Goal: Task Accomplishment & Management: Use online tool/utility

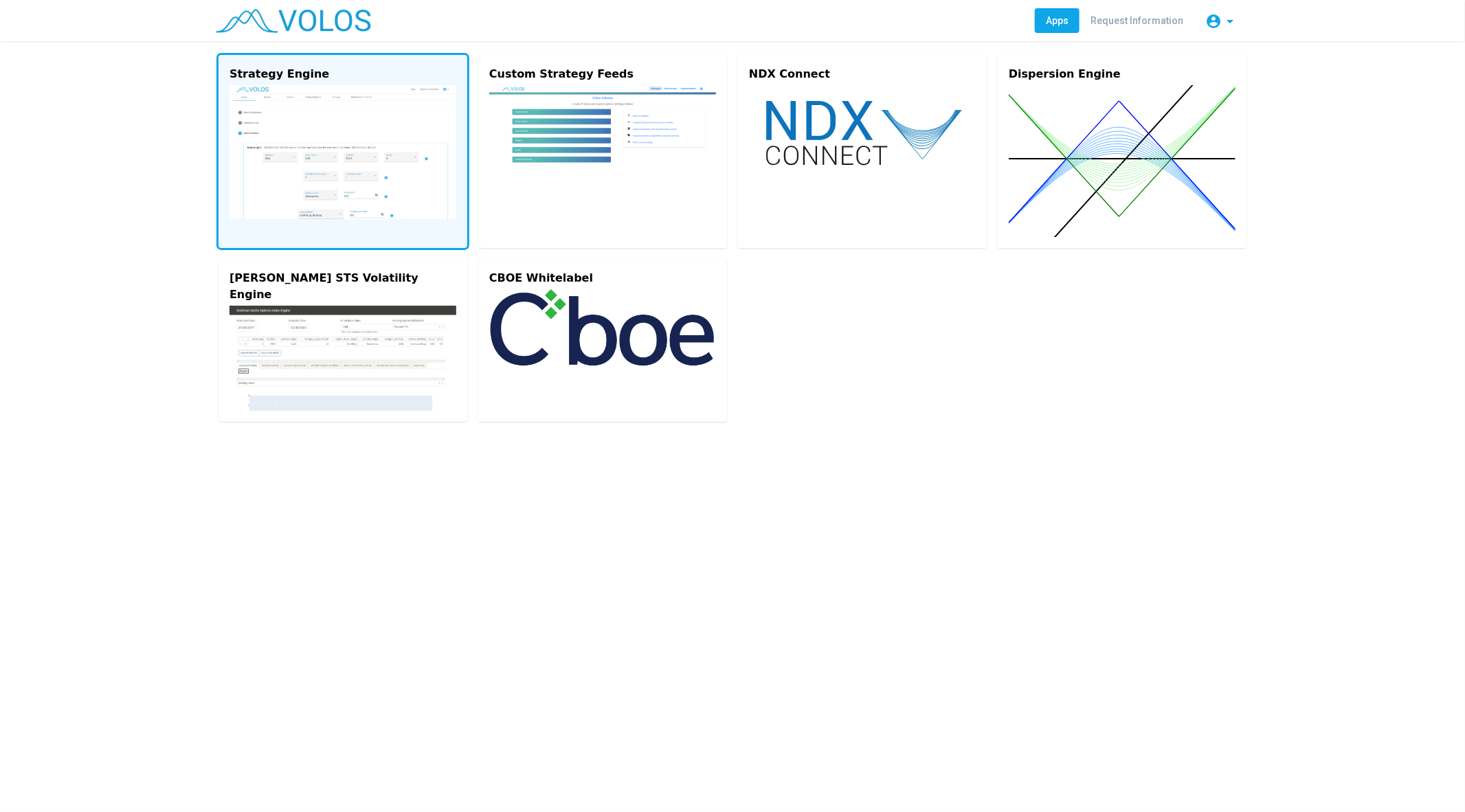
click at [329, 218] on img at bounding box center [342, 151] width 227 height 134
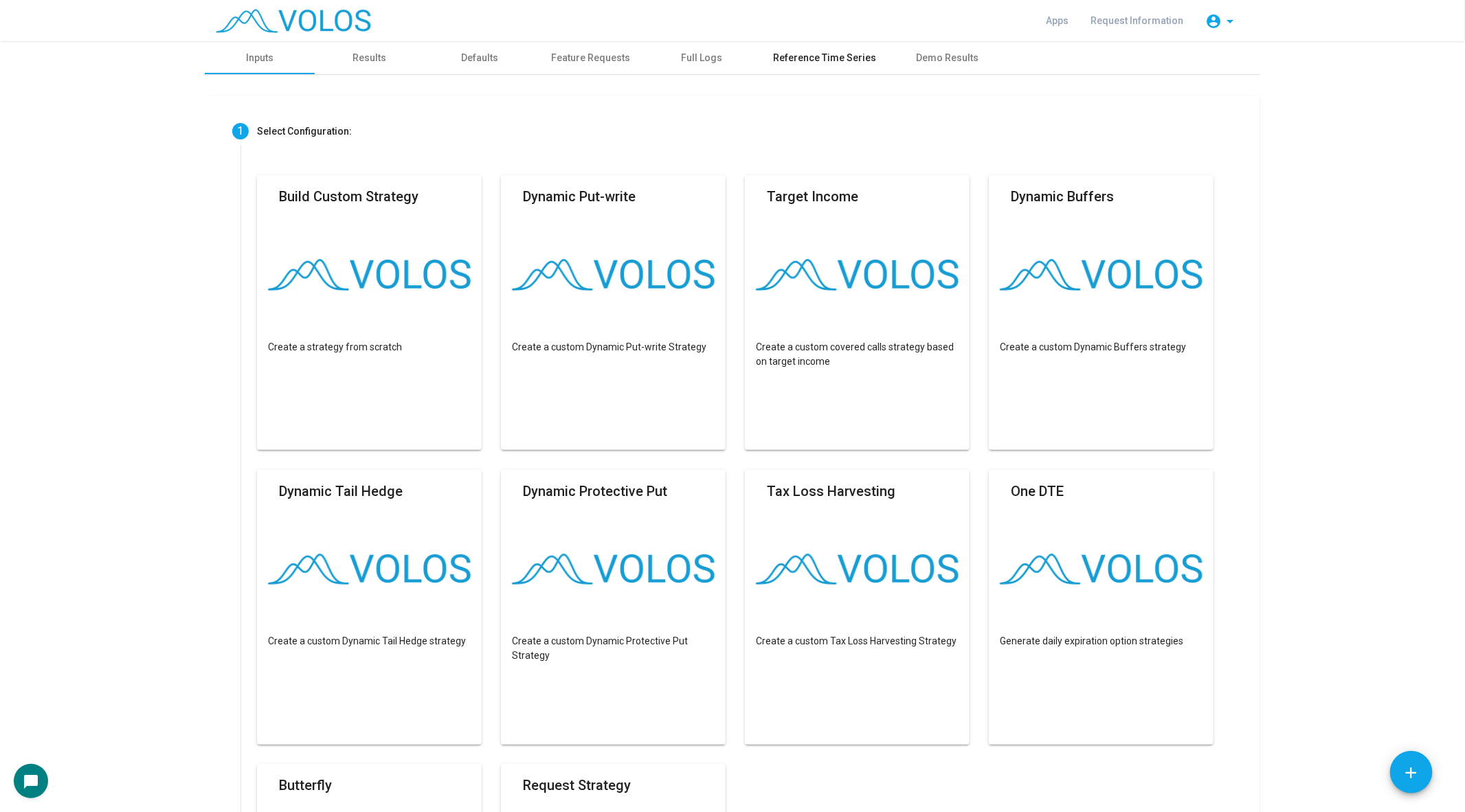
click at [802, 55] on div "Reference Time Series" at bounding box center [824, 58] width 103 height 14
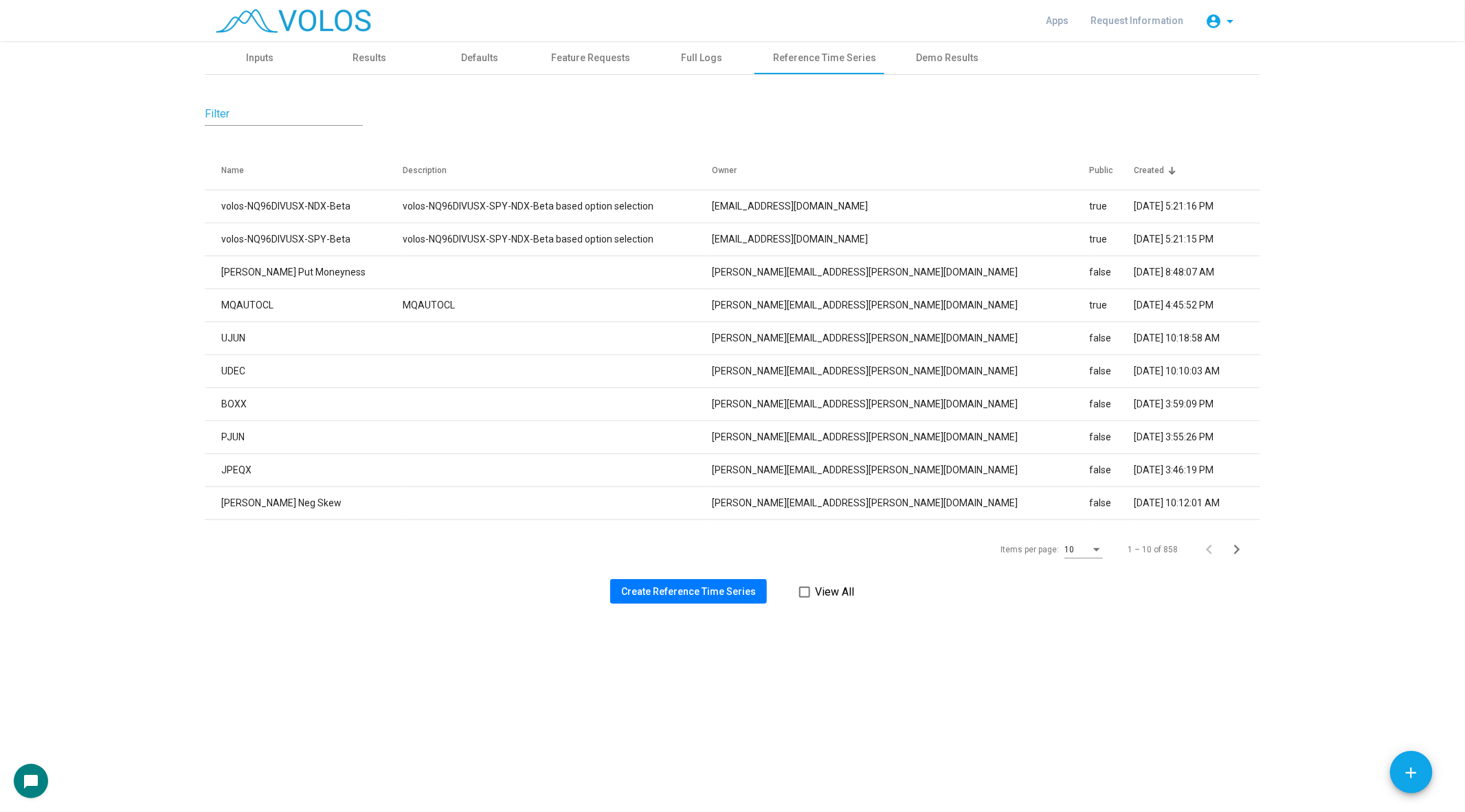
click at [671, 573] on div "Filter Name Description Owner Public Created volos-NQ96DIVUSX-NDX-Beta volos-NQ…" at bounding box center [732, 340] width 1055 height 529
click at [663, 596] on span "Create Reference Time Series" at bounding box center [689, 592] width 135 height 11
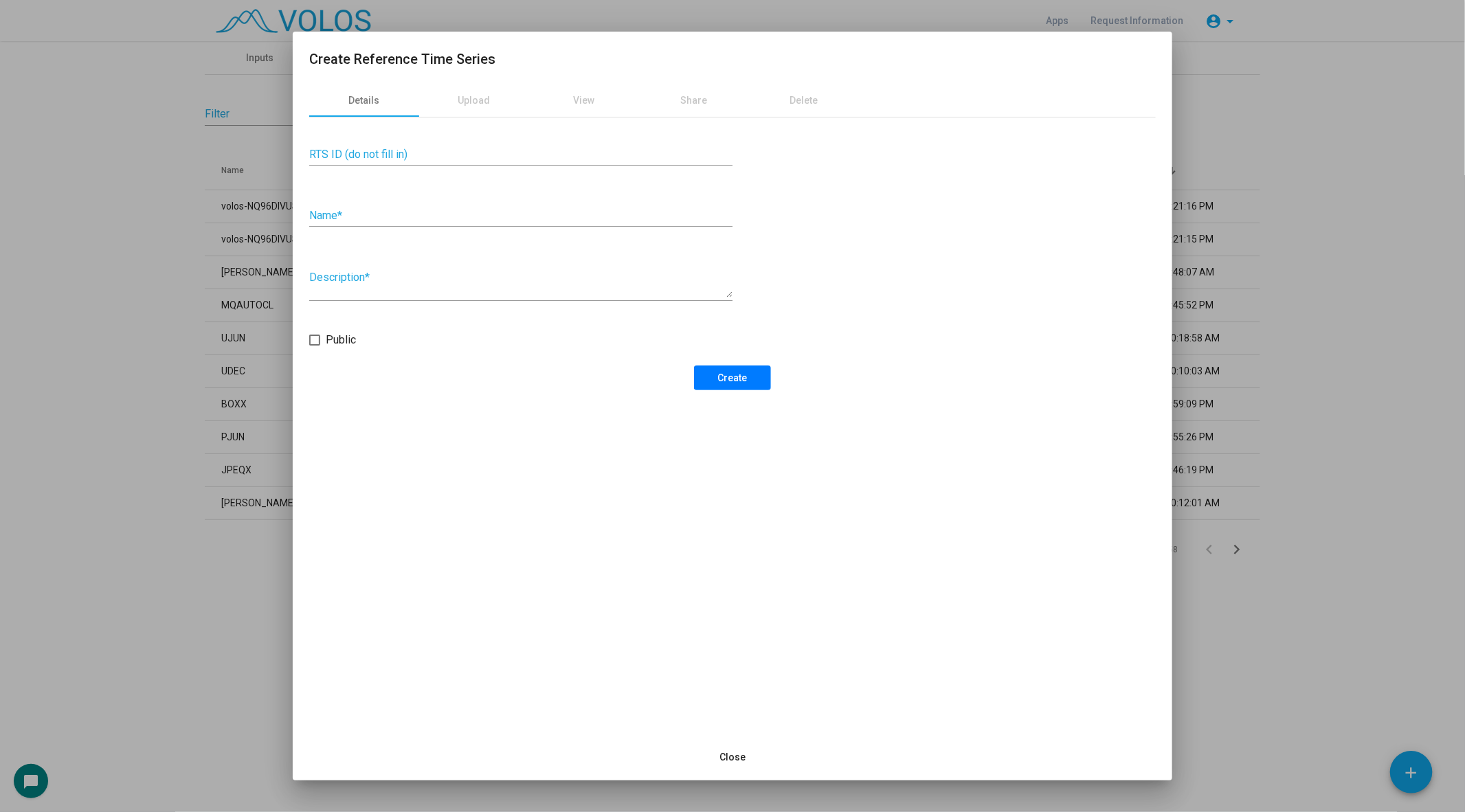
click at [445, 208] on div "Name *" at bounding box center [521, 211] width 424 height 31
type input "******"
click at [737, 385] on button "Create" at bounding box center [732, 378] width 77 height 24
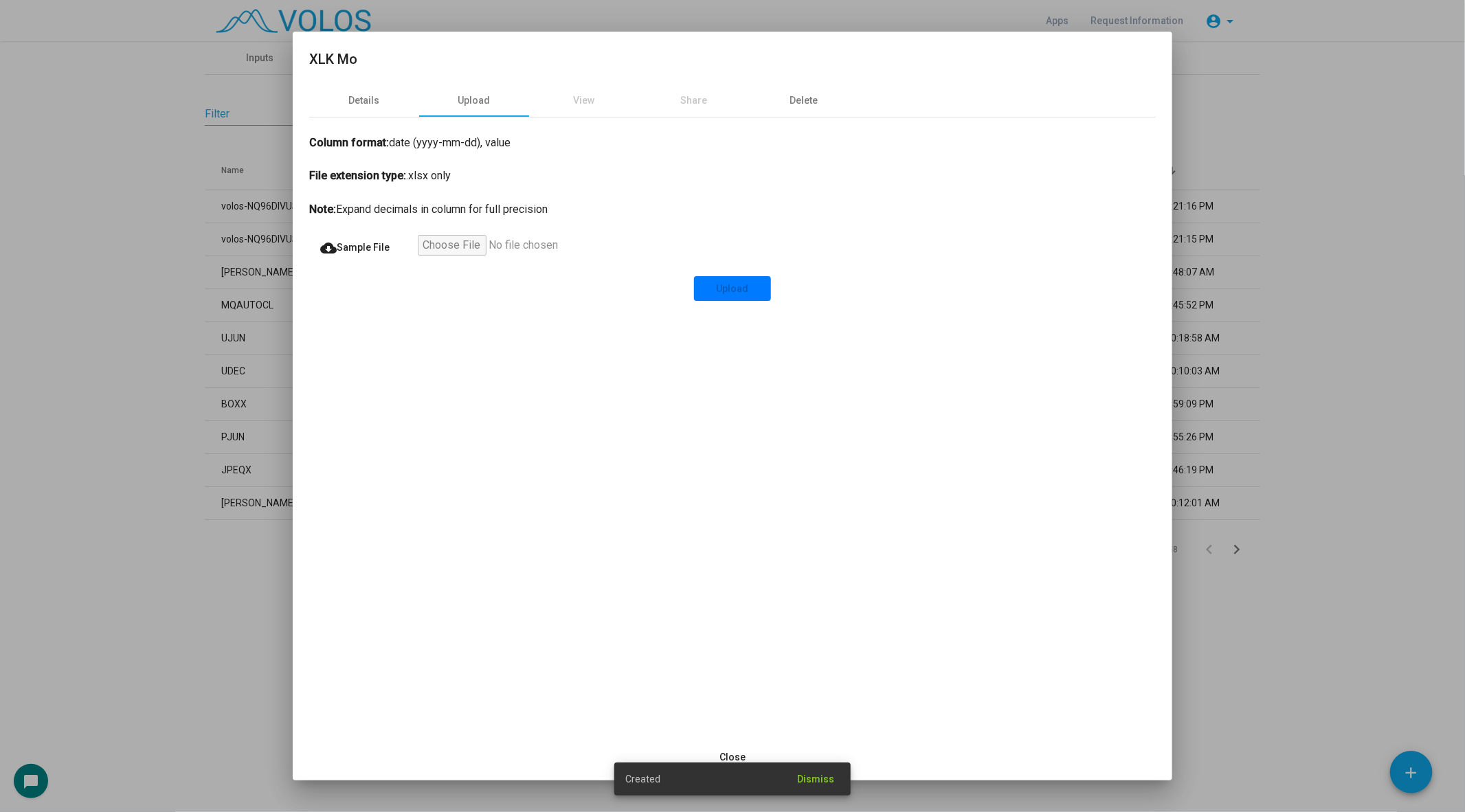
click at [443, 247] on input "file" at bounding box center [501, 248] width 169 height 24
click at [441, 248] on input "file" at bounding box center [501, 248] width 169 height 24
type input "**********"
click at [747, 287] on span "Upload" at bounding box center [732, 288] width 32 height 11
click at [46, 462] on div at bounding box center [732, 406] width 1465 height 812
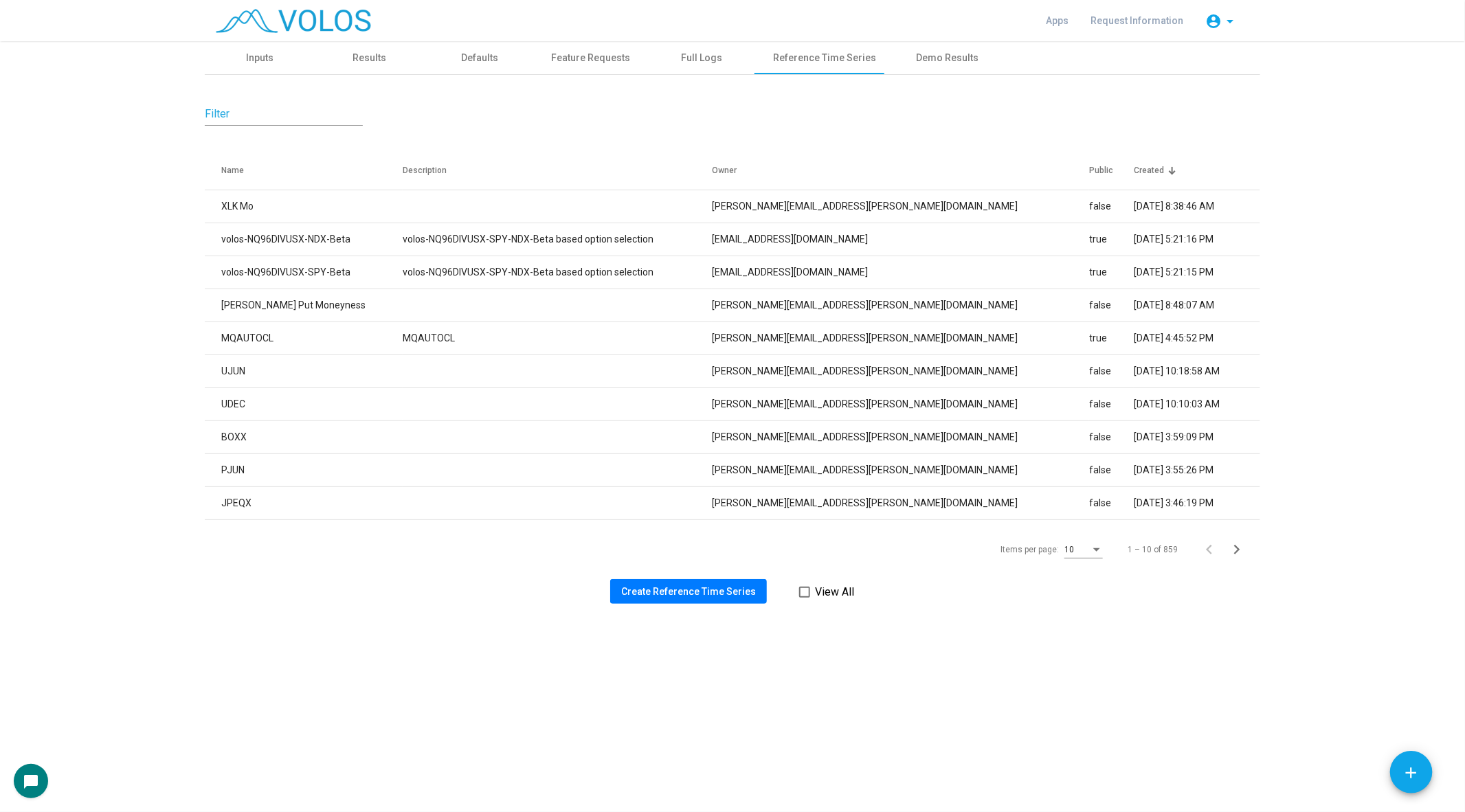
click at [637, 586] on span "Create Reference Time Series" at bounding box center [689, 592] width 135 height 11
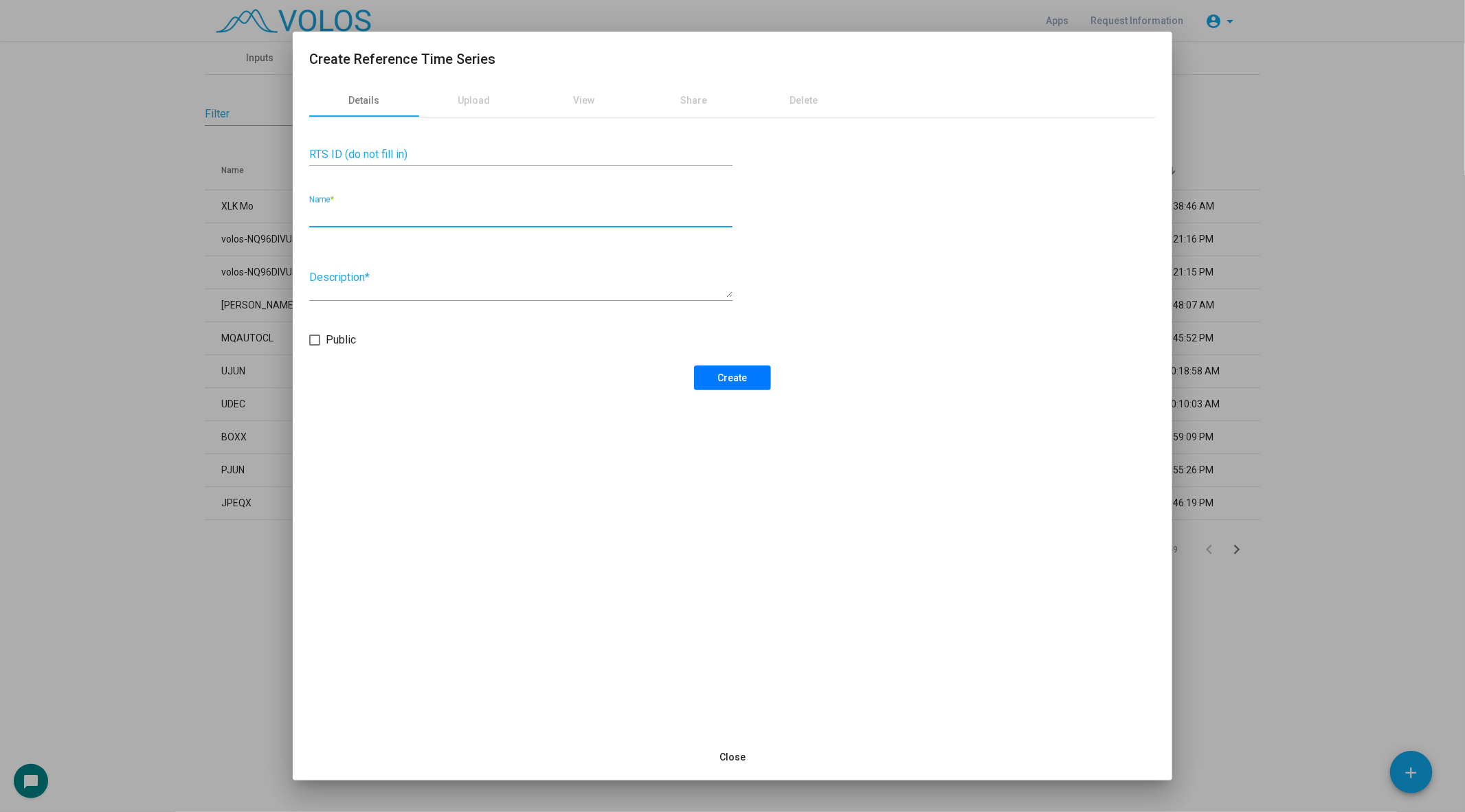
click at [342, 210] on input "Name *" at bounding box center [521, 215] width 424 height 12
type input "******"
click at [732, 369] on button "Create" at bounding box center [732, 378] width 77 height 24
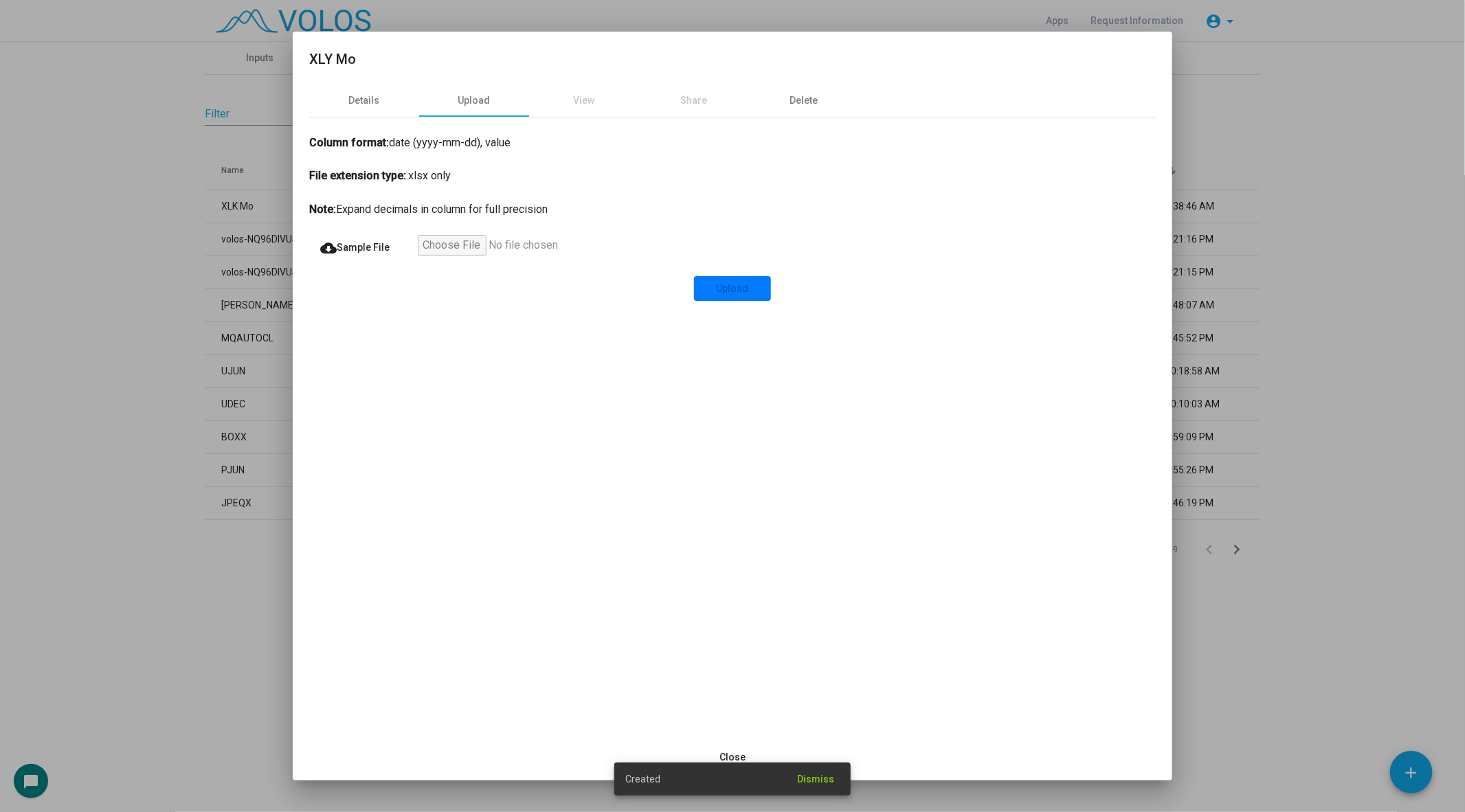
click at [439, 246] on input "file" at bounding box center [501, 248] width 169 height 24
type input "**********"
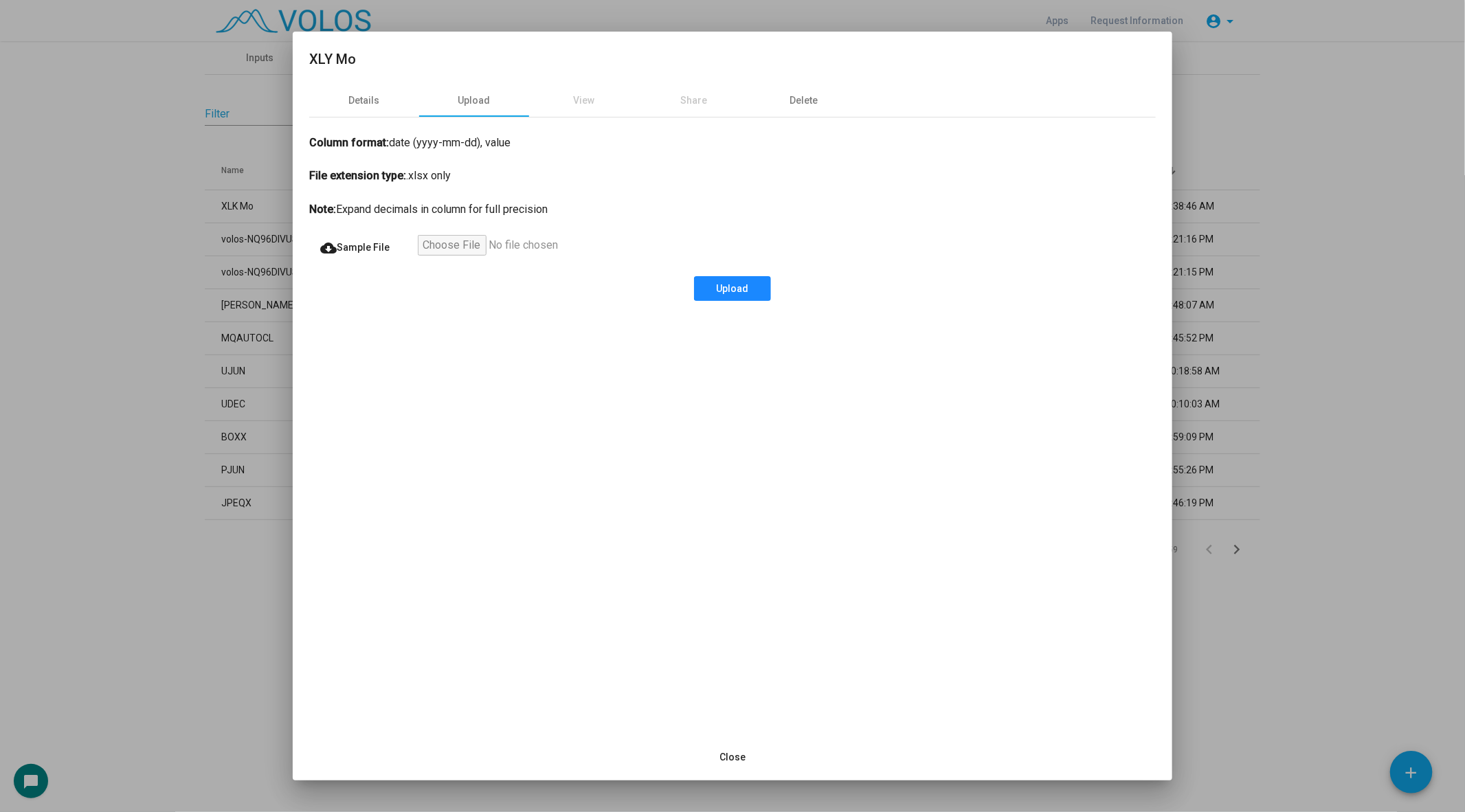
click at [761, 282] on button "Upload" at bounding box center [732, 289] width 77 height 24
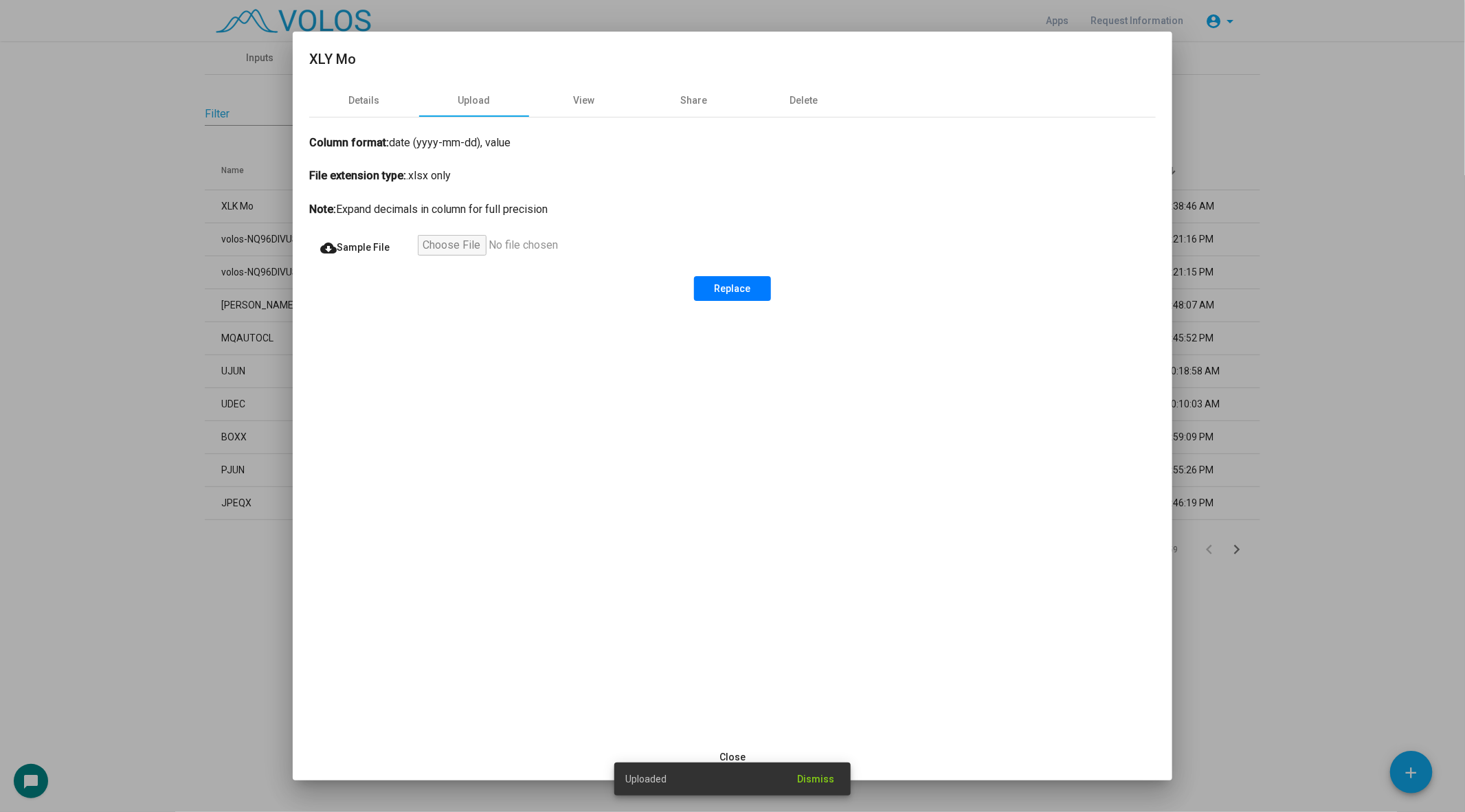
click at [165, 283] on div at bounding box center [732, 406] width 1465 height 812
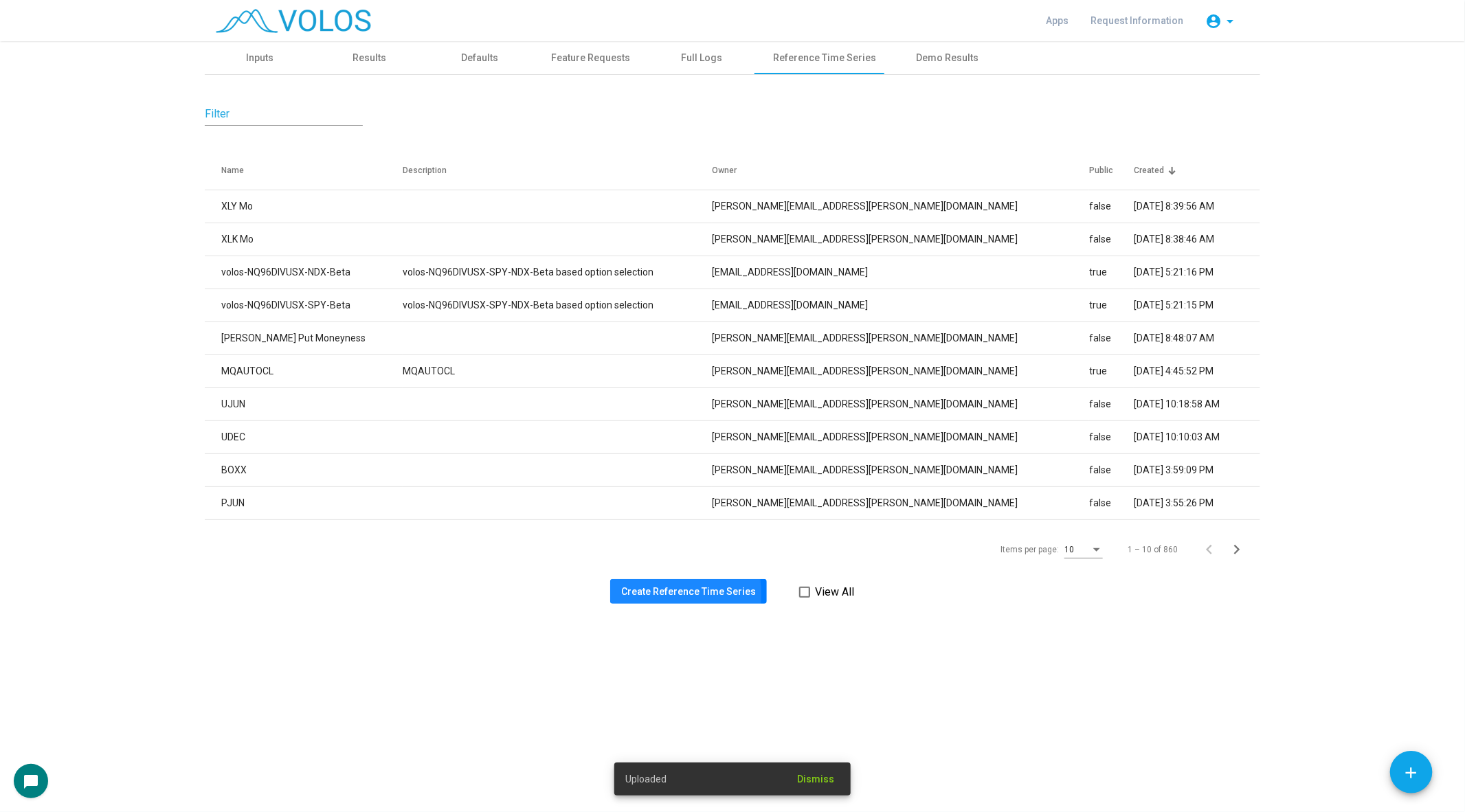
click at [654, 593] on span "Create Reference Time Series" at bounding box center [689, 592] width 135 height 11
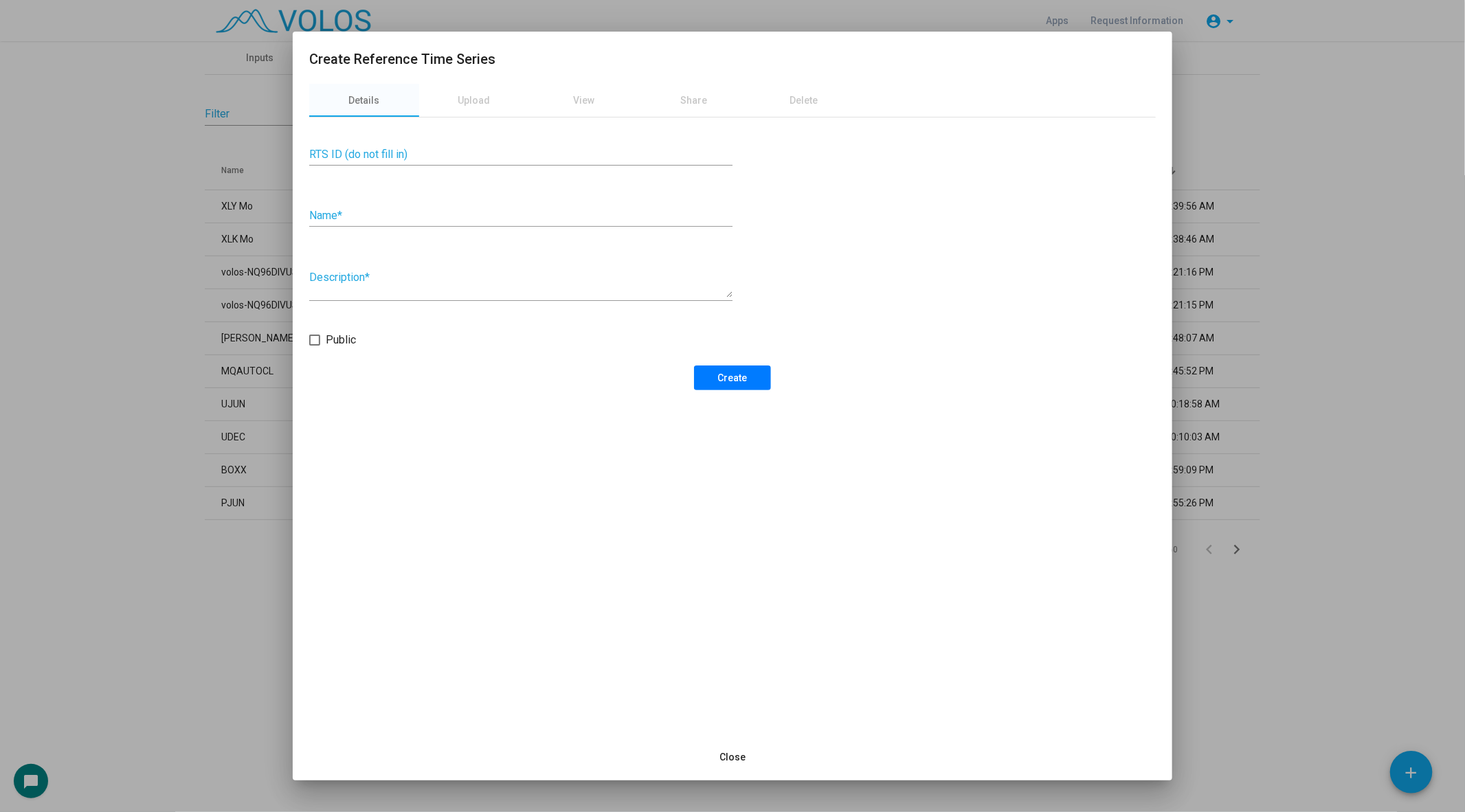
click at [346, 213] on input "Name *" at bounding box center [521, 215] width 424 height 12
type input "******"
click at [724, 382] on span "Create" at bounding box center [732, 378] width 30 height 11
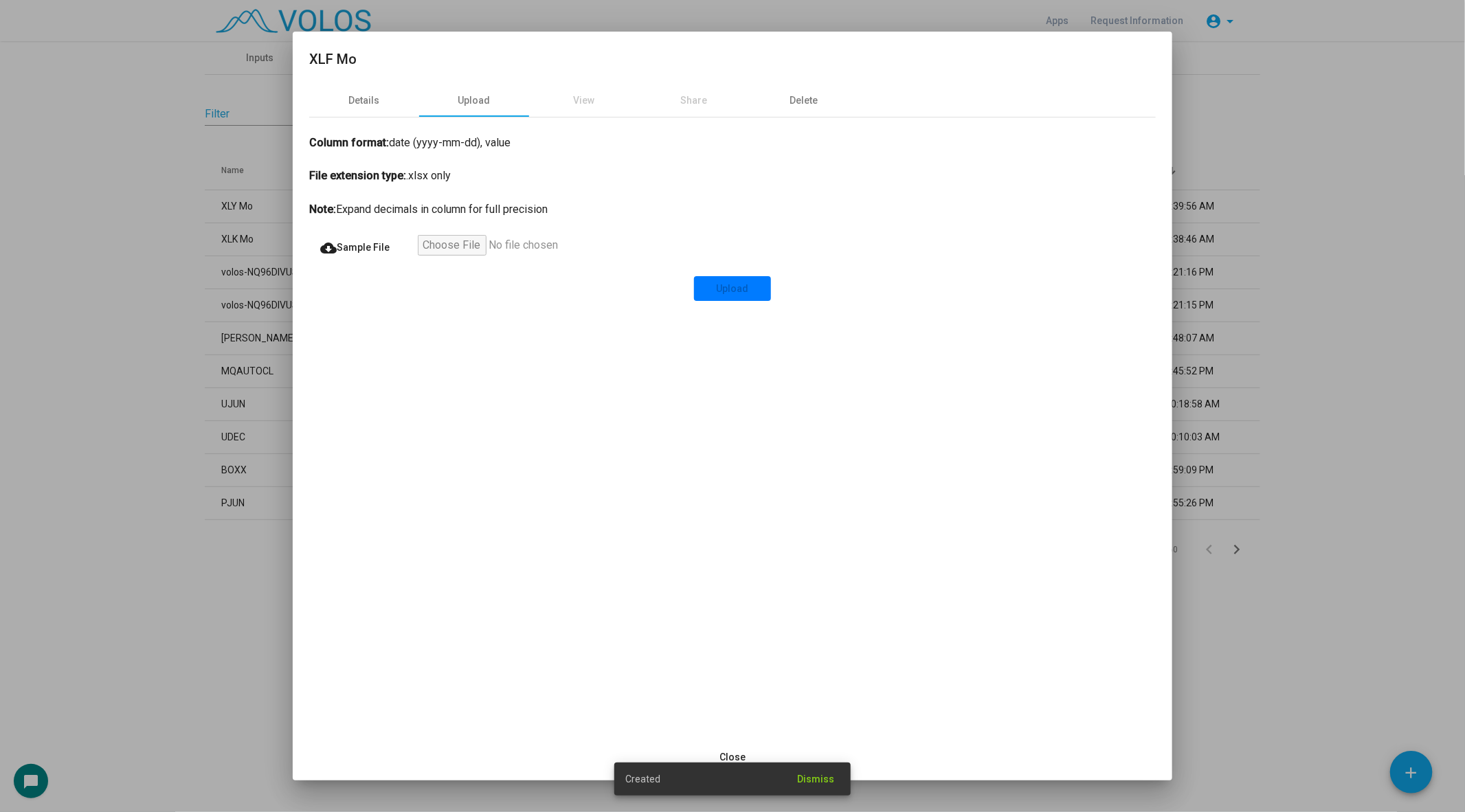
click at [442, 241] on input "file" at bounding box center [501, 248] width 169 height 24
type input "**********"
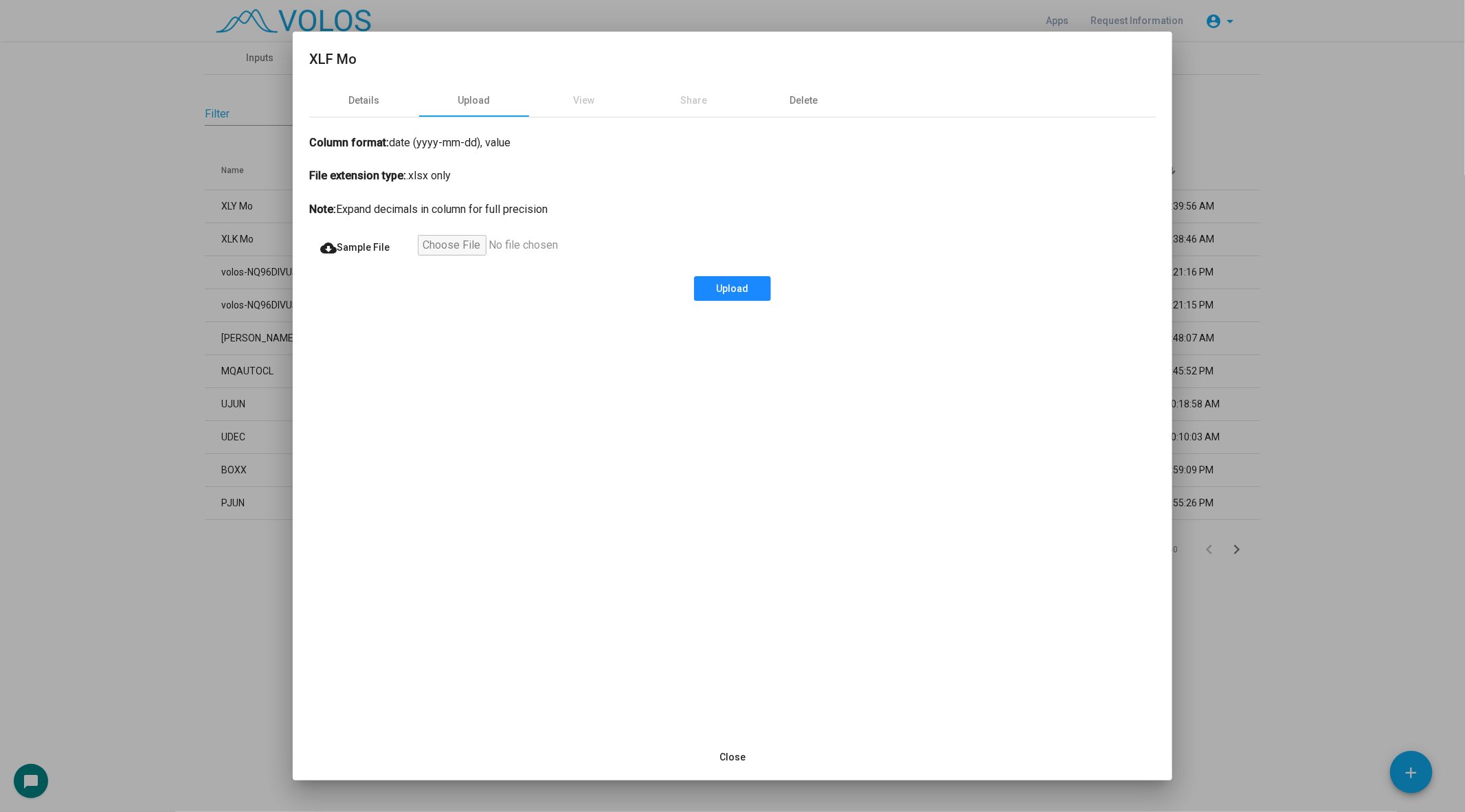
click at [734, 290] on span "Upload" at bounding box center [732, 288] width 32 height 11
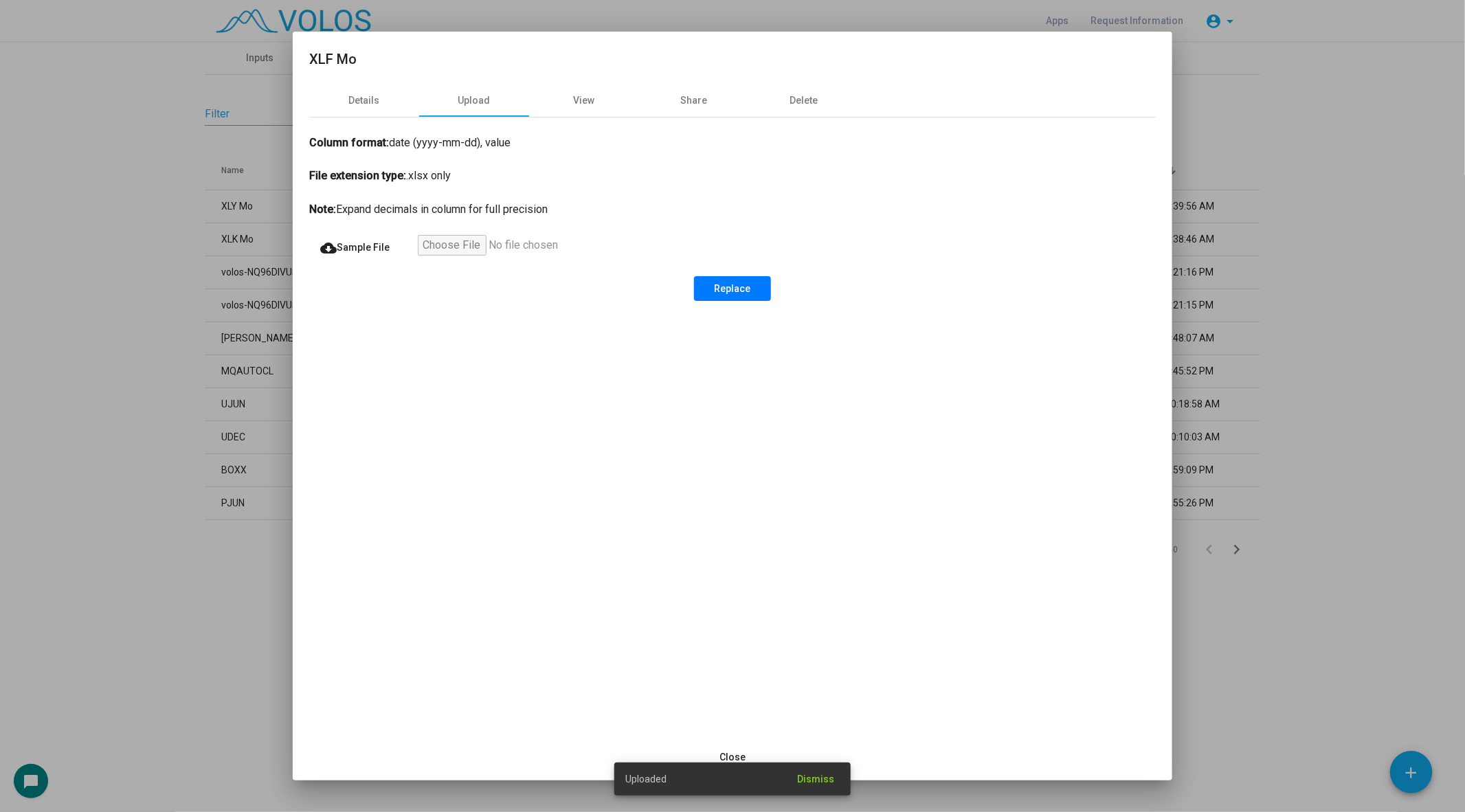
click at [45, 342] on div at bounding box center [732, 406] width 1465 height 812
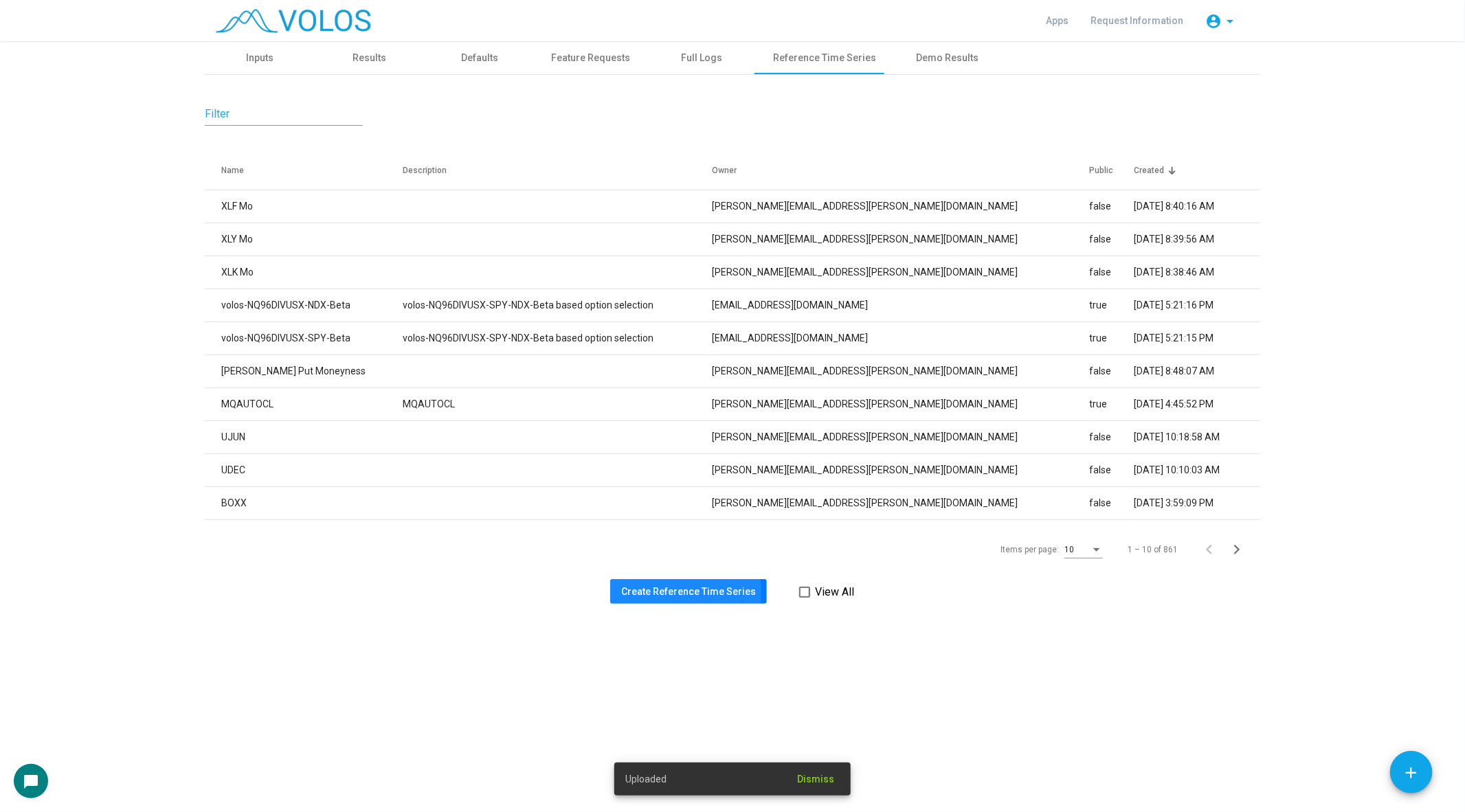
click at [666, 593] on span "Create Reference Time Series" at bounding box center [689, 592] width 135 height 11
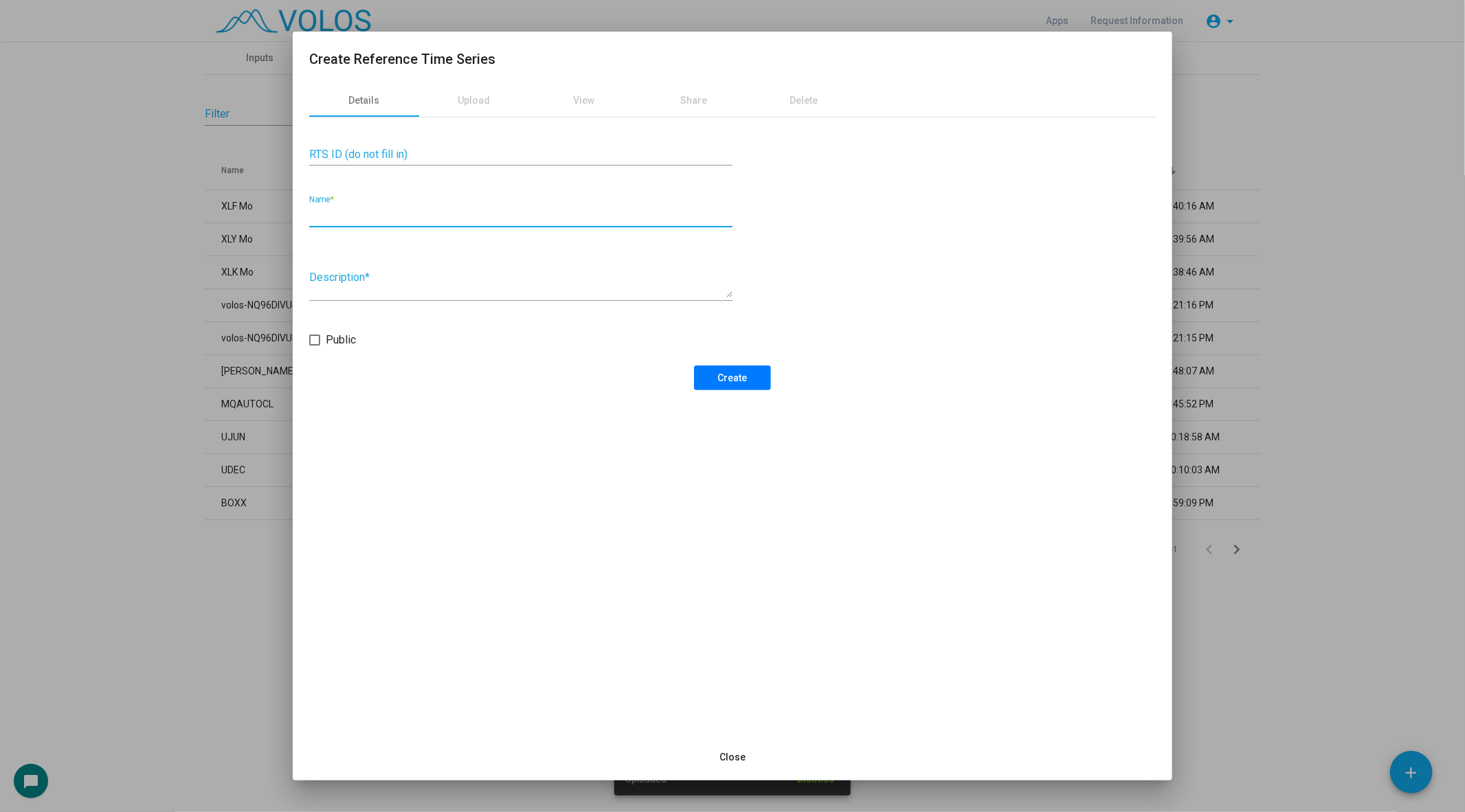
click at [405, 214] on input "Name *" at bounding box center [521, 215] width 424 height 12
type input "******"
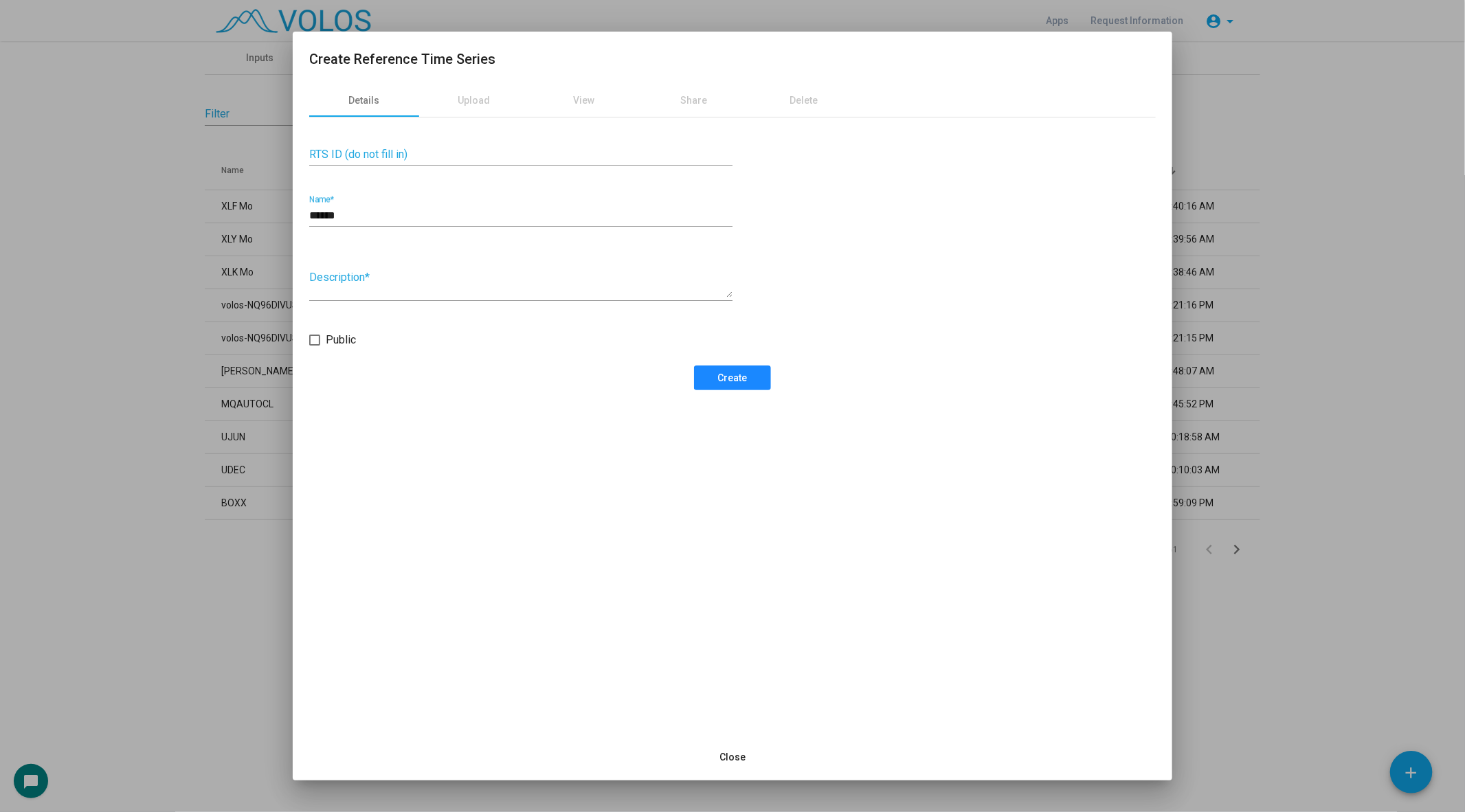
click at [745, 380] on span "Create" at bounding box center [732, 378] width 30 height 11
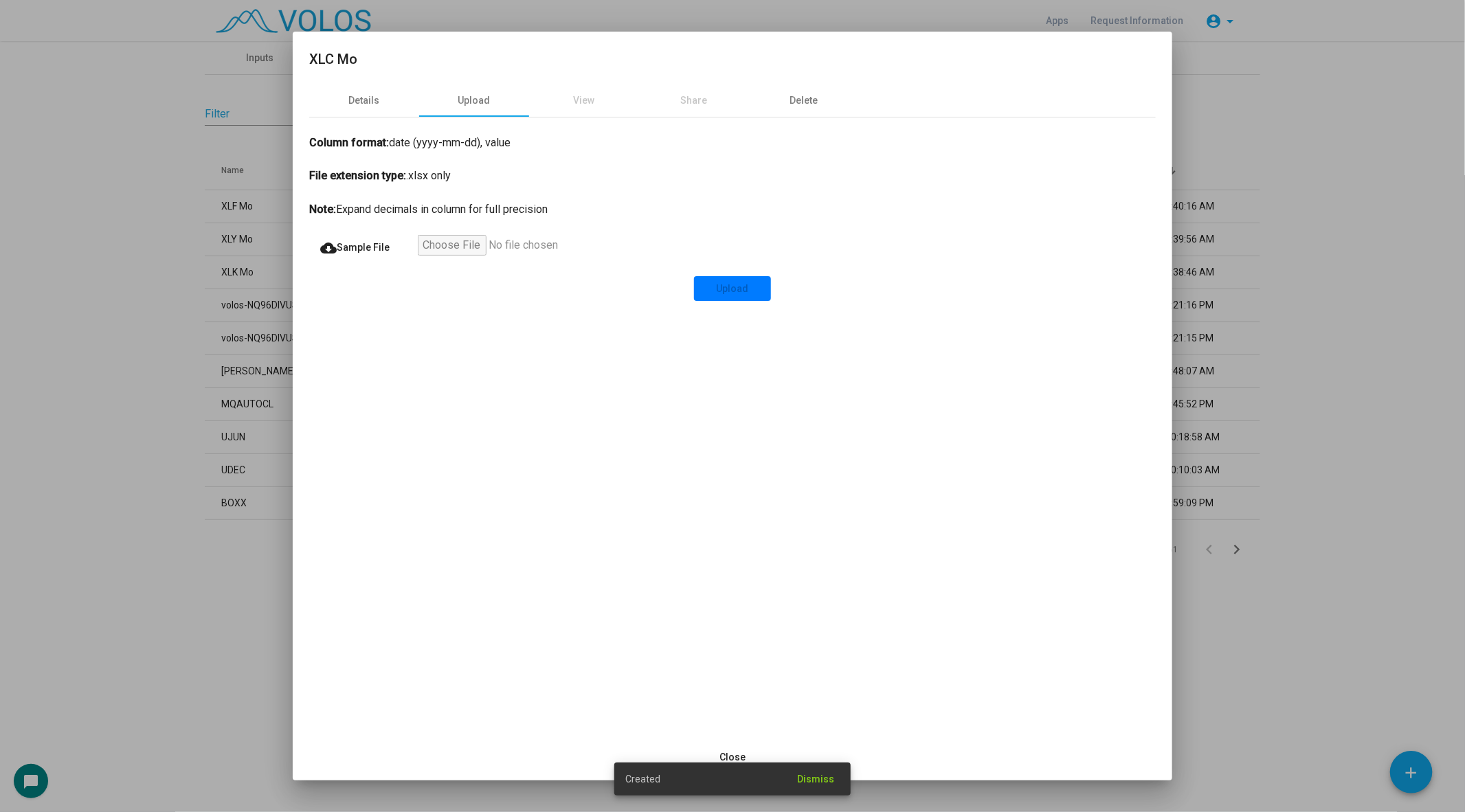
click at [465, 245] on input "file" at bounding box center [501, 248] width 169 height 24
type input "**********"
click at [731, 298] on button "Upload" at bounding box center [732, 289] width 77 height 24
click at [144, 363] on div at bounding box center [732, 406] width 1465 height 812
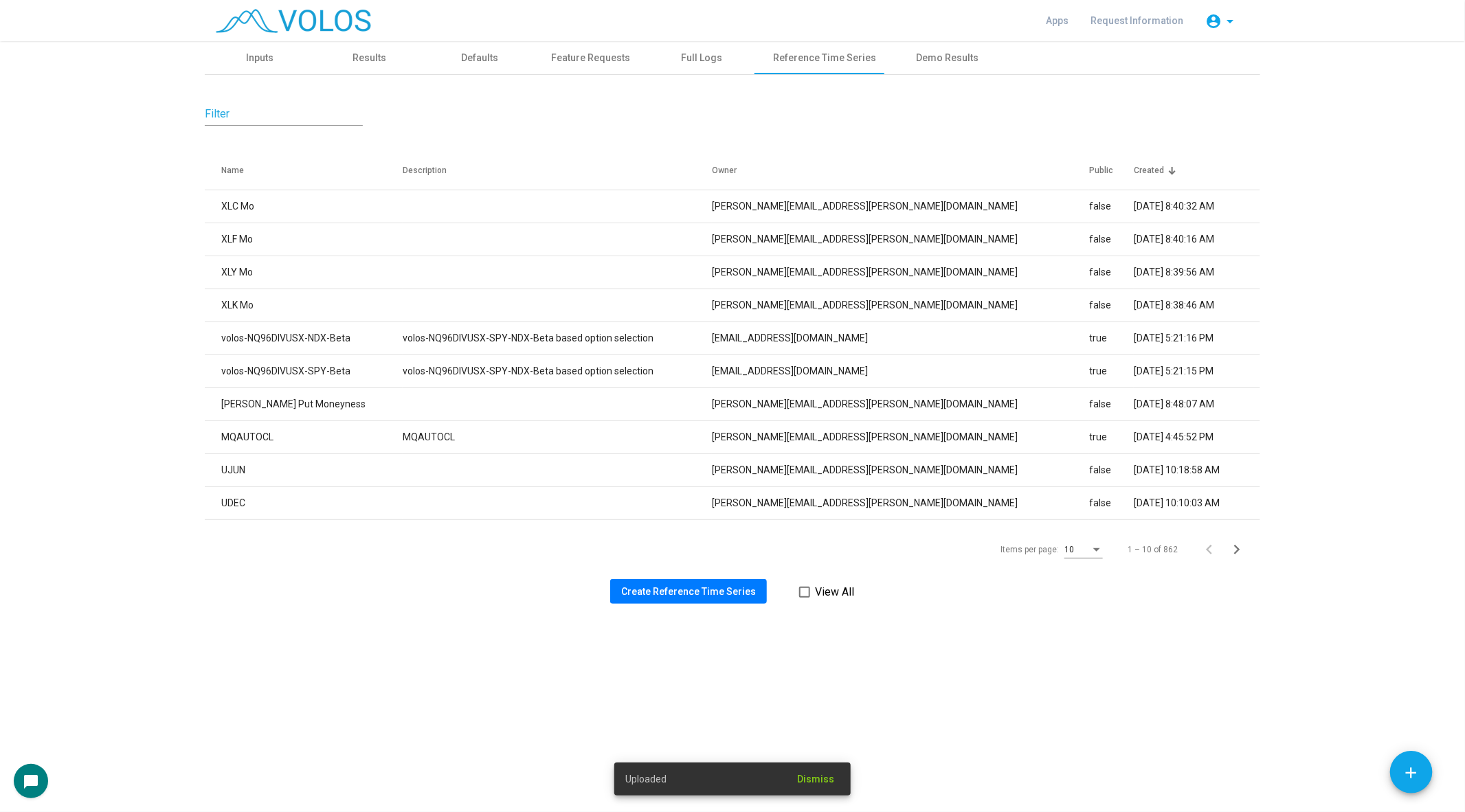
click at [657, 577] on div "Filter Name Description Owner Public Created XLC Mo jeff.corrado@volossoftware.…" at bounding box center [732, 340] width 1055 height 529
click at [651, 594] on span "Create Reference Time Series" at bounding box center [689, 592] width 135 height 11
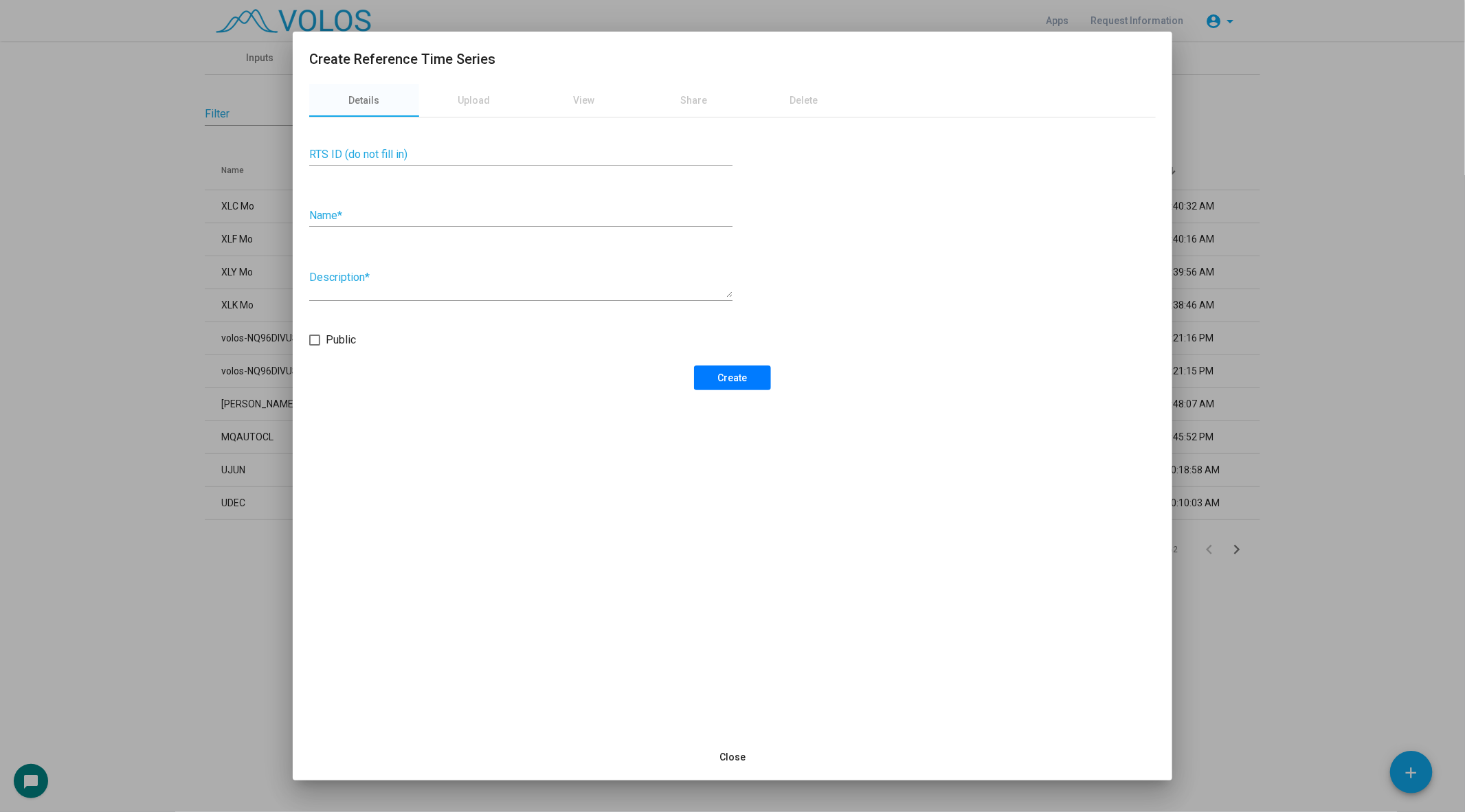
click at [455, 209] on input "Name *" at bounding box center [521, 215] width 424 height 12
type input "*******"
click at [735, 373] on span "Create" at bounding box center [732, 378] width 30 height 11
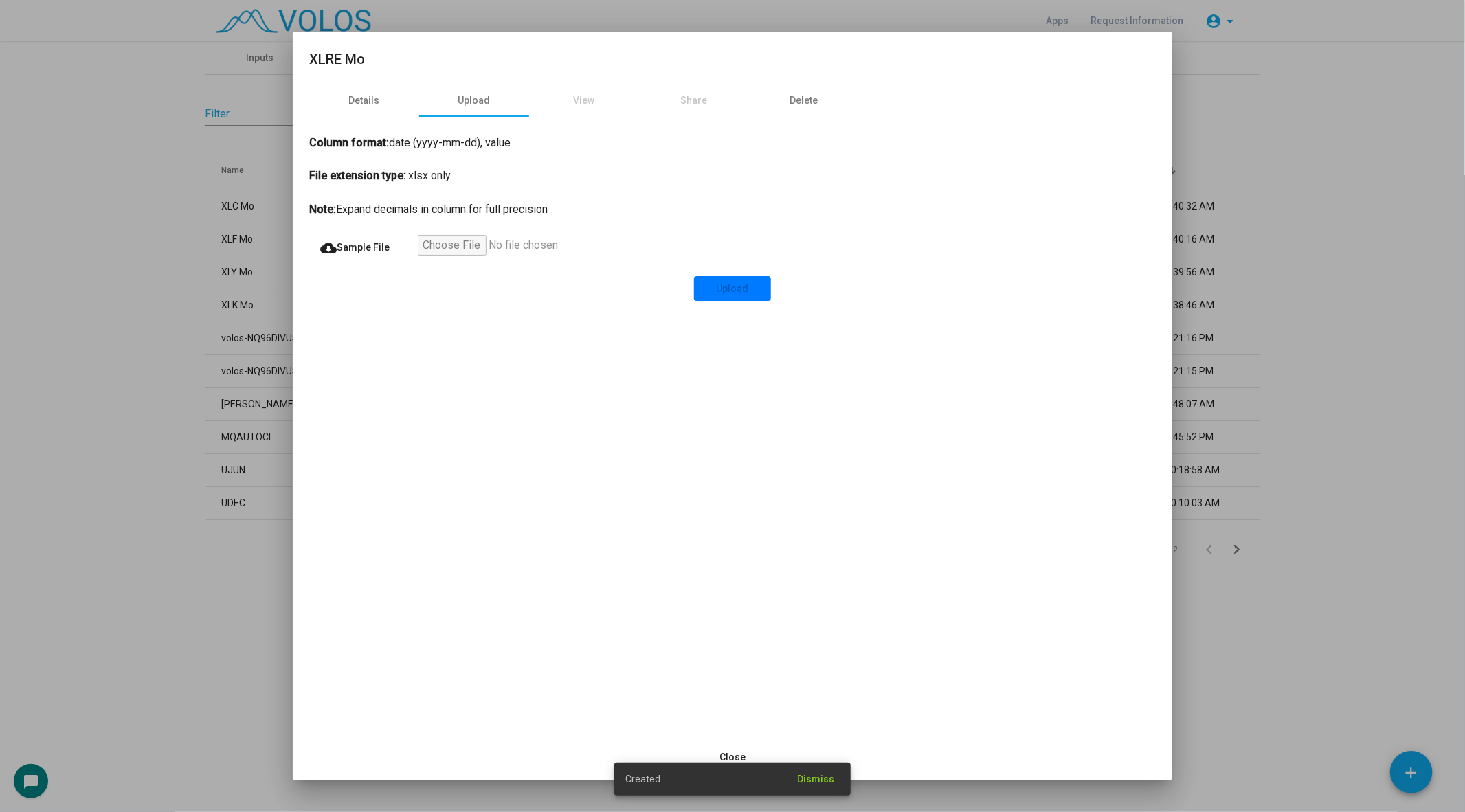
click at [433, 243] on input "file" at bounding box center [501, 248] width 169 height 24
type input "**********"
click at [737, 290] on span "Upload" at bounding box center [732, 288] width 32 height 11
click at [83, 282] on div at bounding box center [732, 406] width 1465 height 812
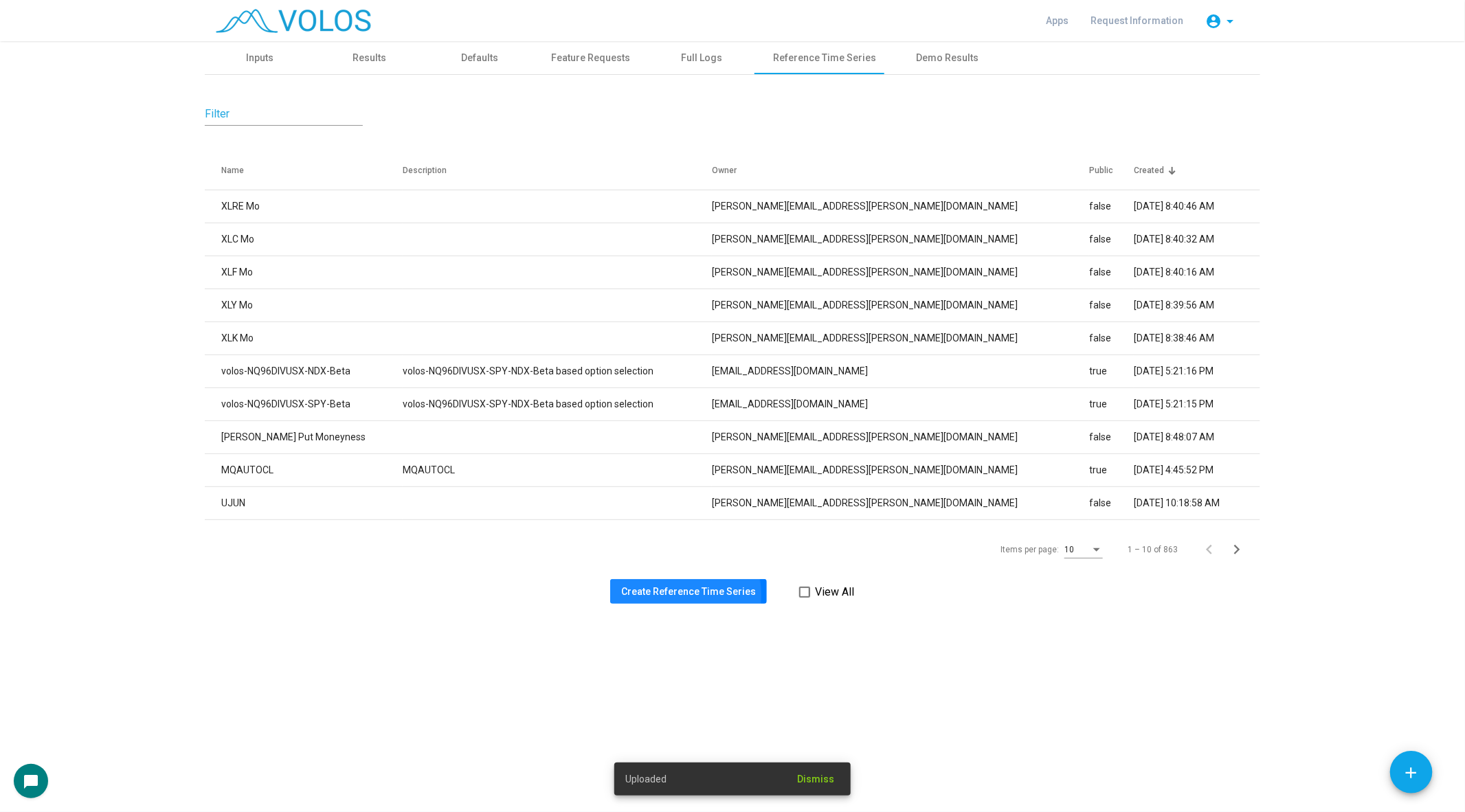
click at [669, 594] on span "Create Reference Time Series" at bounding box center [689, 592] width 135 height 11
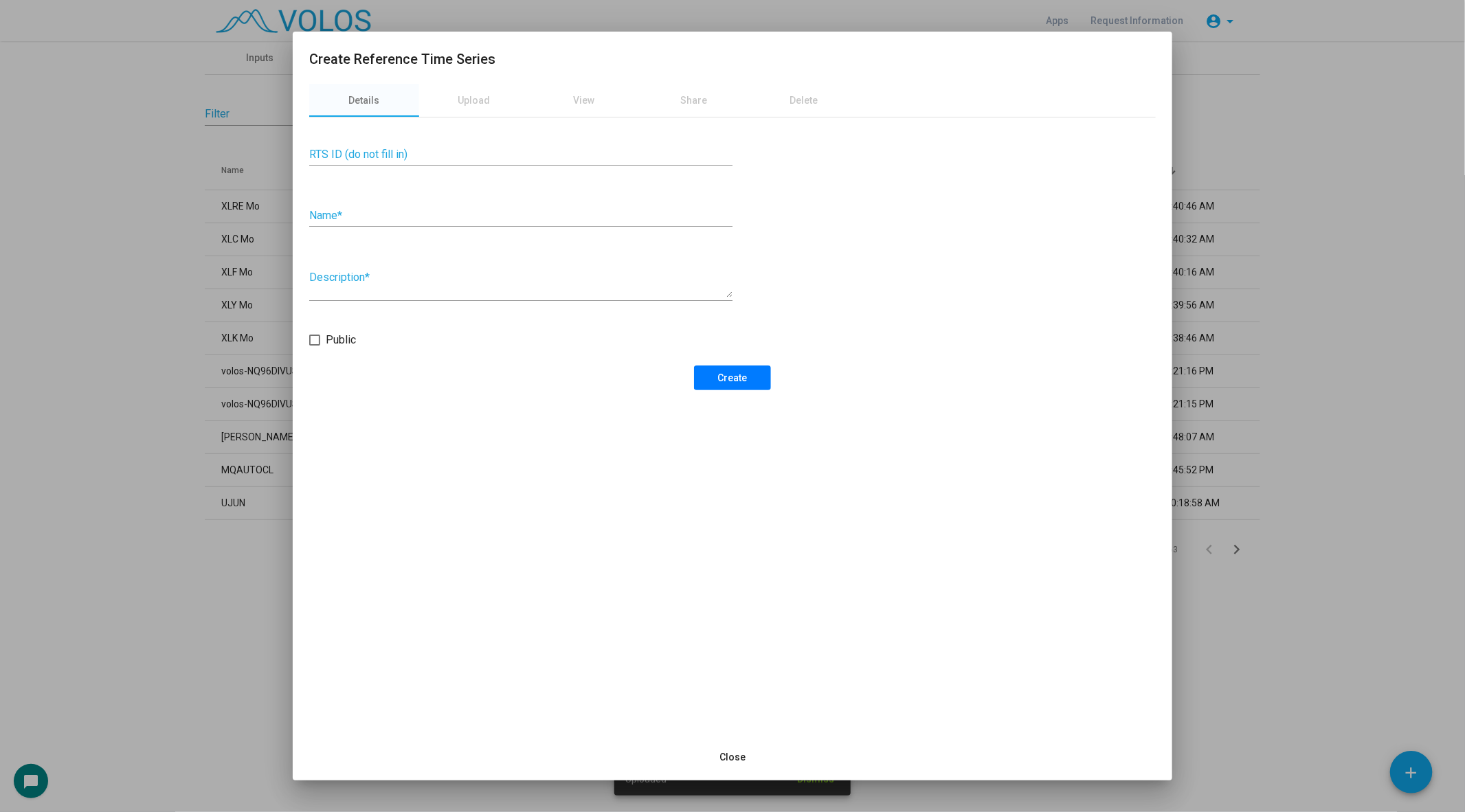
click at [424, 209] on input "Name *" at bounding box center [521, 215] width 424 height 12
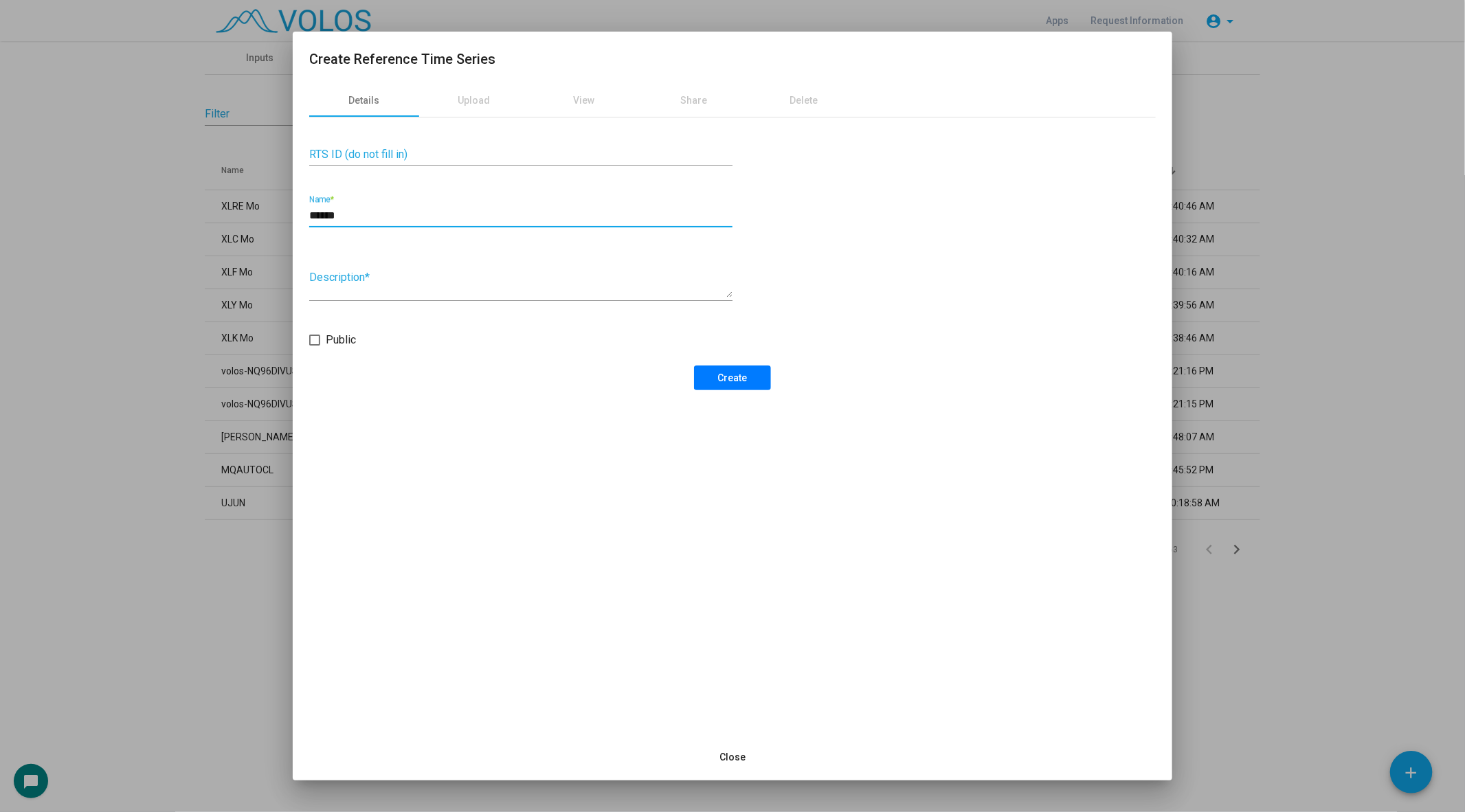
type input "******"
click at [732, 388] on button "Create" at bounding box center [732, 378] width 77 height 24
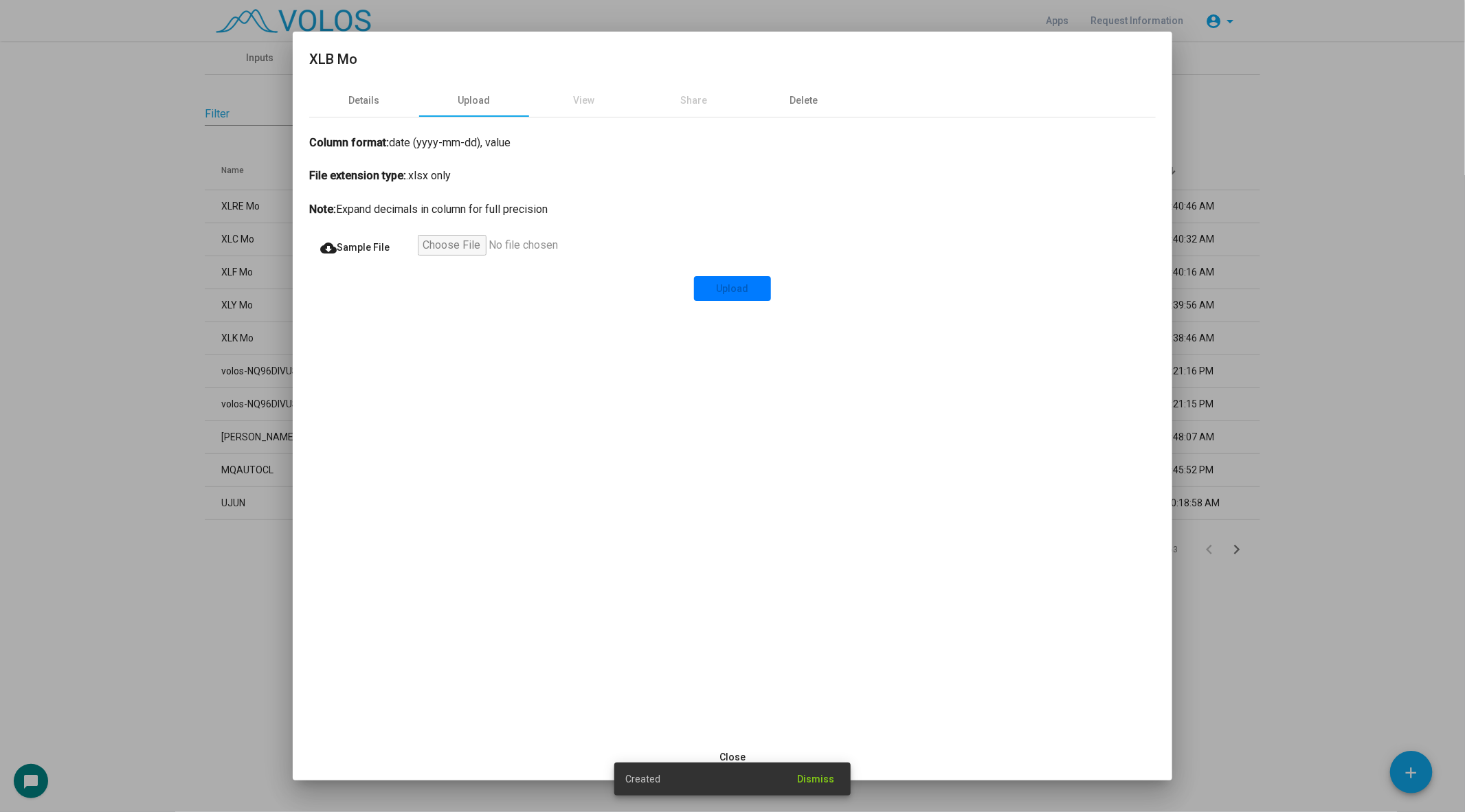
click at [430, 236] on input "file" at bounding box center [501, 248] width 169 height 24
type input "**********"
click at [723, 292] on span "Upload" at bounding box center [732, 288] width 32 height 11
click at [79, 318] on div at bounding box center [732, 406] width 1465 height 812
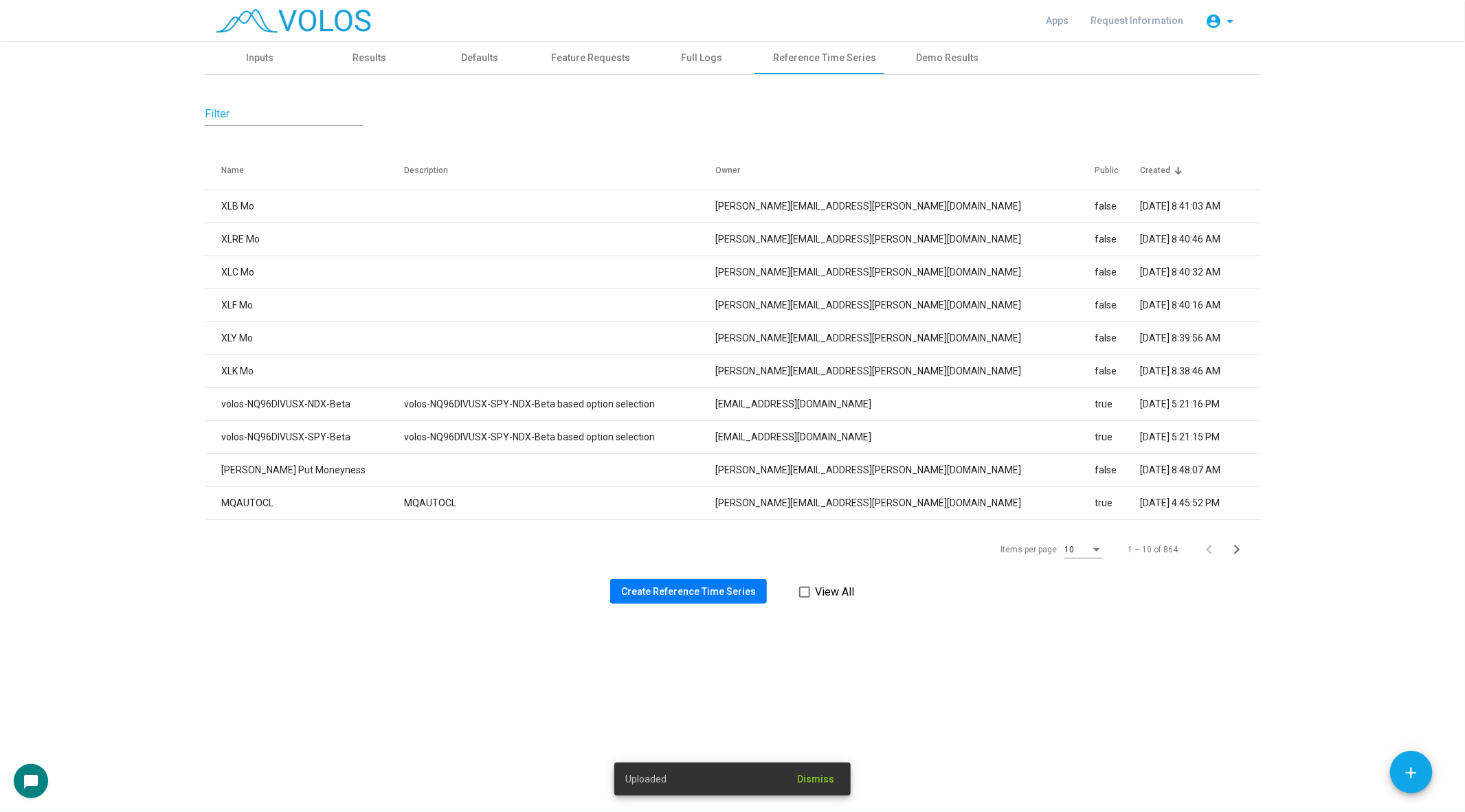
click at [648, 593] on span "Create Reference Time Series" at bounding box center [689, 592] width 135 height 11
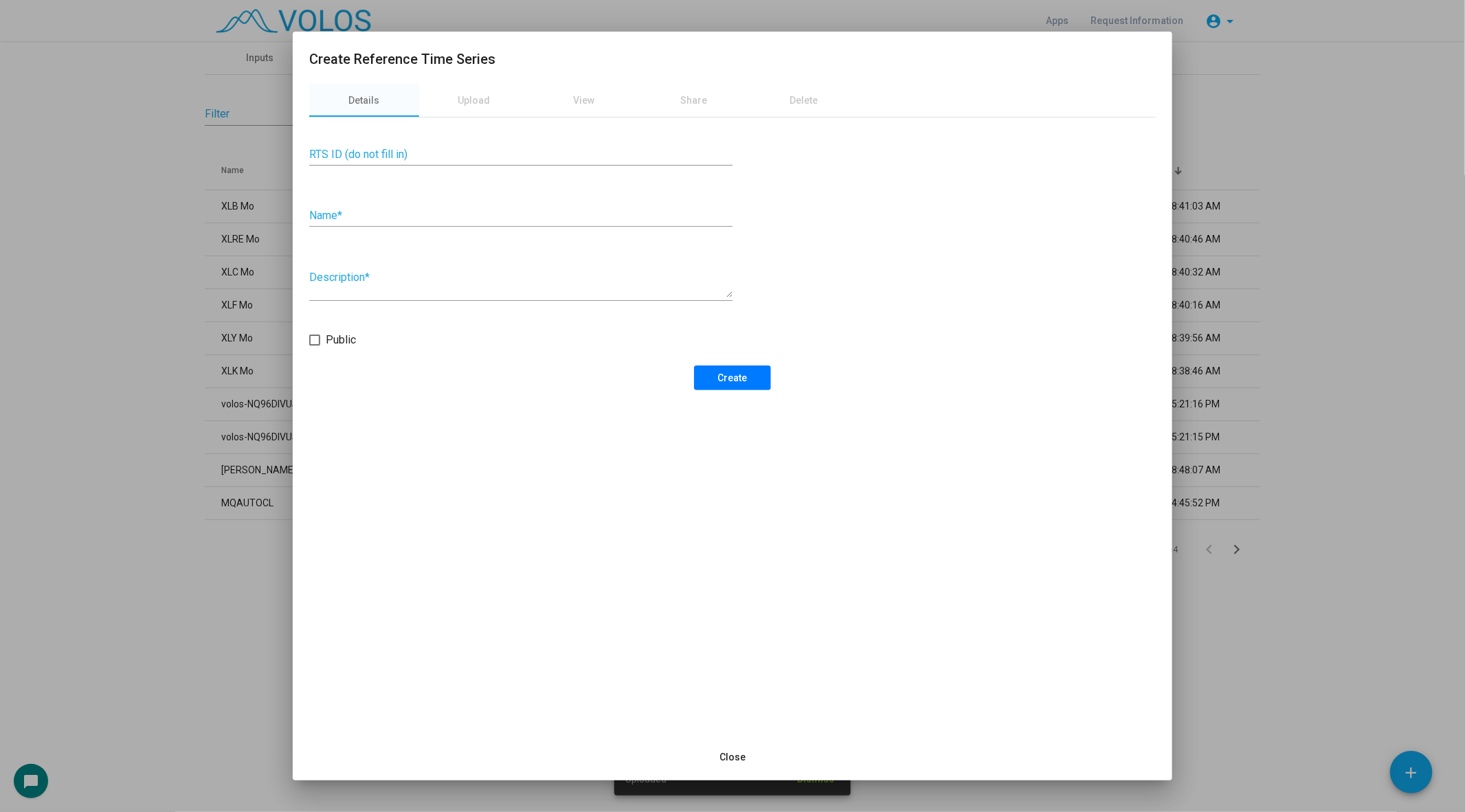
click at [440, 202] on div "Name *" at bounding box center [521, 211] width 424 height 31
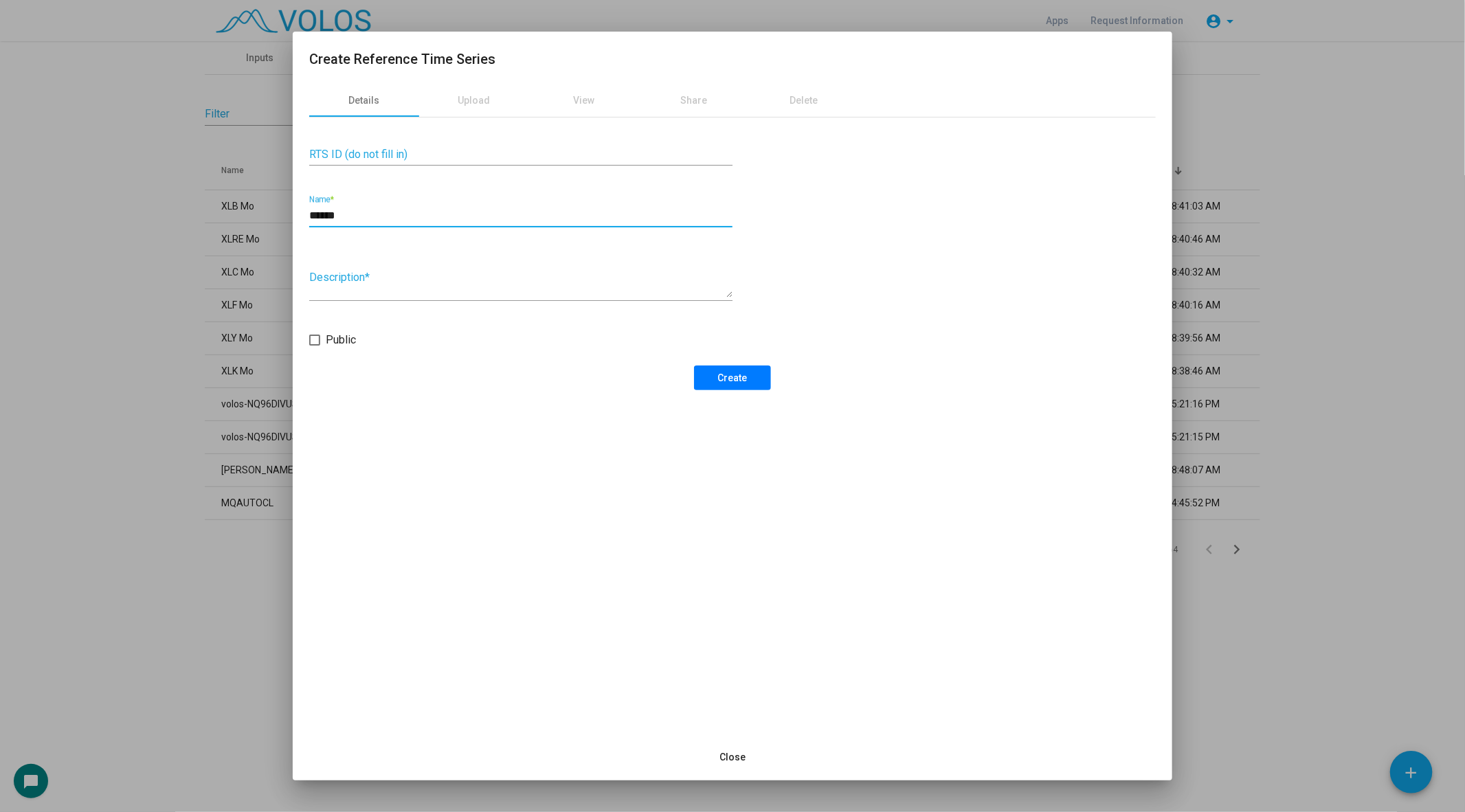
type input "******"
click at [741, 380] on span "Create" at bounding box center [732, 378] width 30 height 11
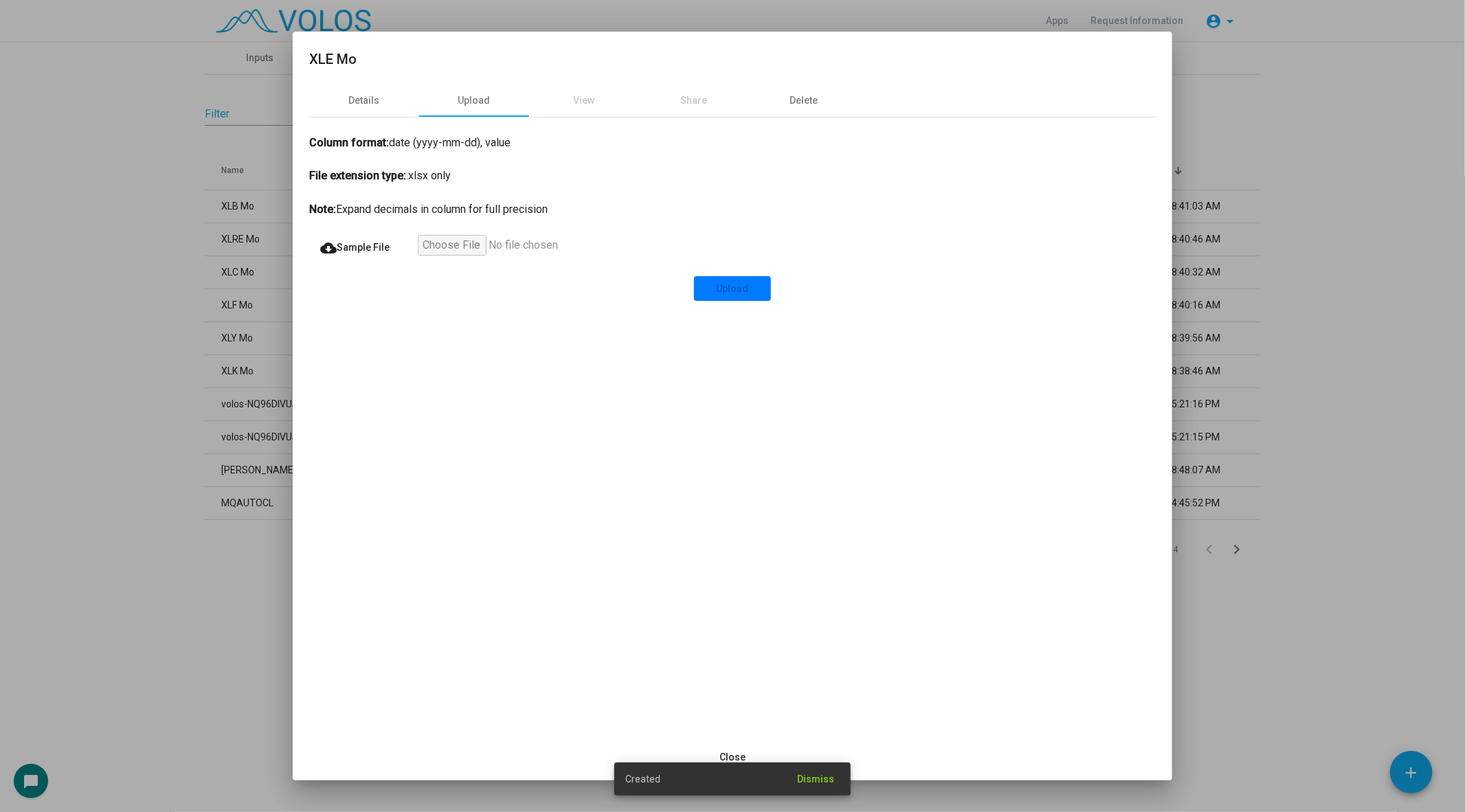
click at [439, 248] on input "file" at bounding box center [501, 248] width 169 height 24
type input "**********"
click at [739, 290] on span "Upload" at bounding box center [732, 288] width 32 height 11
click at [152, 286] on div at bounding box center [732, 406] width 1465 height 812
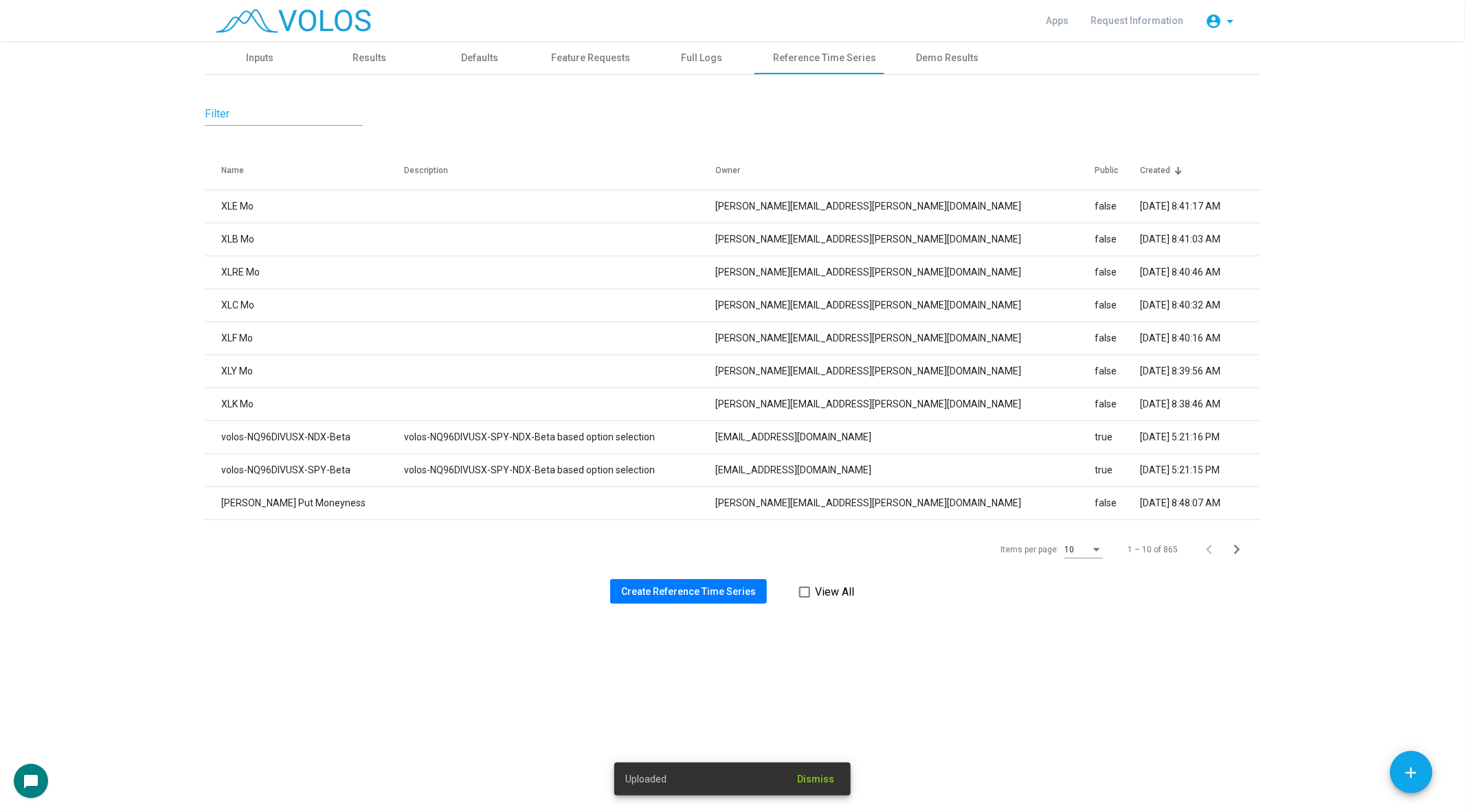
click at [641, 581] on button "Create Reference Time Series" at bounding box center [688, 592] width 157 height 24
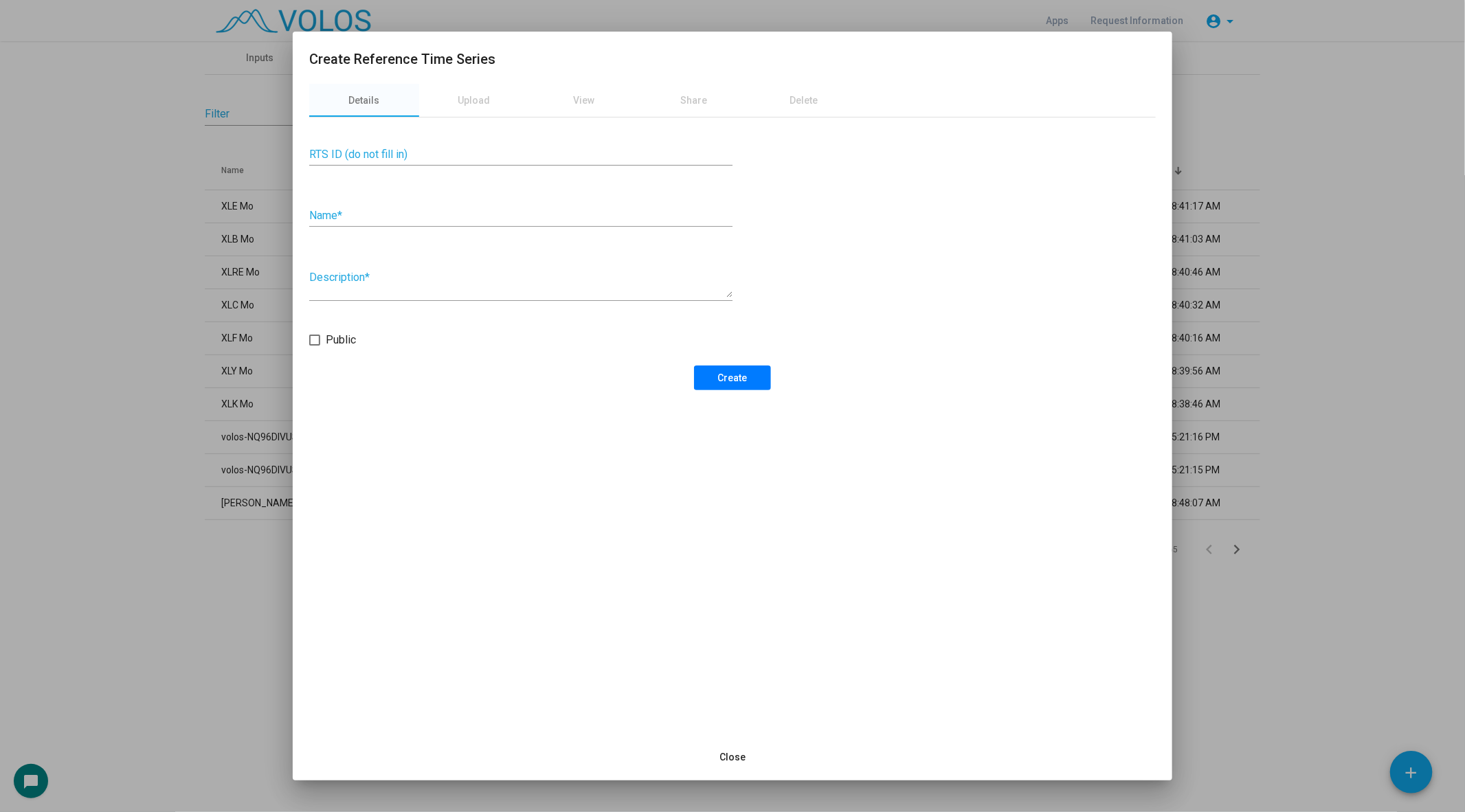
click at [353, 220] on input "Name *" at bounding box center [521, 215] width 424 height 12
type input "******"
click at [725, 368] on button "Create" at bounding box center [732, 378] width 77 height 24
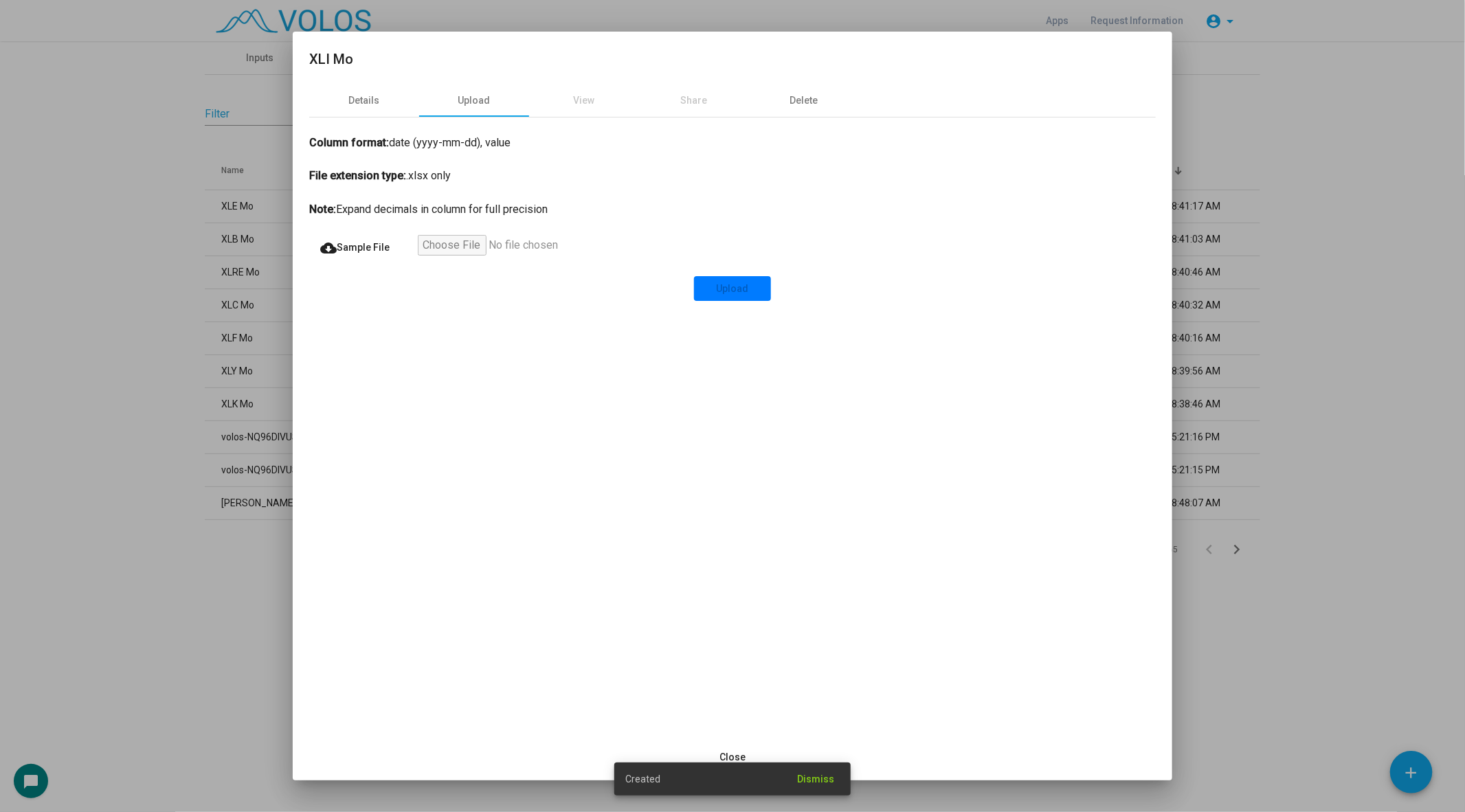
click at [480, 231] on div "Column format: date (yyyy-mm-dd), value File extension type: .xlsx only Note: E…" at bounding box center [732, 209] width 846 height 184
click at [468, 242] on input "file" at bounding box center [501, 248] width 169 height 24
type input "**********"
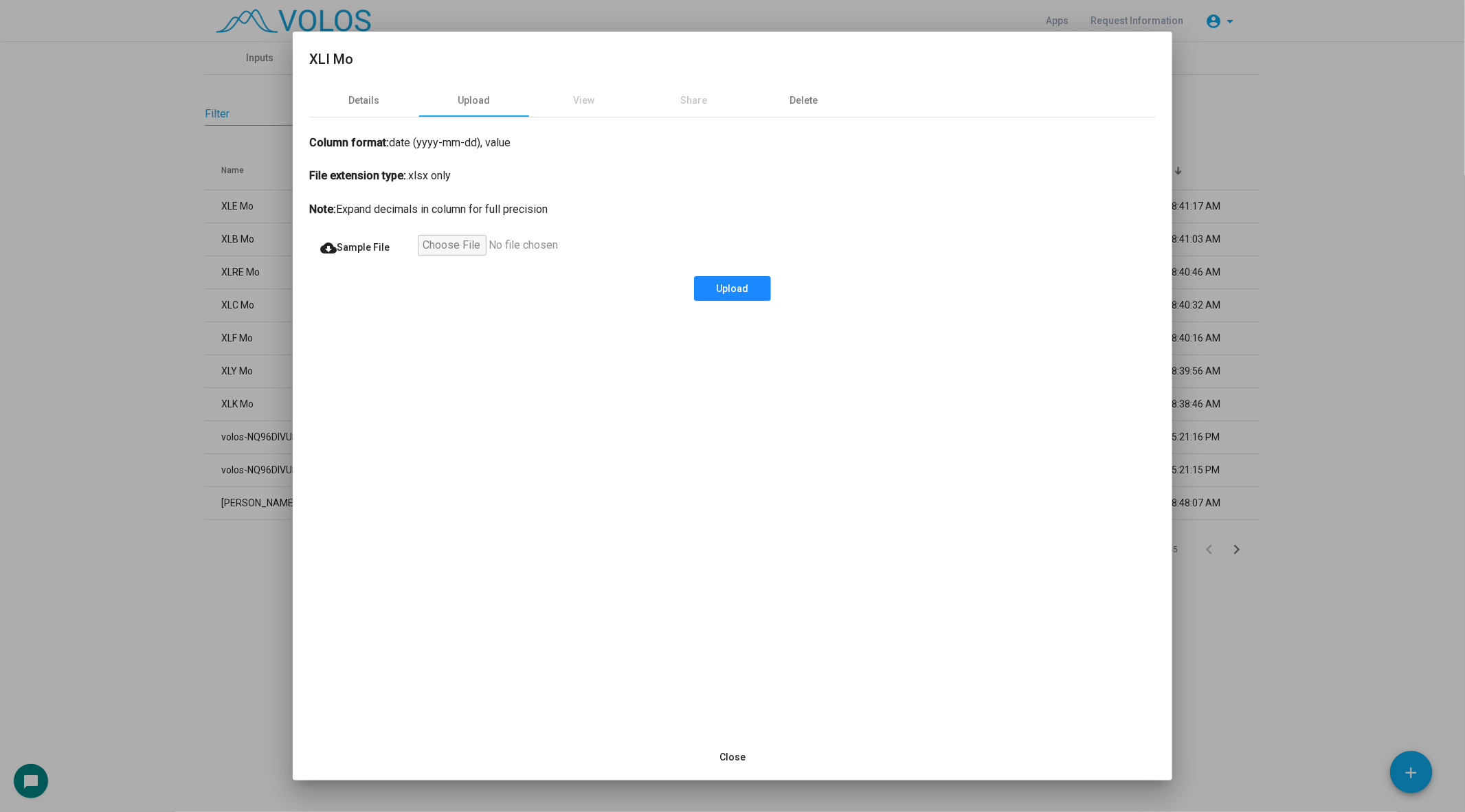
click at [750, 290] on button "Upload" at bounding box center [732, 289] width 77 height 24
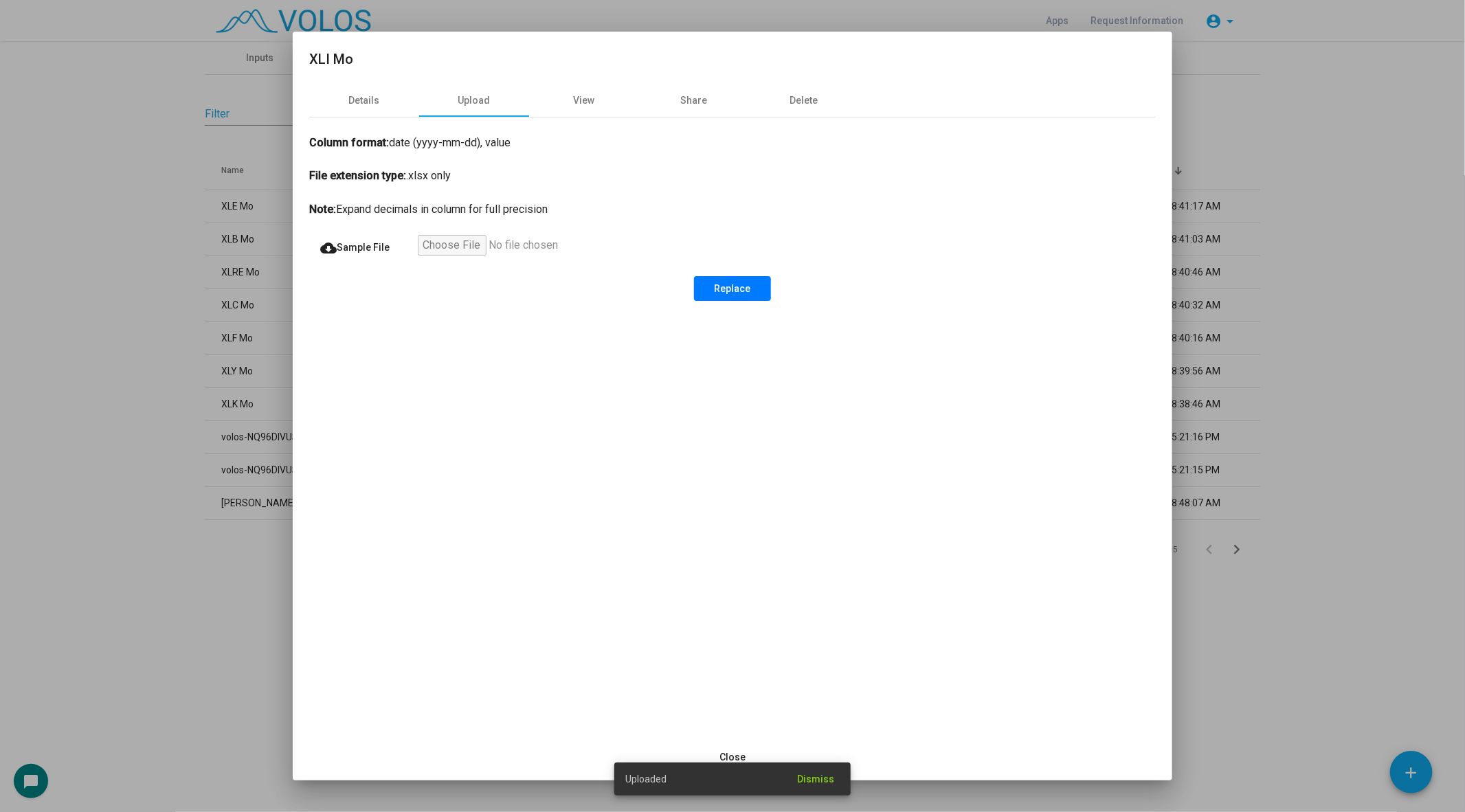
click at [109, 277] on div at bounding box center [732, 406] width 1465 height 812
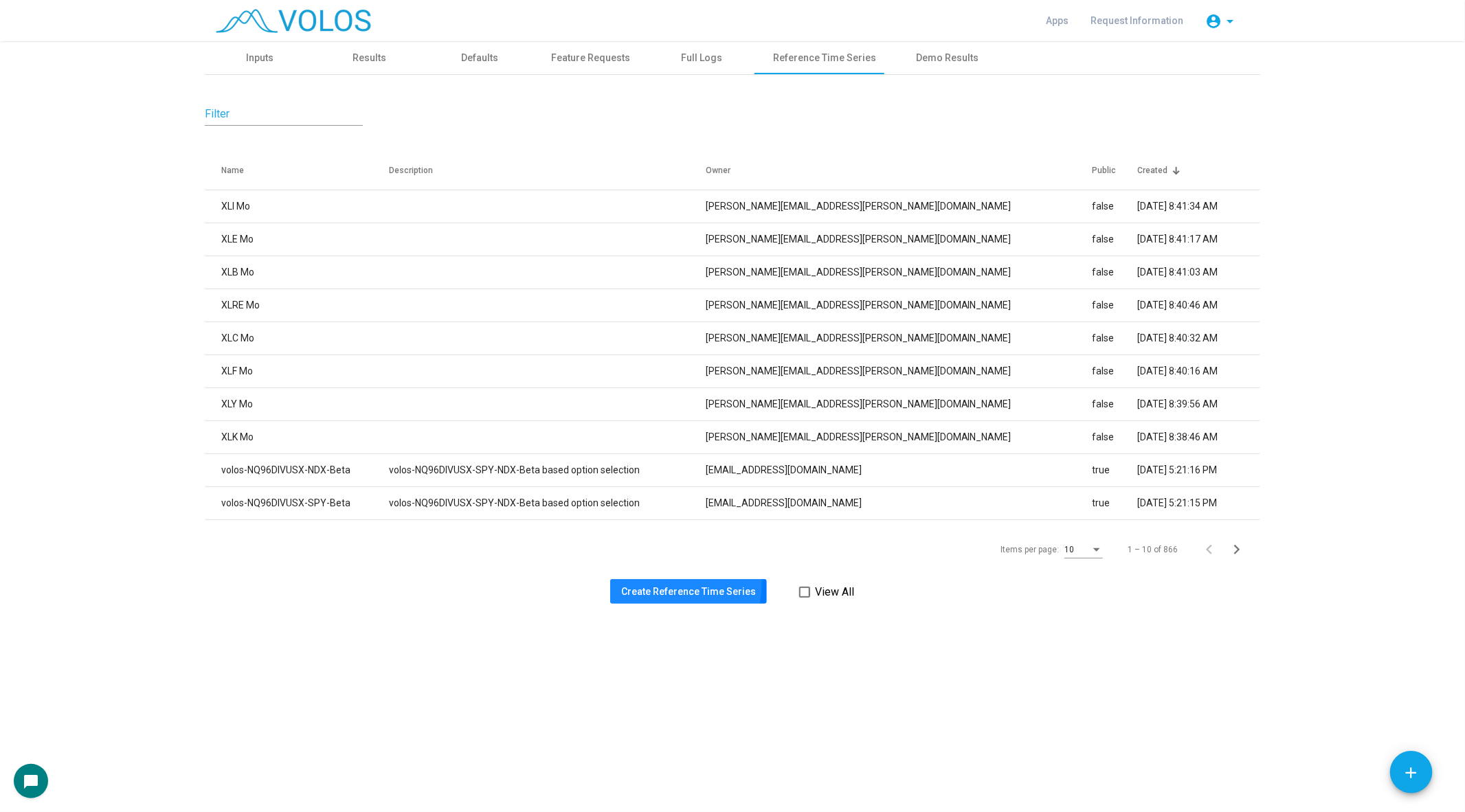
click at [634, 580] on button "Create Reference Time Series" at bounding box center [688, 592] width 157 height 24
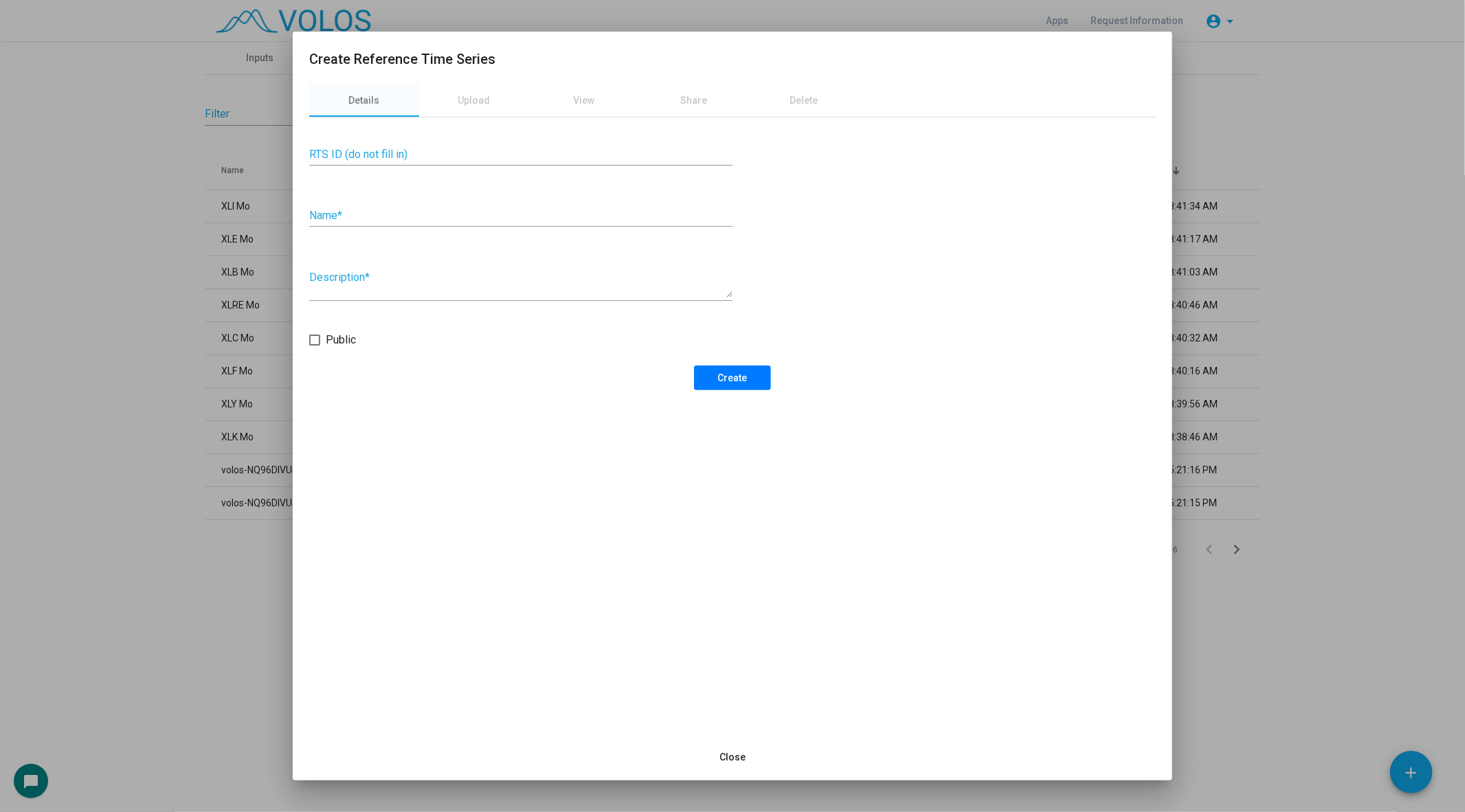
click at [387, 207] on div "Name *" at bounding box center [521, 211] width 424 height 31
type input "******"
click at [759, 391] on div "Details Upload View Share Delete RTS ID (do not fill in) ****** Name * Descript…" at bounding box center [732, 409] width 880 height 650
click at [756, 388] on button "Create" at bounding box center [732, 378] width 77 height 24
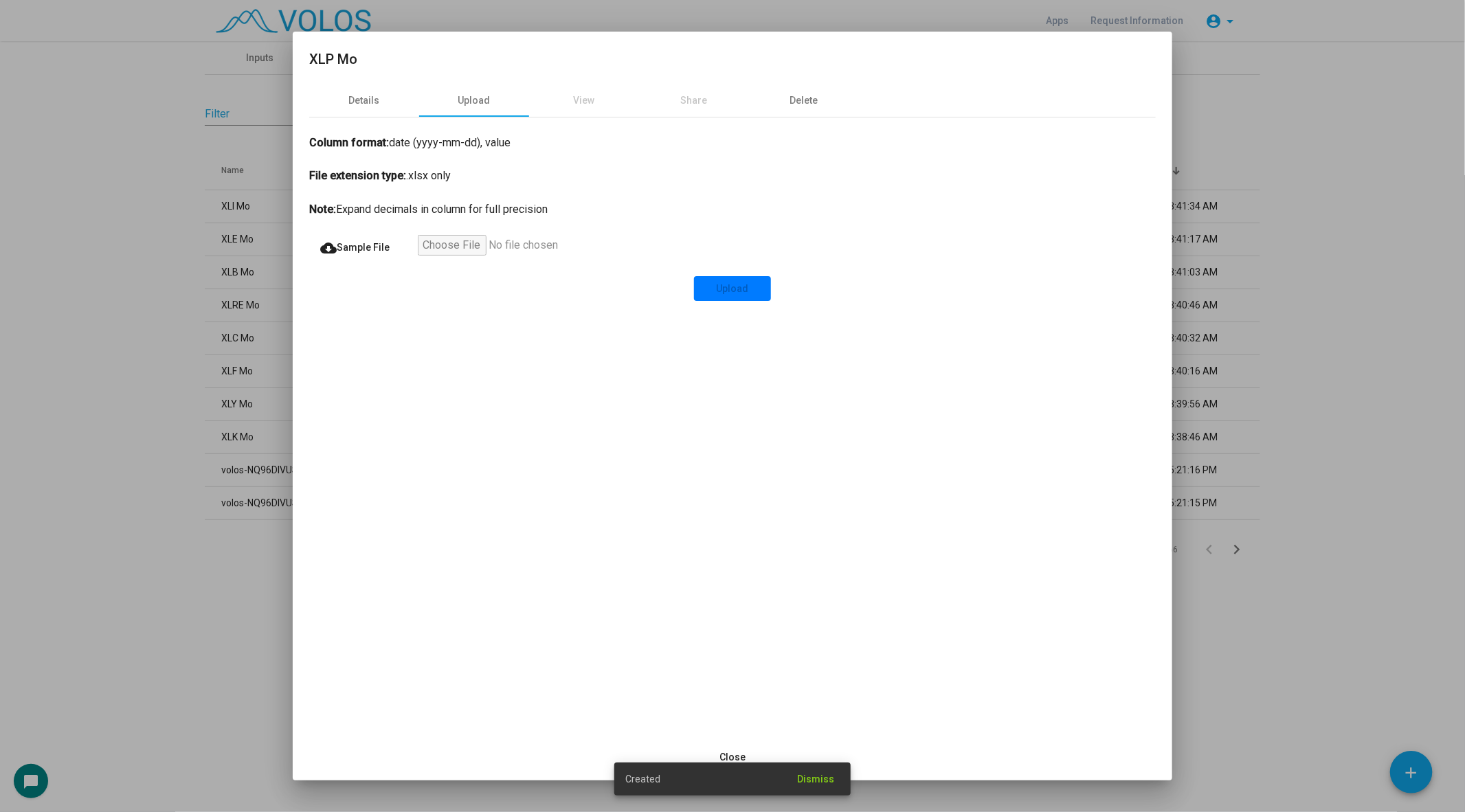
click at [442, 227] on div "Column format: date (yyyy-mm-dd), value File extension type: .xlsx only Note: E…" at bounding box center [732, 209] width 846 height 184
click at [441, 251] on input "file" at bounding box center [501, 248] width 169 height 24
type input "**********"
click at [734, 294] on button "Upload" at bounding box center [732, 289] width 77 height 24
click at [49, 432] on div at bounding box center [732, 406] width 1465 height 812
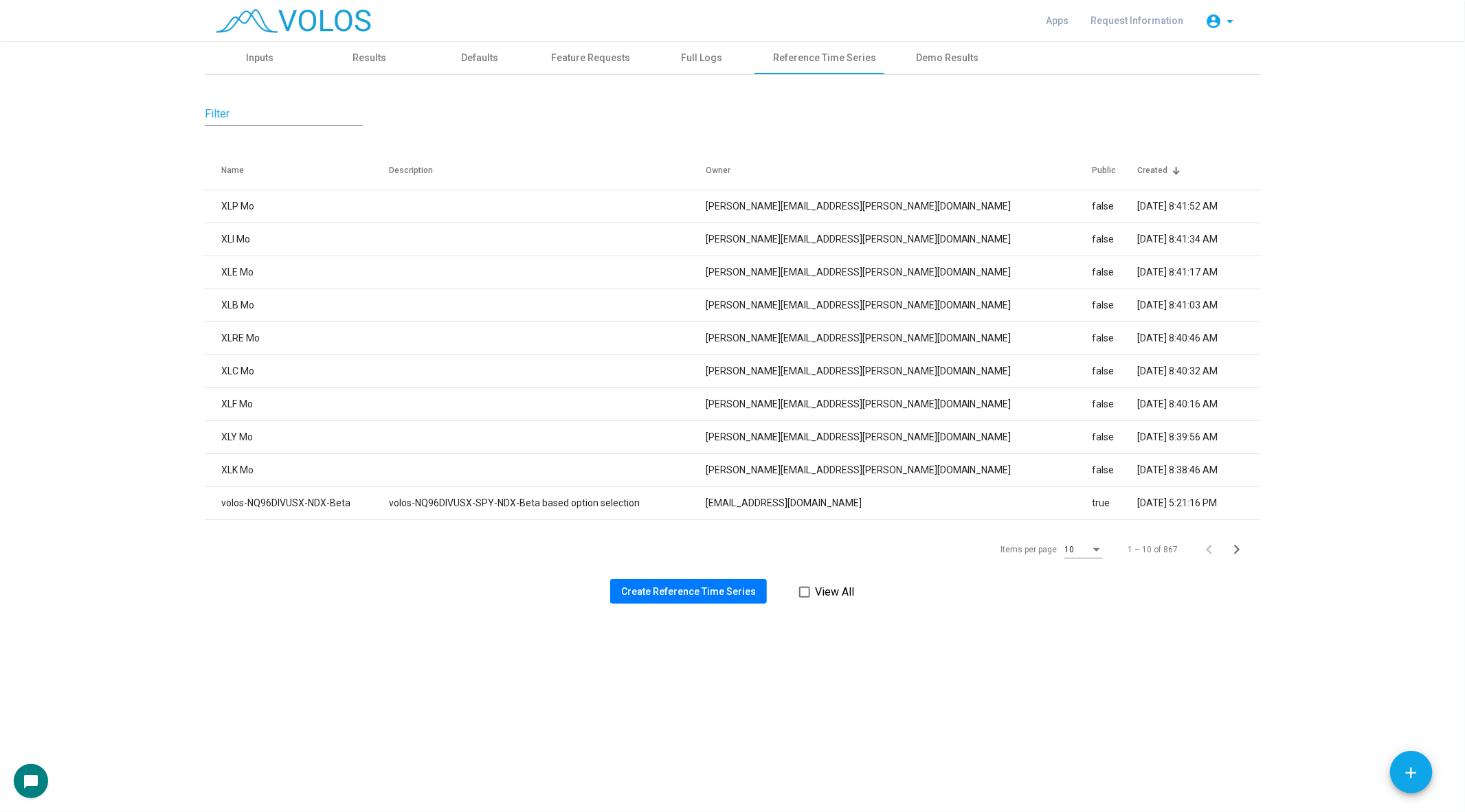
click at [705, 595] on span "Create Reference Time Series" at bounding box center [689, 592] width 135 height 11
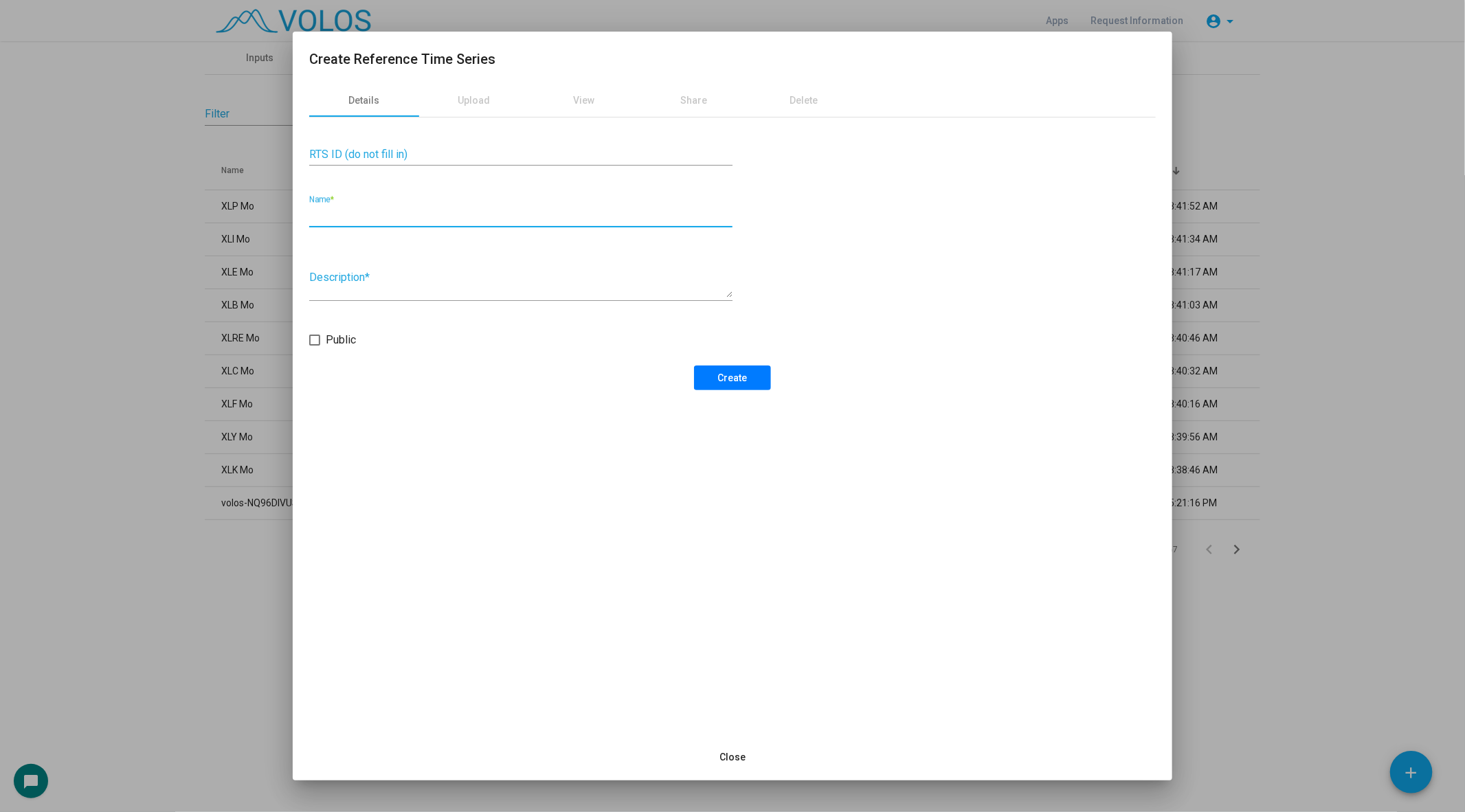
click at [403, 212] on input "Name *" at bounding box center [521, 215] width 424 height 12
type input "******"
click at [721, 360] on div "RTS ID (do not fill in) ****** Name * Description * Public Create" at bounding box center [732, 254] width 846 height 273
click at [718, 375] on button "Create" at bounding box center [732, 378] width 77 height 24
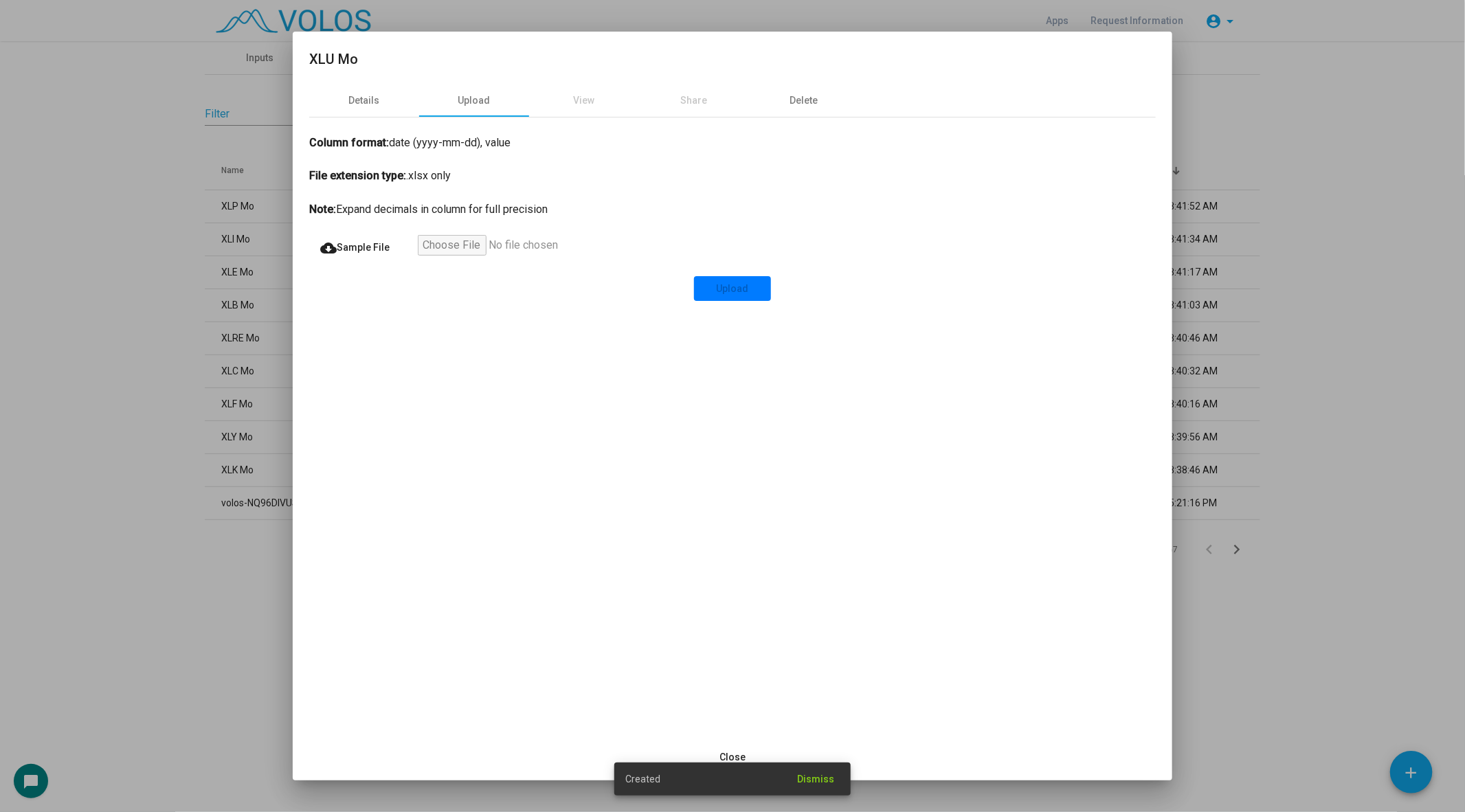
click at [459, 242] on input "file" at bounding box center [501, 248] width 169 height 24
type input "**********"
click at [737, 289] on span "Upload" at bounding box center [732, 288] width 32 height 11
click at [190, 260] on div at bounding box center [732, 406] width 1465 height 812
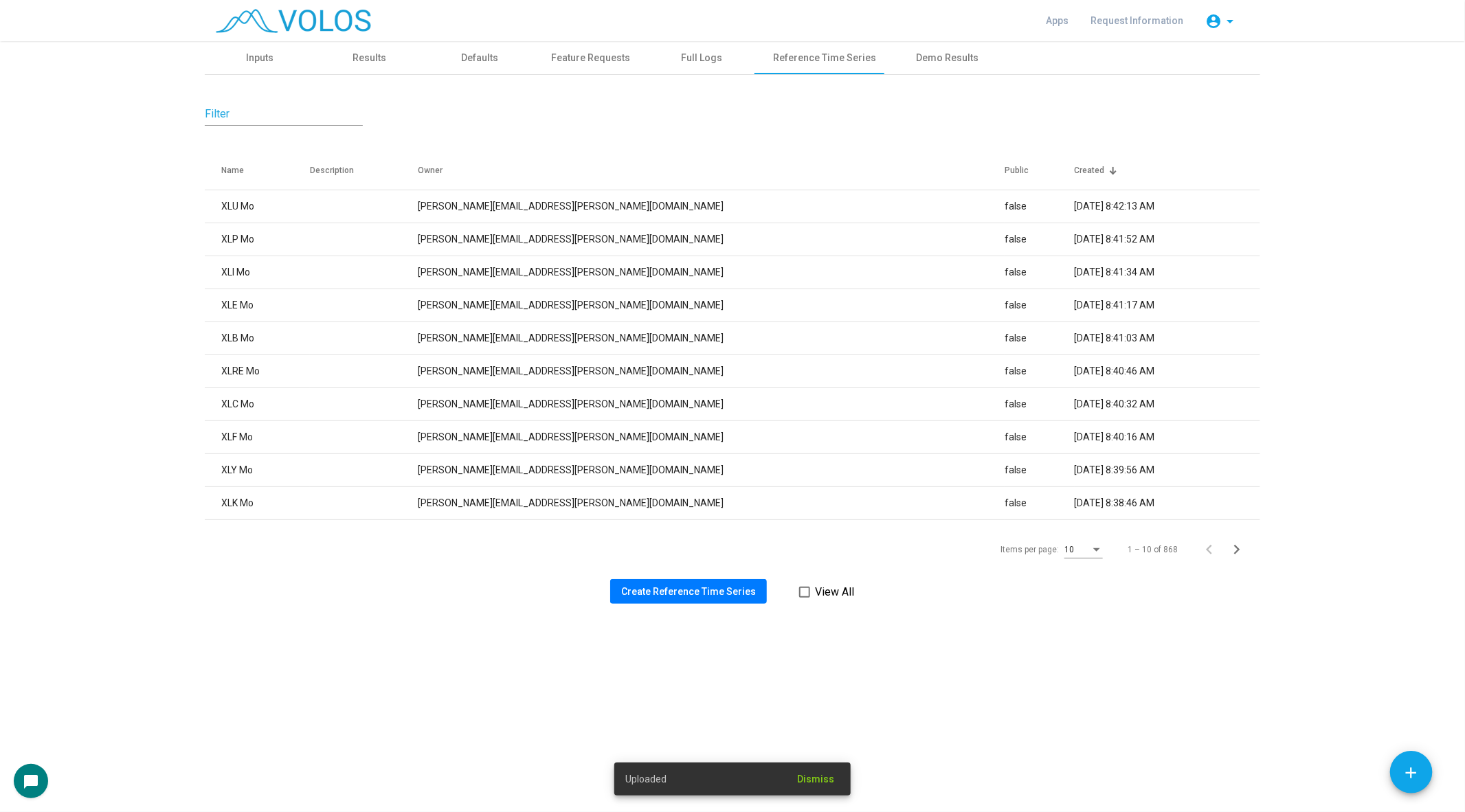
click at [650, 587] on span "Create Reference Time Series" at bounding box center [689, 592] width 135 height 11
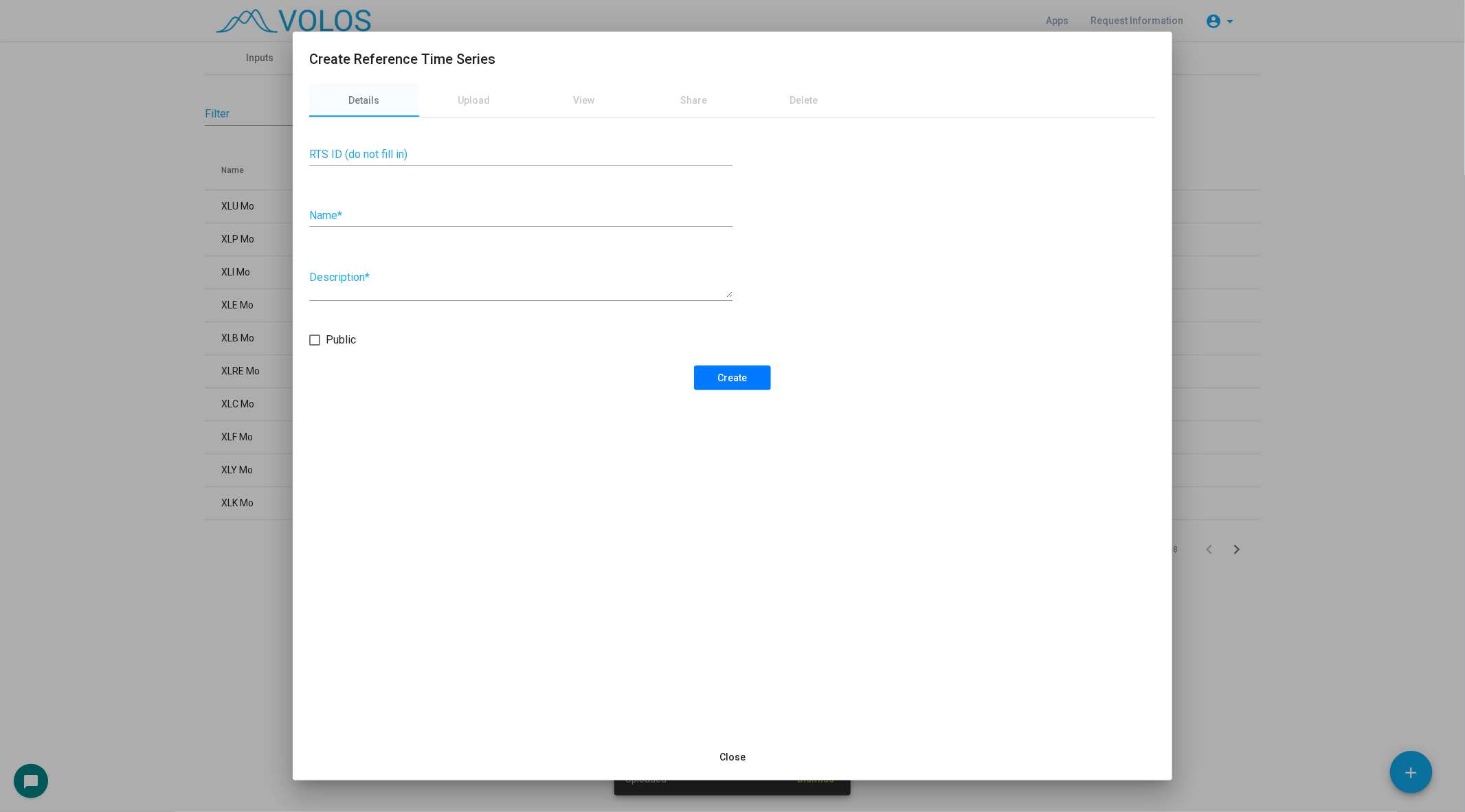
click at [323, 219] on input "Name *" at bounding box center [521, 215] width 424 height 12
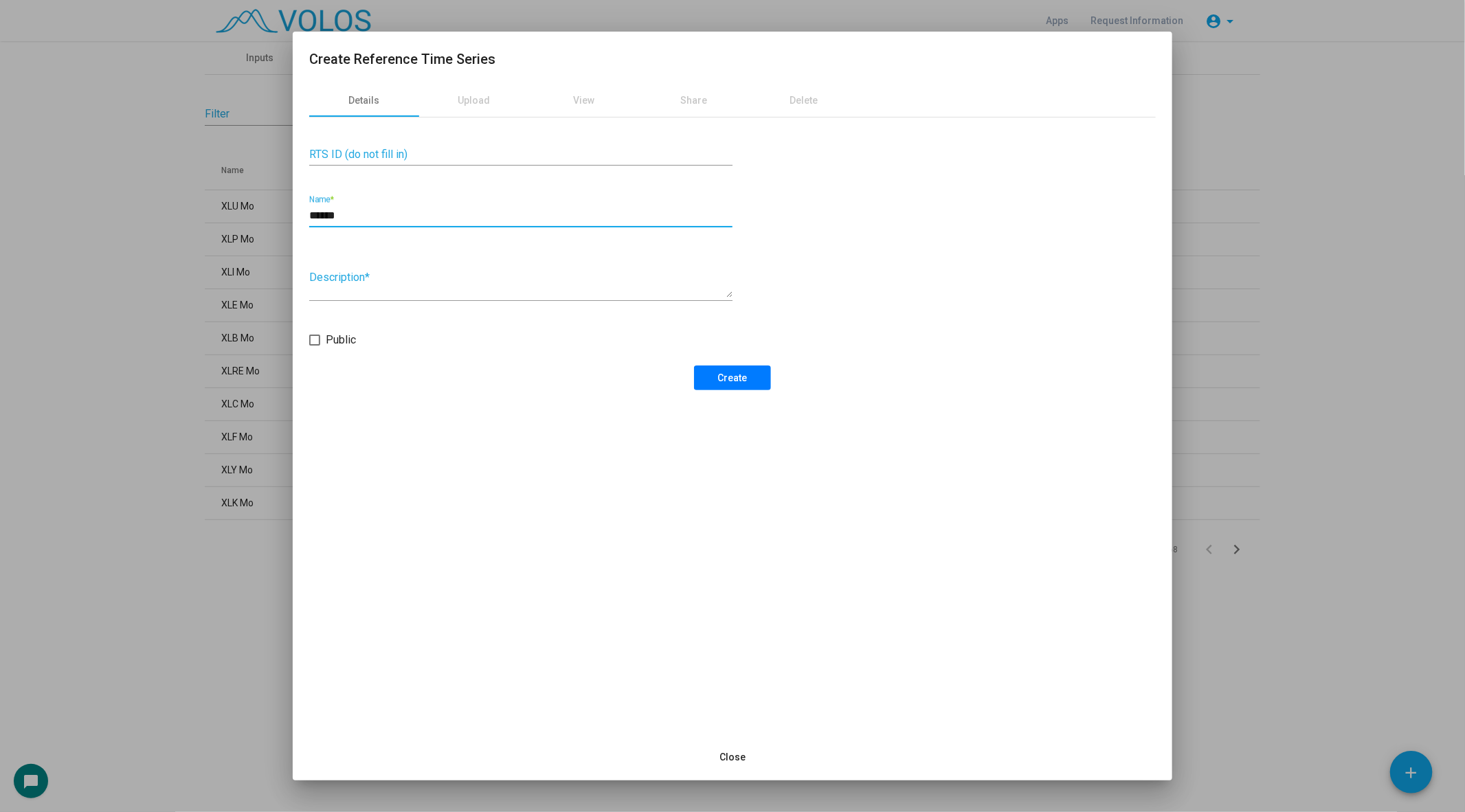
type input "******"
click at [740, 385] on button "Create" at bounding box center [732, 378] width 77 height 24
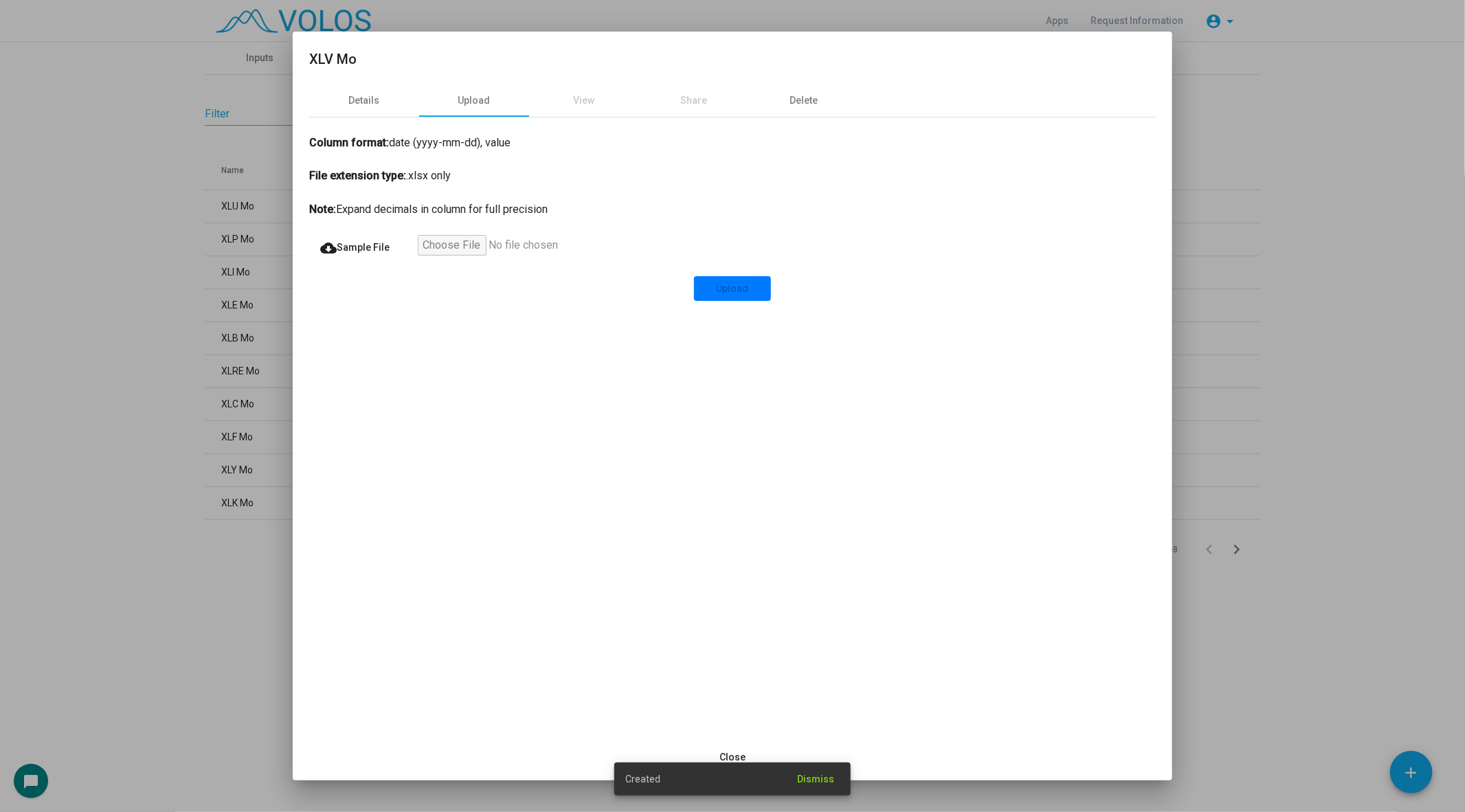
click at [446, 250] on input "file" at bounding box center [501, 248] width 169 height 24
type input "**********"
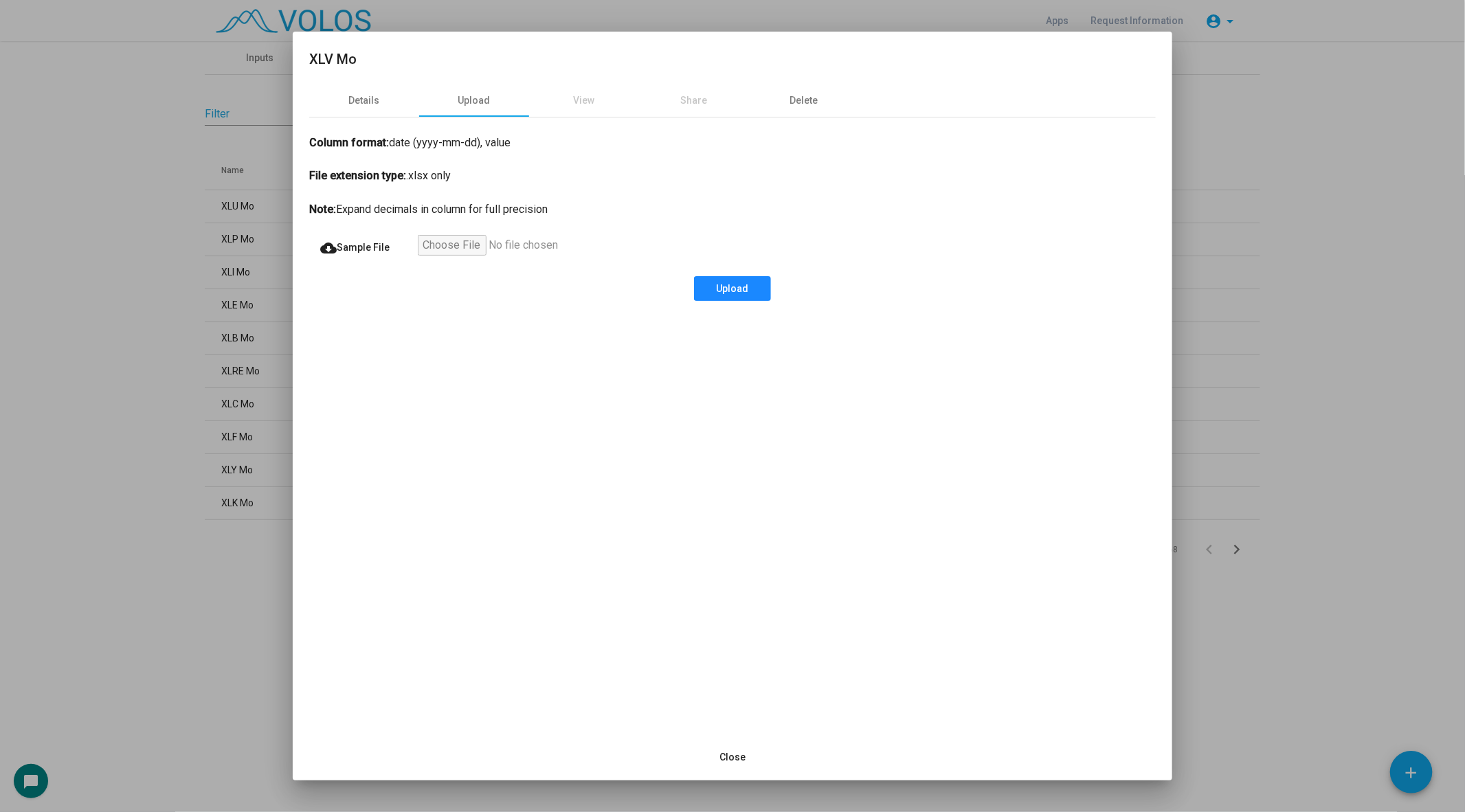
click at [728, 298] on button "Upload" at bounding box center [732, 289] width 77 height 24
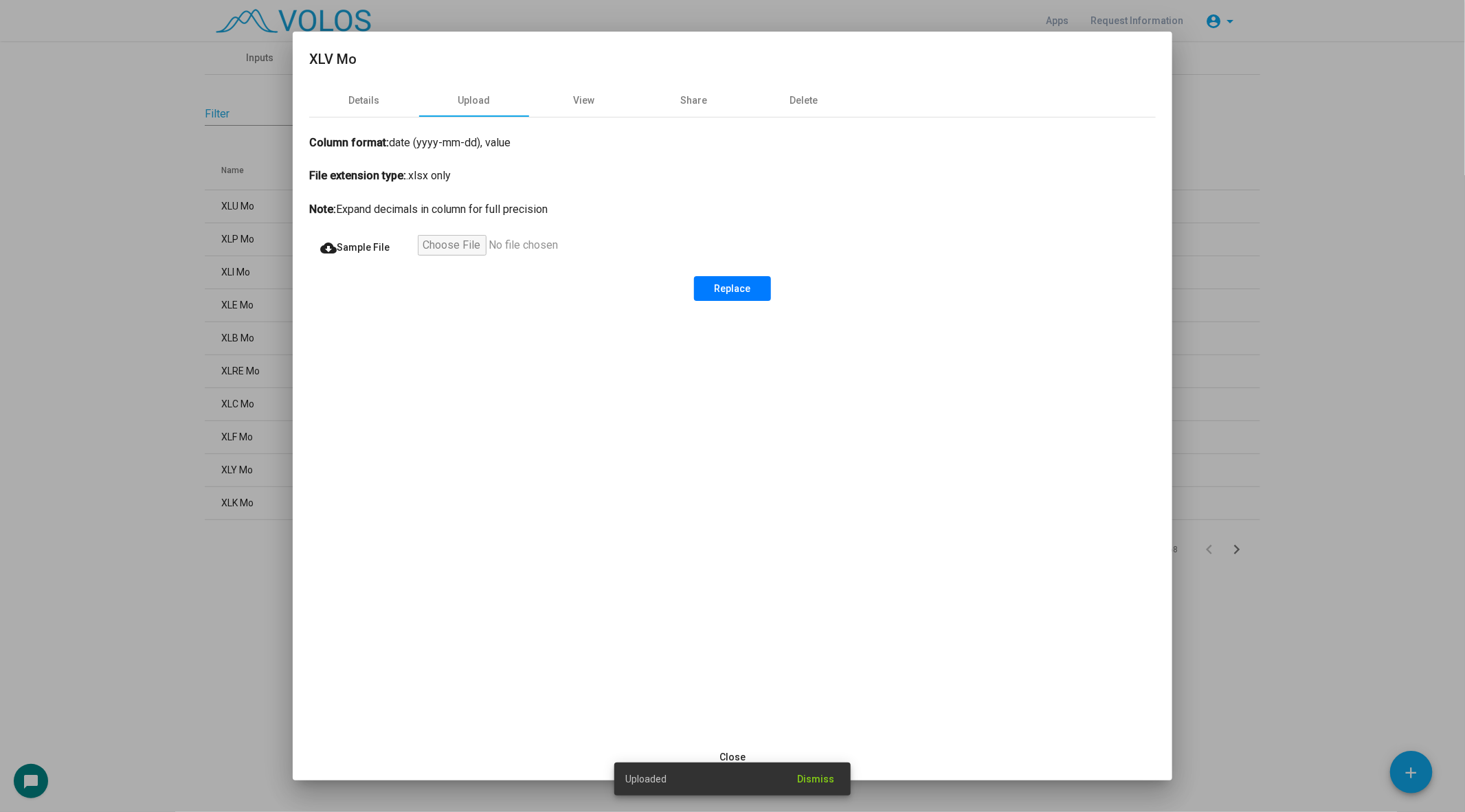
click at [209, 542] on div at bounding box center [732, 406] width 1465 height 812
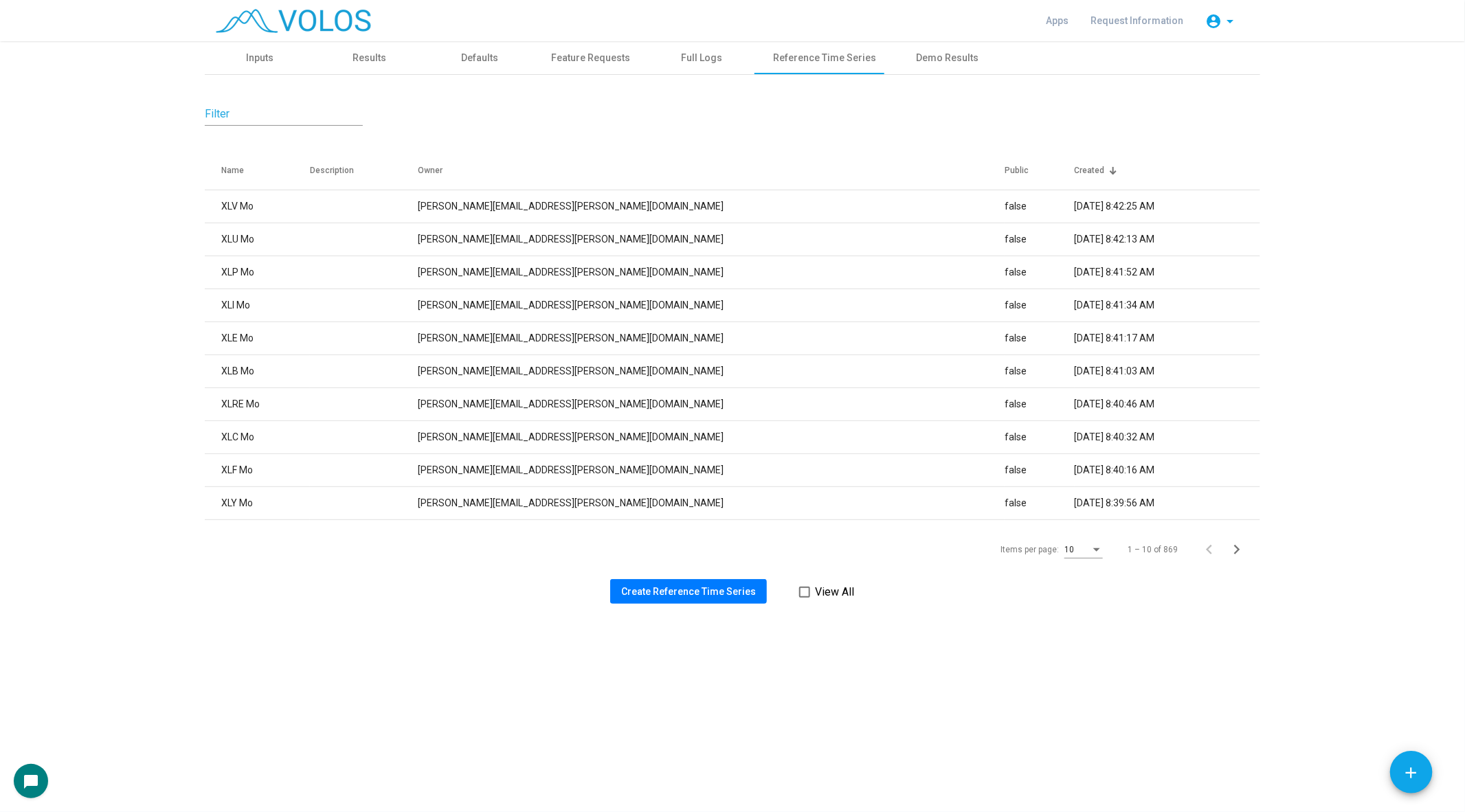
click at [1086, 558] on div "10" at bounding box center [1083, 552] width 39 height 33
click at [1086, 553] on div "10" at bounding box center [1077, 550] width 26 height 10
click at [1080, 598] on span "20" at bounding box center [1085, 599] width 39 height 24
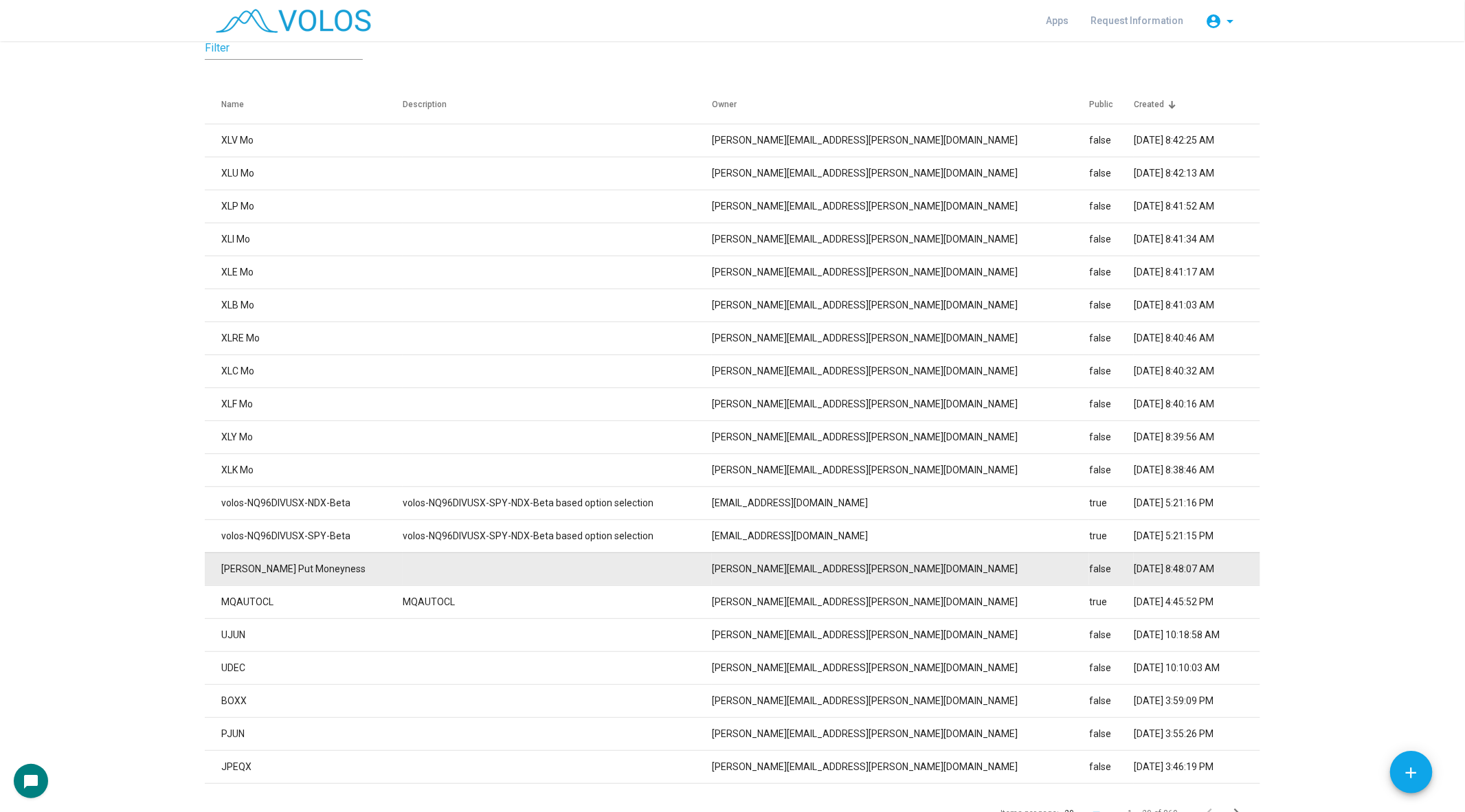
scroll to position [176, 0]
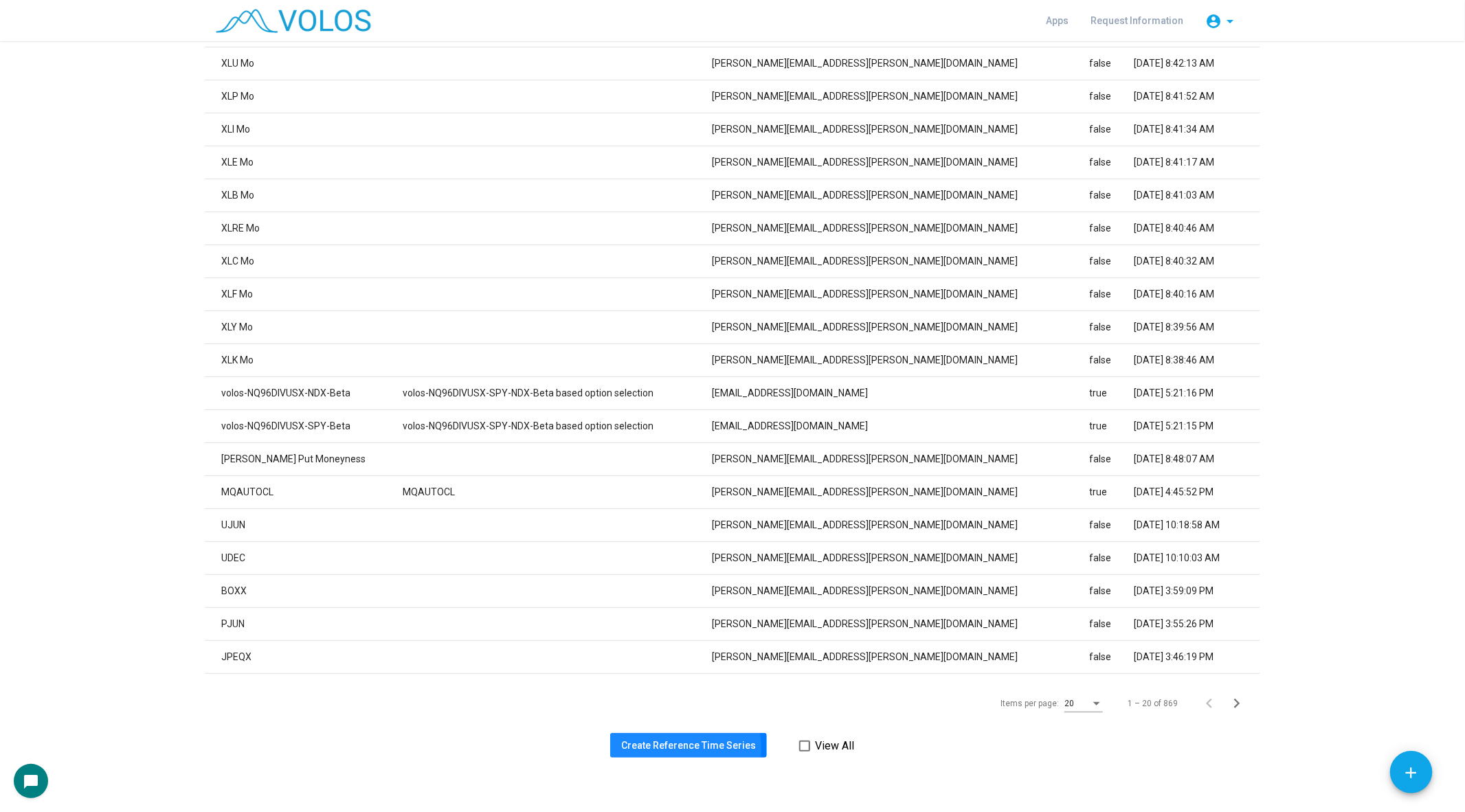
click at [673, 748] on span "Create Reference Time Series" at bounding box center [689, 746] width 135 height 11
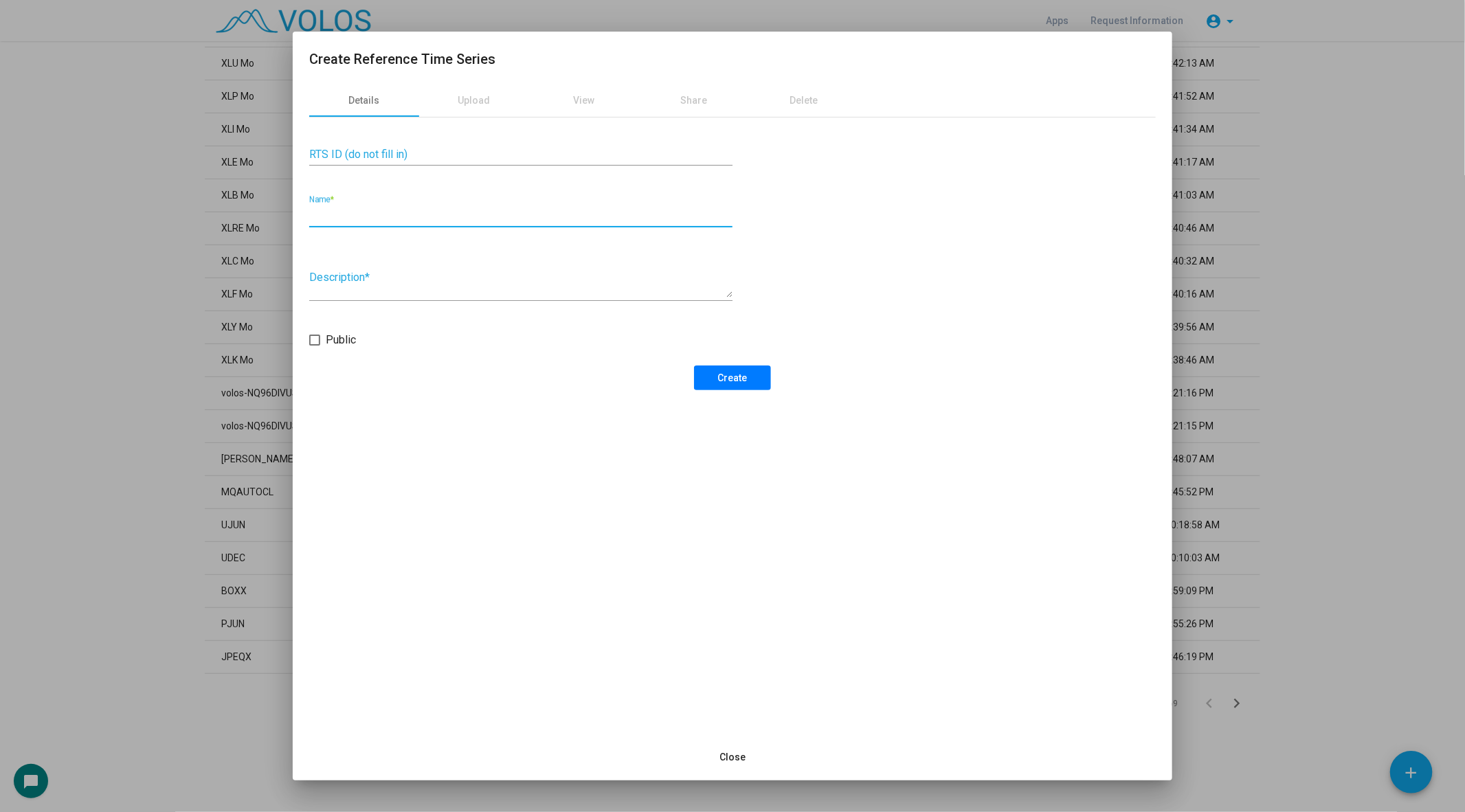
click at [350, 213] on input "Name *" at bounding box center [521, 215] width 424 height 12
type input "**********"
click at [715, 380] on button "Create" at bounding box center [732, 378] width 77 height 24
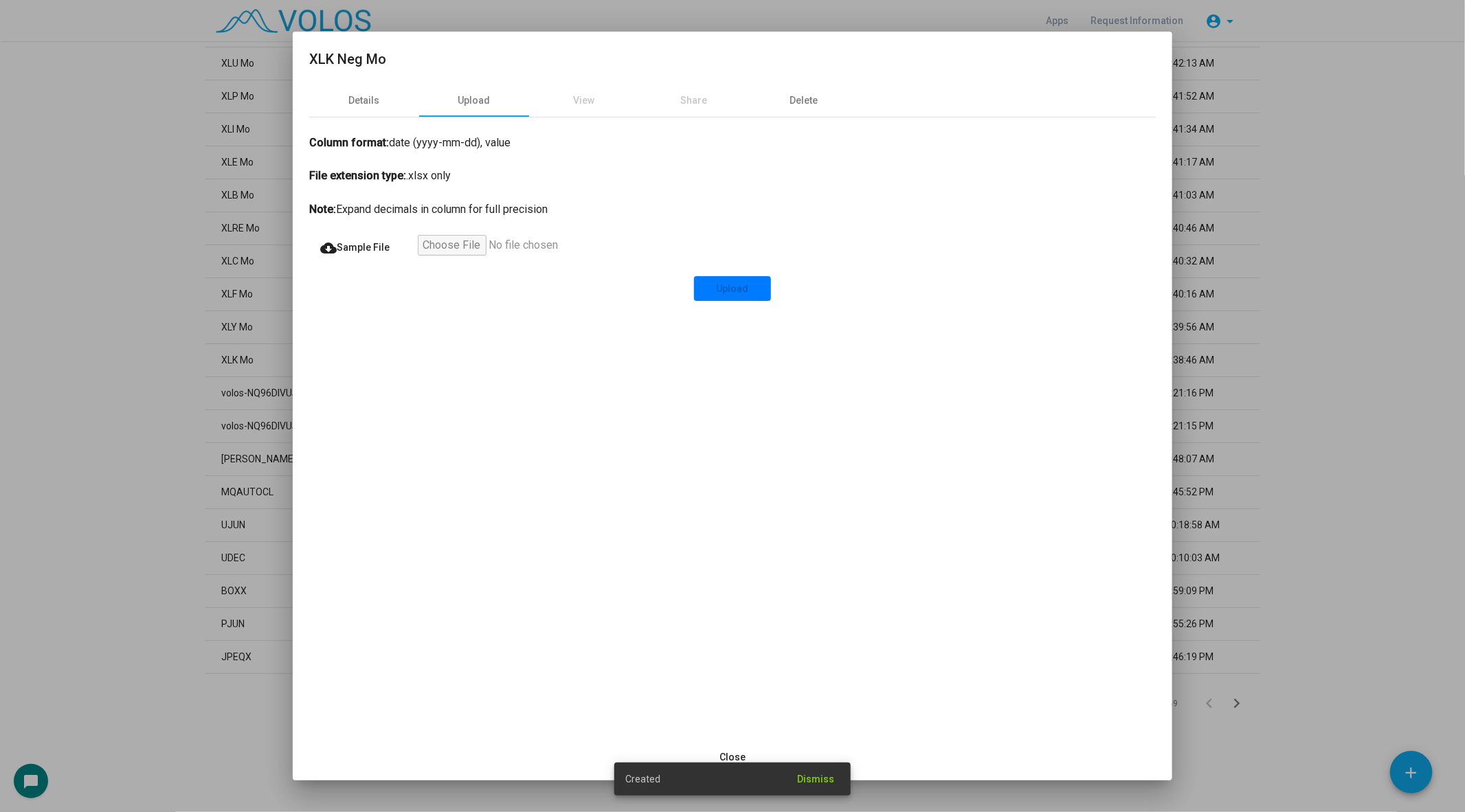
click at [456, 235] on input "file" at bounding box center [501, 248] width 169 height 24
type input "**********"
click at [728, 293] on span "Upload" at bounding box center [732, 288] width 32 height 11
click at [170, 376] on div at bounding box center [732, 406] width 1465 height 812
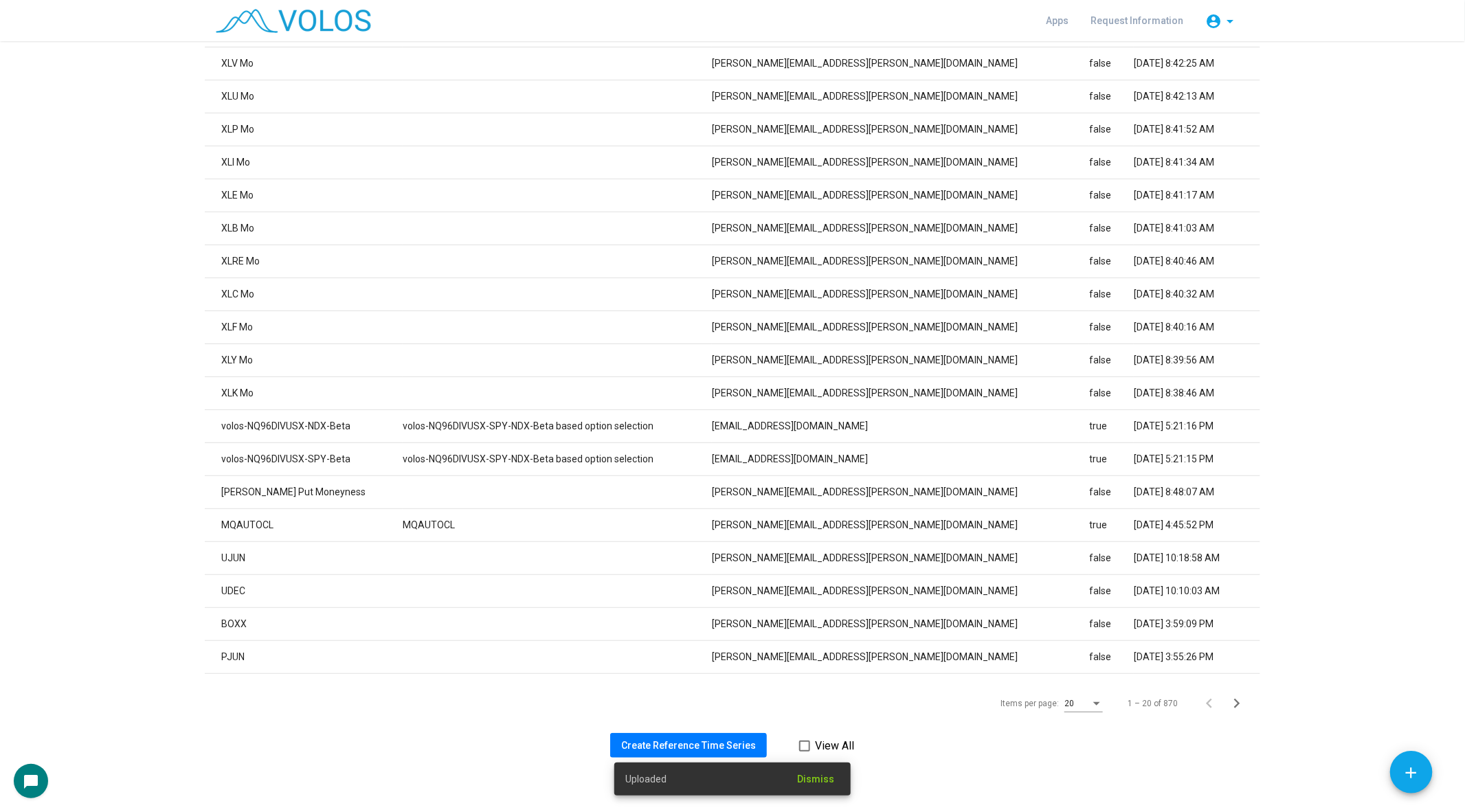
click at [683, 741] on span "Create Reference Time Series" at bounding box center [689, 746] width 135 height 11
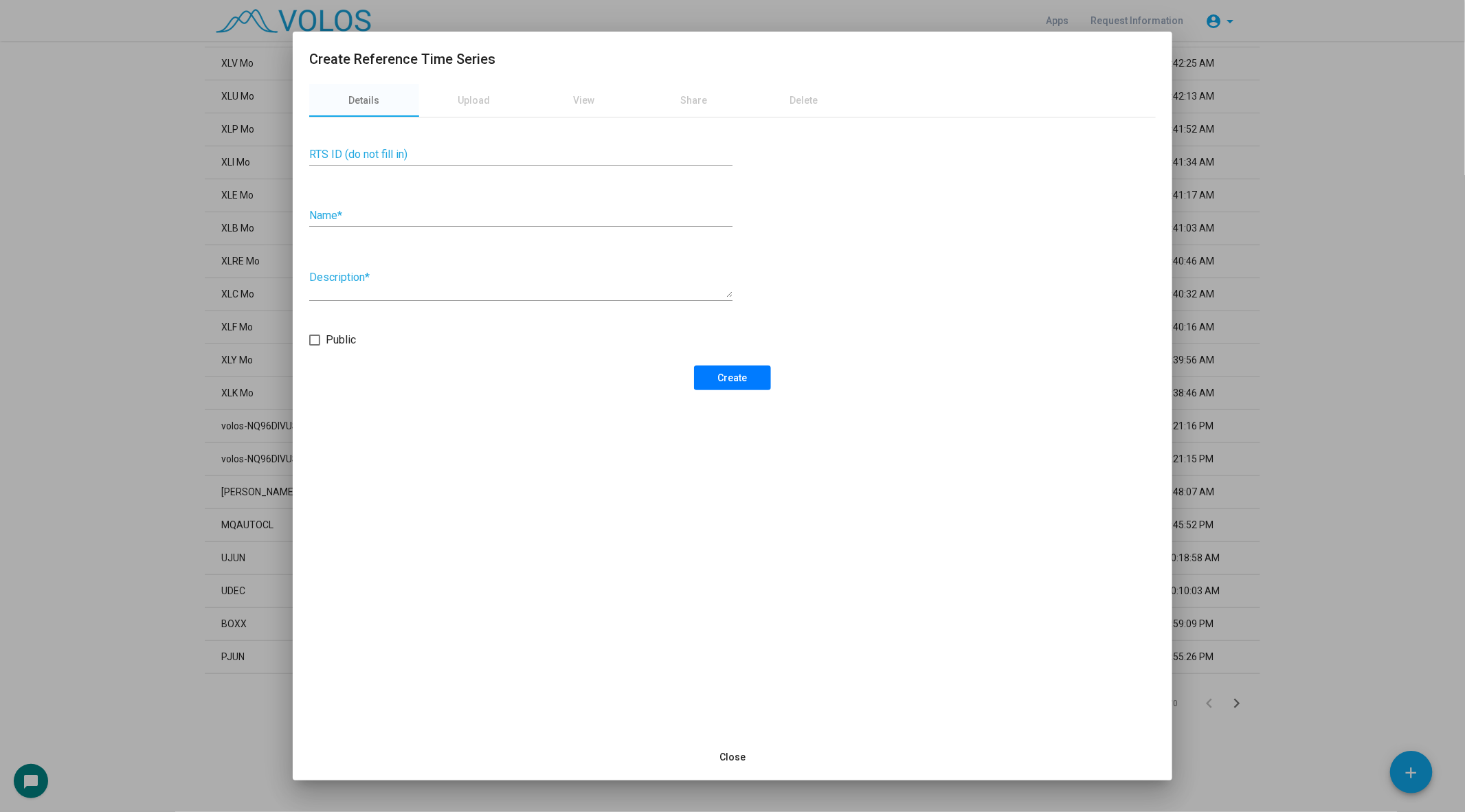
click at [446, 219] on input "Name *" at bounding box center [521, 215] width 424 height 12
type input "**********"
click at [745, 382] on span "Create" at bounding box center [732, 378] width 30 height 11
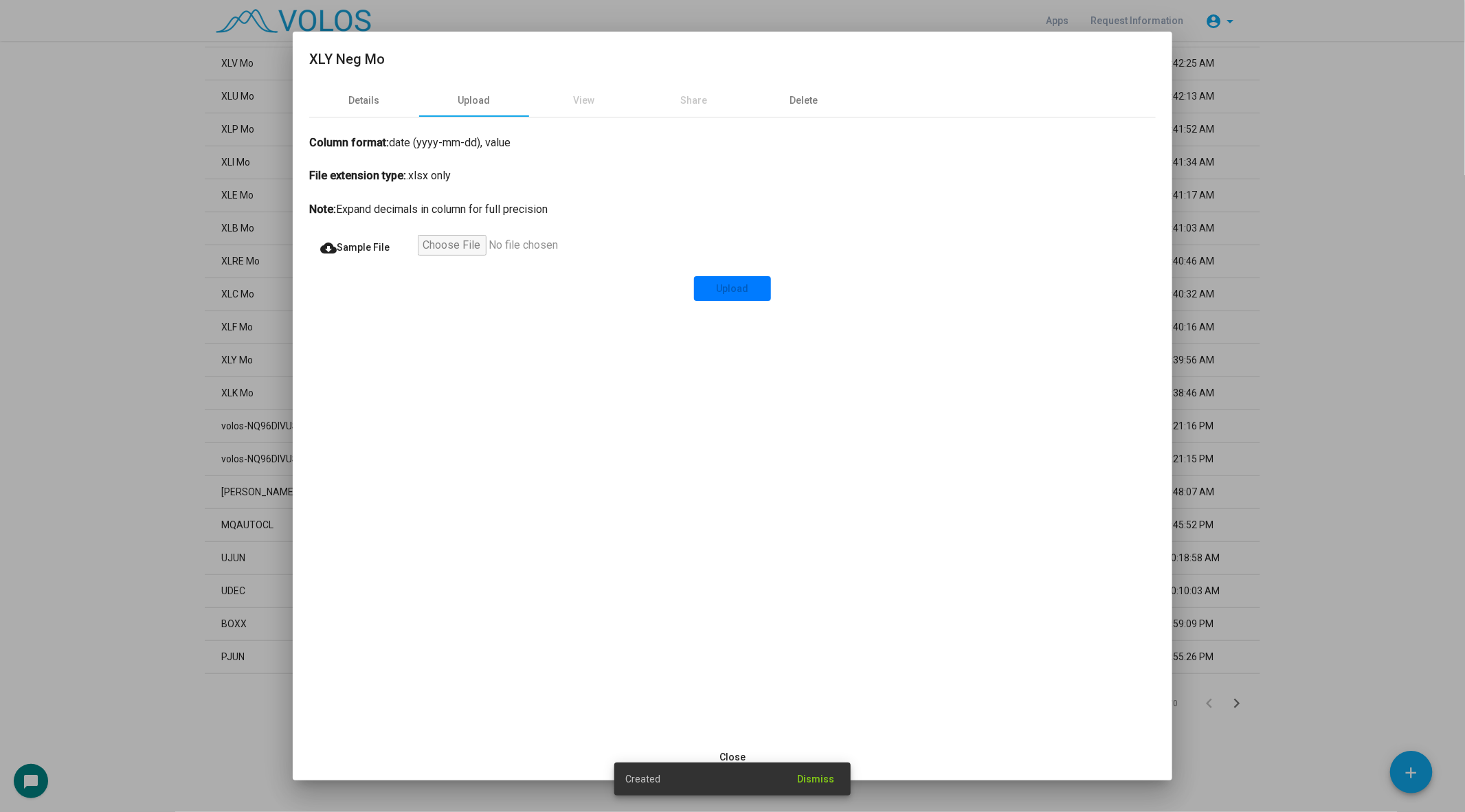
click at [437, 247] on input "file" at bounding box center [501, 248] width 169 height 24
type input "**********"
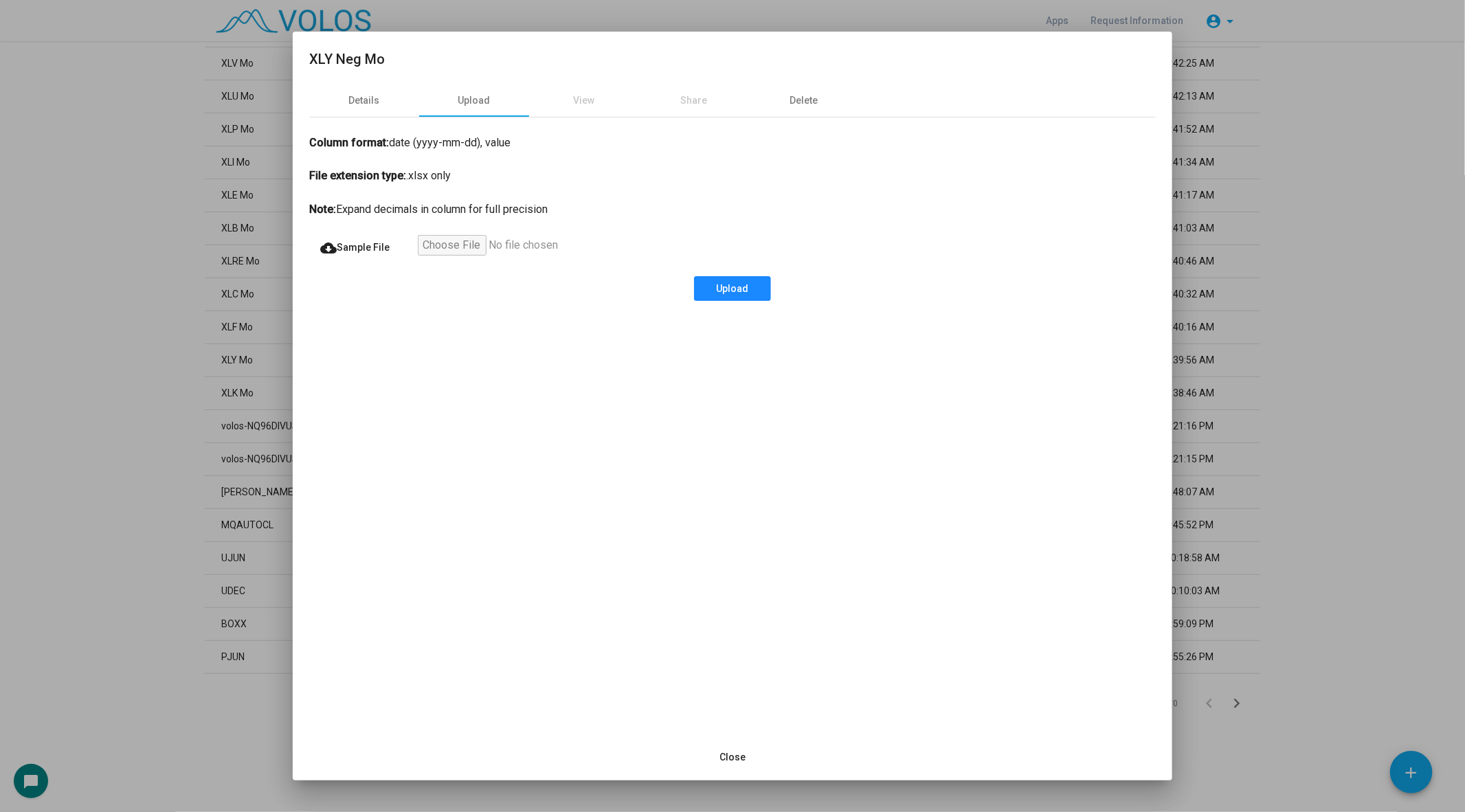
click at [735, 286] on span "Upload" at bounding box center [732, 288] width 32 height 11
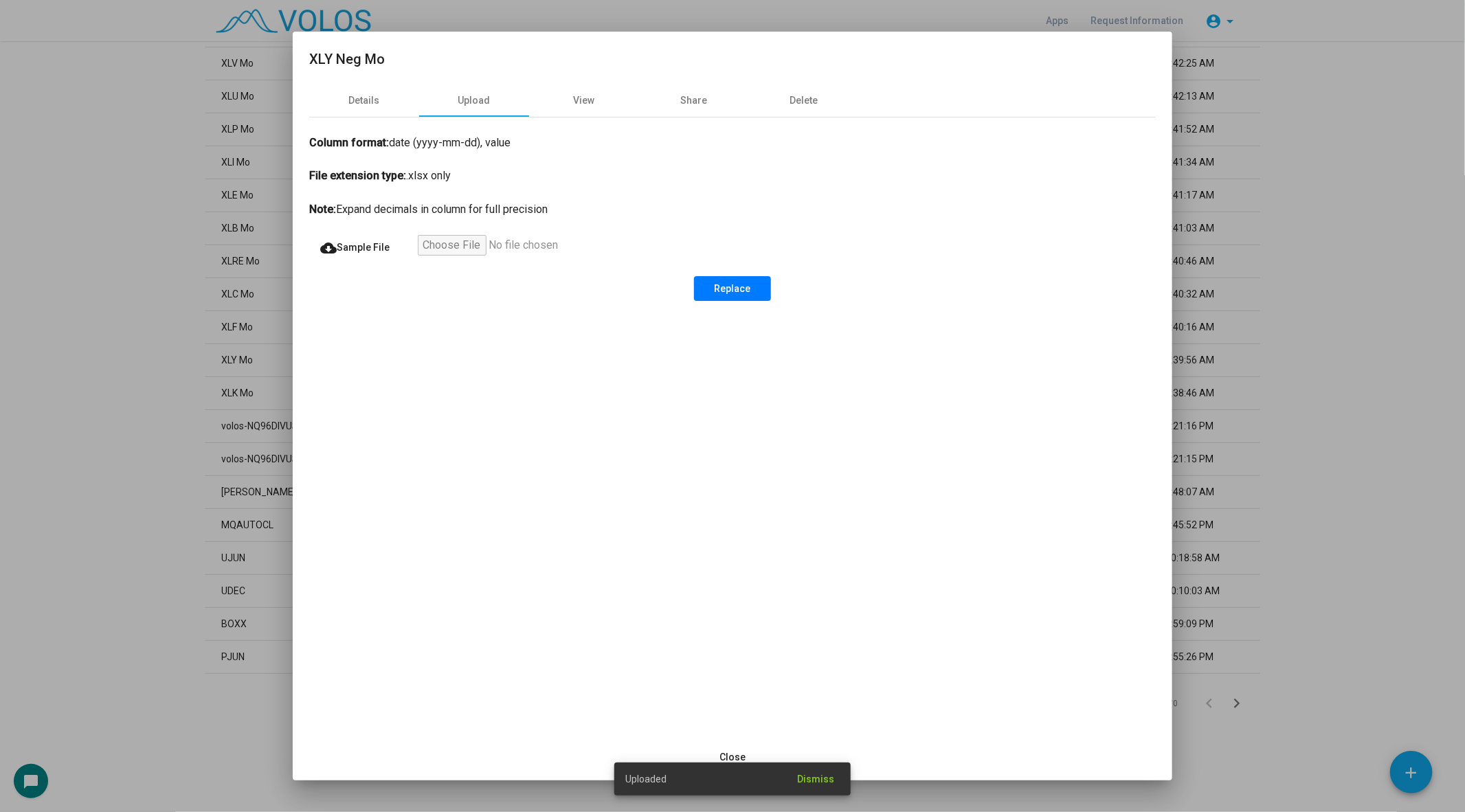
click at [109, 420] on div at bounding box center [732, 406] width 1465 height 812
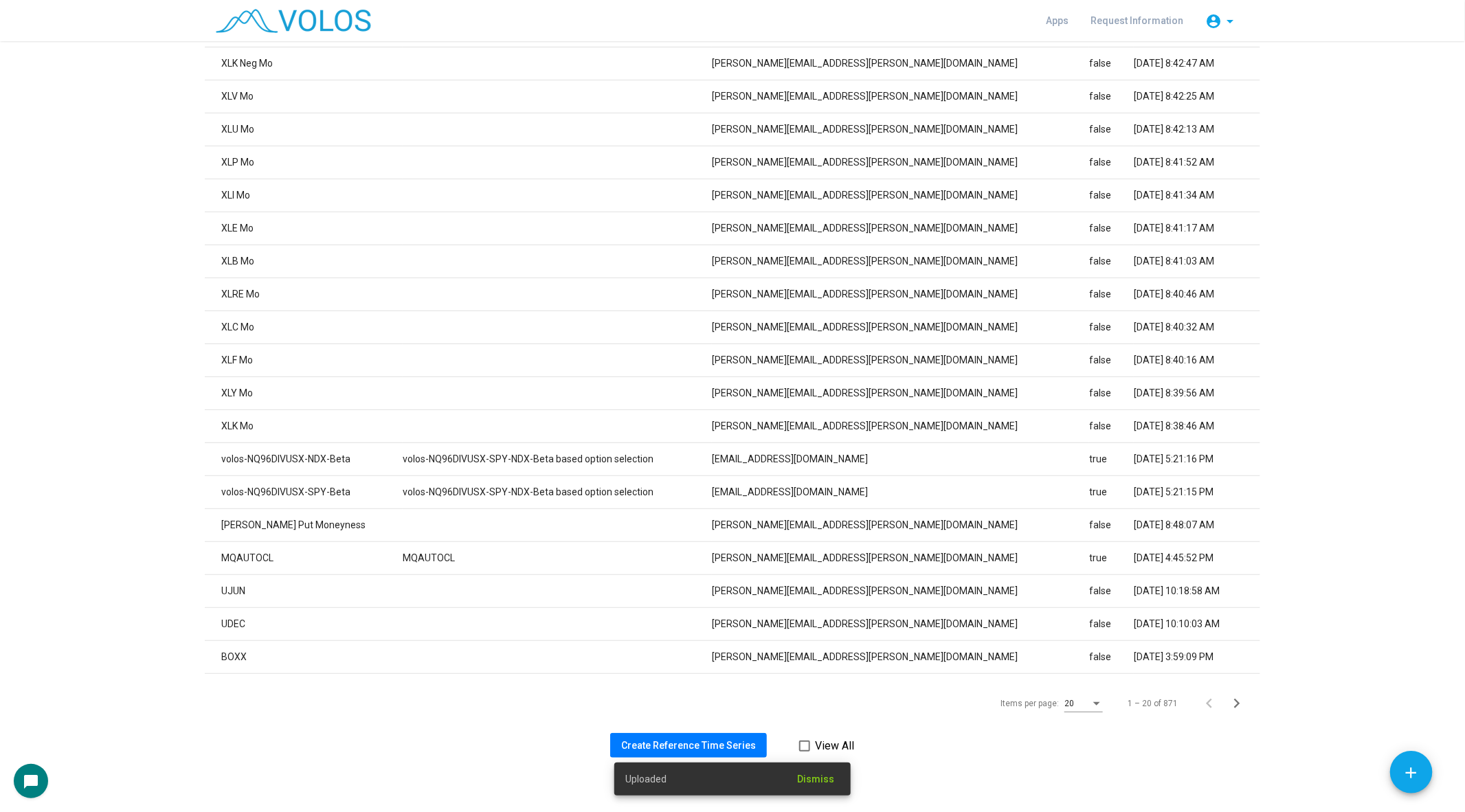
click at [708, 750] on div "Uploaded Dismiss" at bounding box center [732, 779] width 270 height 66
click at [668, 750] on span "Create Reference Time Series" at bounding box center [689, 746] width 135 height 11
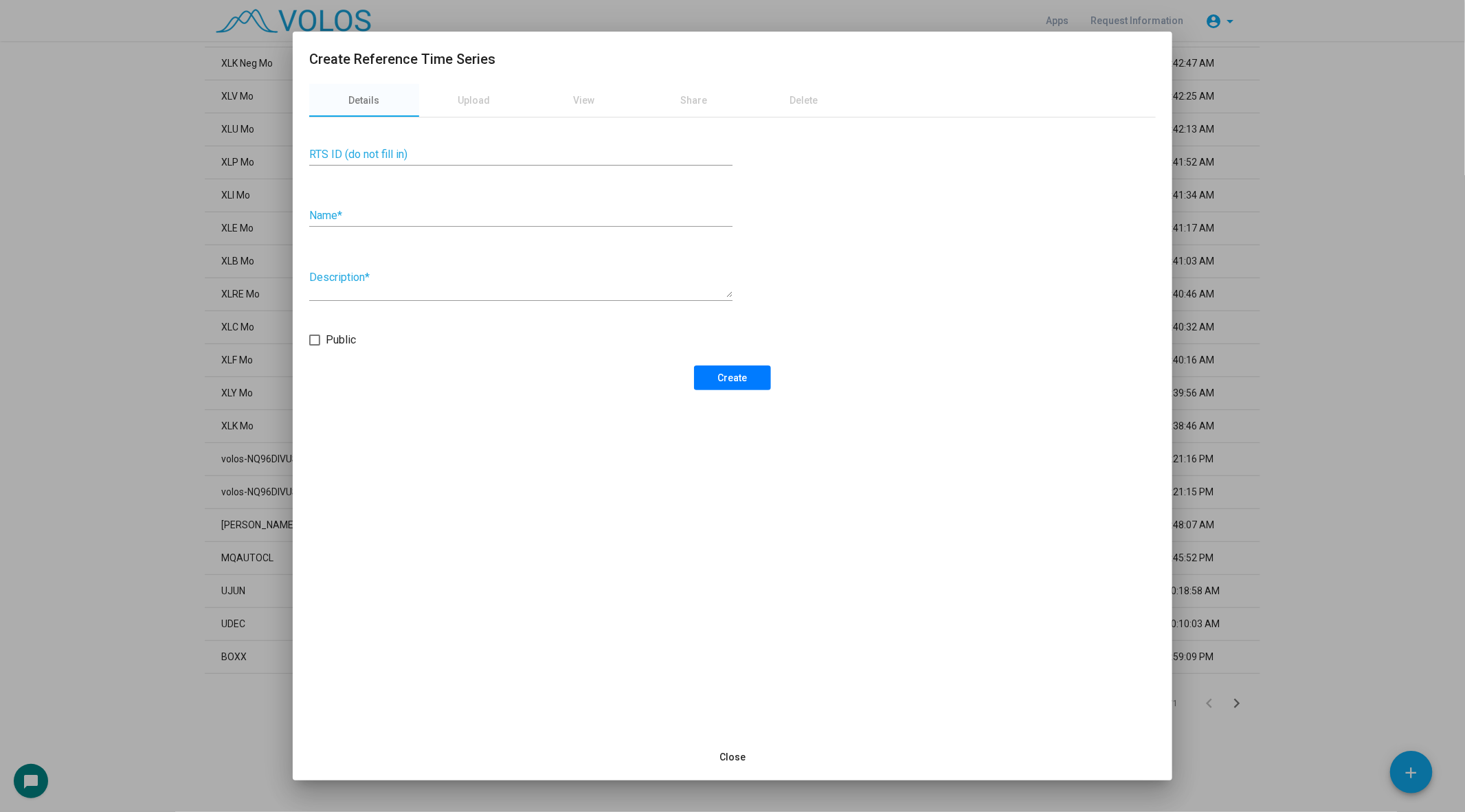
click at [417, 213] on input "Name *" at bounding box center [521, 215] width 424 height 12
type input "**********"
click at [740, 374] on span "Create" at bounding box center [732, 378] width 30 height 11
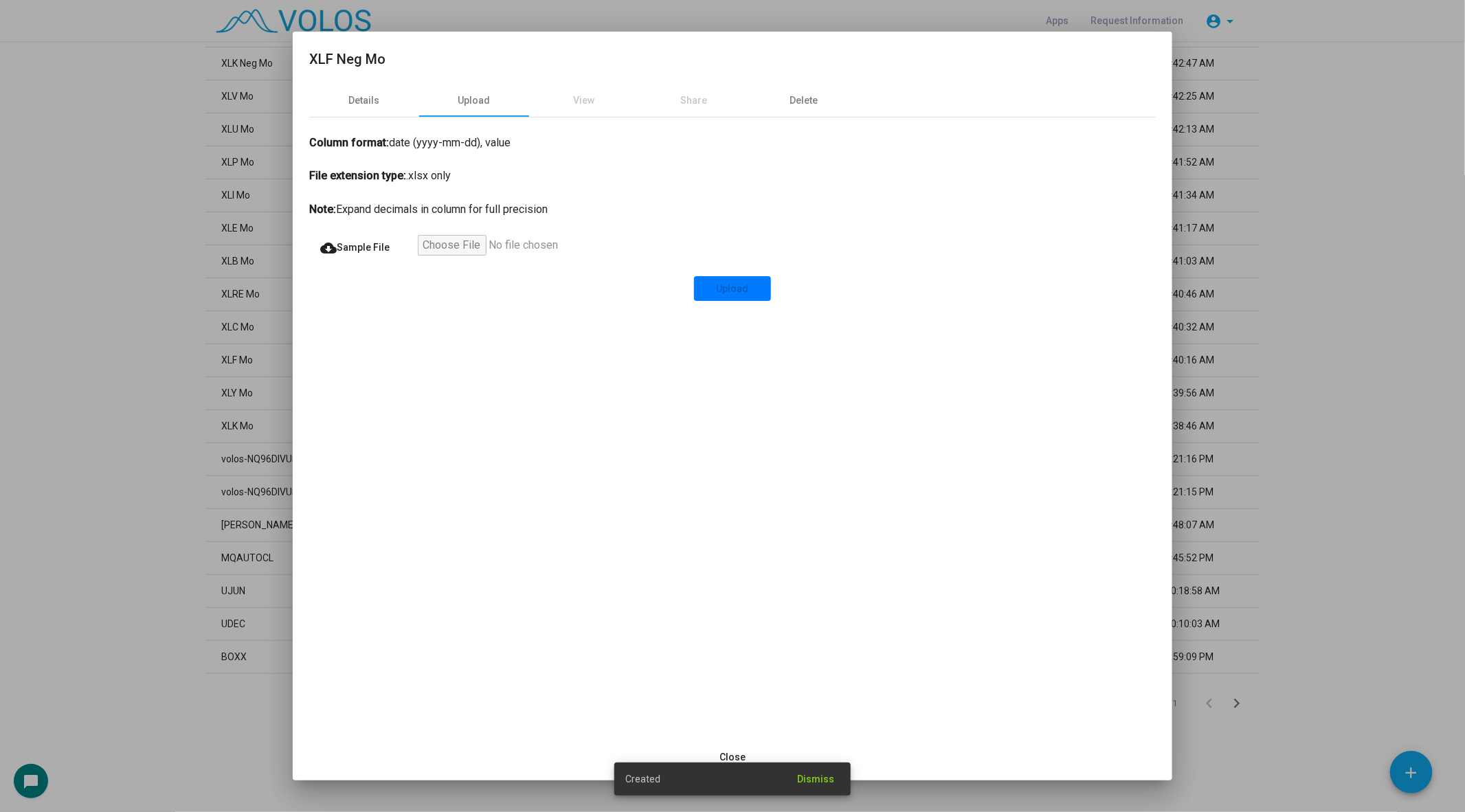
click at [419, 245] on input "file" at bounding box center [501, 248] width 169 height 24
type input "**********"
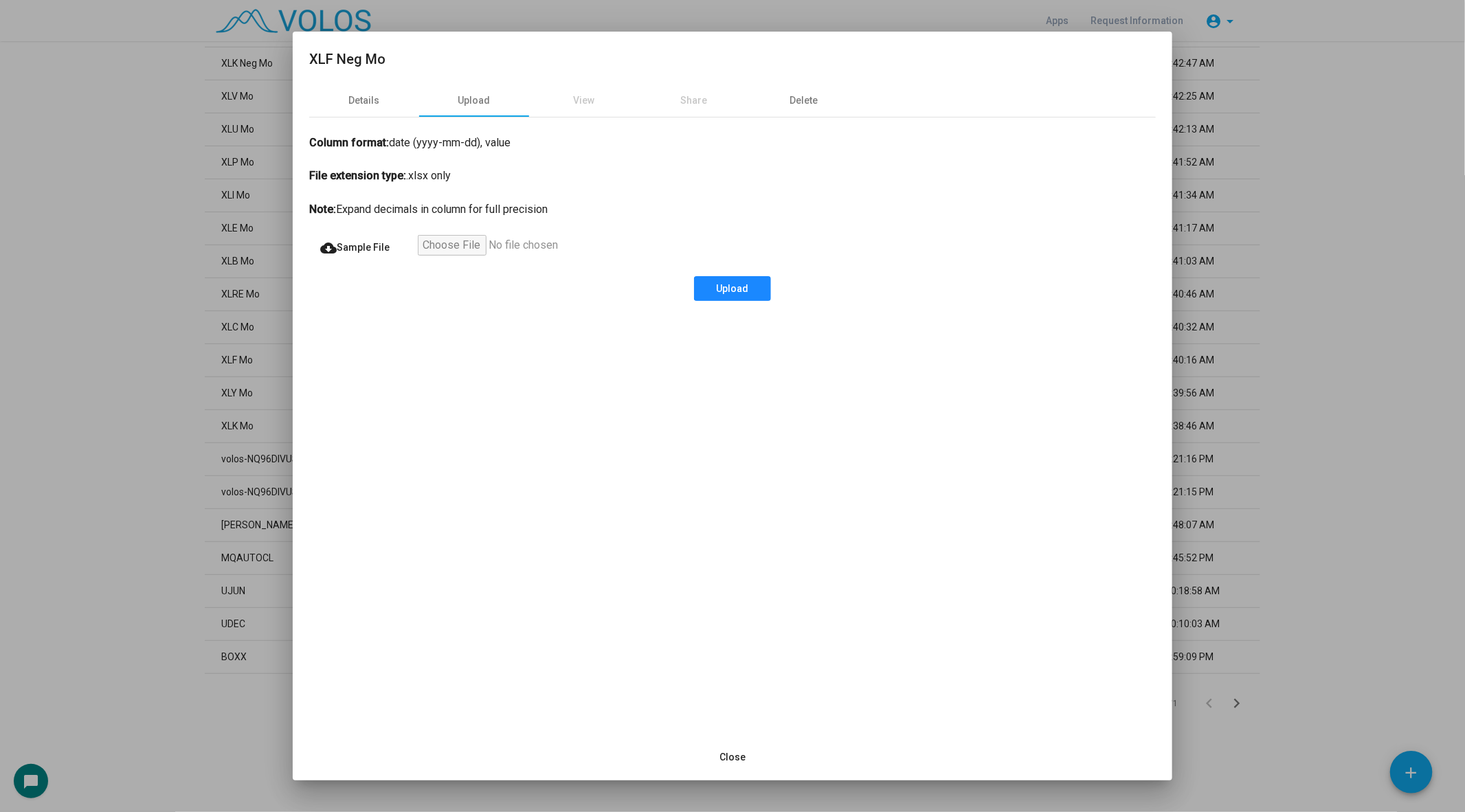
click at [727, 276] on button "Upload" at bounding box center [732, 289] width 77 height 24
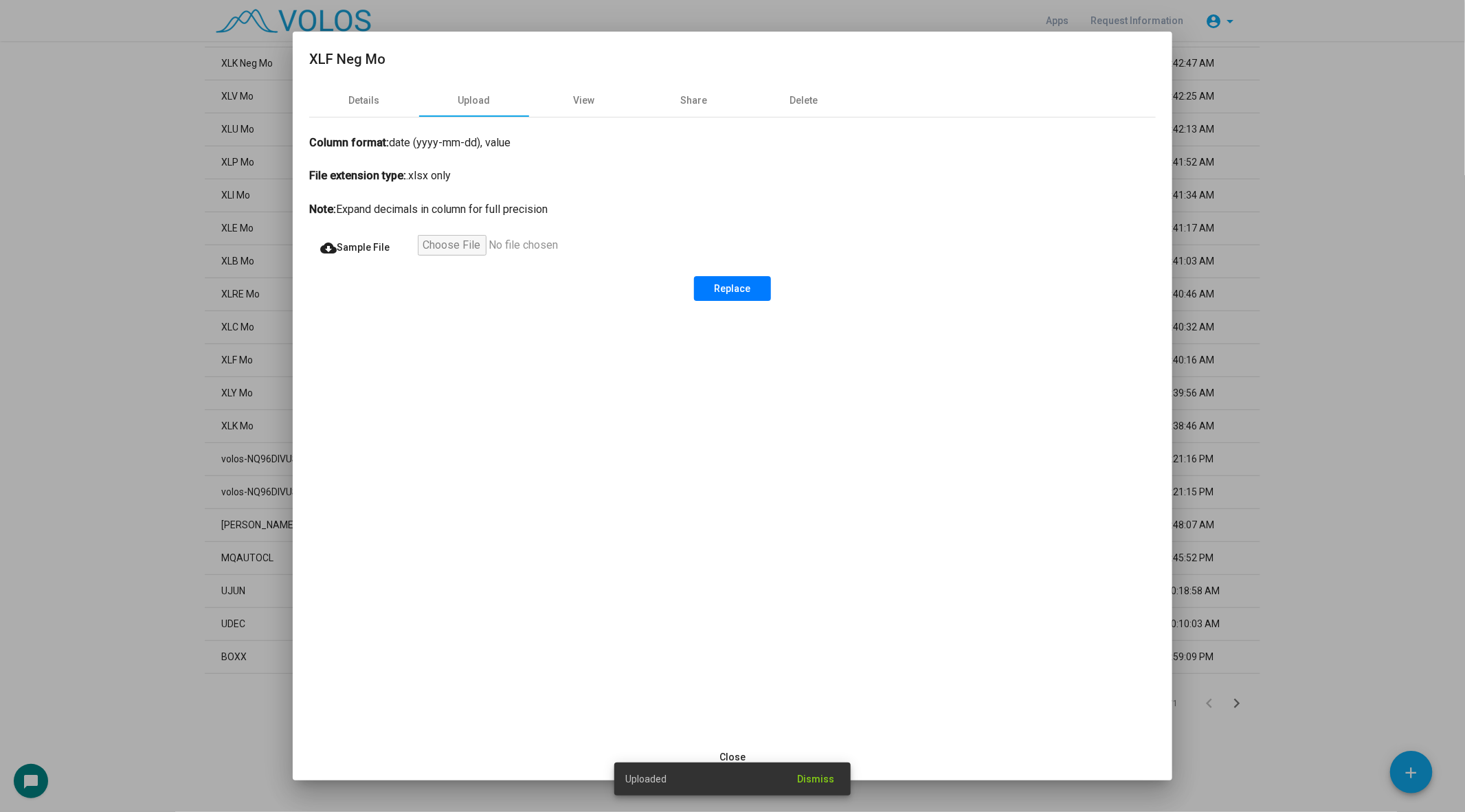
click at [113, 276] on div at bounding box center [732, 406] width 1465 height 812
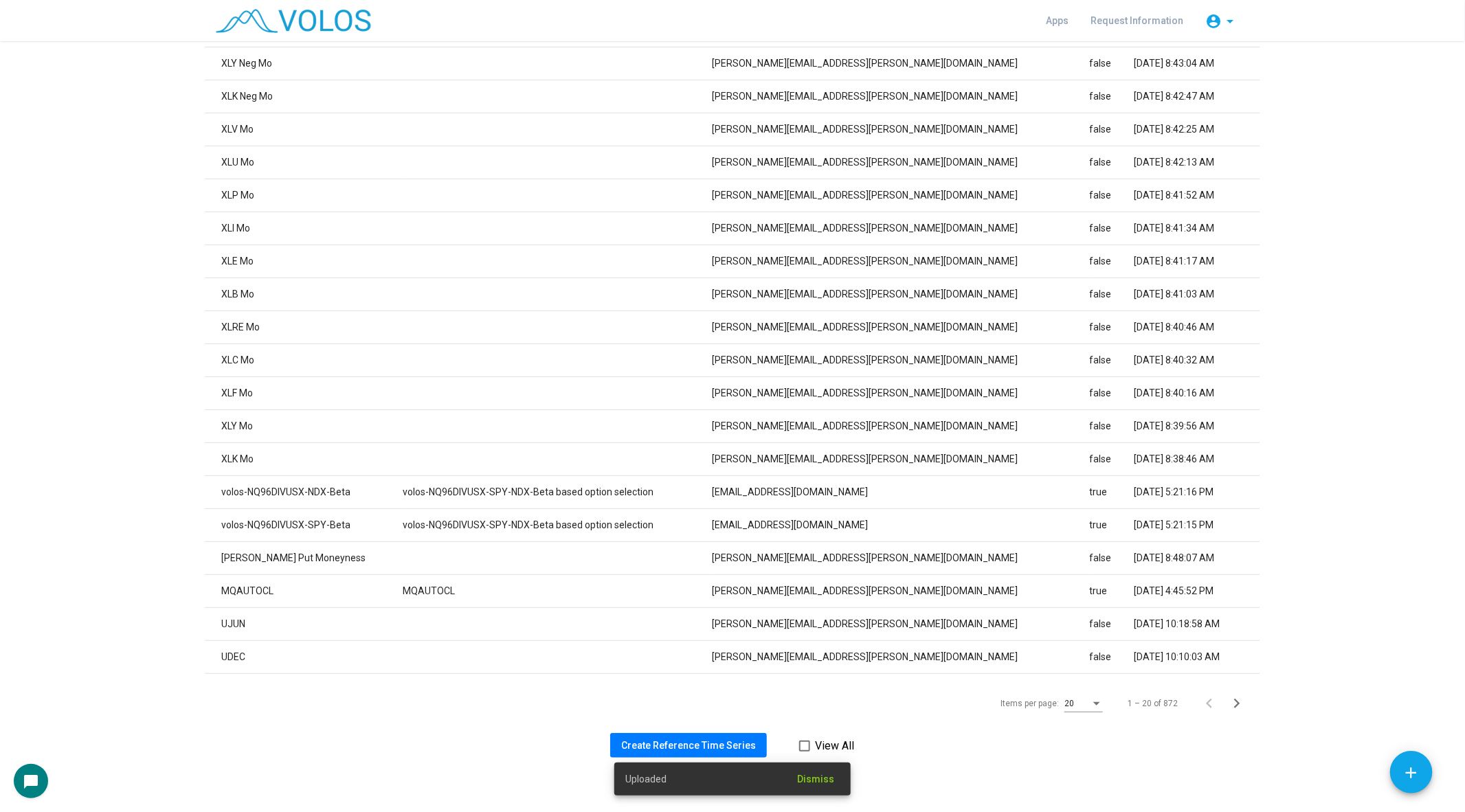
click at [663, 740] on span "Create Reference Time Series" at bounding box center [689, 746] width 135 height 11
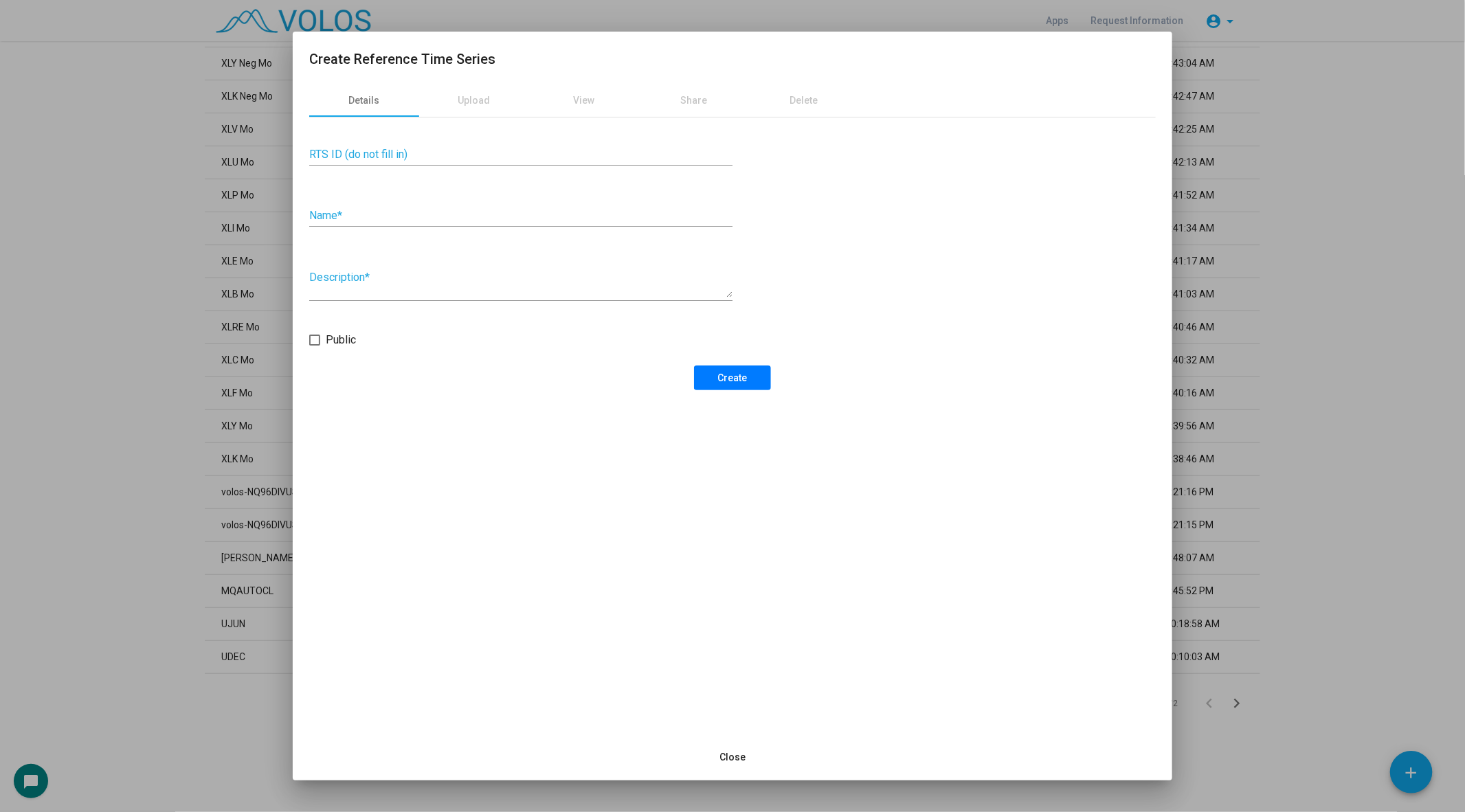
click at [503, 206] on div "Name *" at bounding box center [521, 211] width 424 height 31
type input "**********"
click at [736, 398] on div "**********" at bounding box center [732, 409] width 880 height 650
click at [737, 385] on button "Create" at bounding box center [732, 378] width 77 height 24
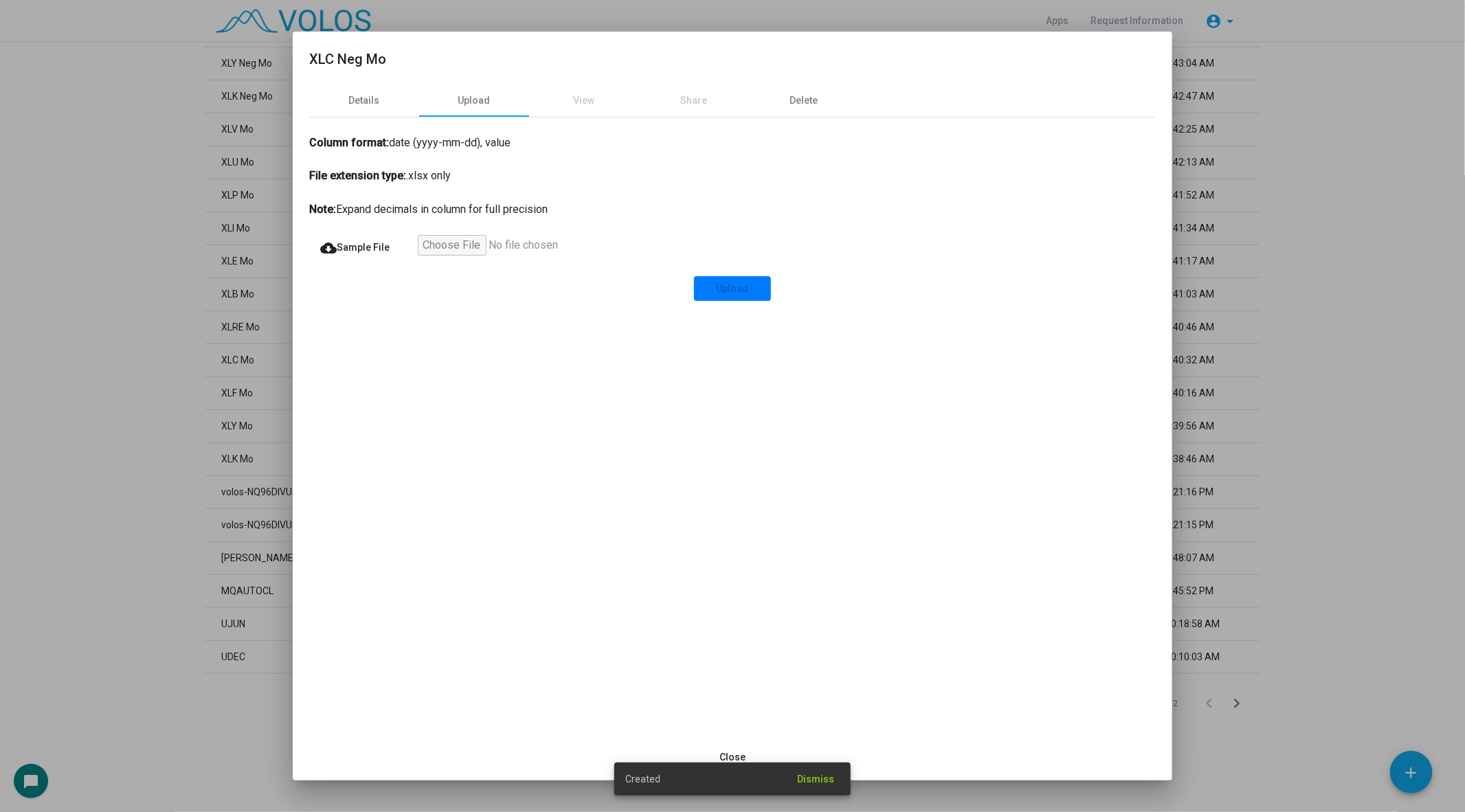
click at [471, 248] on input "file" at bounding box center [501, 248] width 169 height 24
type input "**********"
click at [731, 304] on div "Details Upload View Share Delete Column format: date (yyyy-mm-dd), value File e…" at bounding box center [732, 409] width 880 height 650
click at [733, 289] on span "Upload" at bounding box center [732, 288] width 32 height 11
click at [172, 374] on div at bounding box center [732, 406] width 1465 height 812
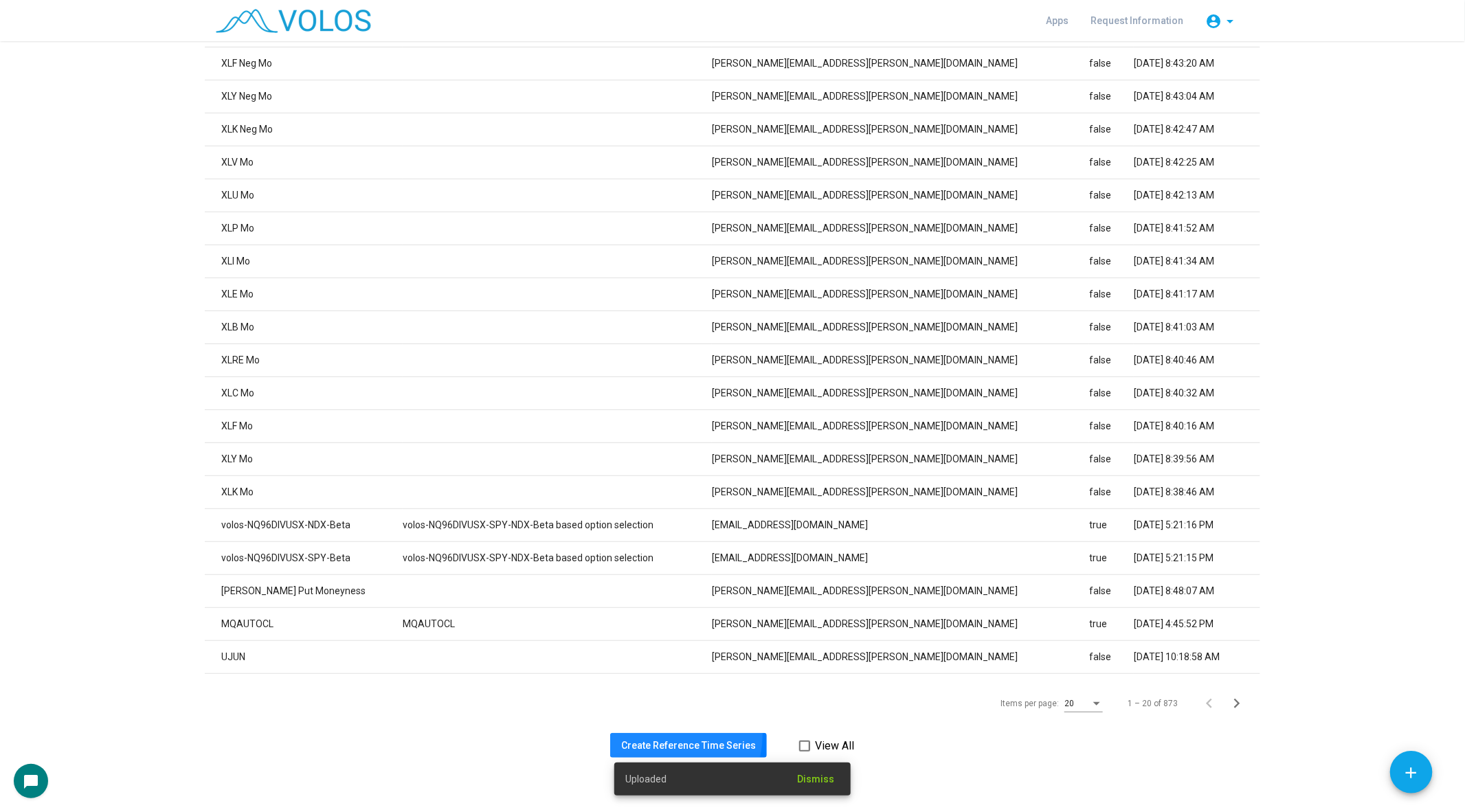
click at [656, 733] on button "Create Reference Time Series" at bounding box center [688, 746] width 157 height 24
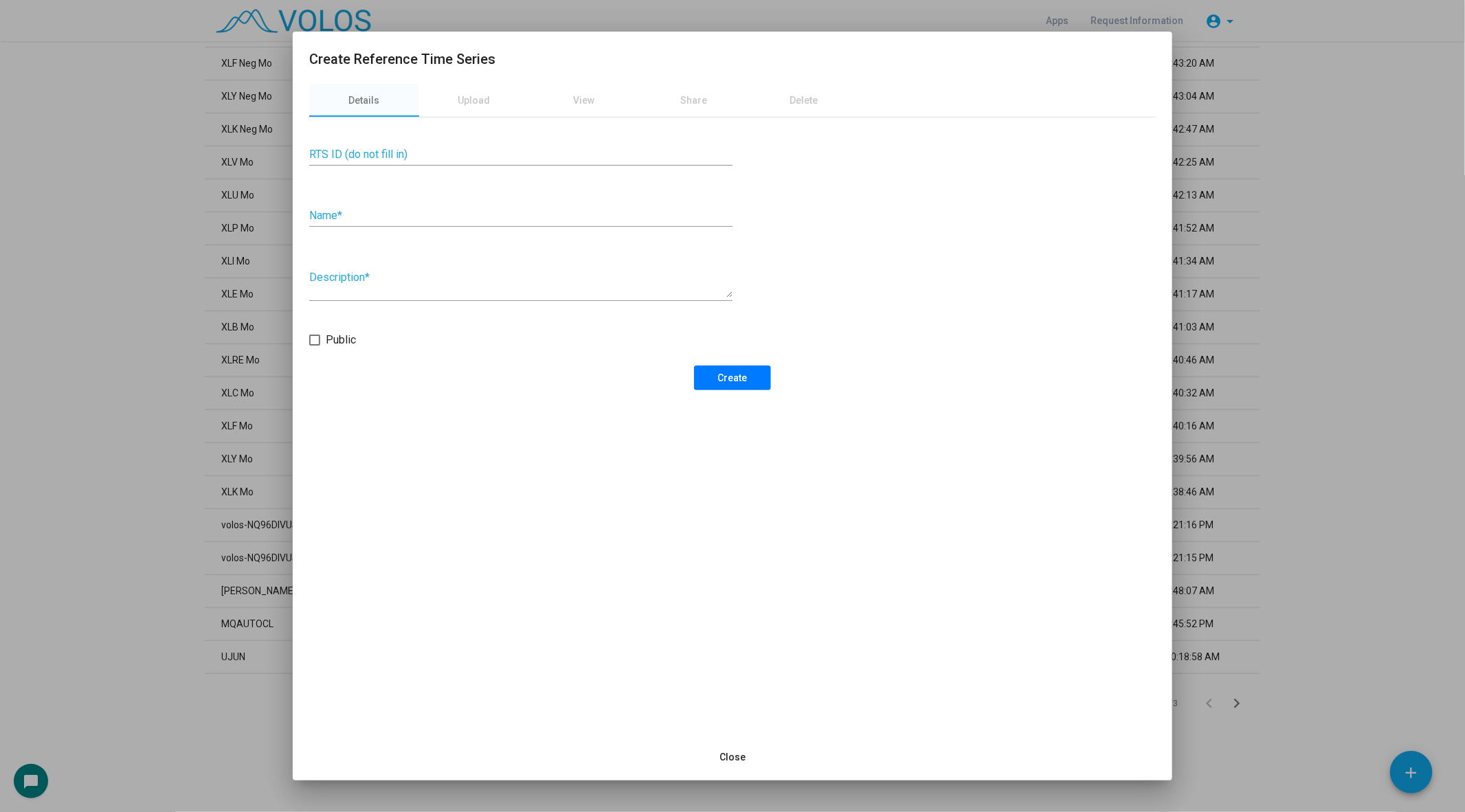
click at [411, 219] on input "Name *" at bounding box center [521, 215] width 424 height 12
type input "**********"
click at [756, 376] on button "Create" at bounding box center [732, 378] width 77 height 24
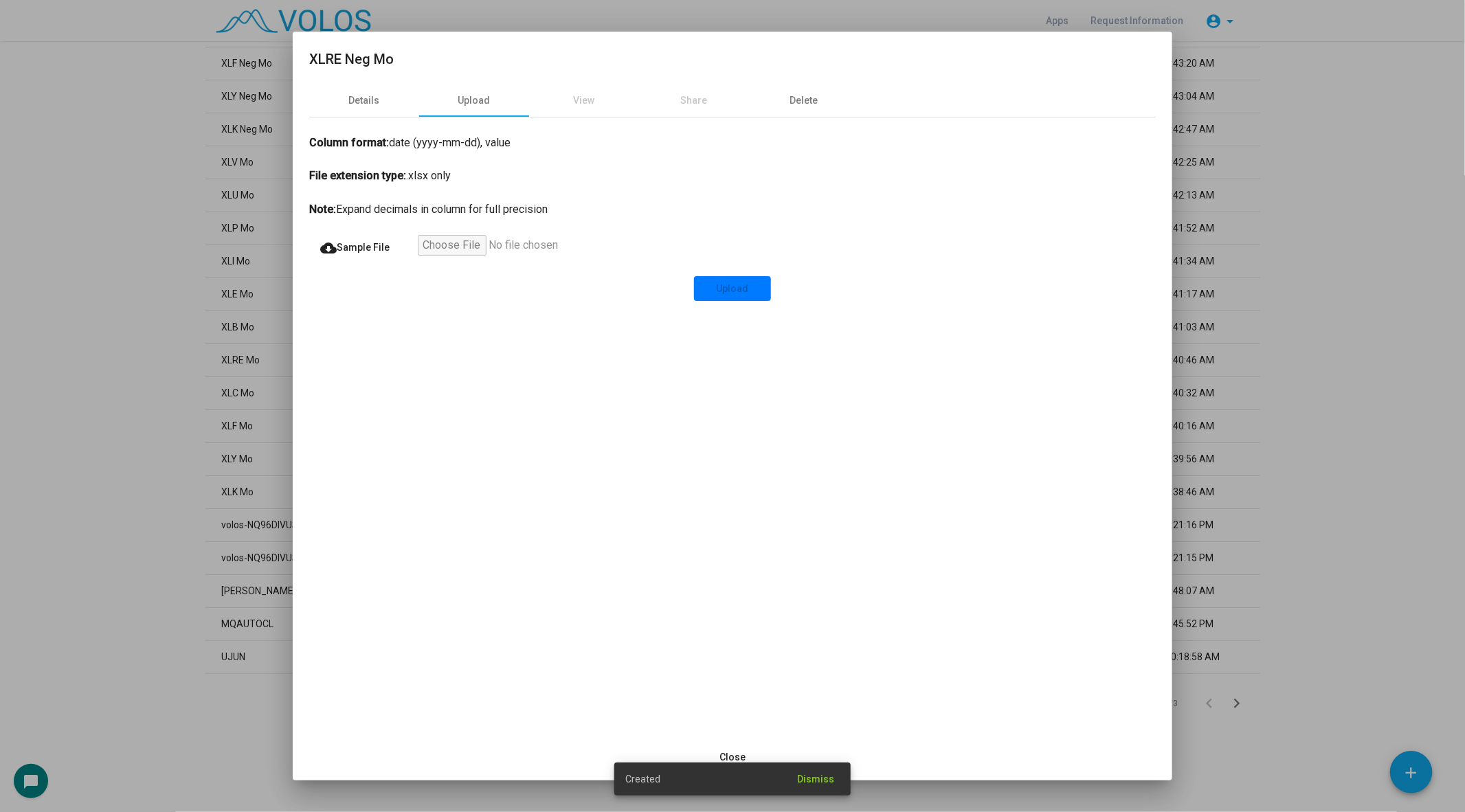
click at [452, 248] on input "file" at bounding box center [501, 248] width 169 height 24
type input "**********"
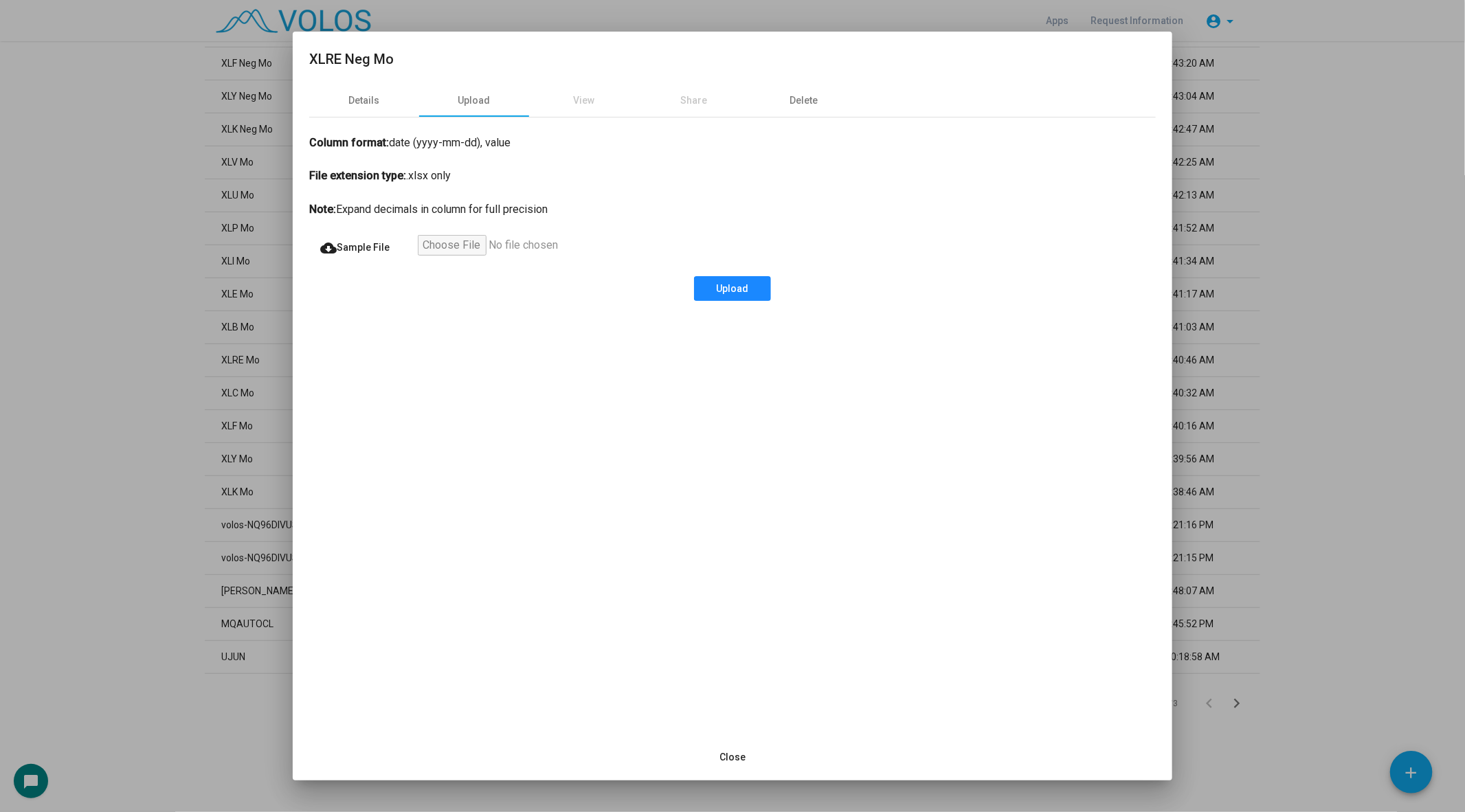
click at [727, 291] on span "Upload" at bounding box center [732, 288] width 32 height 11
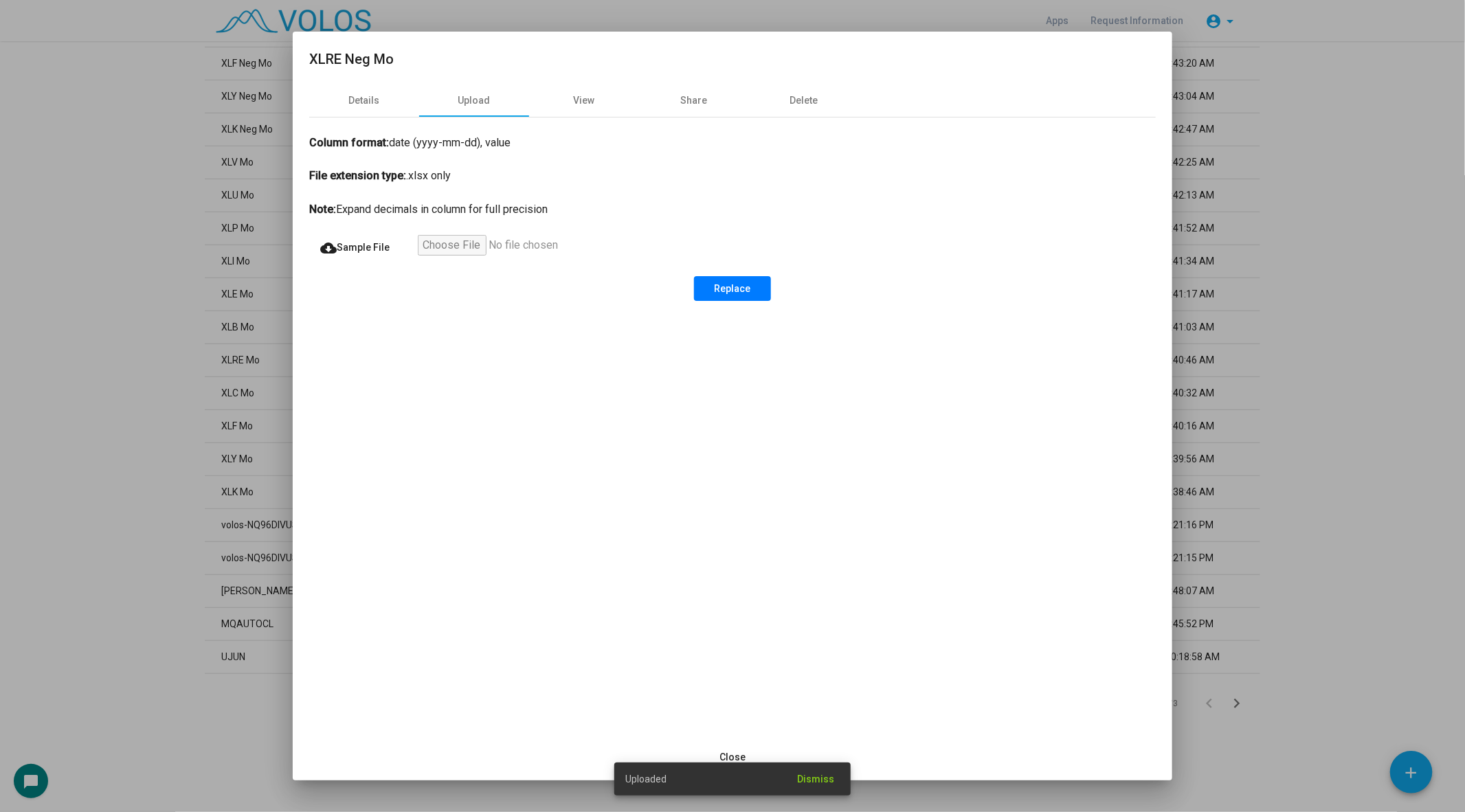
click at [62, 467] on div at bounding box center [732, 406] width 1465 height 812
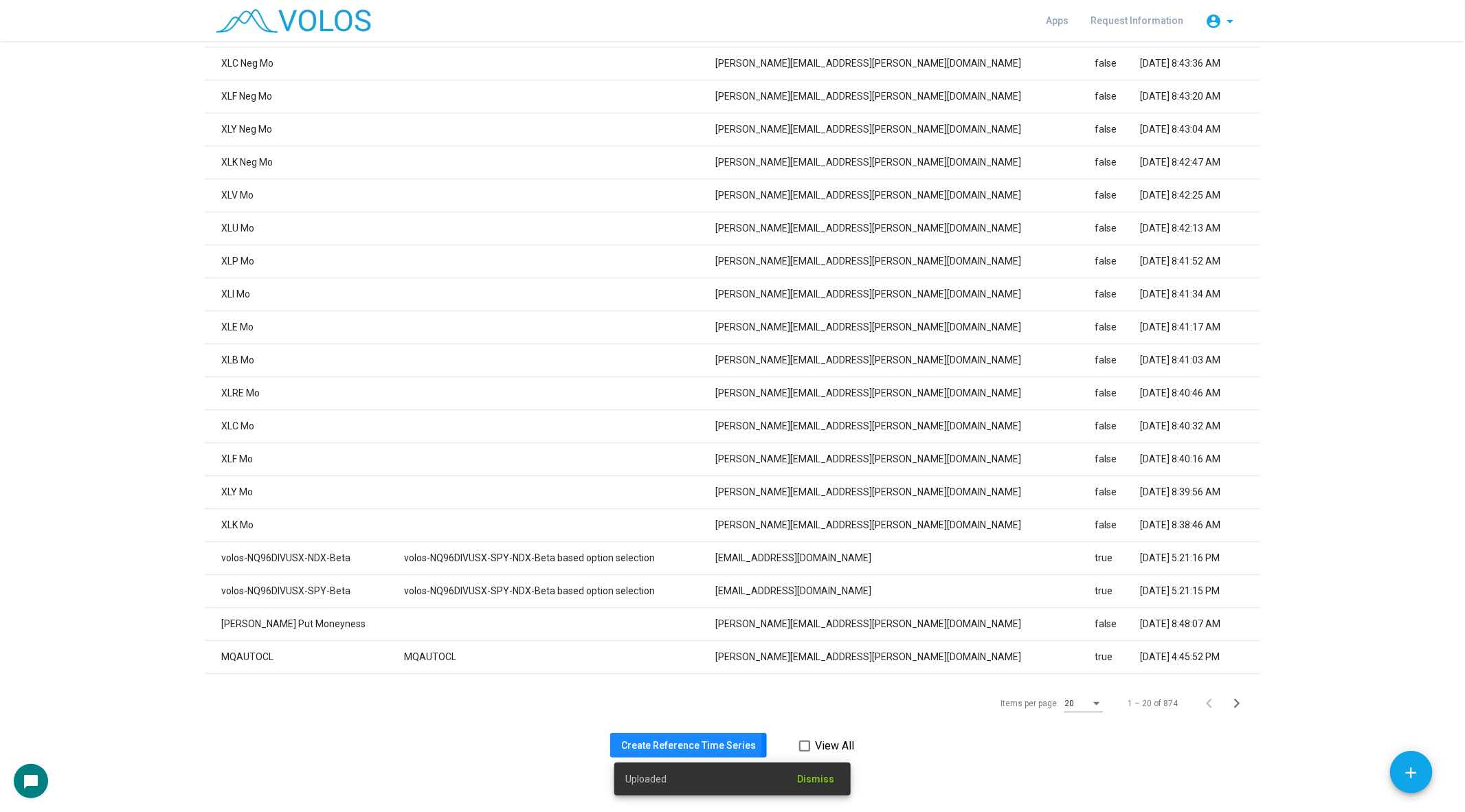
click at [663, 740] on span "Create Reference Time Series" at bounding box center [689, 746] width 135 height 11
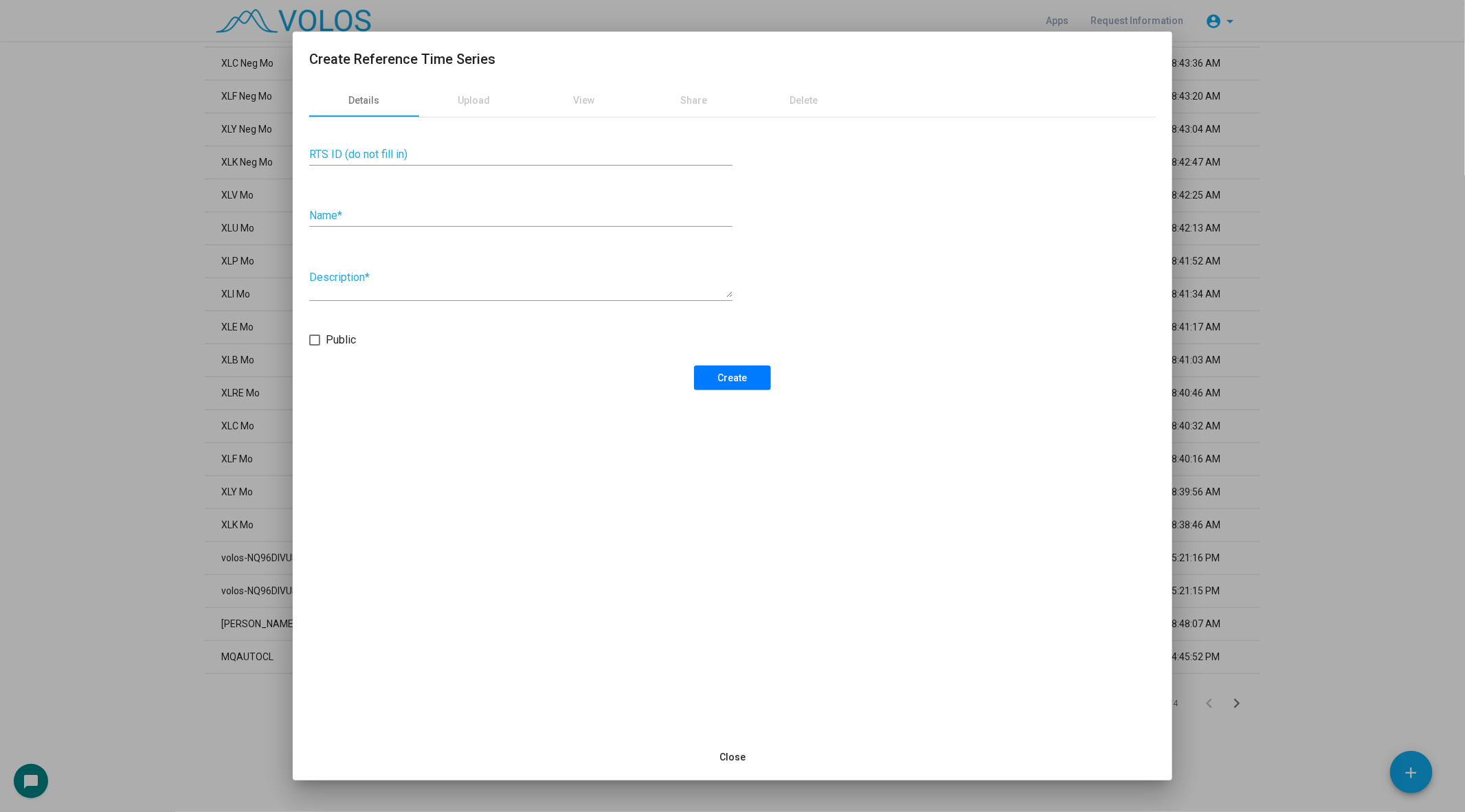
click at [416, 206] on div "Name *" at bounding box center [521, 211] width 424 height 31
type input "**********"
click at [719, 374] on span "Create" at bounding box center [732, 378] width 30 height 11
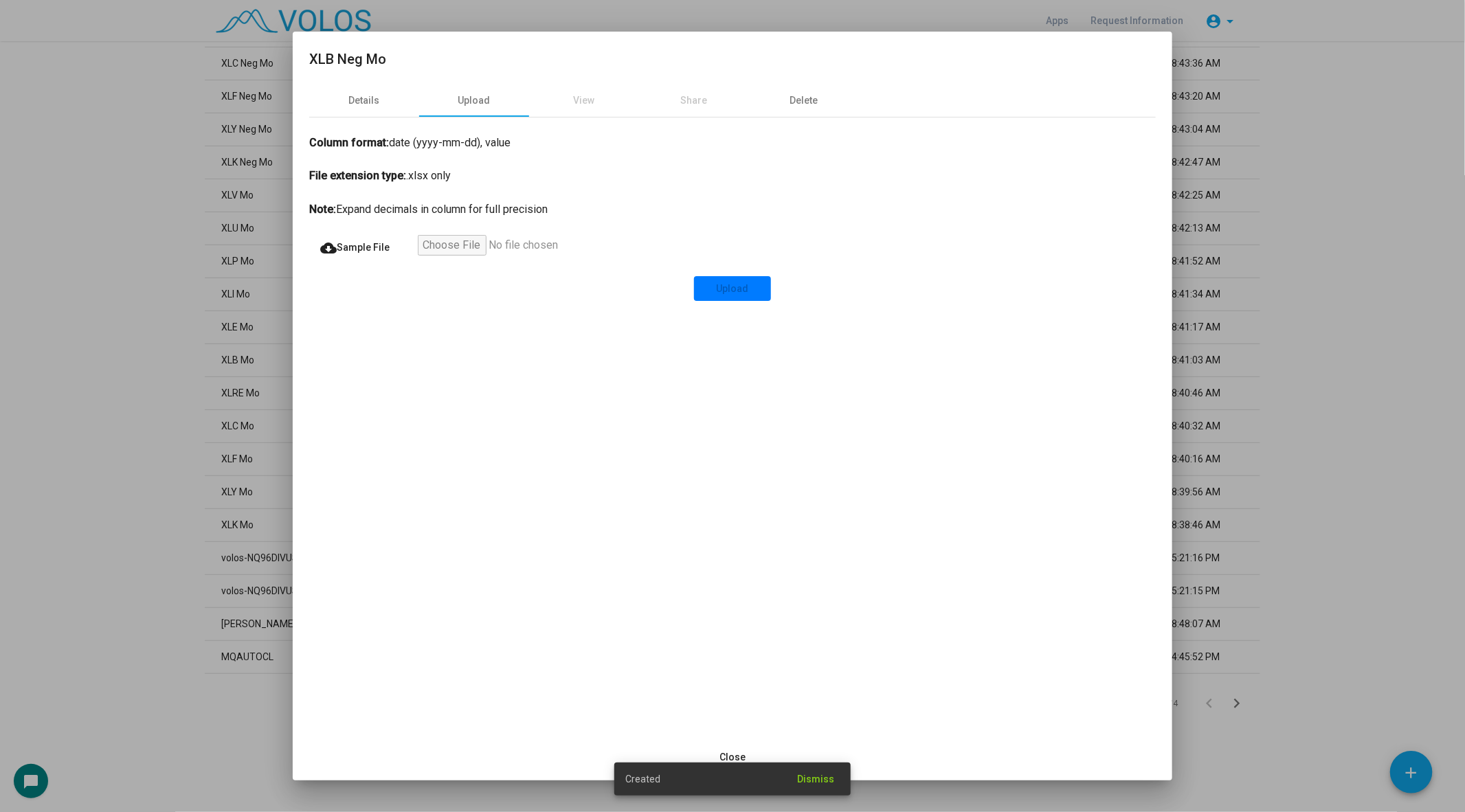
click at [452, 248] on input "file" at bounding box center [501, 248] width 169 height 24
type input "**********"
click at [747, 294] on button "Upload" at bounding box center [732, 289] width 77 height 24
click at [585, 101] on div "View" at bounding box center [585, 101] width 21 height 14
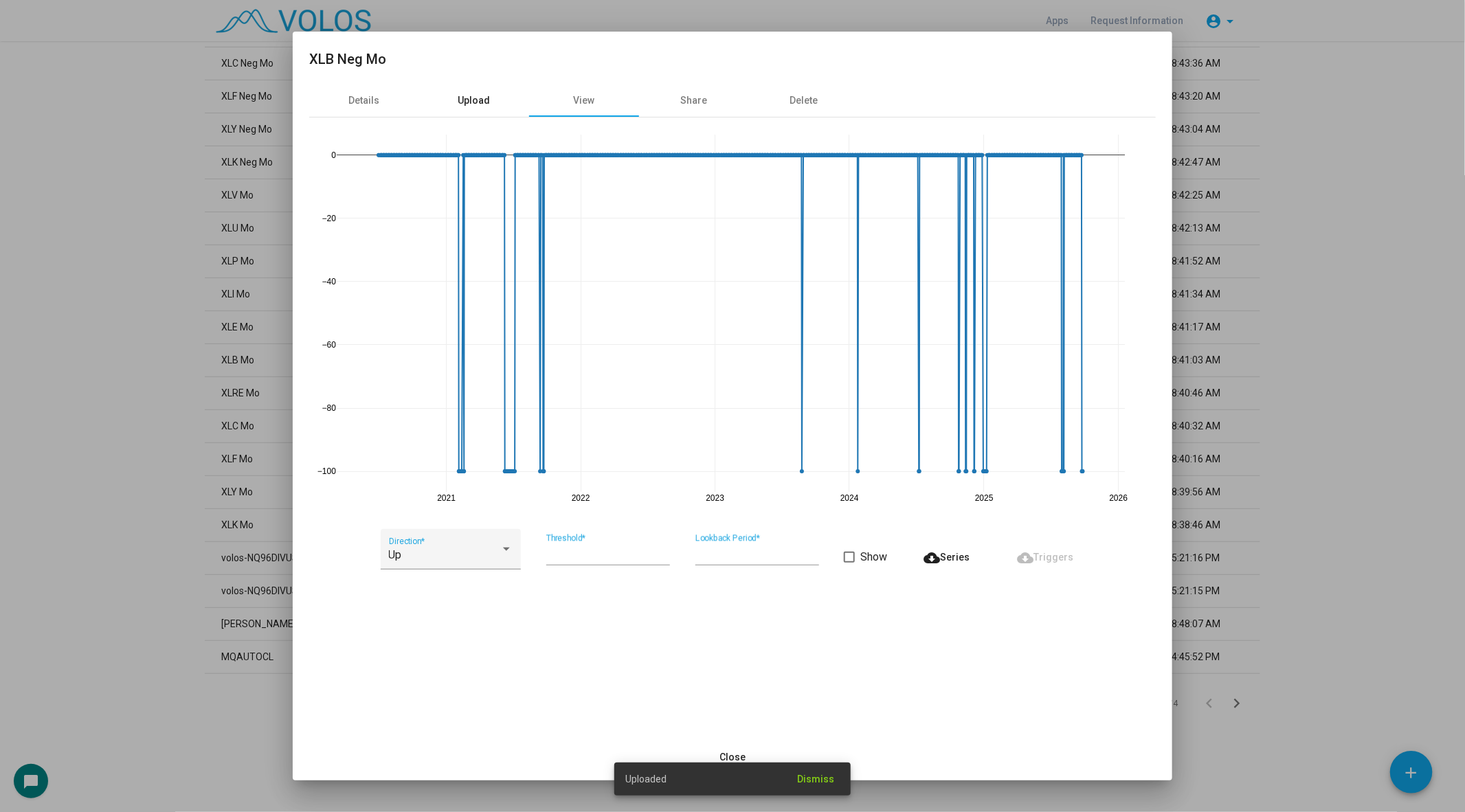
click at [491, 98] on div "Upload" at bounding box center [474, 101] width 110 height 33
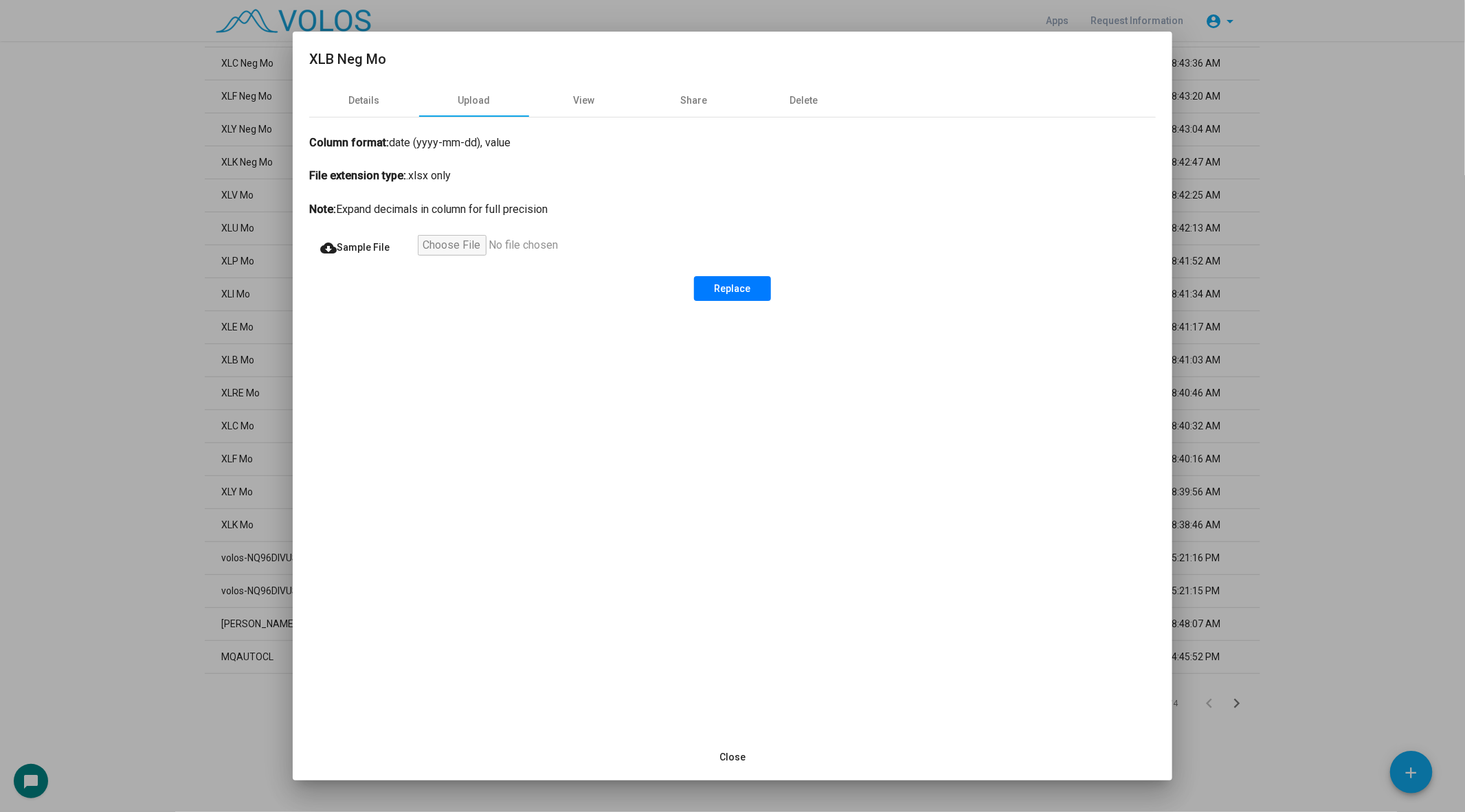
click at [183, 257] on div at bounding box center [732, 406] width 1465 height 812
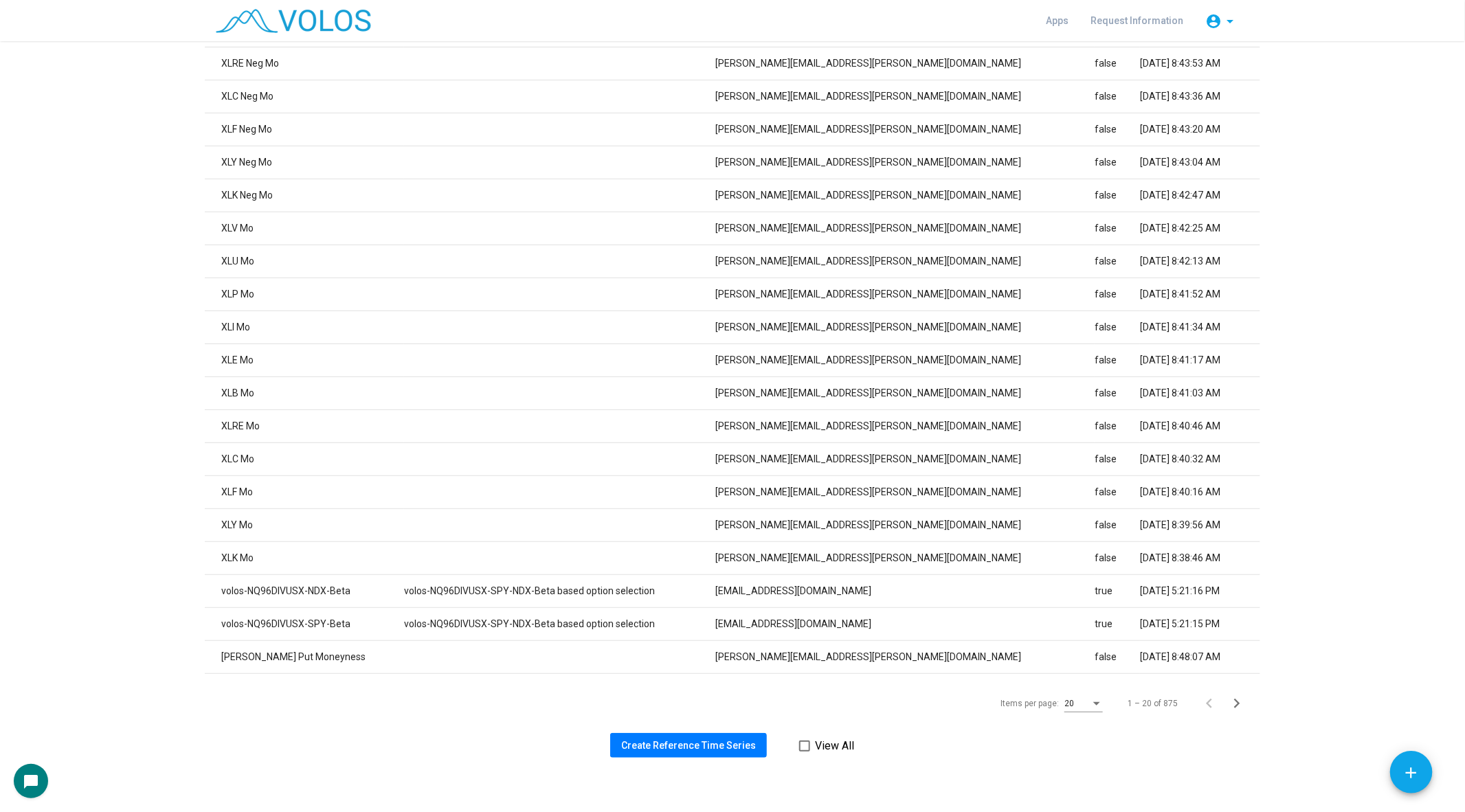
click at [665, 746] on span "Create Reference Time Series" at bounding box center [689, 746] width 135 height 11
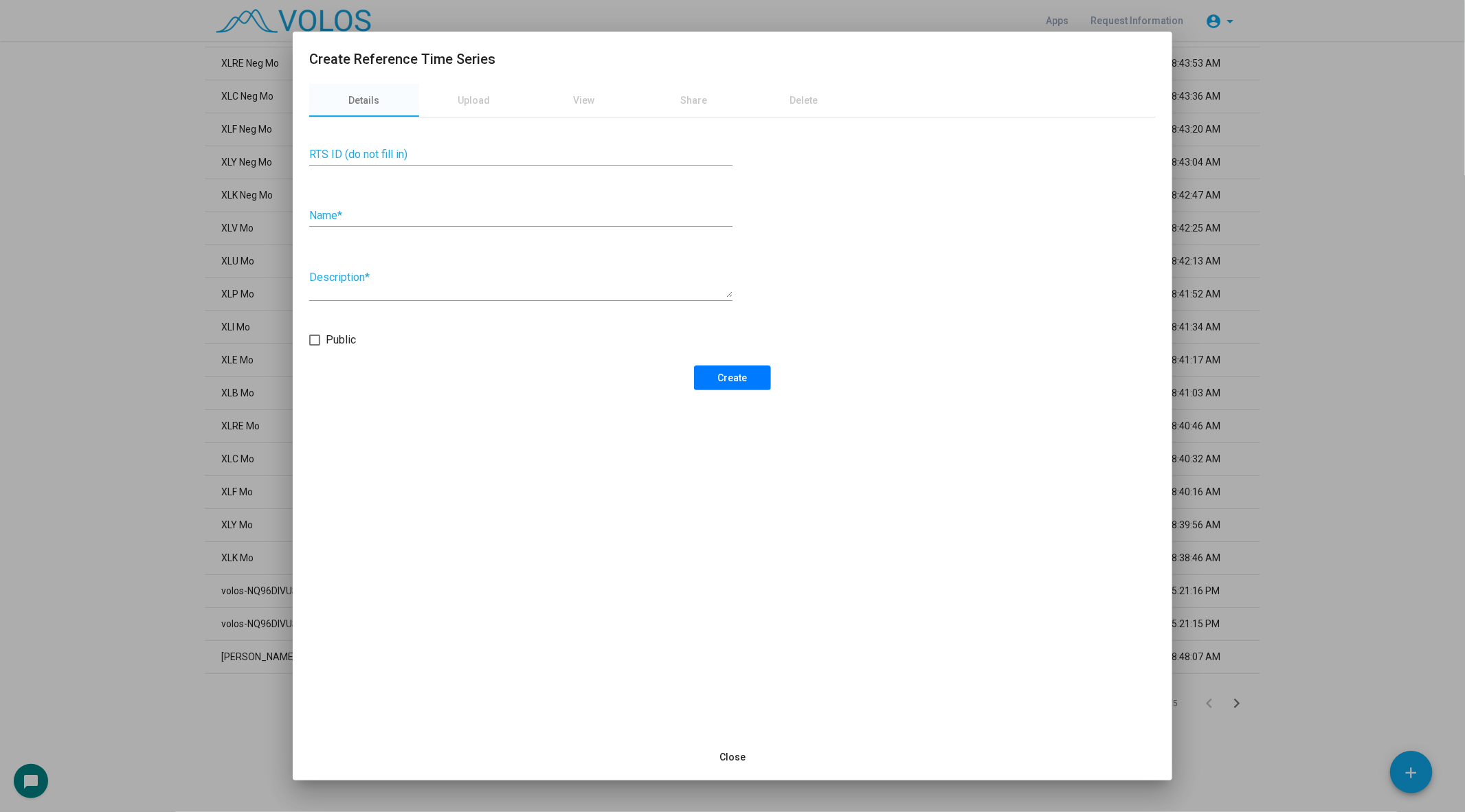
click at [362, 222] on div "Name *" at bounding box center [521, 211] width 424 height 31
type input "**********"
click at [722, 374] on span "Create" at bounding box center [732, 378] width 30 height 11
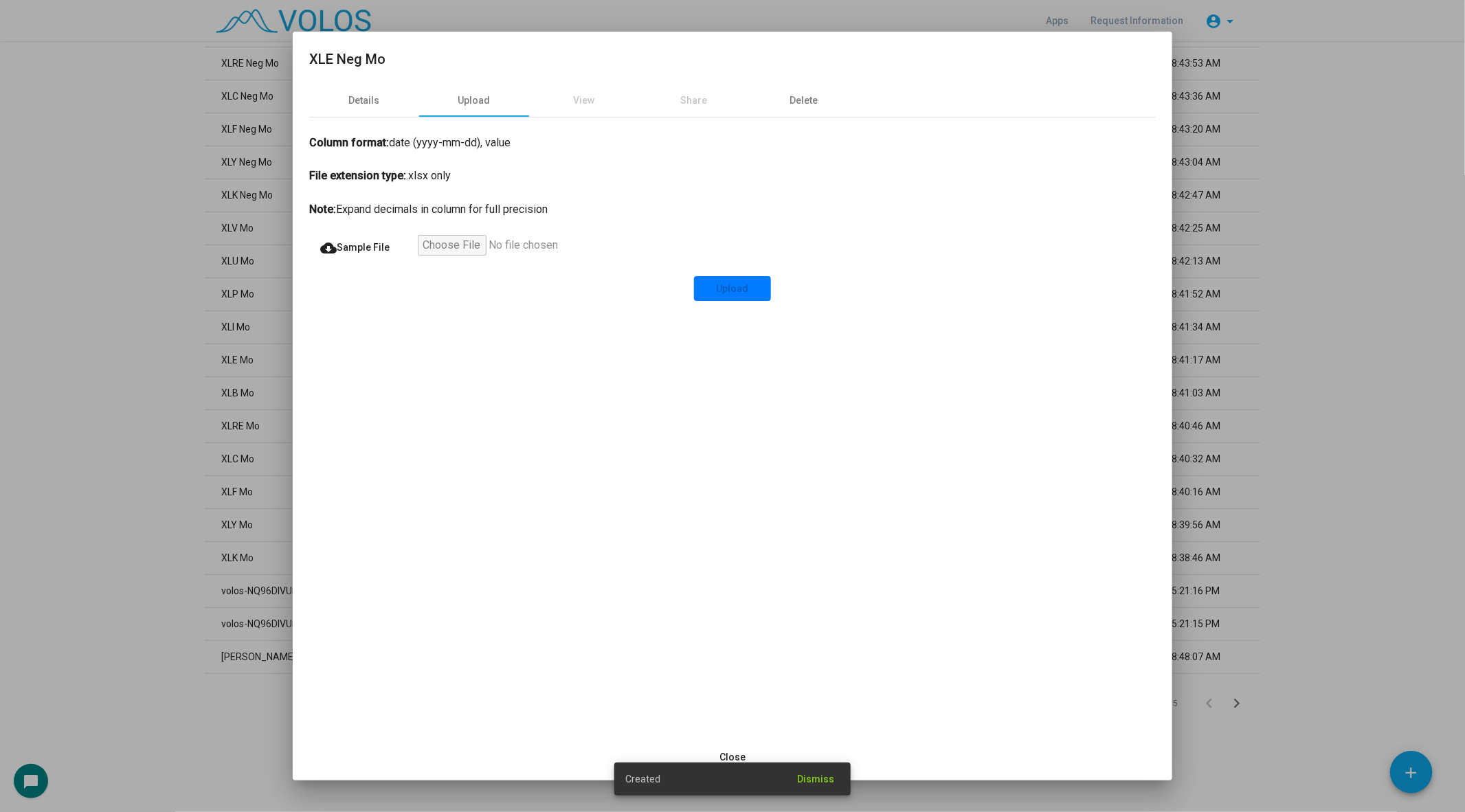
click at [448, 248] on input "file" at bounding box center [501, 248] width 169 height 24
type input "**********"
click at [731, 295] on button "Upload" at bounding box center [732, 289] width 77 height 24
click at [83, 400] on div at bounding box center [732, 406] width 1465 height 812
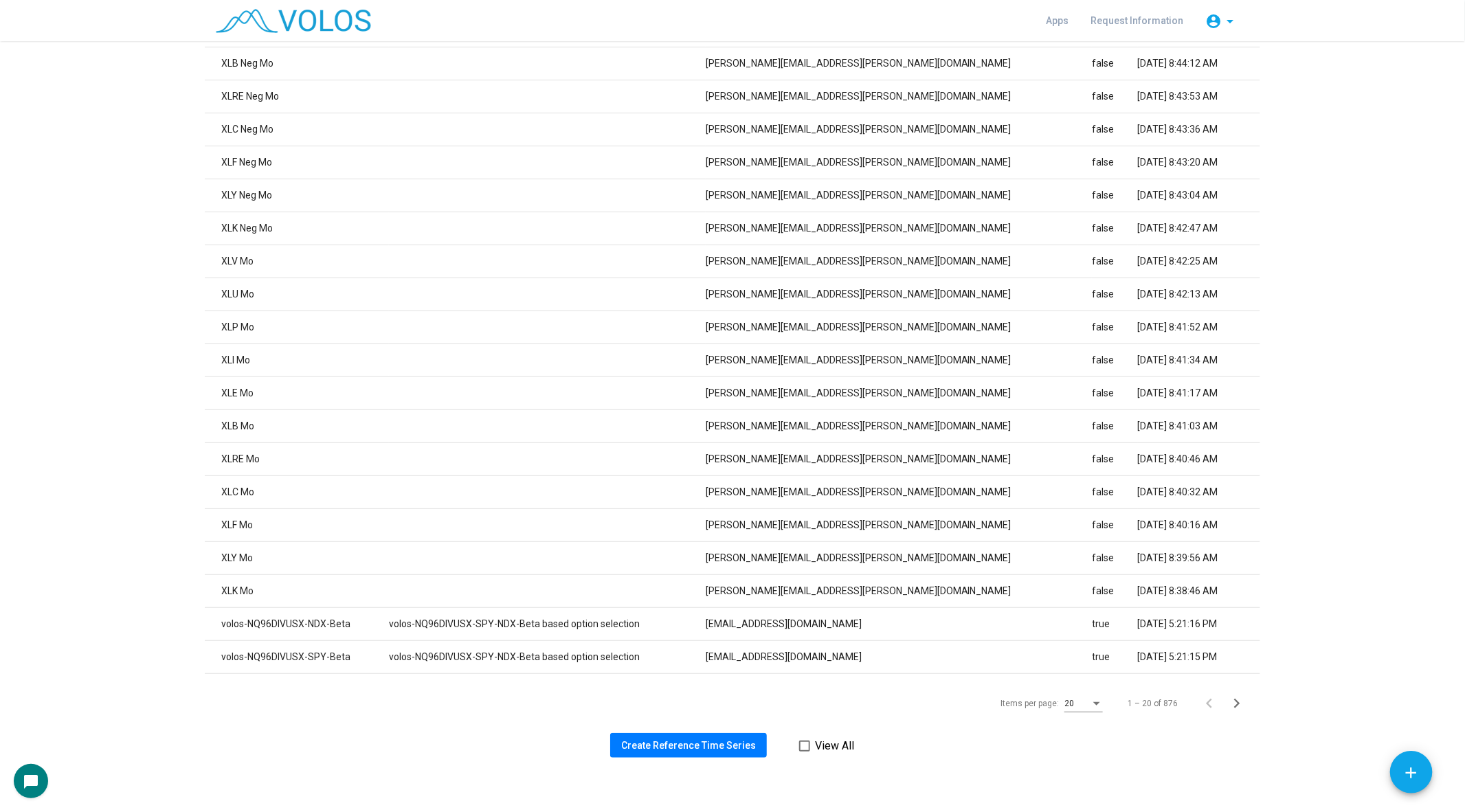
click at [674, 746] on span "Create Reference Time Series" at bounding box center [689, 746] width 135 height 11
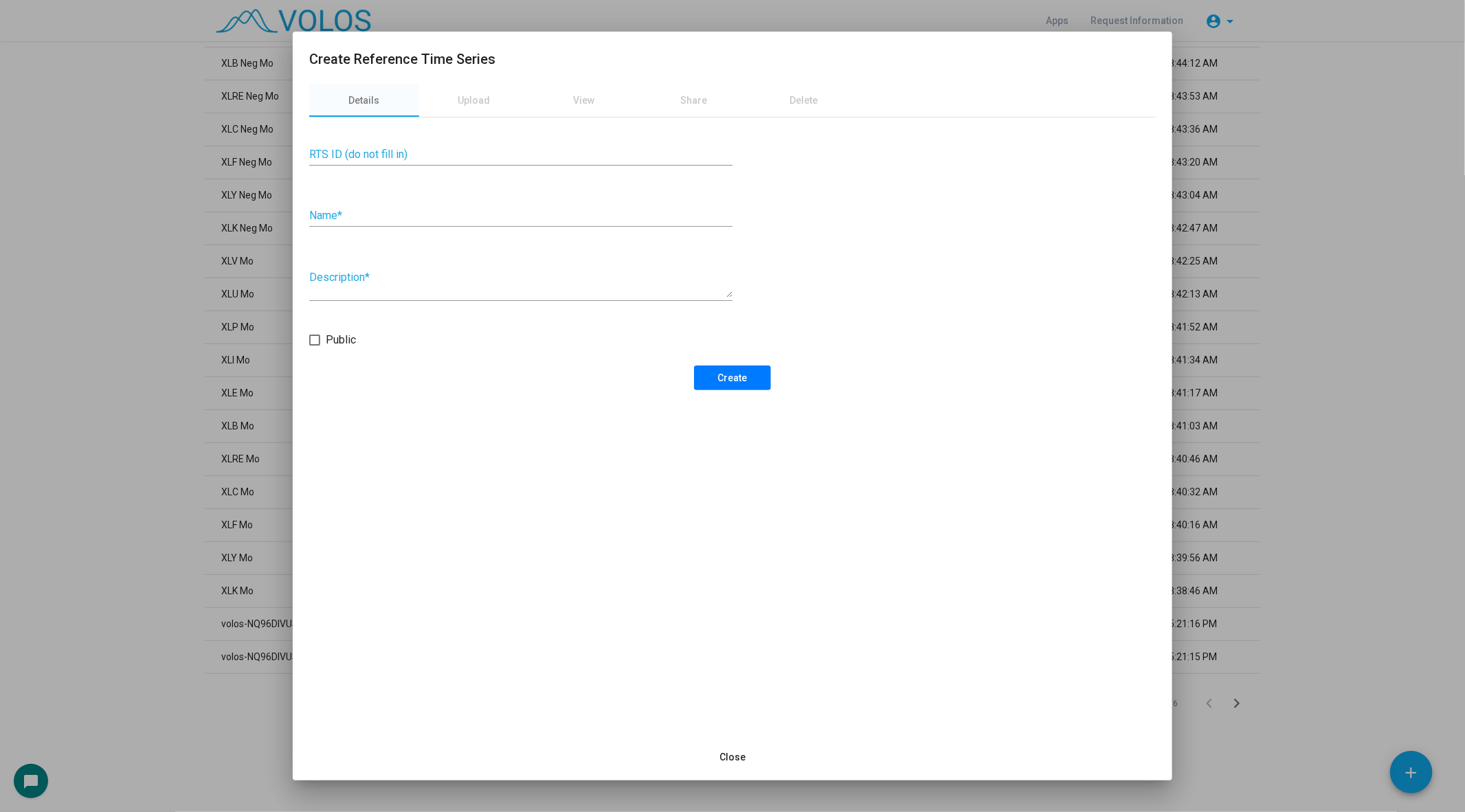
click at [446, 226] on div "Name *" at bounding box center [521, 211] width 424 height 31
type input "**********"
click at [719, 393] on div "**********" at bounding box center [732, 409] width 880 height 650
click at [728, 377] on span "Create" at bounding box center [732, 378] width 30 height 11
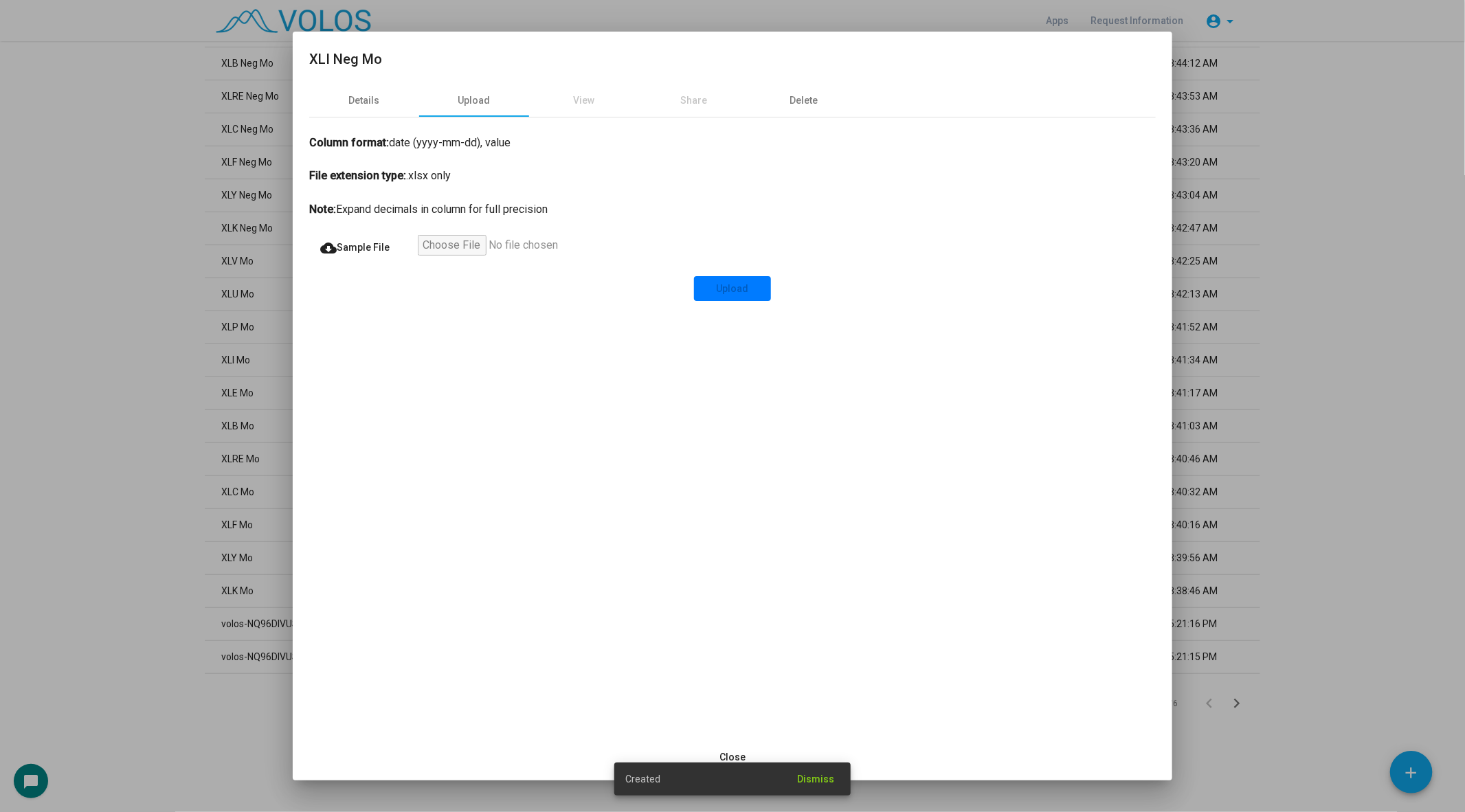
click at [418, 235] on input "file" at bounding box center [501, 248] width 169 height 24
type input "**********"
click at [749, 295] on button "Upload" at bounding box center [732, 289] width 77 height 24
click at [136, 382] on div at bounding box center [732, 406] width 1465 height 812
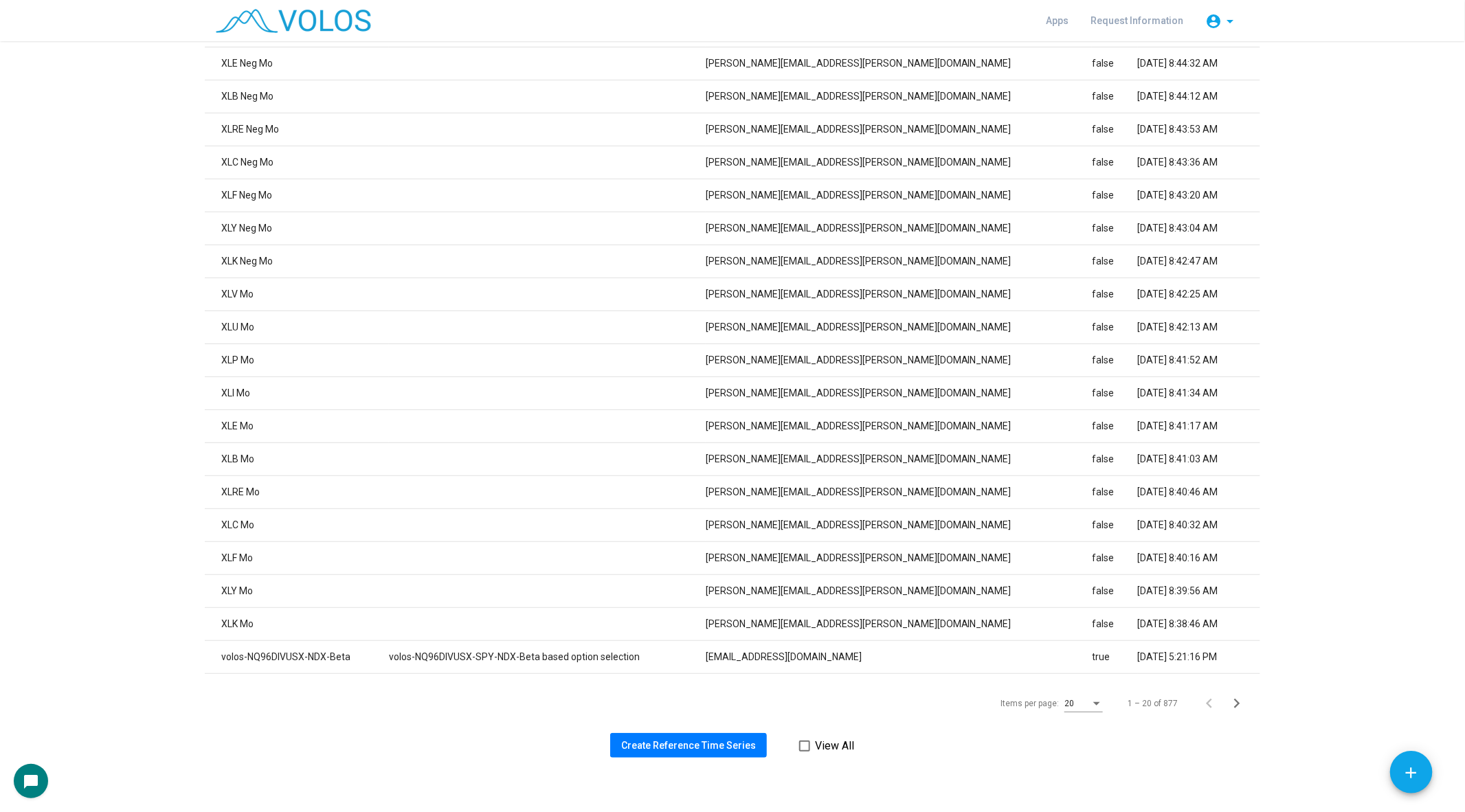
click at [691, 744] on span "Create Reference Time Series" at bounding box center [689, 746] width 135 height 11
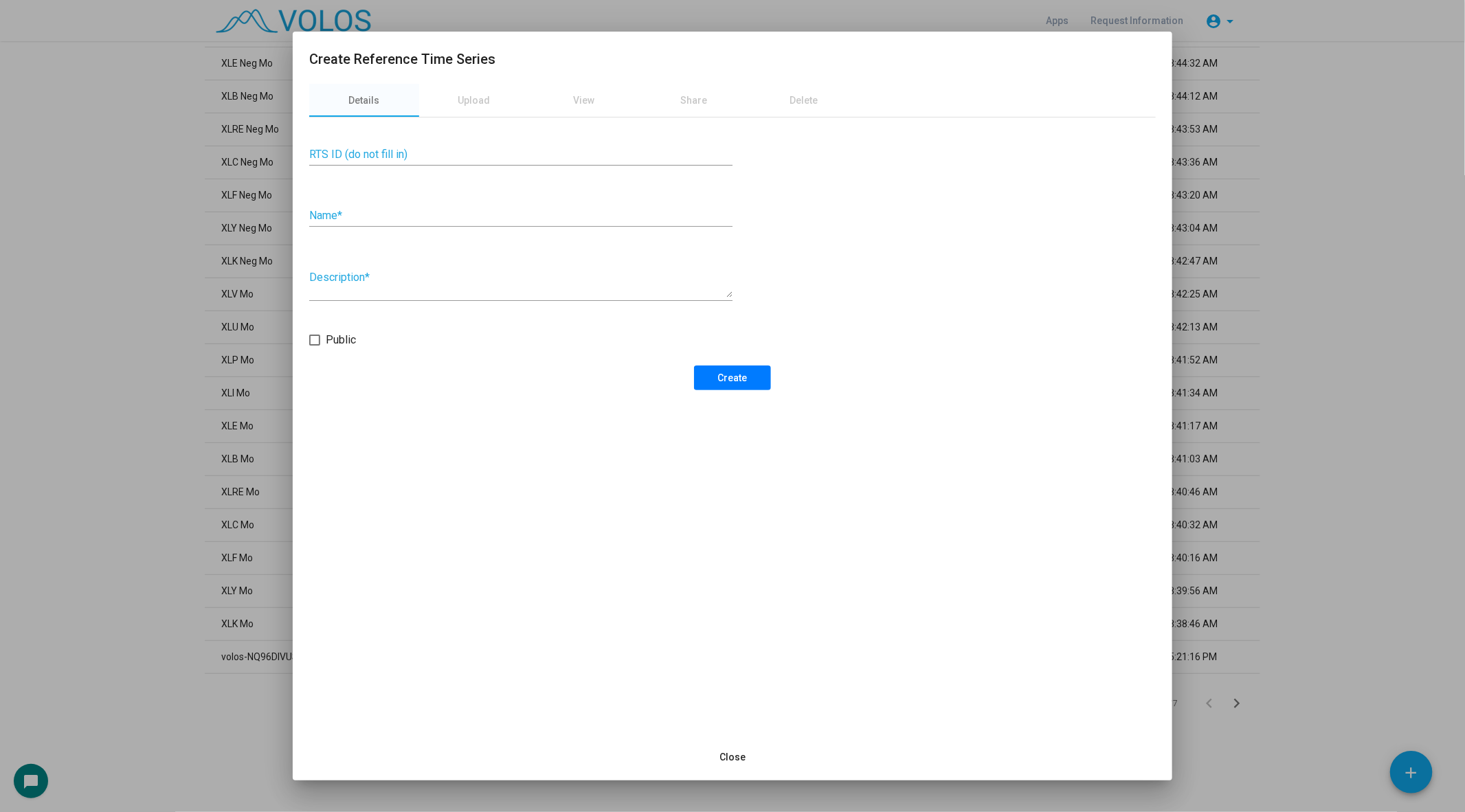
click at [427, 219] on input "Name *" at bounding box center [521, 215] width 424 height 12
type input "**********"
click at [714, 369] on button "Create" at bounding box center [732, 378] width 77 height 24
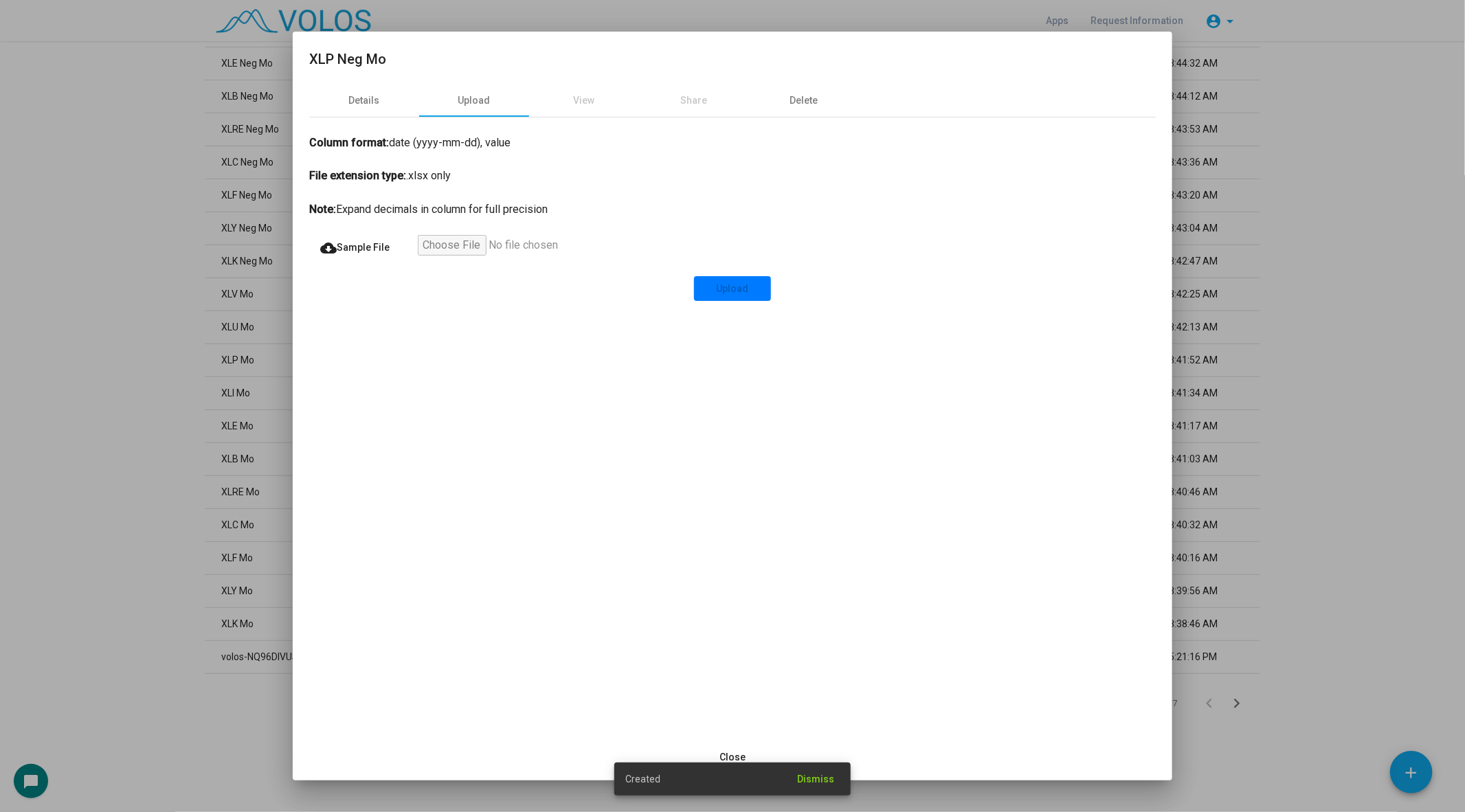
click at [452, 245] on input "file" at bounding box center [501, 248] width 169 height 24
type input "**********"
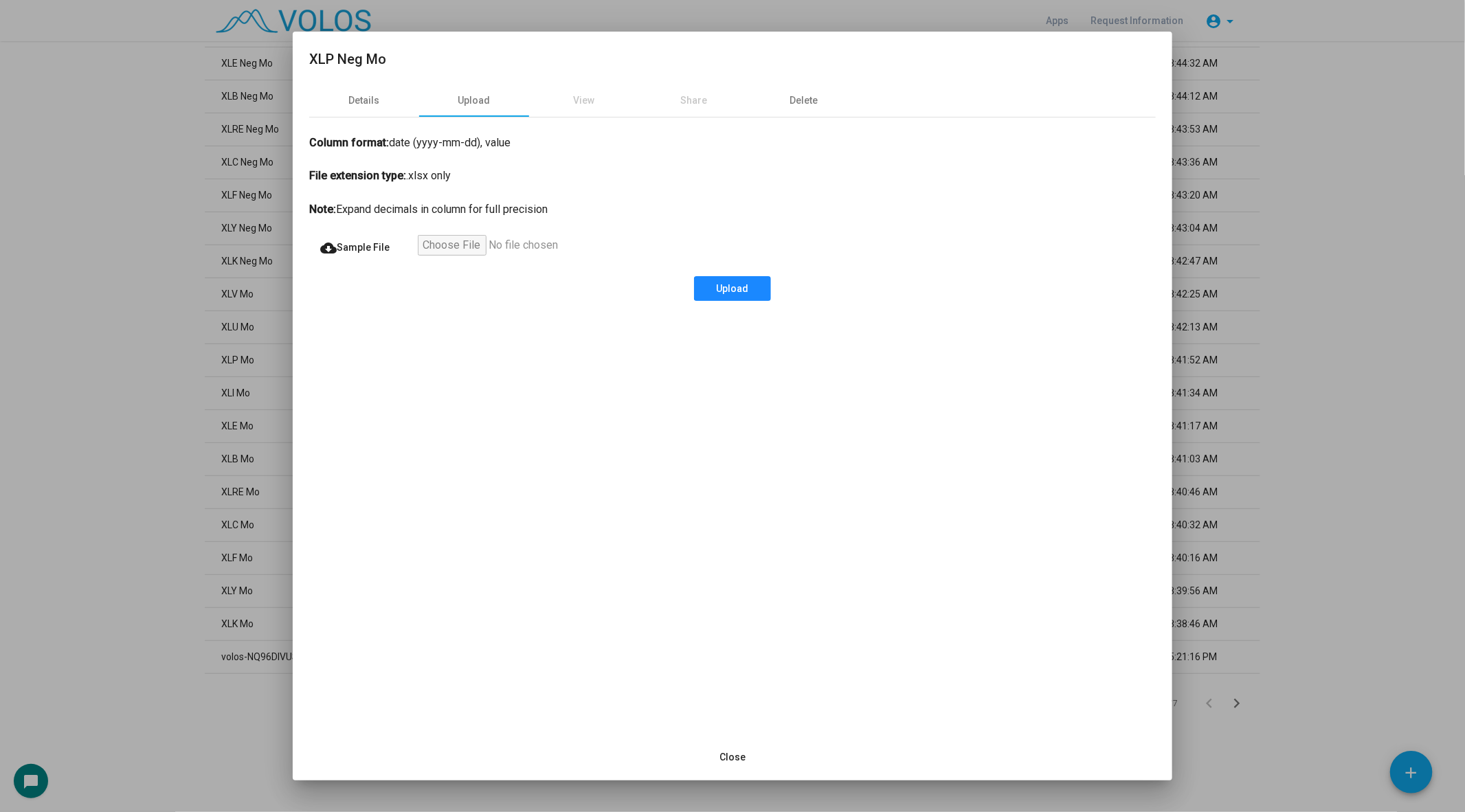
click at [725, 292] on span "Upload" at bounding box center [732, 288] width 32 height 11
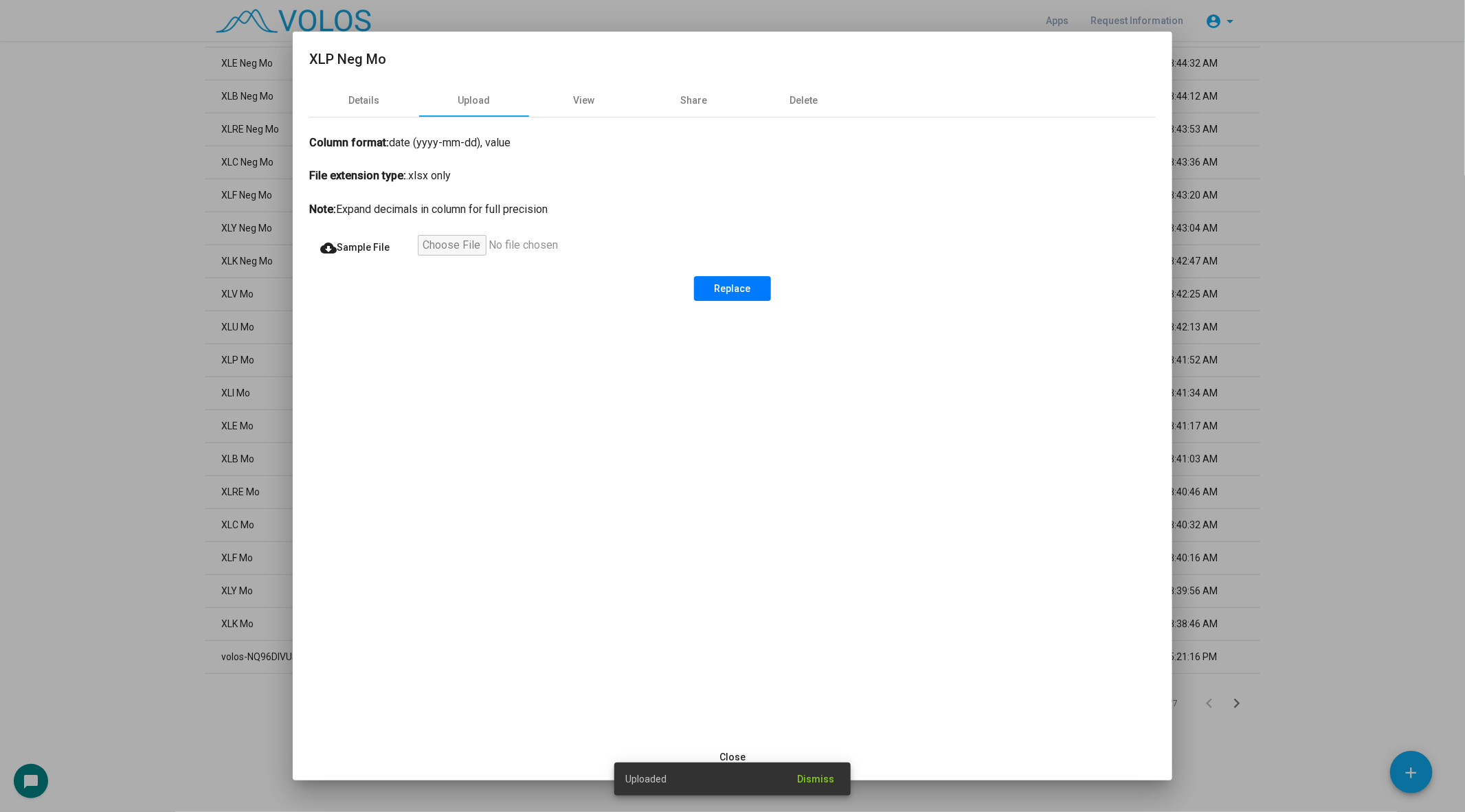
click at [179, 309] on div at bounding box center [732, 406] width 1465 height 812
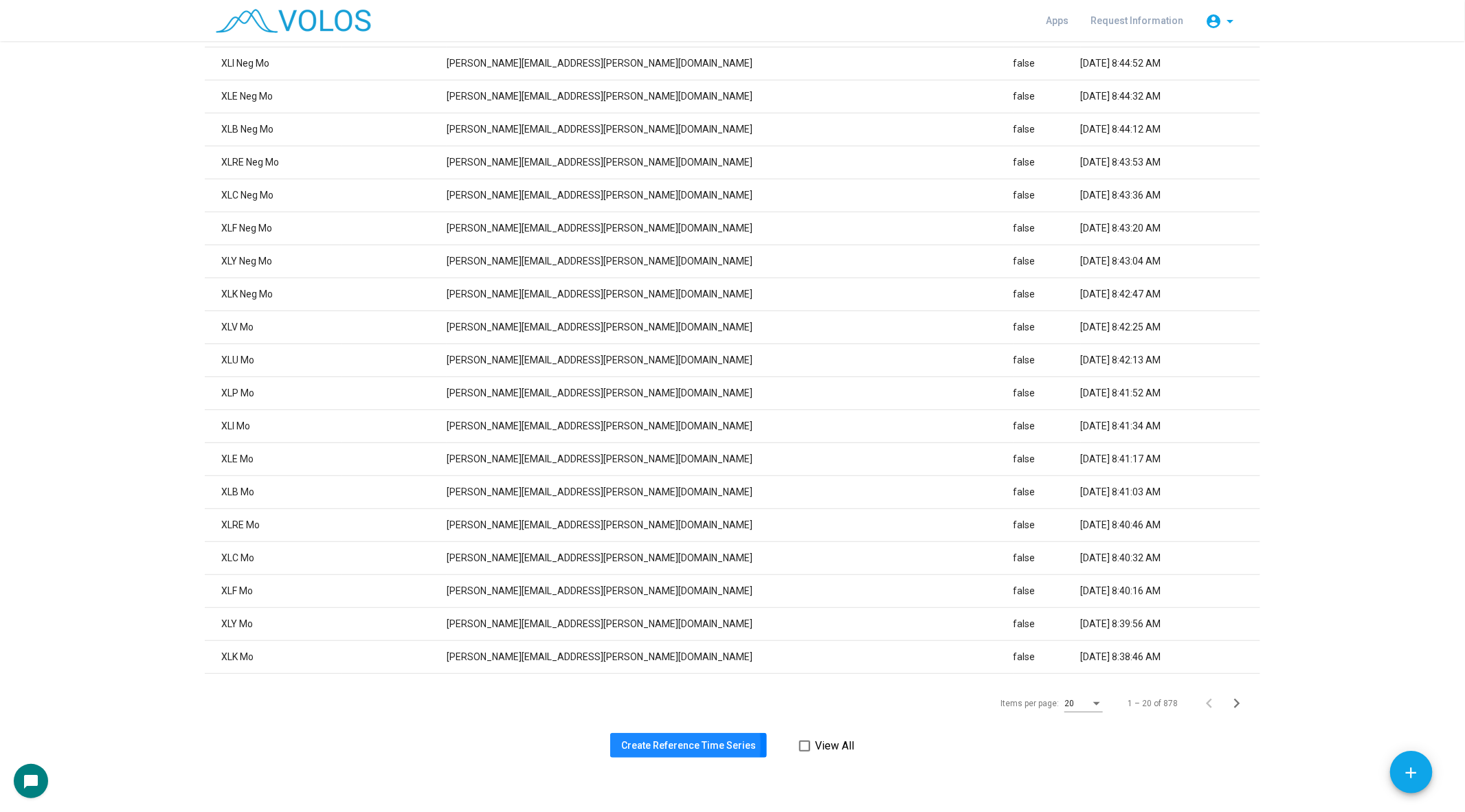
click at [640, 745] on span "Create Reference Time Series" at bounding box center [689, 746] width 135 height 11
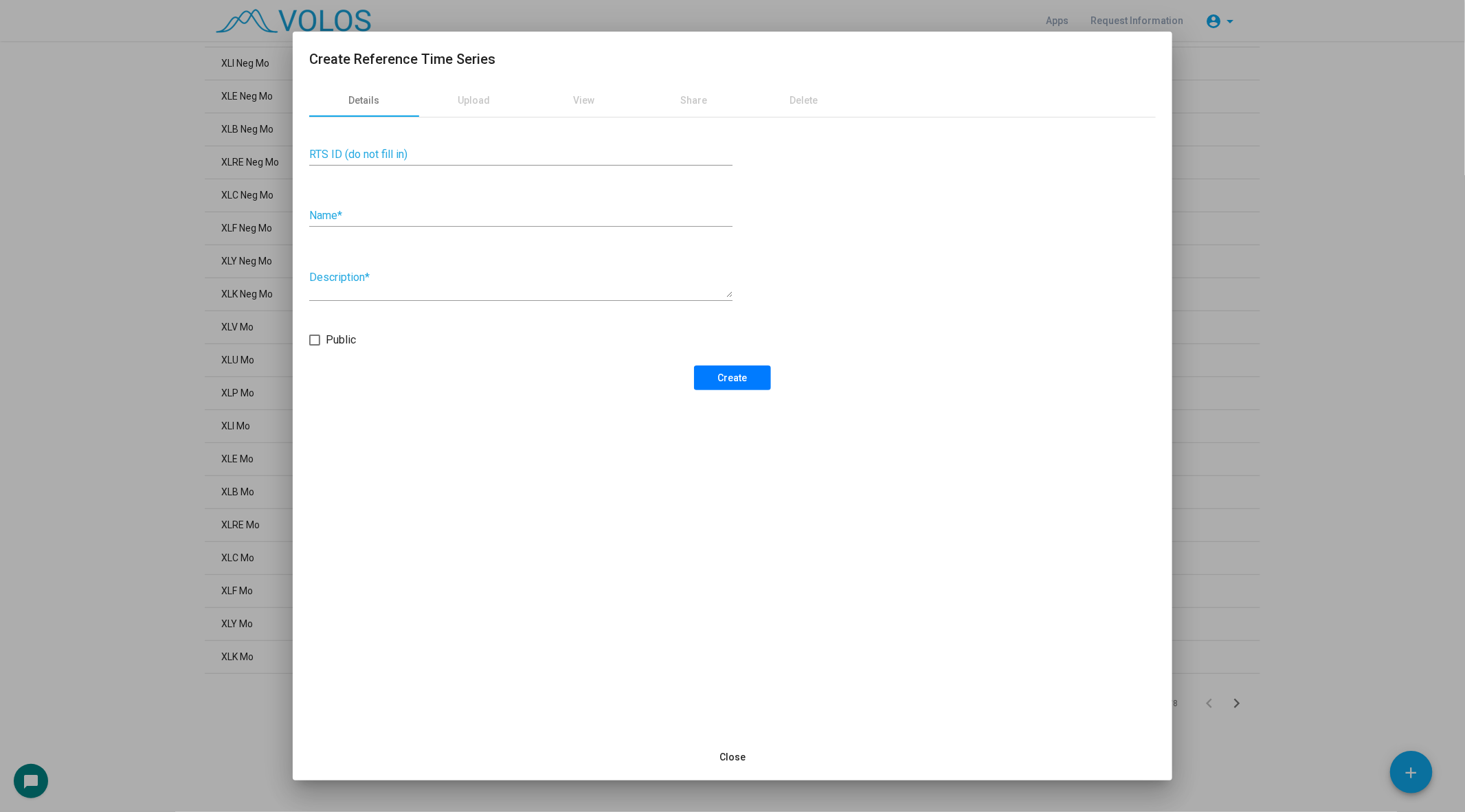
click at [393, 205] on div "Name *" at bounding box center [521, 211] width 424 height 31
type input "**********"
click at [723, 366] on button "Create" at bounding box center [732, 378] width 77 height 24
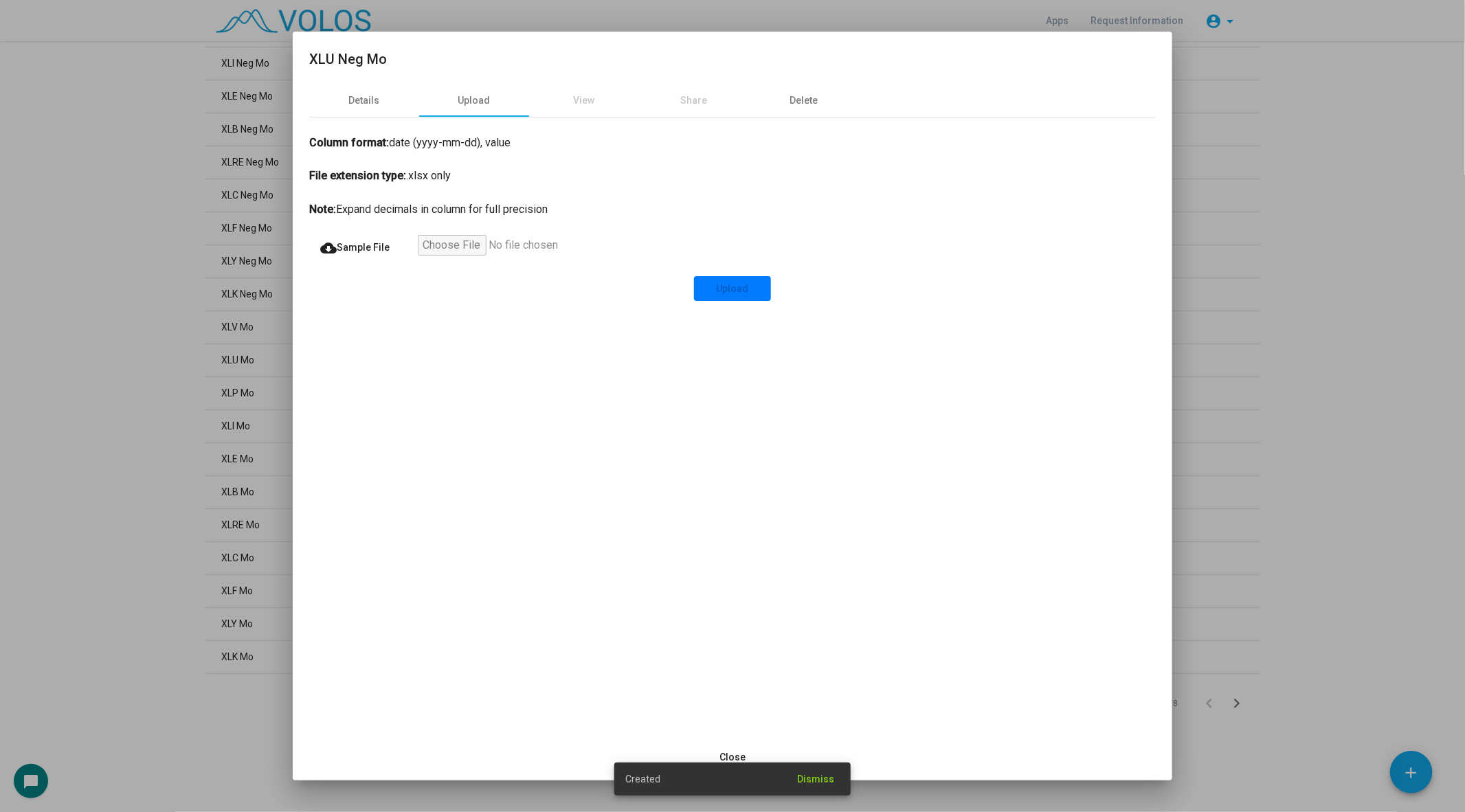
click at [461, 244] on input "file" at bounding box center [501, 248] width 169 height 24
type input "**********"
click at [746, 301] on div "Details Upload View Share Delete Column format: date (yyyy-mm-dd), value File e…" at bounding box center [732, 409] width 880 height 650
click at [746, 289] on span "Upload" at bounding box center [732, 288] width 32 height 11
click at [120, 309] on div at bounding box center [732, 406] width 1465 height 812
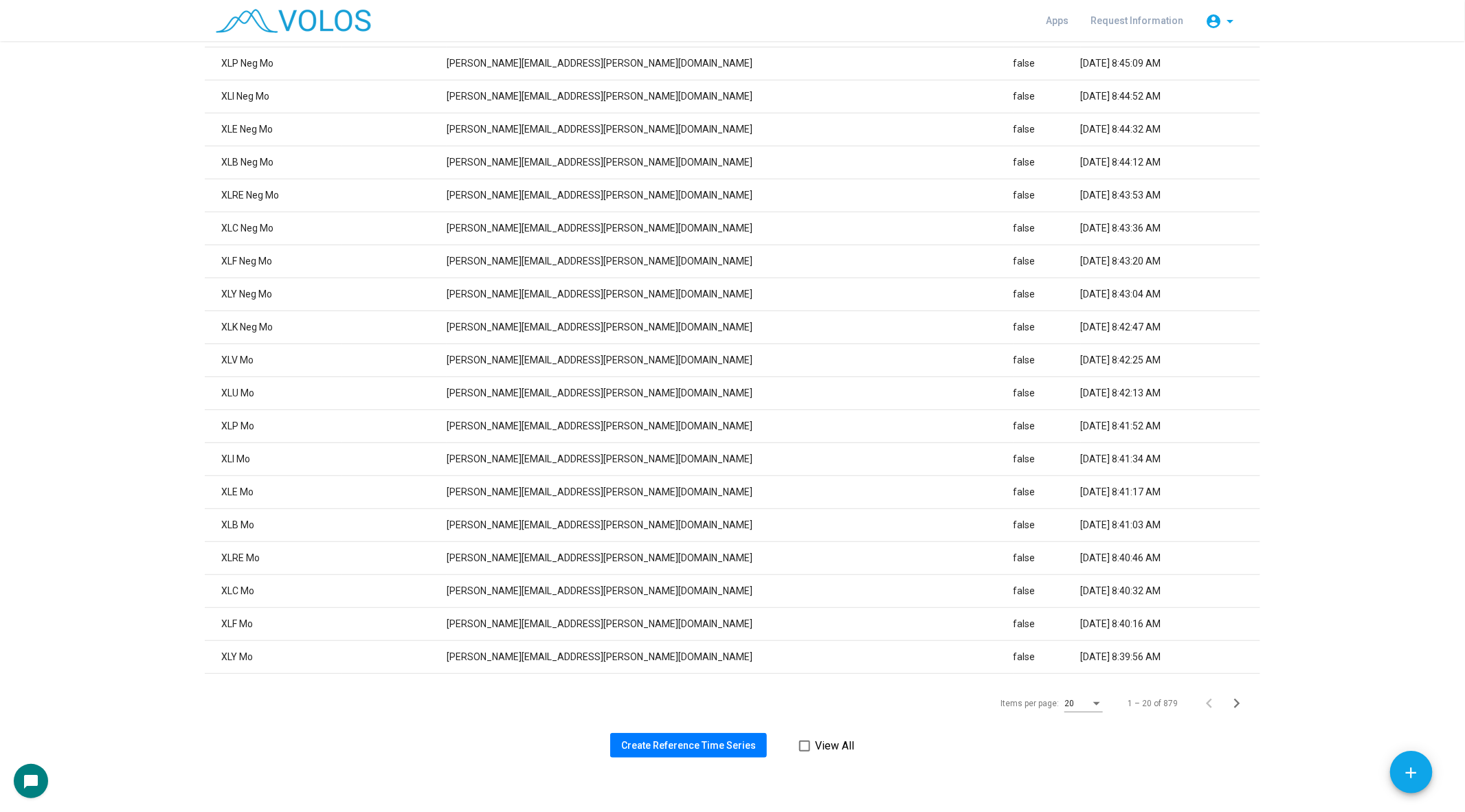
click at [703, 730] on div "Filter Name Description Owner Public Created XLU Neg Mo jeff.corrado@volossoftw…" at bounding box center [732, 328] width 1055 height 858
click at [695, 744] on span "Create Reference Time Series" at bounding box center [689, 746] width 135 height 11
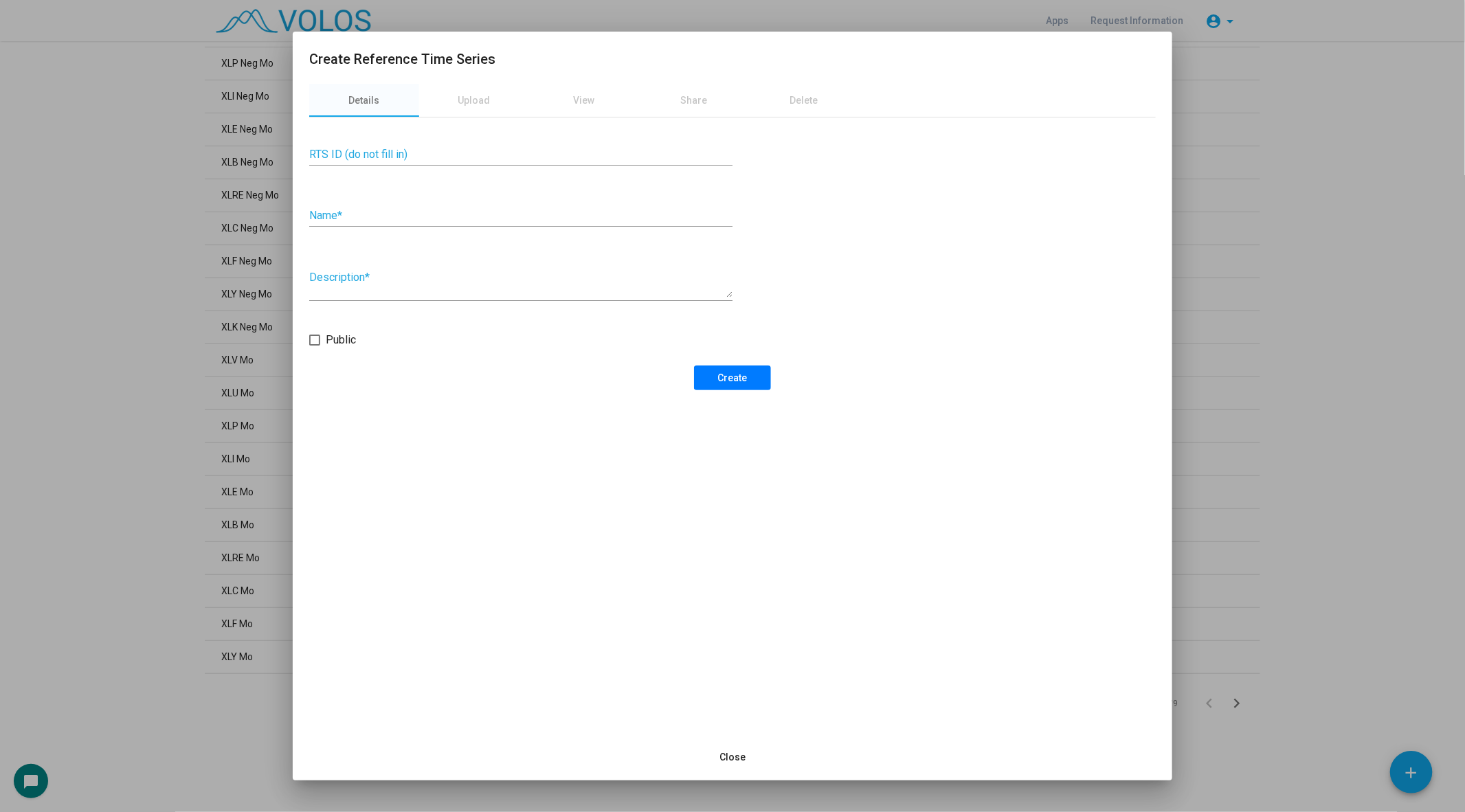
click at [480, 206] on div "Name *" at bounding box center [521, 211] width 424 height 31
type input "**********"
click at [757, 383] on button "Create" at bounding box center [732, 378] width 77 height 24
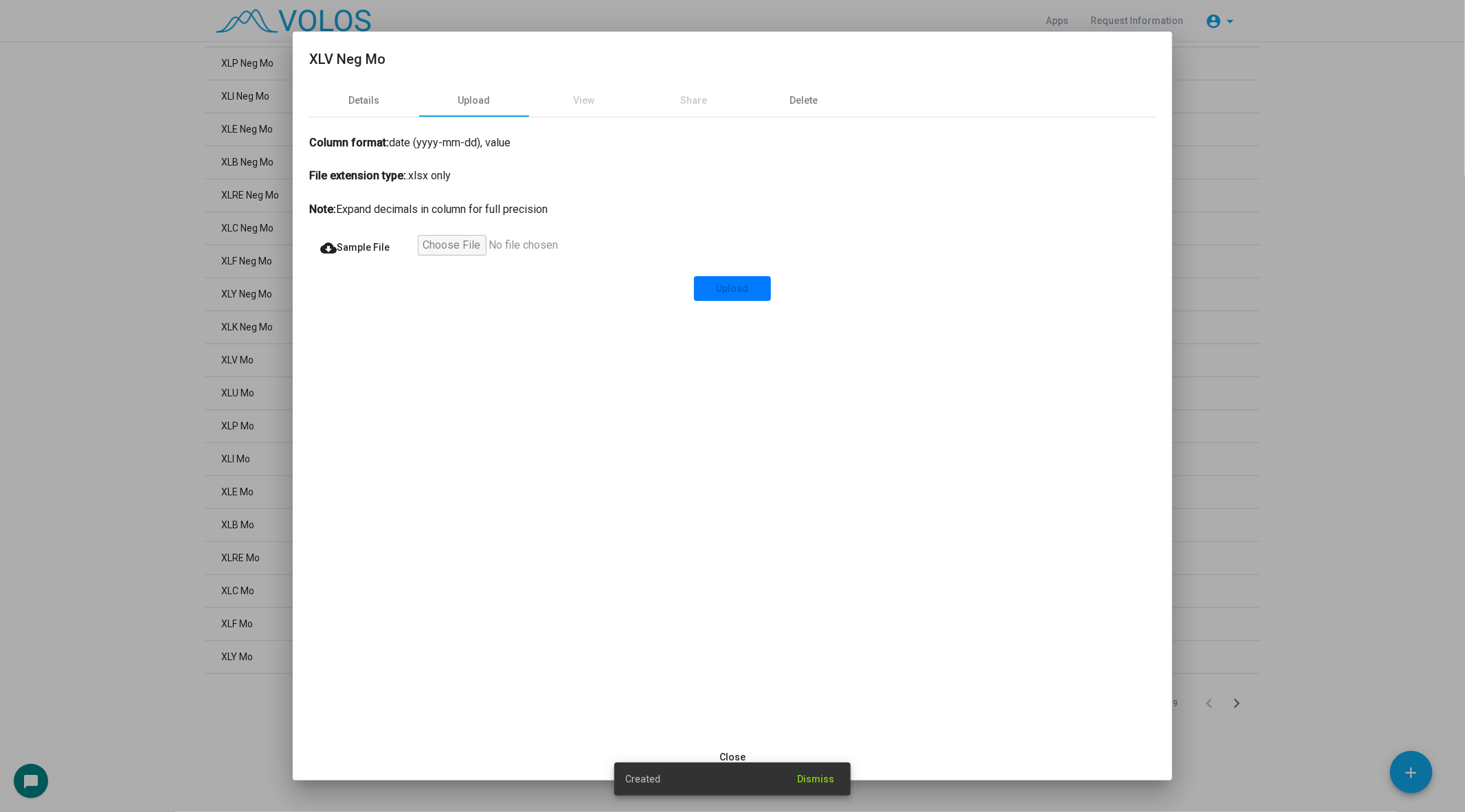
click at [455, 250] on input "file" at bounding box center [501, 248] width 169 height 24
type input "**********"
click at [724, 298] on button "Upload" at bounding box center [732, 289] width 77 height 24
click at [125, 239] on div at bounding box center [732, 406] width 1465 height 812
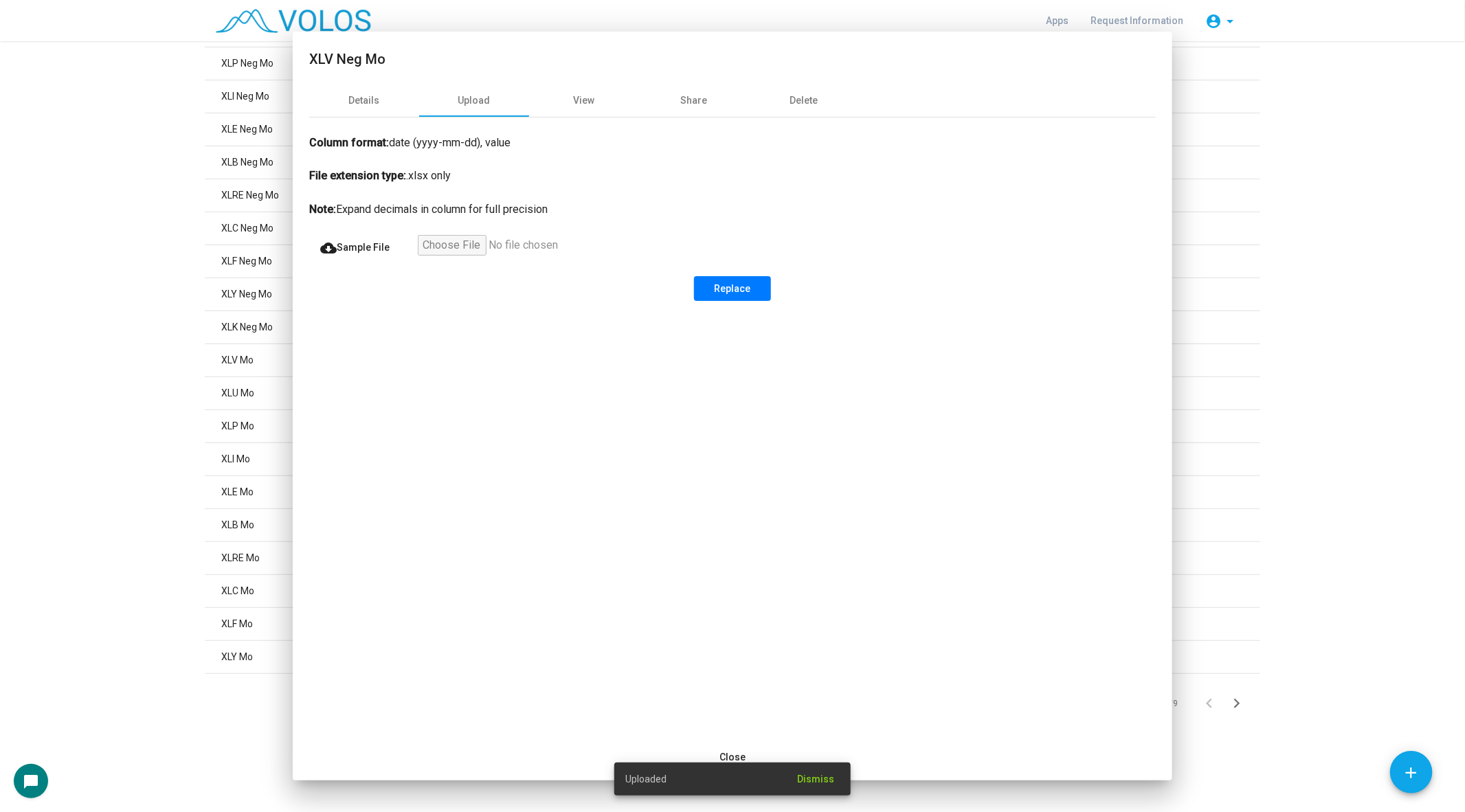
scroll to position [0, 0]
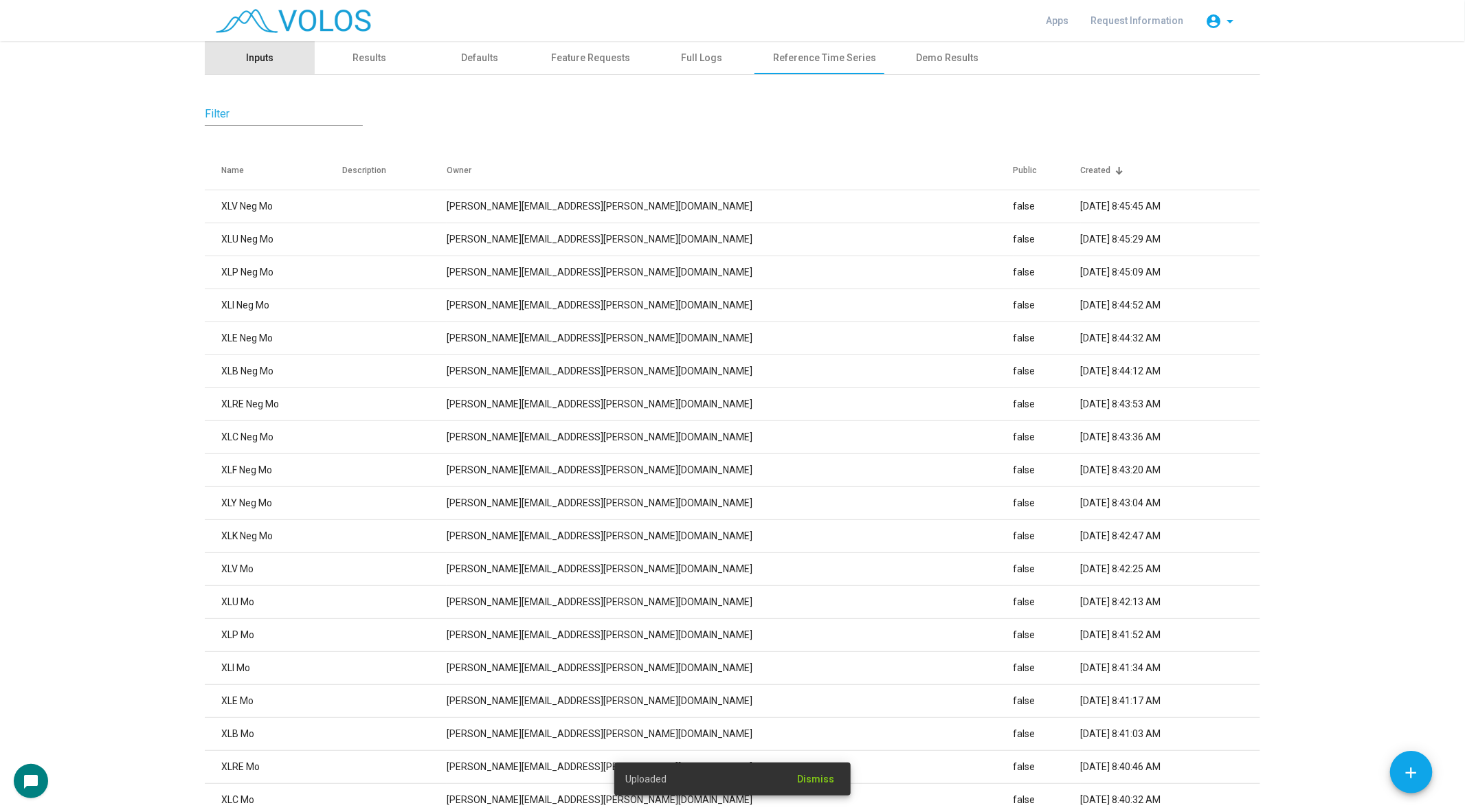
click at [248, 50] on div "Inputs" at bounding box center [260, 58] width 110 height 33
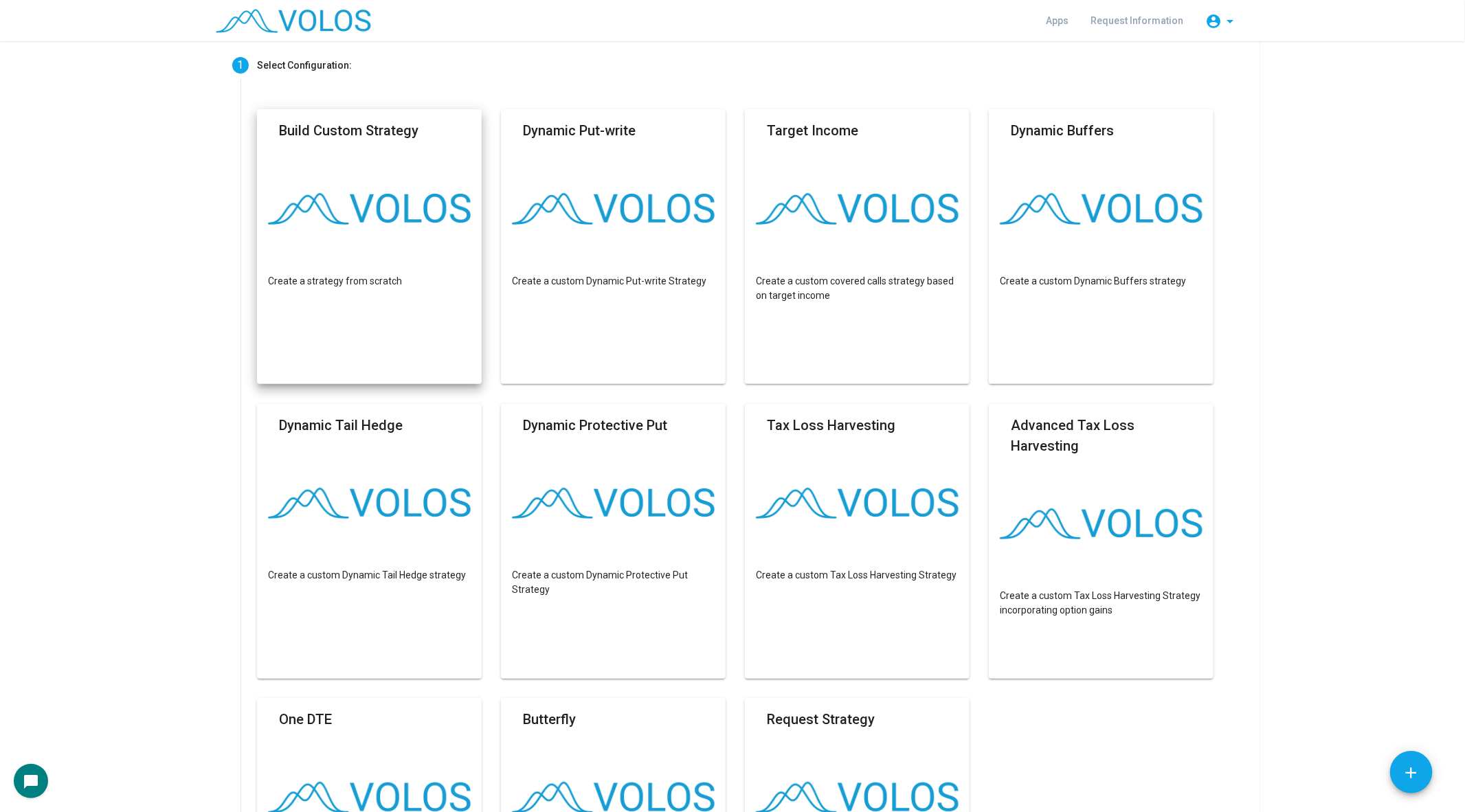
scroll to position [476, 0]
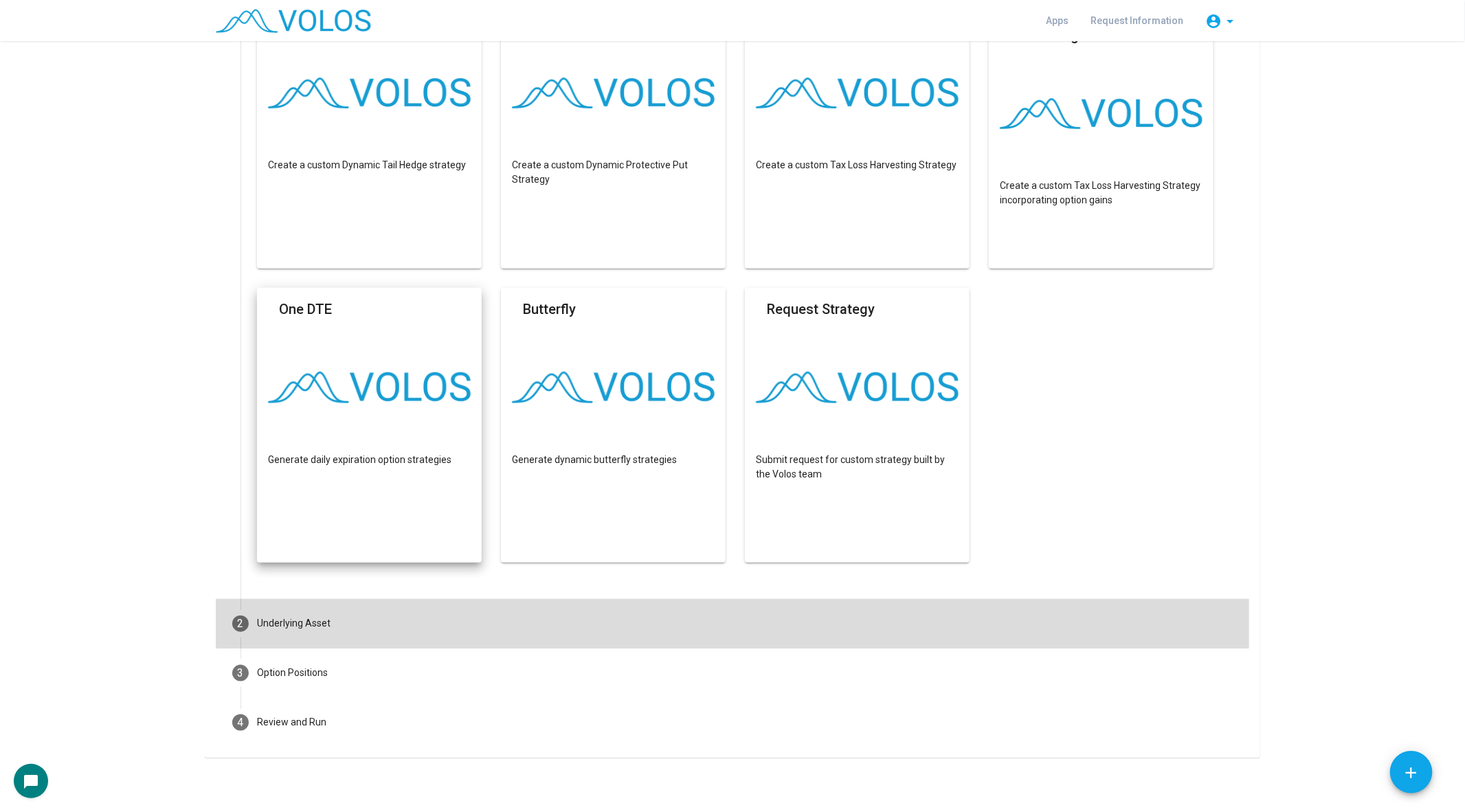
click at [290, 624] on div "Underlying Asset" at bounding box center [294, 623] width 74 height 14
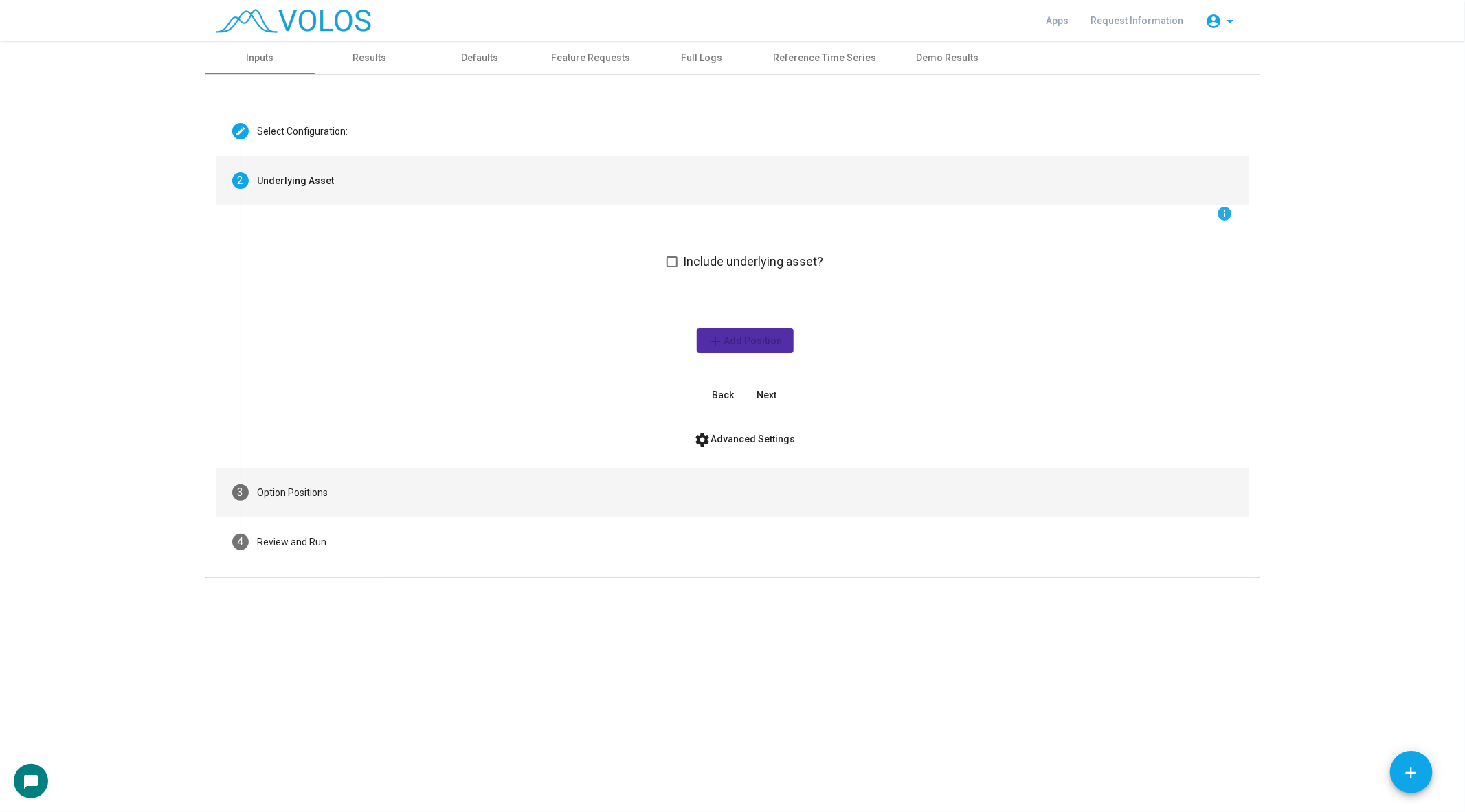
click at [316, 500] on mat-step-header "3 Option Positions" at bounding box center [732, 493] width 1034 height 50
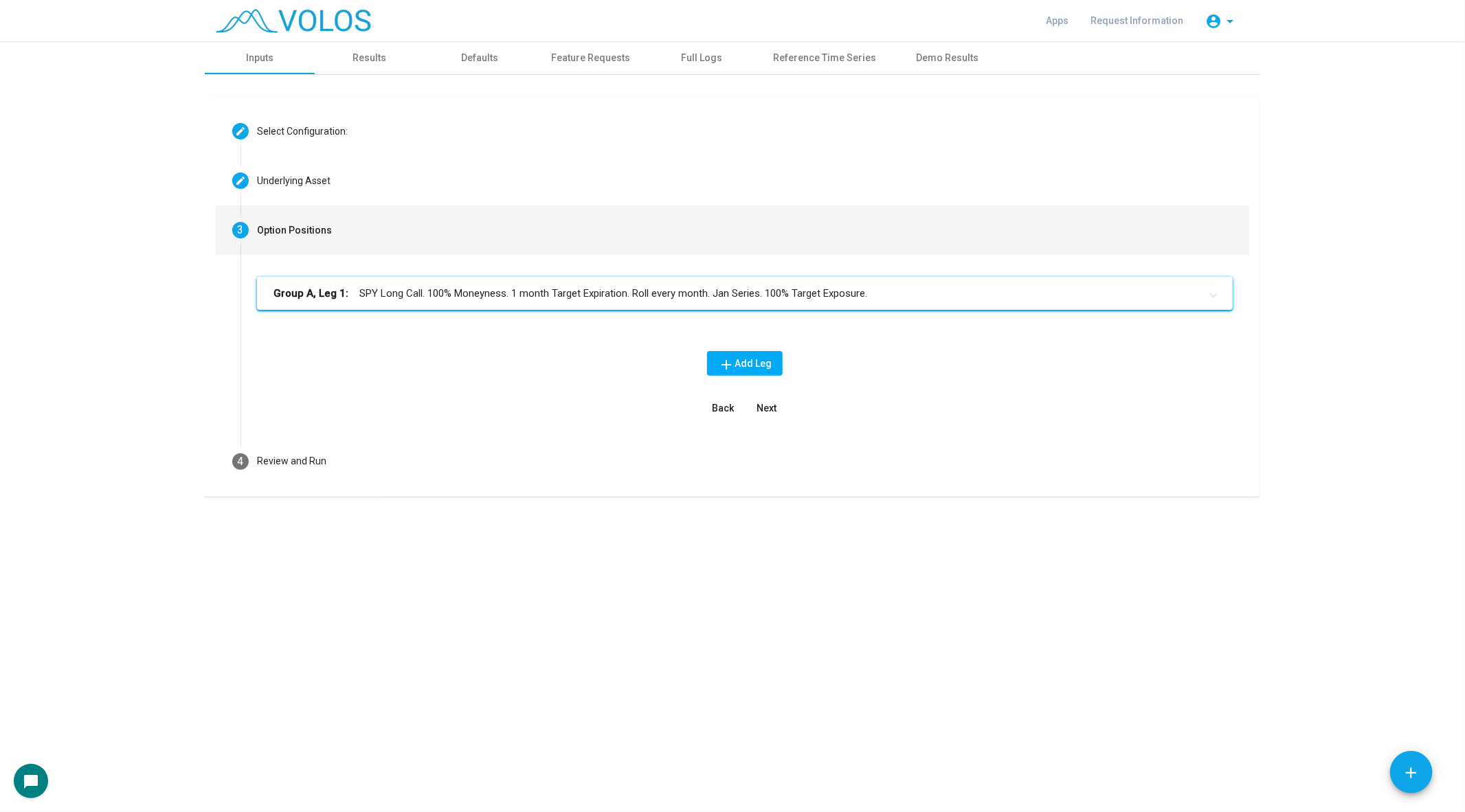
click at [593, 286] on mat-panel-title "Group A, Leg 1: SPY Long Call. 100% Moneyness. 1 month Target Expiration. Roll …" at bounding box center [736, 294] width 926 height 16
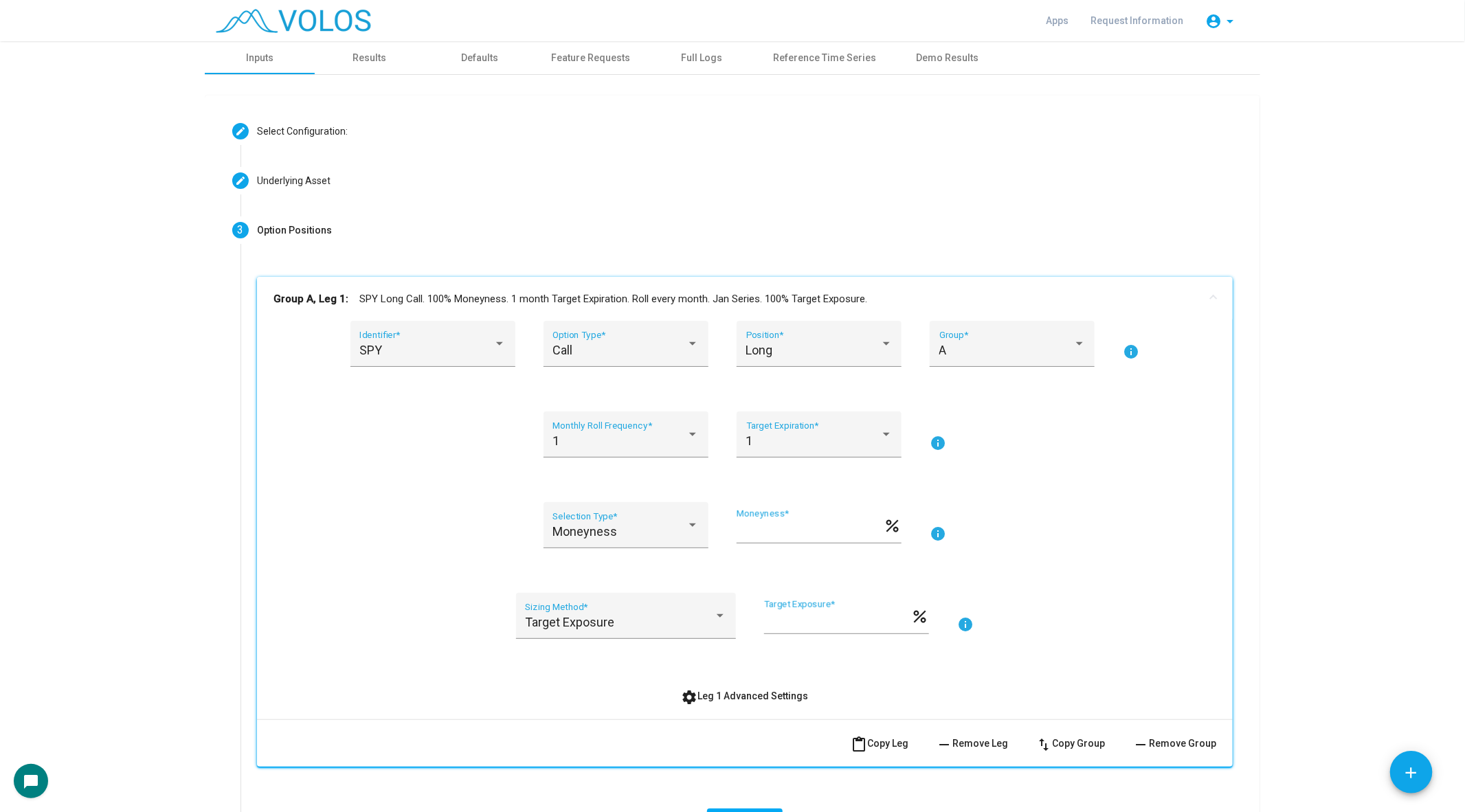
scroll to position [196, 0]
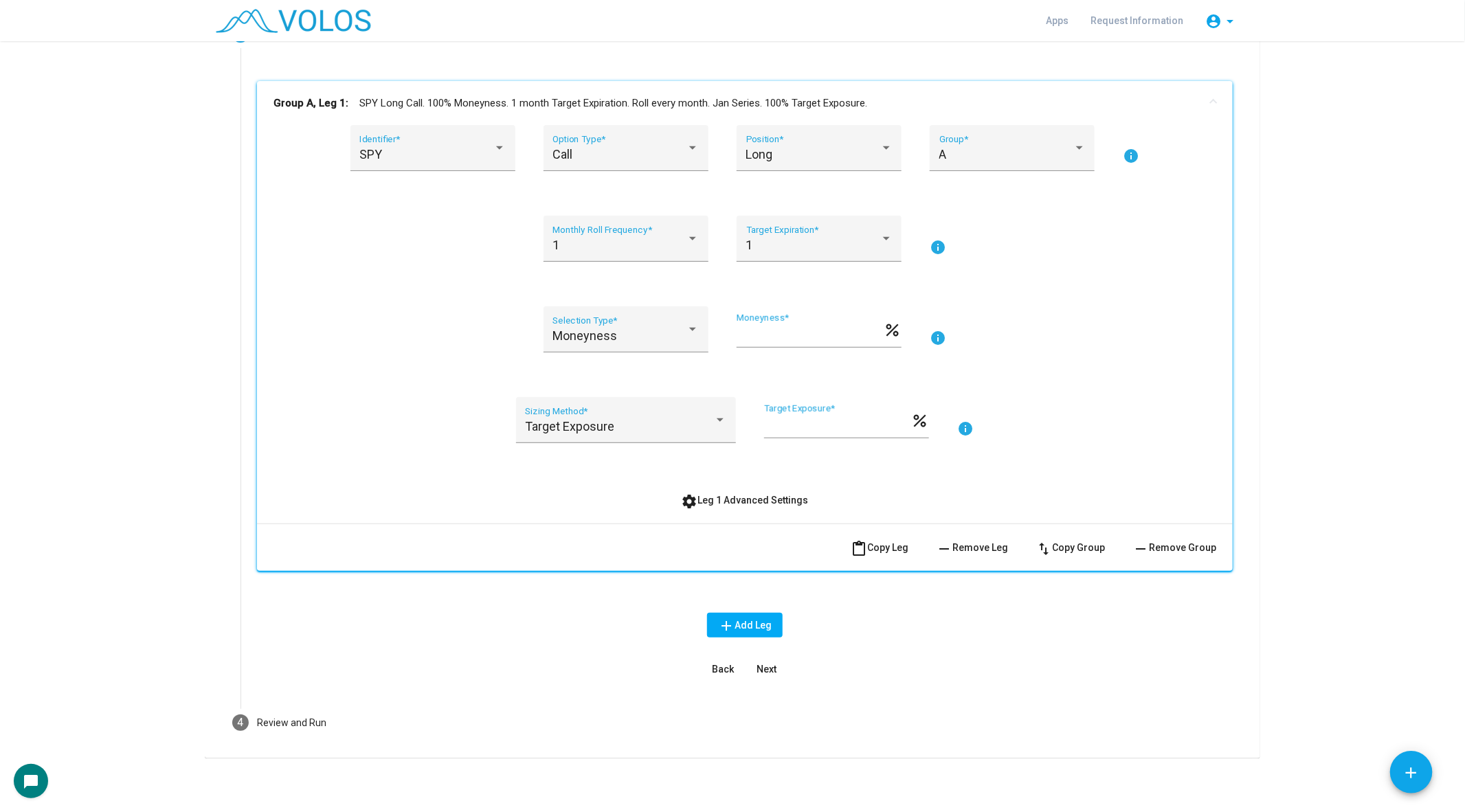
click at [981, 548] on span "remove Remove Leg" at bounding box center [971, 547] width 72 height 11
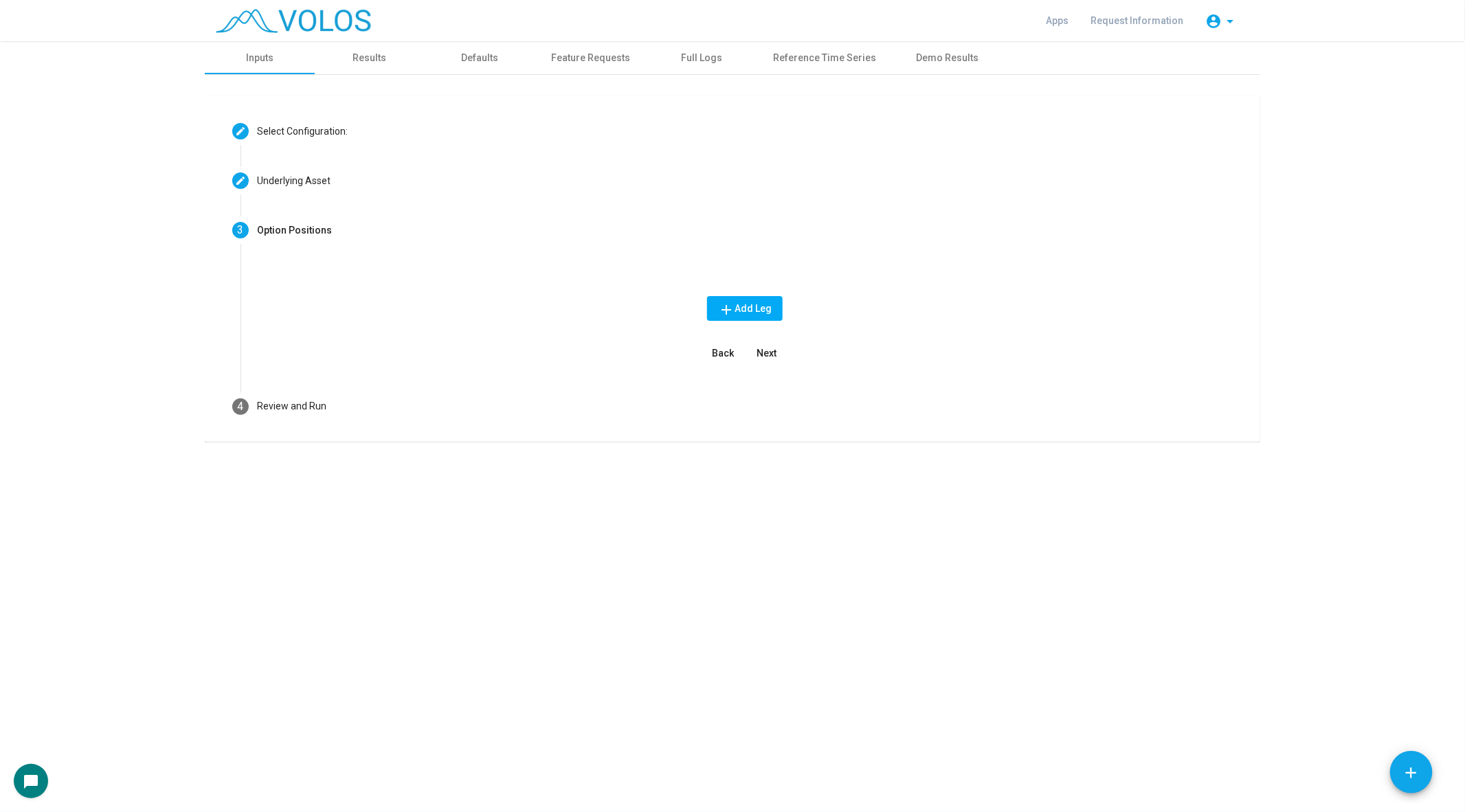
scroll to position [0, 0]
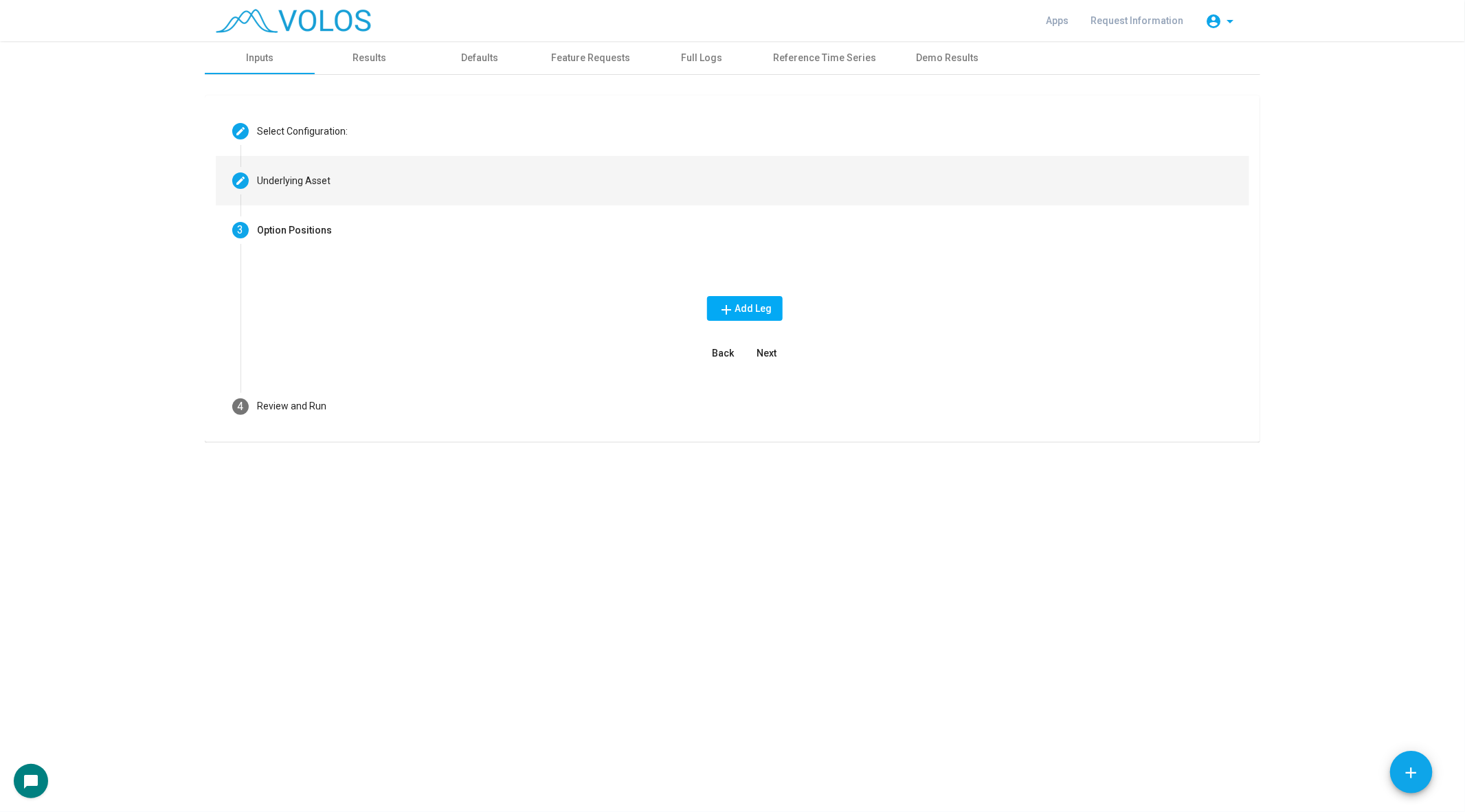
click at [480, 174] on mat-step-header "Editable create Underlying Asset" at bounding box center [732, 180] width 1034 height 50
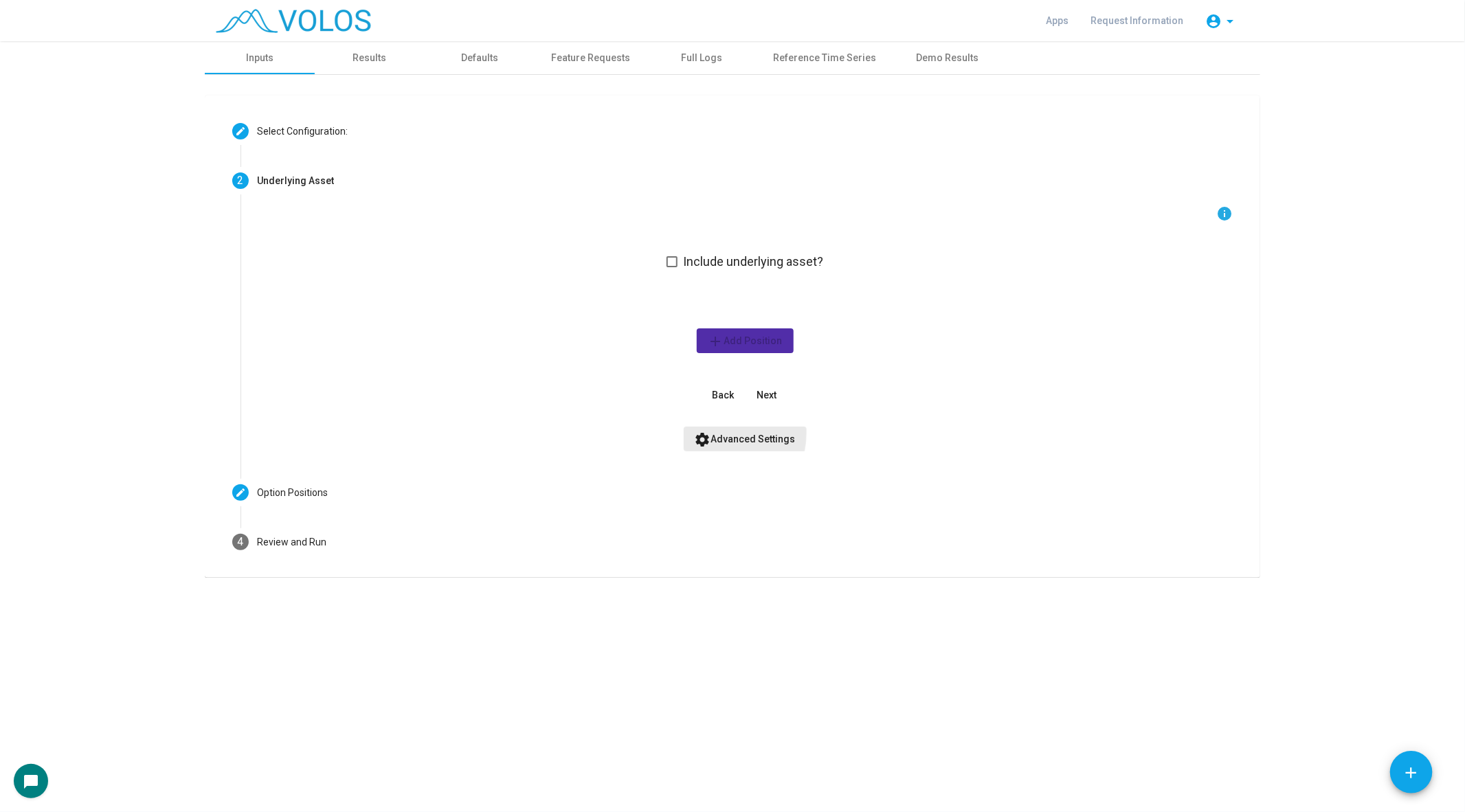
click at [715, 432] on button "settings Advanced Settings" at bounding box center [745, 439] width 123 height 24
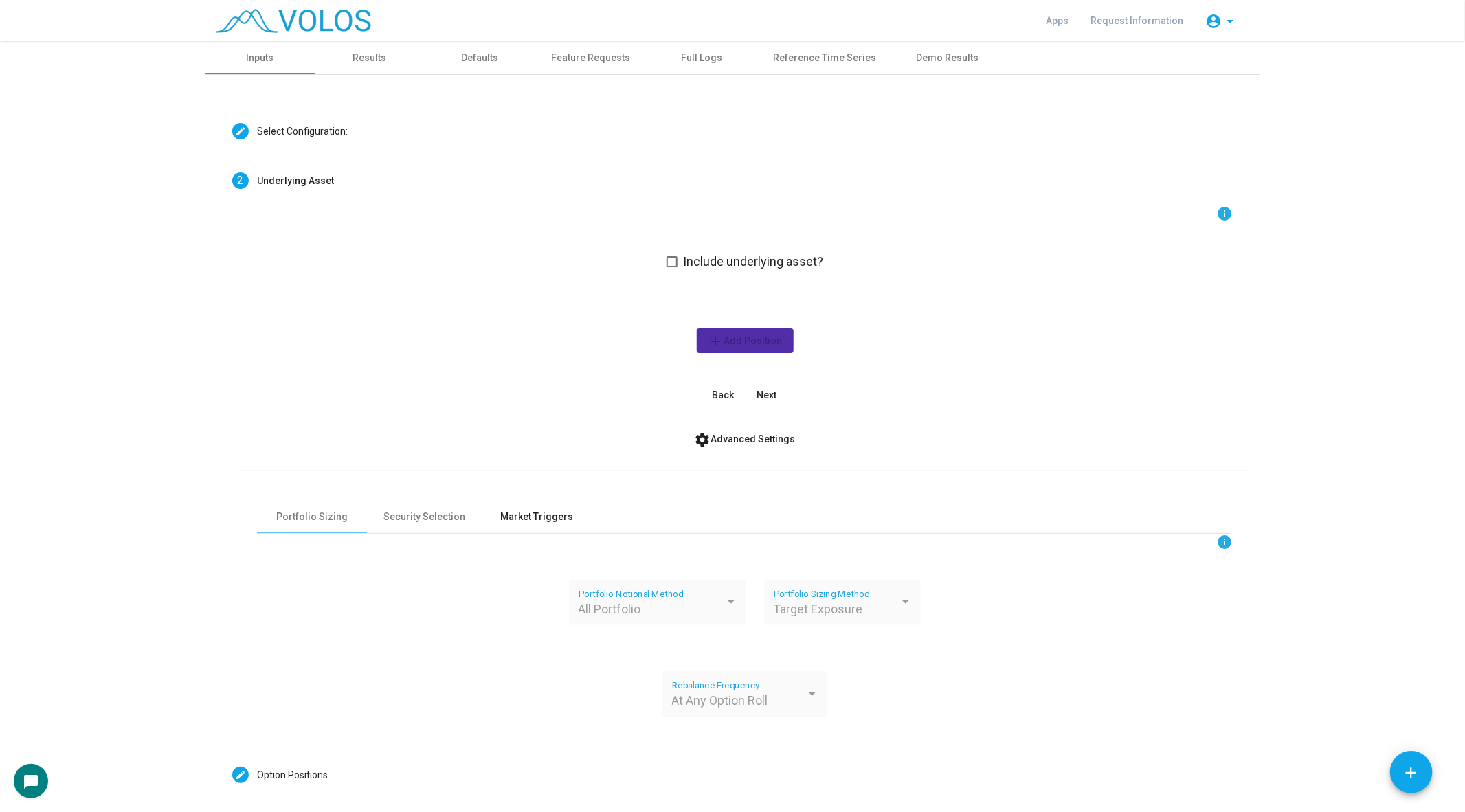
click at [524, 517] on div "Market Triggers" at bounding box center [536, 517] width 73 height 14
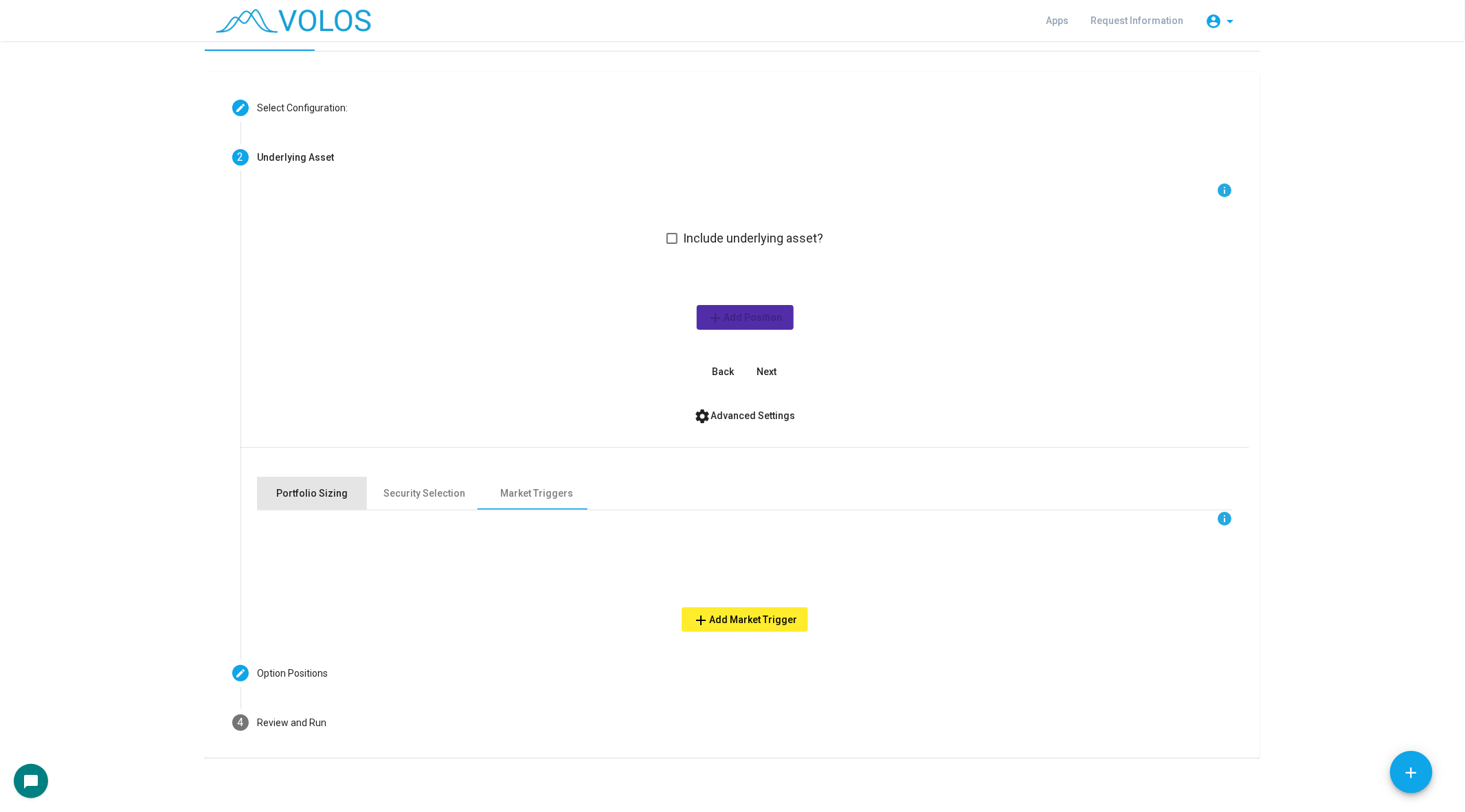
click at [318, 484] on div "Portfolio Sizing" at bounding box center [312, 494] width 110 height 33
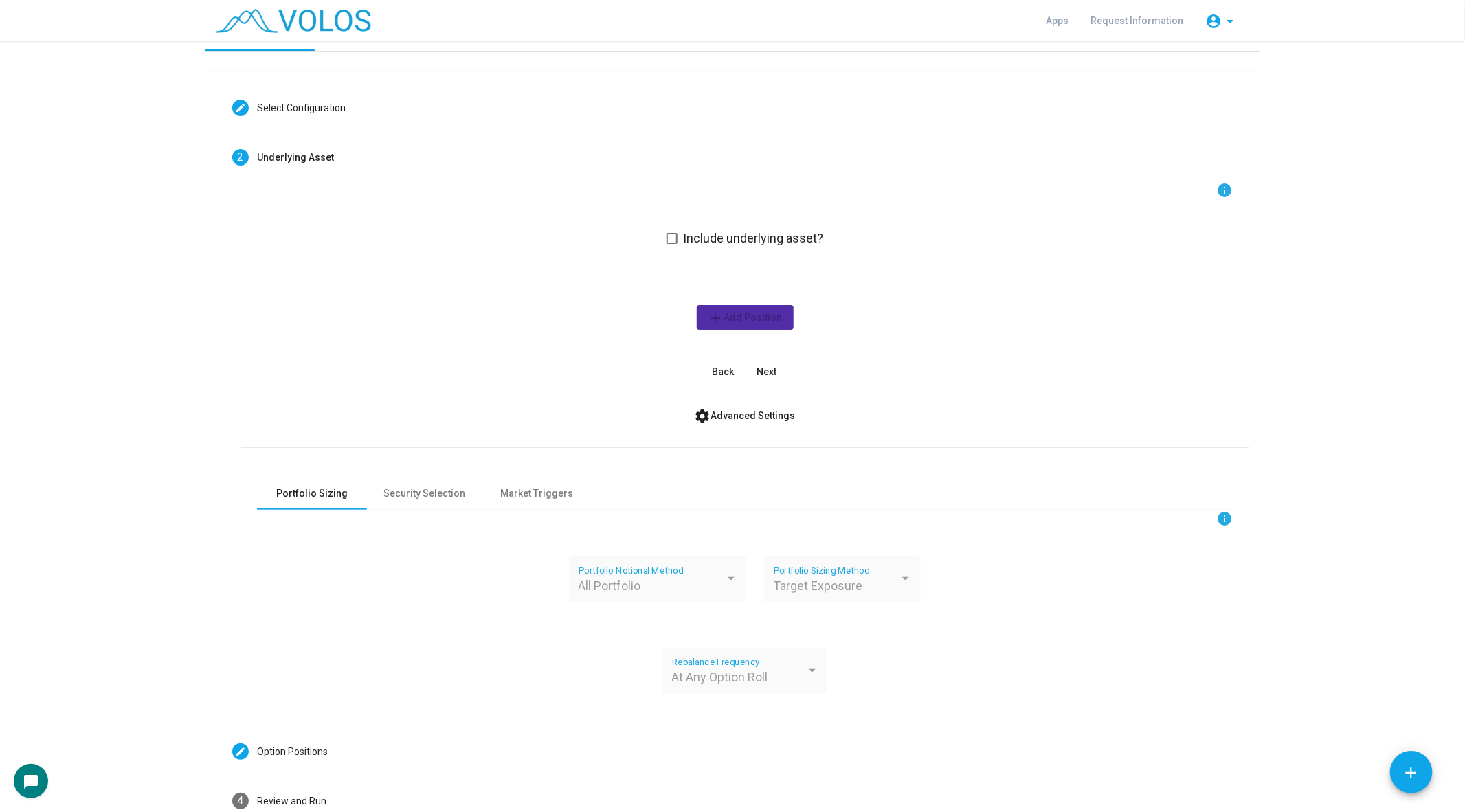
scroll to position [102, 0]
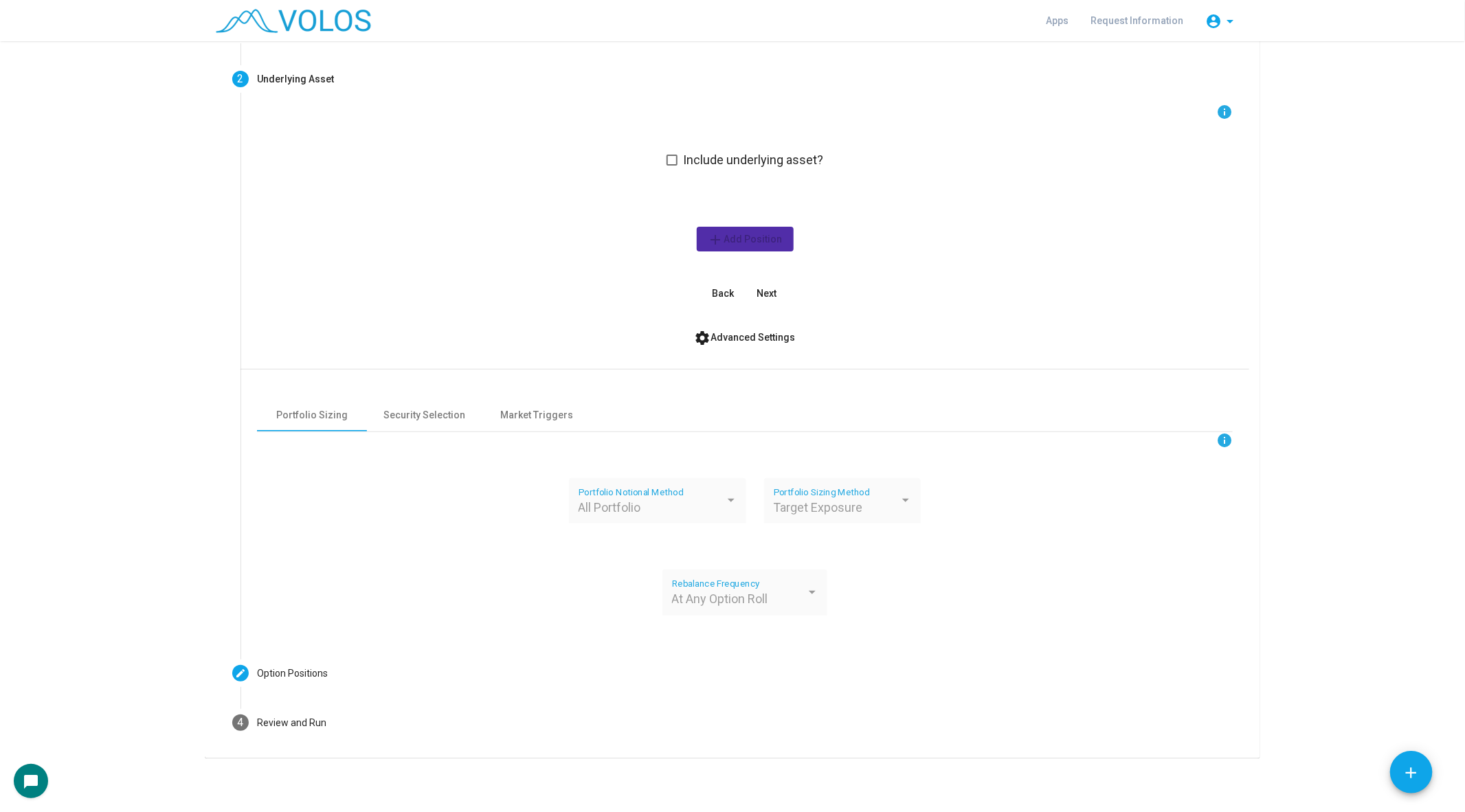
click at [746, 565] on div "info All Portfolio Portfolio Notional Method Target Exposure Portfolio Sizing M…" at bounding box center [745, 532] width 976 height 200
click at [664, 158] on div "info Include underlying asset? add Add Position Back Next" at bounding box center [745, 205] width 976 height 202
click at [667, 158] on div "info Include underlying asset? add Add Position Back Next" at bounding box center [745, 205] width 976 height 202
click at [676, 158] on span at bounding box center [672, 160] width 11 height 11
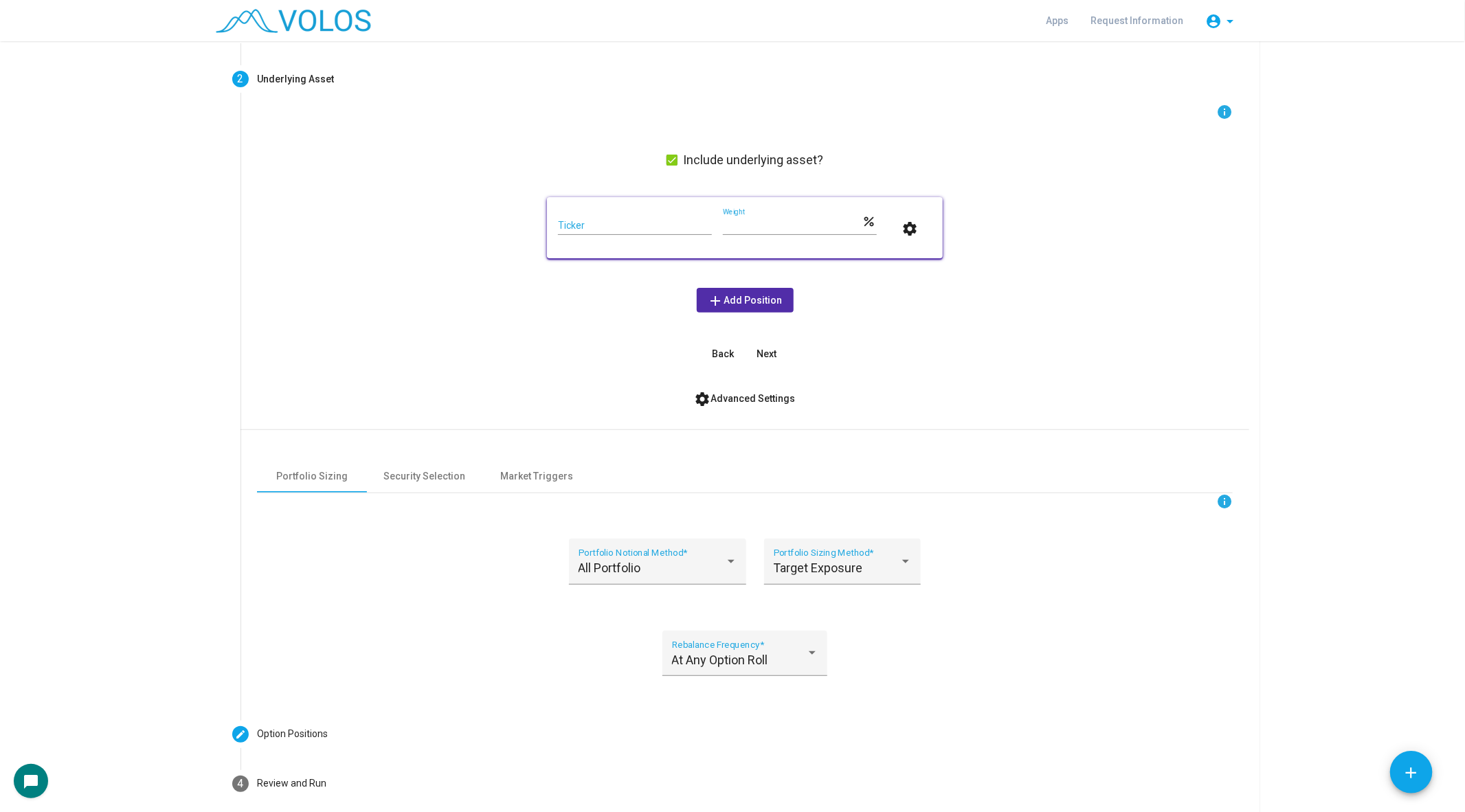
click at [634, 217] on div "Ticker" at bounding box center [635, 221] width 154 height 27
type input "***"
click at [750, 303] on span "add Add Position" at bounding box center [746, 300] width 75 height 11
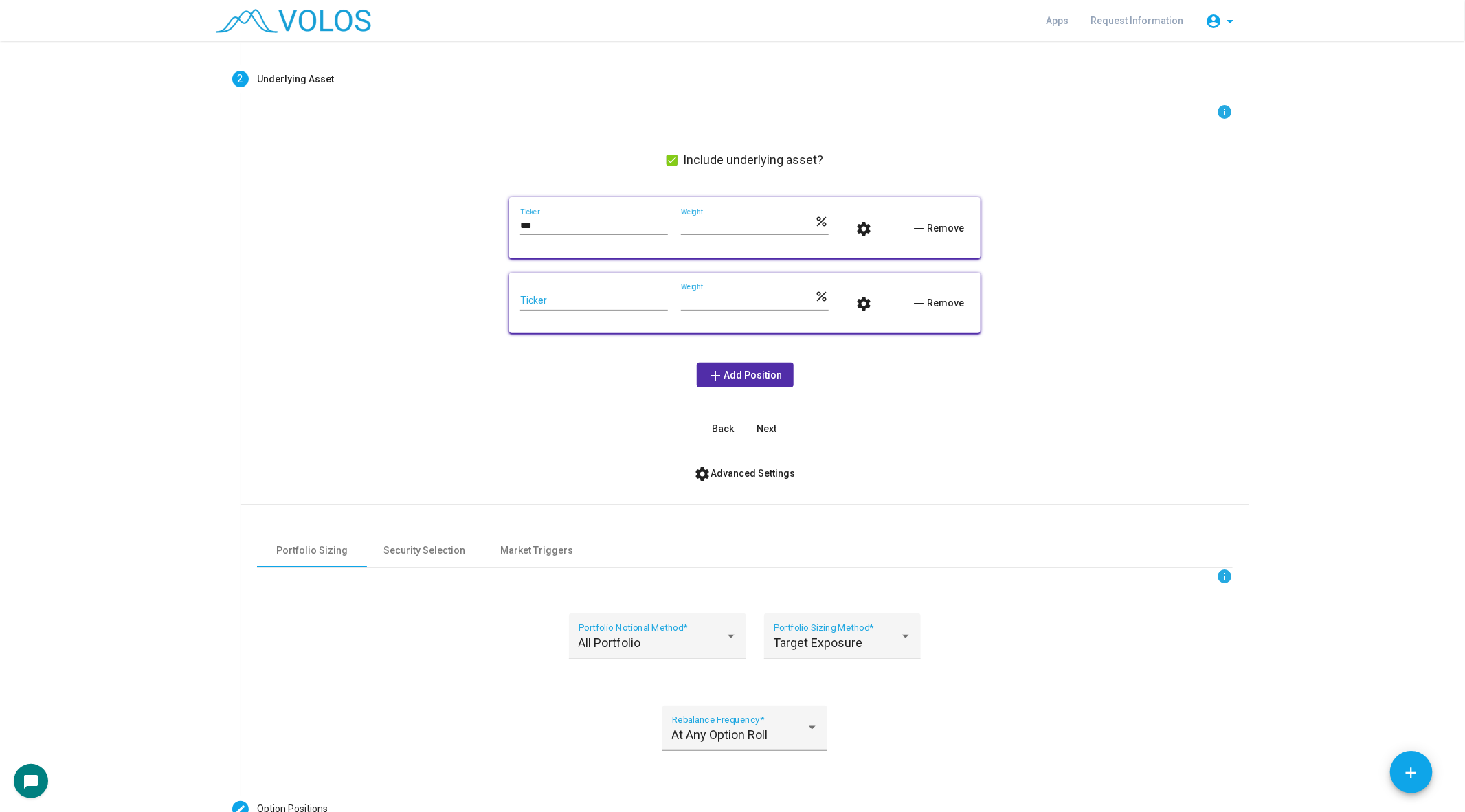
click at [598, 296] on input "Ticker" at bounding box center [593, 301] width 148 height 11
type input "***"
click at [587, 228] on input "***" at bounding box center [593, 226] width 148 height 11
type input "***"
click at [557, 305] on div "*** Ticker" at bounding box center [593, 297] width 148 height 27
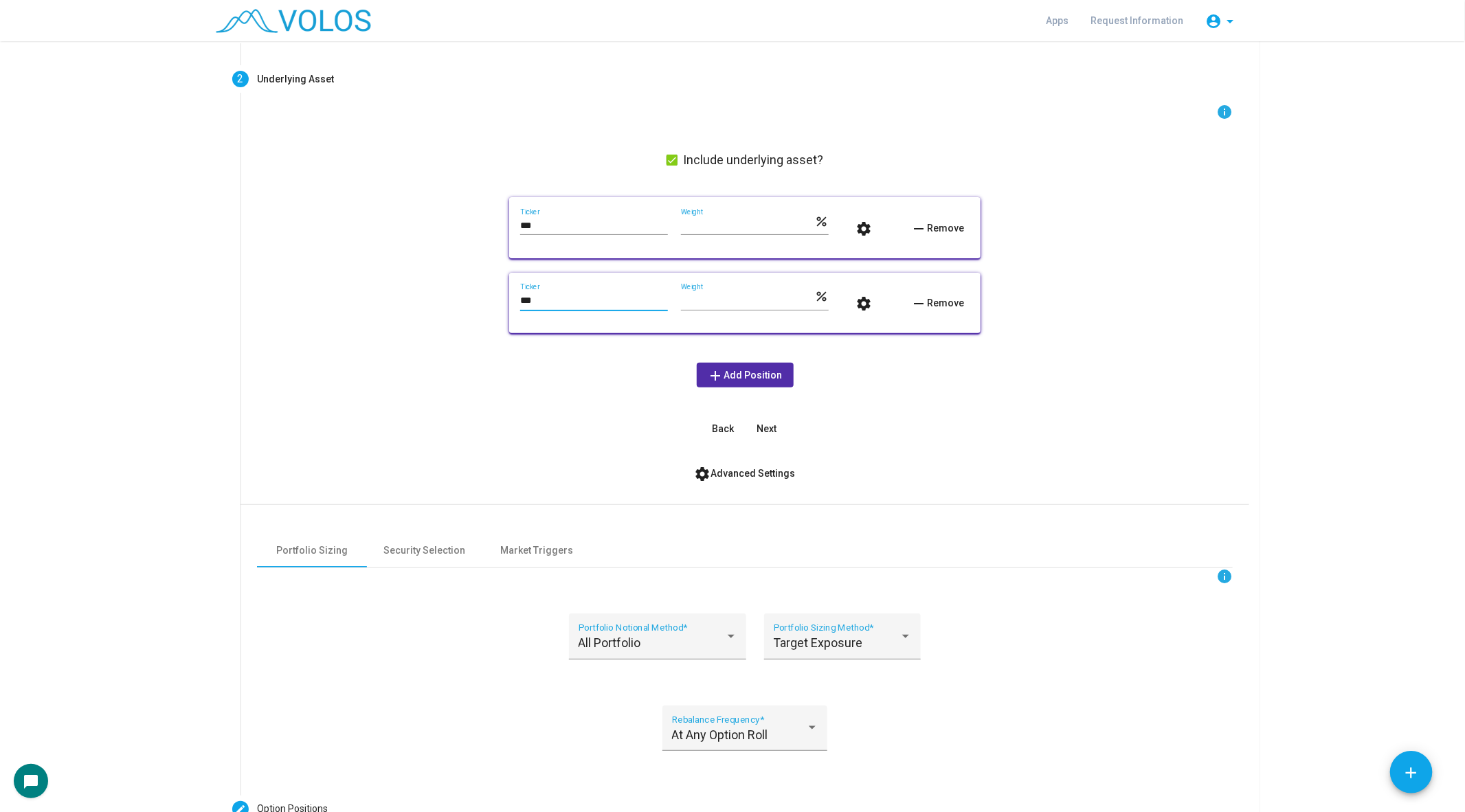
type input "***"
click at [859, 229] on mat-icon "settings" at bounding box center [864, 228] width 17 height 17
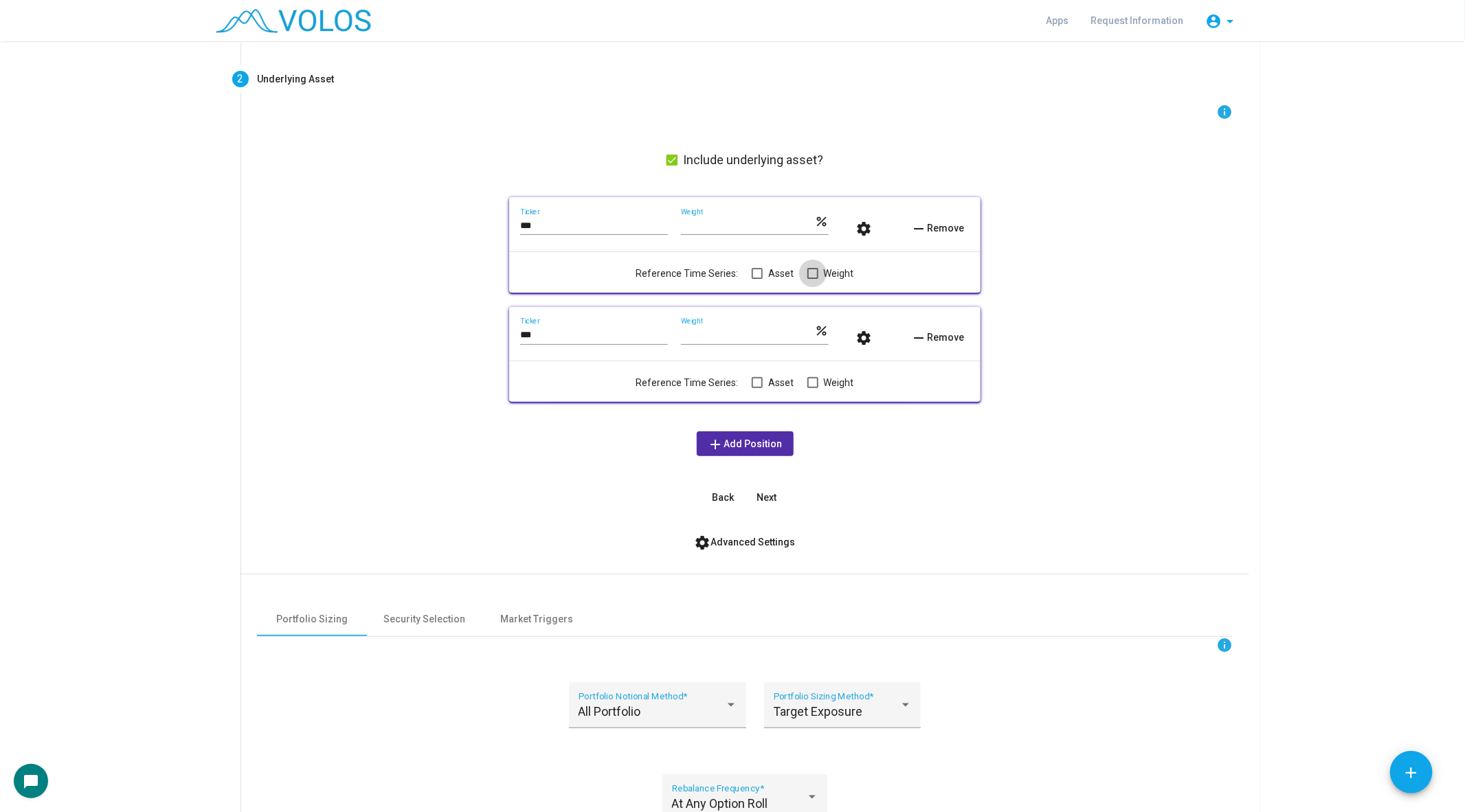
click at [808, 270] on span at bounding box center [813, 273] width 11 height 11
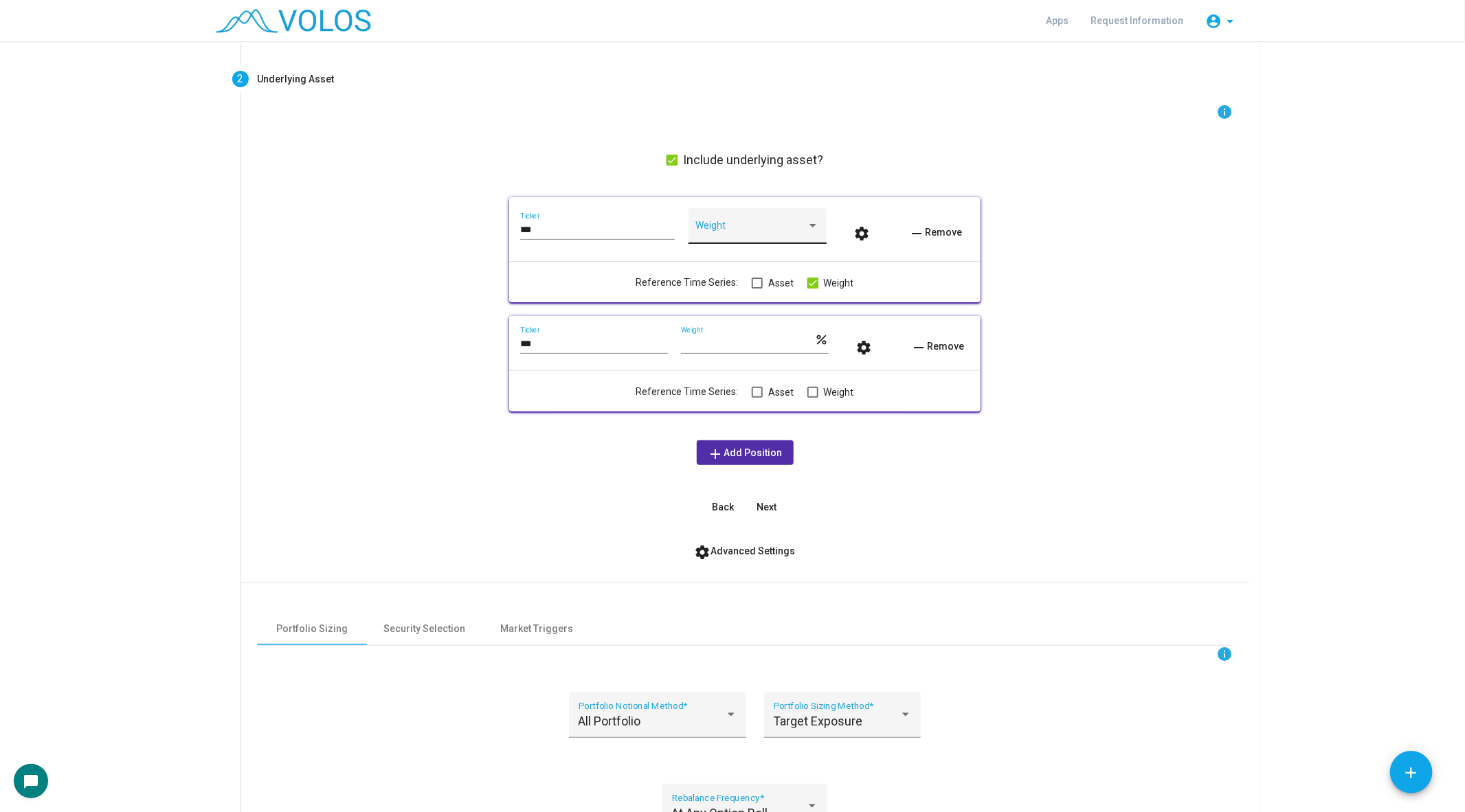
click at [779, 216] on div "Weight" at bounding box center [757, 230] width 123 height 28
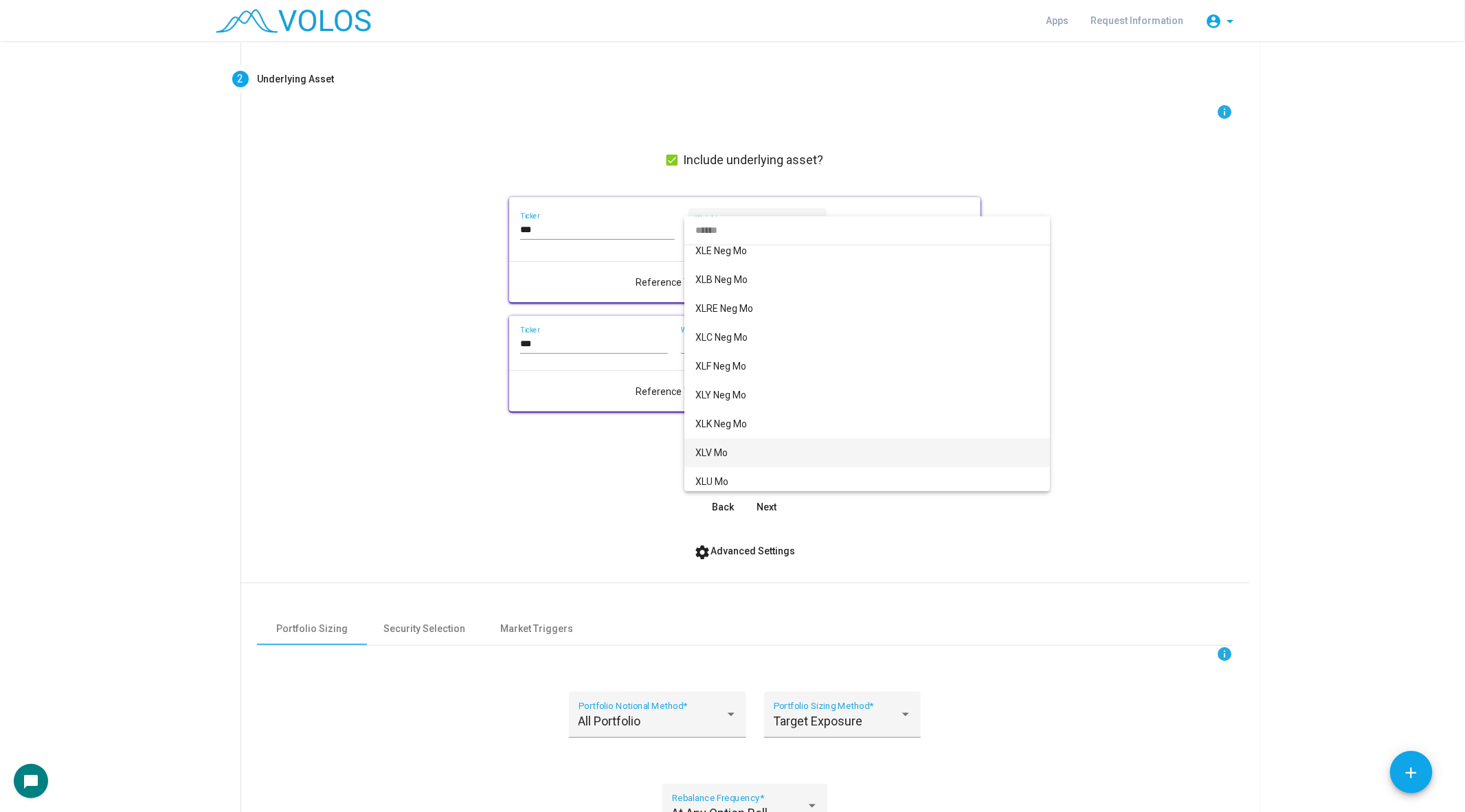
click at [768, 446] on span "XLV Mo" at bounding box center [867, 452] width 344 height 29
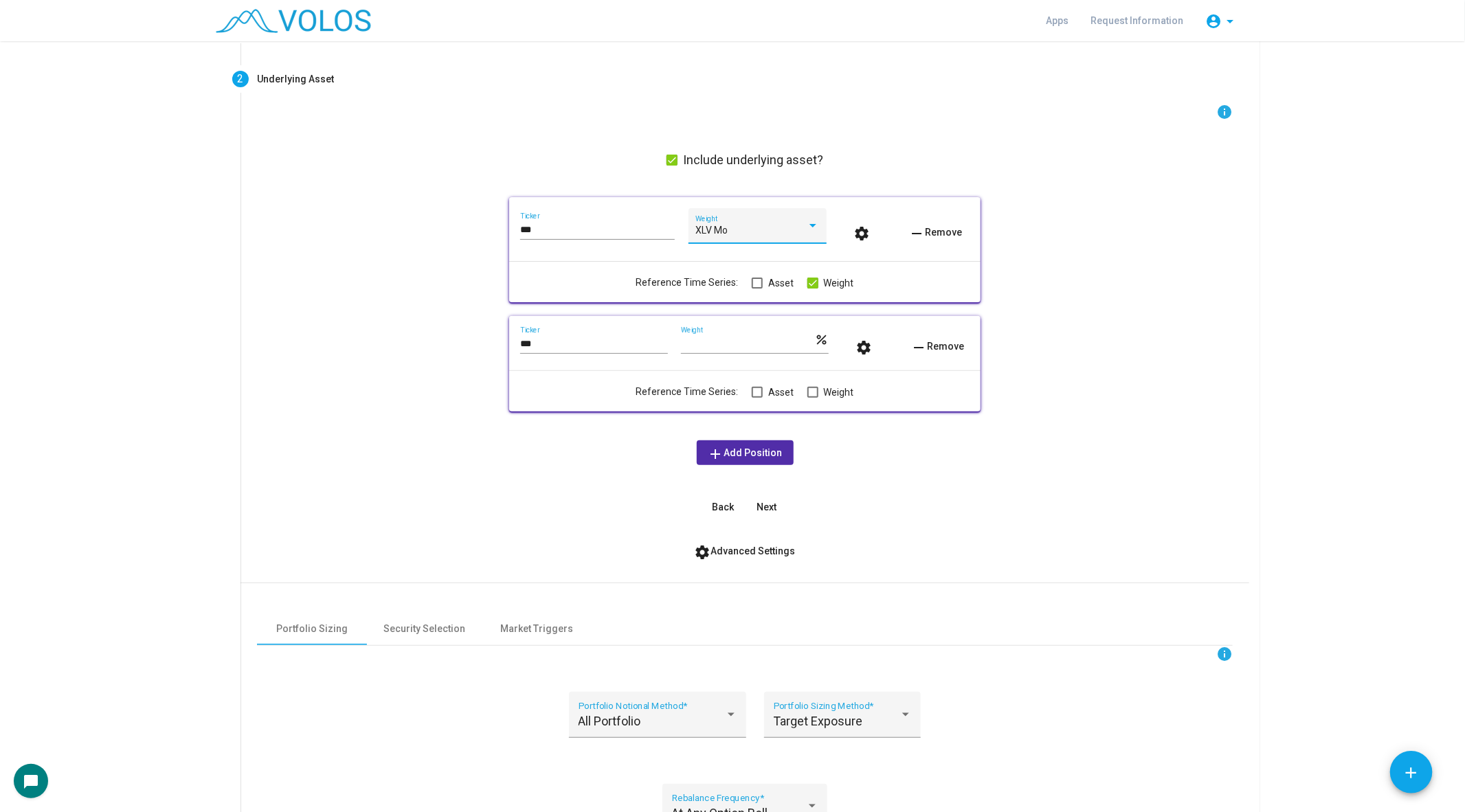
click at [810, 394] on span at bounding box center [813, 392] width 11 height 11
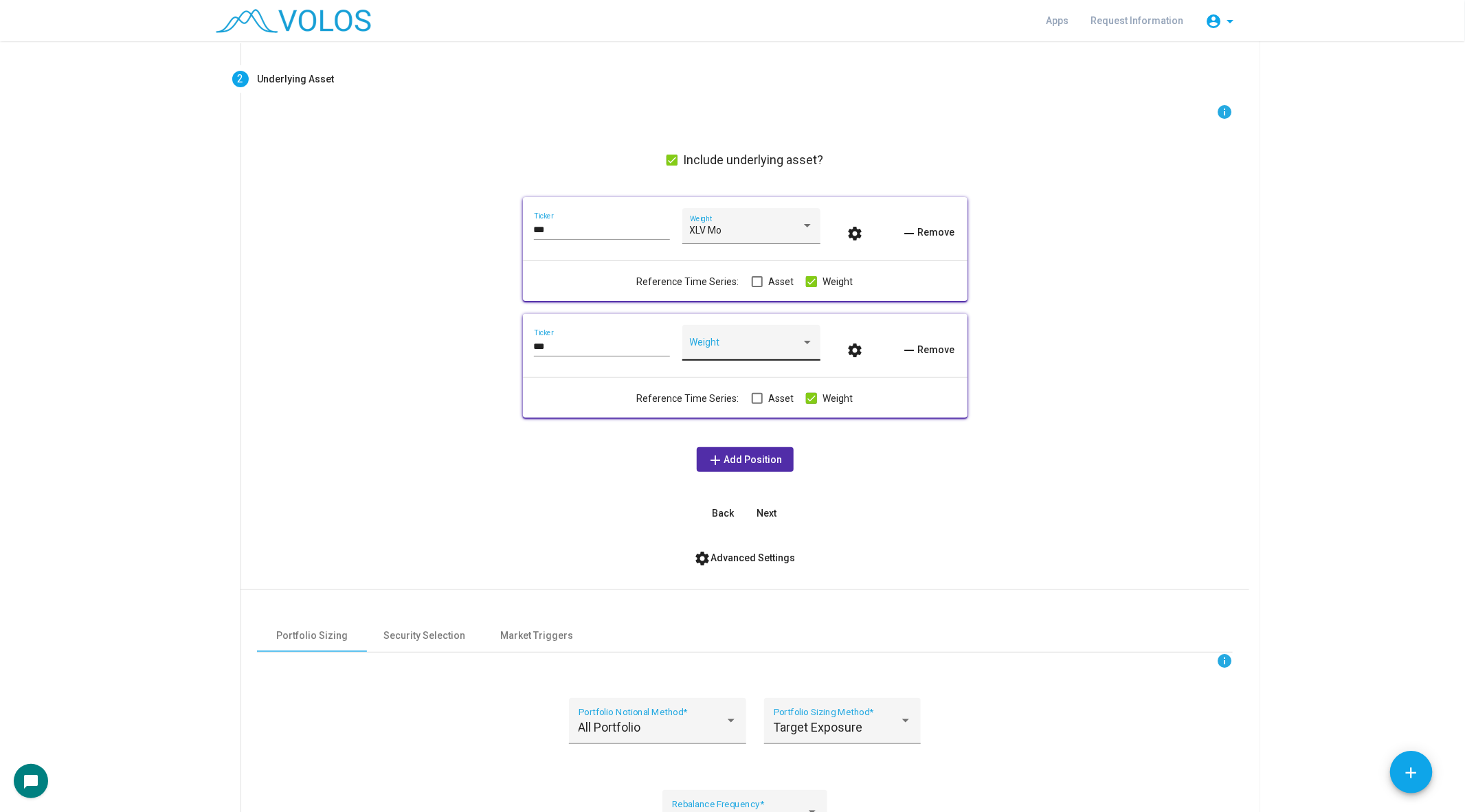
click at [765, 347] on span at bounding box center [745, 347] width 111 height 11
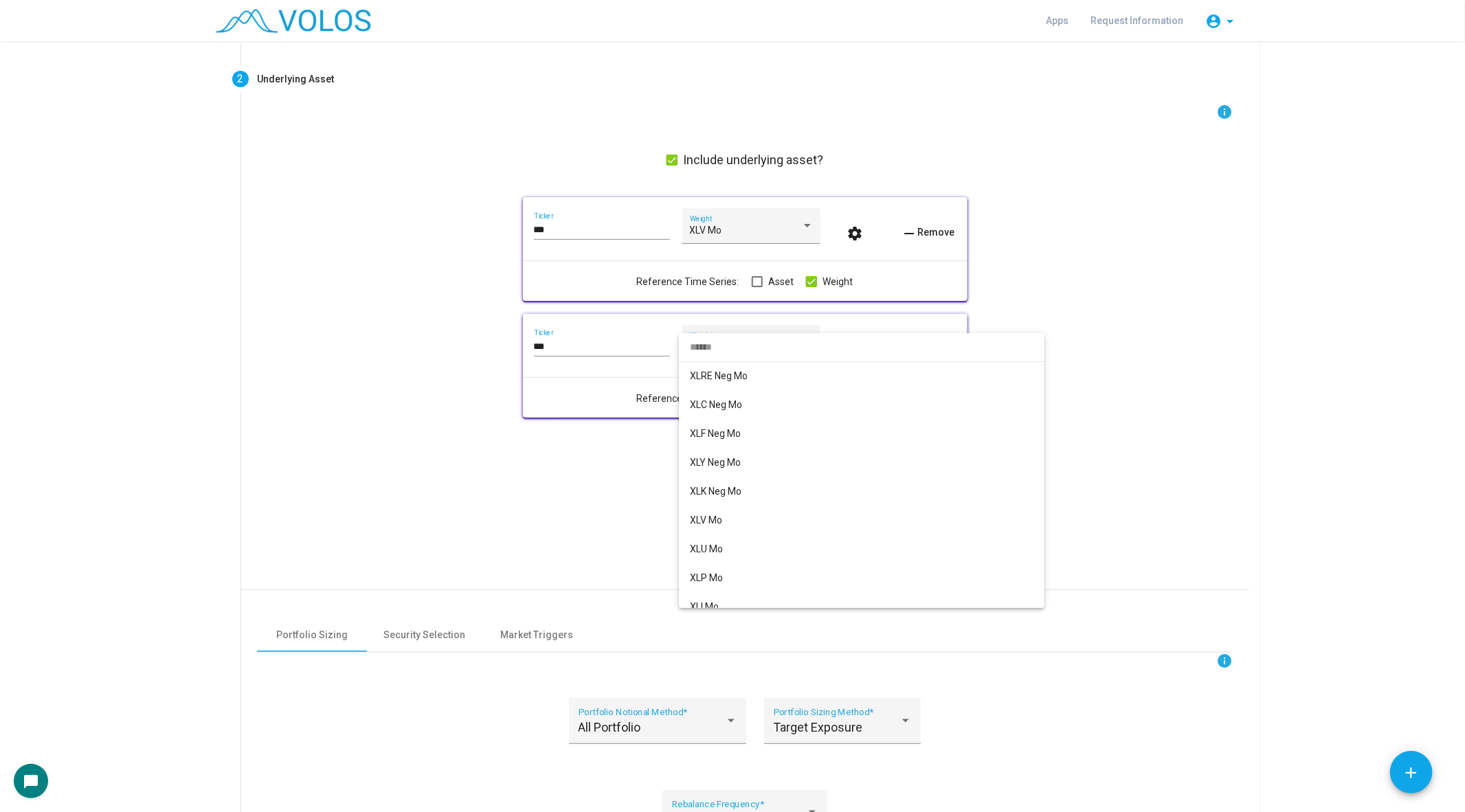
scroll to position [177, 0]
click at [740, 548] on span "XLU Mo" at bounding box center [861, 546] width 344 height 29
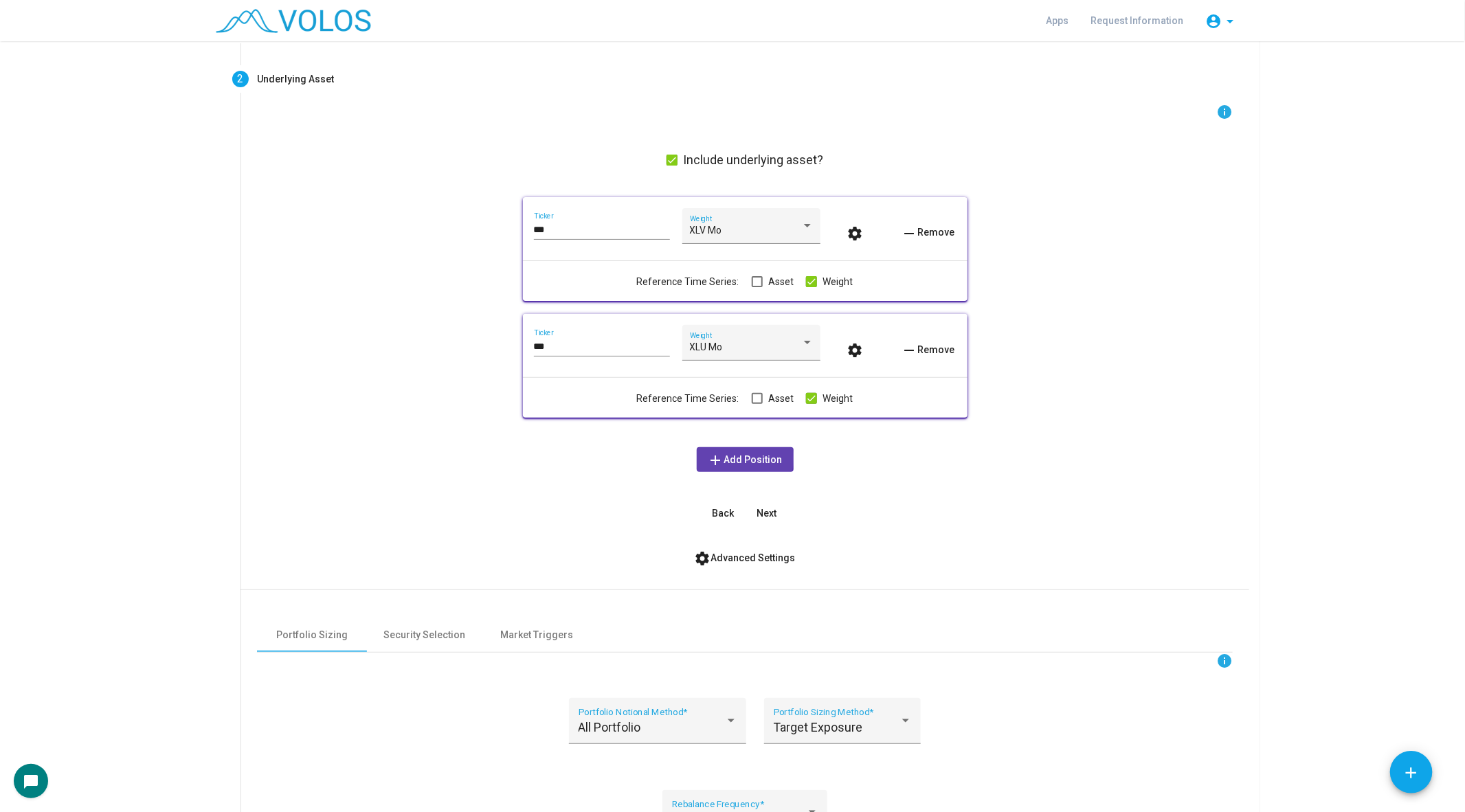
click at [728, 458] on span "add Add Position" at bounding box center [746, 459] width 75 height 11
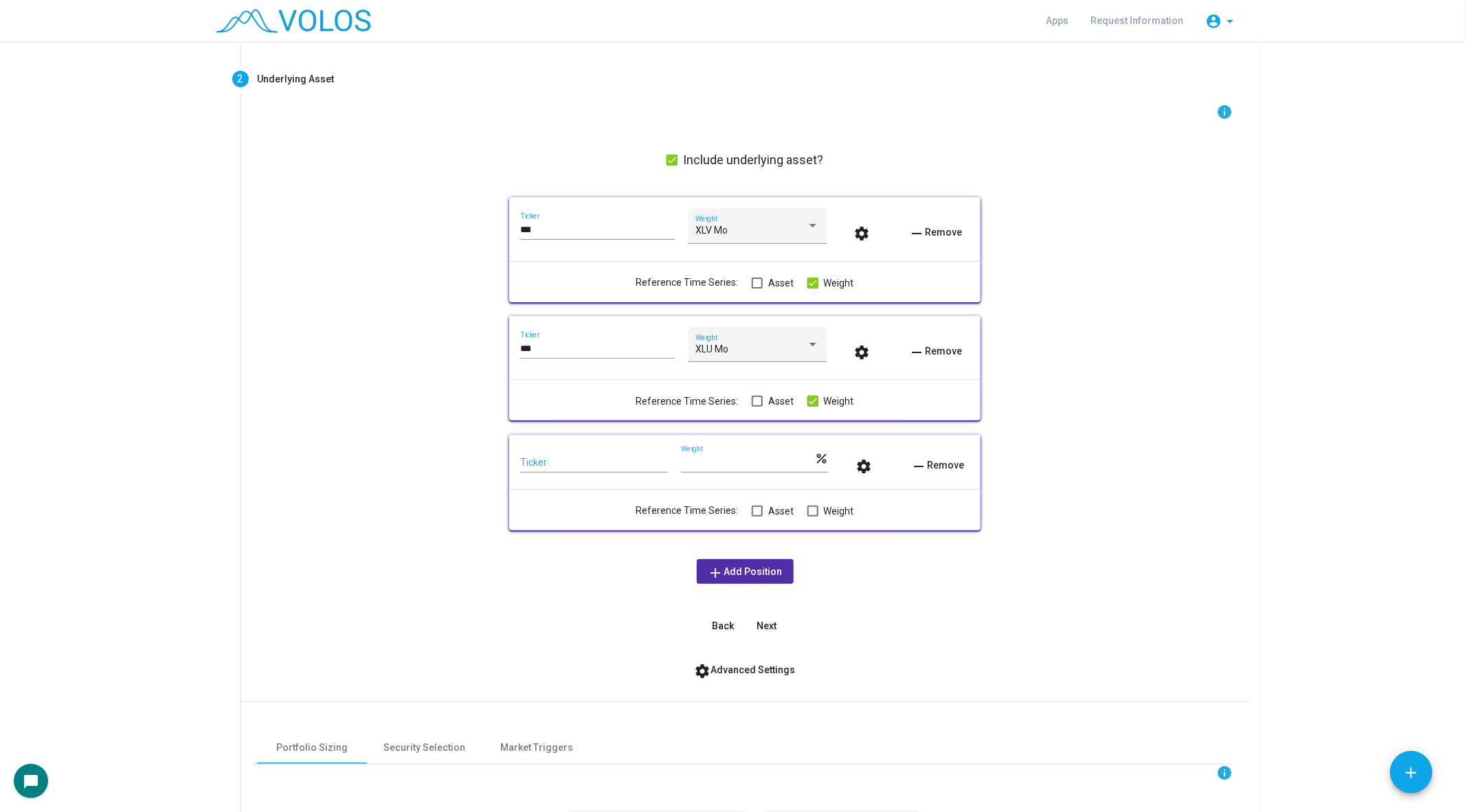
click at [740, 578] on button "add Add Position" at bounding box center [745, 571] width 97 height 24
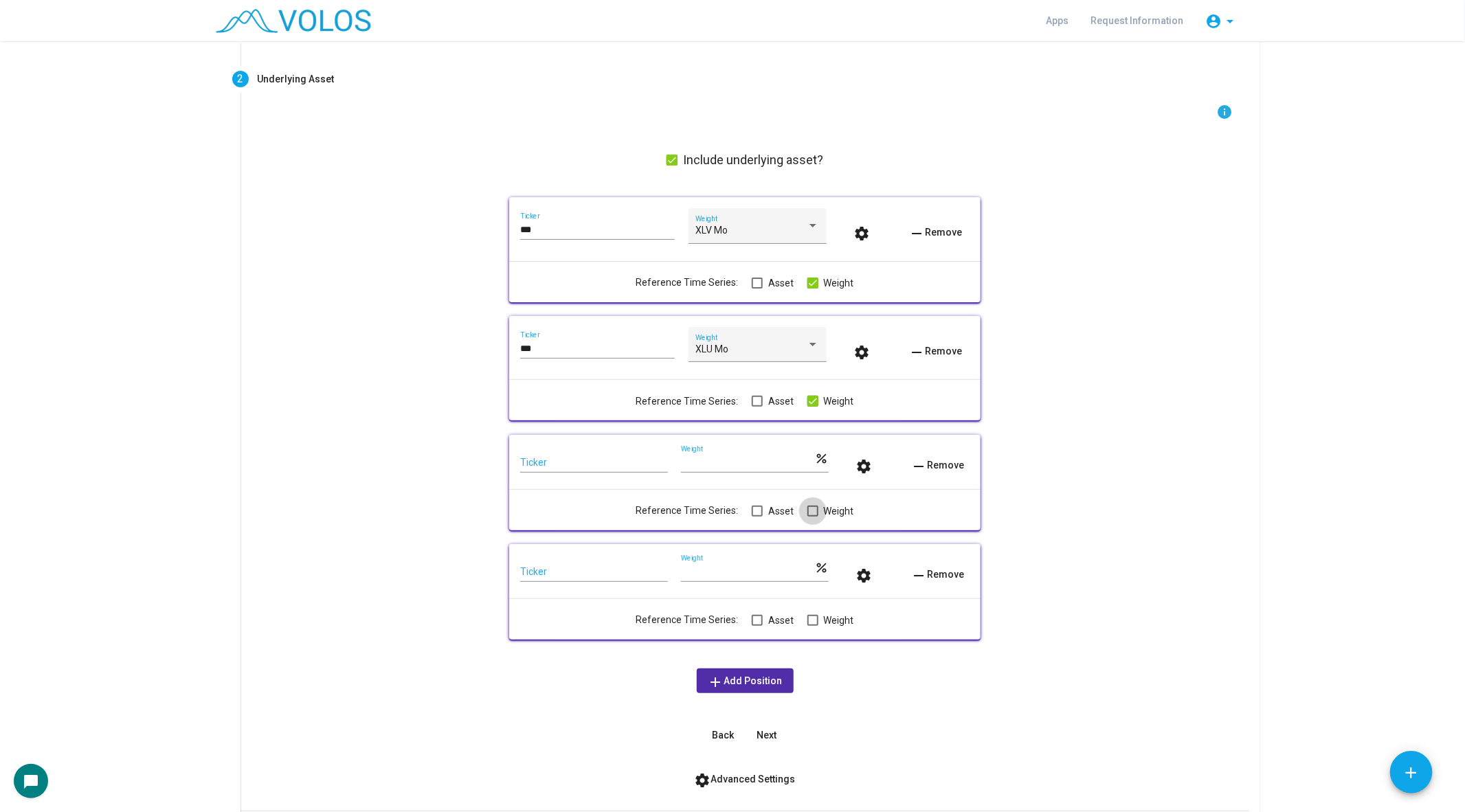
click at [810, 509] on span at bounding box center [813, 511] width 11 height 11
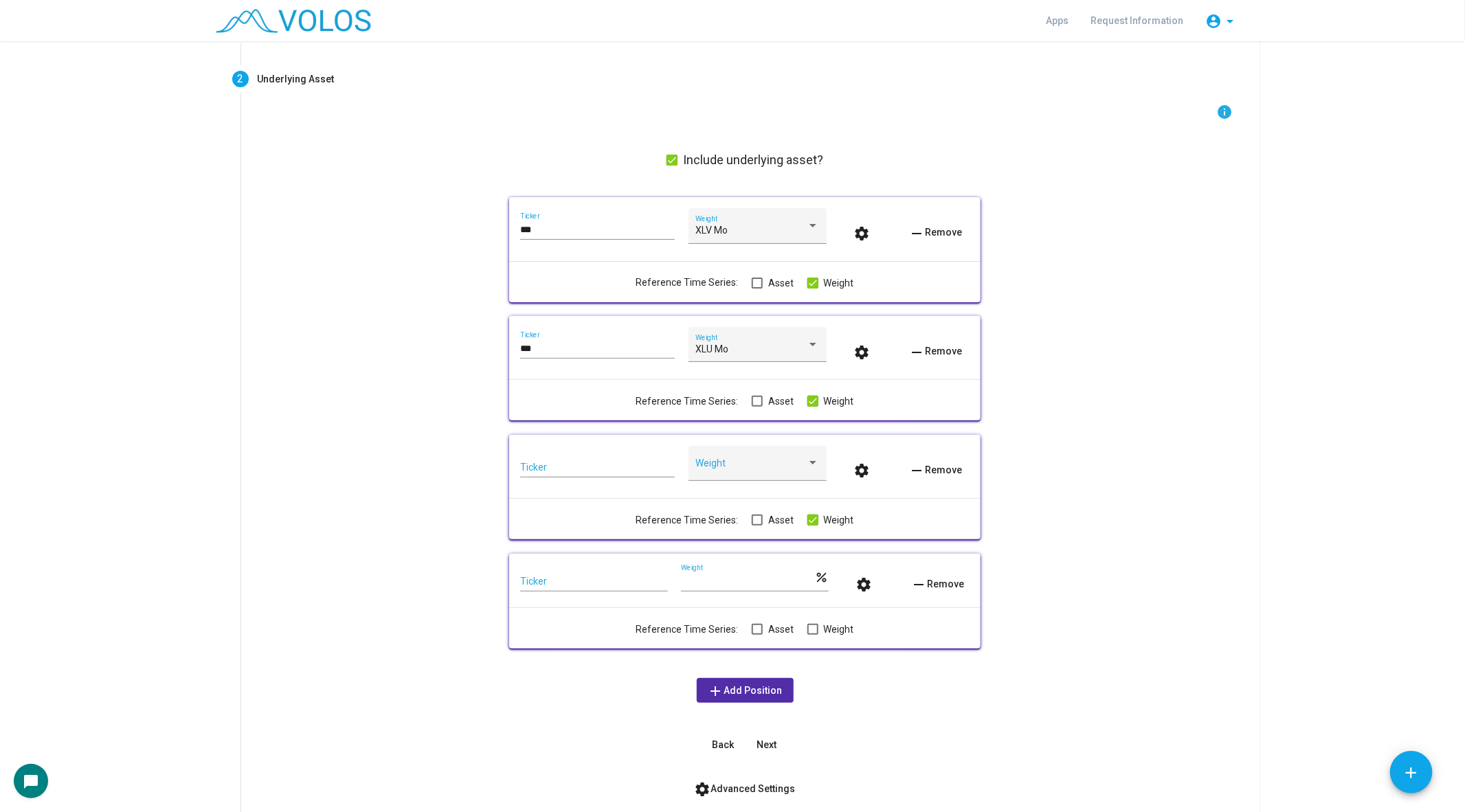
click at [810, 628] on span at bounding box center [813, 629] width 11 height 11
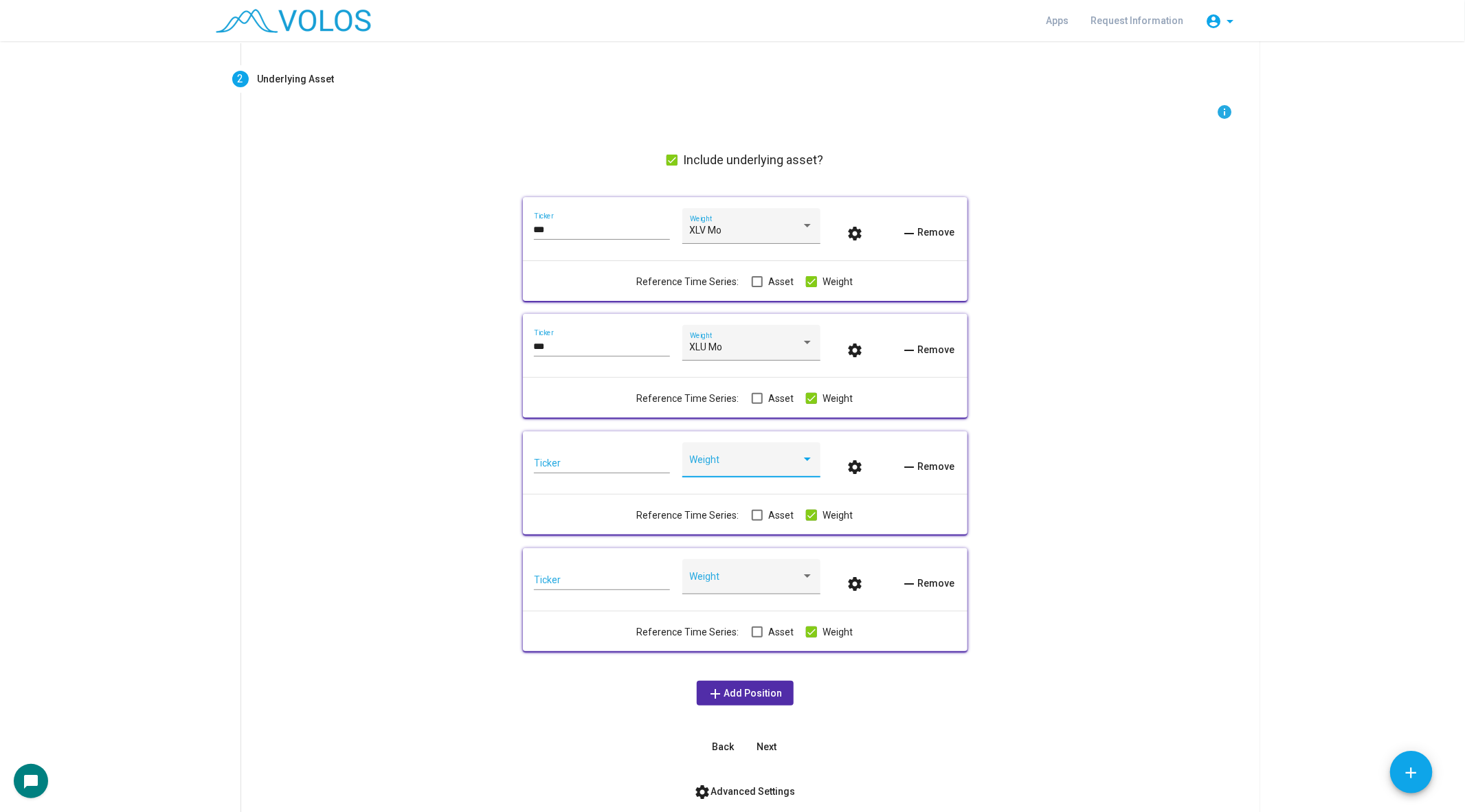
click at [761, 469] on span at bounding box center [745, 465] width 111 height 11
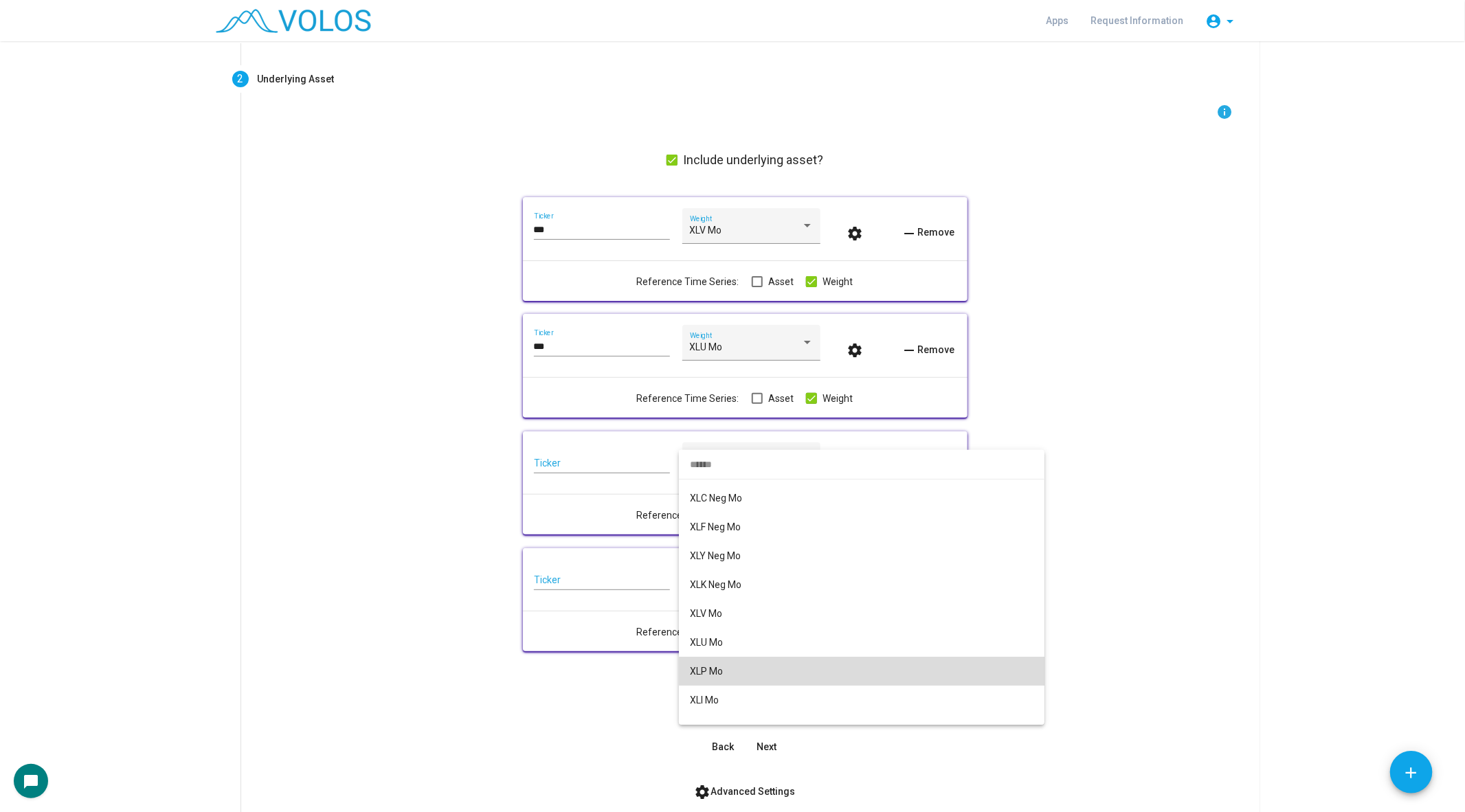
click at [753, 673] on span "XLP Mo" at bounding box center [861, 671] width 344 height 29
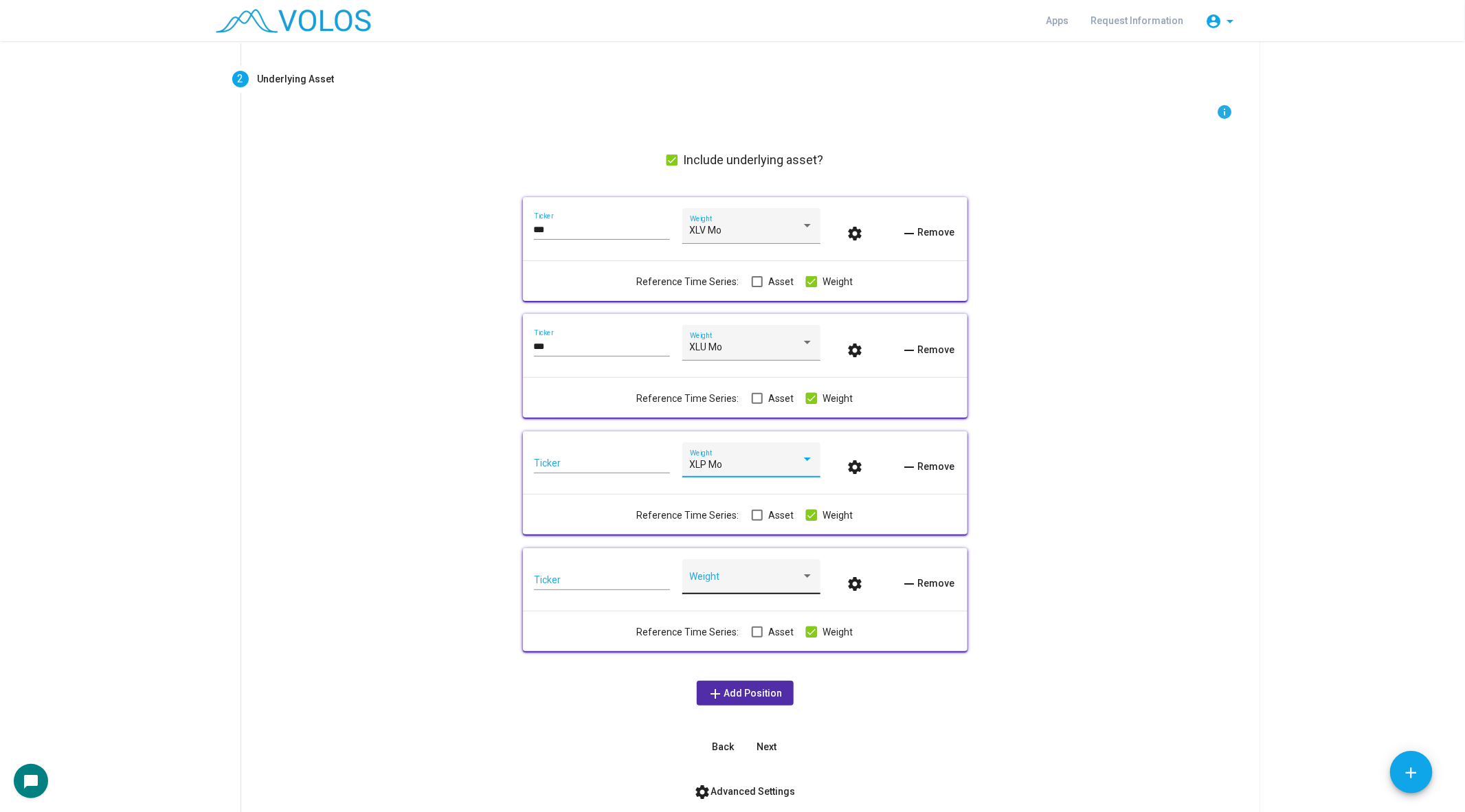
click at [763, 592] on div "Weight" at bounding box center [751, 580] width 123 height 28
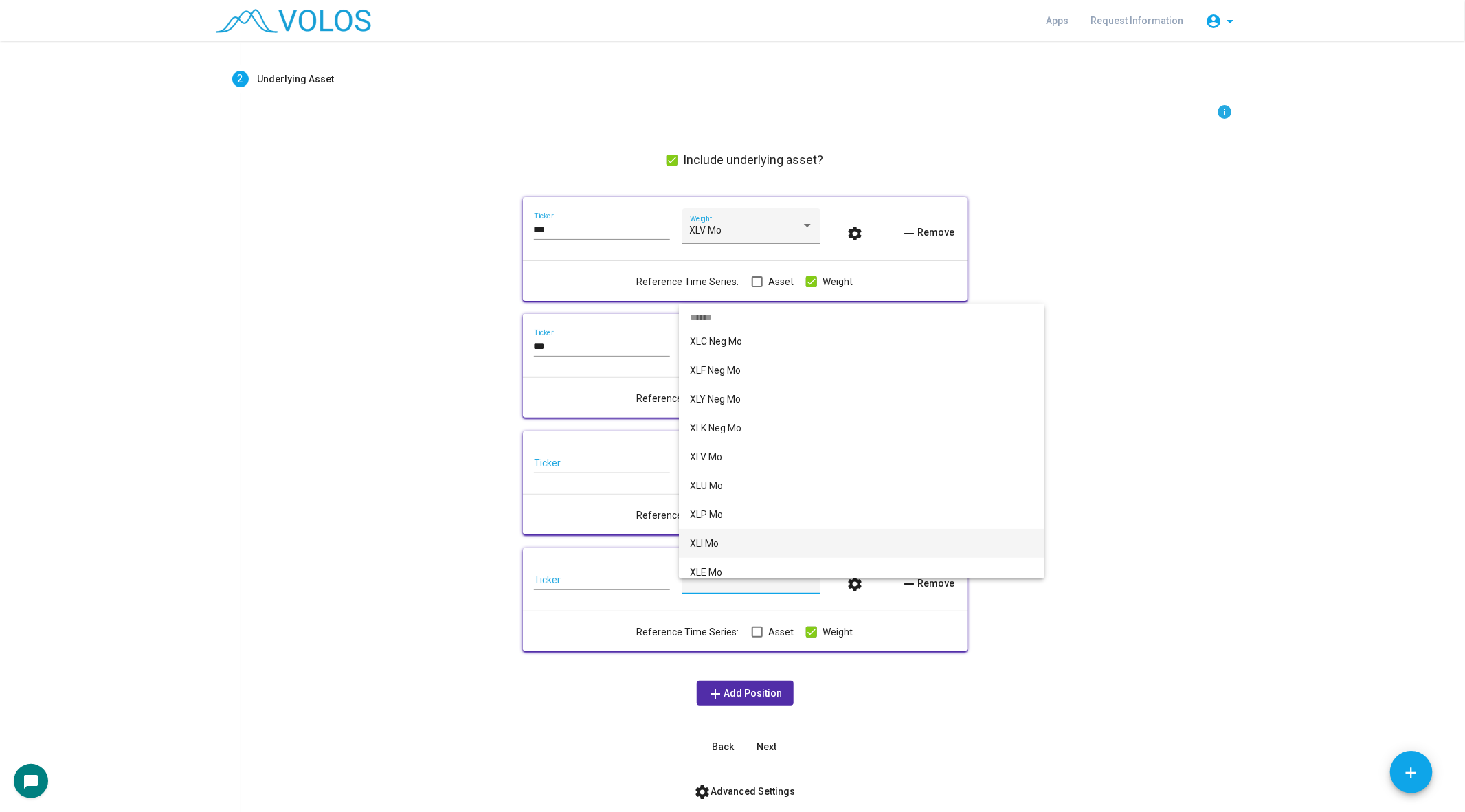
click at [760, 537] on span "XLI Mo" at bounding box center [861, 543] width 344 height 29
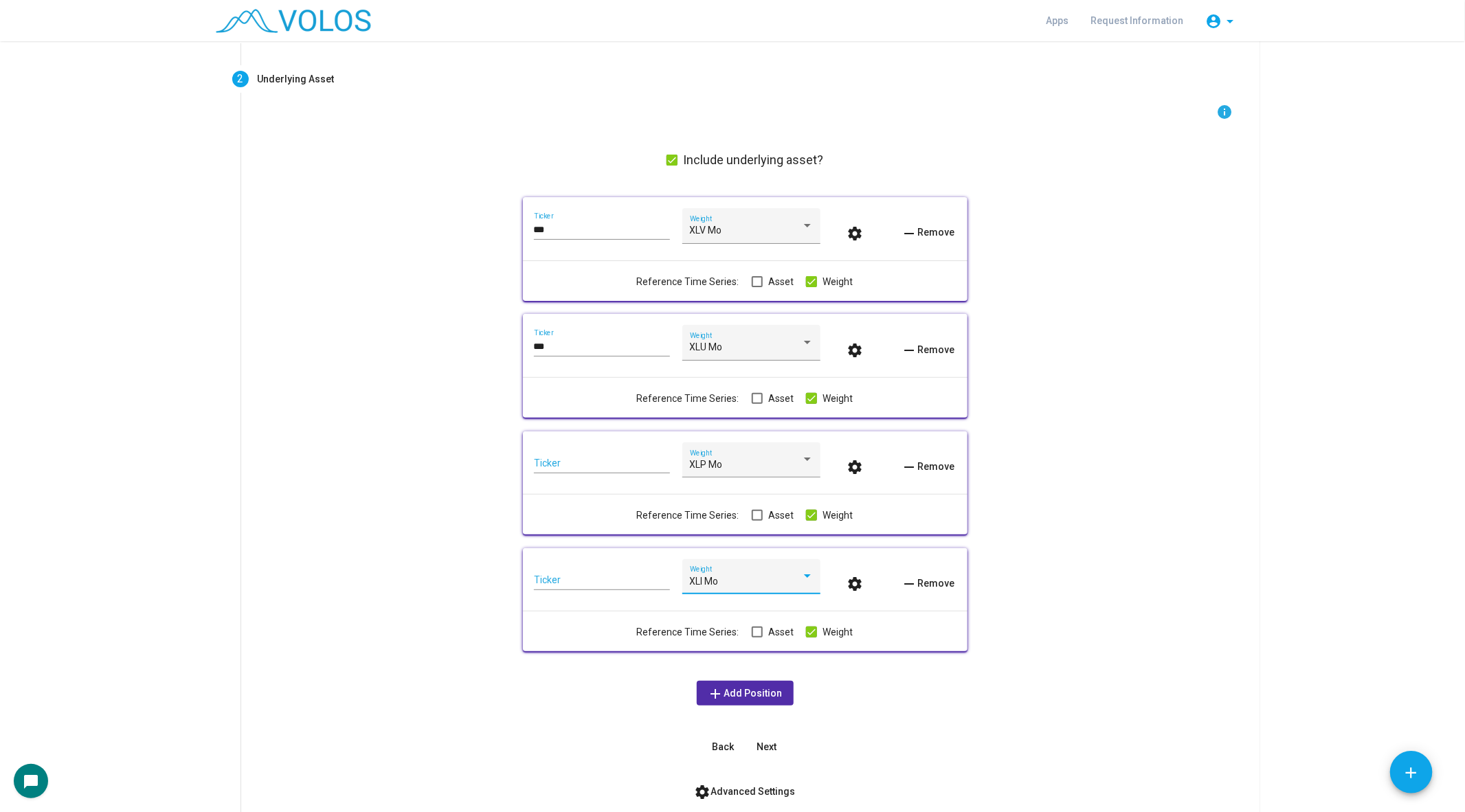
click at [750, 691] on span "add Add Position" at bounding box center [746, 693] width 75 height 11
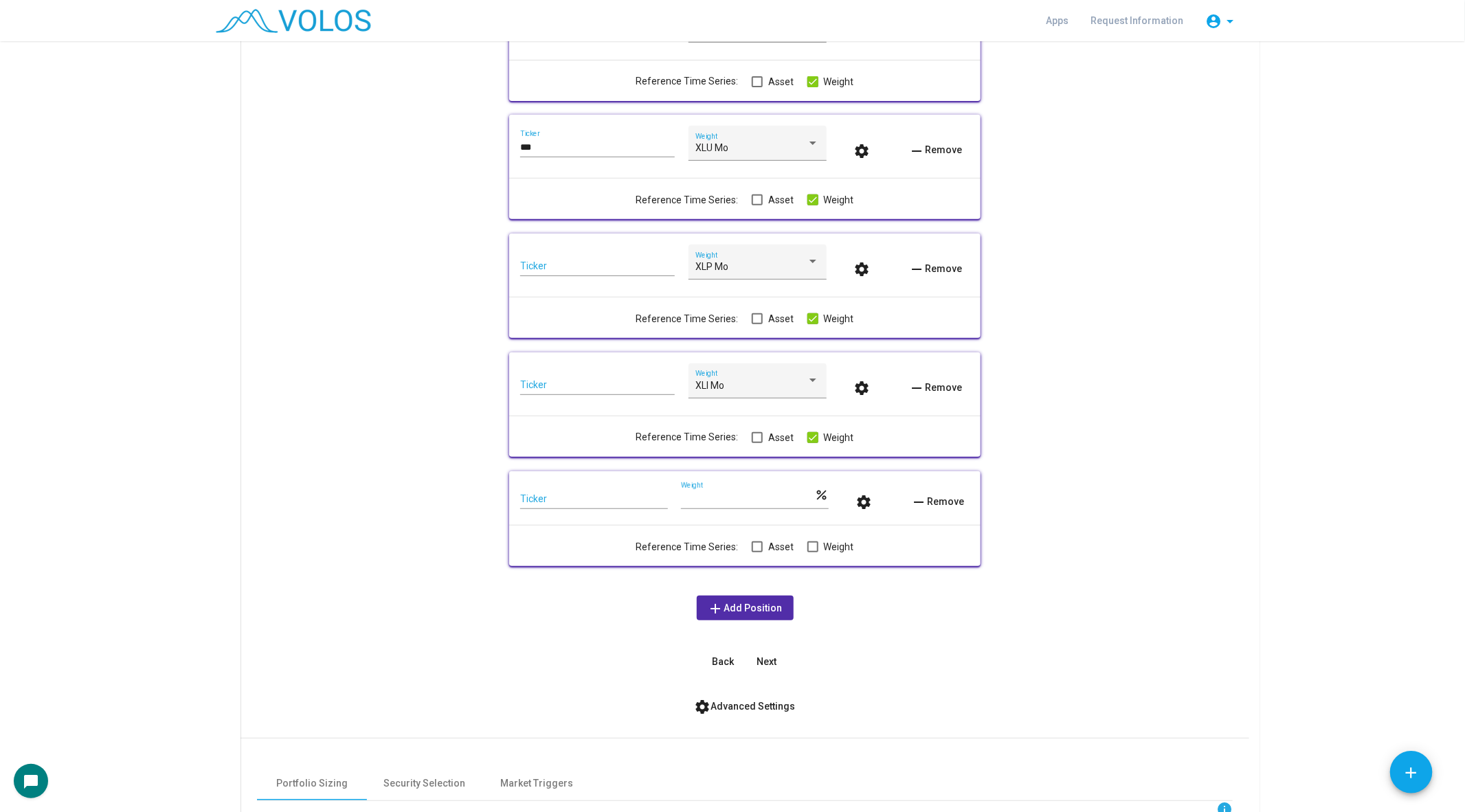
click at [744, 614] on button "add Add Position" at bounding box center [745, 608] width 97 height 24
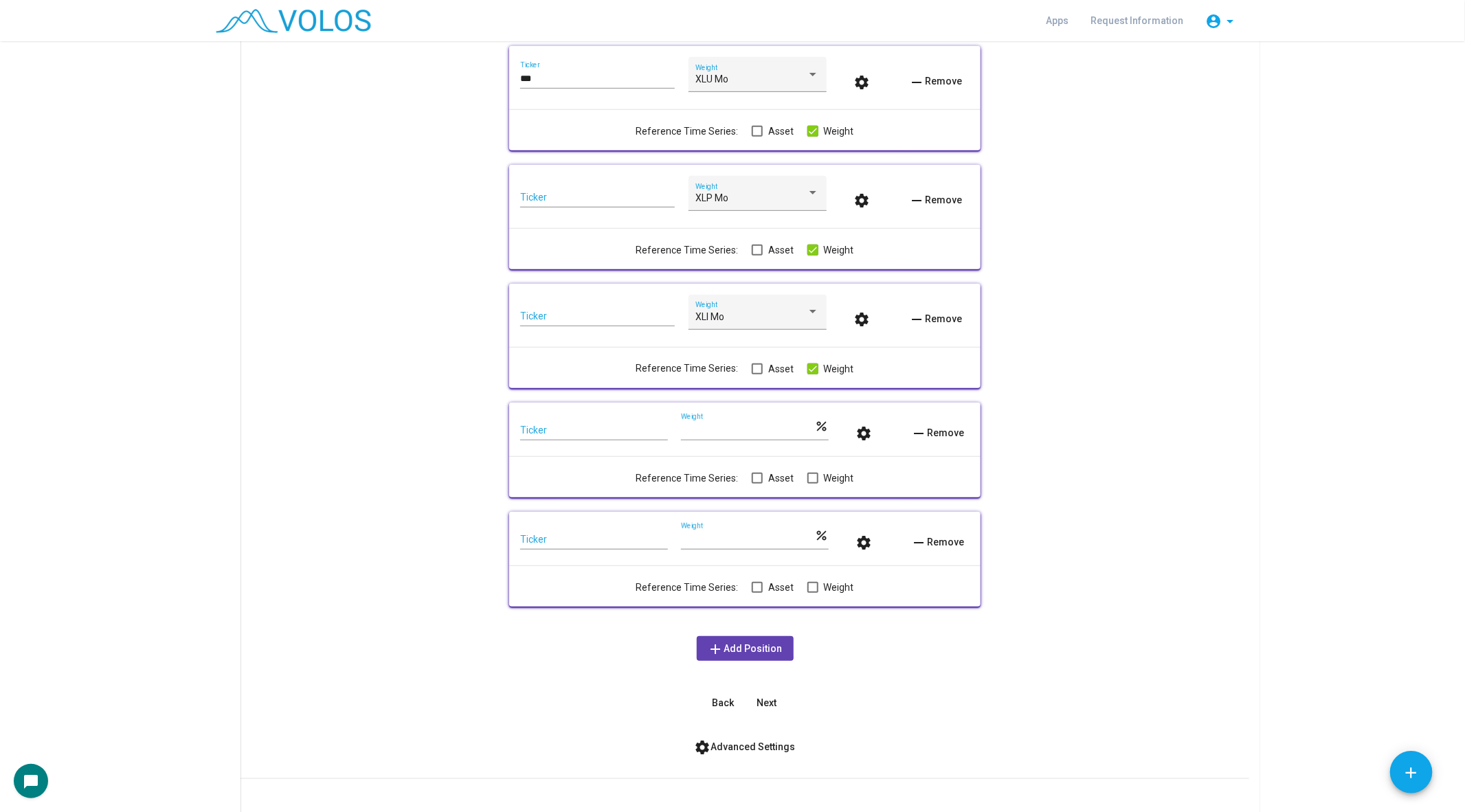
click at [736, 646] on span "add Add Position" at bounding box center [746, 648] width 75 height 11
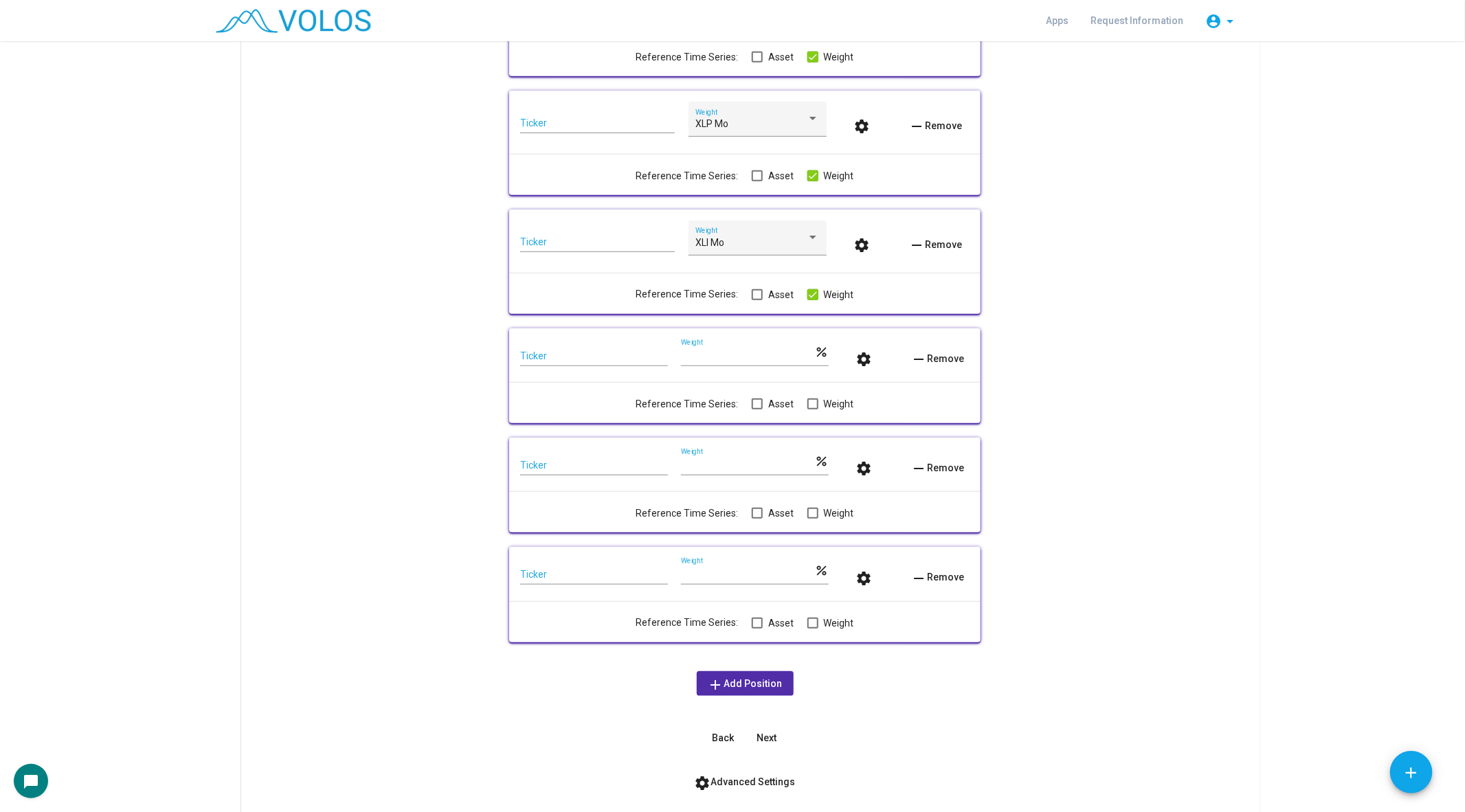
scroll to position [462, 0]
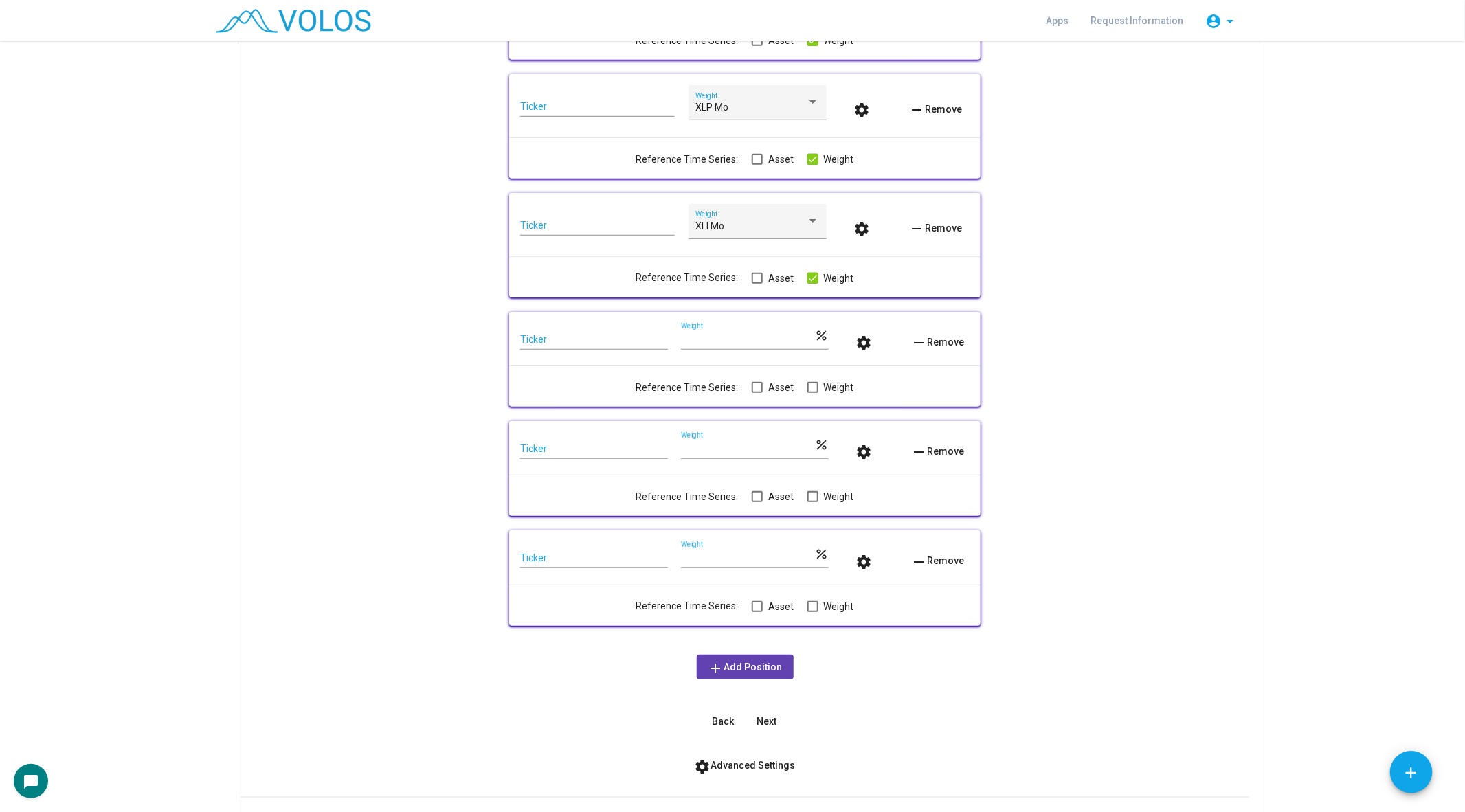
click at [733, 676] on button "add Add Position" at bounding box center [745, 667] width 97 height 24
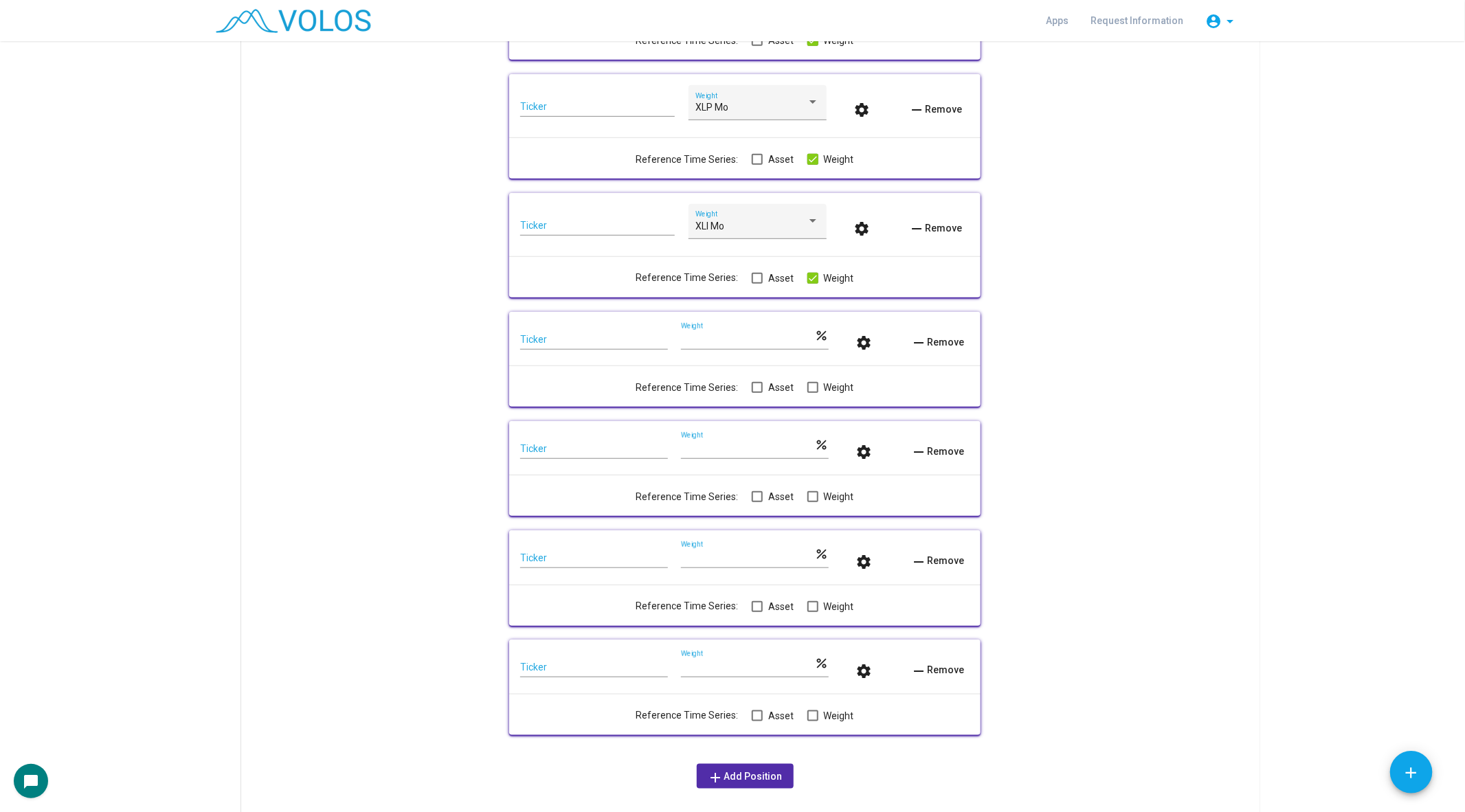
click at [808, 393] on label "Weight" at bounding box center [831, 387] width 46 height 17
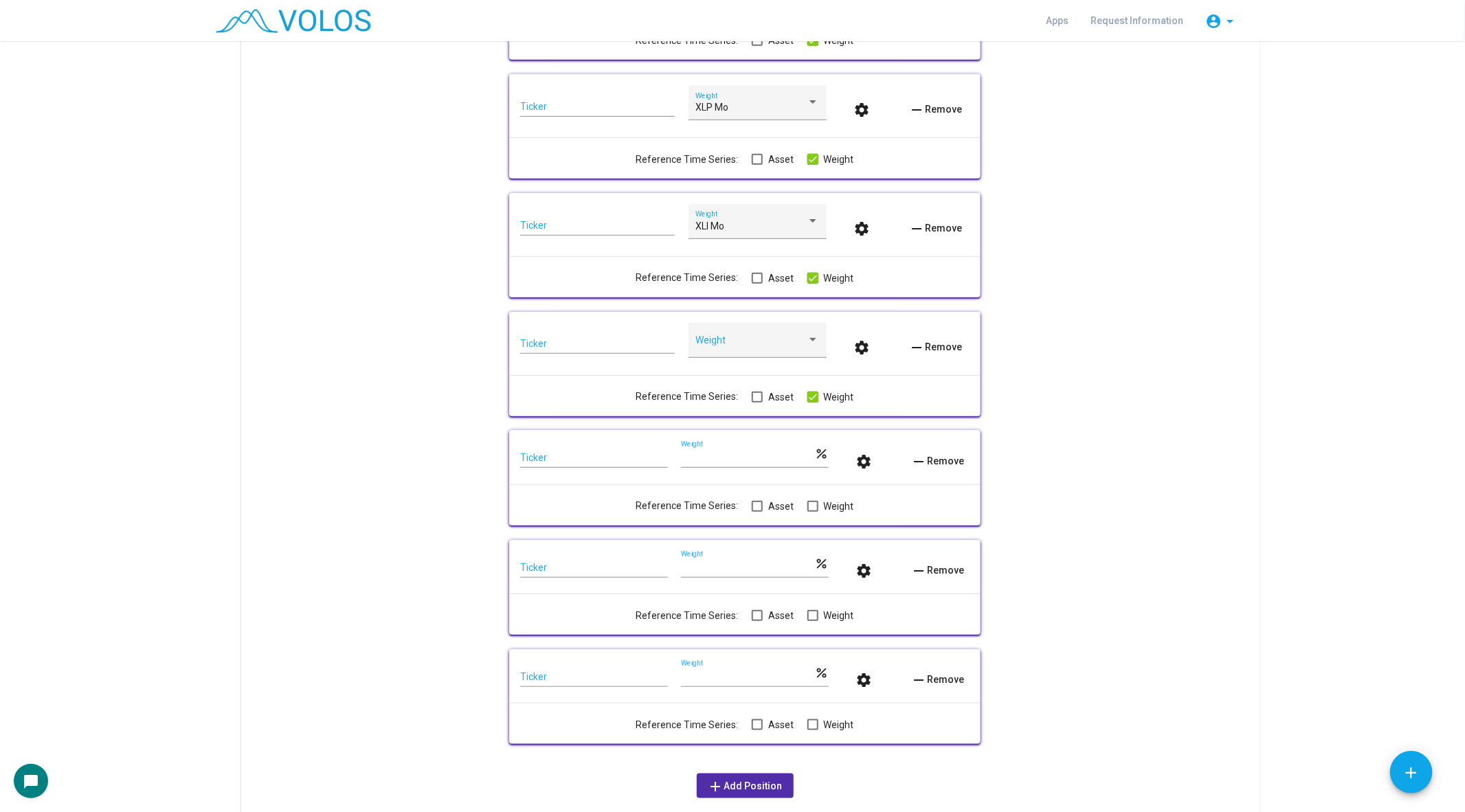
click at [810, 508] on span at bounding box center [813, 506] width 11 height 11
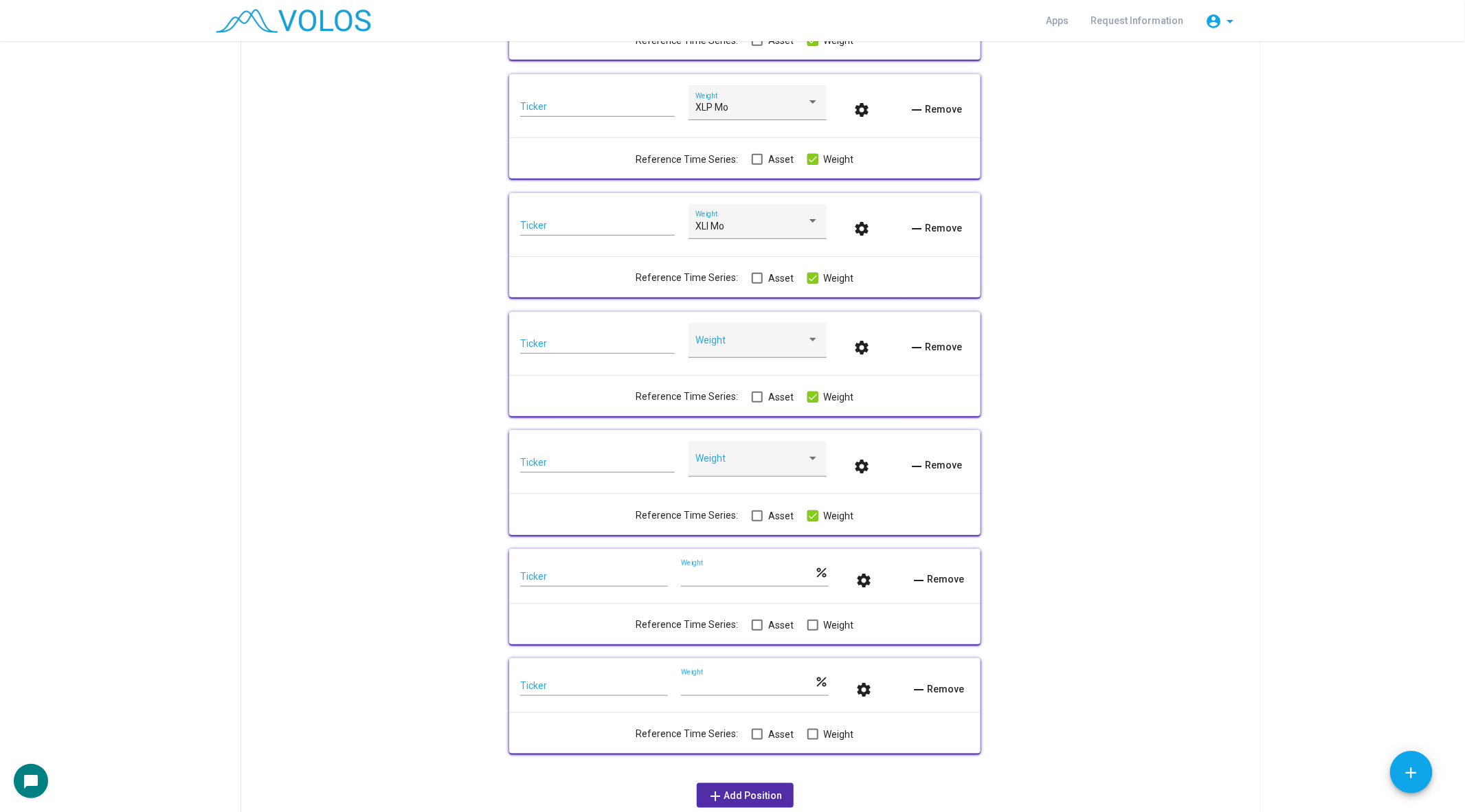
click at [810, 628] on span at bounding box center [813, 625] width 11 height 11
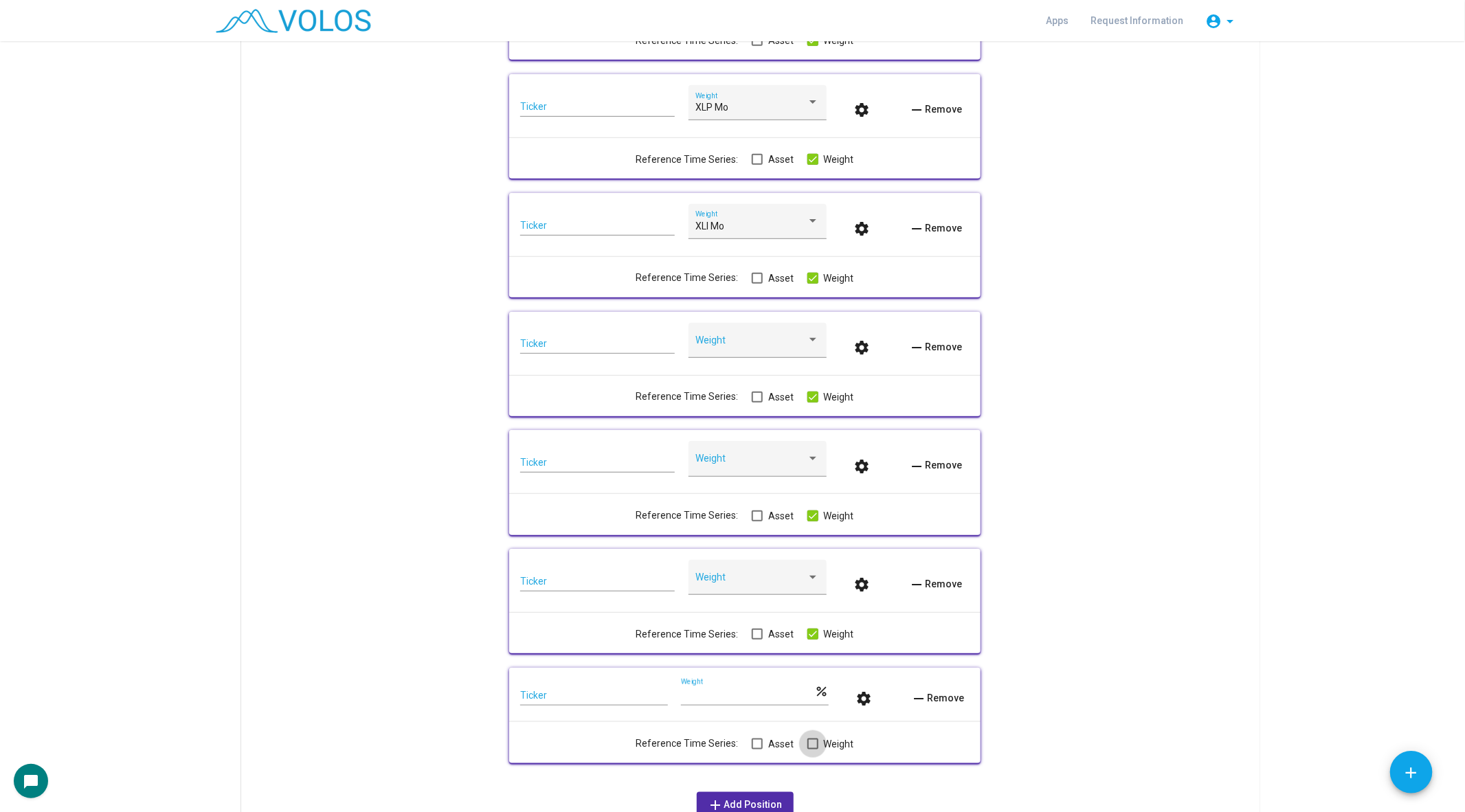
click at [808, 747] on span at bounding box center [813, 744] width 11 height 11
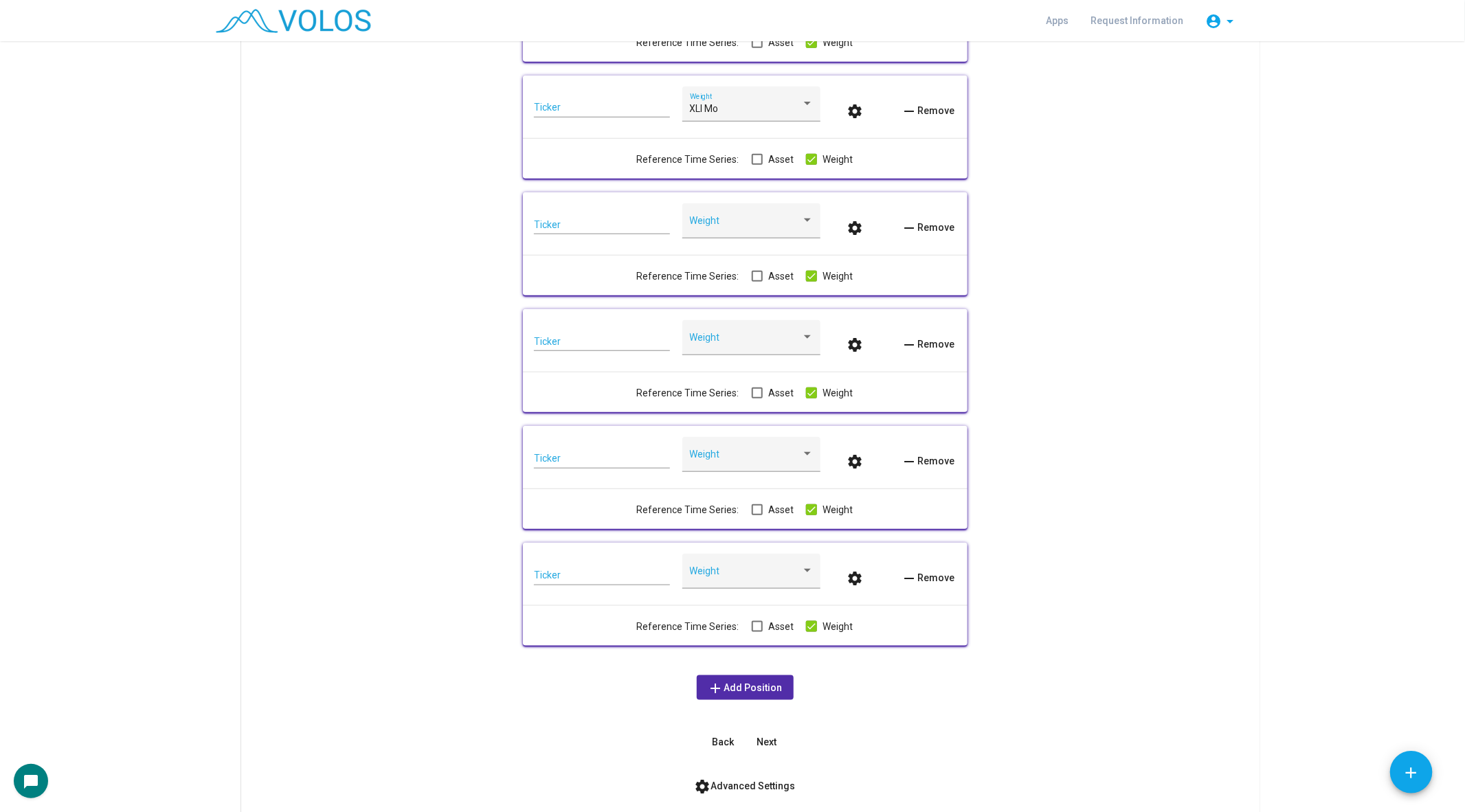
scroll to position [603, 0]
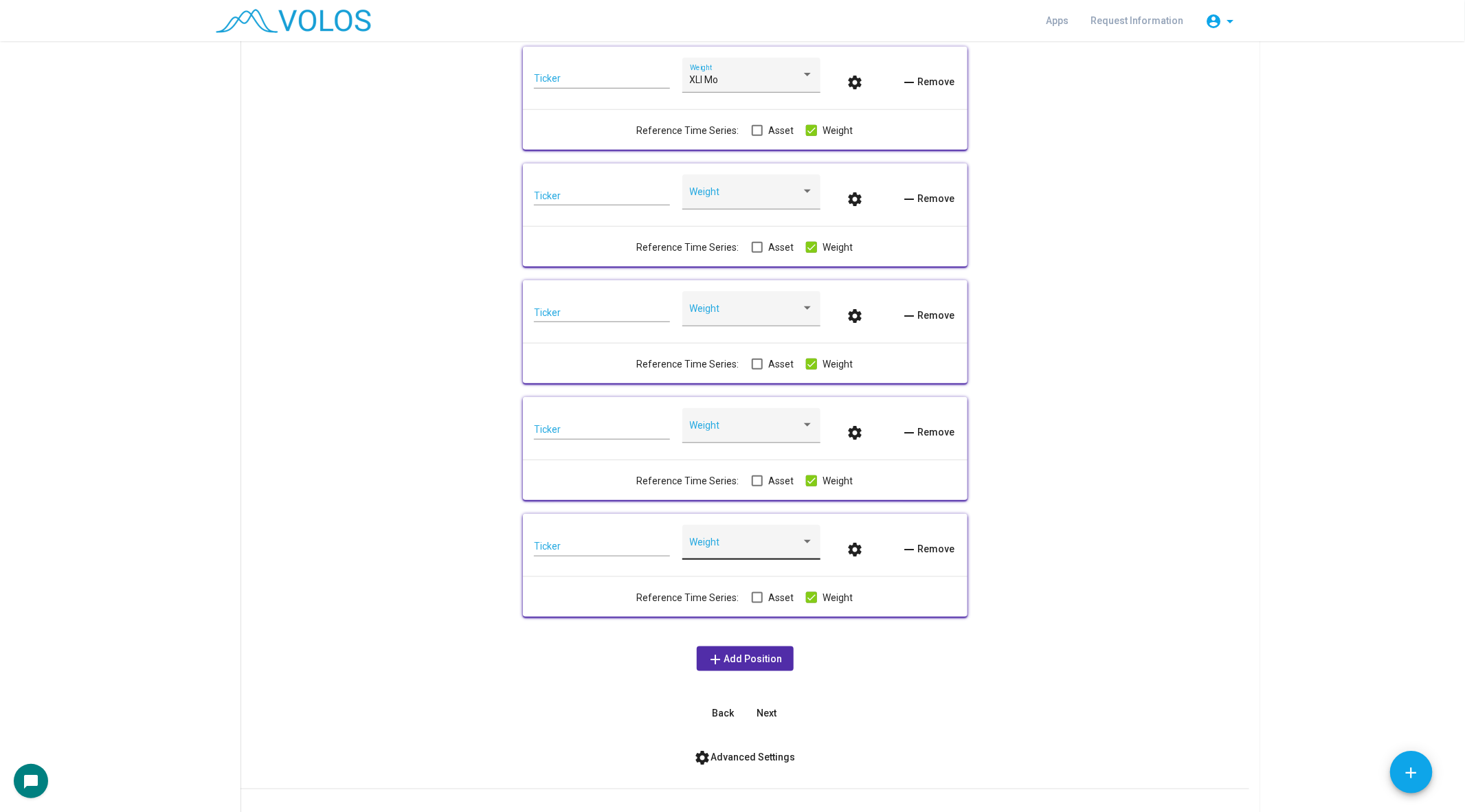
click at [748, 552] on span at bounding box center [745, 547] width 111 height 11
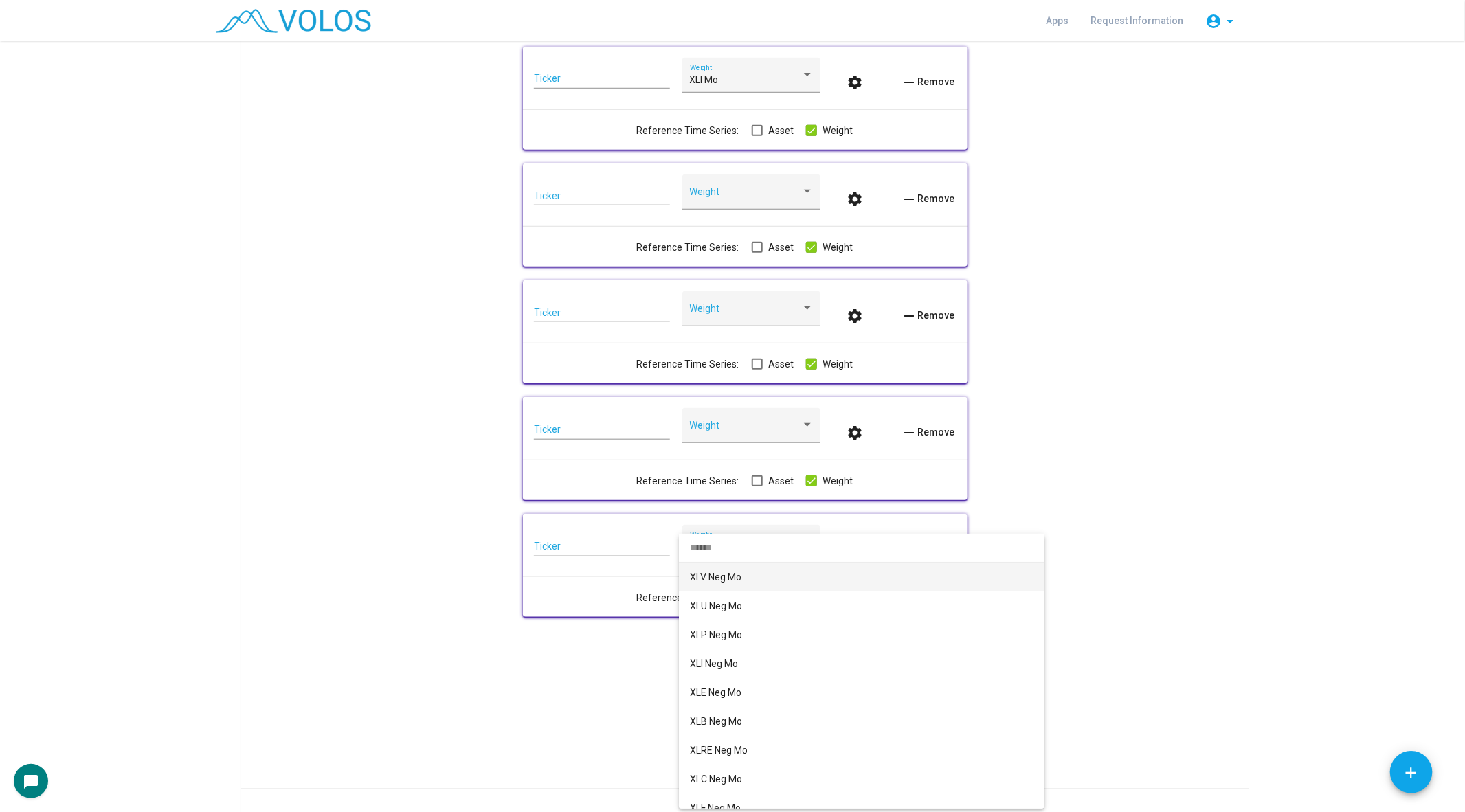
click at [725, 193] on div at bounding box center [732, 406] width 1465 height 812
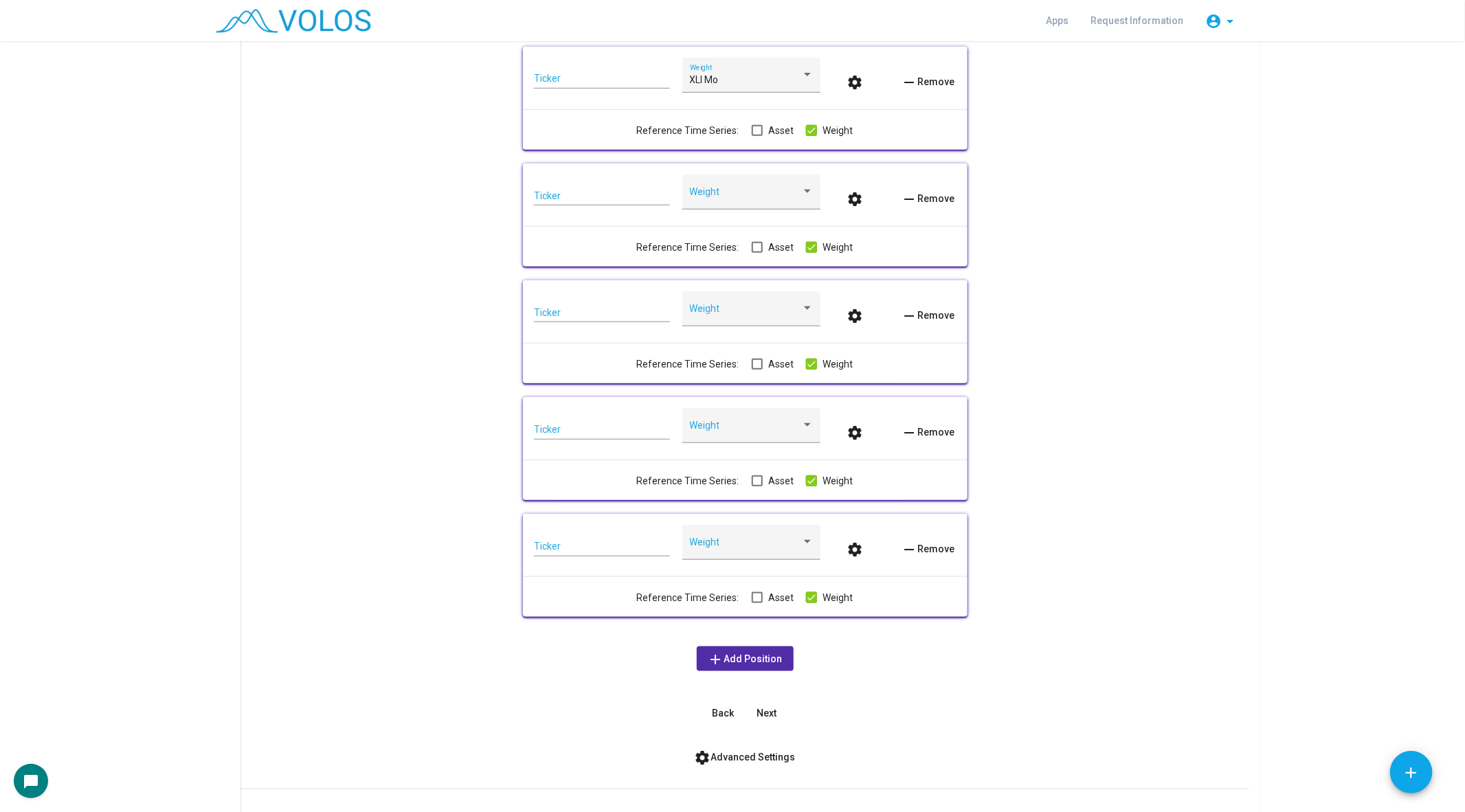
click at [725, 193] on span at bounding box center [745, 197] width 111 height 11
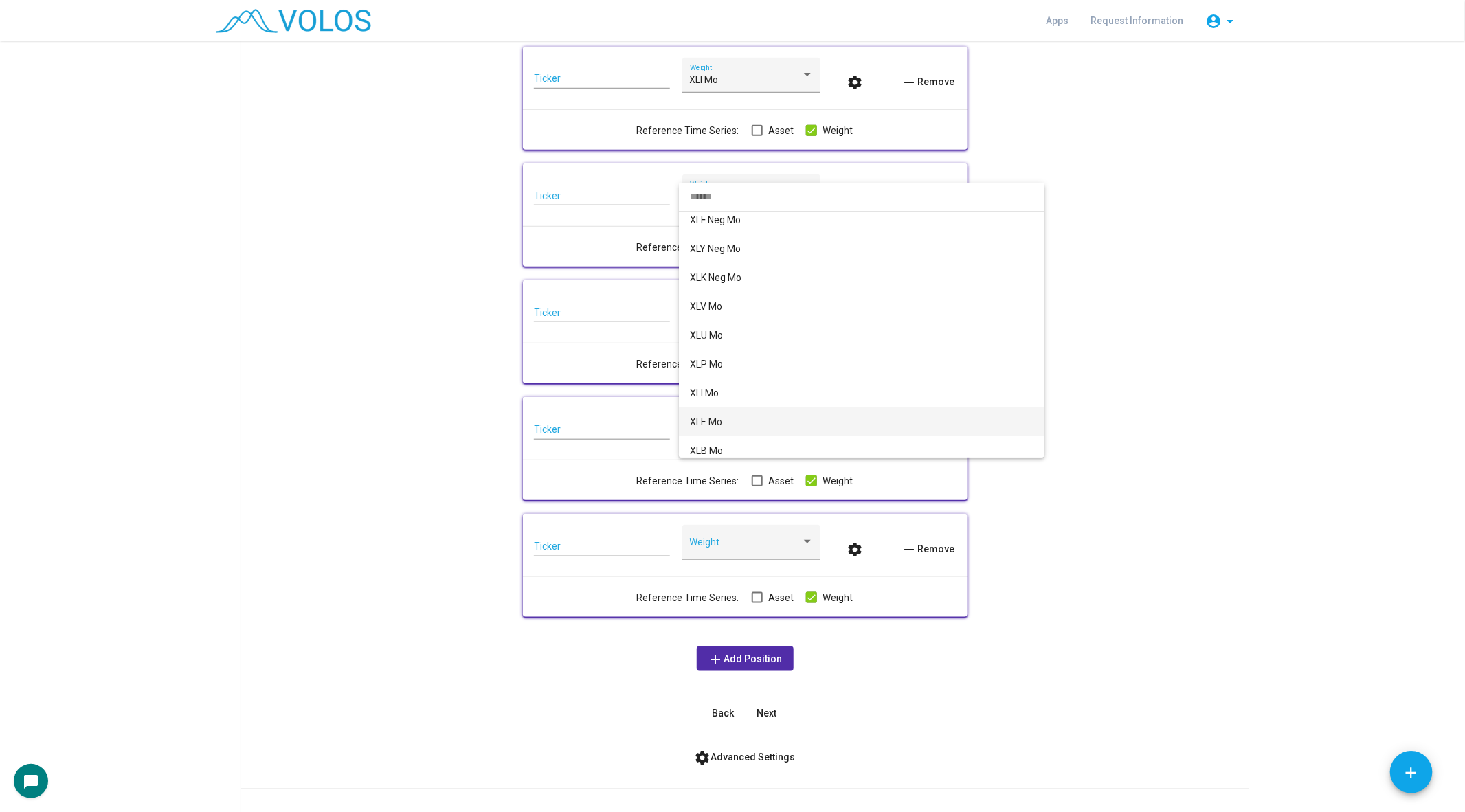
click at [761, 424] on span "XLE Mo" at bounding box center [861, 422] width 344 height 29
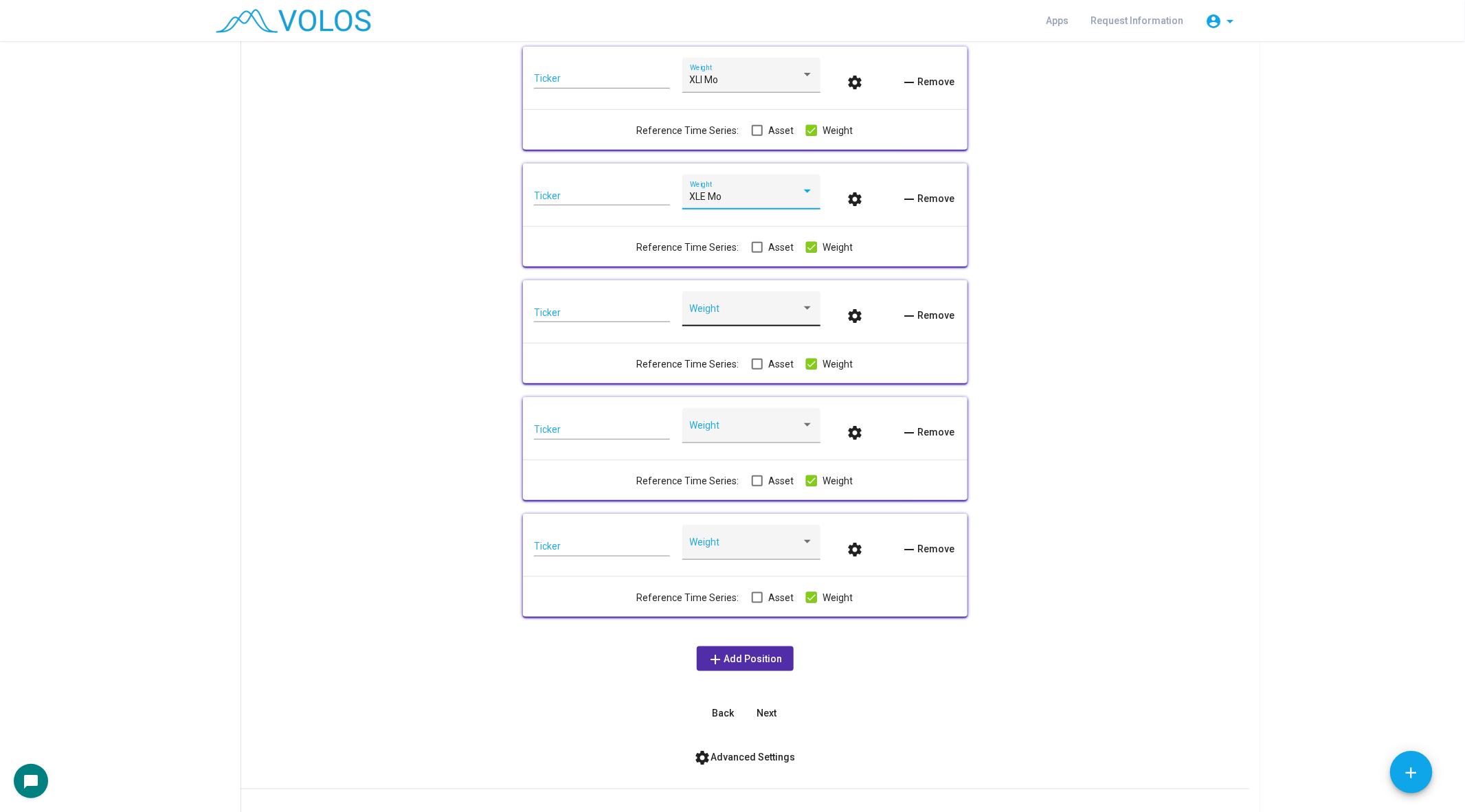
click at [757, 312] on span at bounding box center [745, 314] width 111 height 11
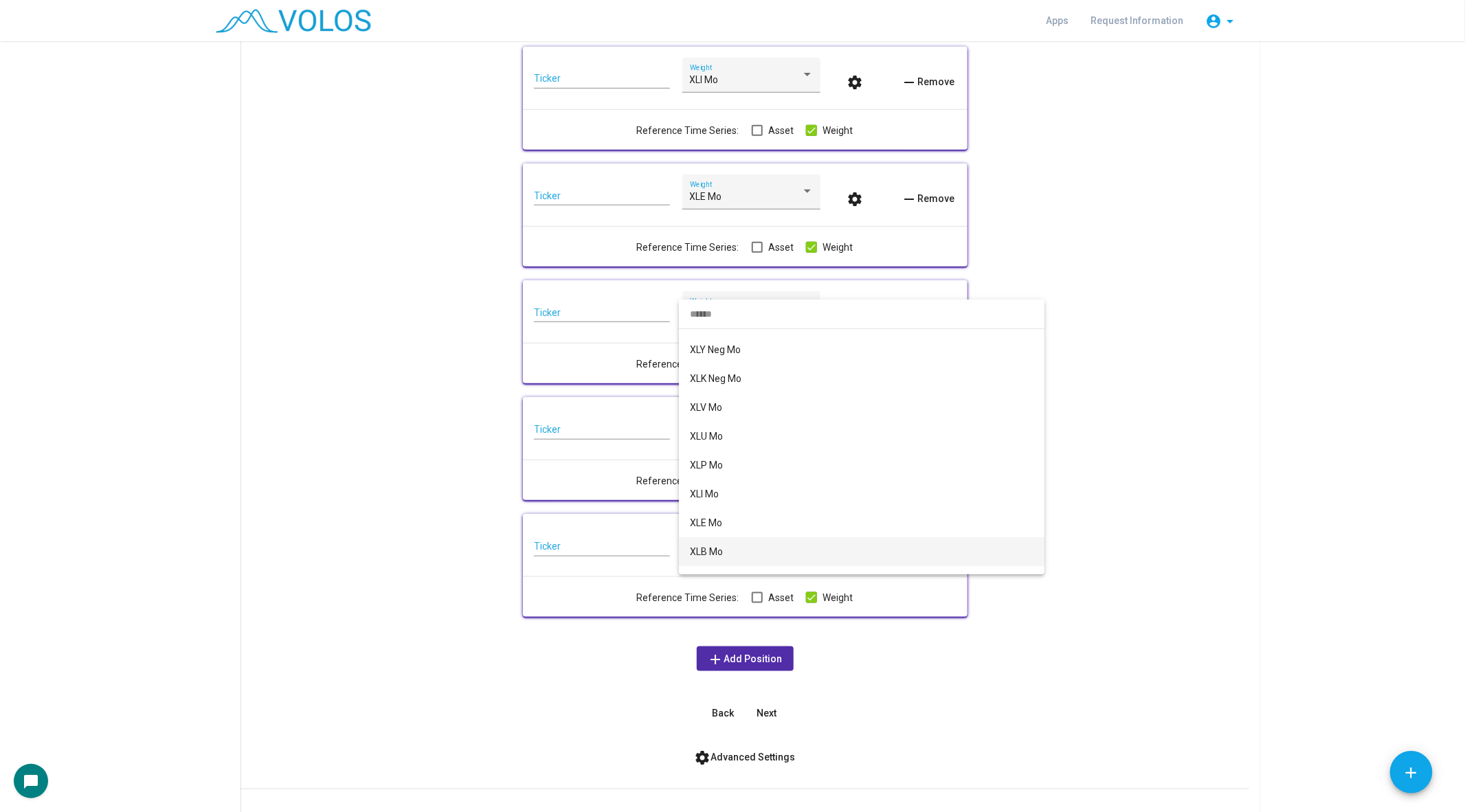
click at [738, 550] on span "XLB Mo" at bounding box center [861, 551] width 344 height 29
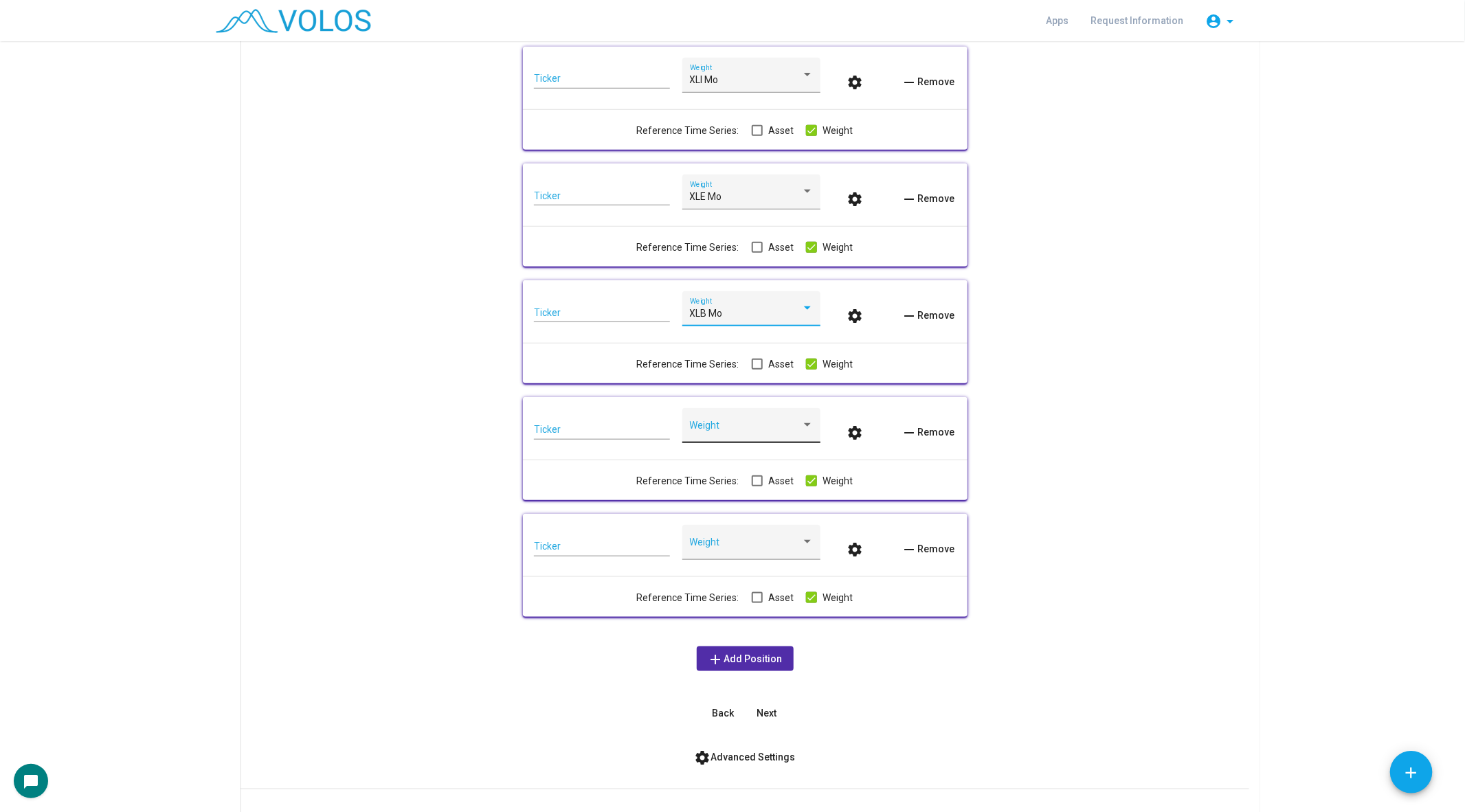
click at [746, 430] on span at bounding box center [745, 430] width 111 height 11
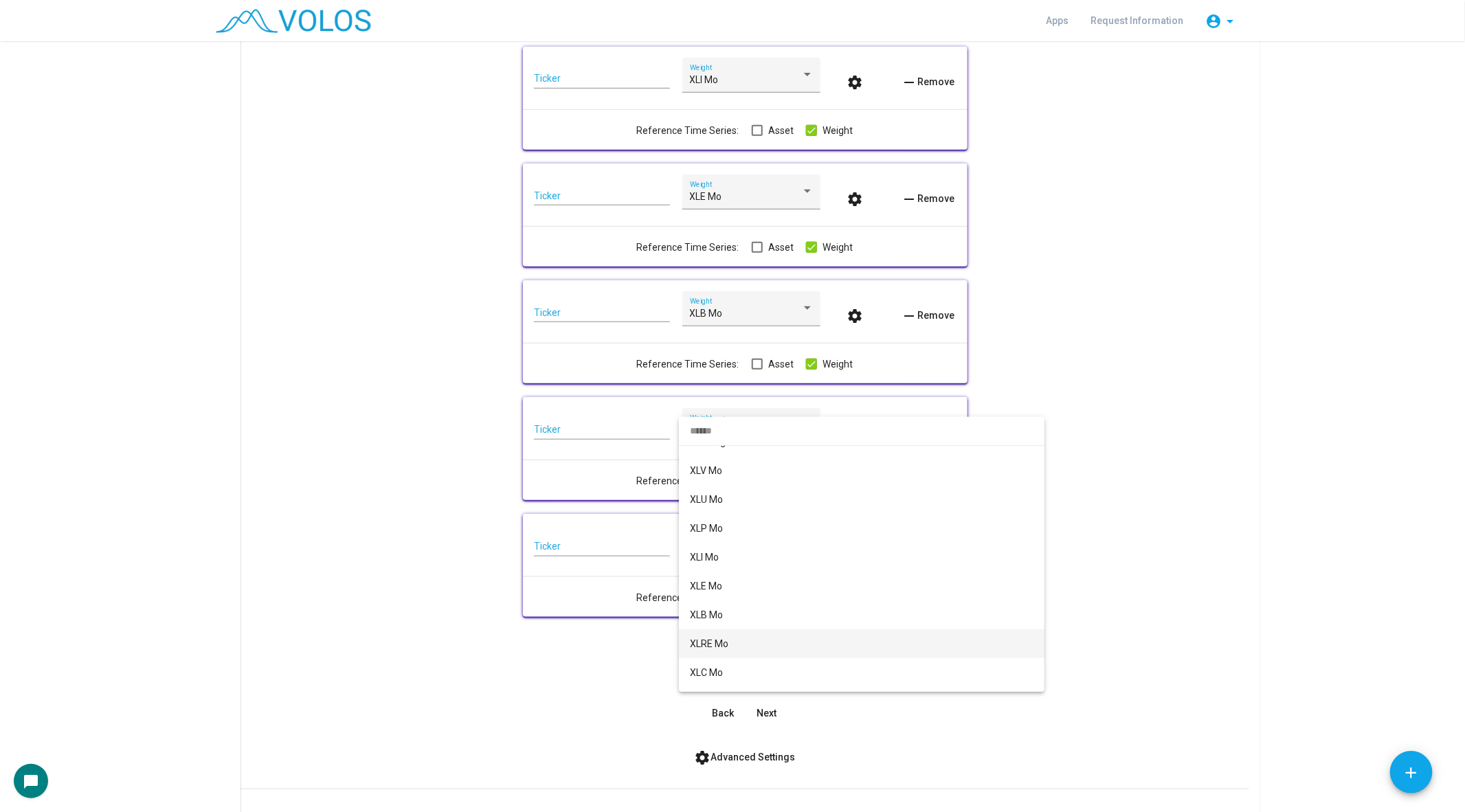
click at [722, 651] on span "XLRE Mo" at bounding box center [861, 643] width 344 height 29
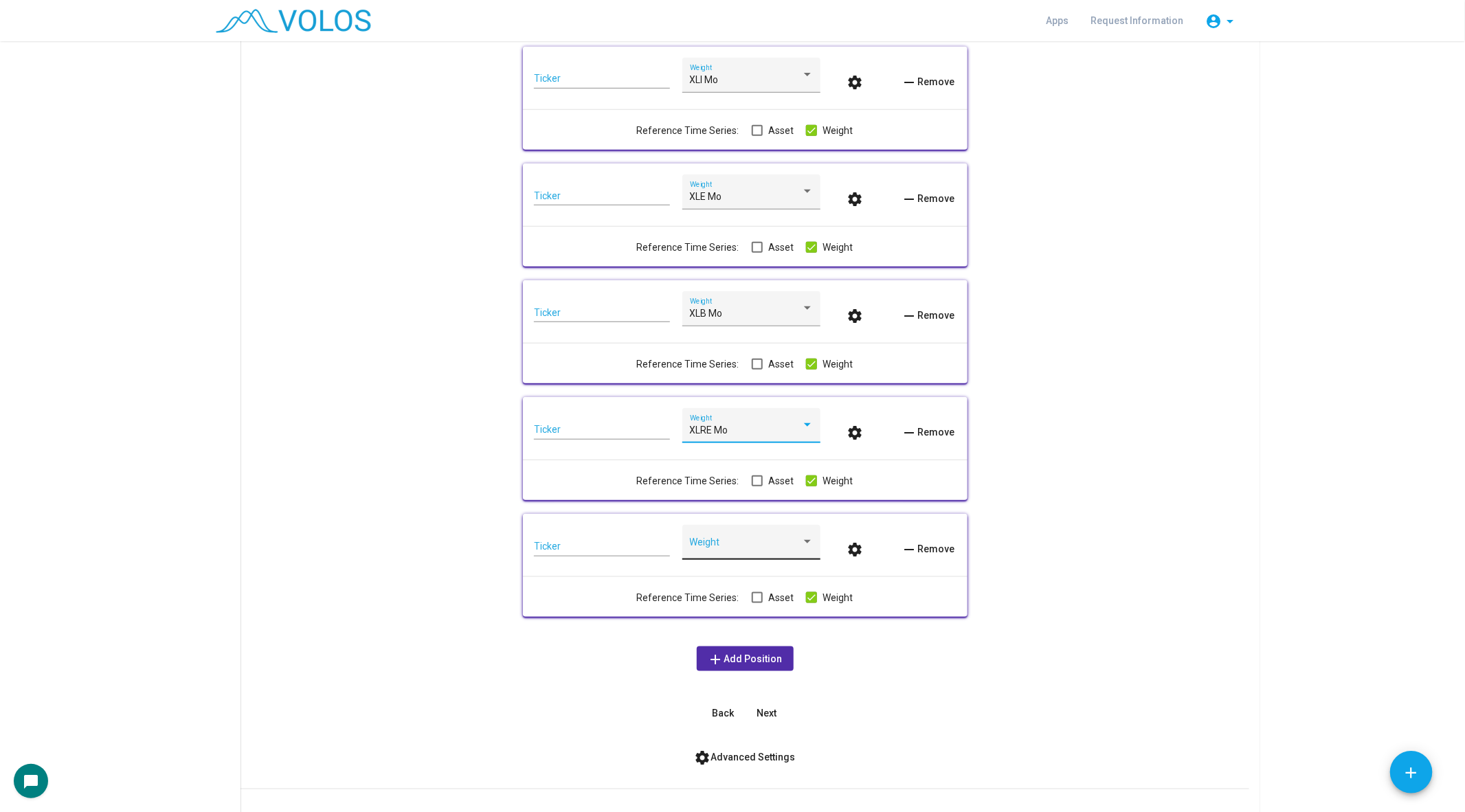
click at [745, 546] on span at bounding box center [745, 547] width 111 height 11
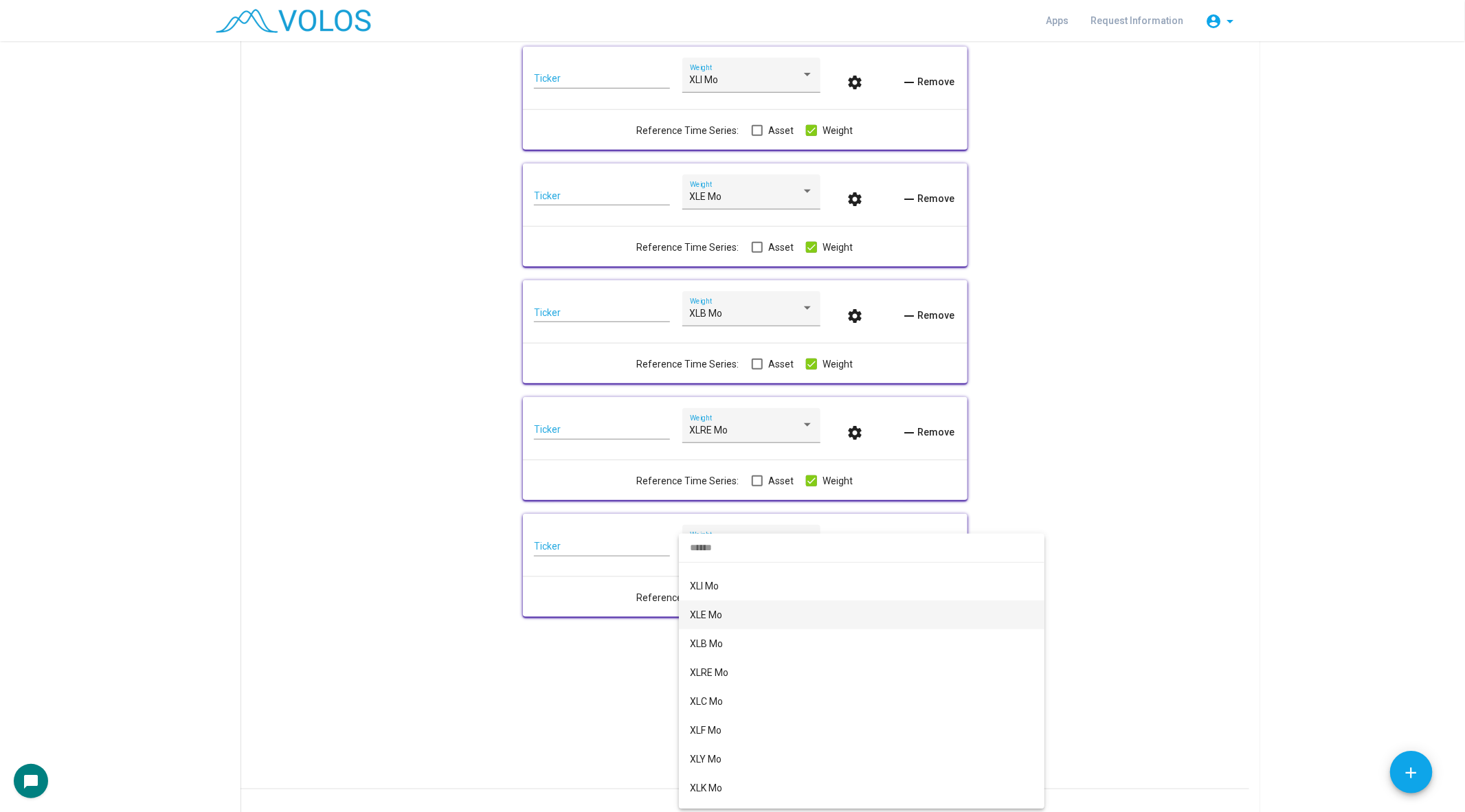
scroll to position [408, 0]
click at [739, 690] on span "XLC Mo" at bounding box center [861, 689] width 344 height 29
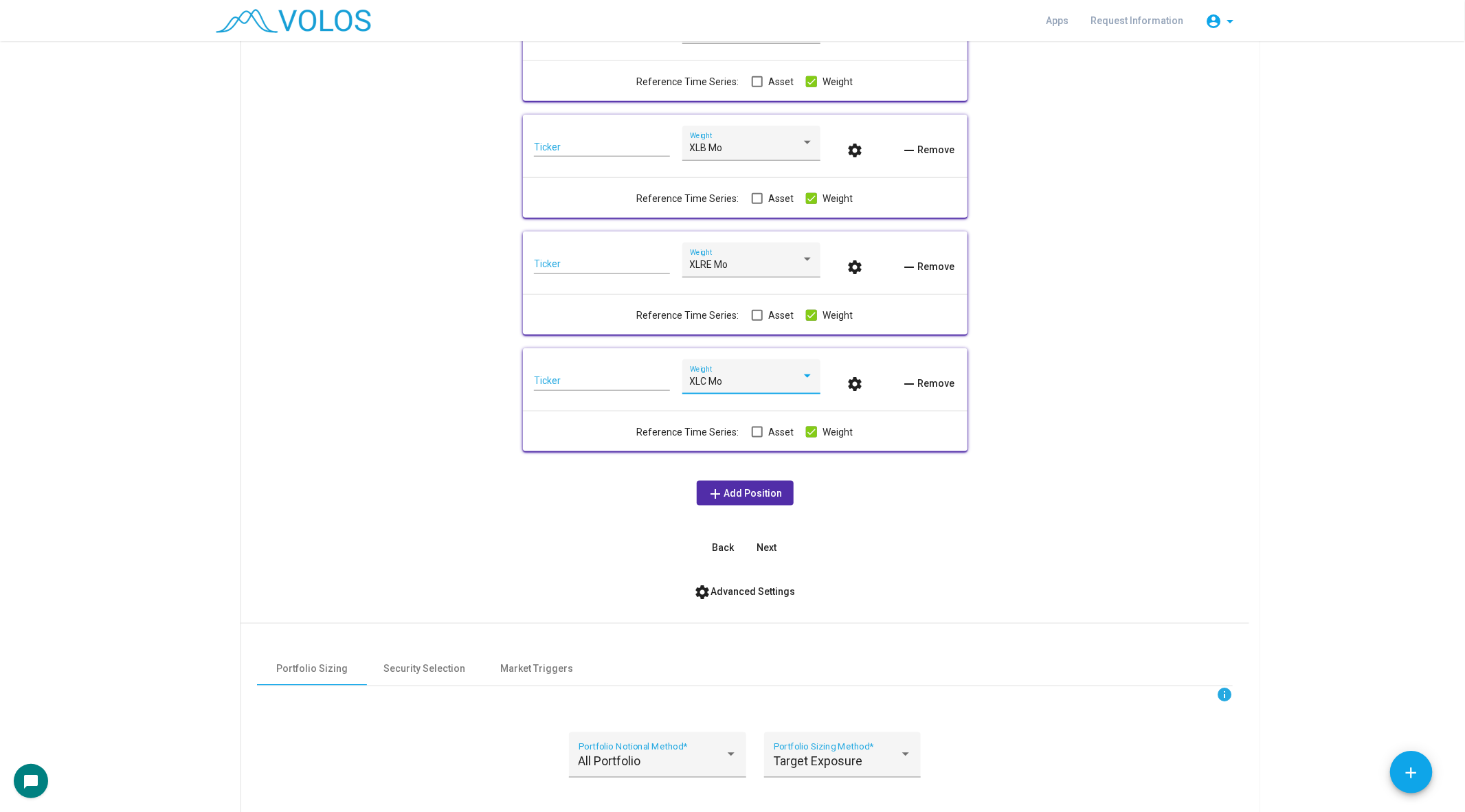
scroll to position [806, 0]
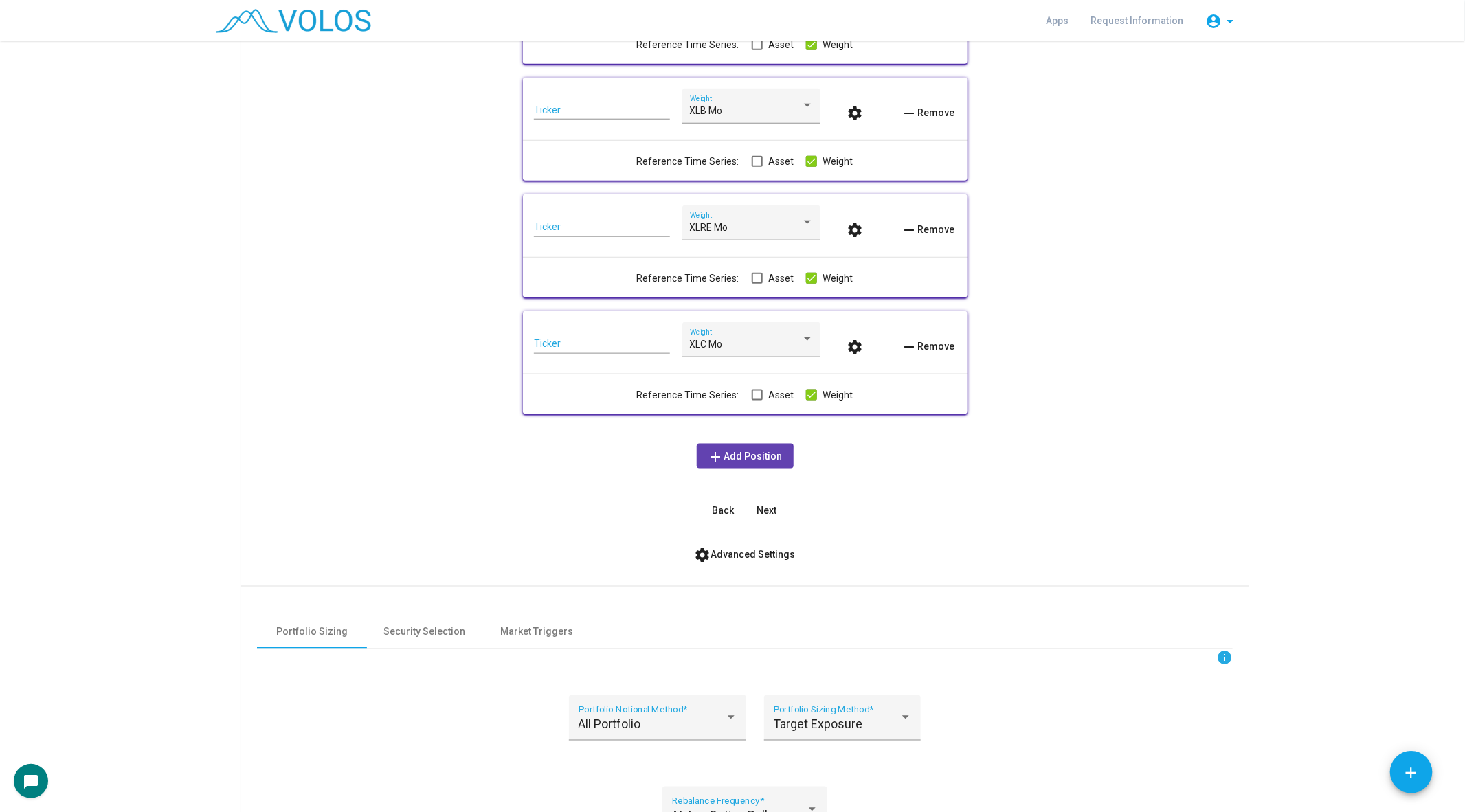
click at [731, 462] on span "add Add Position" at bounding box center [746, 456] width 75 height 11
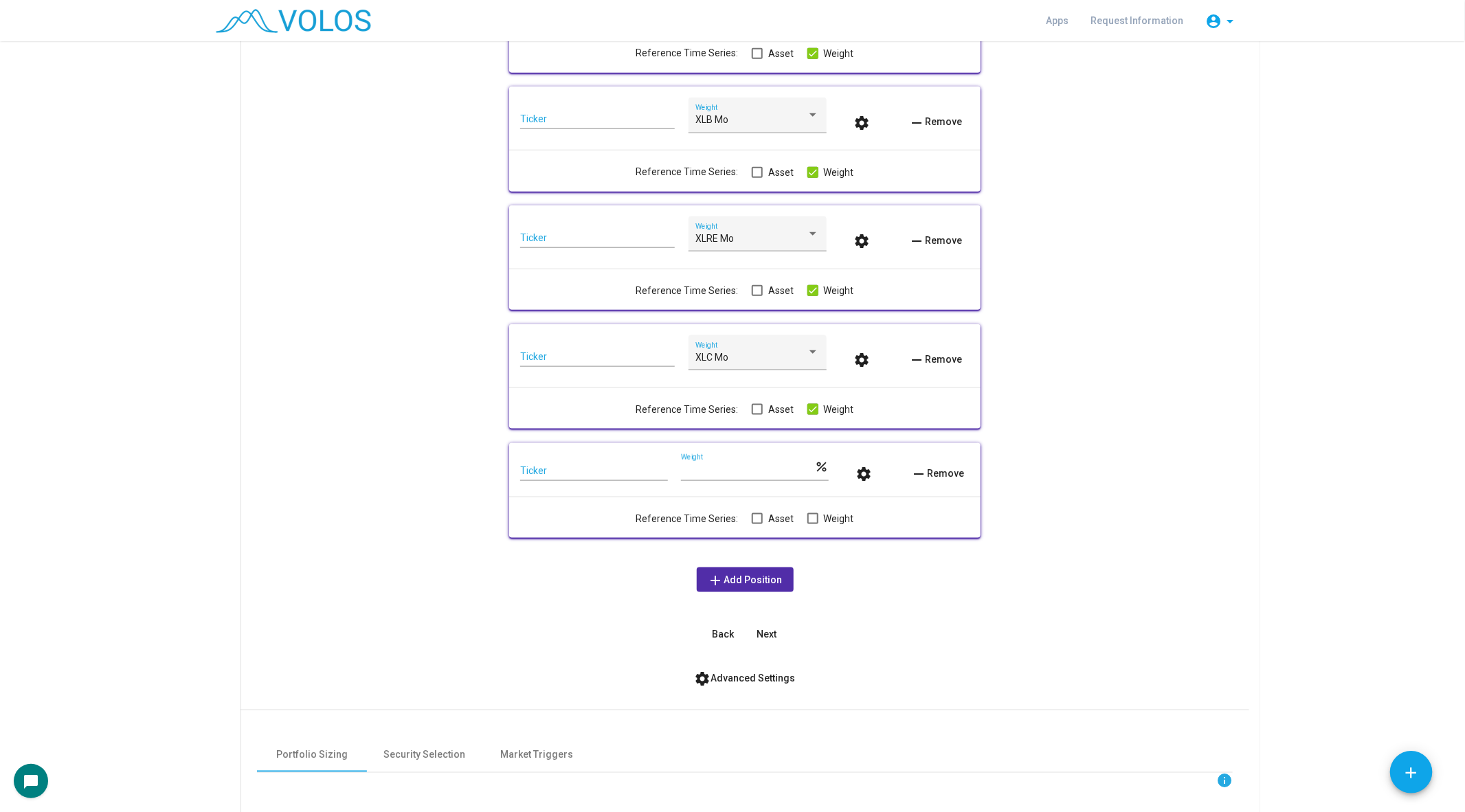
click at [803, 514] on div "Reference Time Series: Asset Weight" at bounding box center [744, 518] width 449 height 17
click at [816, 518] on label "Weight" at bounding box center [831, 518] width 46 height 17
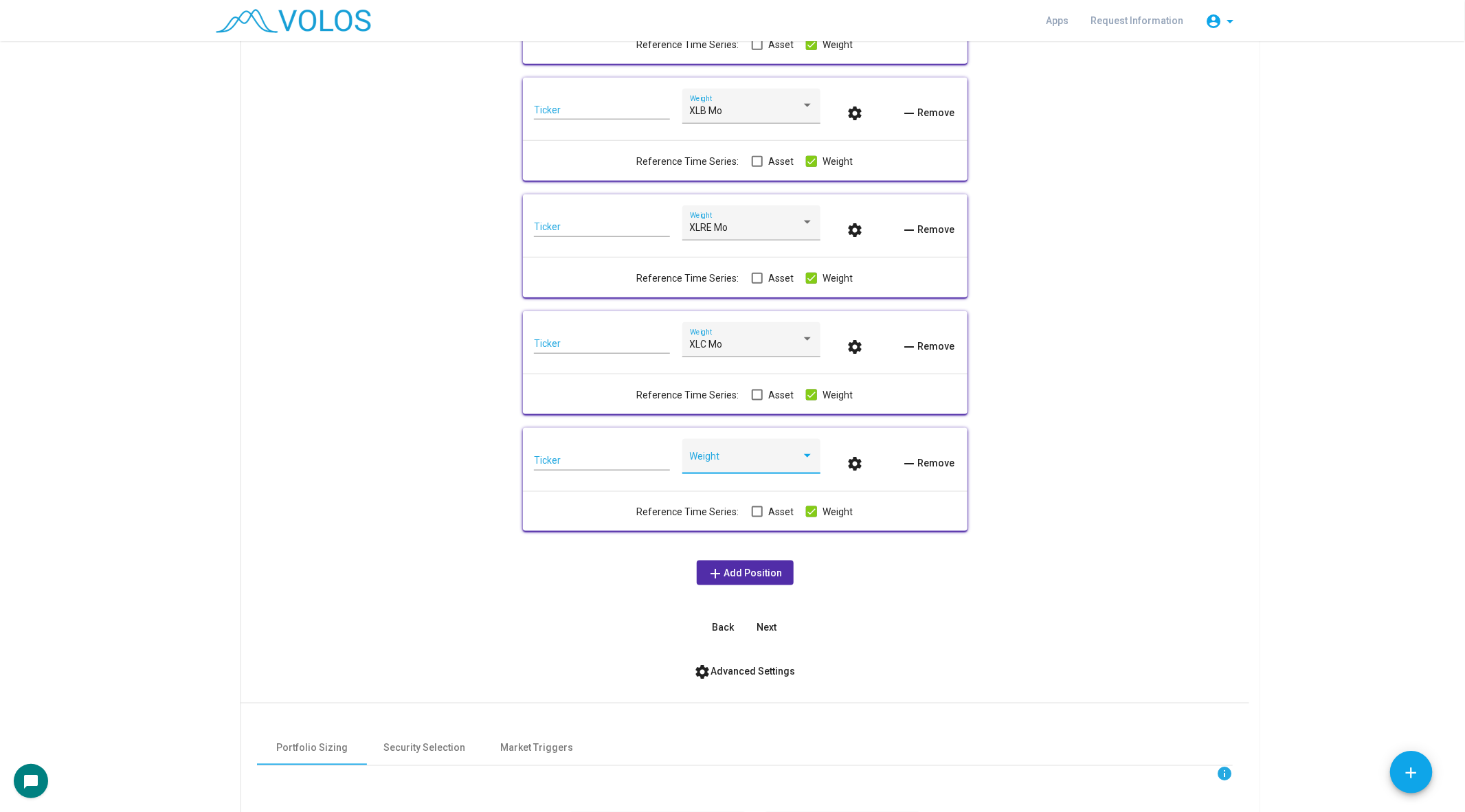
click at [743, 461] on span at bounding box center [745, 461] width 111 height 11
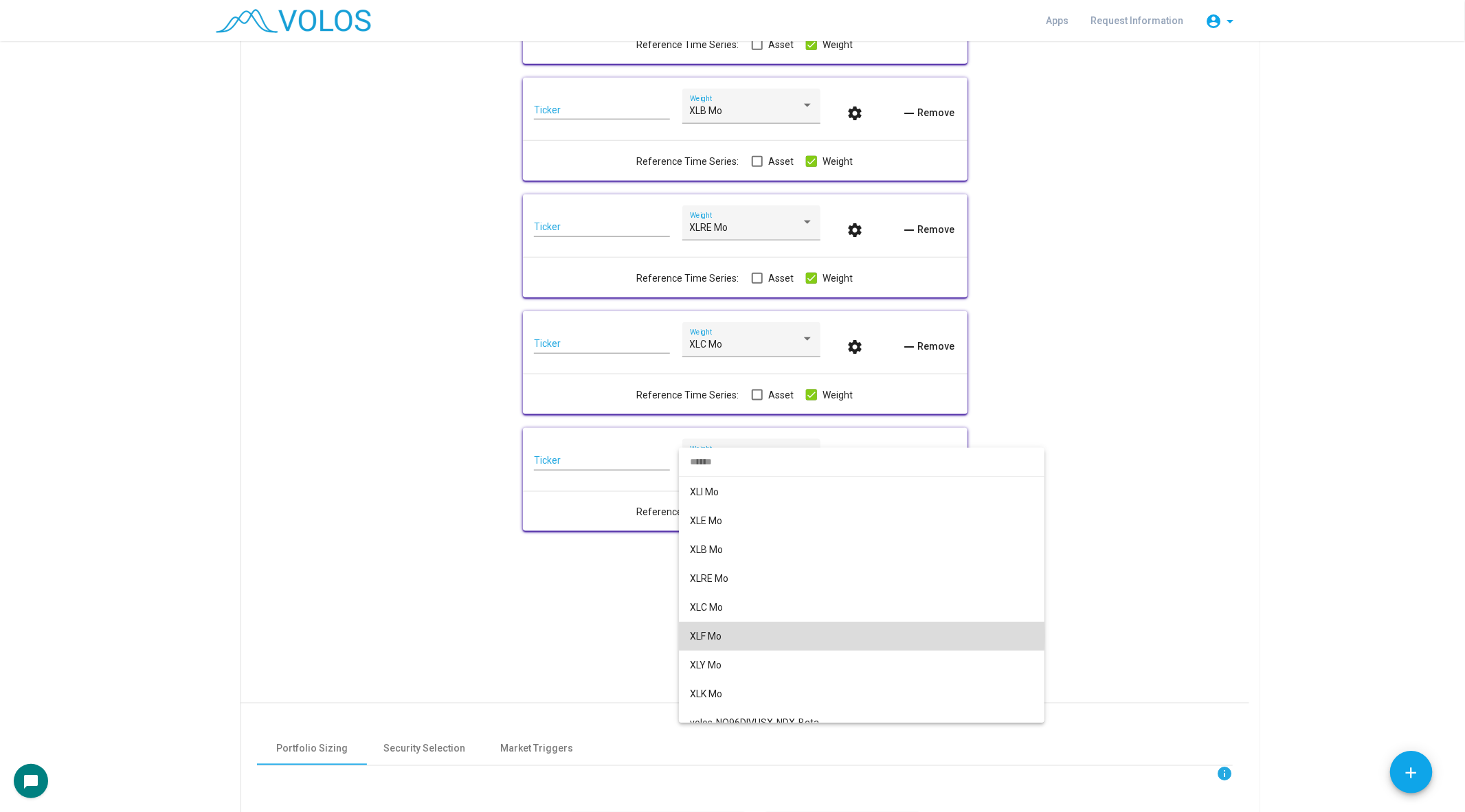
click at [731, 635] on span "XLF Mo" at bounding box center [861, 636] width 344 height 29
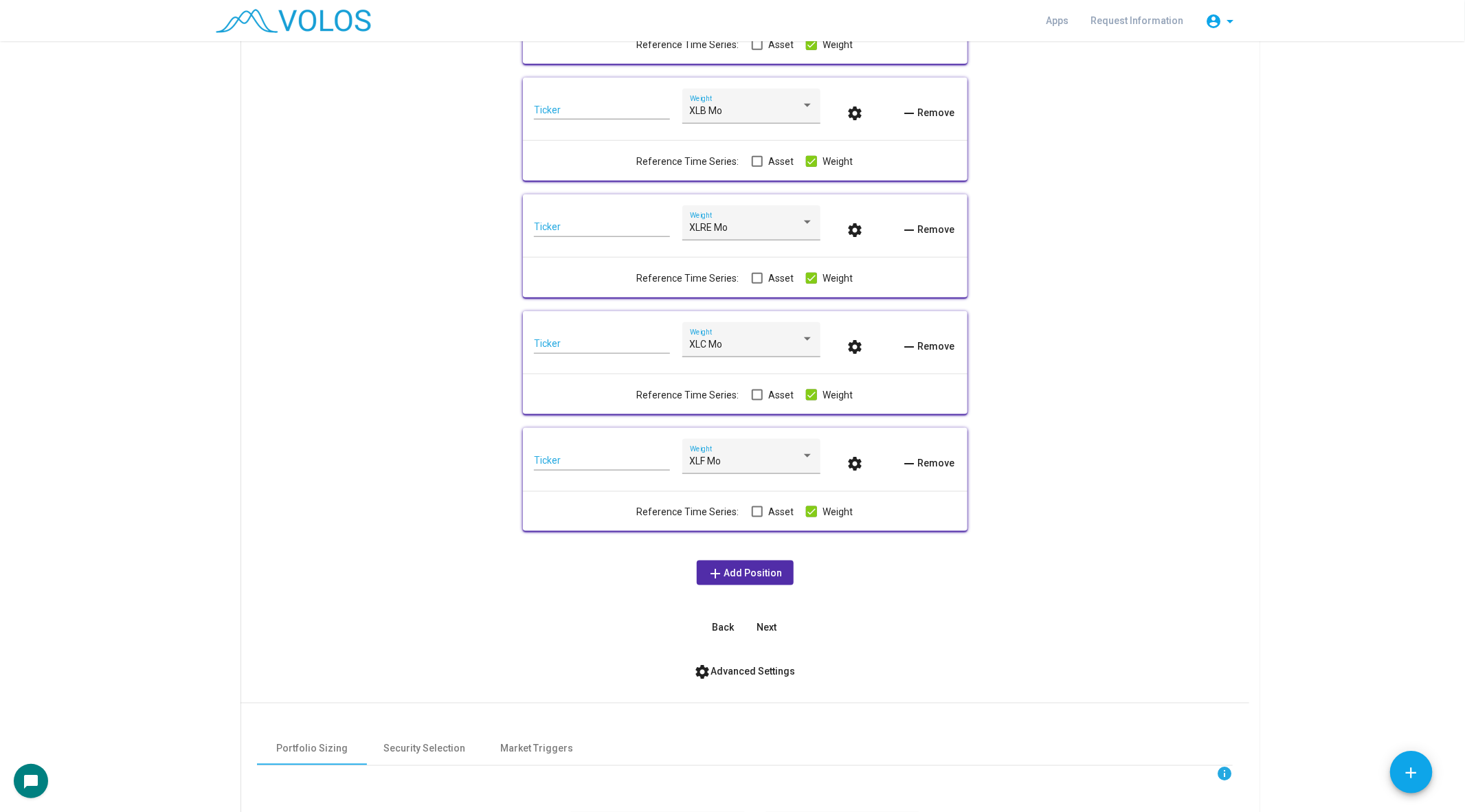
click at [564, 622] on div "info Include underlying asset? *** Ticker XLV Mo Weight settings remove Remove …" at bounding box center [745, 19] width 976 height 1240
click at [713, 570] on mat-icon "add" at bounding box center [716, 573] width 17 height 17
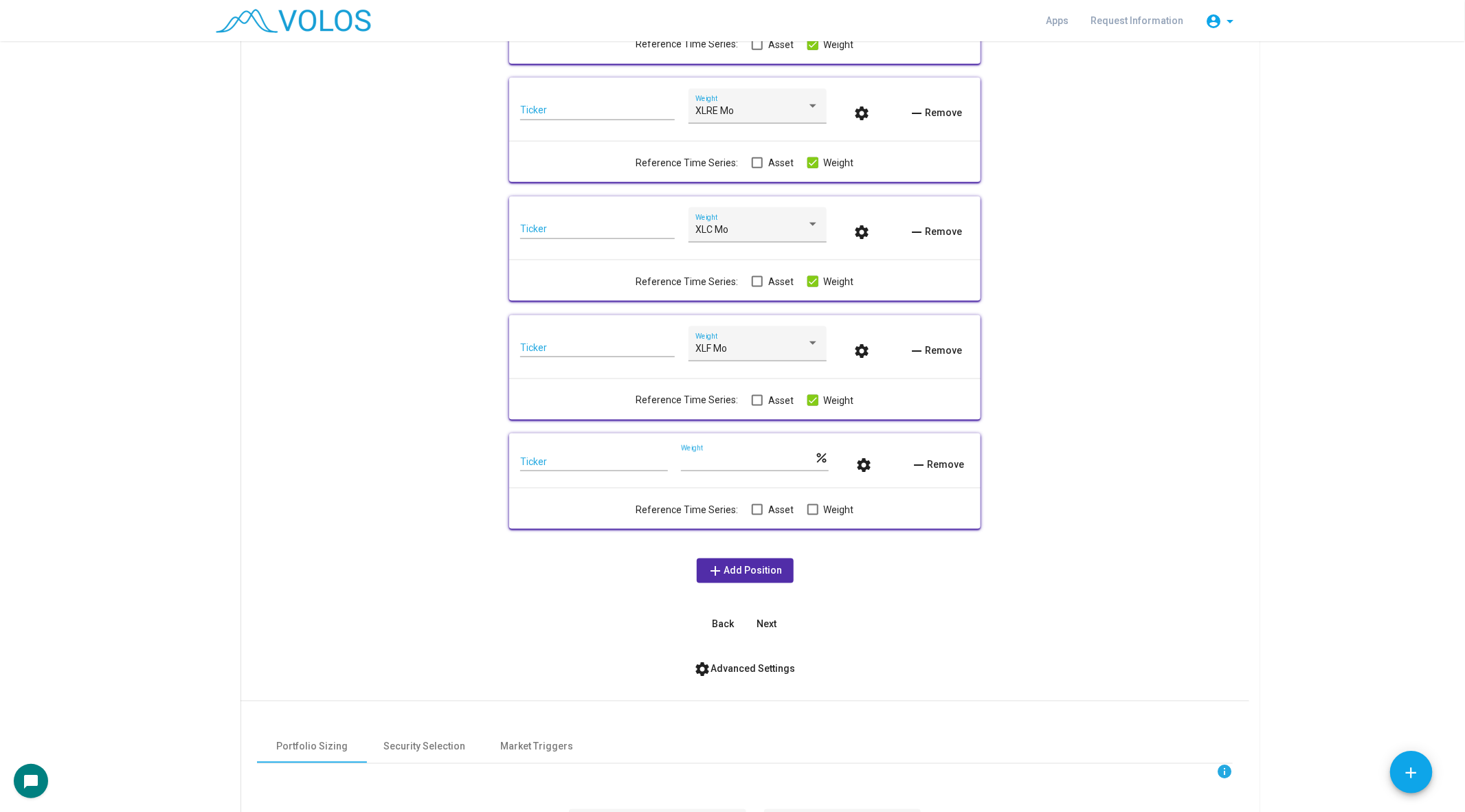
scroll to position [1175, 0]
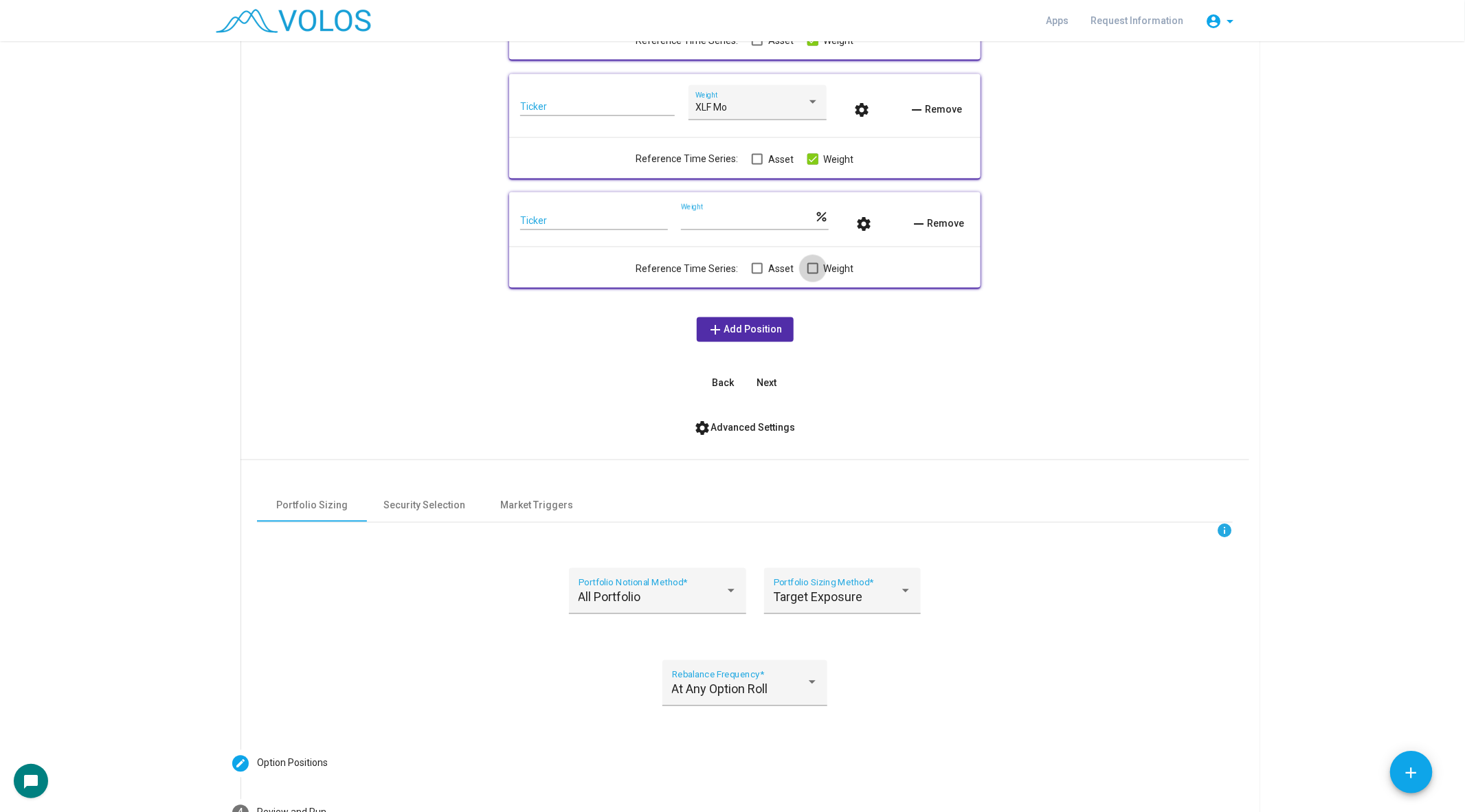
click at [808, 267] on span at bounding box center [813, 269] width 11 height 11
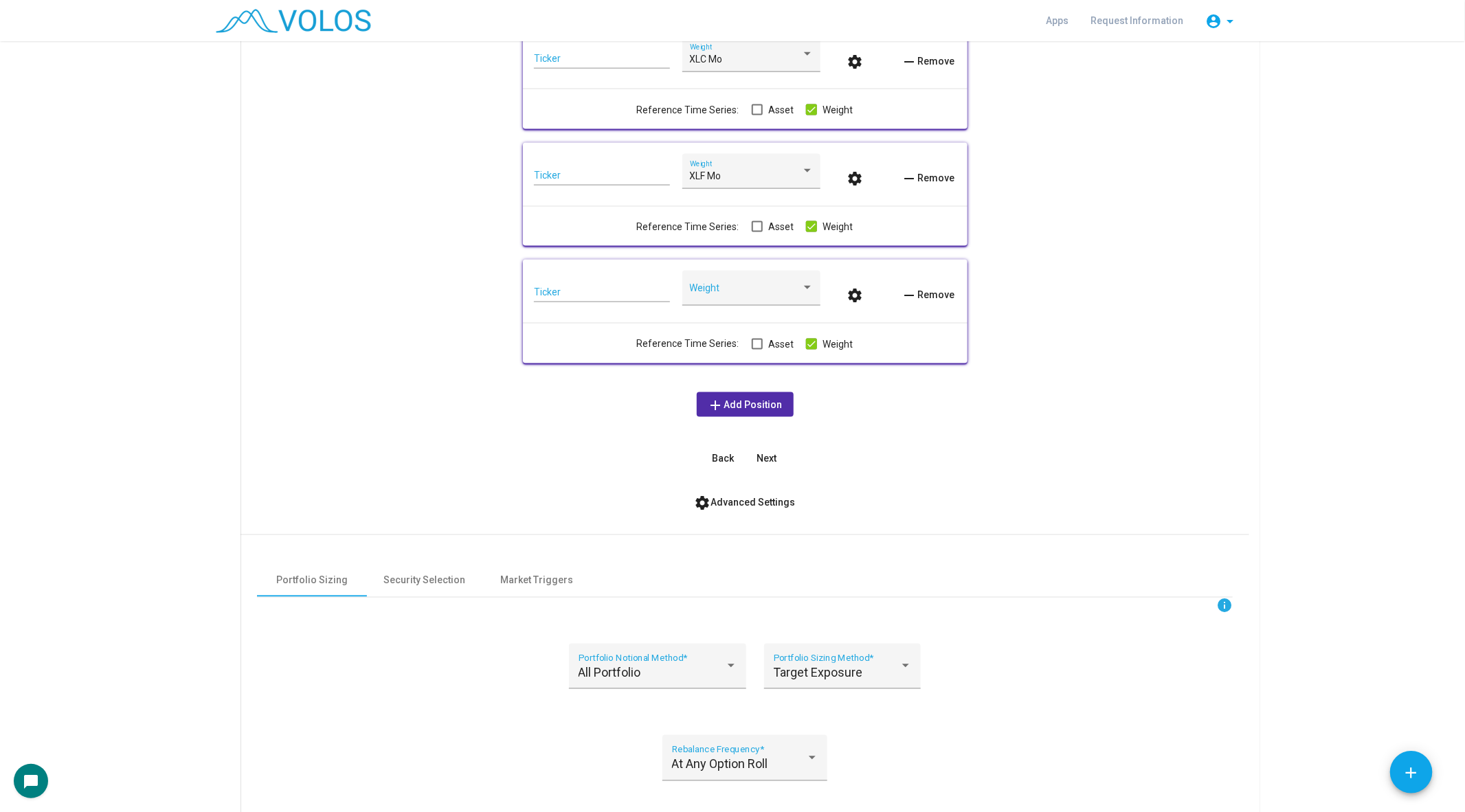
scroll to position [1082, 0]
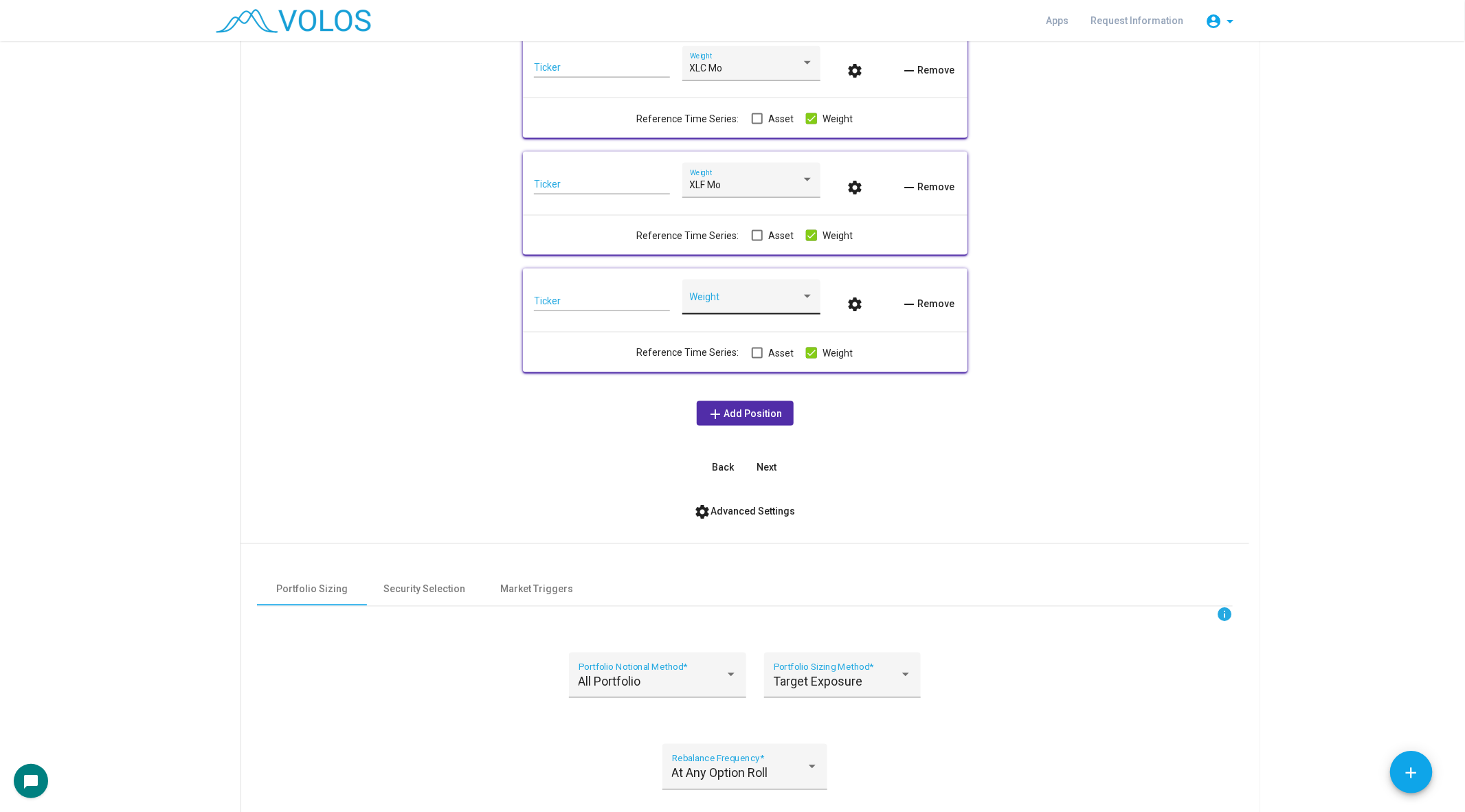
click at [711, 309] on div "Weight" at bounding box center [751, 300] width 123 height 28
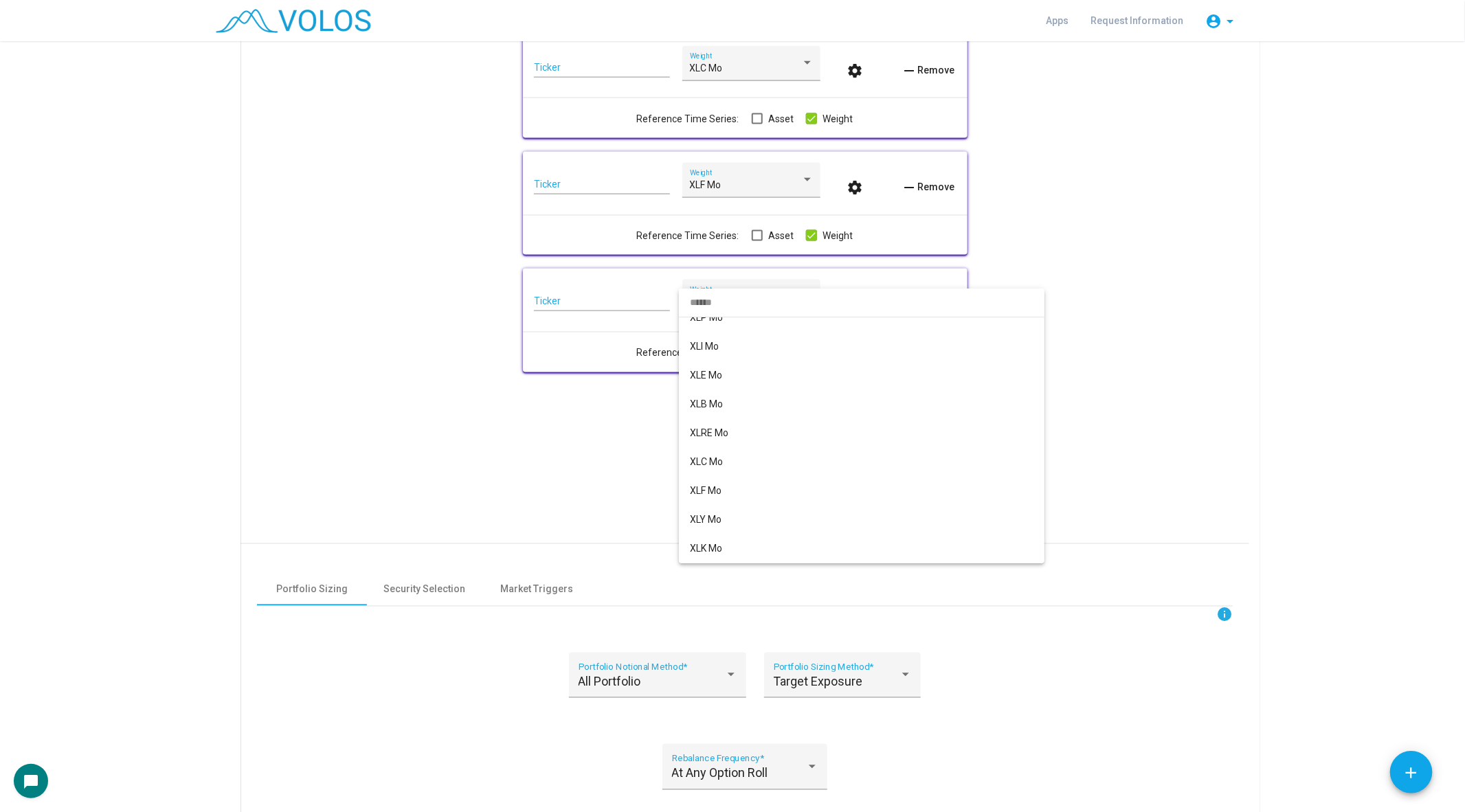
scroll to position [390, 0]
click at [740, 521] on span "XLY Mo" at bounding box center [861, 518] width 344 height 29
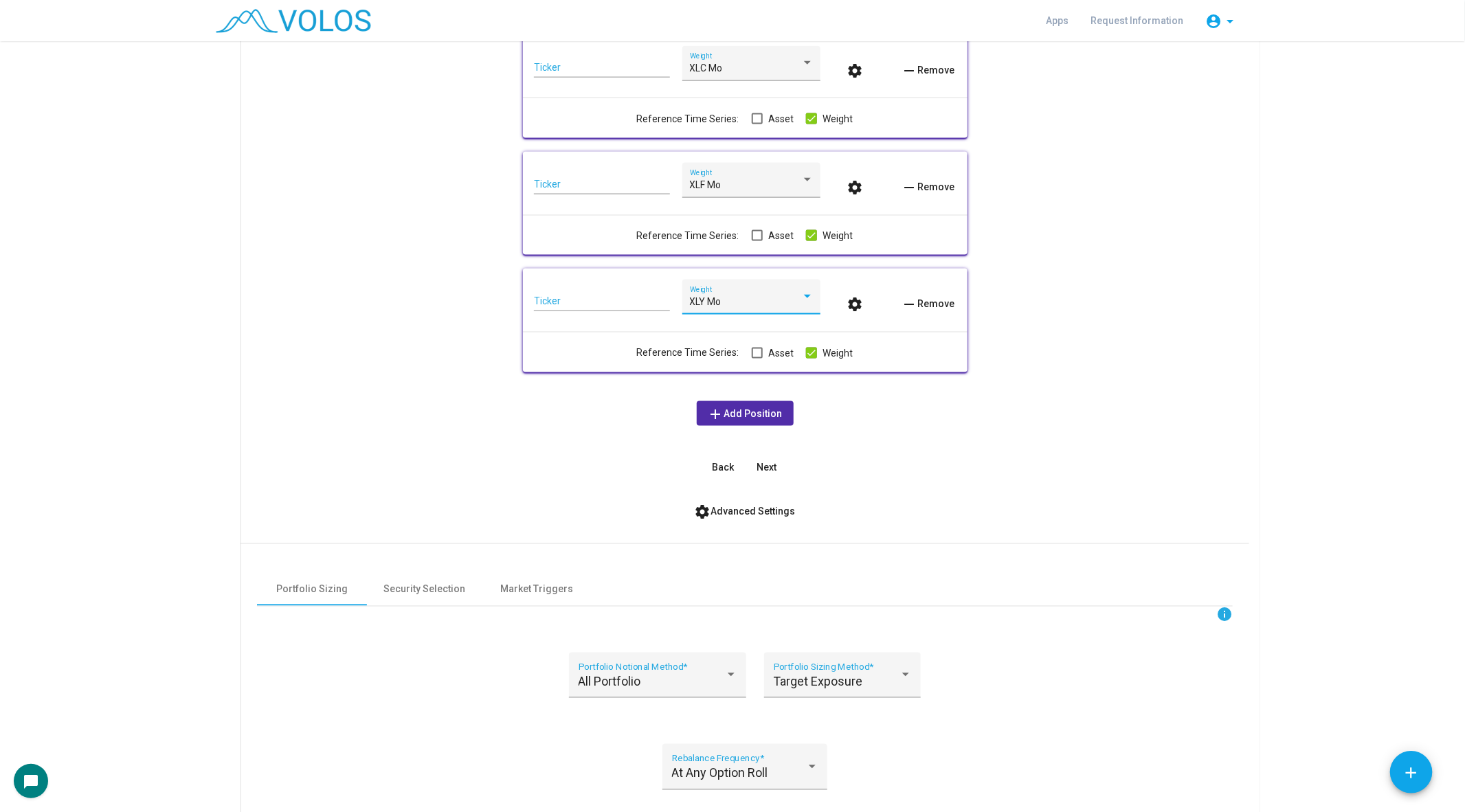
click at [740, 417] on span "add Add Position" at bounding box center [746, 413] width 75 height 11
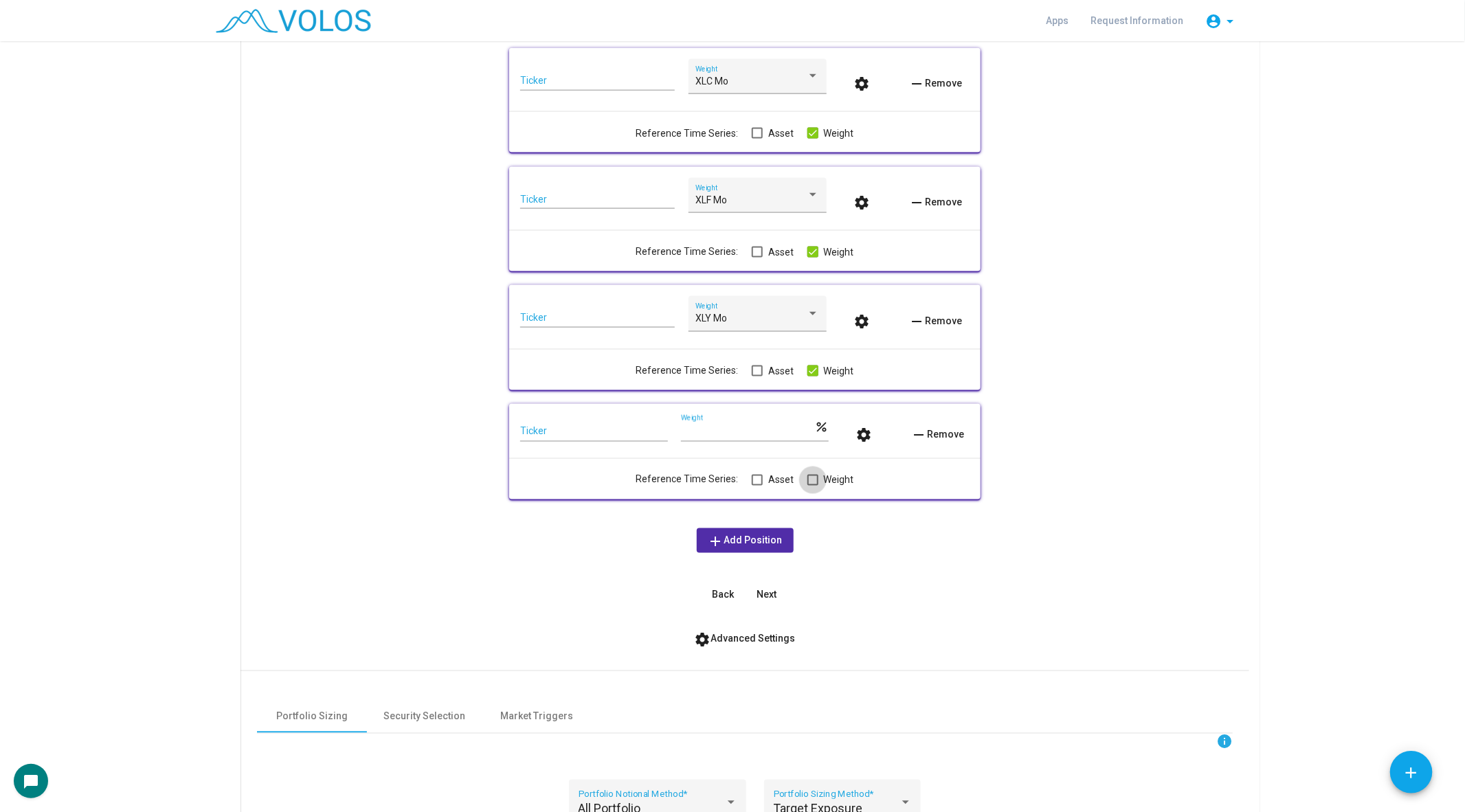
click at [808, 488] on label "Weight" at bounding box center [831, 480] width 46 height 17
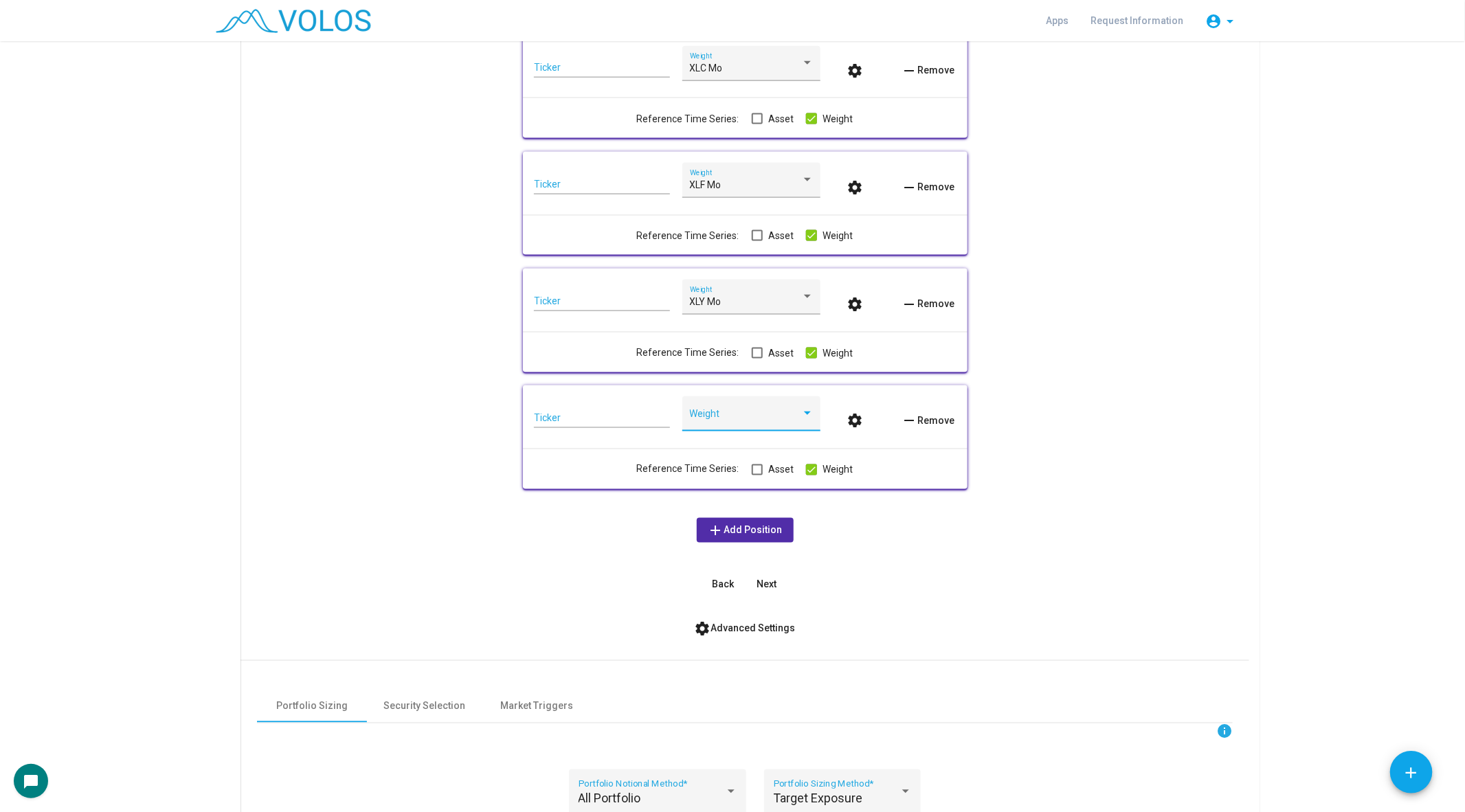
click at [744, 415] on span at bounding box center [745, 419] width 111 height 11
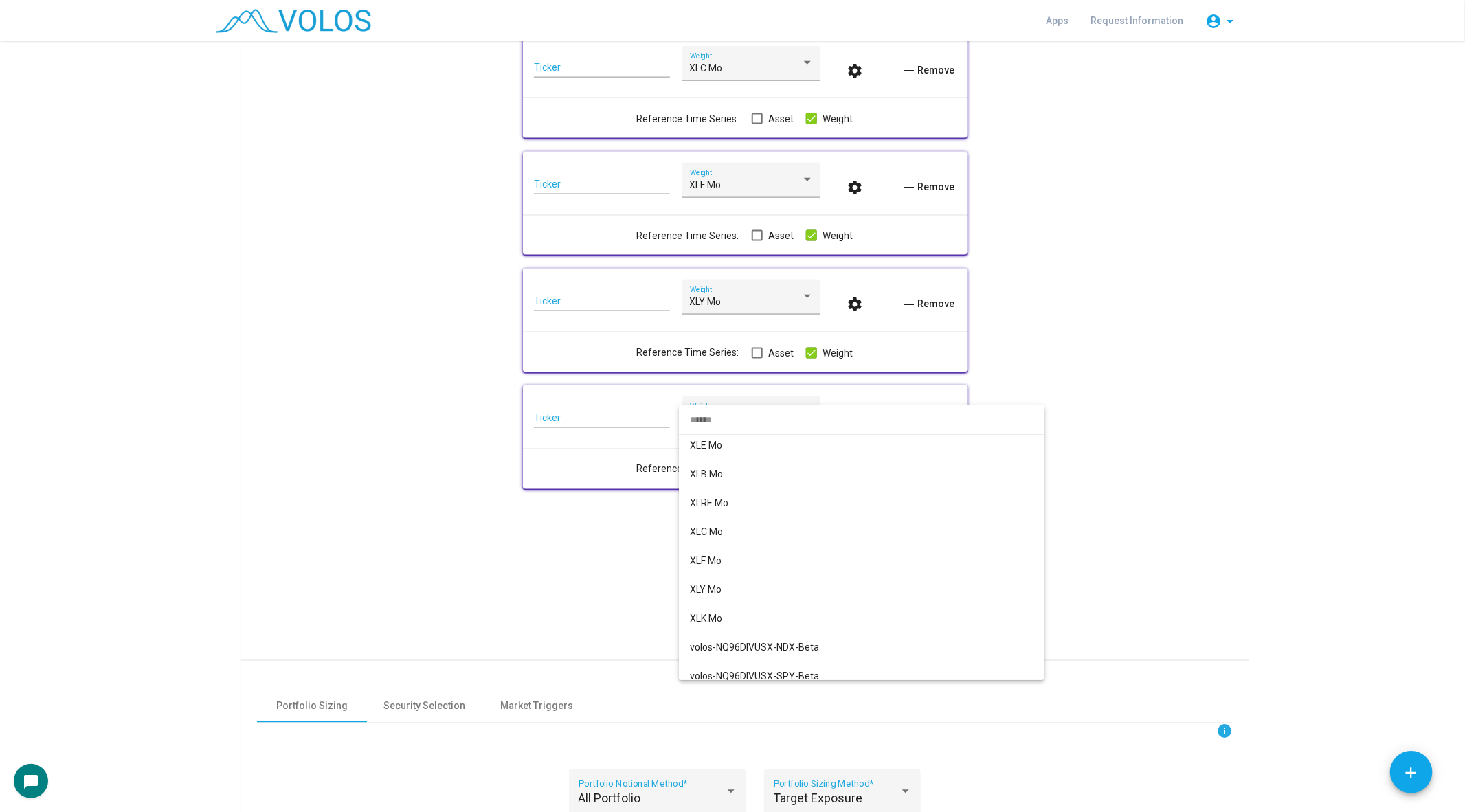
scroll to position [560, 0]
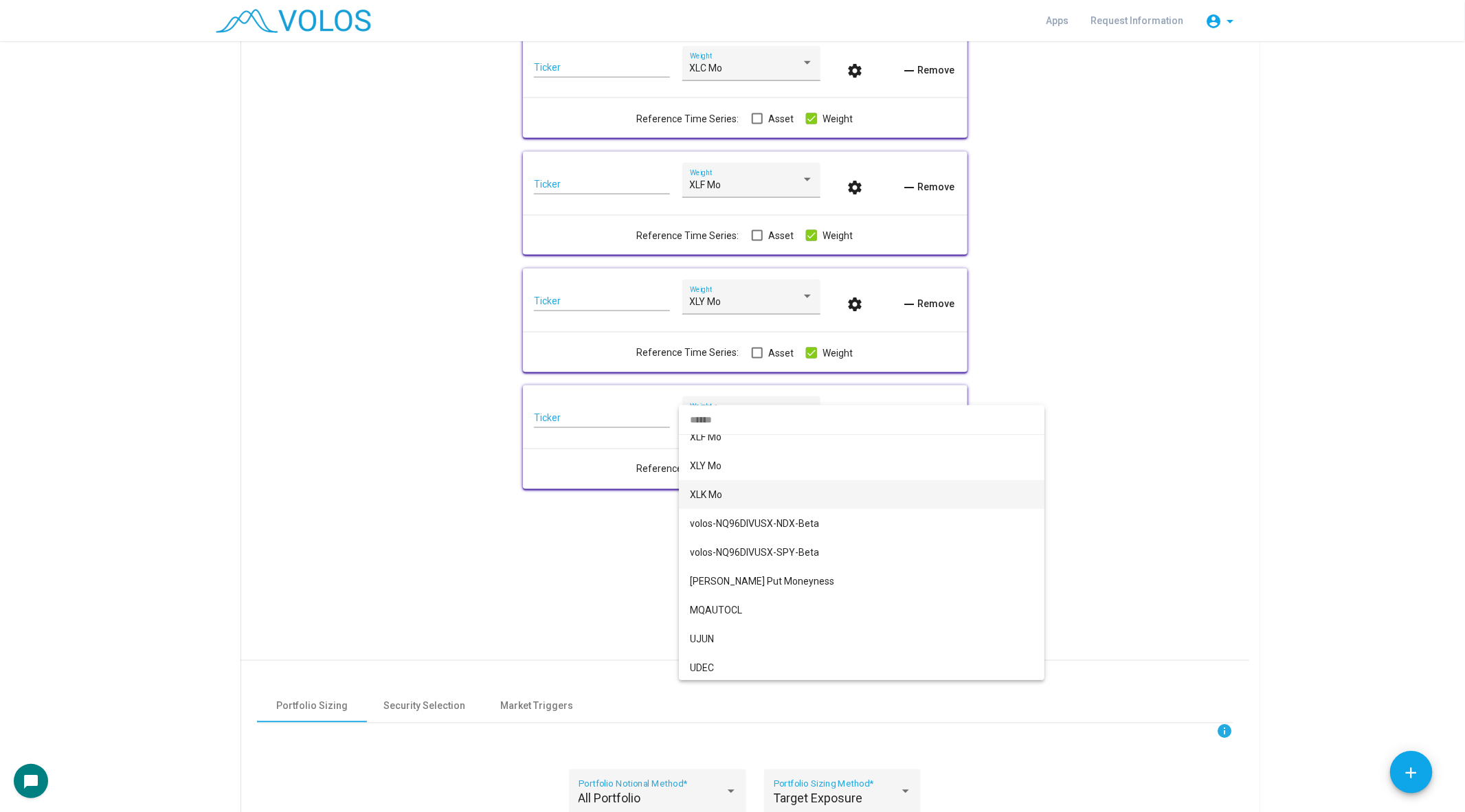
click at [731, 501] on span "XLK Mo" at bounding box center [861, 494] width 344 height 29
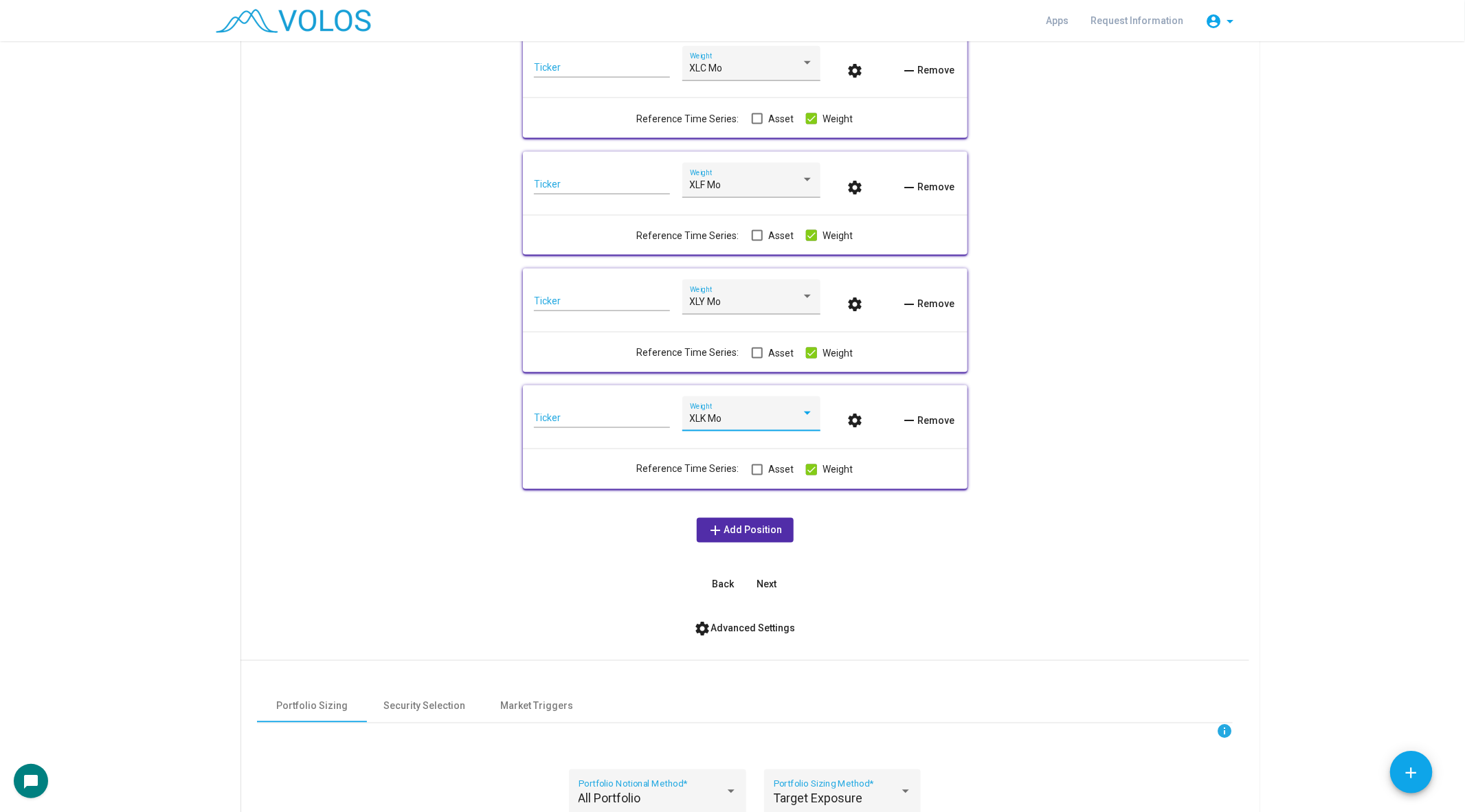
scroll to position [1057, 0]
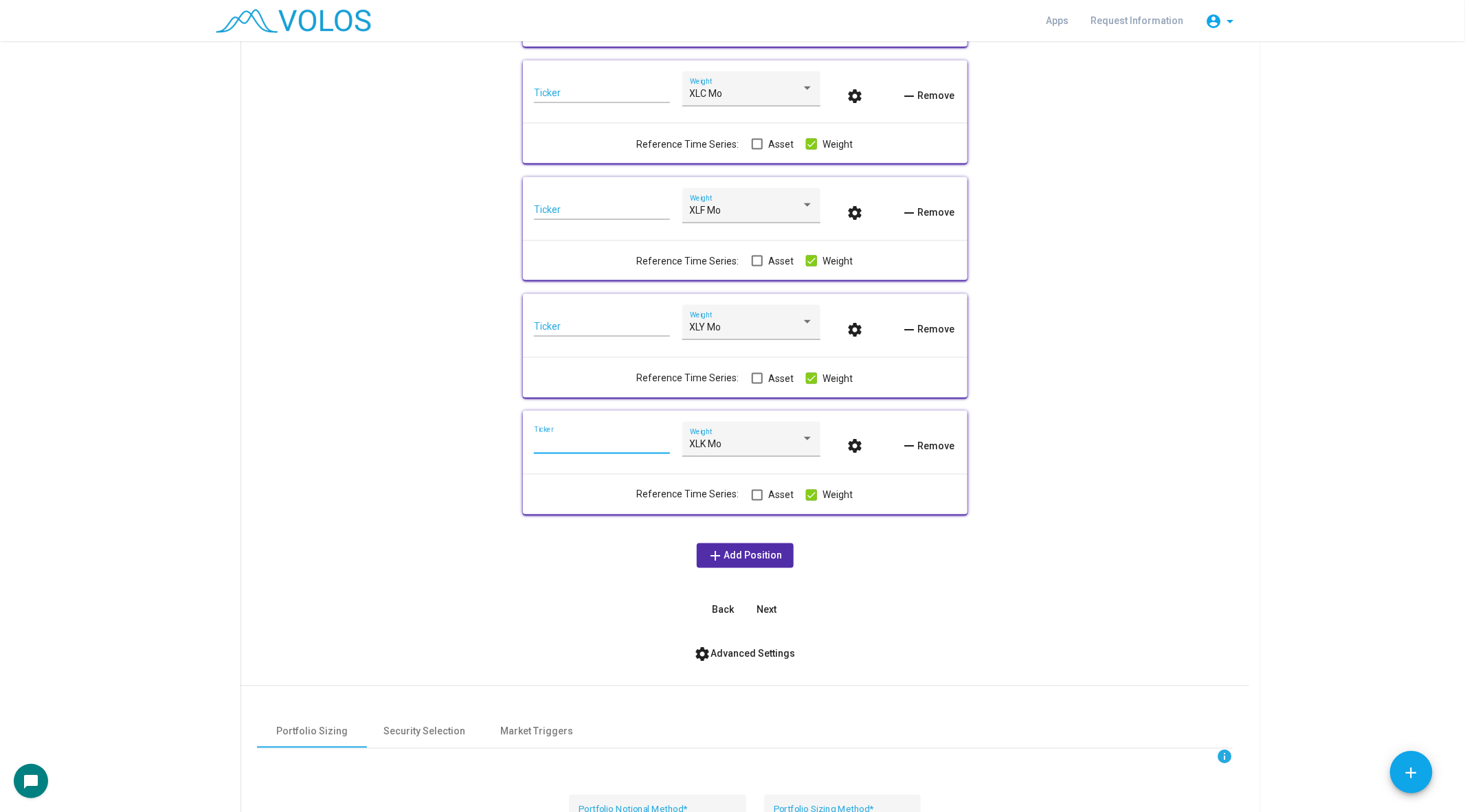
click at [564, 445] on input "Ticker" at bounding box center [601, 444] width 136 height 11
type input "***"
click at [605, 321] on div "Ticker" at bounding box center [601, 323] width 136 height 27
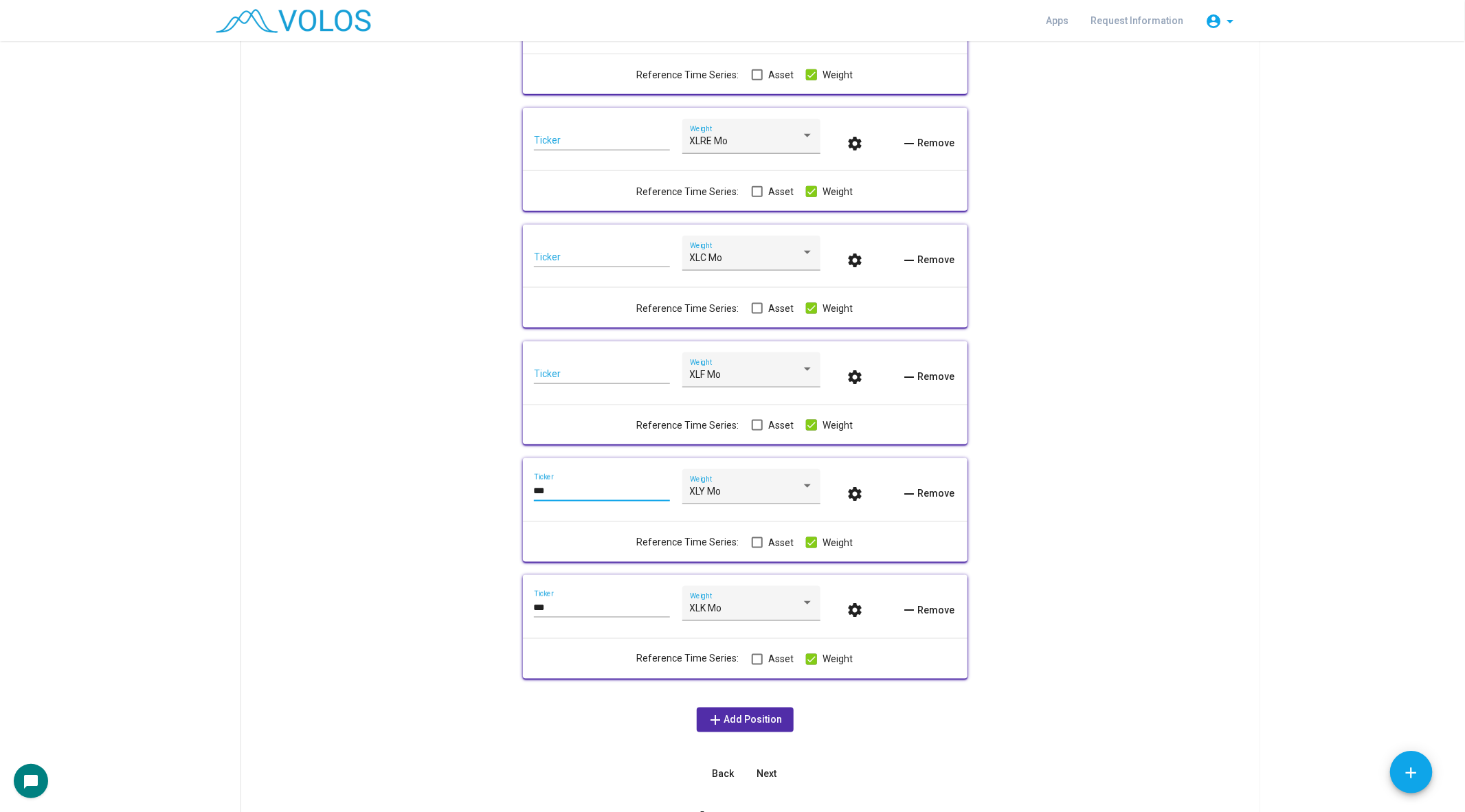
scroll to position [825, 0]
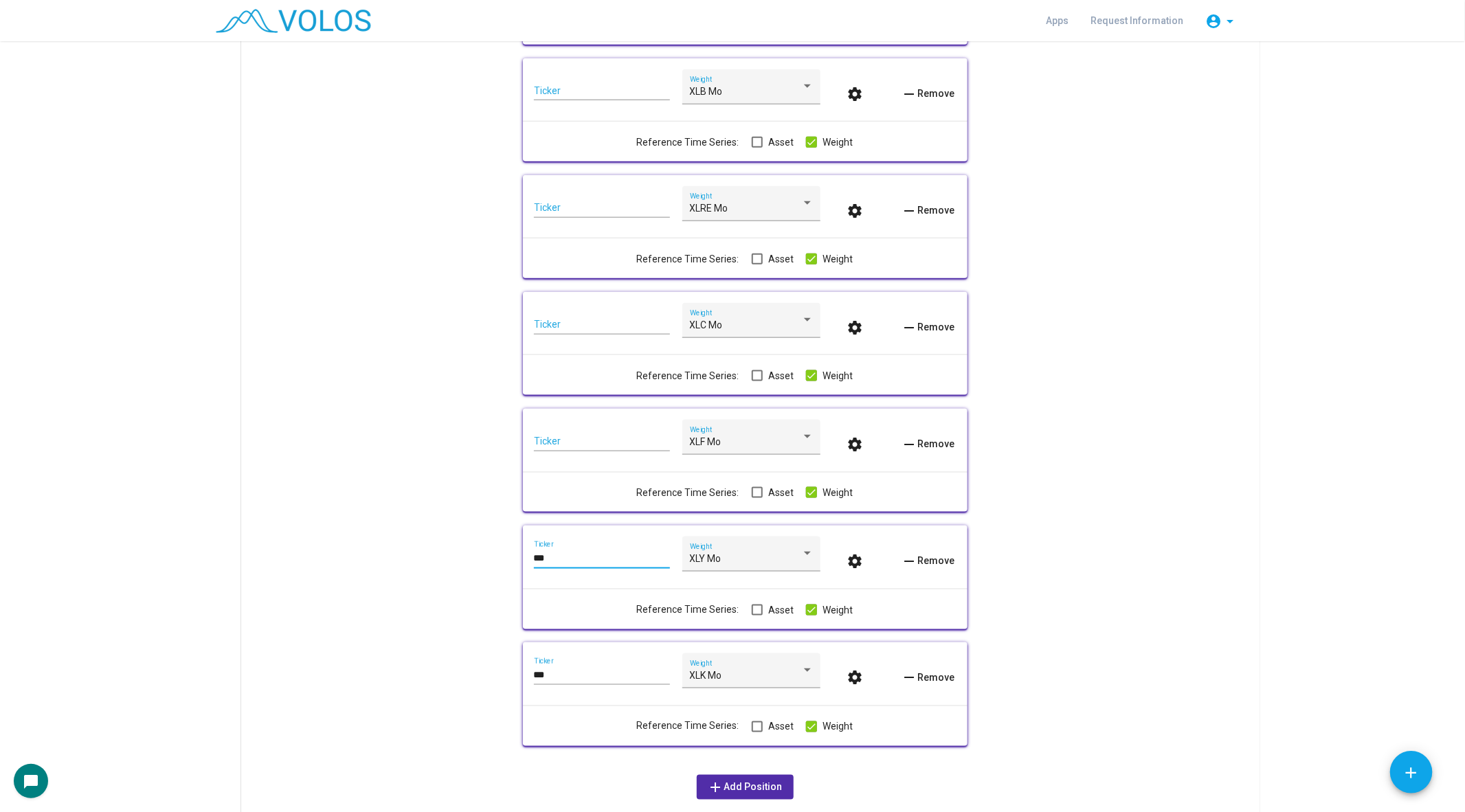
type input "***"
click at [567, 431] on div "Ticker" at bounding box center [601, 438] width 136 height 27
type input "***"
click at [597, 328] on input "Ticker" at bounding box center [601, 325] width 136 height 11
type input "***"
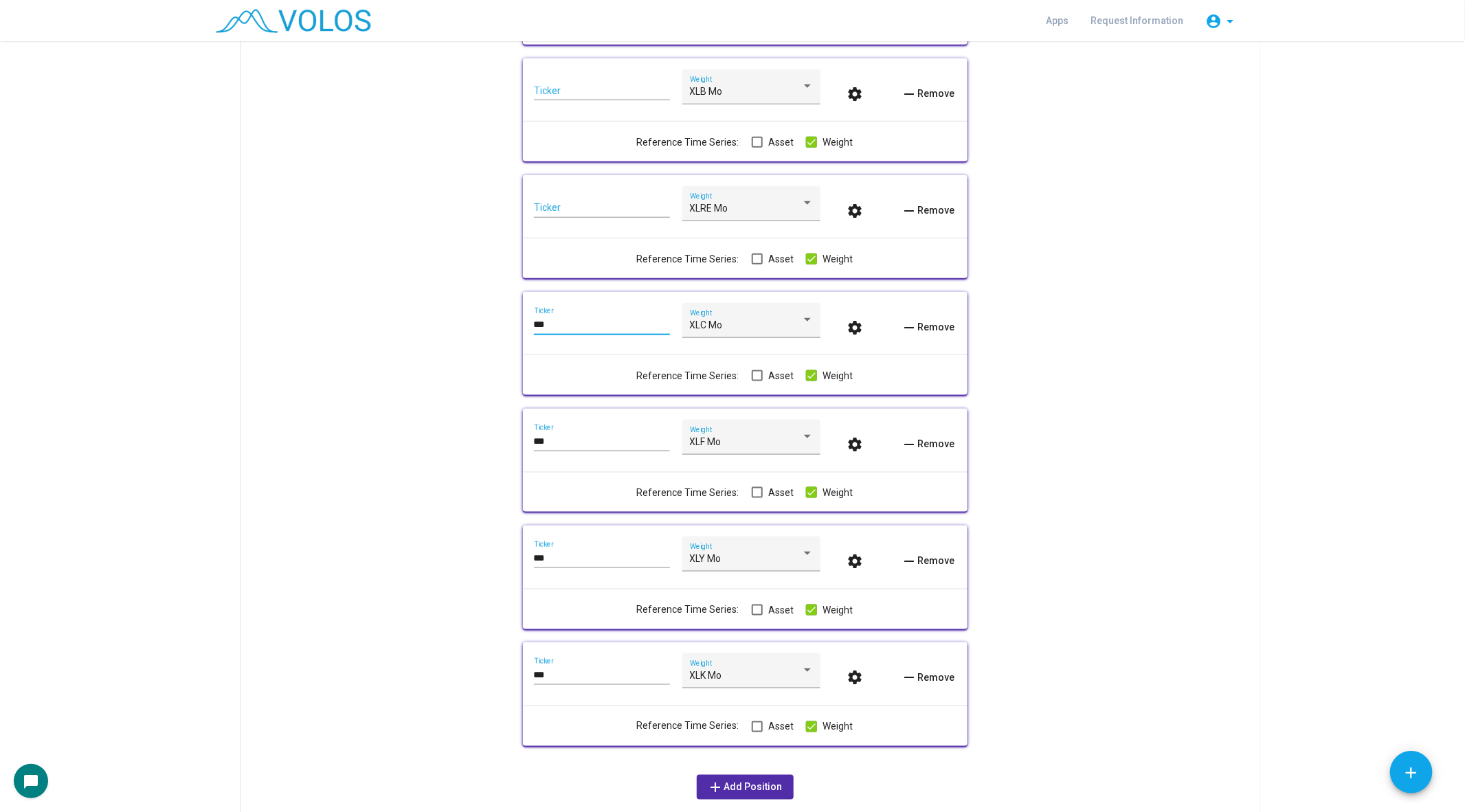
click at [582, 207] on input "Ticker" at bounding box center [601, 208] width 136 height 11
type input "****"
click at [619, 93] on input "Ticker" at bounding box center [601, 91] width 136 height 11
type input "***"
click at [480, 141] on div "info Include underlying asset? *** Ticker XLV Mo Weight settings remove Remove …" at bounding box center [745, 117] width 976 height 1474
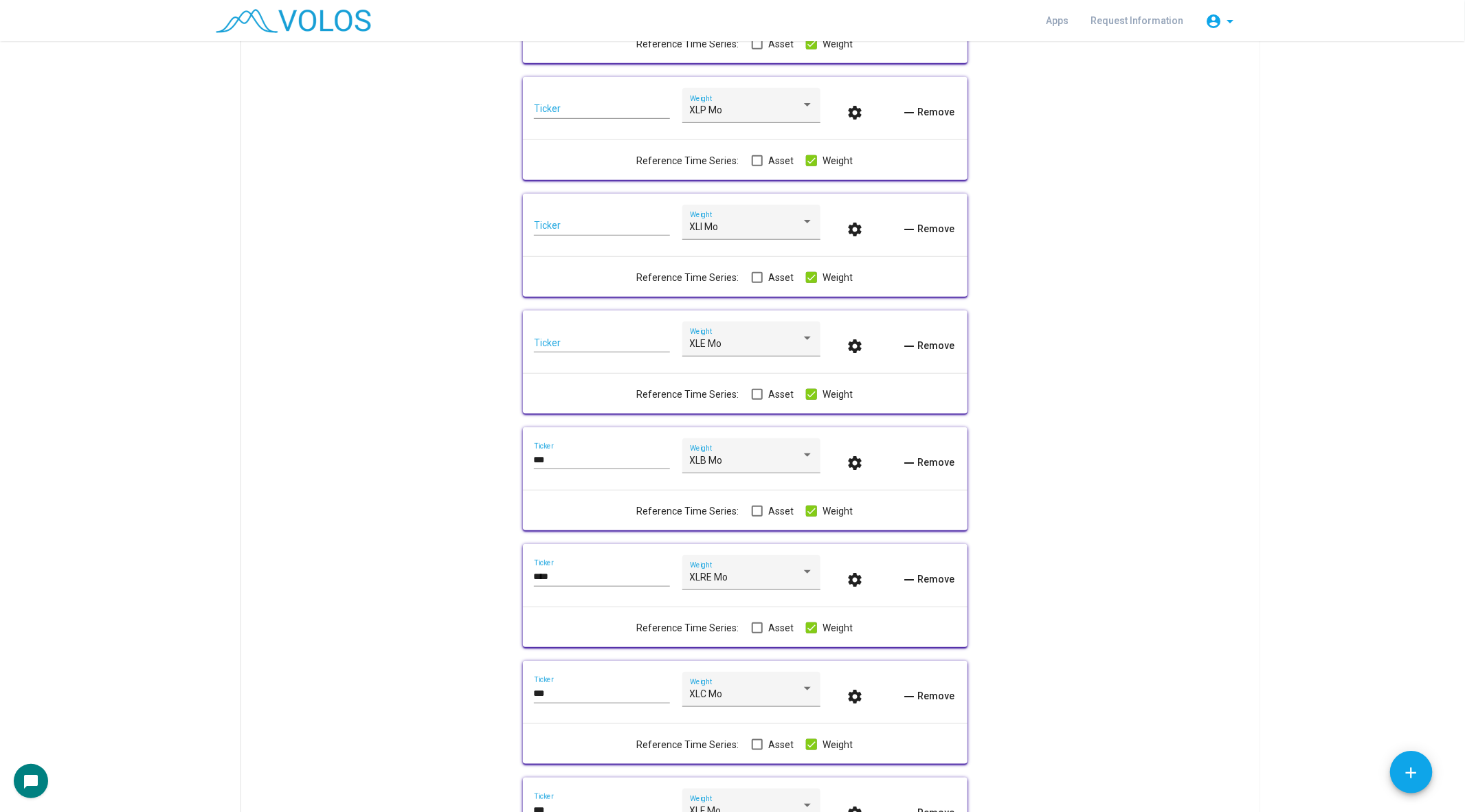
scroll to position [425, 0]
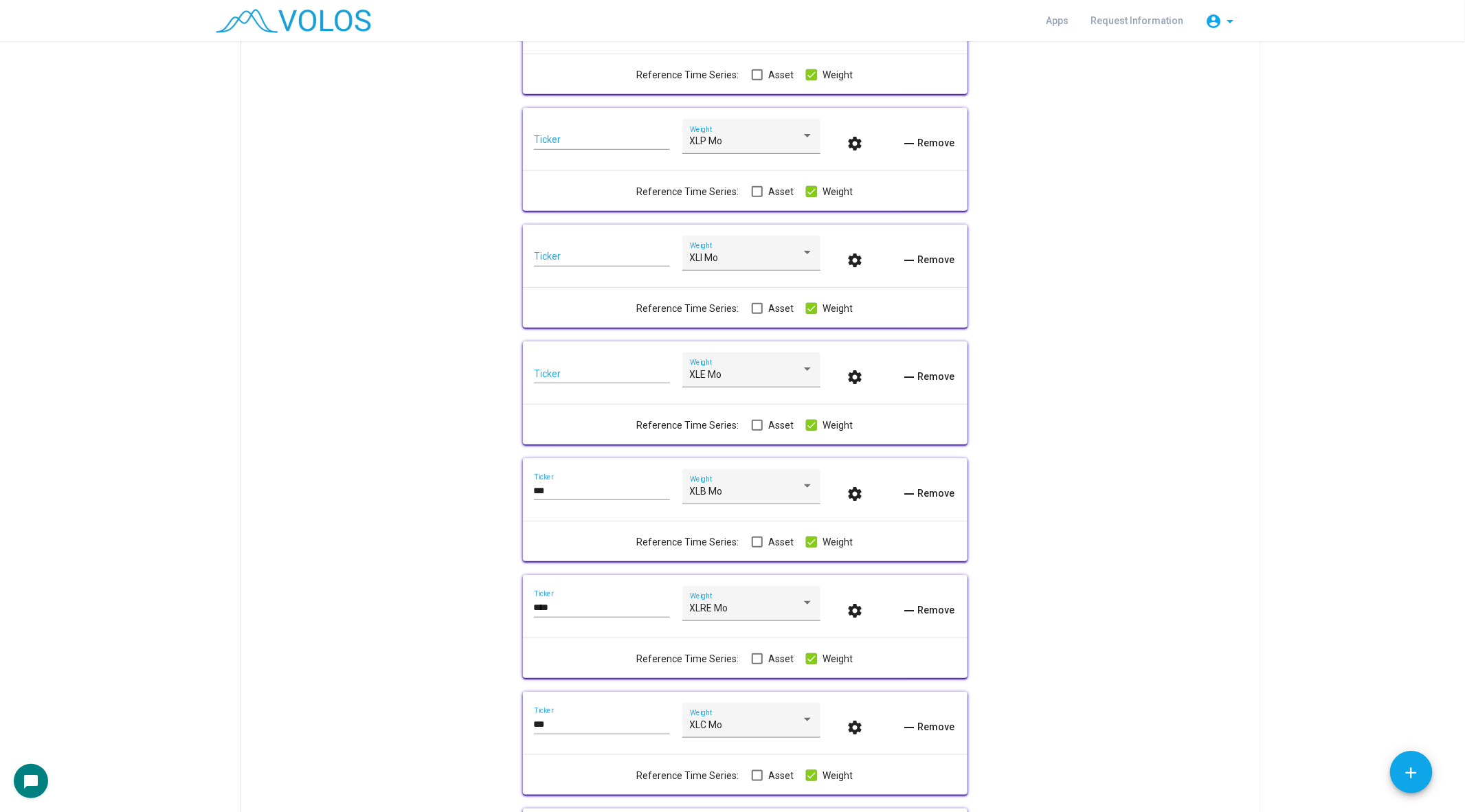
click at [584, 379] on input "Ticker" at bounding box center [601, 374] width 136 height 11
type input "***"
click at [551, 259] on input "Ticker" at bounding box center [601, 256] width 136 height 11
type input "***"
click at [551, 138] on input "Ticker" at bounding box center [601, 140] width 136 height 11
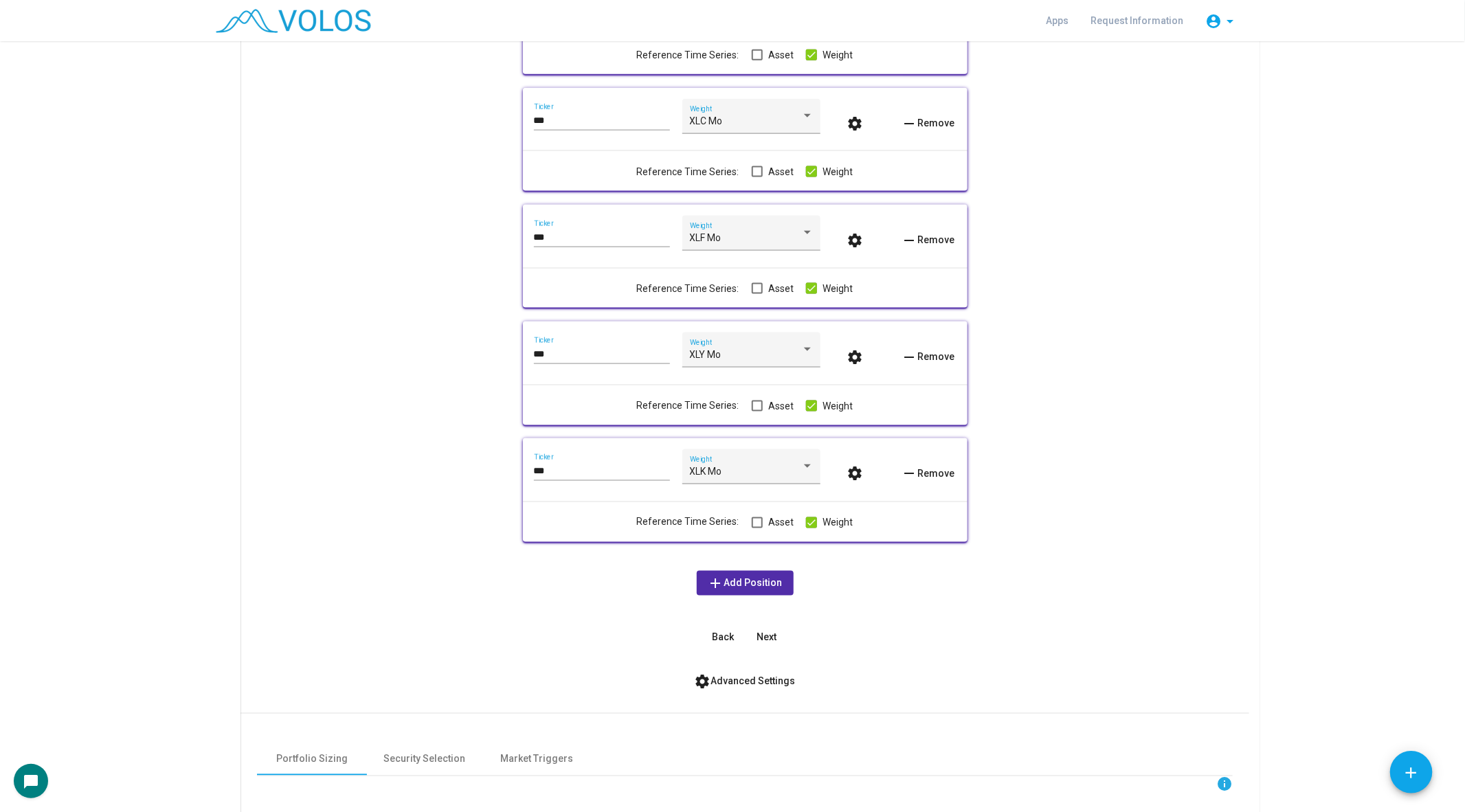
scroll to position [1376, 0]
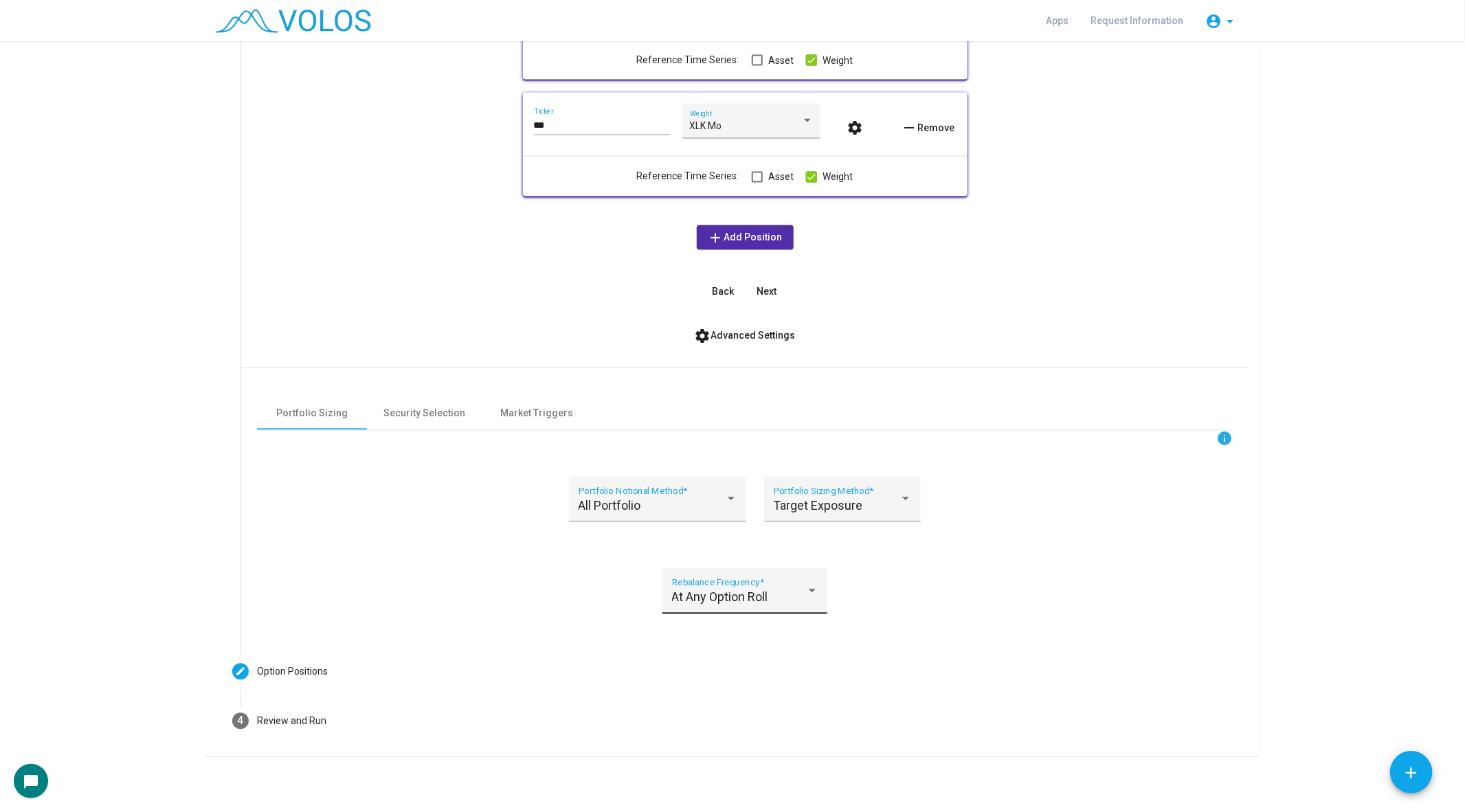
type input "***"
click at [779, 611] on div "At Any Option Roll Rebalance Frequency *" at bounding box center [745, 596] width 146 height 37
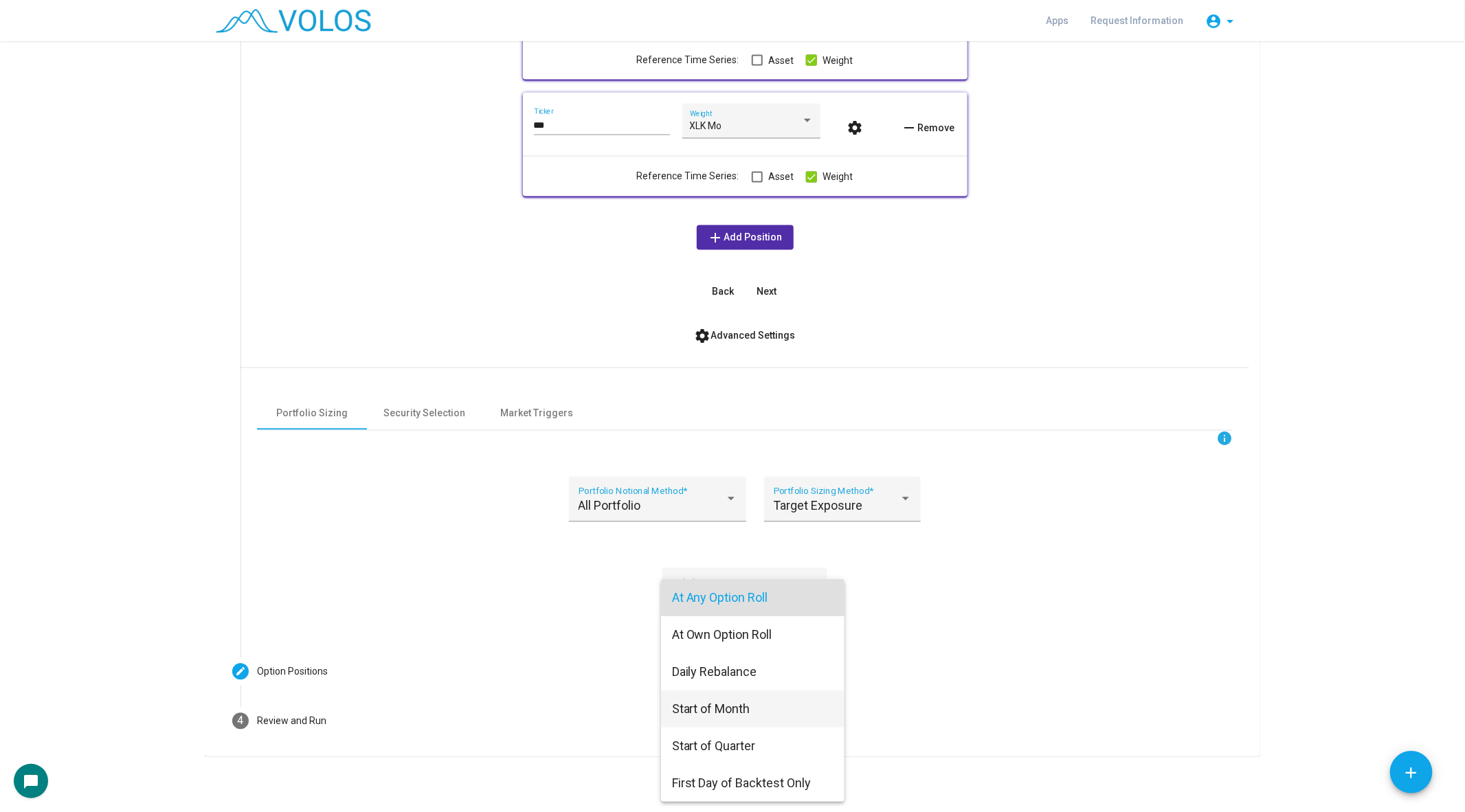
click at [778, 707] on span "Start of Month" at bounding box center [753, 709] width 162 height 37
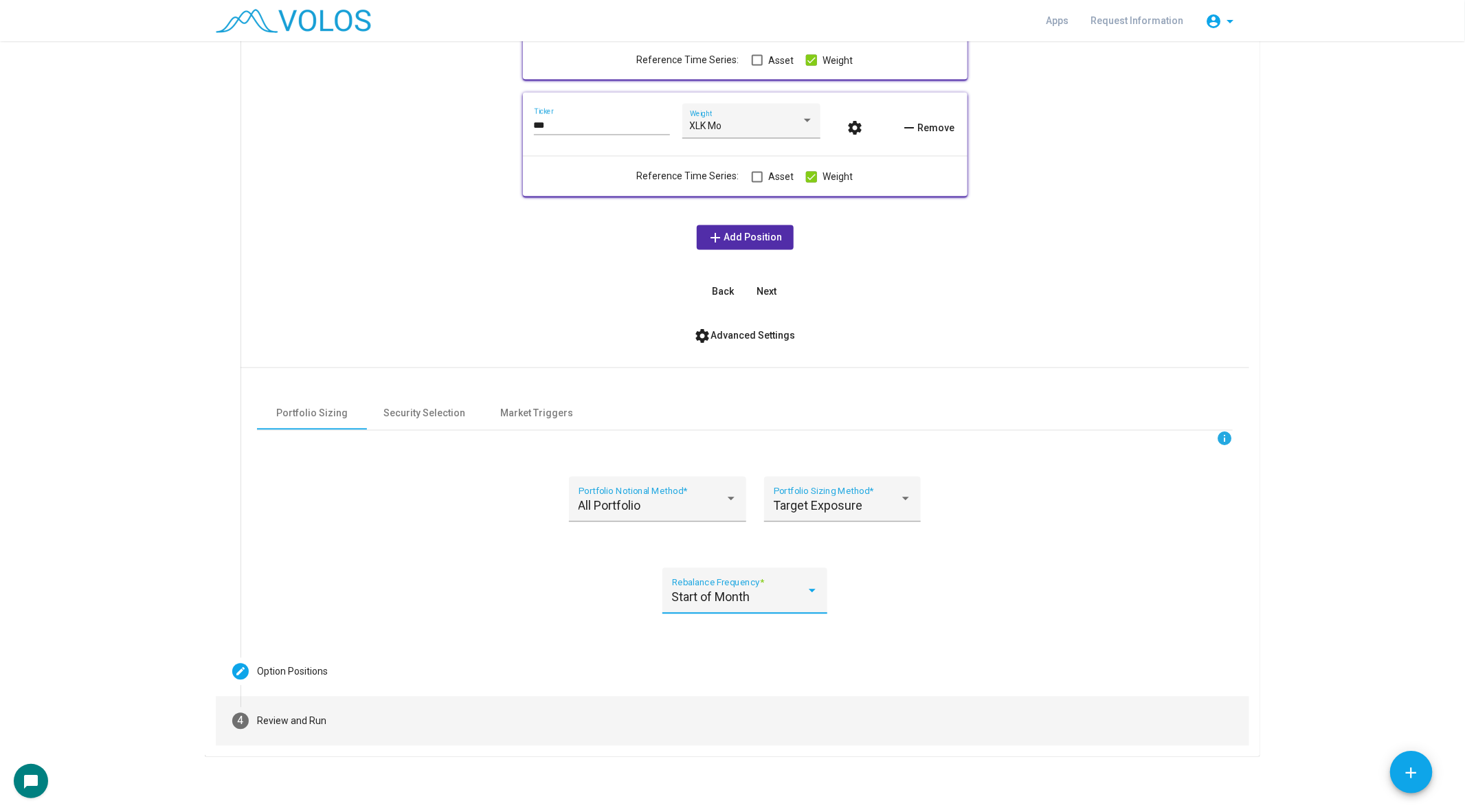
click at [331, 737] on mat-step-header "4 Review and Run" at bounding box center [732, 721] width 1034 height 50
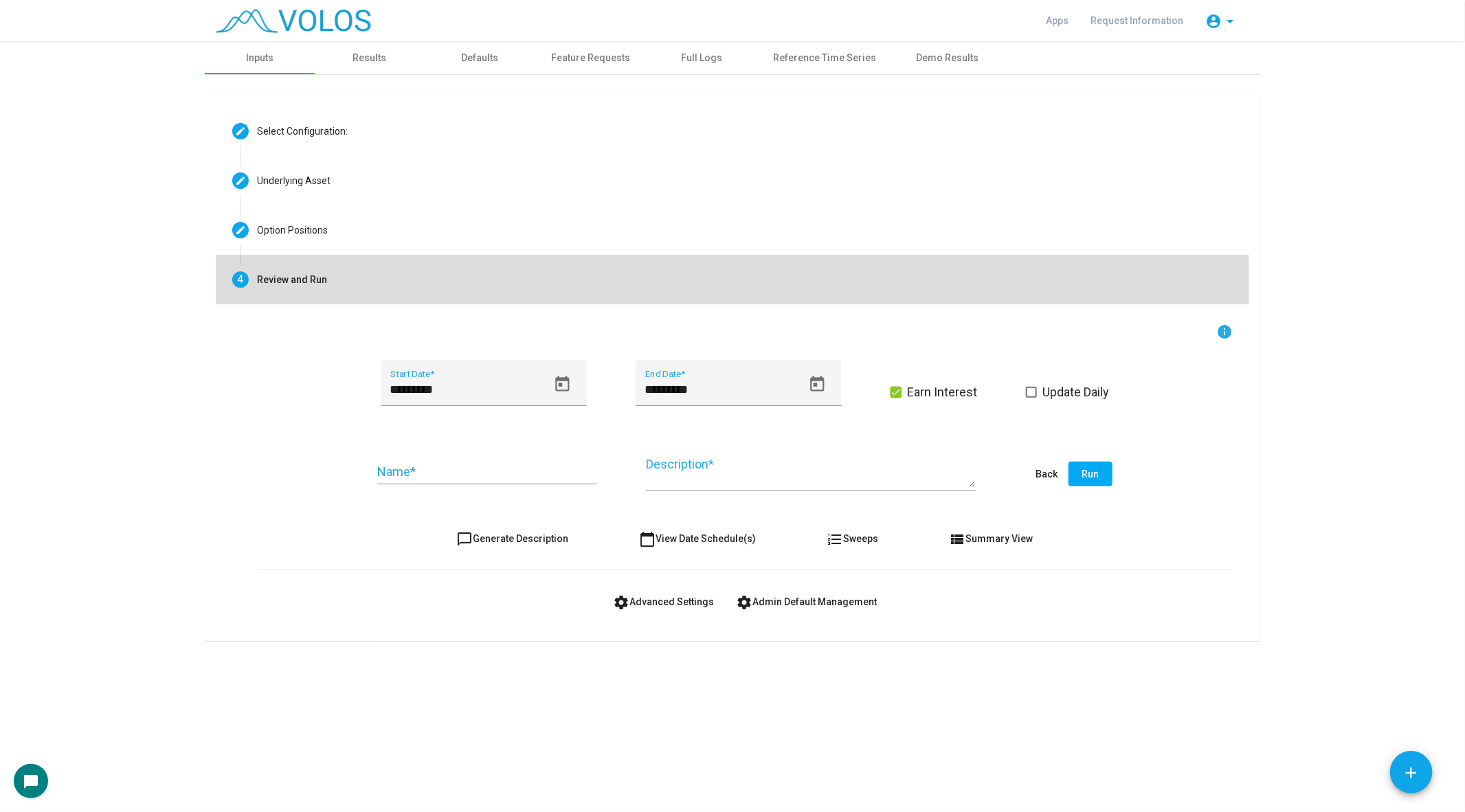
scroll to position [0, 0]
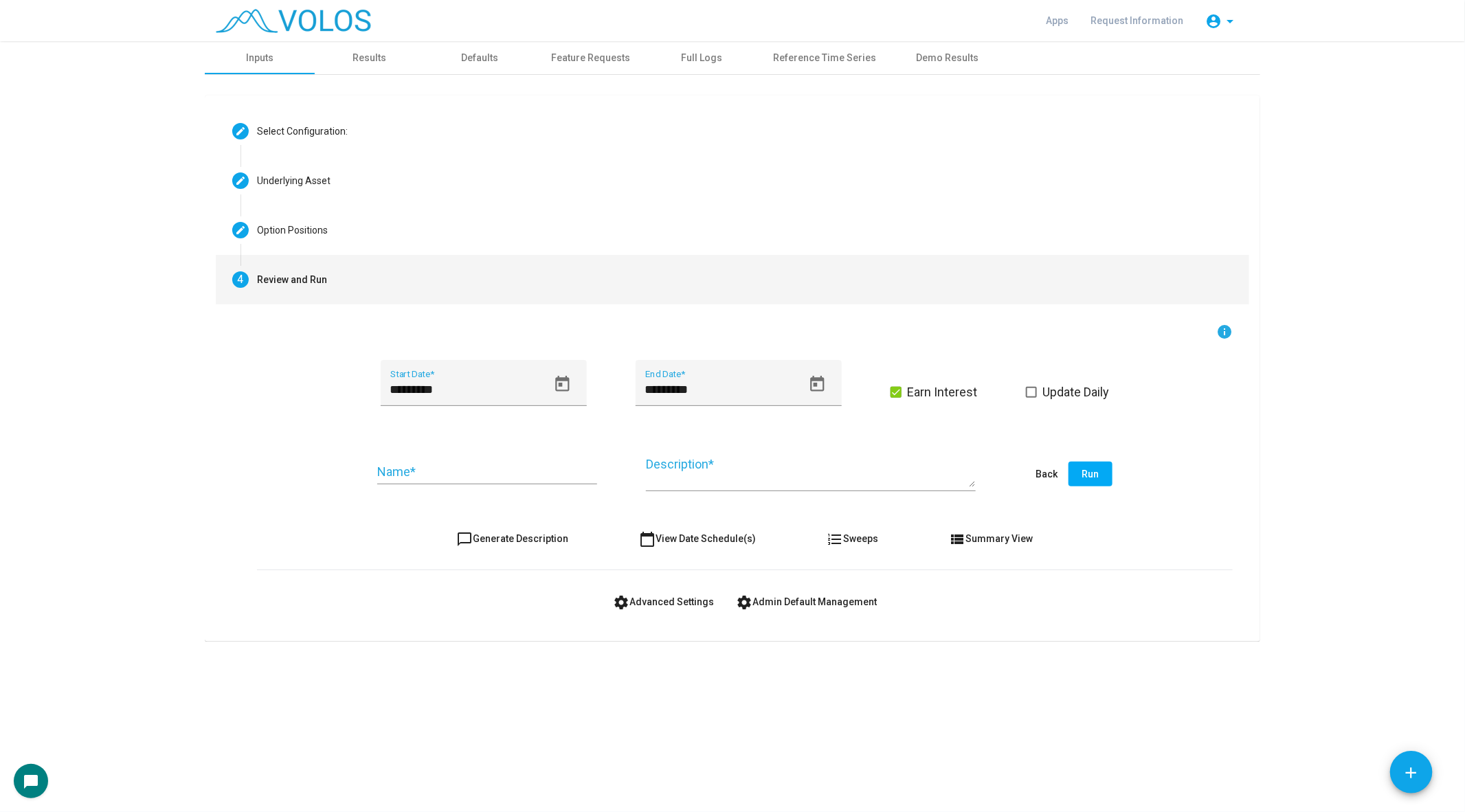
click at [491, 550] on form "info ********* Start Date * ********* End Date * Earn Interest Update Daily Nam…" at bounding box center [745, 469] width 976 height 290
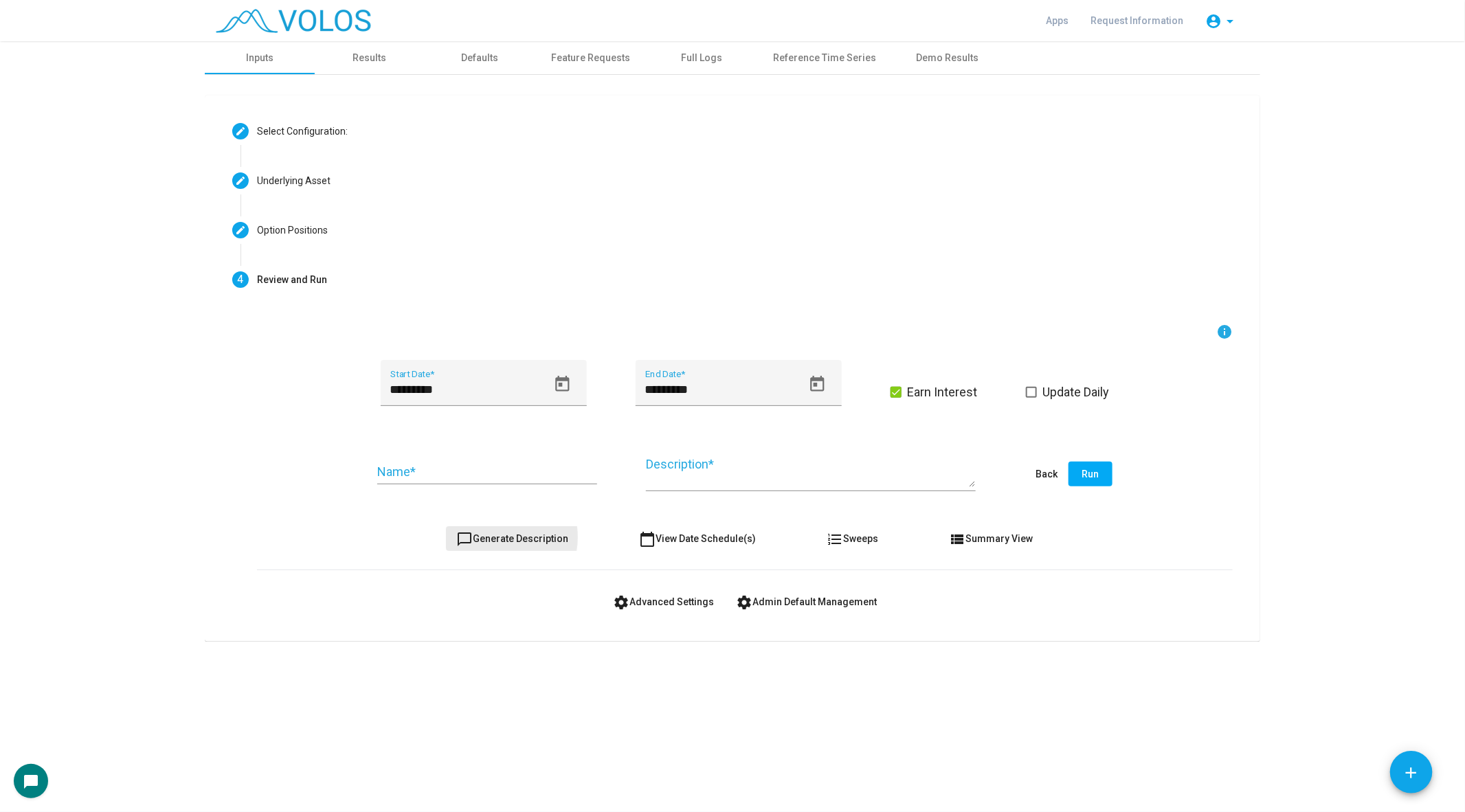
click at [497, 536] on span "chat_bubble_outline Generate Description" at bounding box center [513, 538] width 112 height 11
type textarea "**********"
click at [497, 536] on span "chat_bubble_outline Generate Description" at bounding box center [513, 538] width 112 height 11
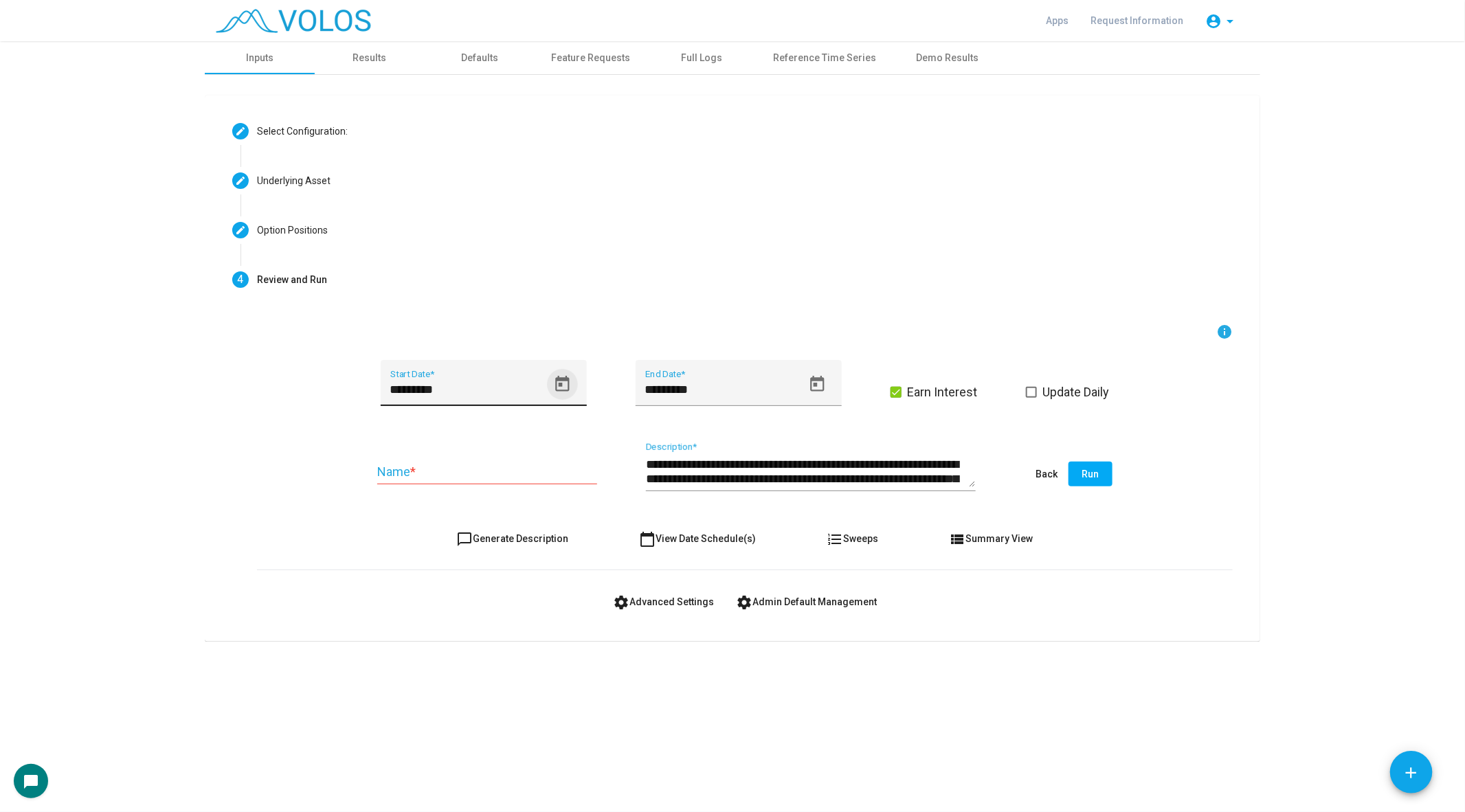
click at [567, 385] on icon "Open calendar" at bounding box center [562, 383] width 14 height 16
click at [404, 430] on span "SEP 2024" at bounding box center [409, 435] width 28 height 11
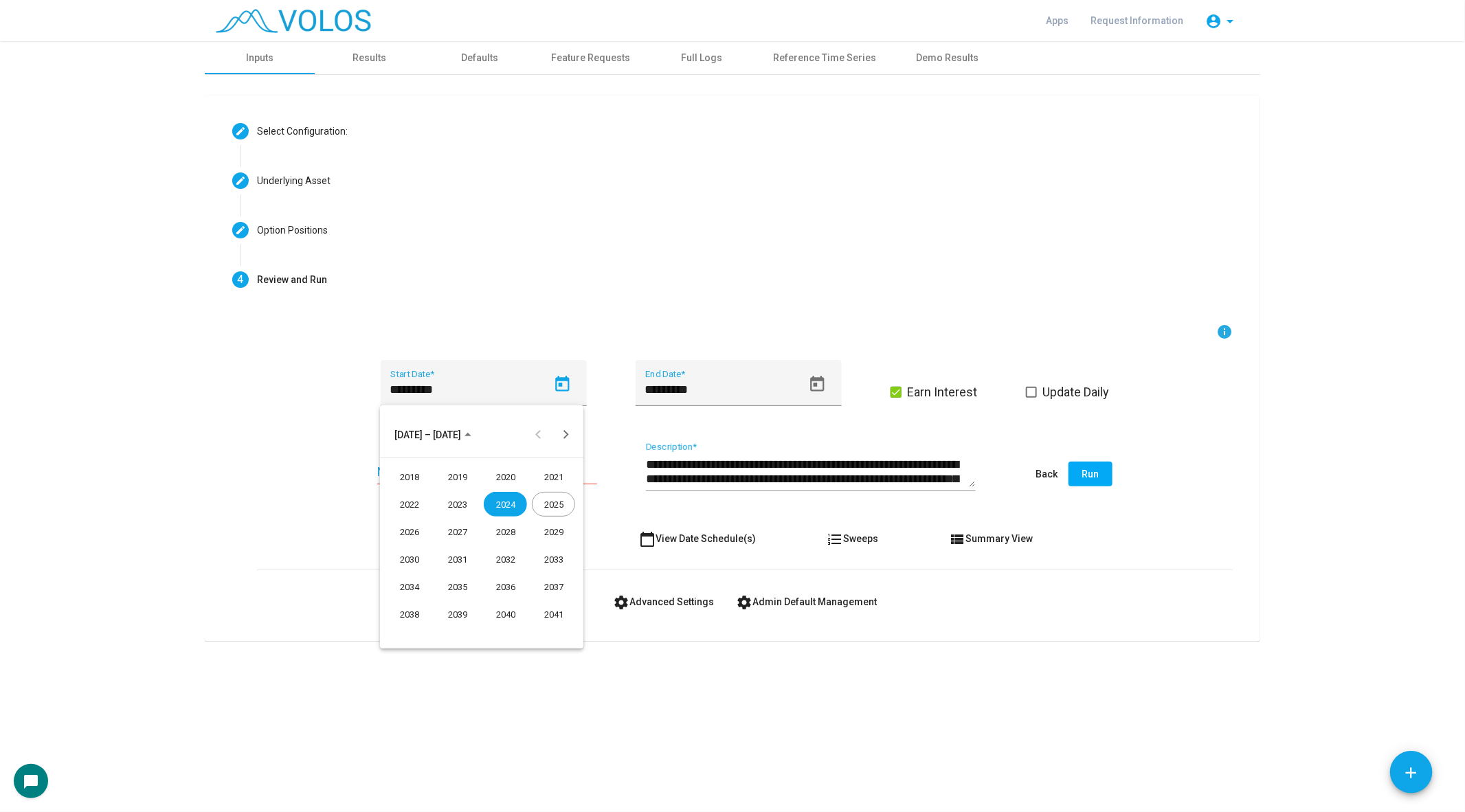
click at [512, 475] on div "2020" at bounding box center [505, 477] width 43 height 24
click at [500, 529] on div "JUL" at bounding box center [505, 532] width 43 height 24
click at [499, 494] on div "2" at bounding box center [509, 494] width 25 height 24
click at [487, 545] on button "chat_bubble_outline Generate Description" at bounding box center [513, 538] width 134 height 24
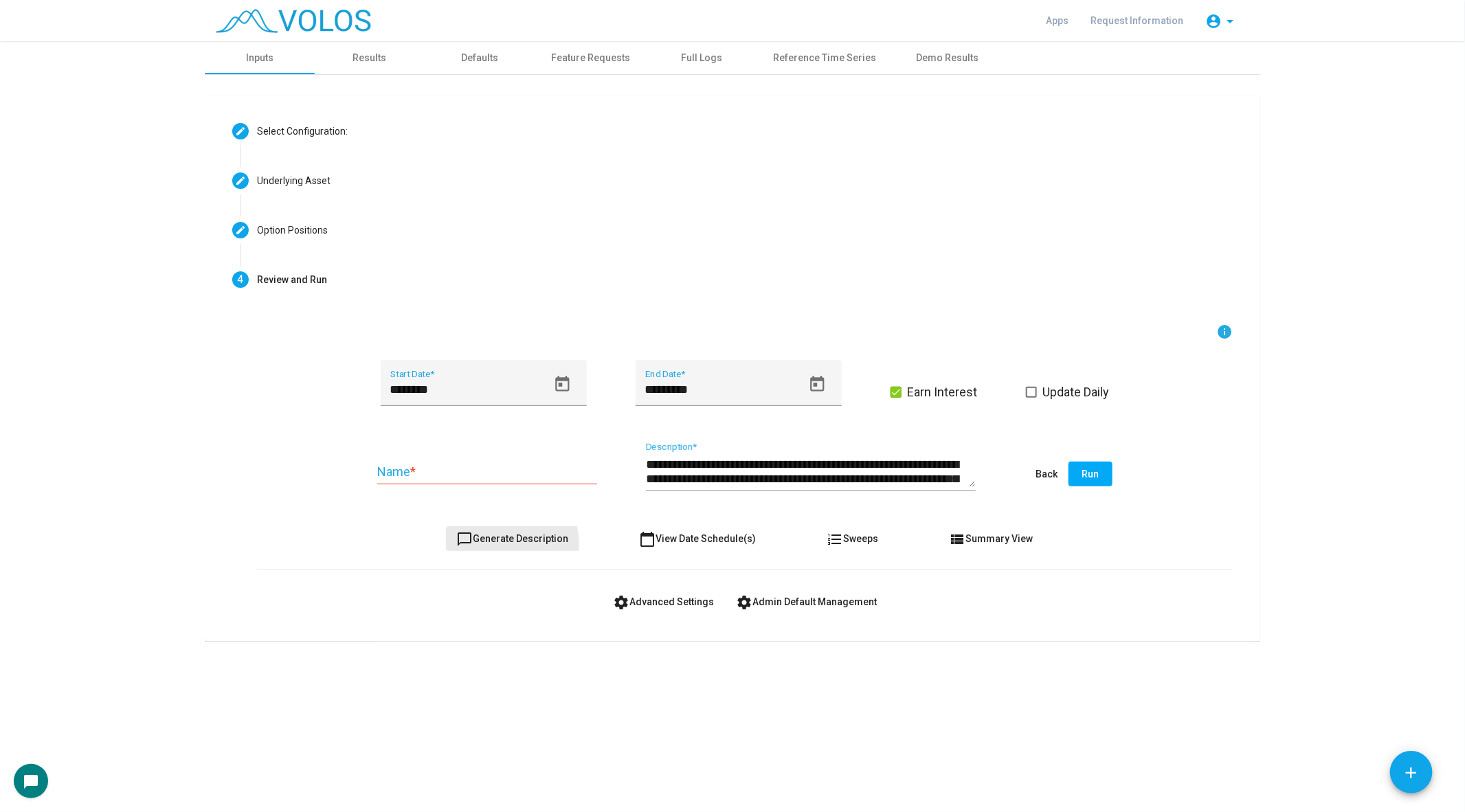
click at [487, 545] on button "chat_bubble_outline Generate Description" at bounding box center [513, 538] width 134 height 24
click at [556, 388] on icon "Open calendar" at bounding box center [562, 384] width 18 height 18
click at [425, 516] on div "6" at bounding box center [426, 522] width 25 height 24
type input "********"
click at [436, 466] on input "Name *" at bounding box center [487, 472] width 220 height 14
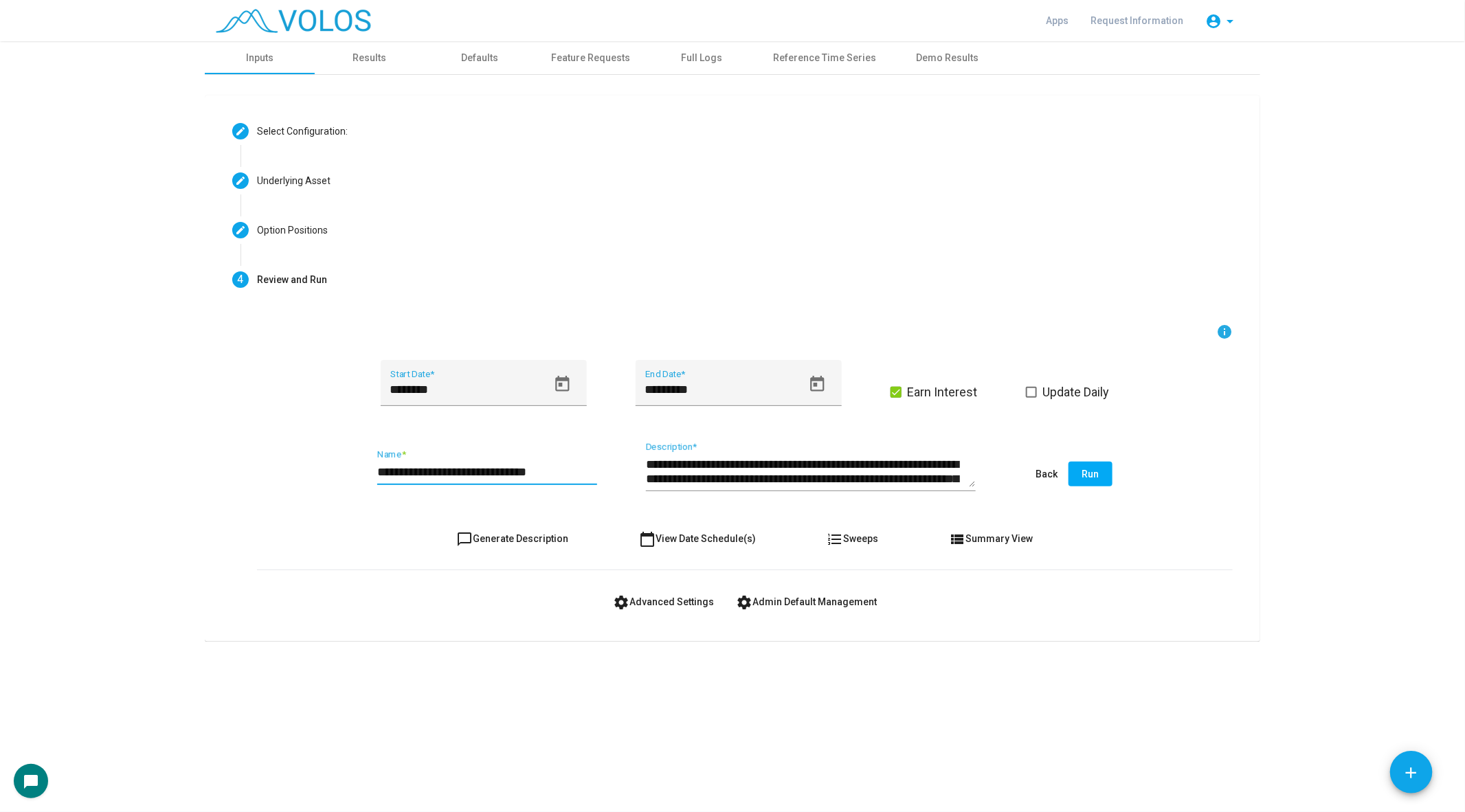
click at [494, 472] on input "**********" at bounding box center [487, 472] width 220 height 14
drag, startPoint x: 547, startPoint y: 472, endPoint x: 689, endPoint y: 472, distance: 142.0
click at [688, 472] on div "**********" at bounding box center [745, 475] width 976 height 65
click at [592, 469] on input "**********" at bounding box center [487, 472] width 220 height 14
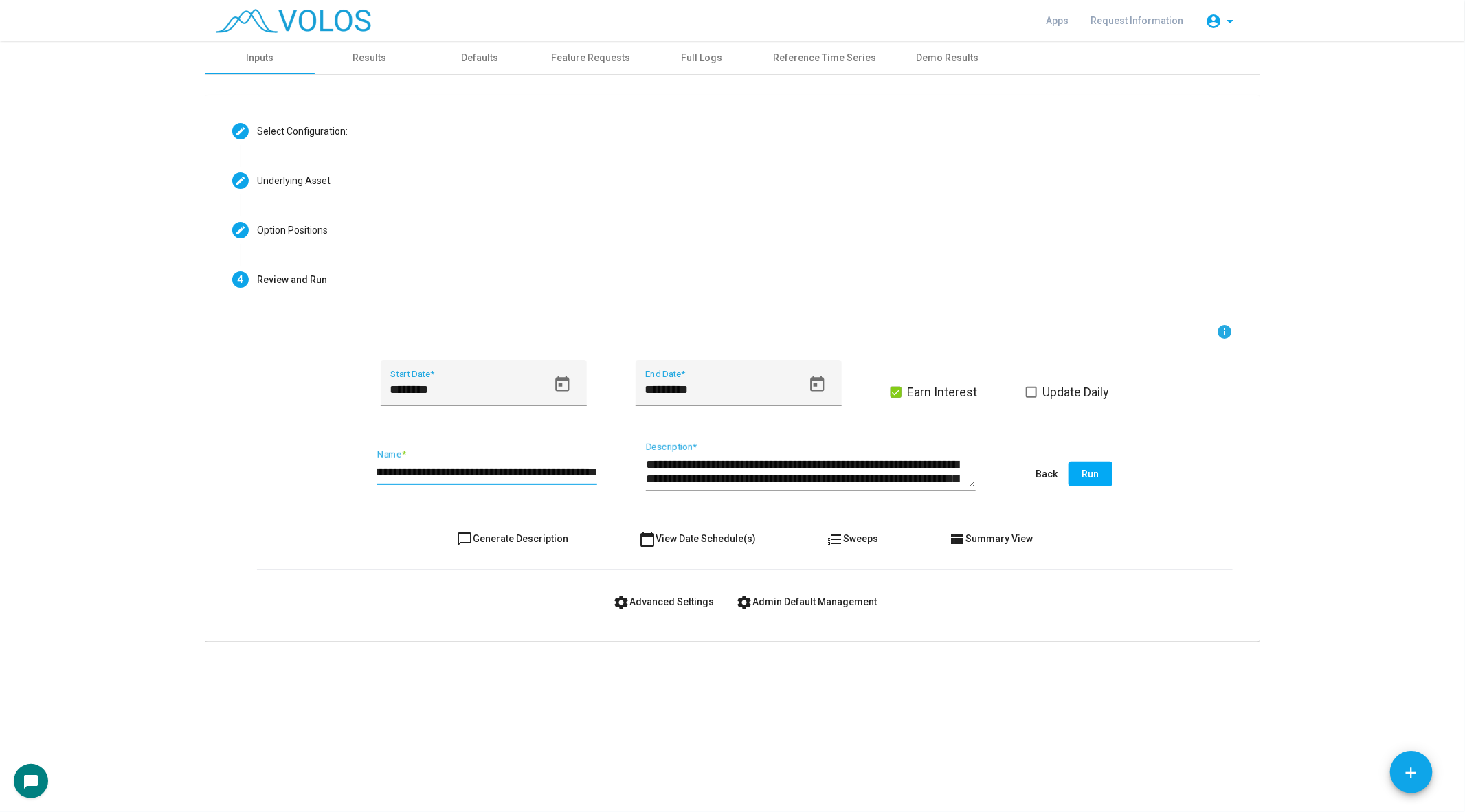
scroll to position [0, 62]
type input "**********"
click at [528, 543] on button "chat_bubble_outline Generate Description" at bounding box center [513, 538] width 134 height 24
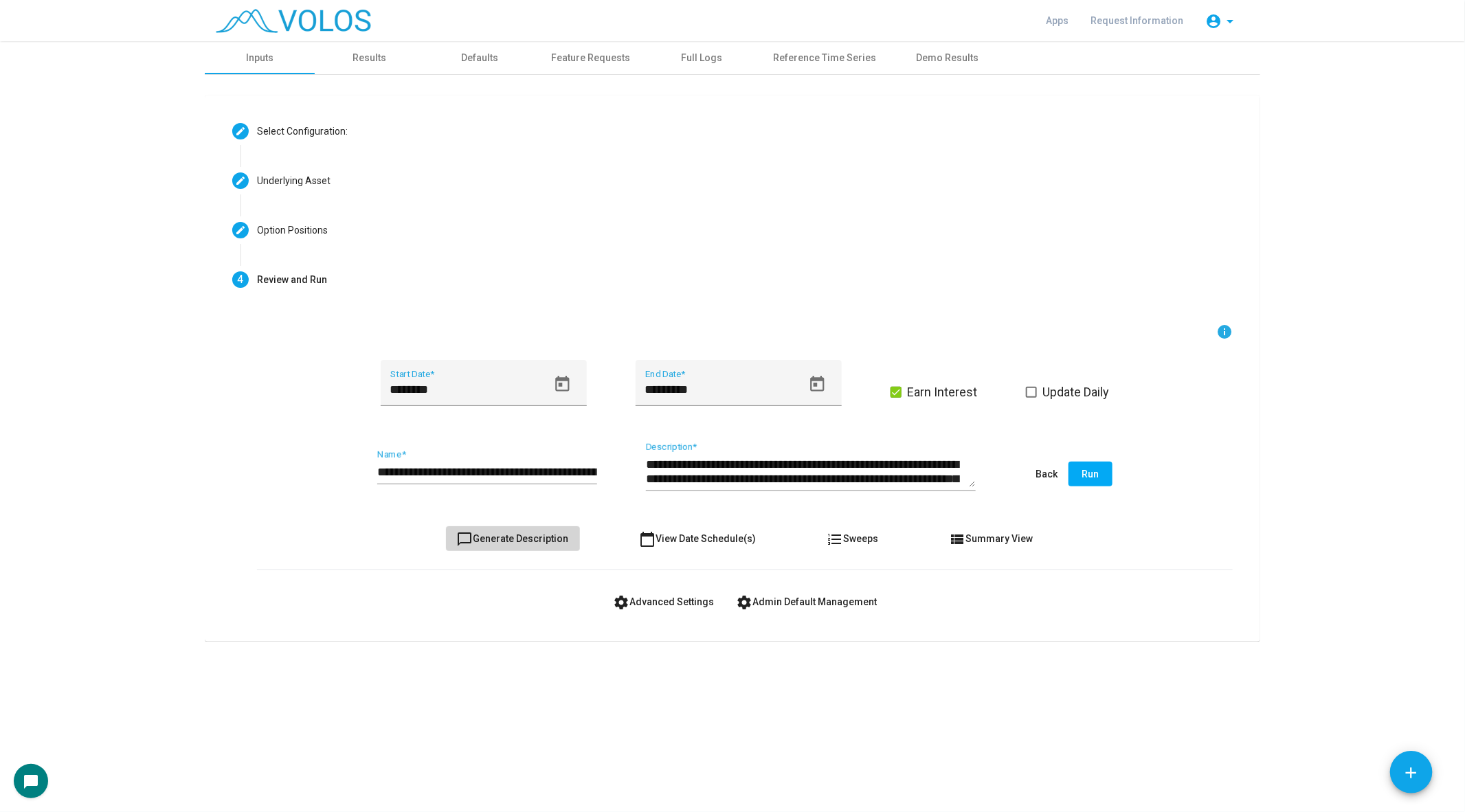
click at [528, 543] on button "chat_bubble_outline Generate Description" at bounding box center [513, 538] width 134 height 24
click at [553, 385] on icon "Open calendar" at bounding box center [562, 384] width 18 height 18
click at [478, 487] on div "1" at bounding box center [481, 494] width 25 height 24
type input "********"
click at [484, 541] on span "chat_bubble_outline Generate Description" at bounding box center [513, 538] width 112 height 11
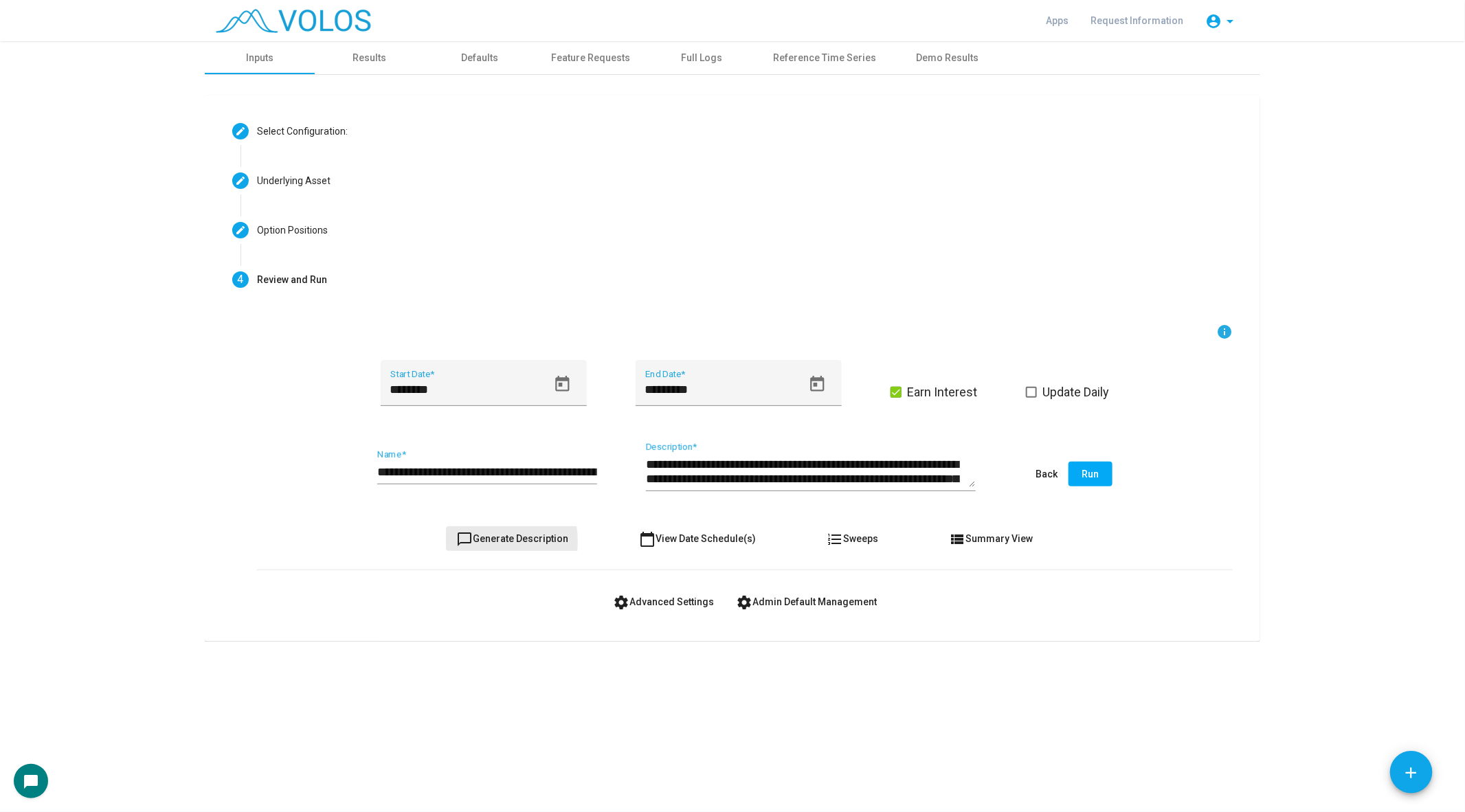
click at [484, 541] on span "chat_bubble_outline Generate Description" at bounding box center [513, 538] width 112 height 11
click at [1100, 476] on button "Run" at bounding box center [1090, 474] width 44 height 24
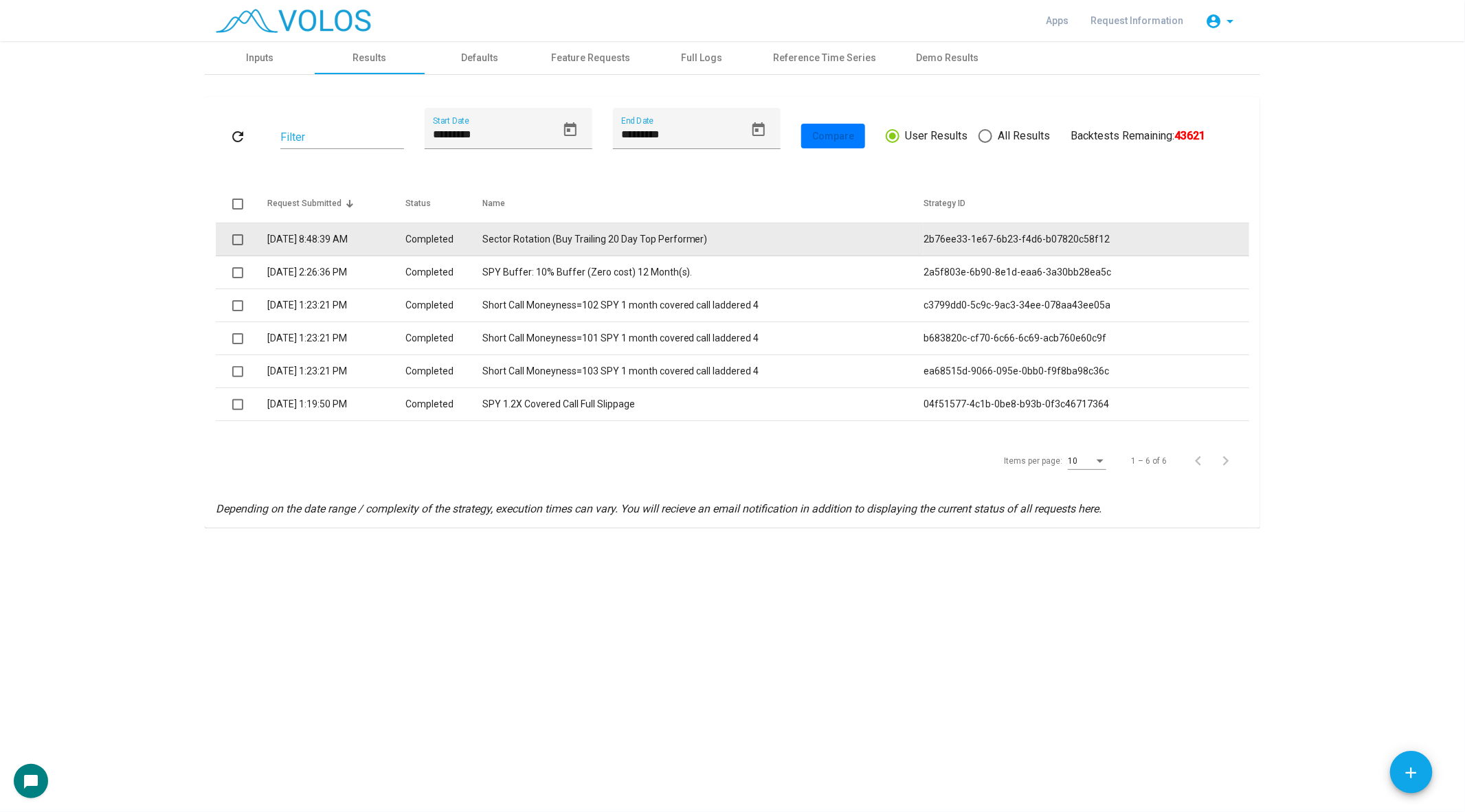
click at [637, 242] on td "Sector Rotation (Buy Trailing 20 Day Top Performer)" at bounding box center [703, 240] width 442 height 33
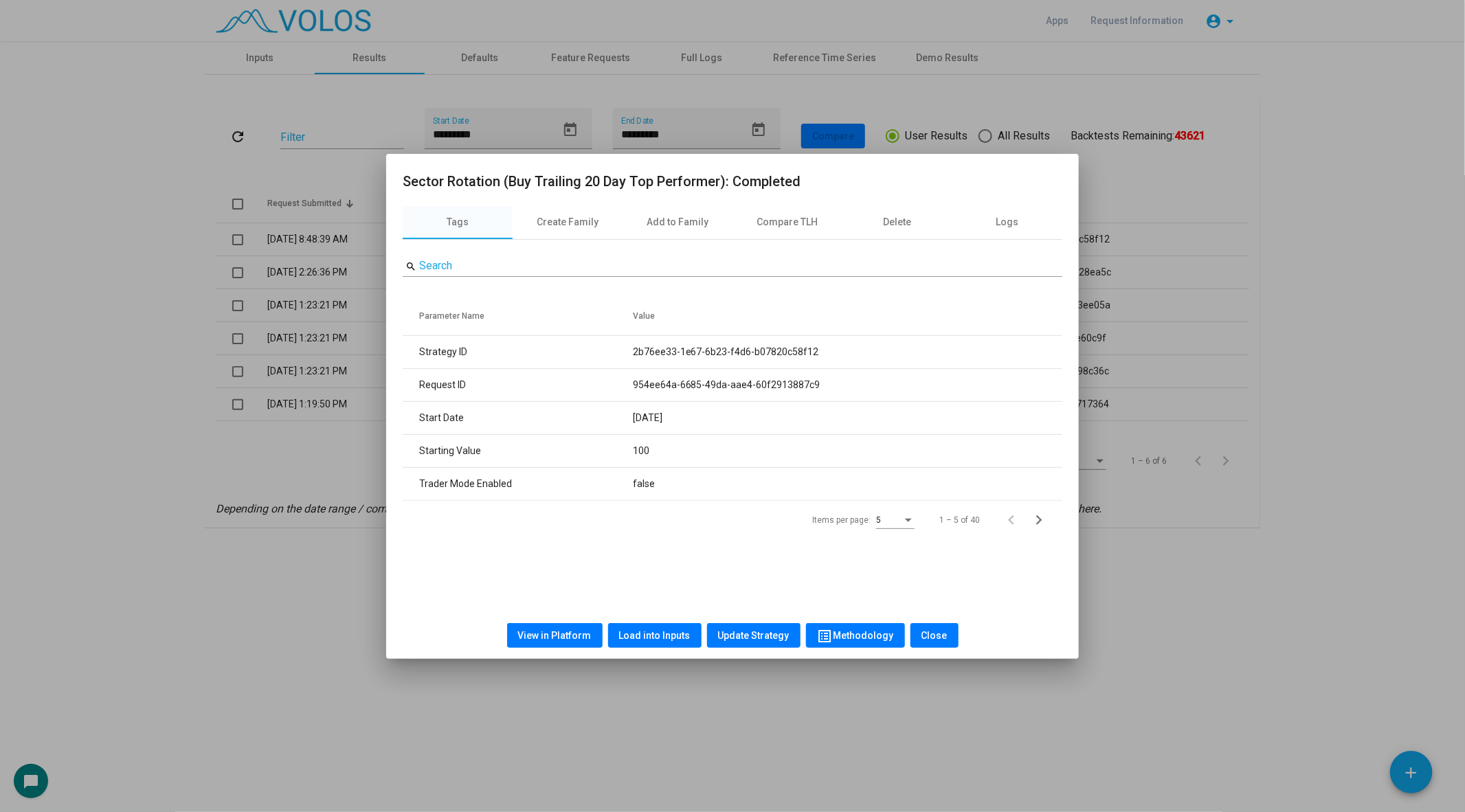
click at [568, 639] on span "View in Platform" at bounding box center [555, 635] width 74 height 11
click at [342, 356] on div at bounding box center [732, 406] width 1465 height 812
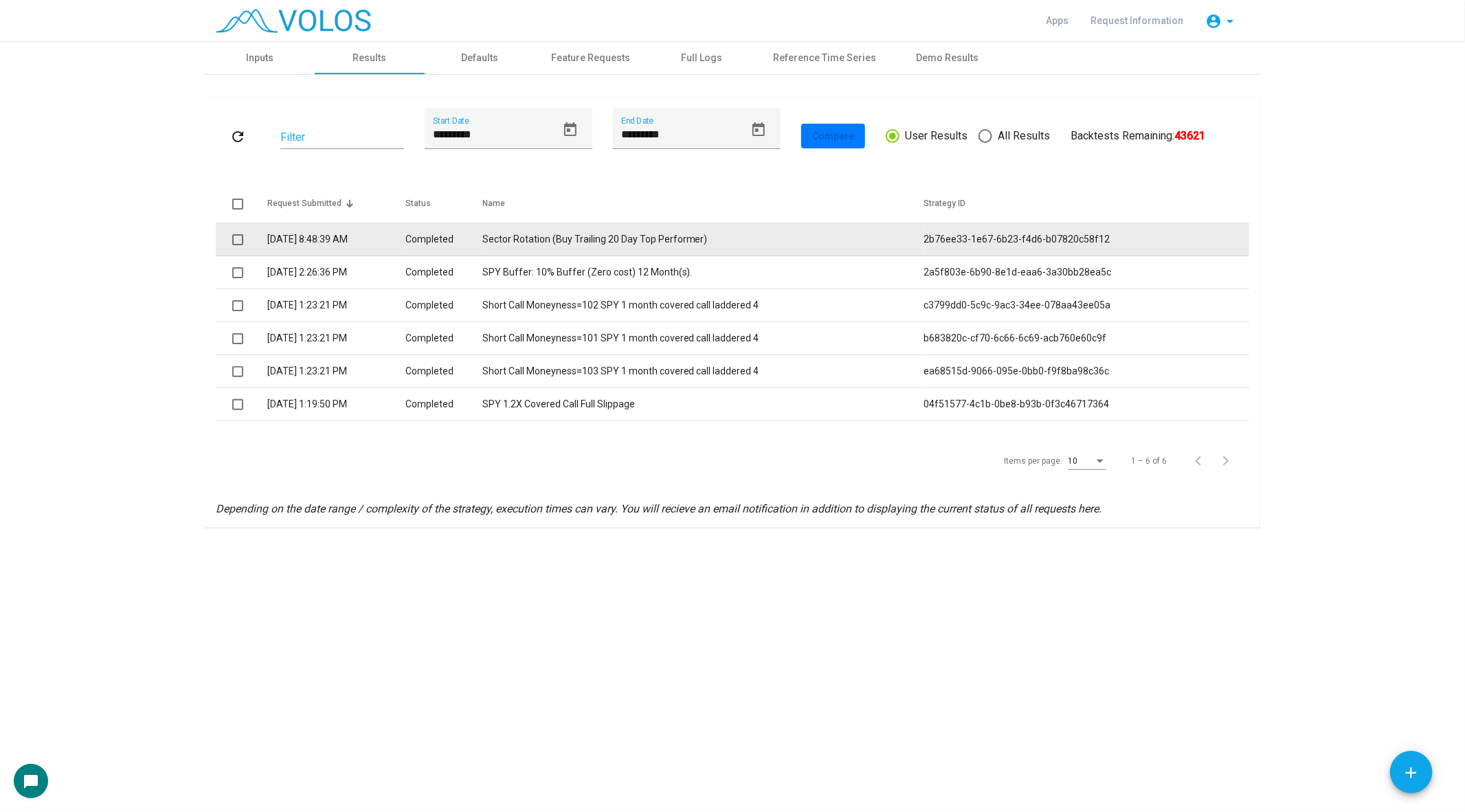
click at [482, 248] on td "Completed" at bounding box center [444, 240] width 77 height 33
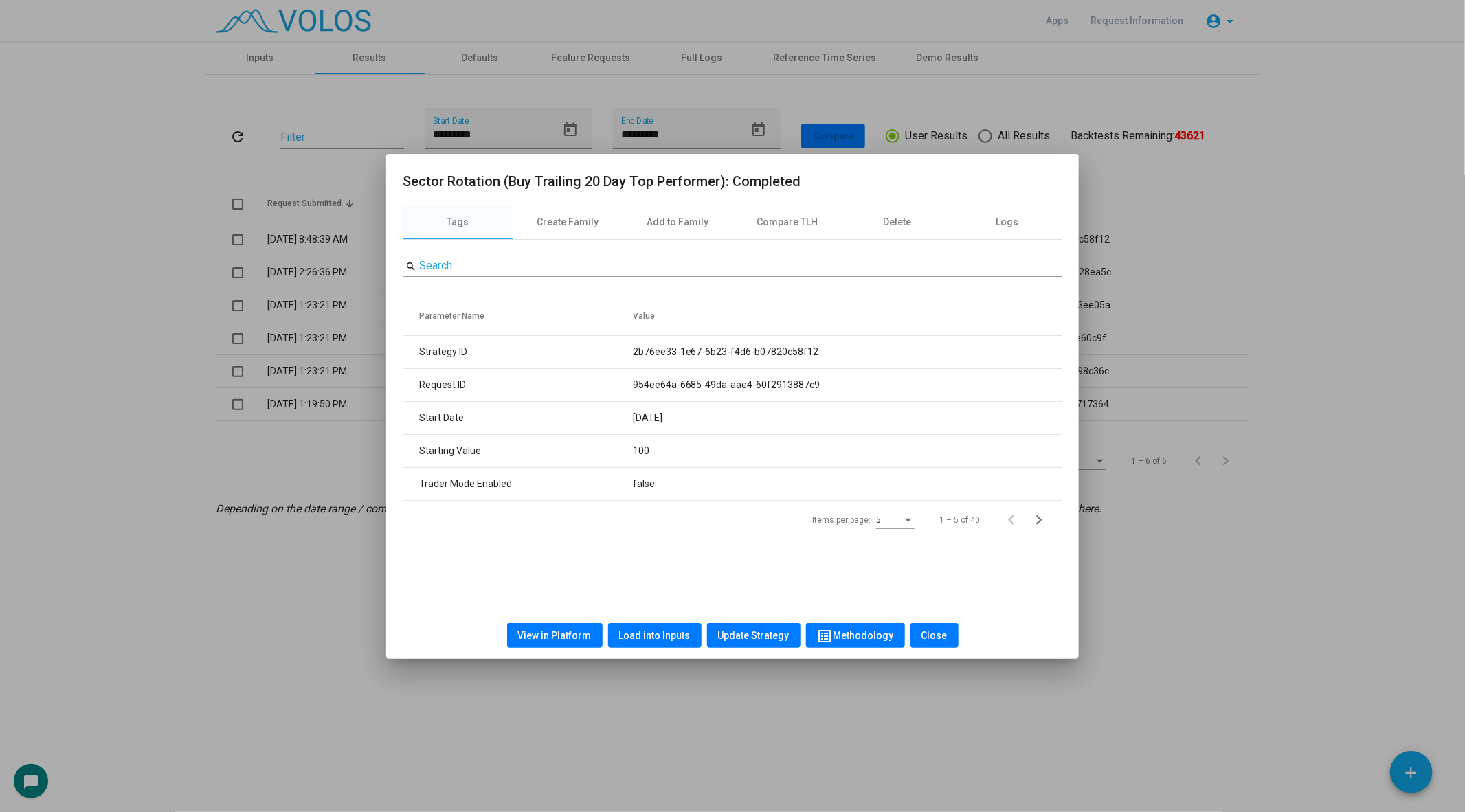
click at [665, 630] on span "Load into Inputs" at bounding box center [655, 635] width 72 height 11
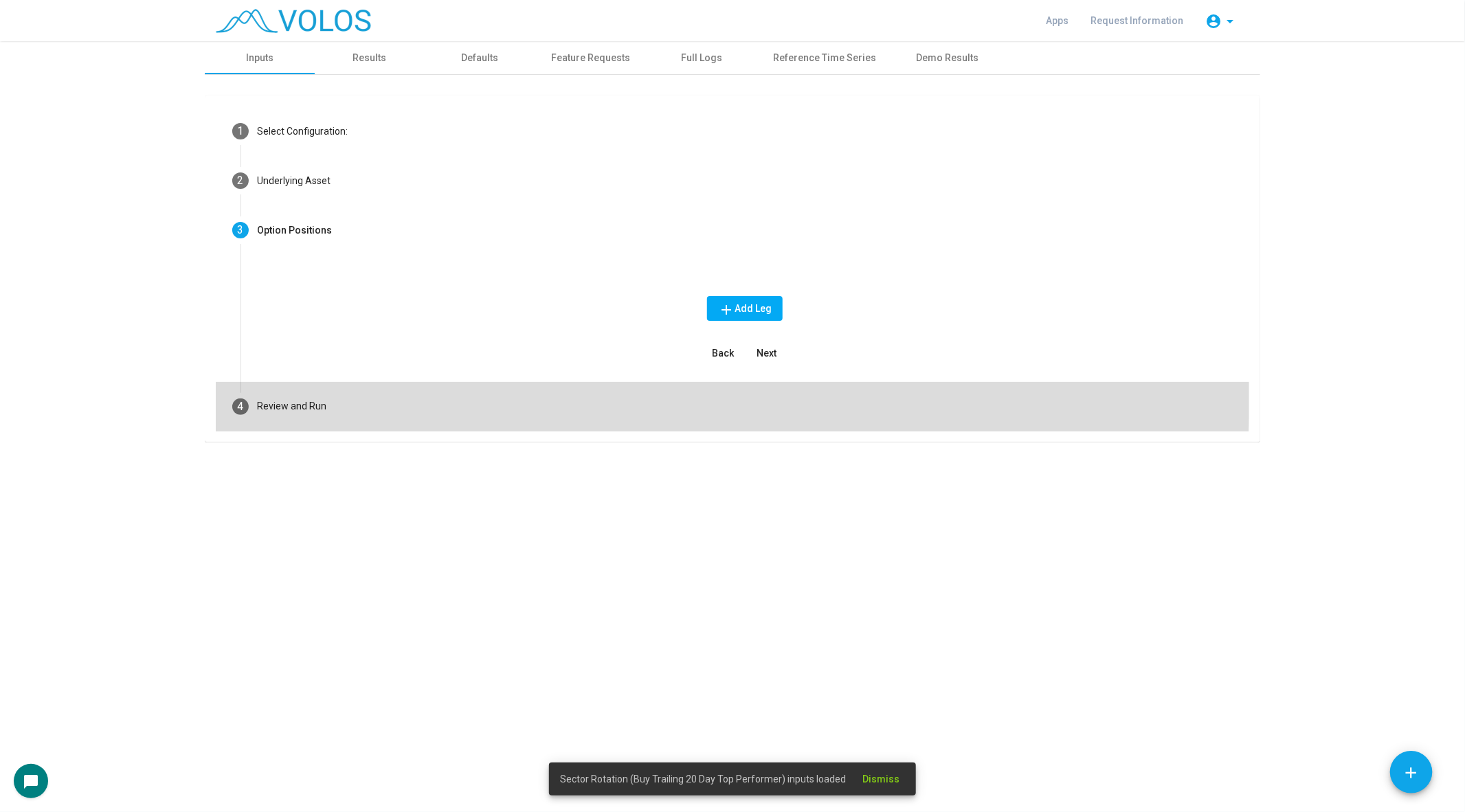
click at [361, 390] on mat-step-header "4 Review and Run" at bounding box center [732, 407] width 1034 height 50
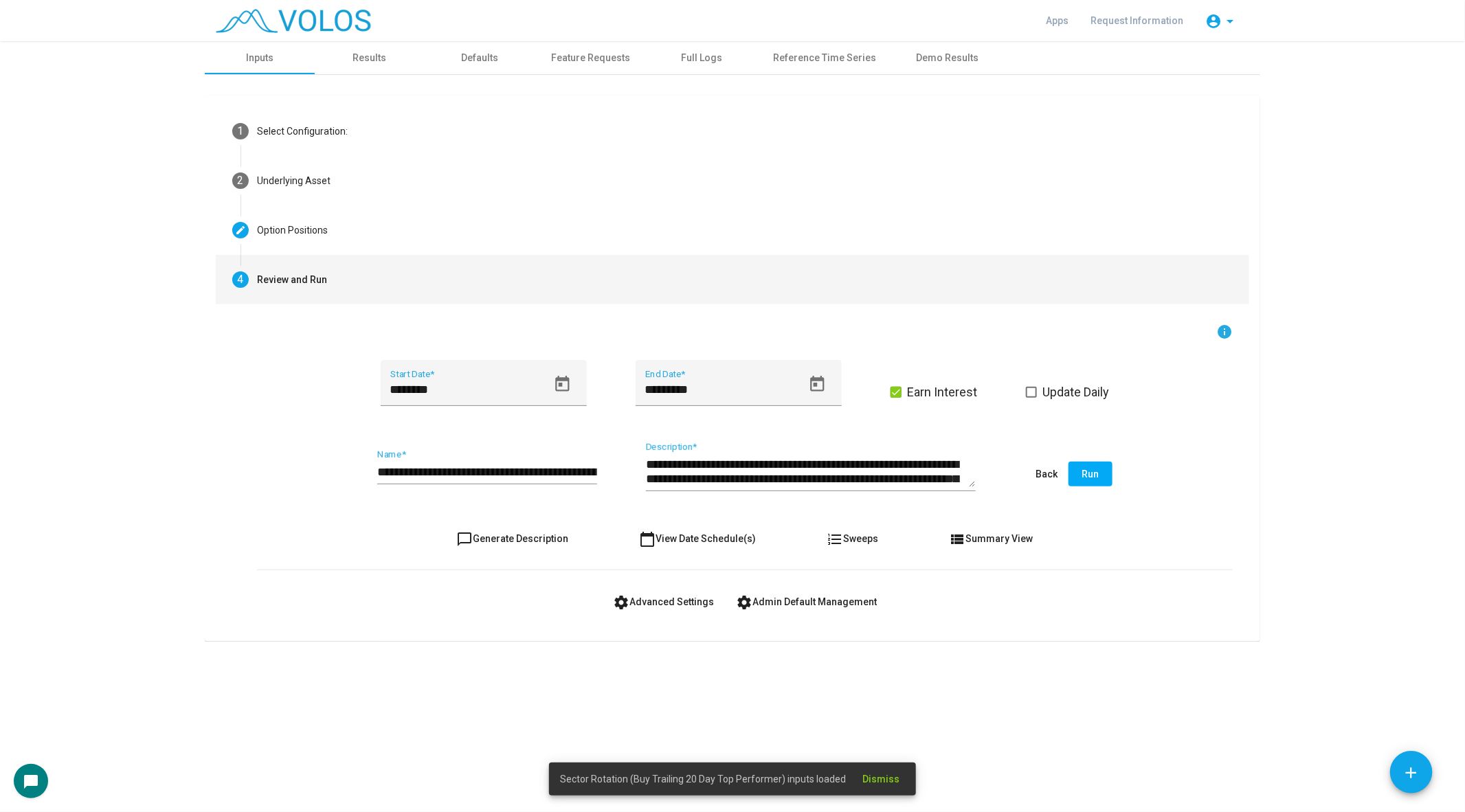
click at [493, 469] on input "**********" at bounding box center [487, 472] width 220 height 14
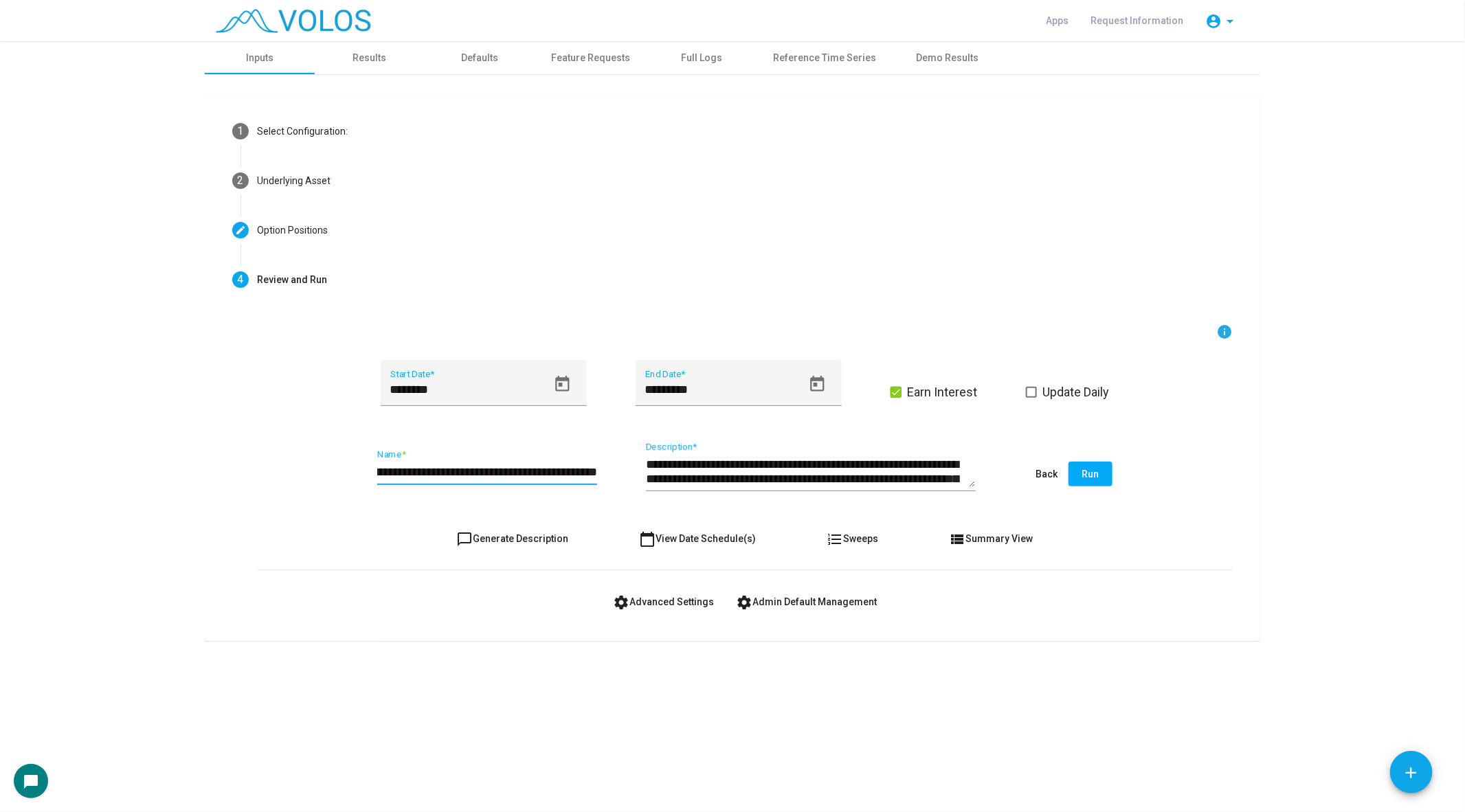
scroll to position [0, 72]
drag, startPoint x: 544, startPoint y: 472, endPoint x: 657, endPoint y: 472, distance: 113.0
click at [657, 472] on div "**********" at bounding box center [745, 475] width 976 height 65
click at [534, 466] on input "**********" at bounding box center [487, 472] width 220 height 14
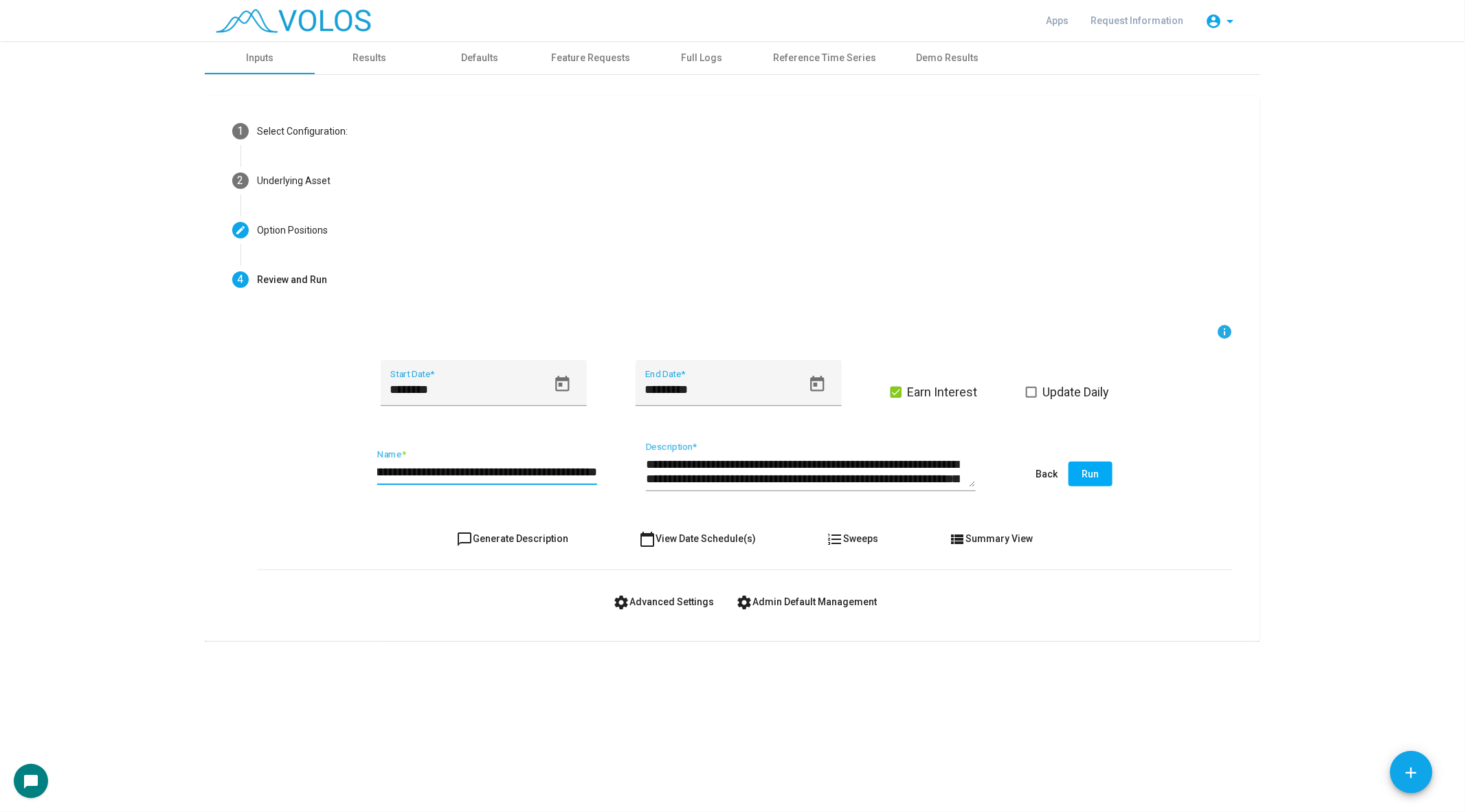
type input "**********"
click at [525, 551] on form "**********" at bounding box center [745, 469] width 976 height 290
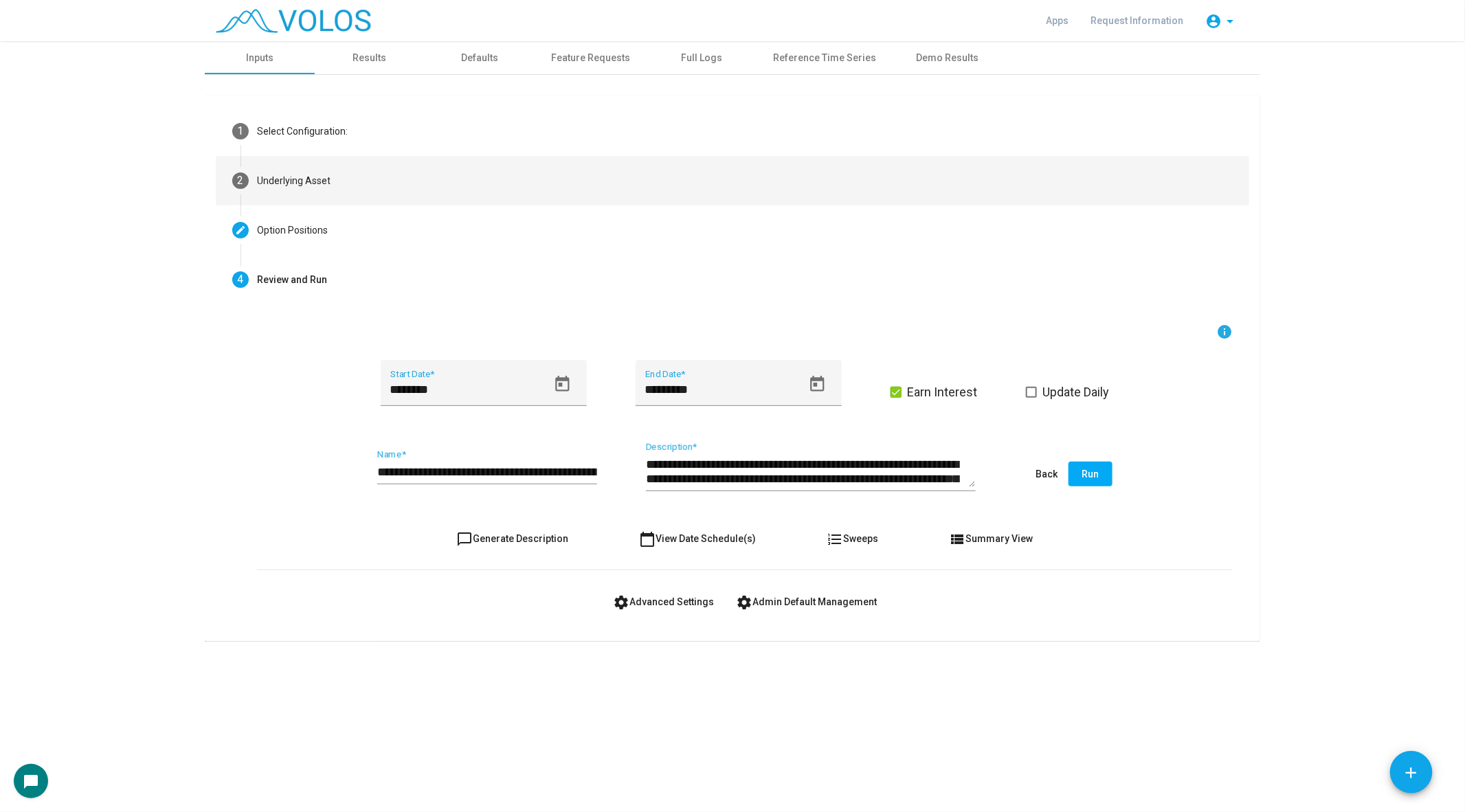
click at [439, 192] on mat-step-header "2 Underlying Asset" at bounding box center [732, 180] width 1034 height 50
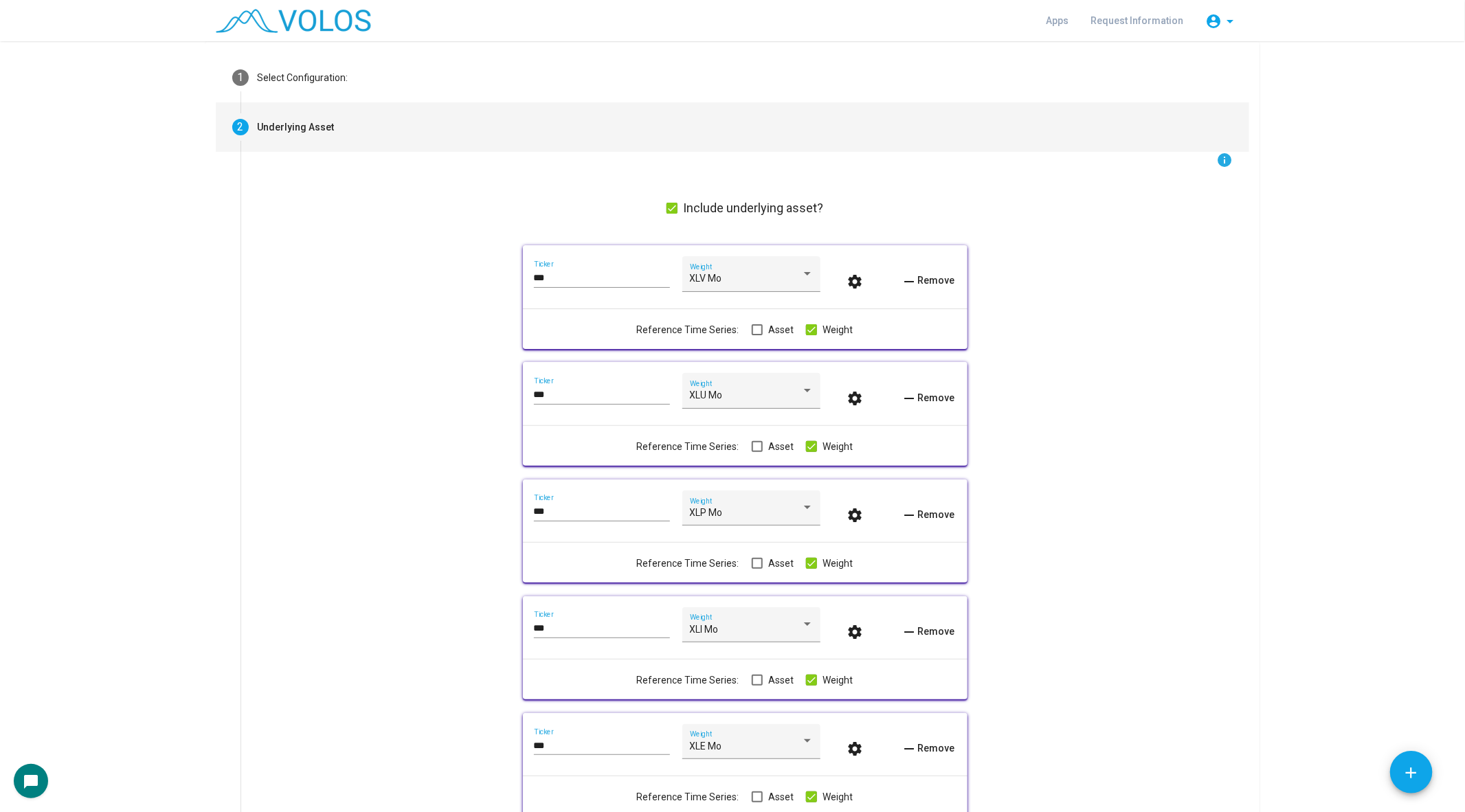
scroll to position [91, 0]
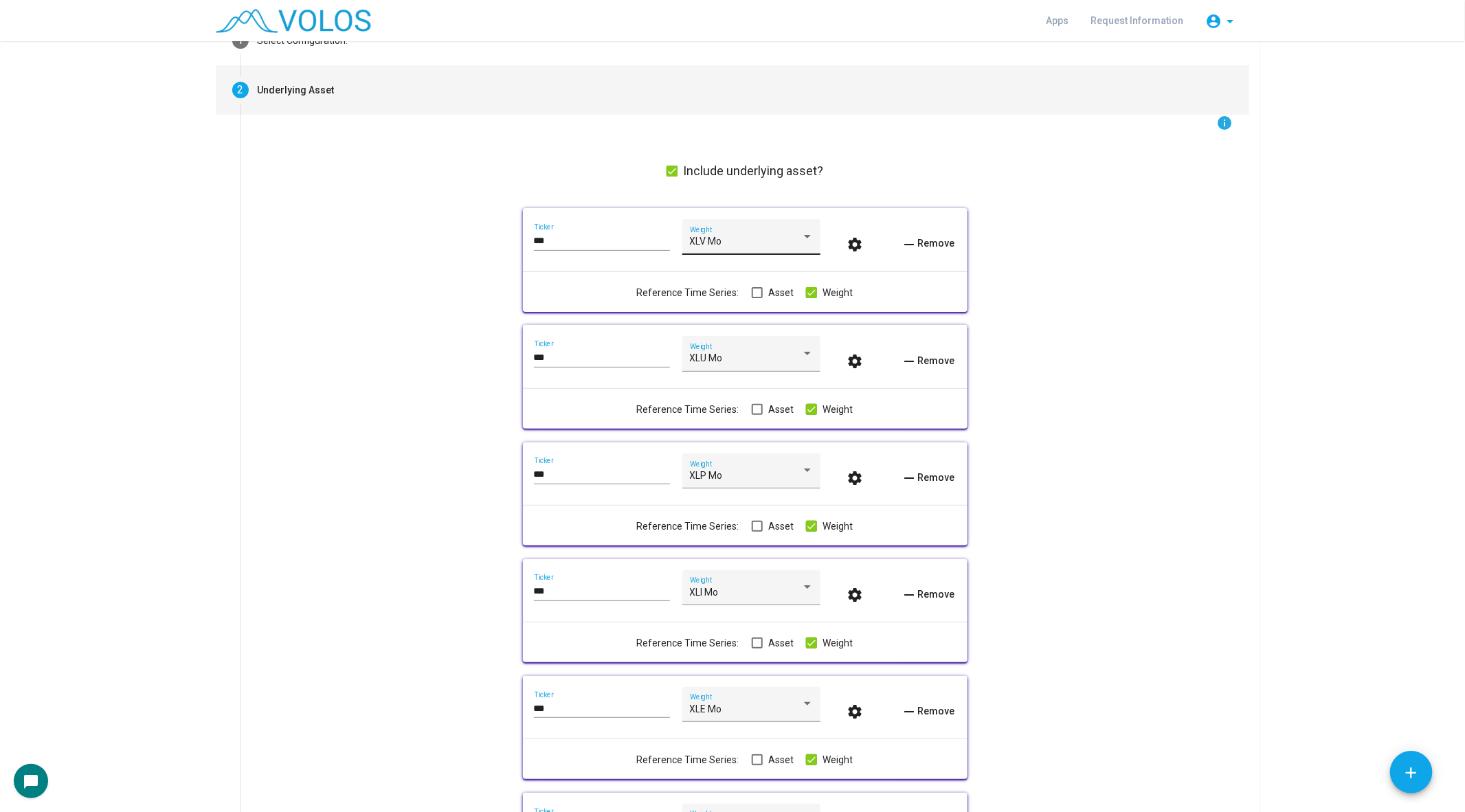
click at [722, 233] on div "XLV Mo Weight" at bounding box center [751, 241] width 123 height 28
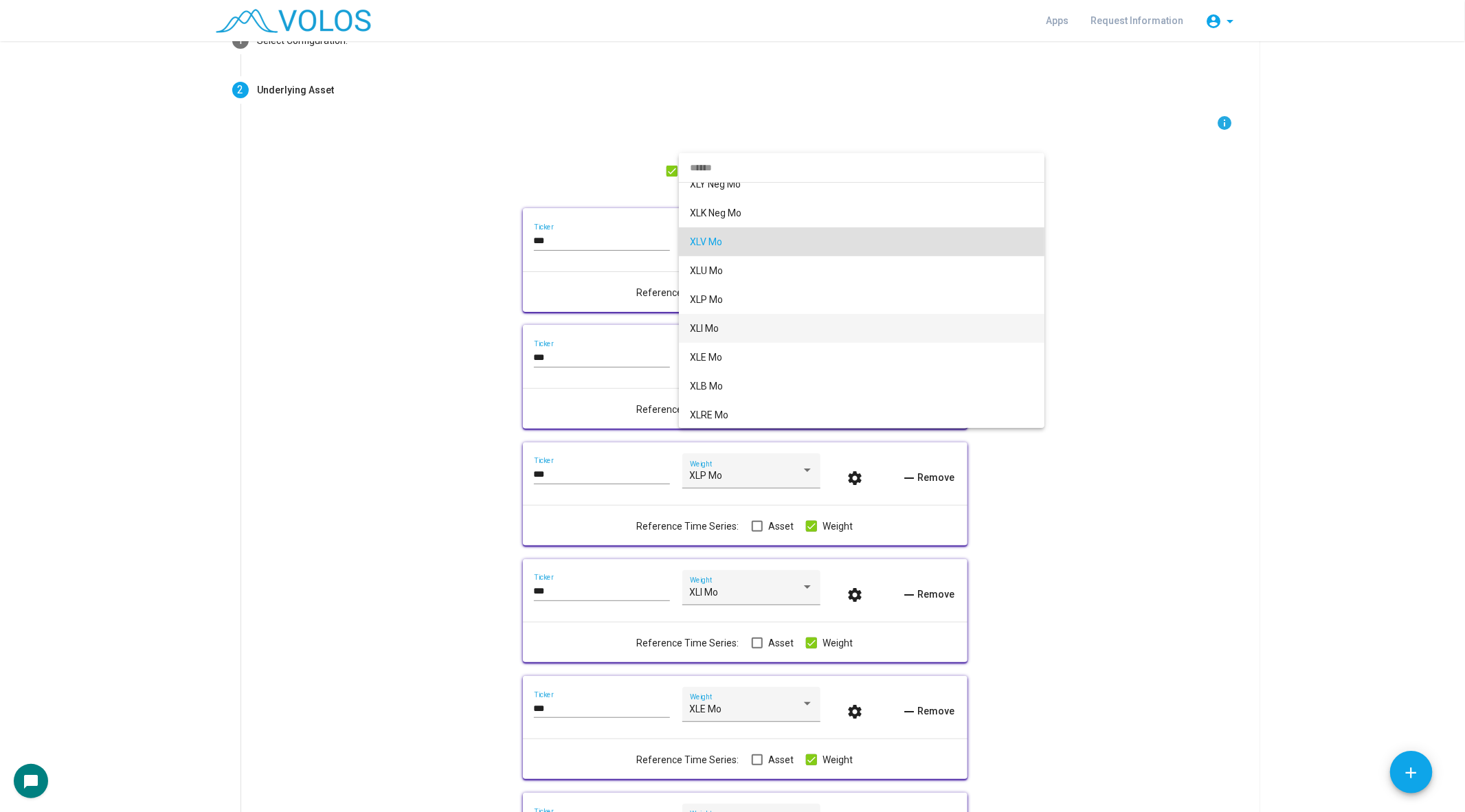
scroll to position [0, 0]
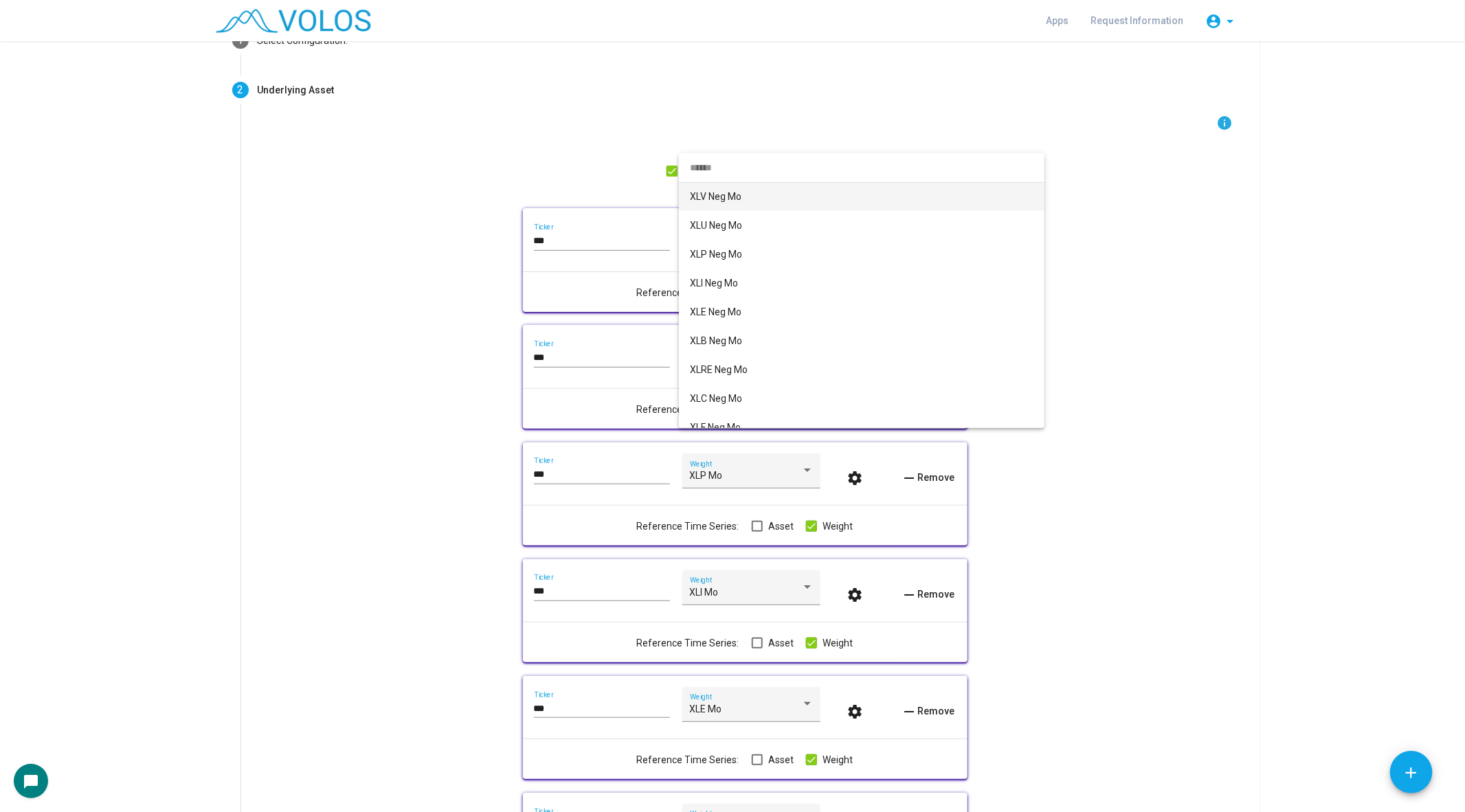
click at [725, 193] on span "XLV Neg Mo" at bounding box center [861, 196] width 344 height 29
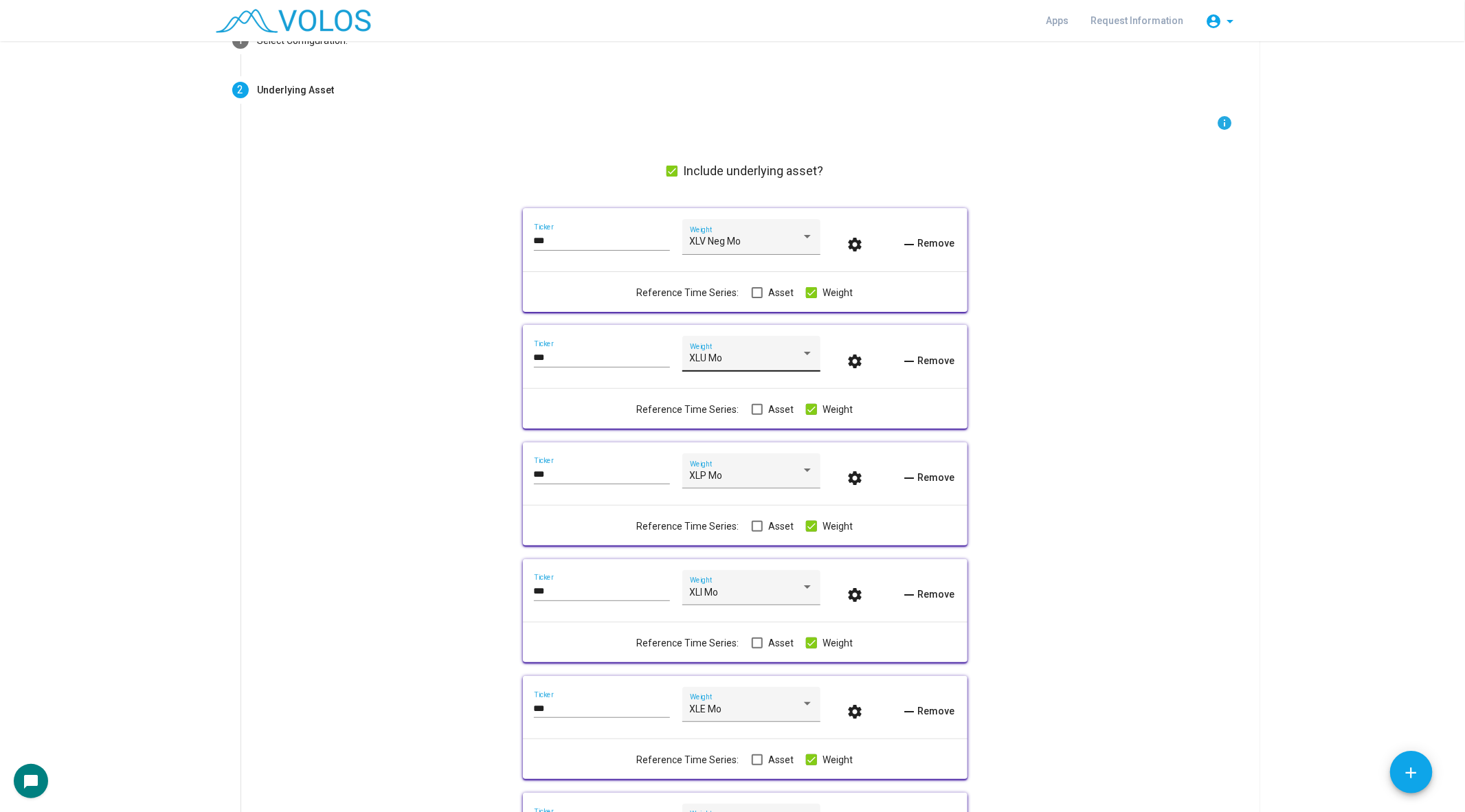
click at [759, 353] on div "XLU Mo Weight" at bounding box center [751, 358] width 123 height 28
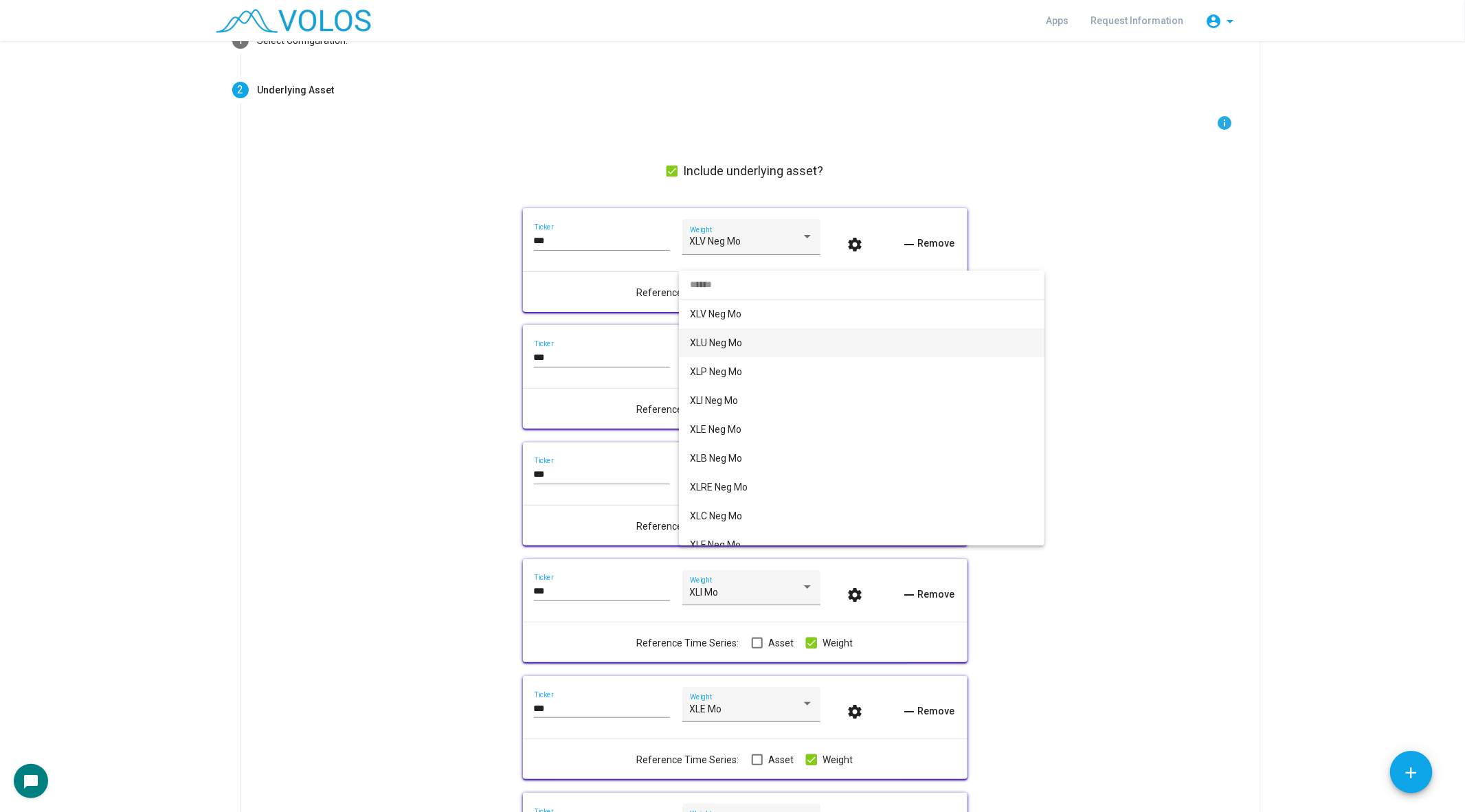
click at [759, 351] on span "XLU Neg Mo" at bounding box center [861, 342] width 344 height 29
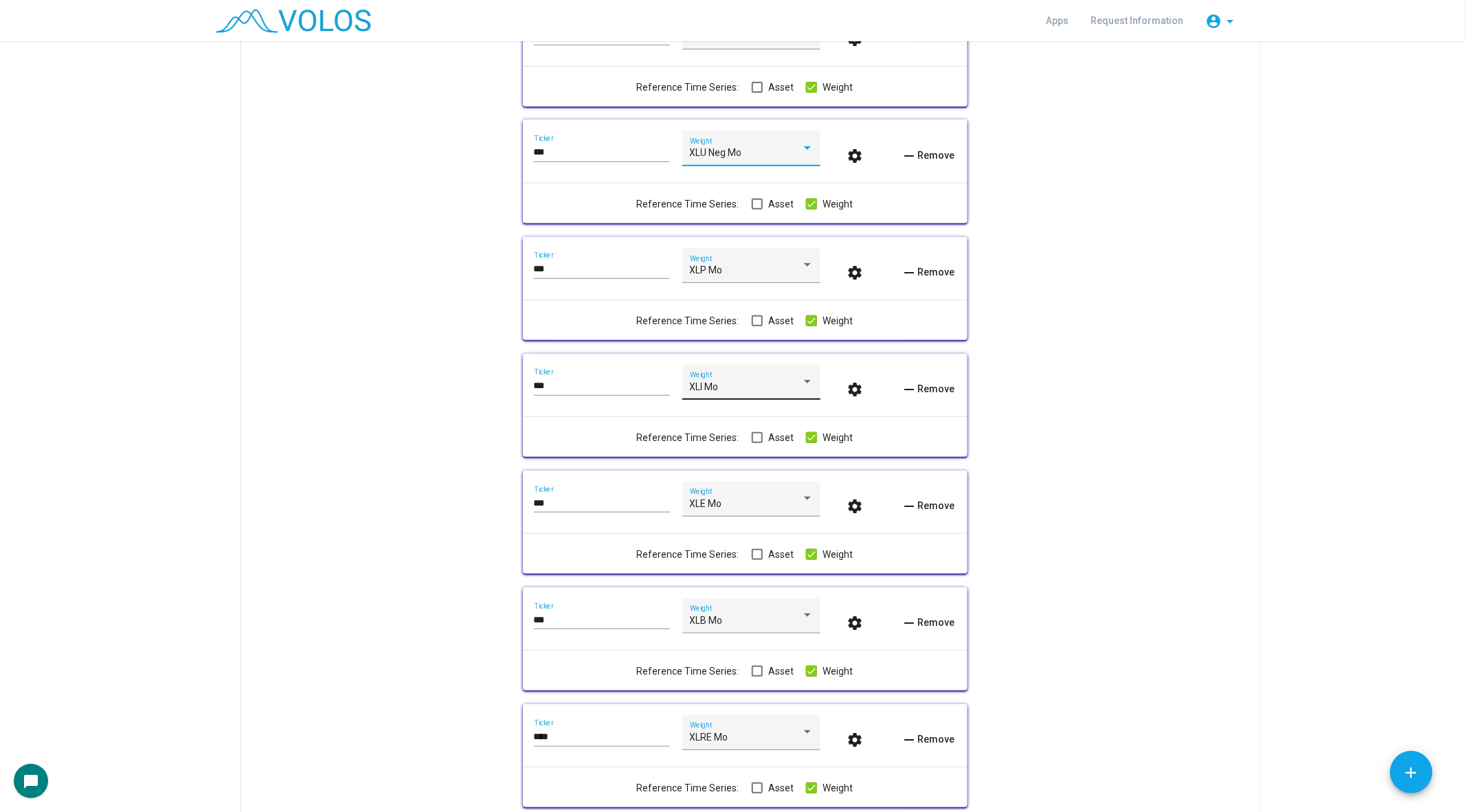
scroll to position [327, 0]
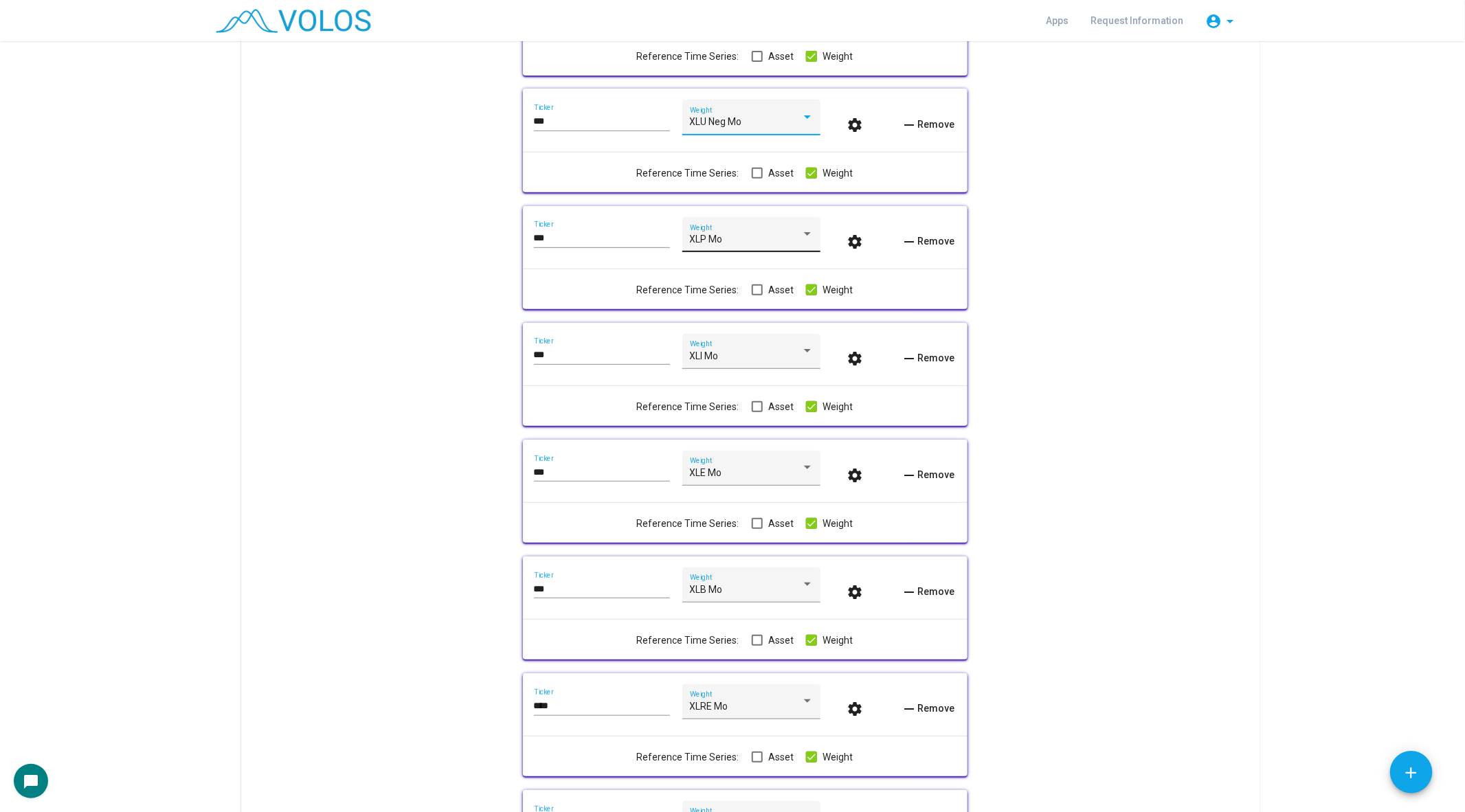
click at [725, 217] on div "XLP Mo Weight" at bounding box center [752, 234] width 138 height 35
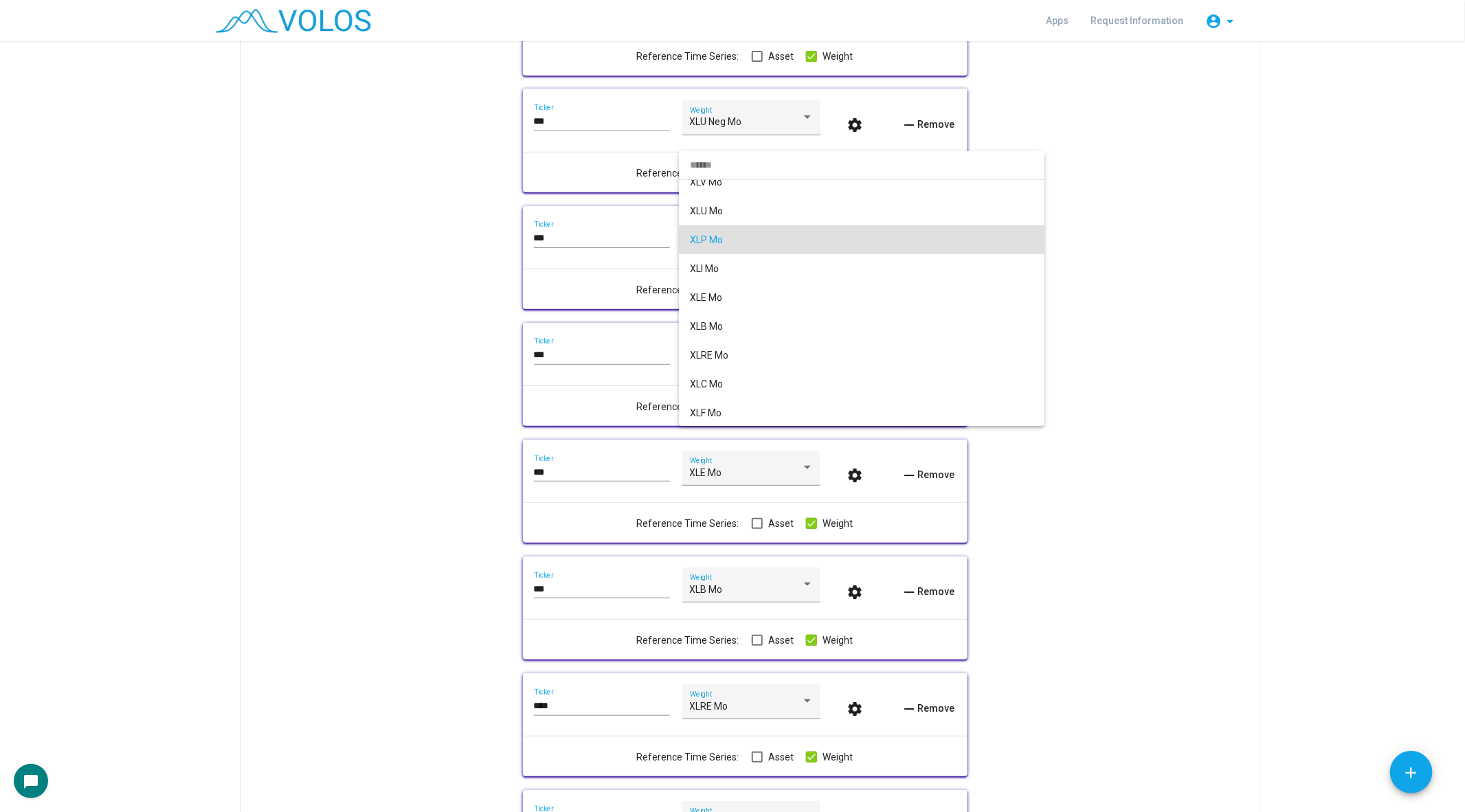
scroll to position [0, 0]
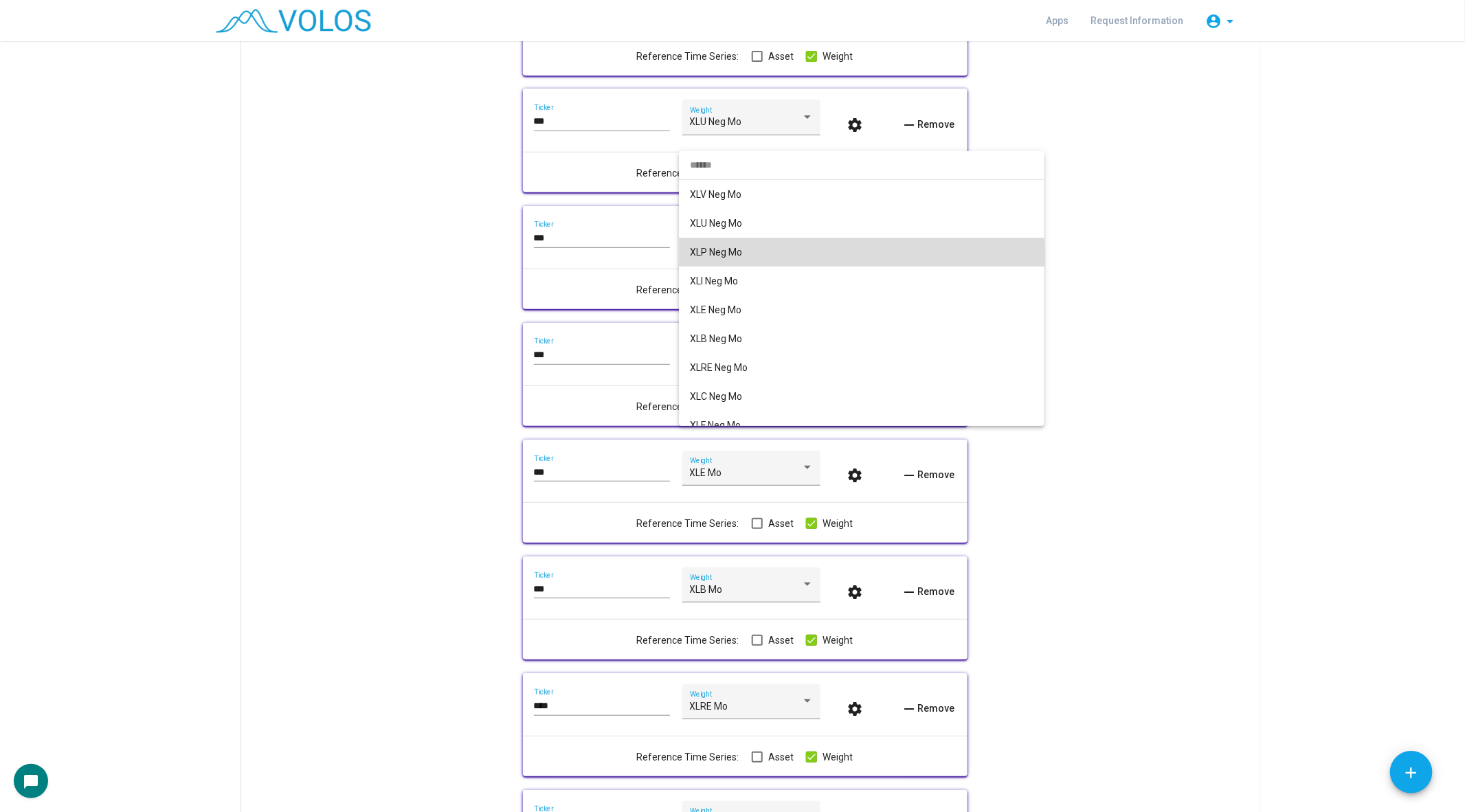
click at [718, 255] on span "XLP Neg Mo" at bounding box center [861, 252] width 344 height 29
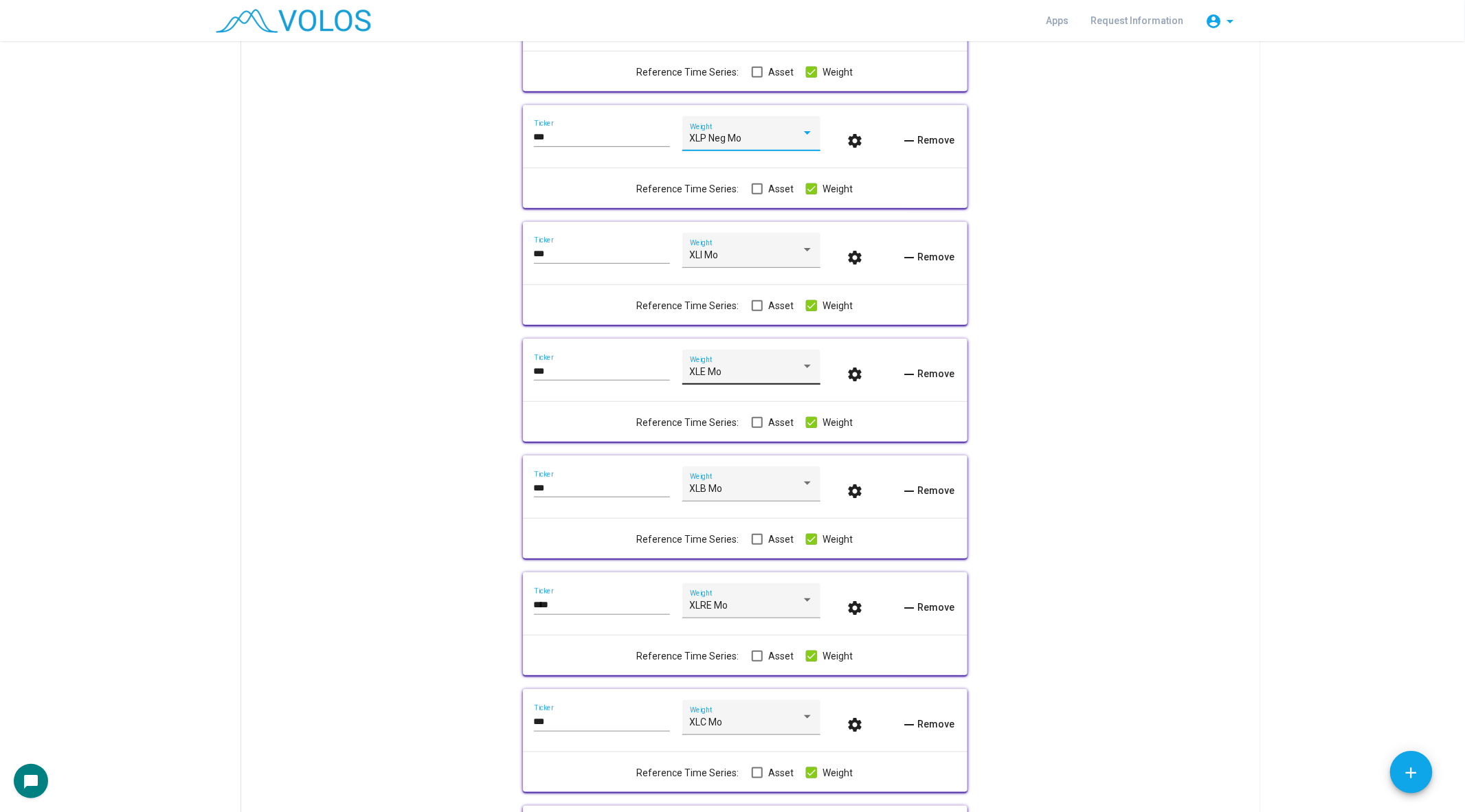
scroll to position [516, 0]
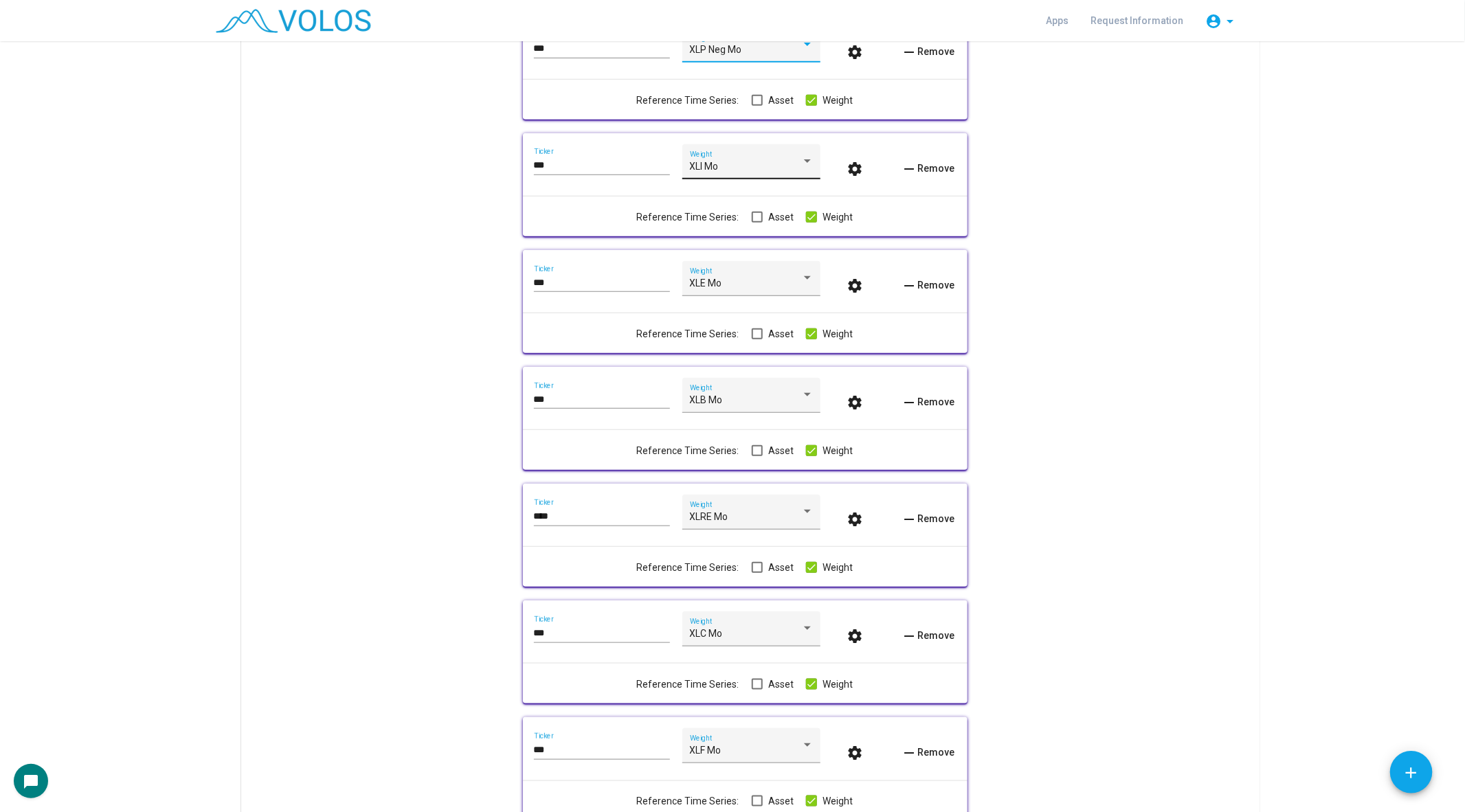
click at [734, 152] on div "XLI Mo Weight" at bounding box center [751, 165] width 123 height 28
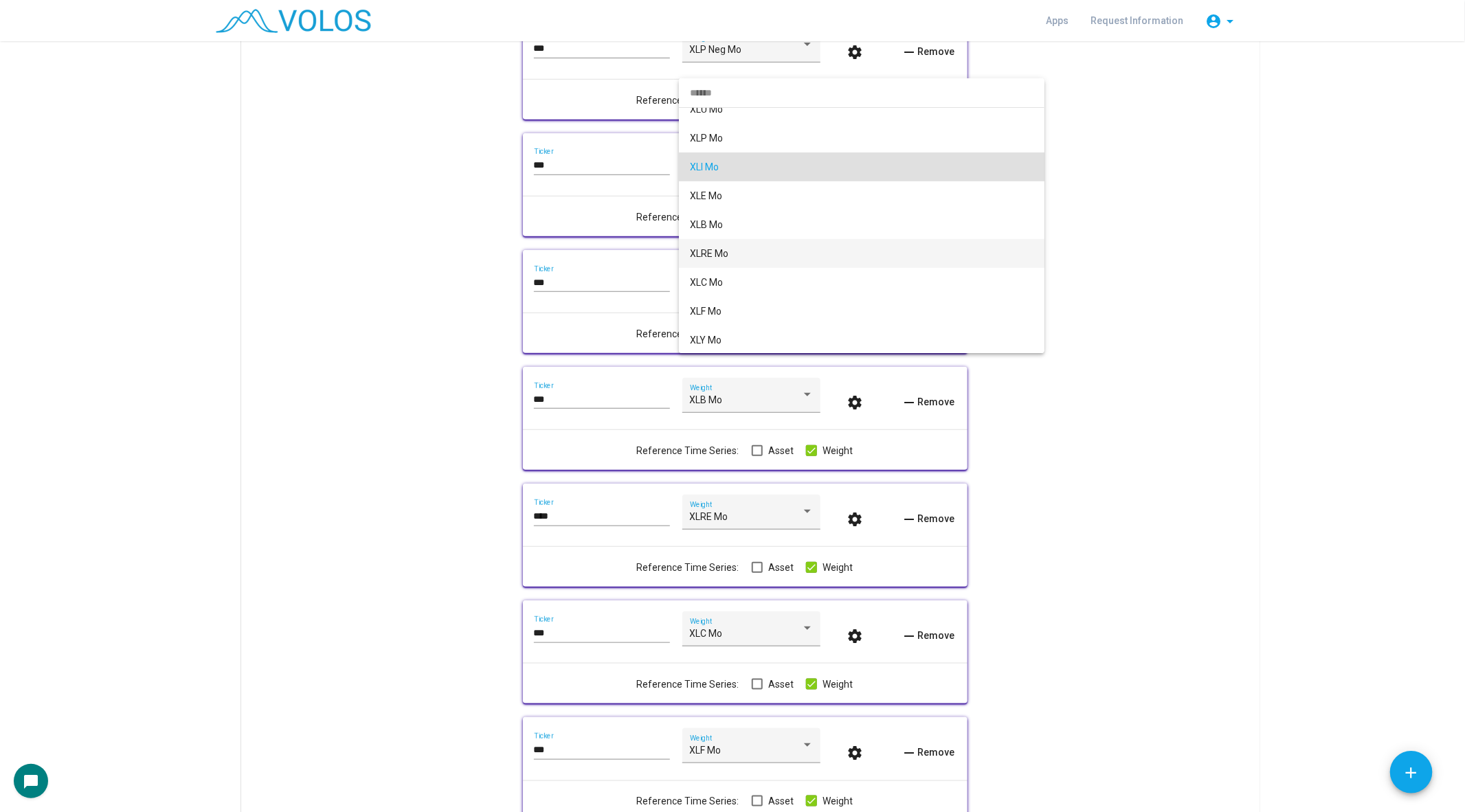
scroll to position [0, 0]
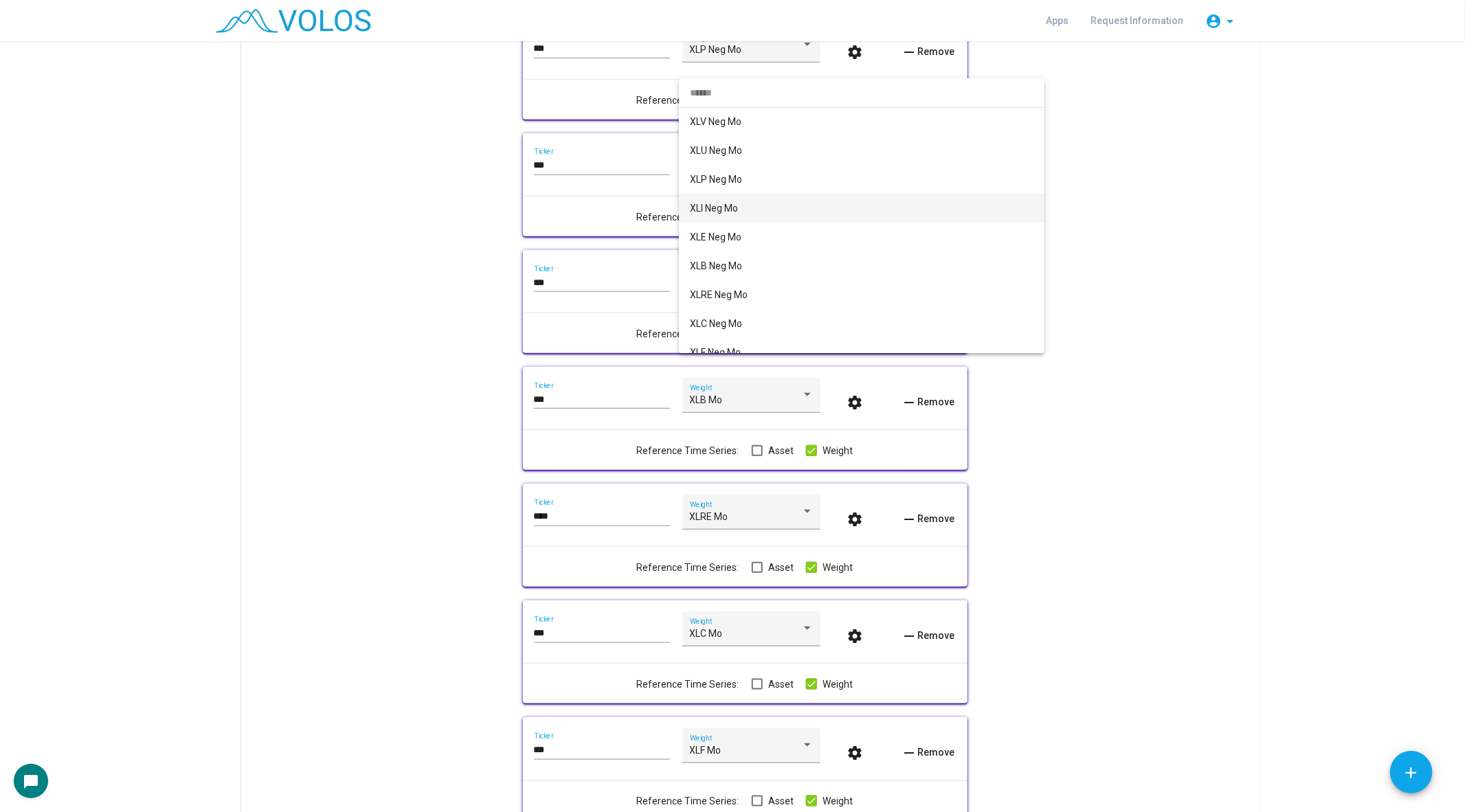
click at [740, 200] on span "XLI Neg Mo" at bounding box center [861, 207] width 344 height 29
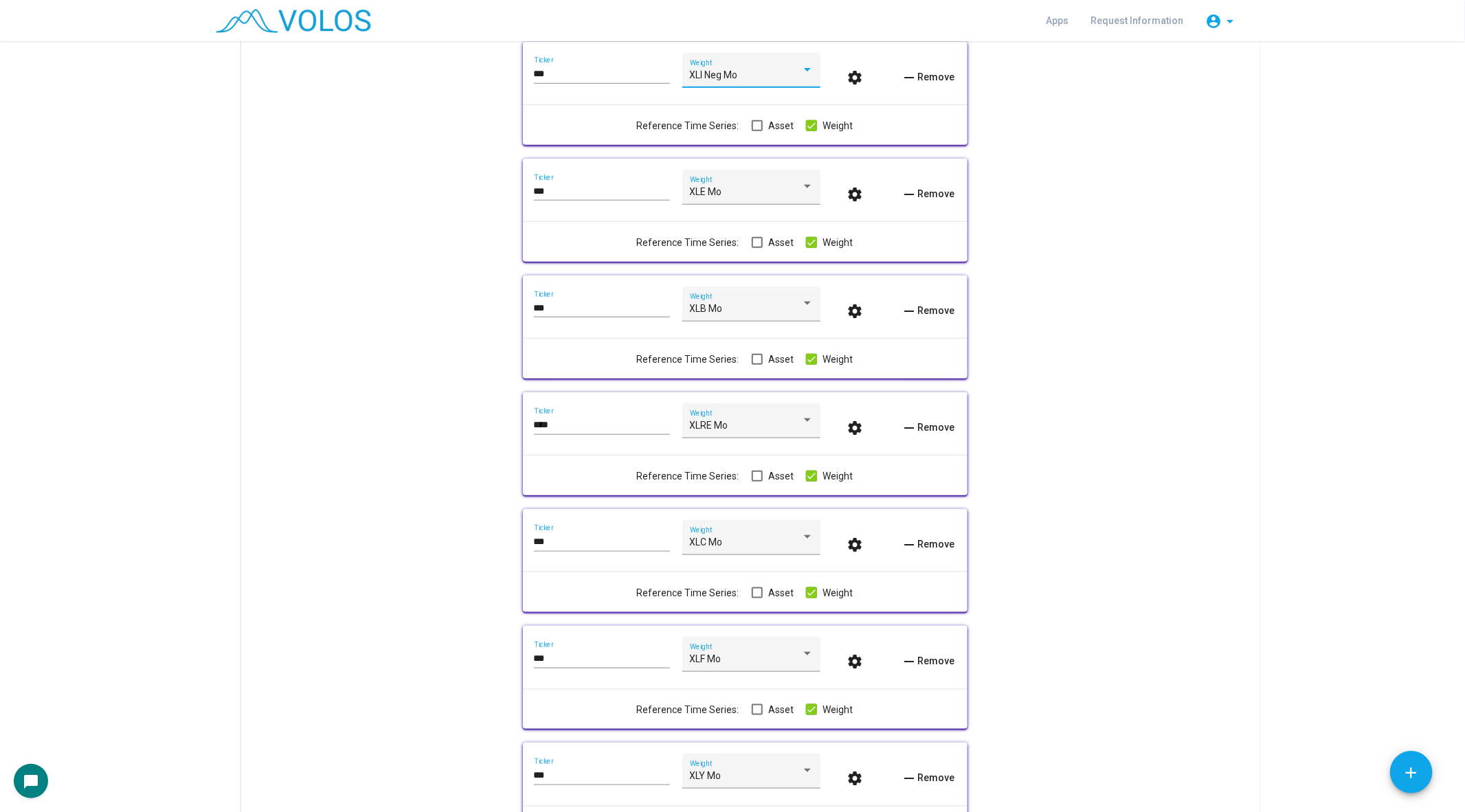
scroll to position [689, 0]
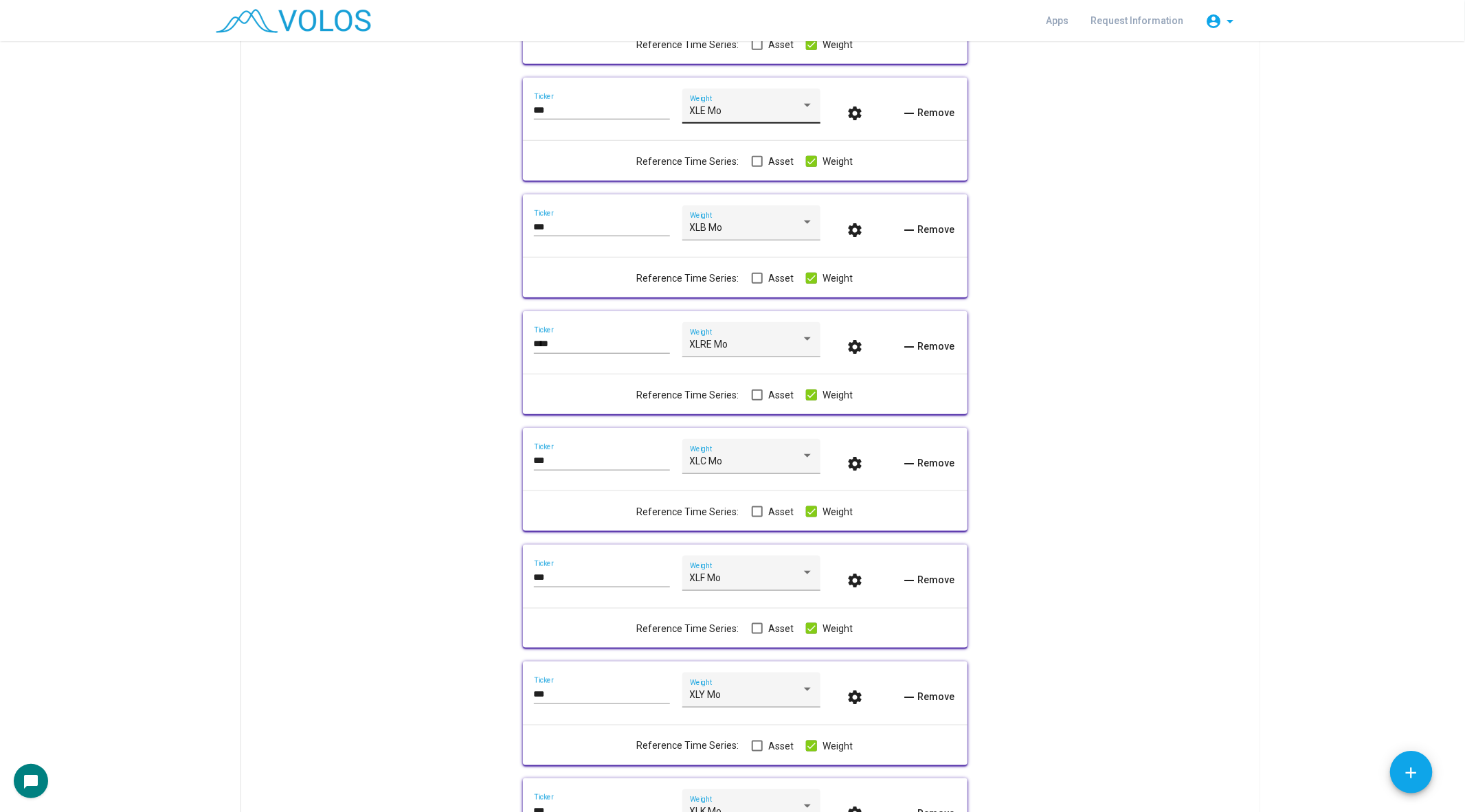
click at [739, 101] on div "XLE Mo Weight" at bounding box center [751, 109] width 123 height 28
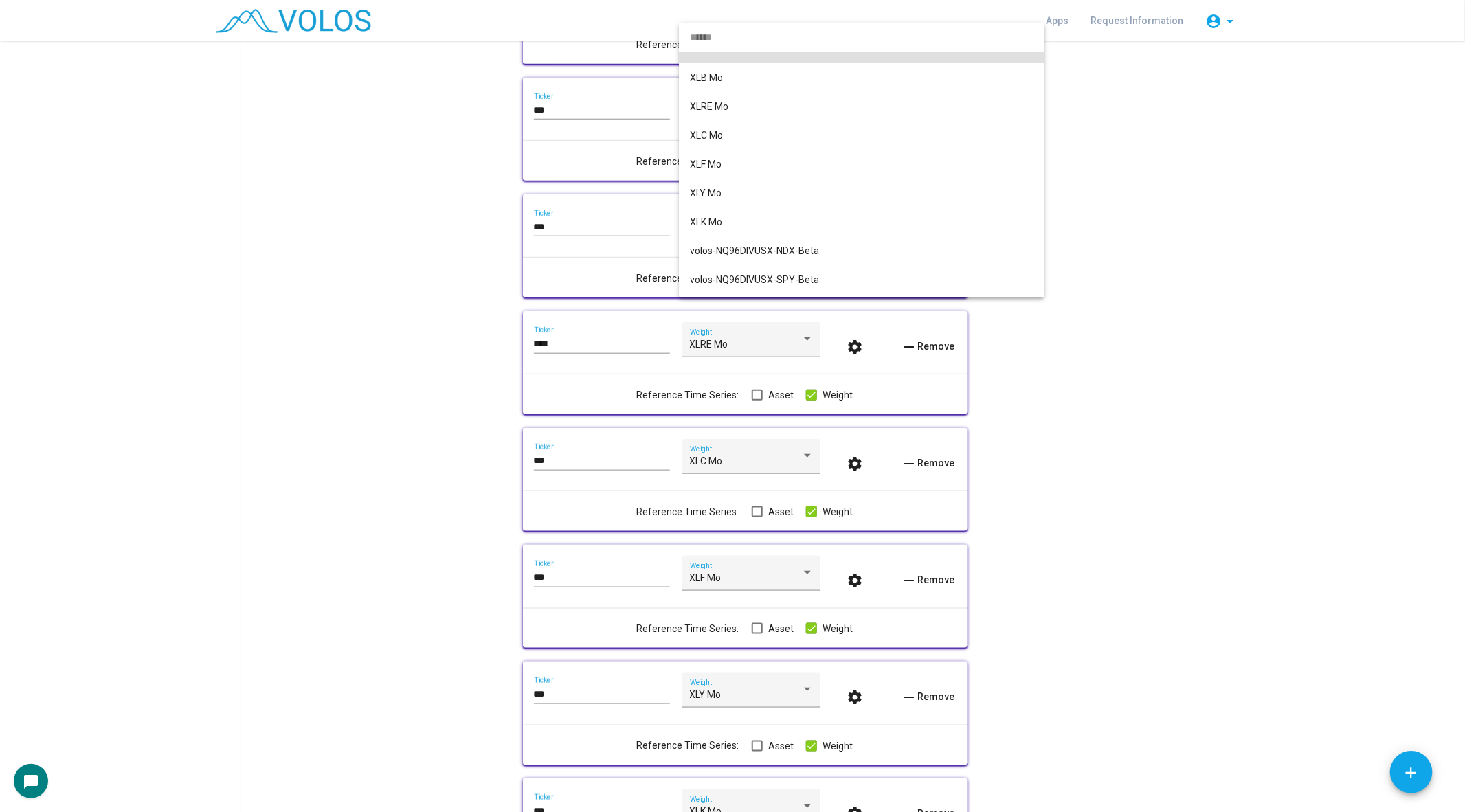
scroll to position [0, 0]
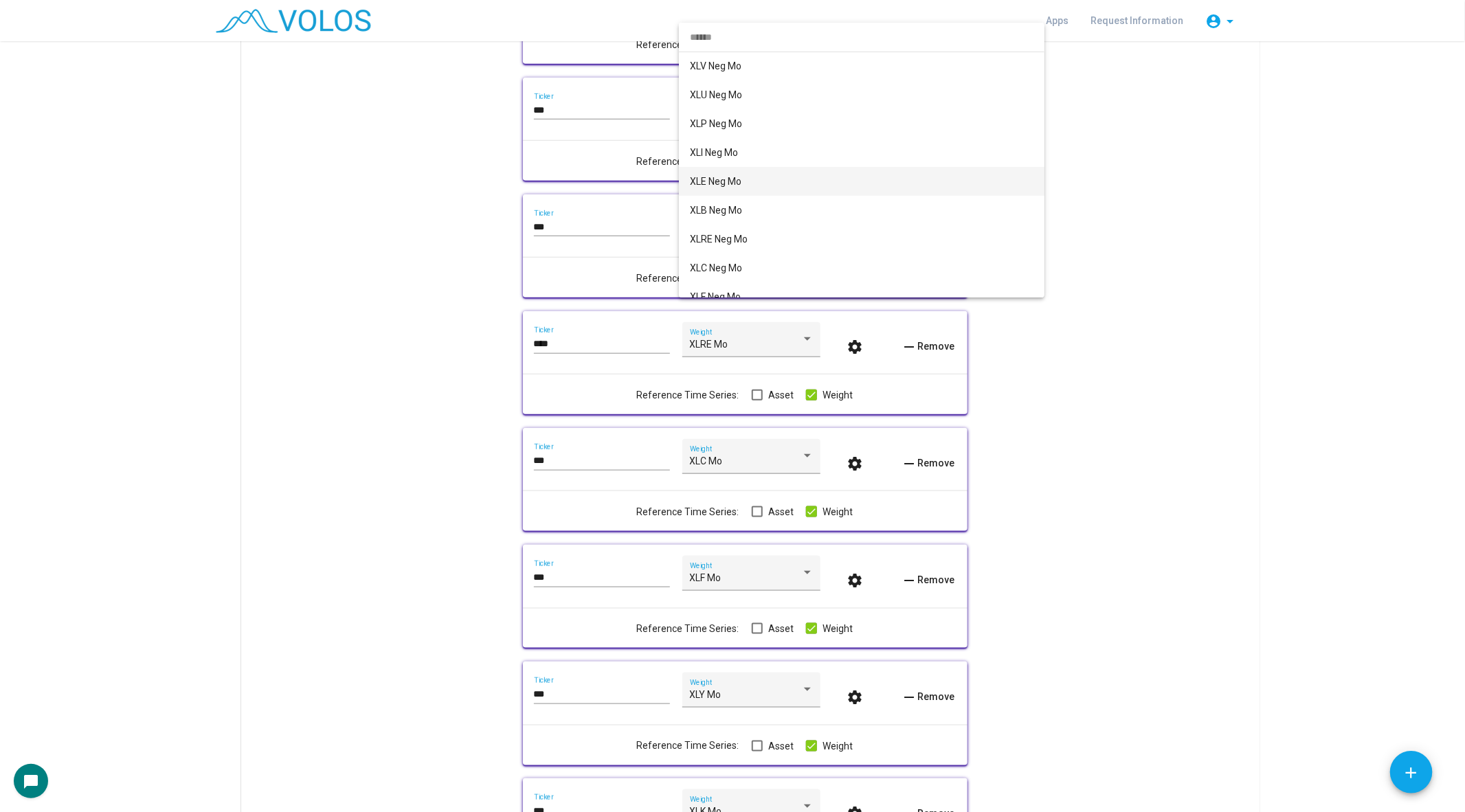
click at [743, 178] on span "XLE Neg Mo" at bounding box center [861, 181] width 344 height 29
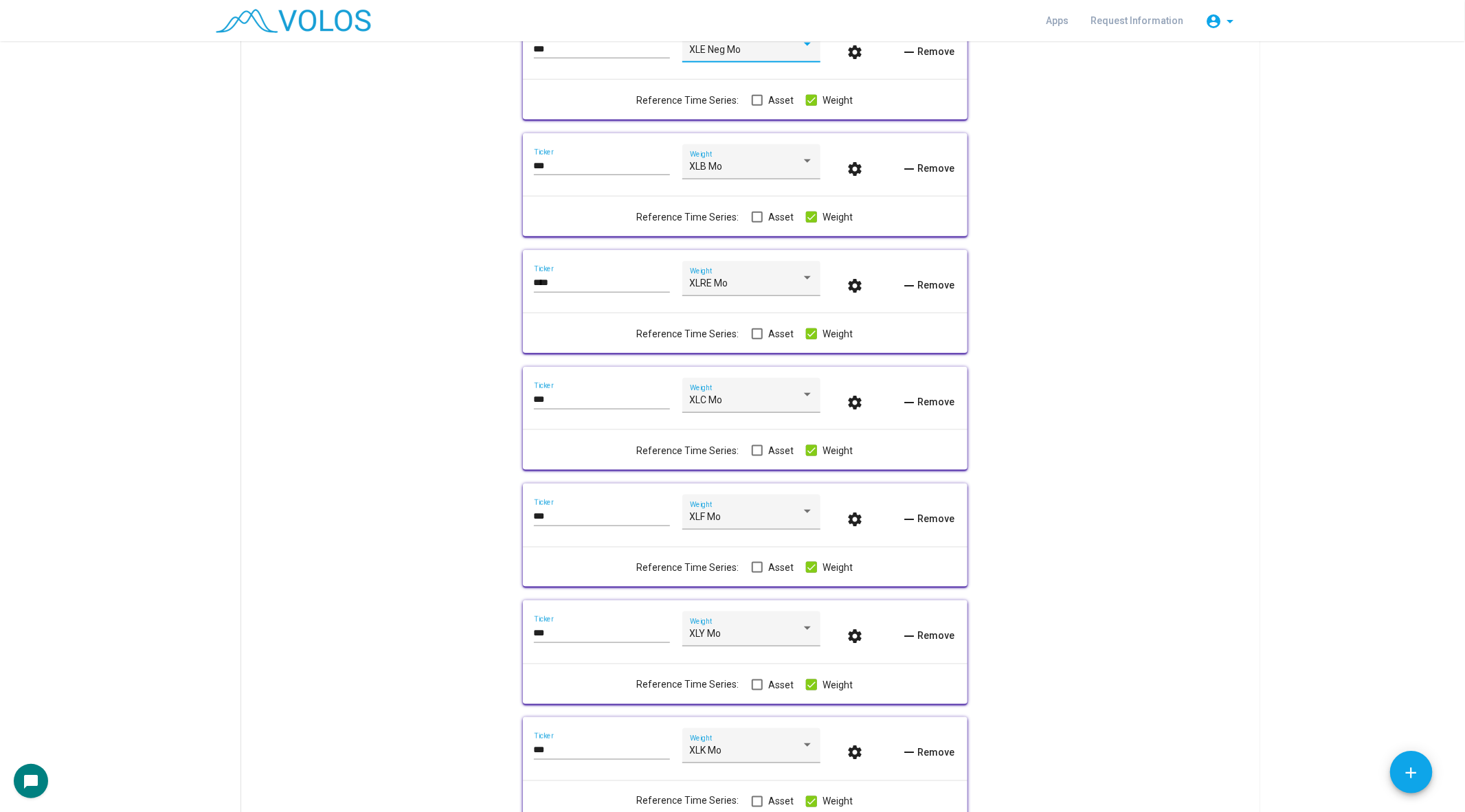
scroll to position [753, 0]
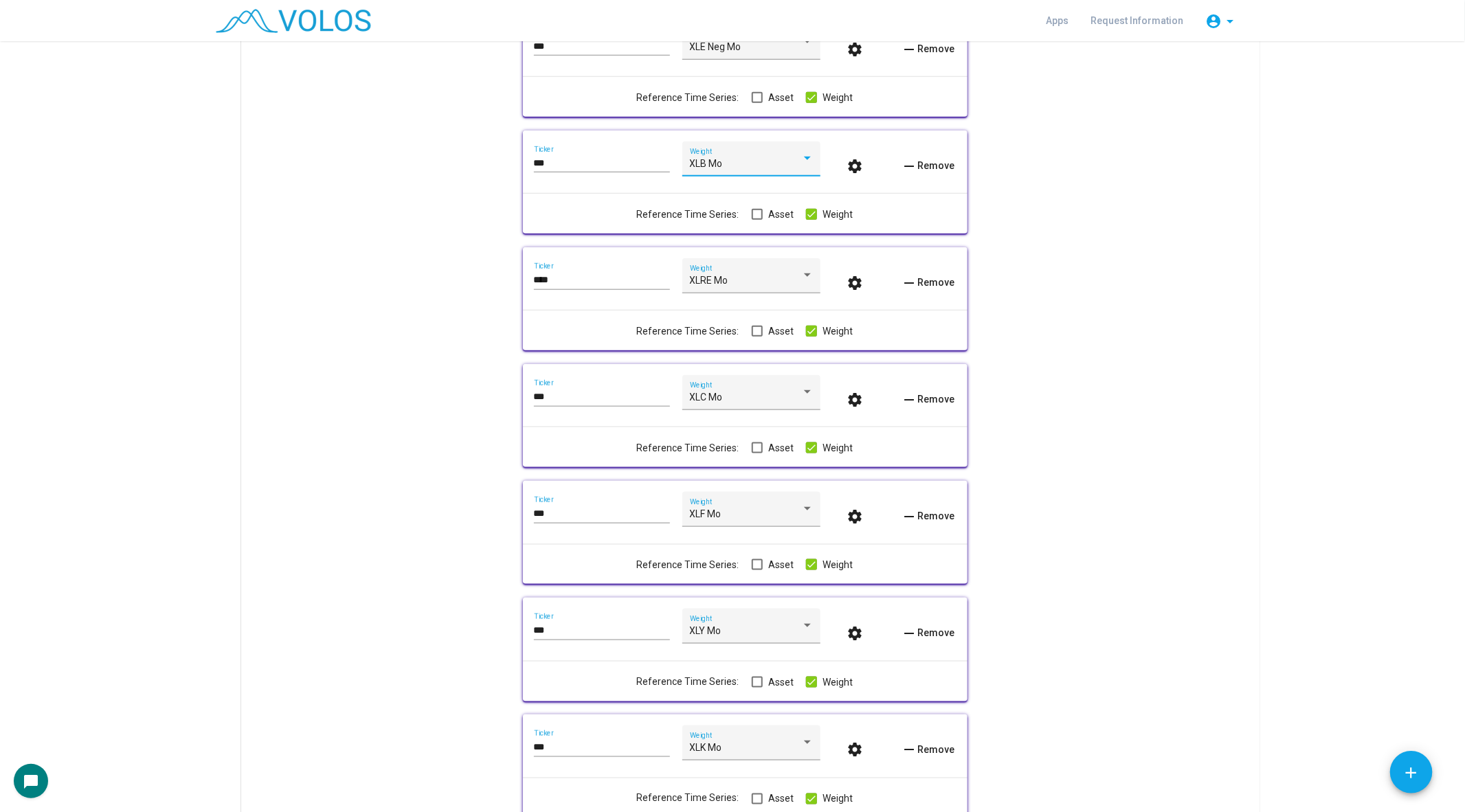
click at [711, 163] on span "XLB Mo" at bounding box center [706, 164] width 33 height 11
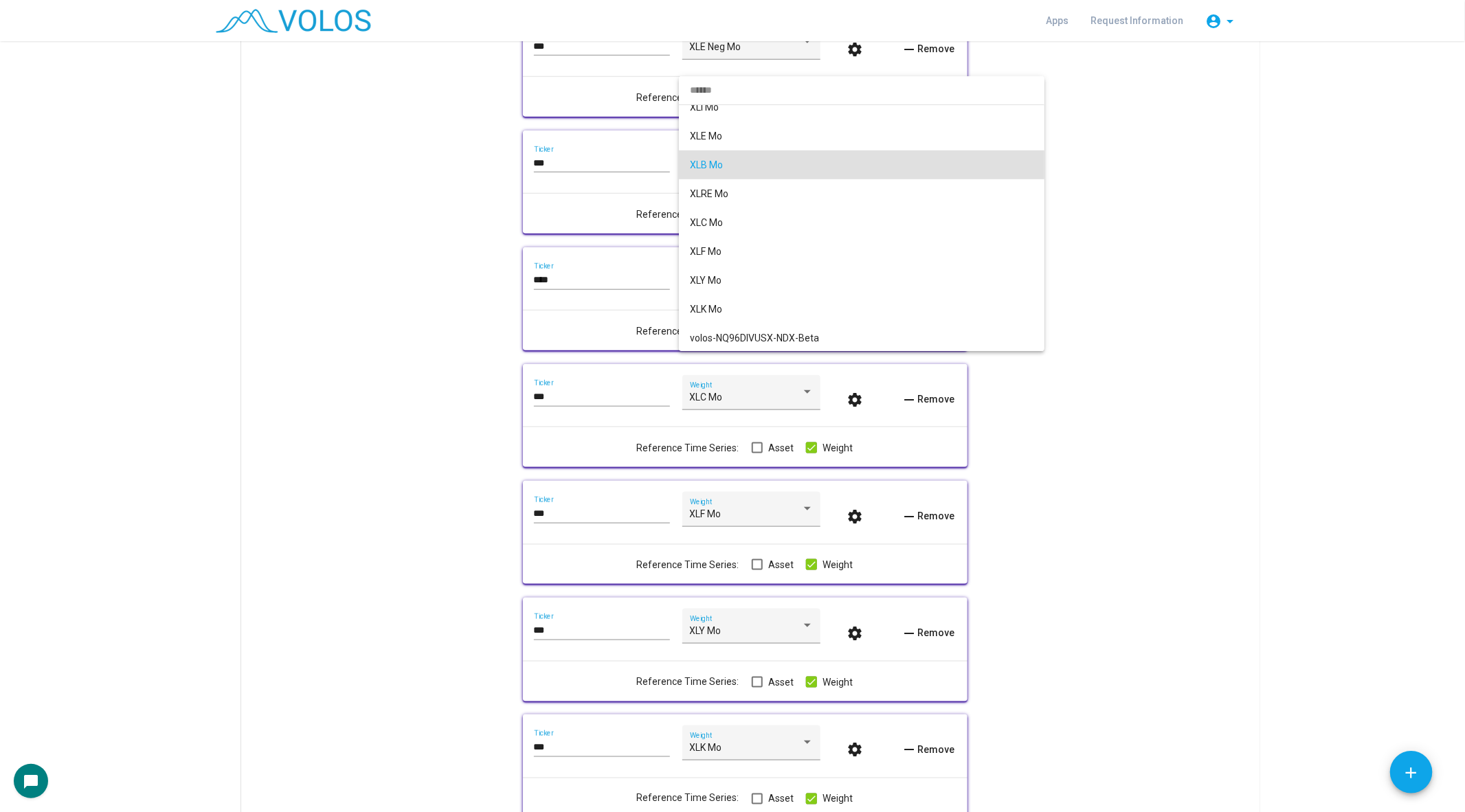
scroll to position [0, 0]
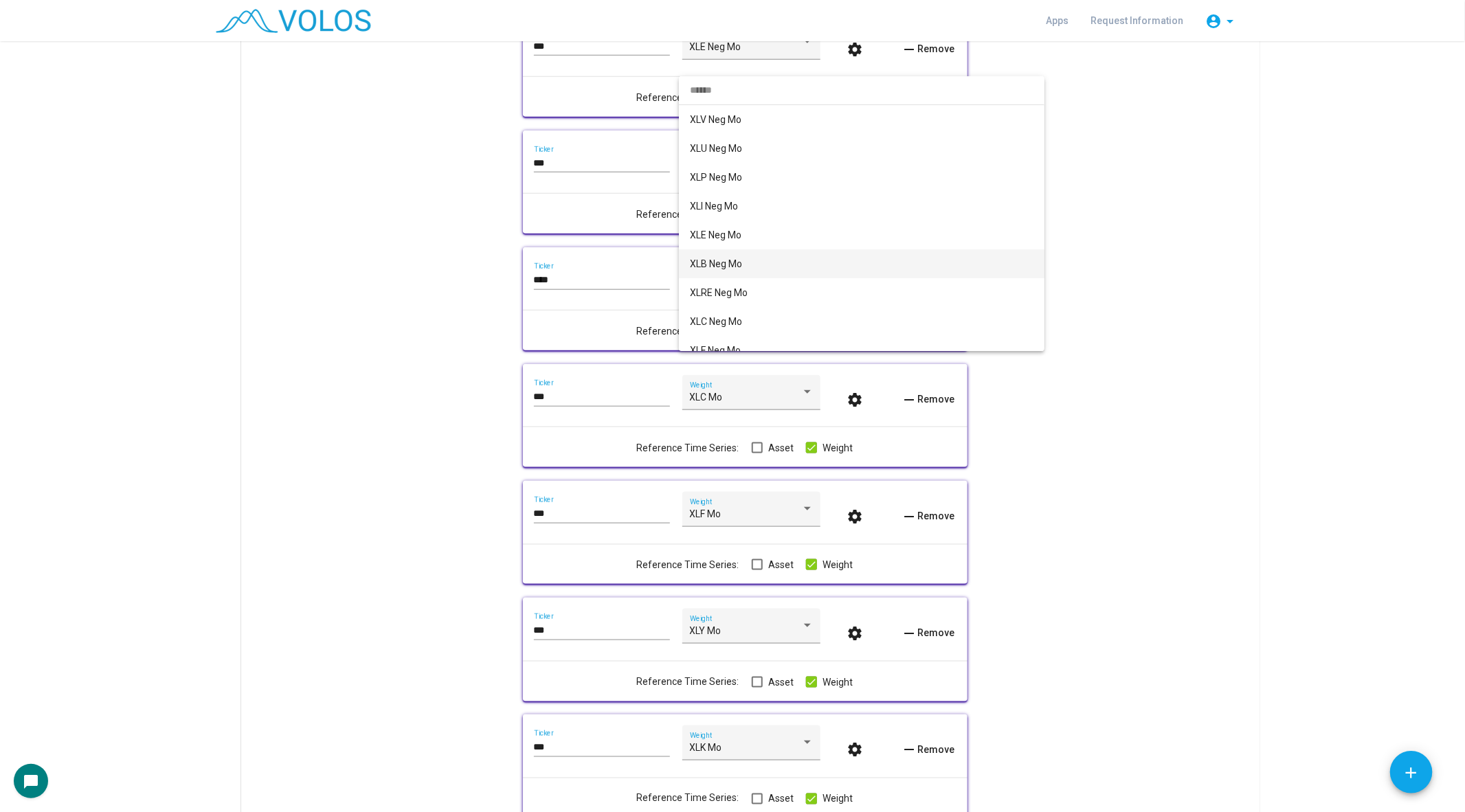
click at [734, 270] on span "XLB Neg Mo" at bounding box center [861, 263] width 344 height 29
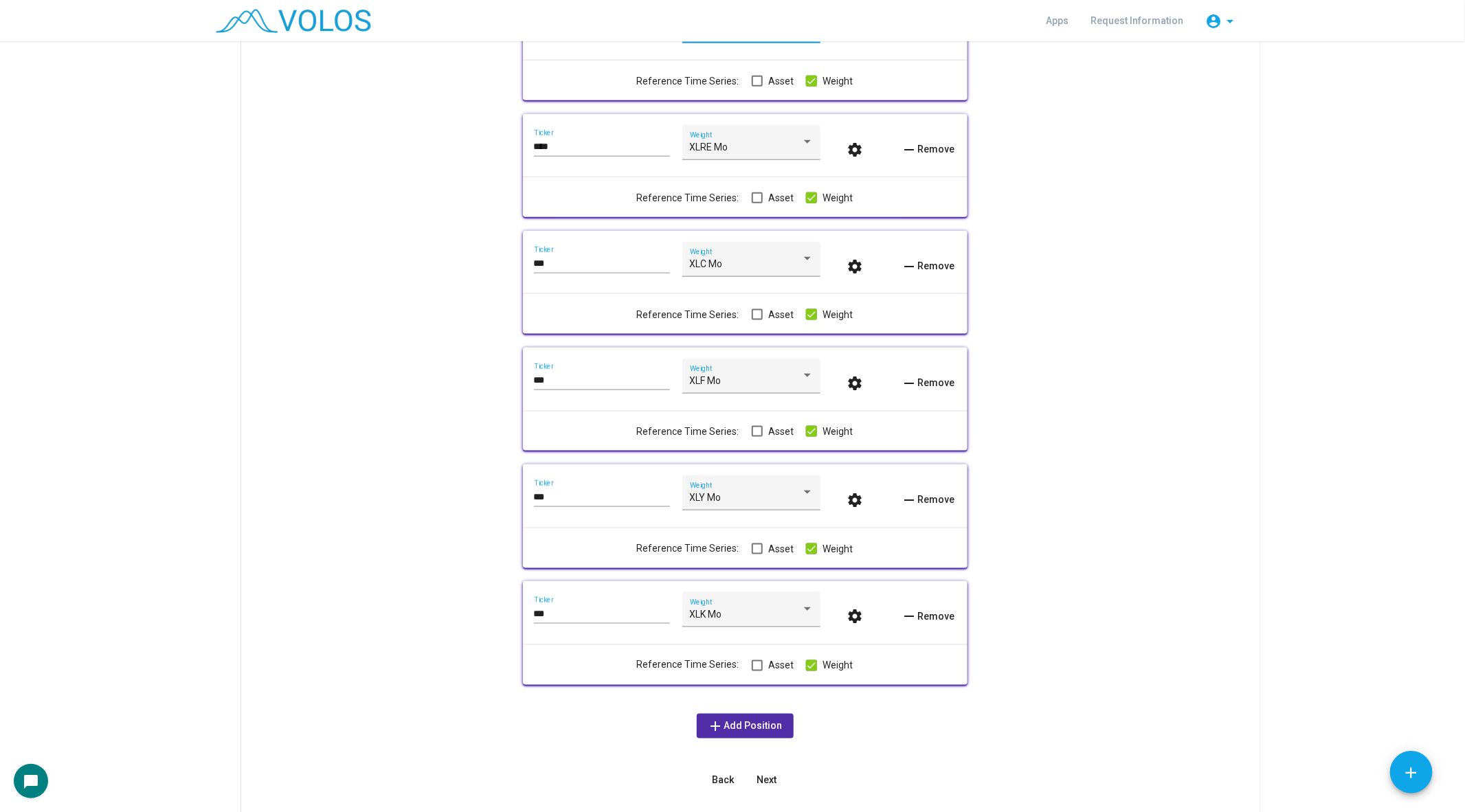
scroll to position [873, 0]
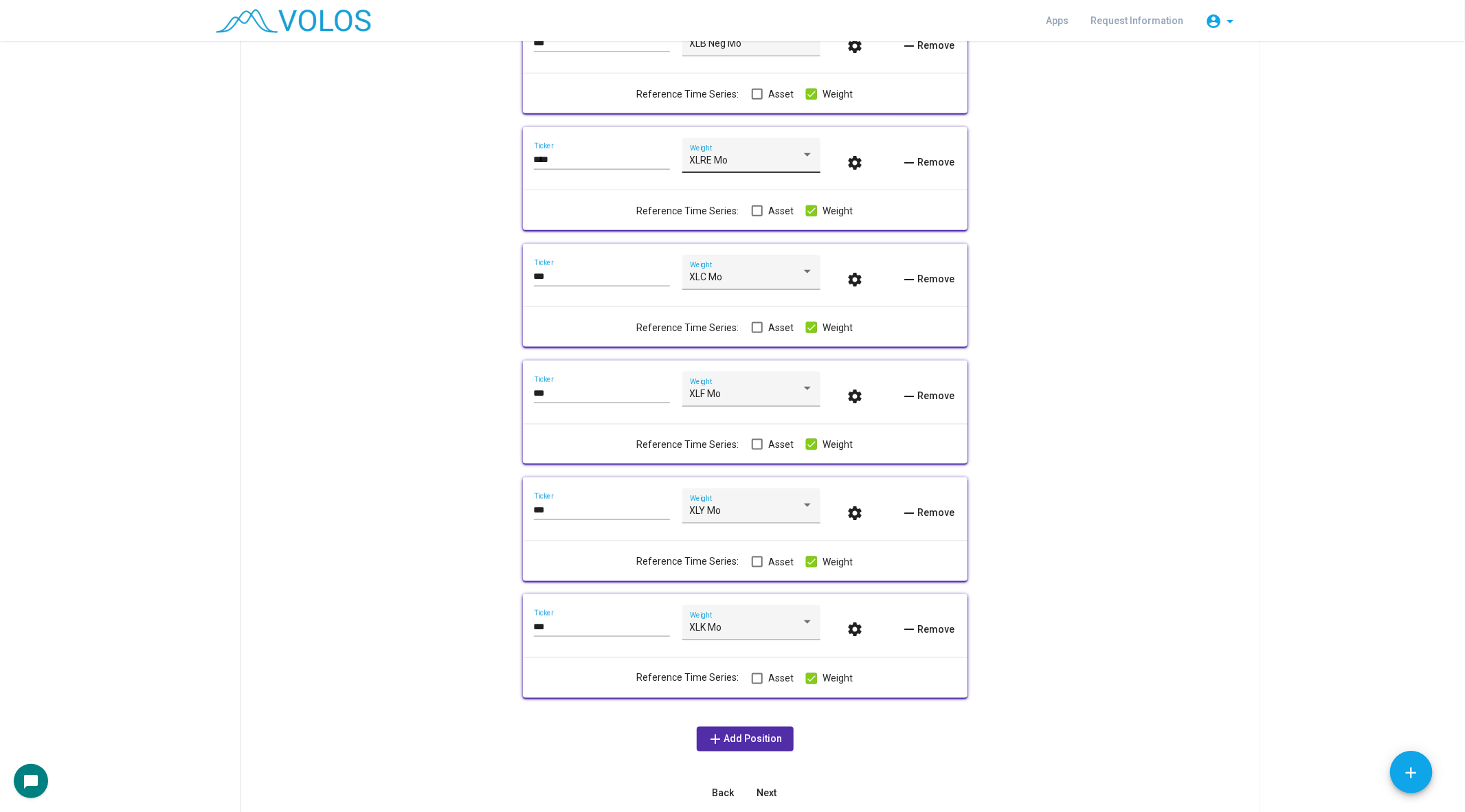
click at [731, 149] on div "XLRE Mo Weight" at bounding box center [751, 159] width 123 height 28
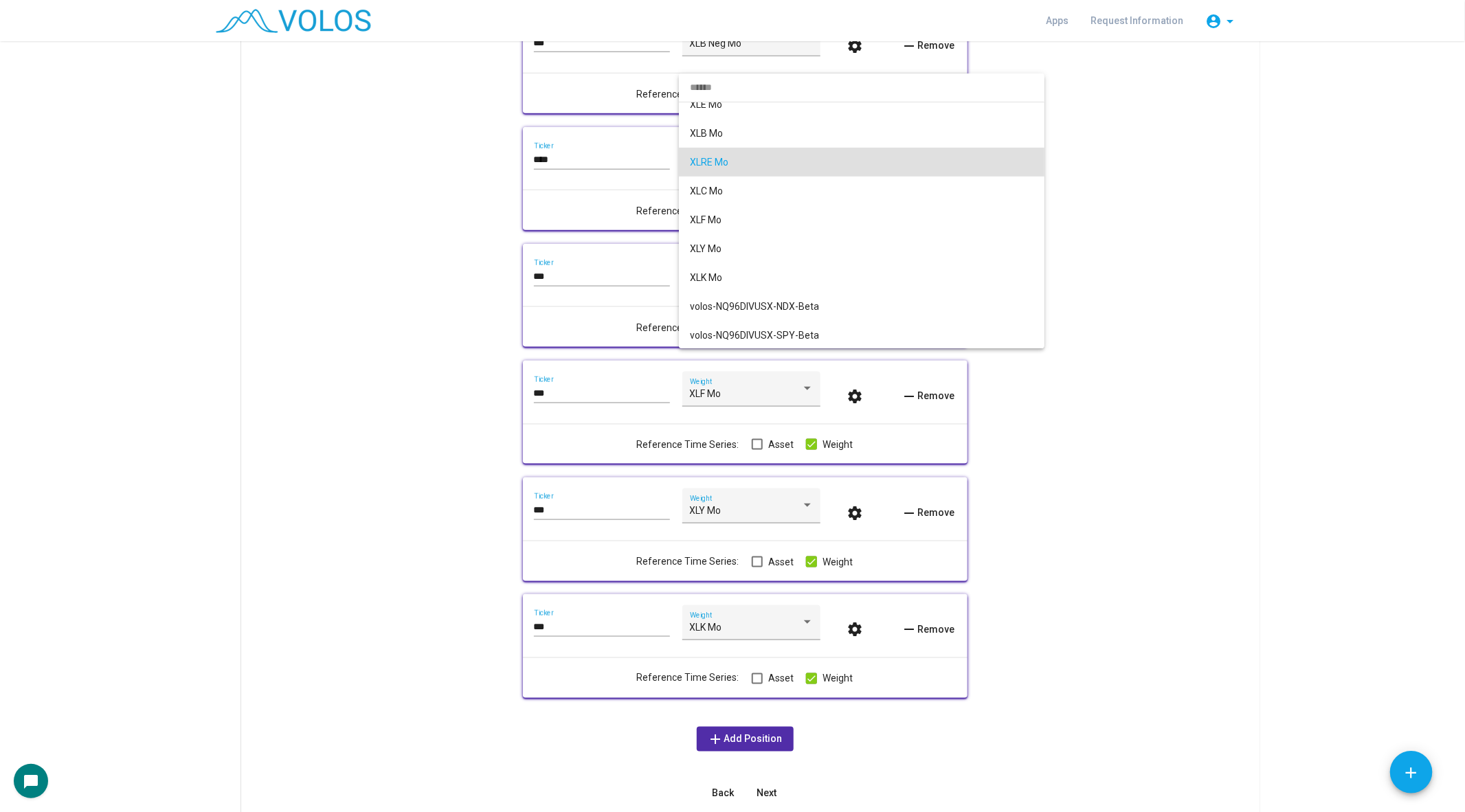
scroll to position [0, 0]
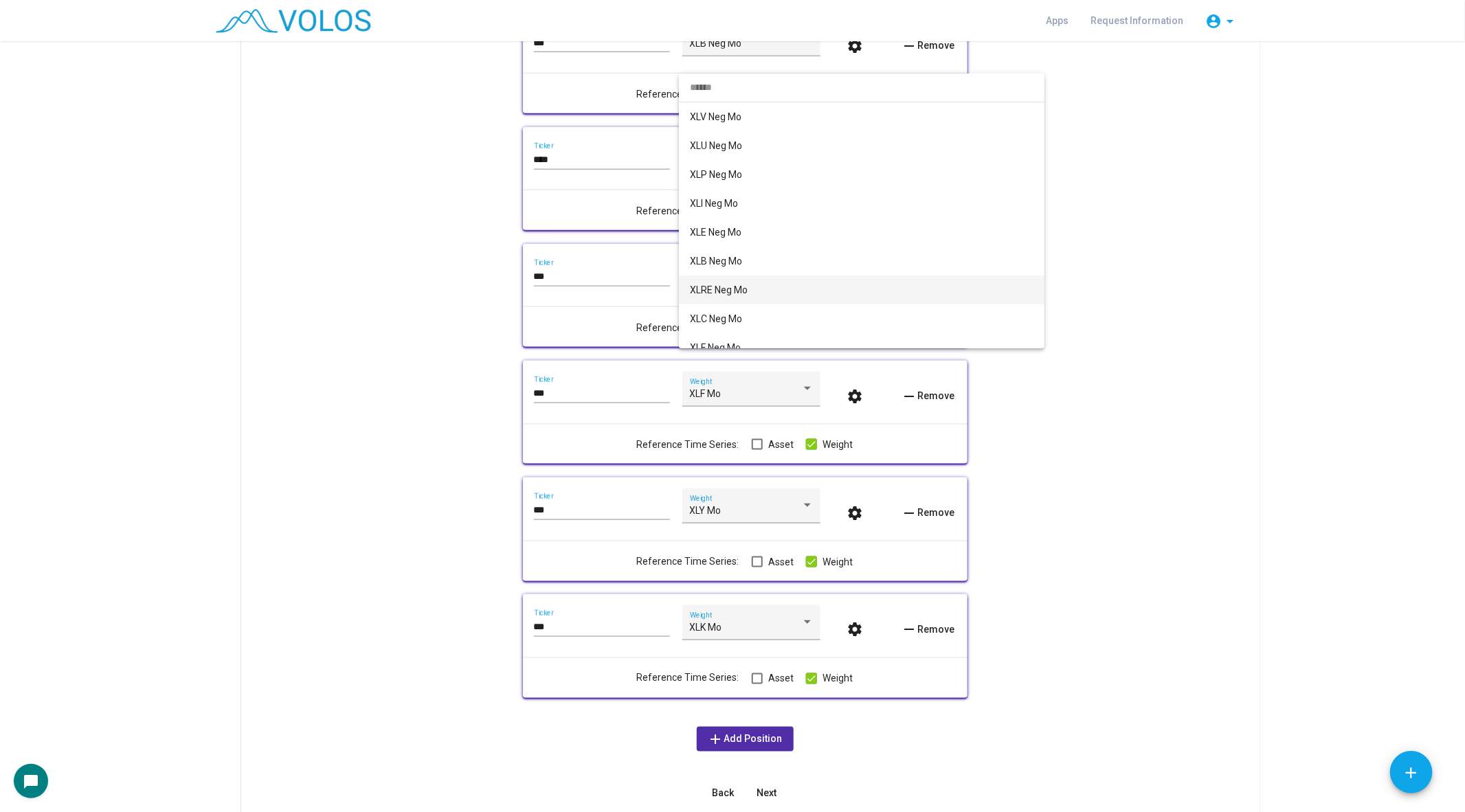
click at [742, 289] on span "XLRE Neg Mo" at bounding box center [861, 290] width 344 height 29
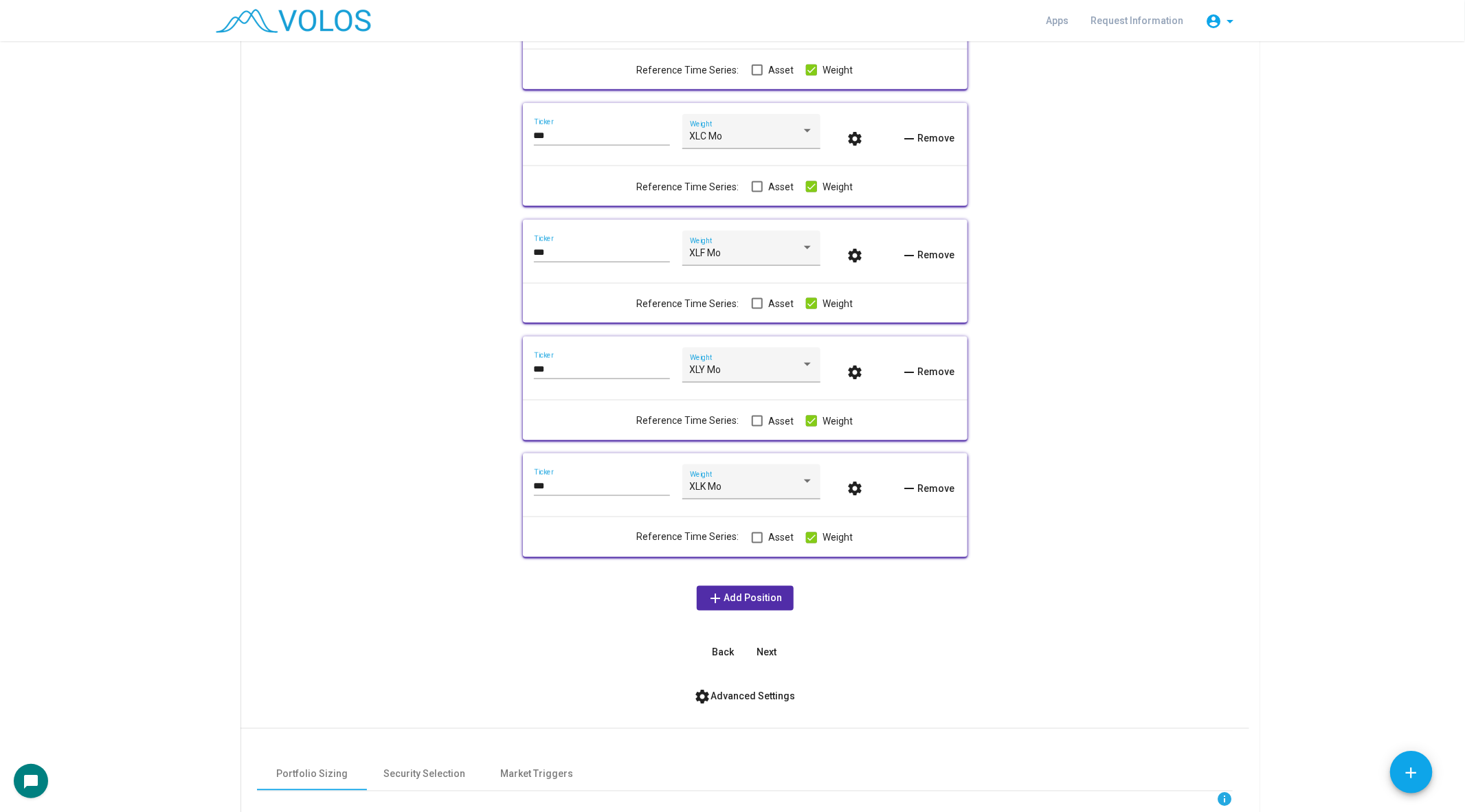
scroll to position [1029, 0]
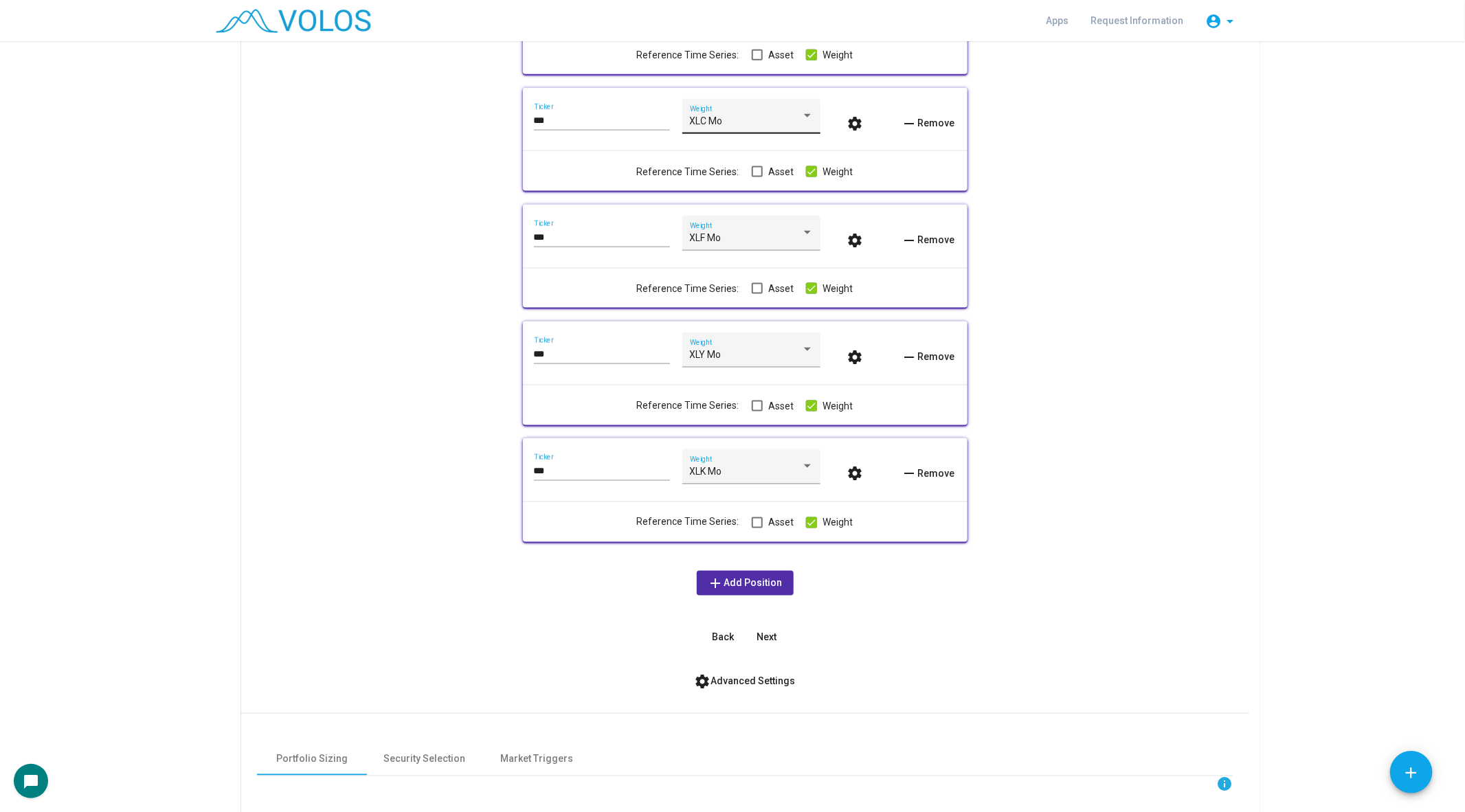
click at [715, 114] on div "XLC Mo Weight" at bounding box center [751, 120] width 123 height 28
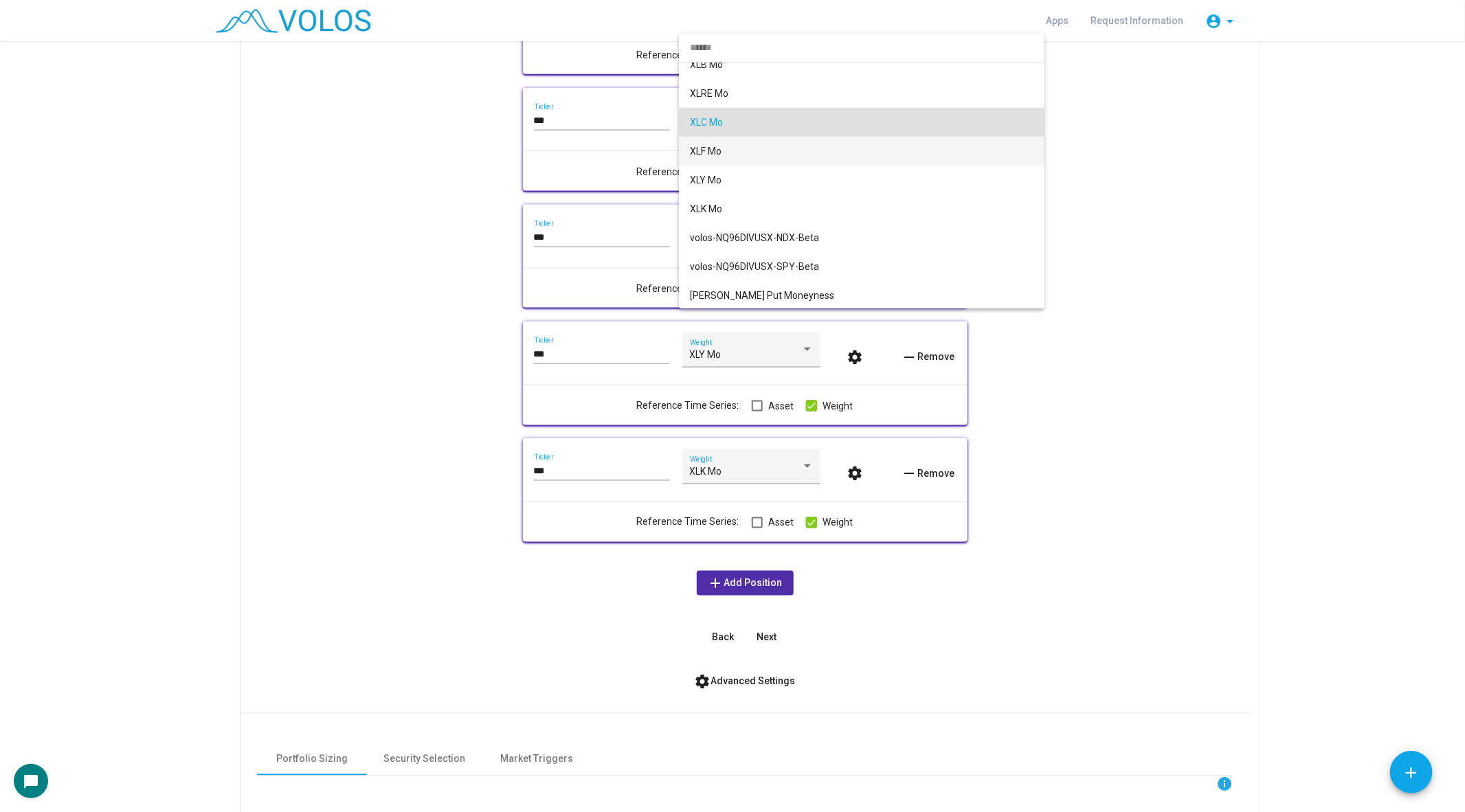
scroll to position [0, 0]
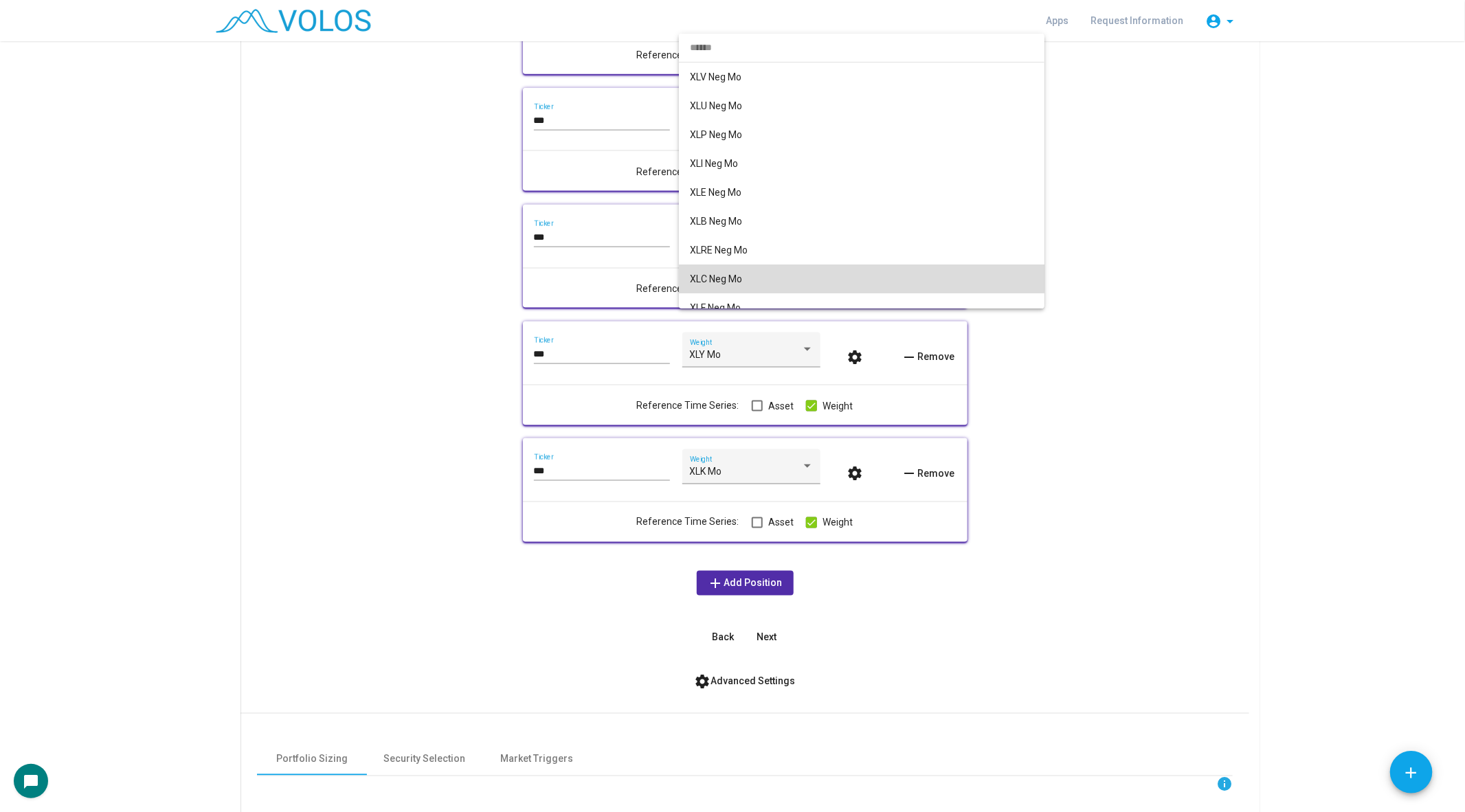
click at [747, 272] on span "XLC Neg Mo" at bounding box center [861, 278] width 344 height 29
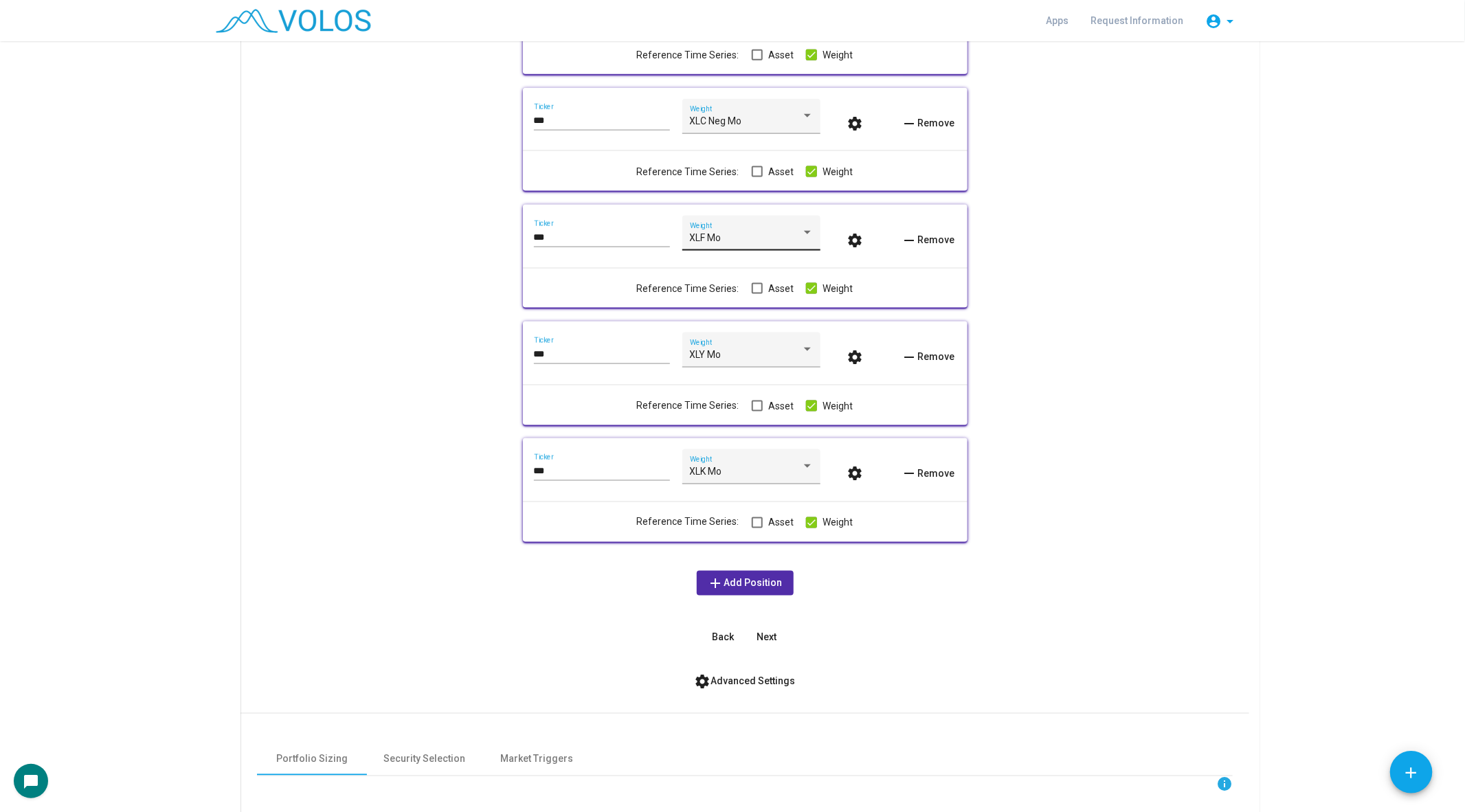
click at [736, 230] on div "XLF Mo Weight" at bounding box center [751, 236] width 123 height 28
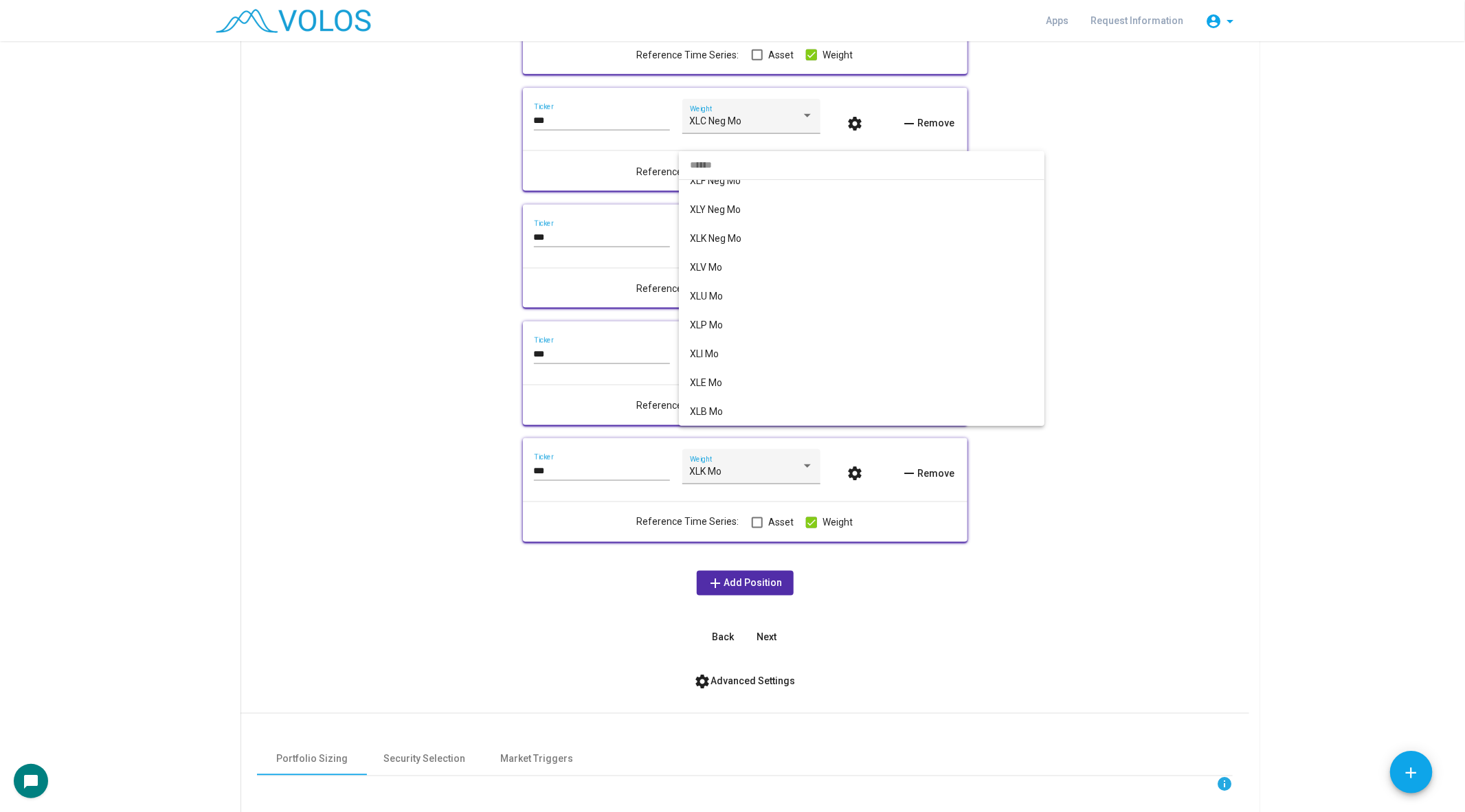
scroll to position [208, 0]
click at [733, 216] on span "XLF Neg Mo" at bounding box center [861, 217] width 344 height 29
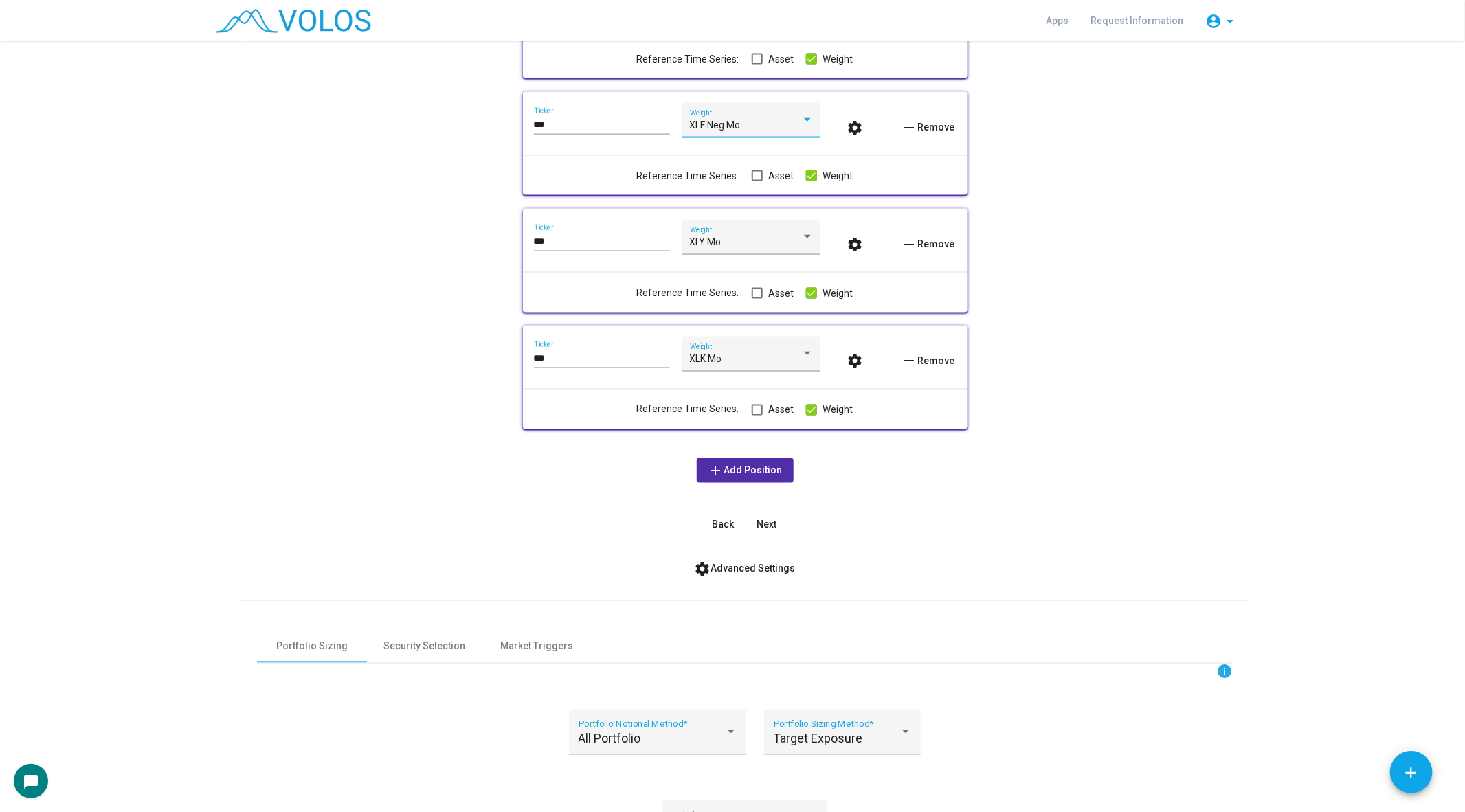
scroll to position [0, 0]
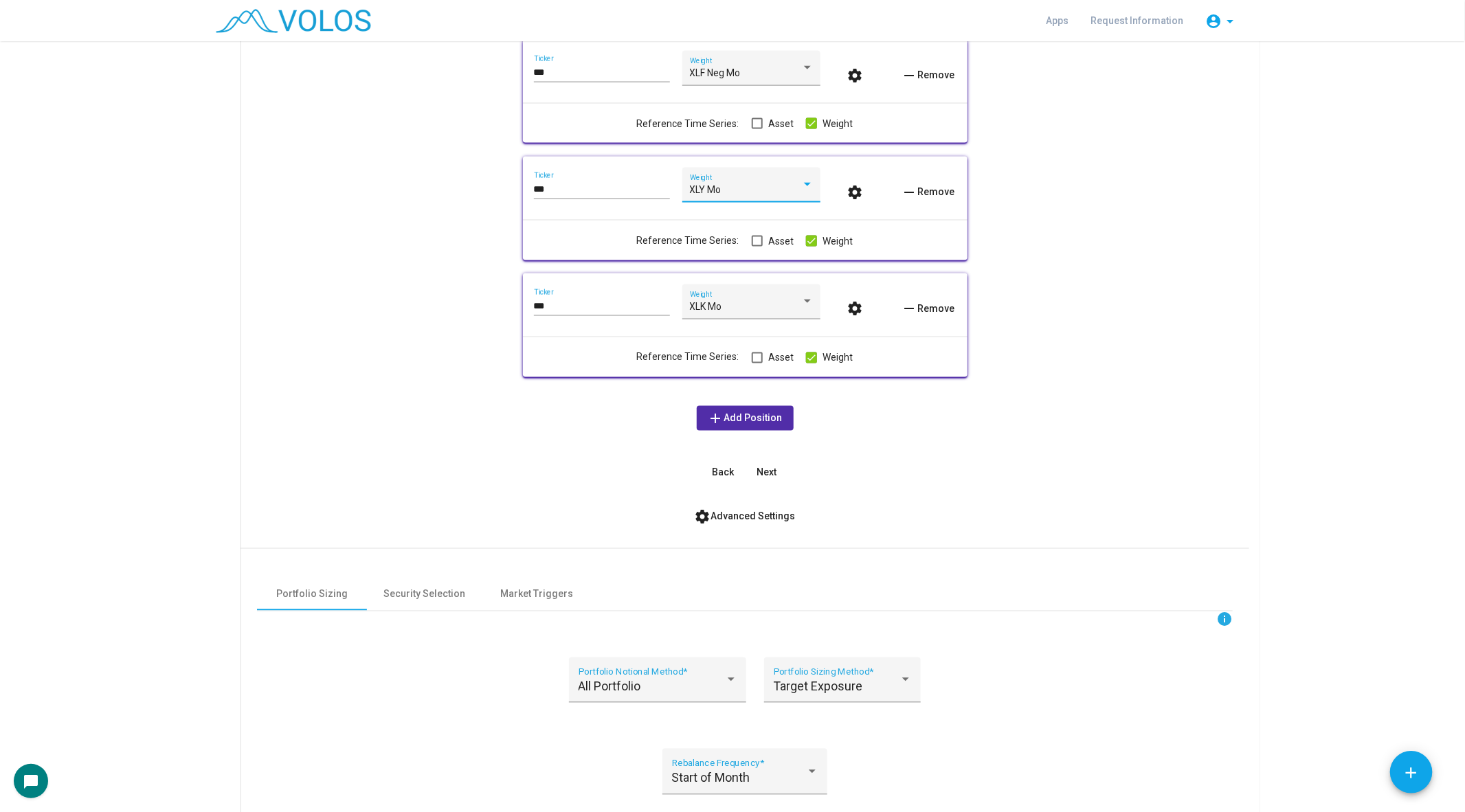
click at [712, 191] on span "XLY Mo" at bounding box center [705, 189] width 32 height 11
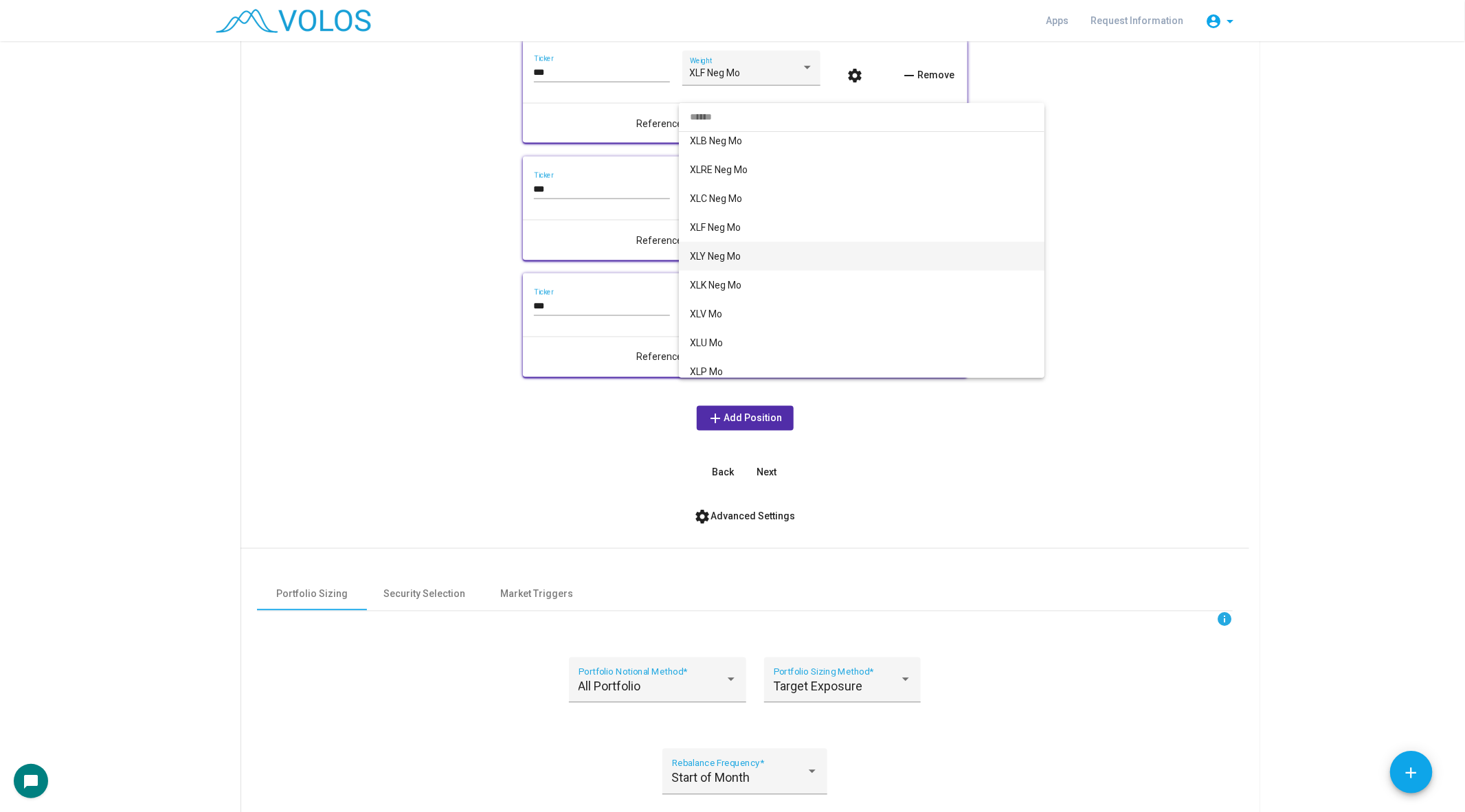
click at [740, 256] on span "XLY Neg Mo" at bounding box center [861, 256] width 344 height 29
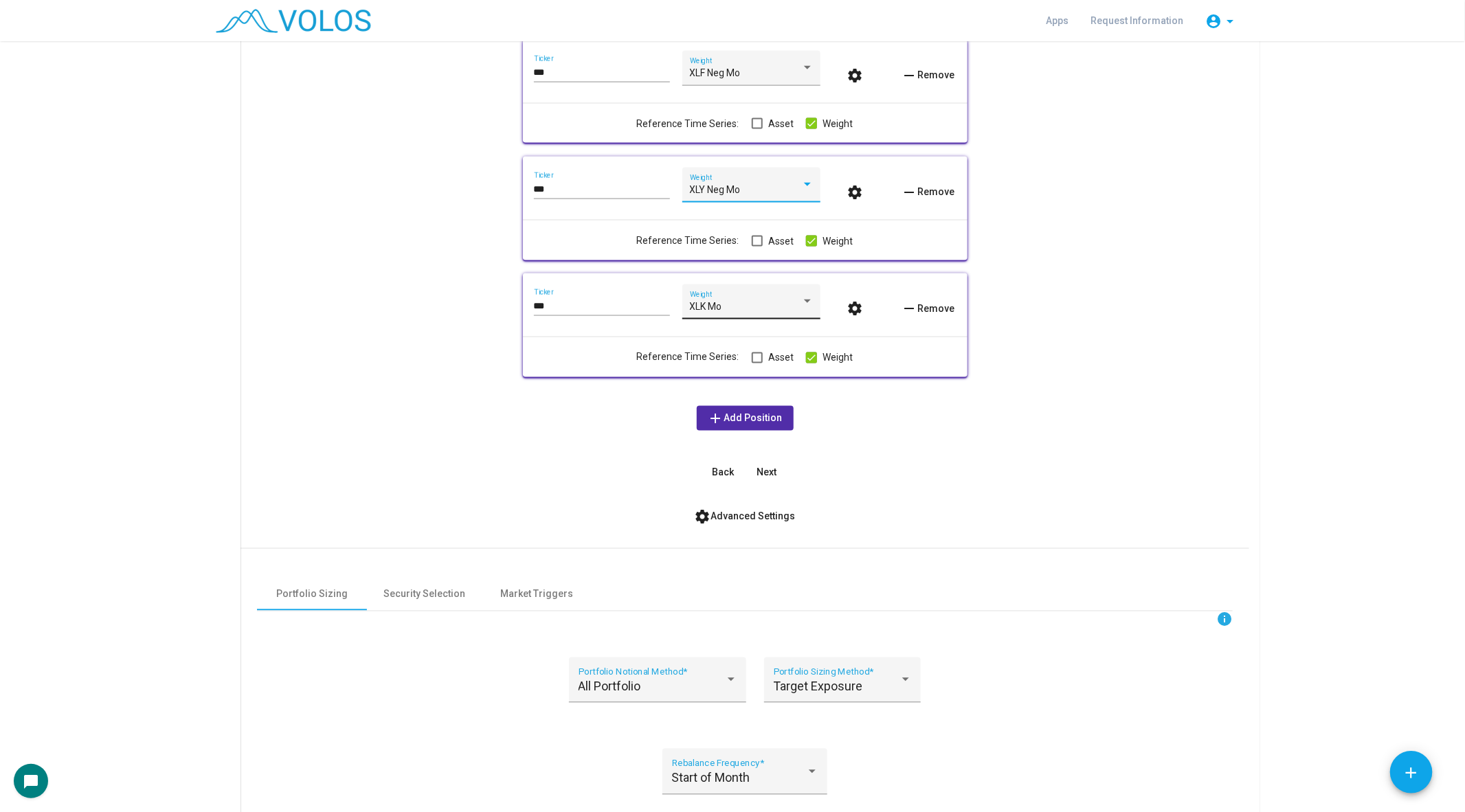
click at [731, 293] on div "XLK Mo Weight" at bounding box center [751, 305] width 123 height 28
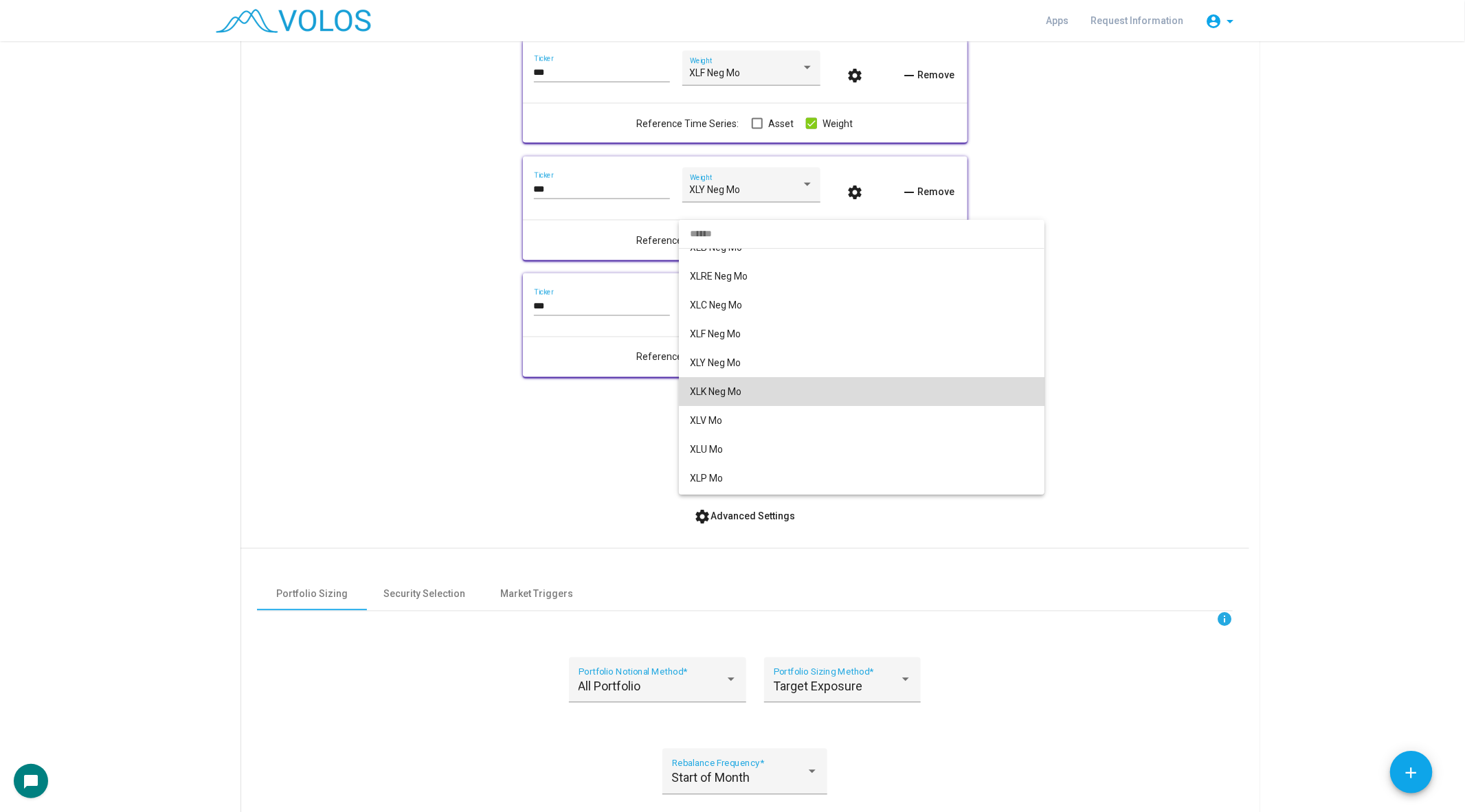
click at [734, 388] on span "XLK Neg Mo" at bounding box center [861, 391] width 344 height 29
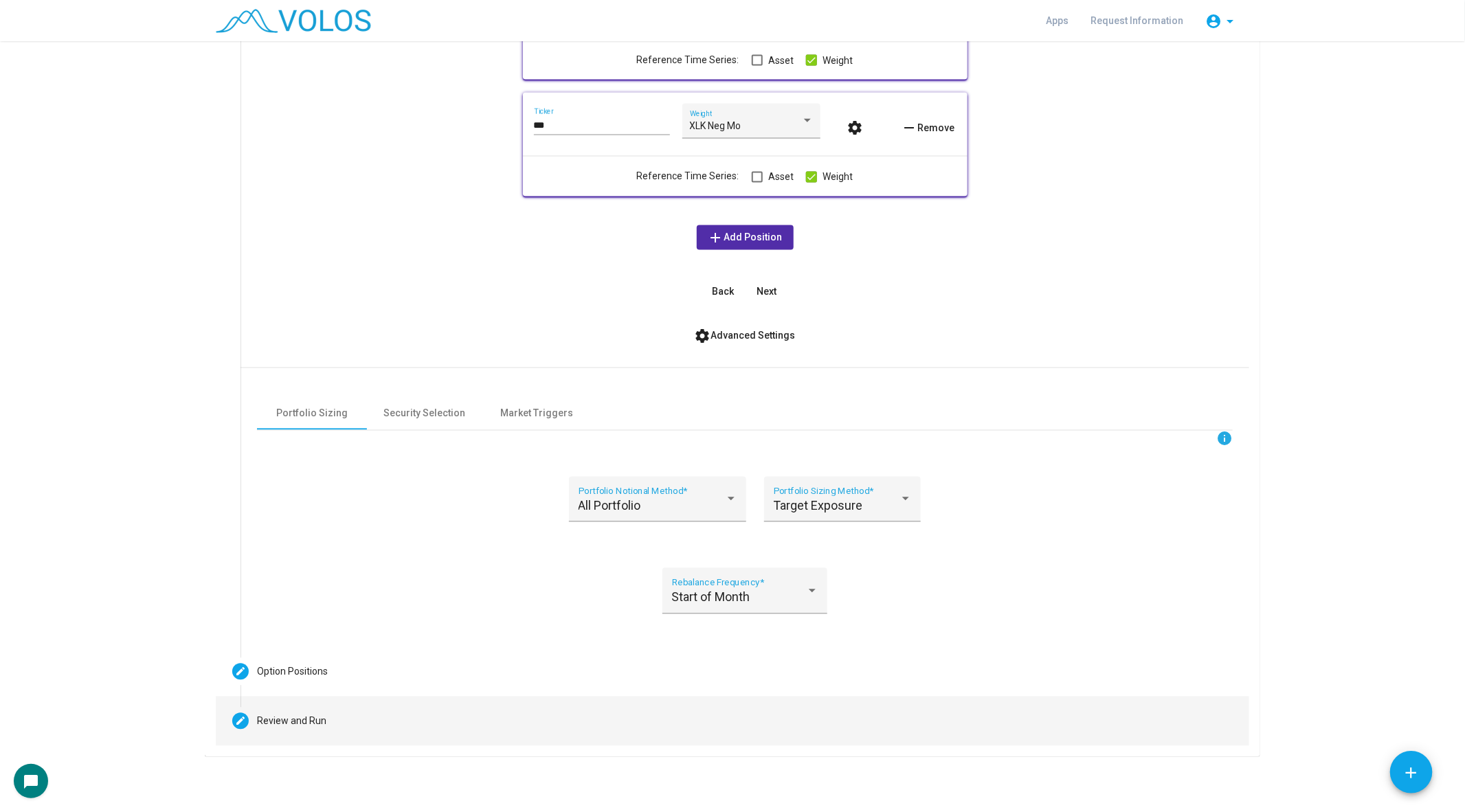
click at [291, 738] on mat-step-header "Editable create Review and Run" at bounding box center [732, 721] width 1034 height 50
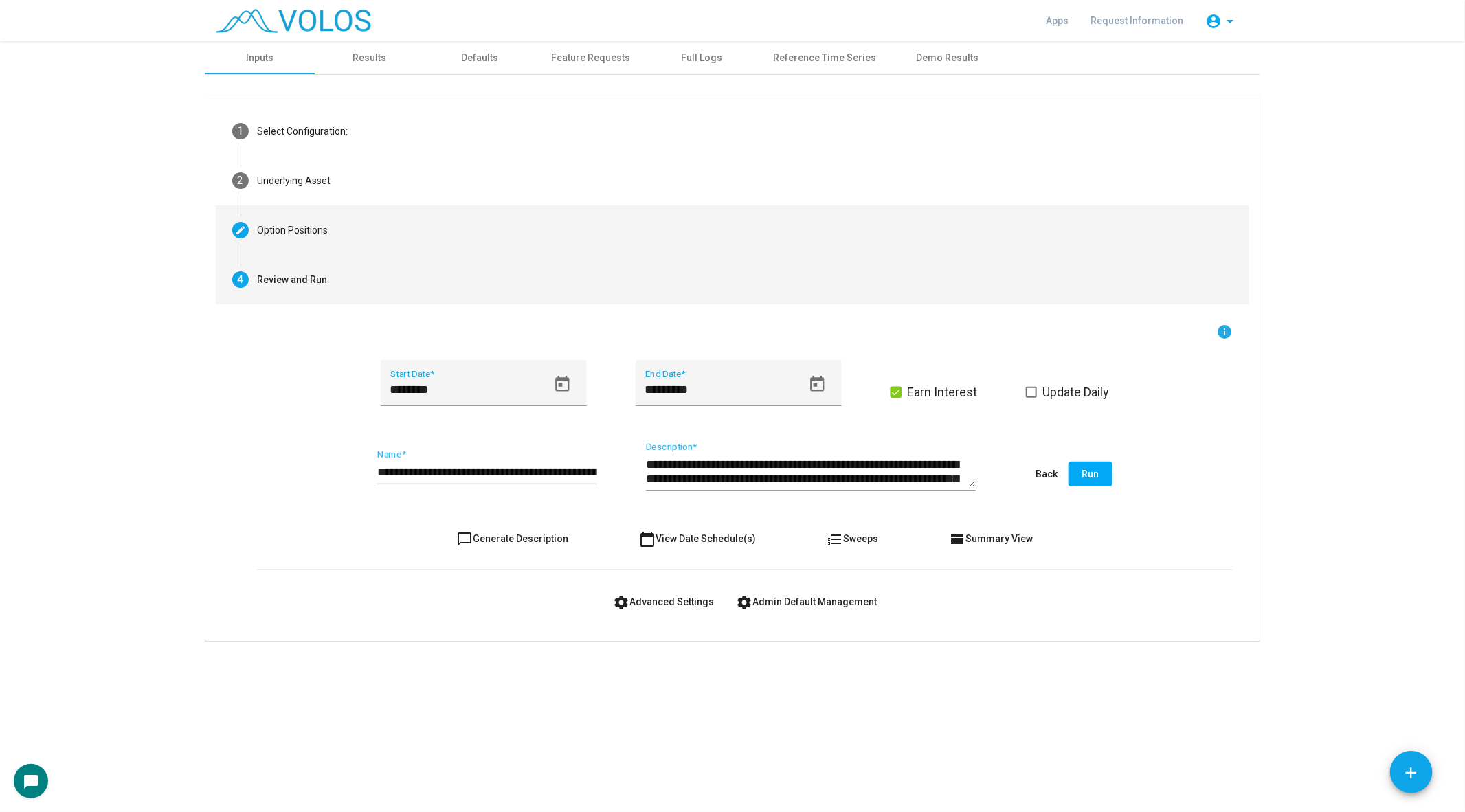
click at [368, 238] on mat-step-header "Editable create Option Positions" at bounding box center [732, 230] width 1034 height 50
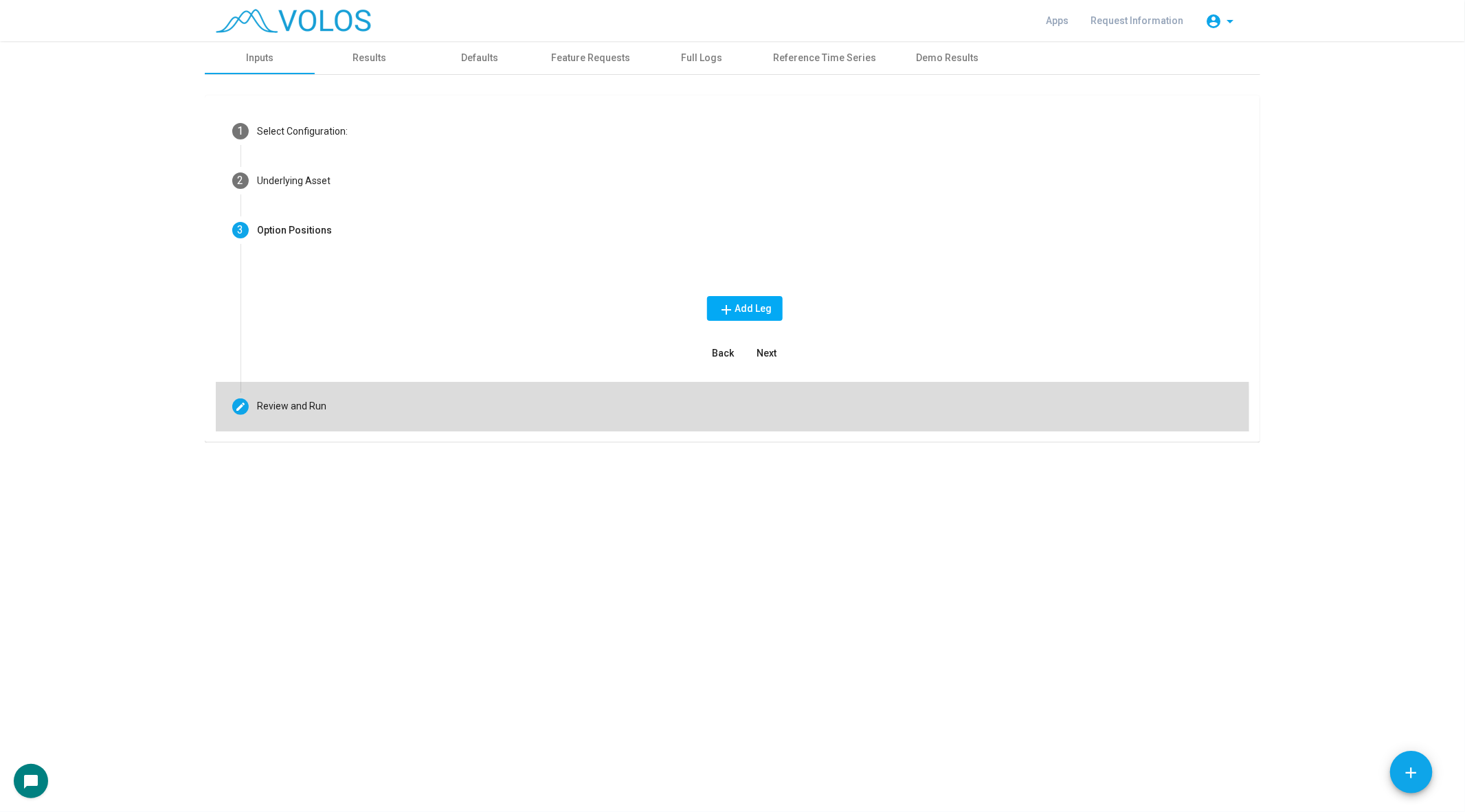
click at [316, 418] on mat-step-header "Editable create Review and Run" at bounding box center [732, 407] width 1034 height 50
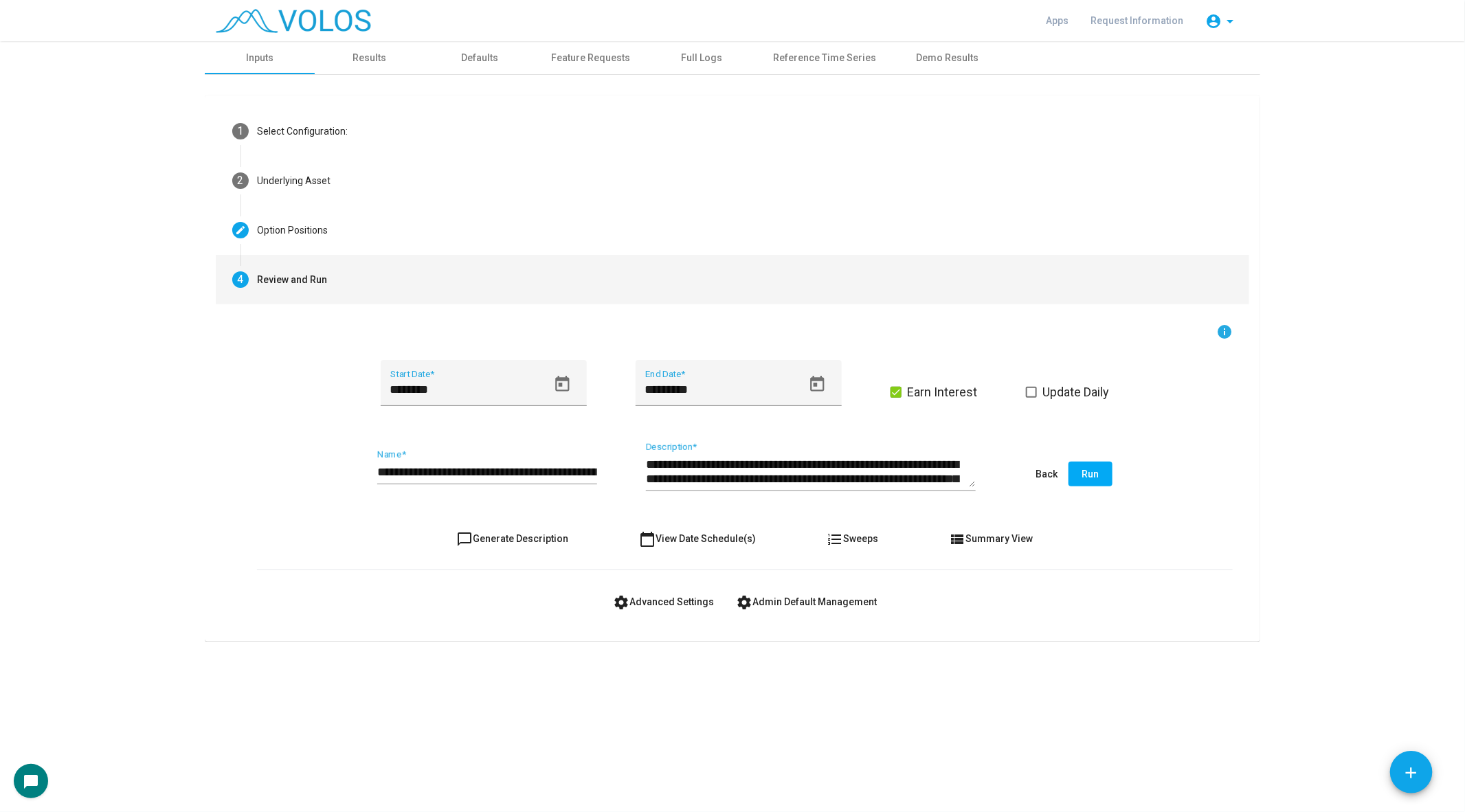
click at [501, 542] on span "chat_bubble_outline Generate Description" at bounding box center [513, 538] width 112 height 11
type textarea "**********"
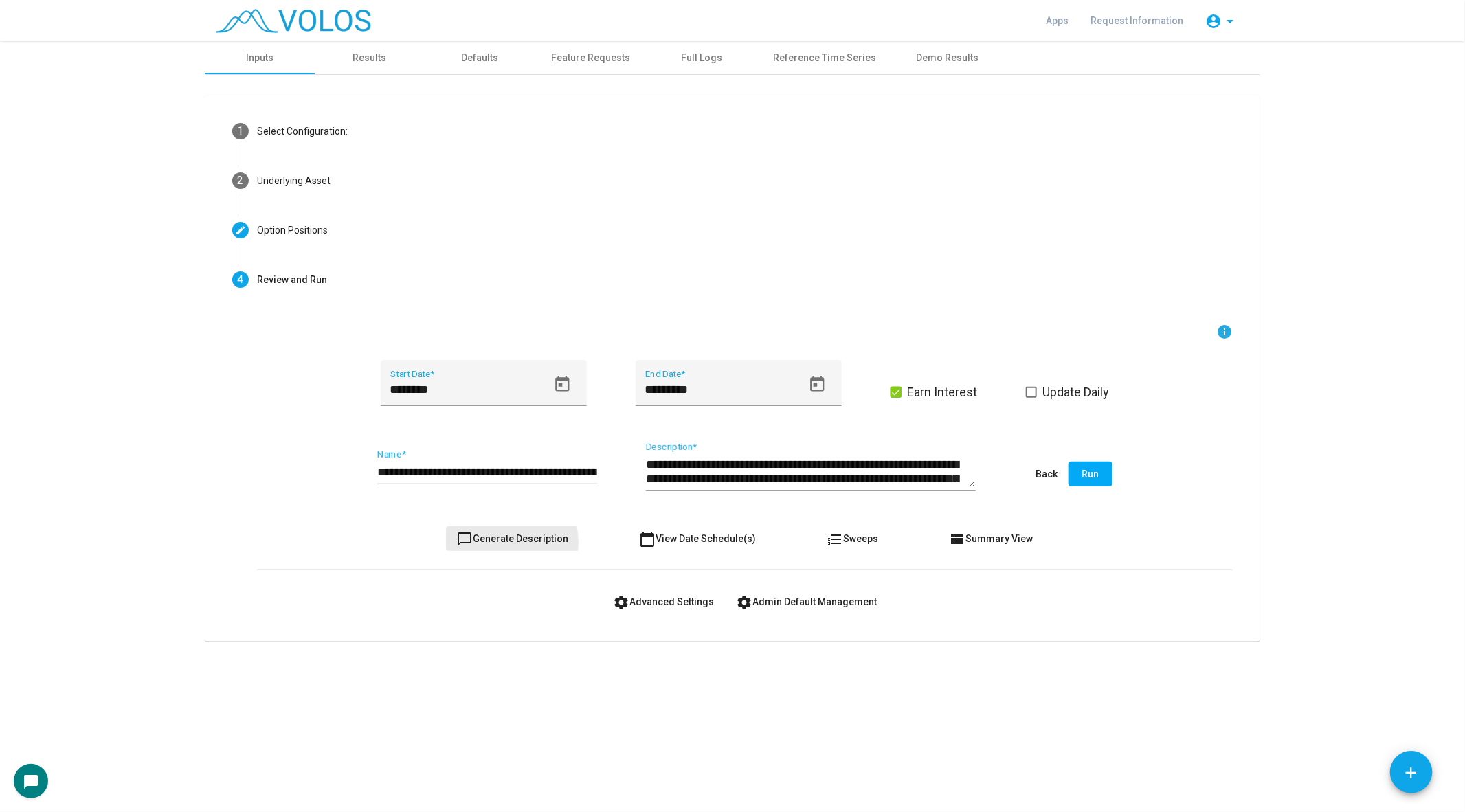
click at [501, 542] on span "chat_bubble_outline Generate Description" at bounding box center [513, 538] width 112 height 11
click at [1090, 469] on span "Run" at bounding box center [1091, 473] width 18 height 11
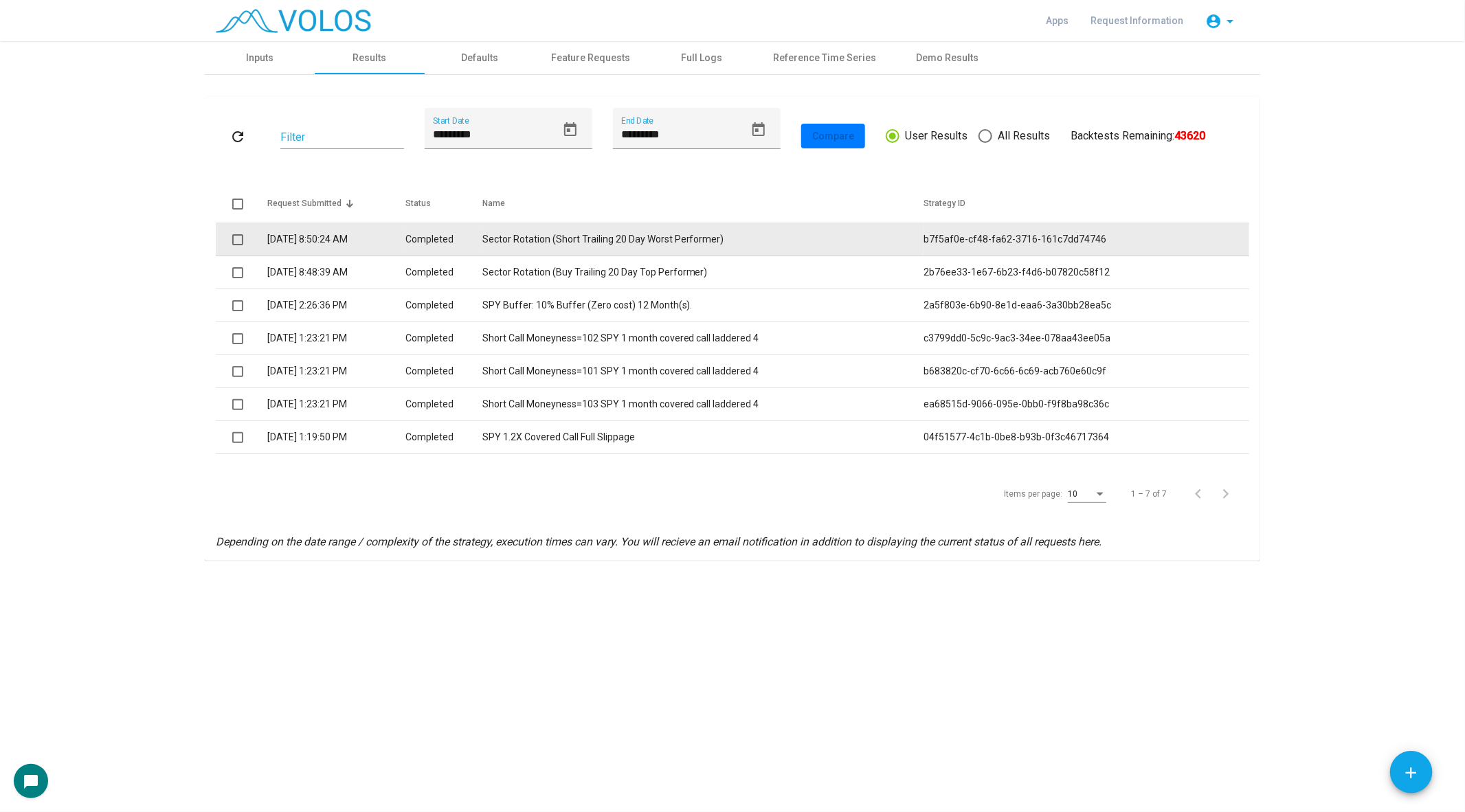
click at [555, 238] on td "Sector Rotation (Short Trailing 20 Day Worst Performer)" at bounding box center [703, 240] width 442 height 33
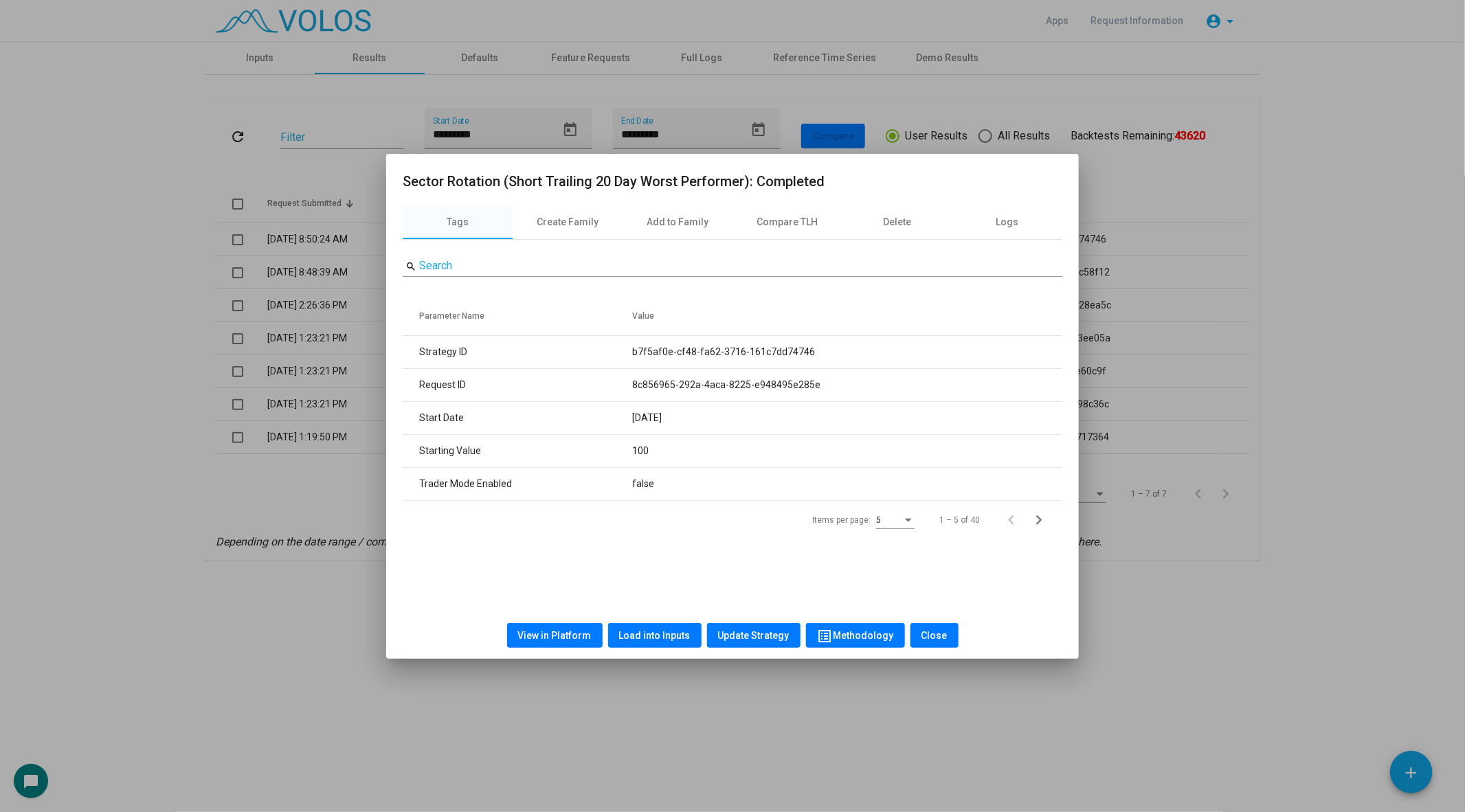
click at [552, 637] on span "View in Platform" at bounding box center [555, 635] width 74 height 11
click at [162, 392] on div at bounding box center [732, 406] width 1465 height 812
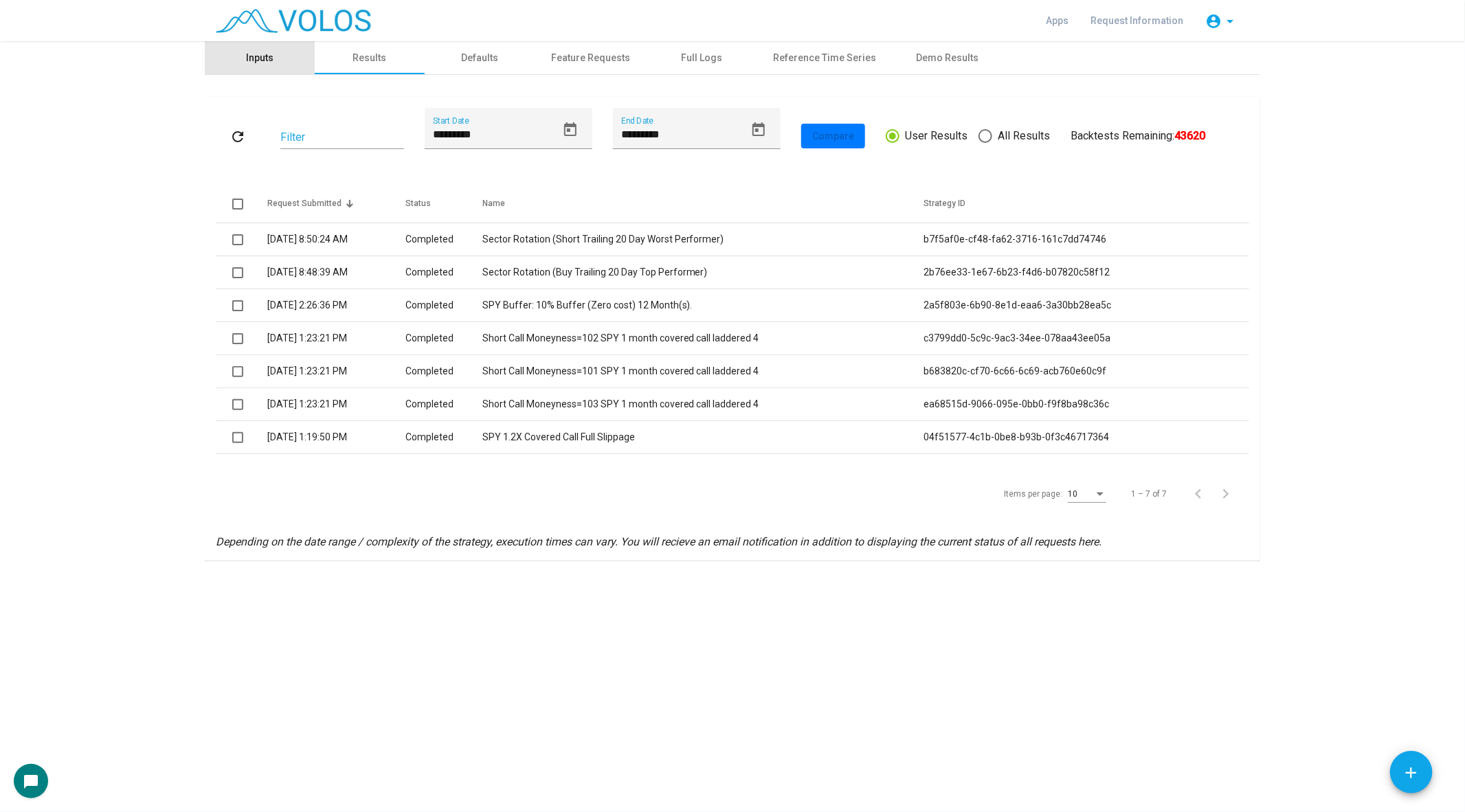
click at [249, 53] on div "Inputs" at bounding box center [259, 58] width 27 height 14
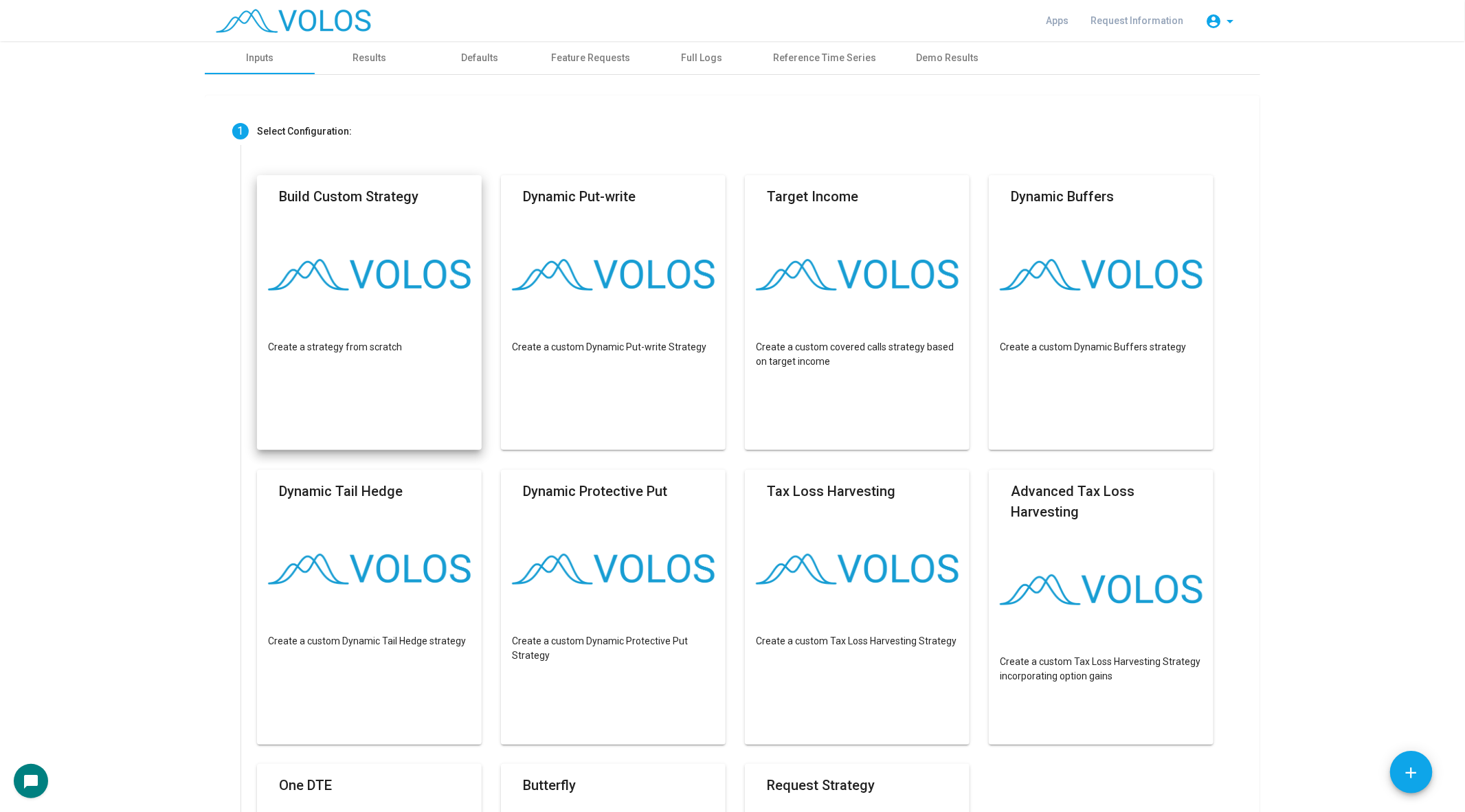
click at [344, 242] on mat-card "Build Custom Strategy Create a strategy from scratch" at bounding box center [369, 312] width 225 height 275
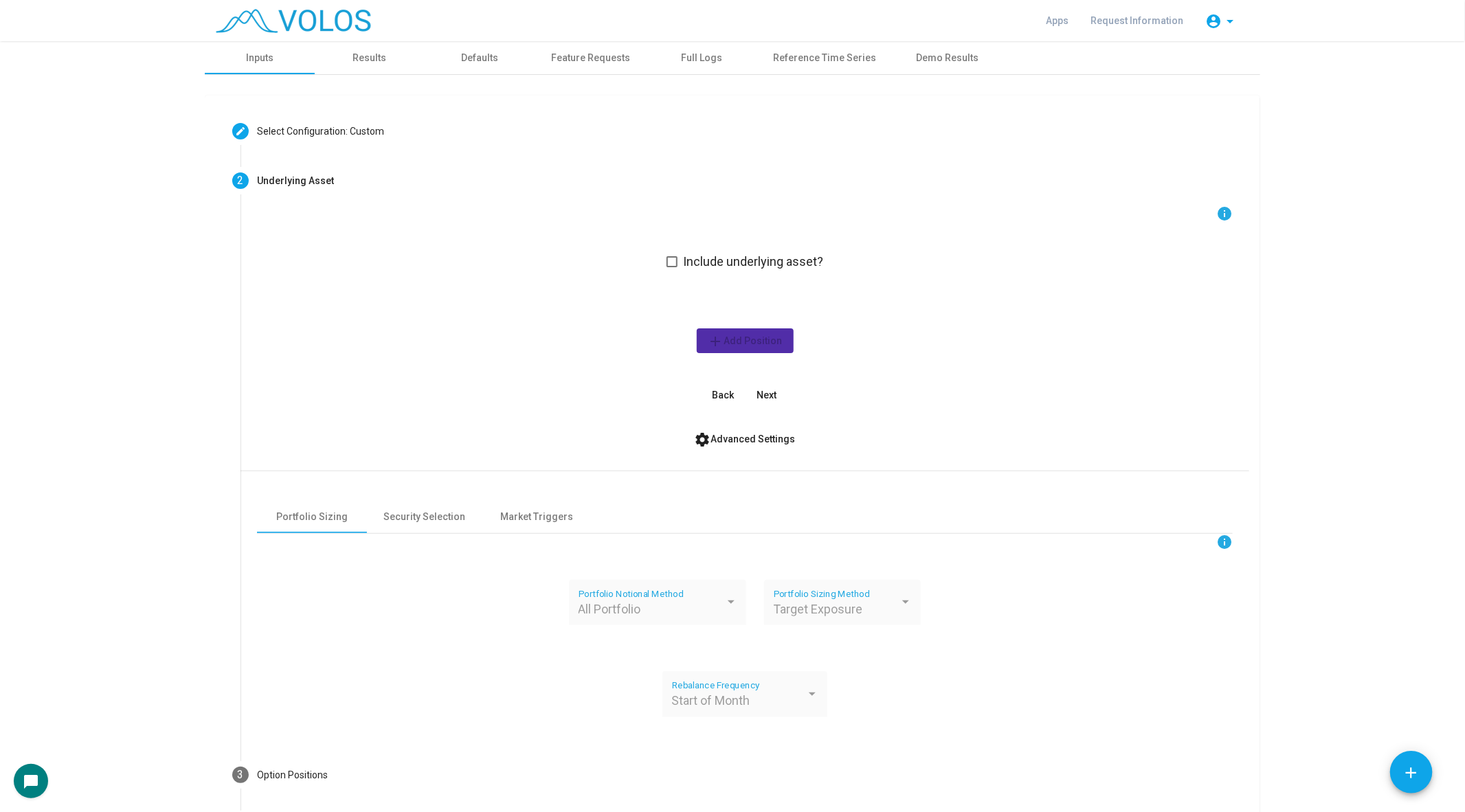
click at [670, 261] on span at bounding box center [672, 262] width 11 height 11
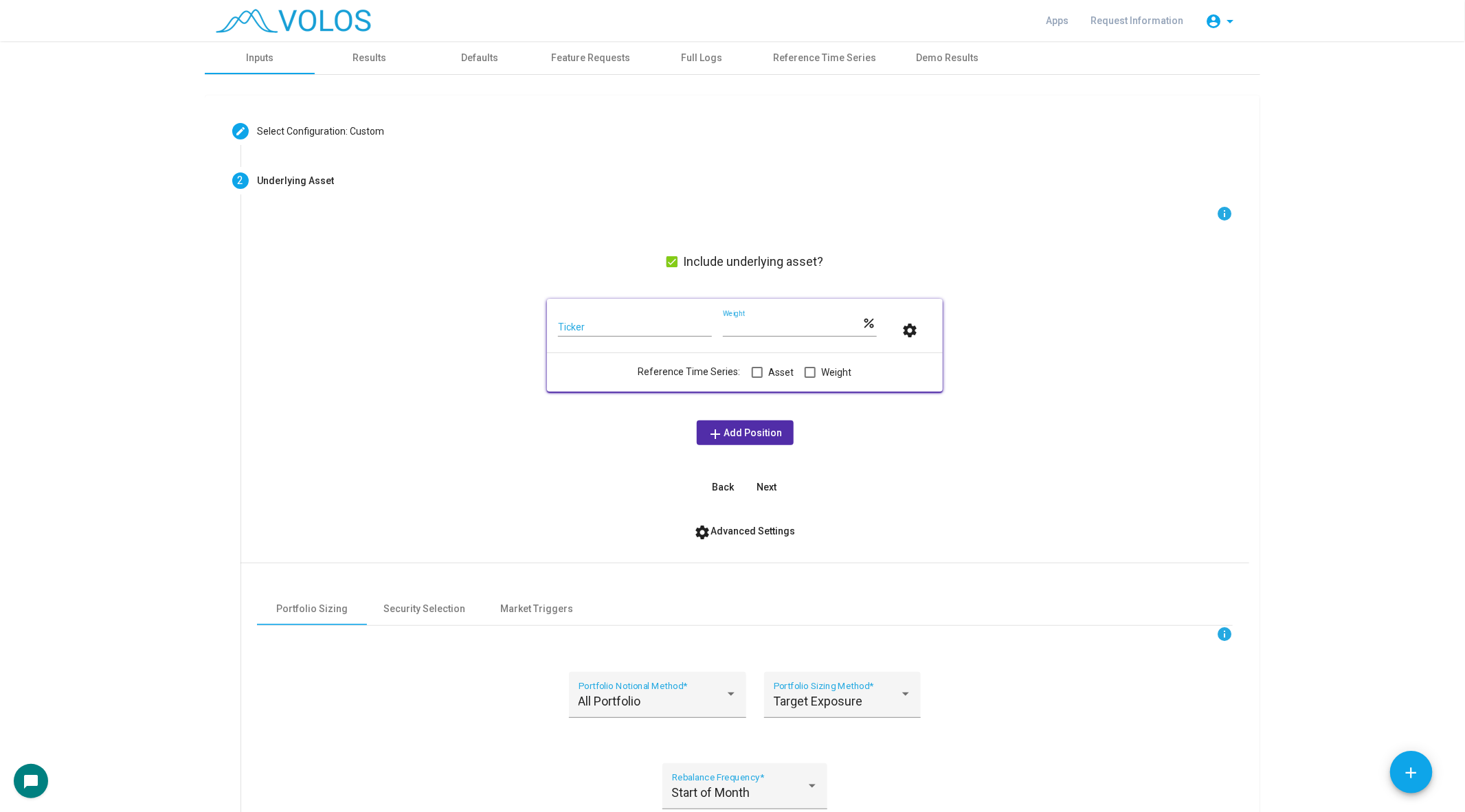
click at [634, 309] on mat-card "Ticker *** Weight percent settings Reference Time Series: Asset Weight" at bounding box center [745, 345] width 396 height 92
click at [620, 325] on input "Ticker" at bounding box center [635, 327] width 154 height 11
paste input "**********"
type input "**********"
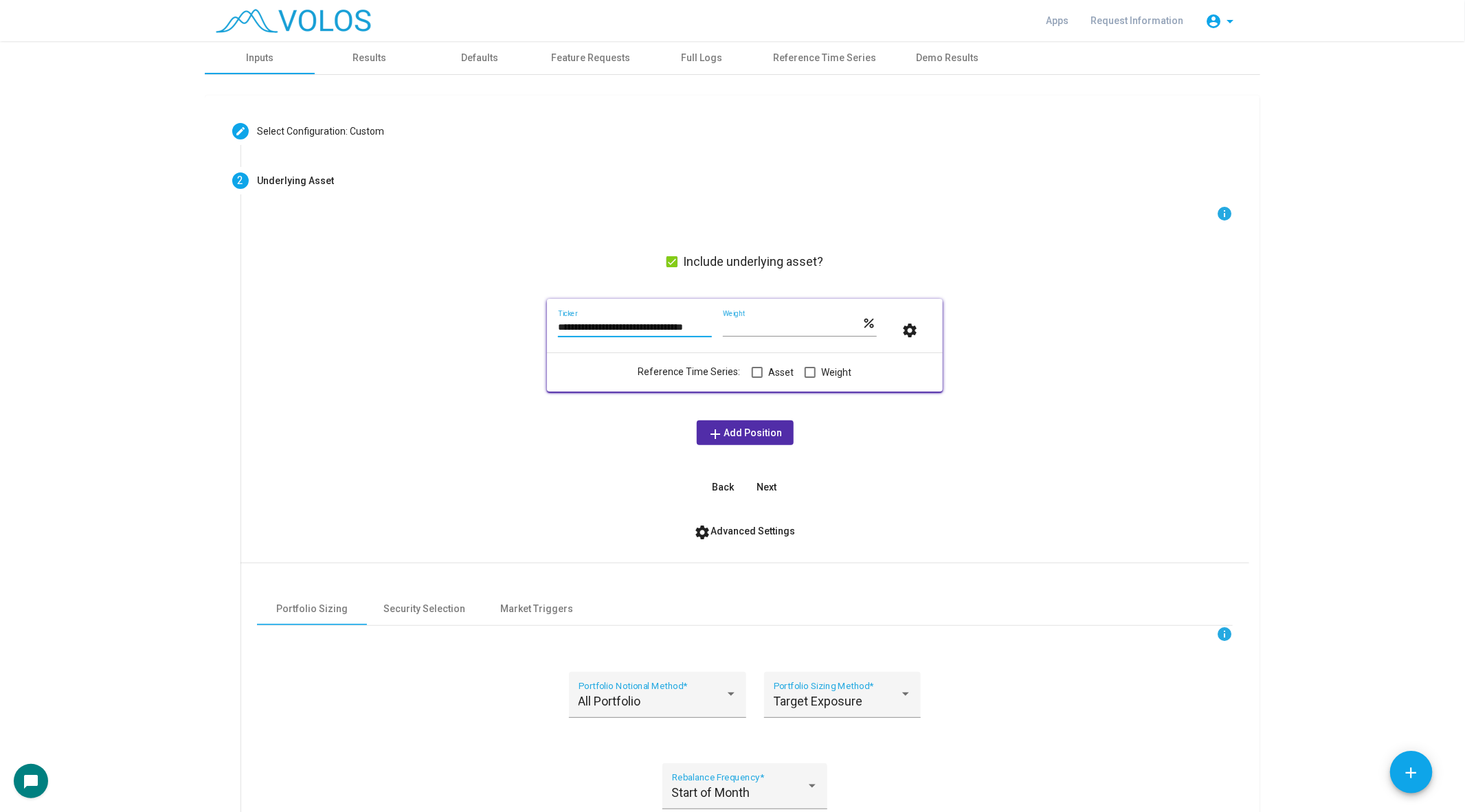
click at [592, 366] on div "Reference Time Series: Asset Weight" at bounding box center [745, 372] width 374 height 17
click at [725, 439] on button "add Add Position" at bounding box center [745, 433] width 97 height 24
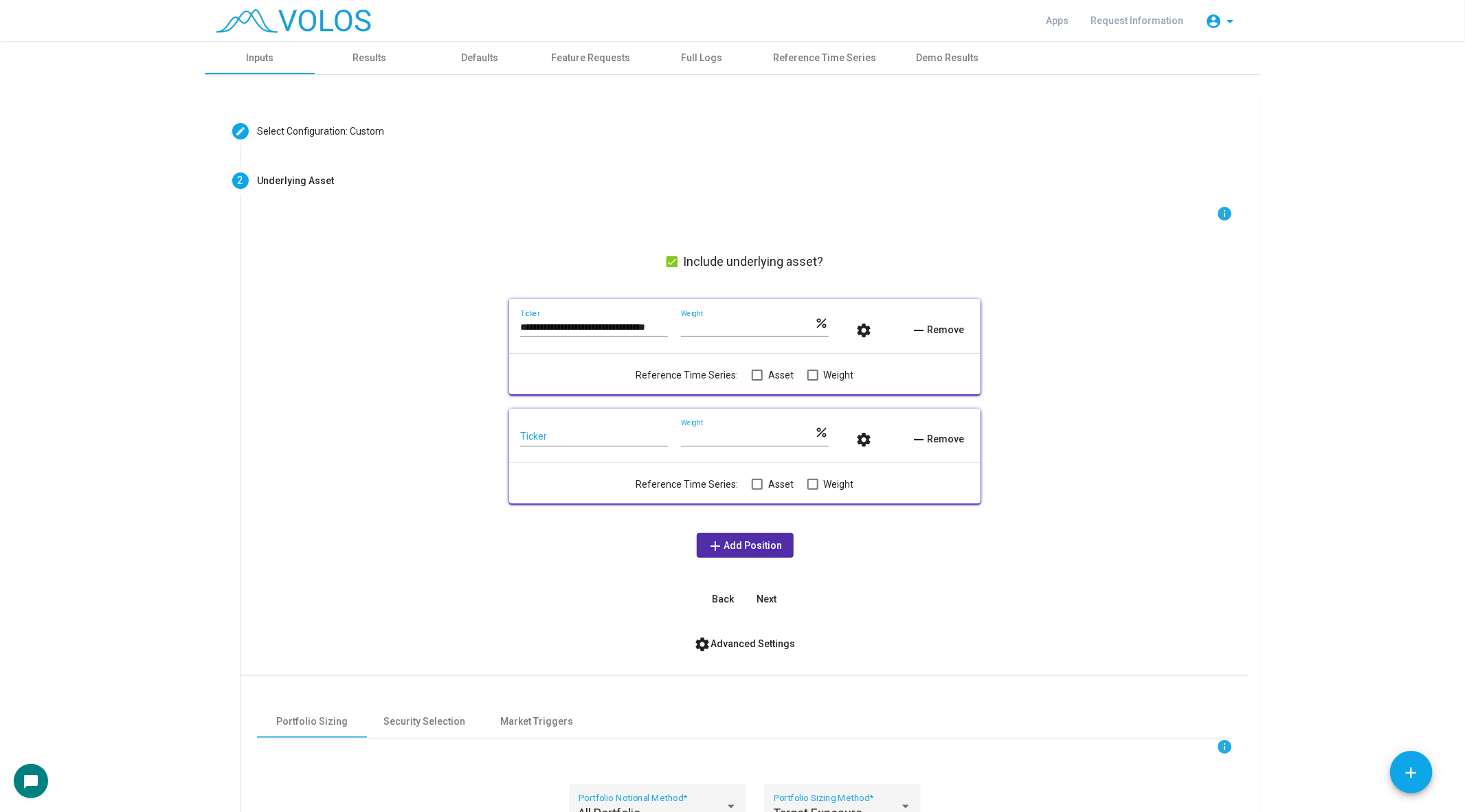
click at [577, 423] on div "Ticker" at bounding box center [593, 433] width 148 height 27
paste input "**********"
type input "**********"
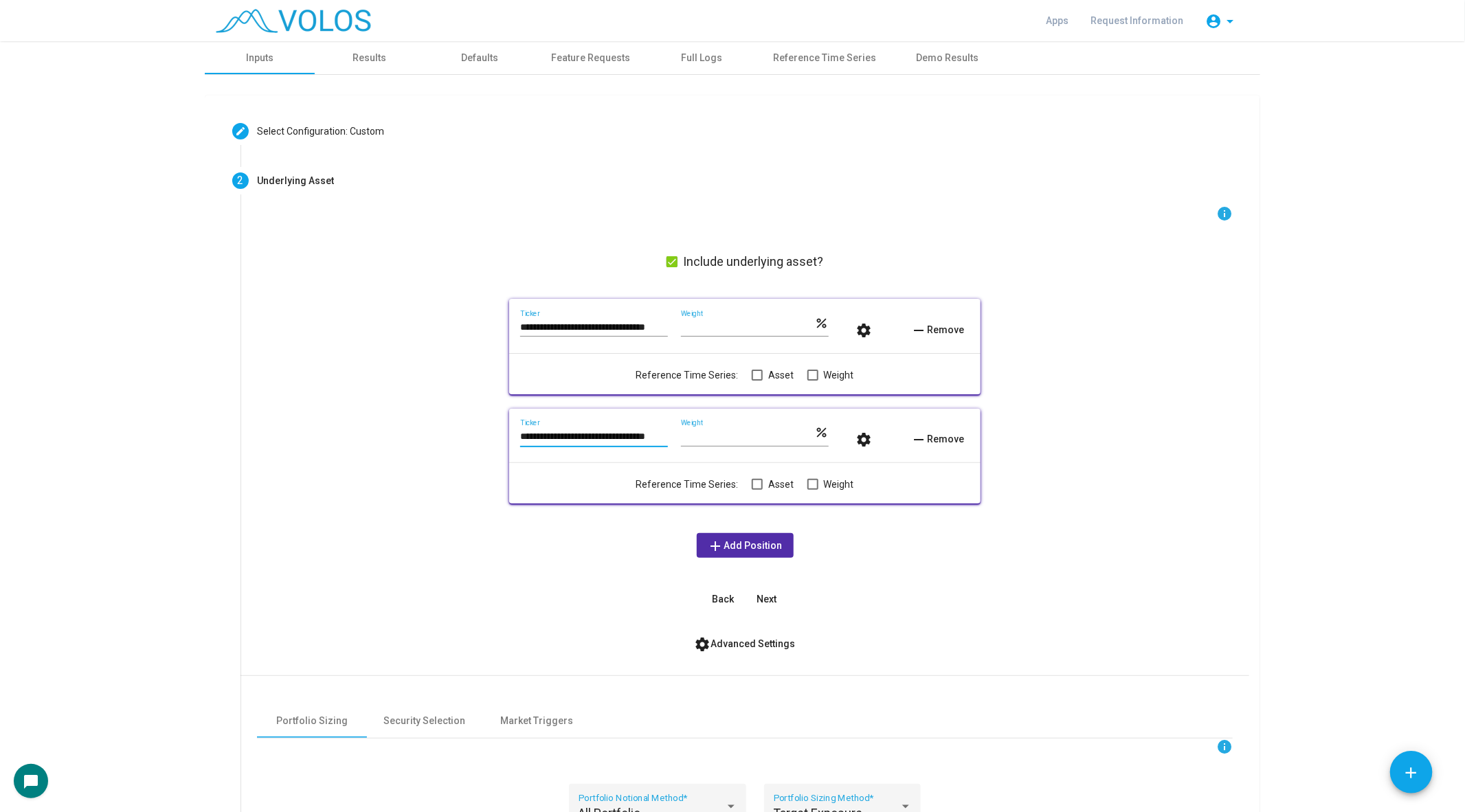
click at [564, 460] on mat-card-content "**********" at bounding box center [744, 457] width 449 height 74
click at [573, 503] on mat-card "**********" at bounding box center [745, 456] width 472 height 95
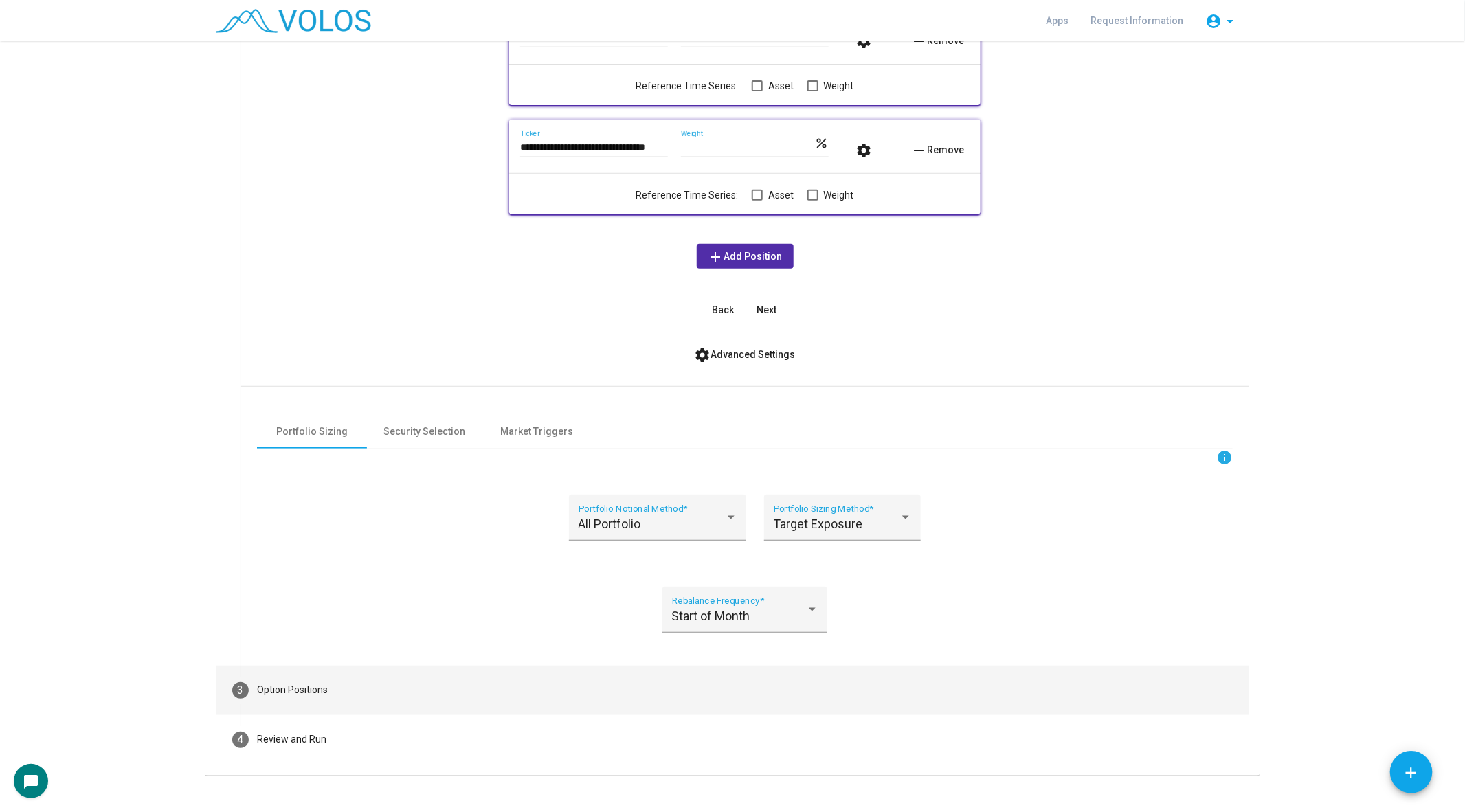
scroll to position [306, 0]
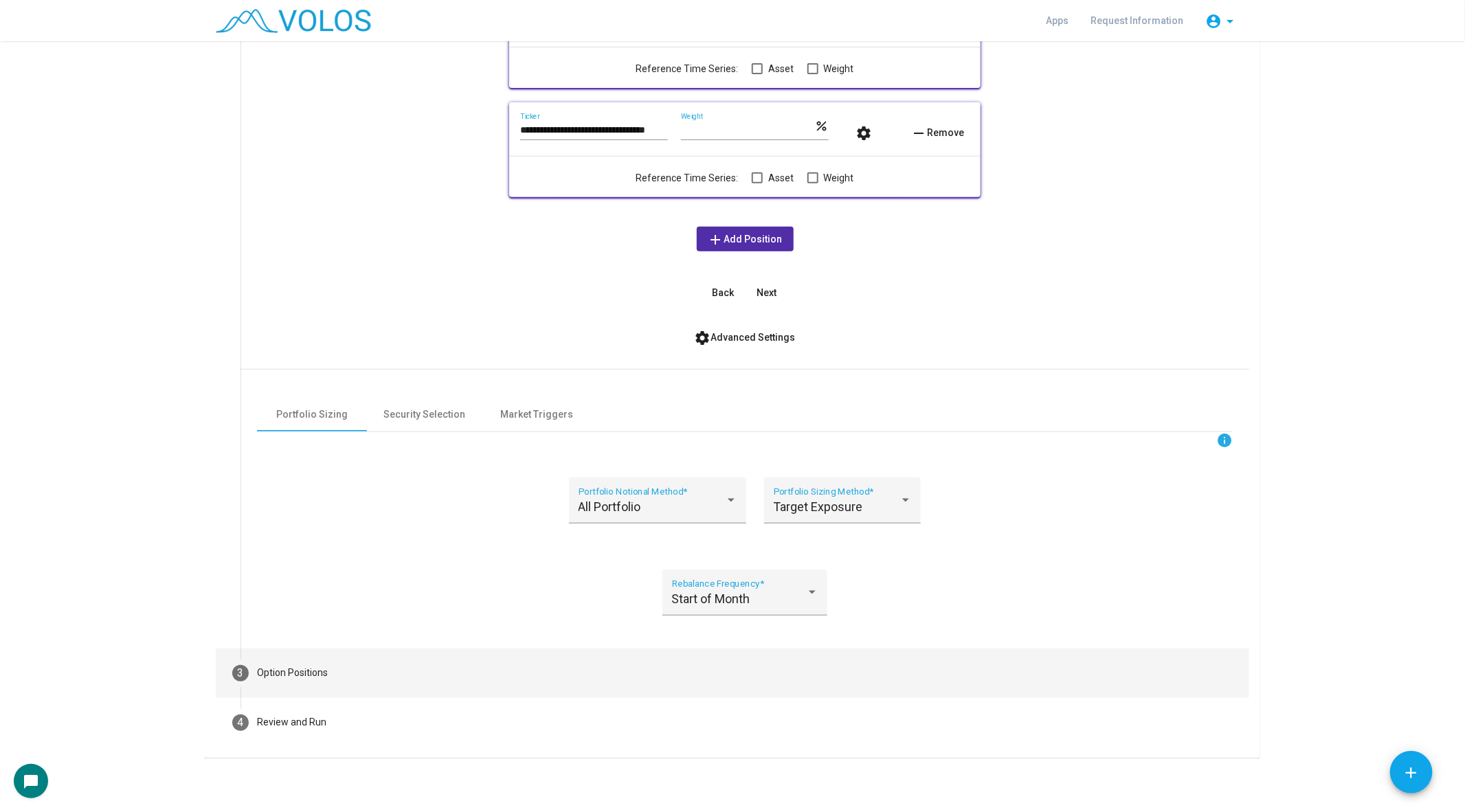
click at [338, 682] on mat-step-header "3 Option Positions" at bounding box center [732, 673] width 1034 height 50
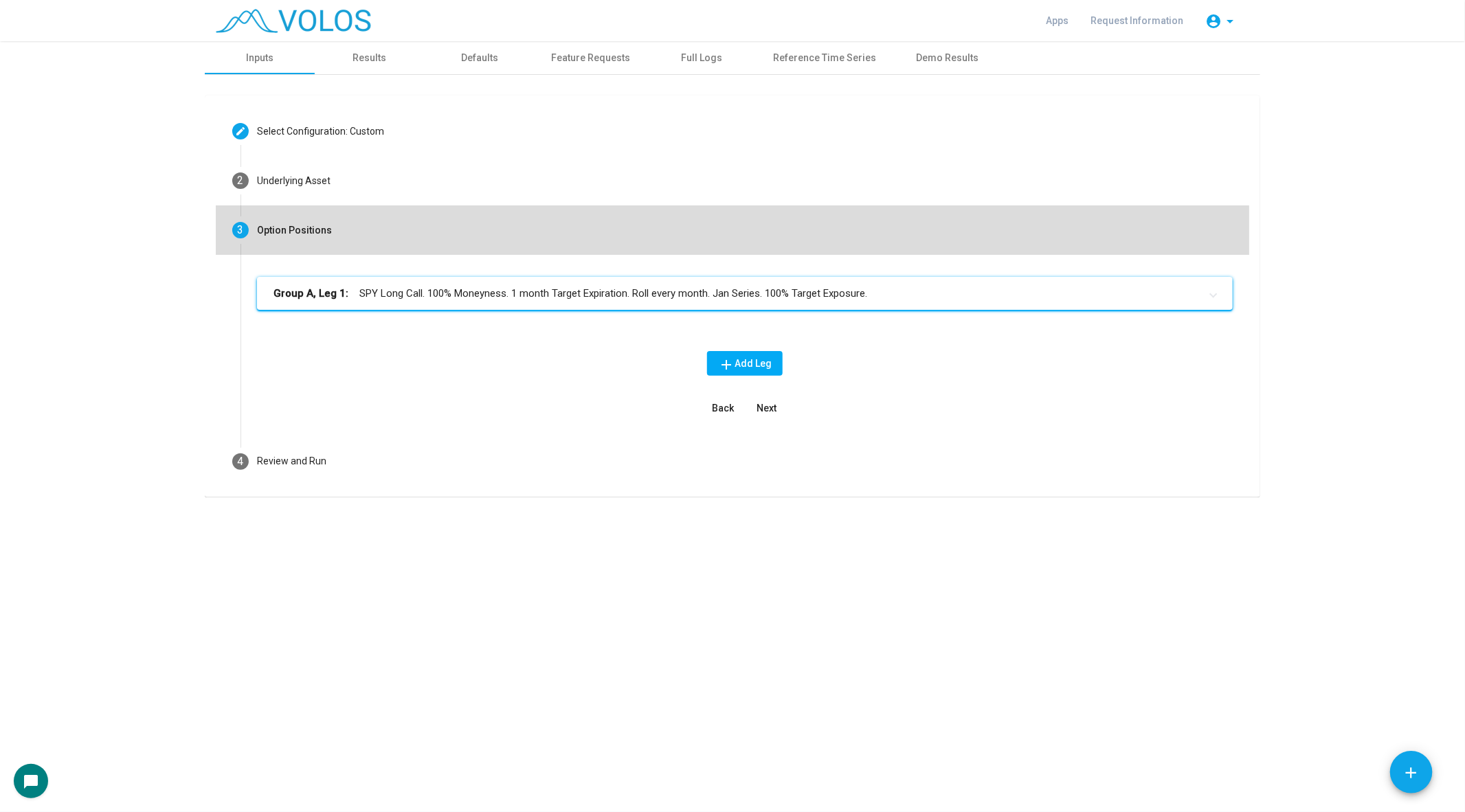
scroll to position [0, 0]
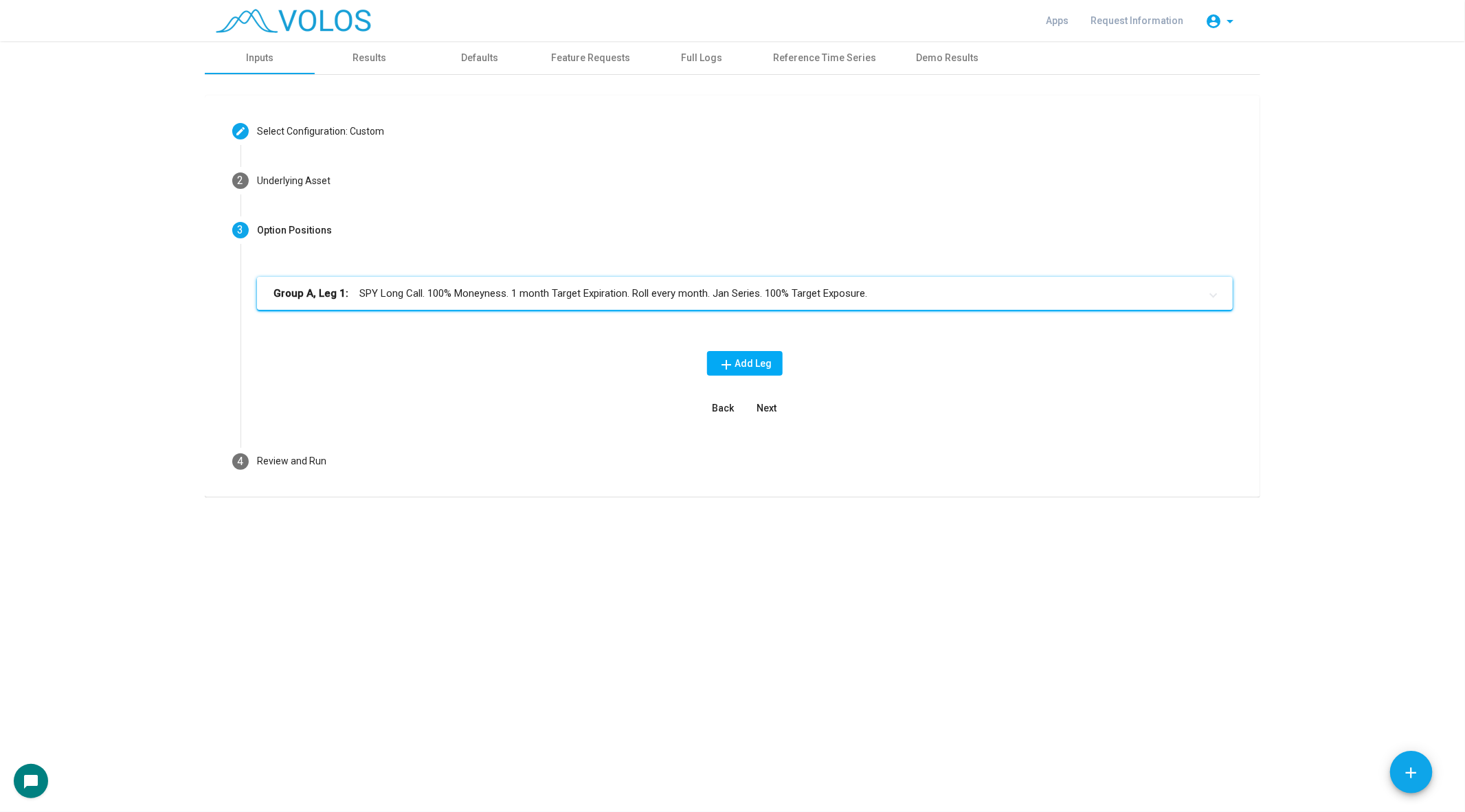
click at [417, 295] on mat-panel-title "Group A, Leg 1: SPY Long Call. 100% Moneyness. 1 month Target Expiration. Roll …" at bounding box center [736, 294] width 926 height 16
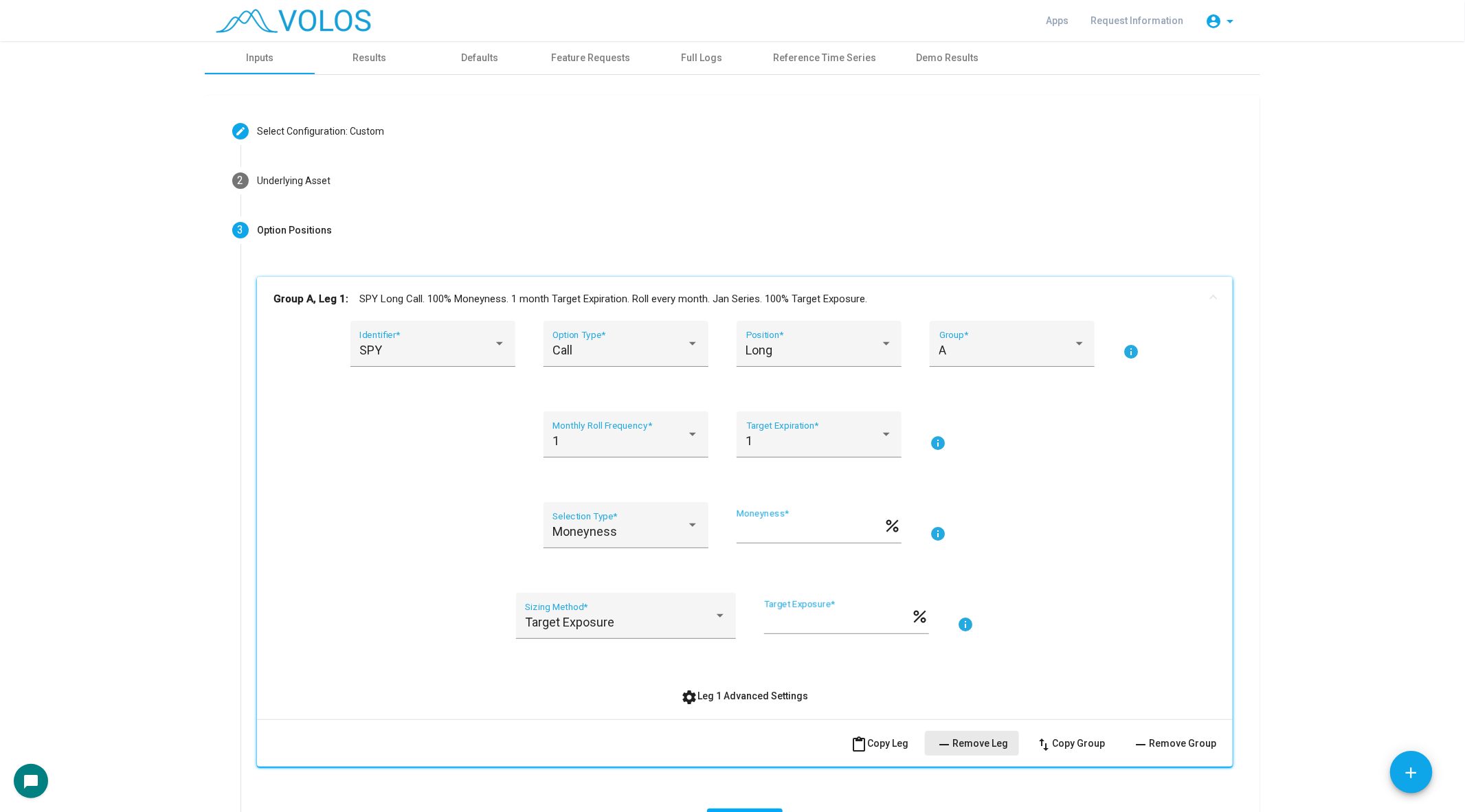
click at [987, 752] on button "remove Remove Leg" at bounding box center [972, 743] width 95 height 24
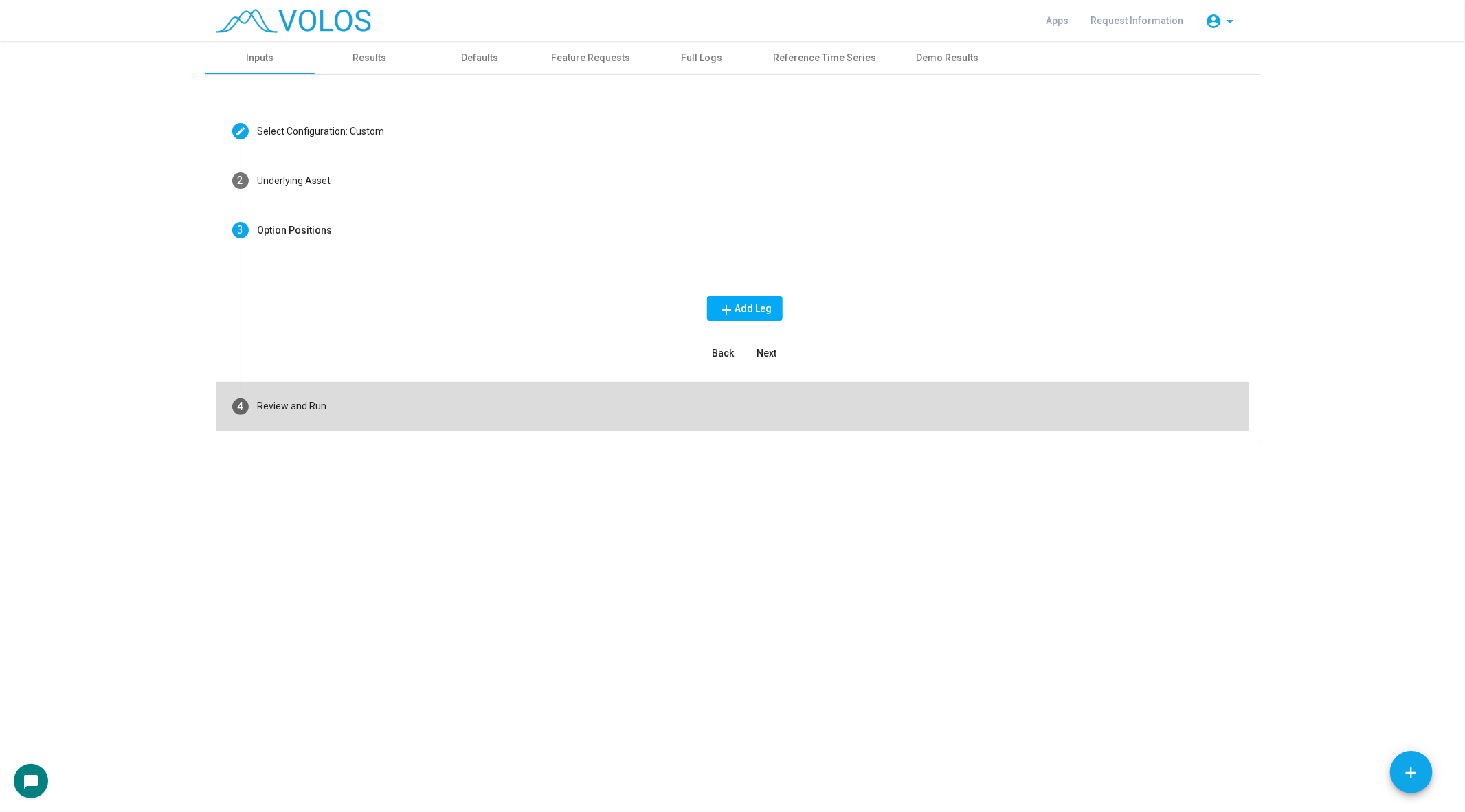
click at [318, 397] on mat-step-header "4 Review and Run" at bounding box center [732, 407] width 1034 height 50
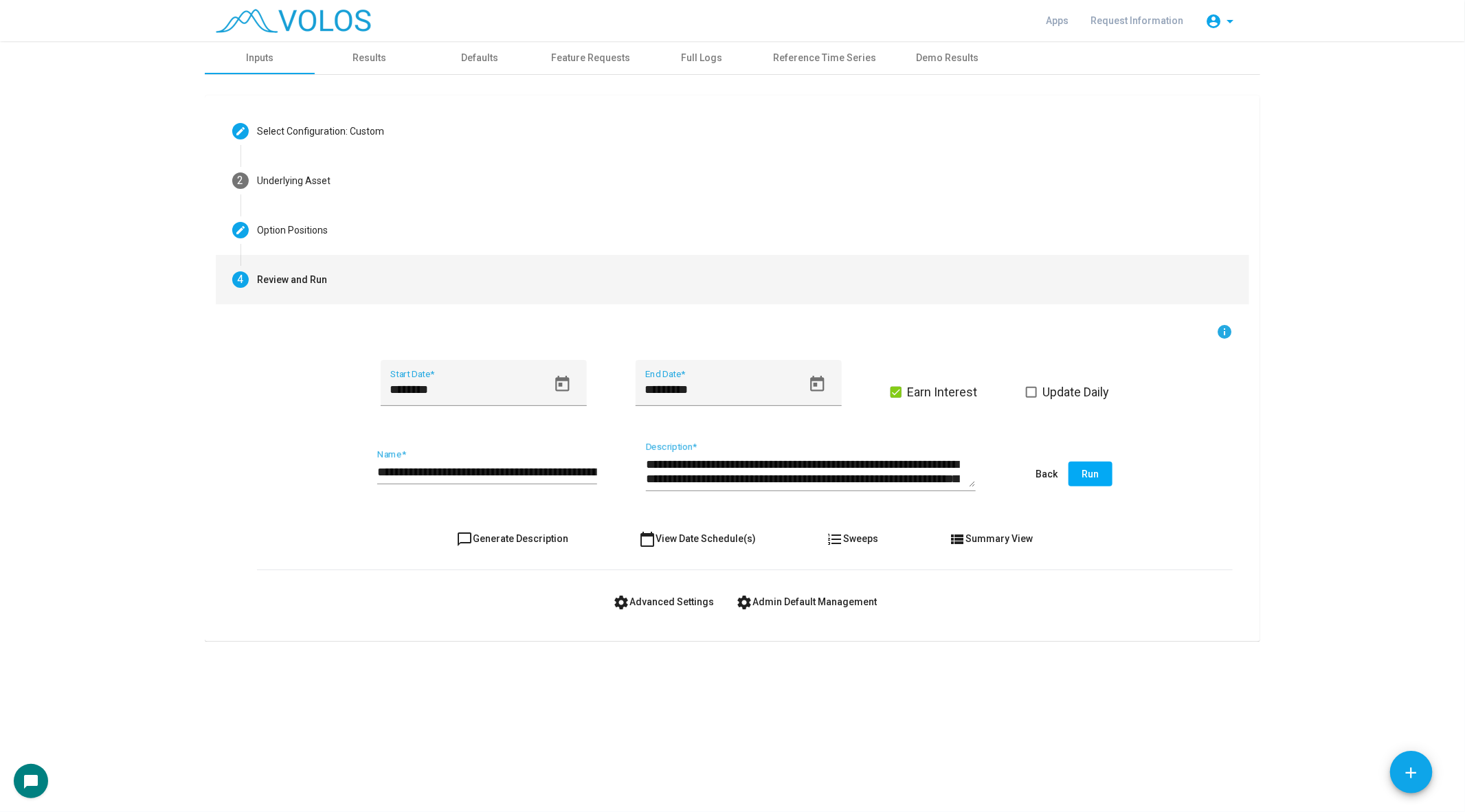
click at [519, 536] on span "chat_bubble_outline Generate Description" at bounding box center [513, 538] width 112 height 11
type textarea "**********"
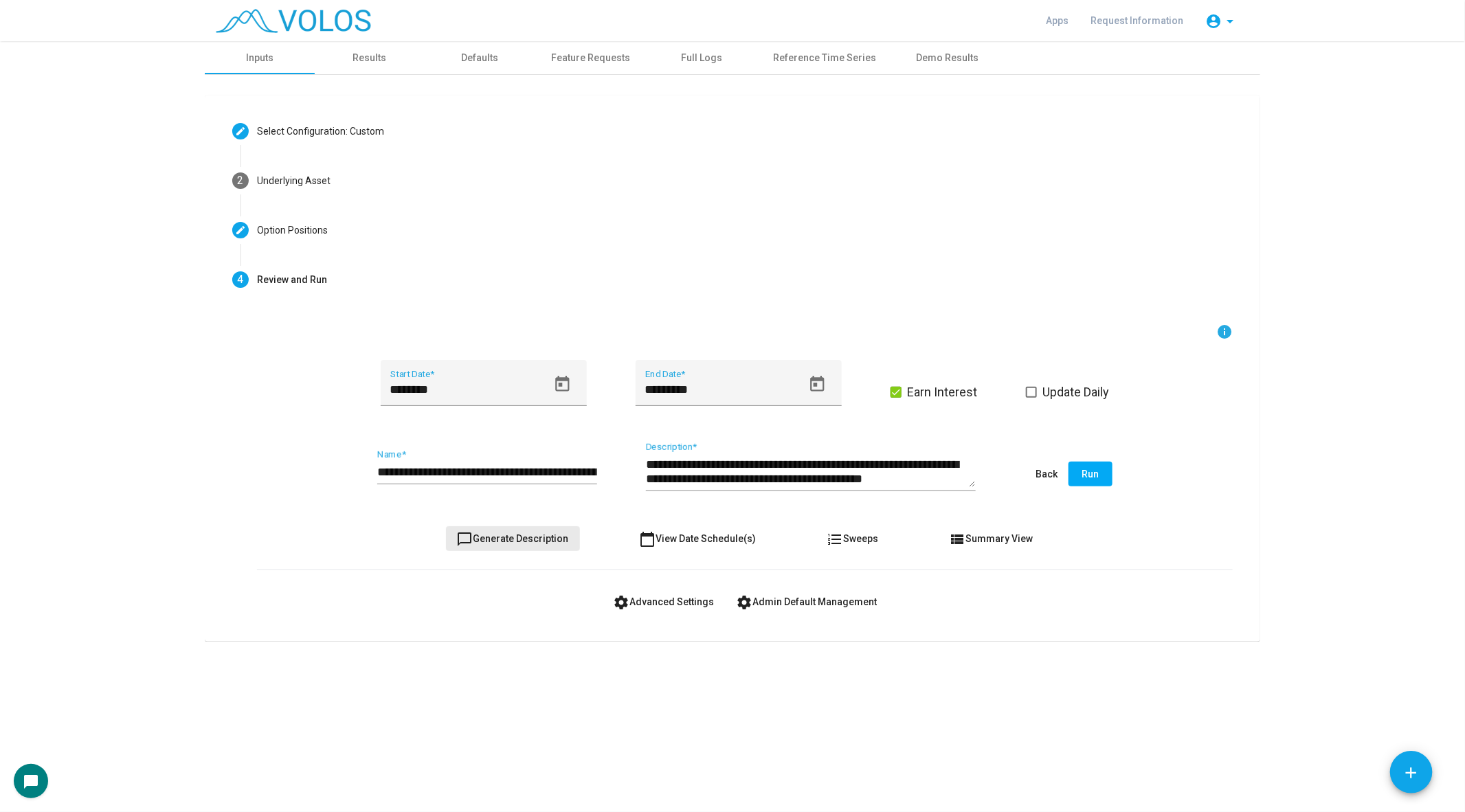
click at [519, 536] on span "chat_bubble_outline Generate Description" at bounding box center [513, 538] width 112 height 11
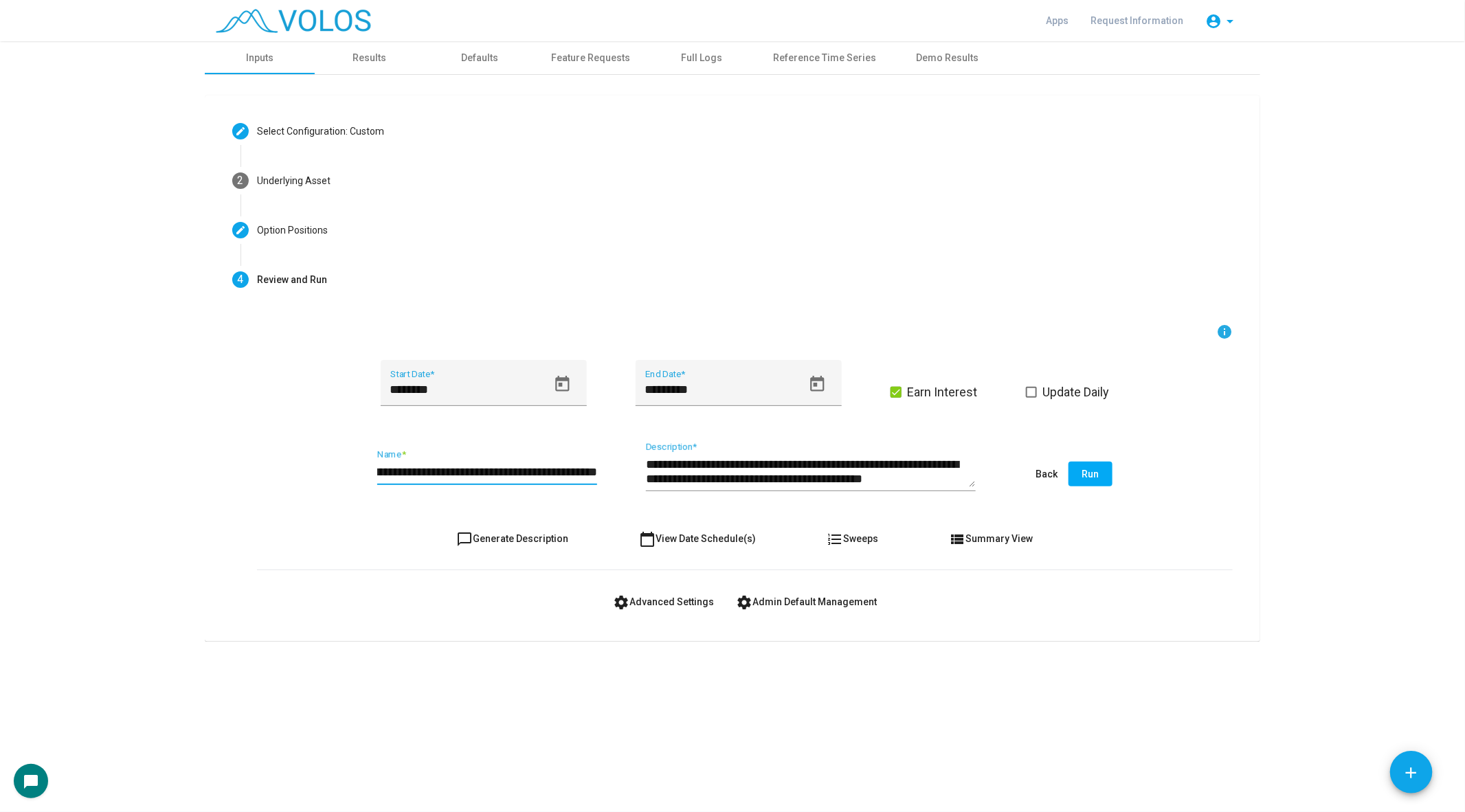
scroll to position [0, 85]
drag, startPoint x: 468, startPoint y: 472, endPoint x: 590, endPoint y: 472, distance: 122.0
click at [590, 472] on input "**********" at bounding box center [487, 472] width 220 height 14
click at [507, 542] on span "chat_bubble_outline Generate Description" at bounding box center [513, 538] width 112 height 11
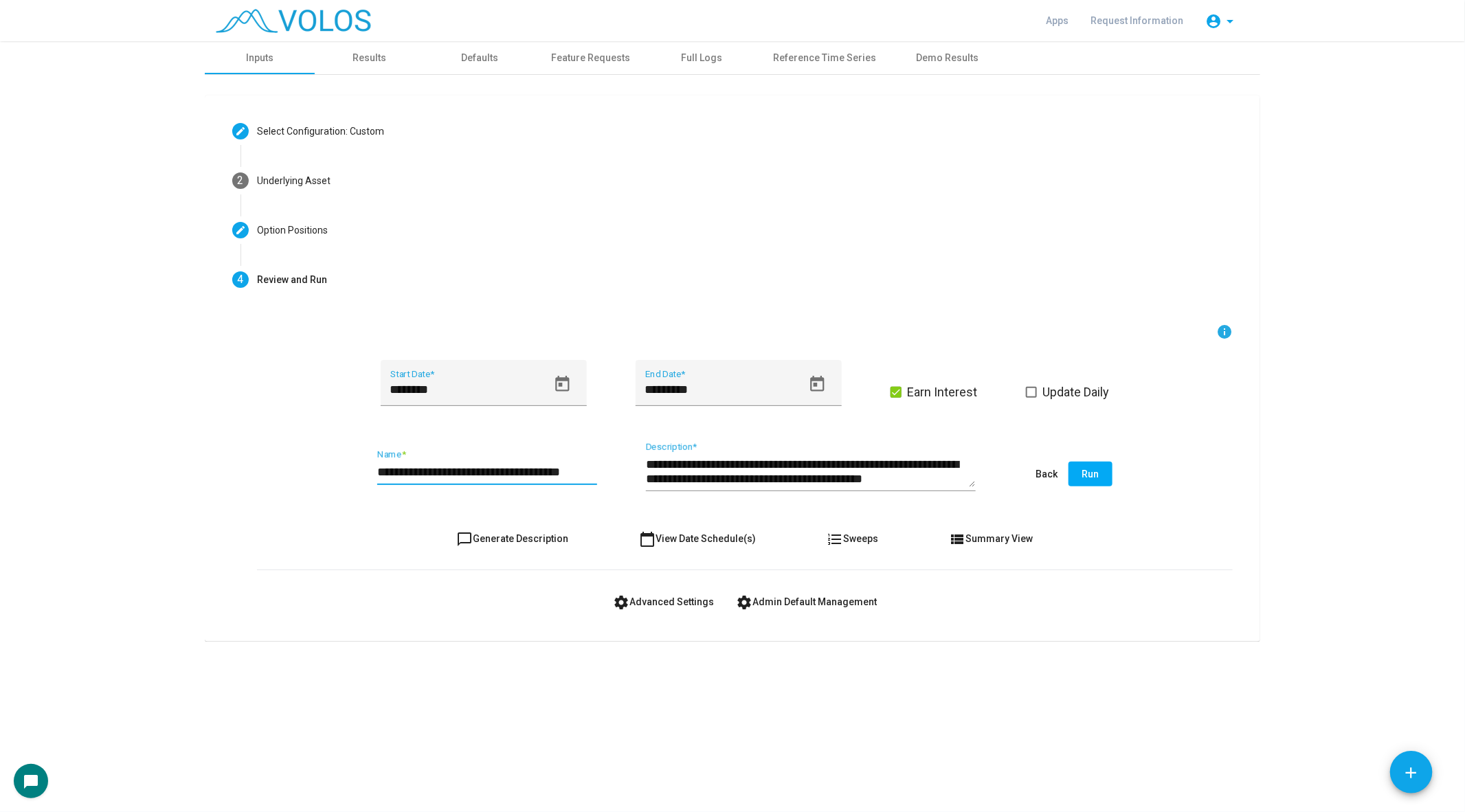
click at [520, 474] on input "**********" at bounding box center [487, 472] width 220 height 14
type input "**********"
click at [531, 542] on button "chat_bubble_outline Generate Description" at bounding box center [513, 538] width 134 height 24
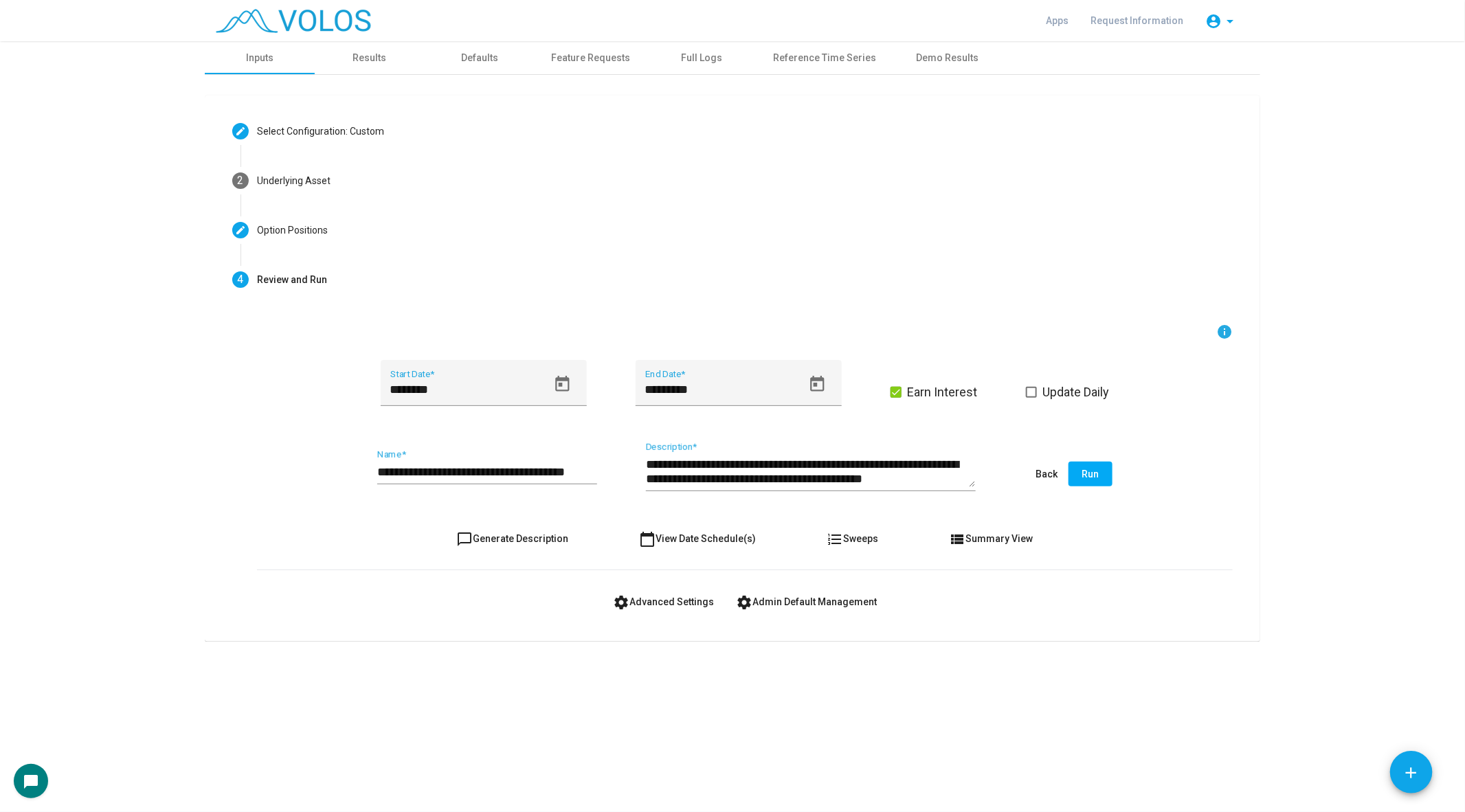
click at [648, 582] on form "**********" at bounding box center [745, 469] width 976 height 290
click at [648, 590] on button "settings Advanced Settings" at bounding box center [663, 602] width 123 height 24
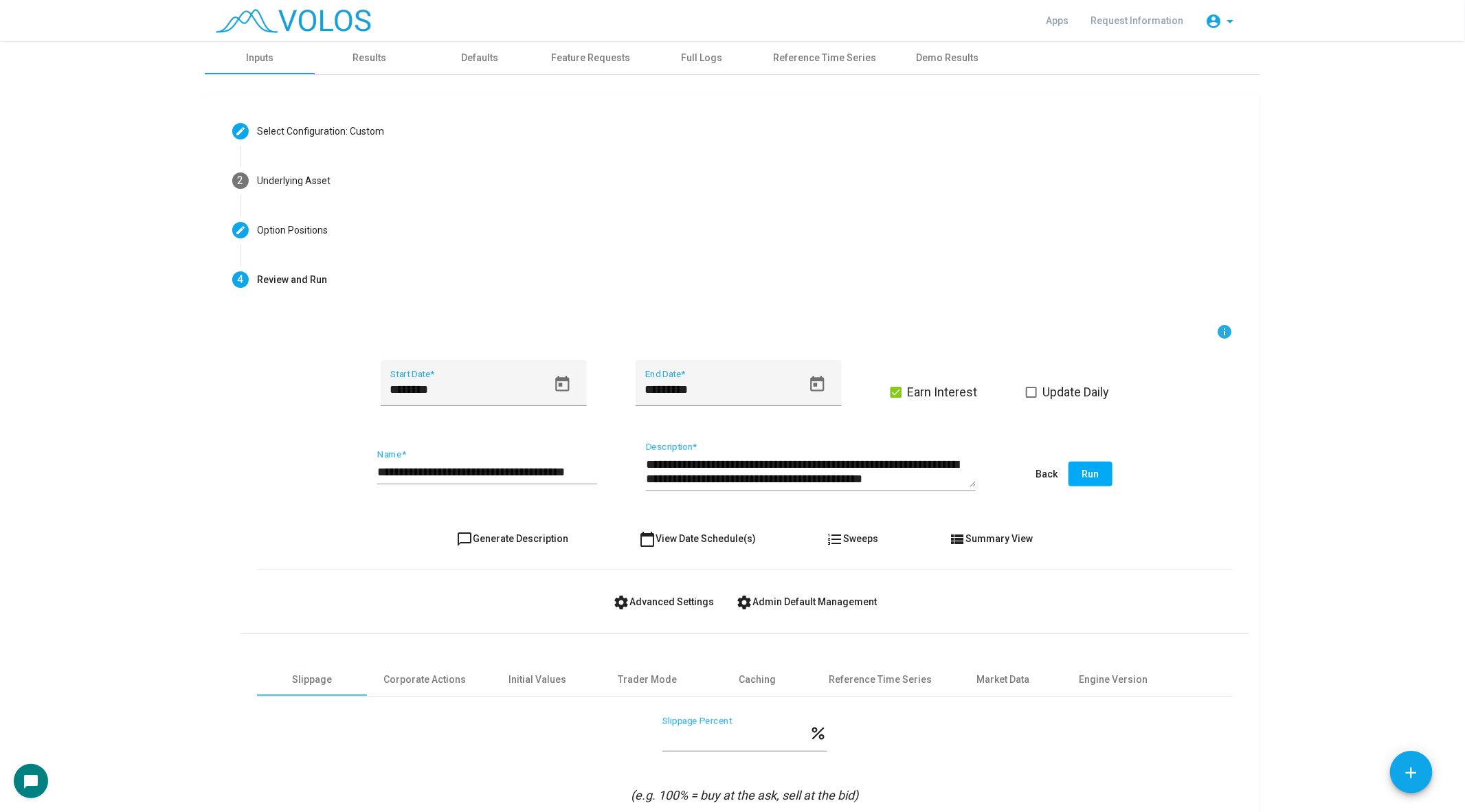
scroll to position [74, 0]
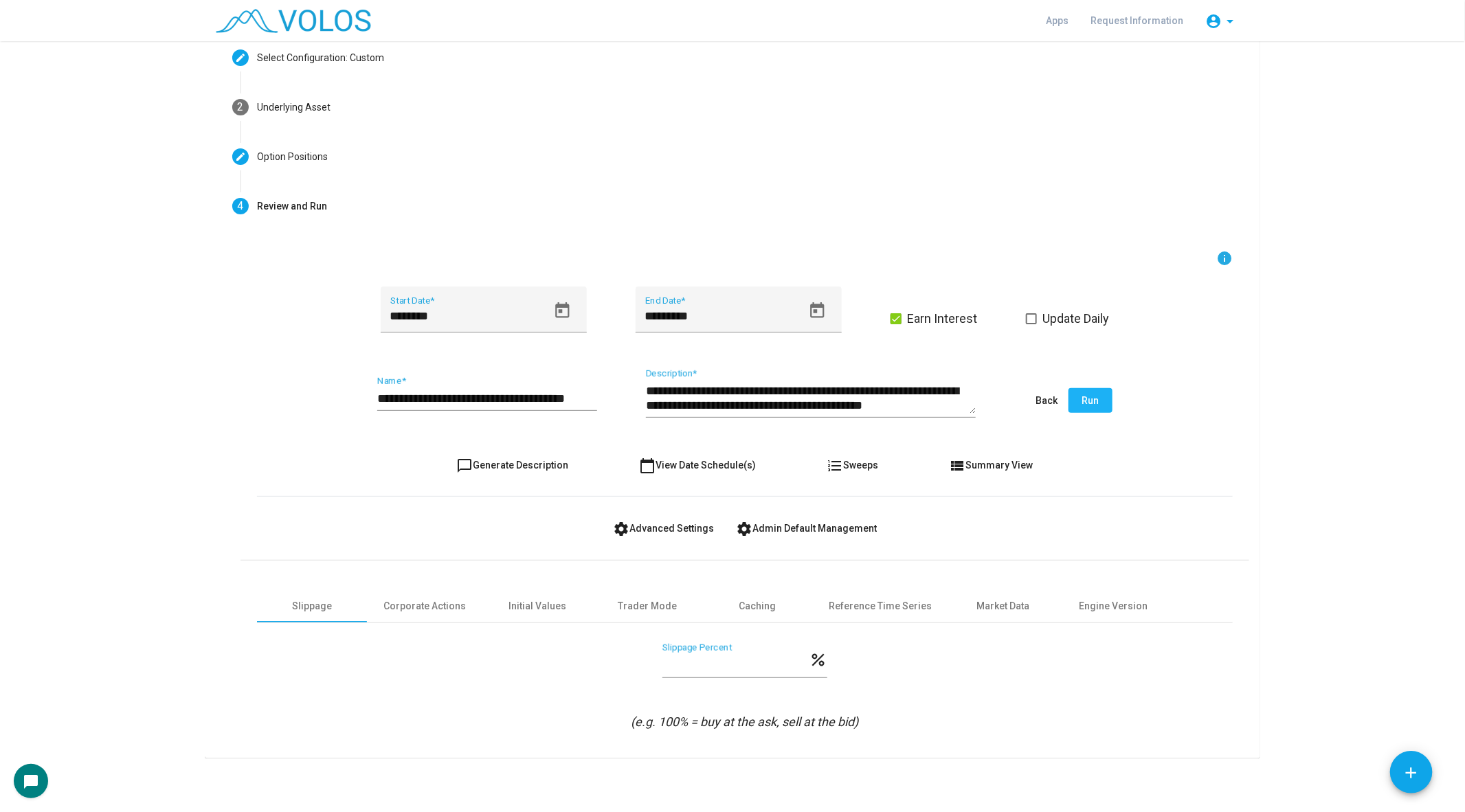
click at [1099, 388] on button "Run" at bounding box center [1090, 401] width 44 height 24
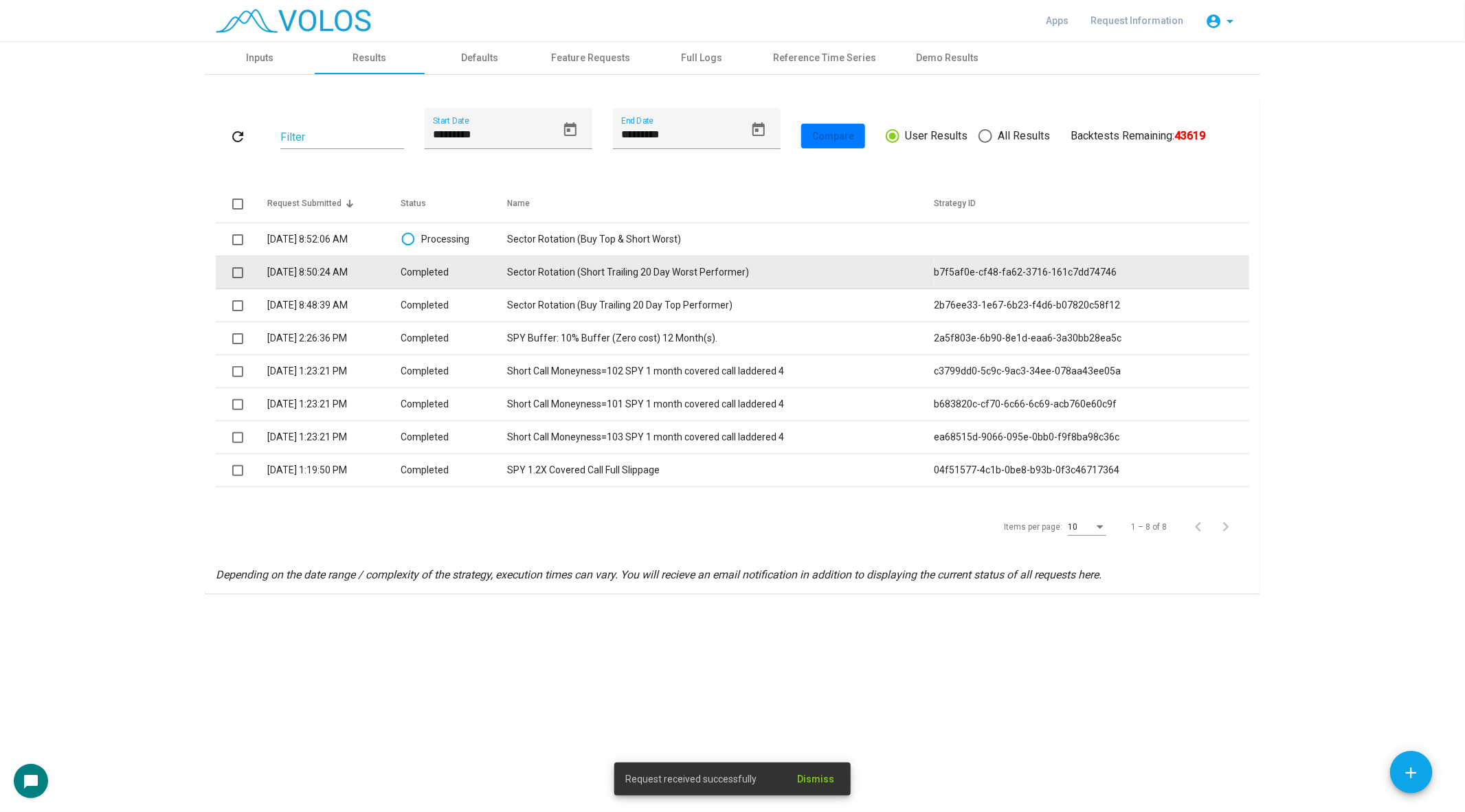
click at [555, 283] on td "Sector Rotation (Short Trailing 20 Day Worst Performer)" at bounding box center [720, 273] width 427 height 33
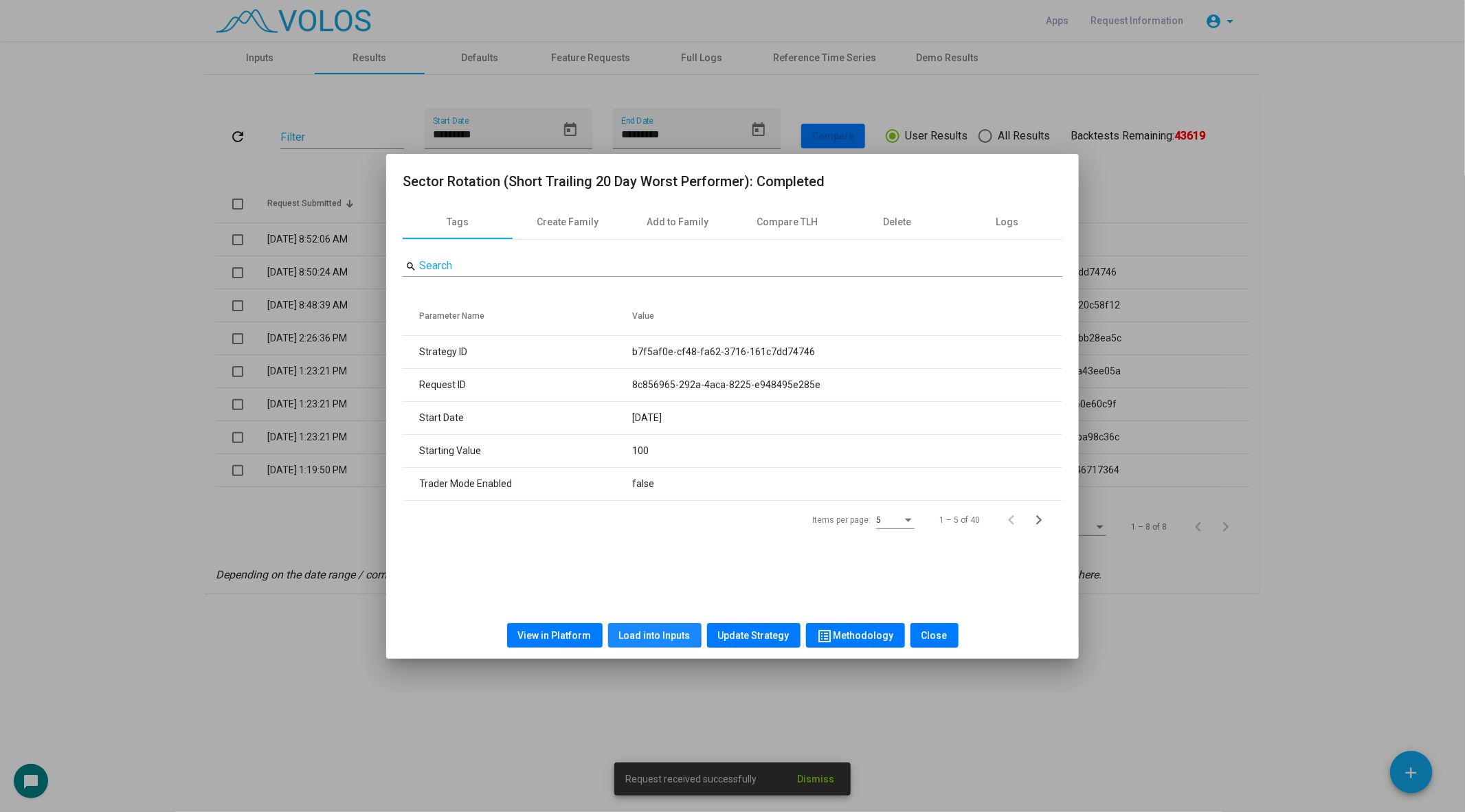
click at [649, 632] on span "Load into Inputs" at bounding box center [655, 635] width 72 height 11
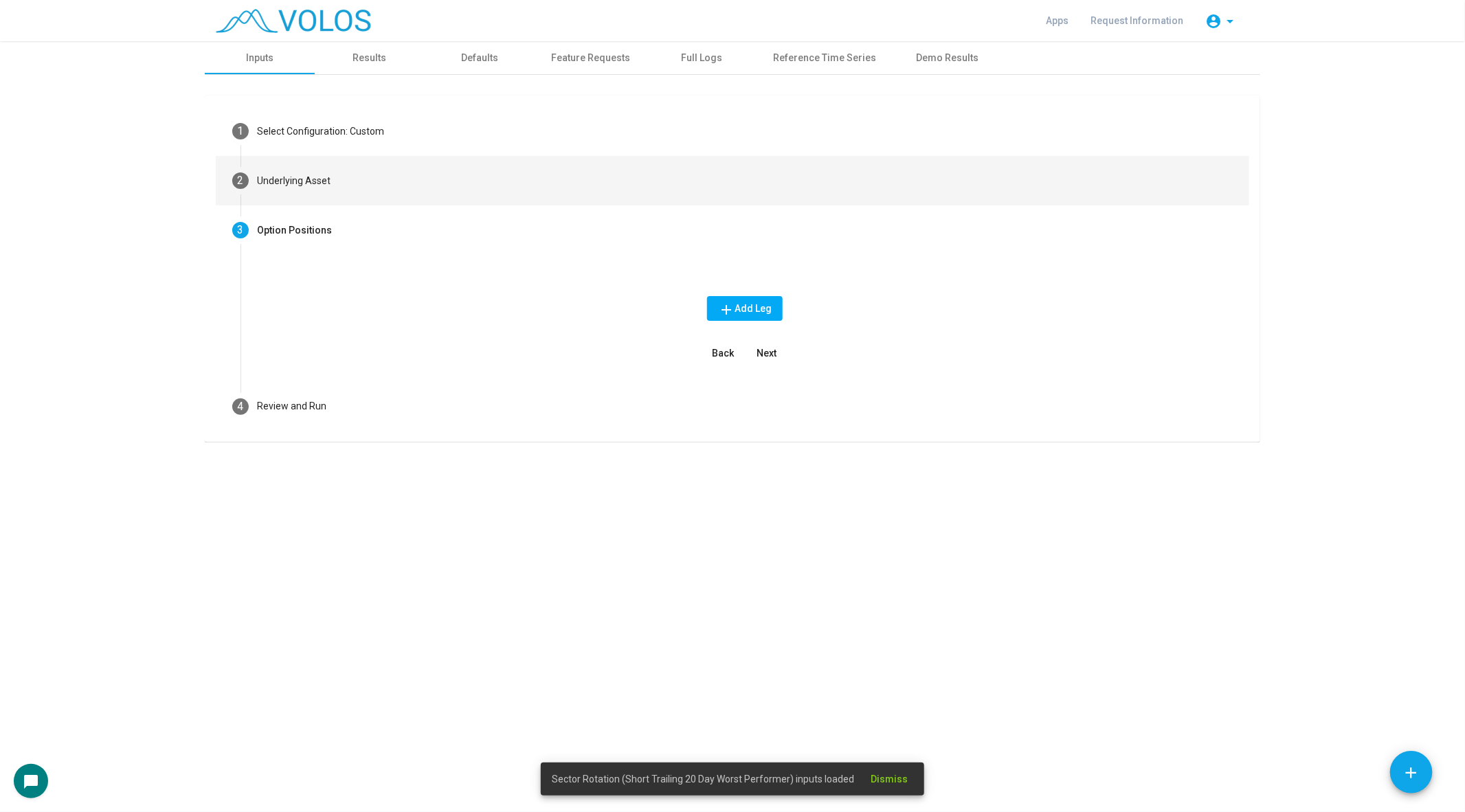
click at [335, 183] on mat-step-header "2 Underlying Asset" at bounding box center [732, 180] width 1034 height 50
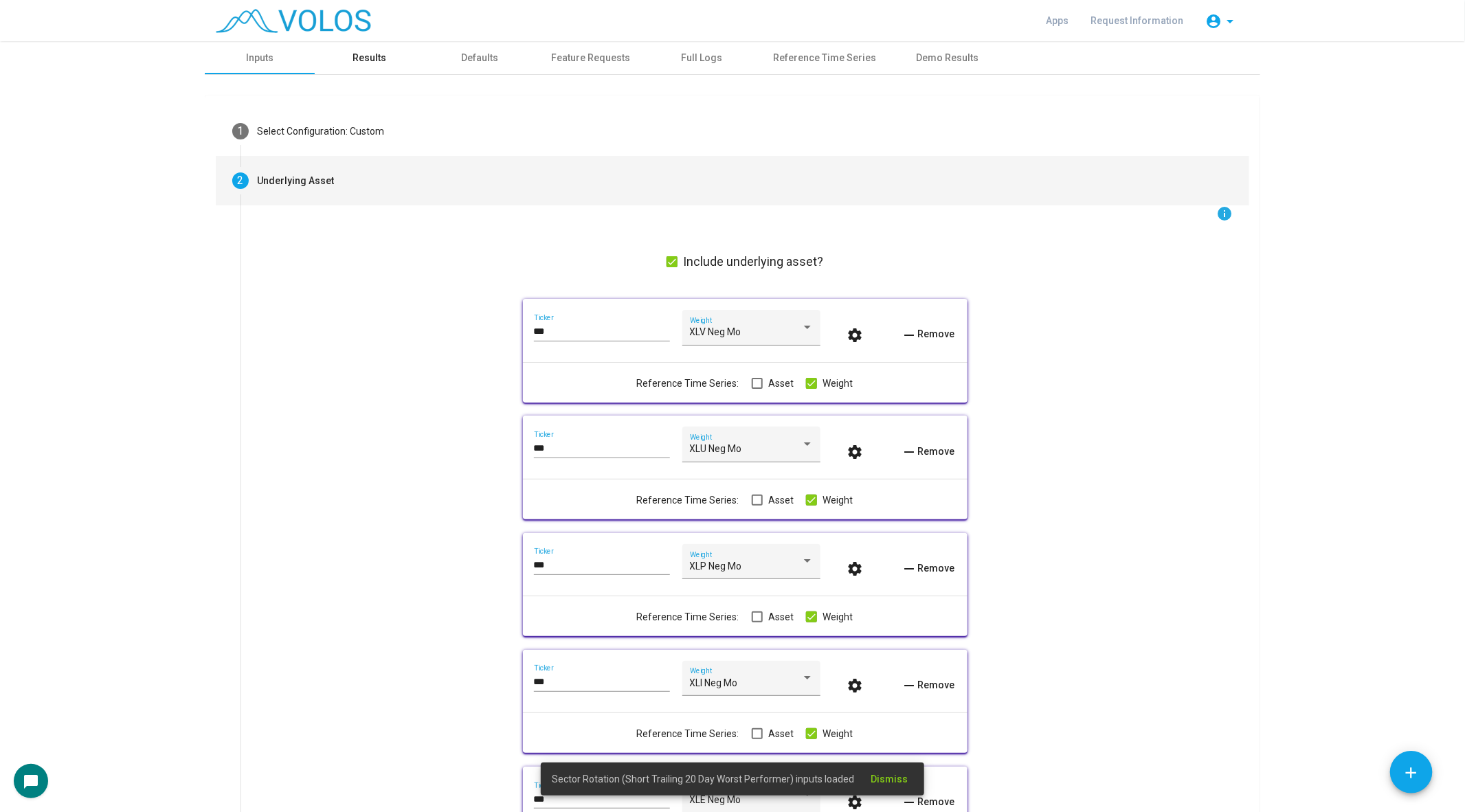
click at [371, 61] on div "Results" at bounding box center [370, 58] width 33 height 14
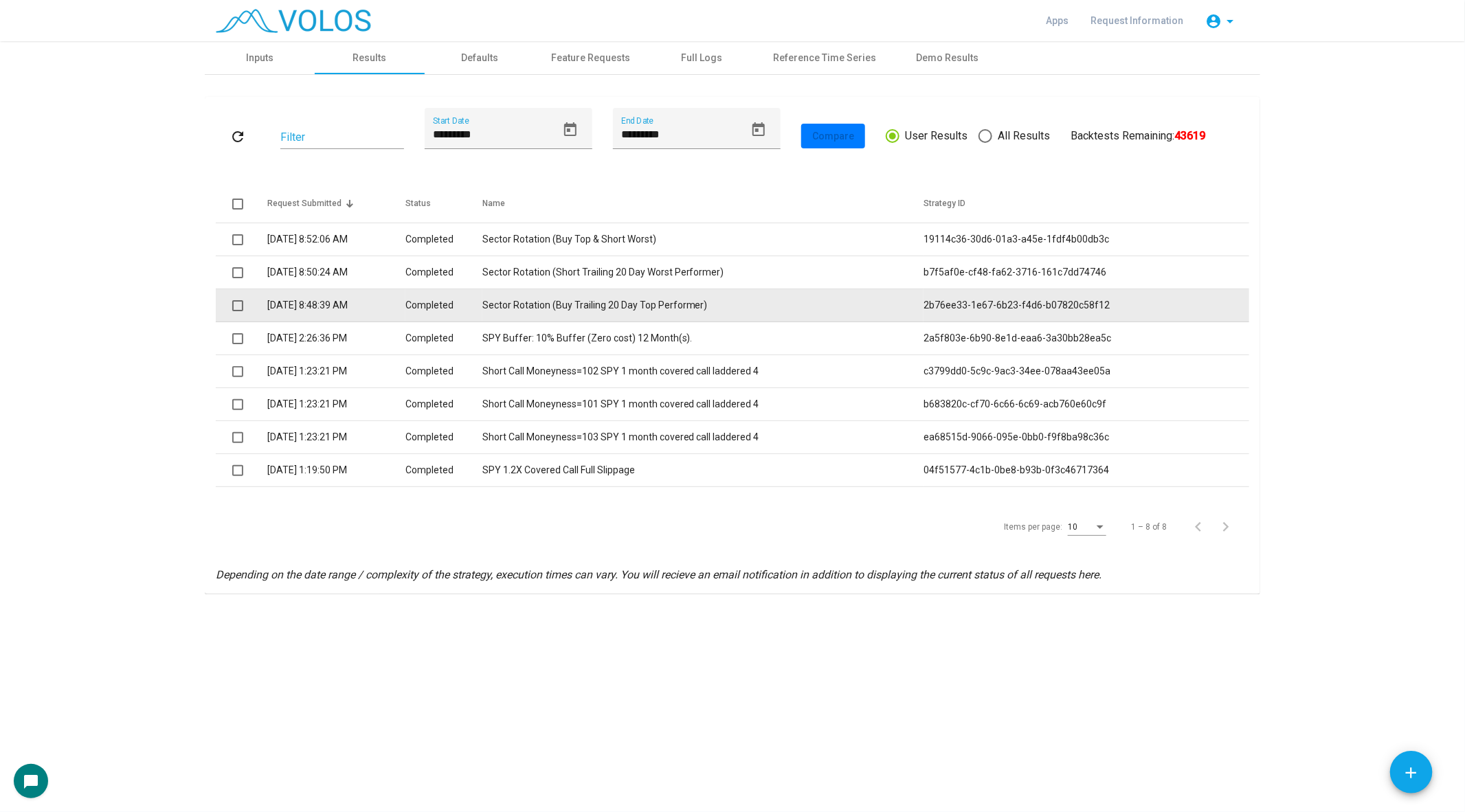
click at [228, 302] on td at bounding box center [242, 306] width 52 height 33
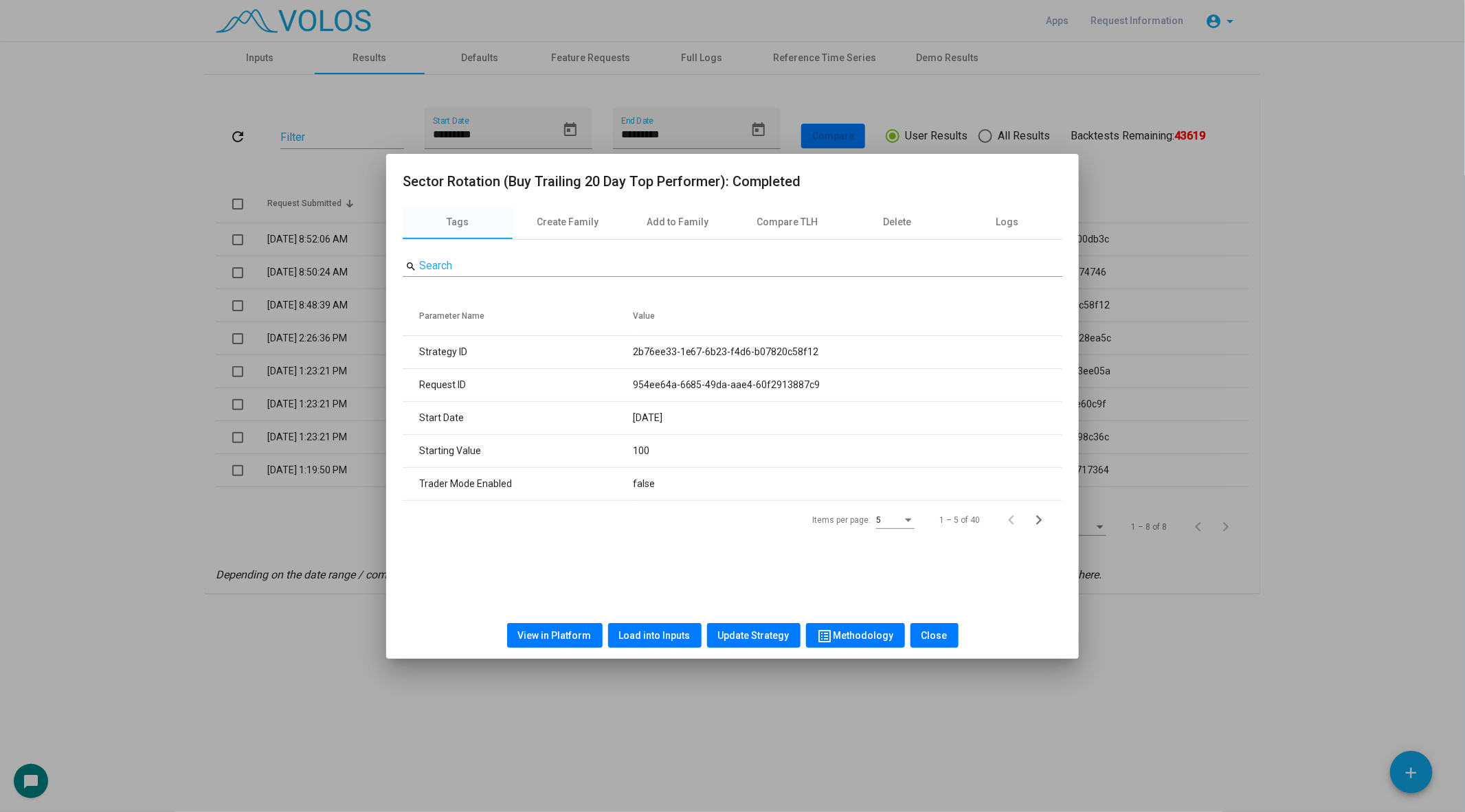
click at [241, 304] on div at bounding box center [732, 406] width 1465 height 812
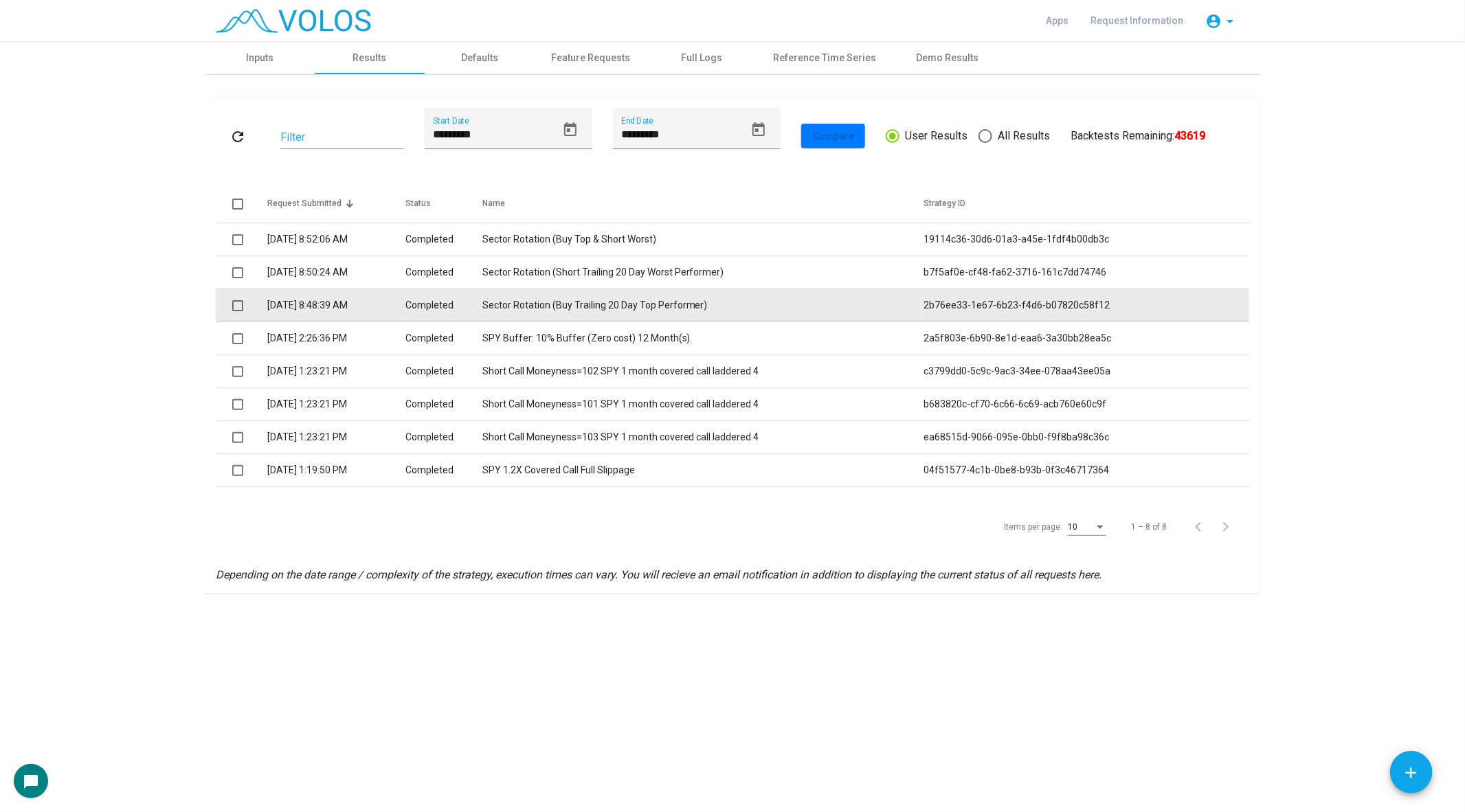
click at [238, 305] on span at bounding box center [237, 305] width 11 height 11
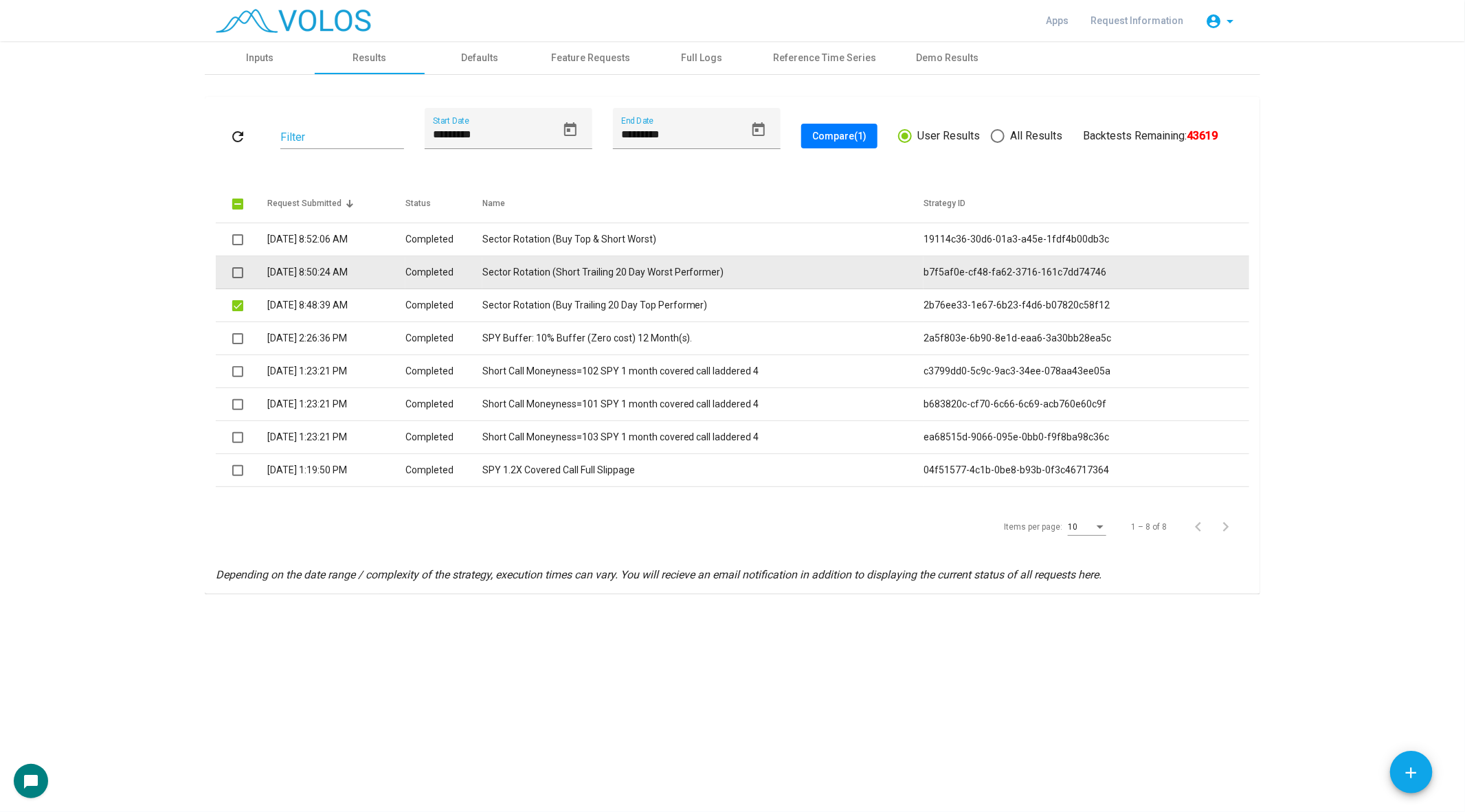
click at [238, 270] on span at bounding box center [237, 272] width 11 height 11
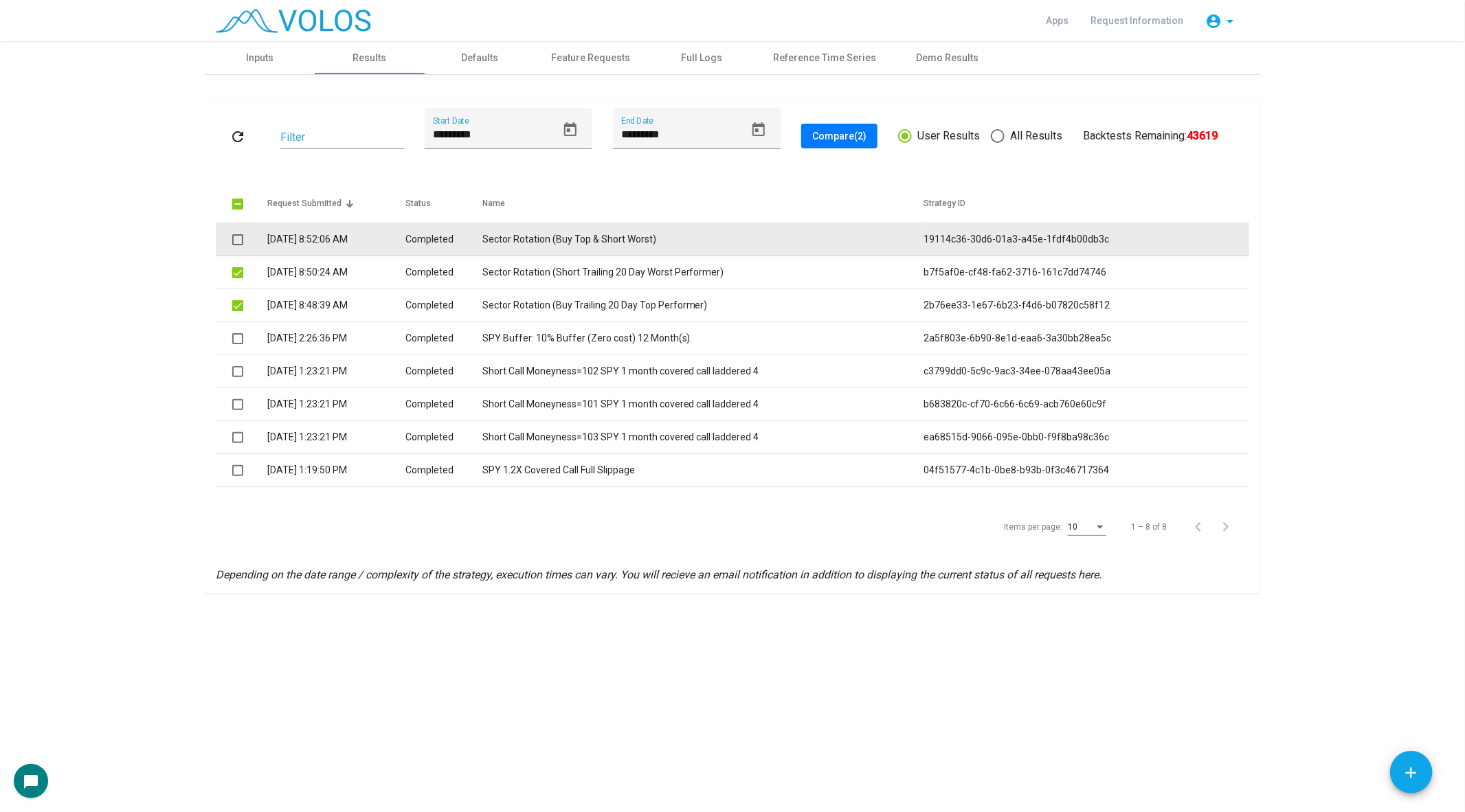
click at [238, 239] on span at bounding box center [237, 240] width 11 height 11
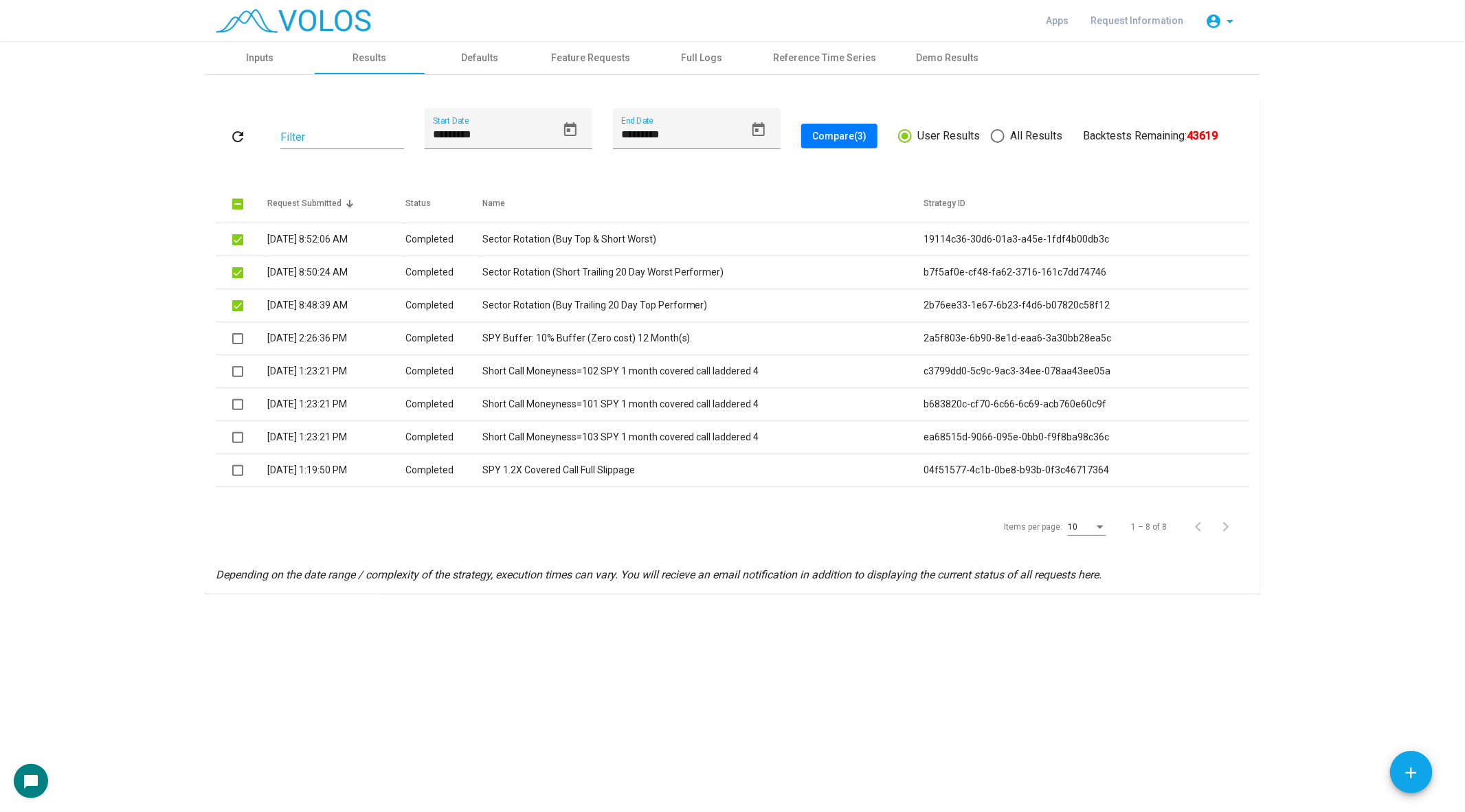
click at [839, 133] on span "Compare (3)" at bounding box center [839, 136] width 54 height 11
click at [783, 163] on div "refresh Filter ********* Start Date ********* End Date Compare (3) User Results…" at bounding box center [732, 345] width 1034 height 475
click at [838, 32] on div "Apps Request Information account_circle arrow_drop_down" at bounding box center [732, 20] width 1055 height 41
click at [817, 67] on div "Reference Time Series" at bounding box center [824, 58] width 136 height 33
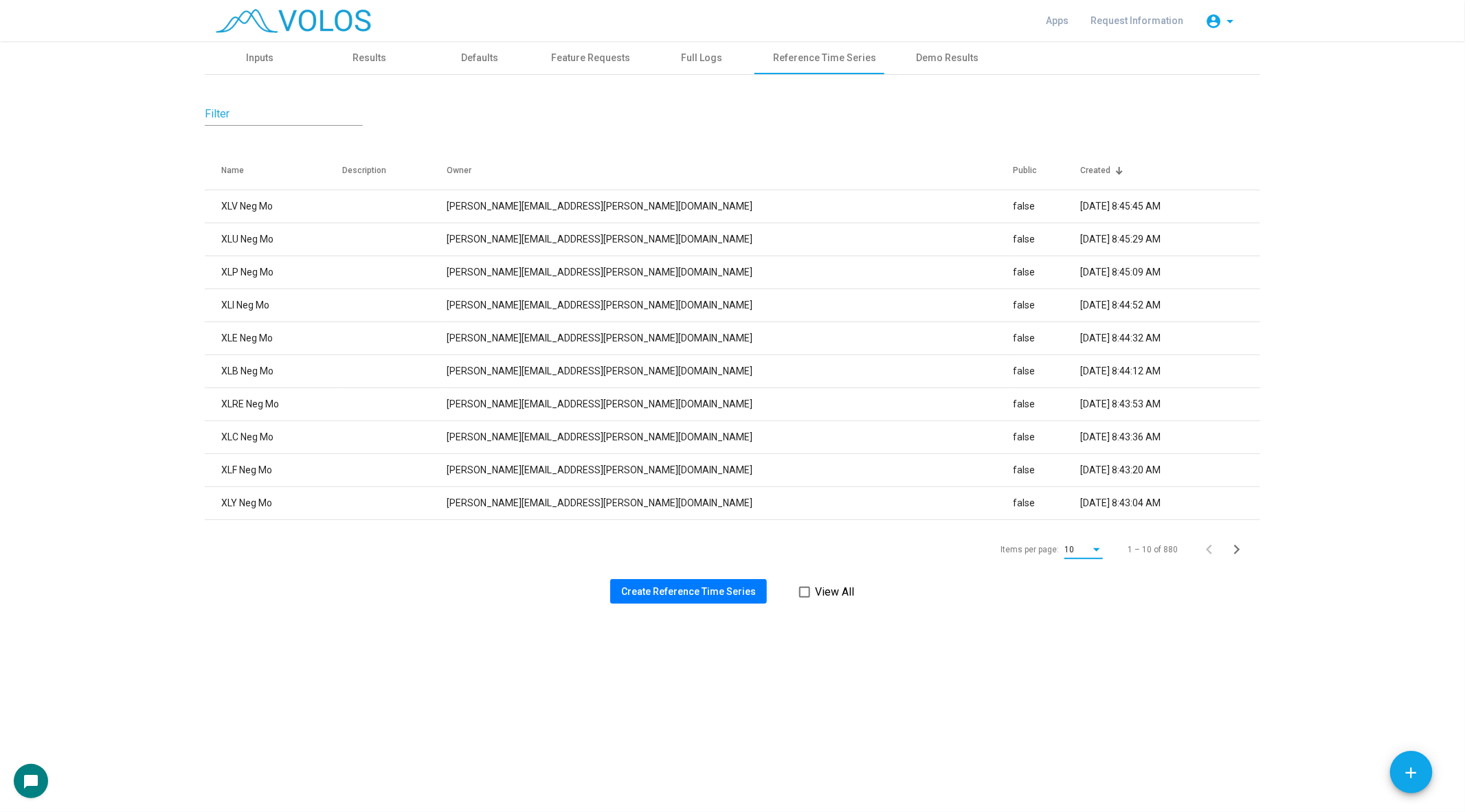
click at [1082, 547] on div "10" at bounding box center [1077, 550] width 26 height 10
click at [1069, 581] on span "15" at bounding box center [1085, 574] width 39 height 24
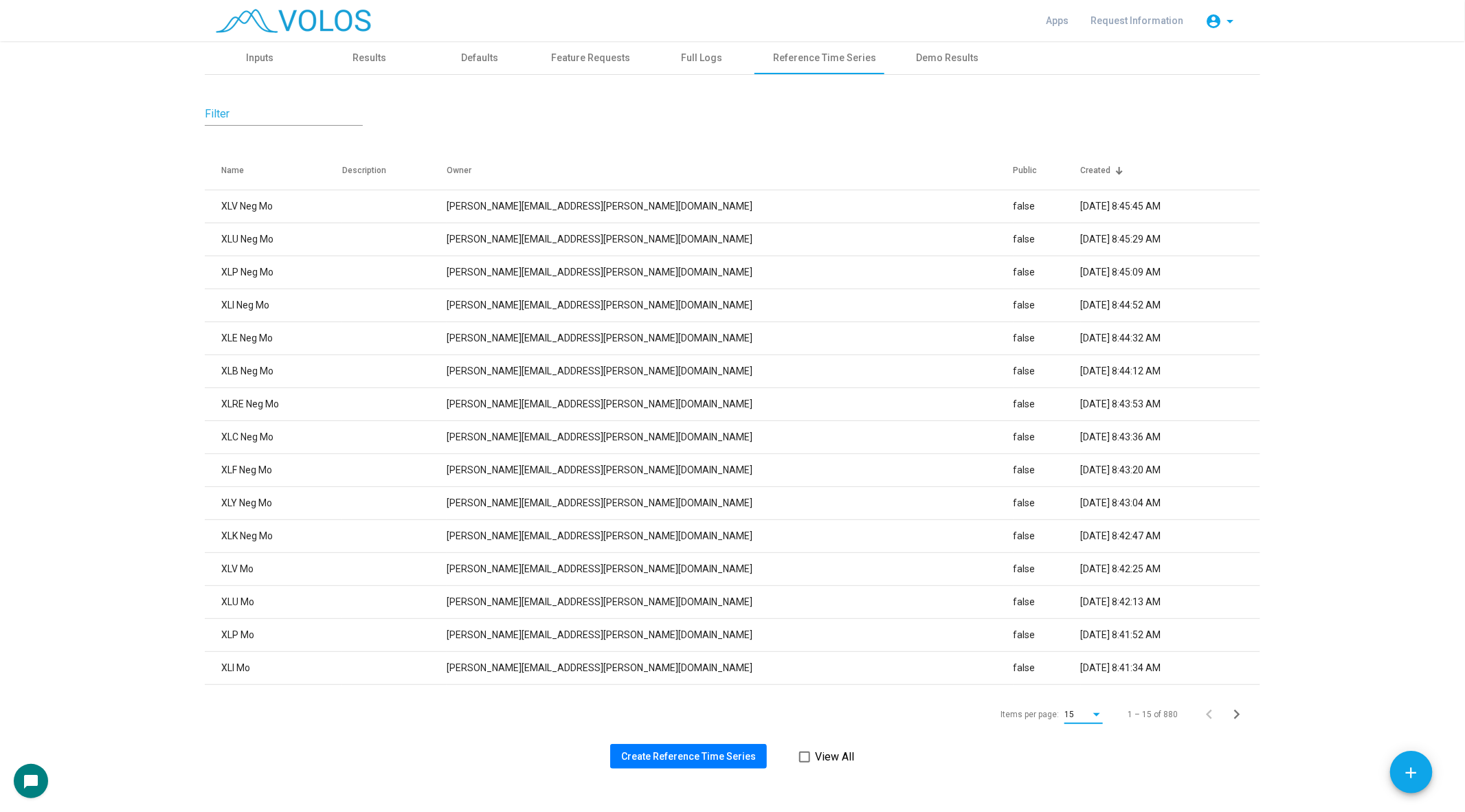
click at [711, 756] on span "Create Reference Time Series" at bounding box center [689, 756] width 135 height 11
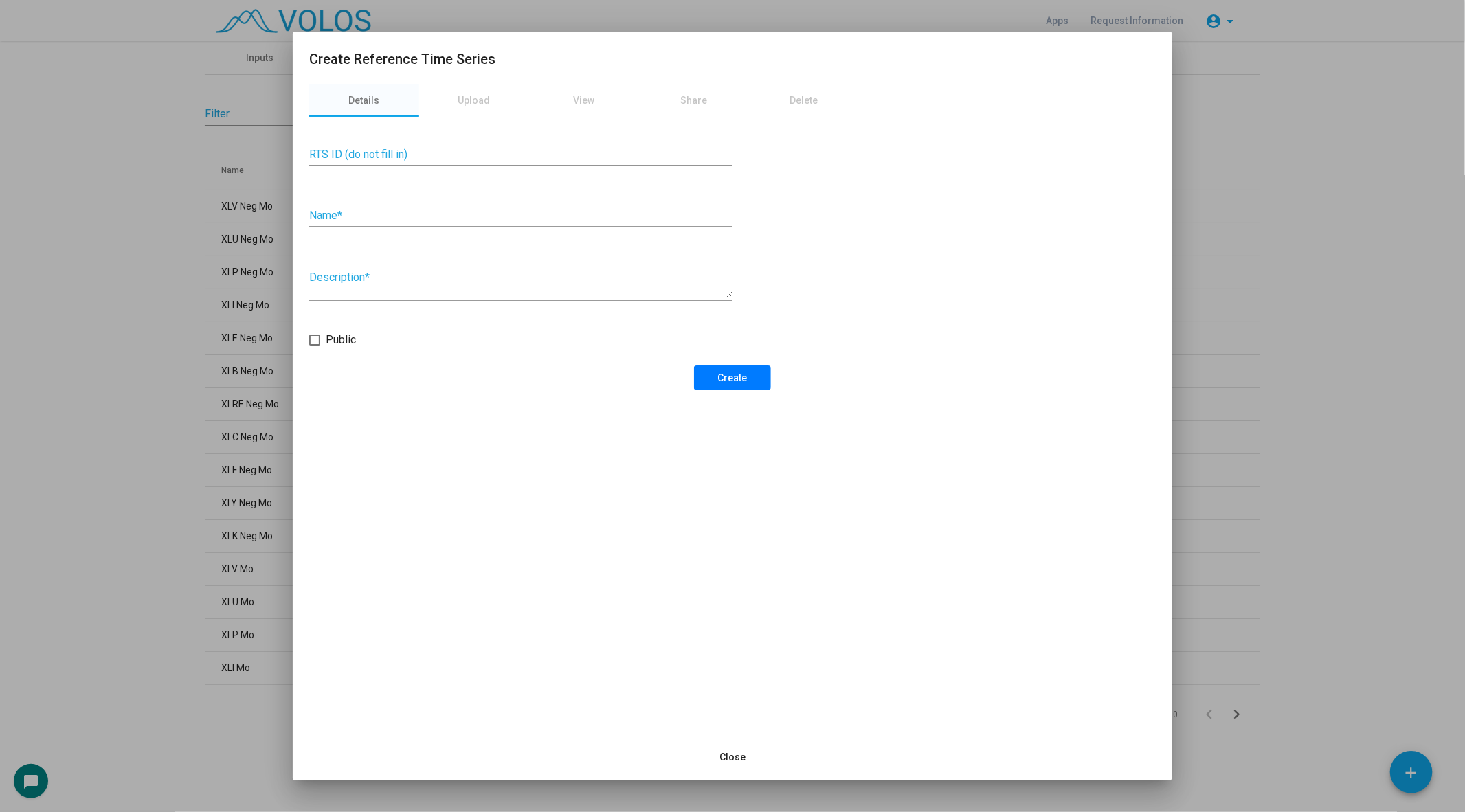
click at [388, 205] on div "Name *" at bounding box center [521, 211] width 424 height 31
type input "*****"
click button "Create" at bounding box center [732, 378] width 77 height 24
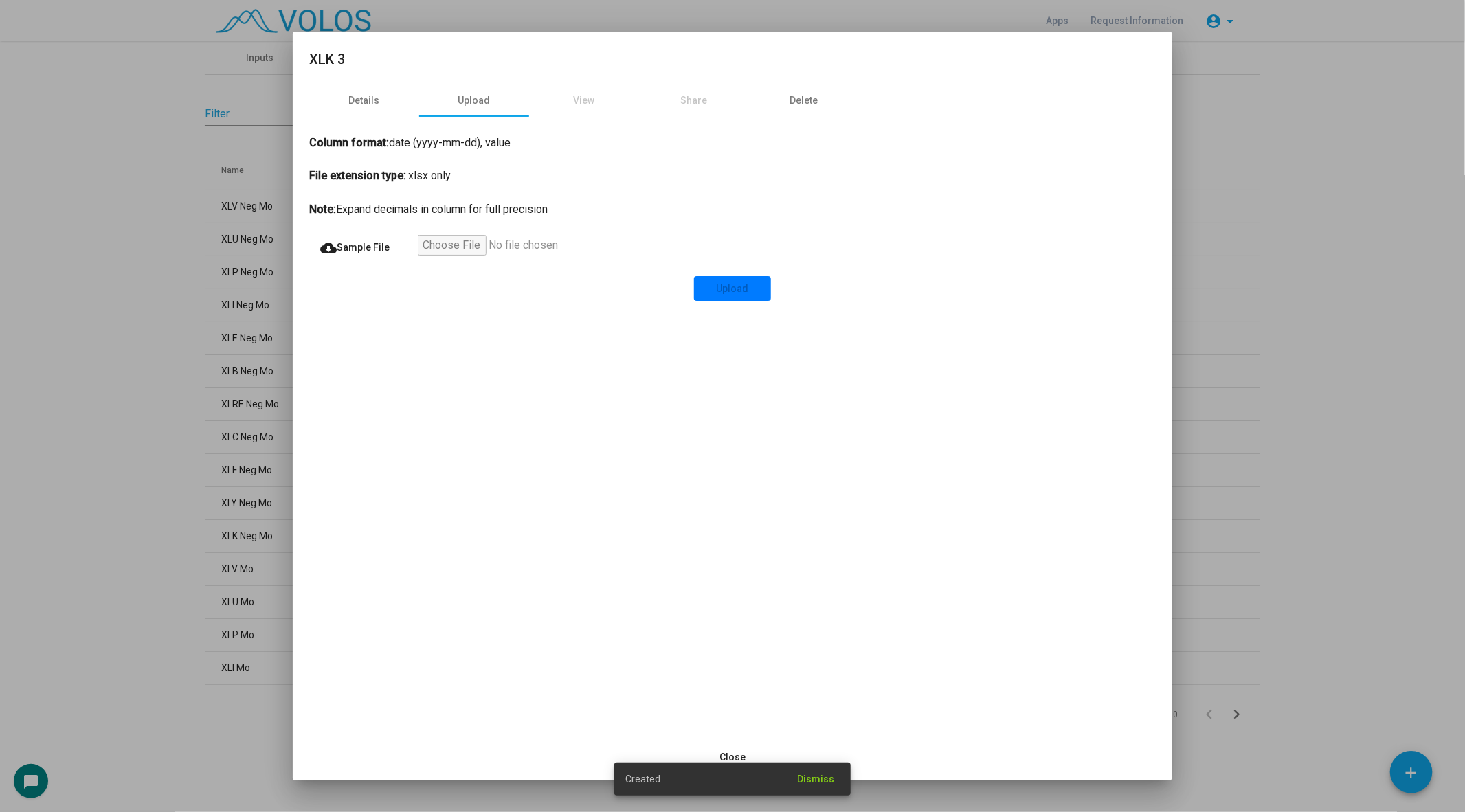
click at [451, 248] on input "file" at bounding box center [501, 248] width 169 height 24
type input "**********"
click at [734, 296] on button "Upload" at bounding box center [732, 289] width 77 height 24
click at [207, 497] on div at bounding box center [732, 406] width 1465 height 812
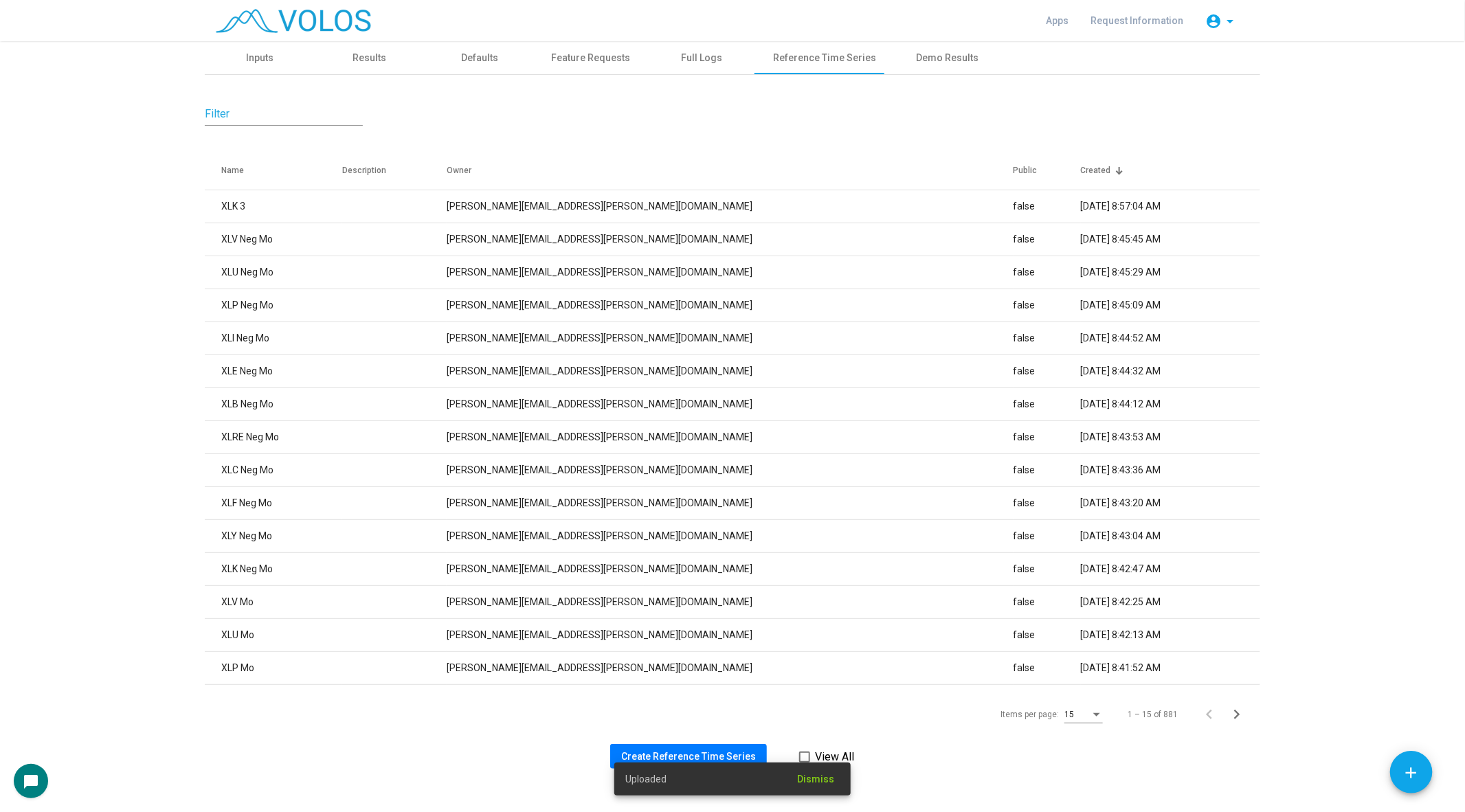
click at [689, 752] on div "Uploaded Dismiss" at bounding box center [732, 779] width 270 height 66
click at [690, 753] on span "Create Reference Time Series" at bounding box center [689, 756] width 135 height 11
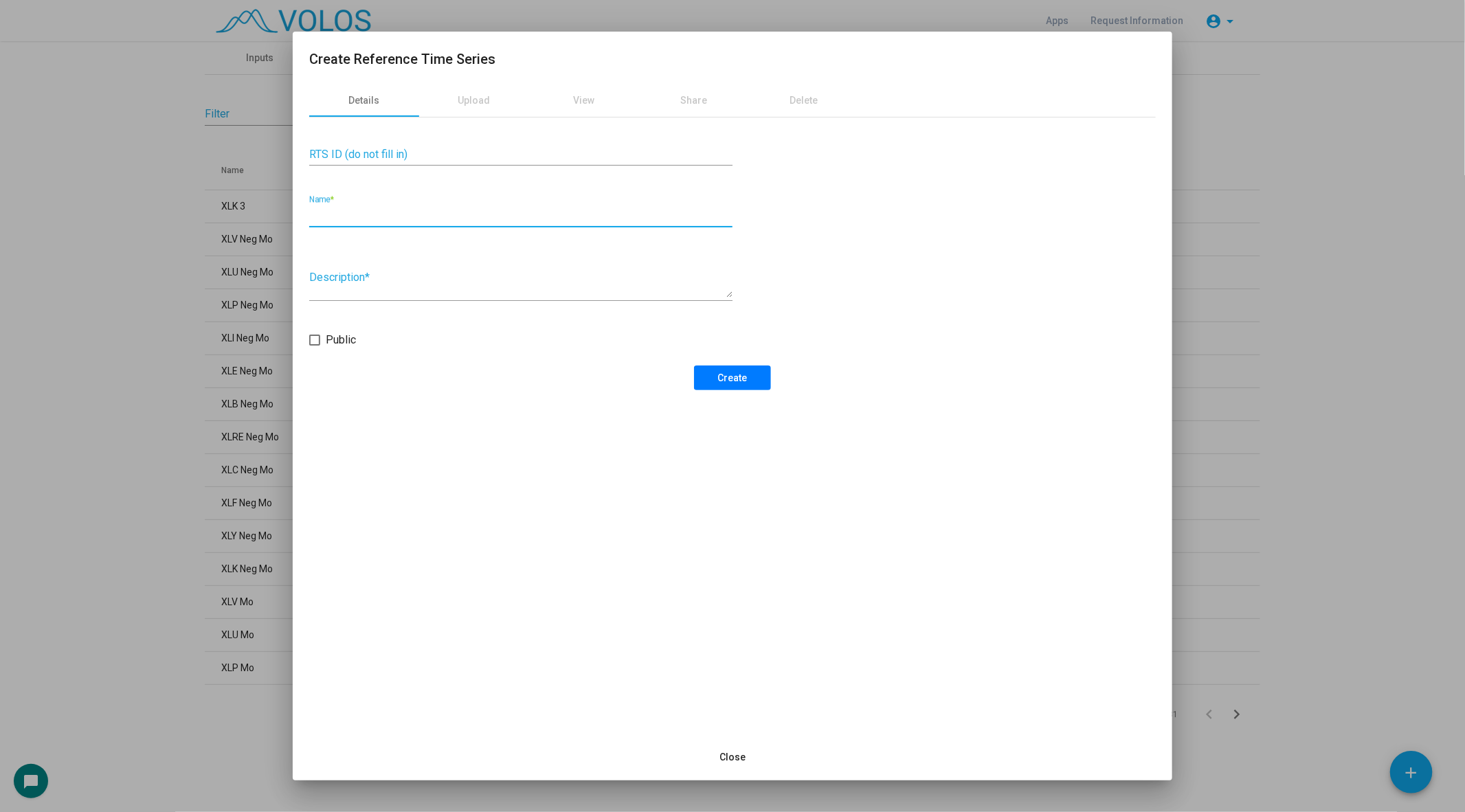
click at [437, 220] on input "Name *" at bounding box center [521, 215] width 424 height 12
type input "*****"
click at [724, 382] on span "Create" at bounding box center [732, 378] width 30 height 11
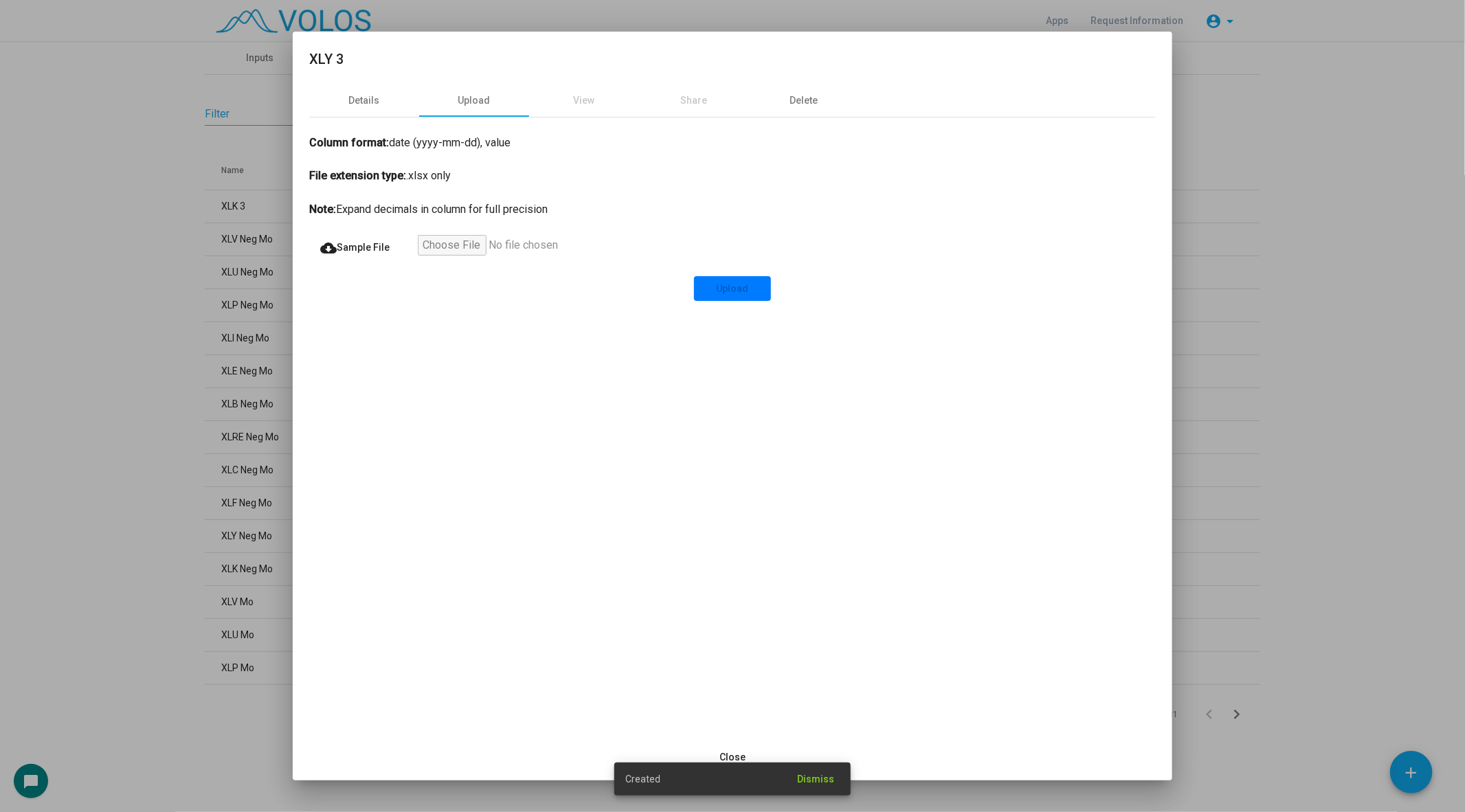
click at [462, 240] on input "file" at bounding box center [501, 248] width 169 height 24
type input "**********"
click at [744, 276] on button "Upload" at bounding box center [732, 289] width 77 height 24
click at [69, 418] on div at bounding box center [732, 406] width 1465 height 812
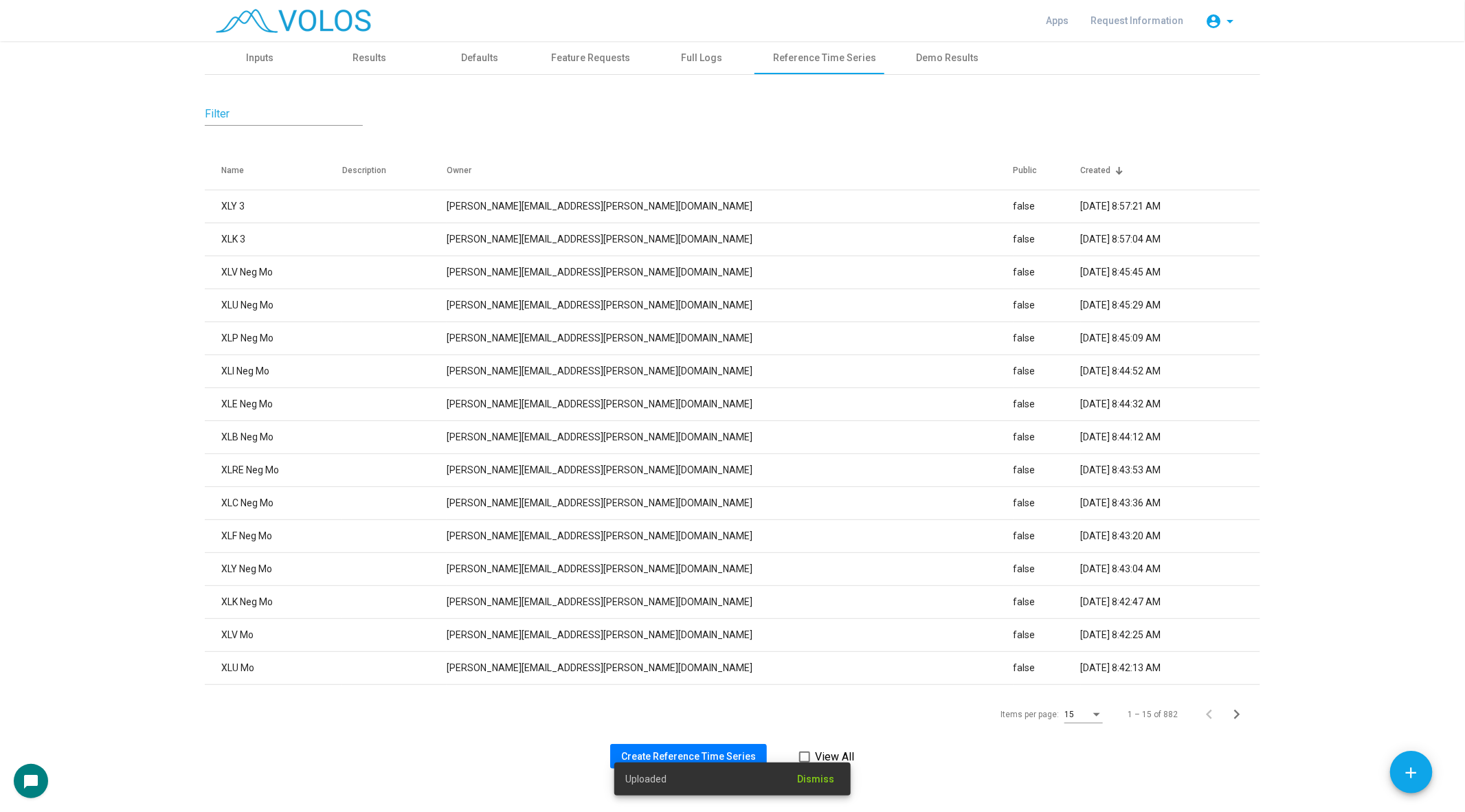
click at [672, 753] on div "Uploaded Dismiss" at bounding box center [732, 779] width 270 height 66
click at [663, 748] on div "Uploaded Dismiss" at bounding box center [732, 779] width 270 height 66
click at [673, 769] on div "chat_bubble" at bounding box center [732, 780] width 1438 height 34
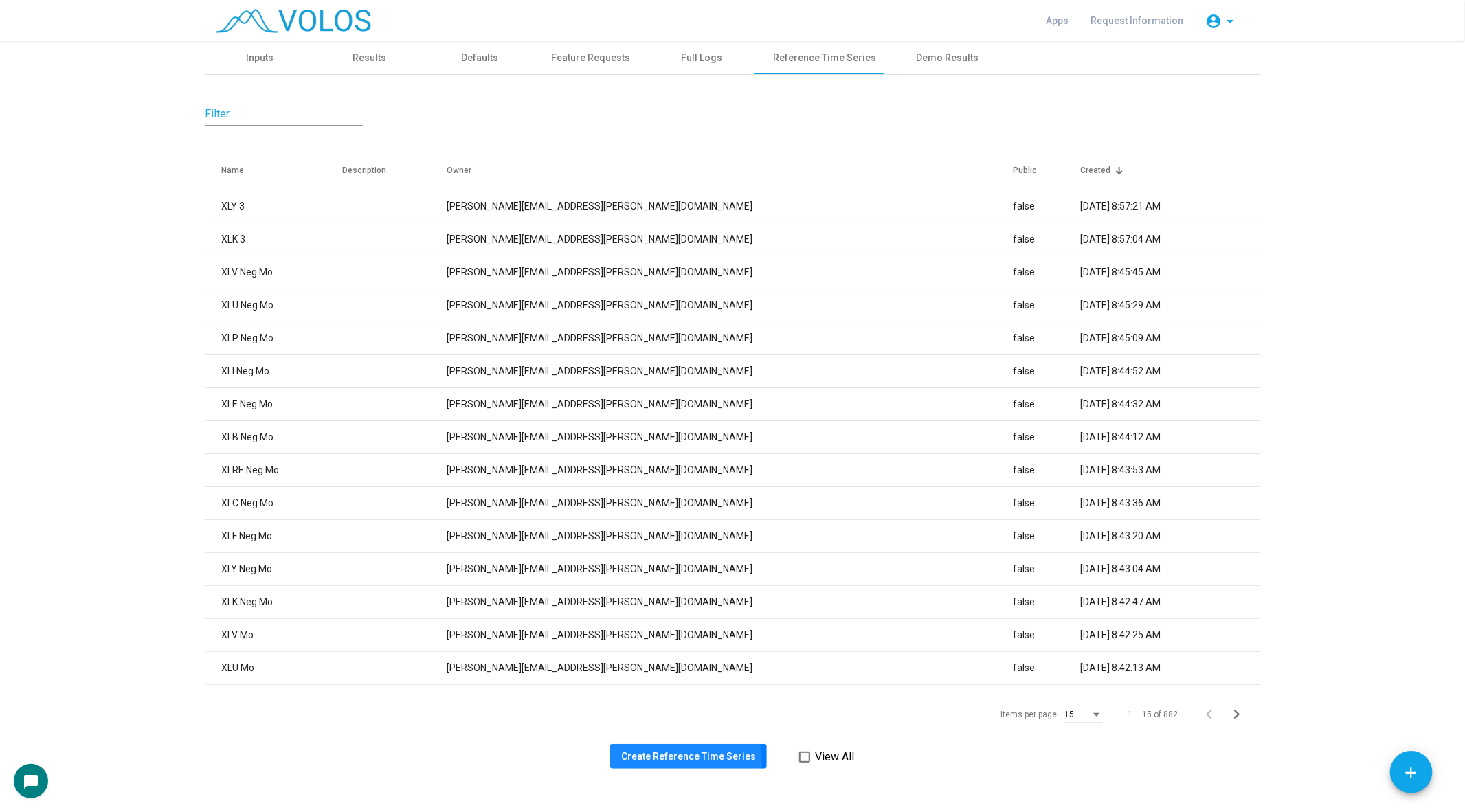
click at [673, 761] on button "Create Reference Time Series" at bounding box center [688, 756] width 157 height 24
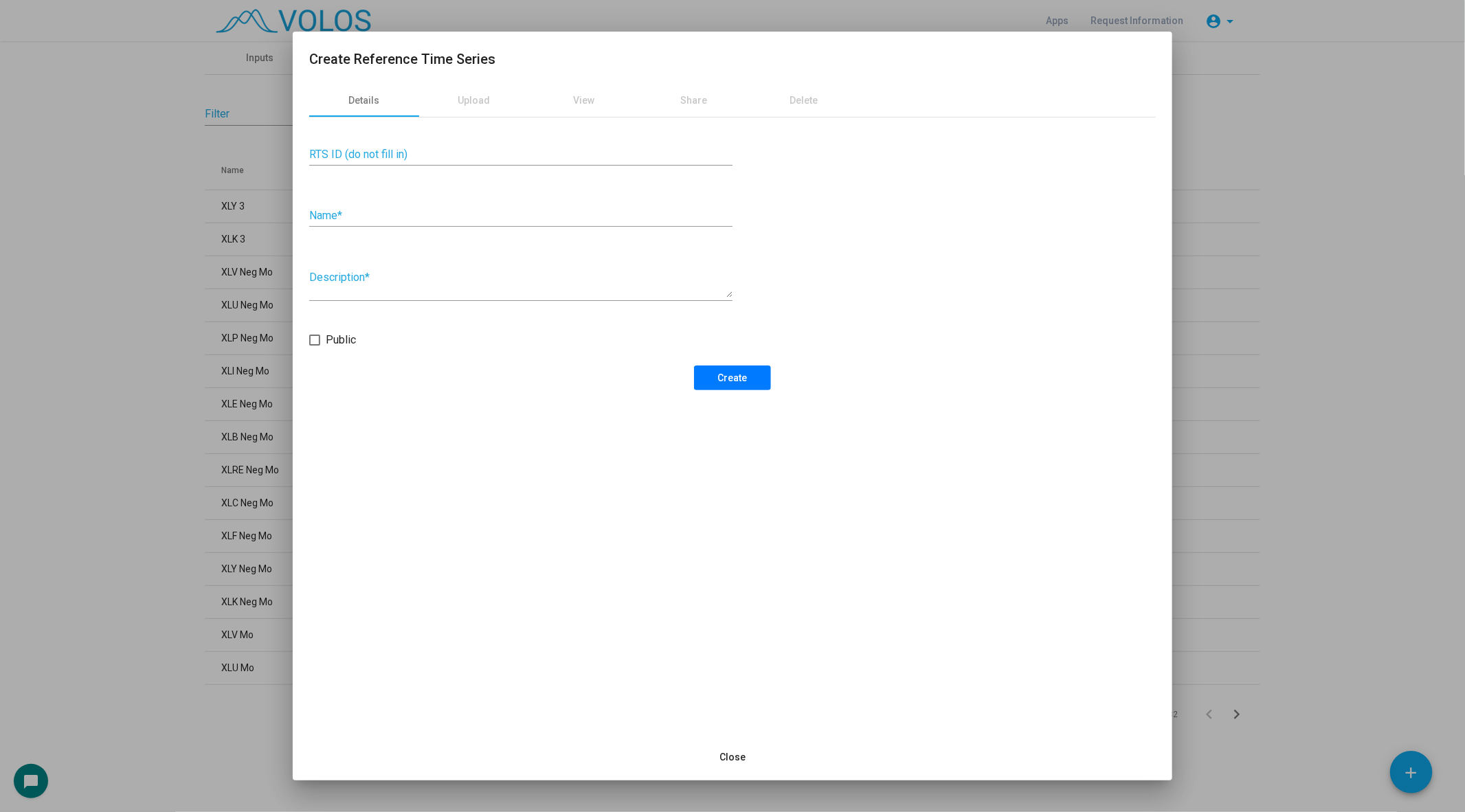
click at [494, 184] on div "RTS ID (do not fill in) Name * Description * Public Create" at bounding box center [732, 254] width 846 height 273
click at [488, 209] on div "Name *" at bounding box center [521, 211] width 424 height 31
type input "*****"
click at [725, 382] on span "Create" at bounding box center [732, 378] width 30 height 11
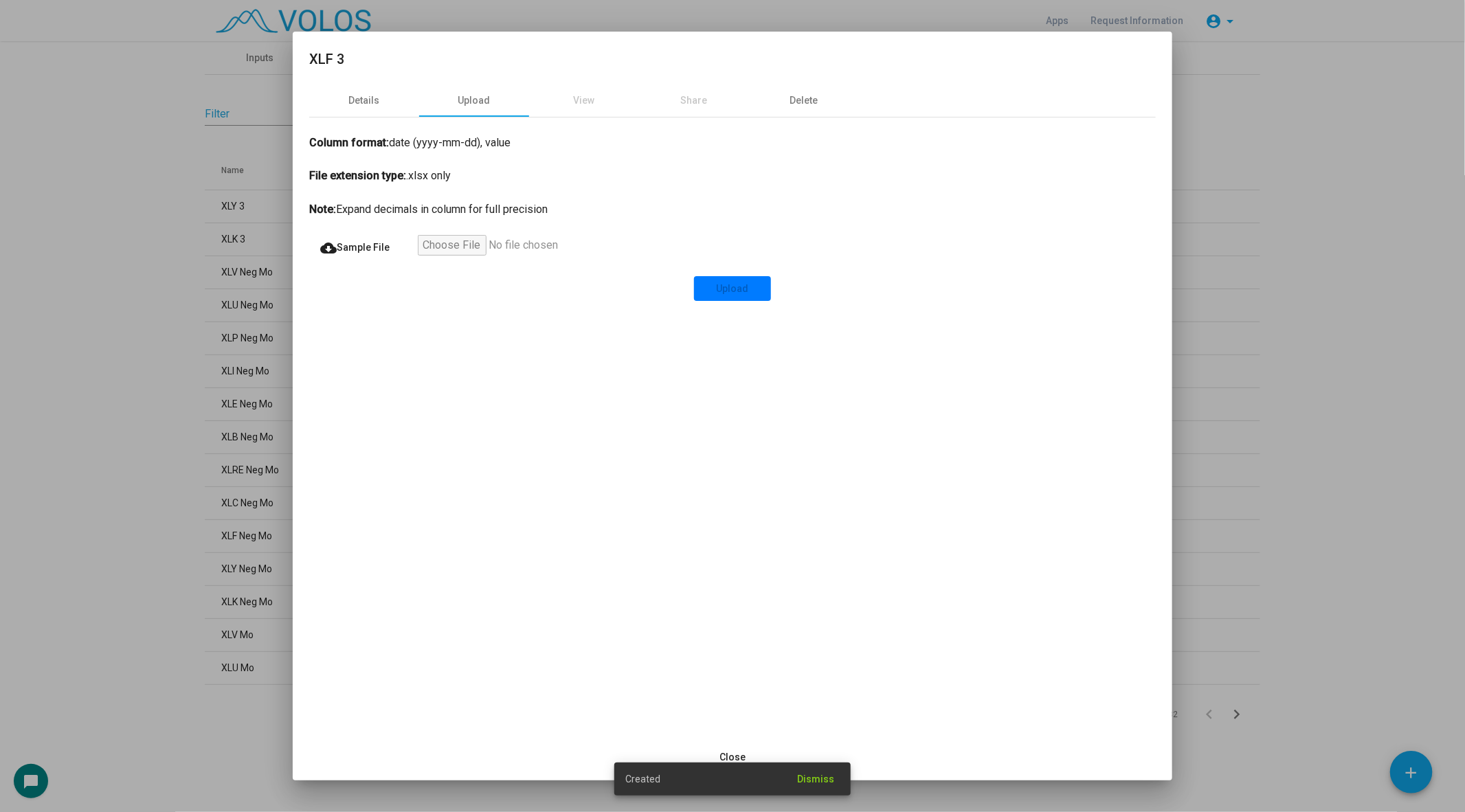
click at [459, 235] on input "file" at bounding box center [501, 248] width 169 height 24
type input "**********"
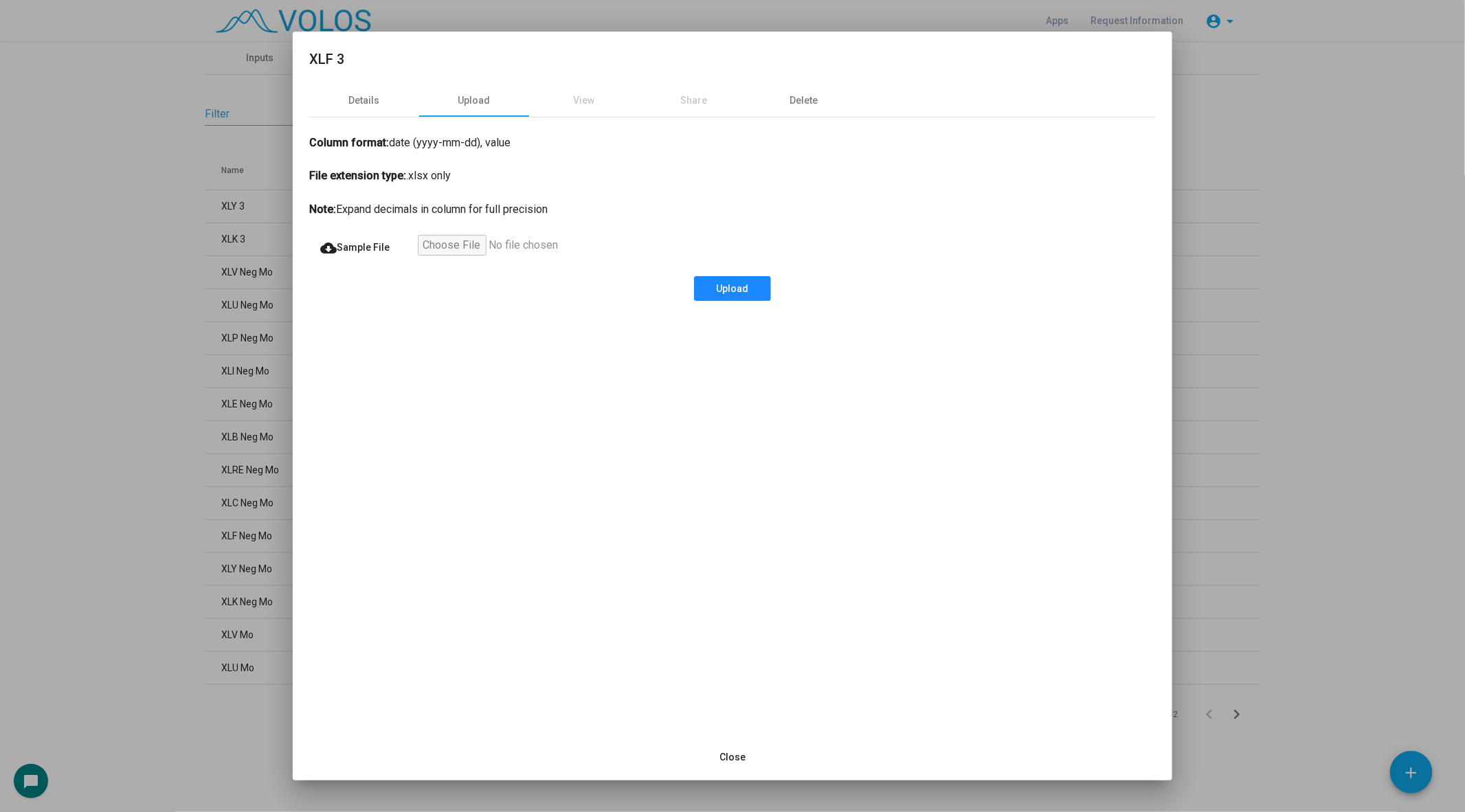
click at [751, 290] on button "Upload" at bounding box center [732, 289] width 77 height 24
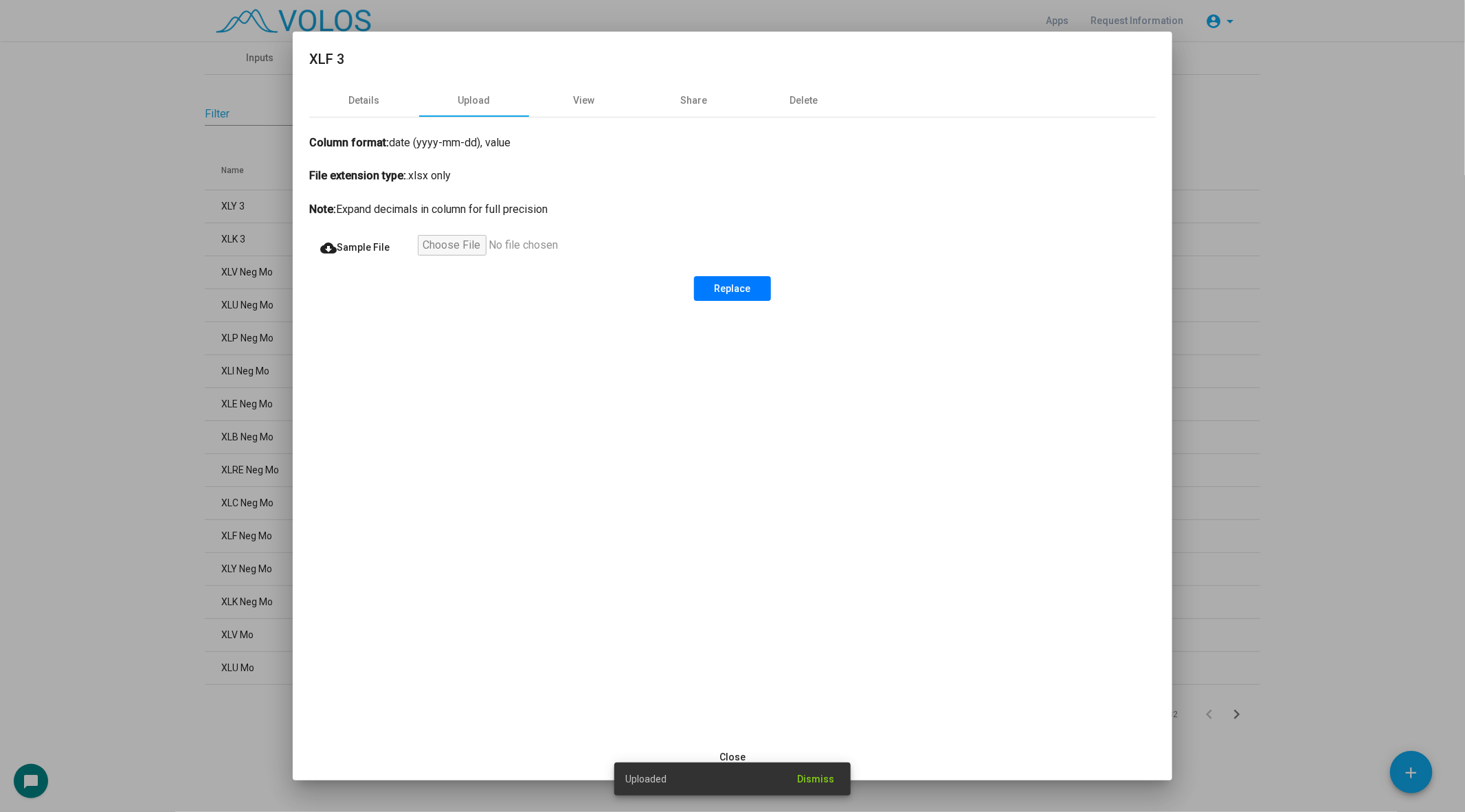
click at [168, 411] on div at bounding box center [732, 406] width 1465 height 812
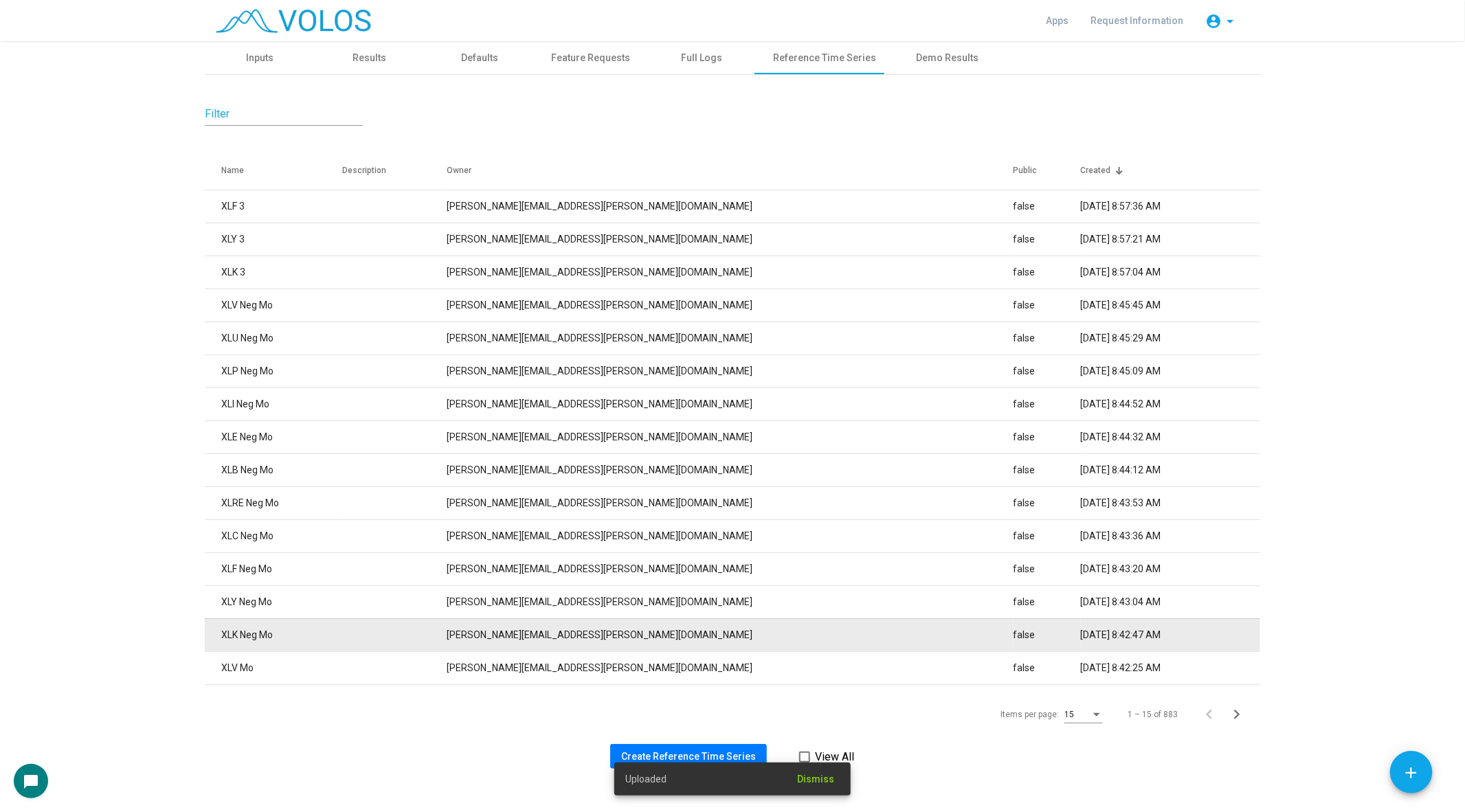
scroll to position [11, 0]
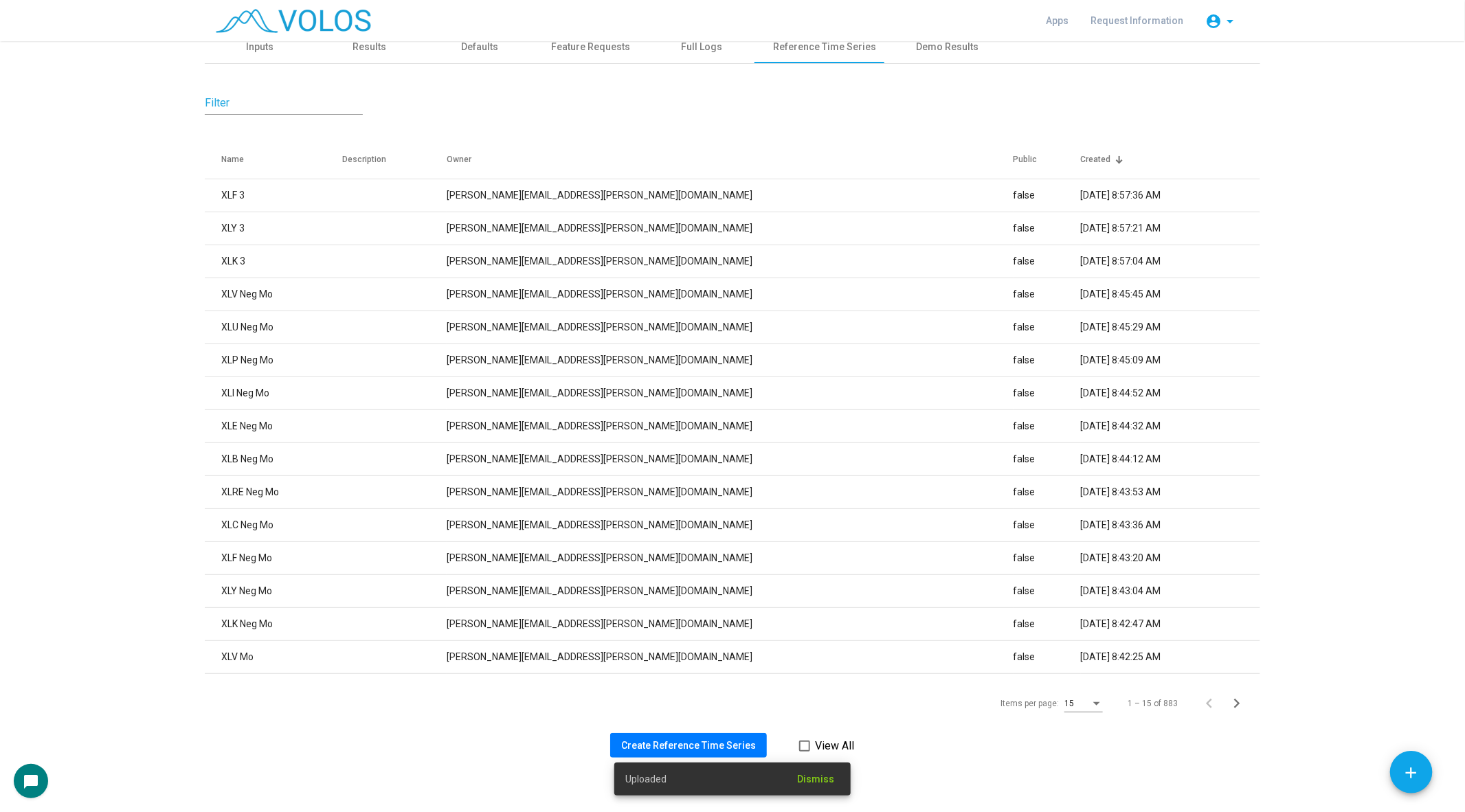
click at [648, 740] on span "Create Reference Time Series" at bounding box center [689, 746] width 135 height 11
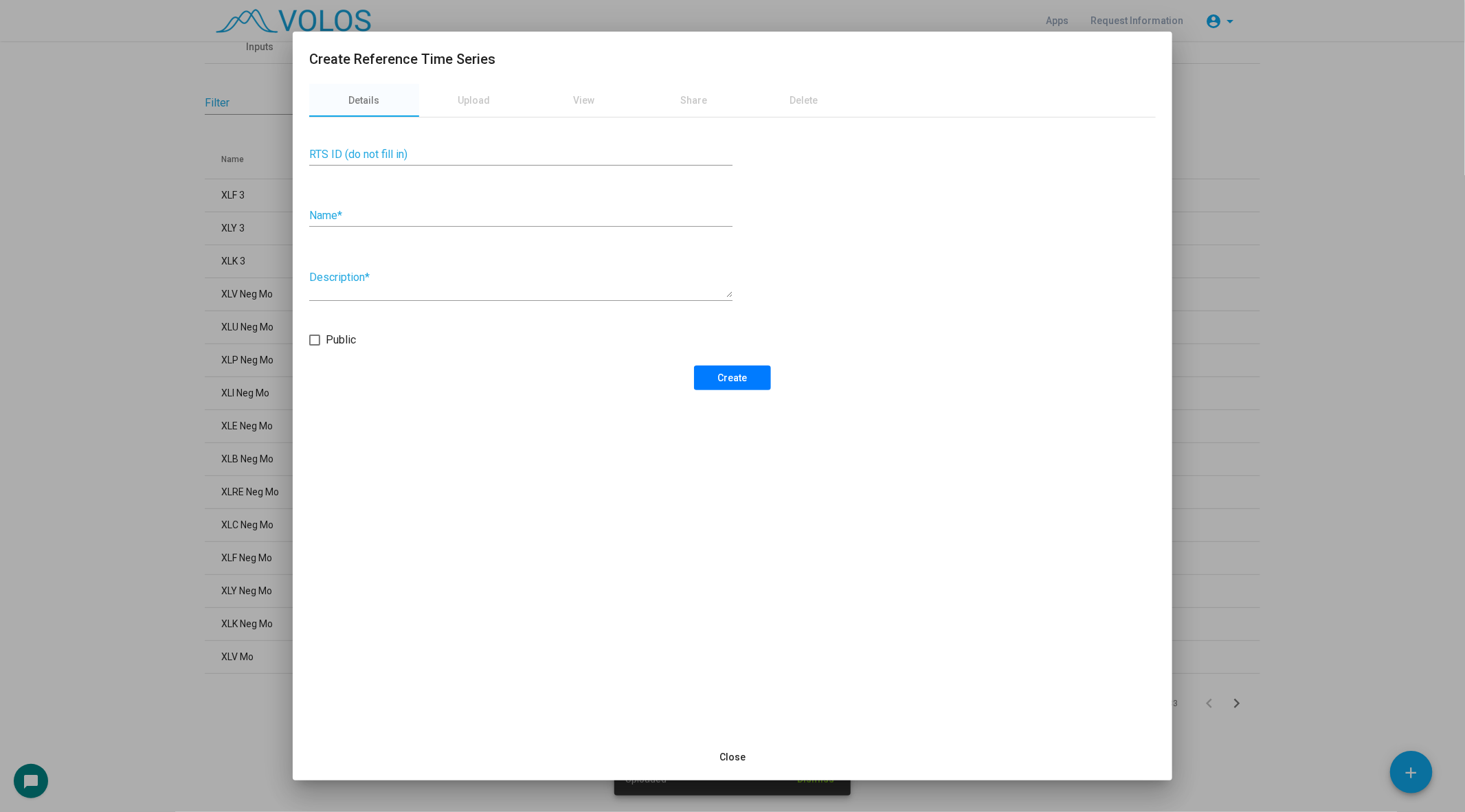
click at [355, 213] on input "Name *" at bounding box center [521, 215] width 424 height 12
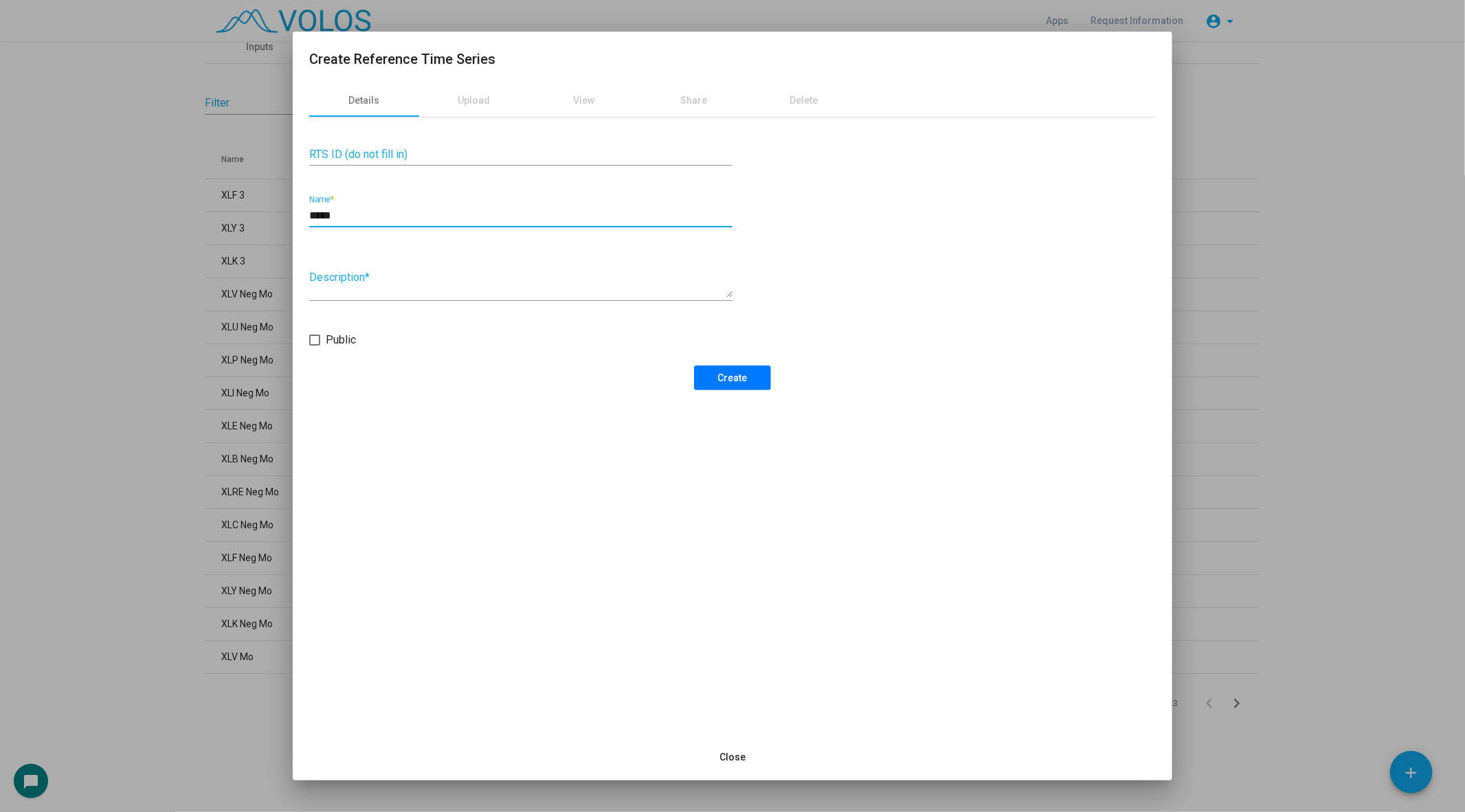
type input "*****"
click at [727, 385] on button "Create" at bounding box center [732, 378] width 77 height 24
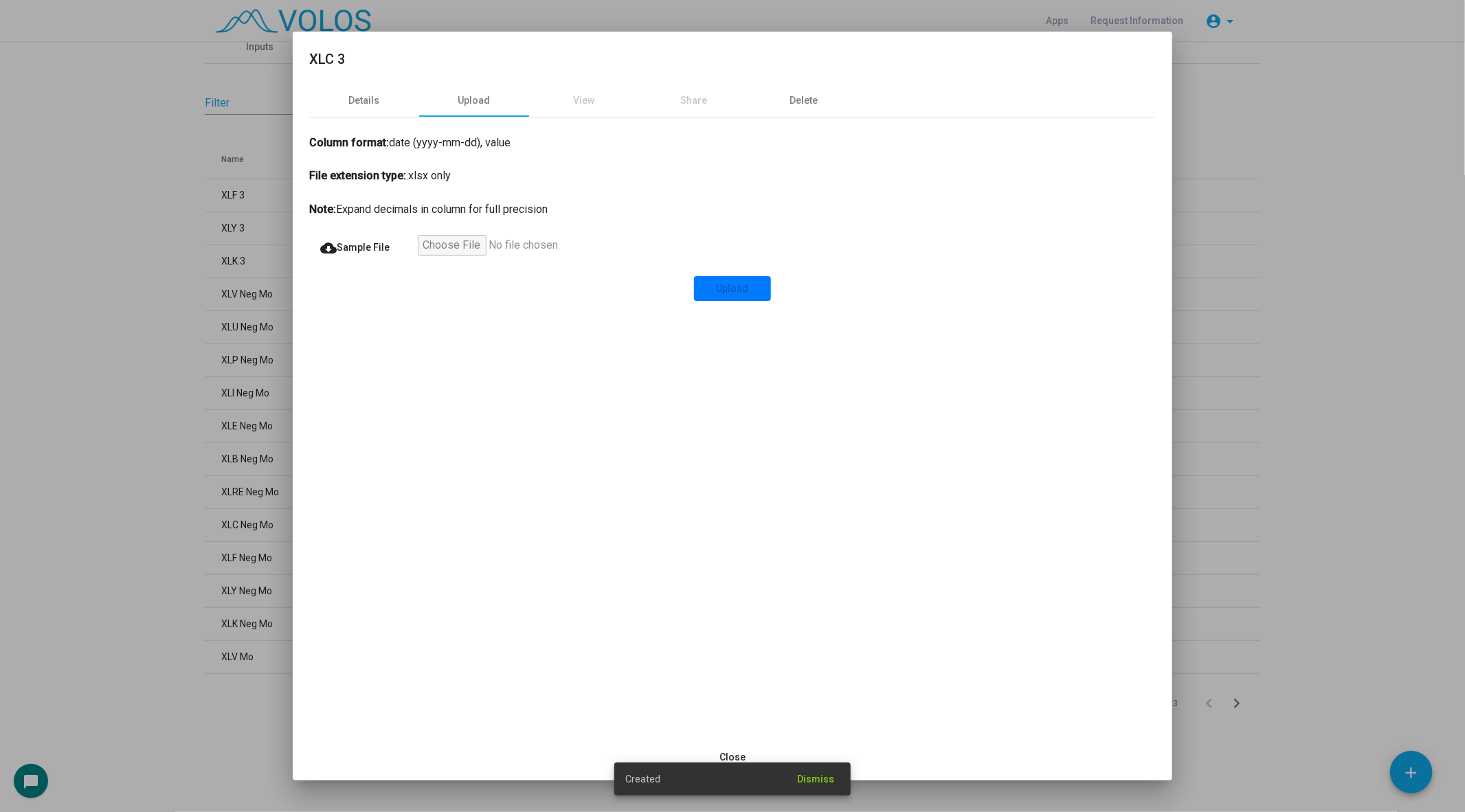
click at [461, 239] on input "file" at bounding box center [501, 248] width 169 height 24
type input "**********"
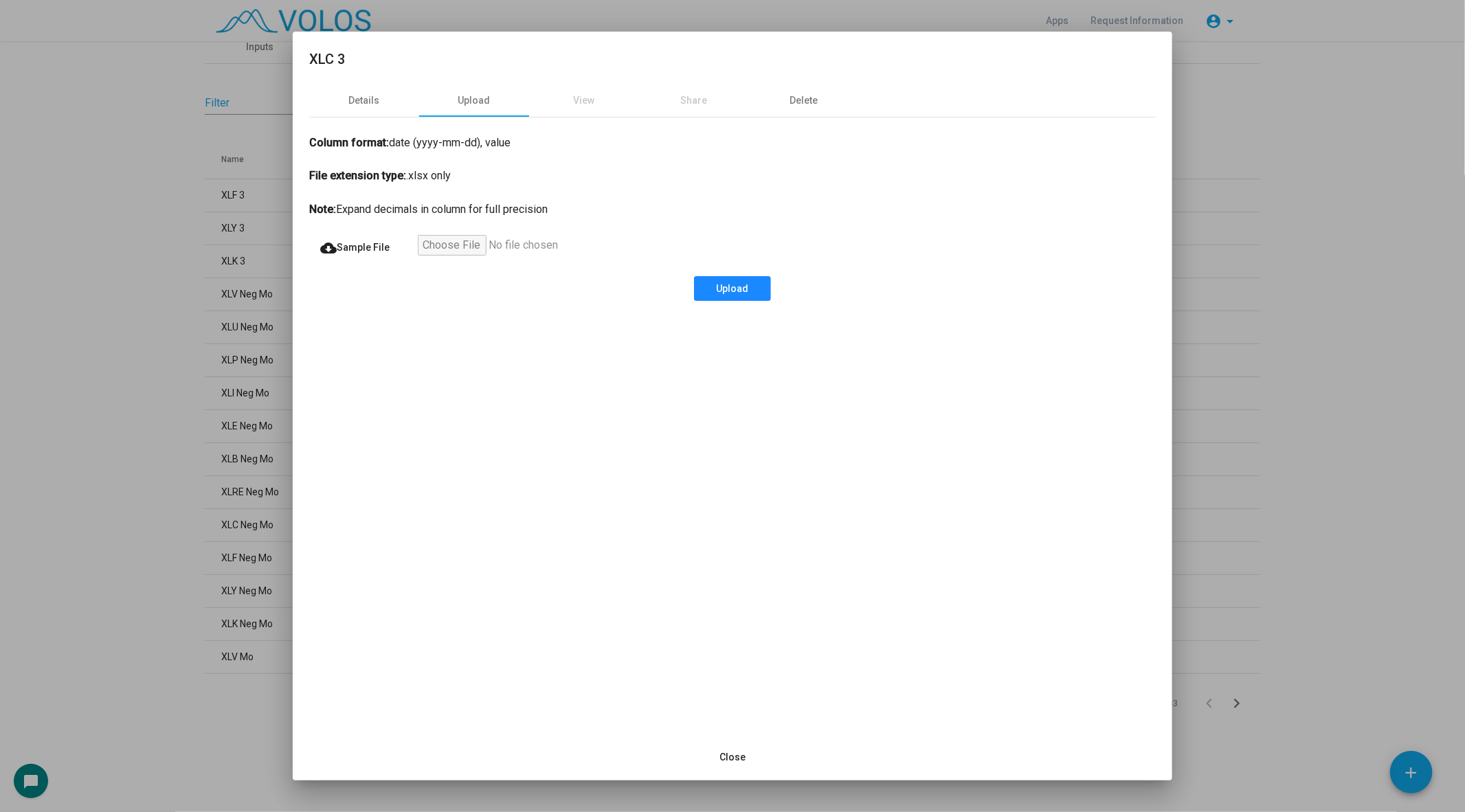
click at [749, 292] on button "Upload" at bounding box center [732, 289] width 77 height 24
click at [106, 364] on div at bounding box center [732, 406] width 1465 height 812
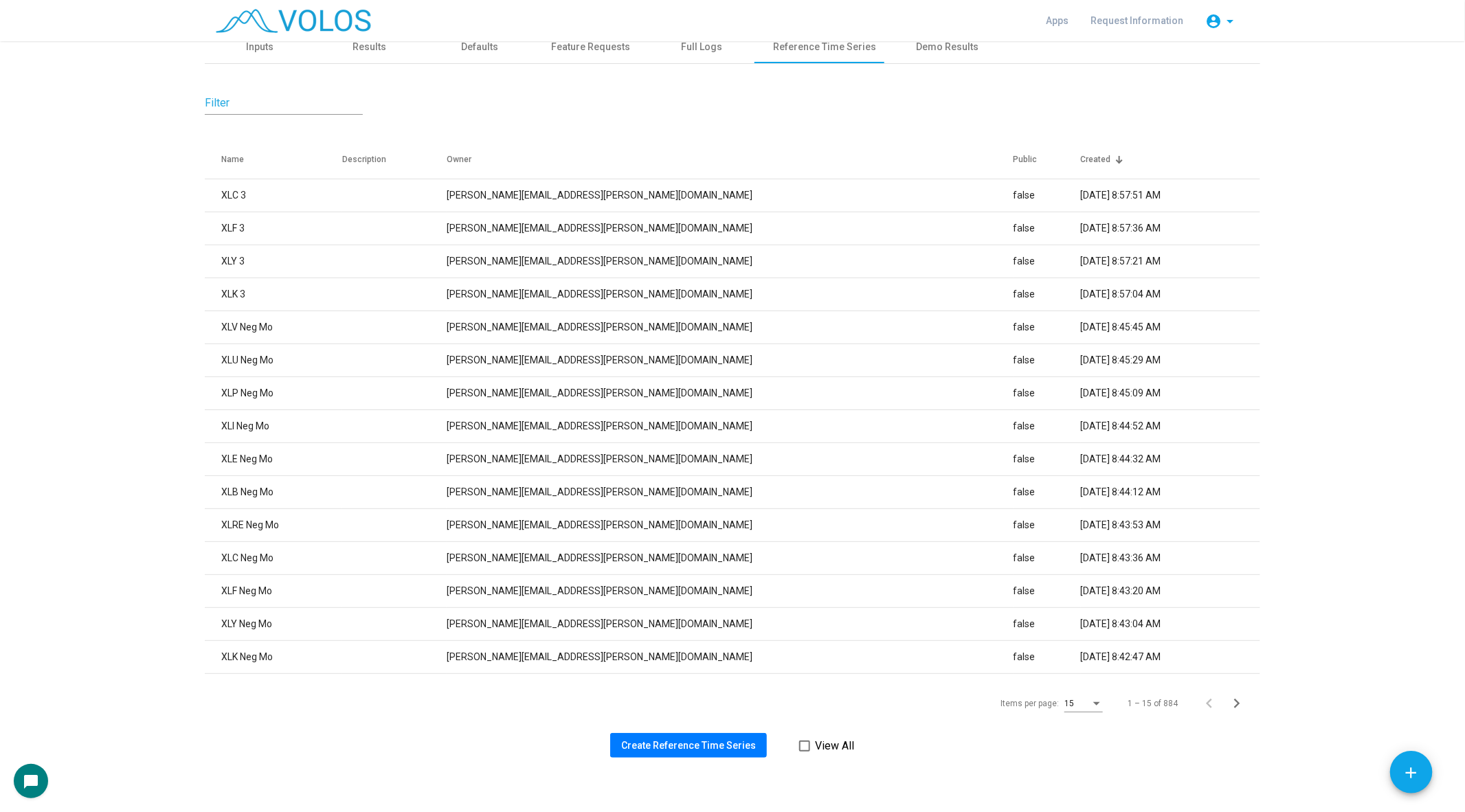
click at [702, 744] on span "Create Reference Time Series" at bounding box center [689, 746] width 135 height 11
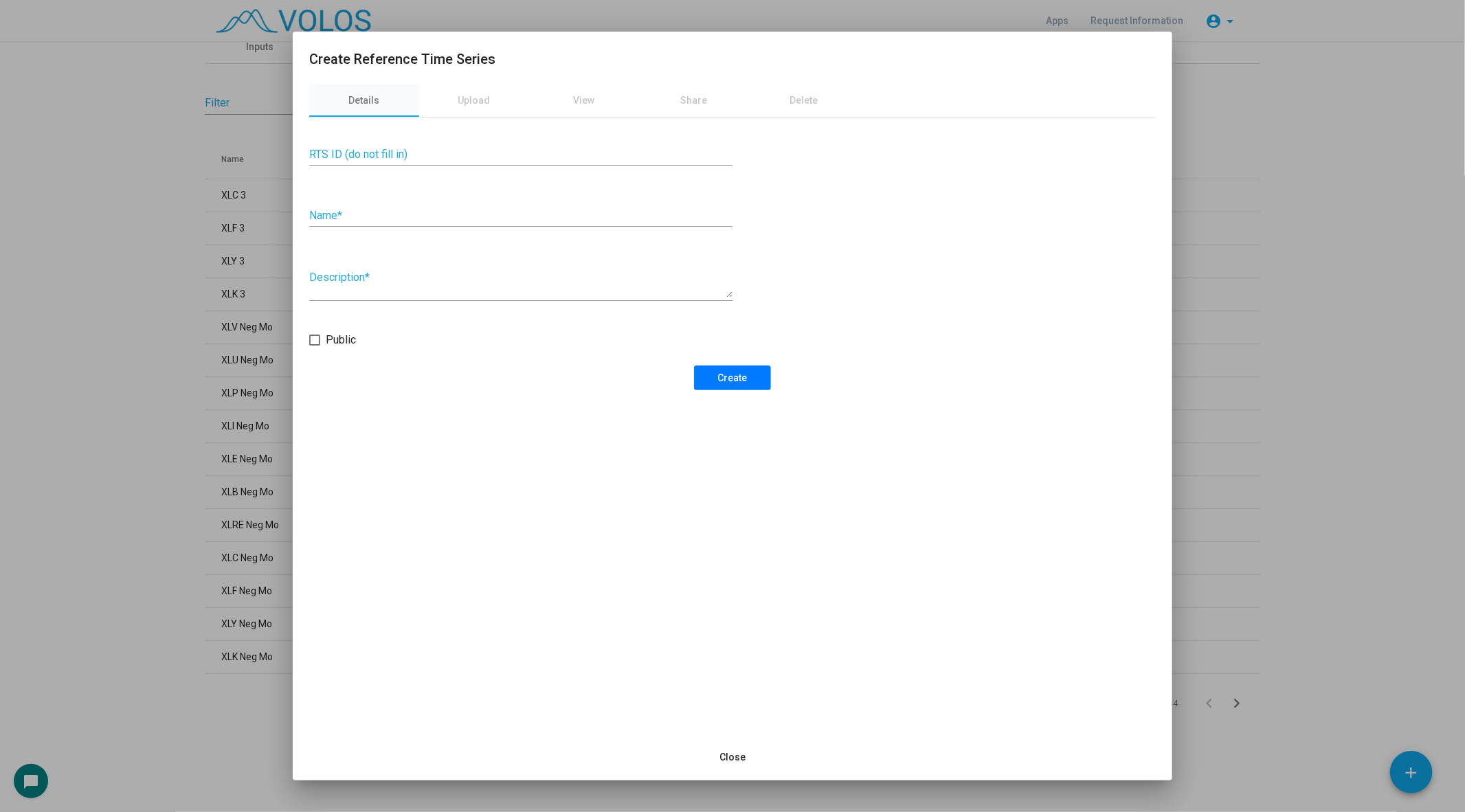
click at [369, 197] on div "Name *" at bounding box center [521, 211] width 424 height 31
type input "******"
click at [730, 382] on span "Create" at bounding box center [732, 378] width 30 height 11
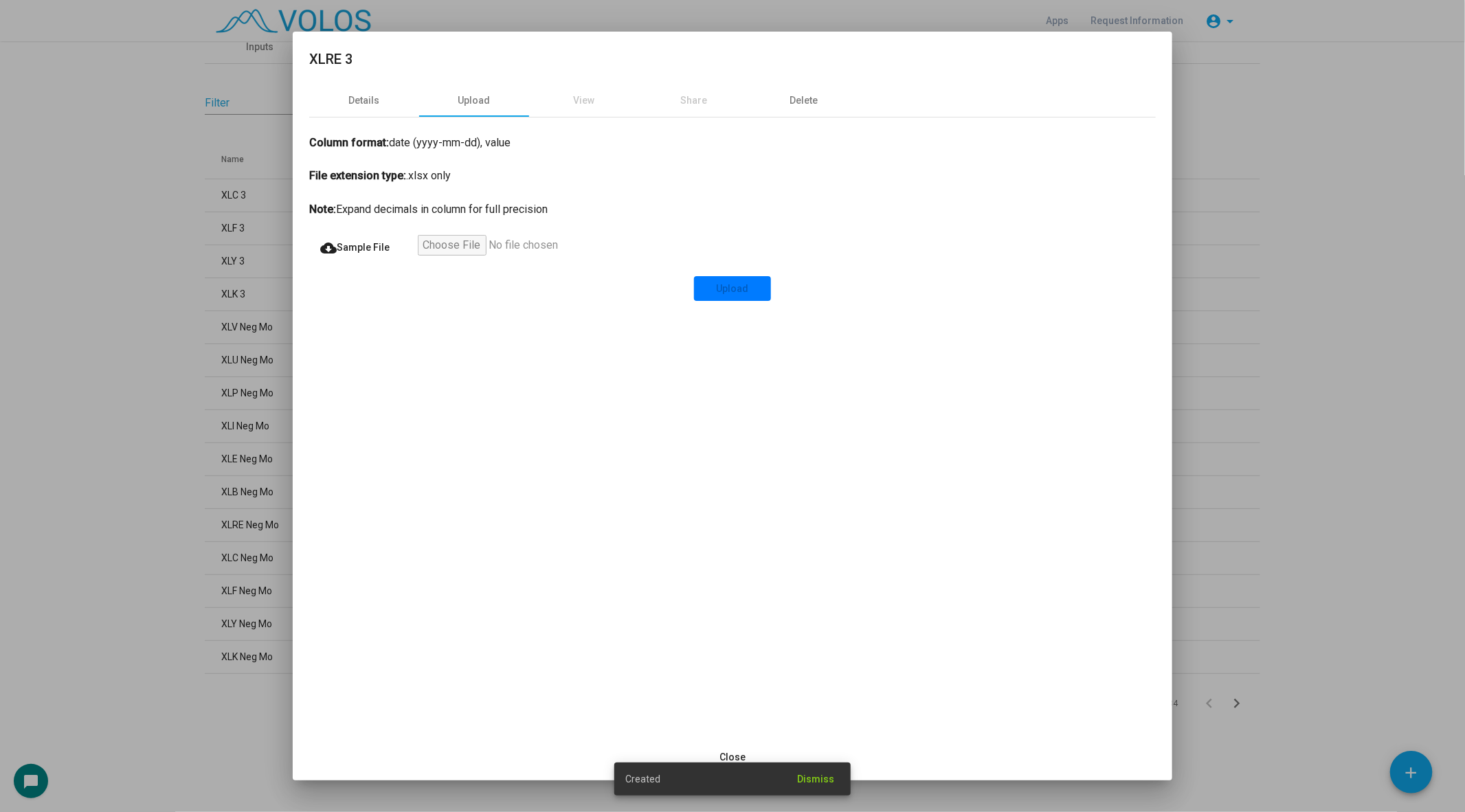
click at [465, 248] on input "file" at bounding box center [501, 248] width 169 height 24
type input "**********"
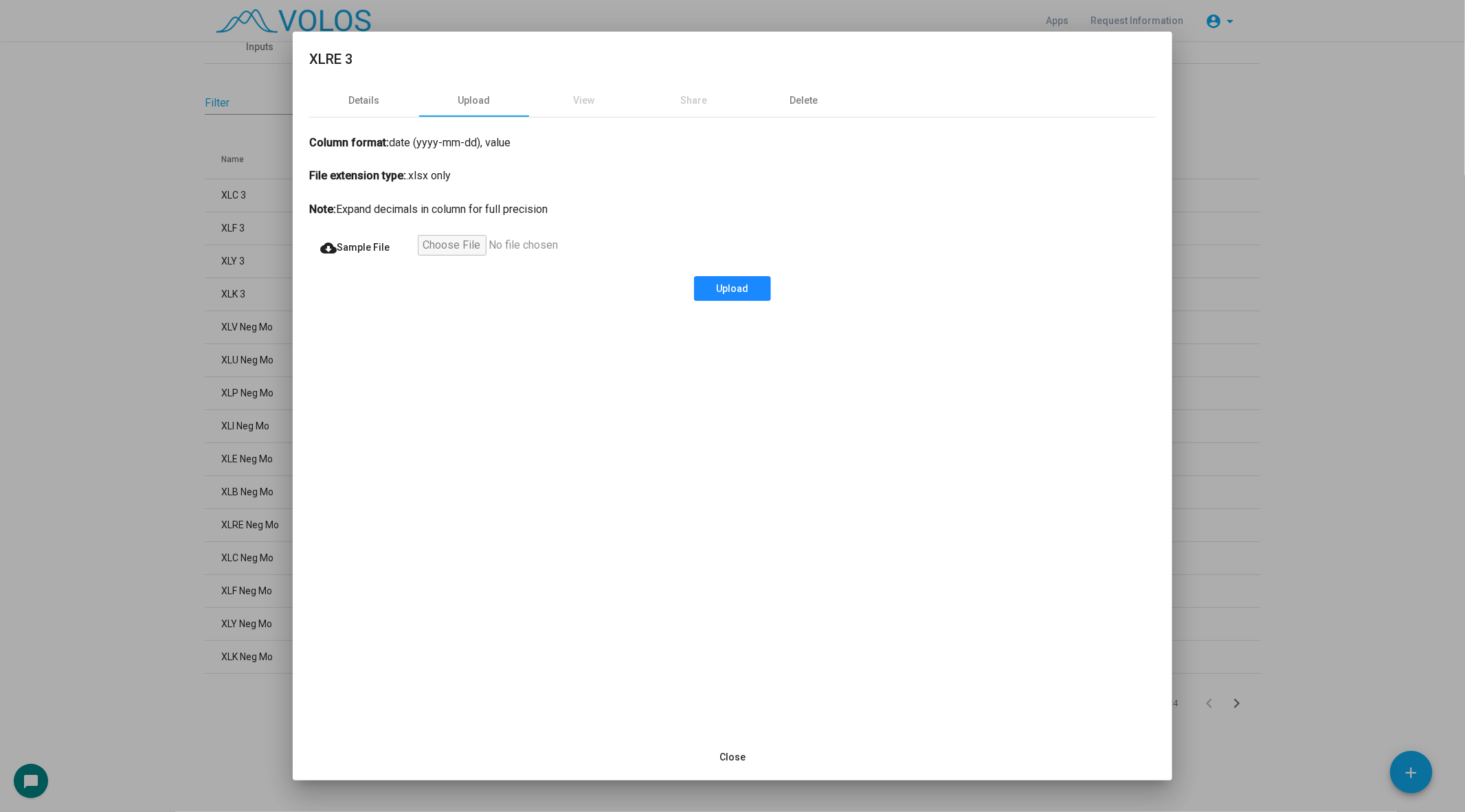
click at [713, 296] on button "Upload" at bounding box center [732, 289] width 77 height 24
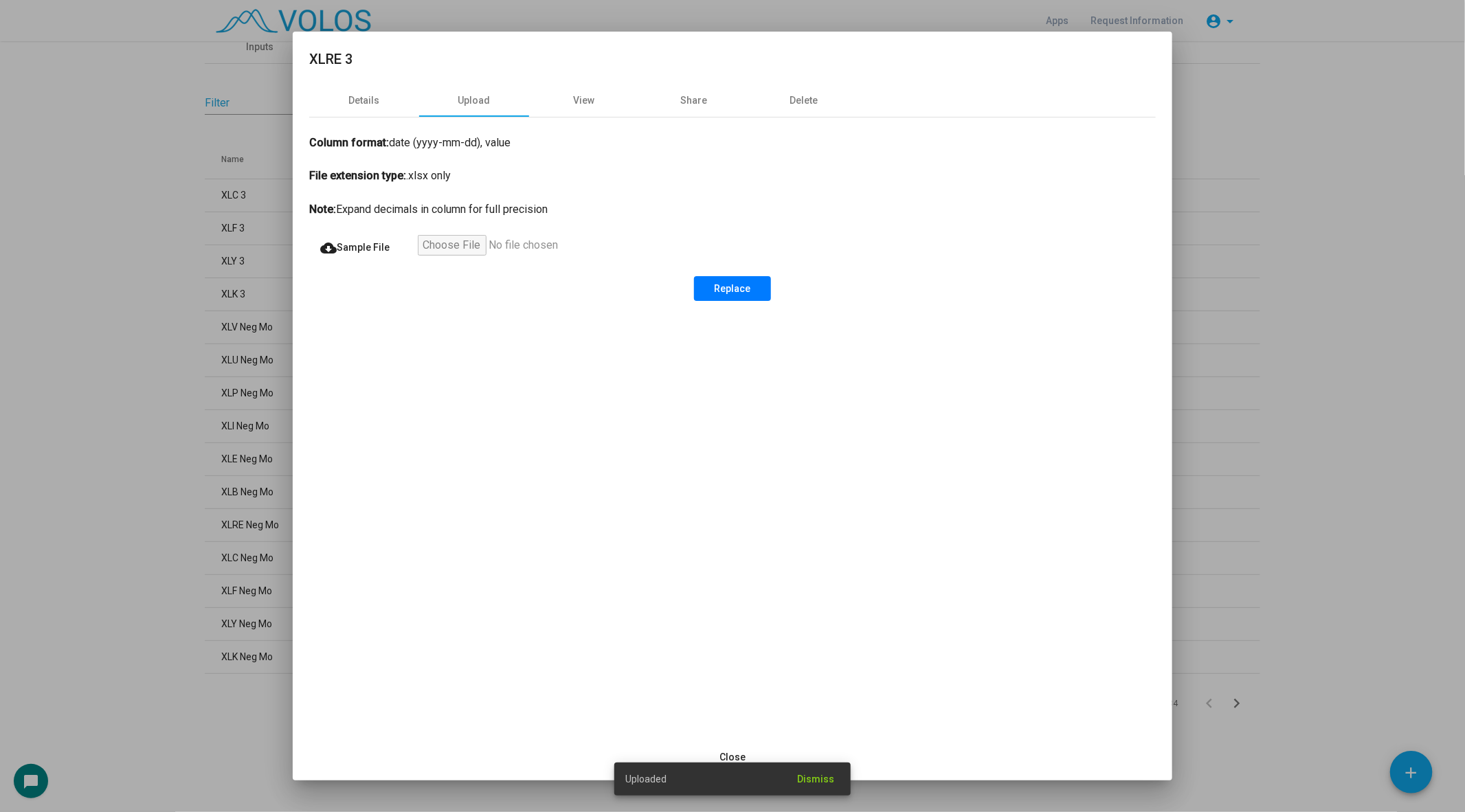
click at [103, 354] on div at bounding box center [732, 406] width 1465 height 812
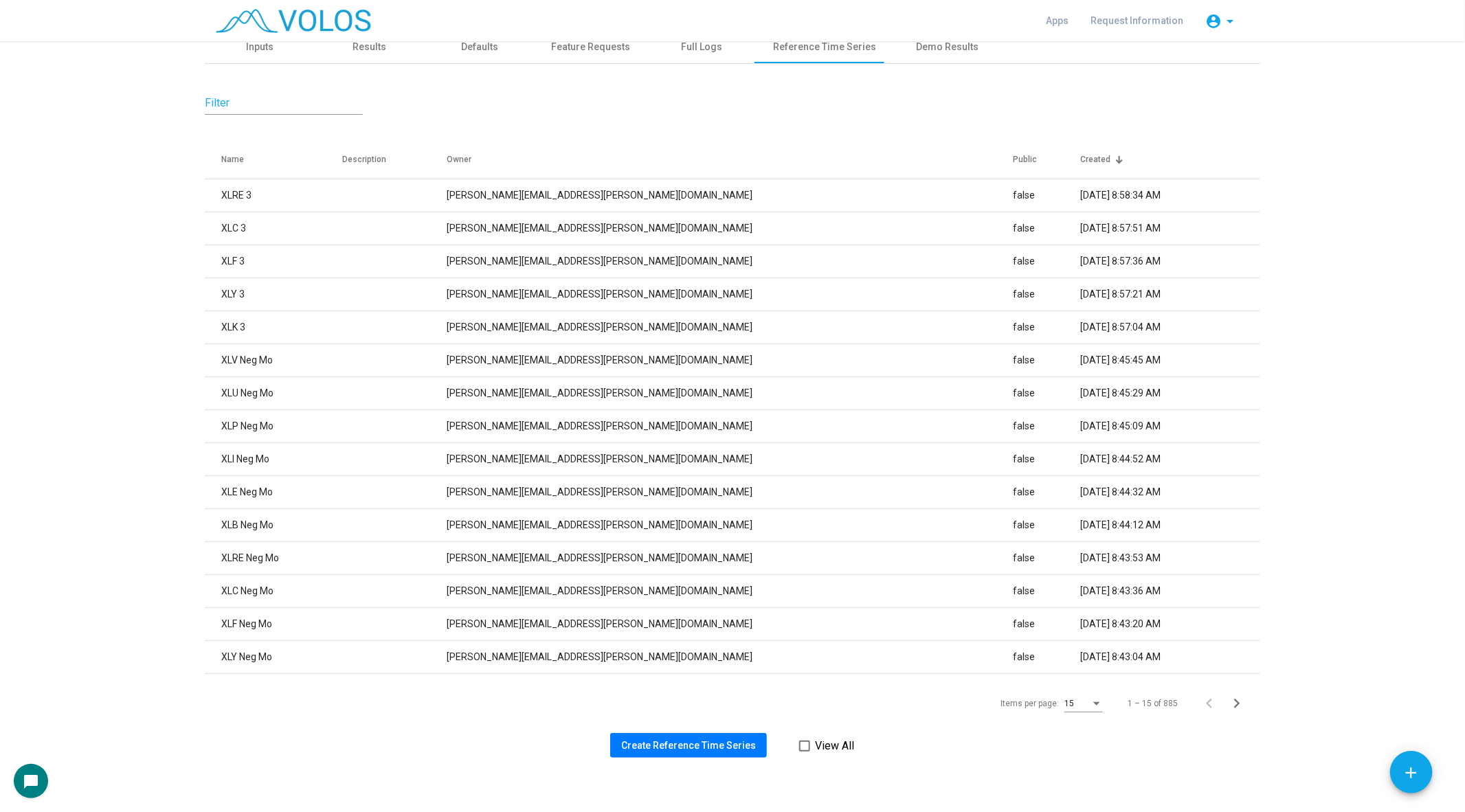
click at [684, 746] on span "Create Reference Time Series" at bounding box center [689, 746] width 135 height 11
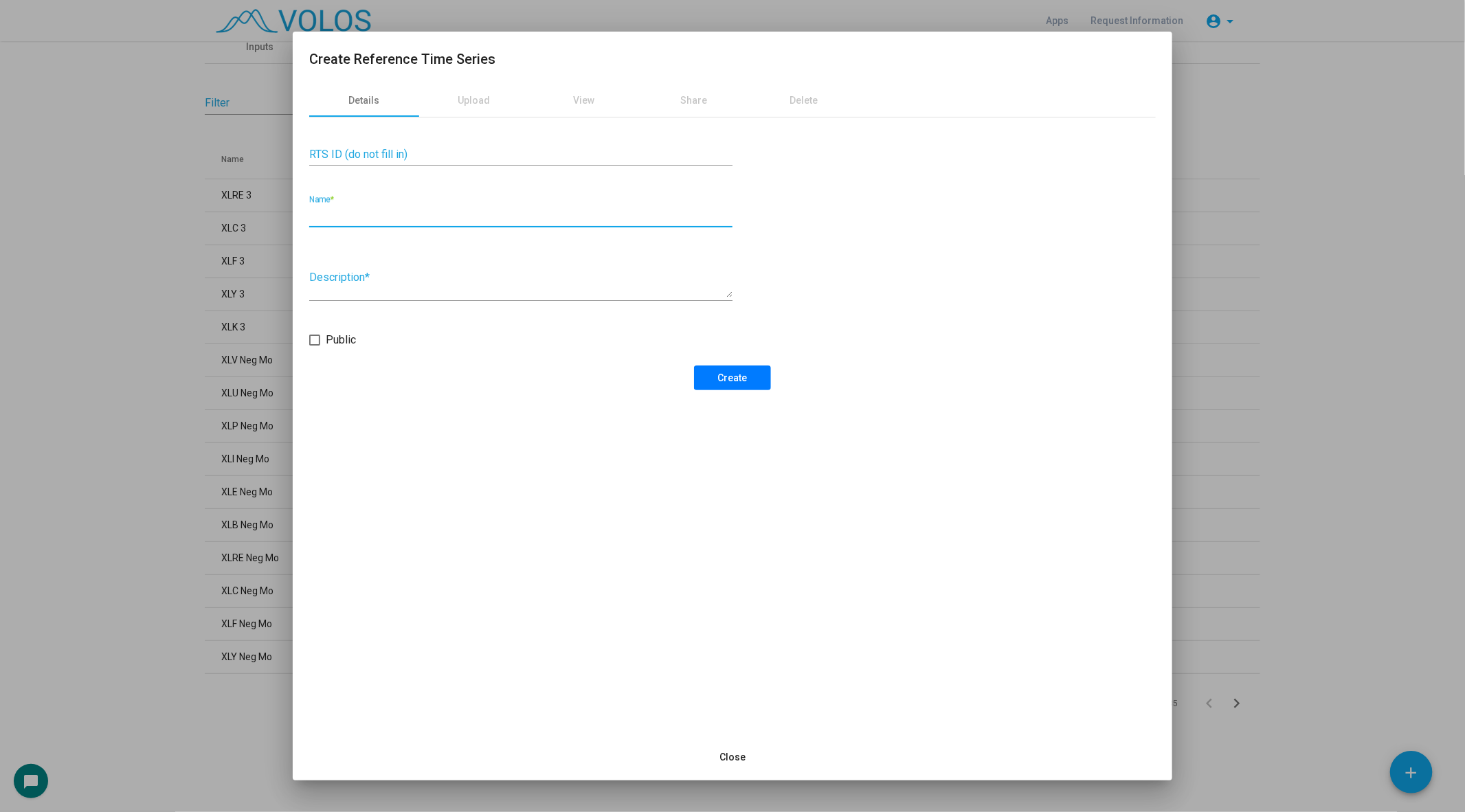
click at [403, 219] on input "Name *" at bounding box center [521, 215] width 424 height 12
type input "*****"
click at [715, 391] on div "Details Upload View Share Delete RTS ID (do not fill in) ***** Name * Descripti…" at bounding box center [732, 409] width 880 height 650
click at [724, 382] on span "Create" at bounding box center [732, 378] width 30 height 11
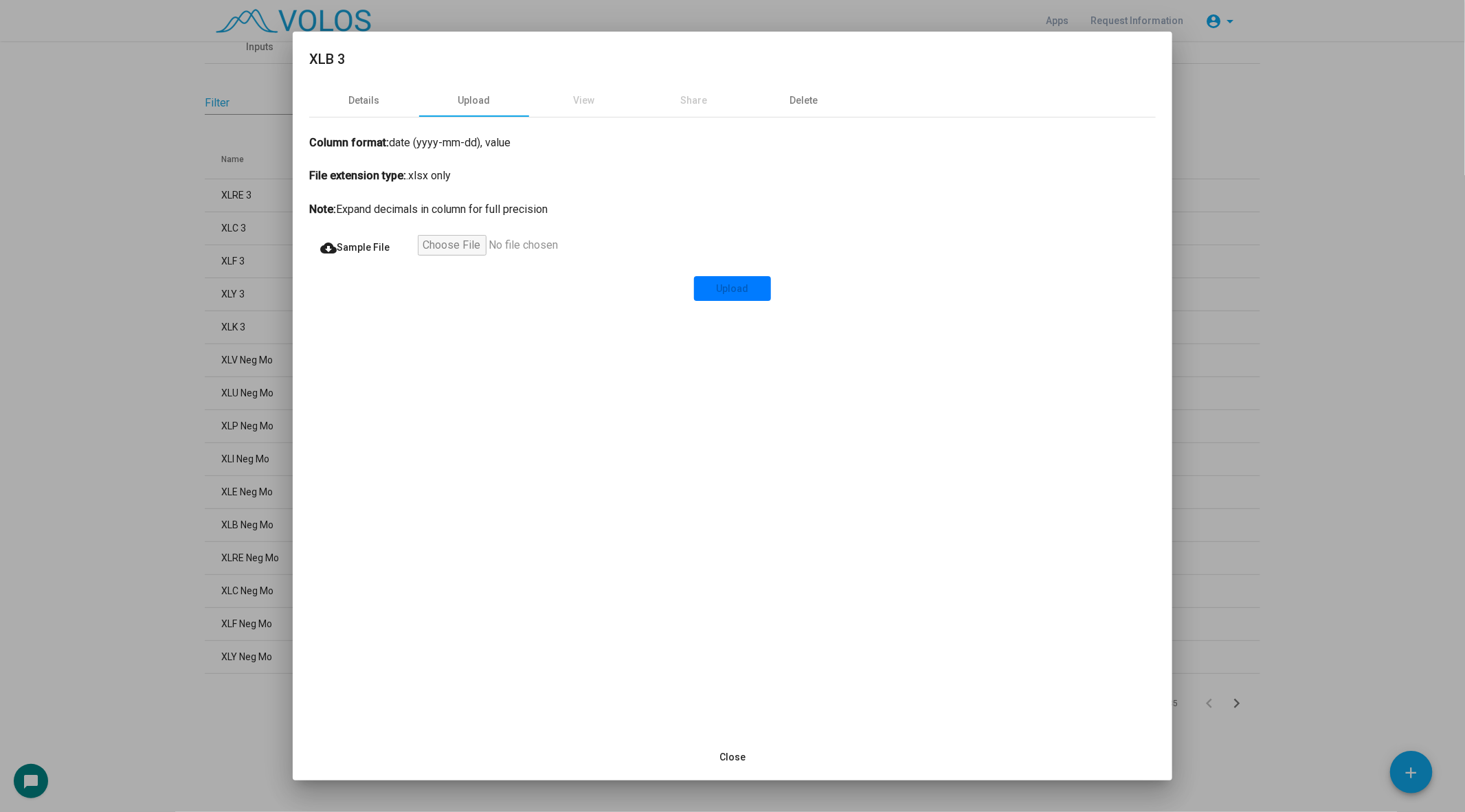
click at [444, 245] on input "file" at bounding box center [501, 248] width 169 height 24
type input "**********"
click at [733, 289] on span "Upload" at bounding box center [732, 288] width 32 height 11
click at [149, 327] on div at bounding box center [732, 406] width 1465 height 812
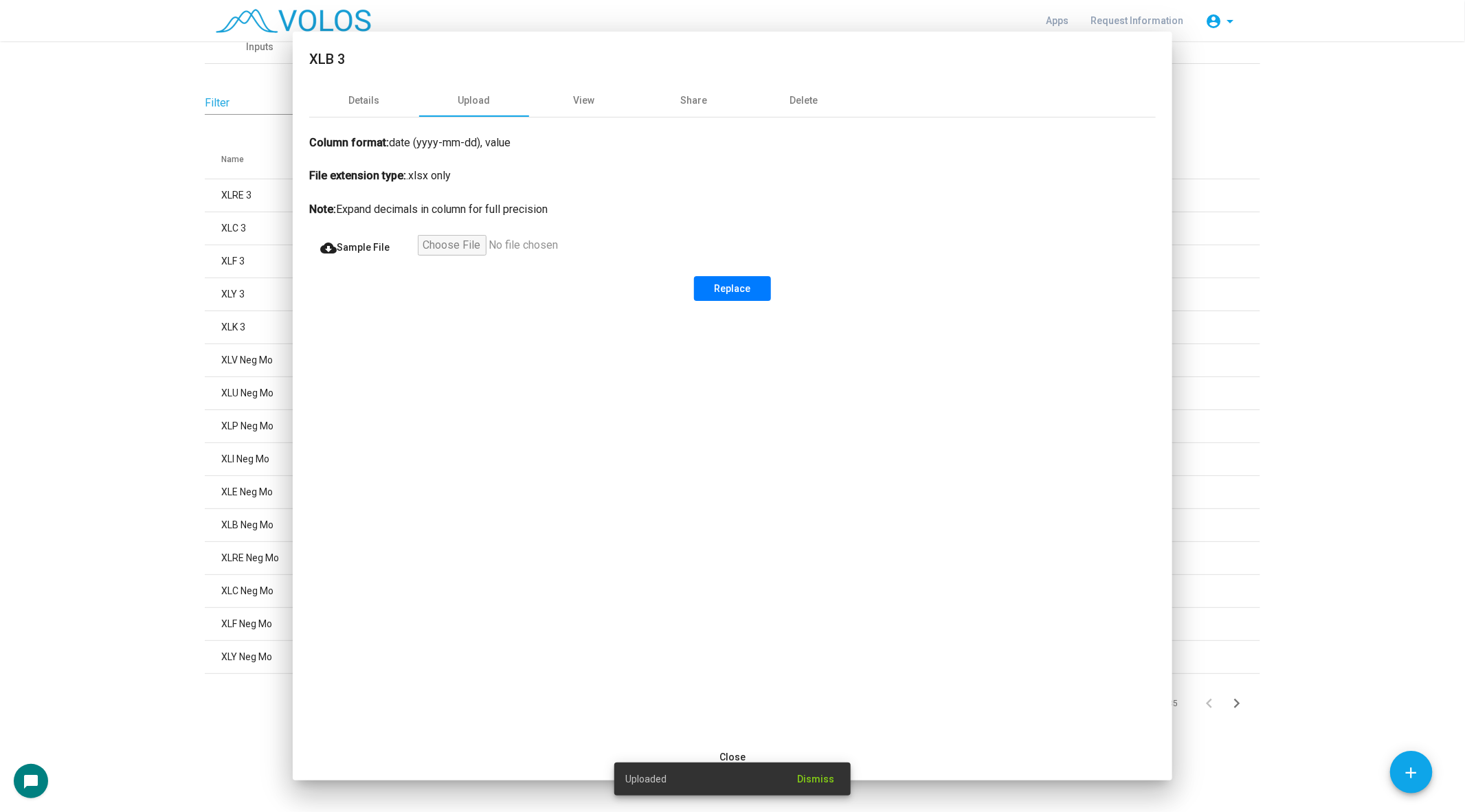
scroll to position [0, 0]
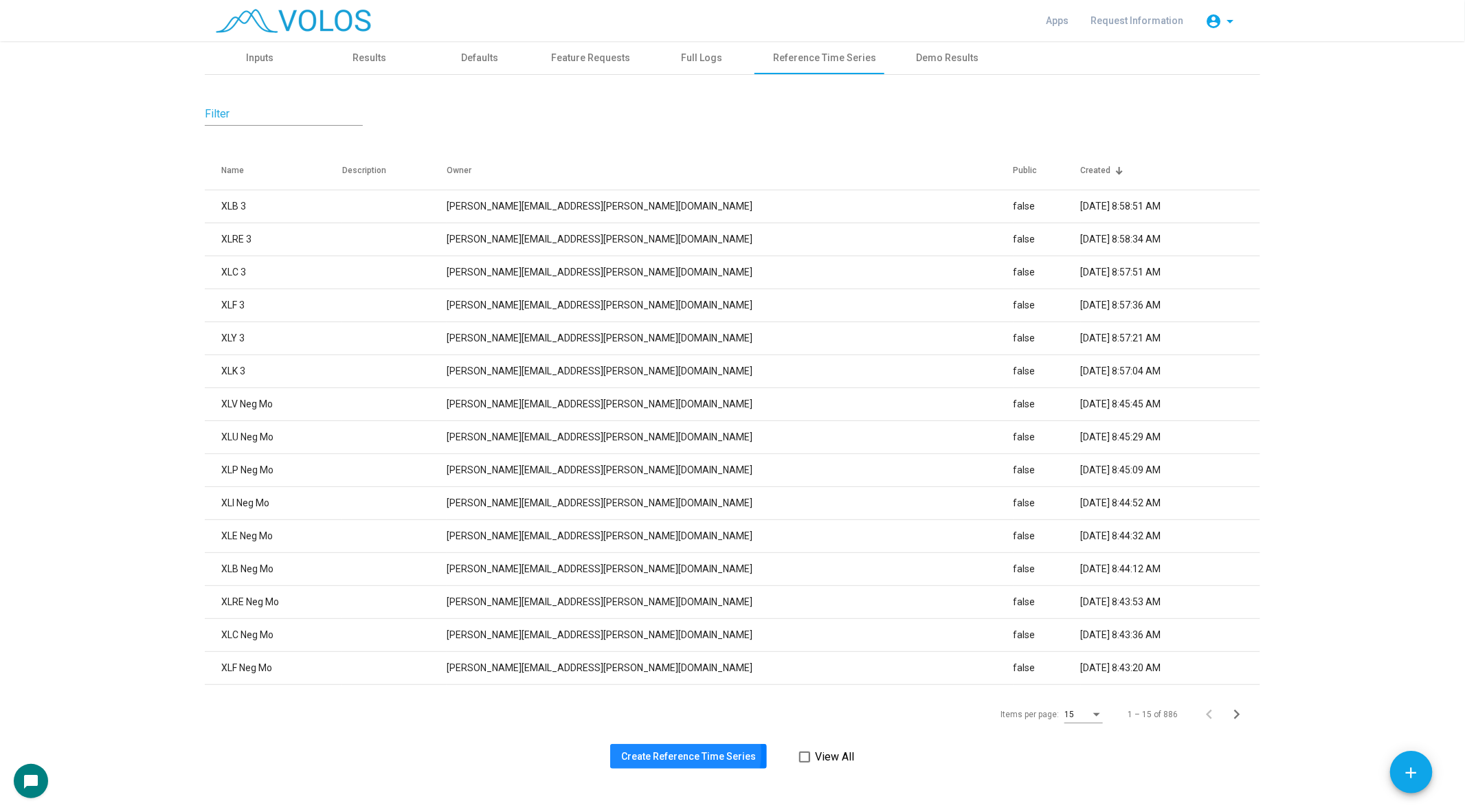
click at [674, 753] on span "Create Reference Time Series" at bounding box center [689, 756] width 135 height 11
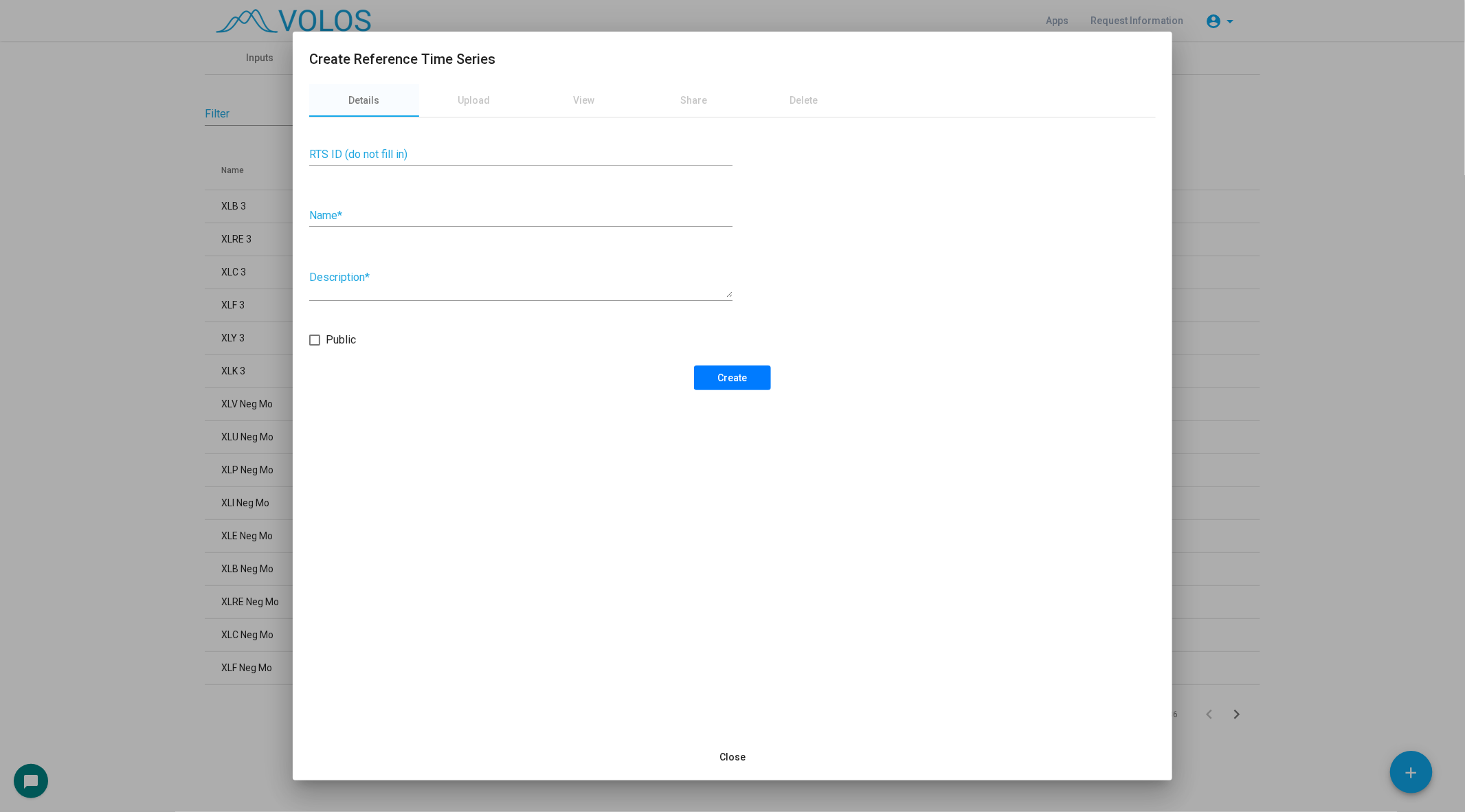
click at [437, 211] on input "Name *" at bounding box center [521, 215] width 424 height 12
type input "*****"
click at [705, 366] on button "Create" at bounding box center [732, 378] width 77 height 24
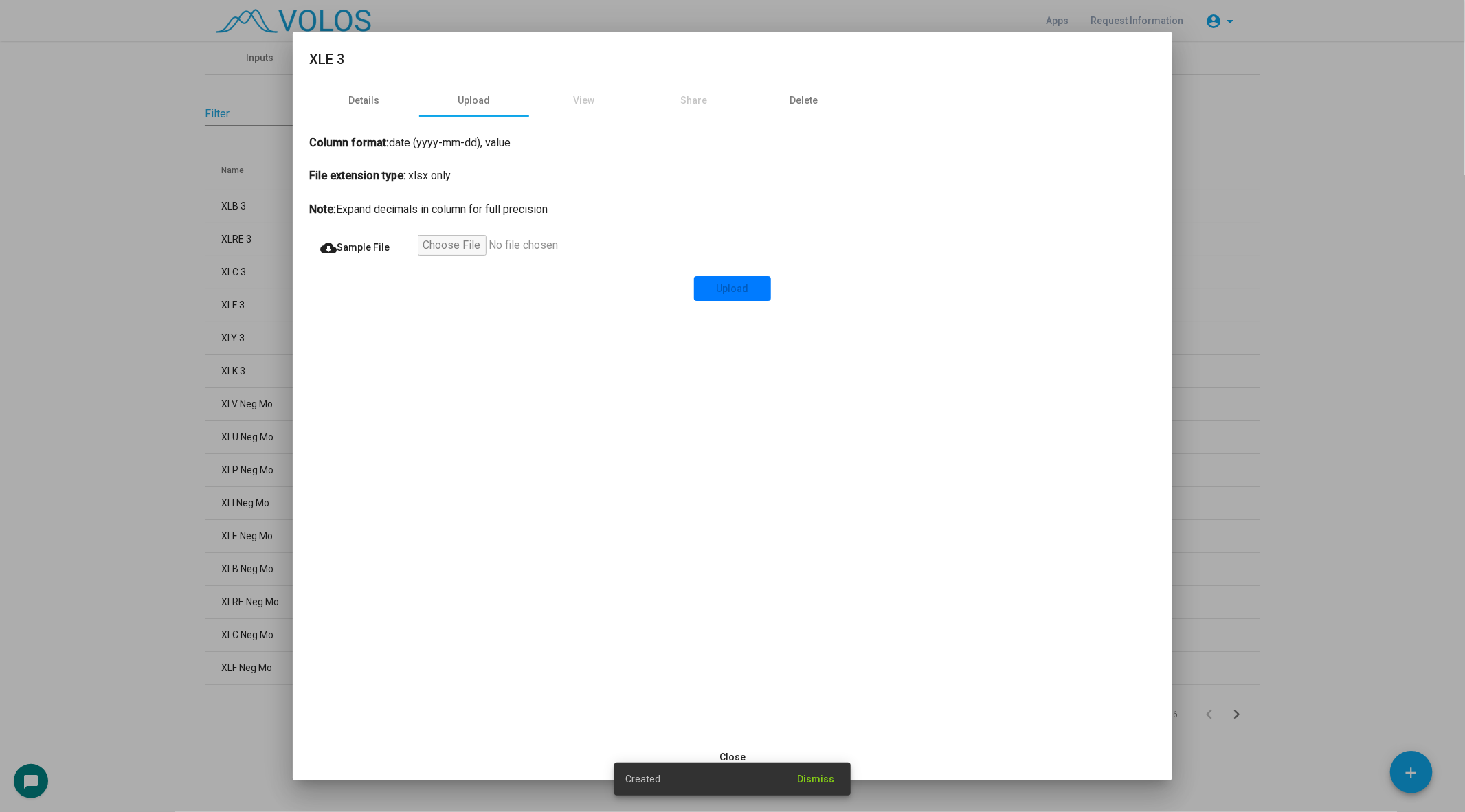
click at [459, 244] on input "file" at bounding box center [501, 248] width 169 height 24
type input "**********"
click at [725, 298] on button "Upload" at bounding box center [732, 289] width 77 height 24
click at [114, 333] on div at bounding box center [732, 406] width 1465 height 812
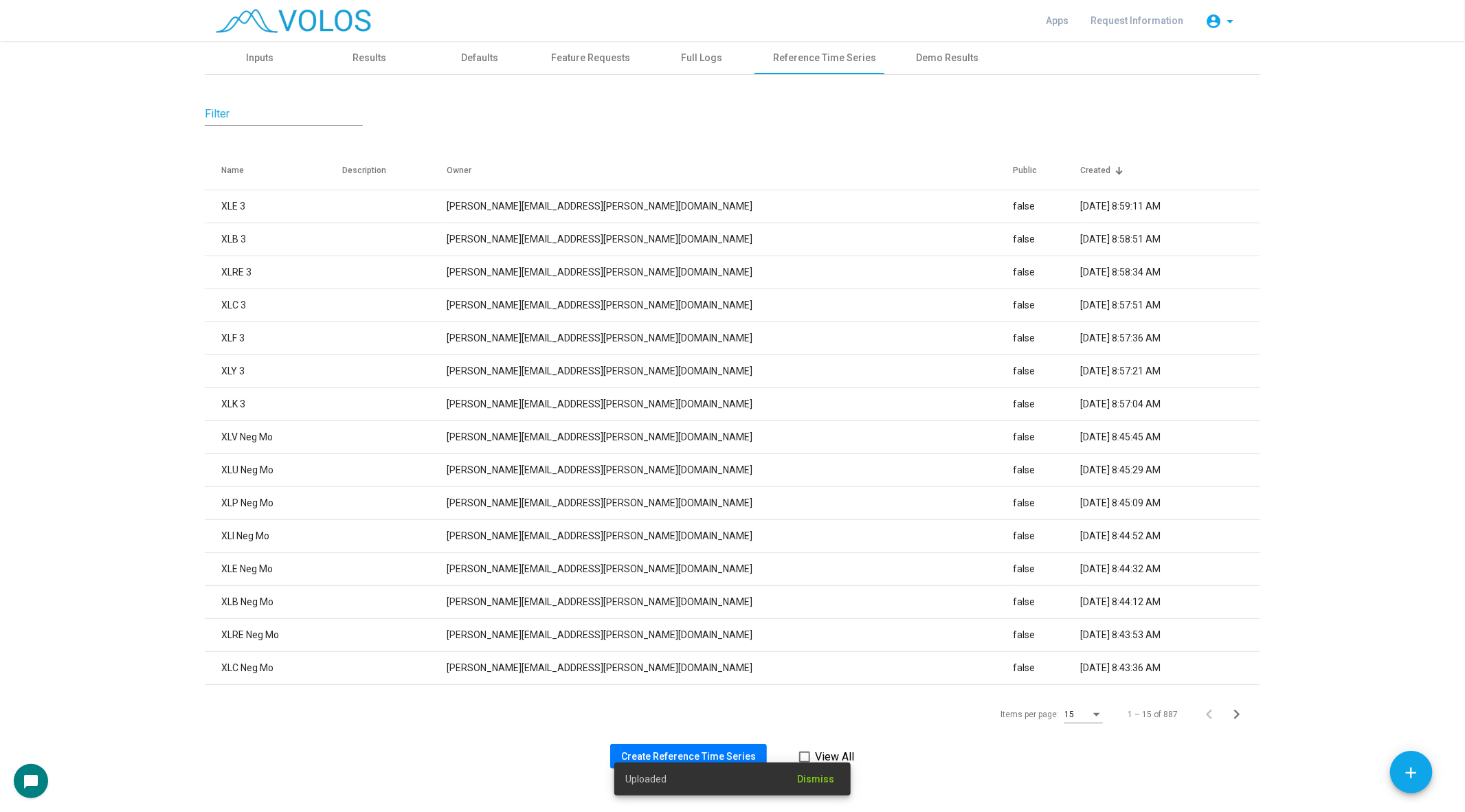
scroll to position [11, 0]
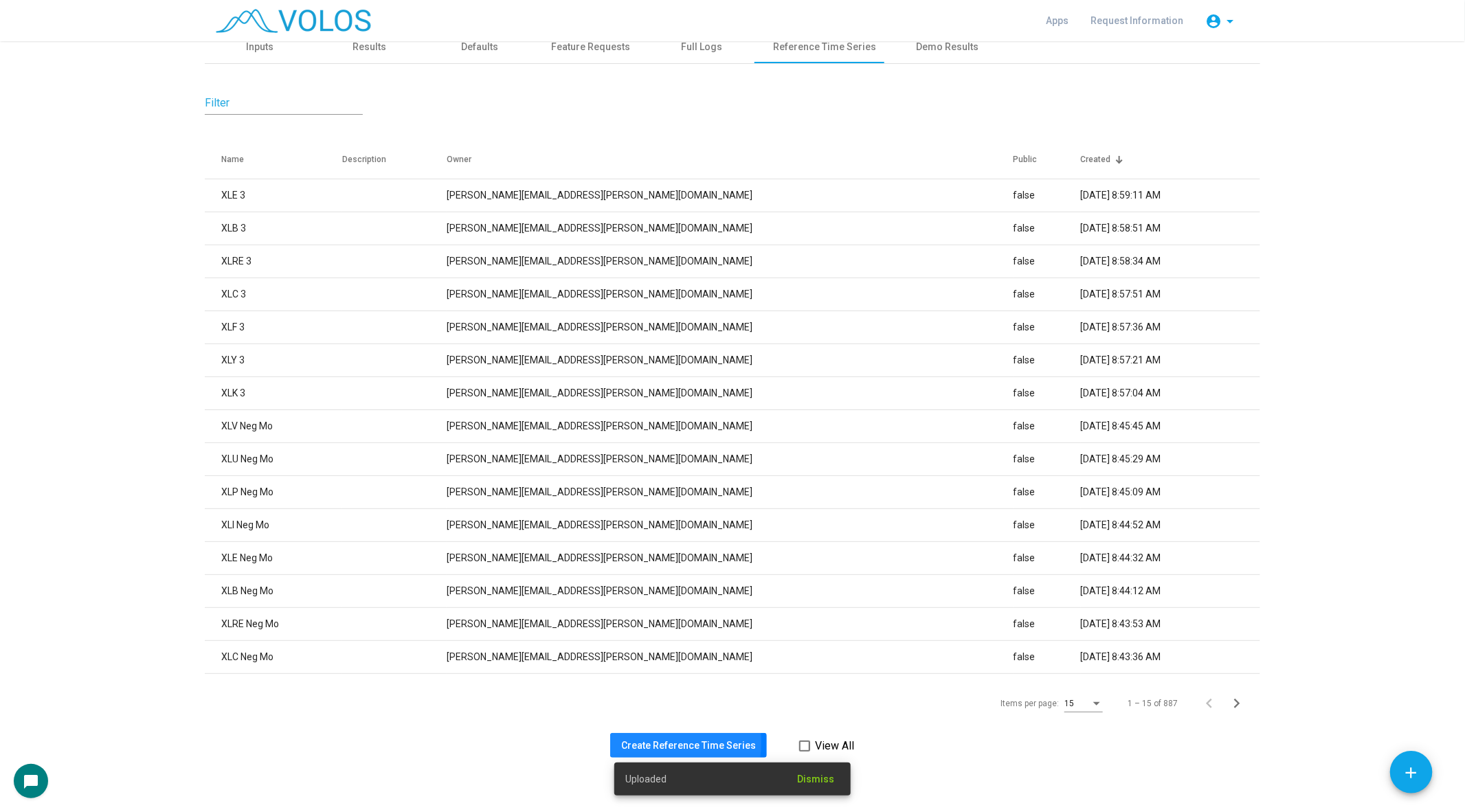
click at [643, 742] on span "Create Reference Time Series" at bounding box center [689, 746] width 135 height 11
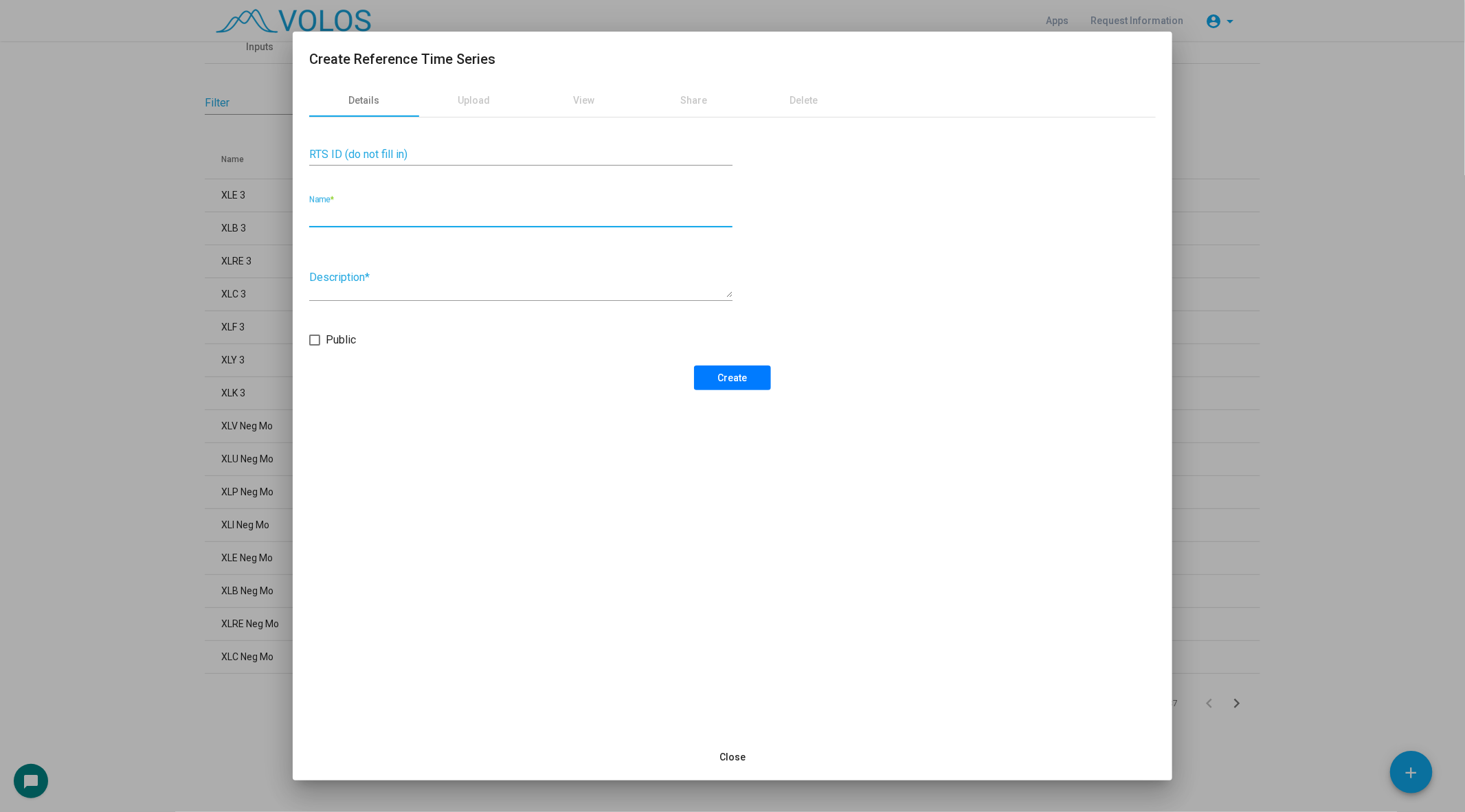
click at [452, 220] on input "Name *" at bounding box center [521, 215] width 424 height 12
type input "*****"
click at [712, 373] on button "Create" at bounding box center [732, 378] width 77 height 24
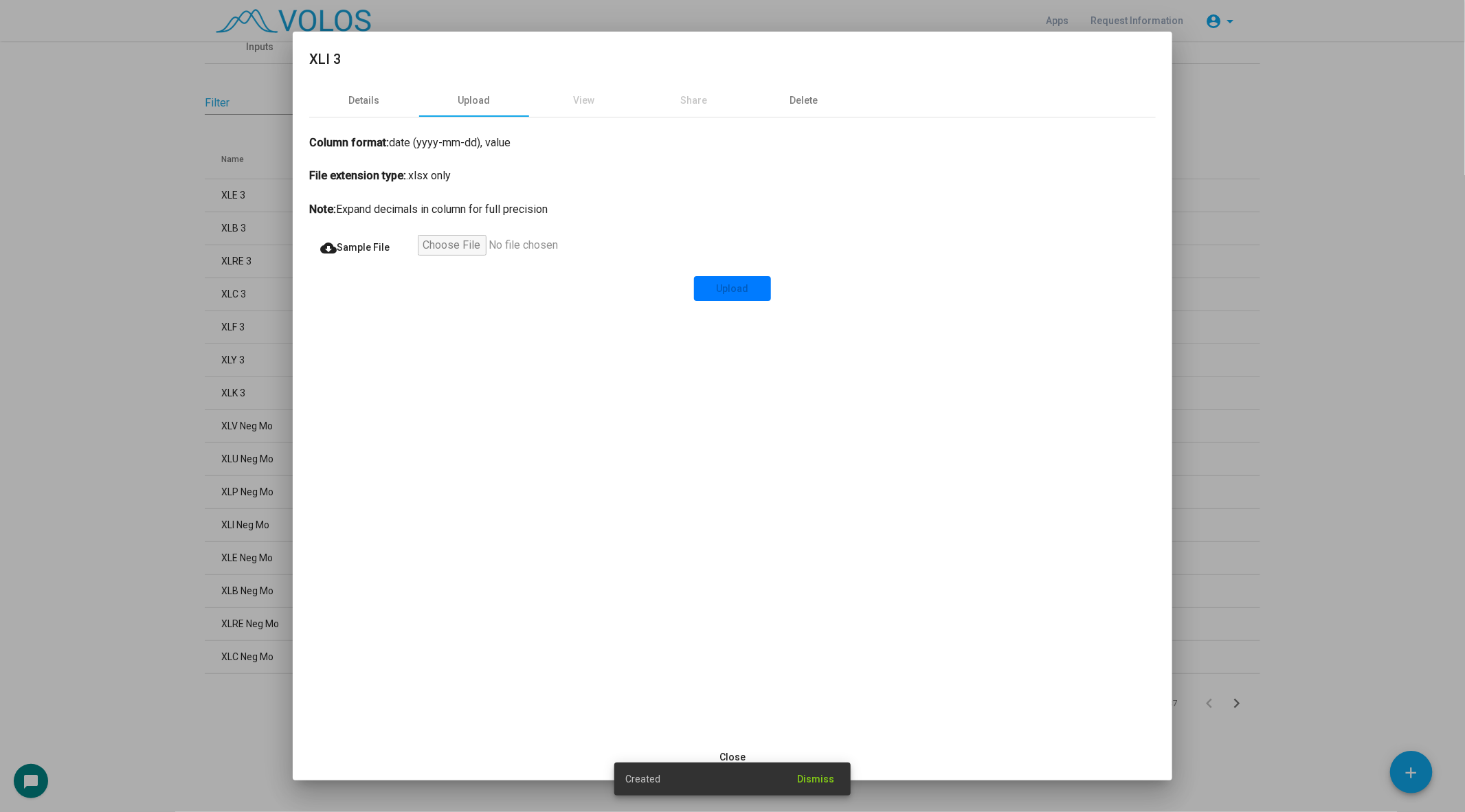
click at [431, 250] on input "file" at bounding box center [501, 248] width 169 height 24
type input "**********"
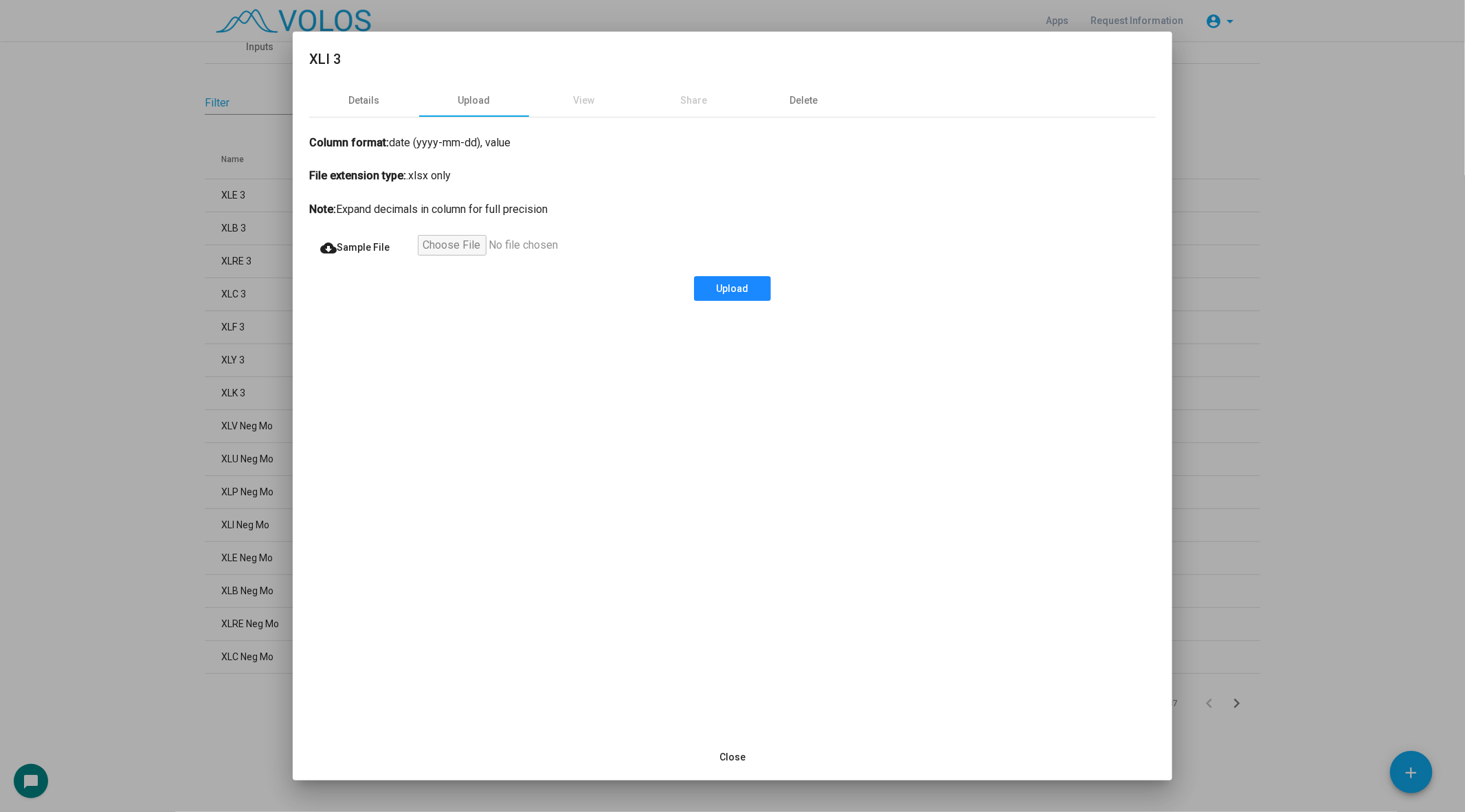
click at [711, 286] on button "Upload" at bounding box center [732, 289] width 77 height 24
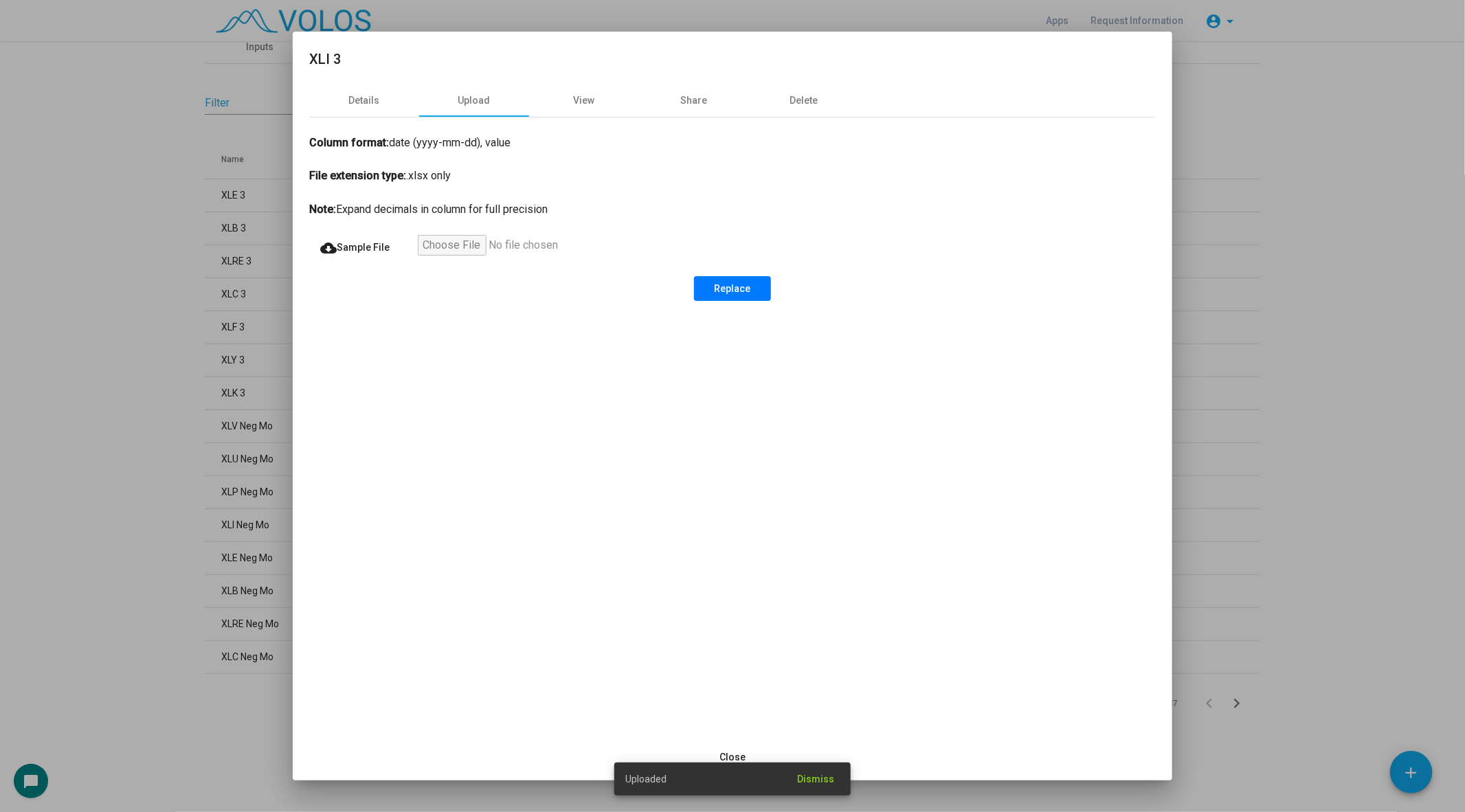
click at [162, 319] on div at bounding box center [732, 406] width 1465 height 812
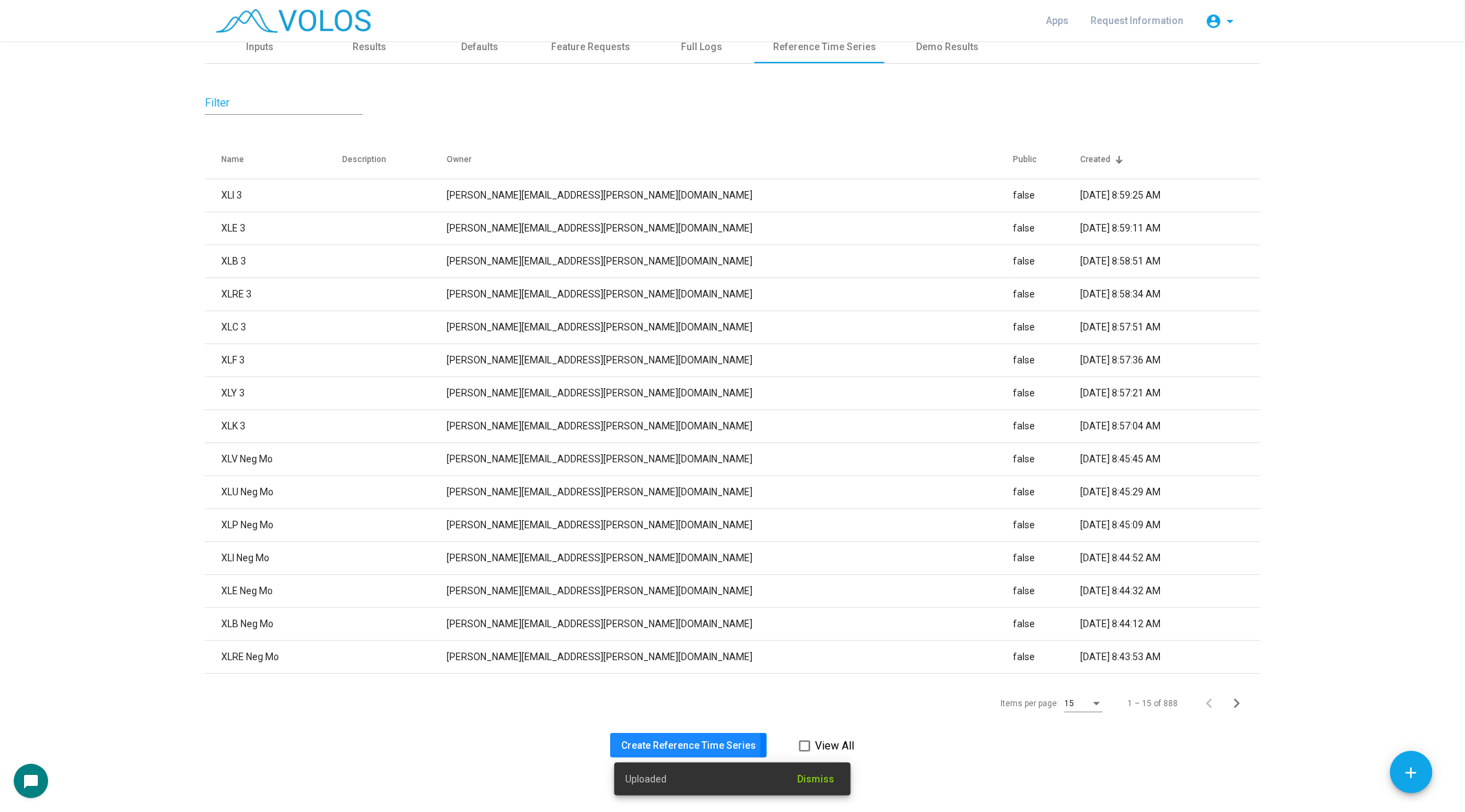
click at [655, 744] on span "Create Reference Time Series" at bounding box center [689, 746] width 135 height 11
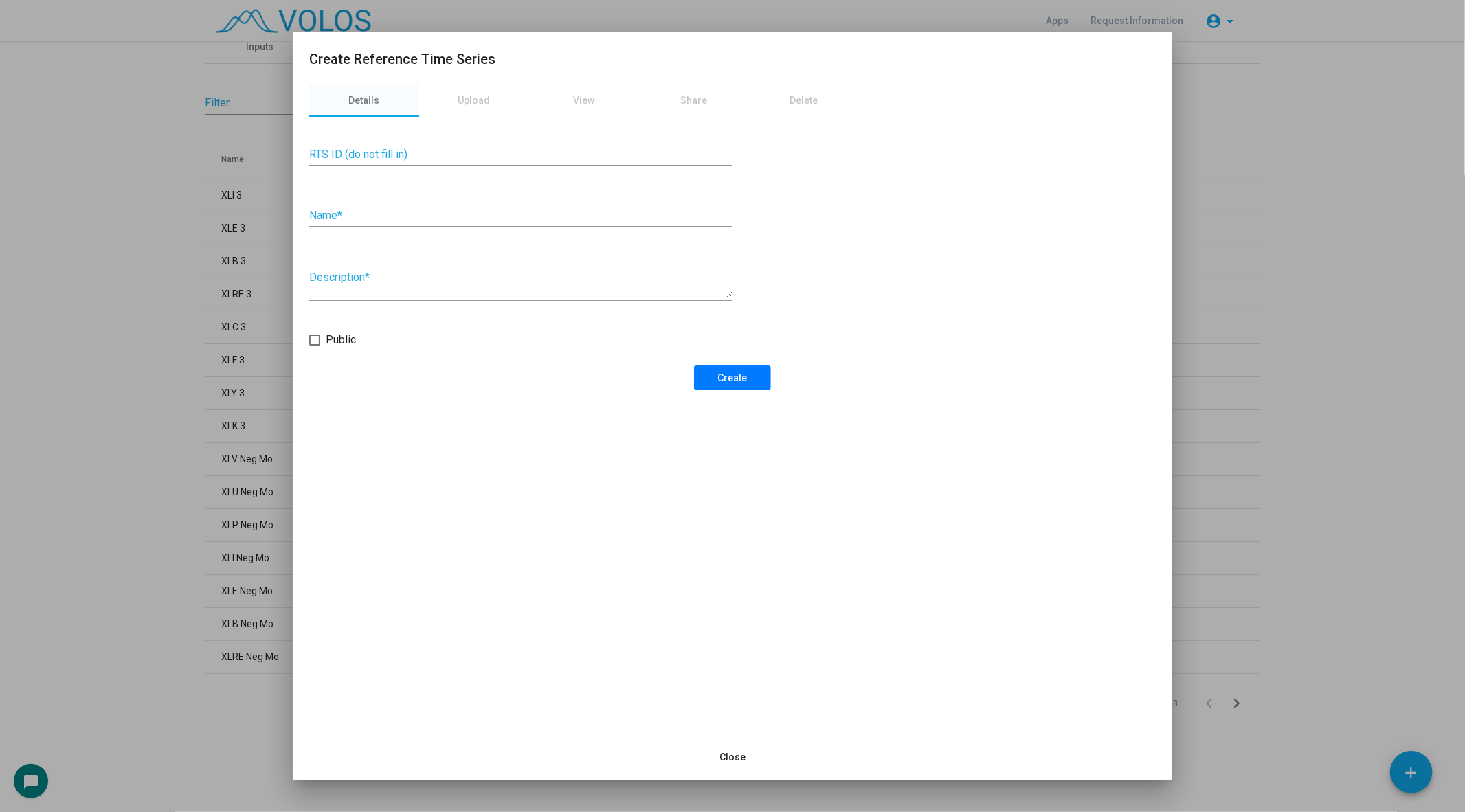
click at [488, 214] on input "Name *" at bounding box center [521, 215] width 424 height 12
type input "*****"
click at [738, 385] on button "Create" at bounding box center [732, 378] width 77 height 24
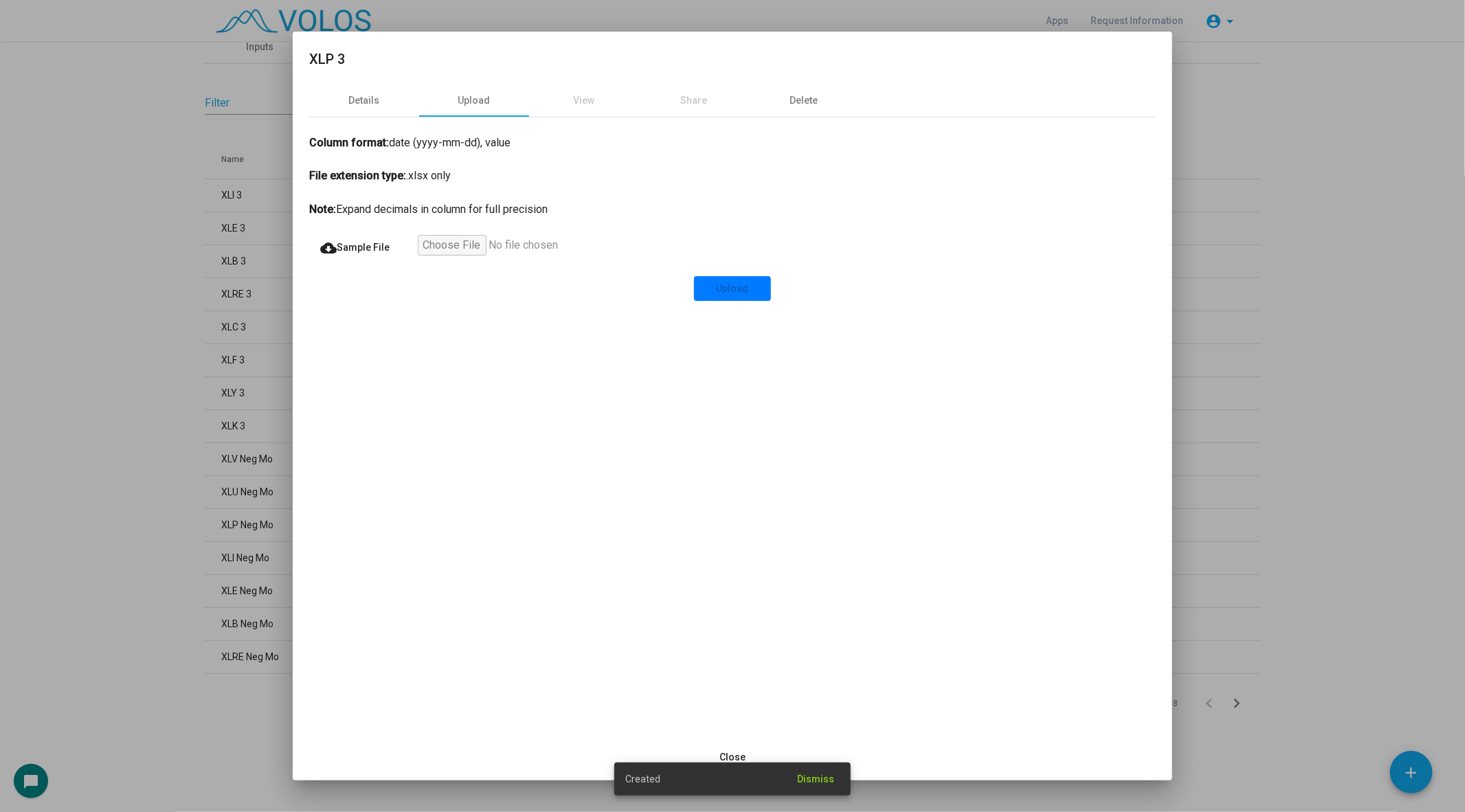
click at [456, 246] on input "file" at bounding box center [501, 248] width 169 height 24
type input "**********"
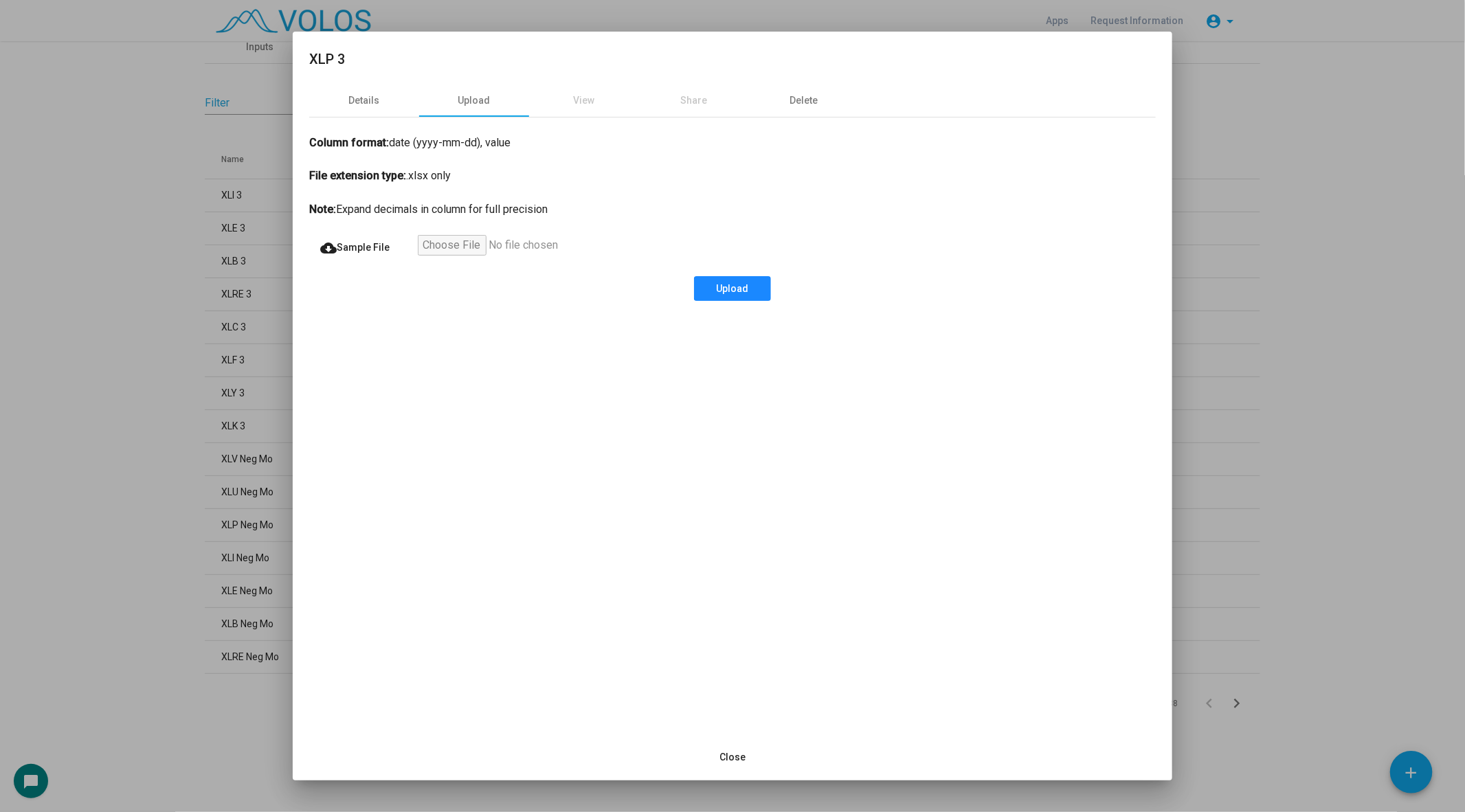
click at [734, 288] on span "Upload" at bounding box center [732, 288] width 32 height 11
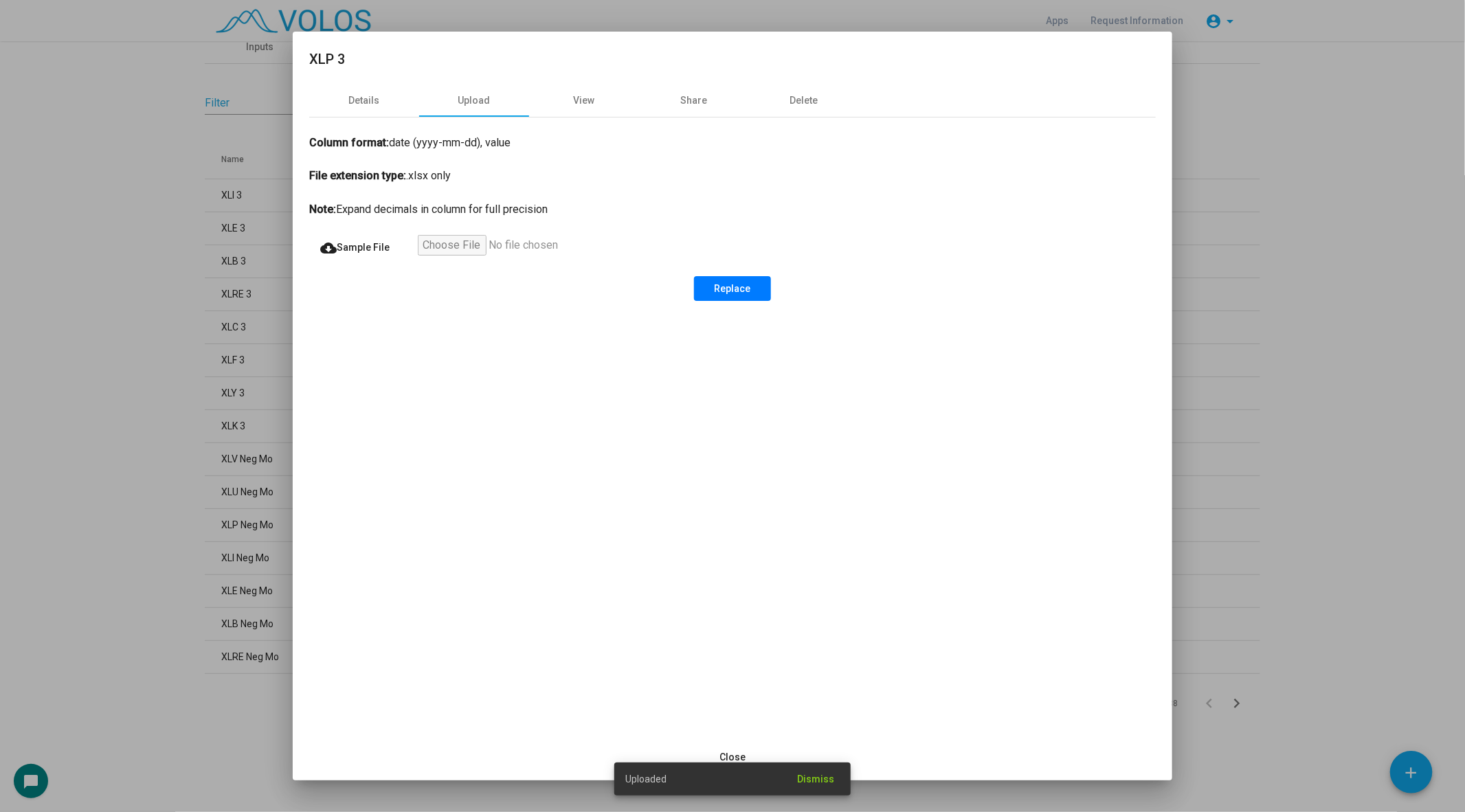
click at [129, 469] on div at bounding box center [732, 406] width 1465 height 812
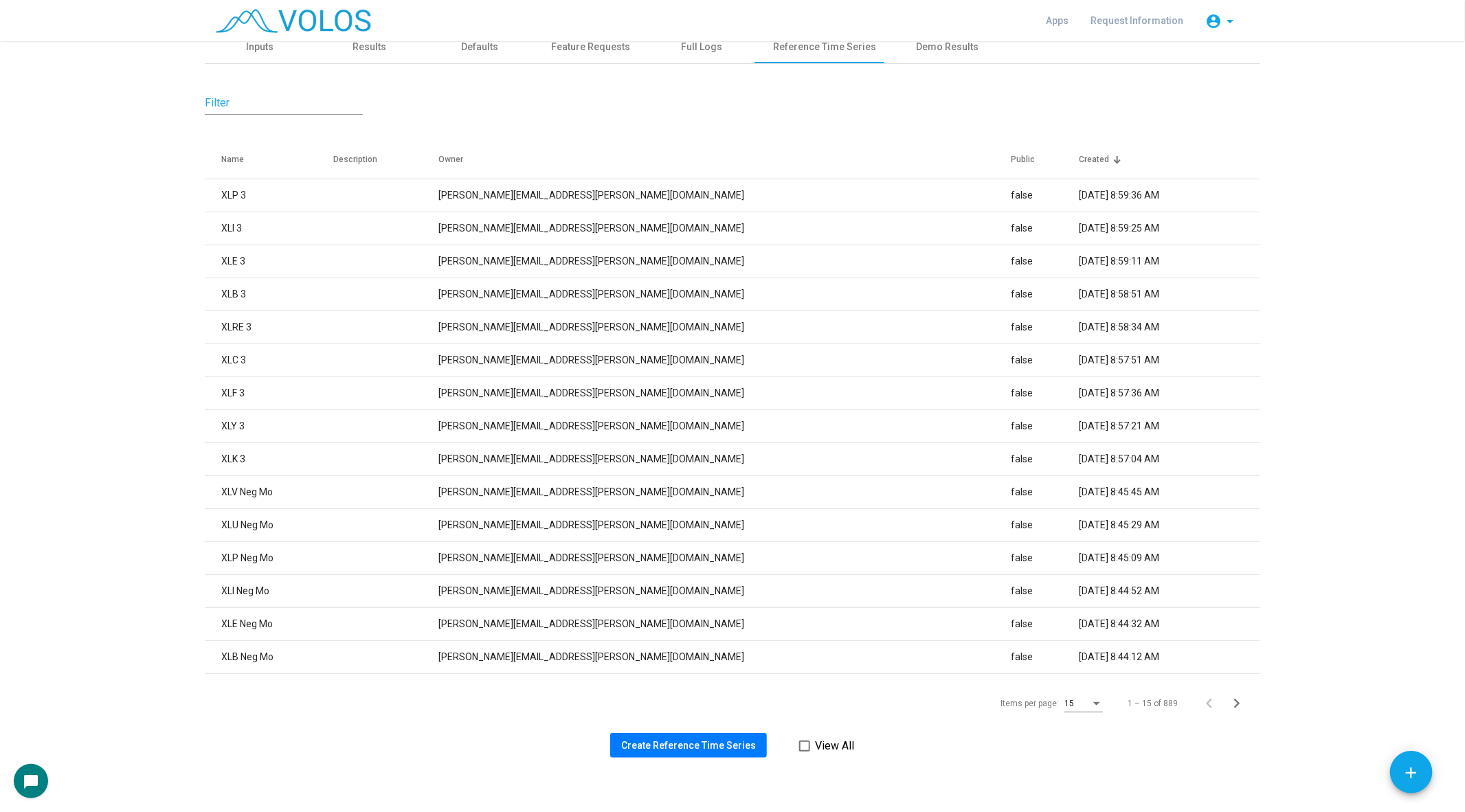
click at [676, 738] on button "Create Reference Time Series" at bounding box center [688, 746] width 157 height 24
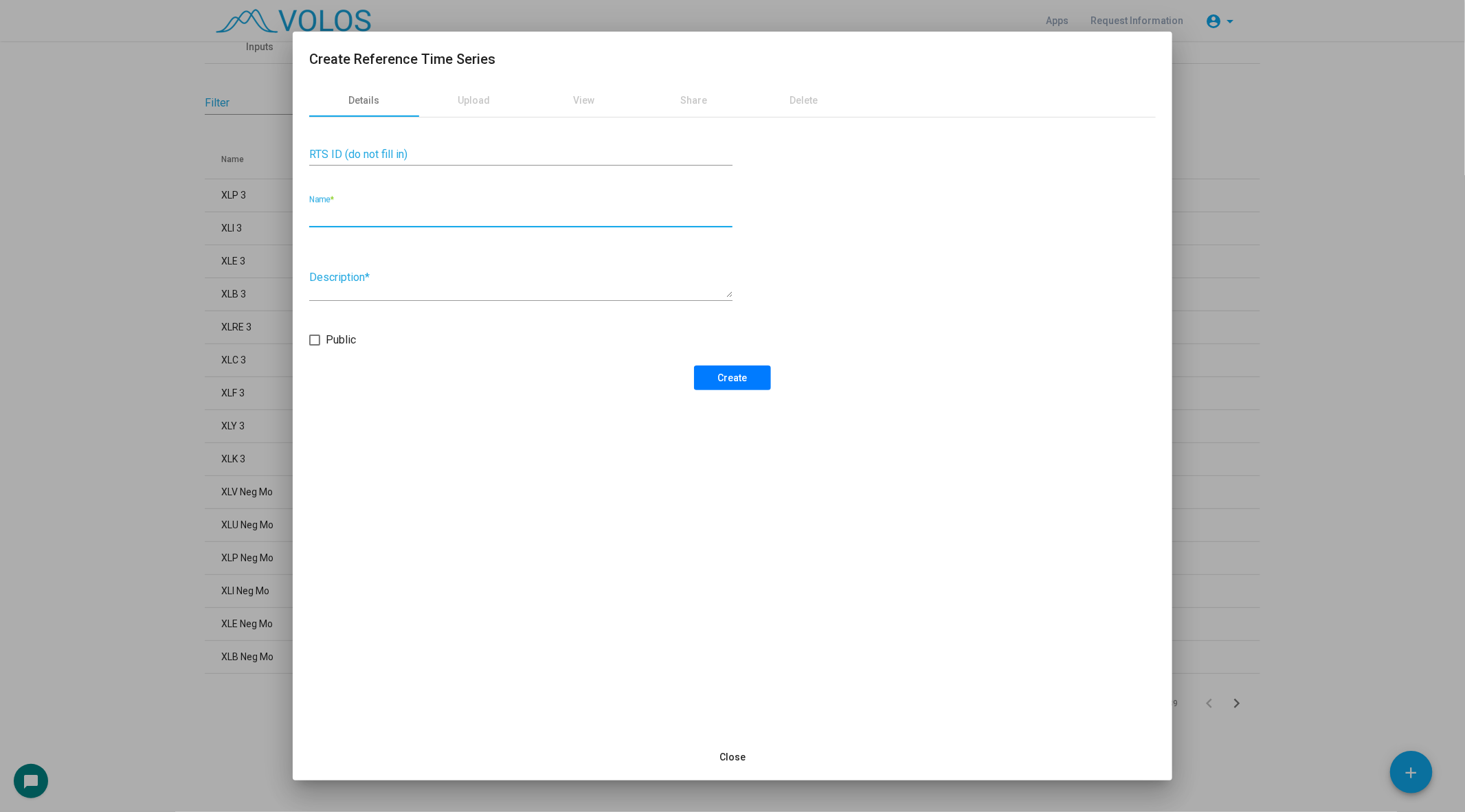
click at [456, 220] on input "Name *" at bounding box center [521, 215] width 424 height 12
type input "*****"
click at [746, 382] on span "Create" at bounding box center [732, 378] width 30 height 11
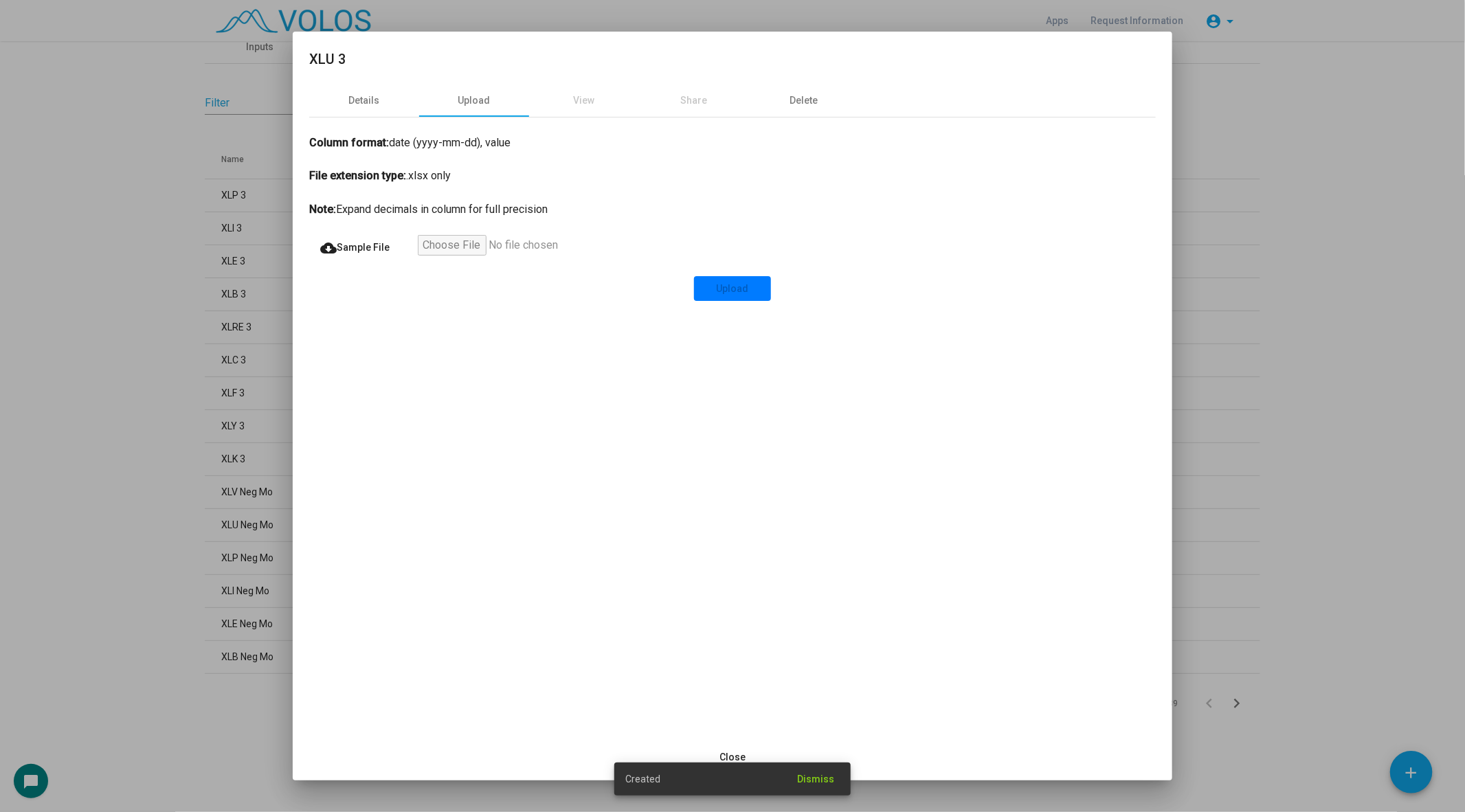
click at [459, 239] on input "file" at bounding box center [501, 248] width 169 height 24
type input "**********"
click at [732, 278] on button "Upload" at bounding box center [732, 289] width 77 height 24
click at [156, 396] on div at bounding box center [732, 406] width 1465 height 812
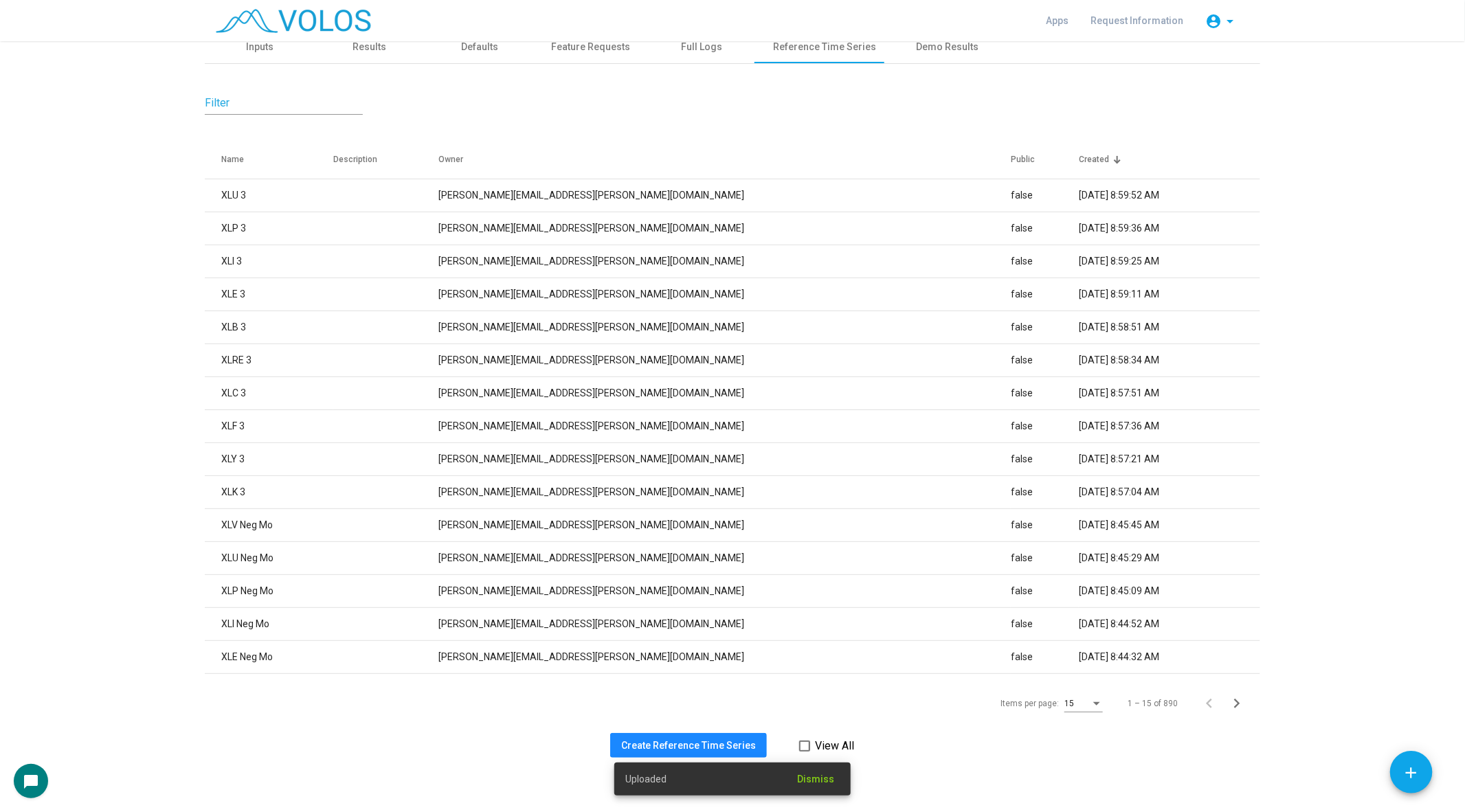
click at [702, 743] on span "Create Reference Time Series" at bounding box center [689, 746] width 135 height 11
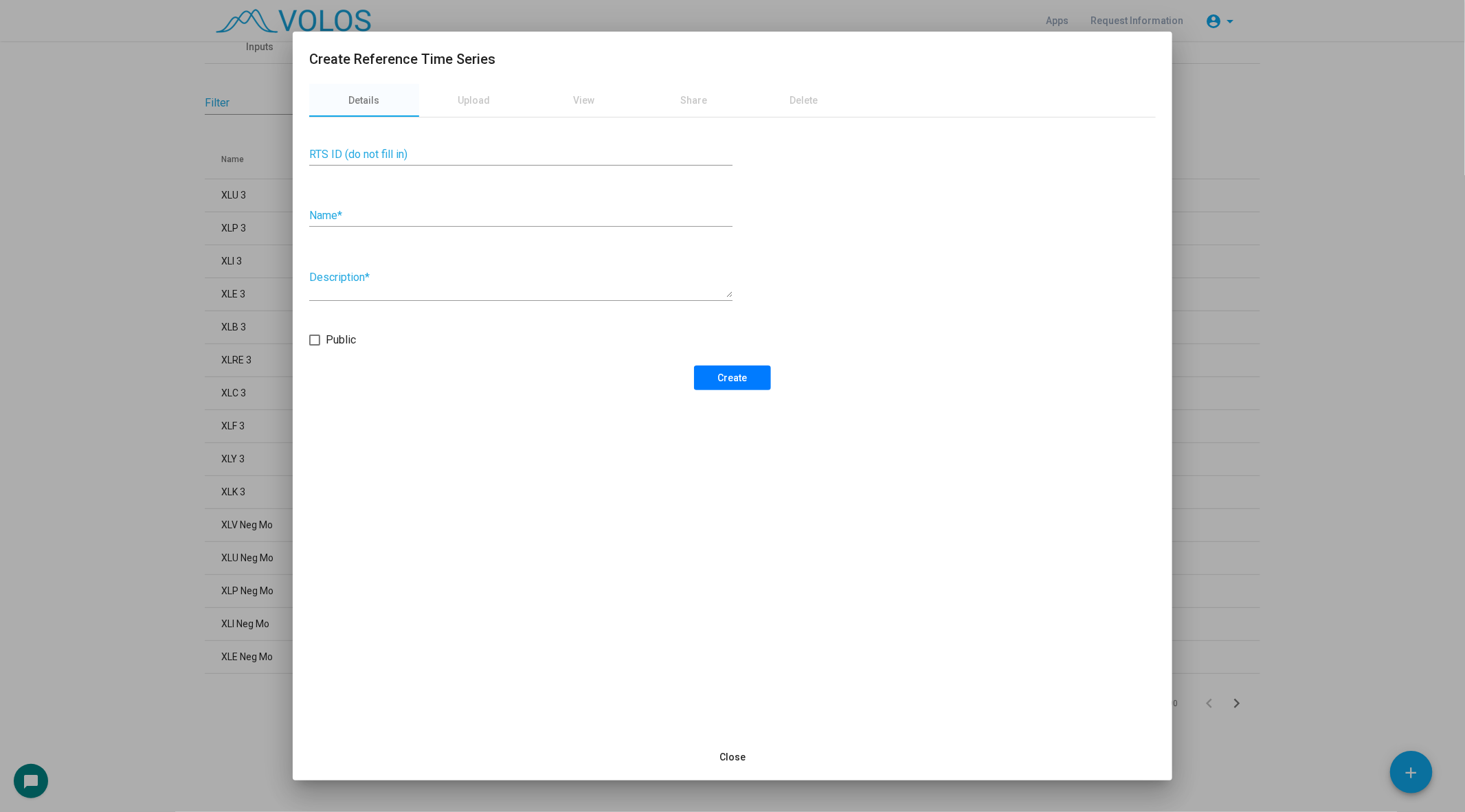
click at [405, 220] on input "Name *" at bounding box center [521, 215] width 424 height 12
type input "*****"
click at [750, 395] on div "Details Upload View Share Delete RTS ID (do not fill in) ***** Name * Descripti…" at bounding box center [732, 409] width 880 height 650
click at [744, 379] on span "Create" at bounding box center [732, 378] width 30 height 11
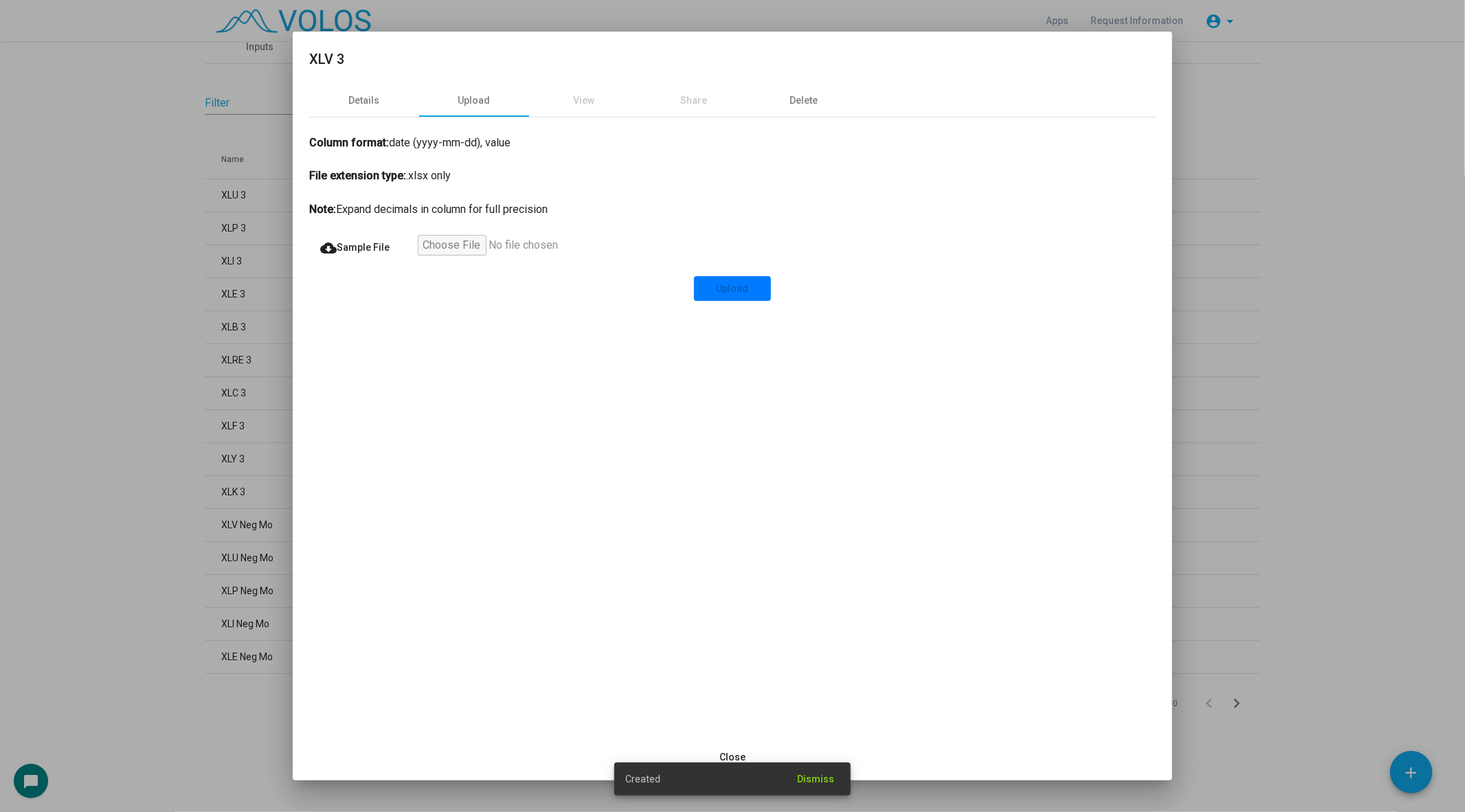
click at [460, 239] on input "file" at bounding box center [501, 248] width 169 height 24
type input "**********"
click at [706, 290] on button "Upload" at bounding box center [732, 289] width 77 height 24
click at [191, 369] on div at bounding box center [732, 406] width 1465 height 812
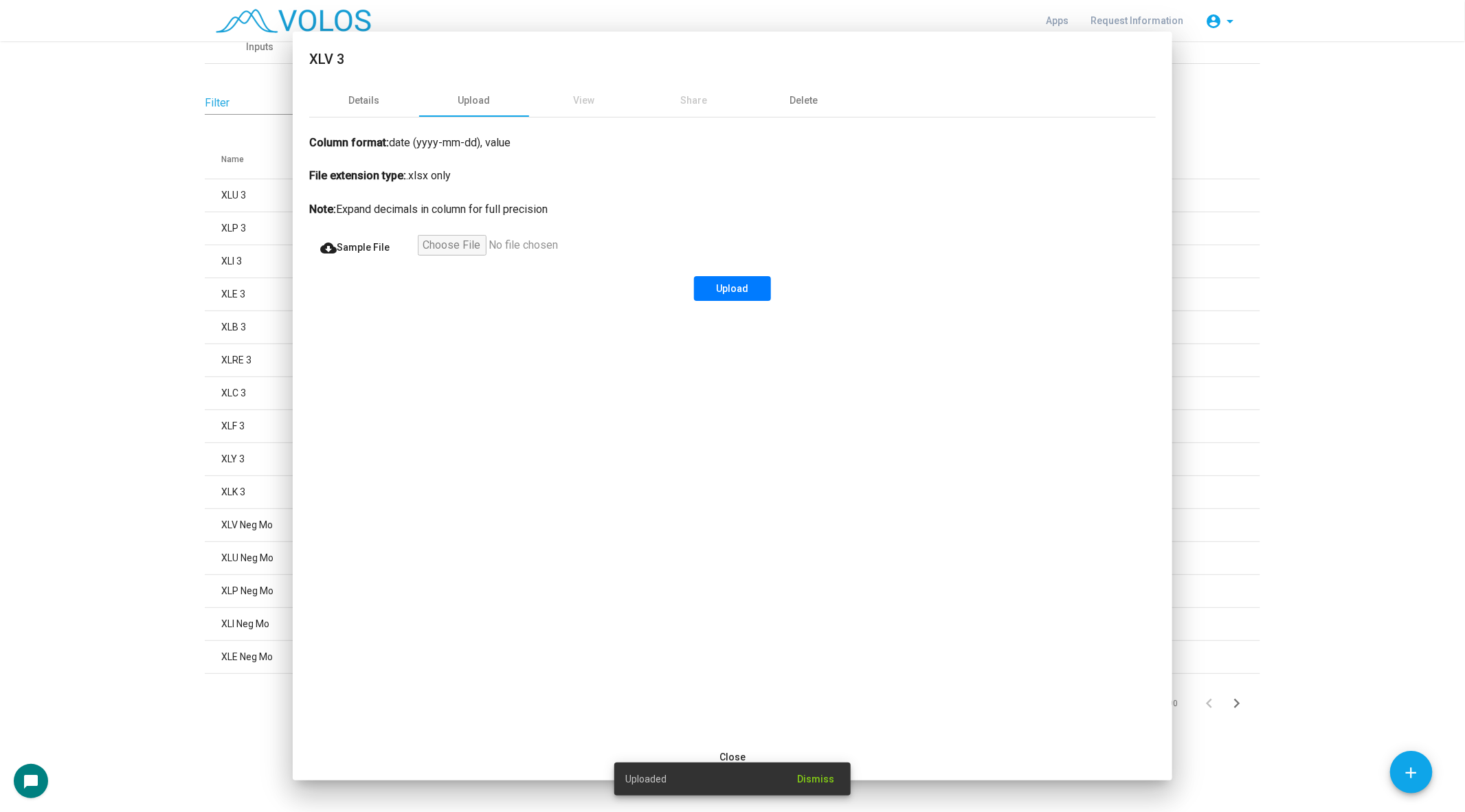
scroll to position [0, 0]
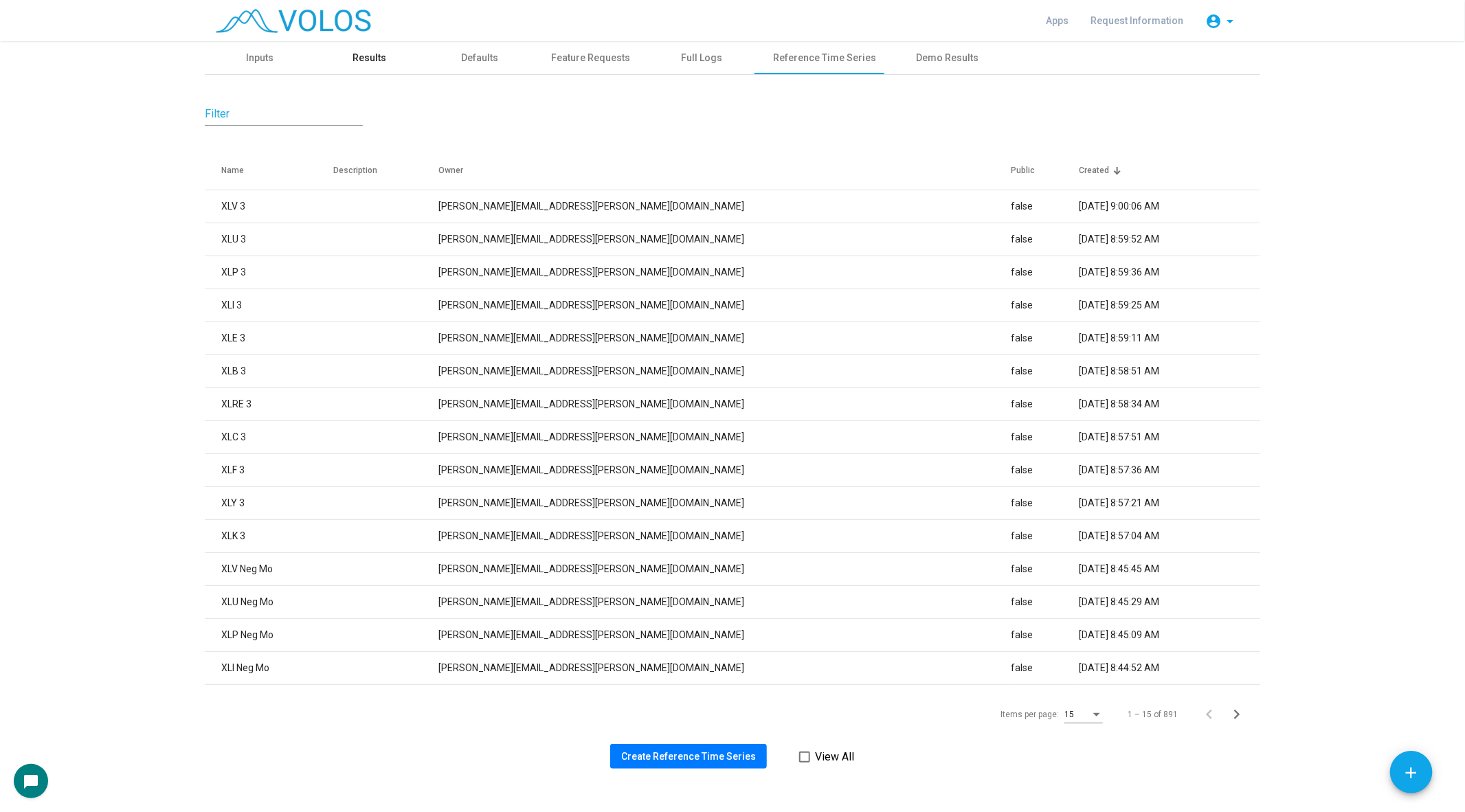
click at [382, 61] on div "Results" at bounding box center [370, 58] width 33 height 14
click at [348, 59] on div "Results" at bounding box center [370, 58] width 110 height 33
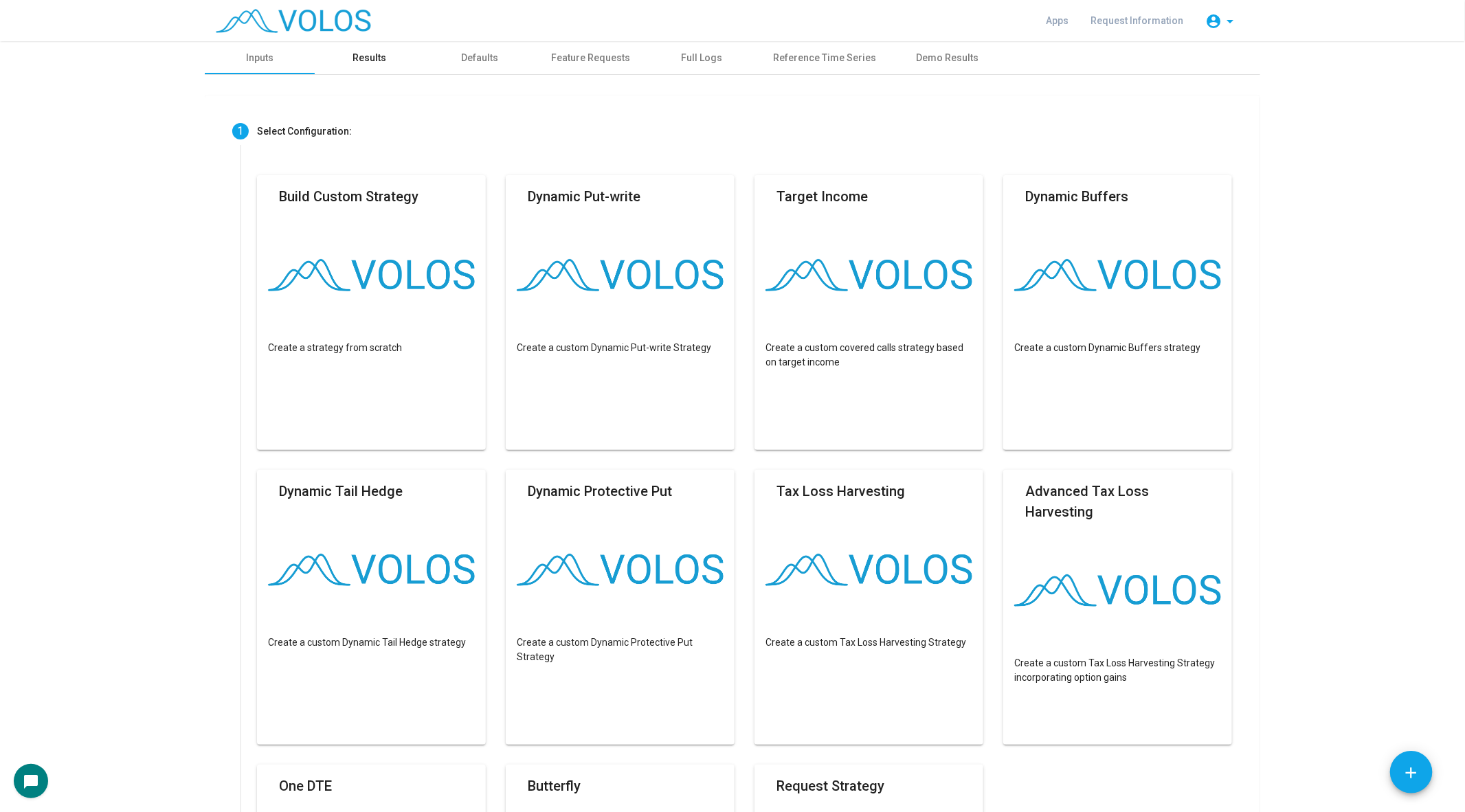
click at [342, 54] on div "Results" at bounding box center [370, 58] width 110 height 33
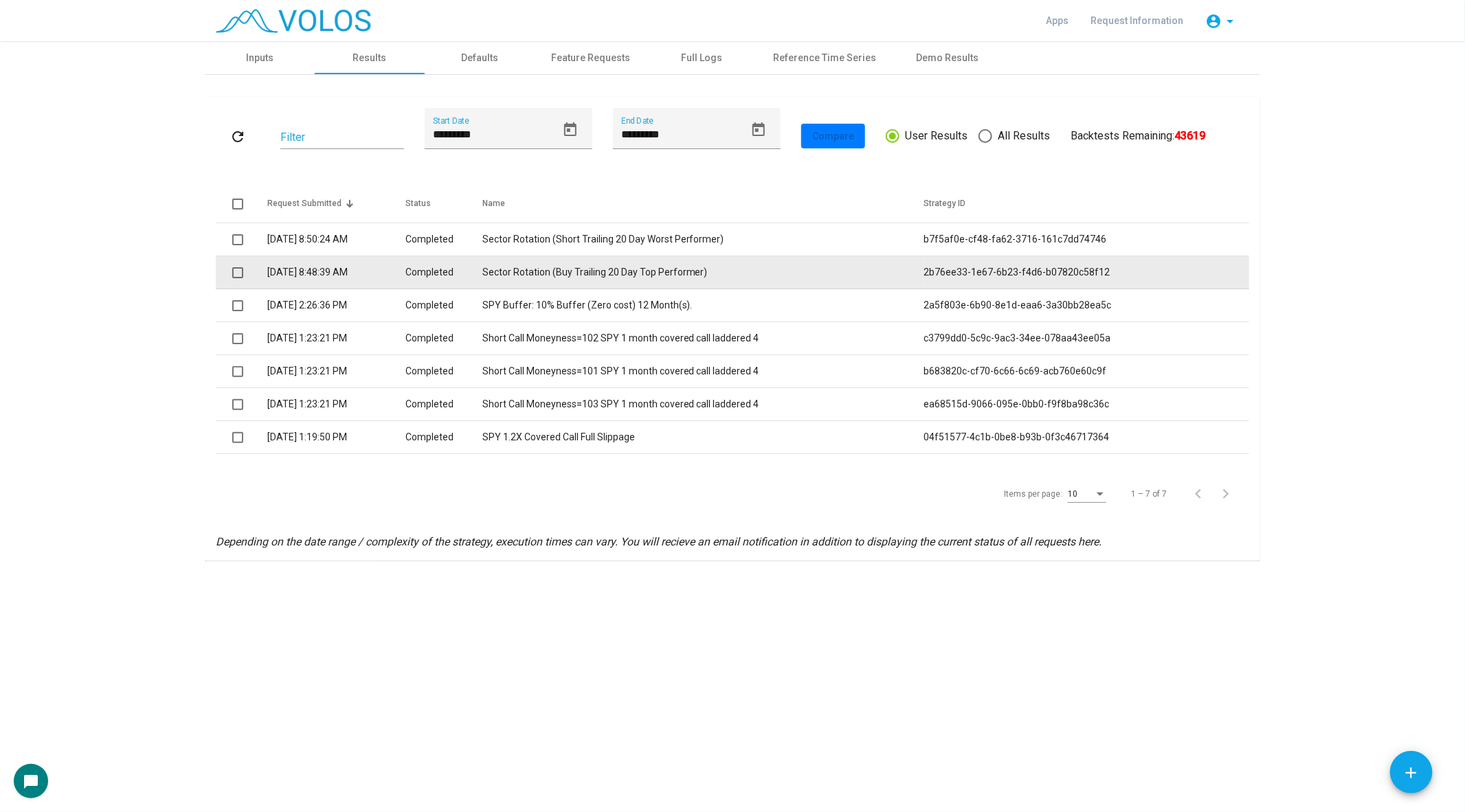
click at [651, 271] on td "Sector Rotation (Buy Trailing 20 Day Top Performer)" at bounding box center [703, 273] width 442 height 33
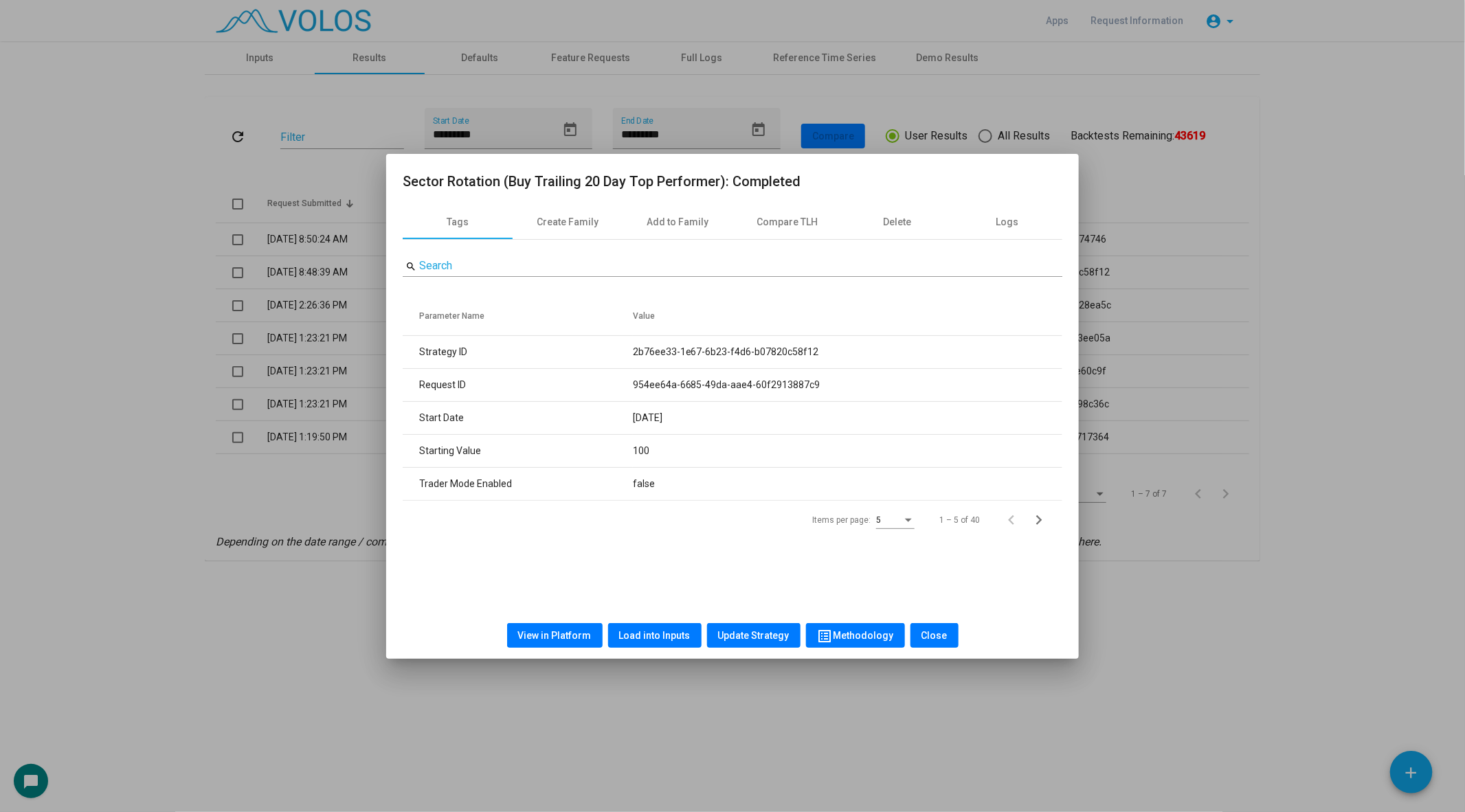
click at [1250, 356] on div at bounding box center [732, 406] width 1465 height 812
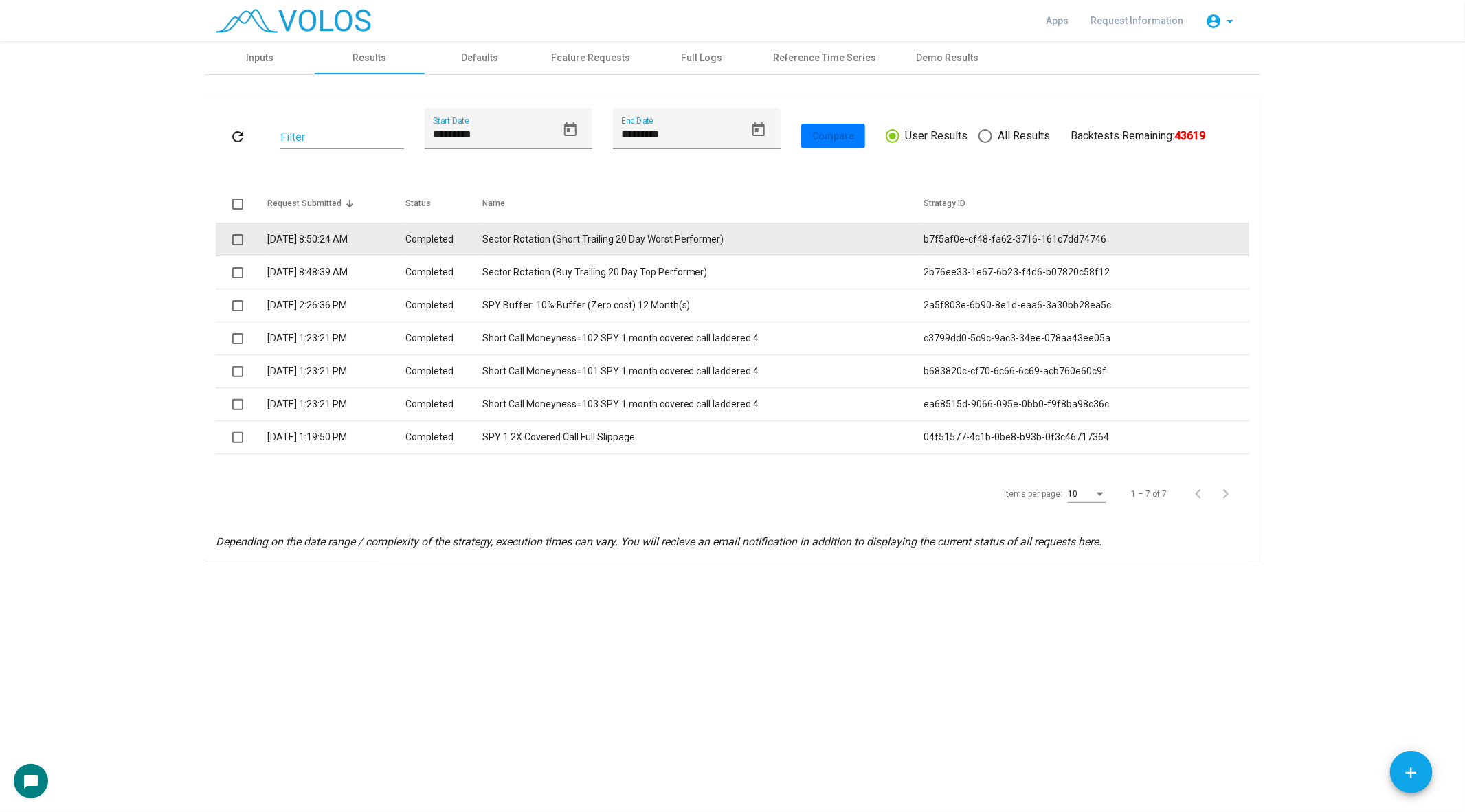
click at [686, 238] on td "Sector Rotation (Short Trailing 20 Day Worst Performer)" at bounding box center [703, 240] width 442 height 33
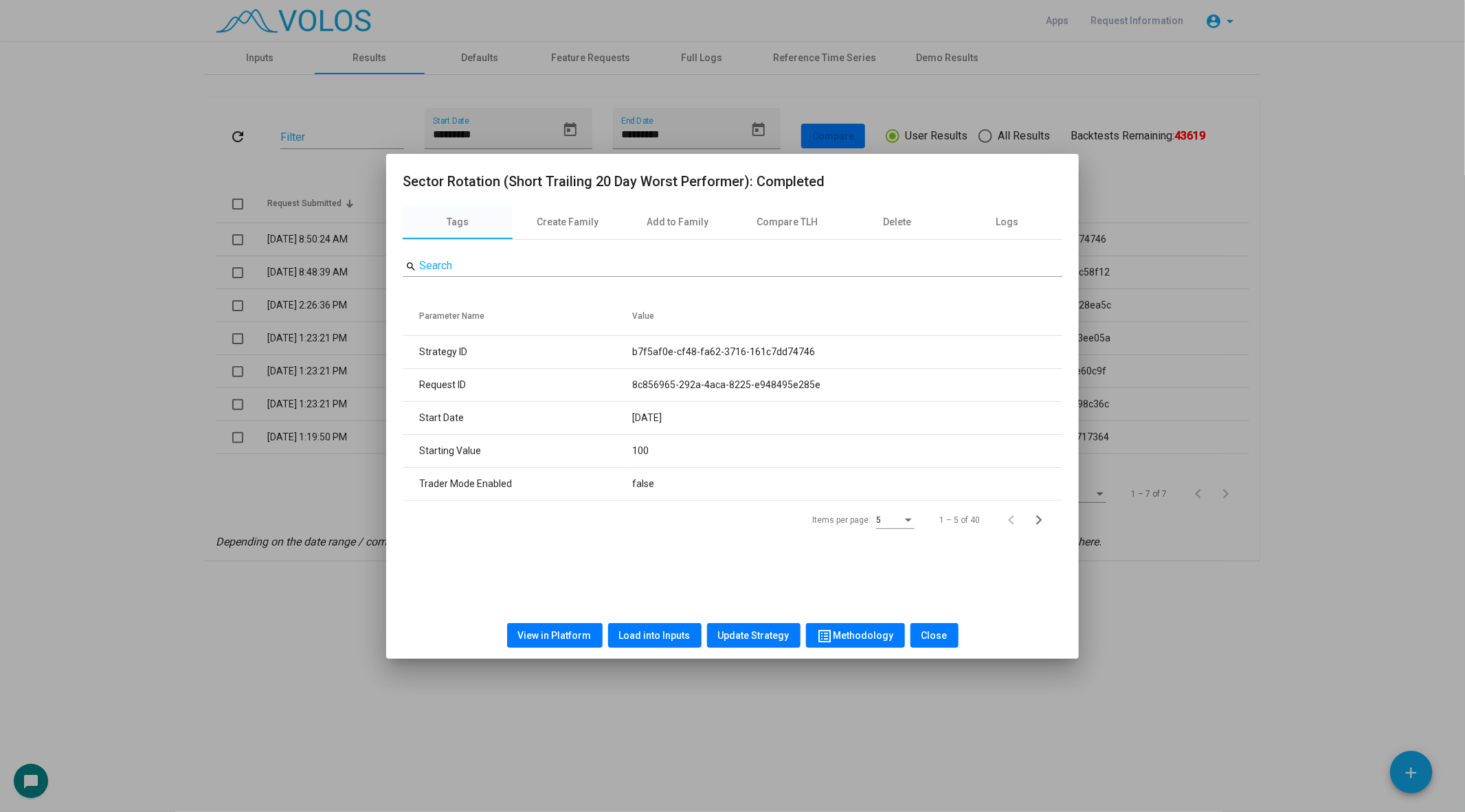
click at [235, 388] on div at bounding box center [732, 406] width 1465 height 812
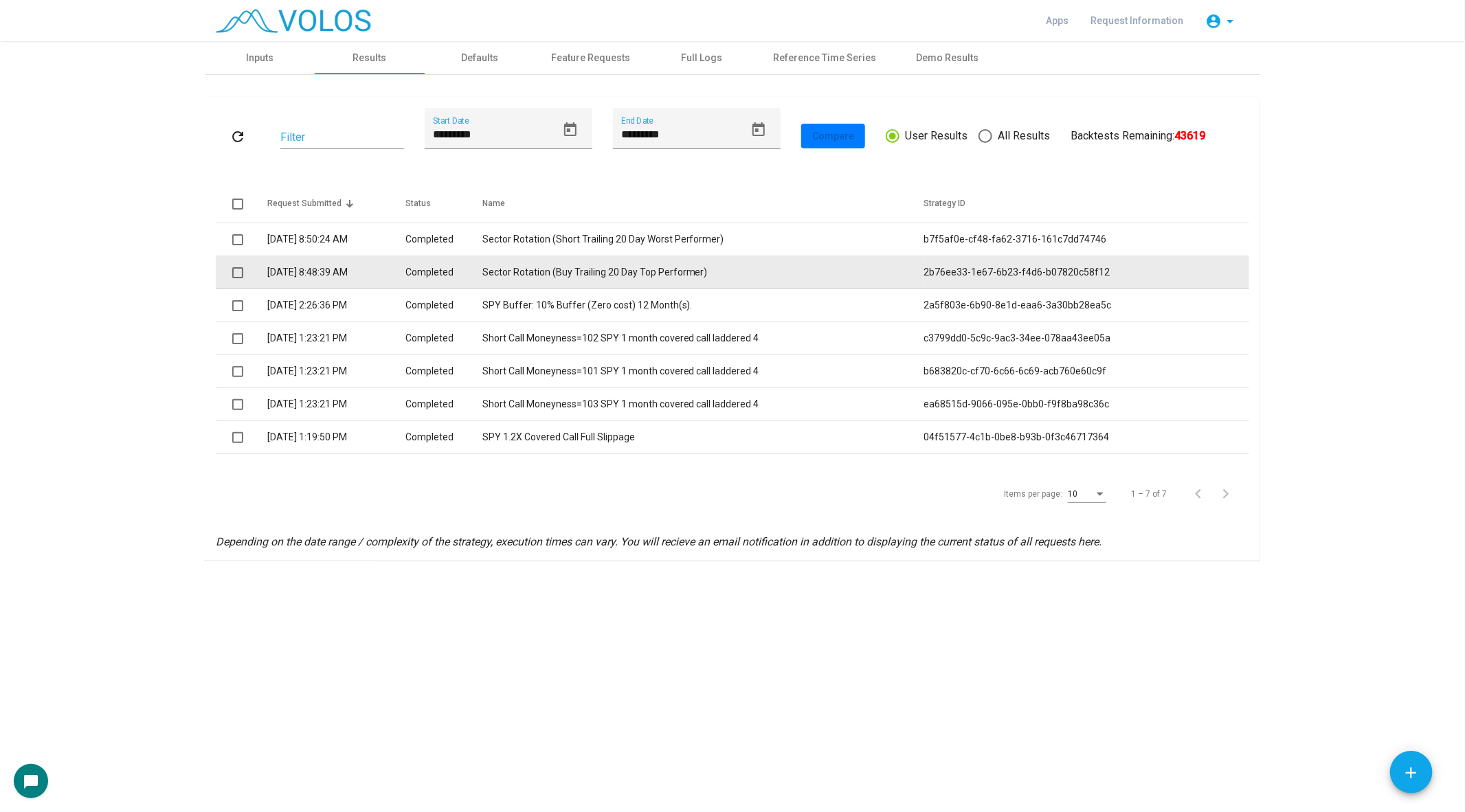
click at [568, 268] on td "Sector Rotation (Buy Trailing 20 Day Top Performer)" at bounding box center [703, 273] width 442 height 33
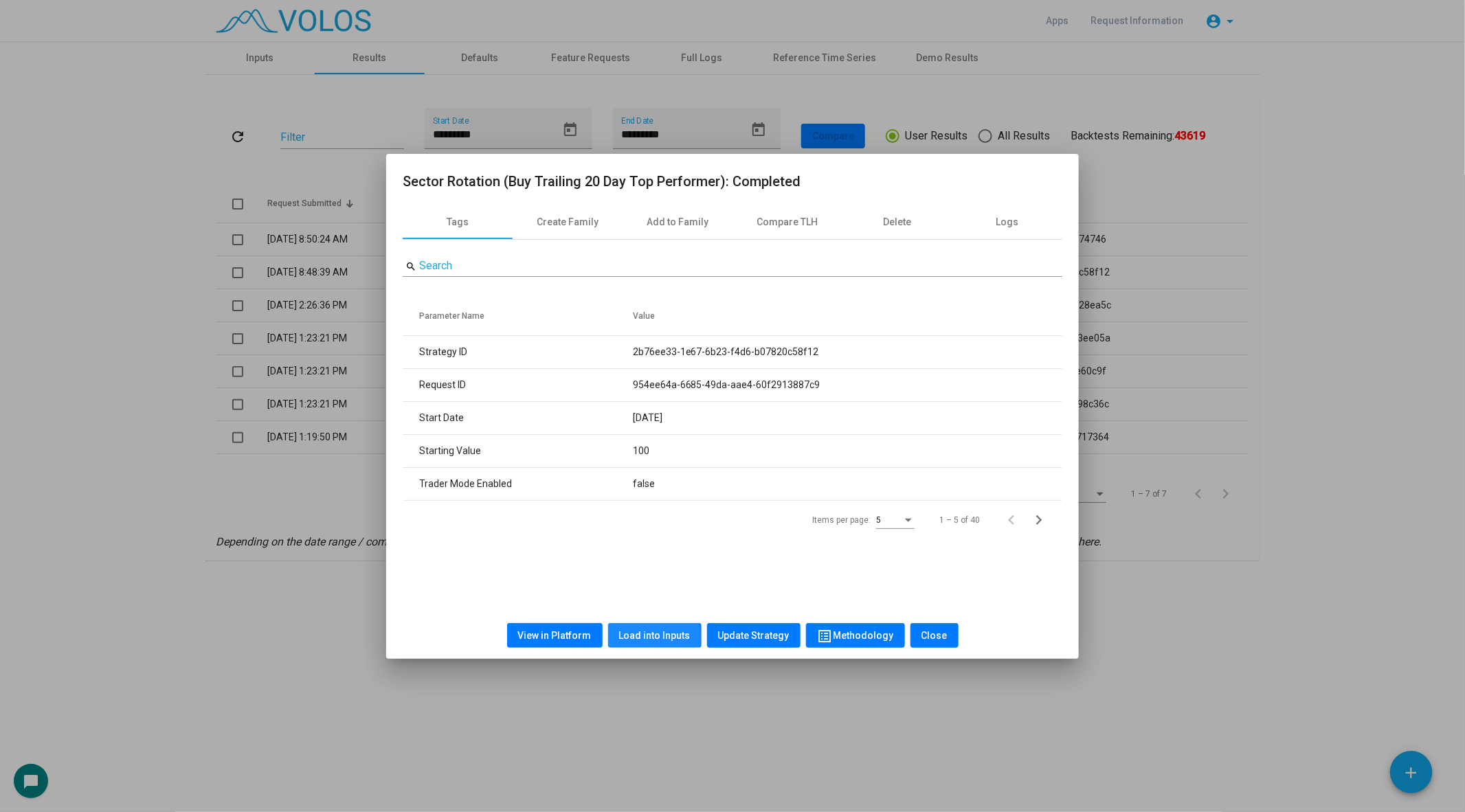
click at [637, 638] on span "Load into Inputs" at bounding box center [655, 635] width 72 height 11
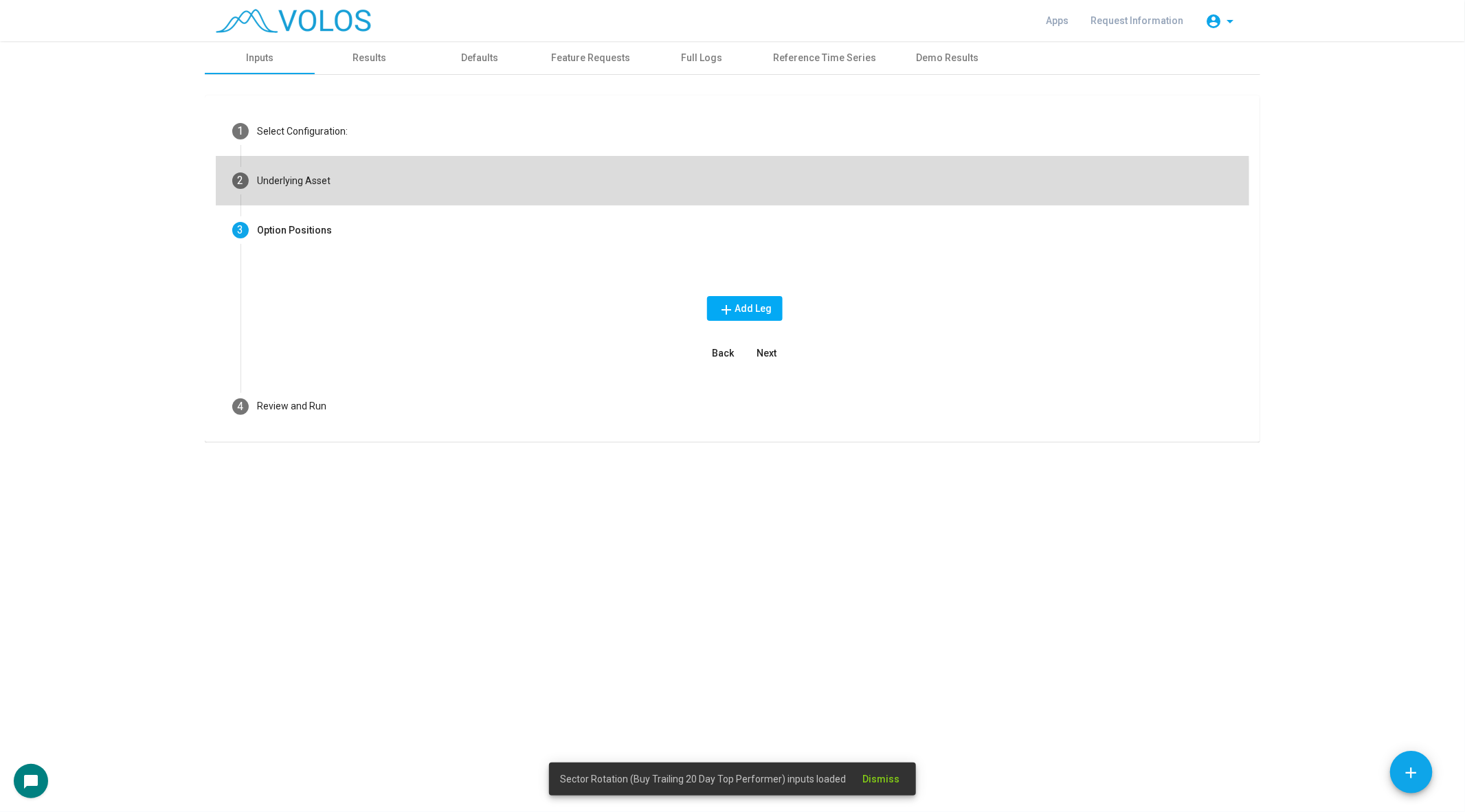
click at [344, 192] on mat-step-header "2 Underlying Asset" at bounding box center [732, 180] width 1034 height 50
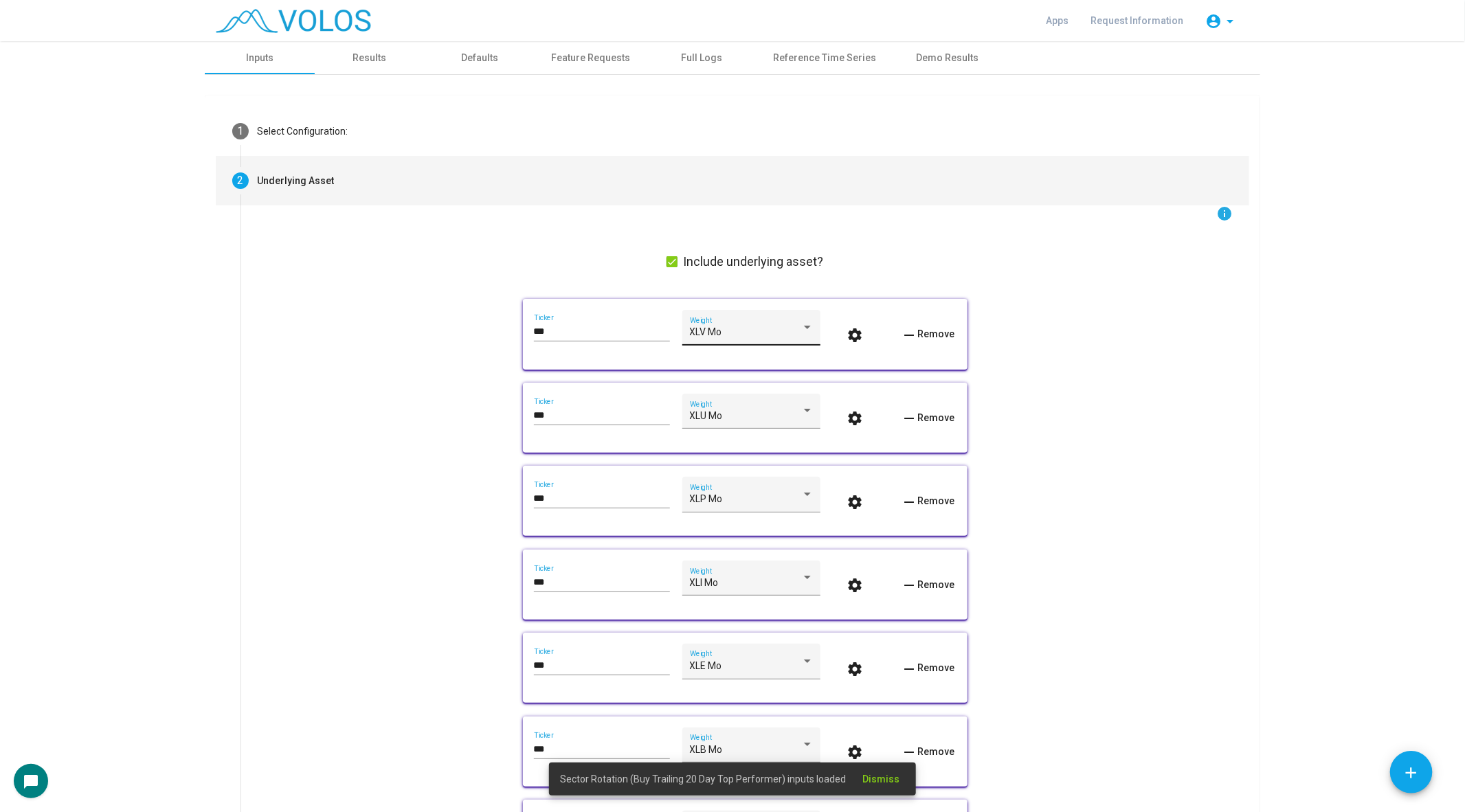
click at [750, 330] on div "XLV Mo" at bounding box center [745, 332] width 111 height 11
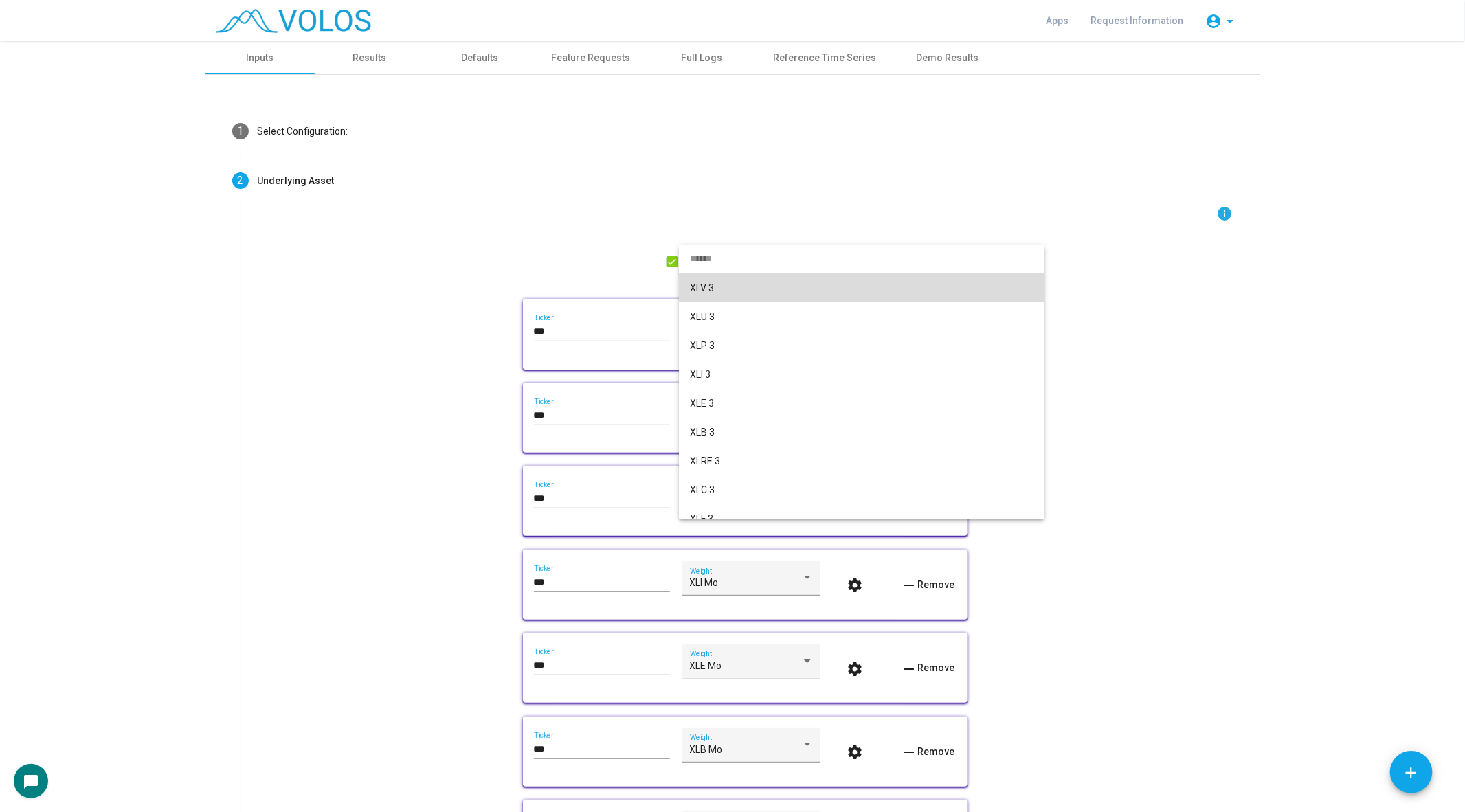
click at [740, 290] on span "XLV 3" at bounding box center [861, 287] width 344 height 29
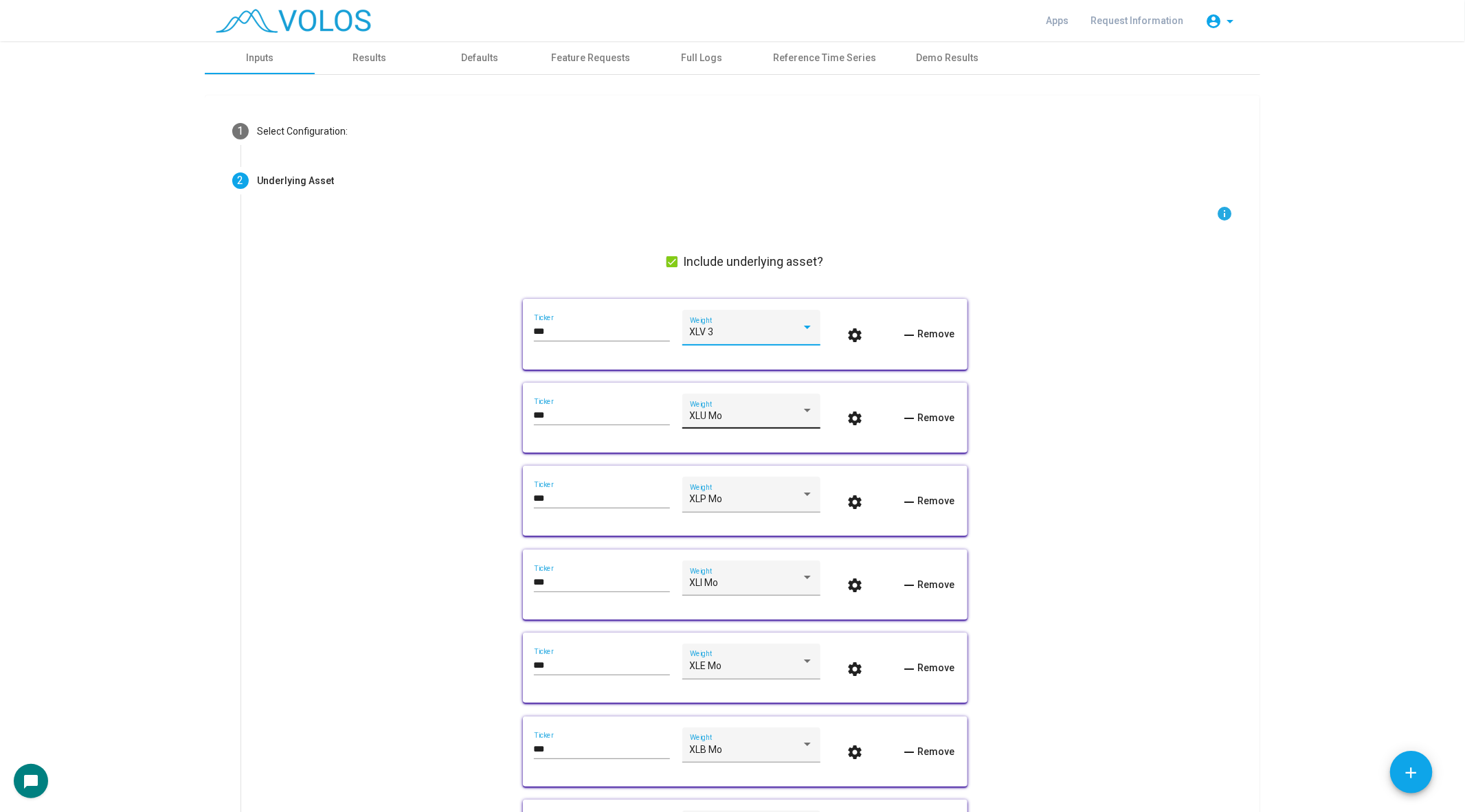
click at [730, 416] on div "XLU Mo" at bounding box center [745, 416] width 111 height 11
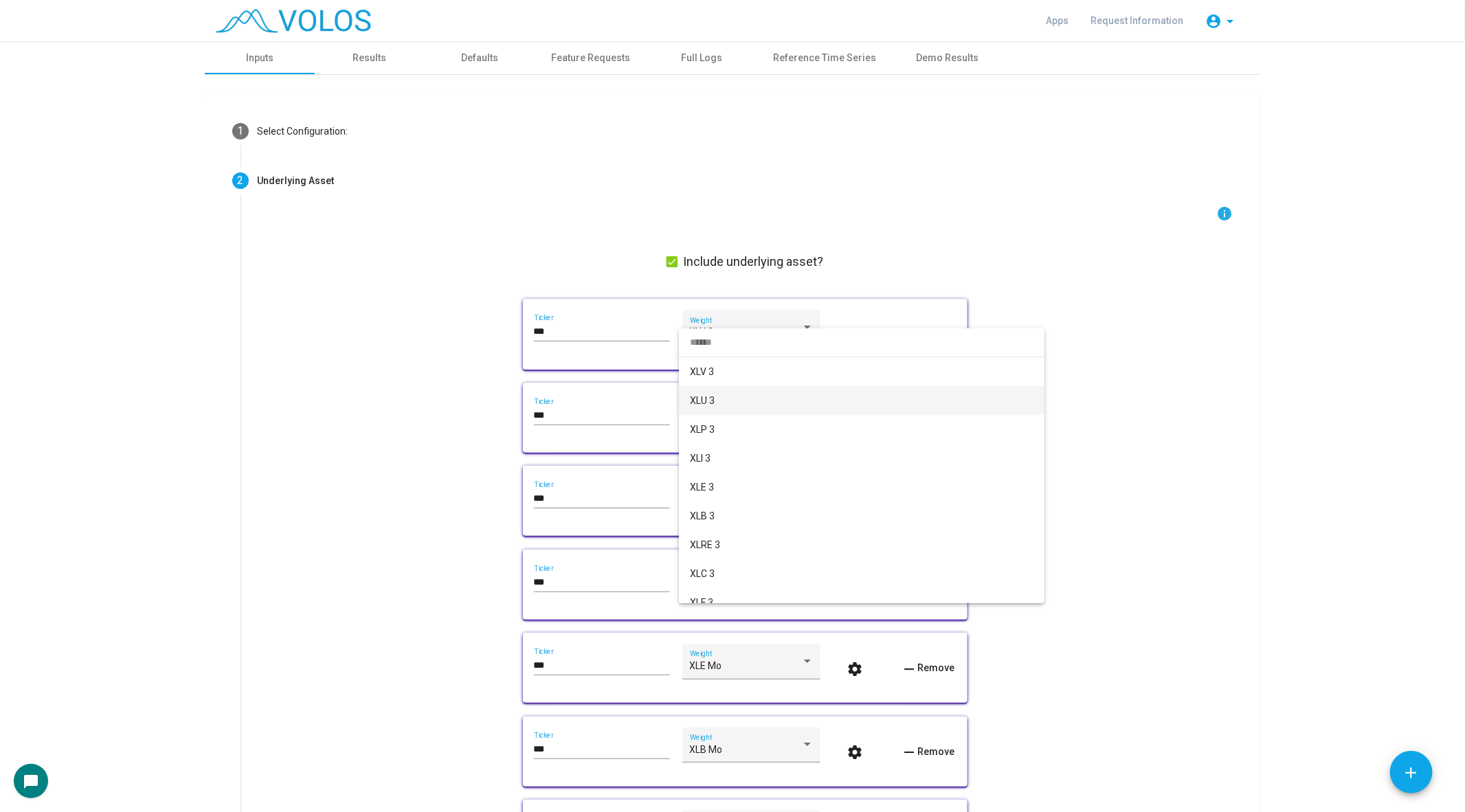
click at [727, 400] on span "XLU 3" at bounding box center [861, 400] width 344 height 29
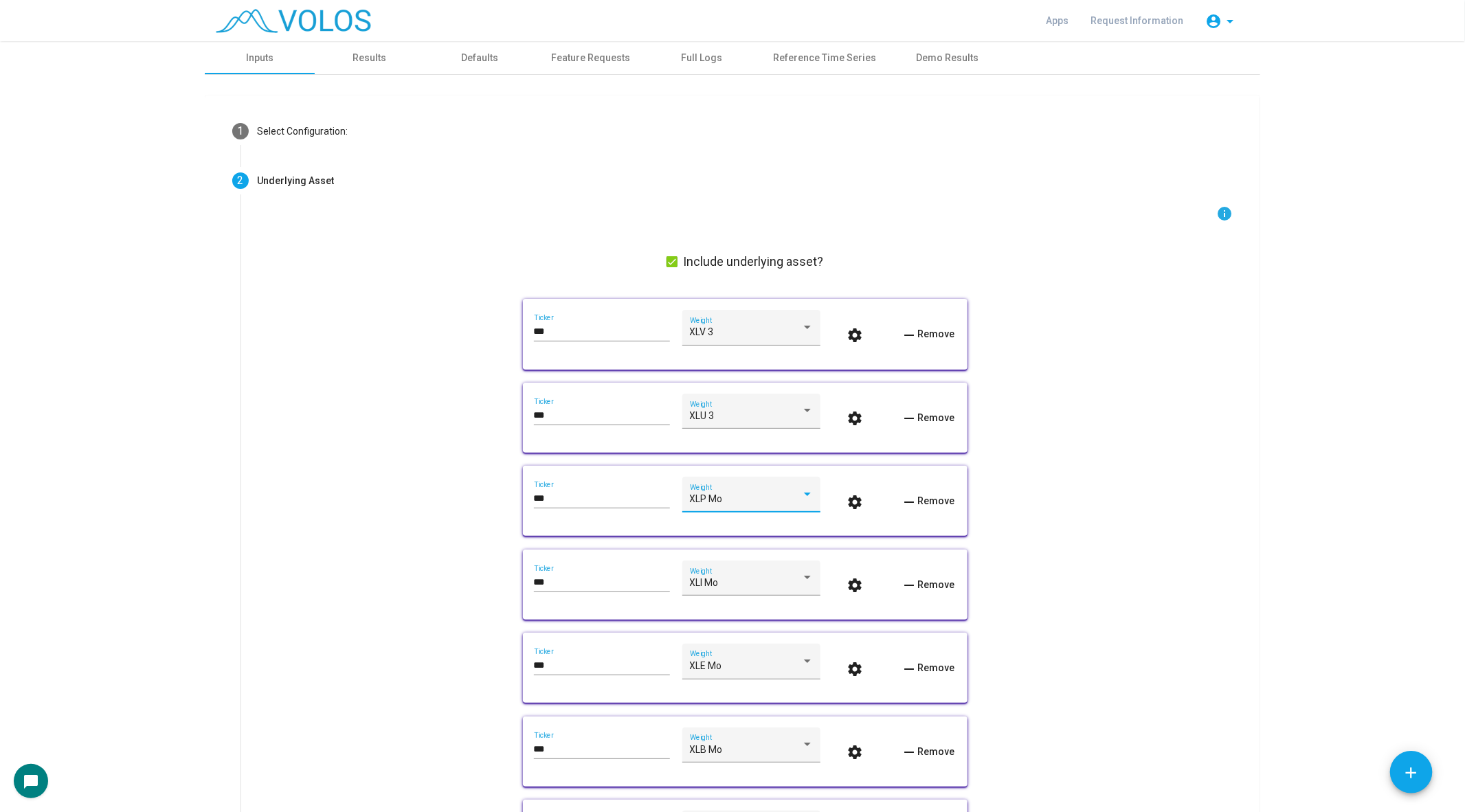
click at [731, 494] on div "XLP Mo" at bounding box center [745, 500] width 111 height 11
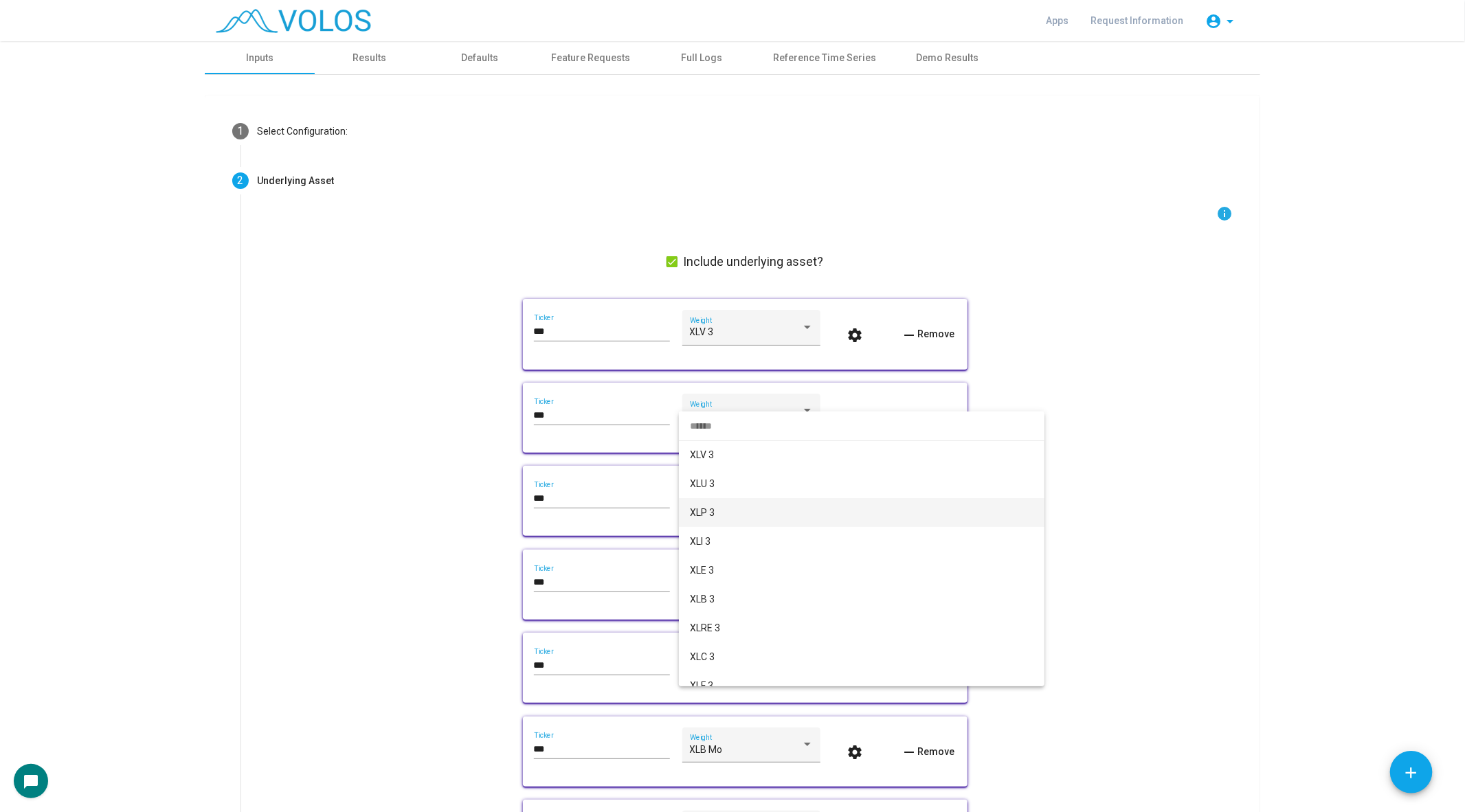
click at [725, 511] on span "XLP 3" at bounding box center [861, 512] width 344 height 29
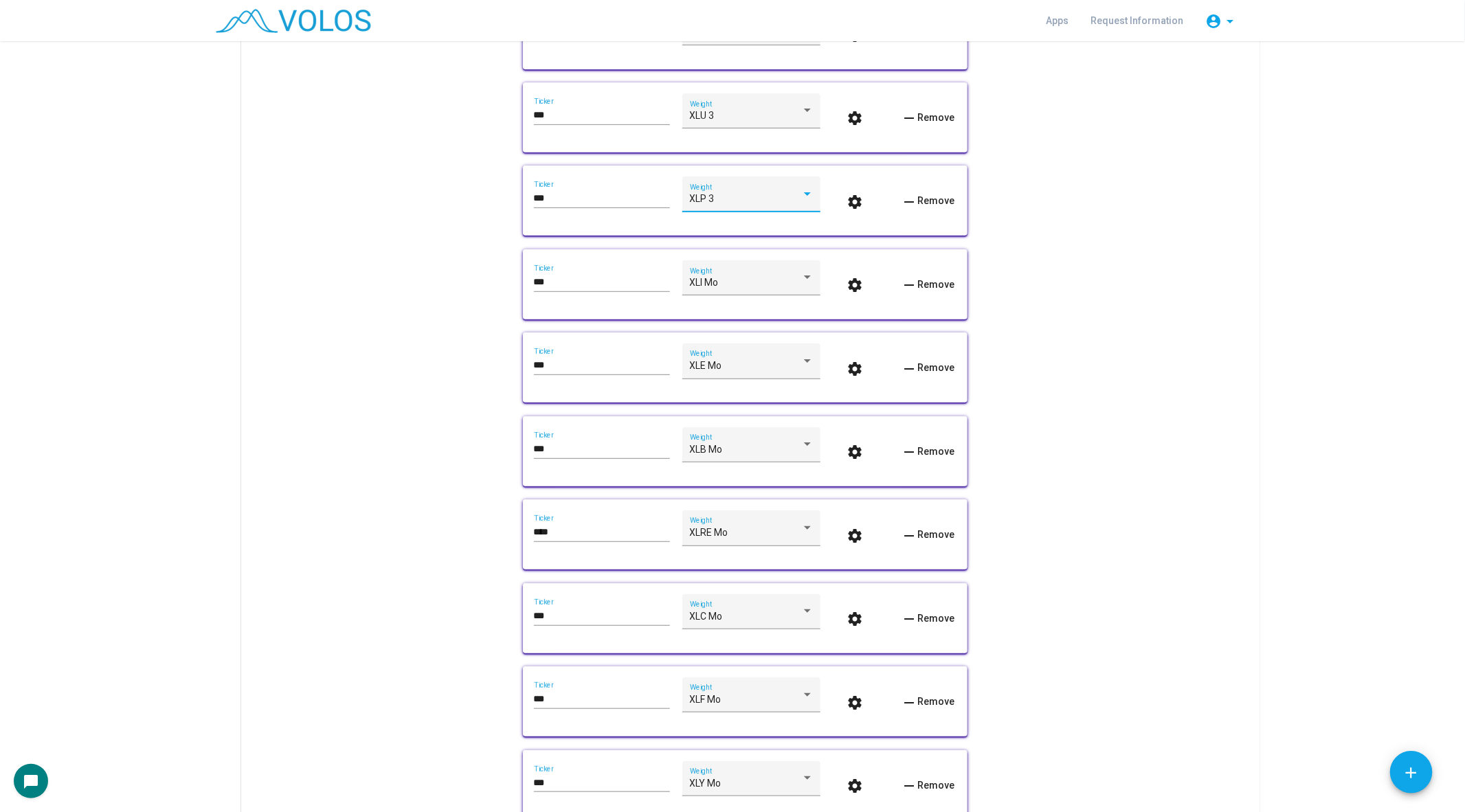
scroll to position [352, 0]
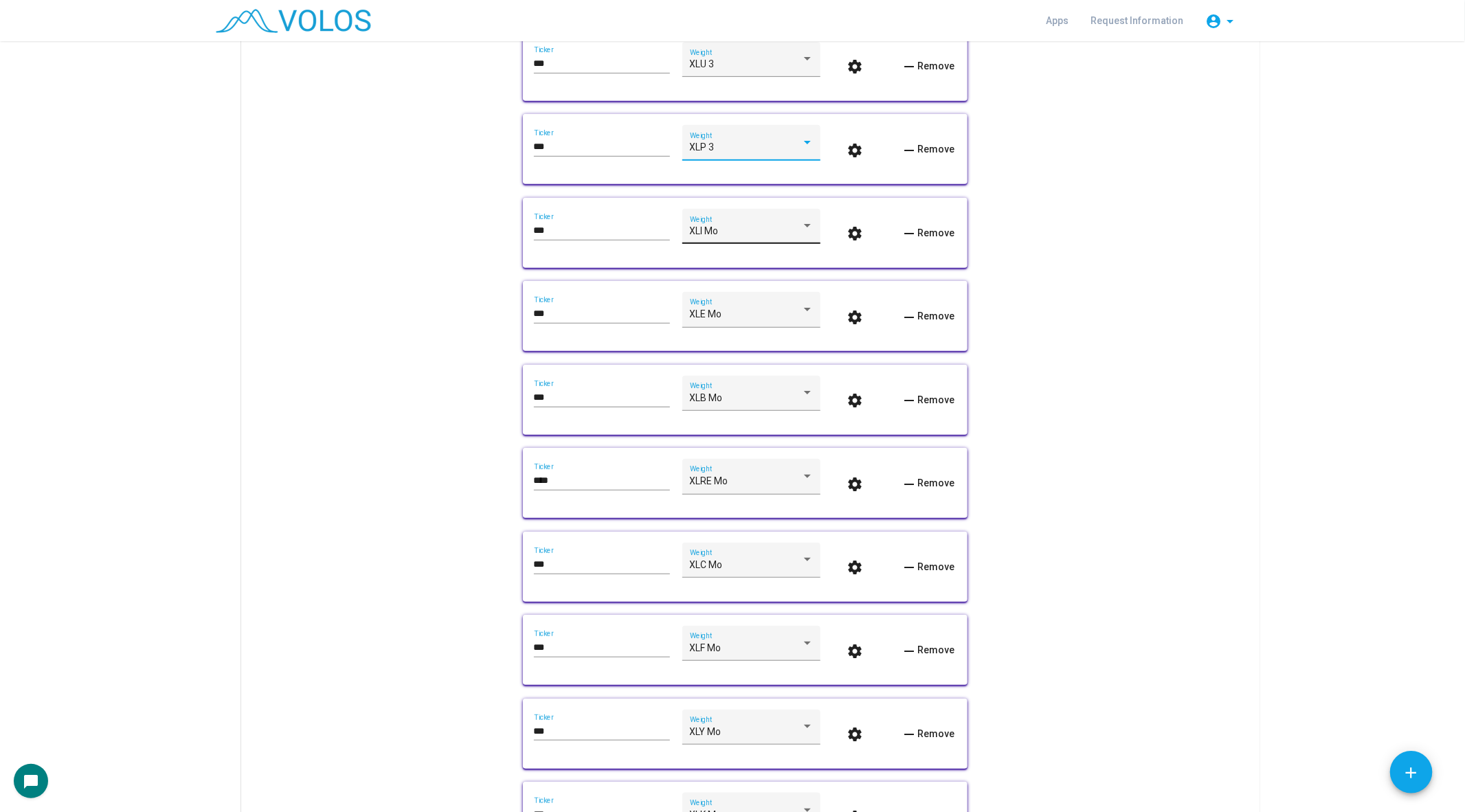
click at [721, 224] on div "XLI Mo Weight" at bounding box center [751, 230] width 123 height 28
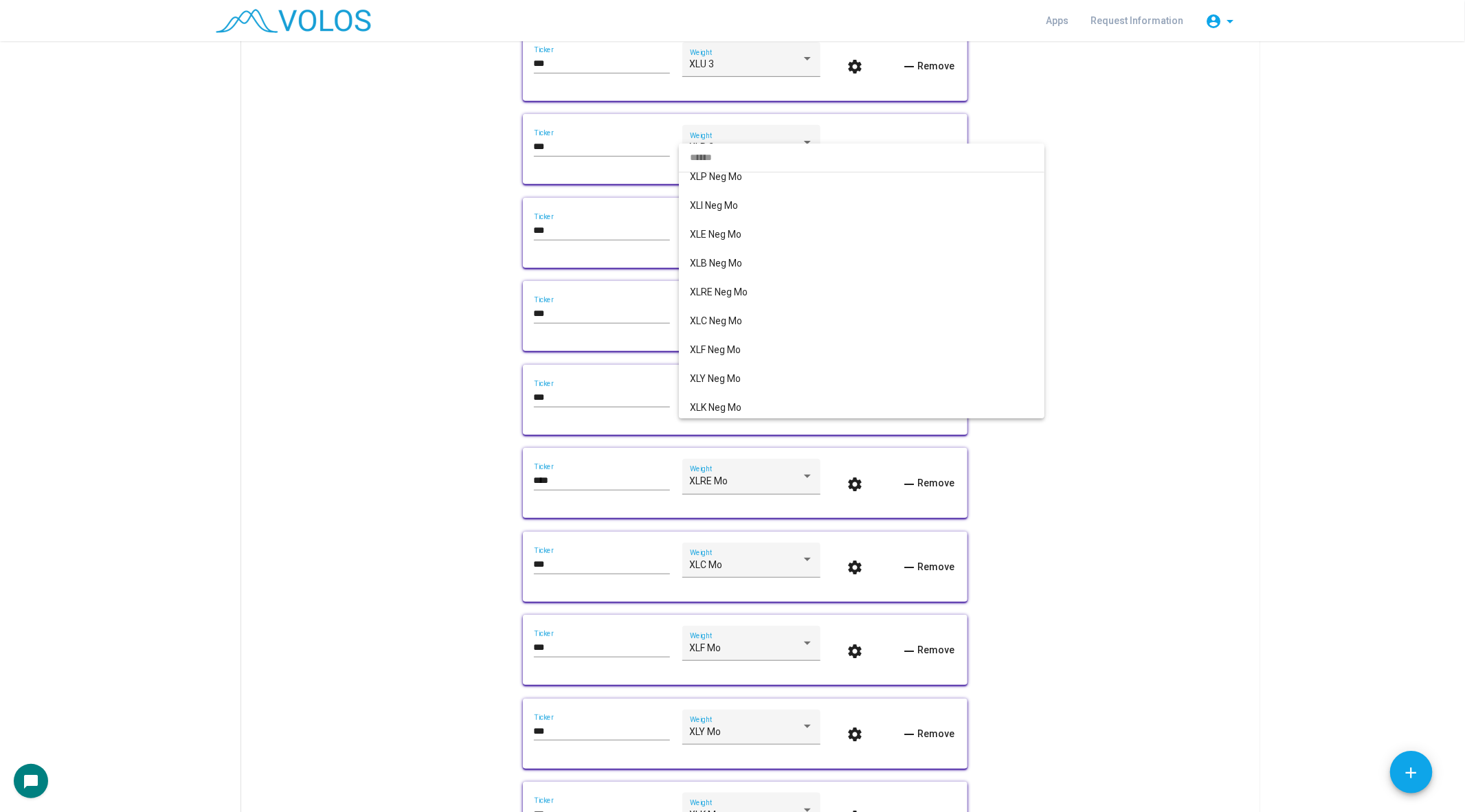
scroll to position [0, 0]
click at [718, 271] on span "XLI 3" at bounding box center [861, 273] width 344 height 29
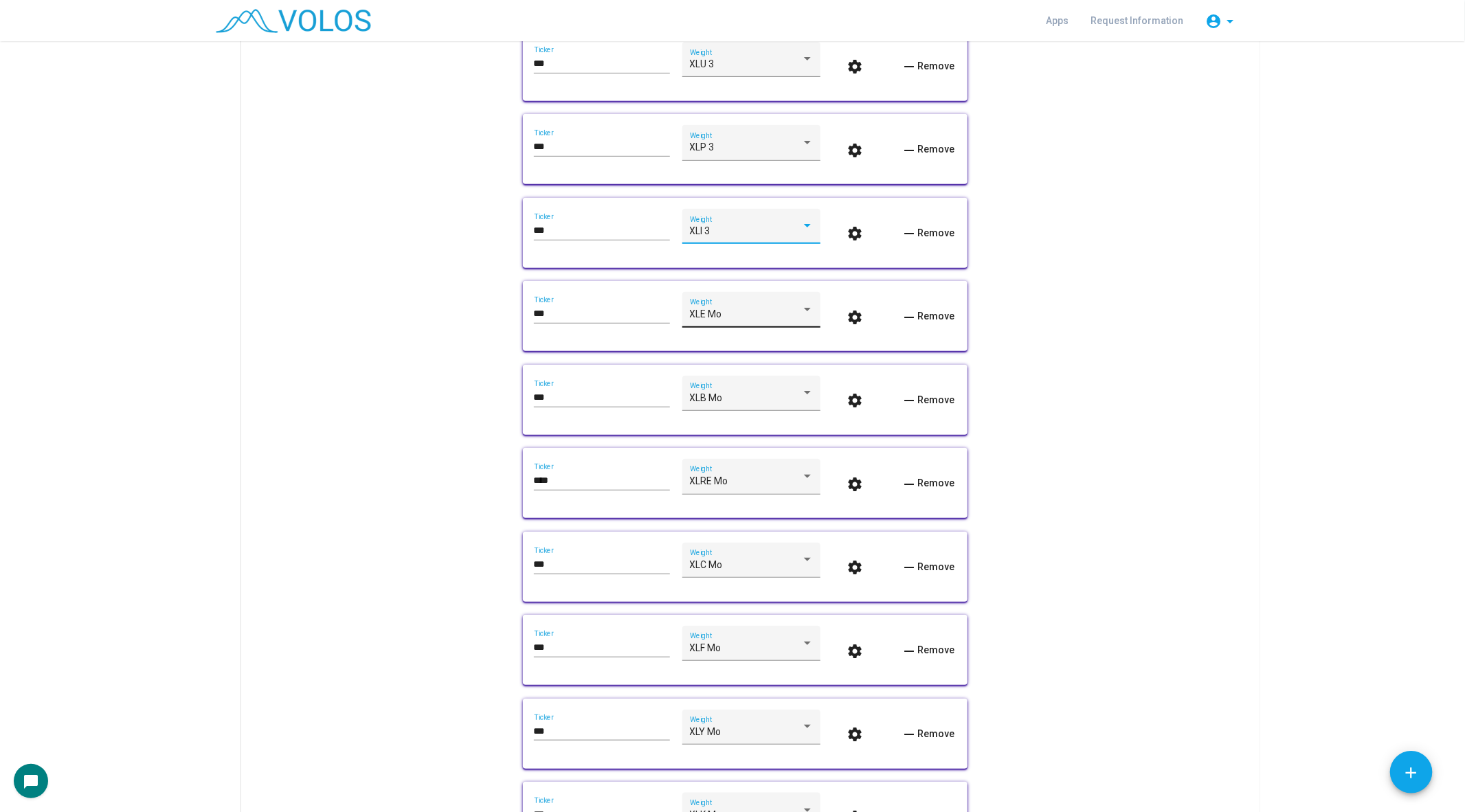
click at [687, 318] on div "XLE Mo Weight" at bounding box center [752, 310] width 138 height 35
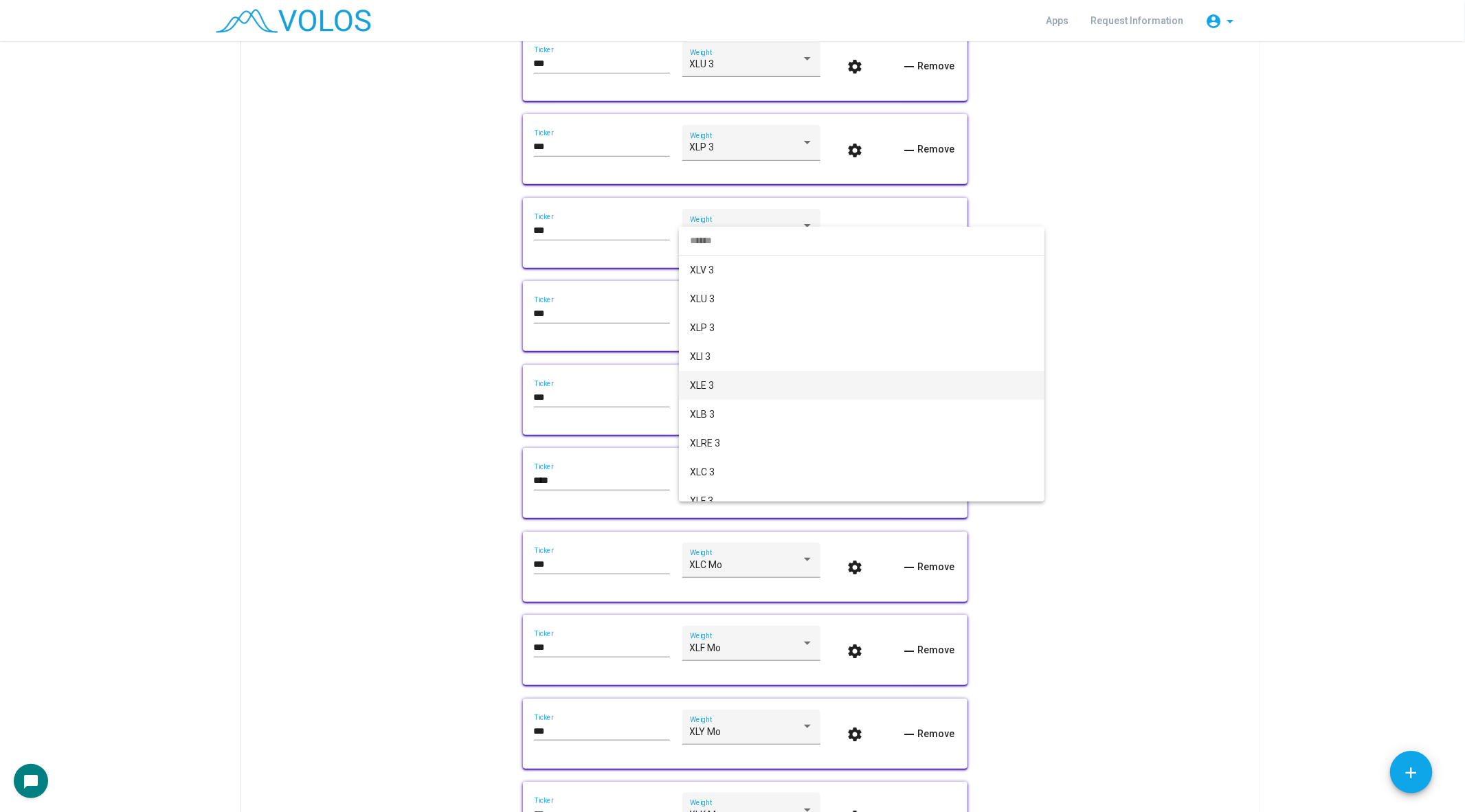
click at [718, 376] on span "XLE 3" at bounding box center [861, 385] width 344 height 29
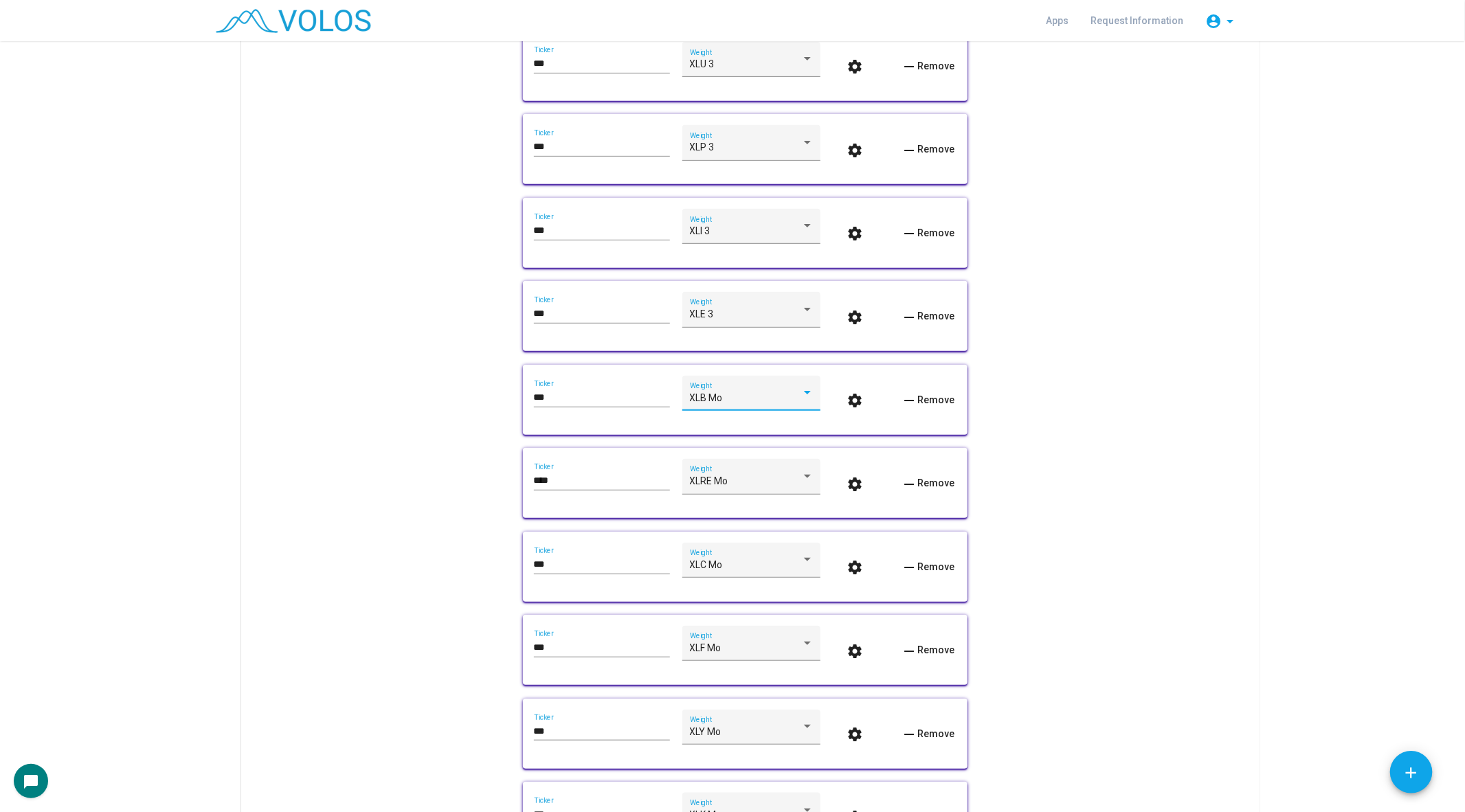
click at [703, 394] on span "XLB Mo" at bounding box center [706, 397] width 33 height 11
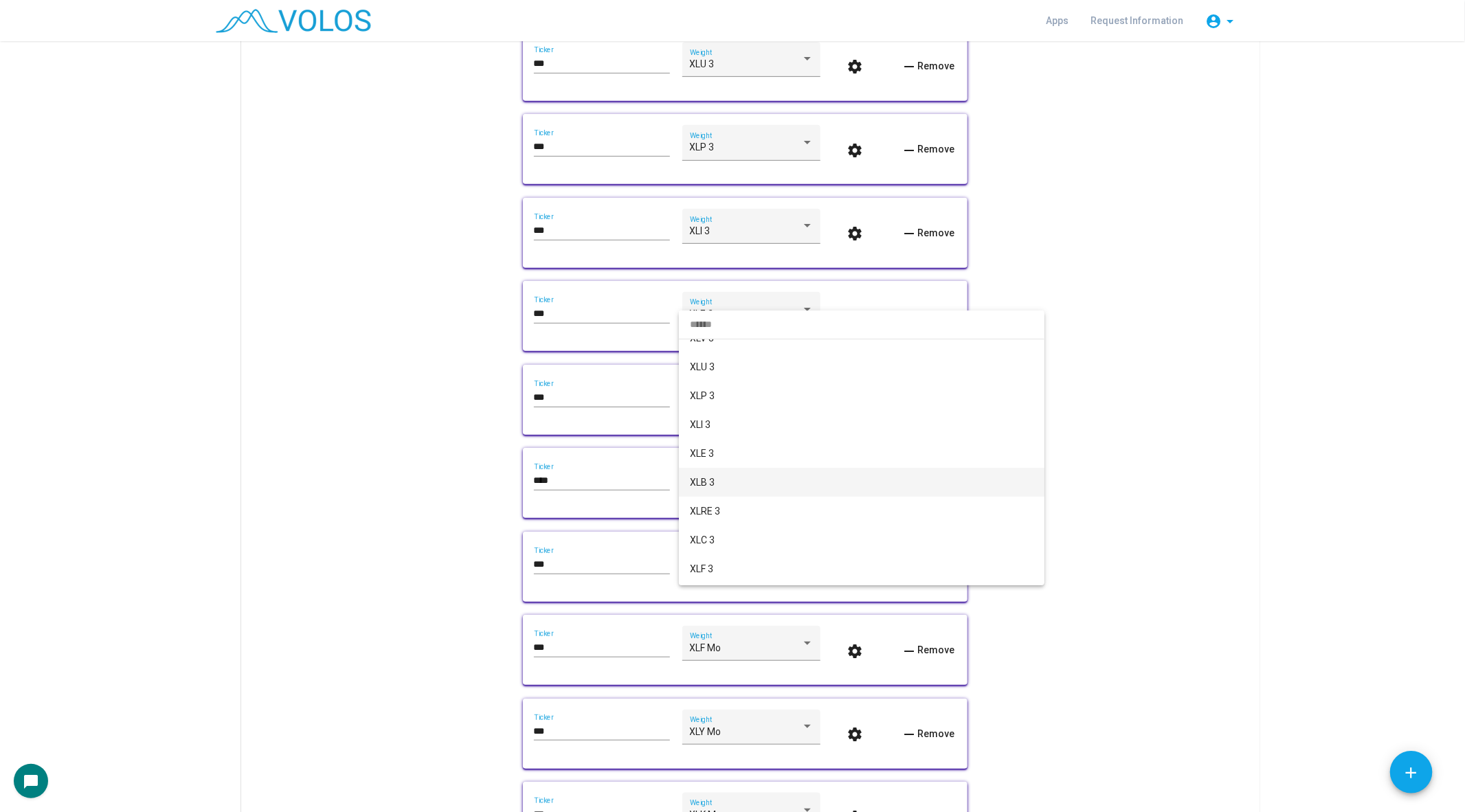
click at [725, 479] on span "XLB 3" at bounding box center [861, 482] width 344 height 29
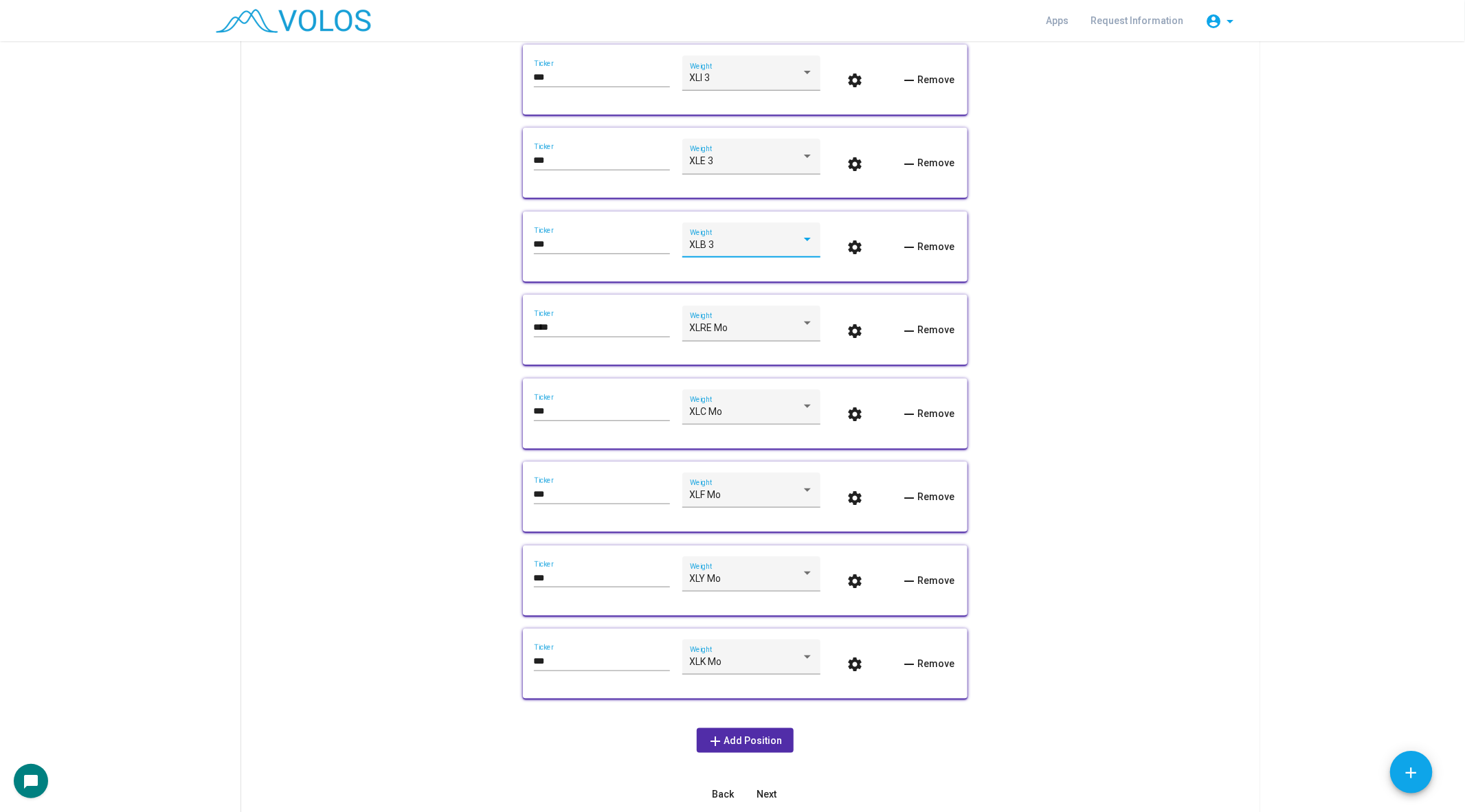
scroll to position [648, 0]
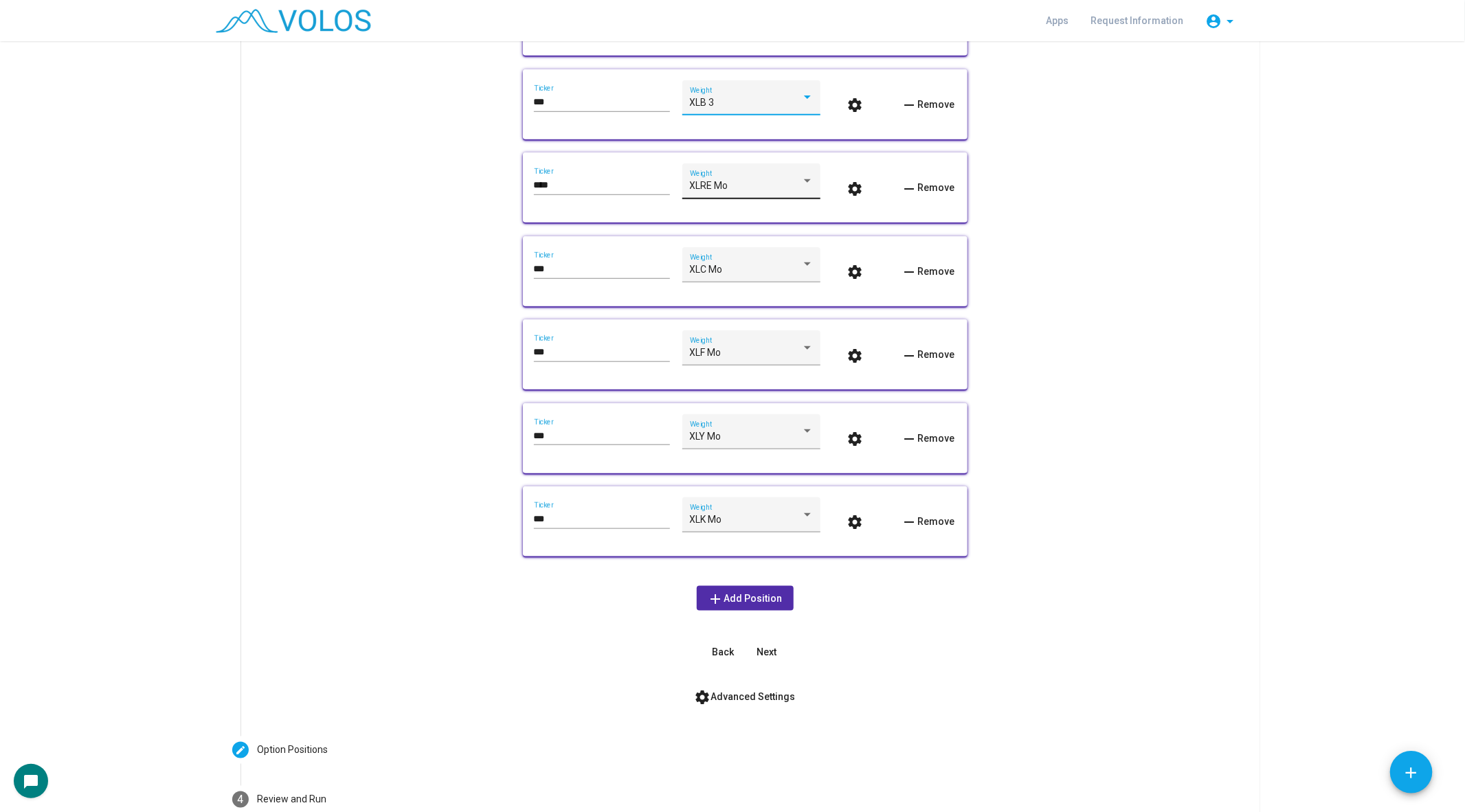
click at [717, 186] on span "XLRE Mo" at bounding box center [709, 186] width 39 height 11
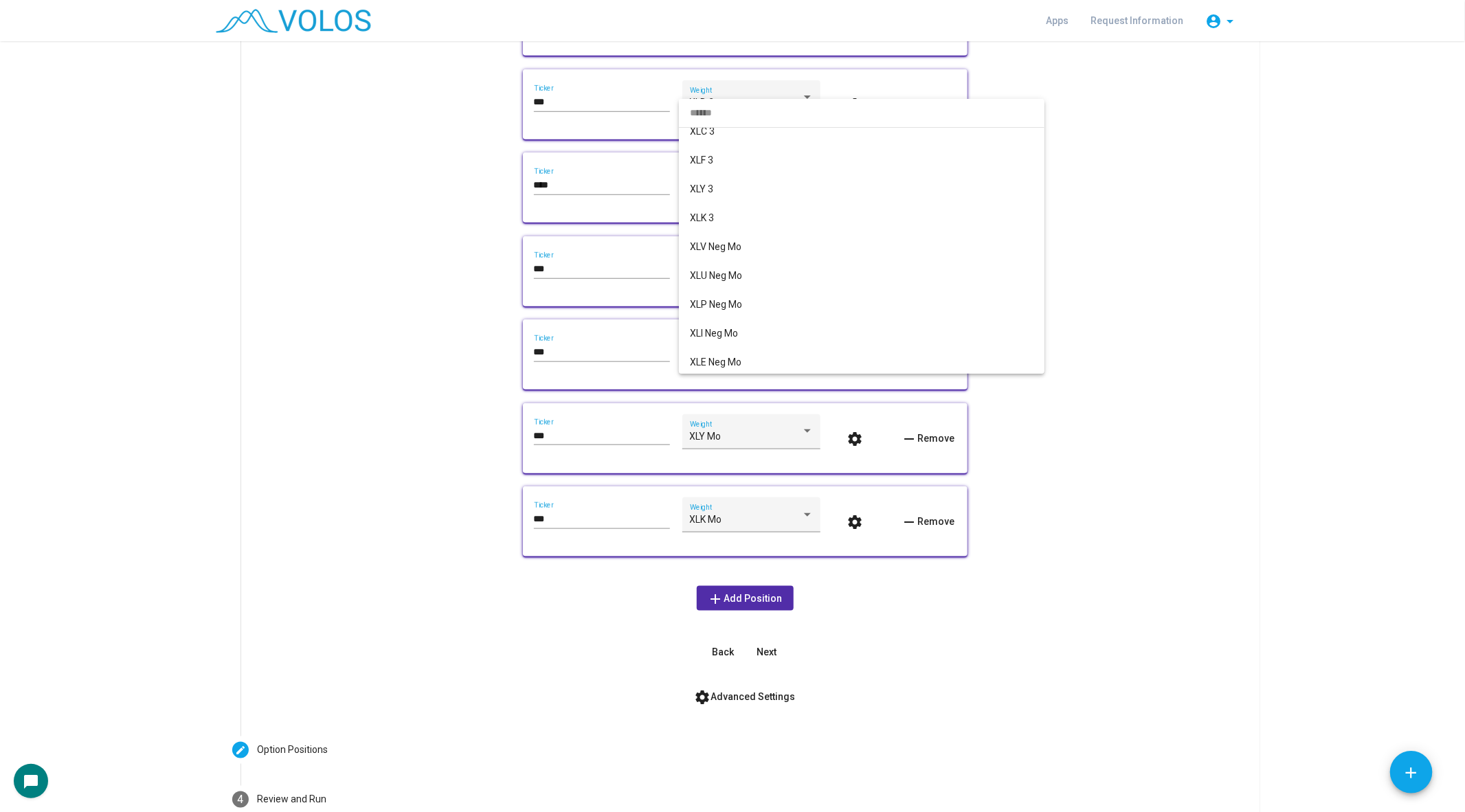
scroll to position [0, 0]
click at [713, 282] on span "XLRE 3" at bounding box center [861, 289] width 344 height 29
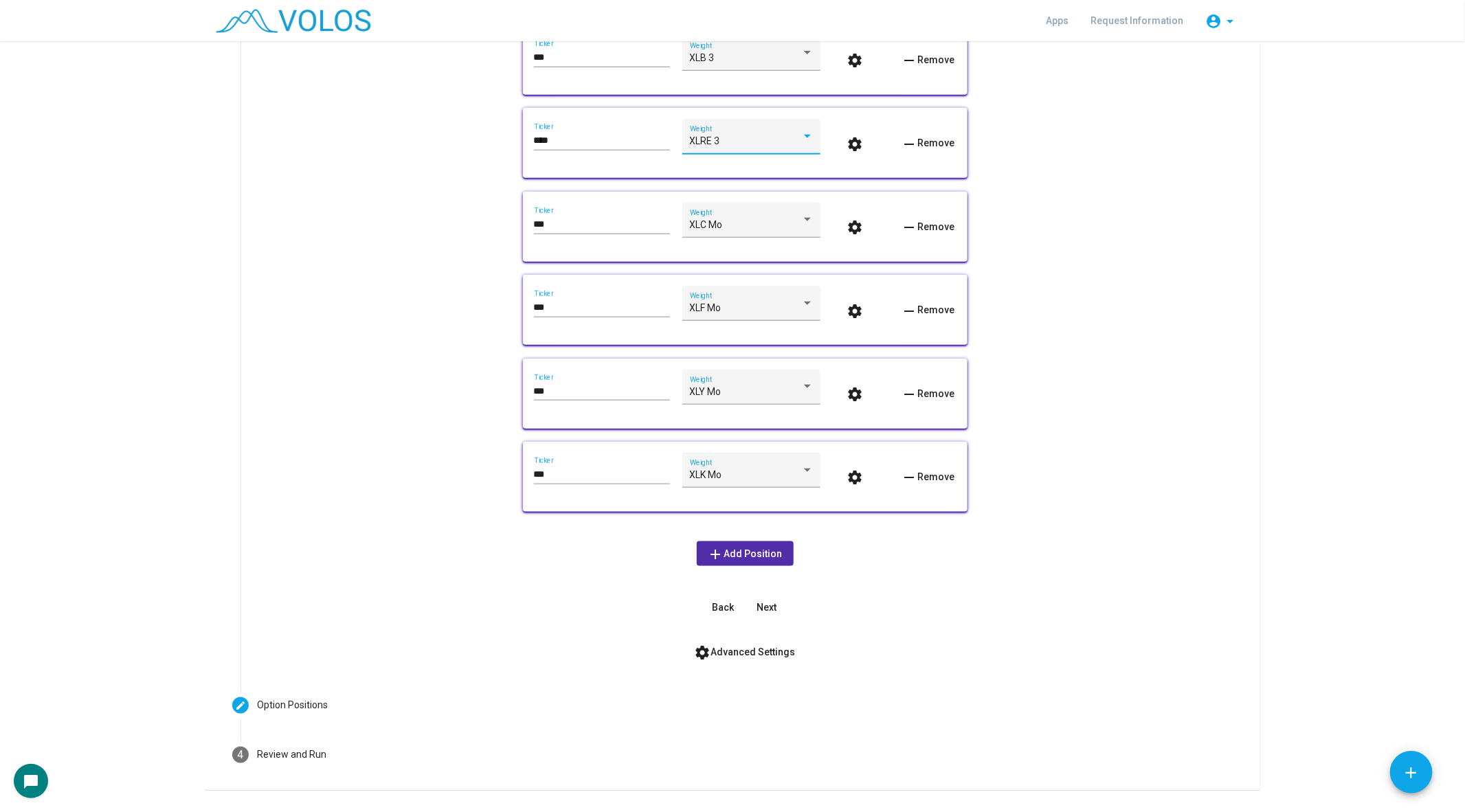
scroll to position [719, 0]
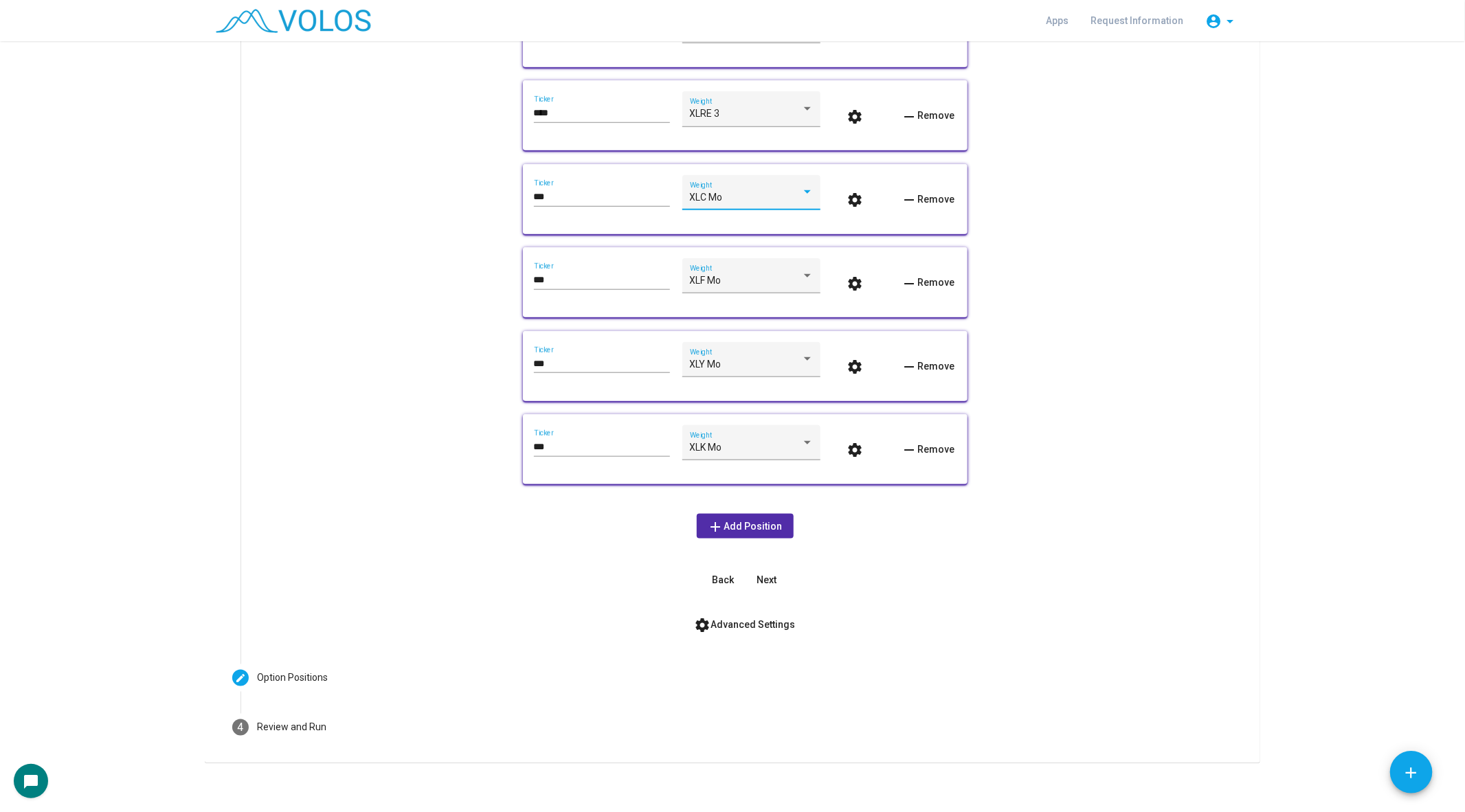
click at [726, 197] on div "XLC Mo" at bounding box center [745, 198] width 111 height 11
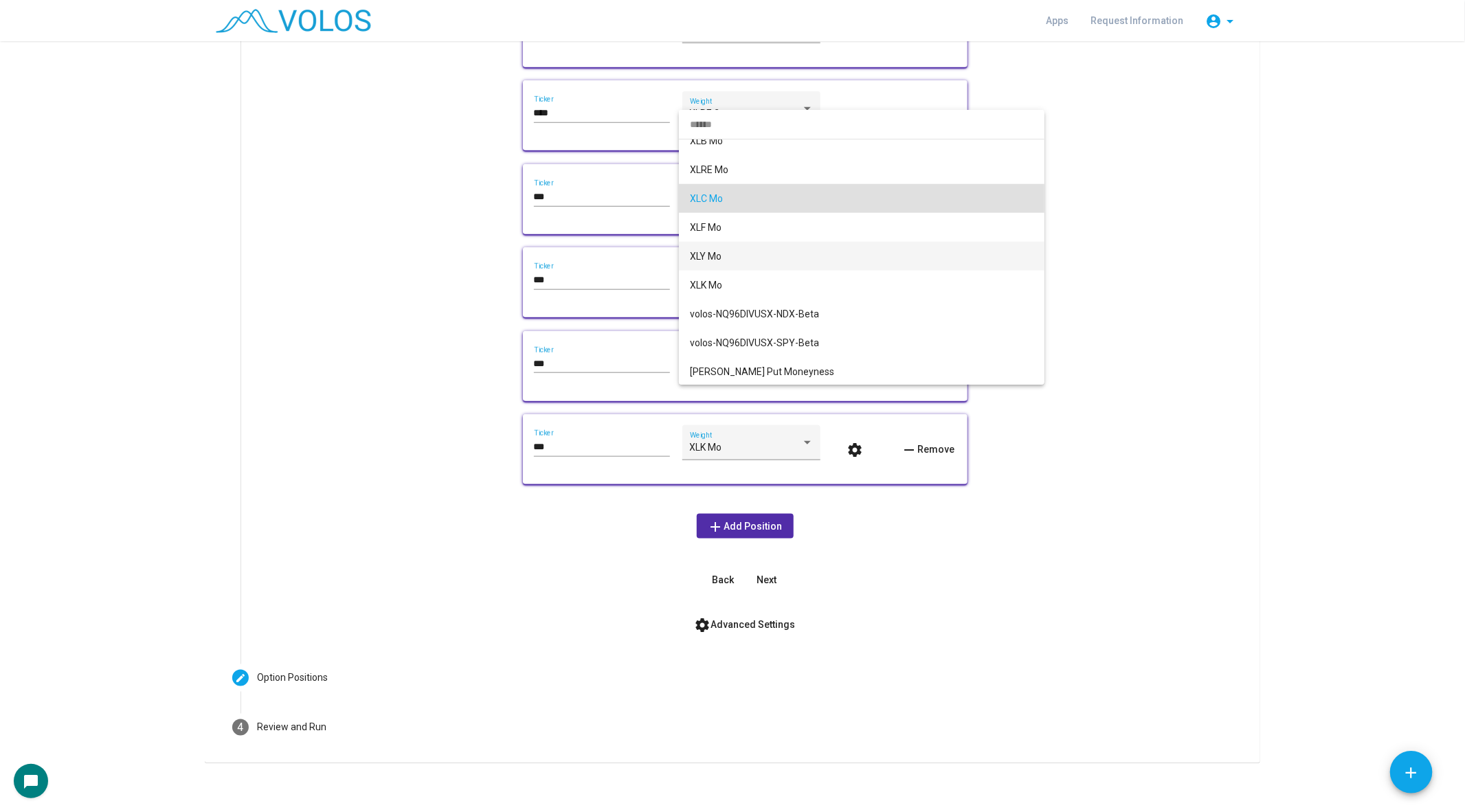
scroll to position [0, 0]
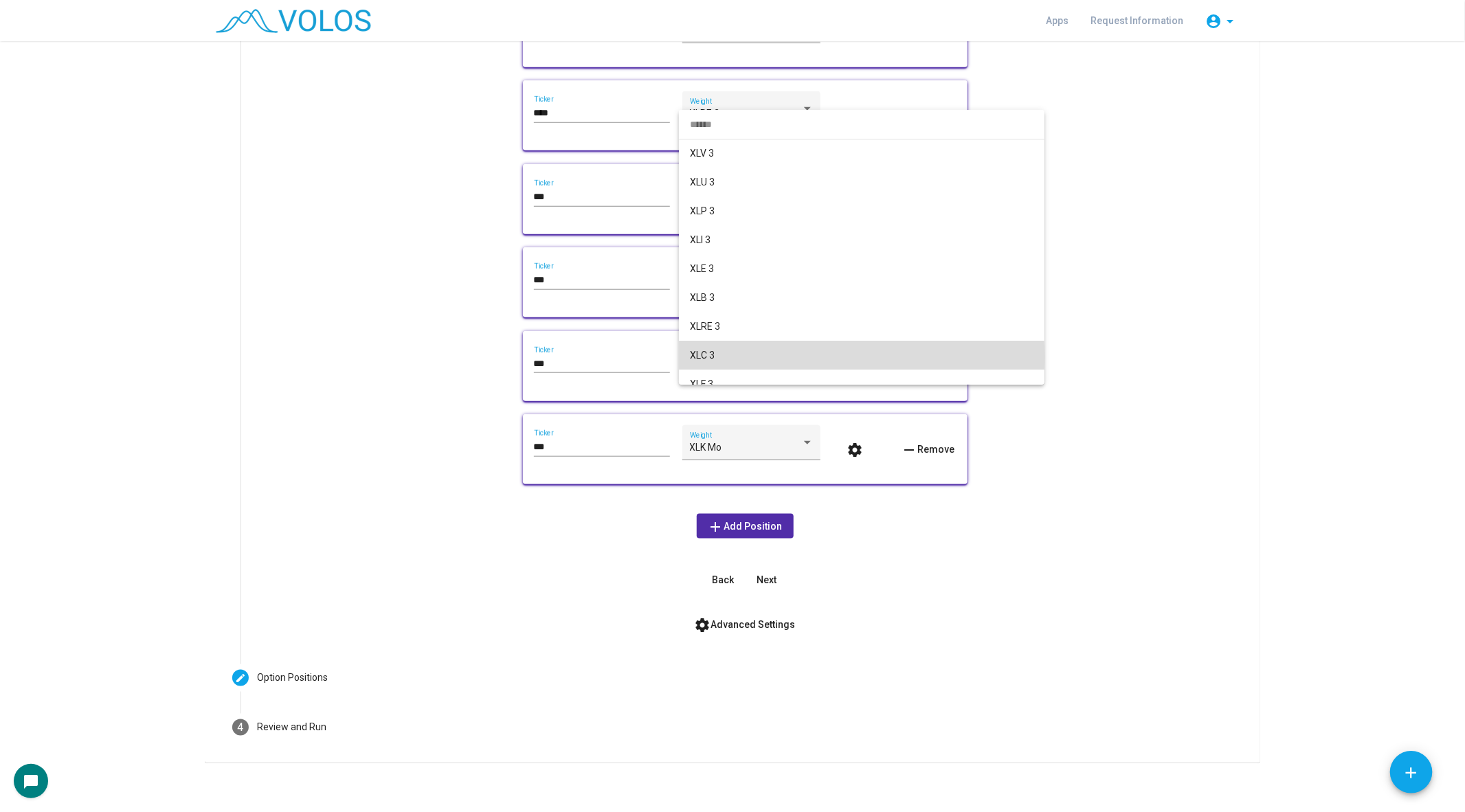
click at [759, 356] on span "XLC 3" at bounding box center [861, 354] width 344 height 29
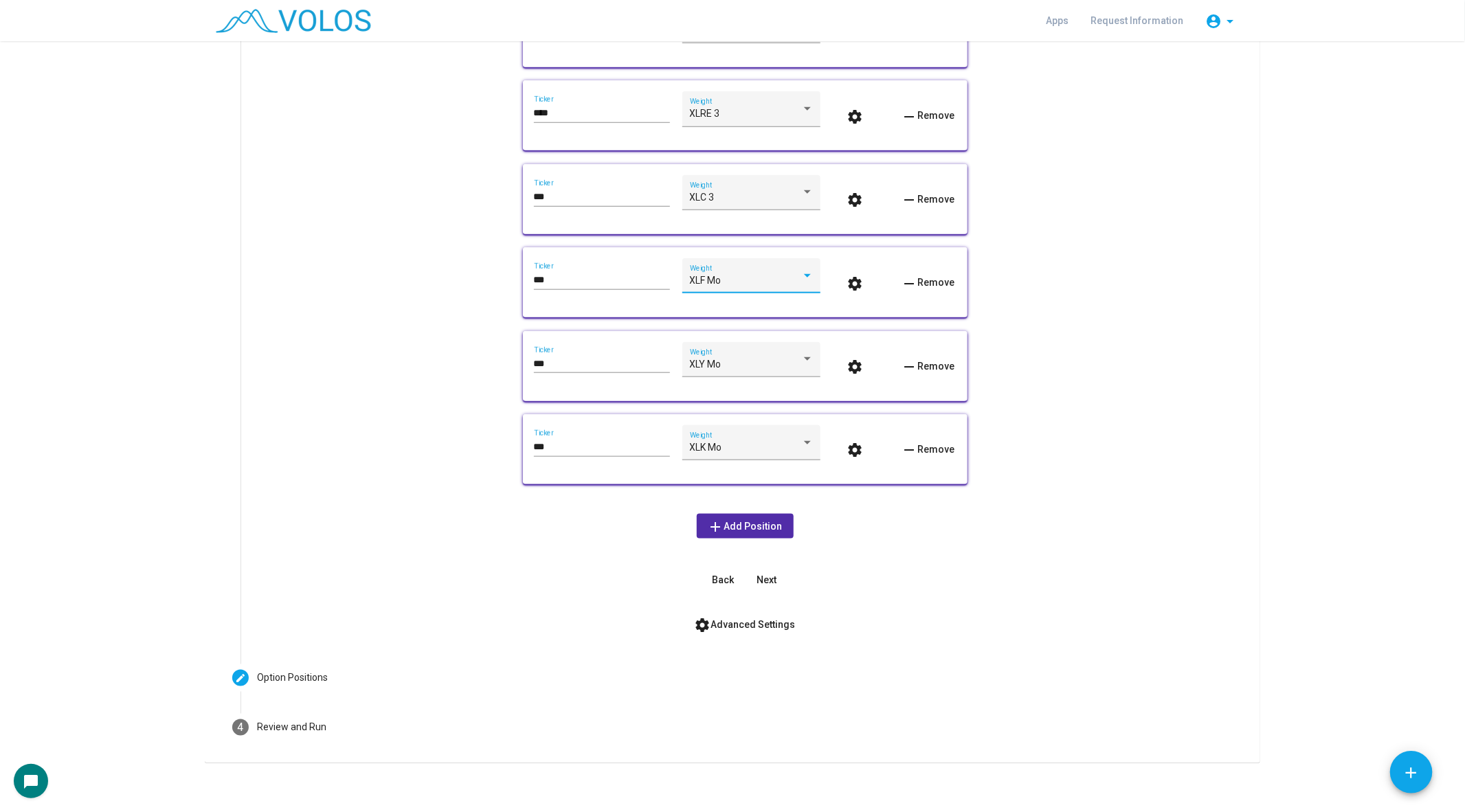
click at [740, 284] on div "XLF Mo" at bounding box center [745, 281] width 111 height 11
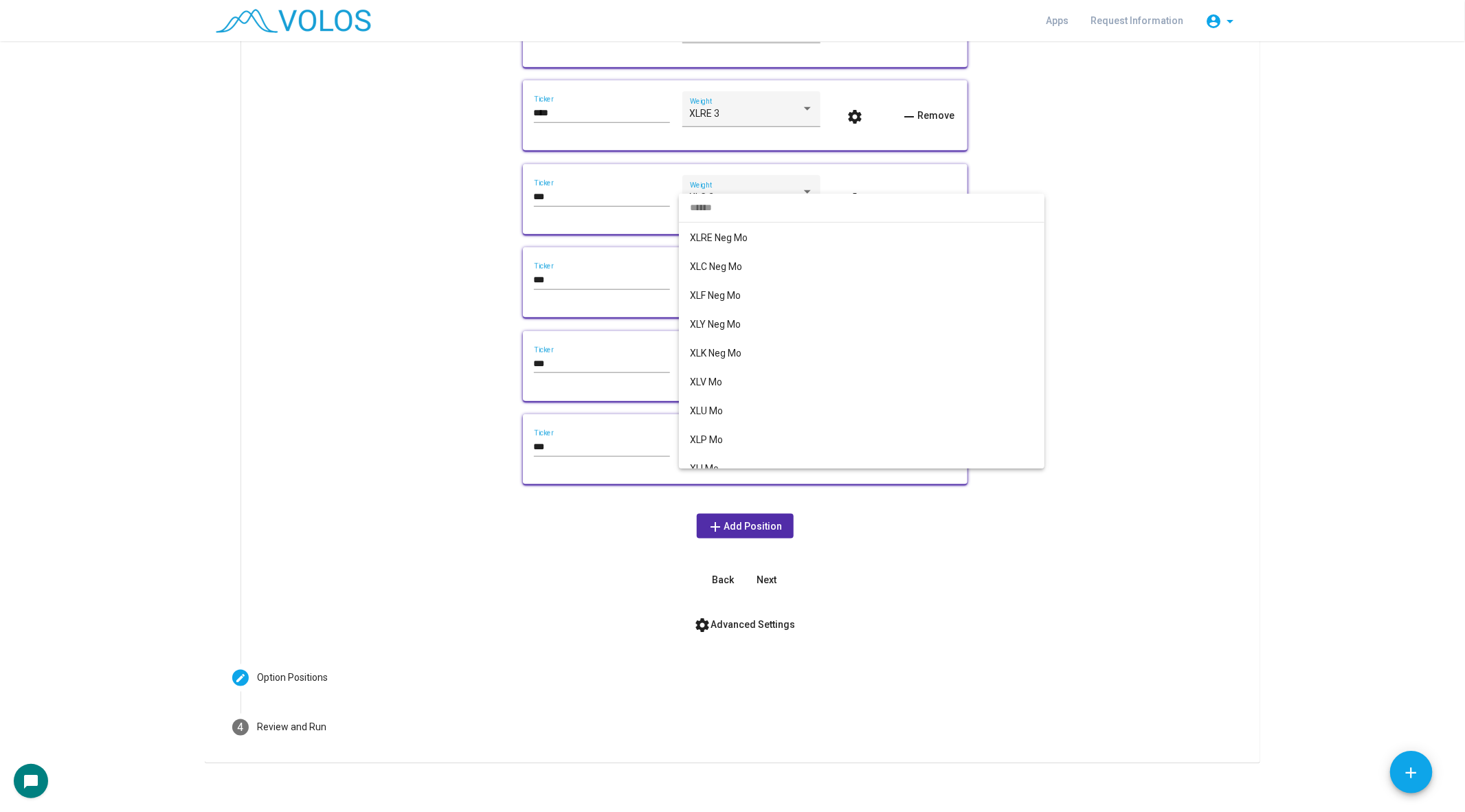
scroll to position [0, 0]
click at [744, 424] on span "XLF 3" at bounding box center [861, 432] width 344 height 29
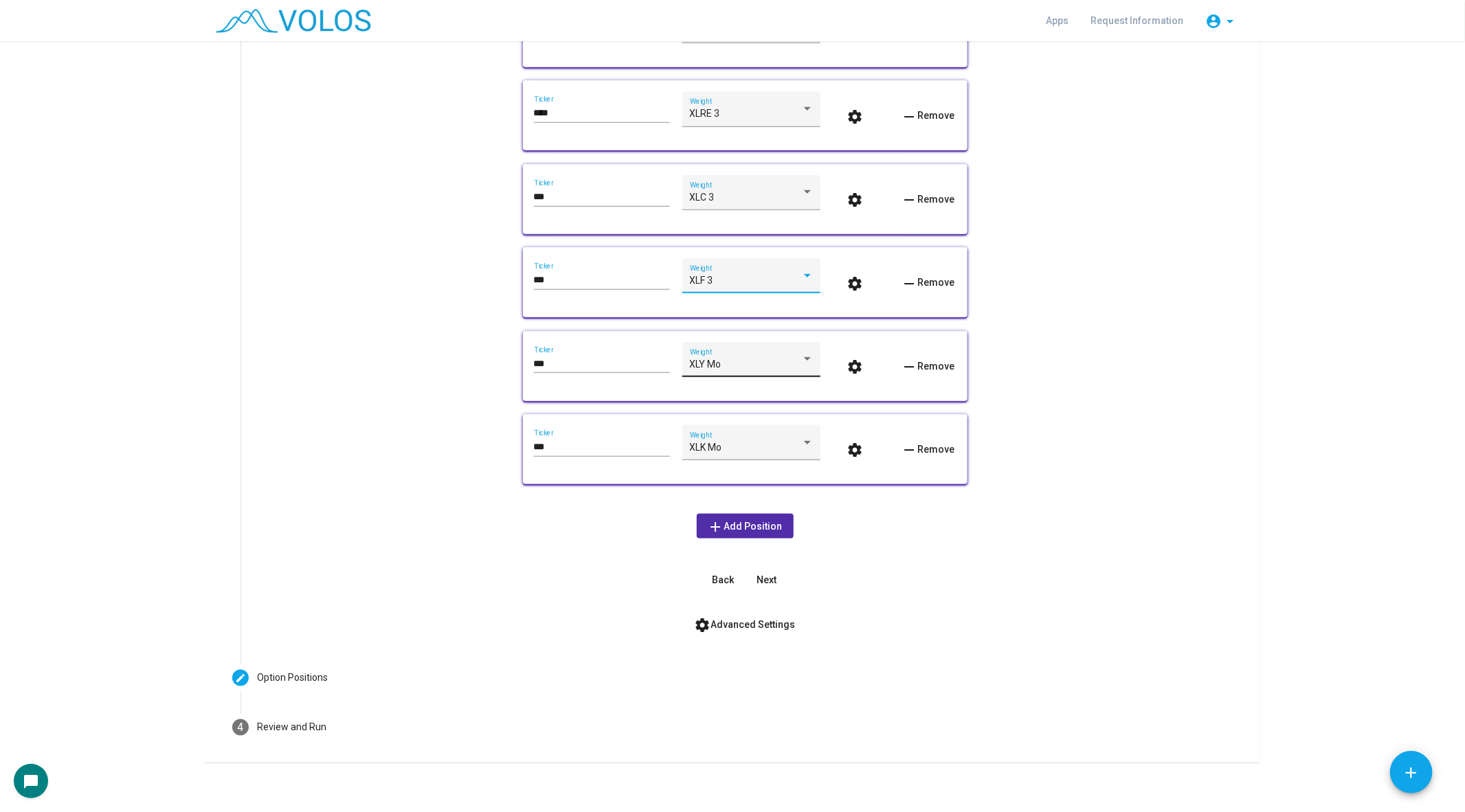
click at [733, 360] on div "XLY Mo" at bounding box center [745, 365] width 111 height 11
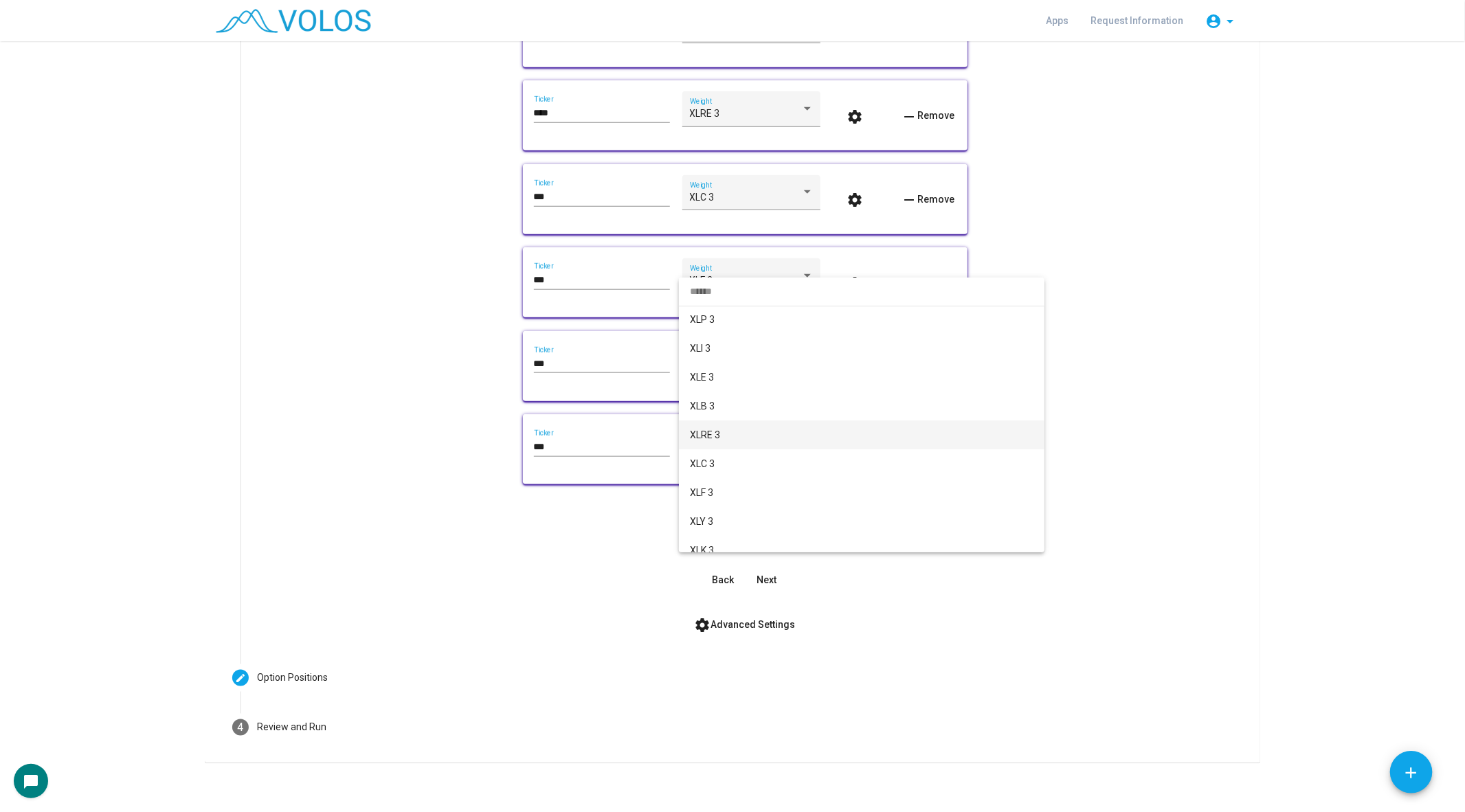
scroll to position [56, 0]
click at [739, 494] on span "XLF 3" at bounding box center [861, 495] width 344 height 29
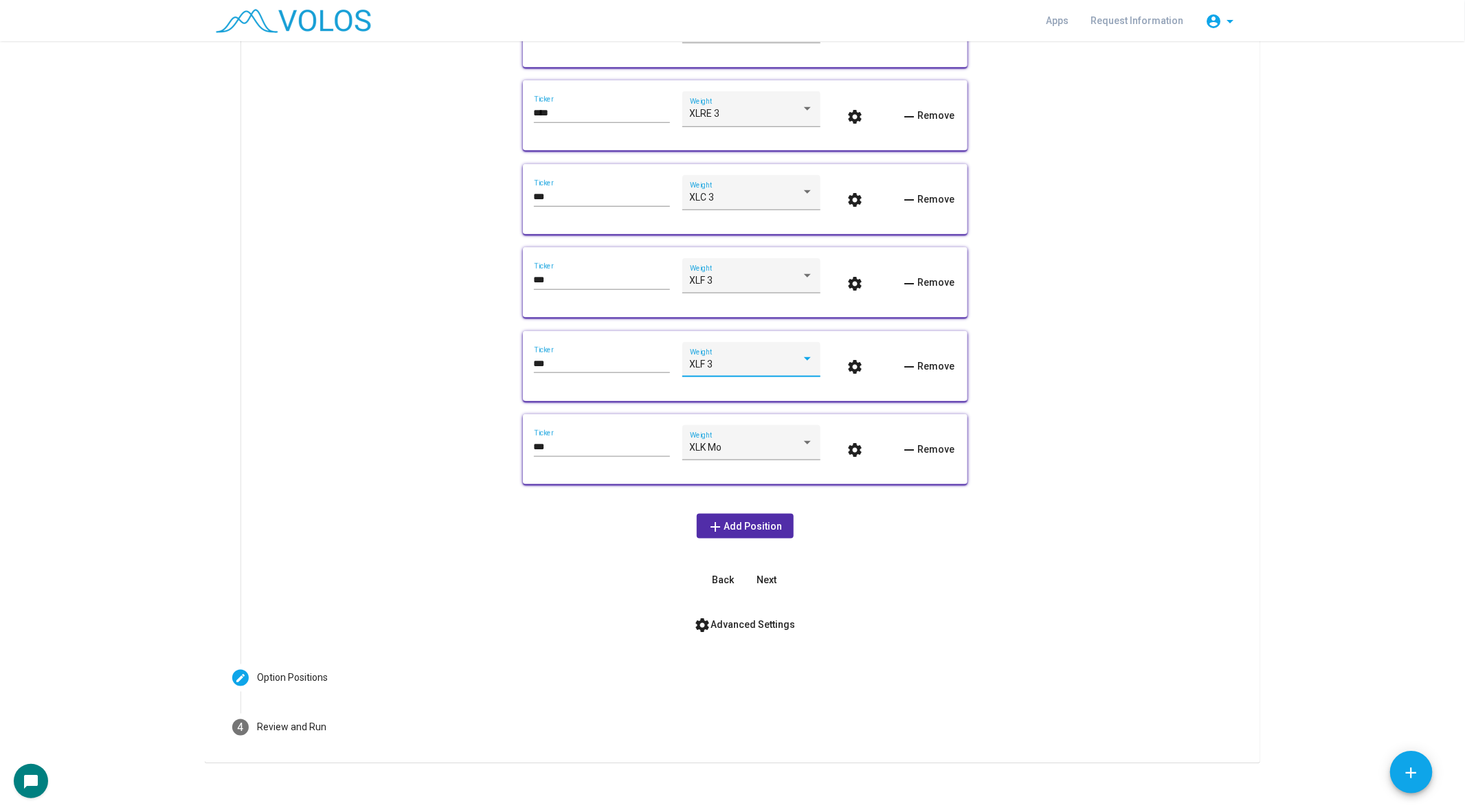
click at [731, 361] on div "XLF 3" at bounding box center [745, 365] width 111 height 11
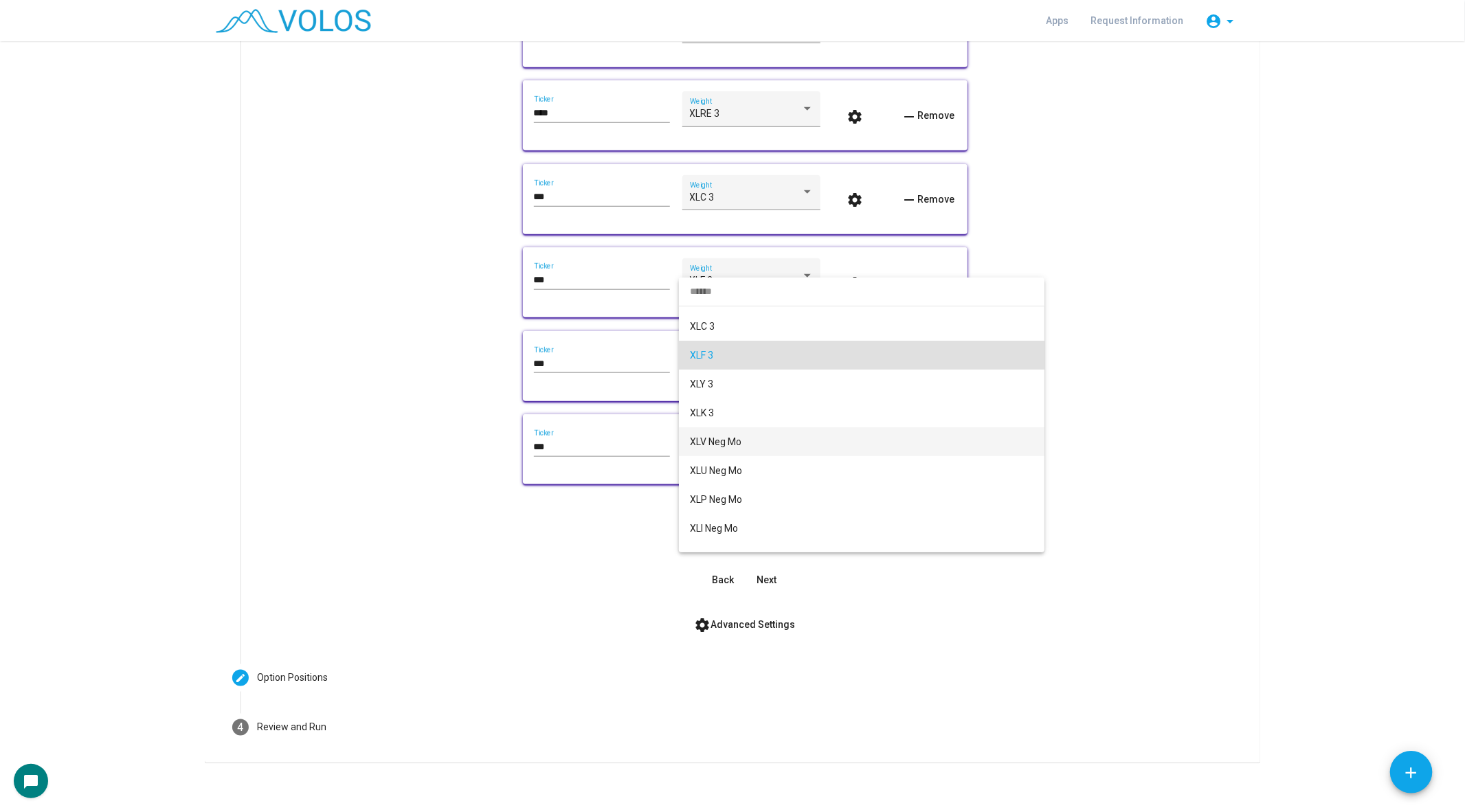
scroll to position [199, 0]
click at [725, 390] on span "XLY 3" at bounding box center [861, 382] width 344 height 29
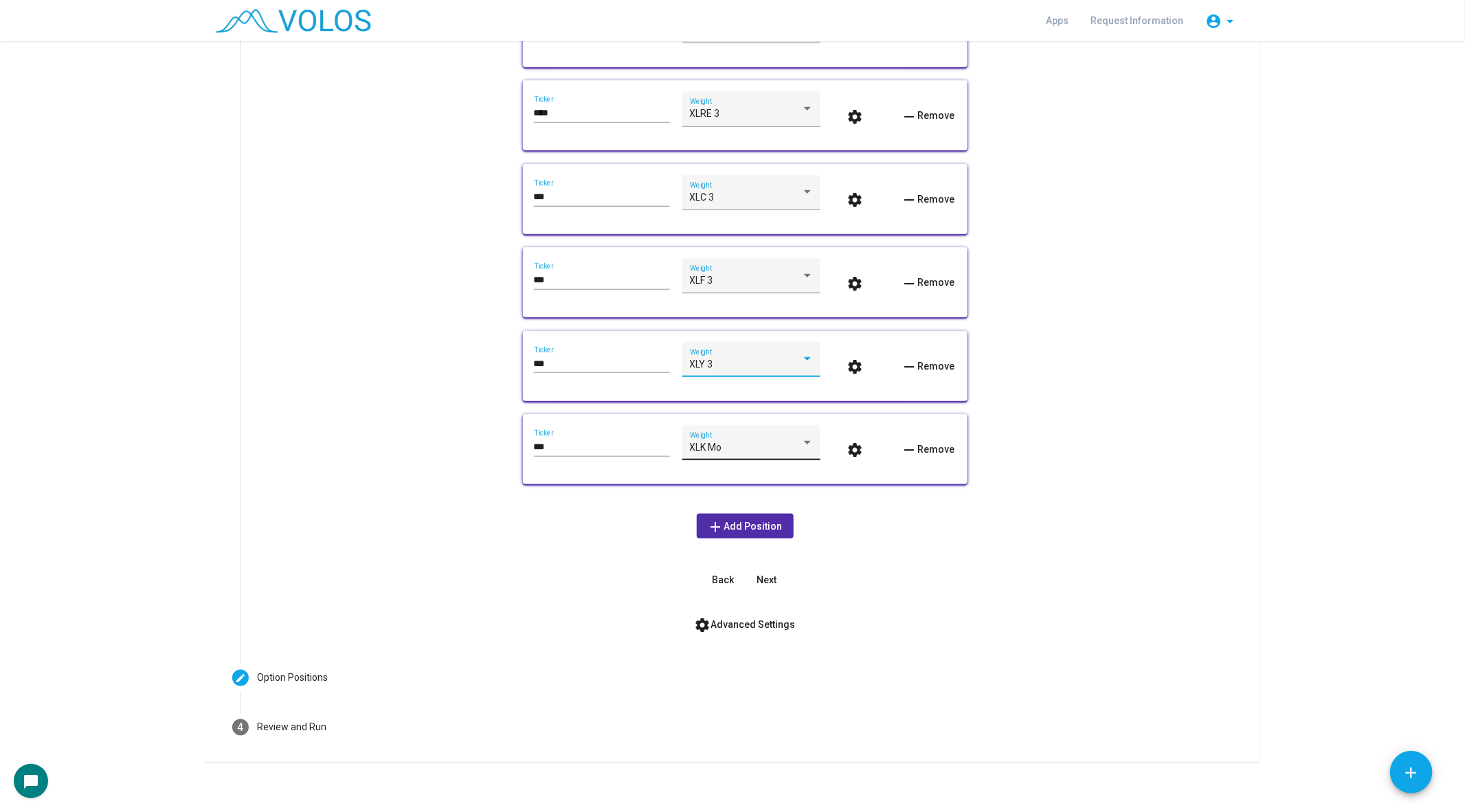
click at [731, 445] on div "XLK Mo" at bounding box center [745, 448] width 111 height 11
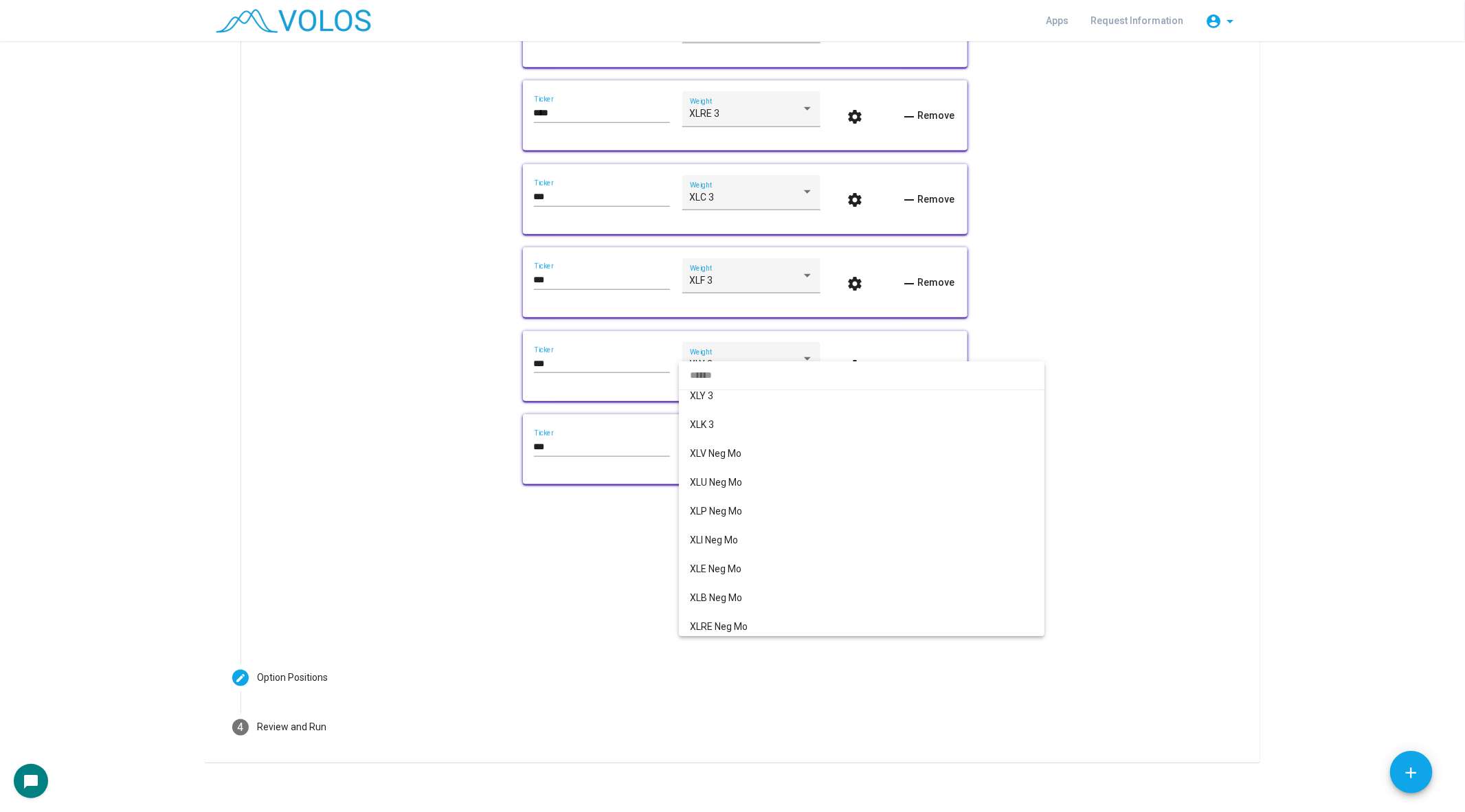
scroll to position [228, 0]
click at [737, 466] on span "XLK 3" at bounding box center [861, 464] width 344 height 29
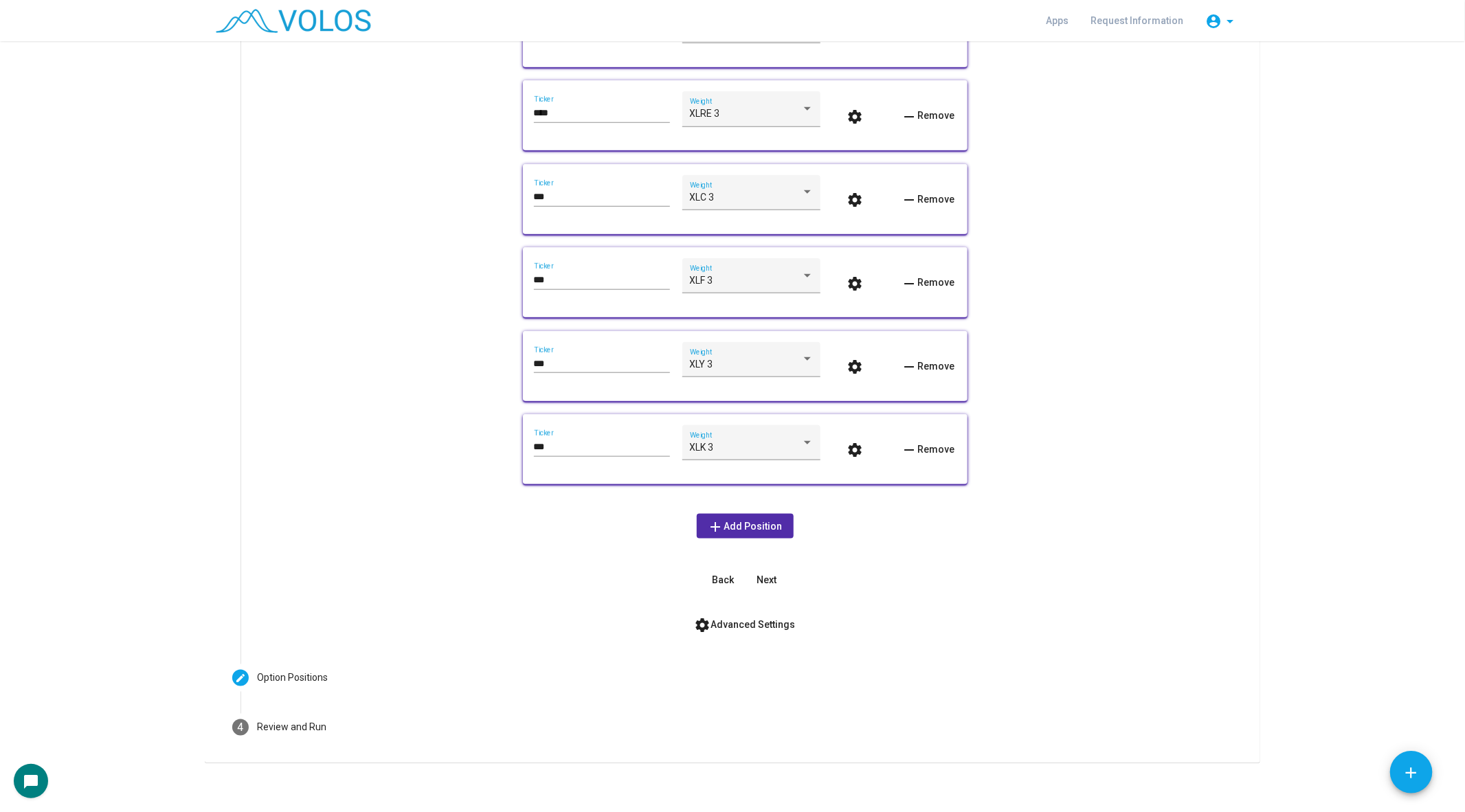
click at [1121, 602] on form "info Include underlying asset? *** Ticker XLV 3 Weight settings remove Remove *…" at bounding box center [745, 61] width 976 height 1151
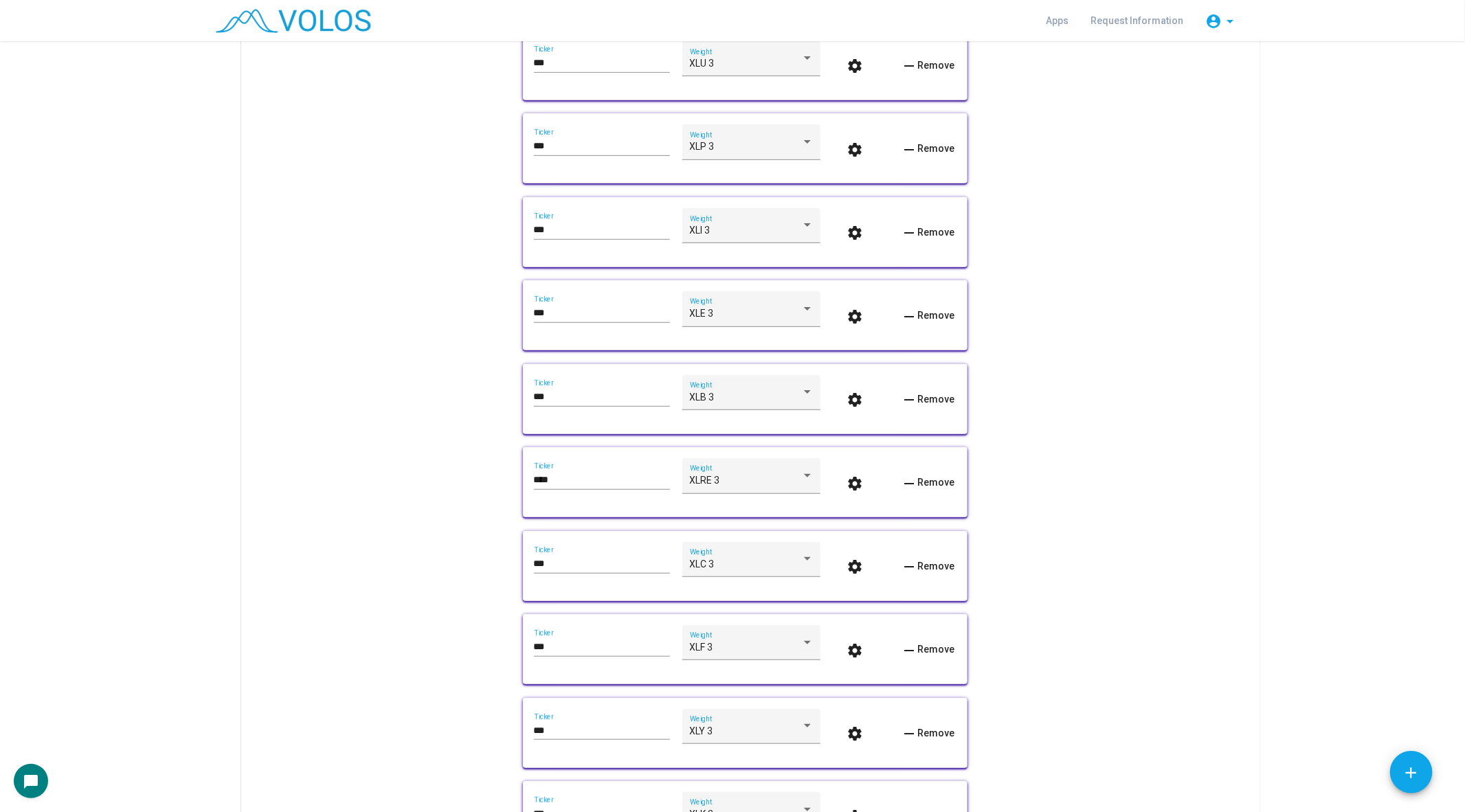
scroll to position [0, 0]
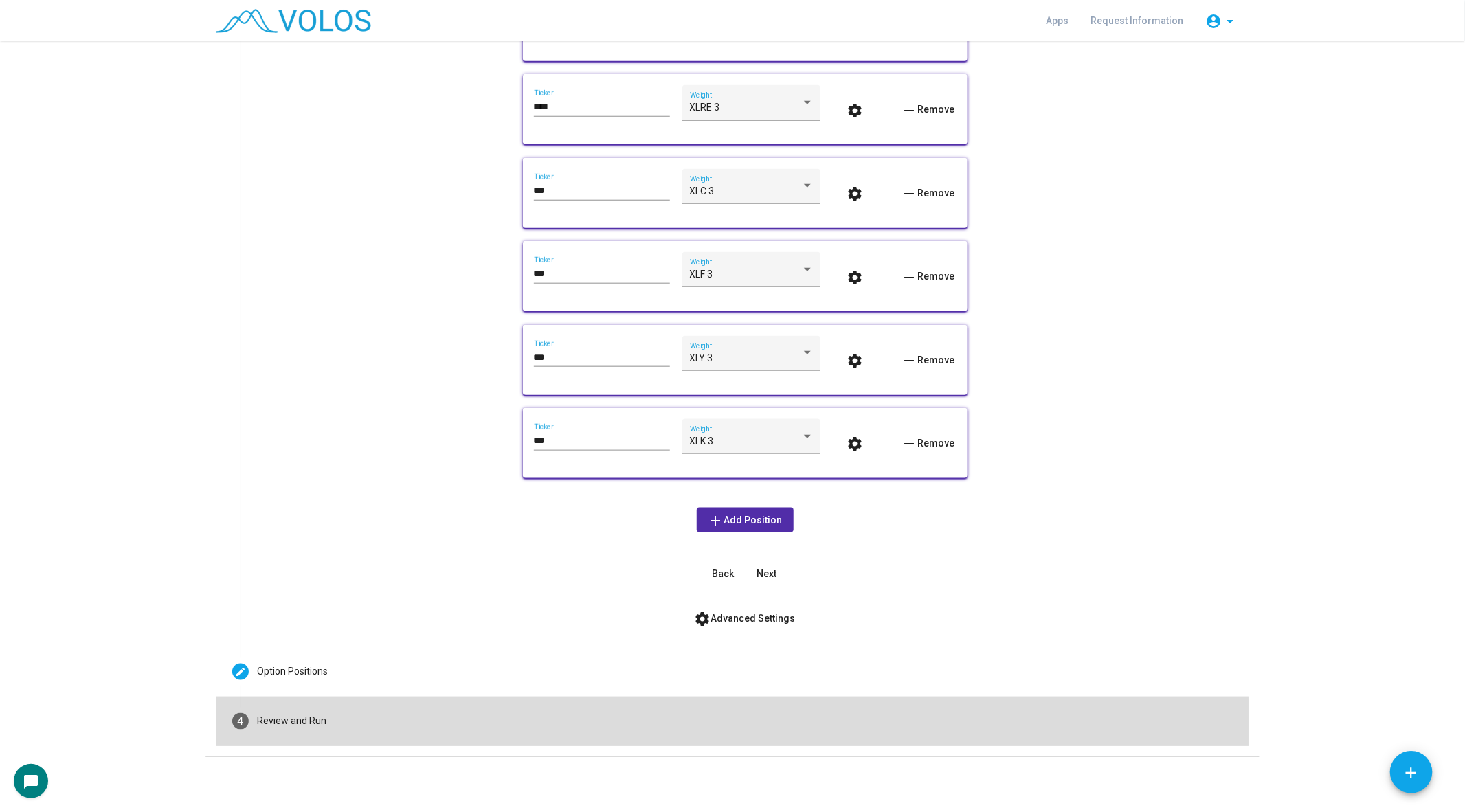
click at [354, 736] on mat-step-header "4 Review and Run" at bounding box center [732, 721] width 1034 height 50
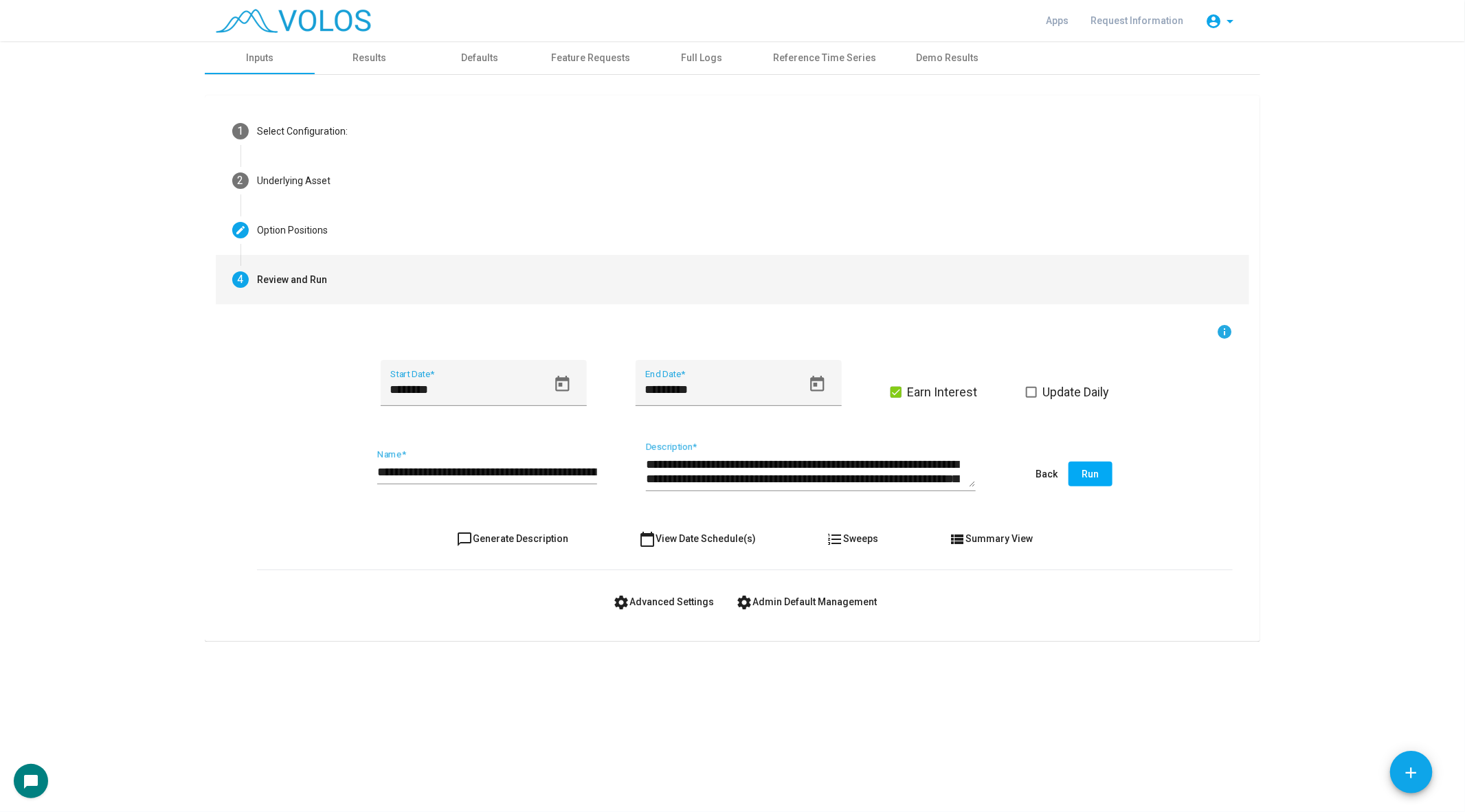
drag, startPoint x: 571, startPoint y: 472, endPoint x: 657, endPoint y: 472, distance: 86.0
click at [657, 472] on div "**********" at bounding box center [745, 475] width 976 height 65
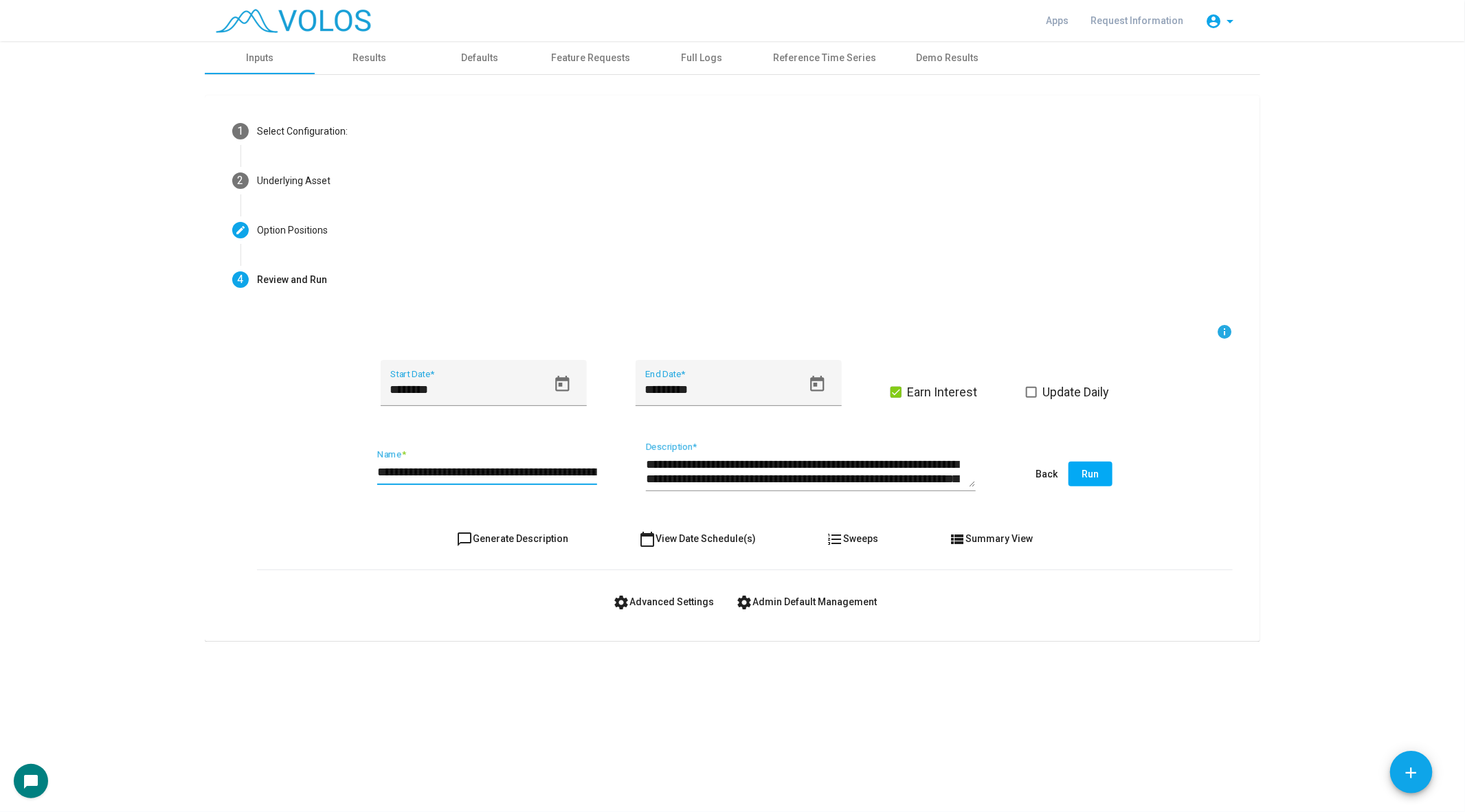
click at [542, 458] on div "**********" at bounding box center [487, 466] width 220 height 35
drag, startPoint x: 530, startPoint y: 472, endPoint x: 699, endPoint y: 464, distance: 169.2
click at [699, 464] on div "**********" at bounding box center [745, 475] width 976 height 65
click at [537, 466] on input "**********" at bounding box center [487, 472] width 220 height 14
drag, startPoint x: 559, startPoint y: 473, endPoint x: 702, endPoint y: 477, distance: 143.1
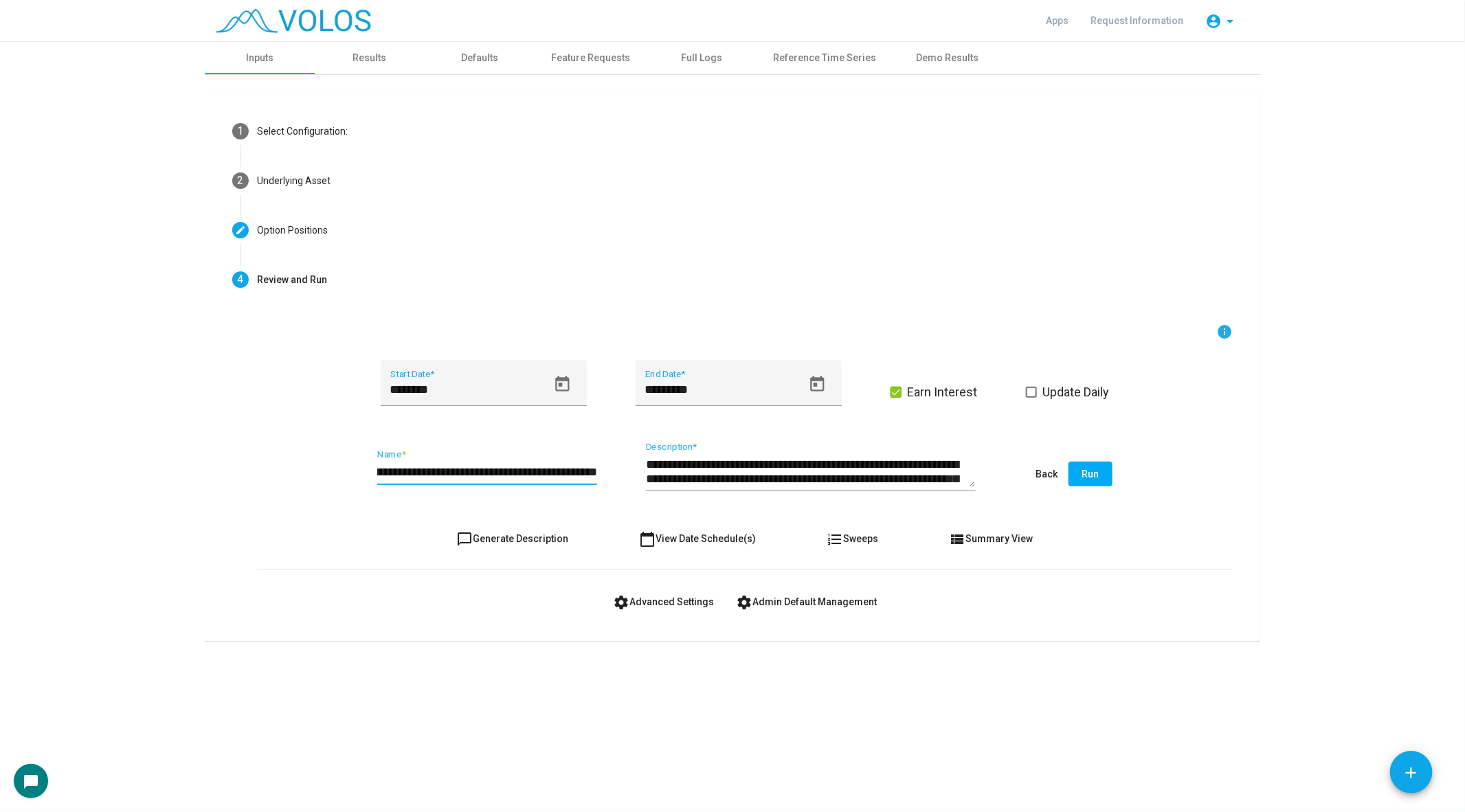
click at [702, 477] on div "**********" at bounding box center [745, 475] width 976 height 65
click at [593, 469] on input "**********" at bounding box center [487, 472] width 220 height 14
type input "**********"
click at [522, 540] on span "chat_bubble_outline Generate Description" at bounding box center [513, 538] width 112 height 11
type textarea "**********"
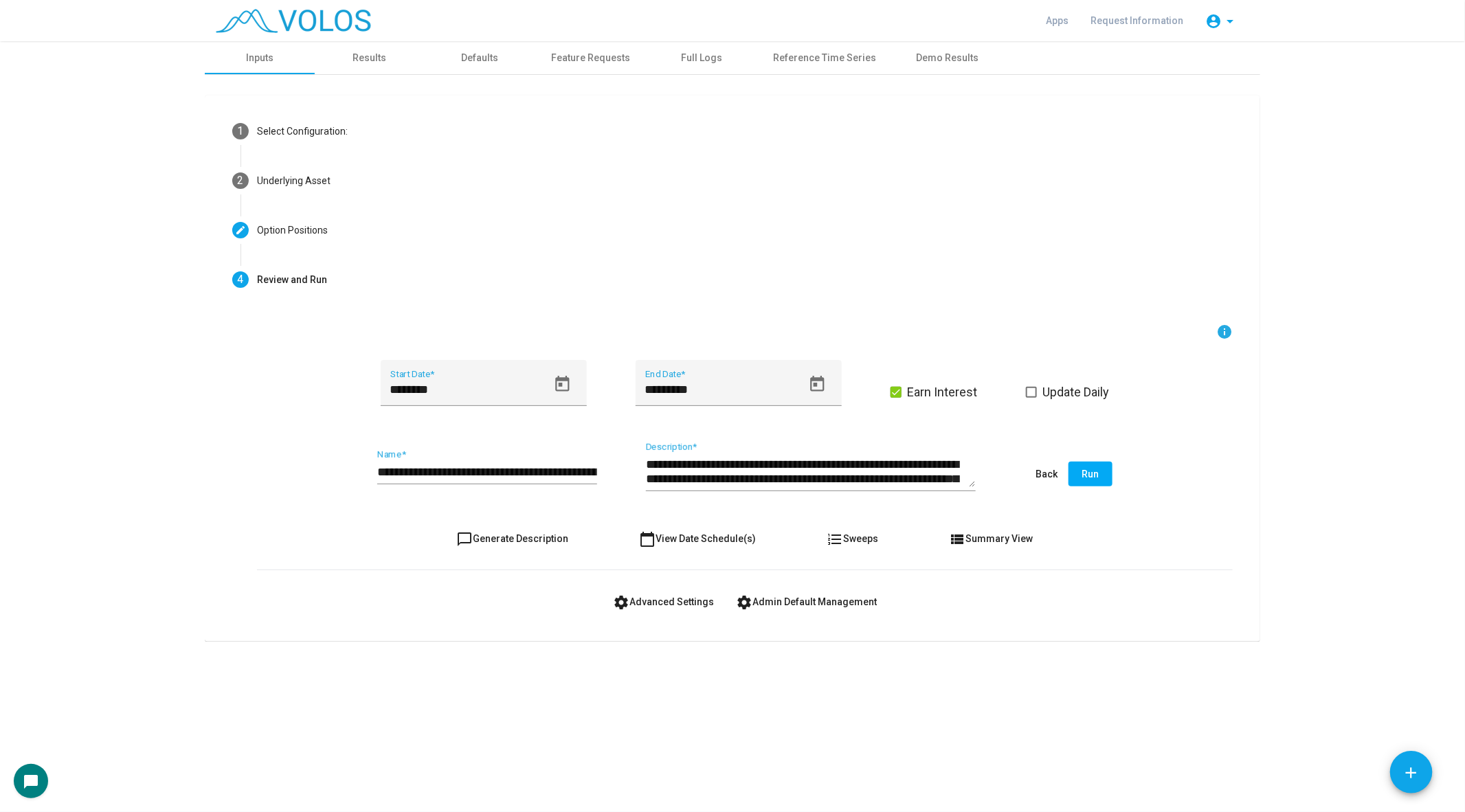
click at [522, 540] on span "chat_bubble_outline Generate Description" at bounding box center [513, 538] width 112 height 11
click at [1098, 478] on span "Run" at bounding box center [1091, 473] width 18 height 11
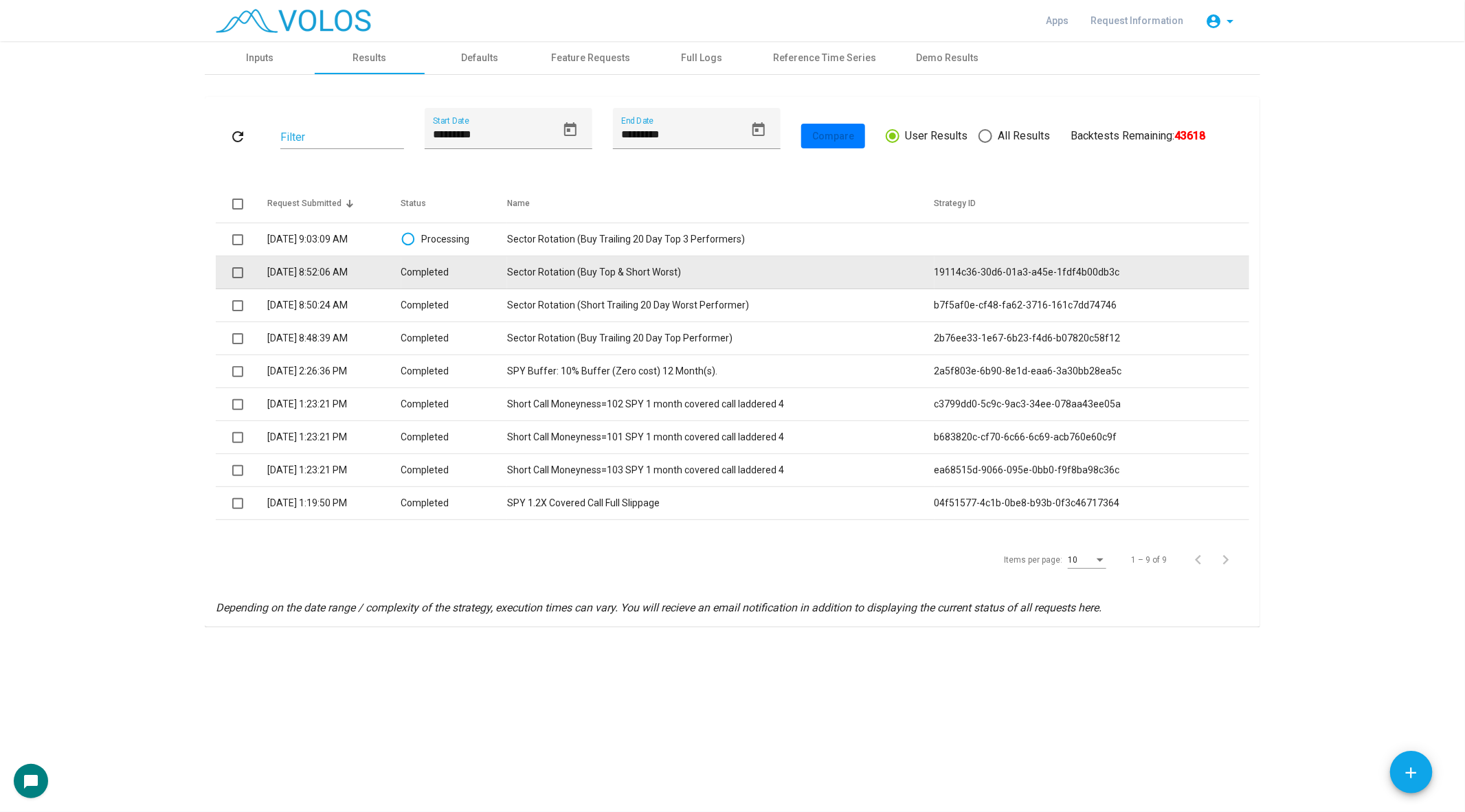
click at [578, 273] on td "Sector Rotation (Buy Top & Short Worst)" at bounding box center [720, 273] width 427 height 33
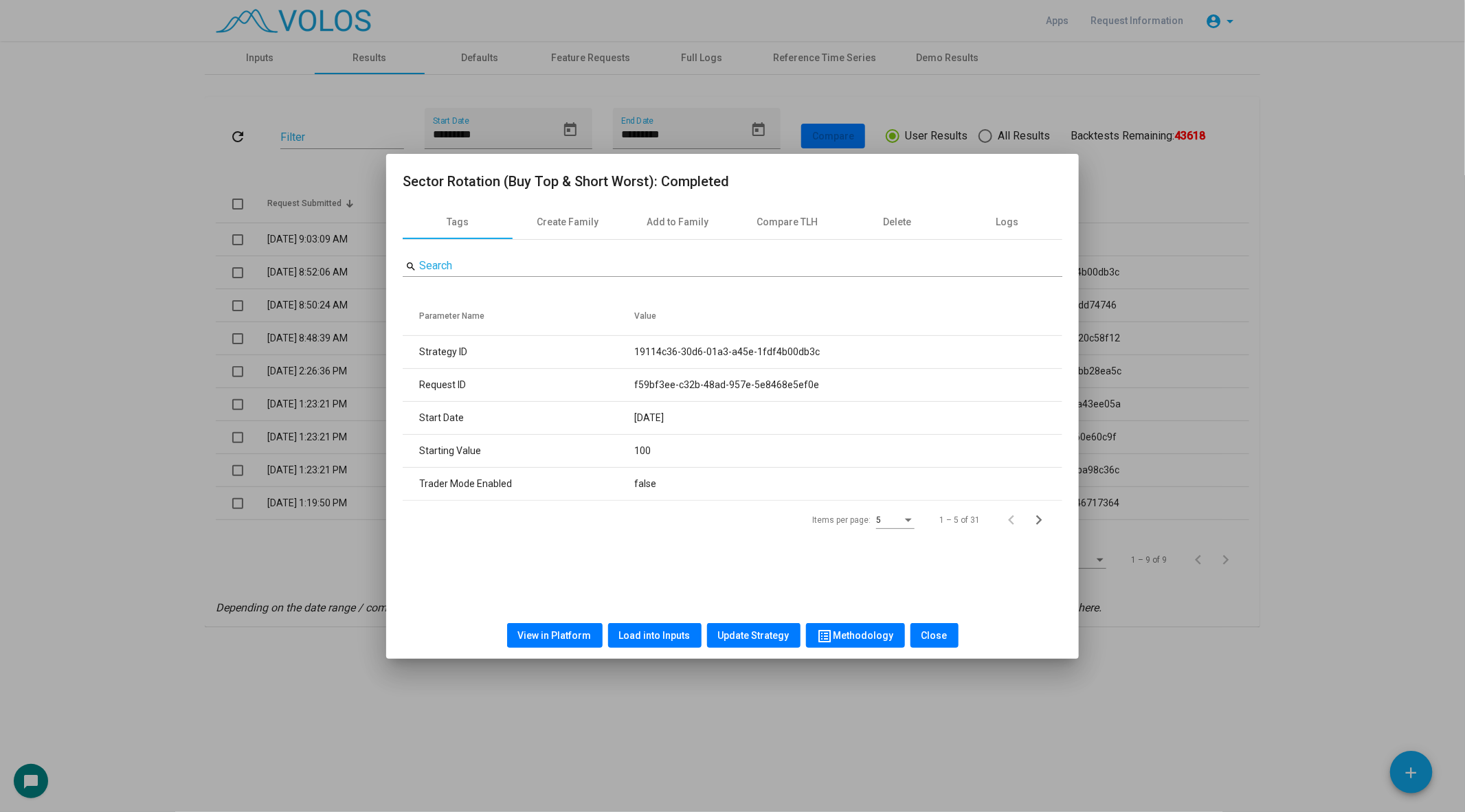
click at [221, 568] on div at bounding box center [732, 406] width 1465 height 812
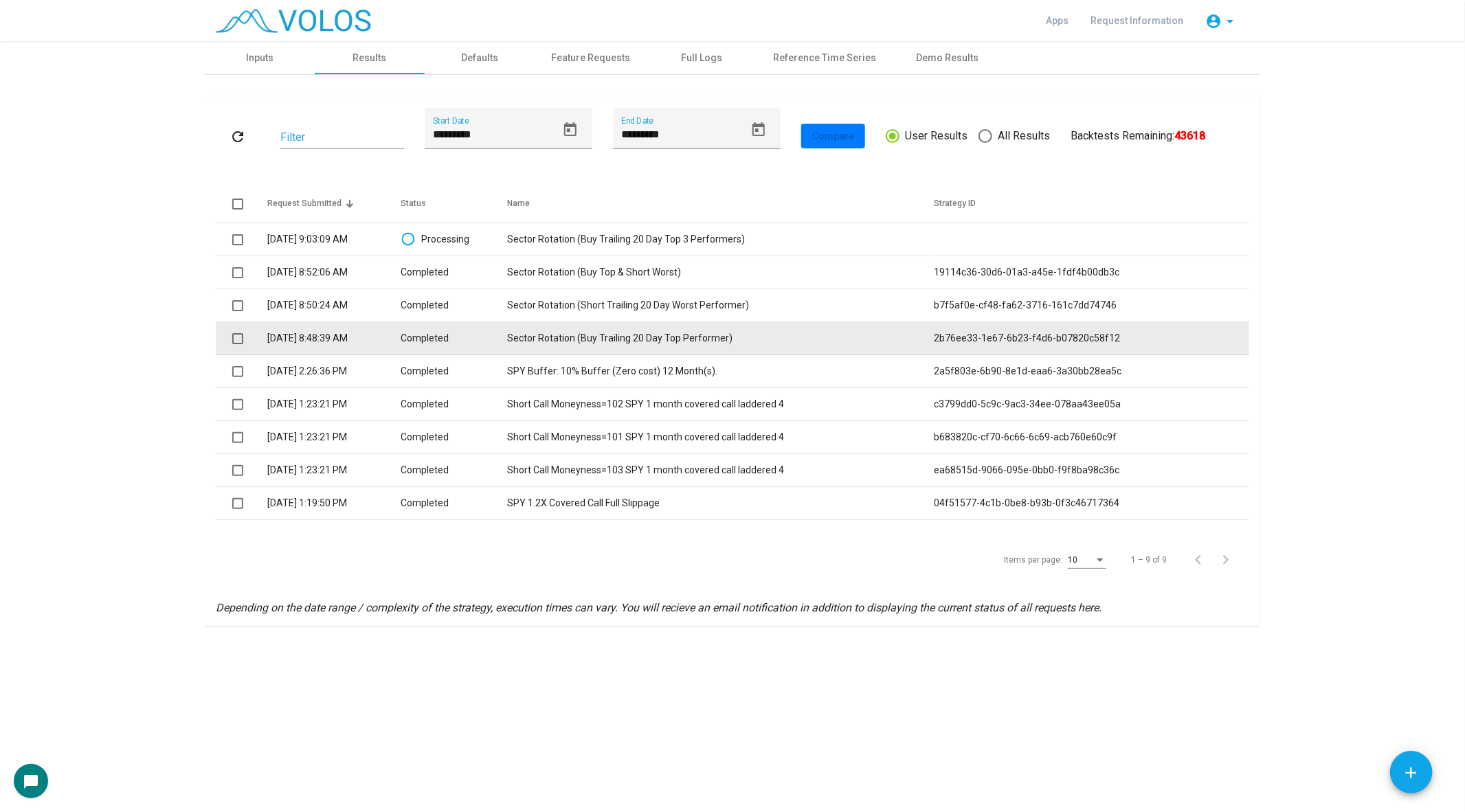
click at [687, 342] on td "Sector Rotation (Buy Trailing 20 Day Top Performer)" at bounding box center [720, 339] width 427 height 33
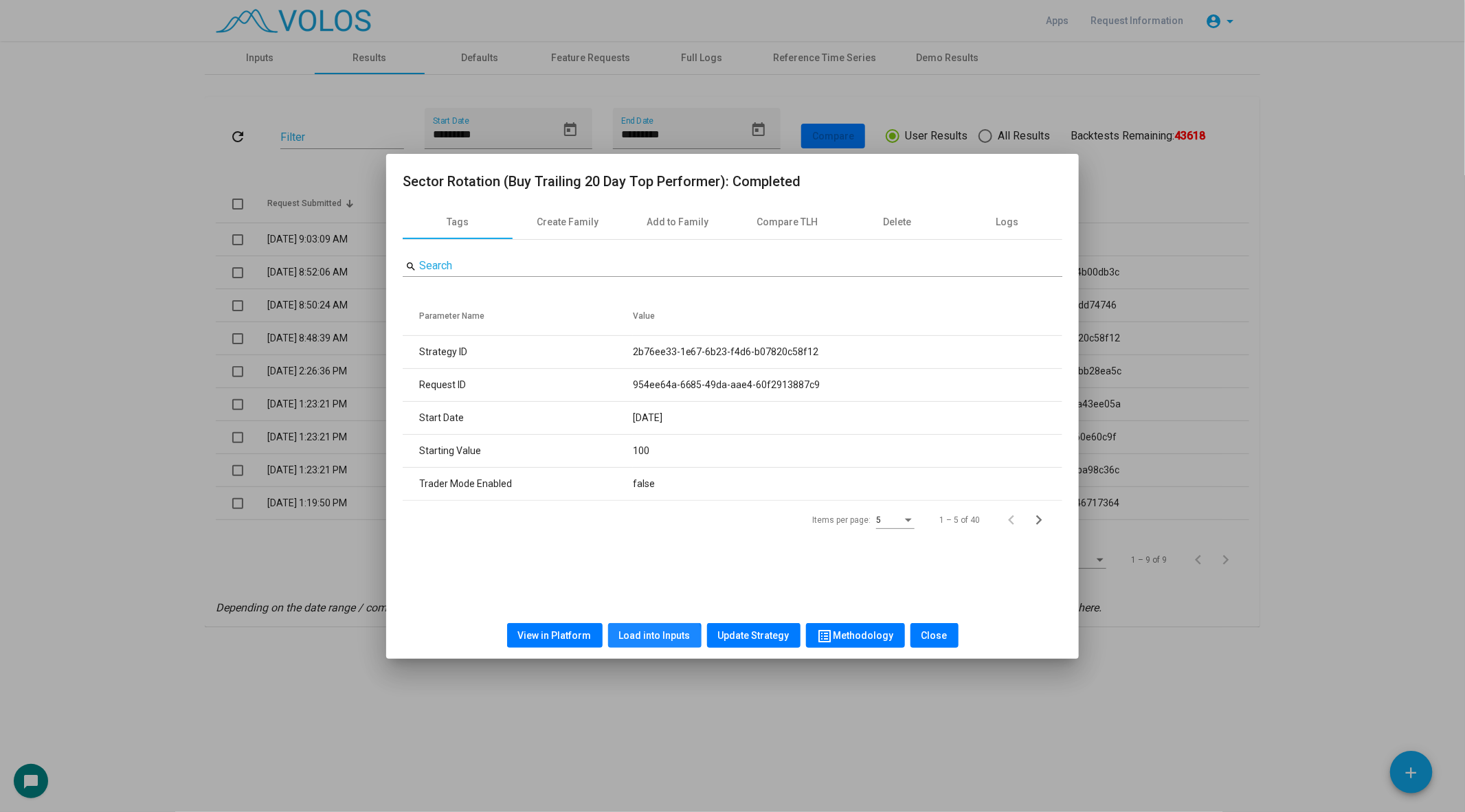
click at [641, 645] on button "Load into Inputs" at bounding box center [655, 635] width 94 height 24
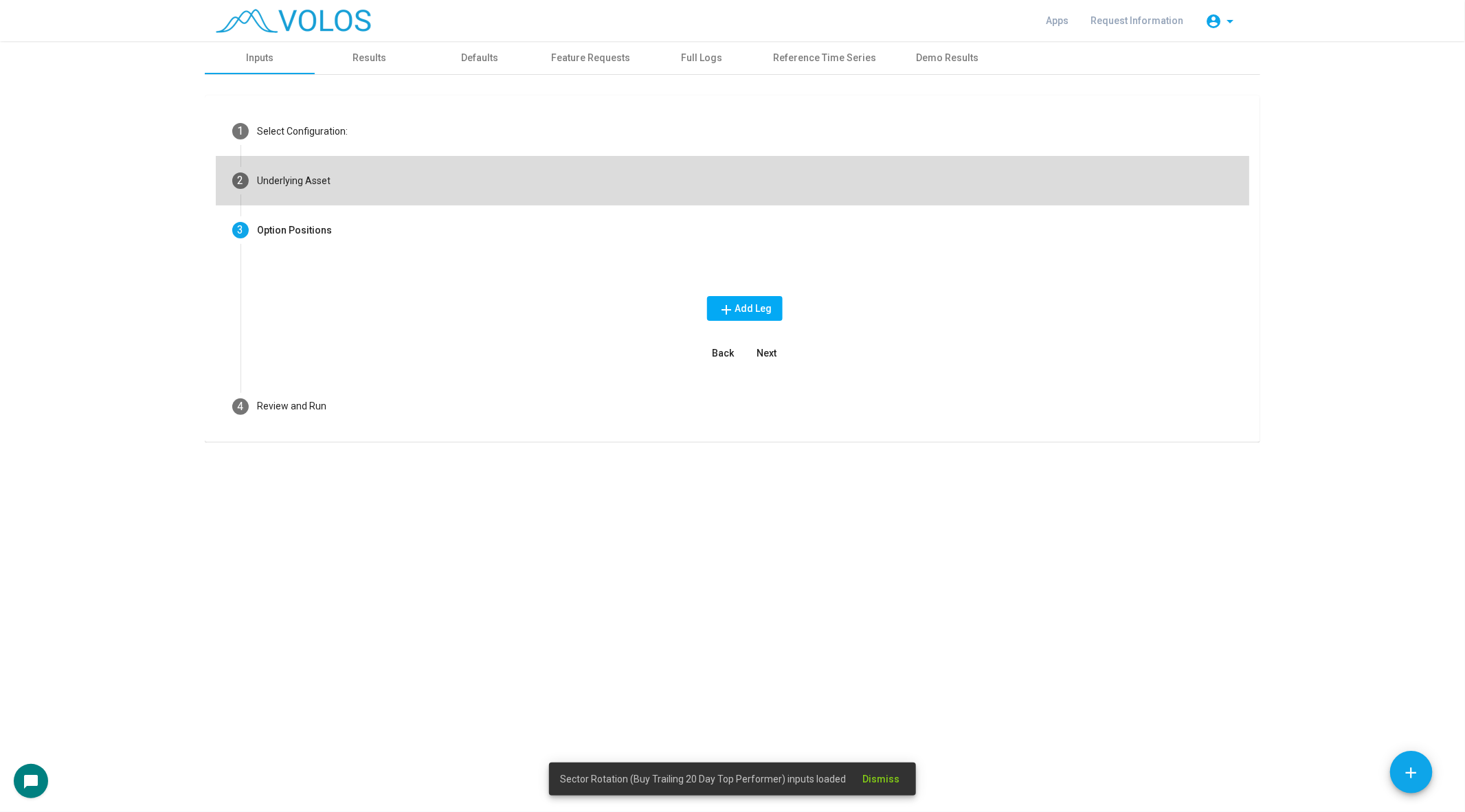
click at [366, 186] on mat-step-header "2 Underlying Asset" at bounding box center [732, 180] width 1034 height 50
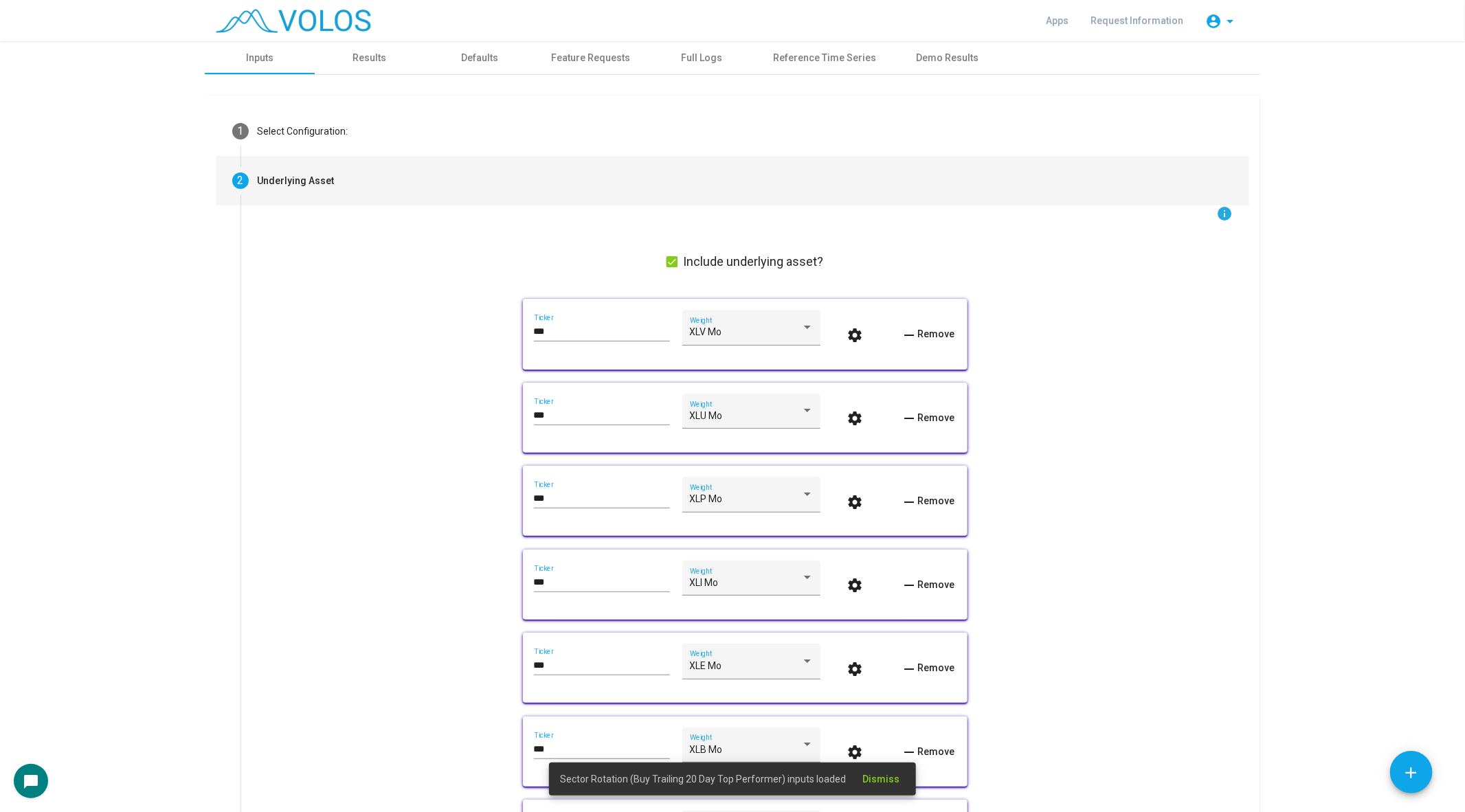
scroll to position [725, 0]
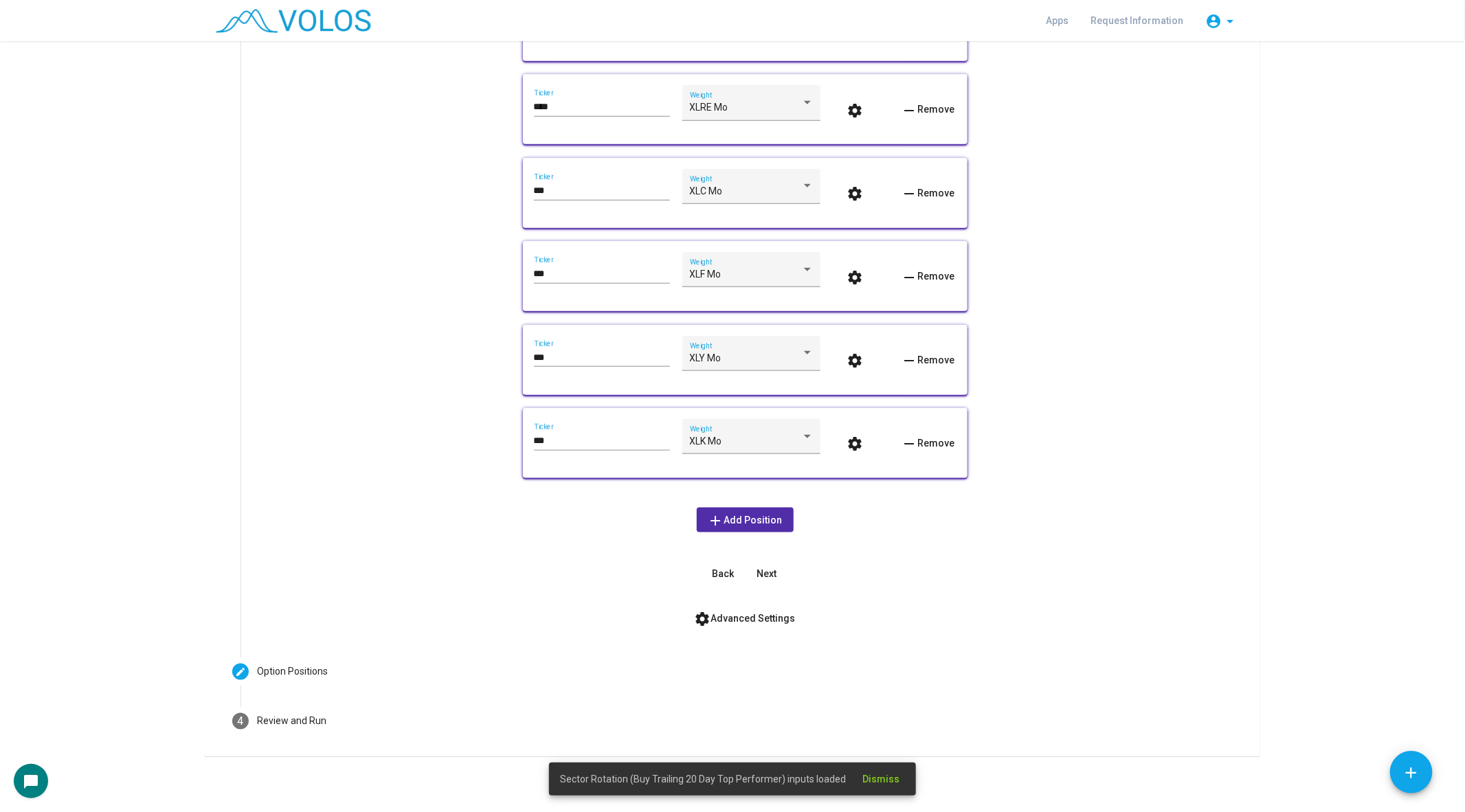
click at [736, 517] on span "add Add Position" at bounding box center [746, 520] width 75 height 11
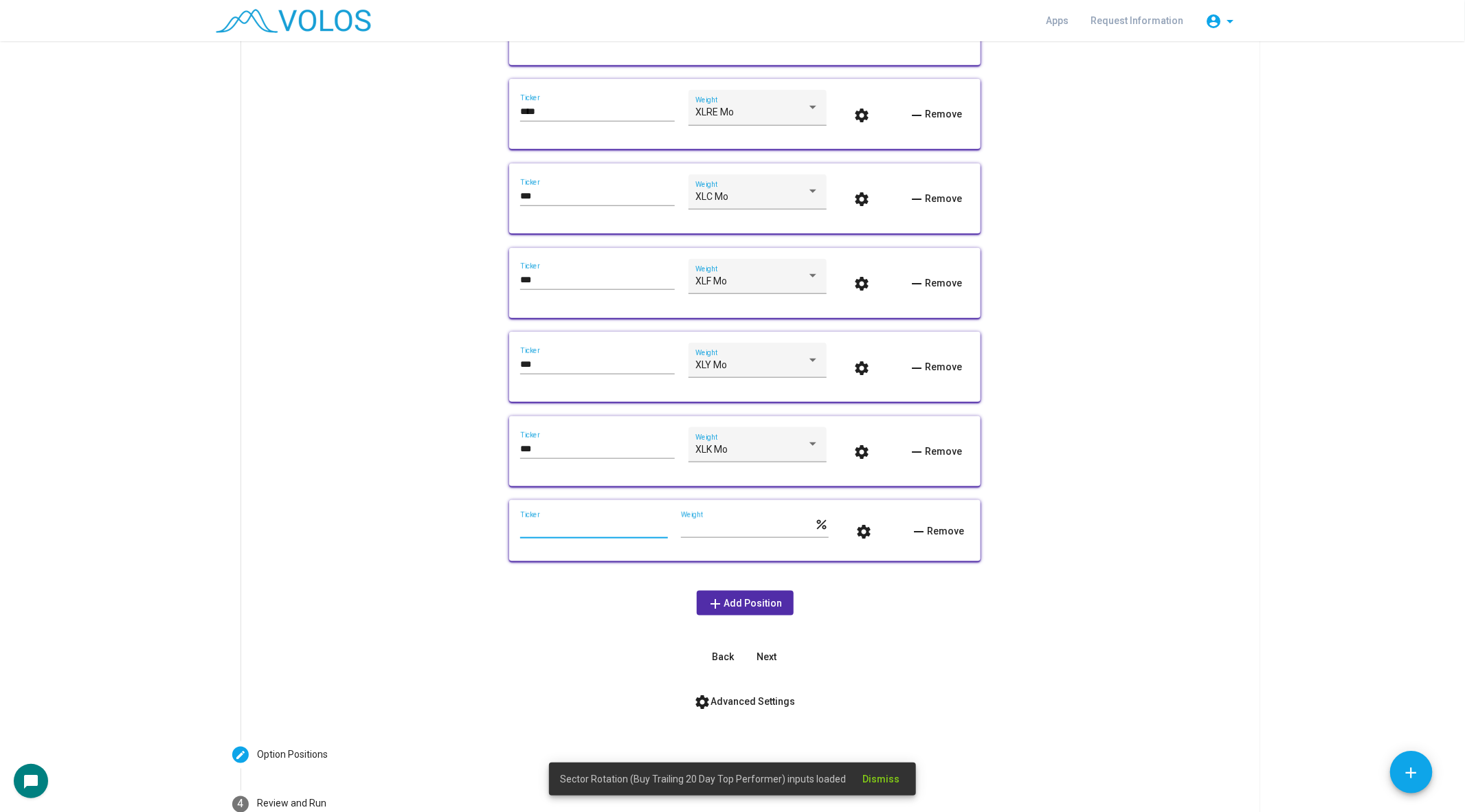
click at [545, 533] on input "Ticker" at bounding box center [593, 528] width 148 height 11
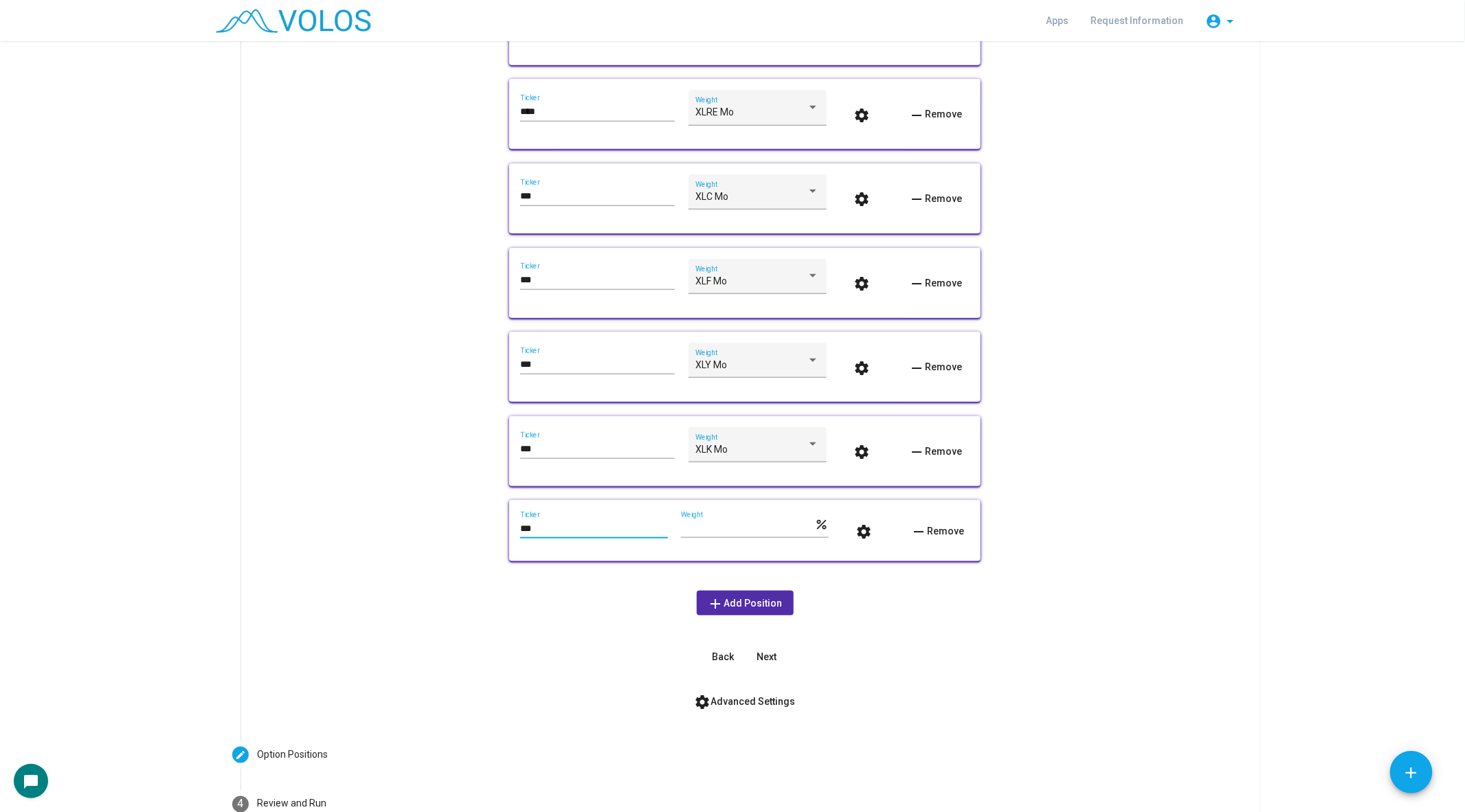
type input "***"
click at [678, 530] on div "*** Ticker *** Weight percent settings remove Remove" at bounding box center [744, 530] width 449 height 39
click at [681, 530] on input "***" at bounding box center [747, 528] width 133 height 11
type input "****"
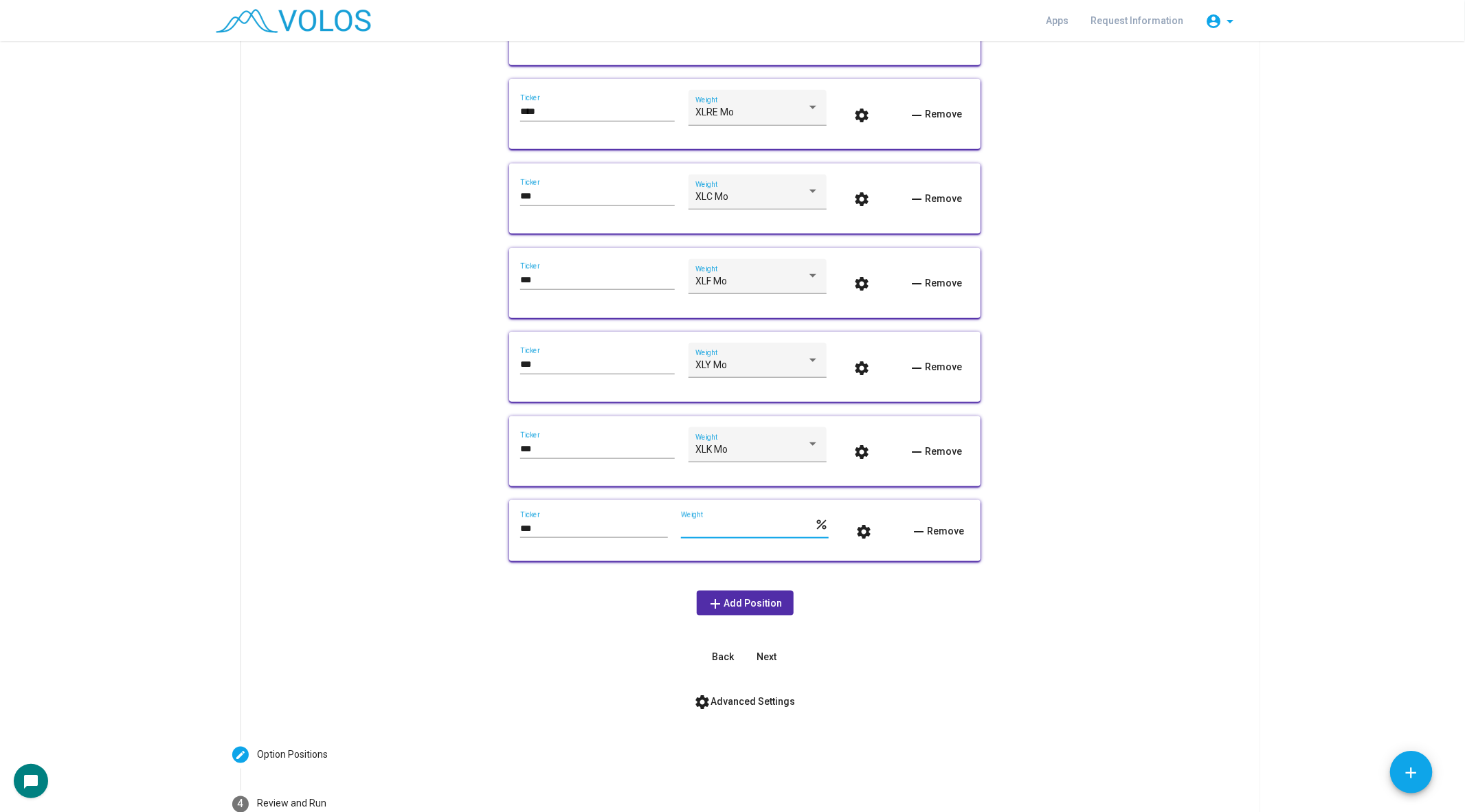
click at [392, 639] on div "info Include underlying asset? *** Ticker XLV Mo Weight settings remove Remove …" at bounding box center [745, 74] width 976 height 1189
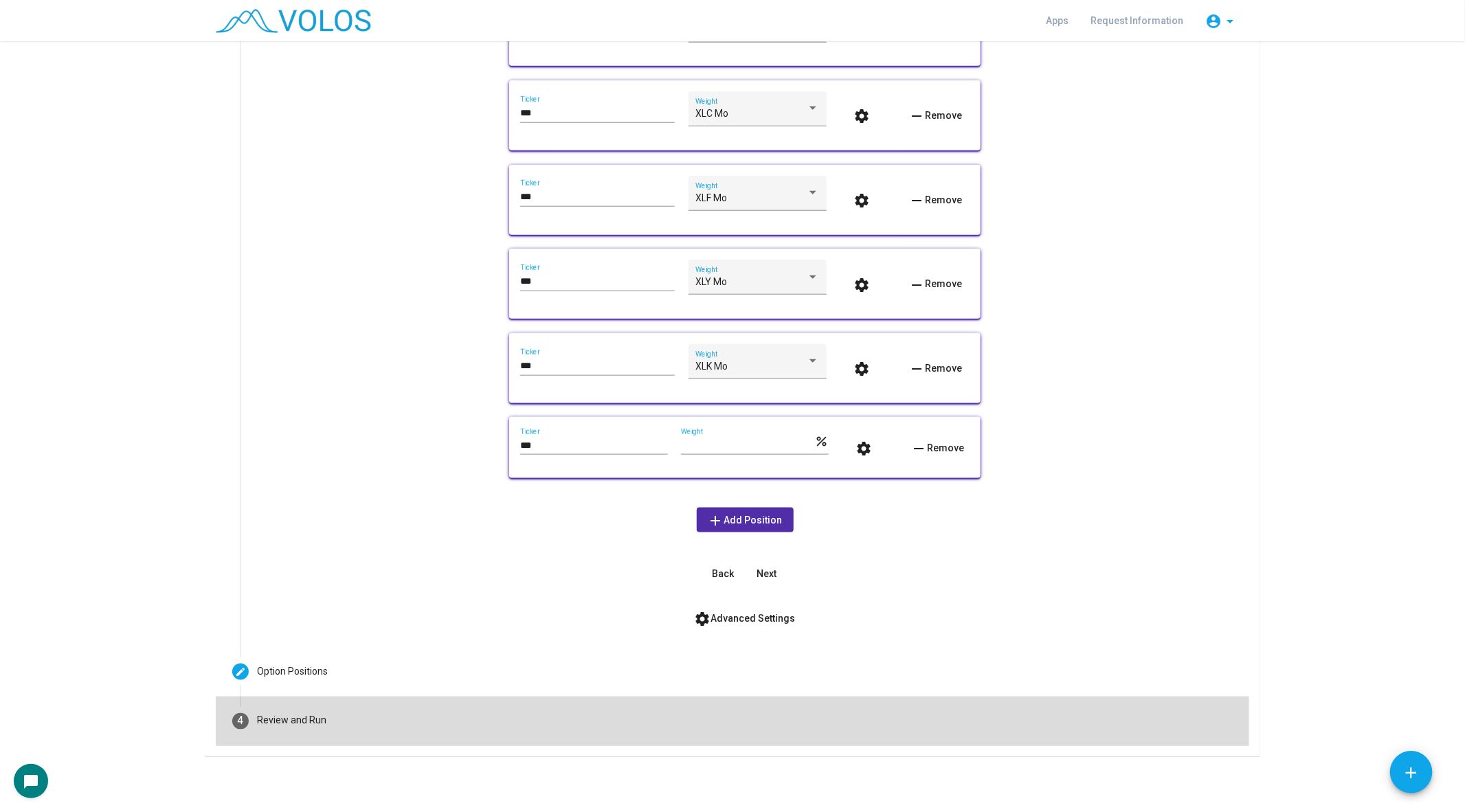
click at [333, 724] on mat-step-header "4 Review and Run" at bounding box center [732, 721] width 1034 height 50
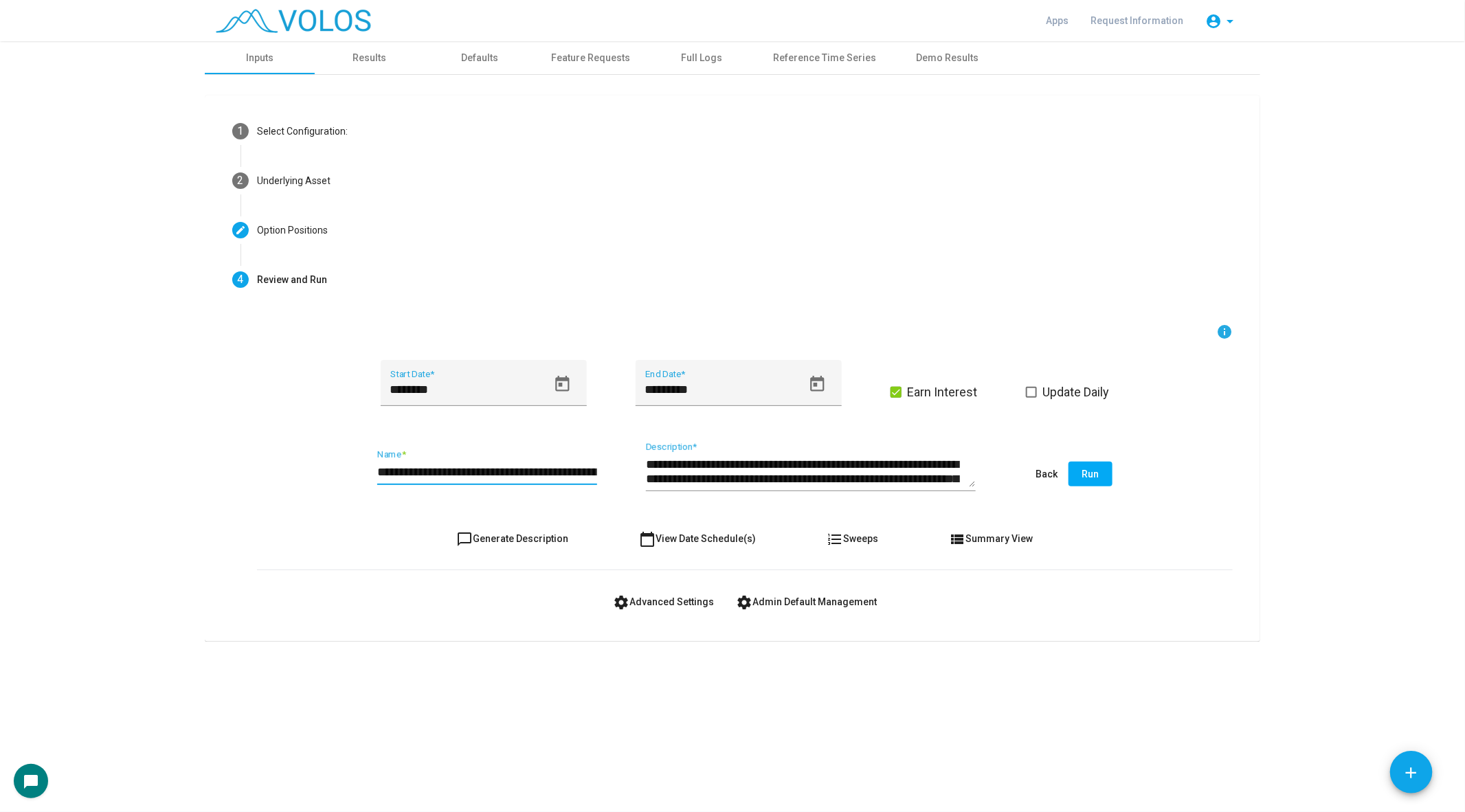
scroll to position [0, 63]
drag, startPoint x: 518, startPoint y: 472, endPoint x: 651, endPoint y: 472, distance: 133.0
click at [651, 472] on div "**********" at bounding box center [745, 475] width 976 height 65
click at [592, 470] on input "**********" at bounding box center [487, 472] width 220 height 14
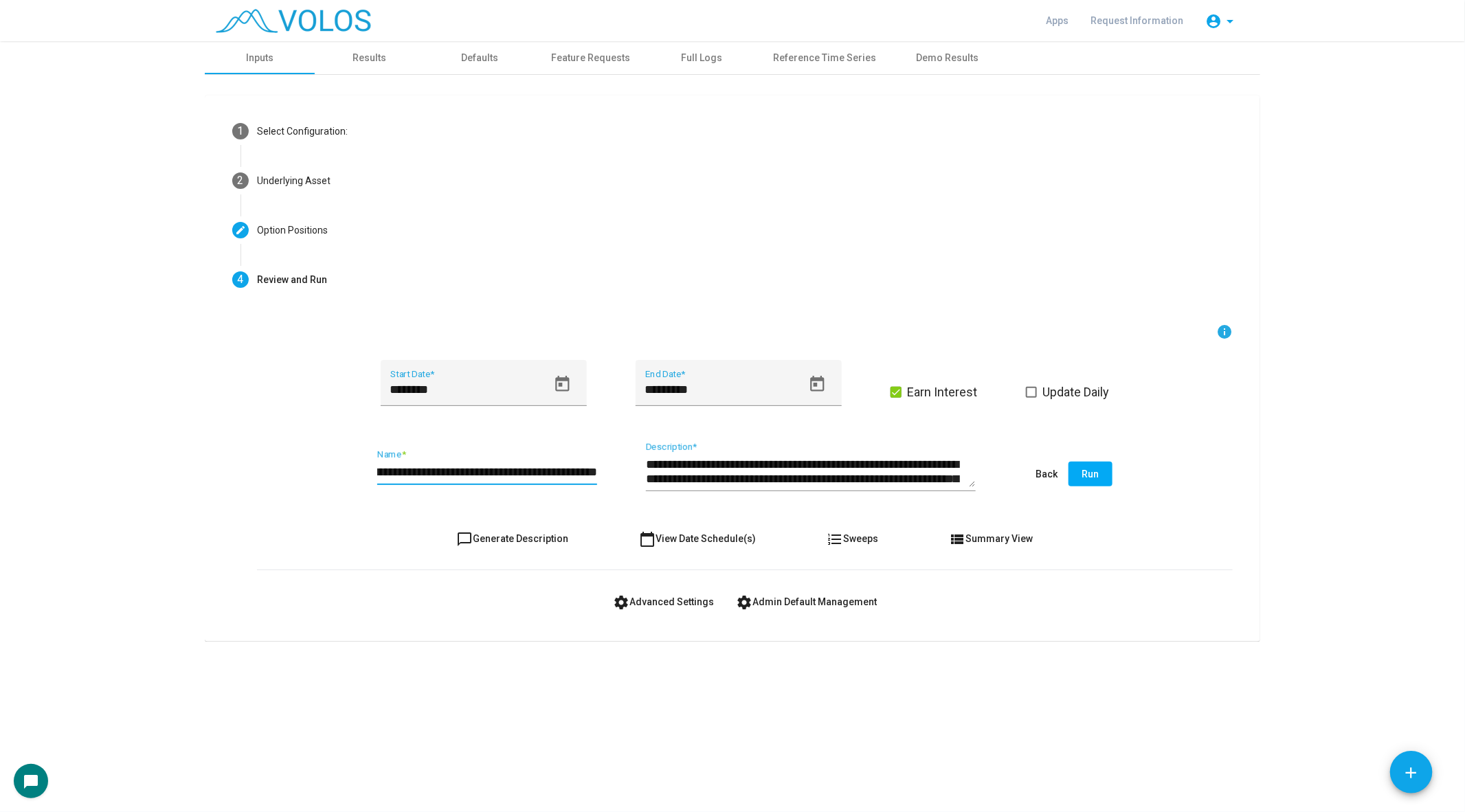
type input "**********"
click at [488, 542] on span "chat_bubble_outline Generate Description" at bounding box center [513, 538] width 112 height 11
type textarea "**********"
click at [494, 534] on span "chat_bubble_outline Generate Description" at bounding box center [513, 538] width 112 height 11
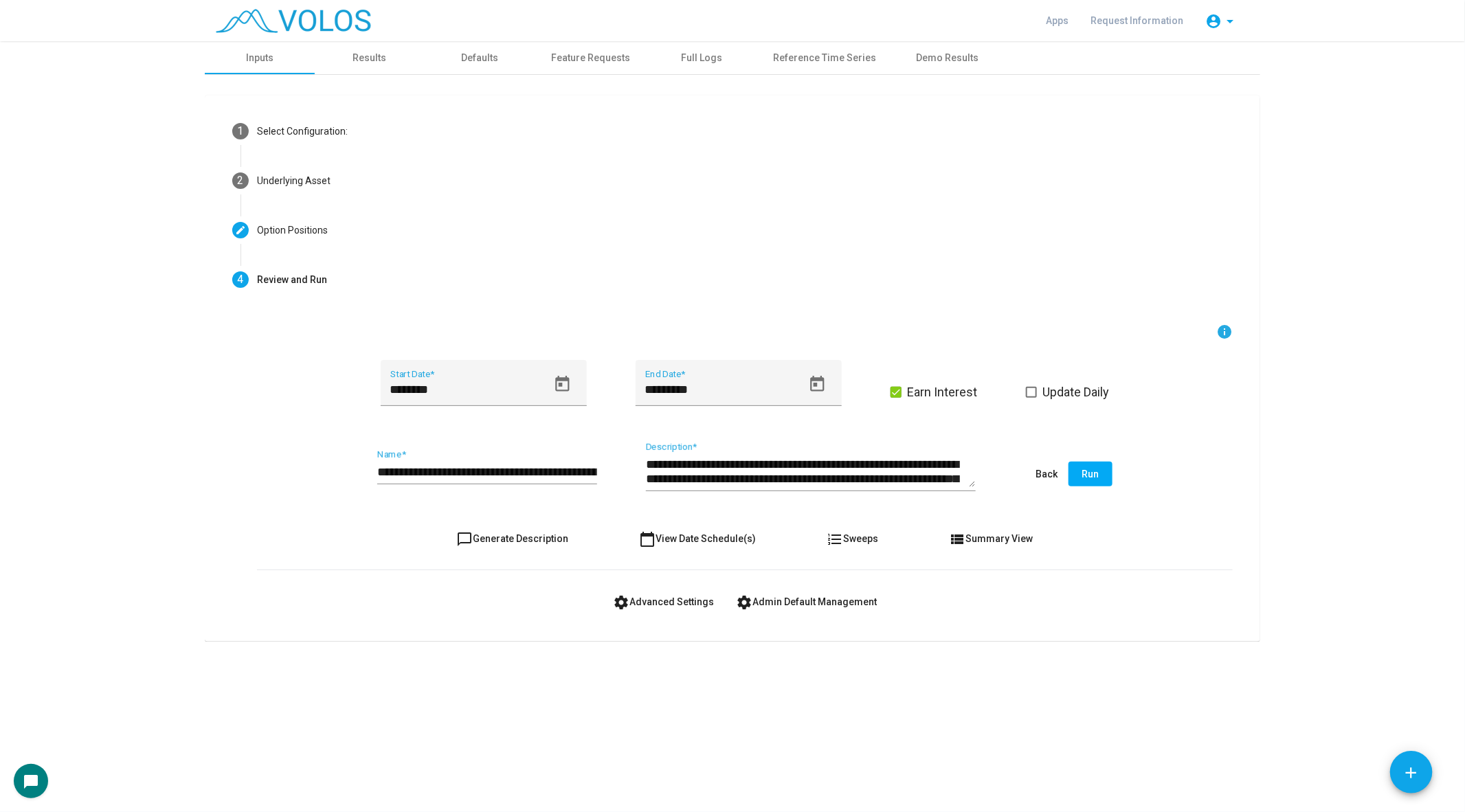
click at [494, 534] on span "chat_bubble_outline Generate Description" at bounding box center [513, 538] width 112 height 11
drag, startPoint x: 508, startPoint y: 472, endPoint x: 790, endPoint y: 474, distance: 282.0
click at [790, 474] on div "**********" at bounding box center [745, 475] width 976 height 65
click at [459, 542] on mat-icon "chat_bubble_outline" at bounding box center [465, 539] width 17 height 17
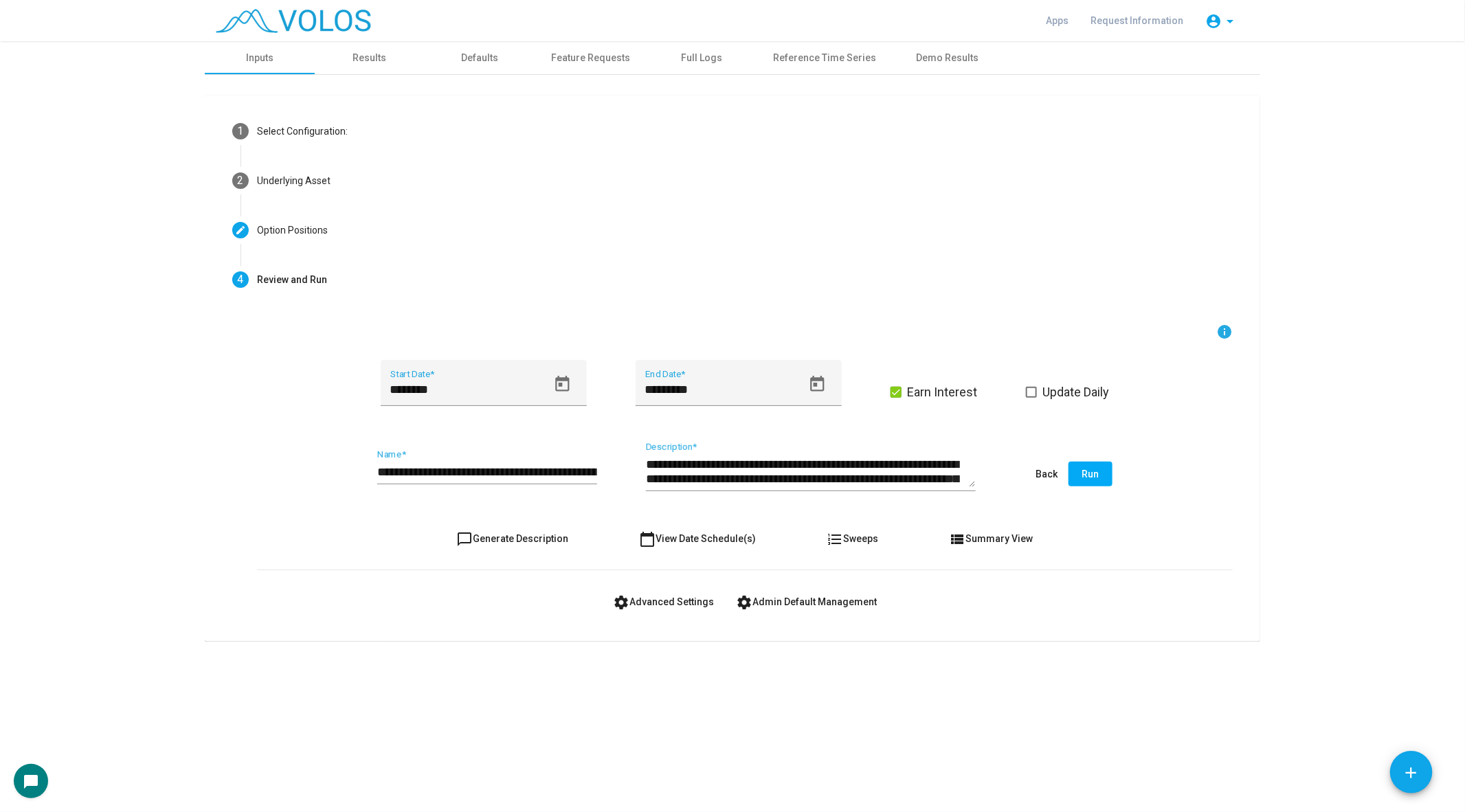
click at [1098, 472] on span "Run" at bounding box center [1091, 473] width 18 height 11
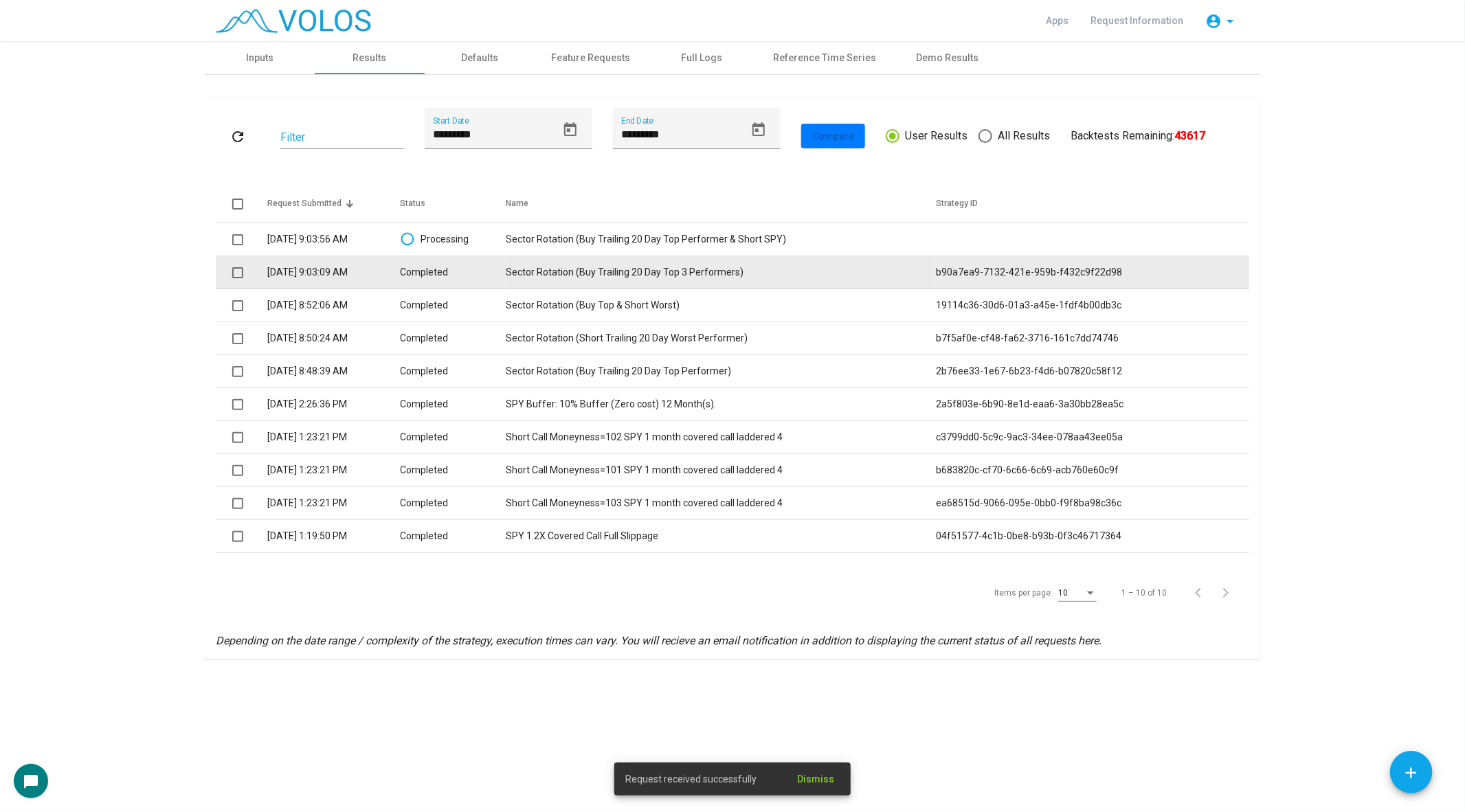
click at [559, 267] on td "Sector Rotation (Buy Trailing 20 Day Top 3 Performers)" at bounding box center [720, 273] width 430 height 33
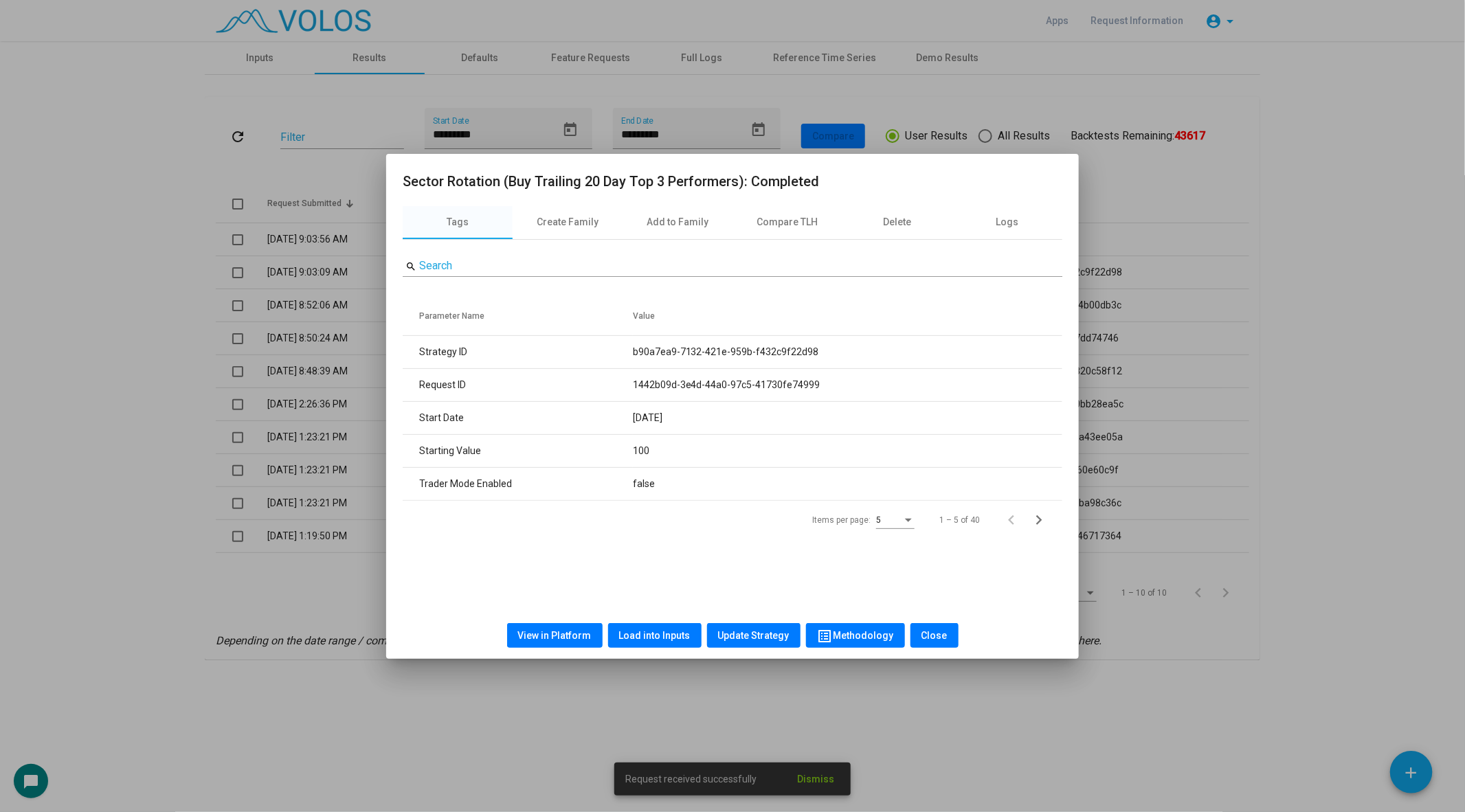
click at [651, 630] on span "Load into Inputs" at bounding box center [655, 635] width 72 height 11
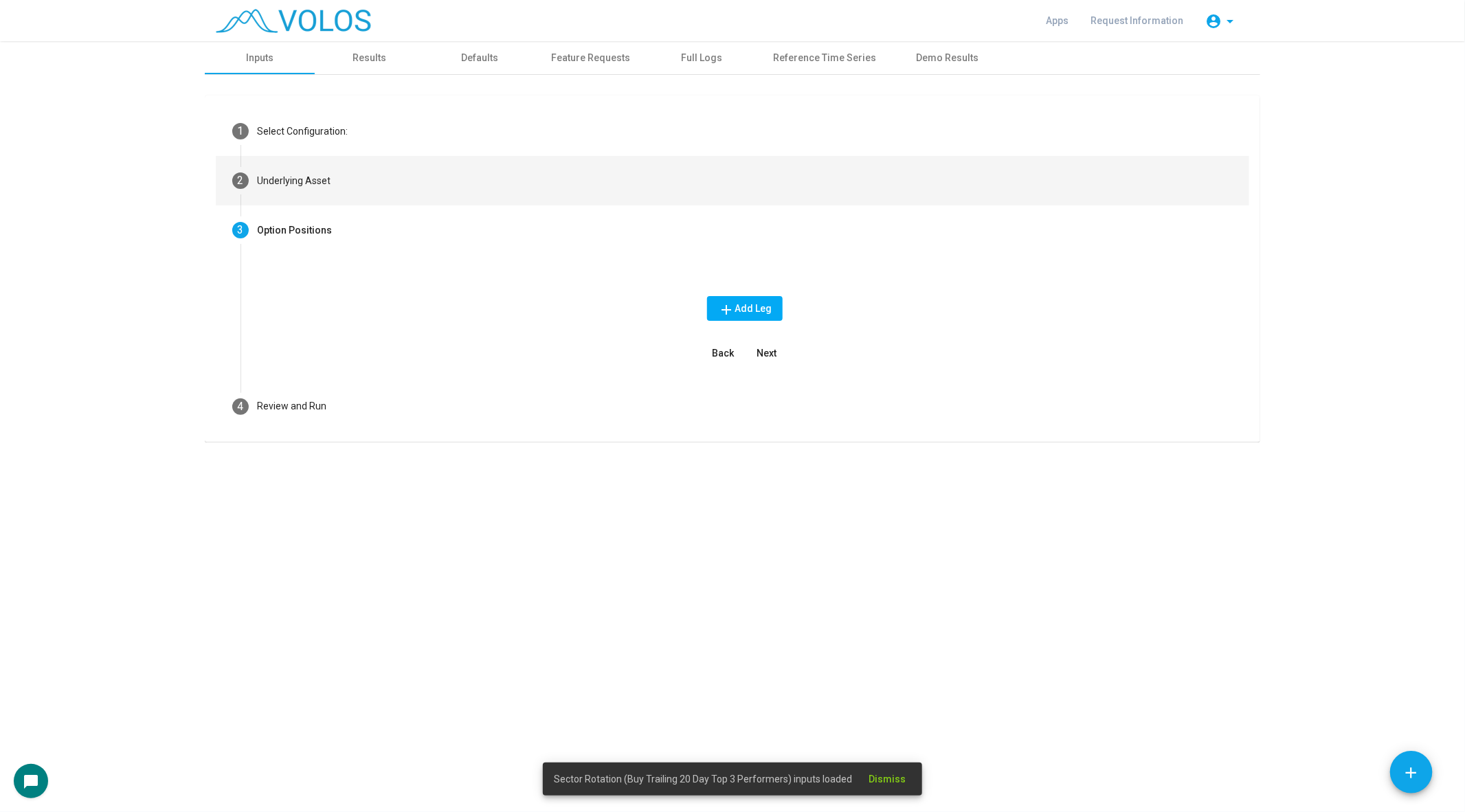
click at [480, 191] on mat-step-header "2 Underlying Asset" at bounding box center [732, 180] width 1034 height 50
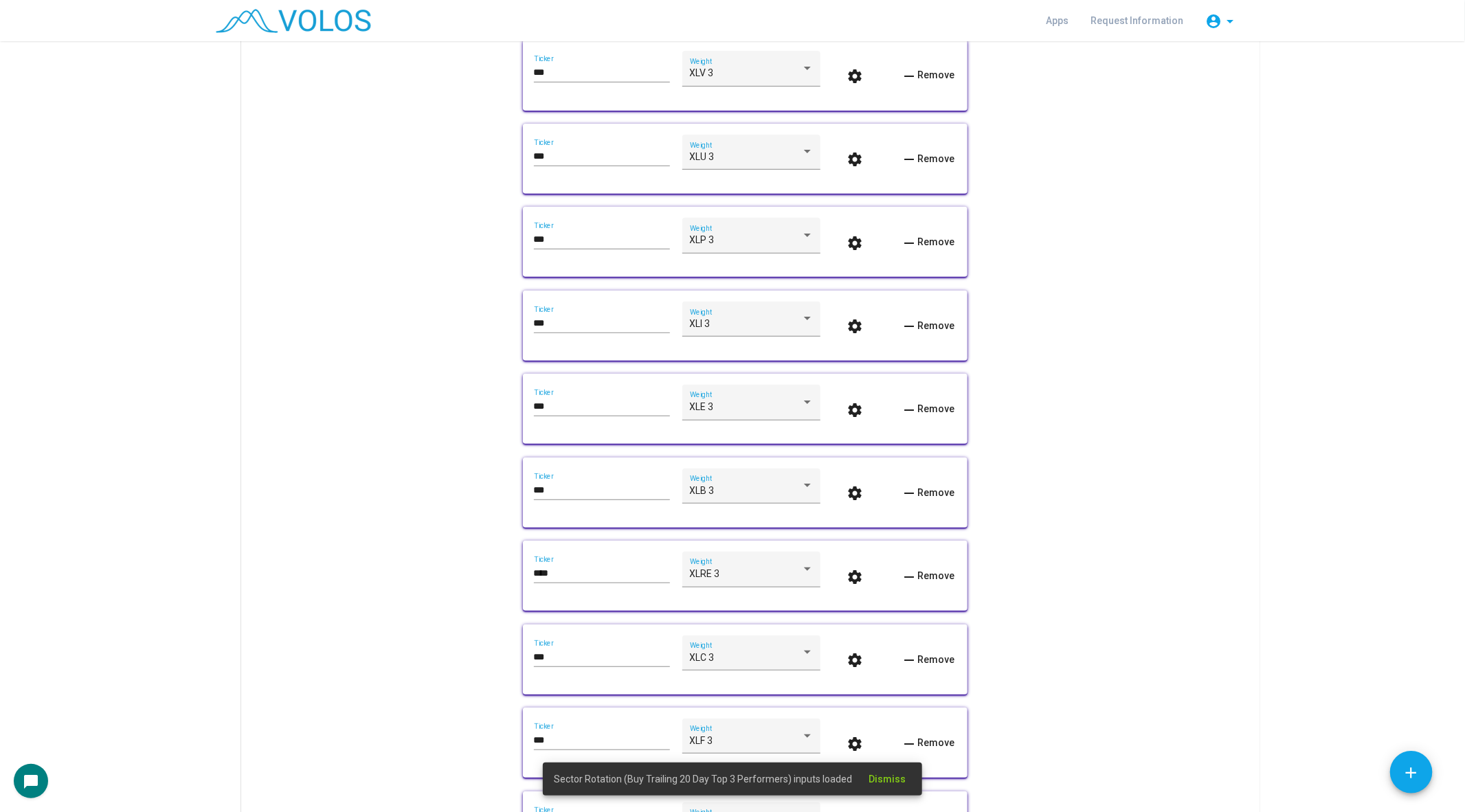
scroll to position [725, 0]
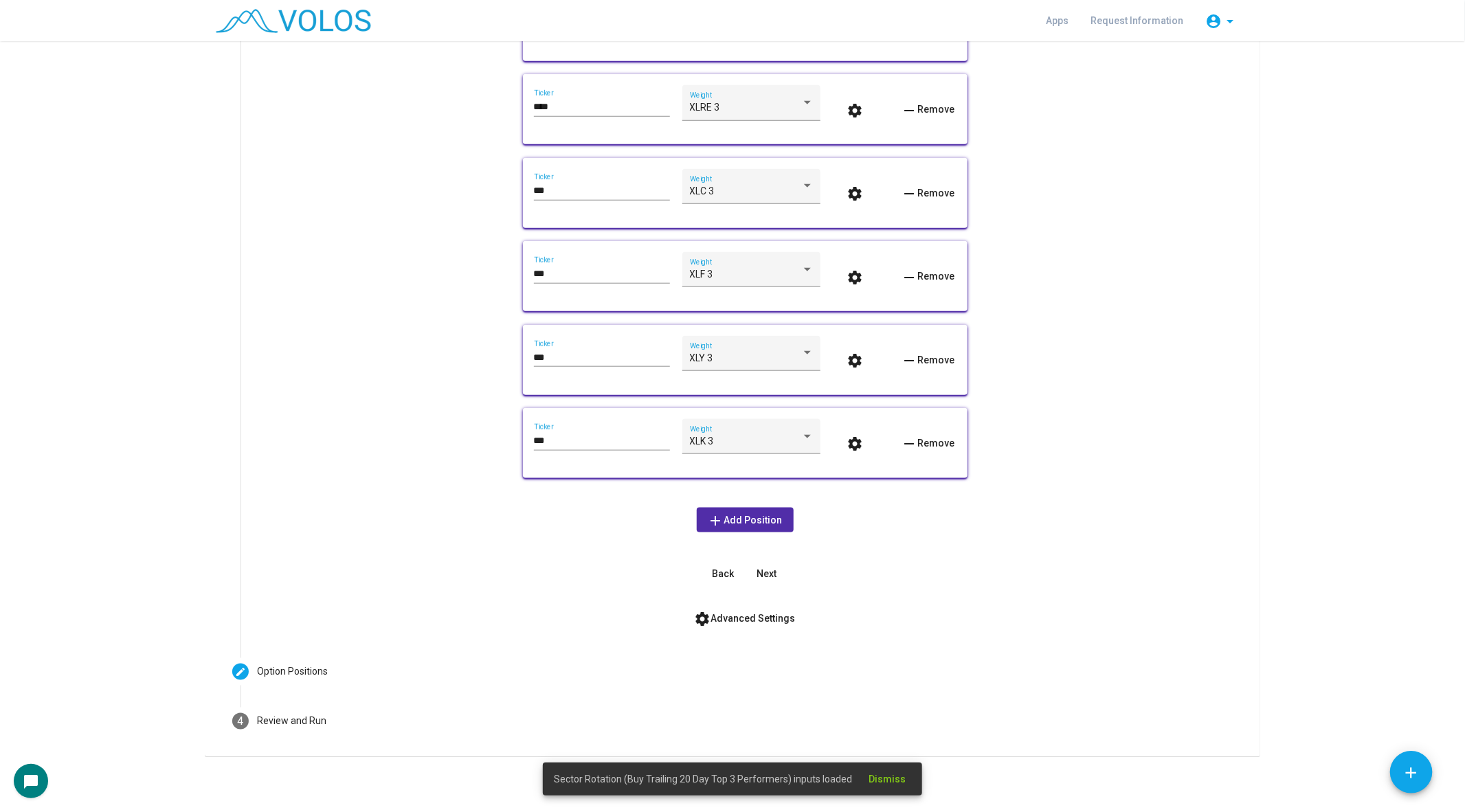
click at [728, 524] on span "add Add Position" at bounding box center [746, 520] width 75 height 11
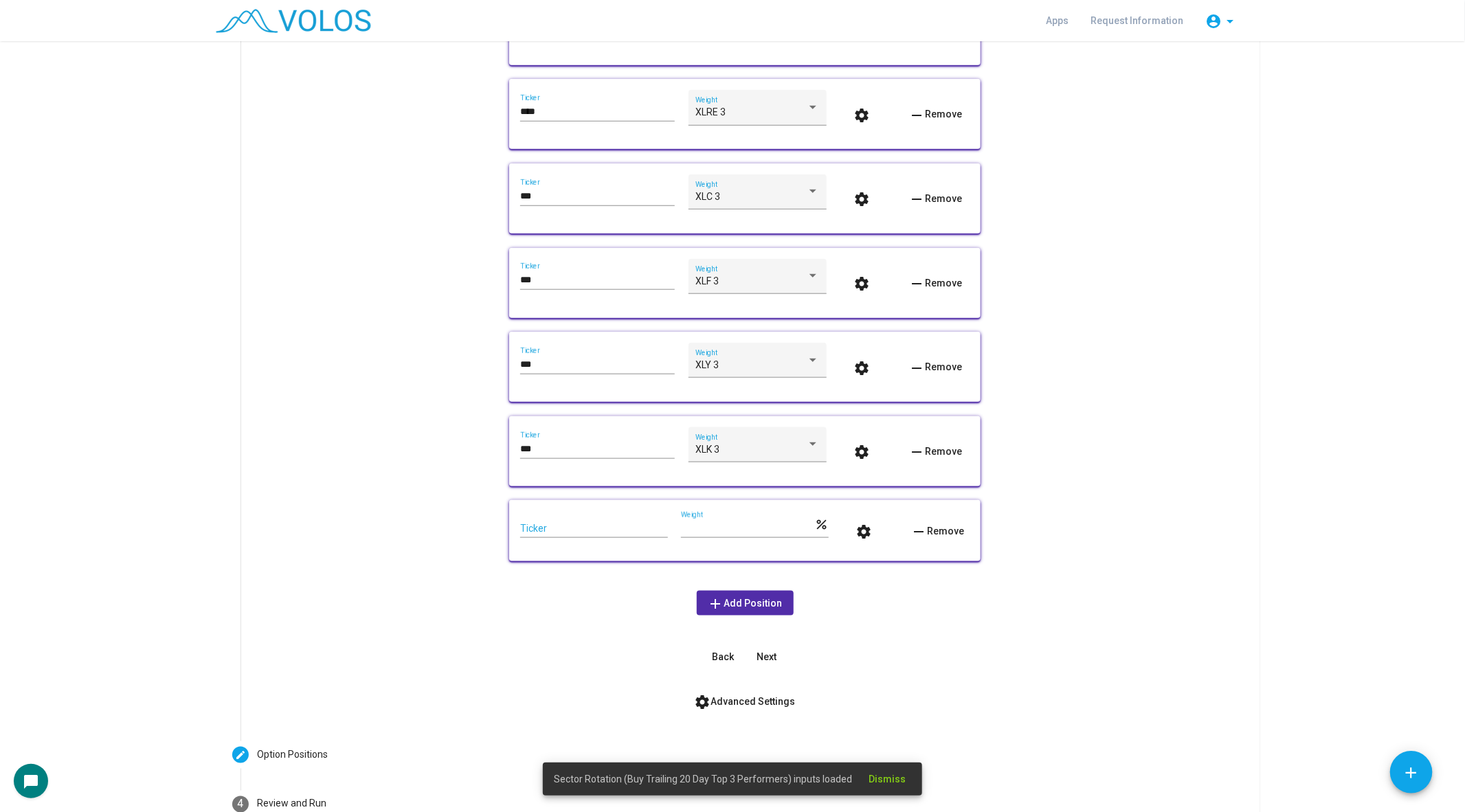
click at [536, 528] on input "Ticker" at bounding box center [593, 528] width 148 height 11
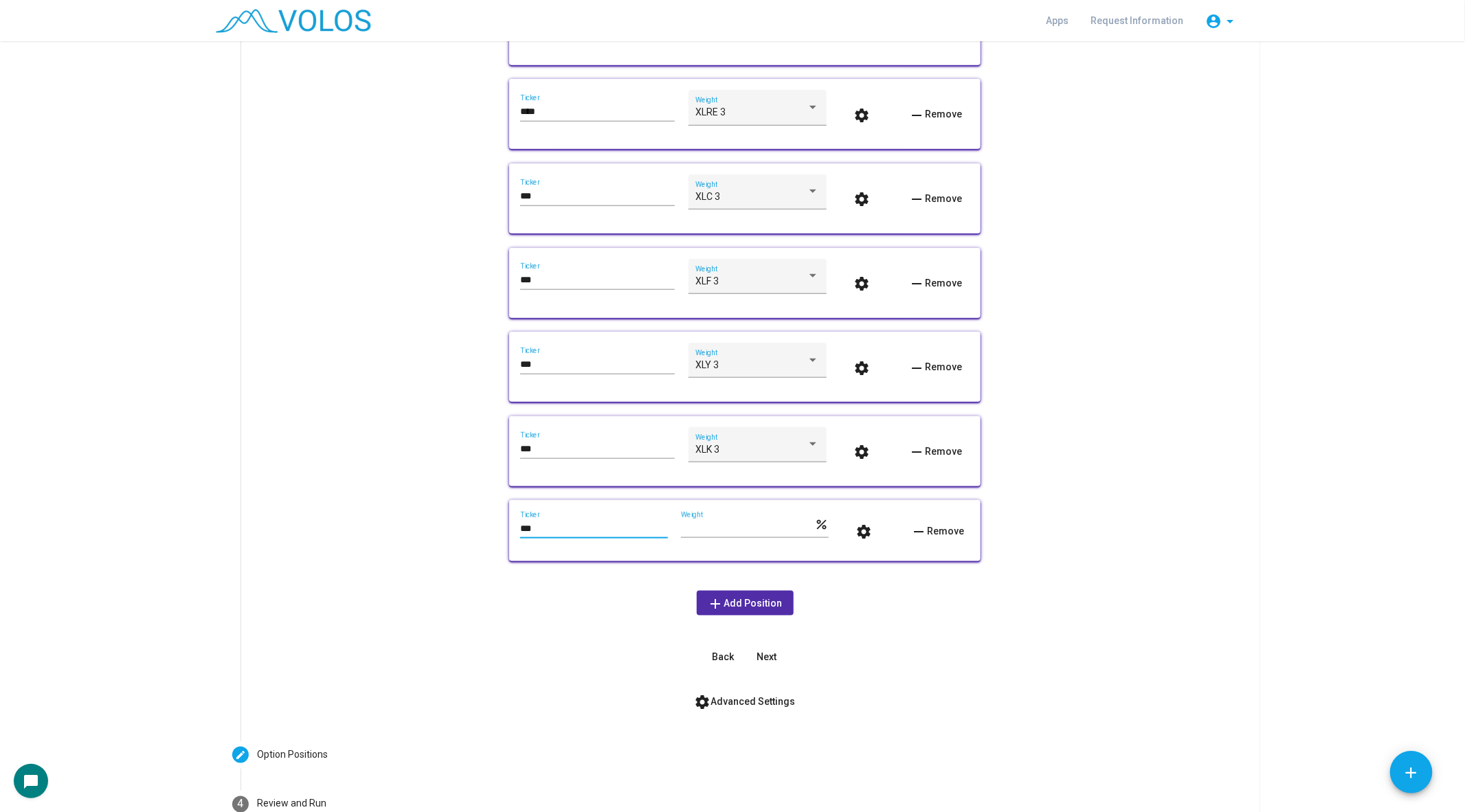
type input "***"
click at [683, 529] on input "***" at bounding box center [747, 528] width 133 height 11
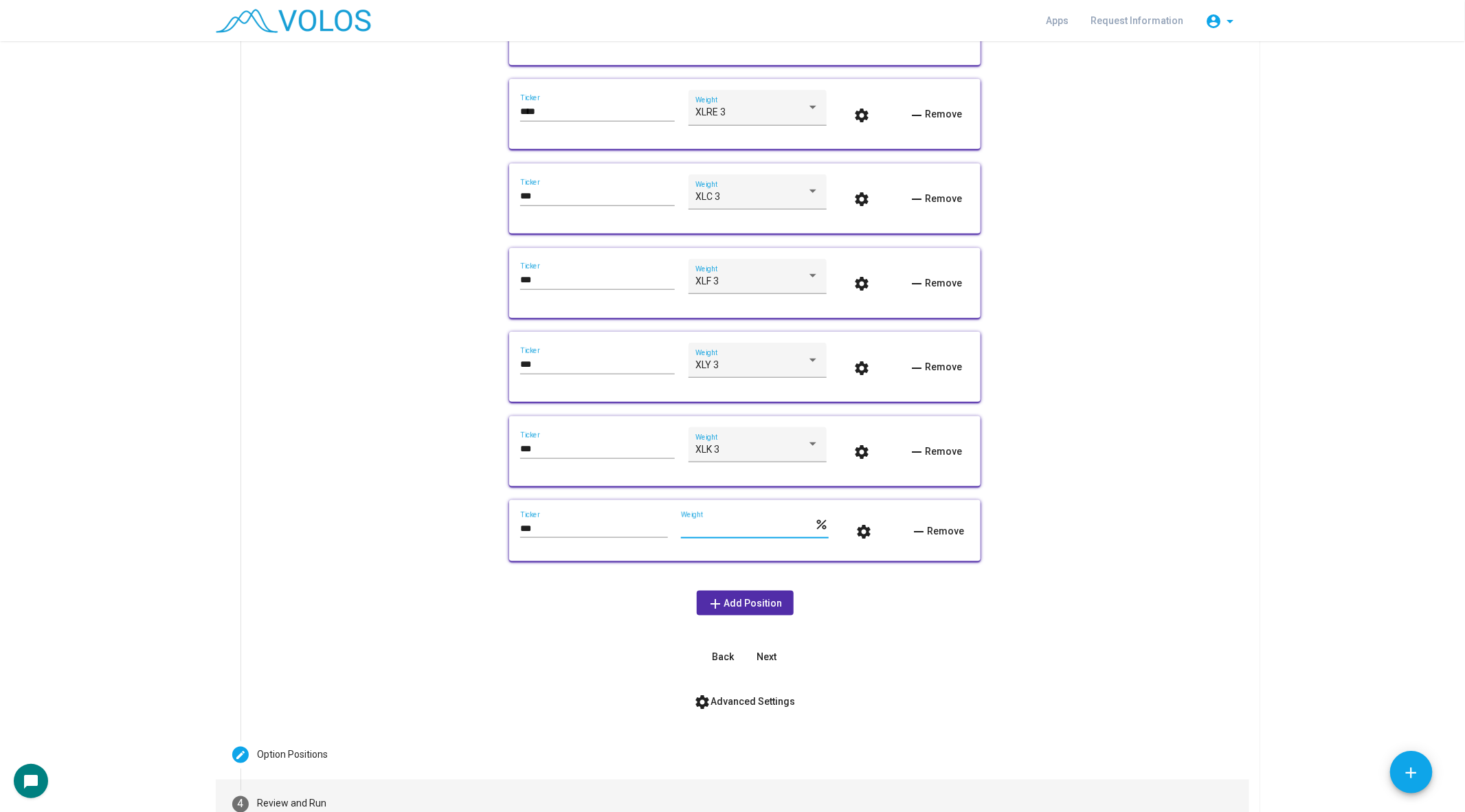
type input "****"
click at [364, 788] on mat-step-header "4 Review and Run" at bounding box center [732, 804] width 1034 height 50
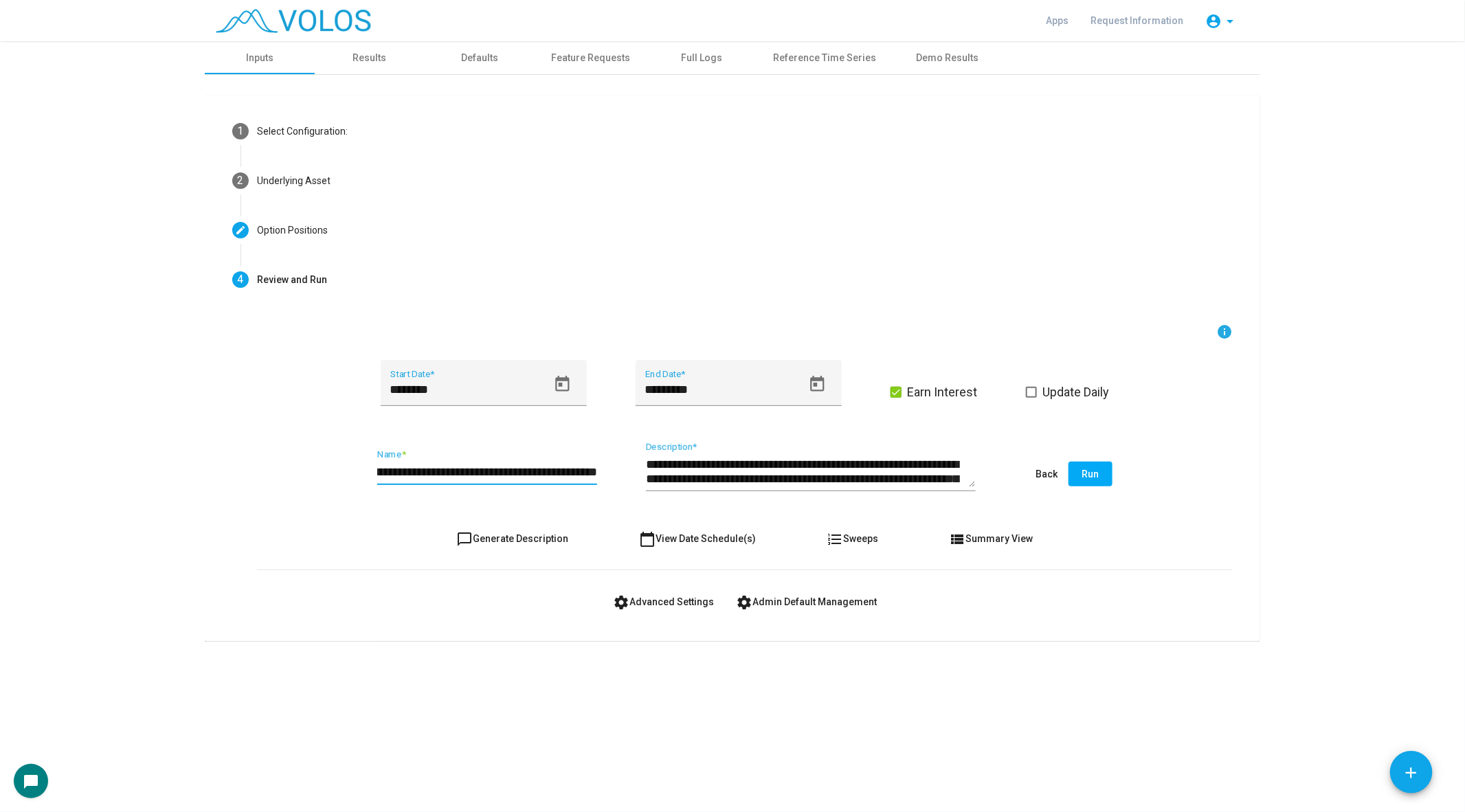
scroll to position [0, 80]
drag, startPoint x: 523, startPoint y: 473, endPoint x: 672, endPoint y: 476, distance: 149.0
click at [672, 476] on div "**********" at bounding box center [745, 475] width 976 height 65
click at [592, 472] on input "**********" at bounding box center [487, 472] width 220 height 14
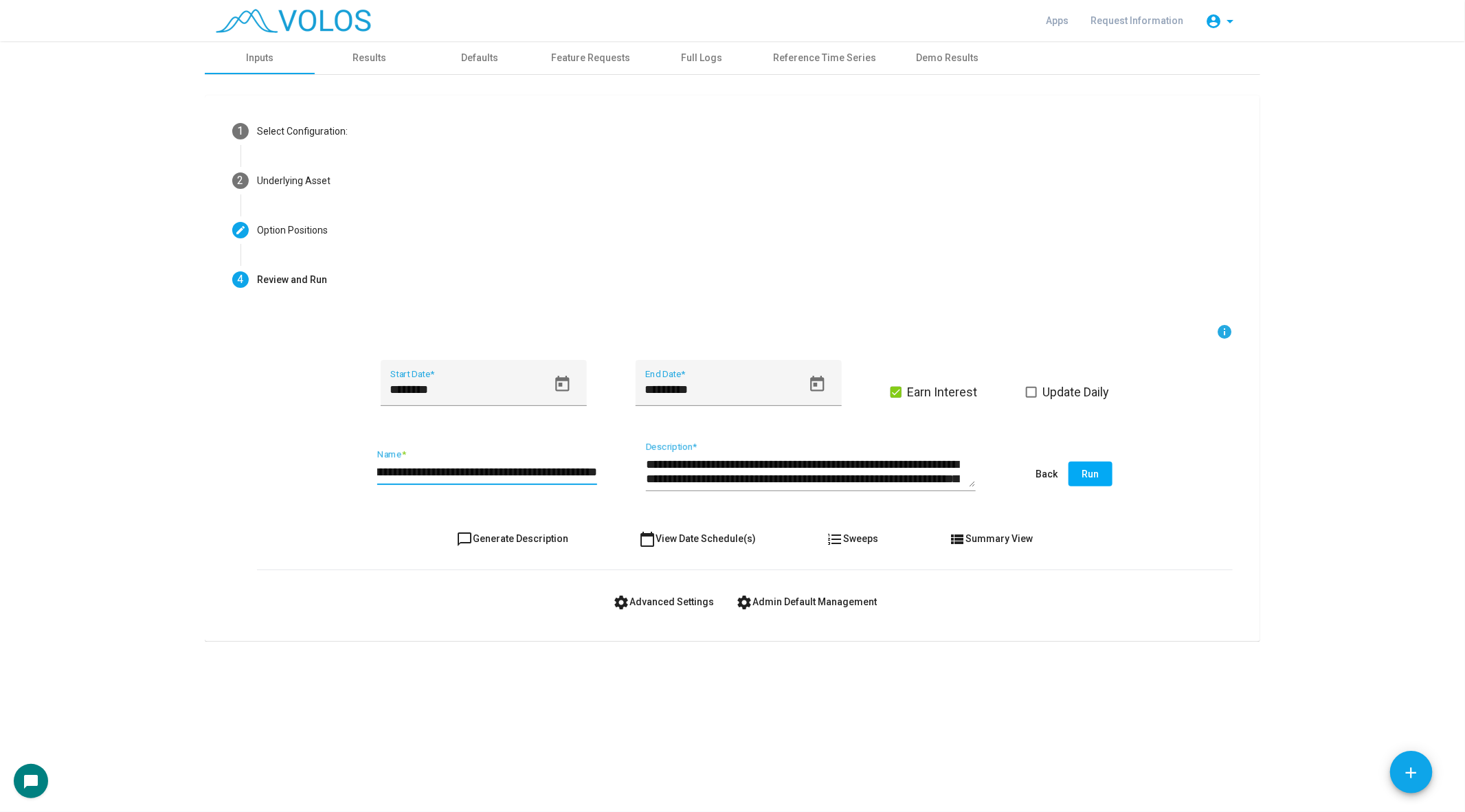
drag, startPoint x: 494, startPoint y: 466, endPoint x: 686, endPoint y: 478, distance: 192.4
click at [686, 478] on div "**********" at bounding box center [745, 475] width 976 height 65
type input "**********"
click at [537, 537] on span "chat_bubble_outline Generate Description" at bounding box center [513, 538] width 112 height 11
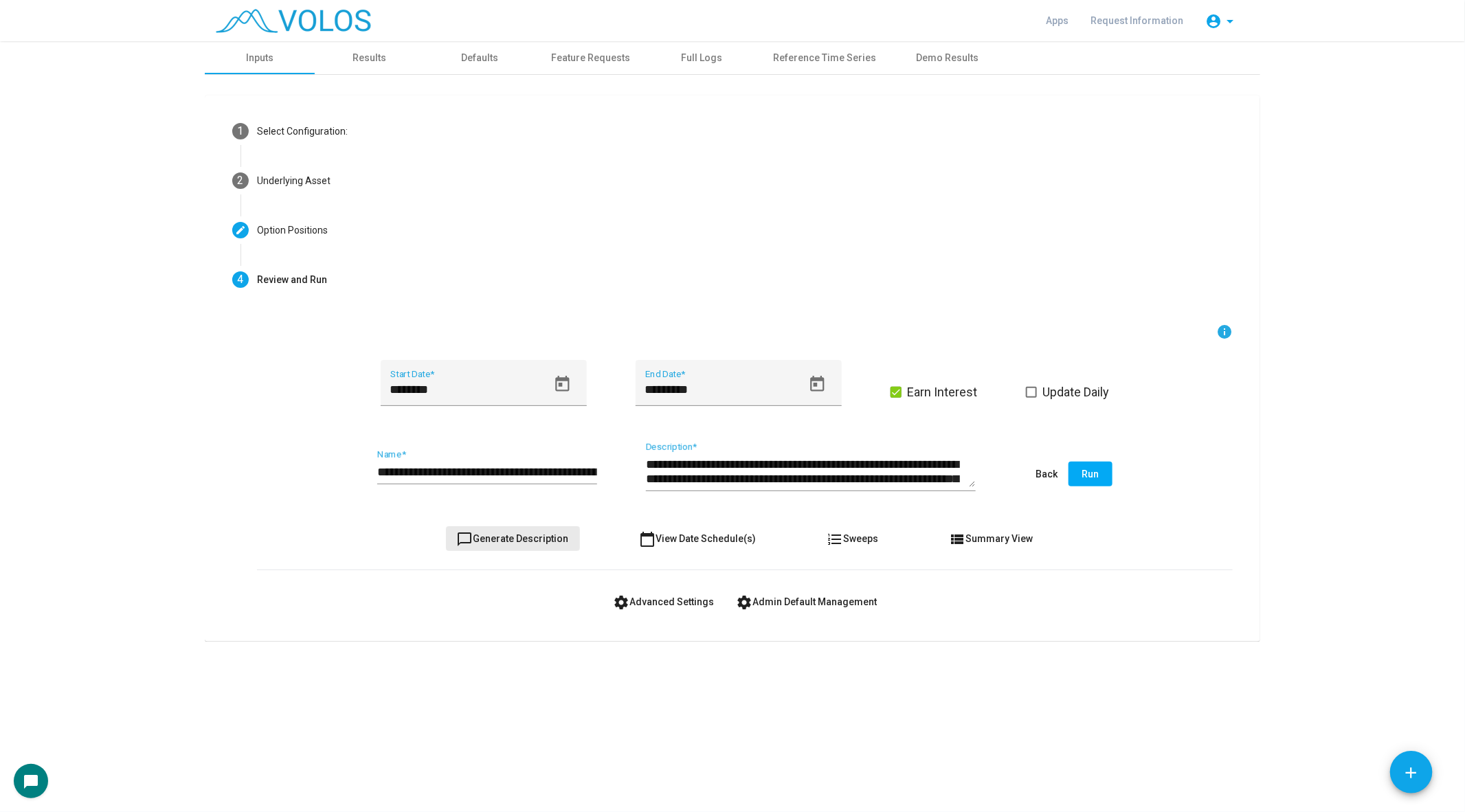
type textarea "**********"
click at [537, 537] on span "chat_bubble_outline Generate Description" at bounding box center [513, 538] width 112 height 11
click at [539, 534] on span "chat_bubble_outline Generate Description" at bounding box center [513, 538] width 112 height 11
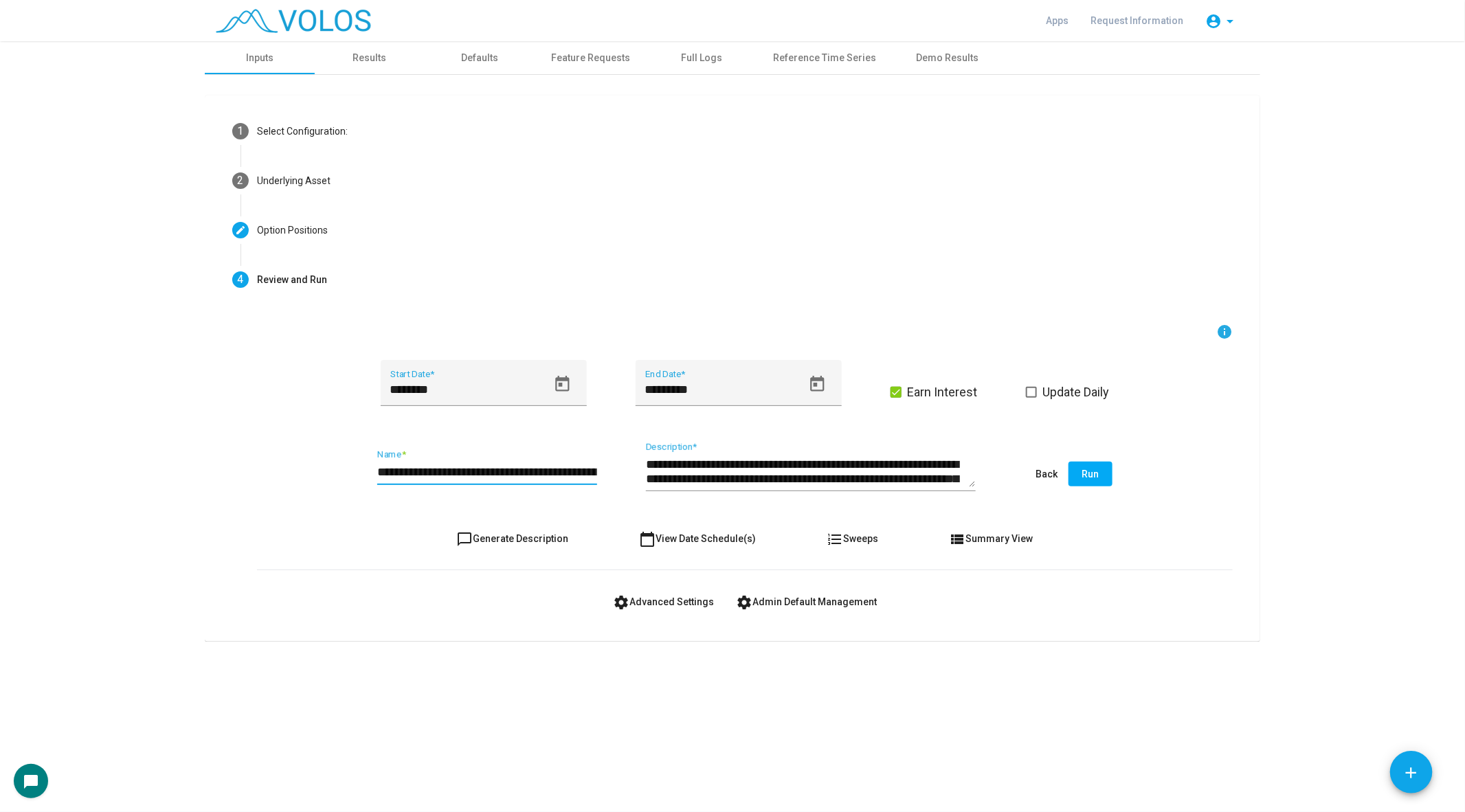
scroll to position [0, 149]
drag, startPoint x: 539, startPoint y: 478, endPoint x: 823, endPoint y: 487, distance: 284.1
click at [823, 487] on div "**********" at bounding box center [745, 475] width 976 height 65
click at [1109, 478] on button "Run" at bounding box center [1090, 474] width 44 height 24
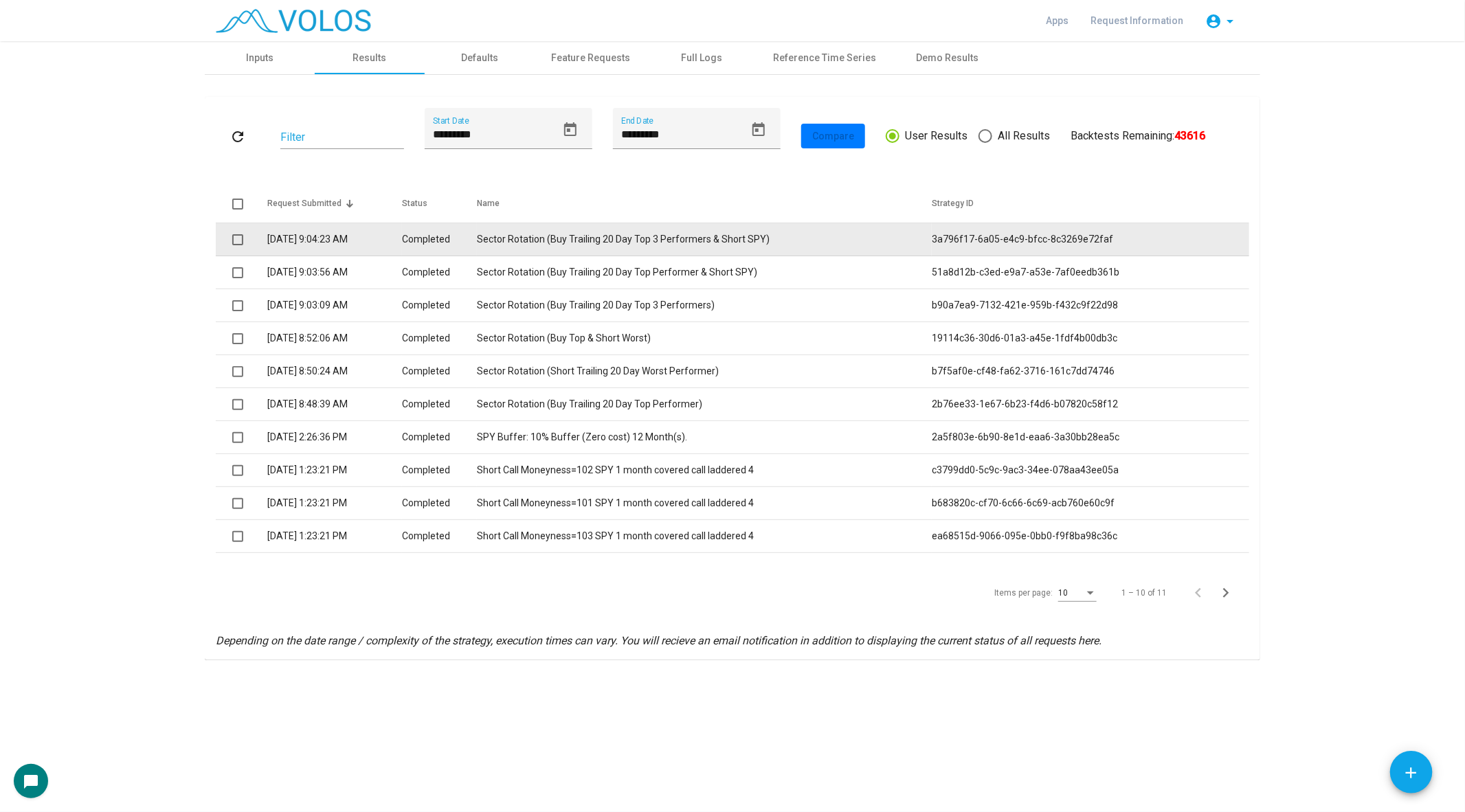
click at [239, 238] on span at bounding box center [237, 240] width 11 height 11
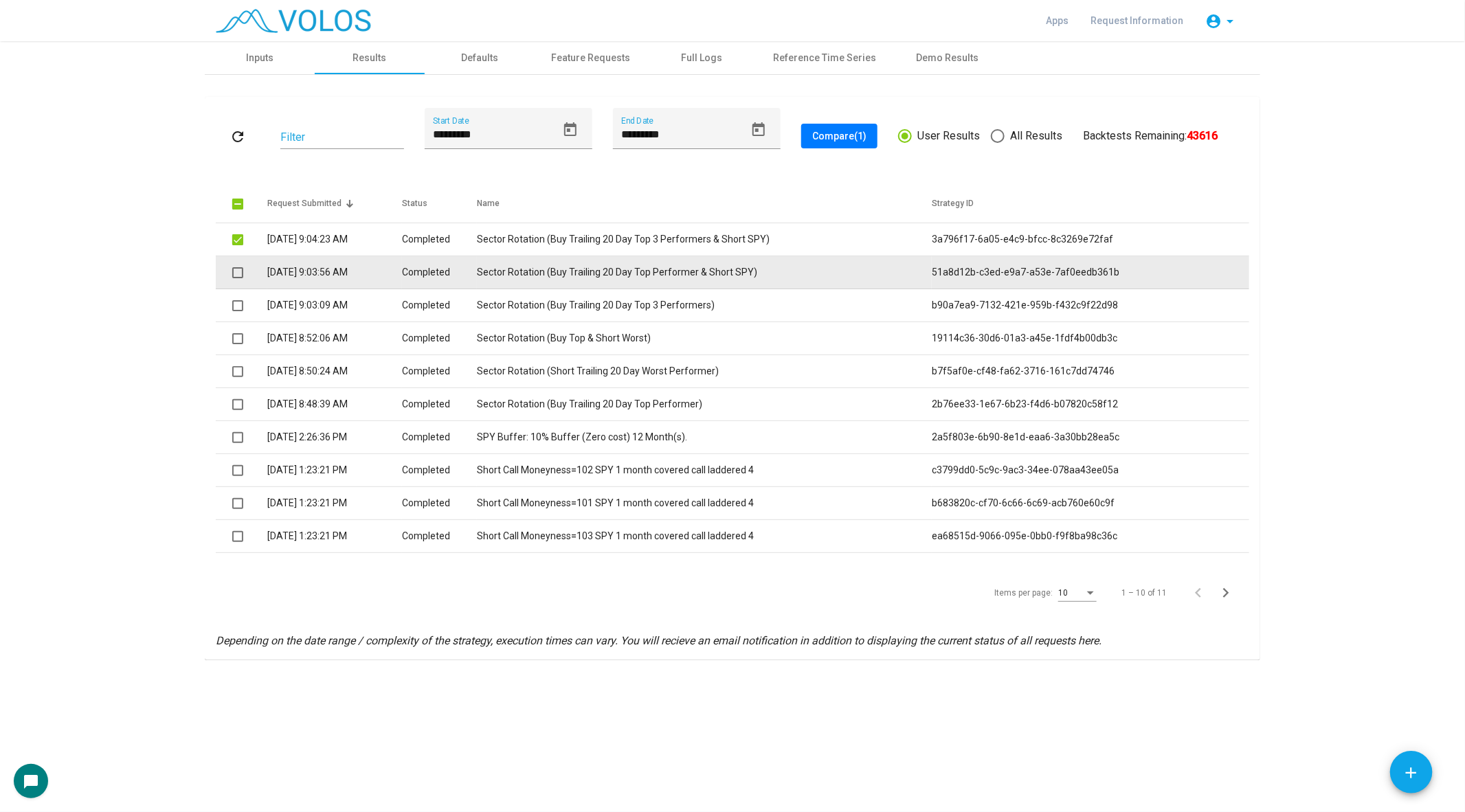
click at [240, 266] on mat-checkbox at bounding box center [237, 272] width 11 height 14
click at [240, 273] on span at bounding box center [237, 272] width 11 height 11
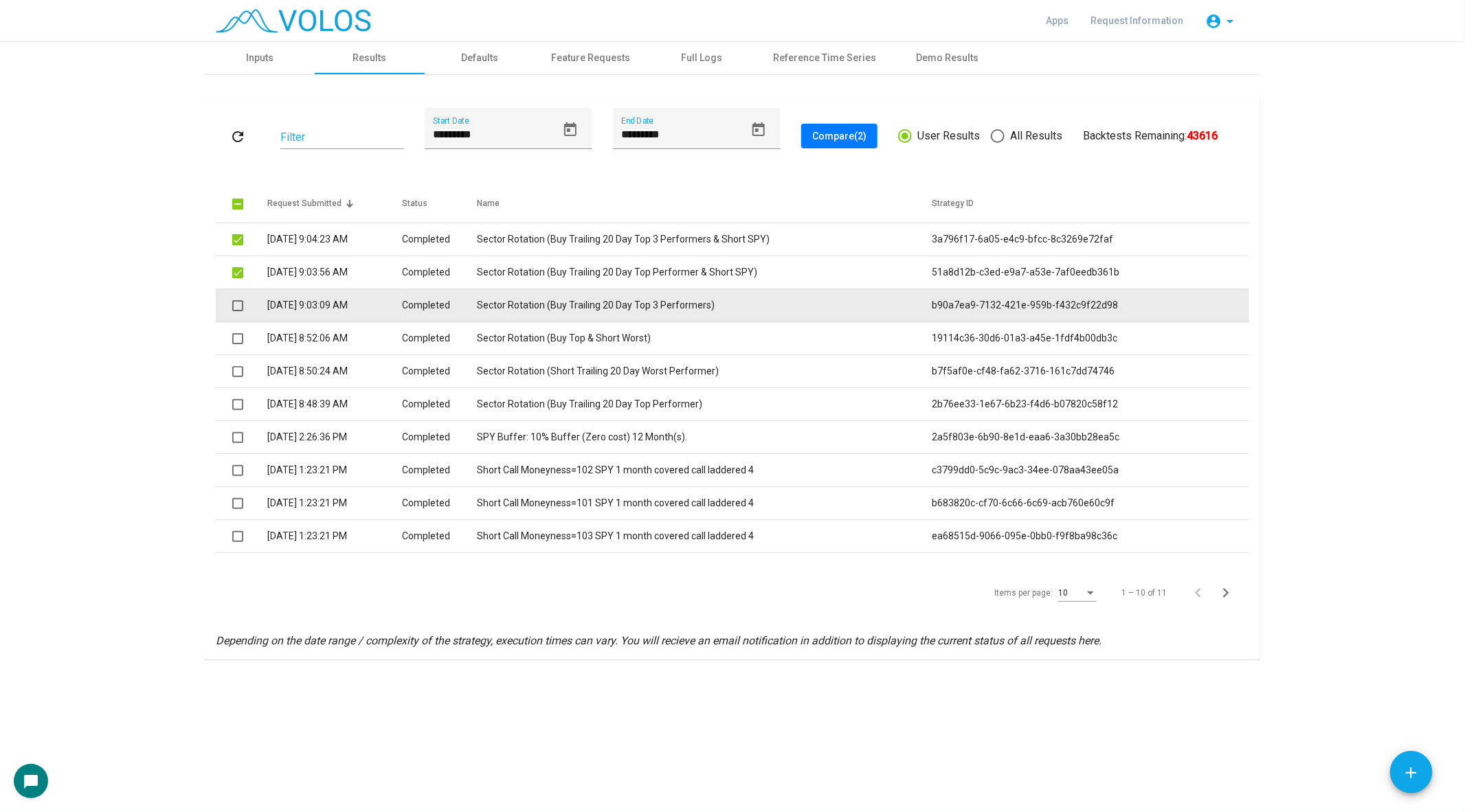
click at [237, 305] on span at bounding box center [237, 305] width 11 height 11
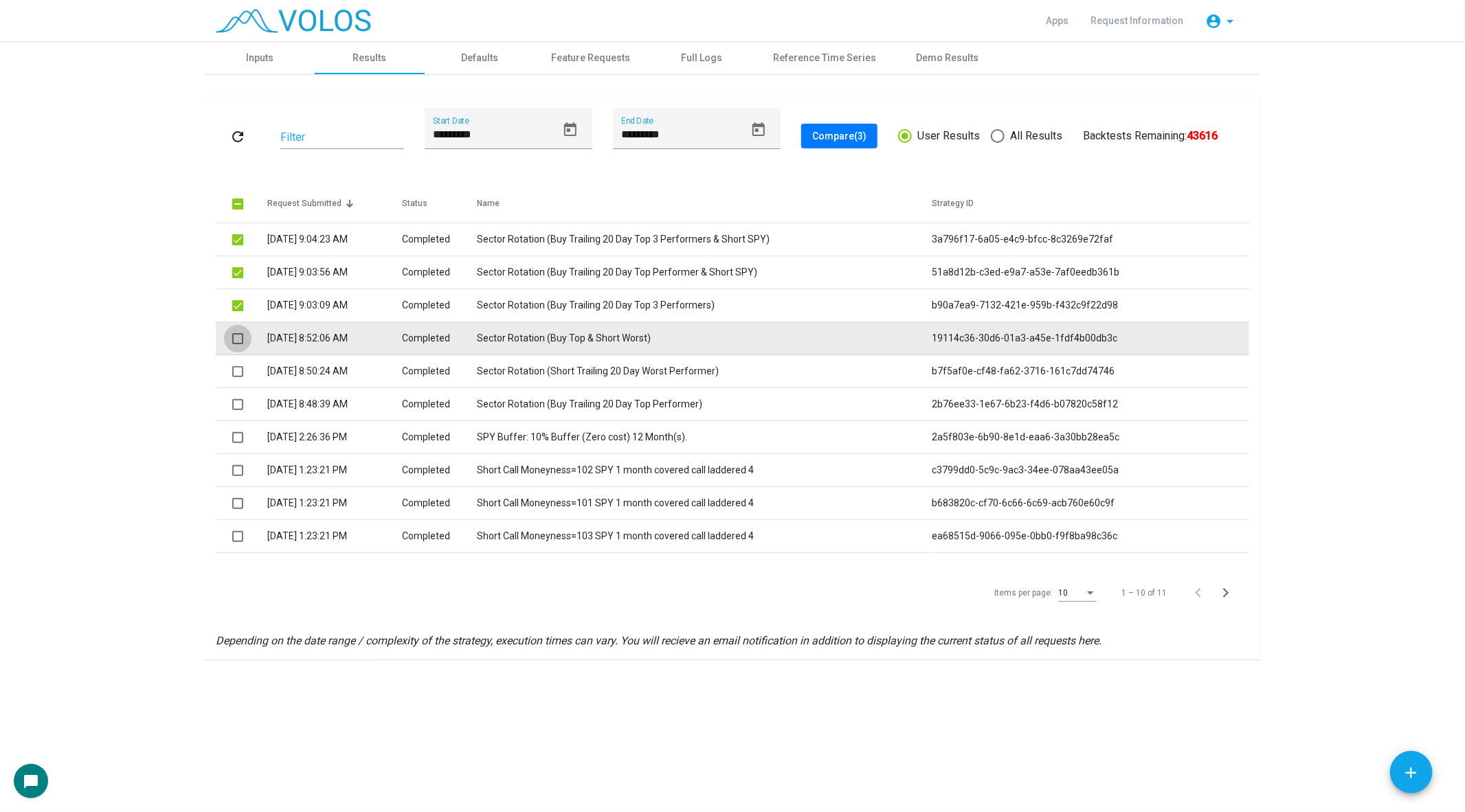
click at [237, 336] on span at bounding box center [237, 339] width 11 height 11
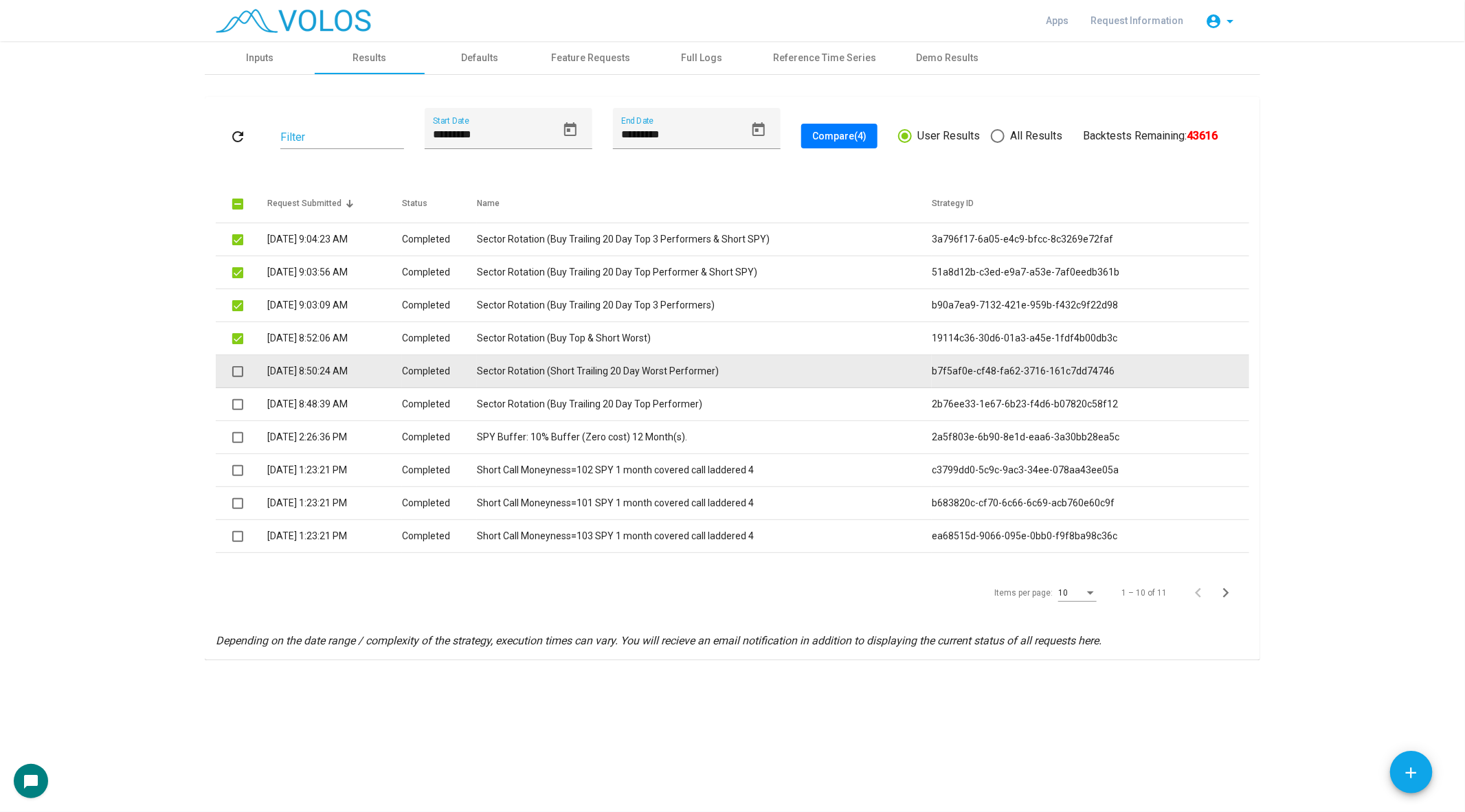
click at [237, 369] on span at bounding box center [237, 371] width 11 height 11
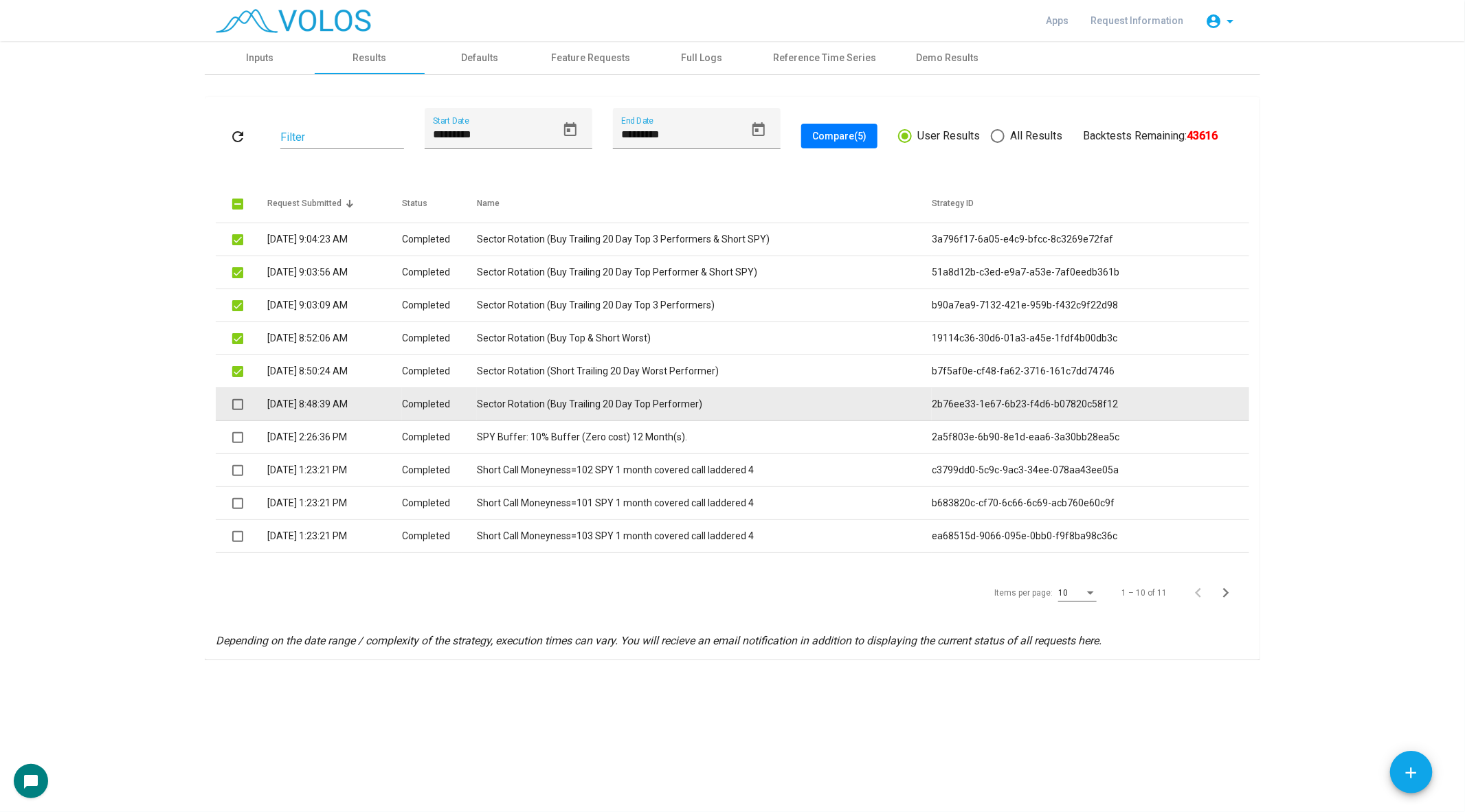
click at [237, 407] on span at bounding box center [237, 404] width 11 height 11
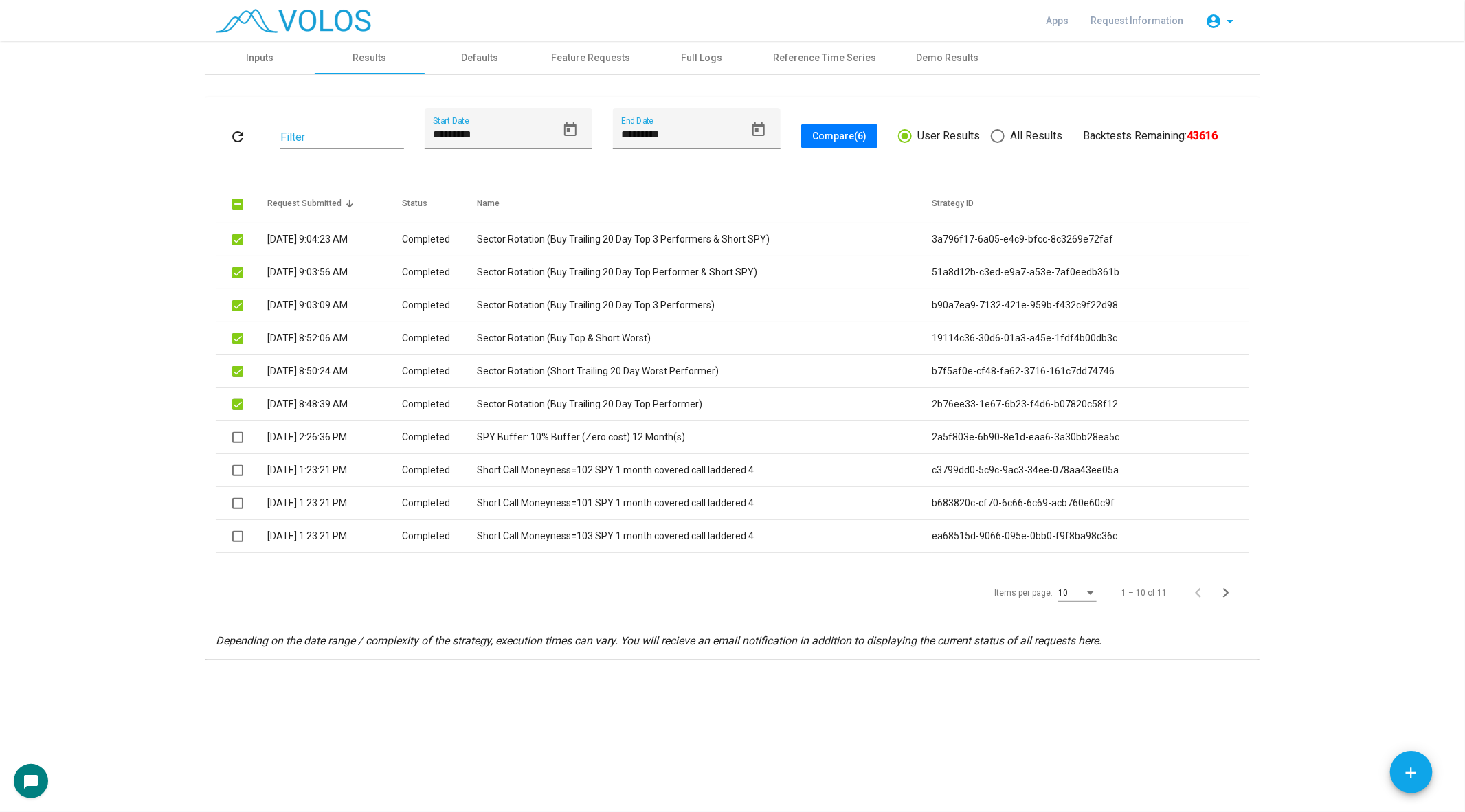
click at [836, 136] on span "Compare (6)" at bounding box center [839, 136] width 54 height 11
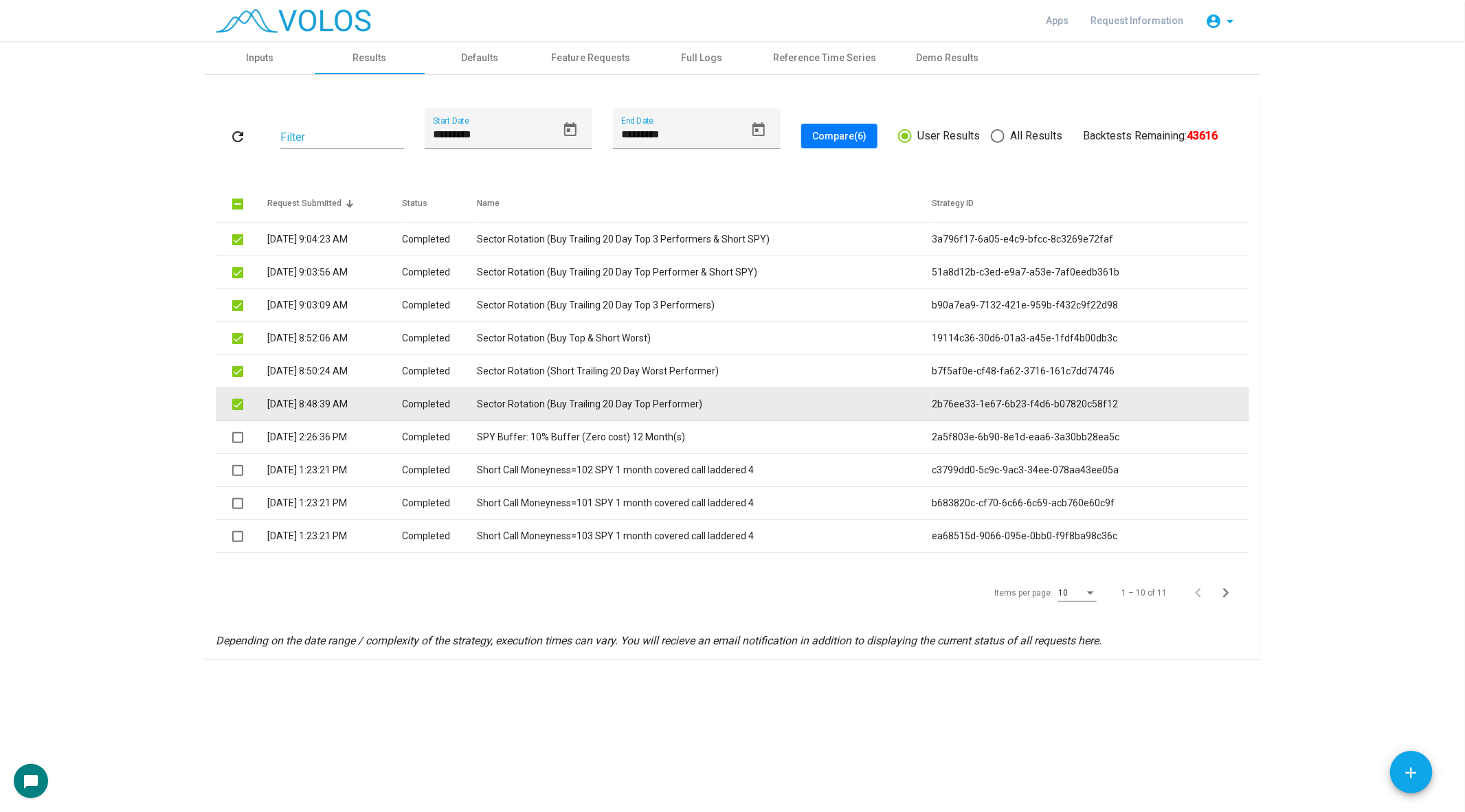
click at [584, 411] on td "Sector Rotation (Buy Trailing 20 Day Top Performer)" at bounding box center [704, 405] width 455 height 33
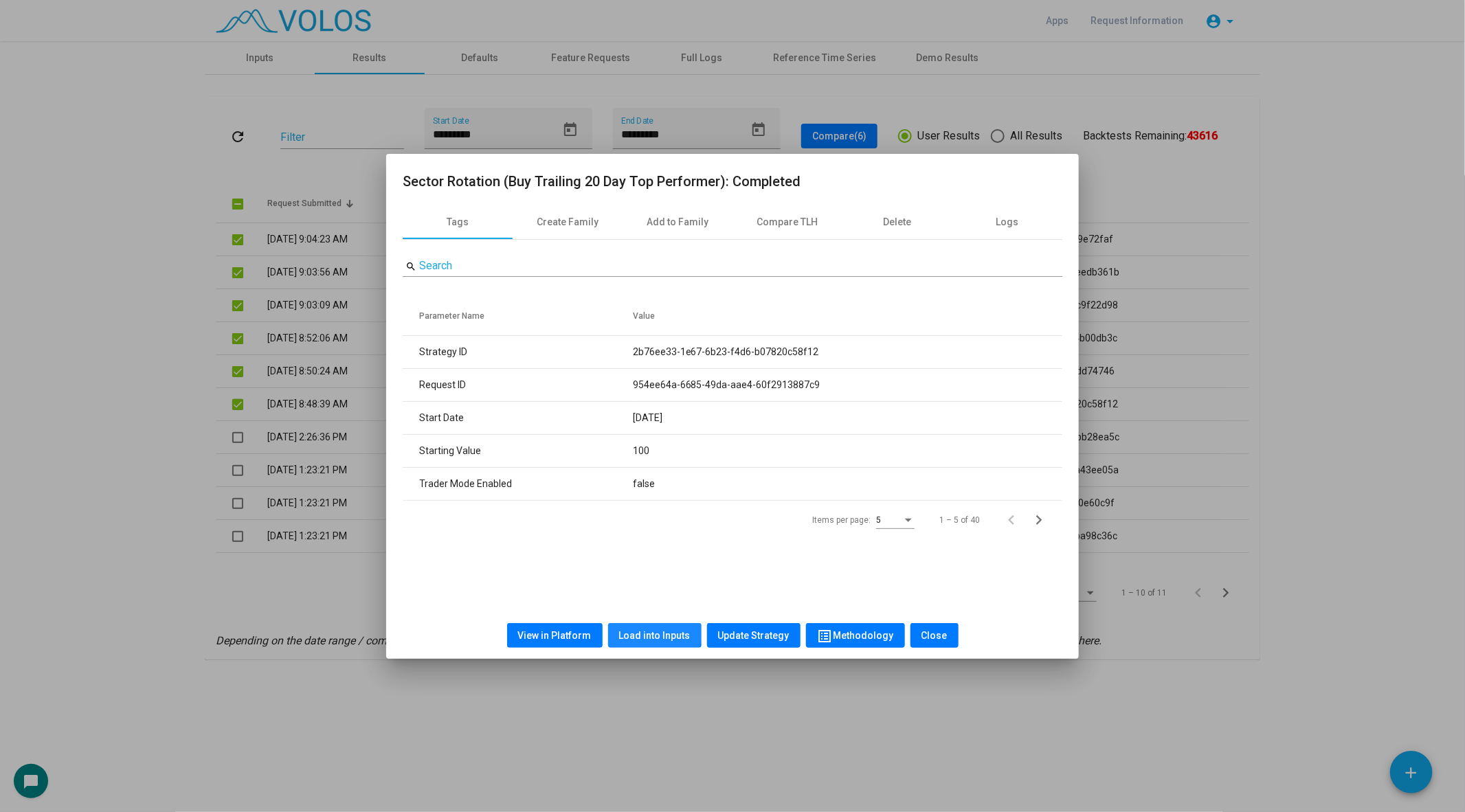
click at [643, 625] on button "Load into Inputs" at bounding box center [655, 635] width 94 height 24
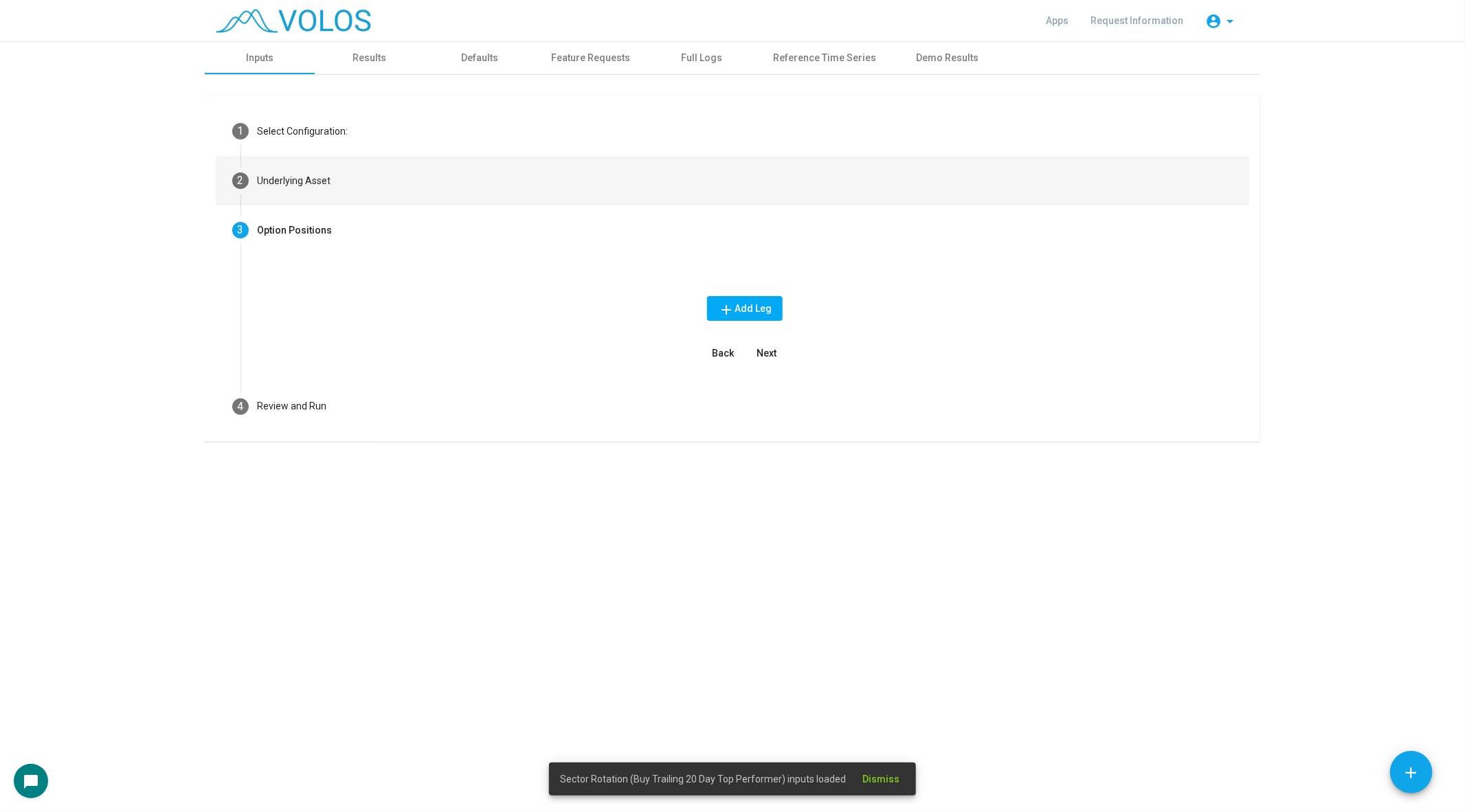
click at [395, 164] on mat-step-header "2 Underlying Asset" at bounding box center [732, 180] width 1034 height 50
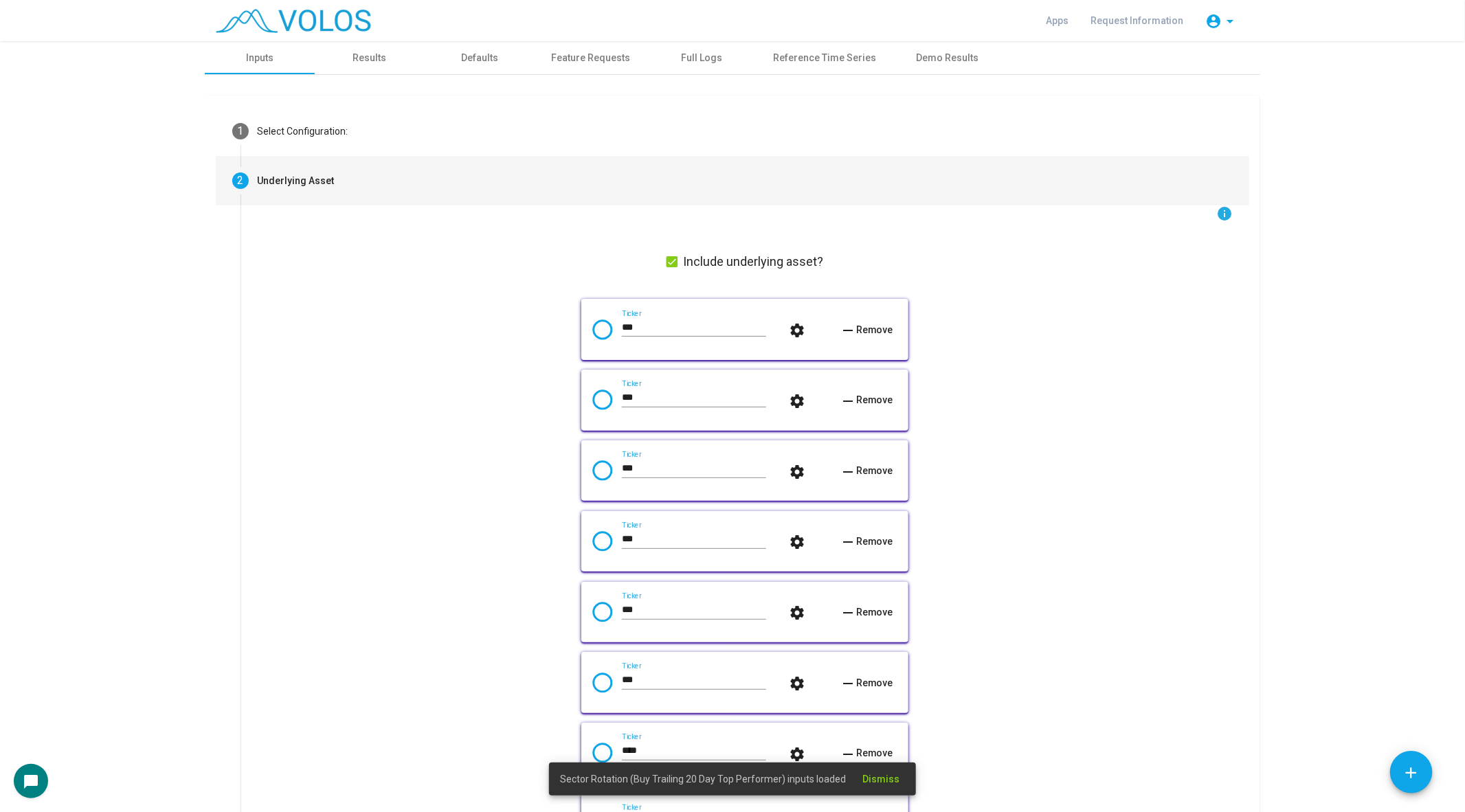
scroll to position [588, 0]
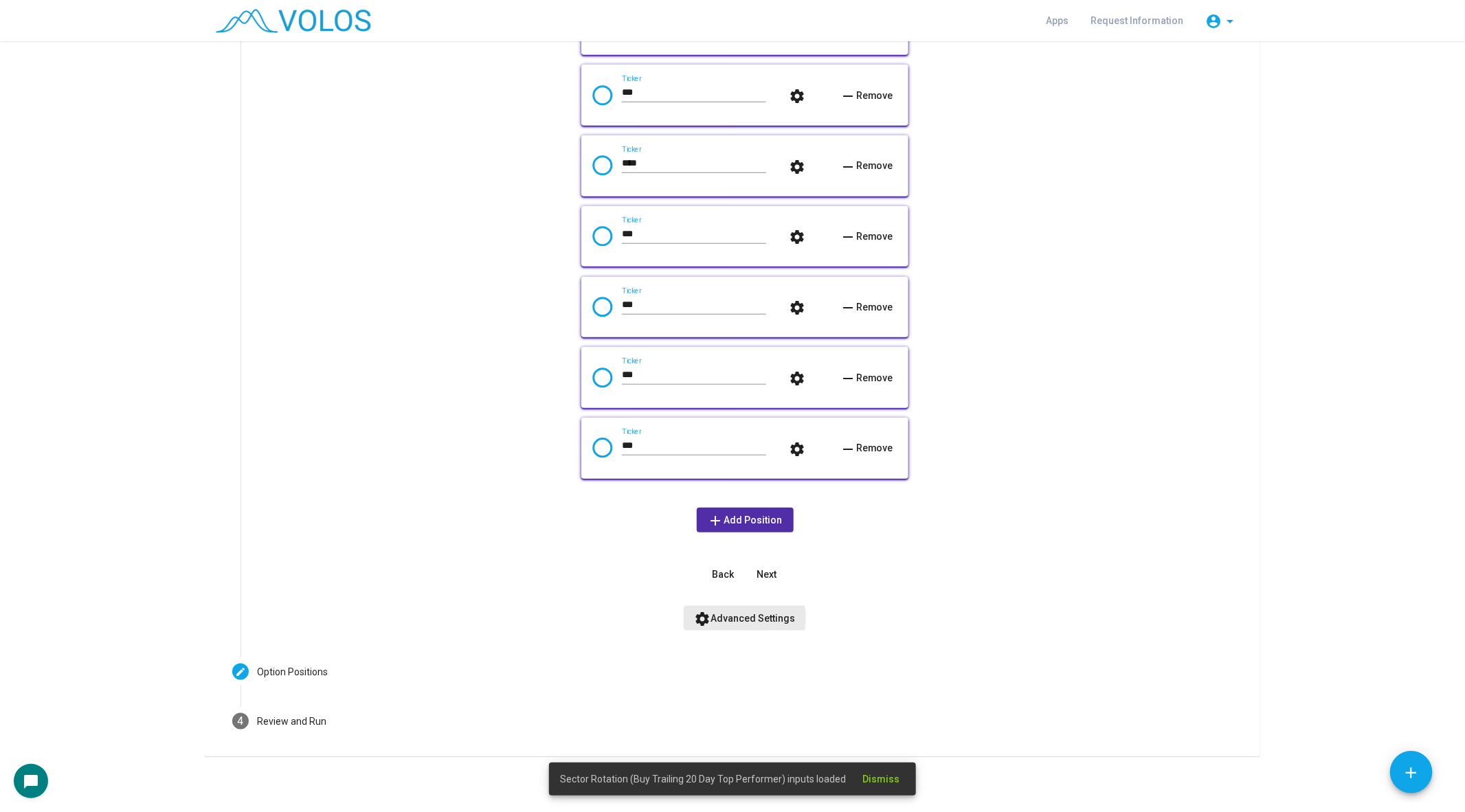
click at [731, 619] on span "settings Advanced Settings" at bounding box center [745, 618] width 101 height 11
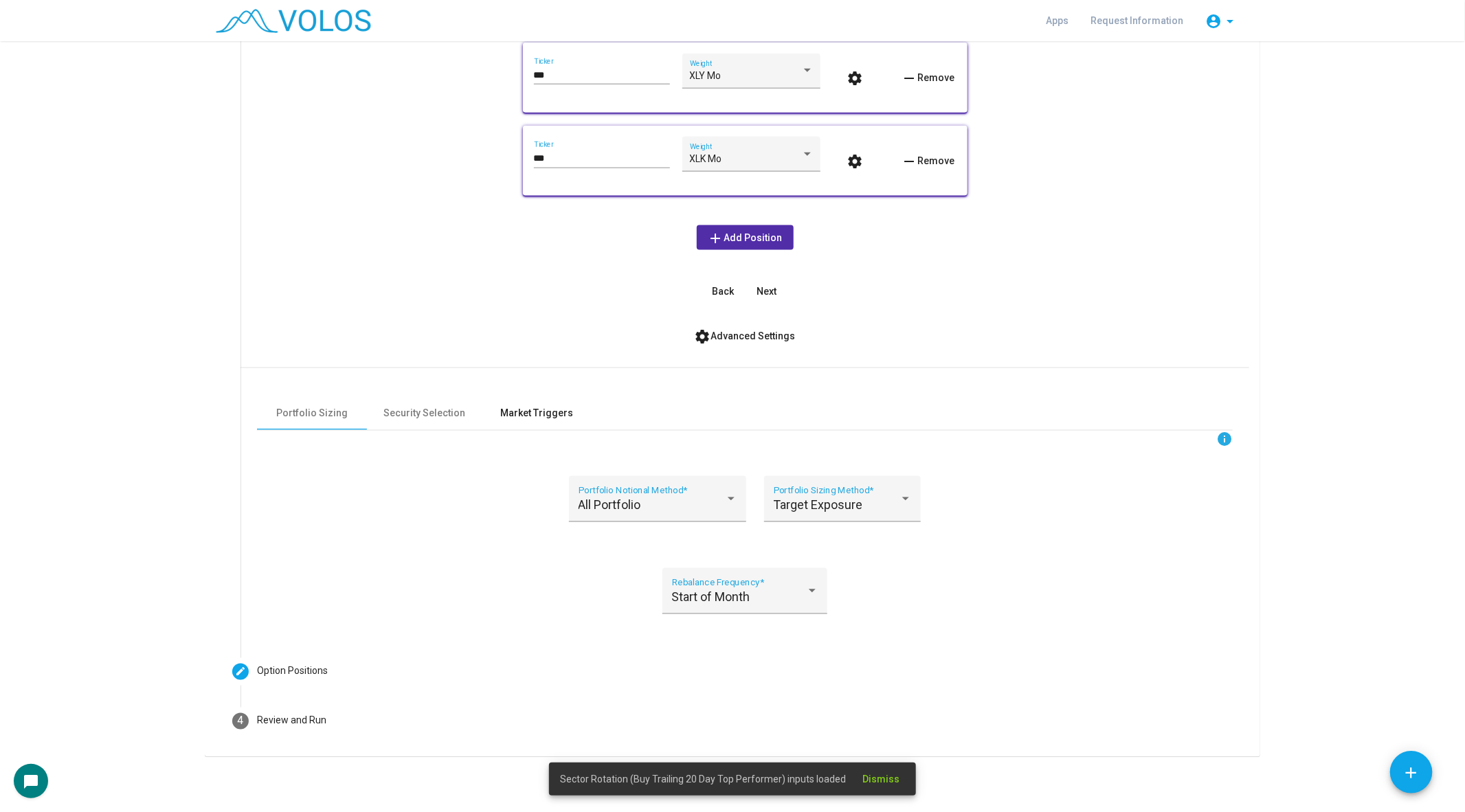
click at [512, 407] on div "Market Triggers" at bounding box center [536, 413] width 73 height 14
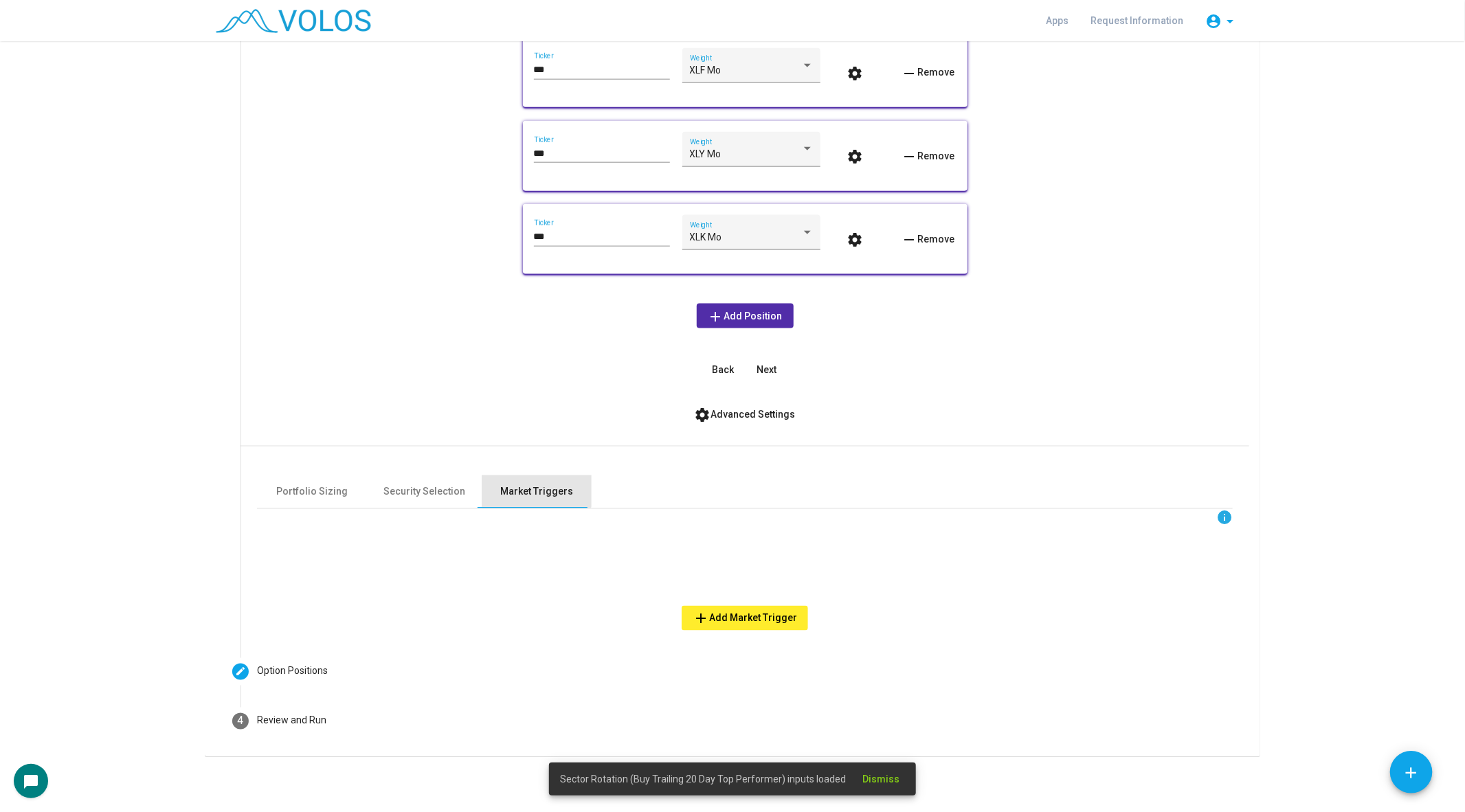
scroll to position [929, 0]
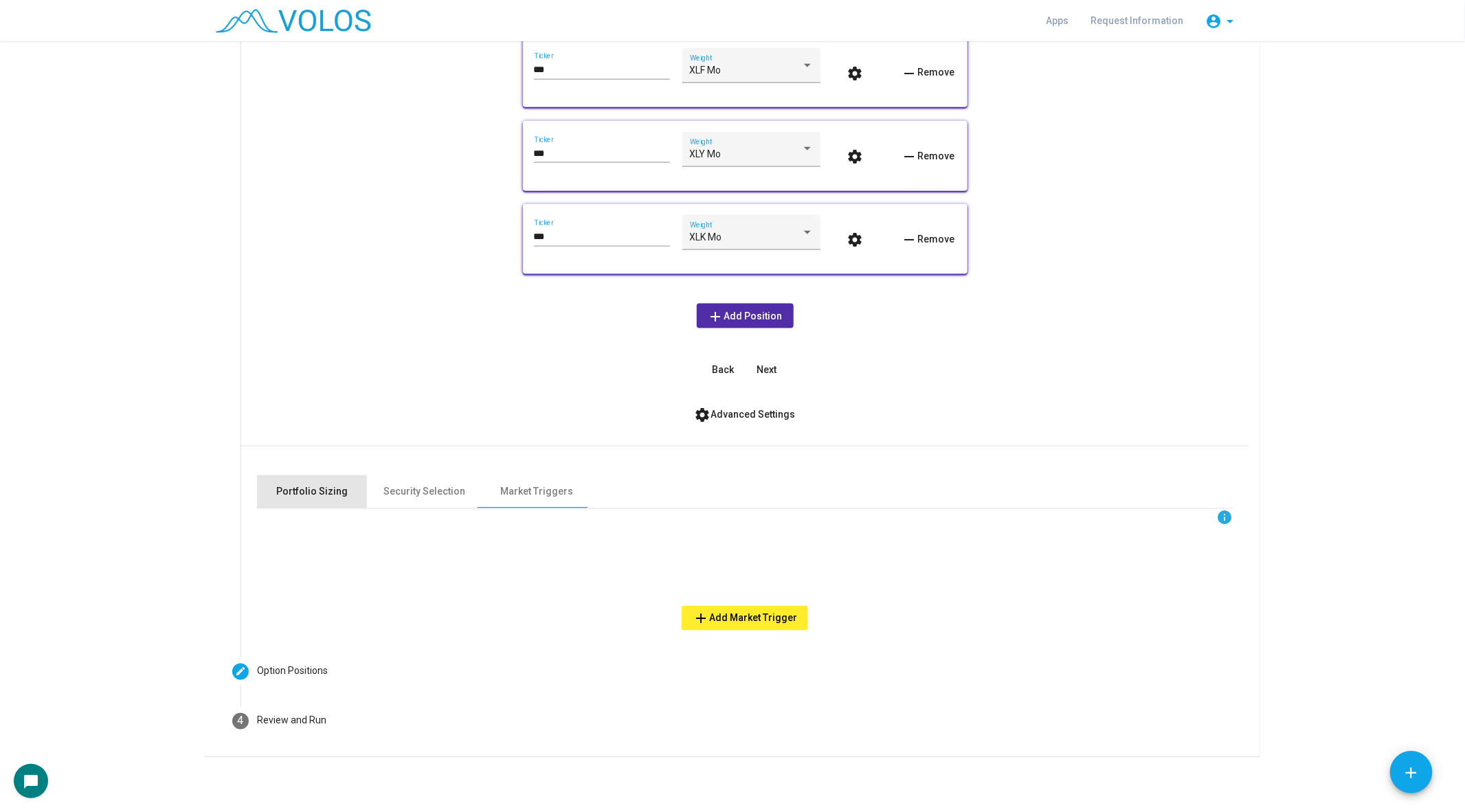
click at [329, 499] on div "Portfolio Sizing" at bounding box center [312, 492] width 72 height 14
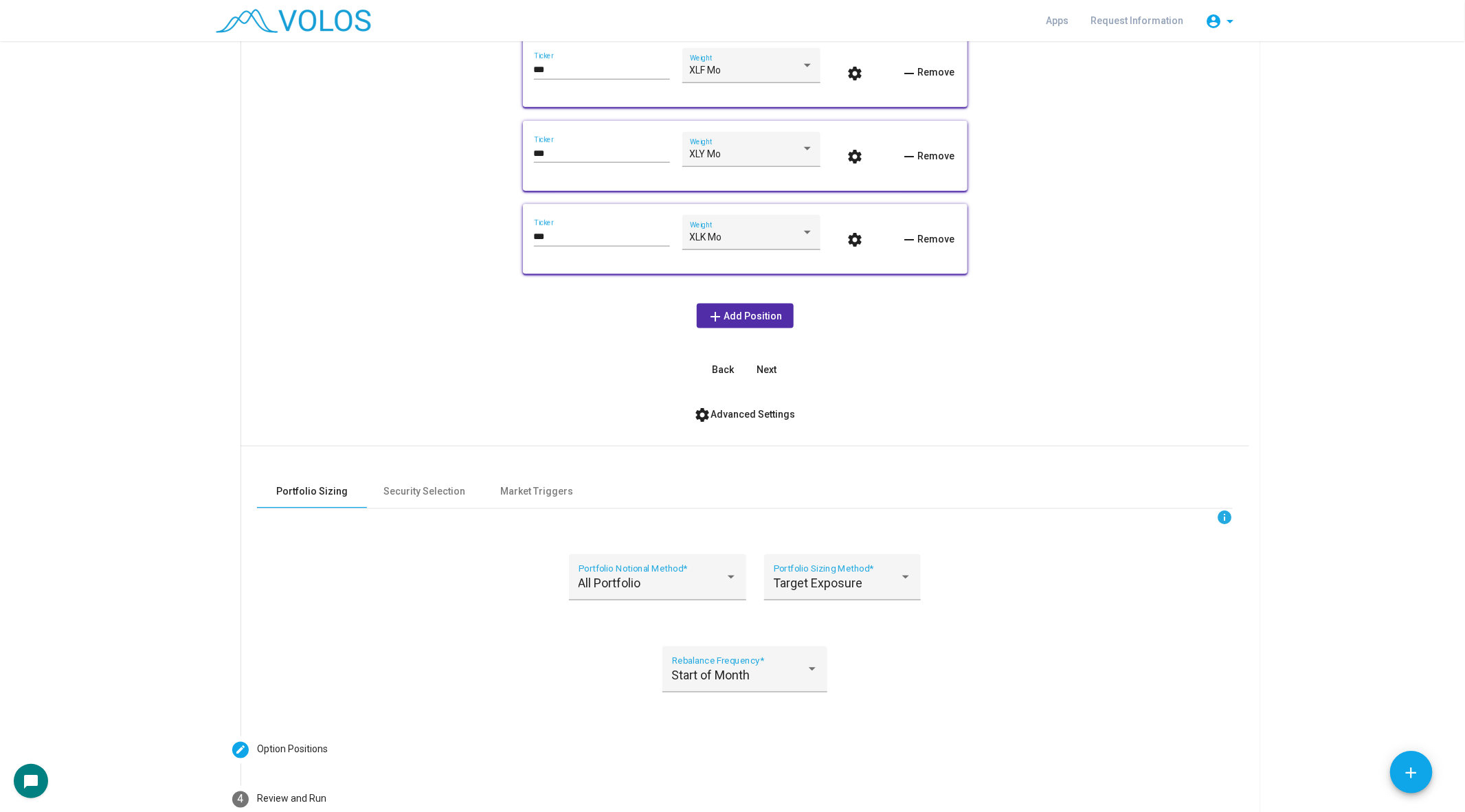
scroll to position [1008, 0]
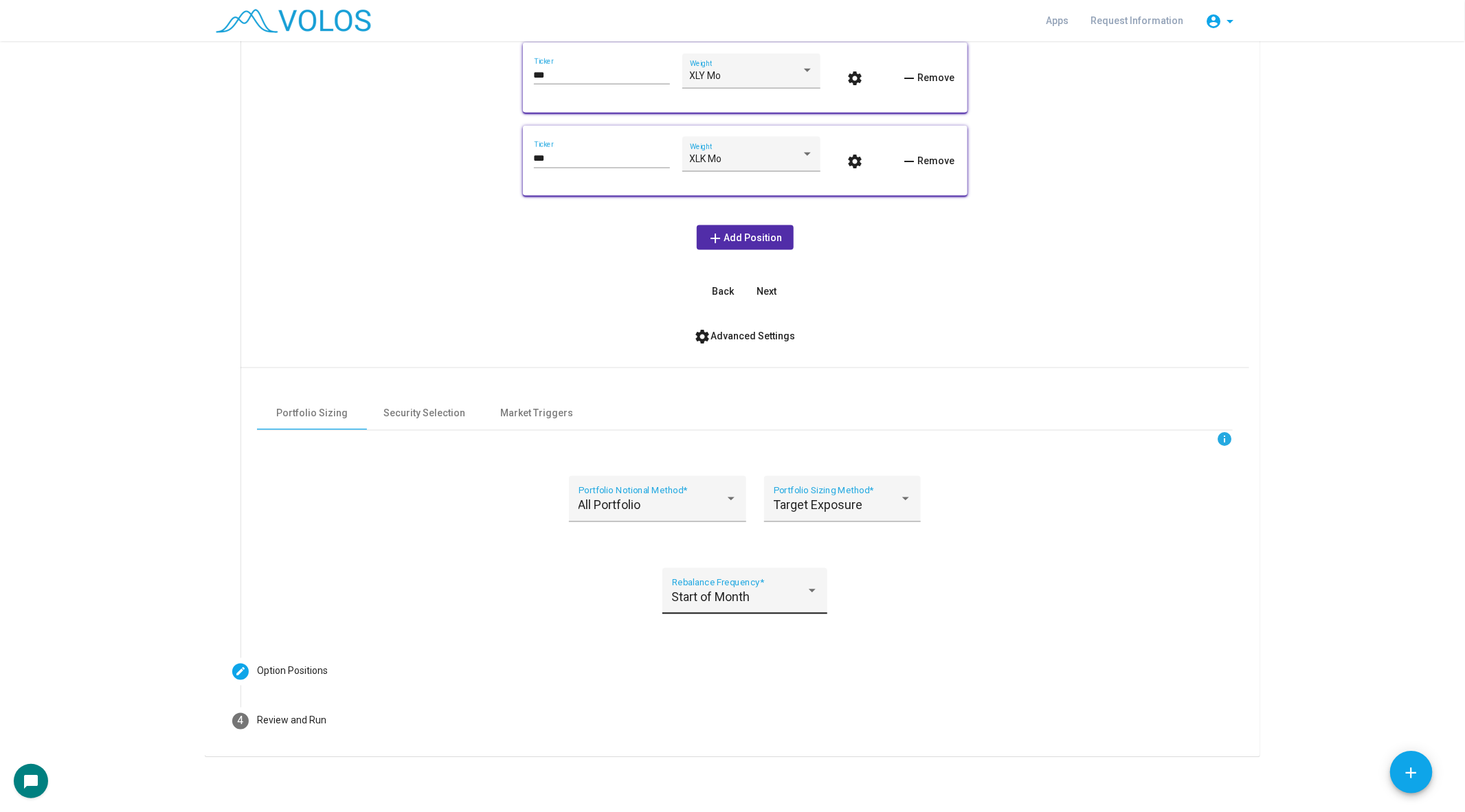
click at [740, 588] on div "Start of Month Rebalance Frequency *" at bounding box center [745, 596] width 146 height 37
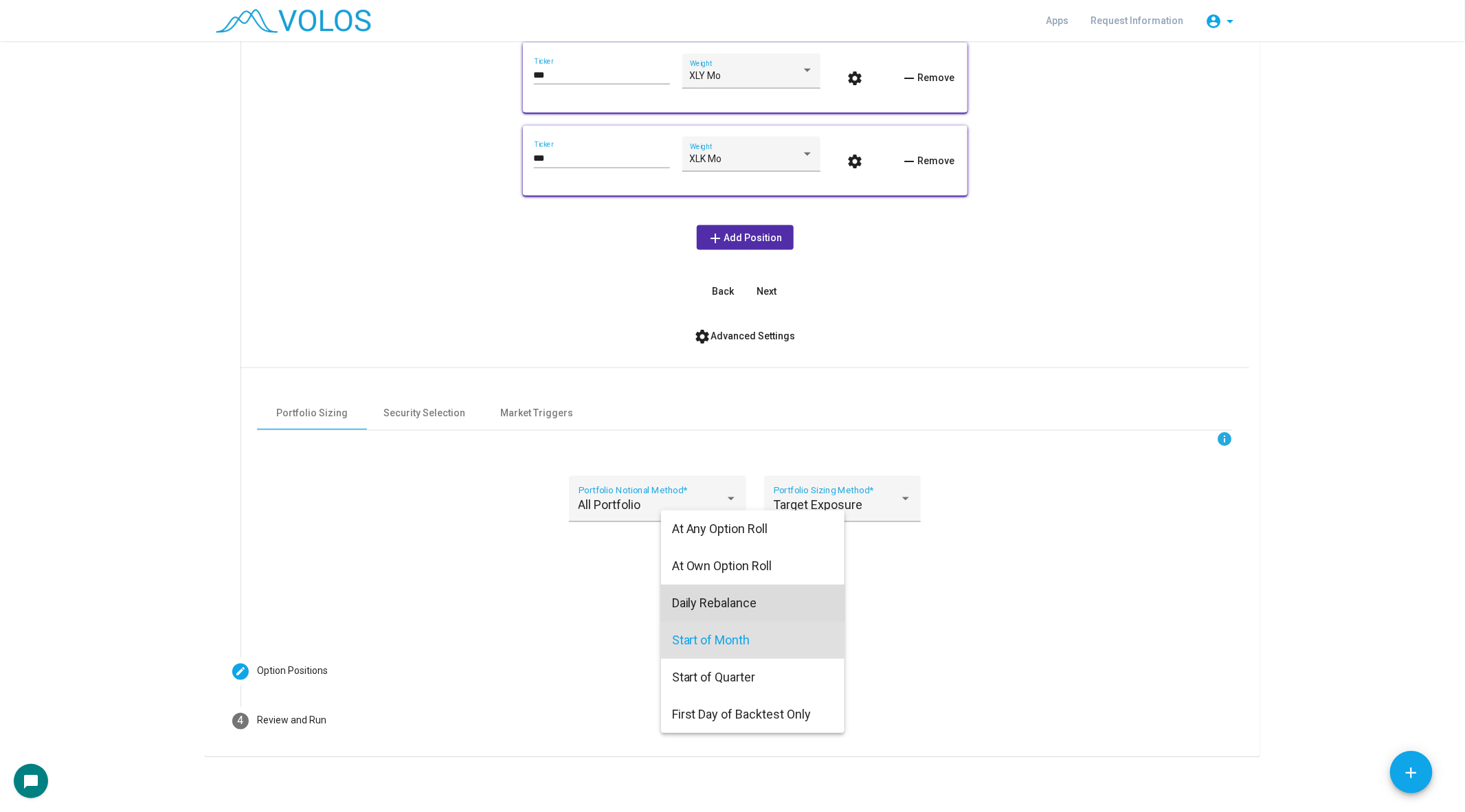
click at [728, 601] on span "Daily Rebalance" at bounding box center [753, 603] width 162 height 37
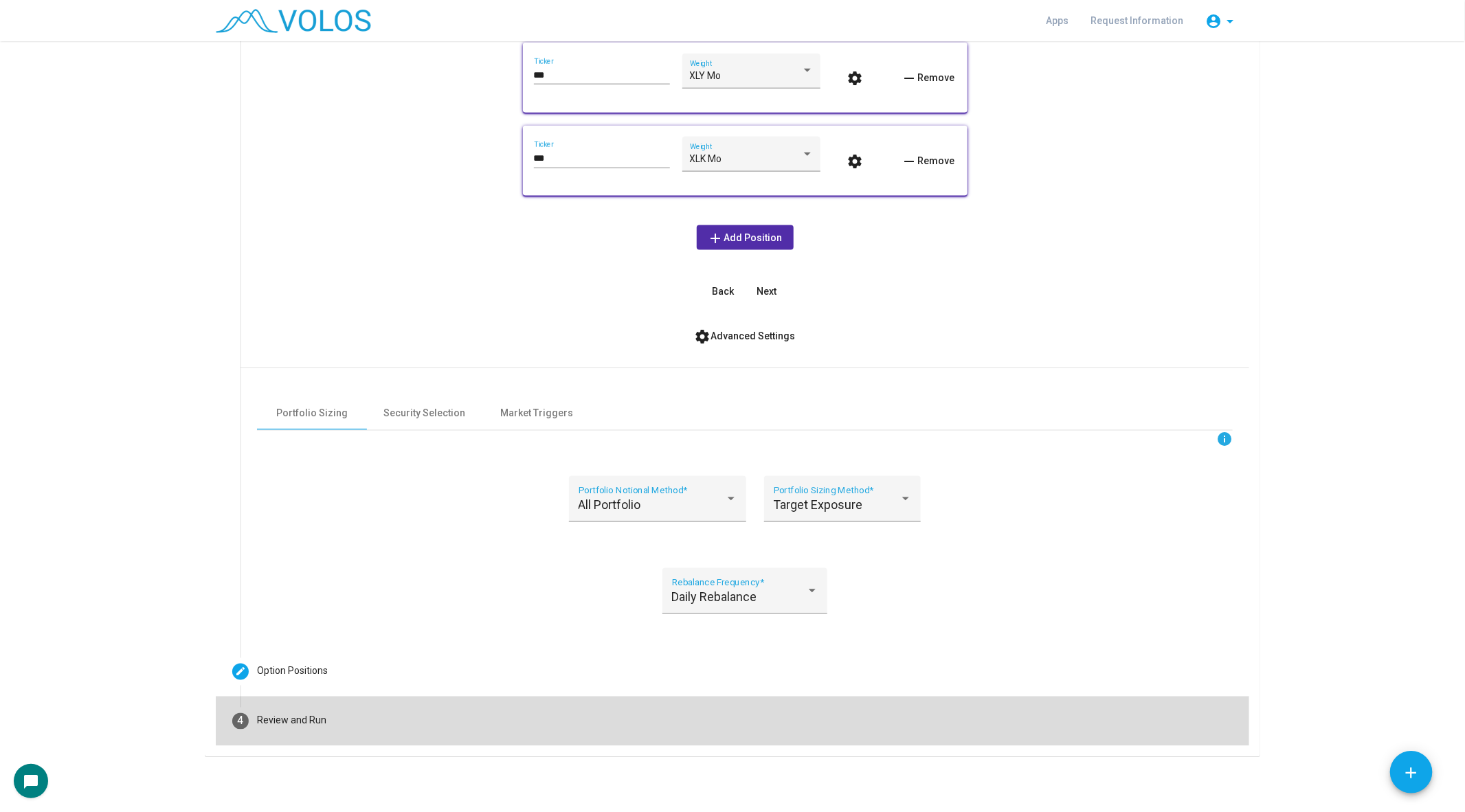
click at [279, 715] on div "Review and Run" at bounding box center [291, 721] width 69 height 14
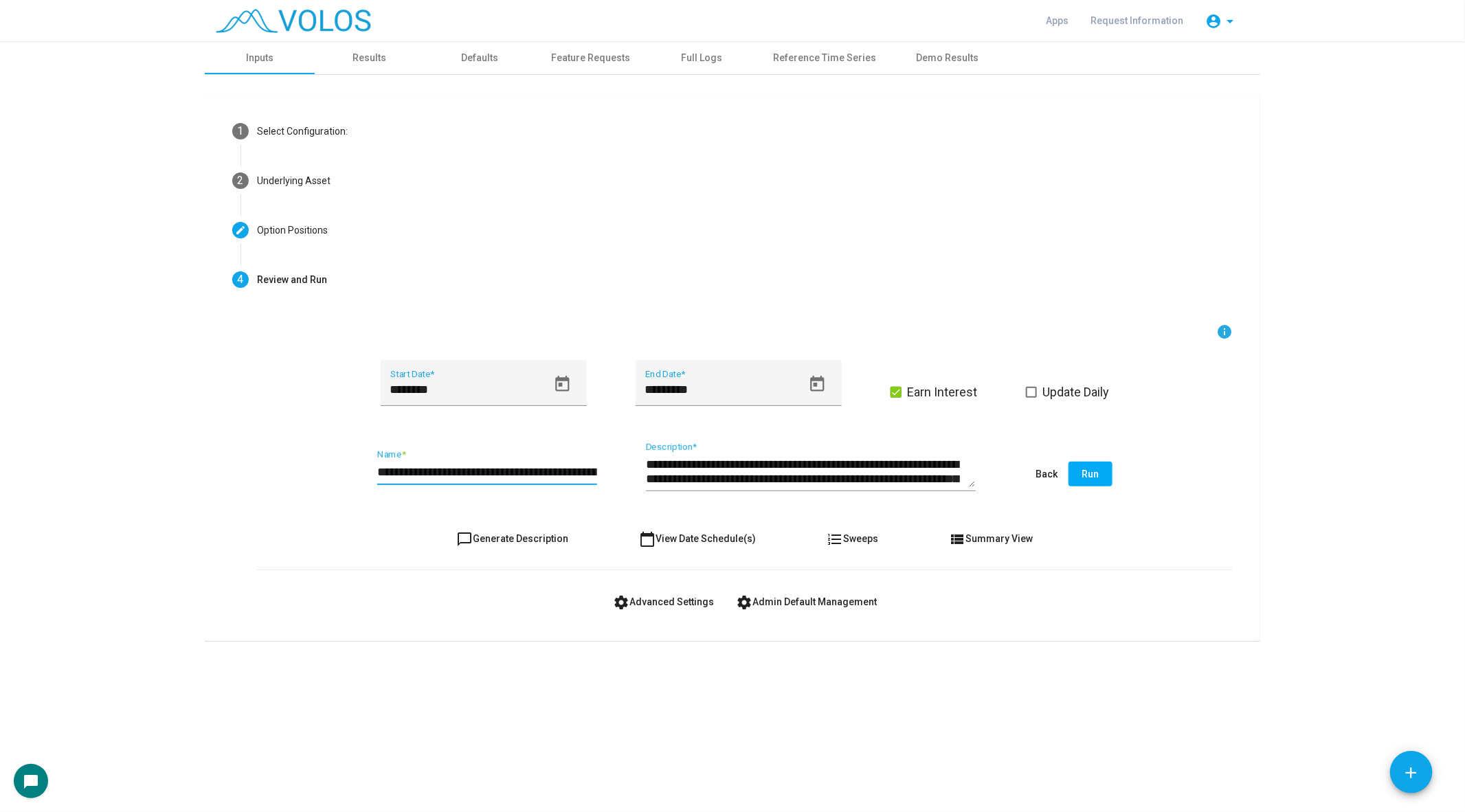
scroll to position [0, 63]
drag, startPoint x: 526, startPoint y: 469, endPoint x: 696, endPoint y: 475, distance: 170.1
click at [696, 475] on div "**********" at bounding box center [745, 475] width 976 height 65
click at [595, 470] on input "**********" at bounding box center [487, 472] width 220 height 14
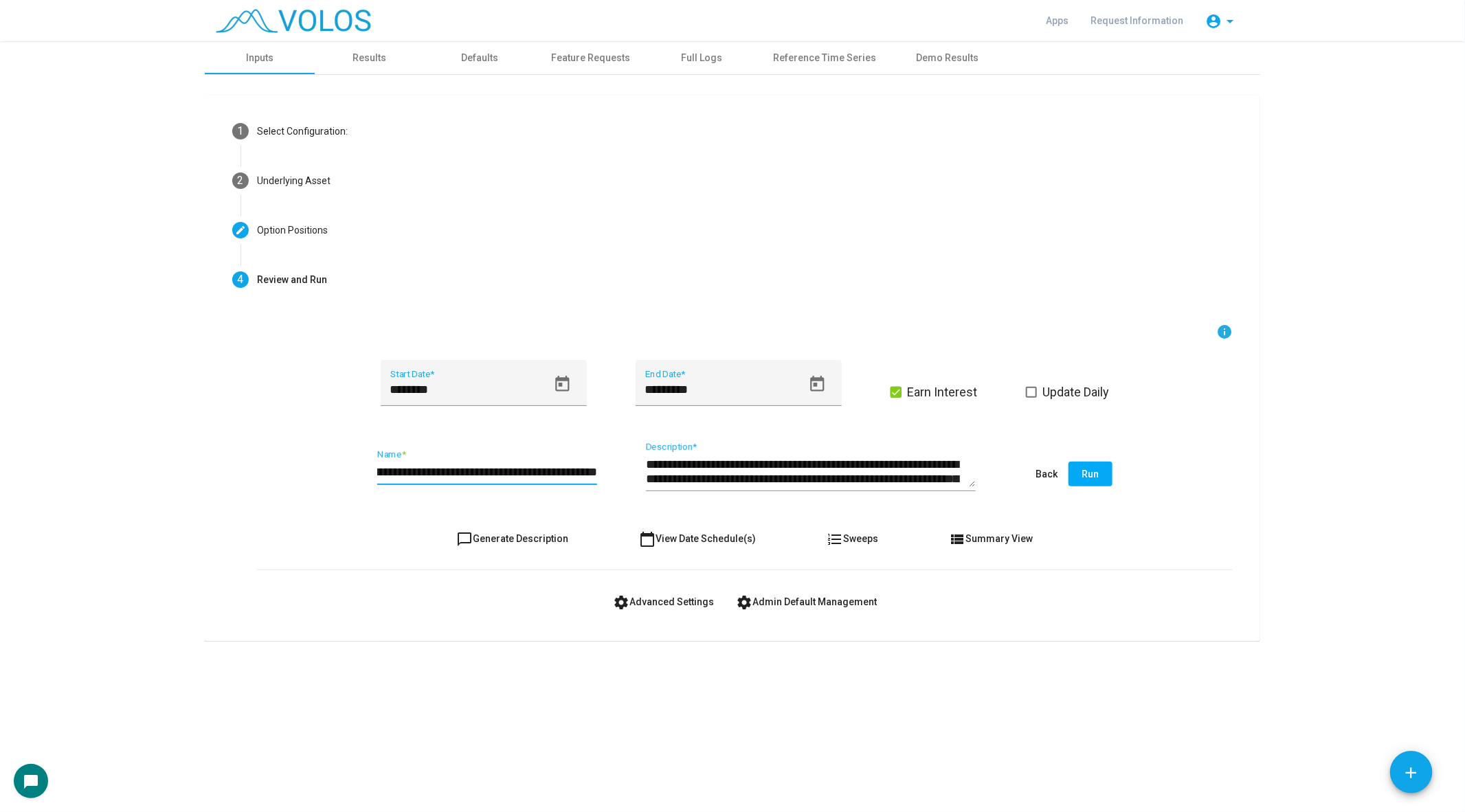
type input "**********"
click at [518, 536] on span "chat_bubble_outline Generate Description" at bounding box center [513, 538] width 112 height 11
type textarea "**********"
click at [518, 536] on span "chat_bubble_outline Generate Description" at bounding box center [513, 538] width 112 height 11
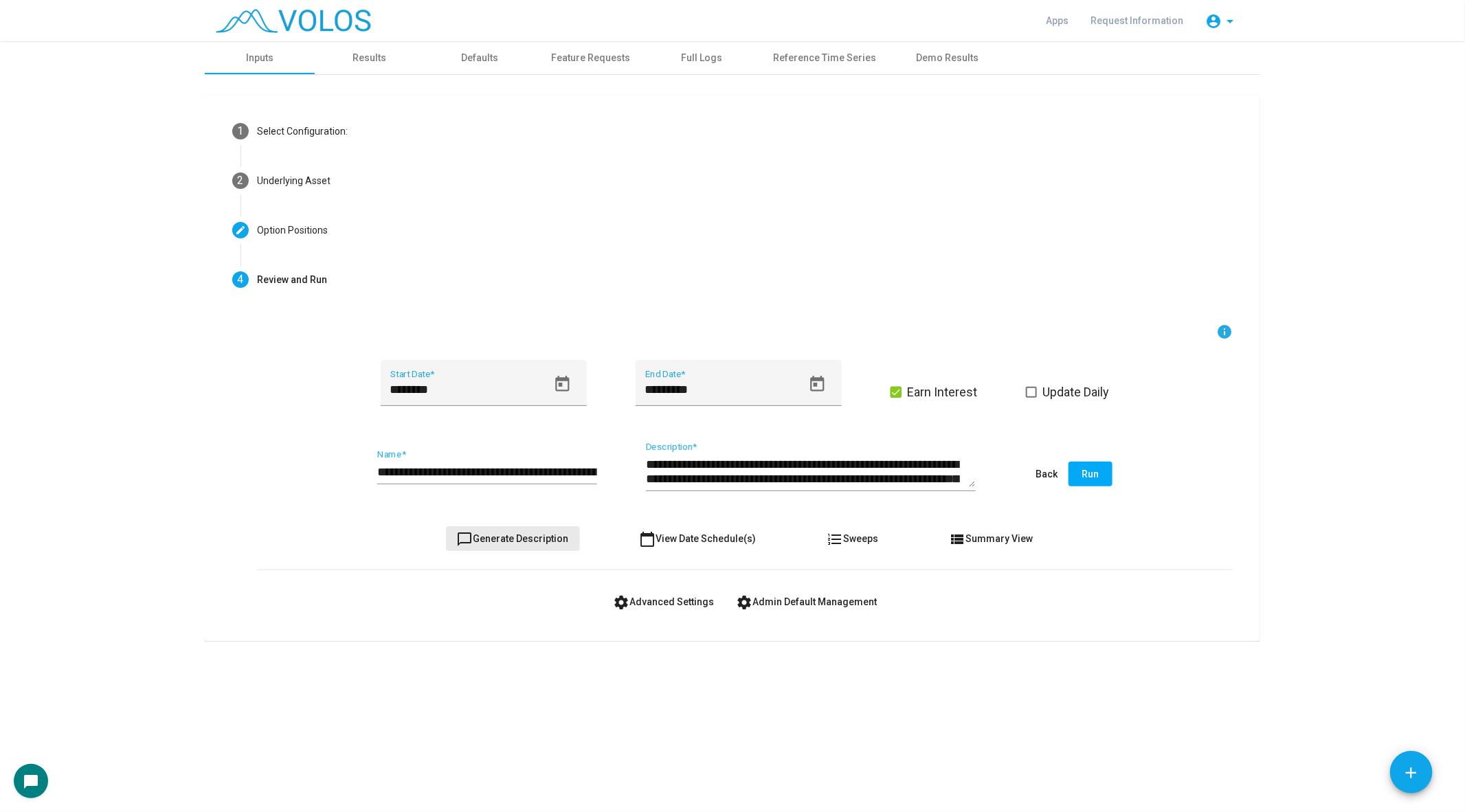
click at [518, 536] on span "chat_bubble_outline Generate Description" at bounding box center [513, 538] width 112 height 11
drag, startPoint x: 575, startPoint y: 472, endPoint x: 491, endPoint y: 471, distance: 84.0
click at [491, 471] on input "**********" at bounding box center [487, 472] width 220 height 14
type input "**********"
click at [502, 540] on span "chat_bubble_outline Generate Description" at bounding box center [513, 538] width 112 height 11
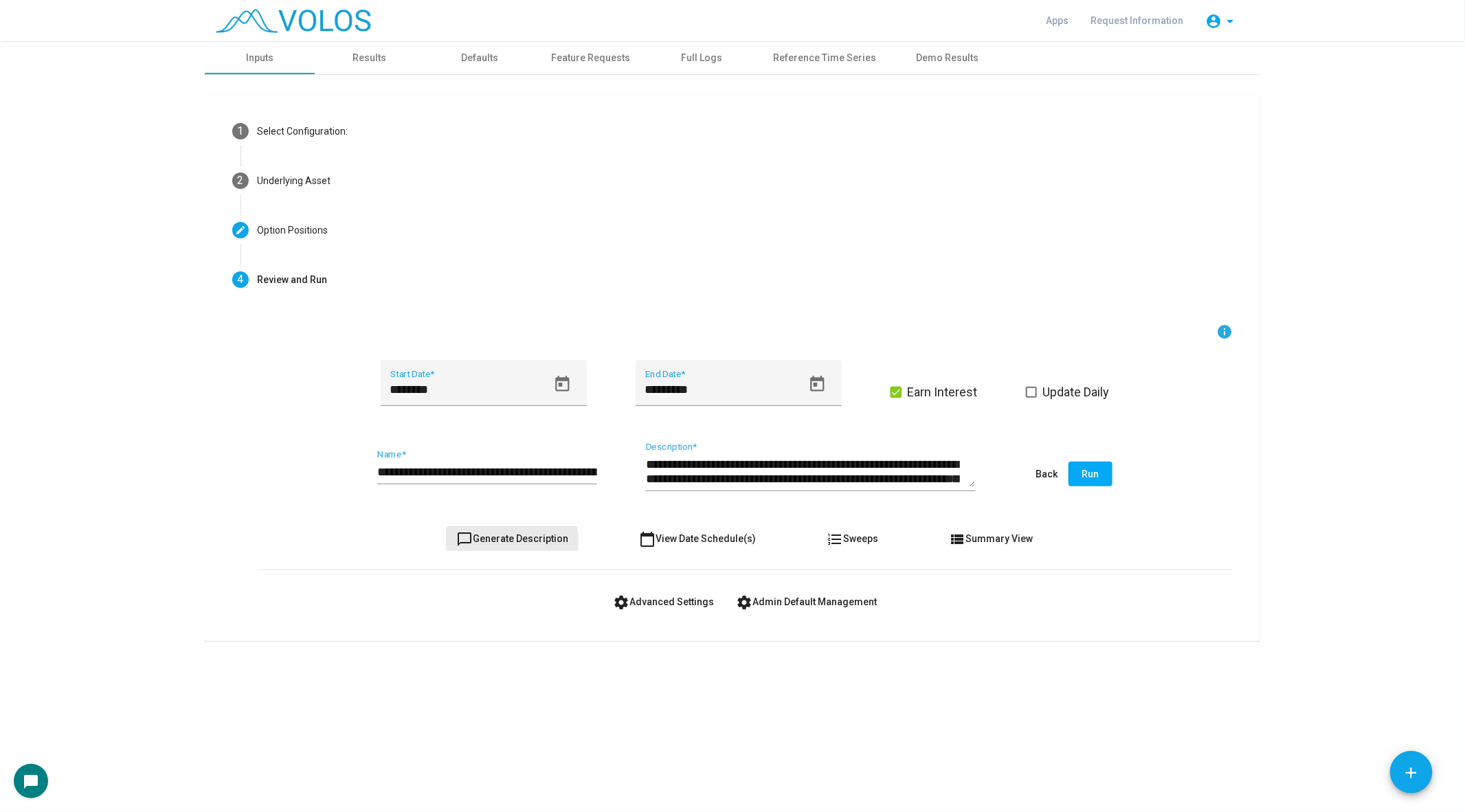
click at [502, 540] on span "chat_bubble_outline Generate Description" at bounding box center [513, 538] width 112 height 11
click at [1097, 471] on span "Run" at bounding box center [1091, 473] width 18 height 11
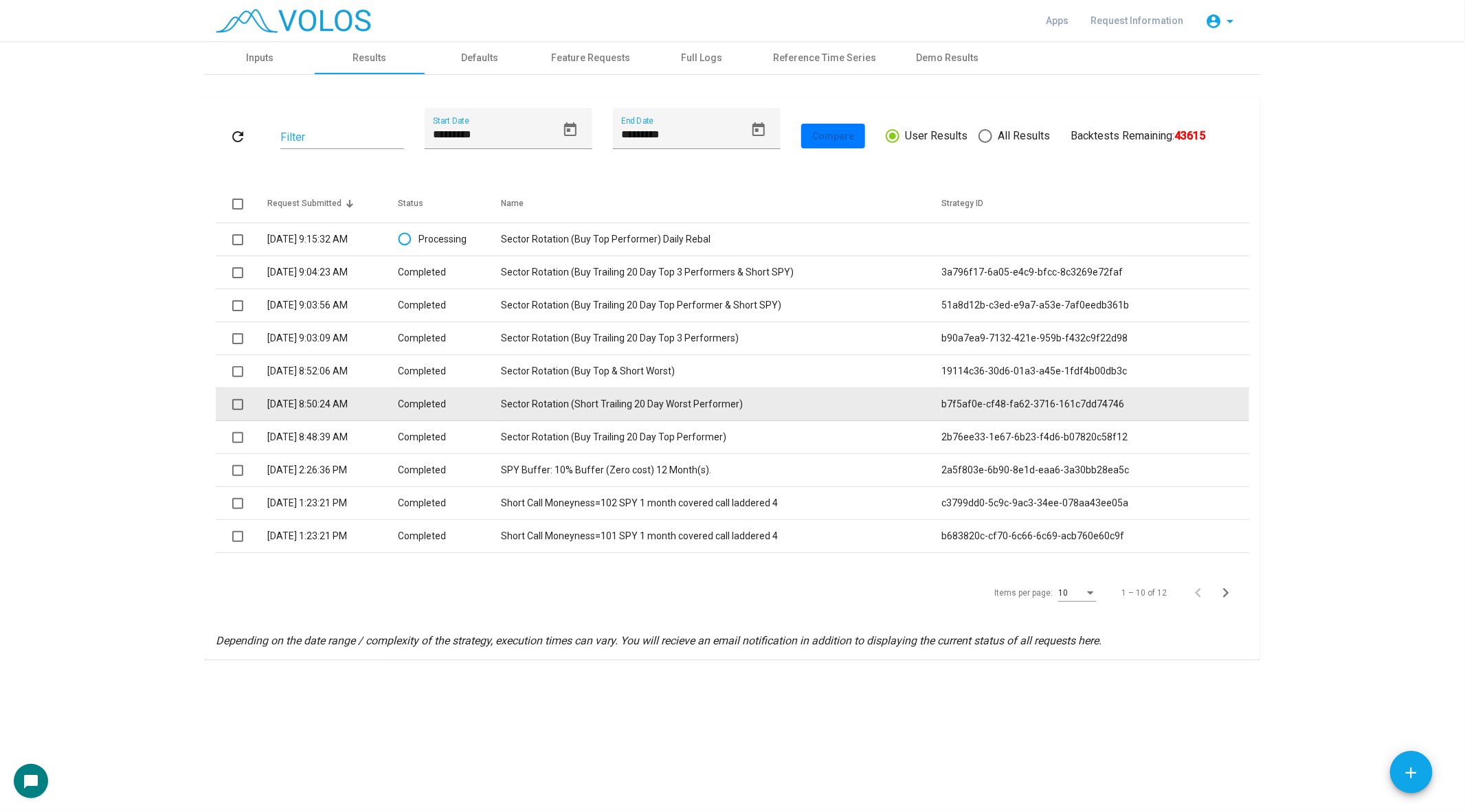
click at [706, 408] on td "Sector Rotation (Short Trailing 20 Day Worst Performer)" at bounding box center [720, 405] width 440 height 33
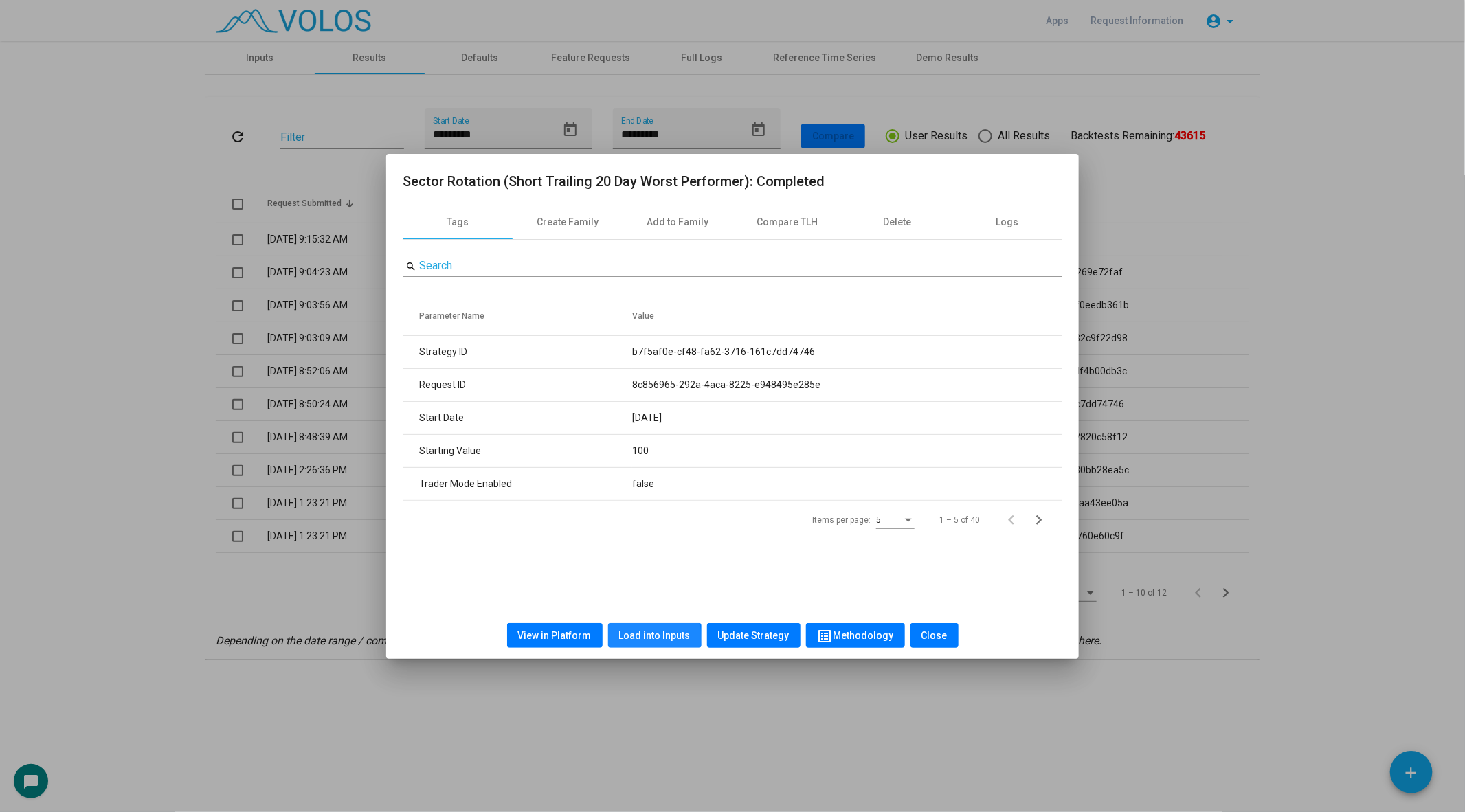
click at [651, 638] on span "Load into Inputs" at bounding box center [655, 635] width 72 height 11
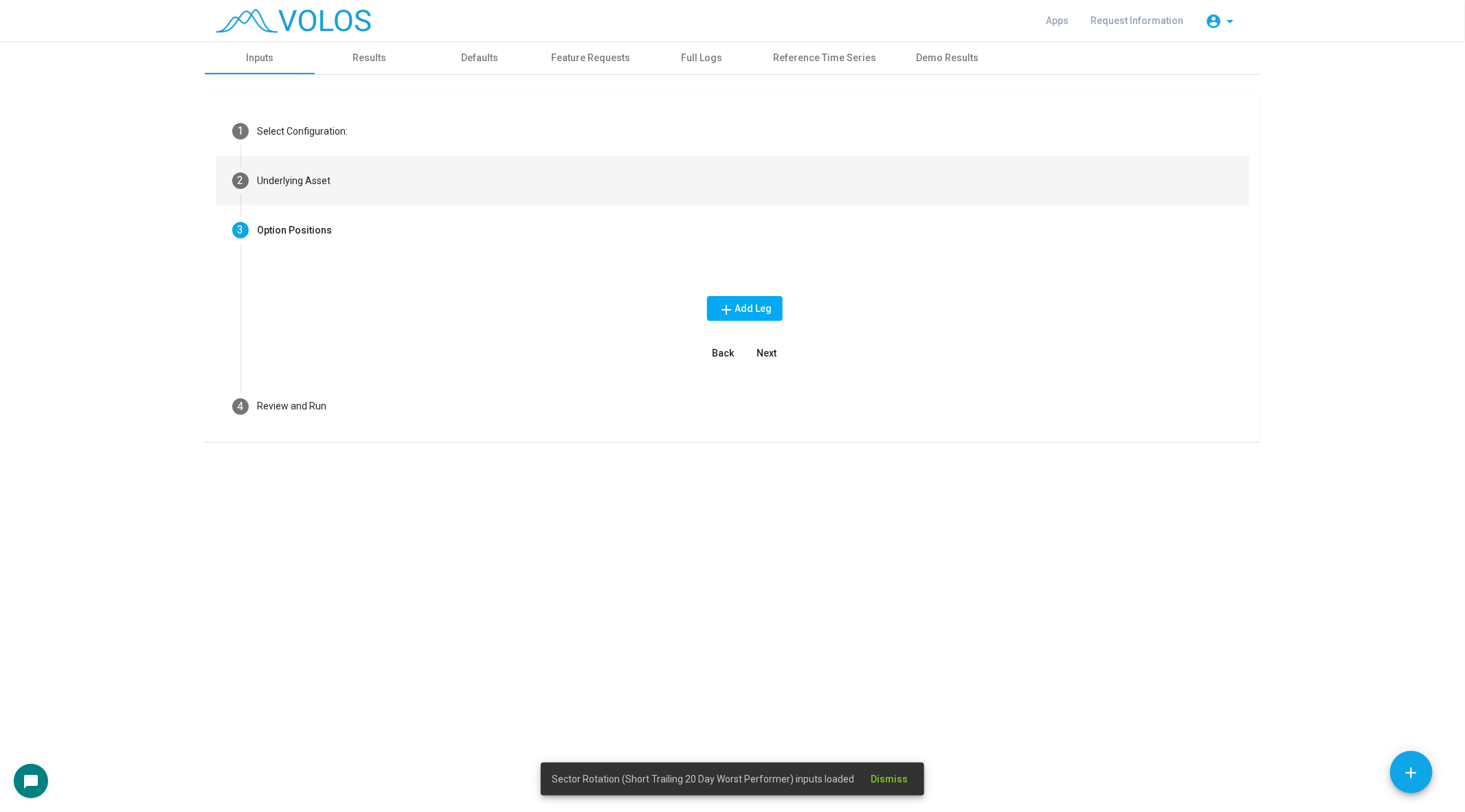
click at [452, 175] on mat-step-header "2 Underlying Asset" at bounding box center [732, 180] width 1034 height 50
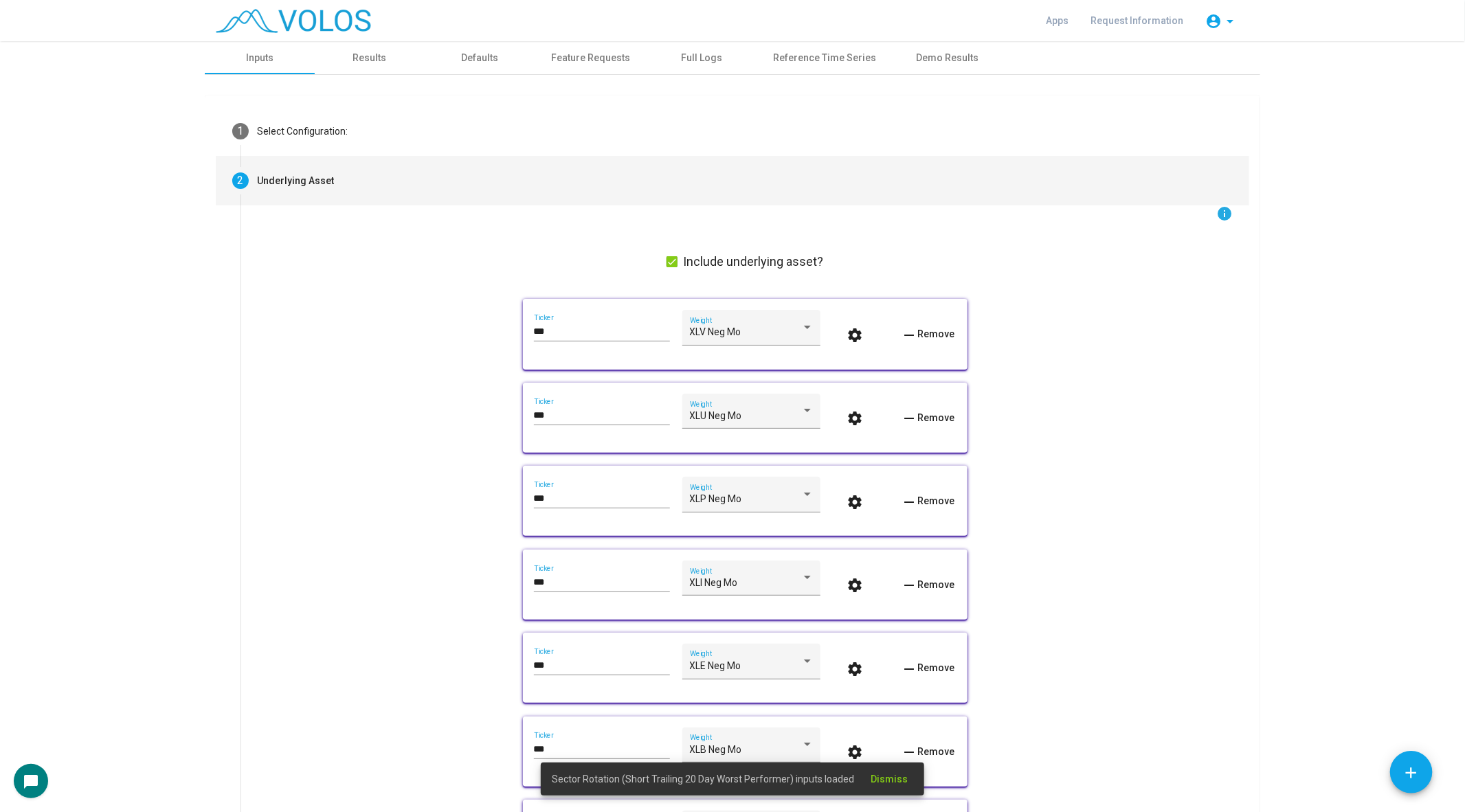
scroll to position [1008, 0]
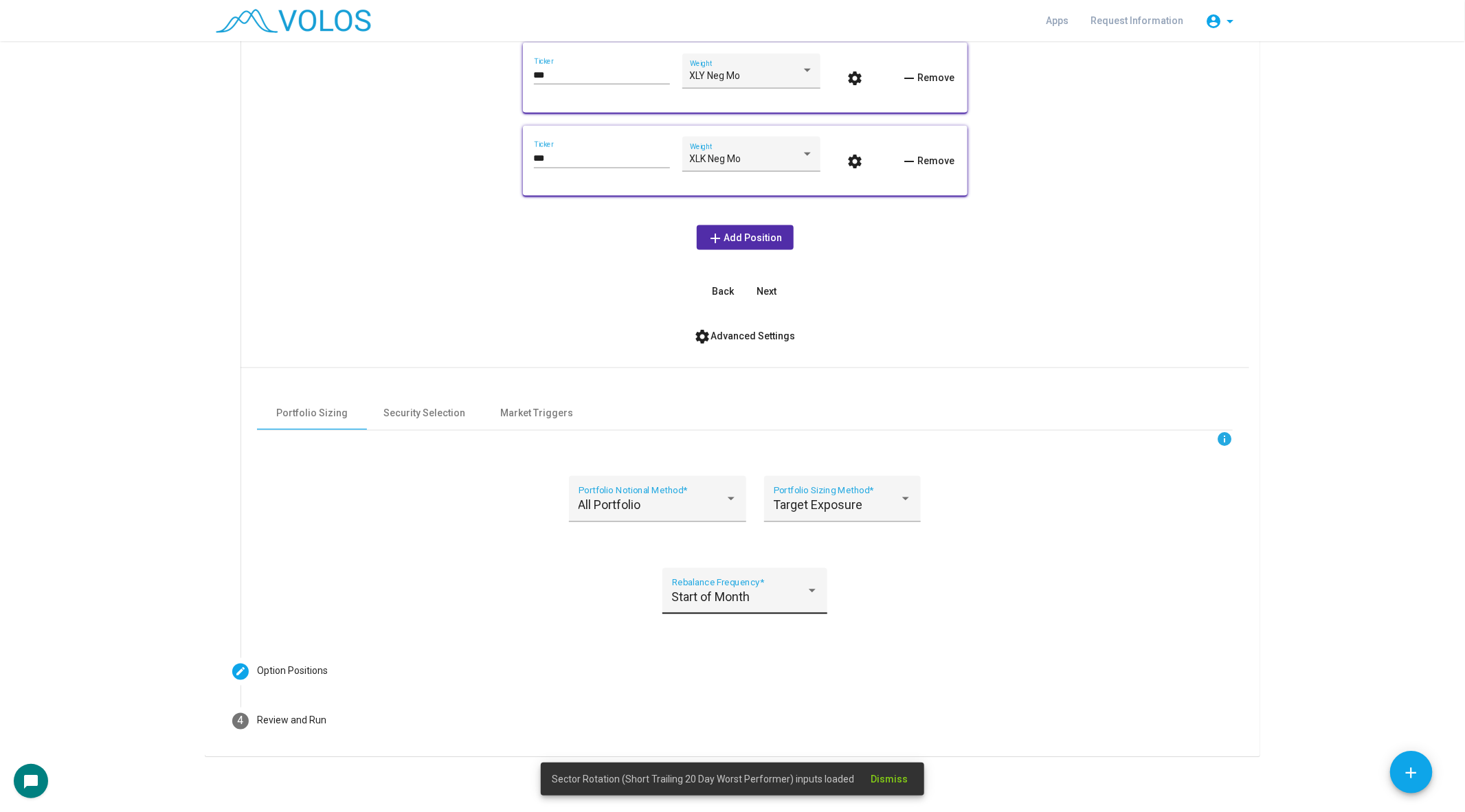
click at [716, 607] on div "Start of Month Rebalance Frequency *" at bounding box center [745, 596] width 146 height 37
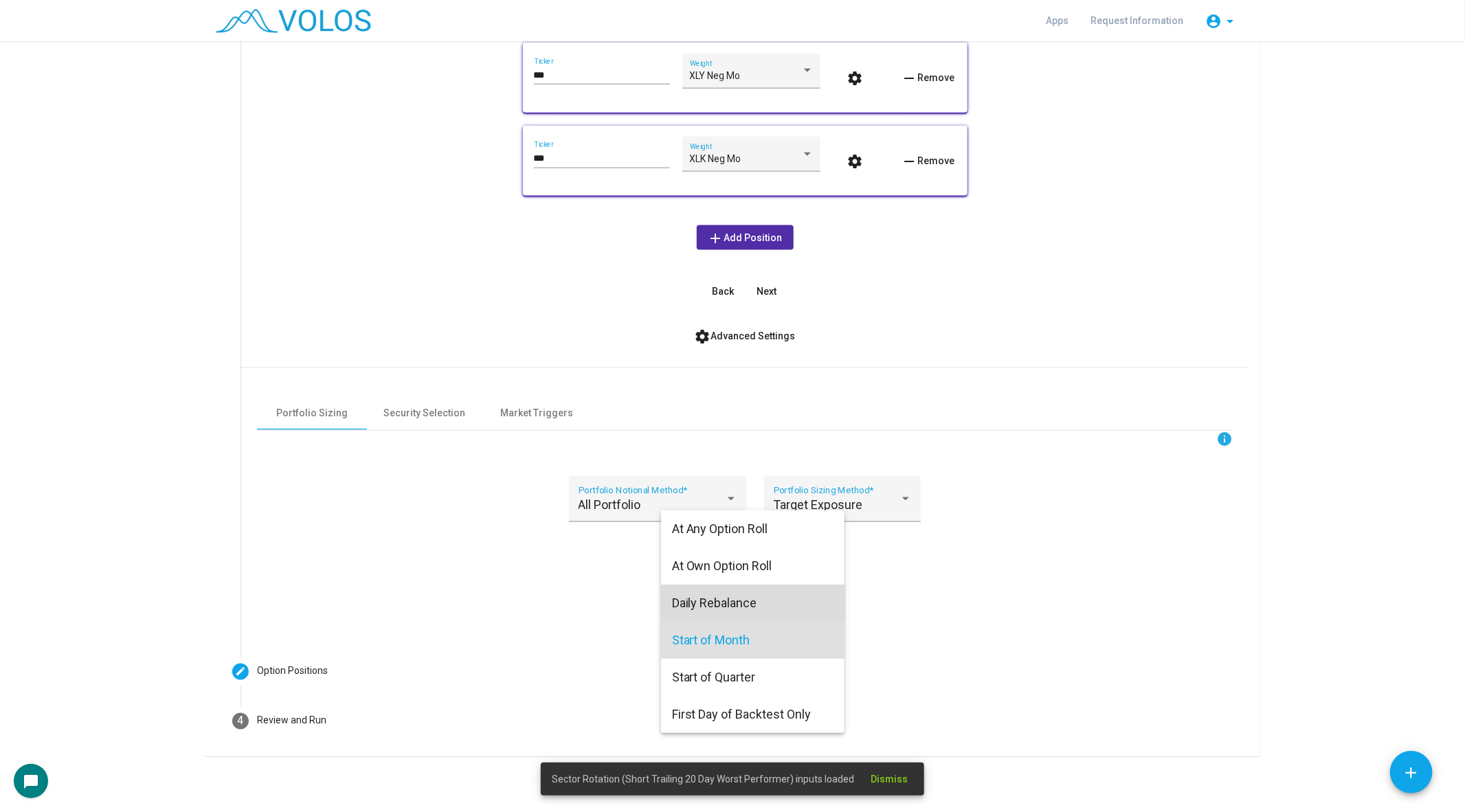
click at [718, 604] on span "Daily Rebalance" at bounding box center [753, 603] width 162 height 37
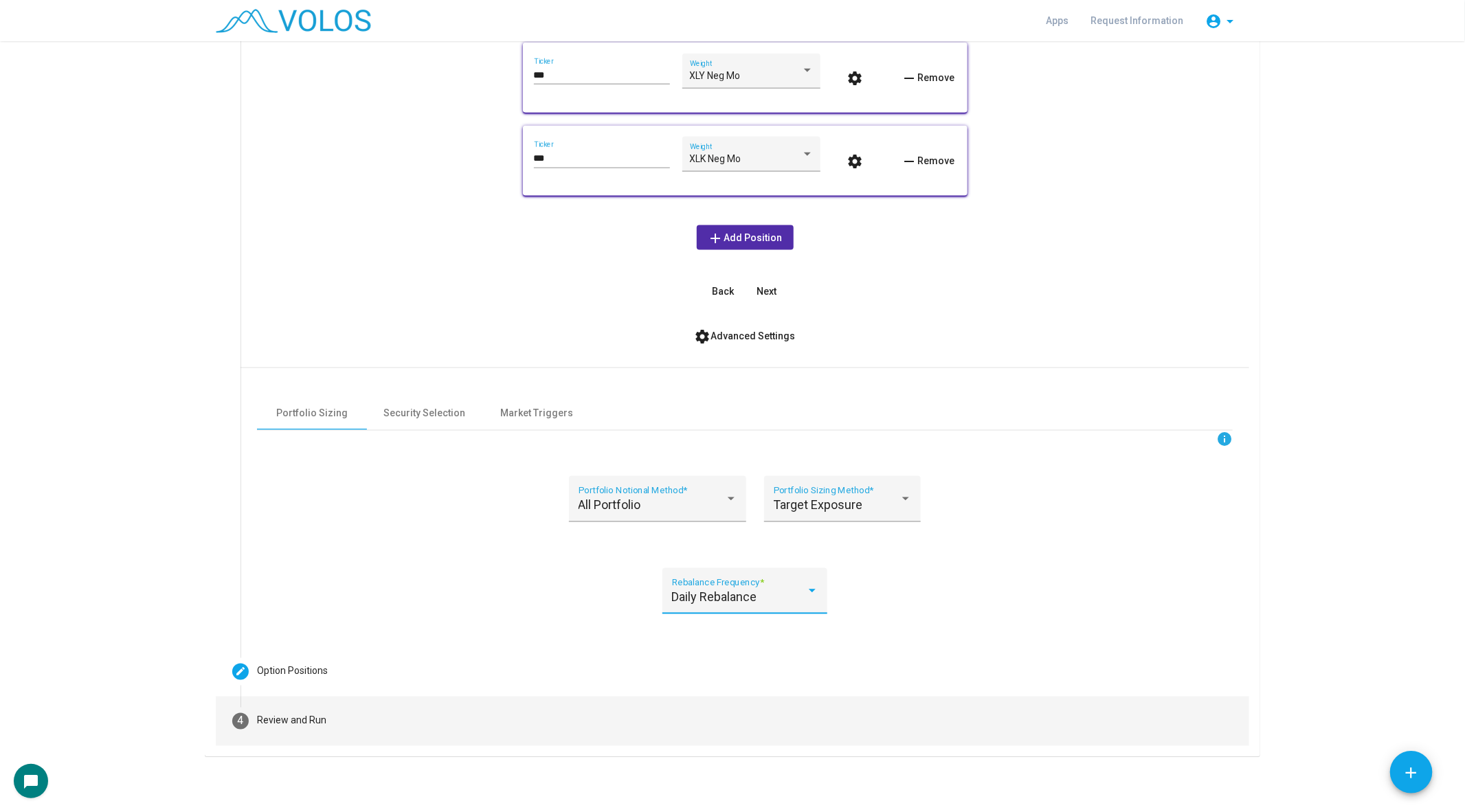
click at [305, 731] on mat-step-header "4 Review and Run" at bounding box center [732, 721] width 1034 height 50
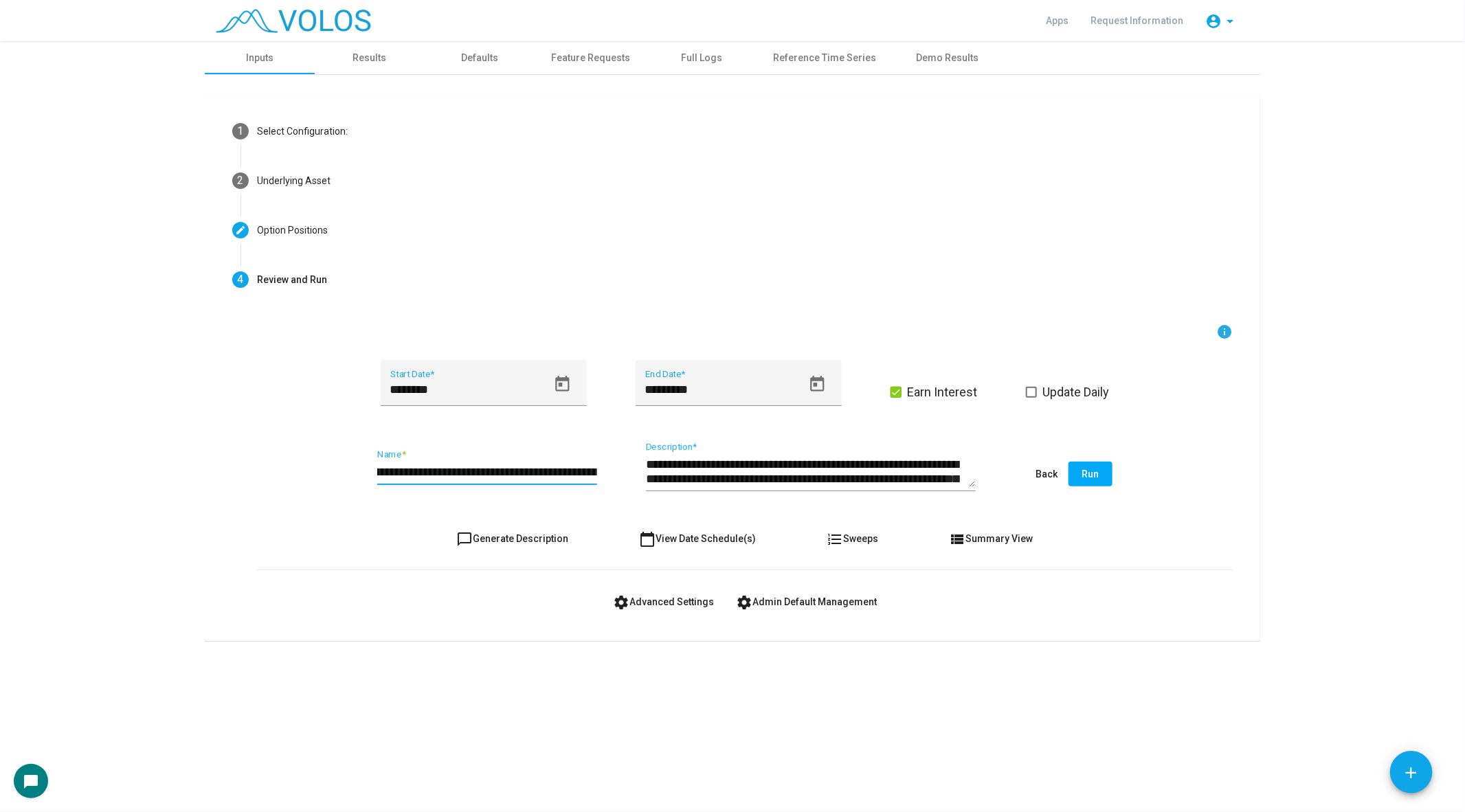
scroll to position [0, 85]
drag, startPoint x: 522, startPoint y: 472, endPoint x: 650, endPoint y: 475, distance: 128.0
click at [652, 475] on div "**********" at bounding box center [745, 475] width 976 height 65
click at [509, 479] on div "**********" at bounding box center [487, 466] width 220 height 35
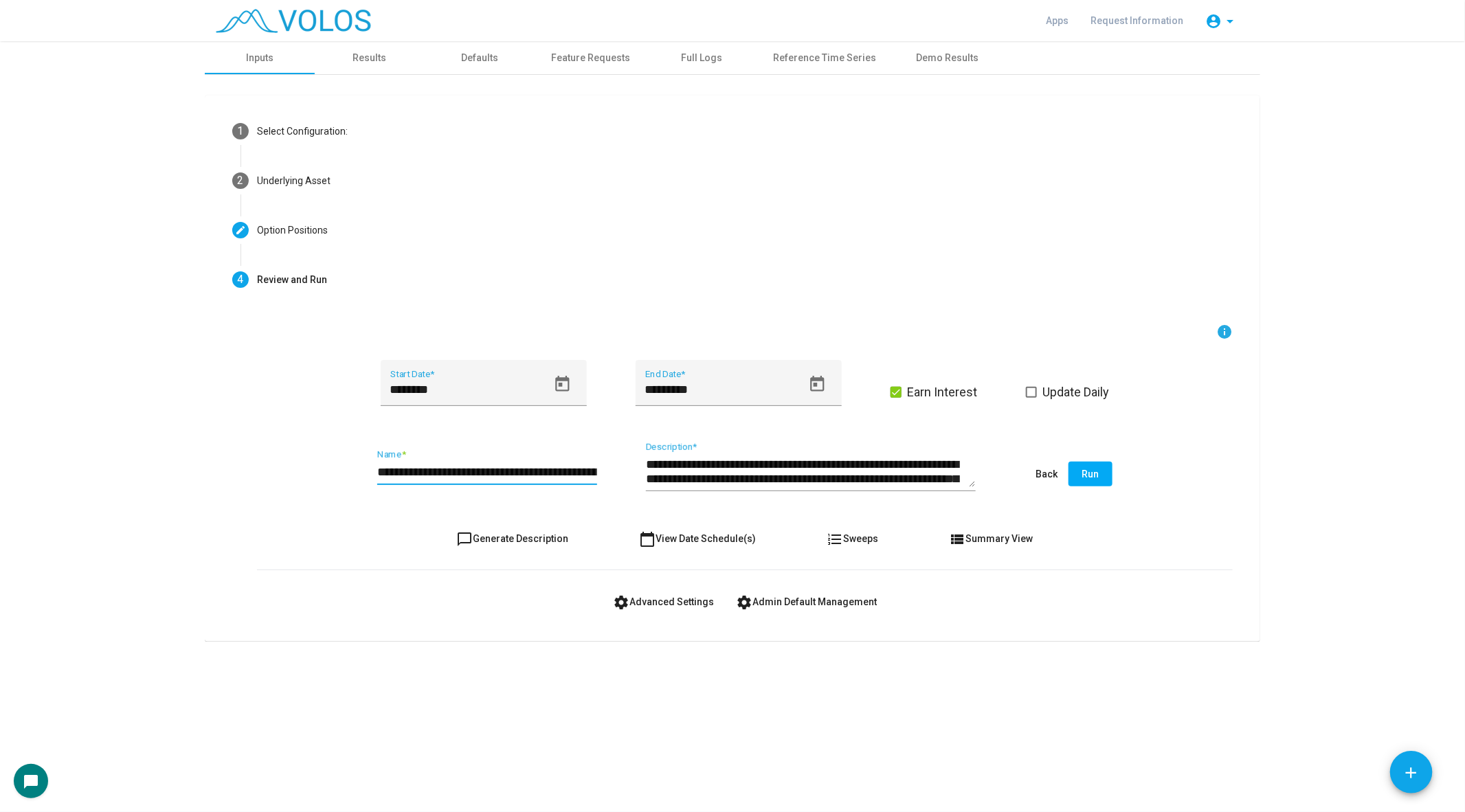
scroll to position [0, 1]
drag, startPoint x: 502, startPoint y: 470, endPoint x: 584, endPoint y: 472, distance: 82.0
click at [584, 472] on input "**********" at bounding box center [487, 472] width 220 height 14
click at [597, 471] on div "**********" at bounding box center [745, 475] width 976 height 65
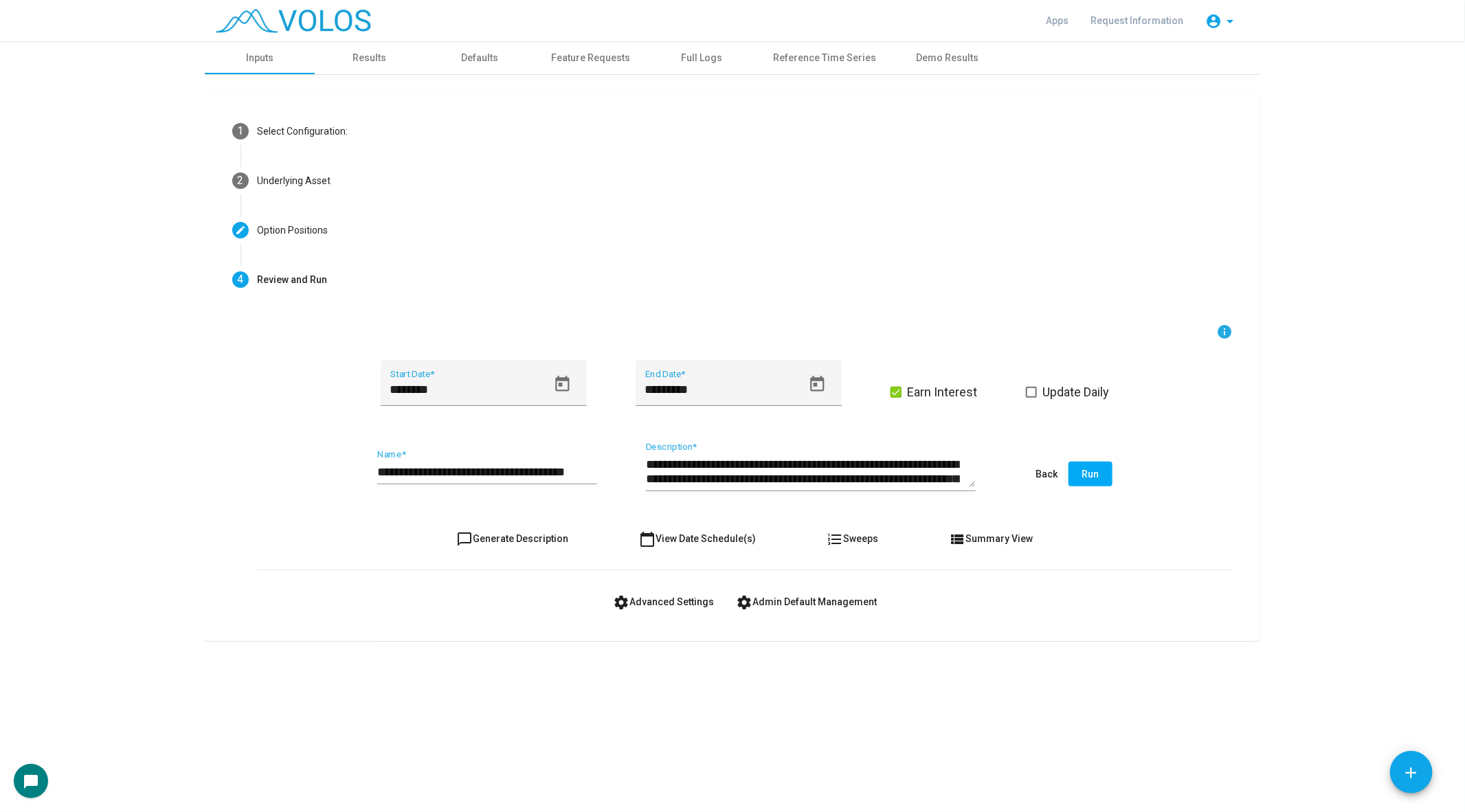
click at [597, 471] on div "**********" at bounding box center [745, 475] width 976 height 65
click at [592, 471] on input "**********" at bounding box center [487, 472] width 220 height 14
type input "**********"
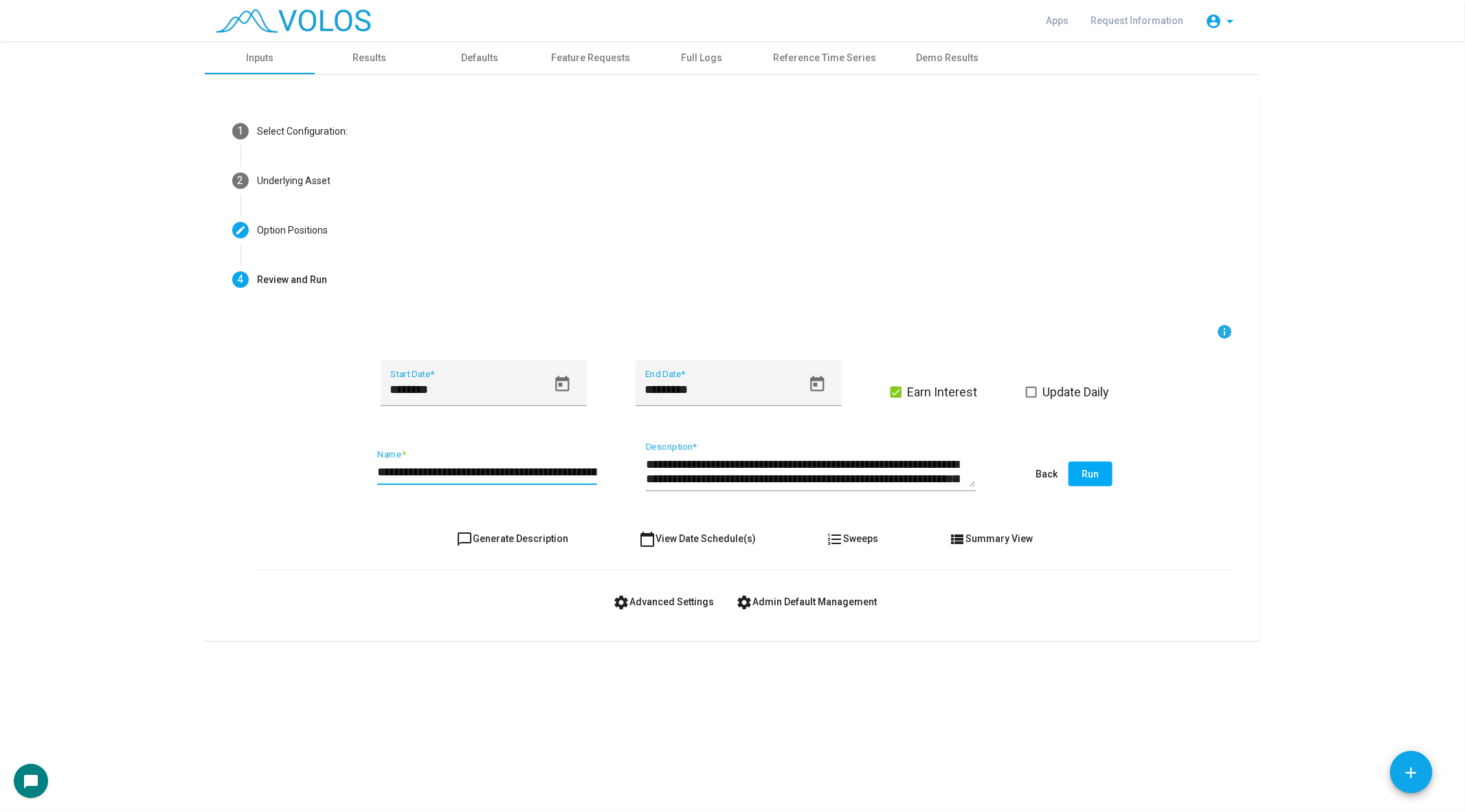
click at [519, 539] on span "chat_bubble_outline Generate Description" at bounding box center [513, 538] width 112 height 11
type textarea "**********"
click at [519, 539] on span "chat_bubble_outline Generate Description" at bounding box center [513, 538] width 112 height 11
click at [1087, 467] on button "Run" at bounding box center [1090, 474] width 44 height 24
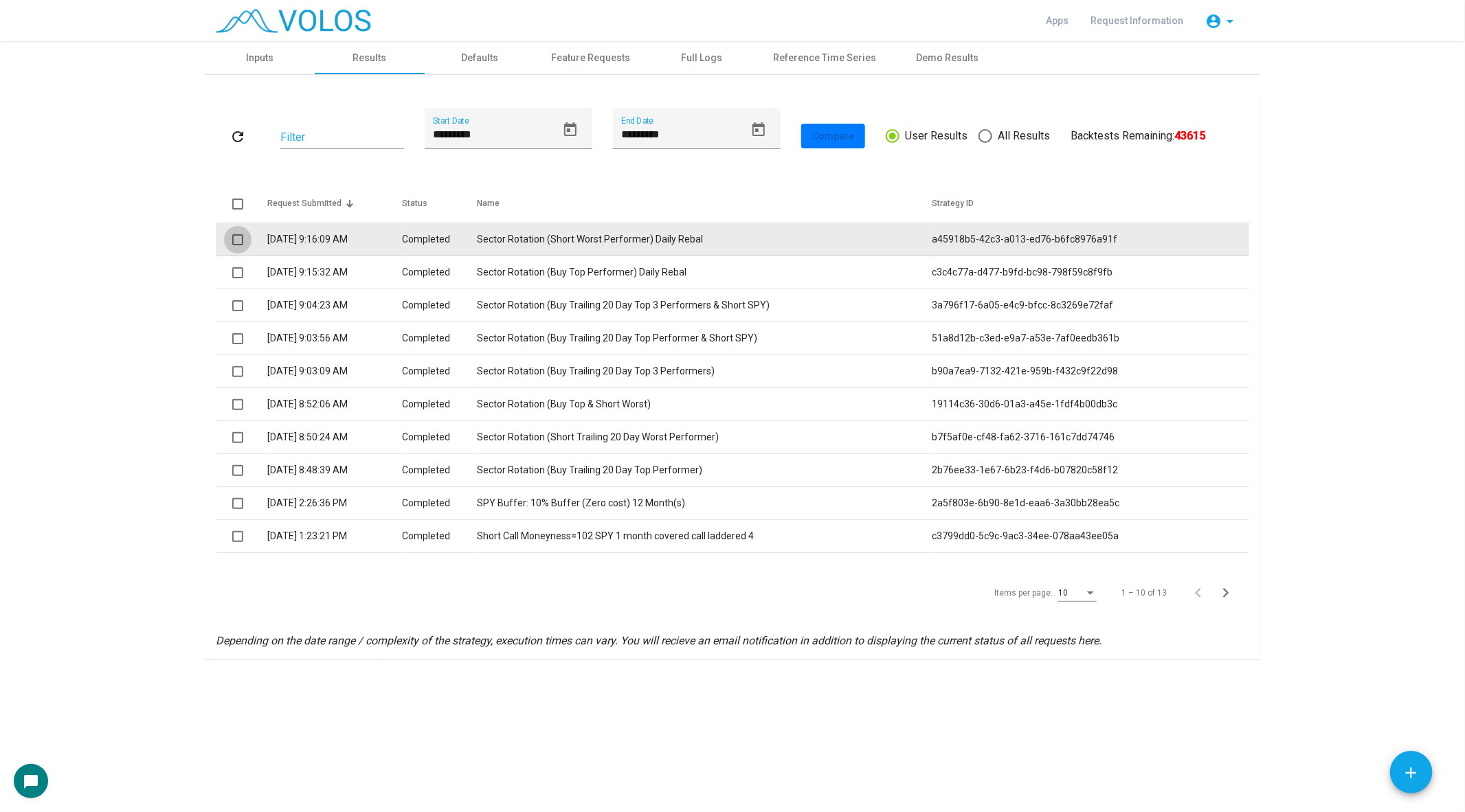
click at [238, 234] on span at bounding box center [237, 240] width 11 height 11
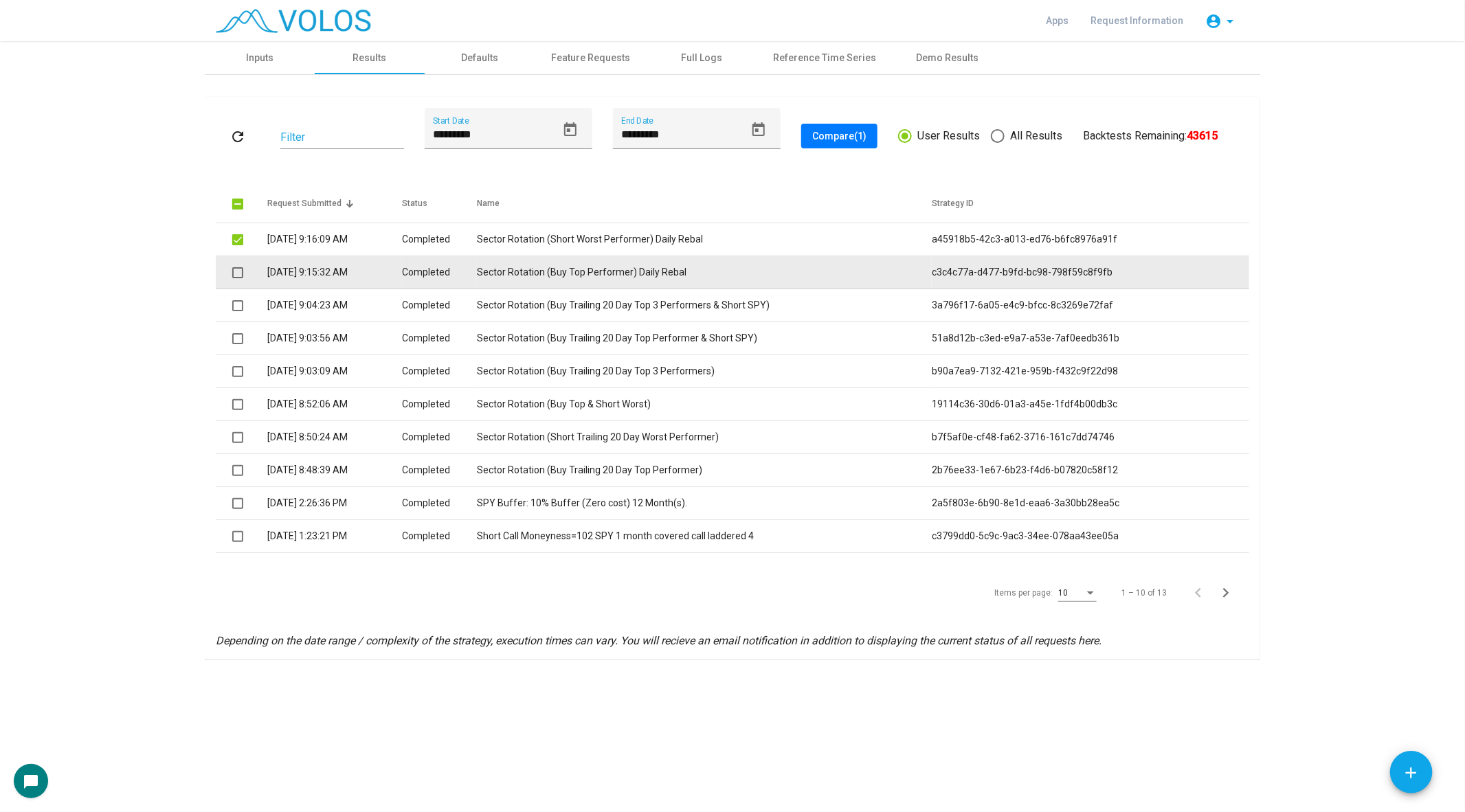
click at [237, 272] on span at bounding box center [237, 272] width 11 height 11
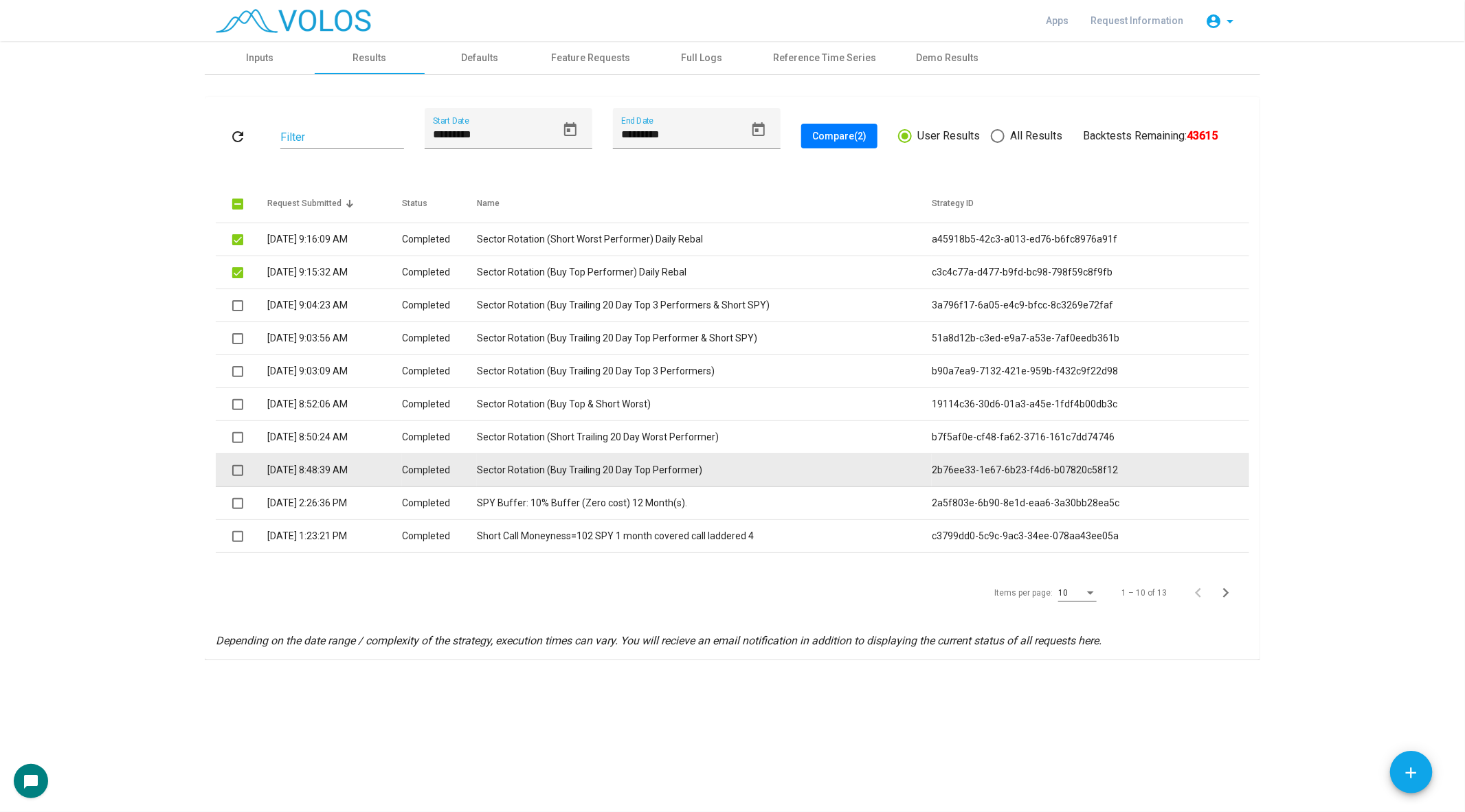
click at [237, 469] on span at bounding box center [237, 471] width 11 height 11
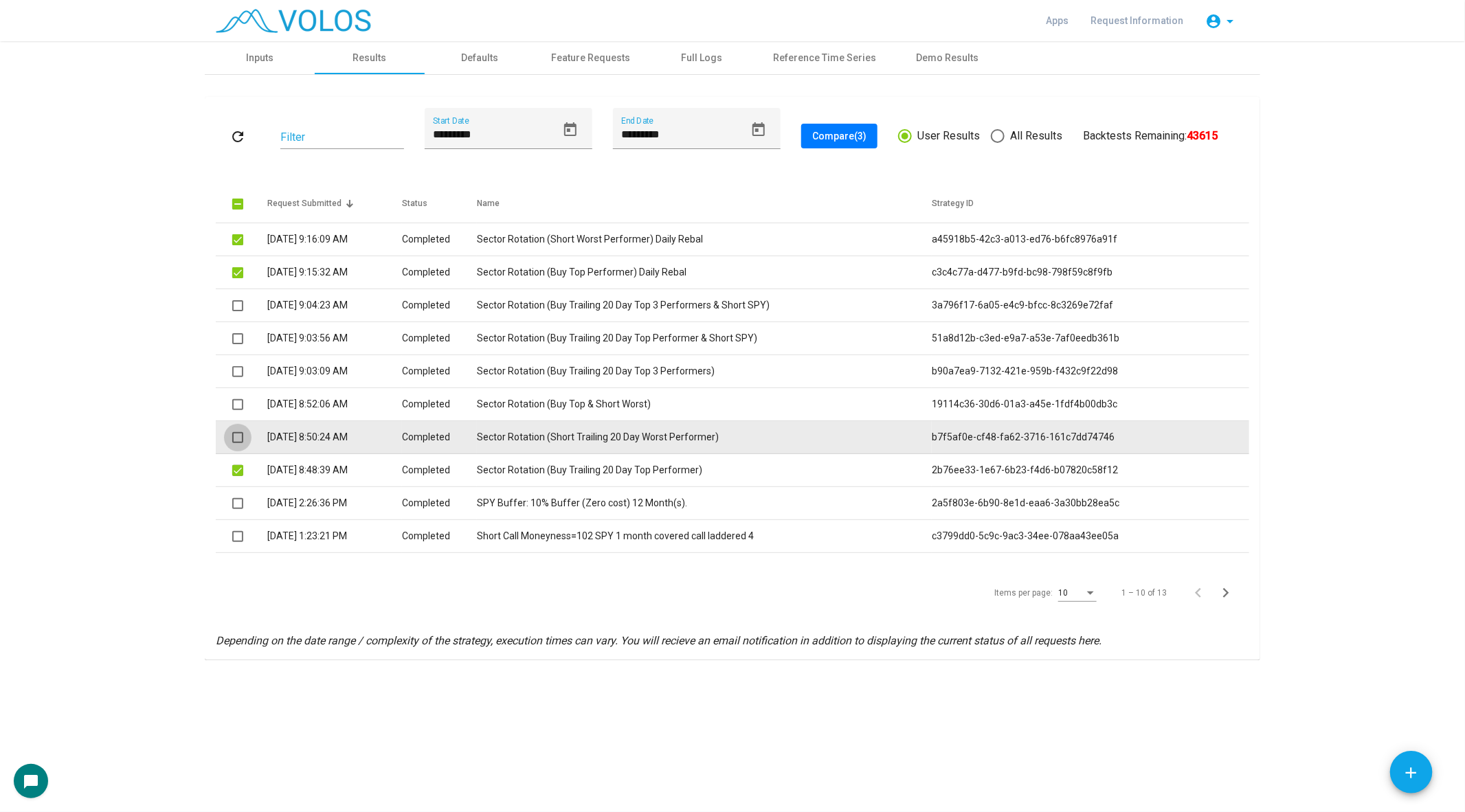
click at [238, 439] on span at bounding box center [237, 438] width 11 height 11
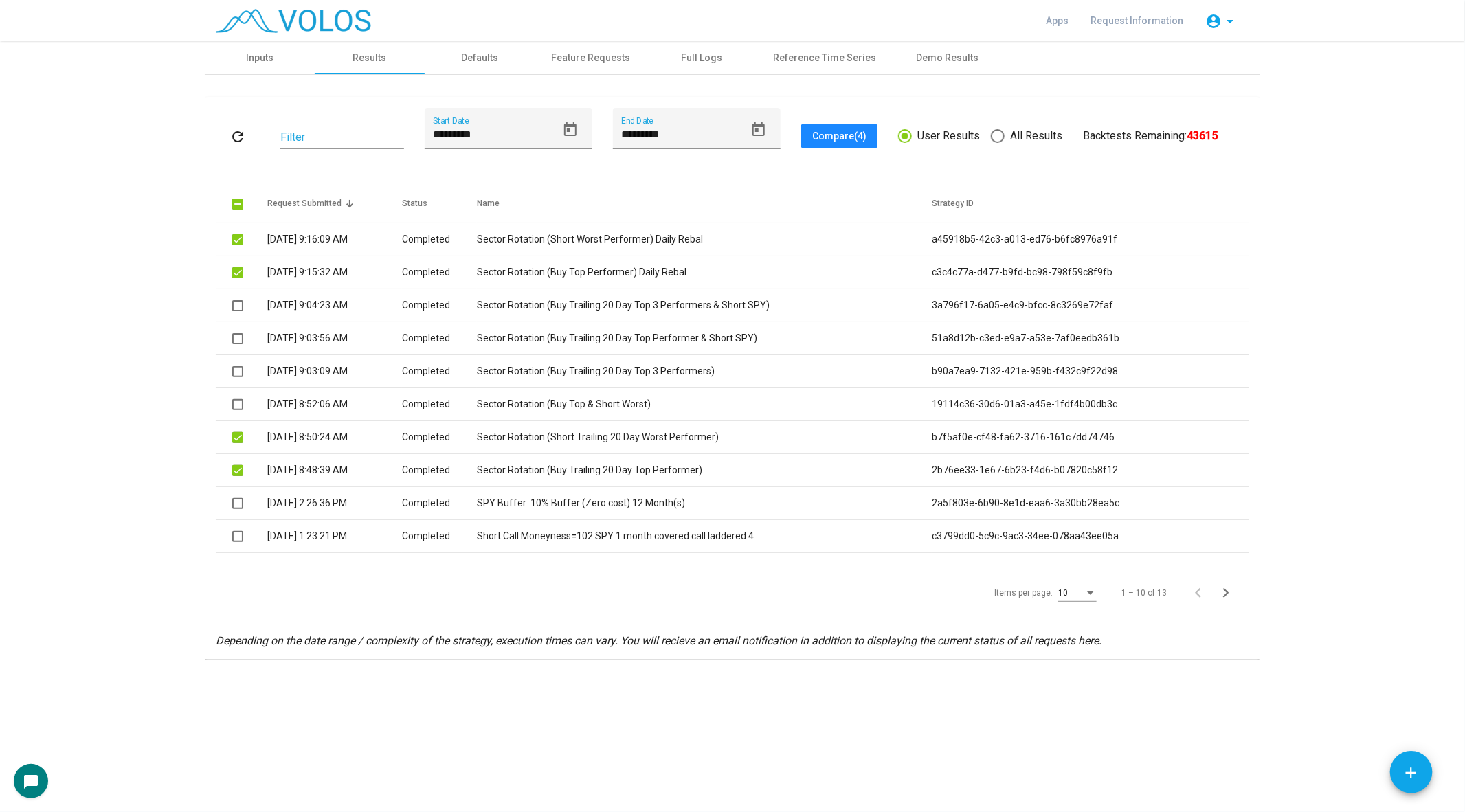
click at [838, 136] on span "Compare (4)" at bounding box center [839, 136] width 54 height 11
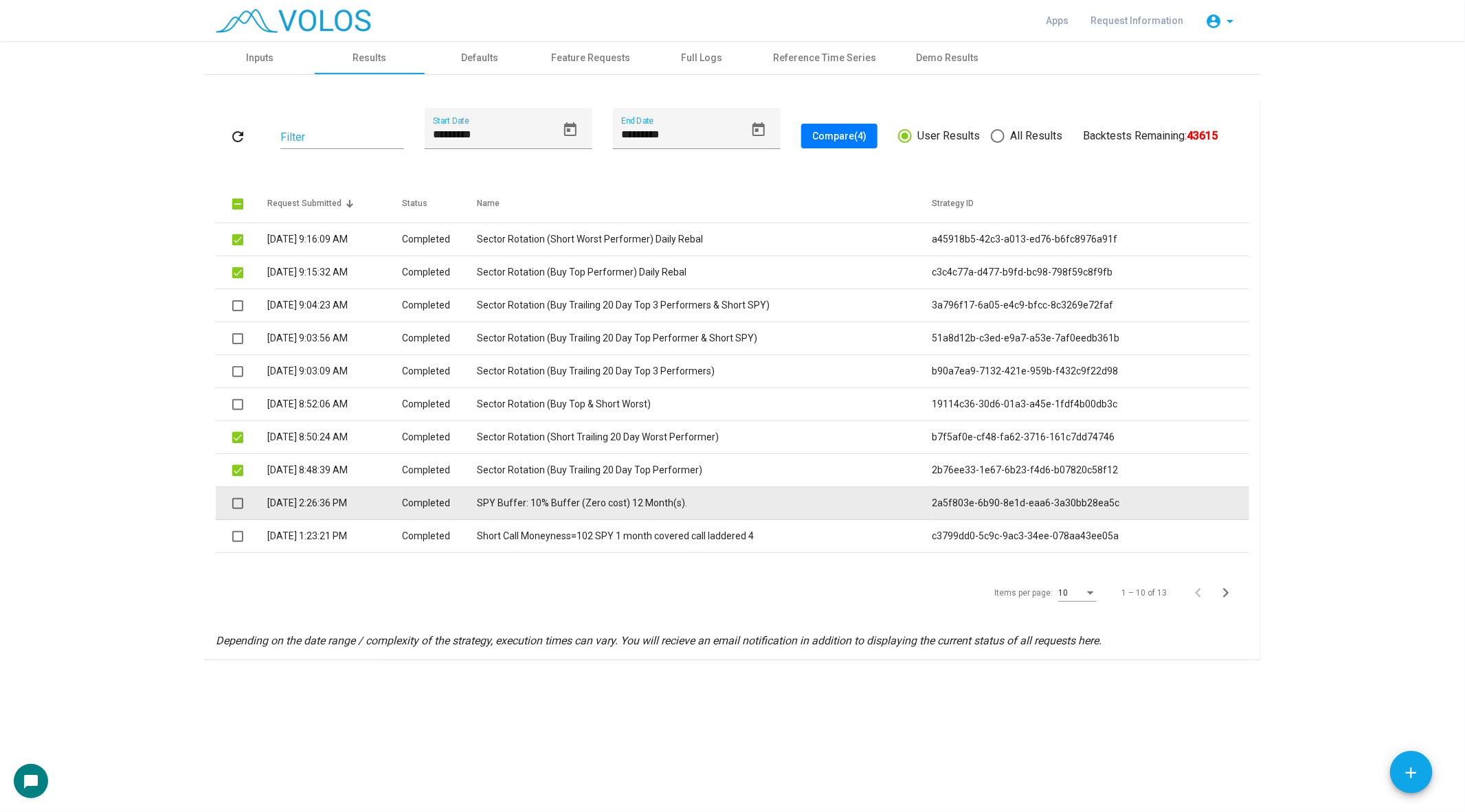
click at [245, 507] on td at bounding box center [242, 504] width 52 height 33
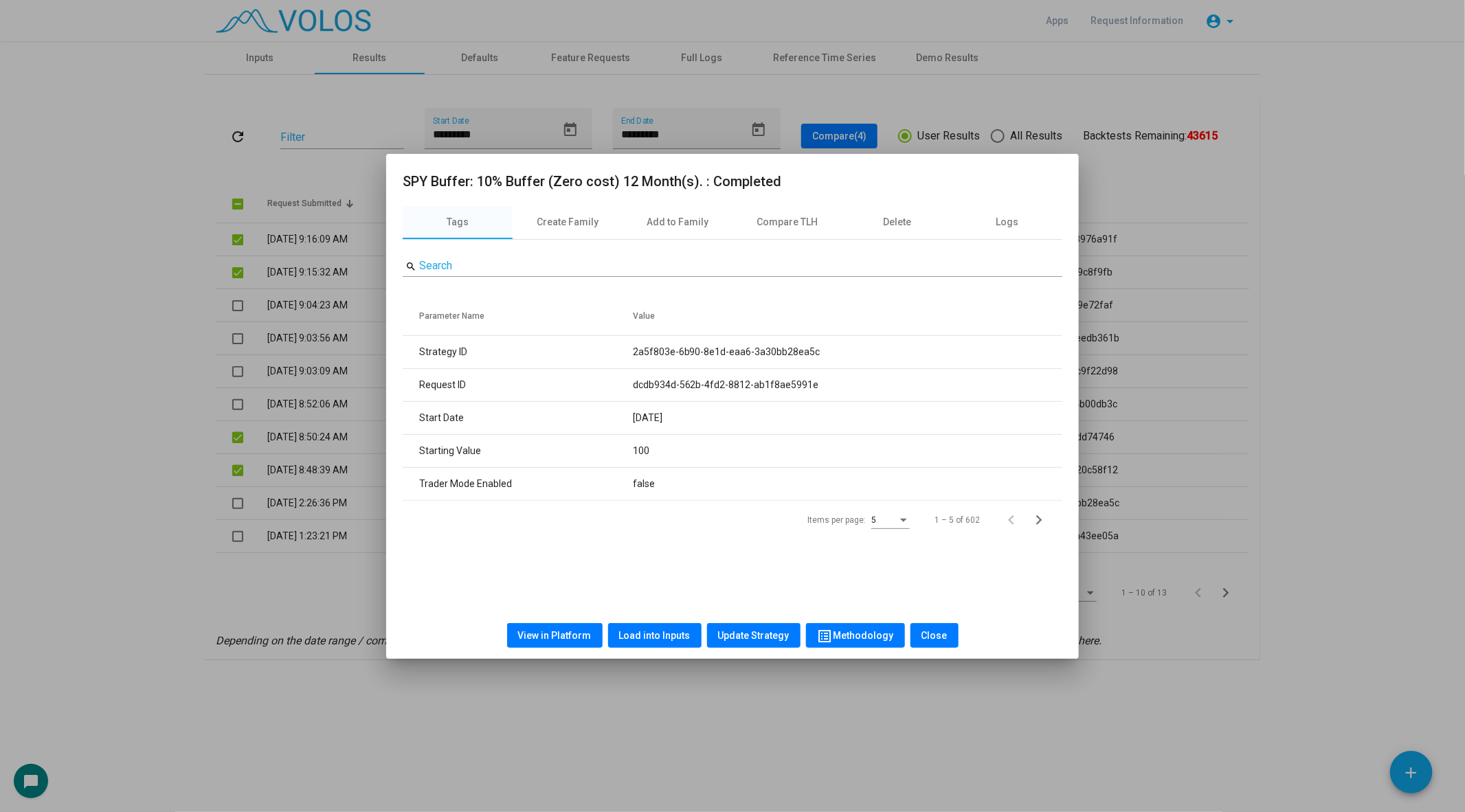
click at [222, 487] on div at bounding box center [732, 406] width 1465 height 812
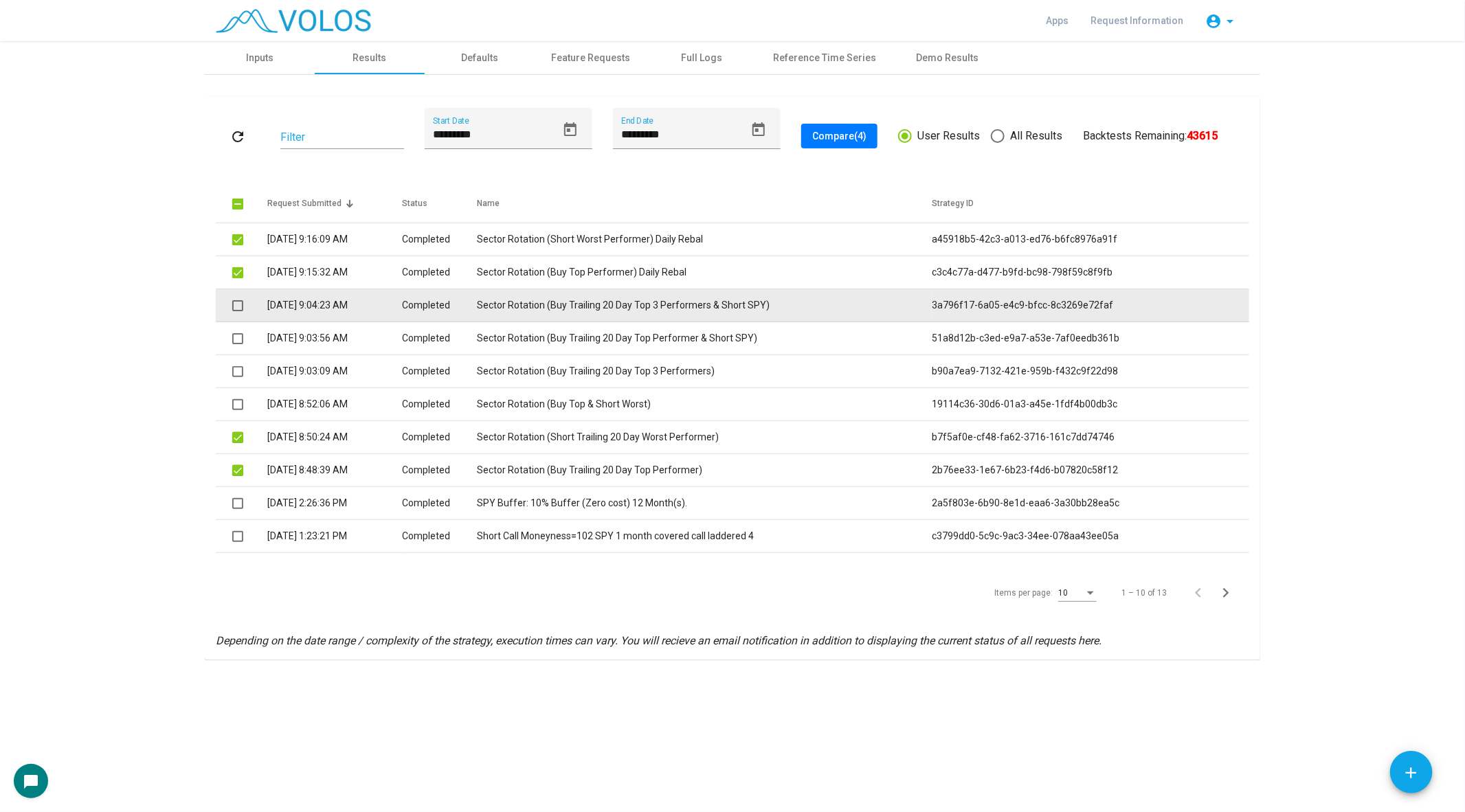
click at [240, 304] on span at bounding box center [237, 305] width 11 height 11
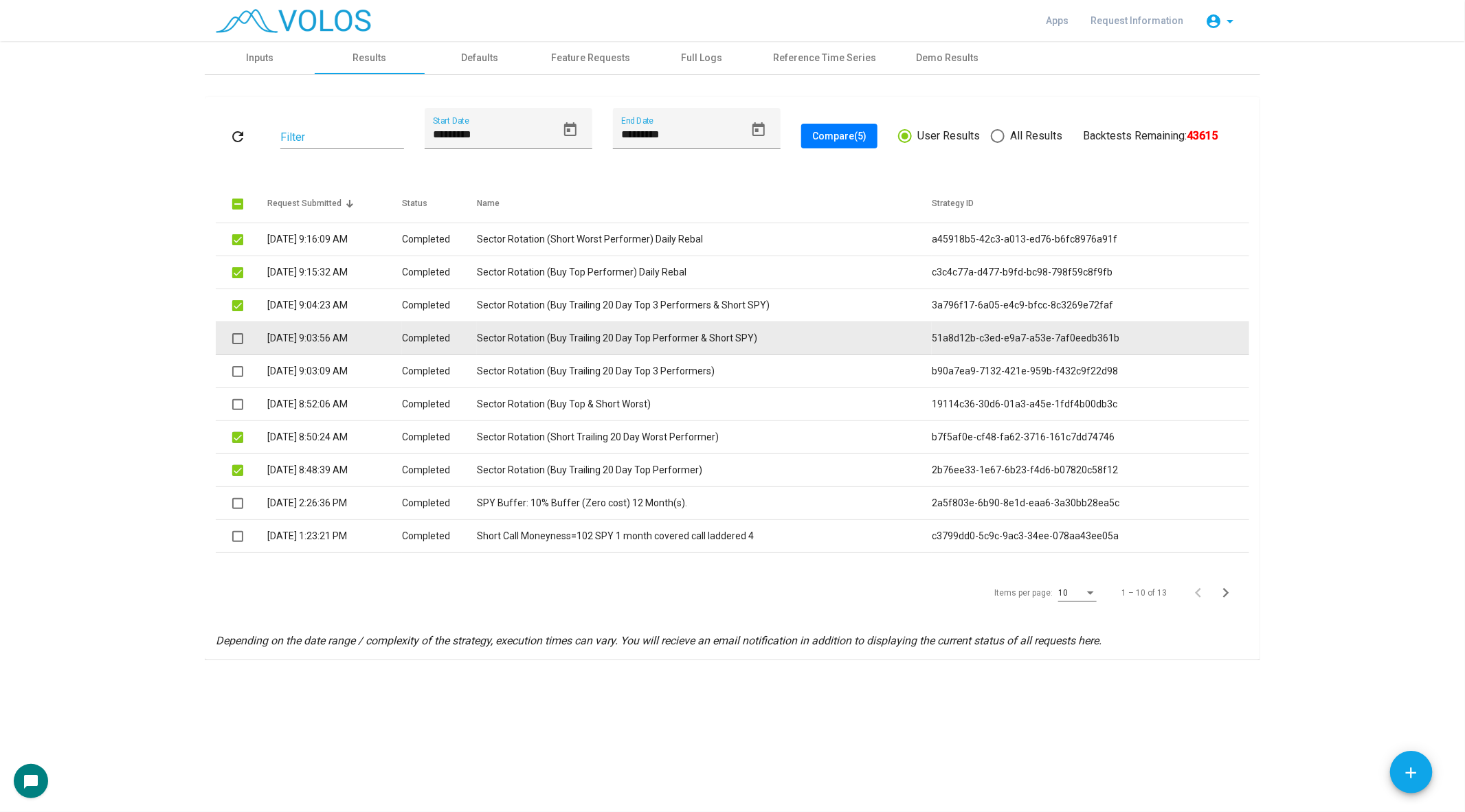
click at [232, 346] on td at bounding box center [242, 339] width 52 height 33
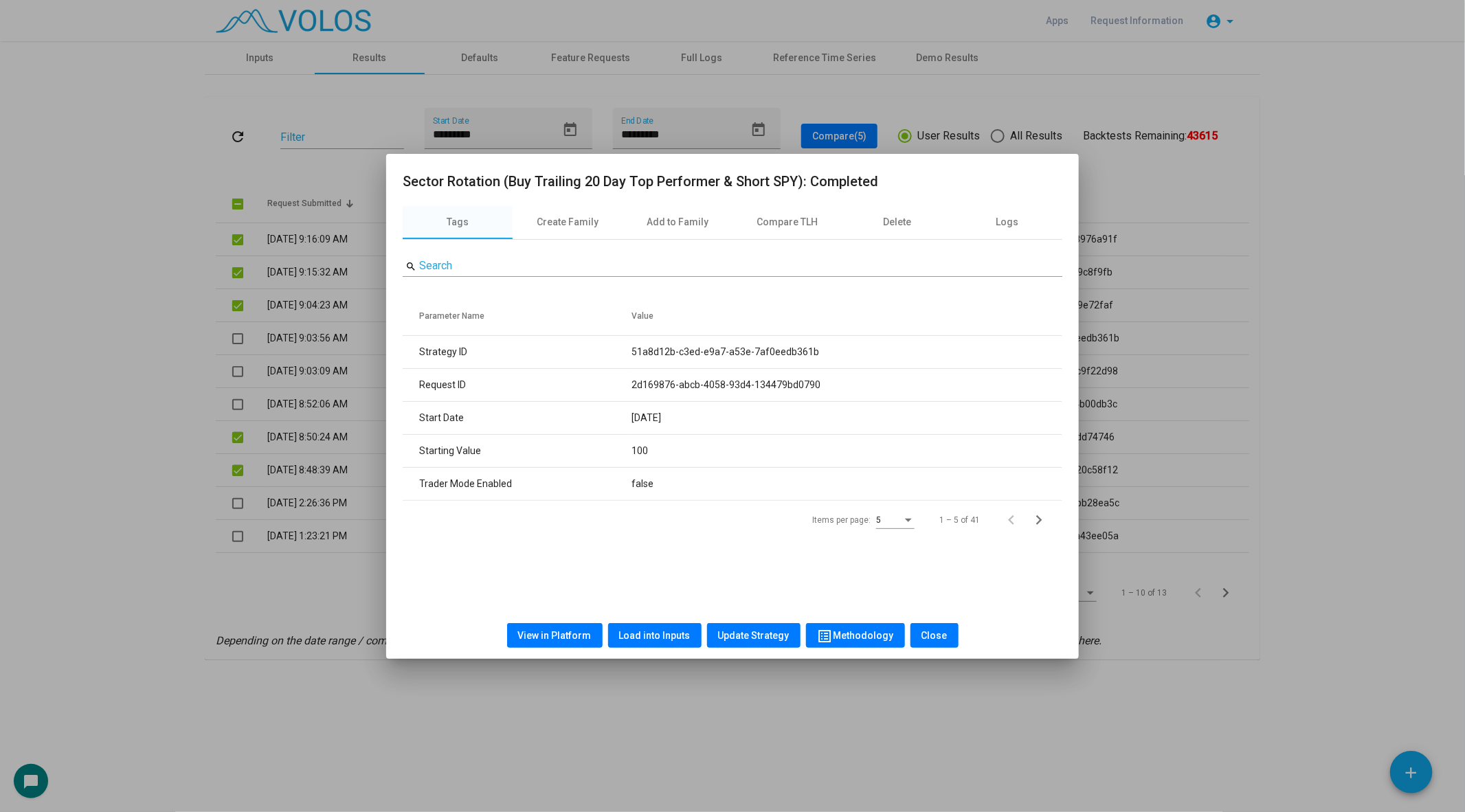
click at [235, 338] on div at bounding box center [732, 406] width 1465 height 812
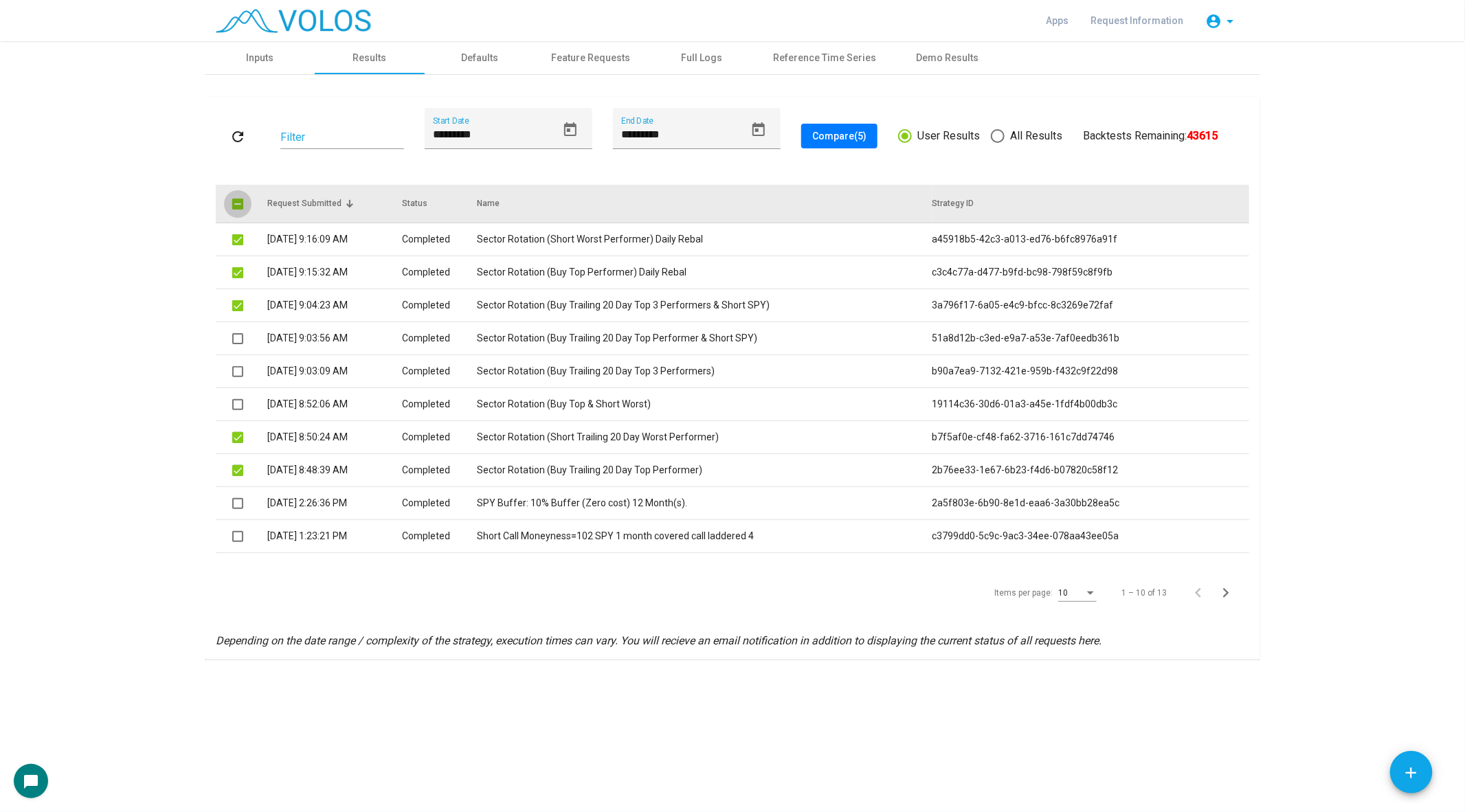
click at [235, 205] on span at bounding box center [237, 204] width 11 height 11
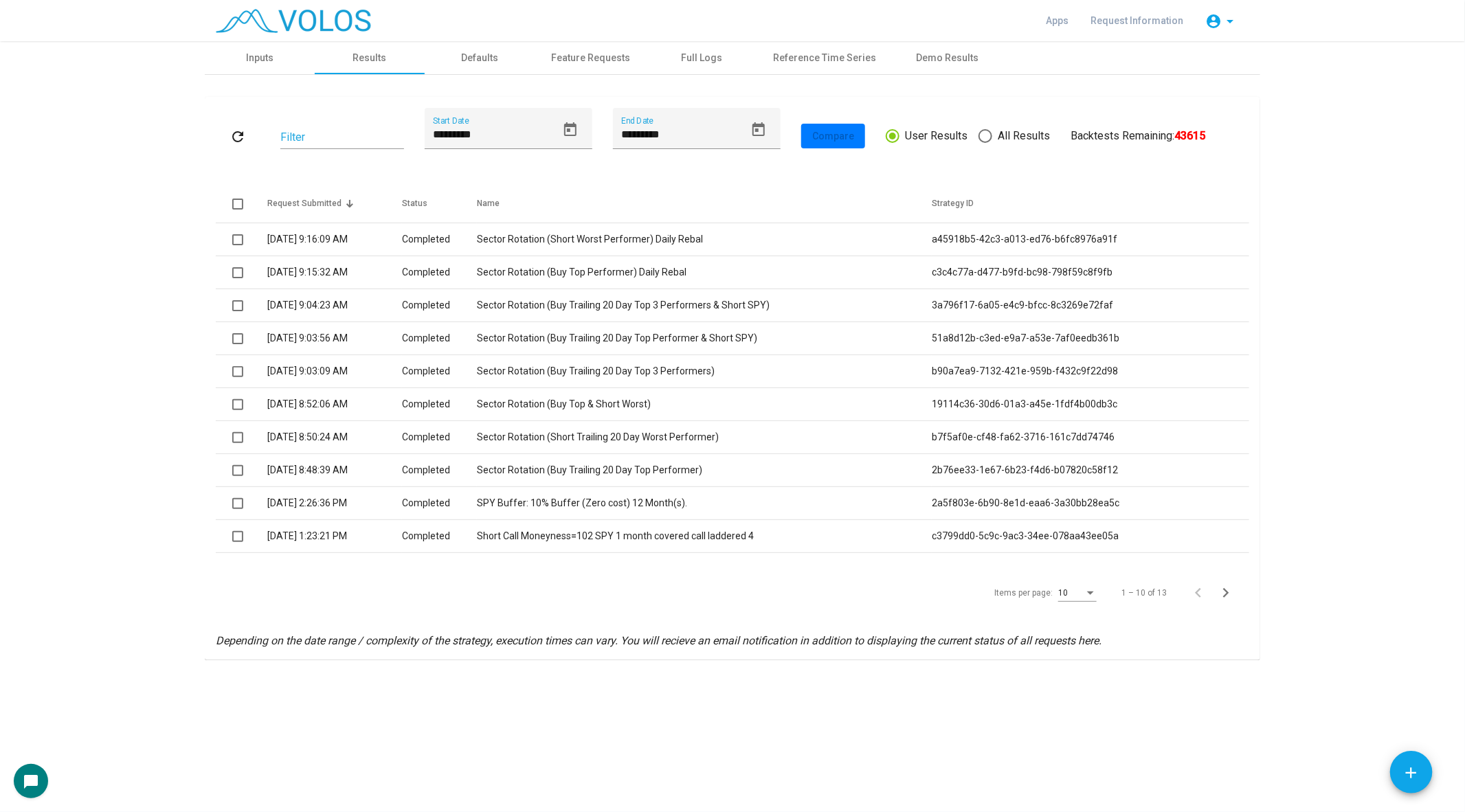
click at [162, 360] on as-strategy-engine-wrapper "**********" at bounding box center [732, 350] width 1465 height 619
click at [255, 66] on div "Inputs" at bounding box center [260, 58] width 110 height 33
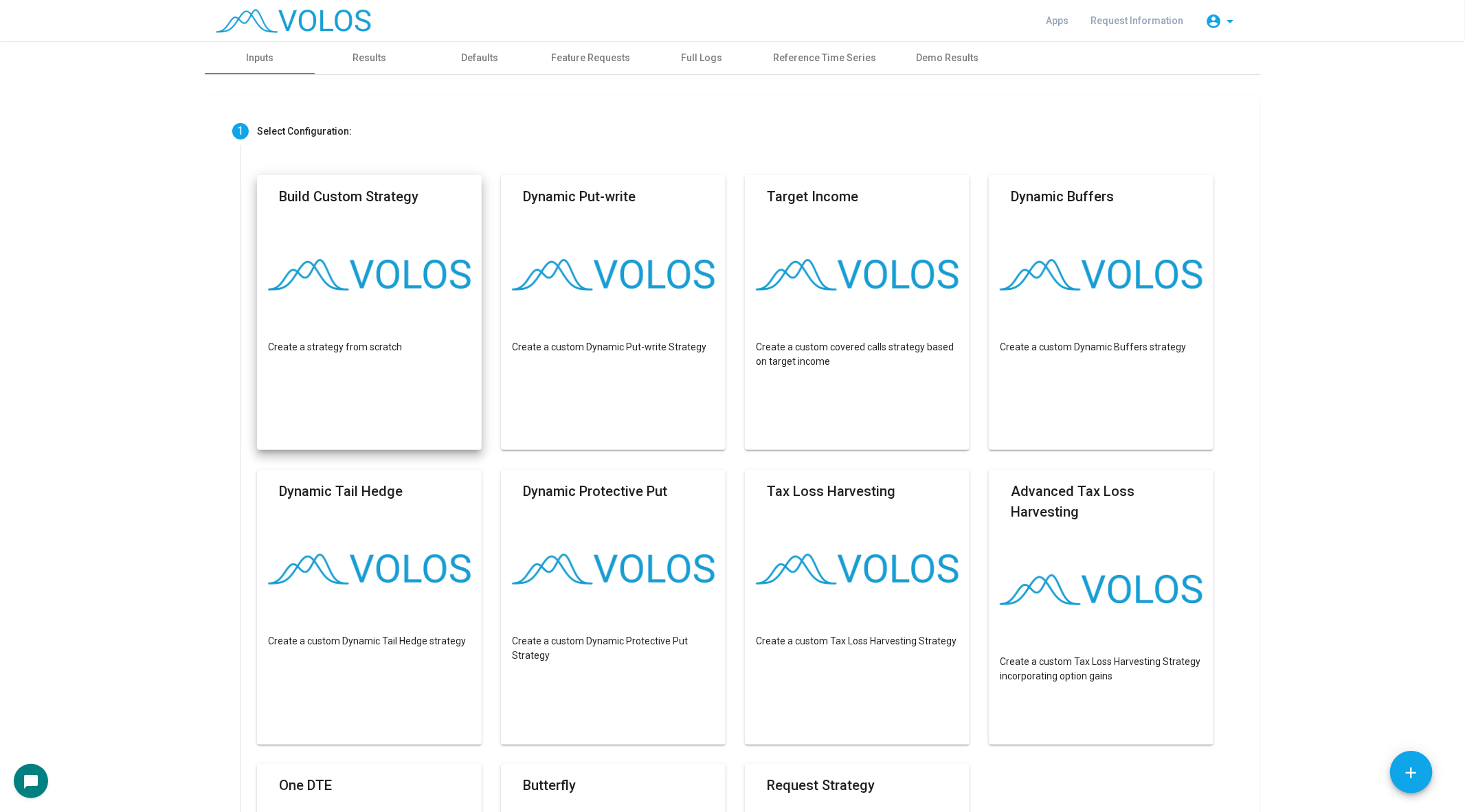
click at [361, 248] on mat-card "Build Custom Strategy Create a strategy from scratch" at bounding box center [369, 312] width 225 height 275
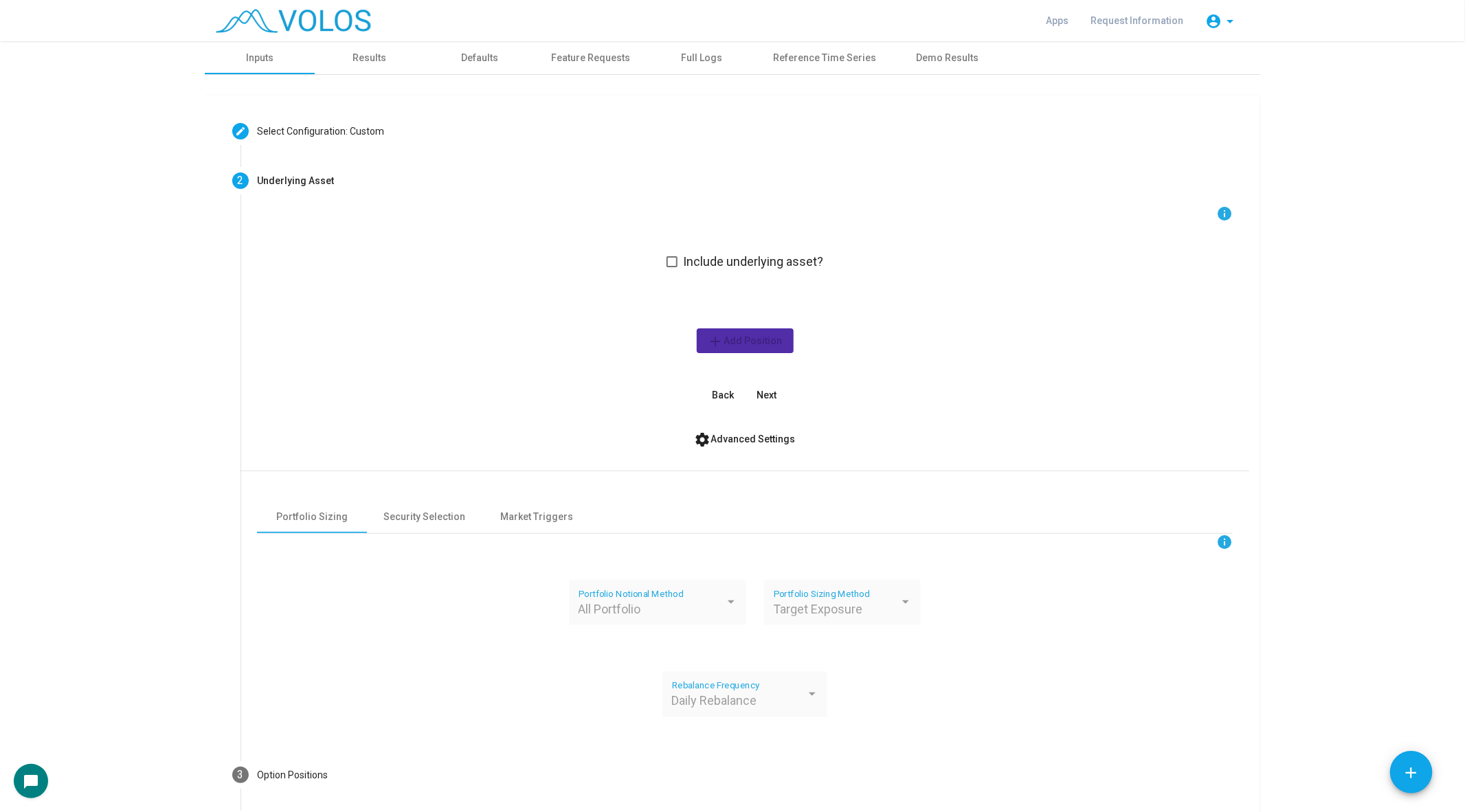
click at [676, 261] on span at bounding box center [672, 262] width 11 height 11
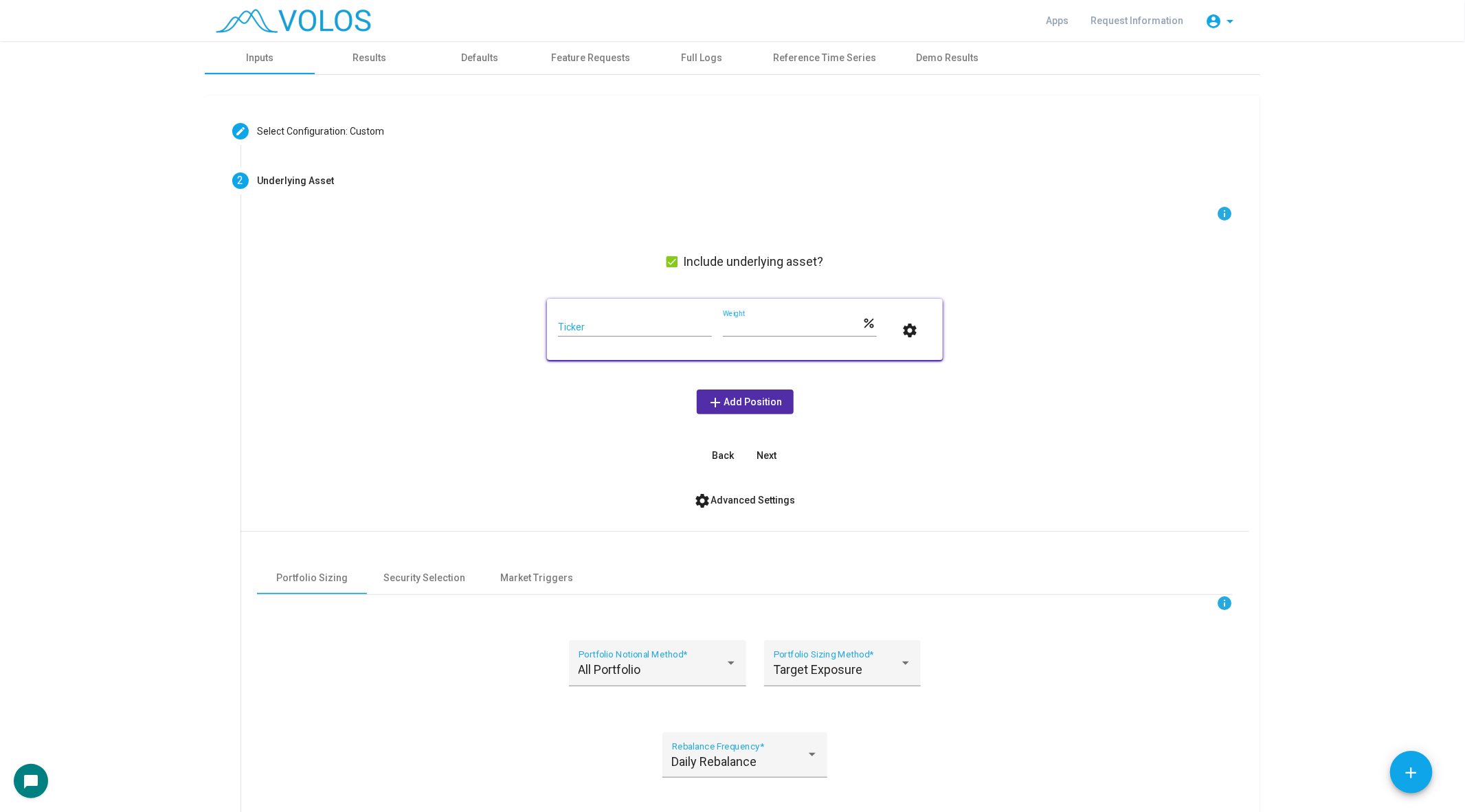
click at [590, 319] on div "Ticker" at bounding box center [635, 323] width 154 height 27
type input "***"
click at [405, 478] on form "info Include underlying asset? *** Ticker *** Weight percent settings add Add P…" at bounding box center [745, 500] width 976 height 590
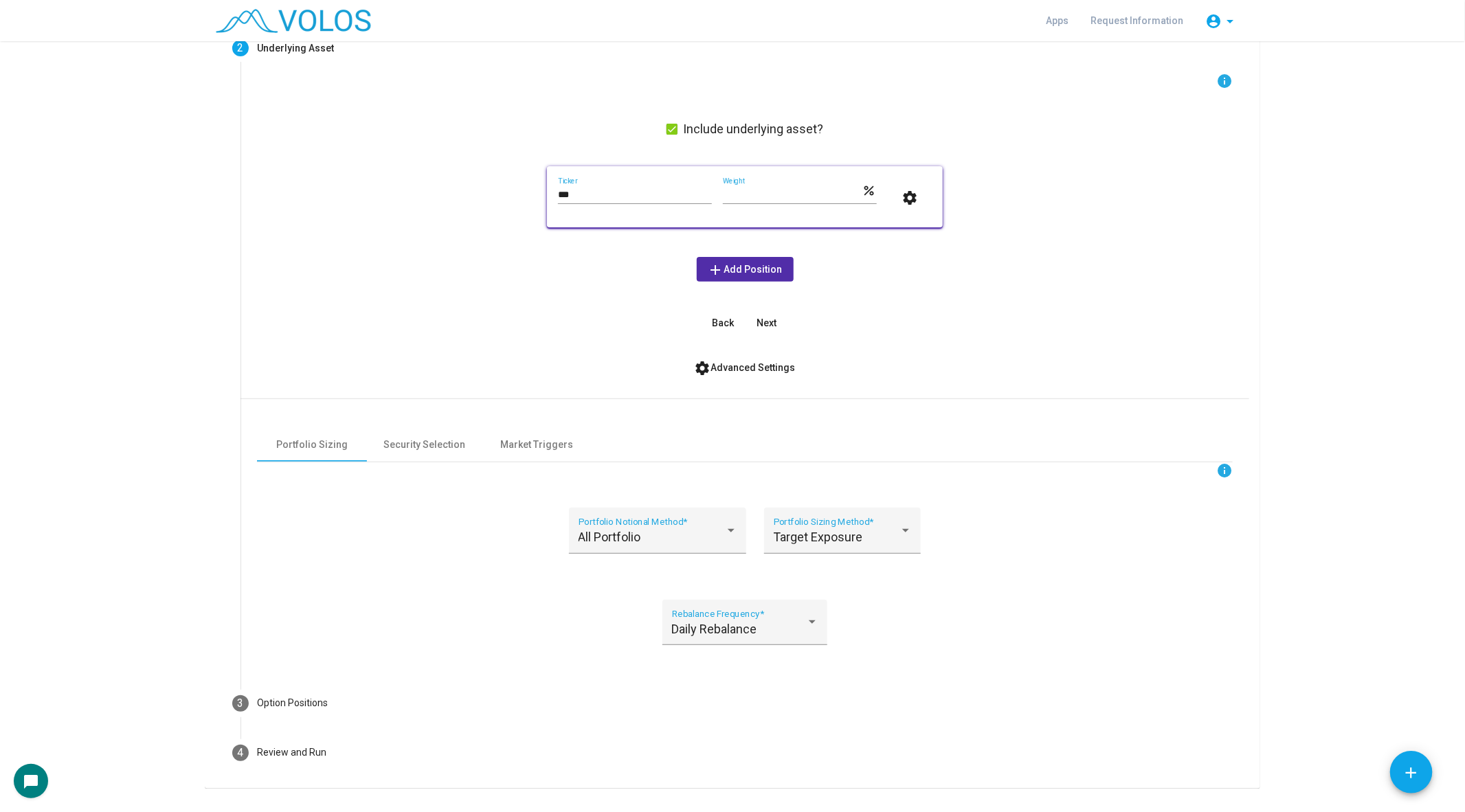
scroll to position [162, 0]
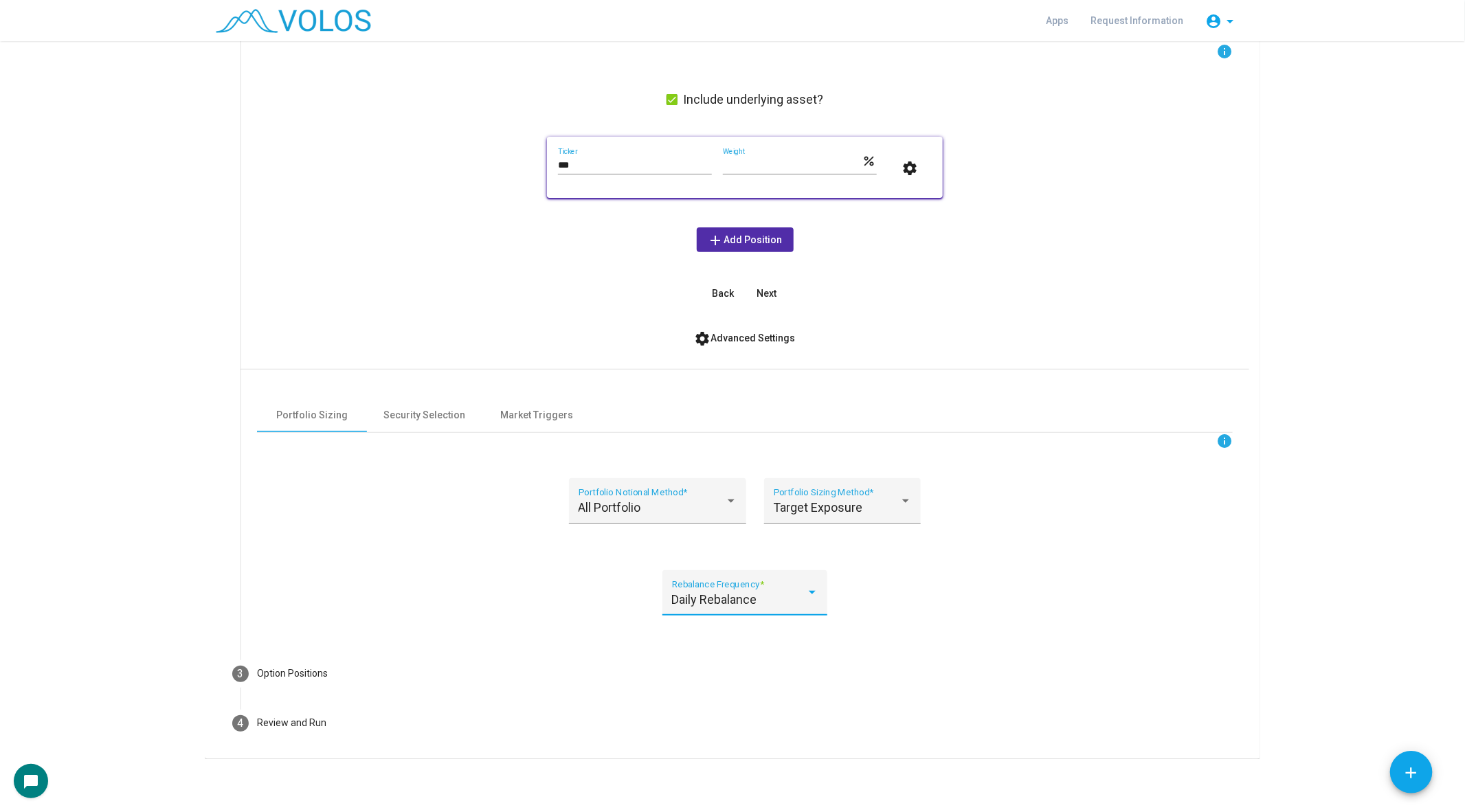
click at [713, 592] on span "Daily Rebalance" at bounding box center [714, 599] width 85 height 14
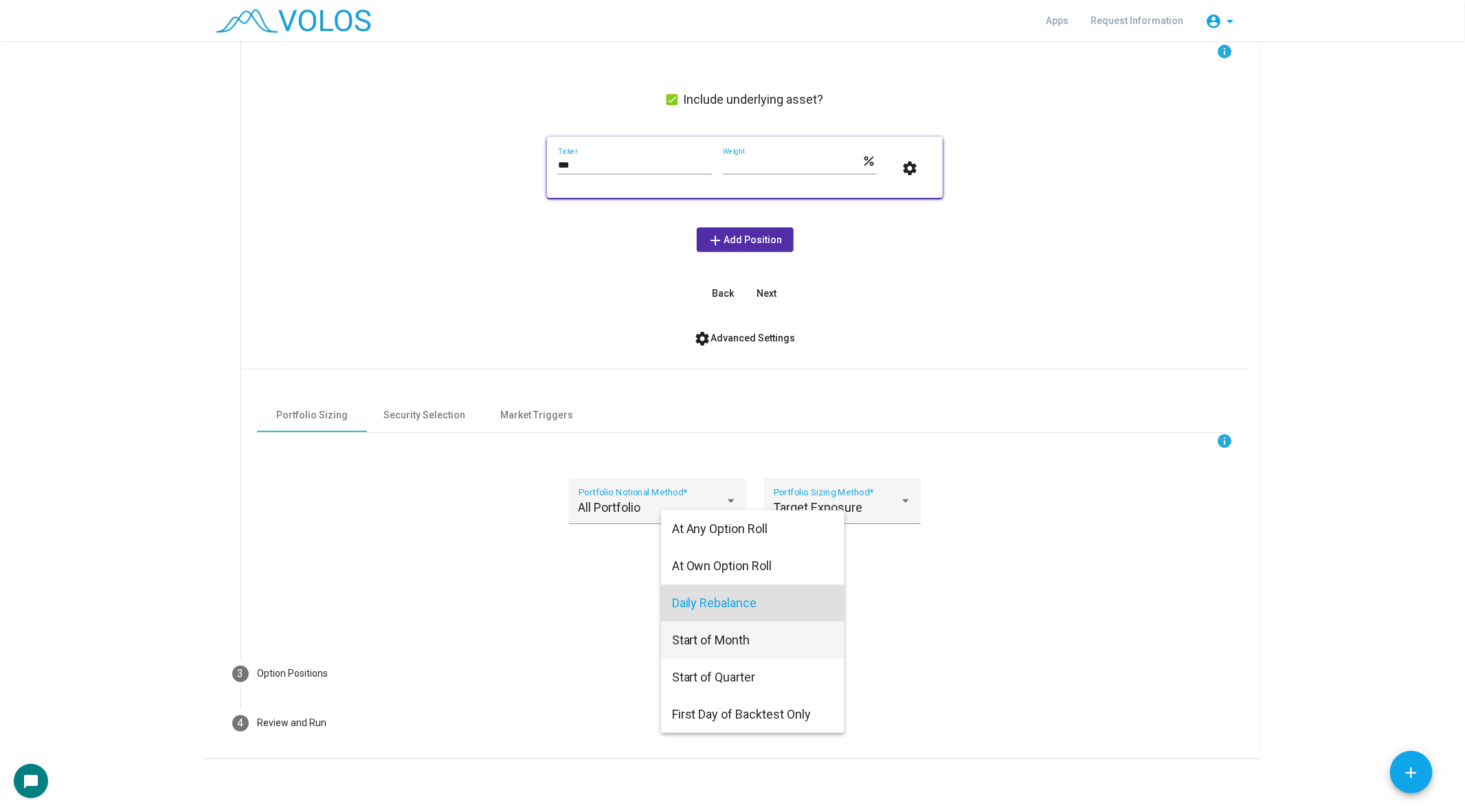
click at [718, 639] on span "Start of Month" at bounding box center [753, 640] width 162 height 37
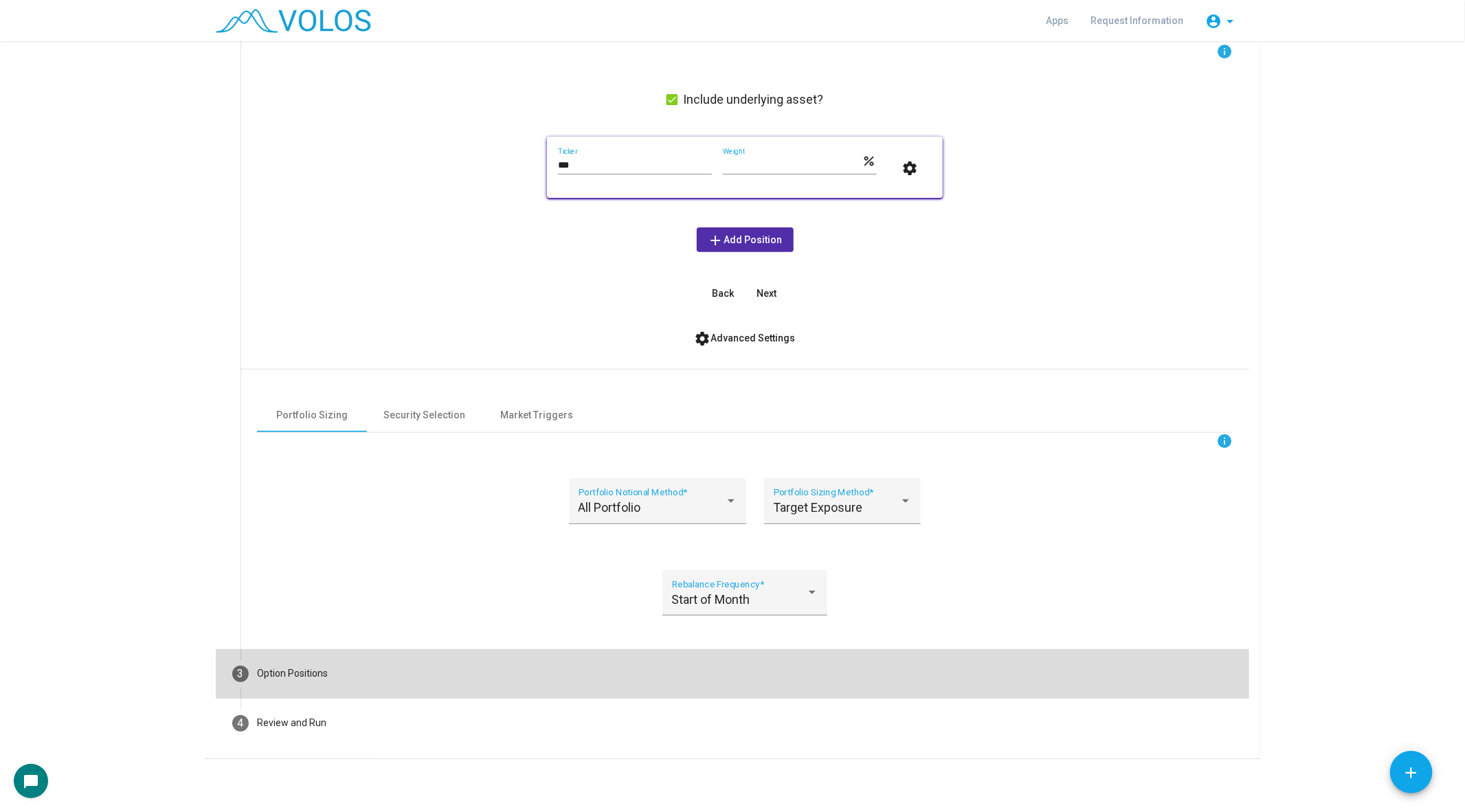
click at [250, 679] on mat-step-header "3 Option Positions" at bounding box center [732, 674] width 1034 height 50
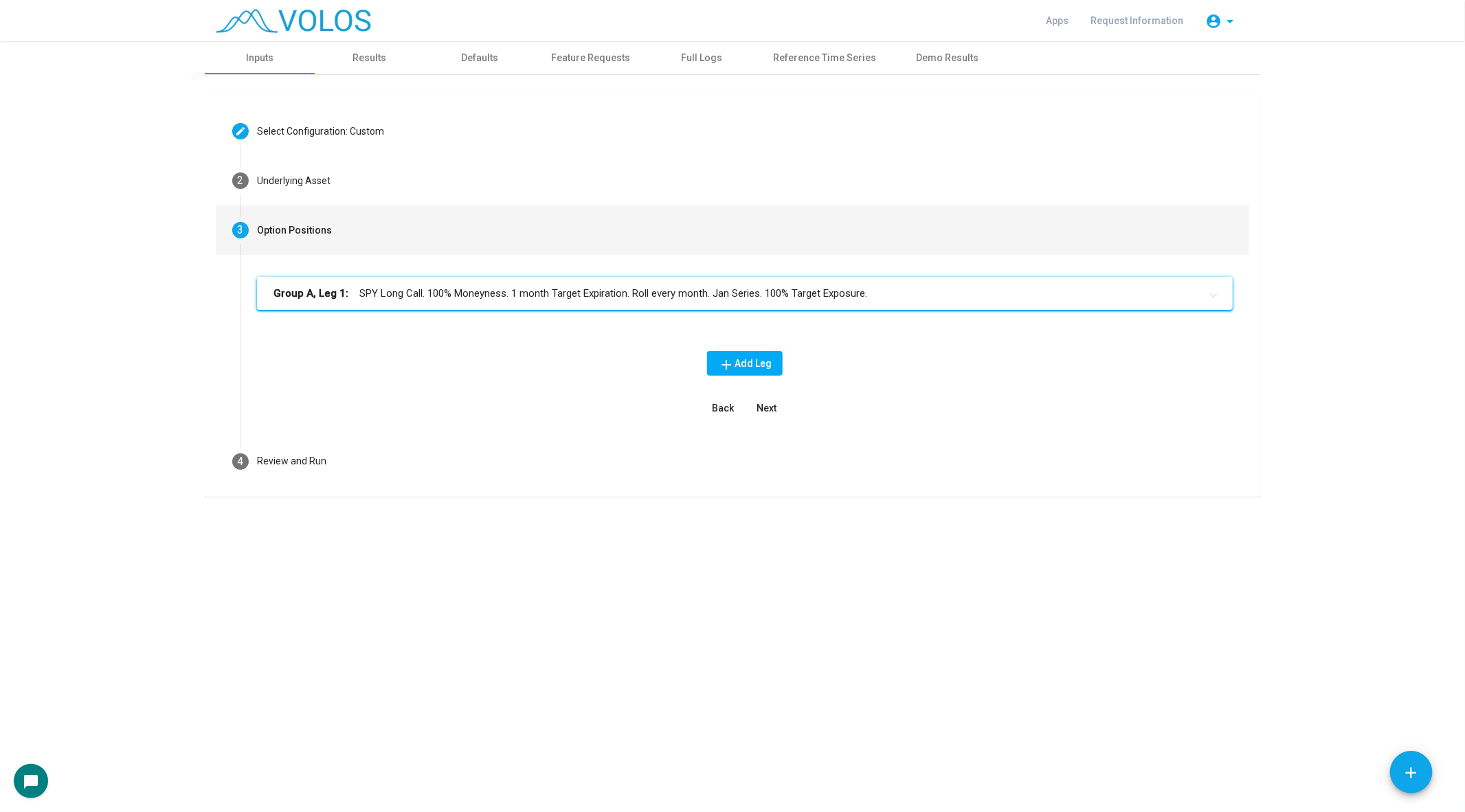
click at [544, 297] on mat-panel-title "Group A, Leg 1: SPY Long Call. 100% Moneyness. 1 month Target Expiration. Roll …" at bounding box center [736, 294] width 926 height 16
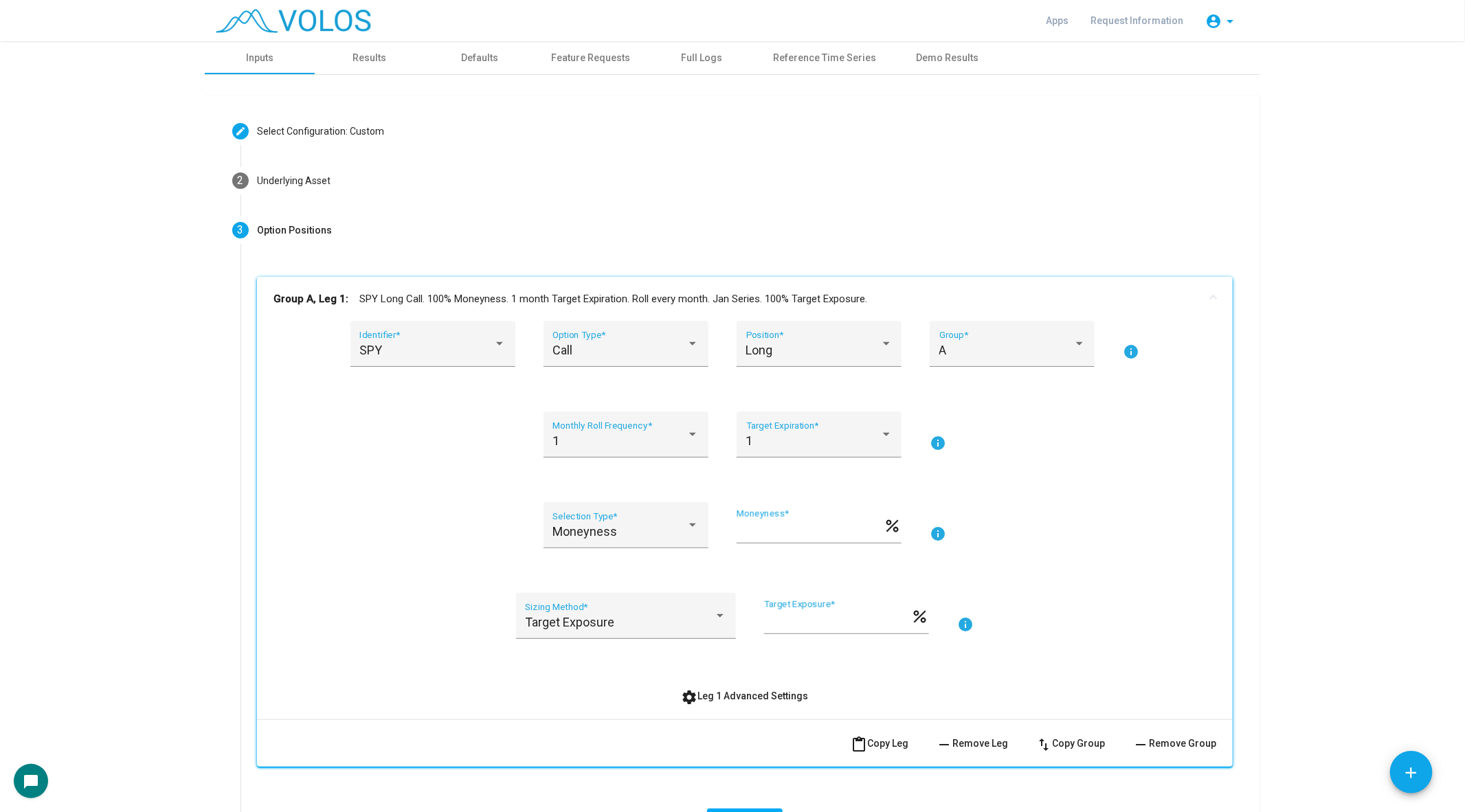
click at [977, 727] on mat-action-row "content_paste Copy Leg remove Remove Leg swap_vert Copy Group remove Remove Gro…" at bounding box center [745, 743] width 976 height 47
click at [971, 741] on span "remove Remove Leg" at bounding box center [971, 743] width 72 height 11
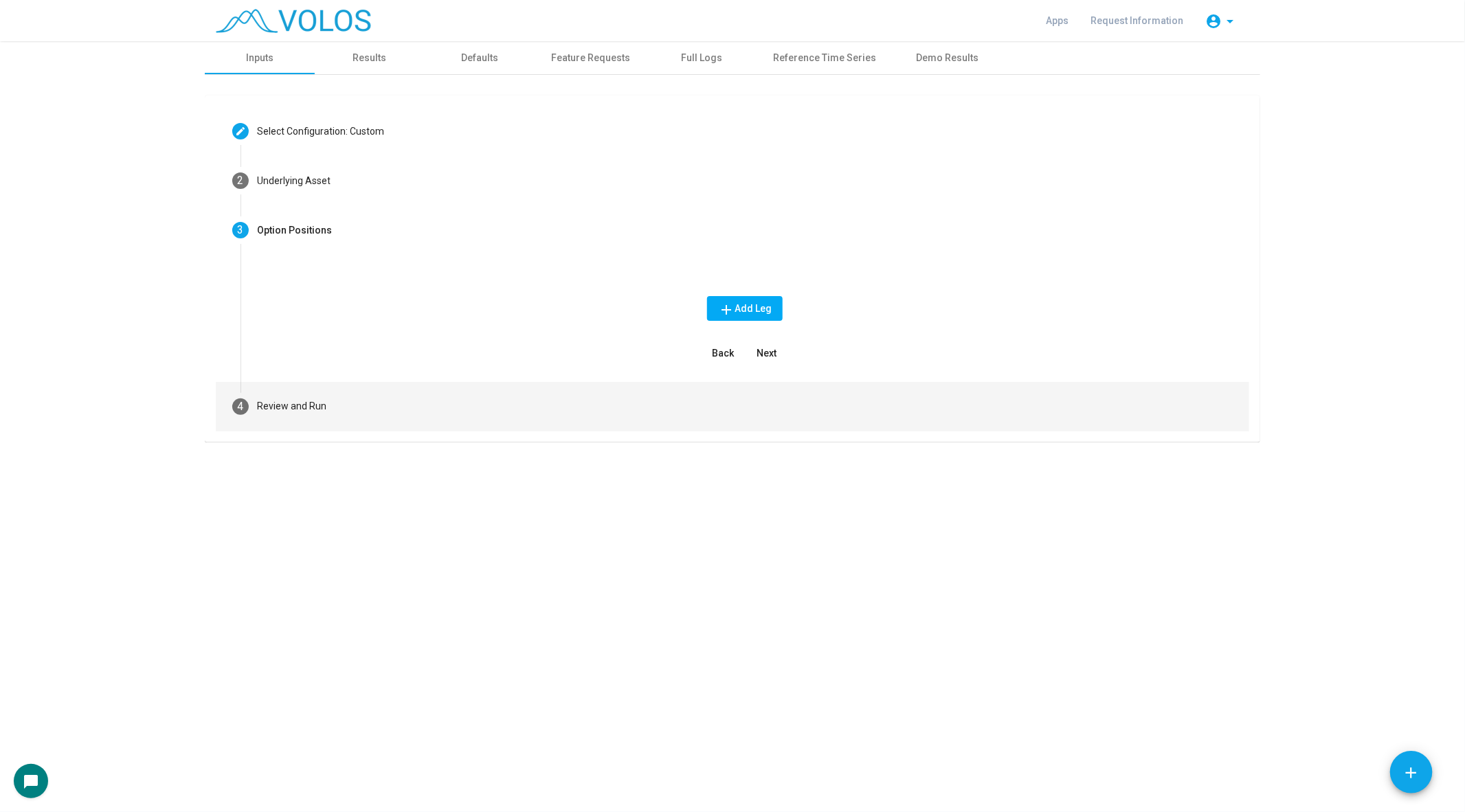
click at [323, 405] on div "Review and Run" at bounding box center [291, 406] width 69 height 14
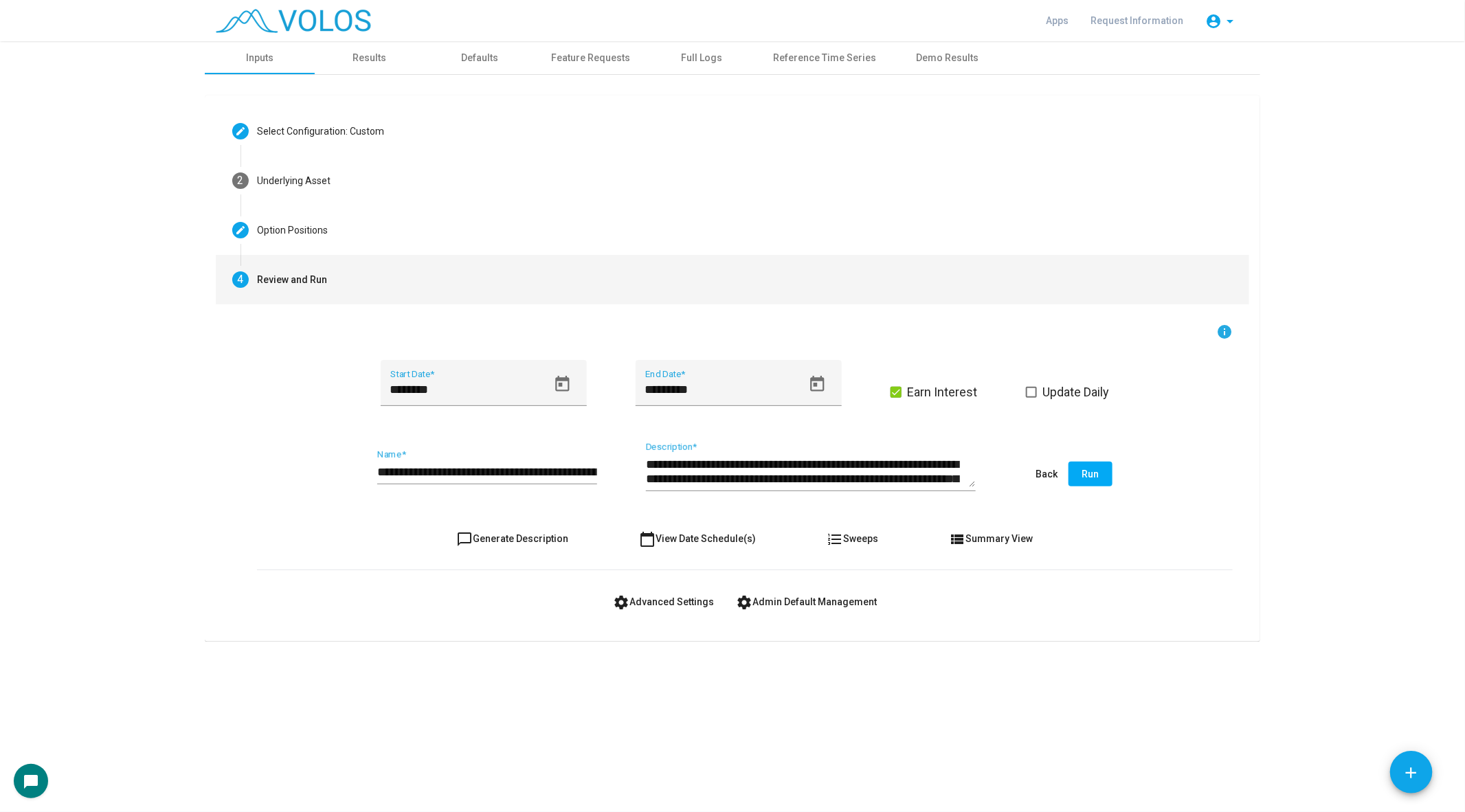
click at [440, 468] on input "**********" at bounding box center [487, 472] width 220 height 14
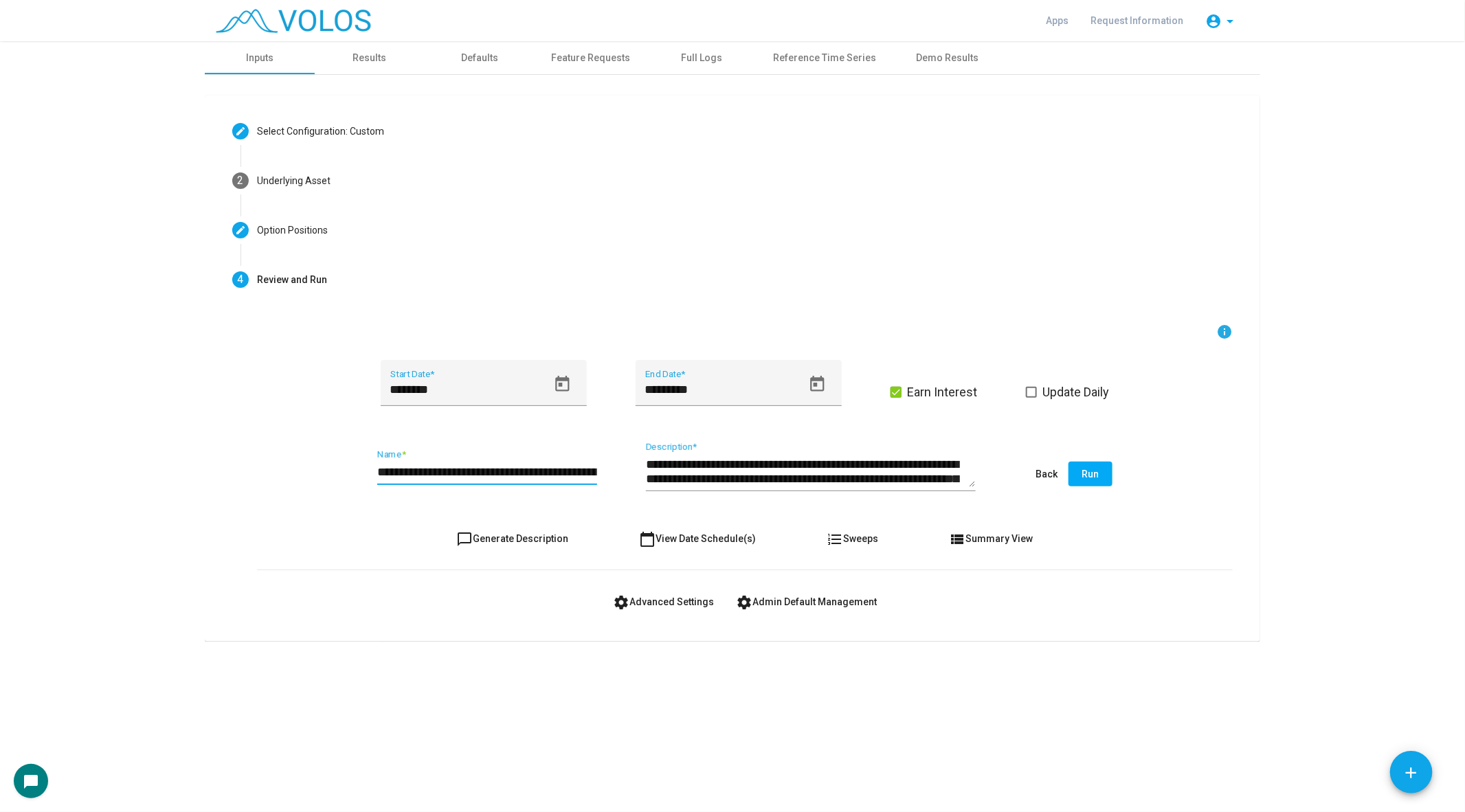
click at [440, 468] on input "**********" at bounding box center [487, 472] width 220 height 14
type input "********"
click at [499, 528] on button "chat_bubble_outline Generate Description" at bounding box center [513, 538] width 134 height 24
type textarea "**********"
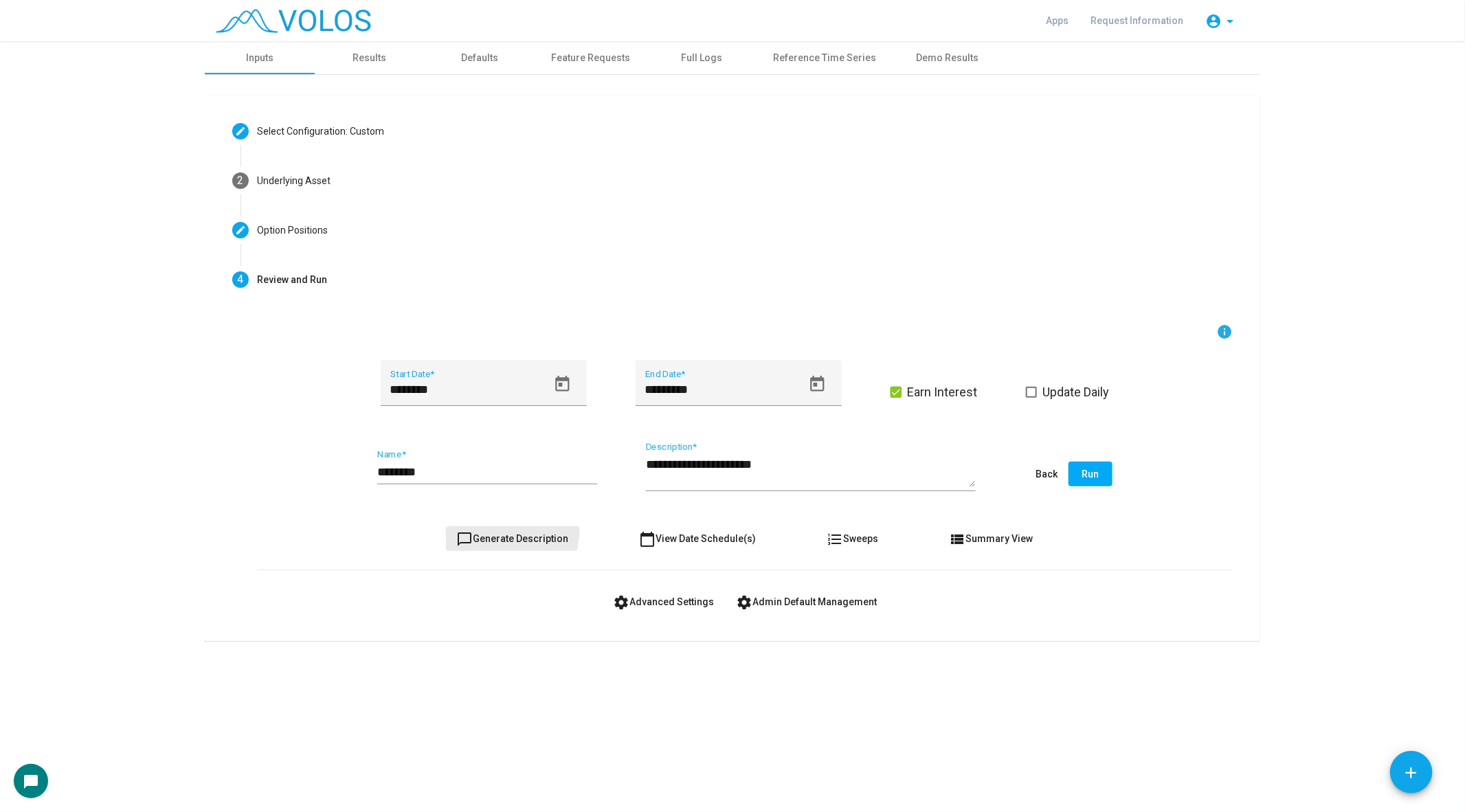
click at [499, 528] on button "chat_bubble_outline Generate Description" at bounding box center [513, 538] width 134 height 24
click at [1093, 478] on span "Run" at bounding box center [1091, 473] width 18 height 11
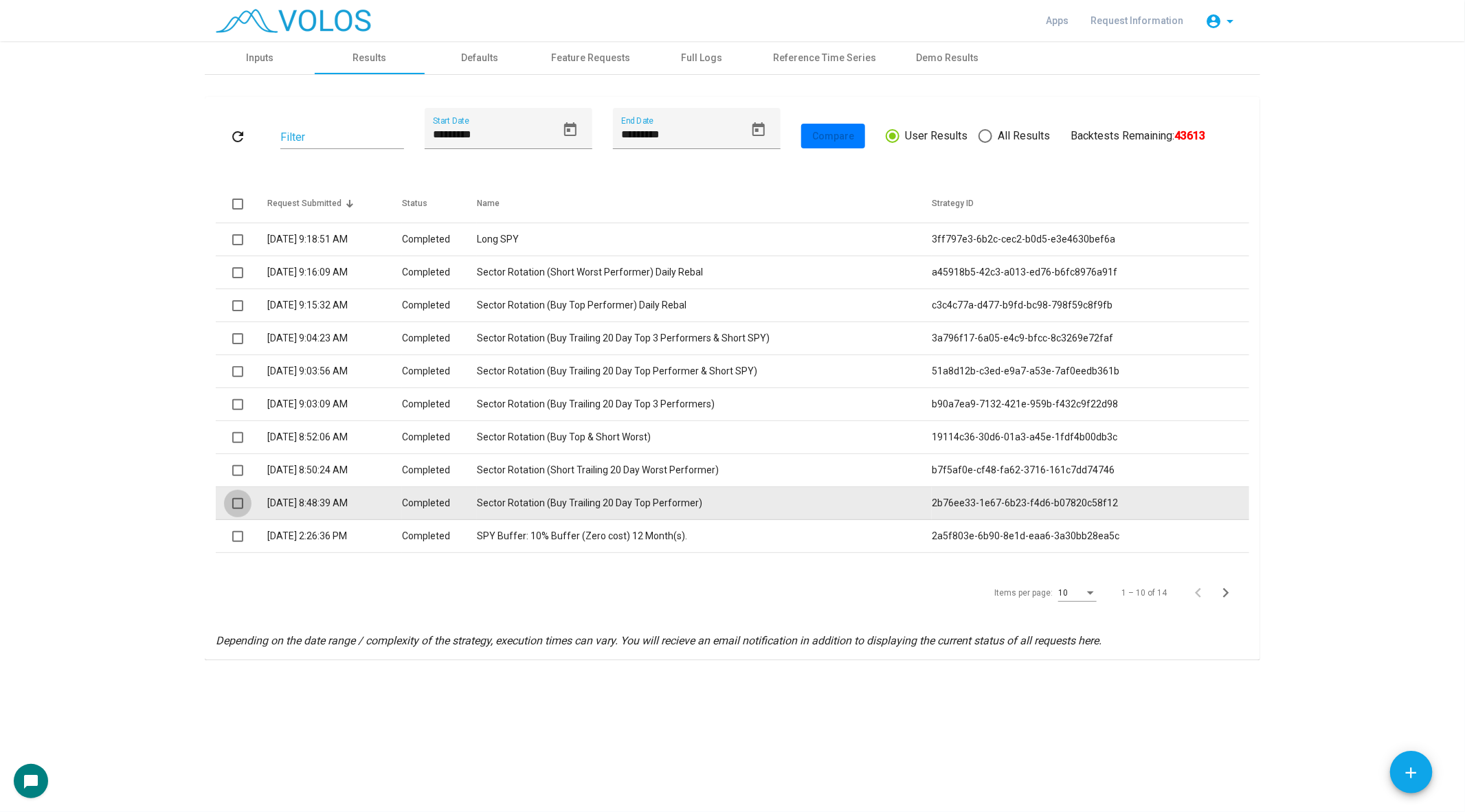
click at [232, 501] on span at bounding box center [237, 503] width 11 height 11
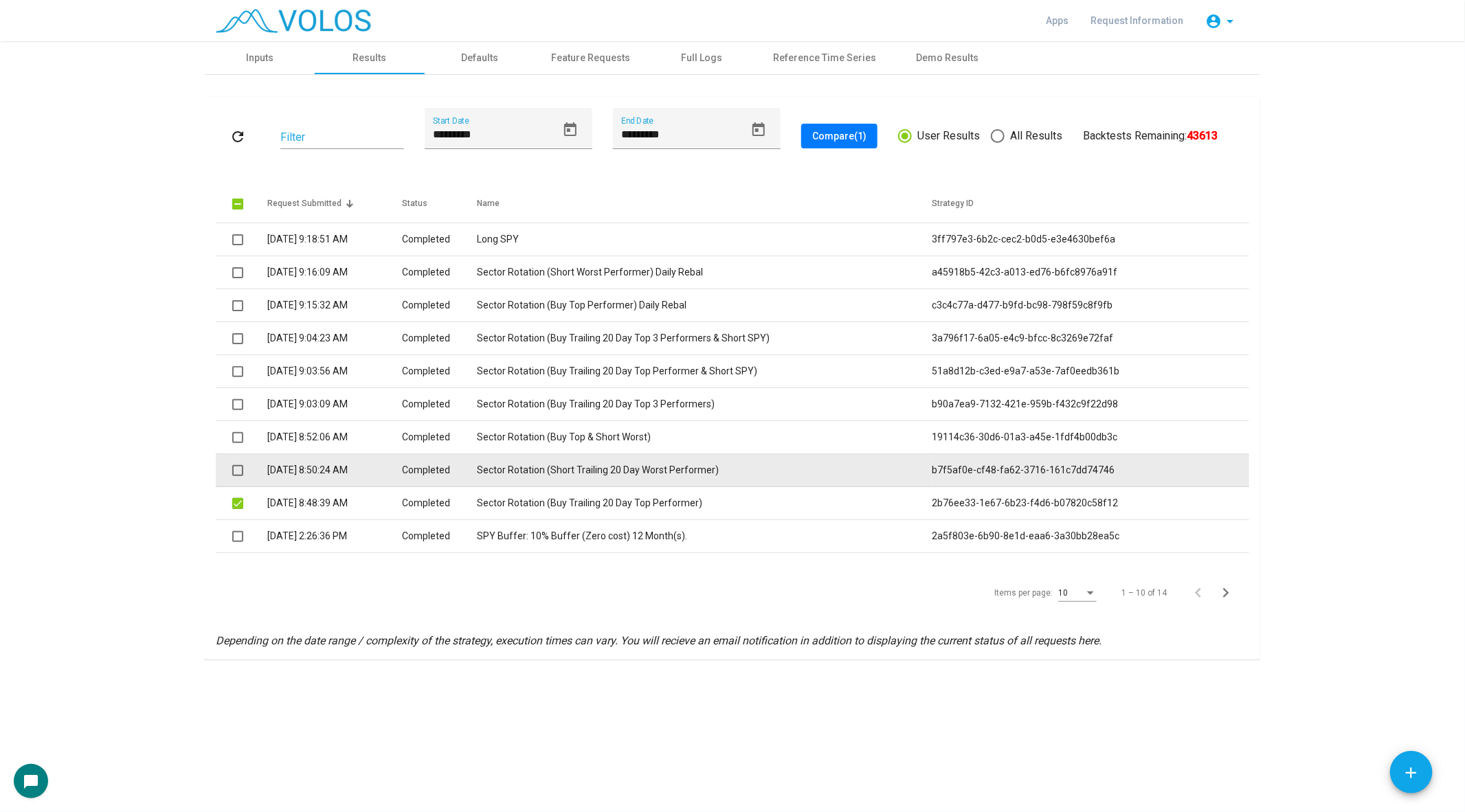
click at [236, 469] on span at bounding box center [237, 471] width 11 height 11
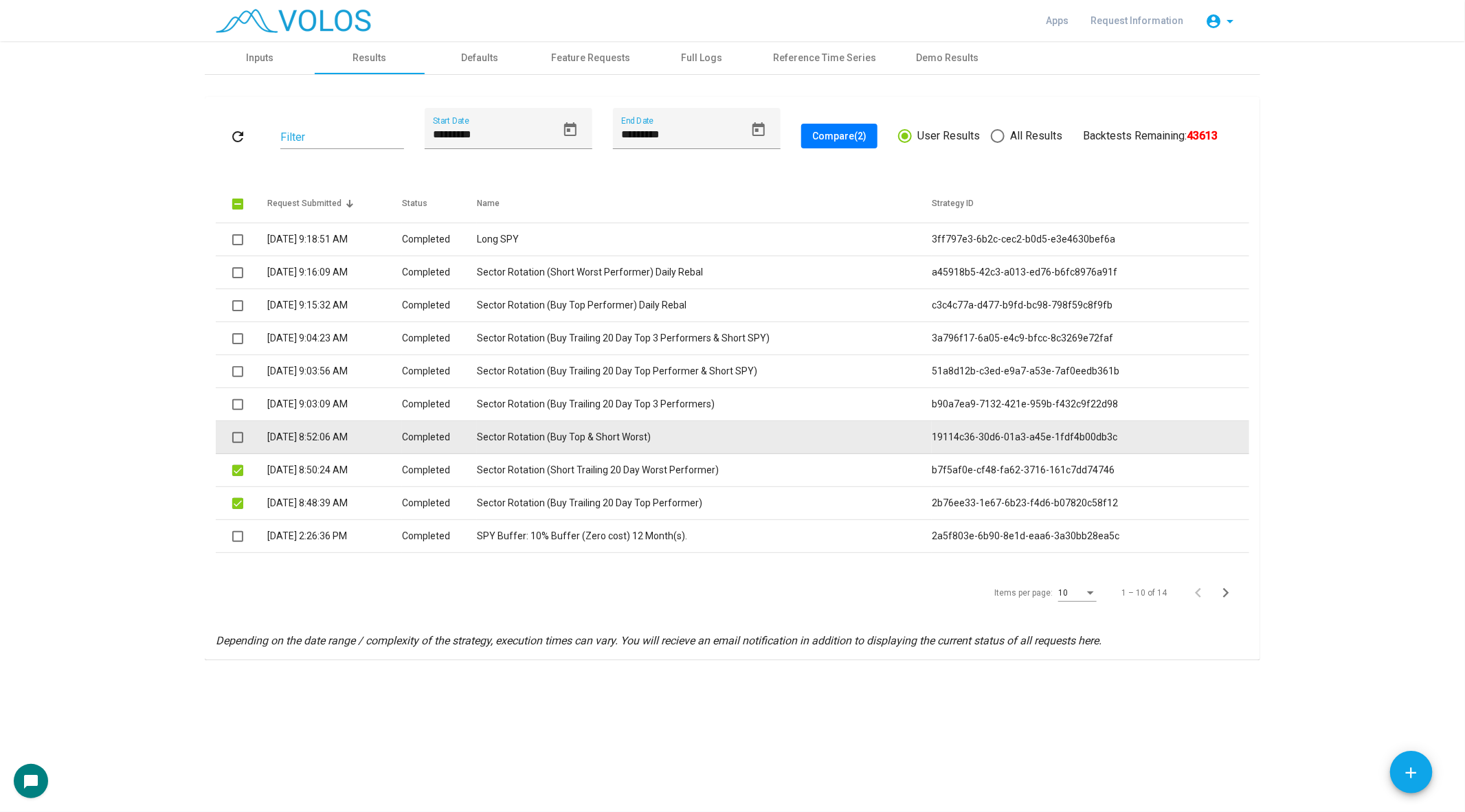
click at [240, 435] on span at bounding box center [237, 438] width 11 height 11
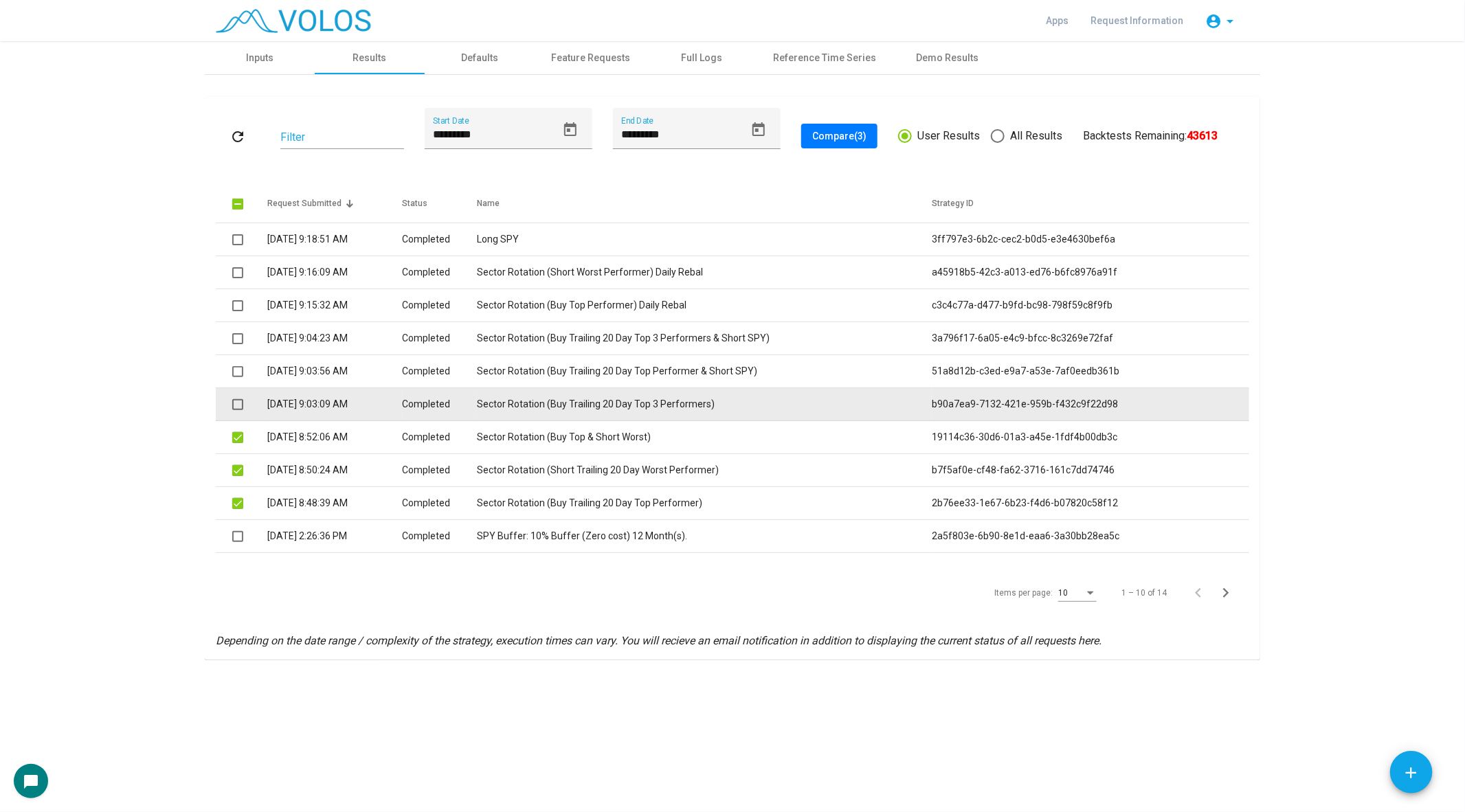
click at [238, 398] on mat-checkbox at bounding box center [237, 404] width 11 height 14
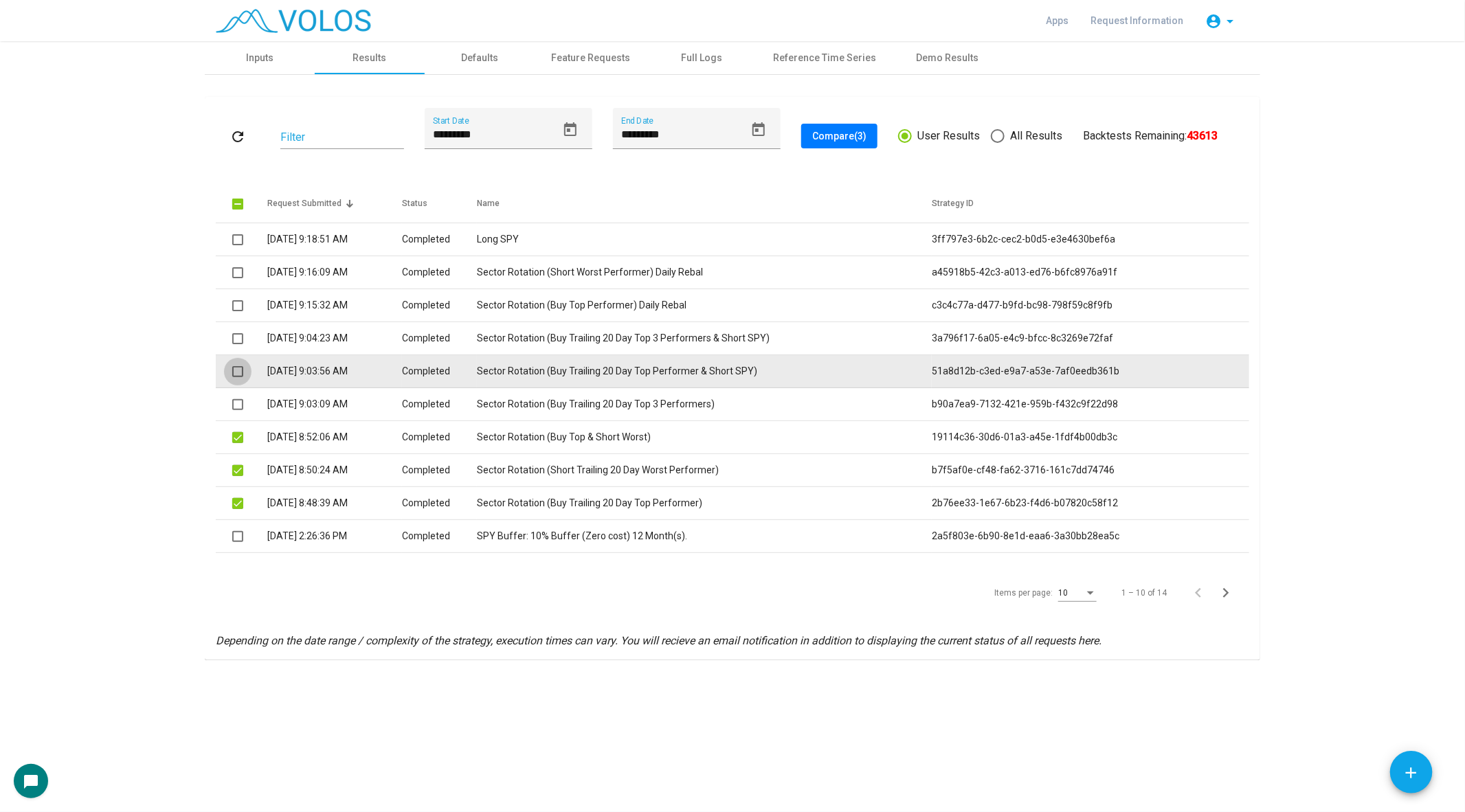
click at [236, 369] on span at bounding box center [237, 371] width 11 height 11
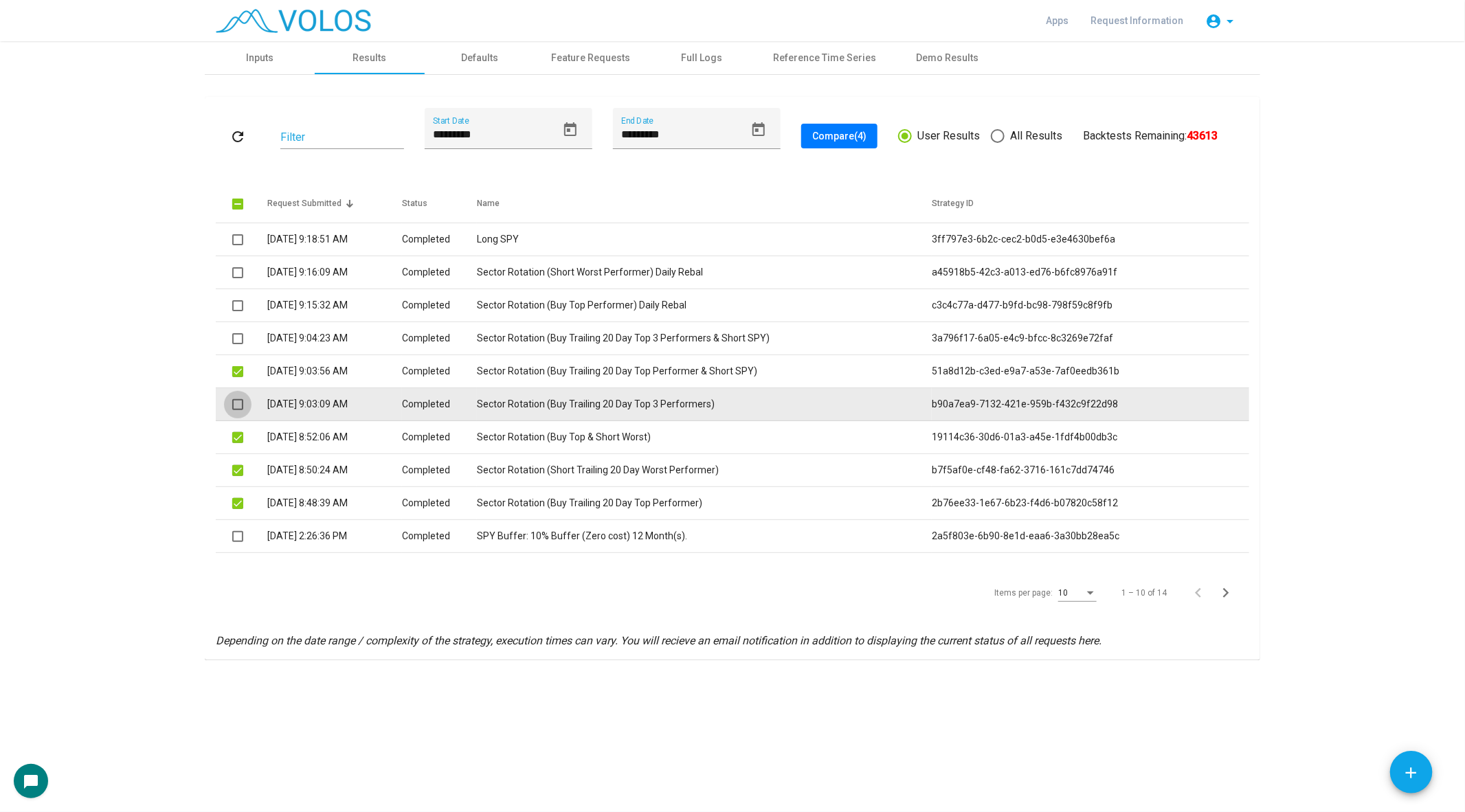
click at [241, 409] on span at bounding box center [237, 404] width 11 height 11
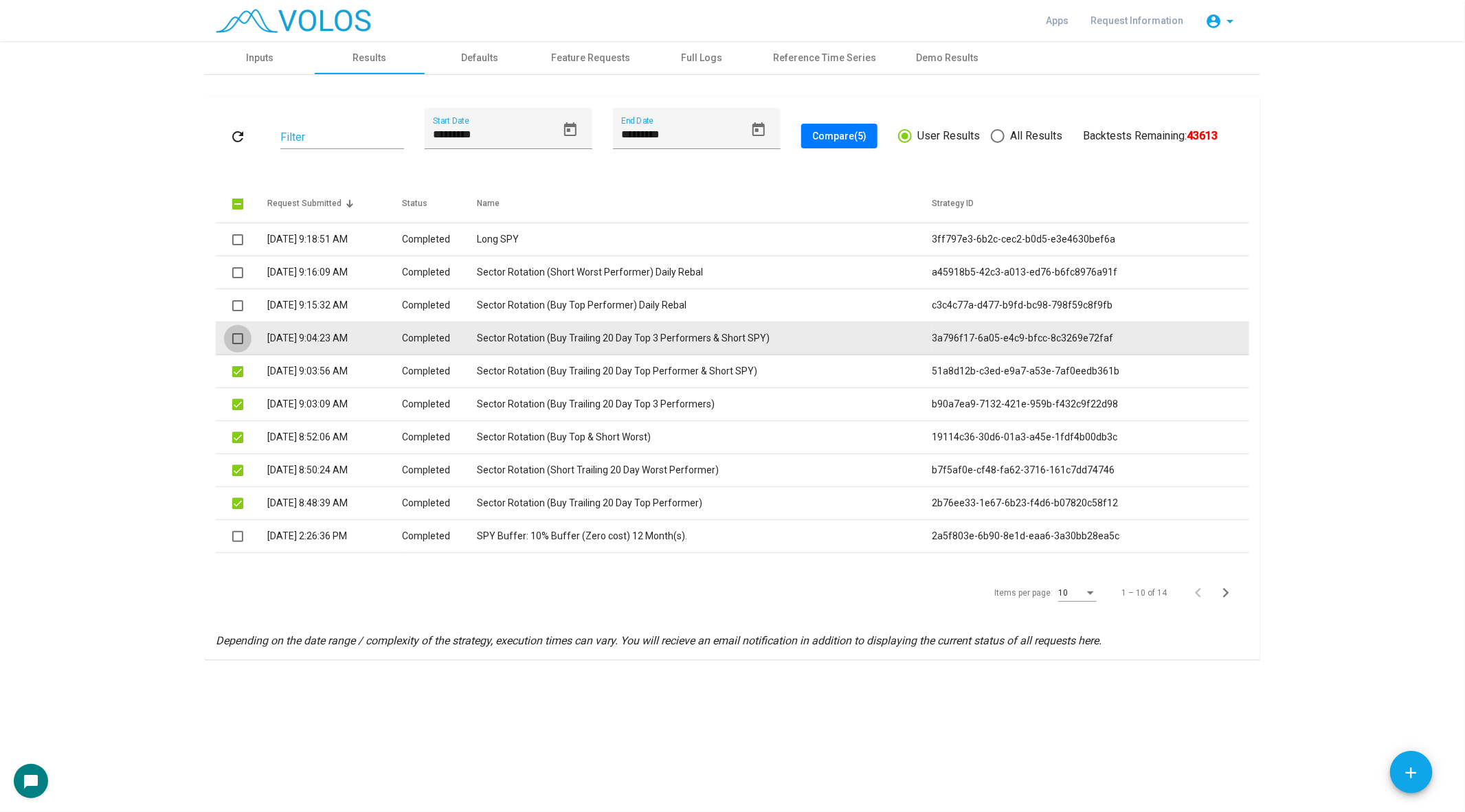
click at [235, 336] on span at bounding box center [237, 339] width 11 height 11
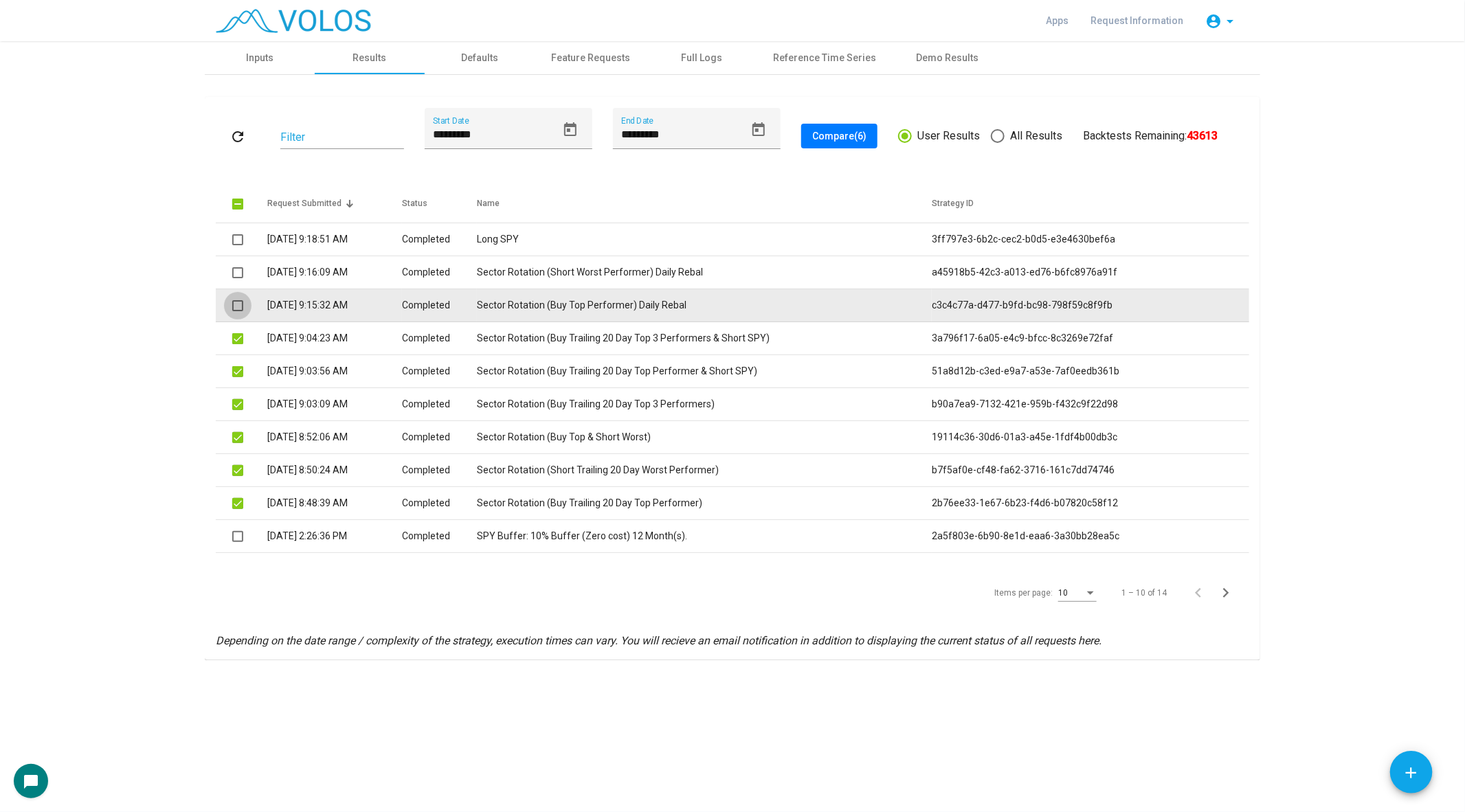
click at [238, 306] on span at bounding box center [237, 305] width 11 height 11
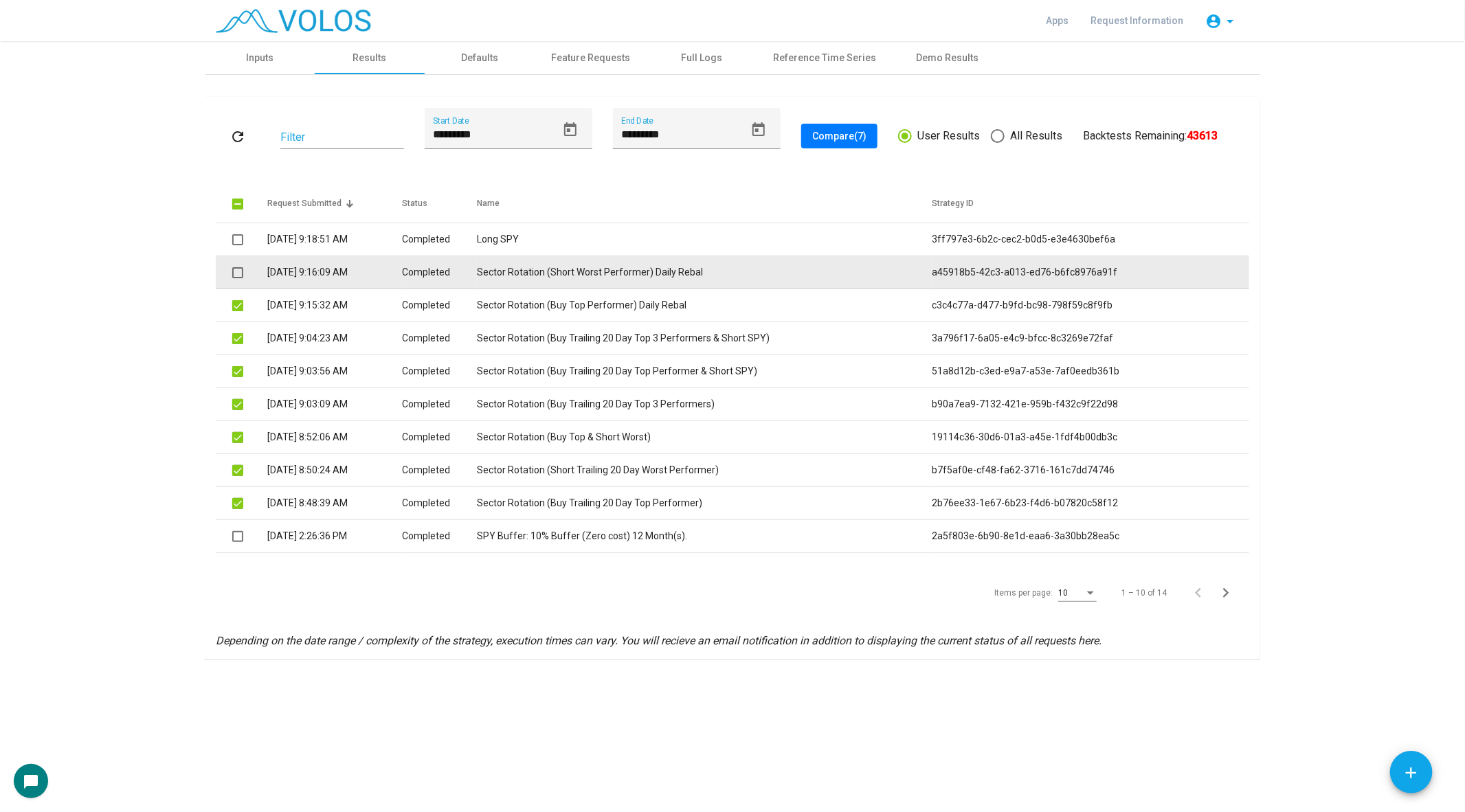
click at [237, 270] on span at bounding box center [237, 272] width 11 height 11
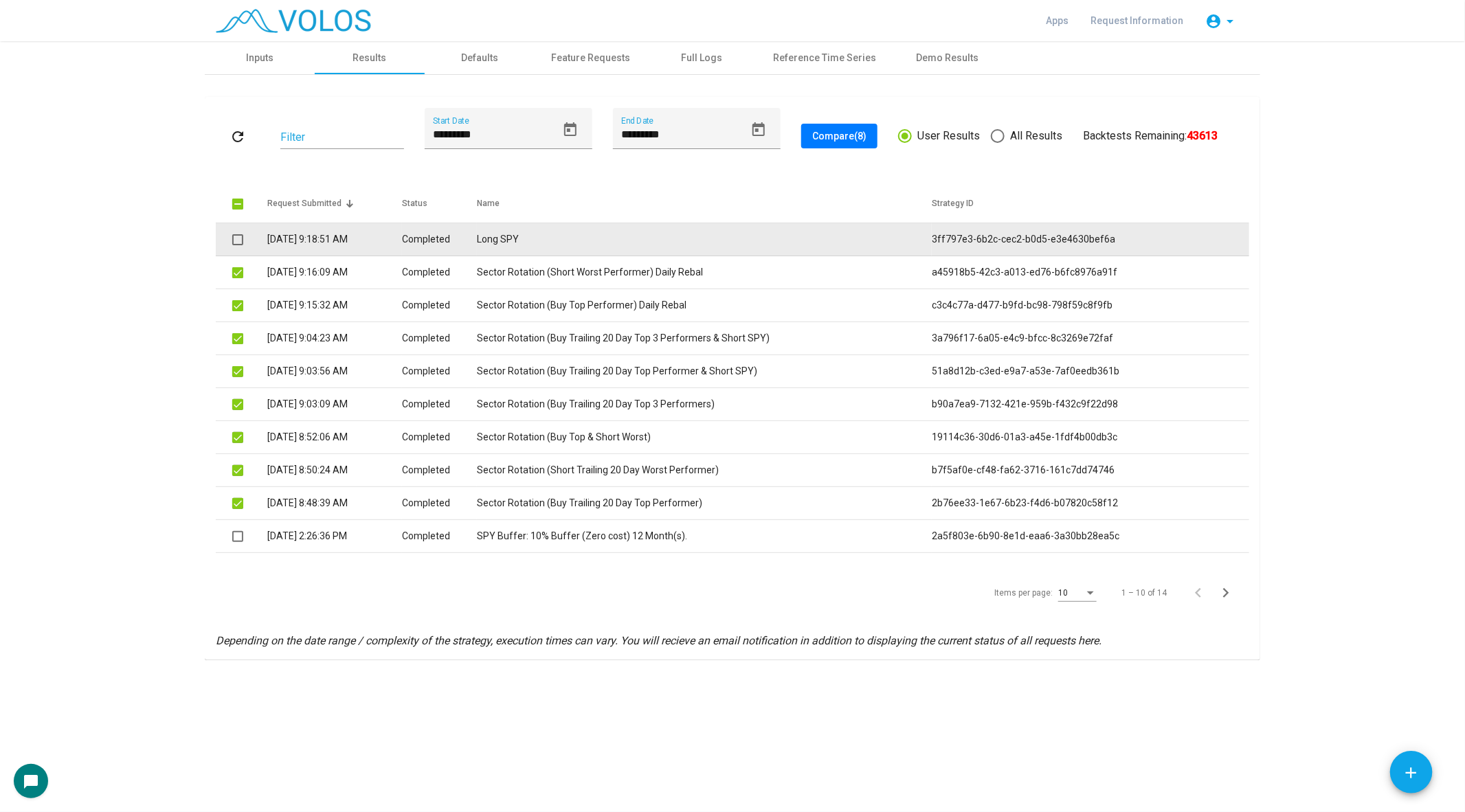
click at [236, 234] on span at bounding box center [237, 240] width 11 height 11
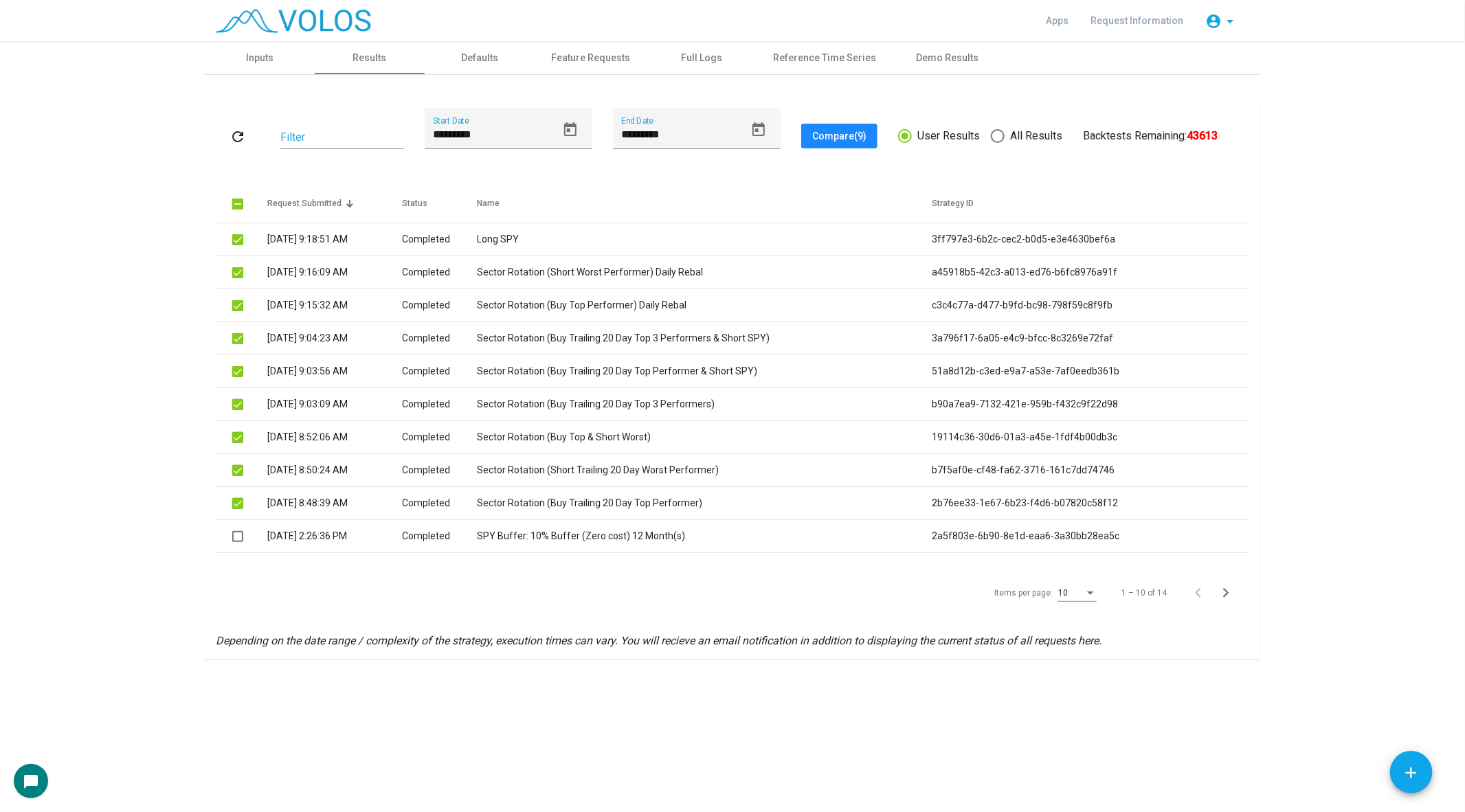
click at [848, 145] on button "Compare (9)" at bounding box center [838, 136] width 76 height 24
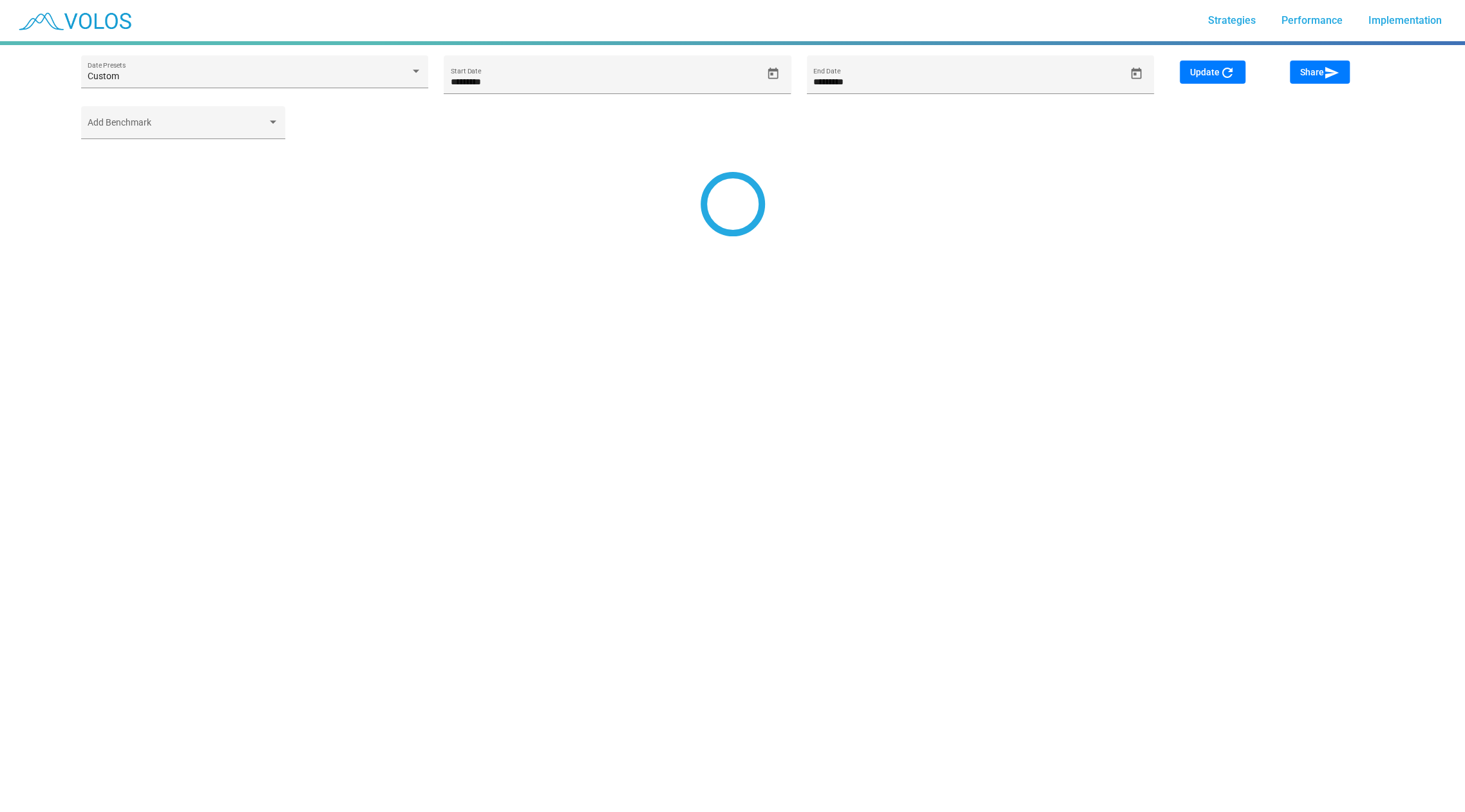
type input "*********"
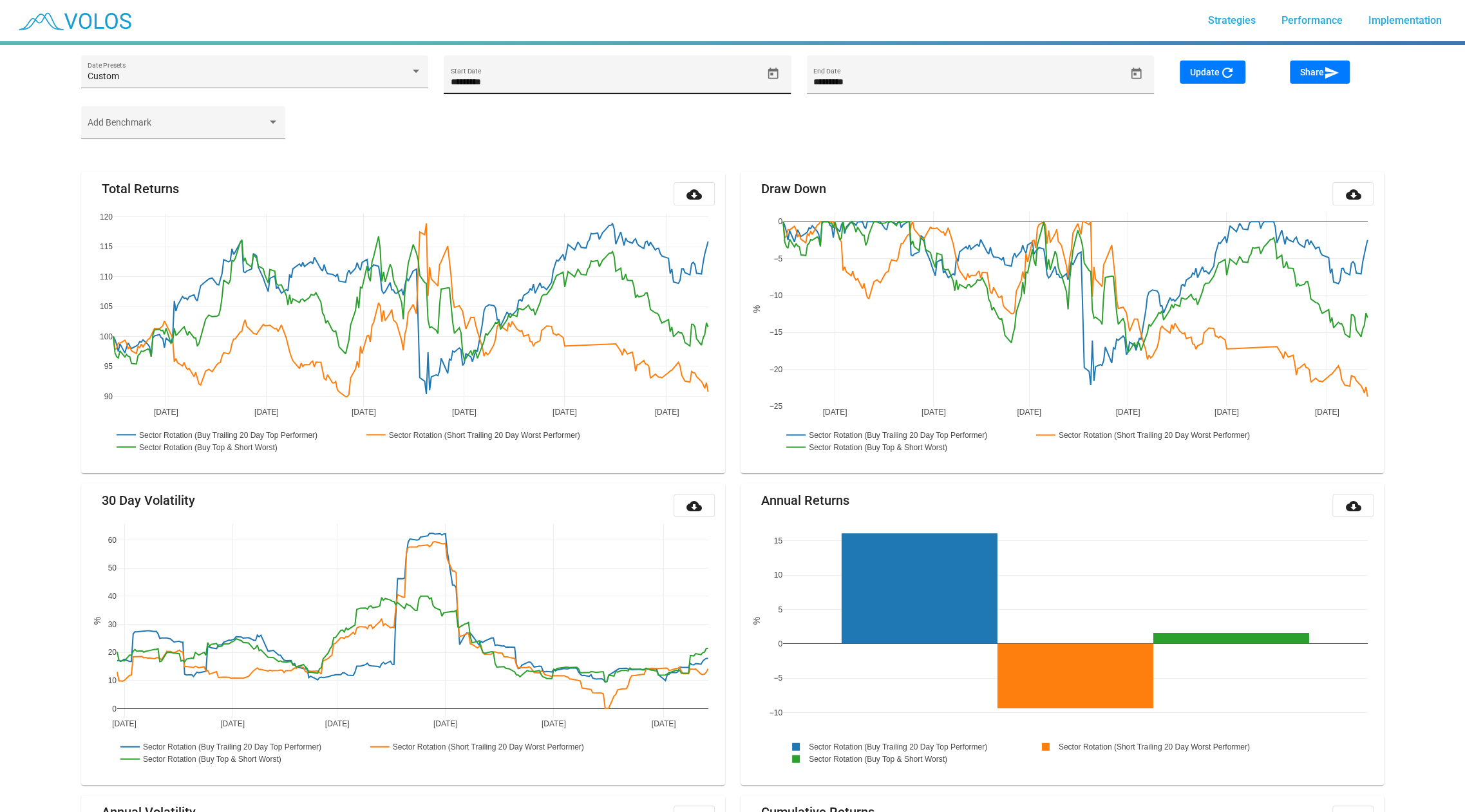
click at [775, 63] on button "Open calendar" at bounding box center [773, 73] width 22 height 22
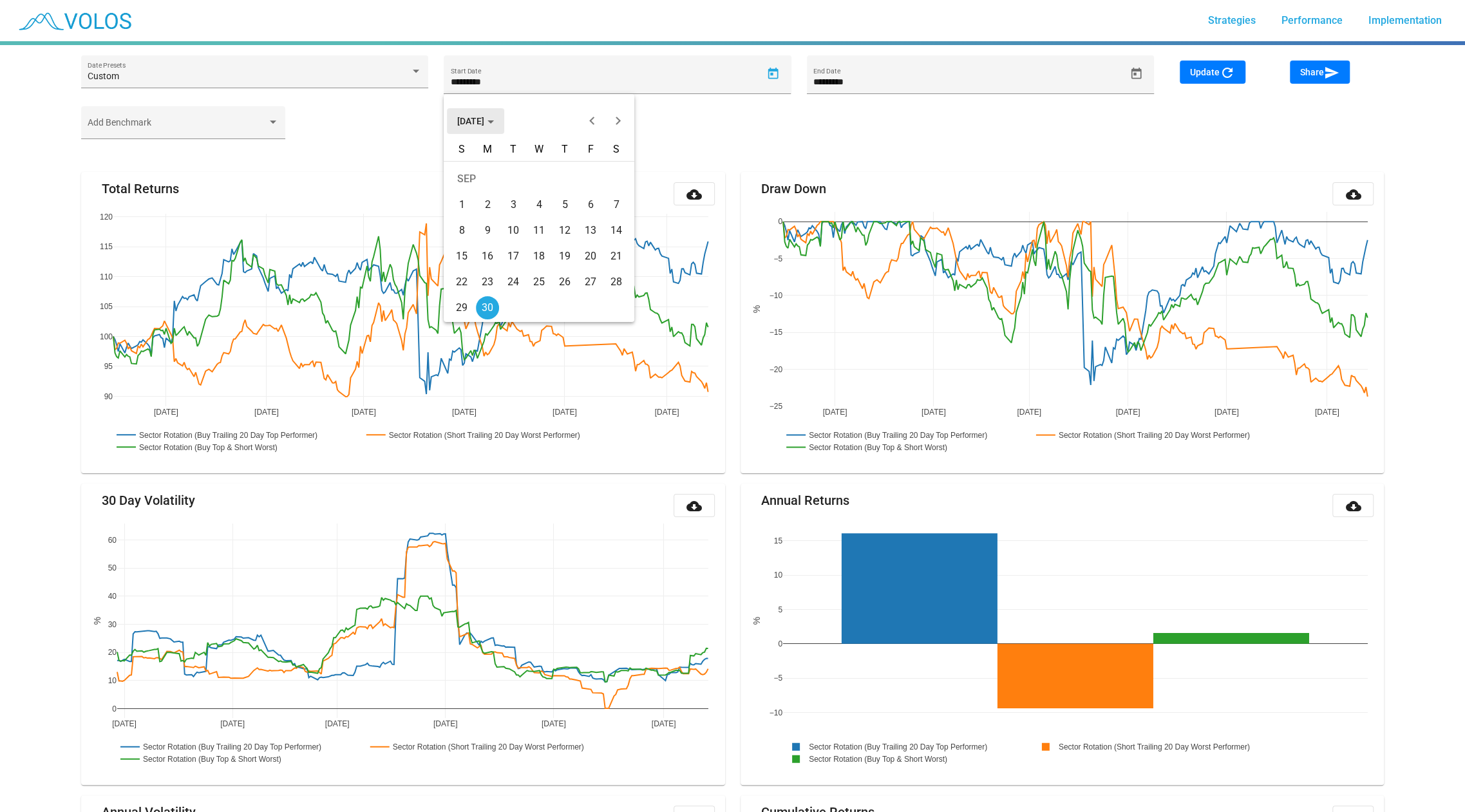
click at [472, 124] on span "[DATE]" at bounding box center [475, 121] width 37 height 11
click at [559, 152] on div "2018" at bounding box center [561, 161] width 40 height 23
click at [464, 178] on div "JAN" at bounding box center [471, 187] width 40 height 23
click at [493, 221] on div "8" at bounding box center [487, 230] width 23 height 23
click at [1204, 62] on button "Update refresh" at bounding box center [1212, 72] width 66 height 23
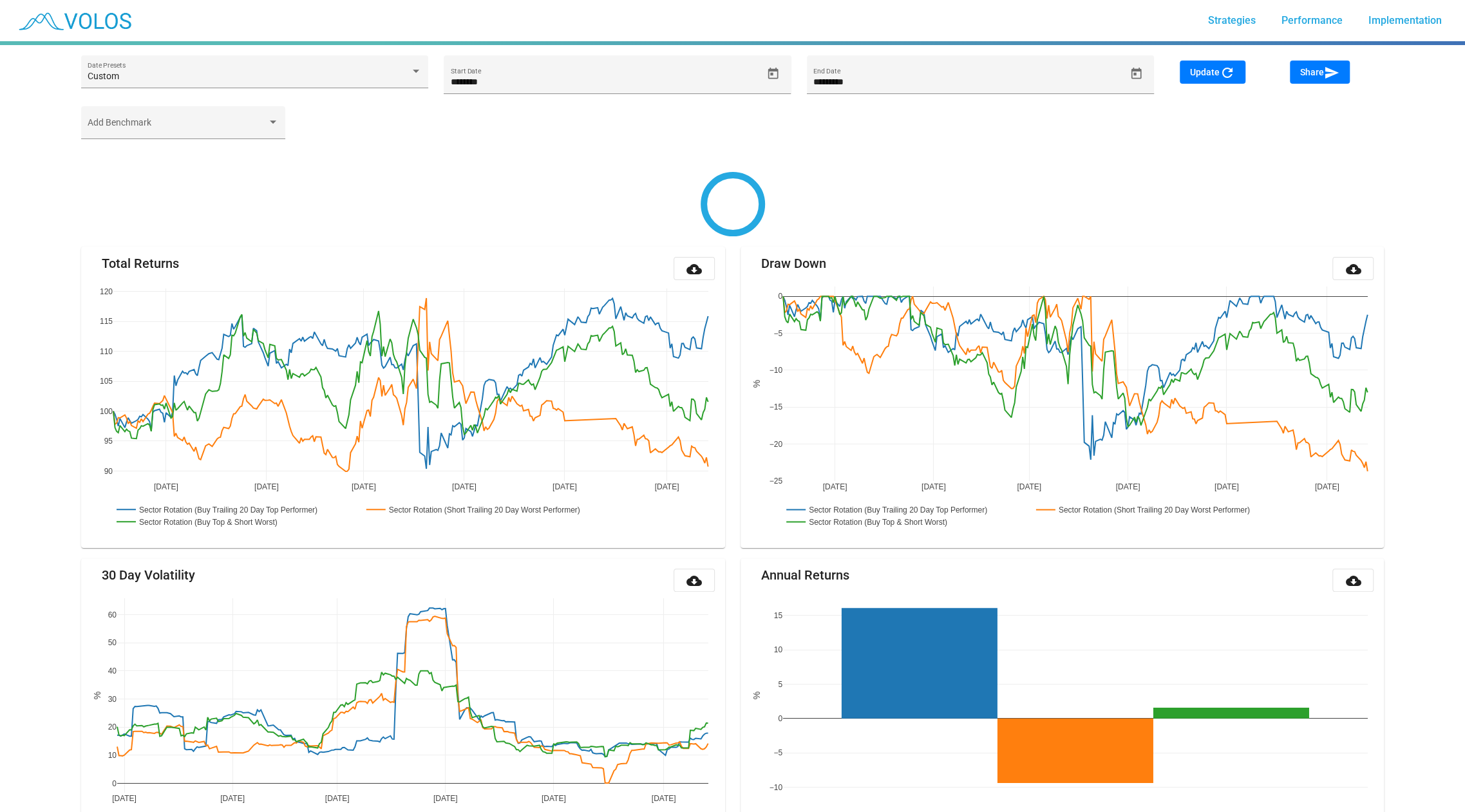
type input "********"
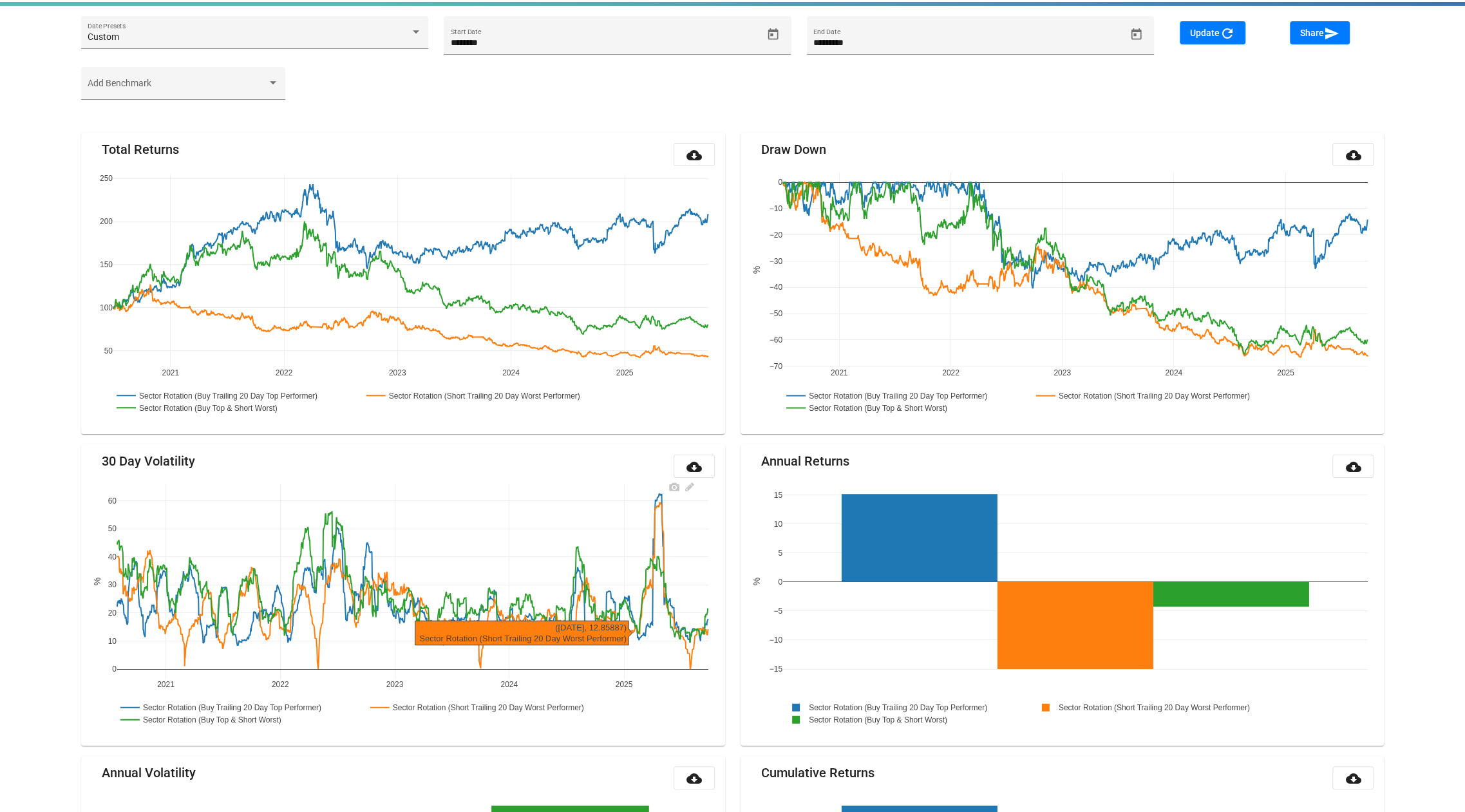
scroll to position [43, 0]
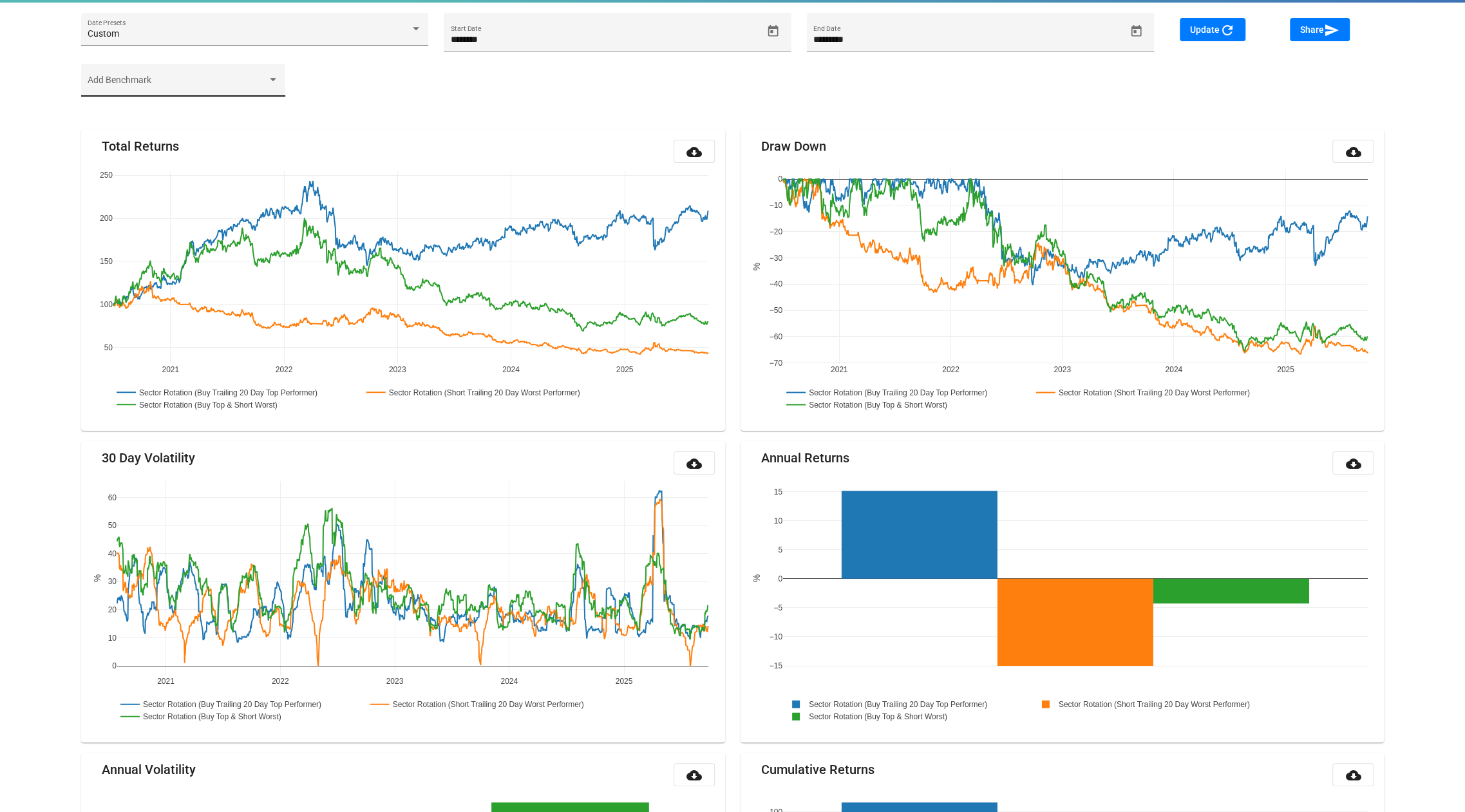
click at [124, 64] on div "Add Benchmark" at bounding box center [183, 80] width 204 height 33
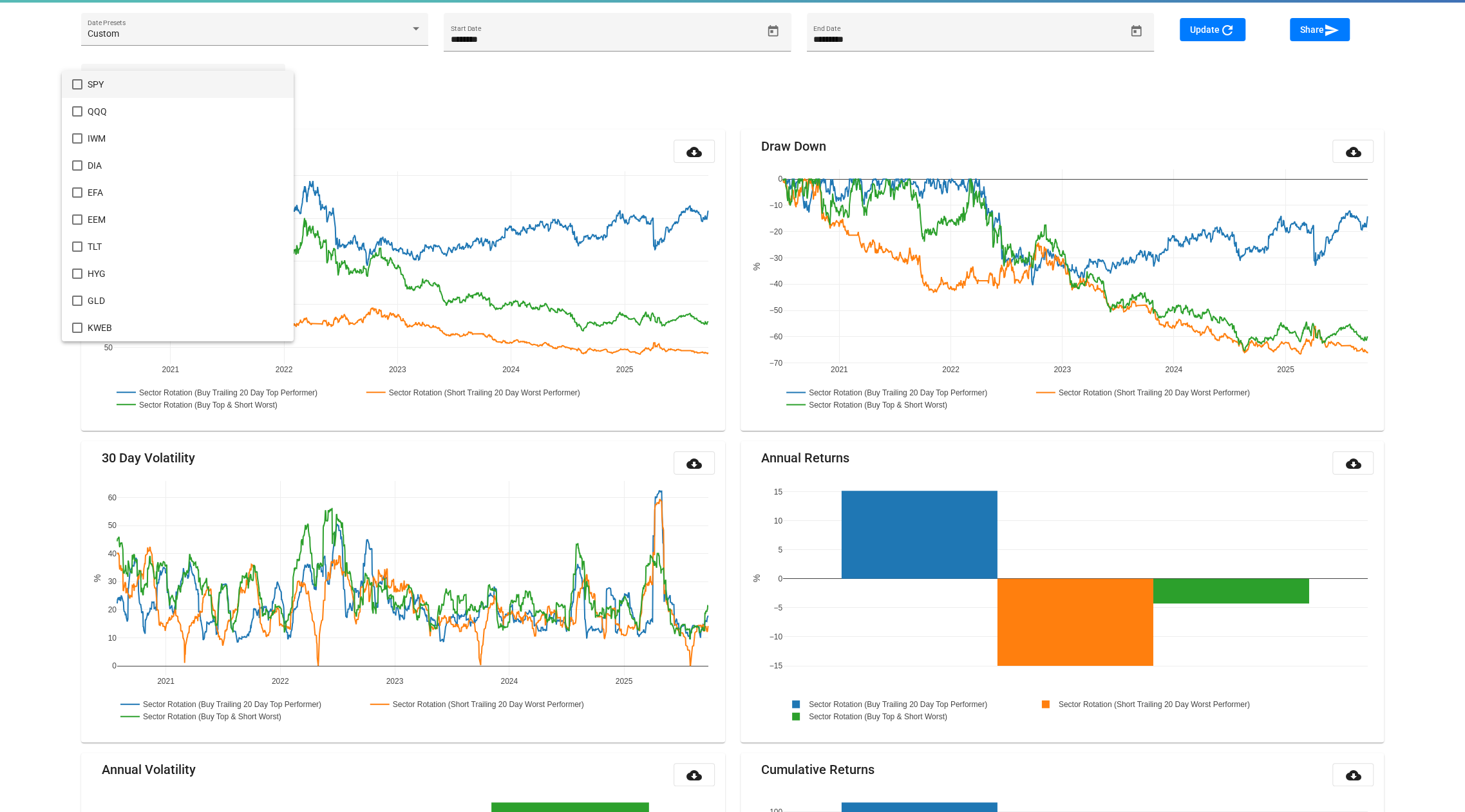
click at [130, 88] on span "SPY" at bounding box center [185, 84] width 196 height 27
click at [1197, 33] on div at bounding box center [732, 406] width 1465 height 812
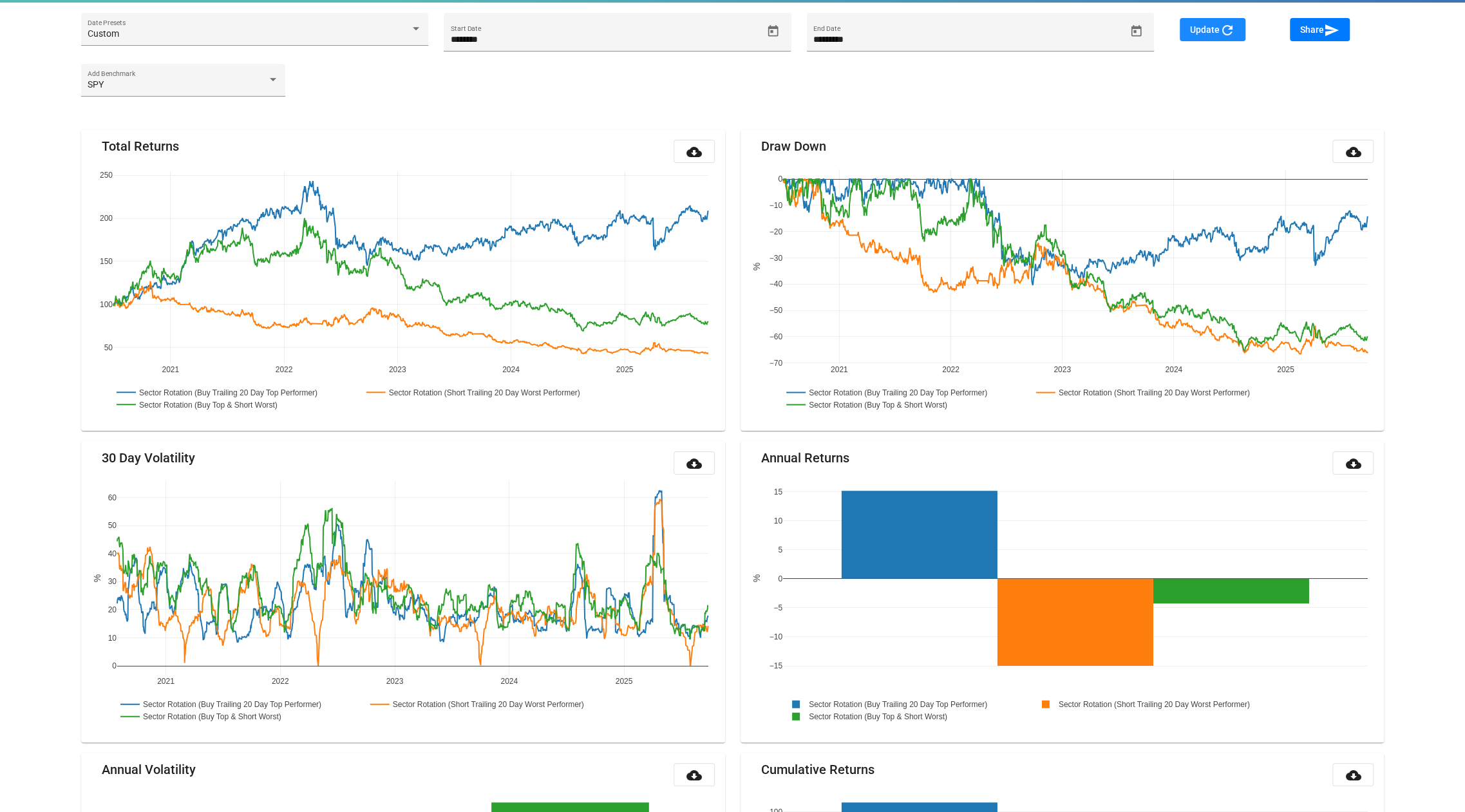
click at [1197, 33] on span "Update refresh" at bounding box center [1212, 30] width 45 height 11
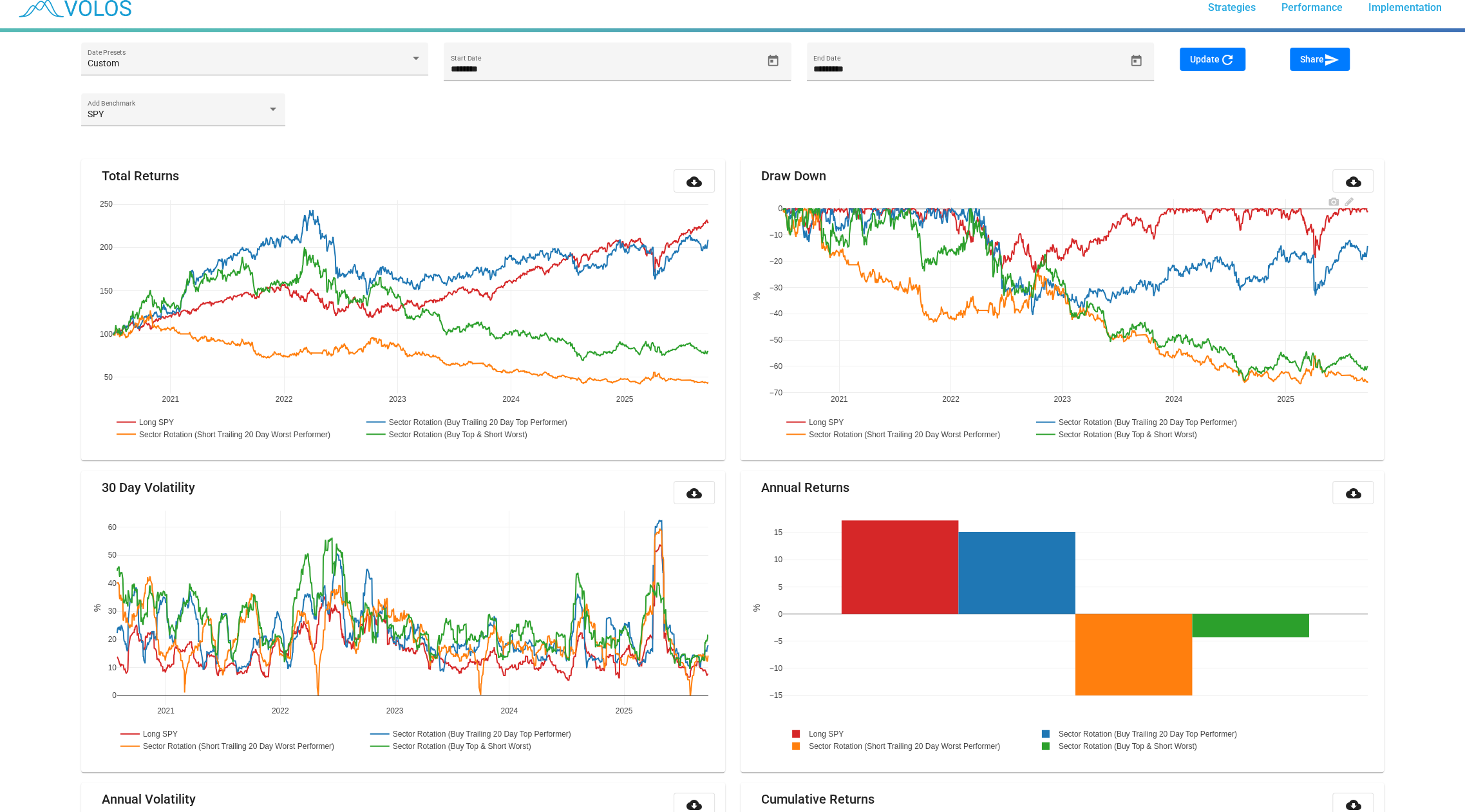
scroll to position [0, 0]
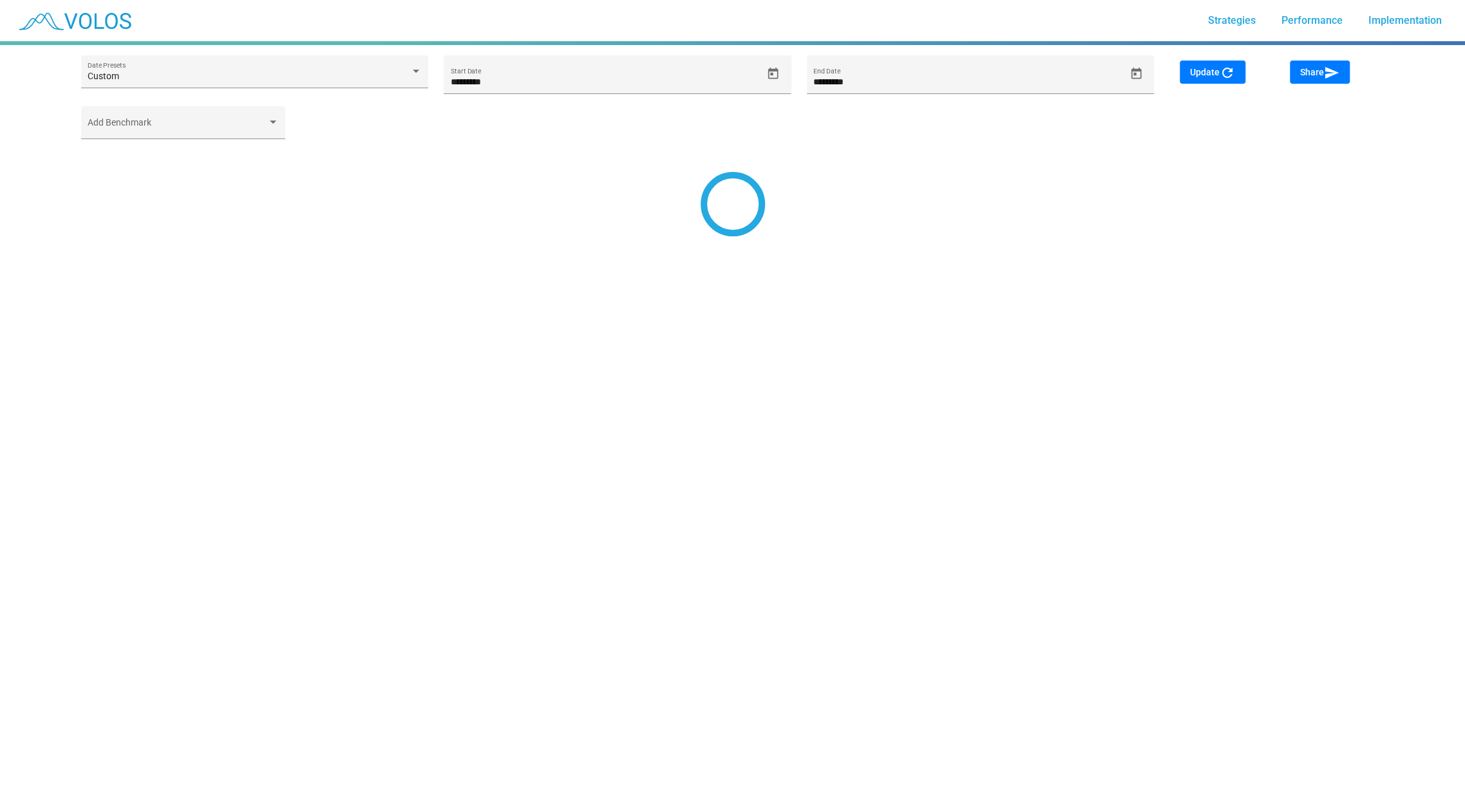
type input "*********"
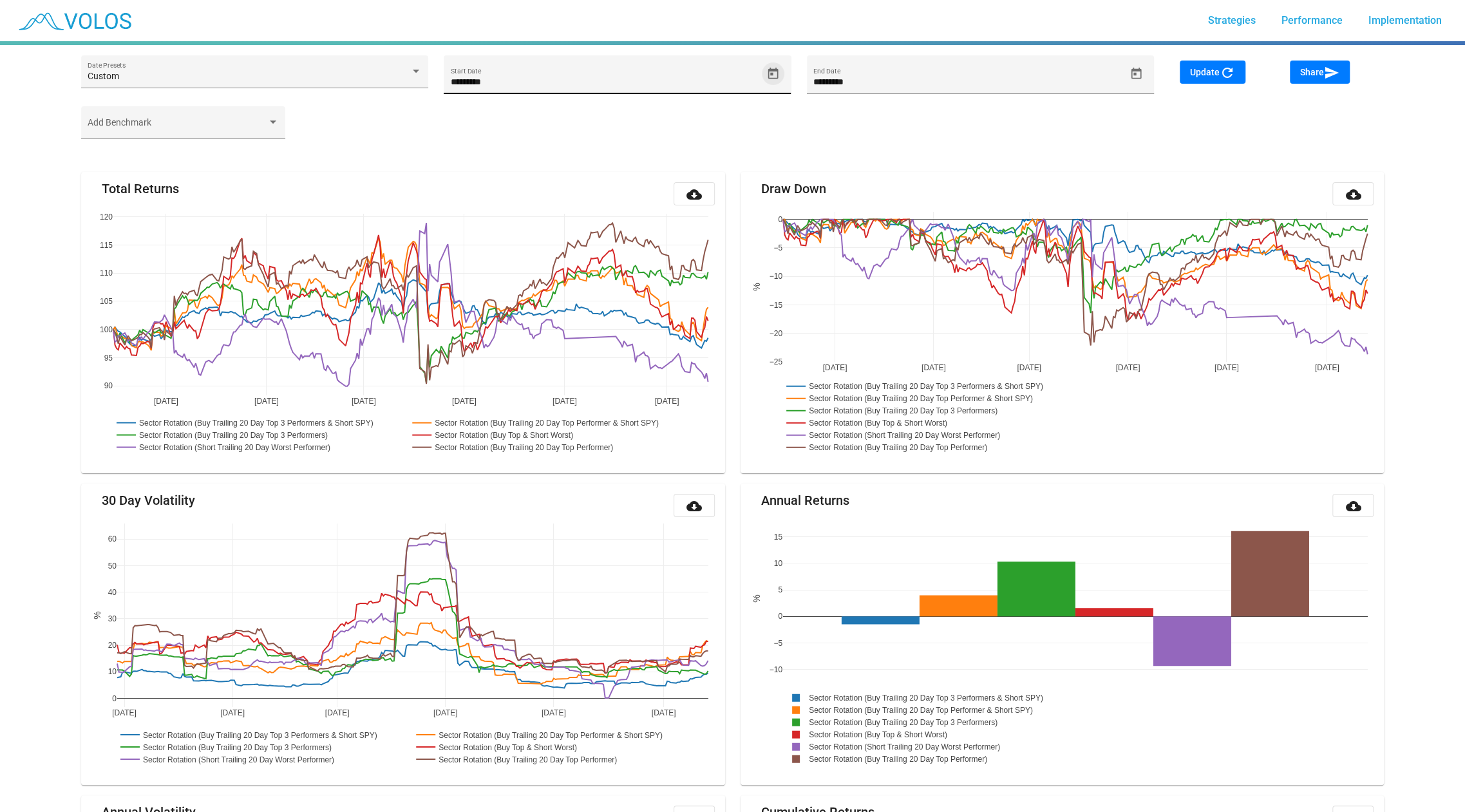
click at [777, 75] on icon "Open calendar" at bounding box center [773, 74] width 13 height 13
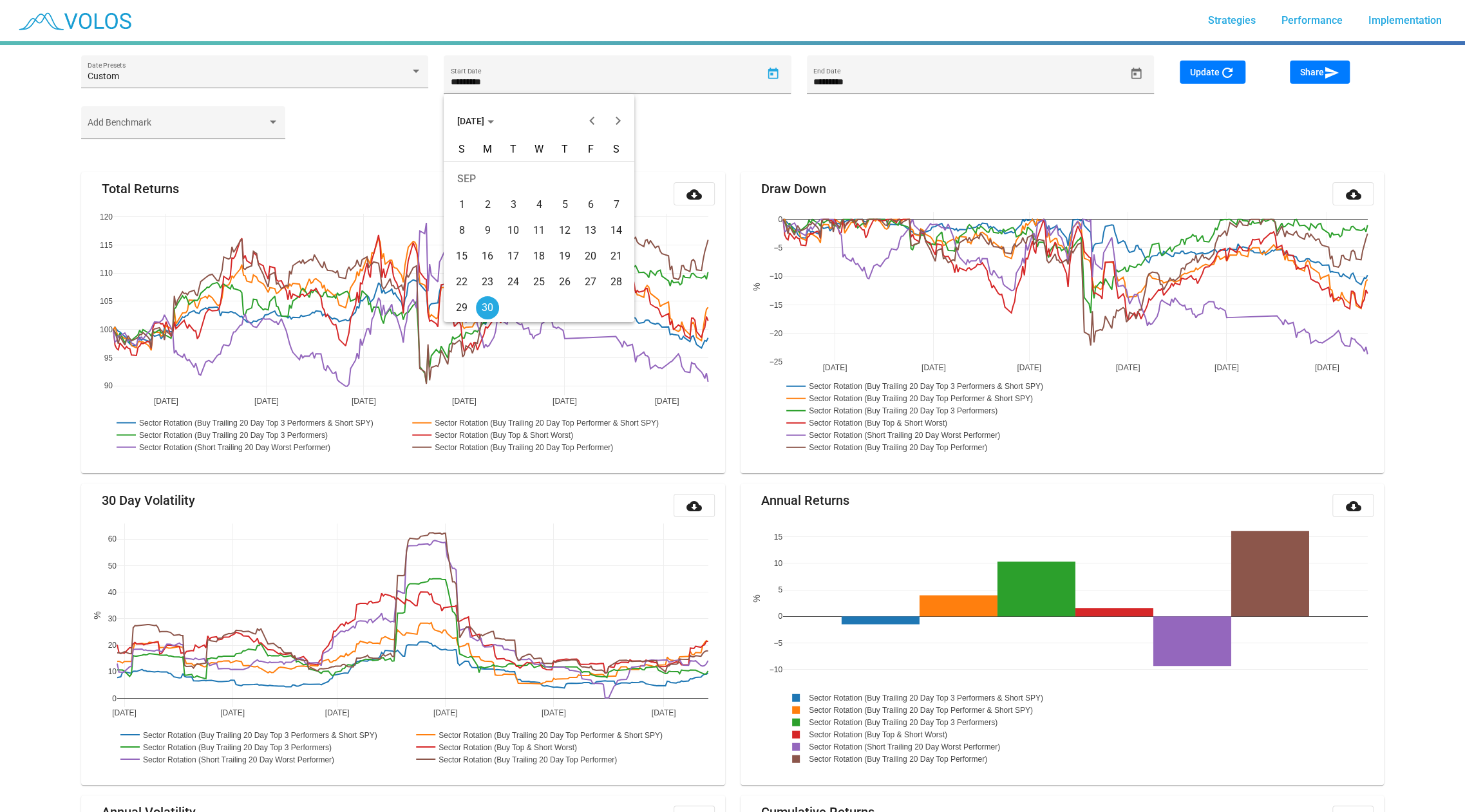
click at [490, 121] on span "[DATE]" at bounding box center [475, 121] width 37 height 11
click at [477, 180] on div "2020" at bounding box center [471, 187] width 40 height 23
click at [477, 185] on div "JAN" at bounding box center [471, 187] width 40 height 23
click at [490, 226] on div "13" at bounding box center [487, 230] width 23 height 23
click at [1225, 76] on mat-icon "refresh" at bounding box center [1227, 72] width 16 height 16
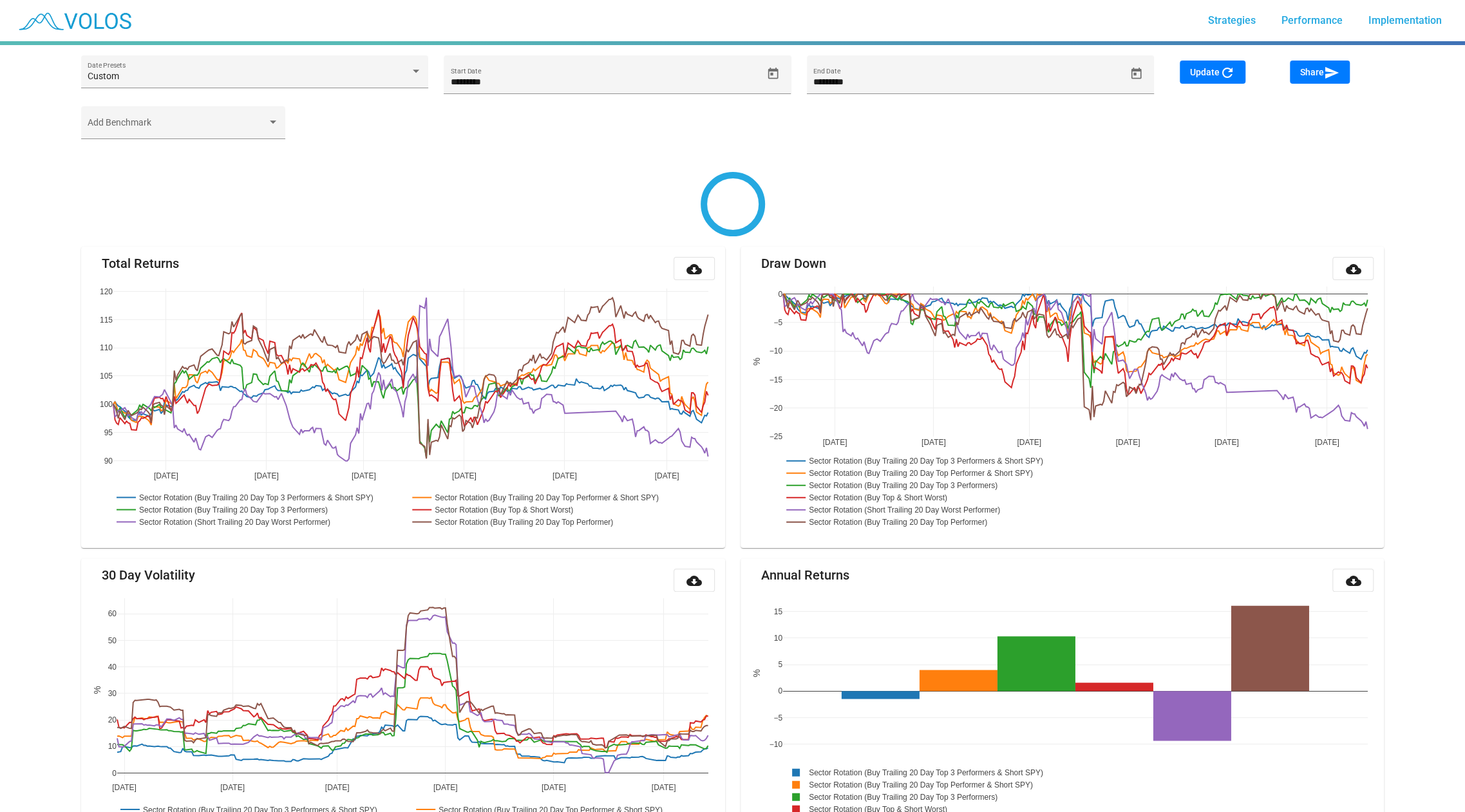
type input "********"
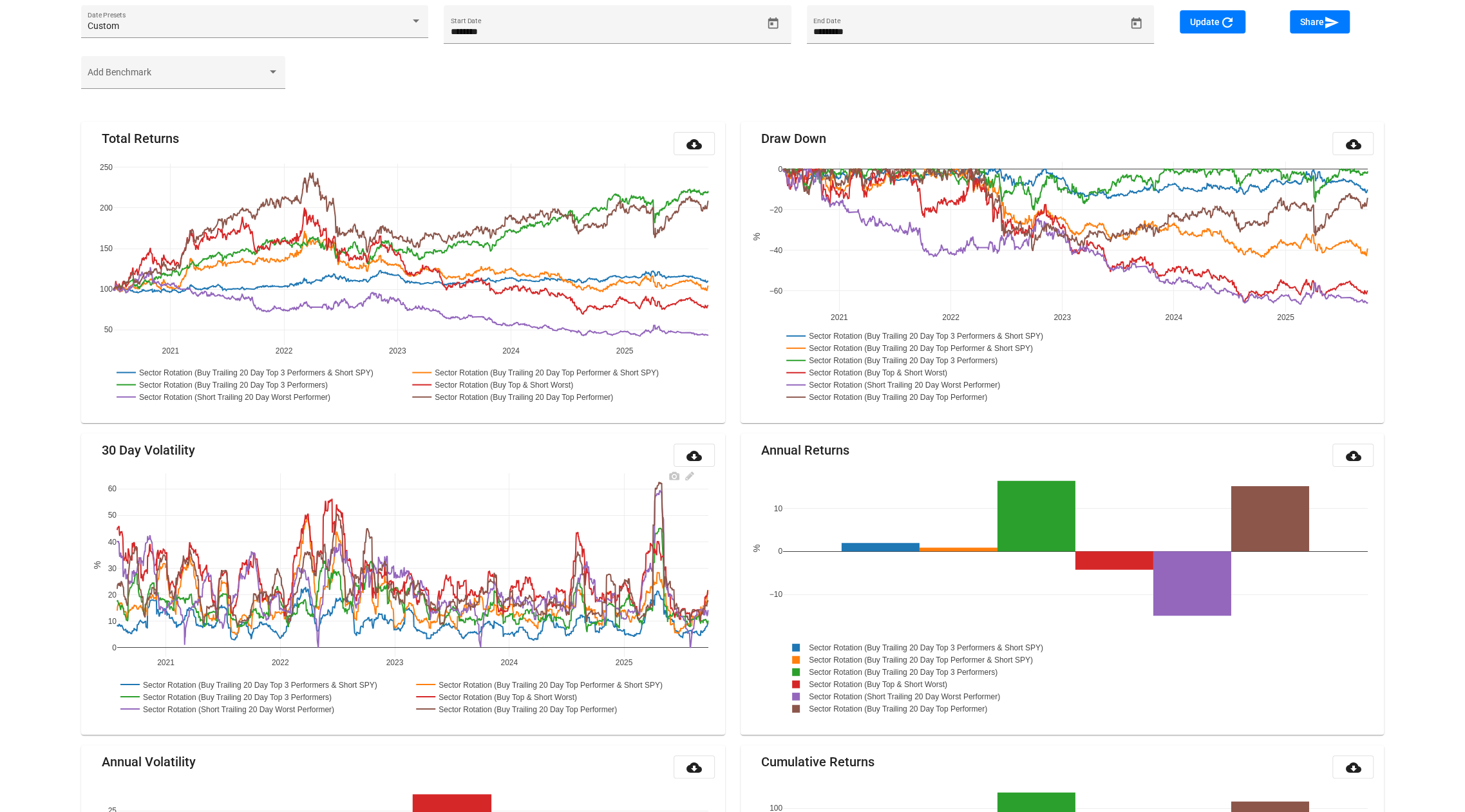
scroll to position [45, 0]
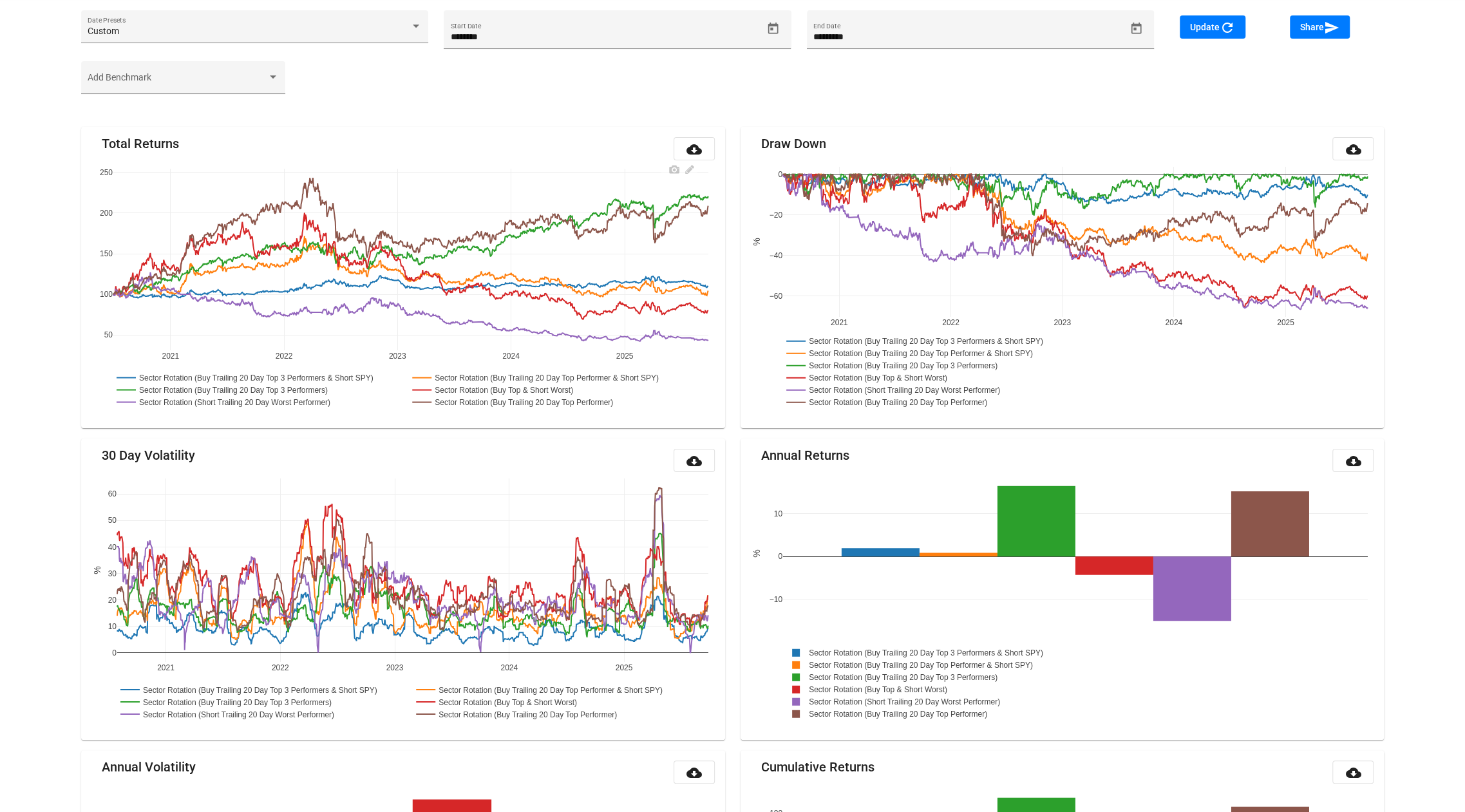
click at [338, 375] on rect at bounding box center [260, 377] width 294 height 12
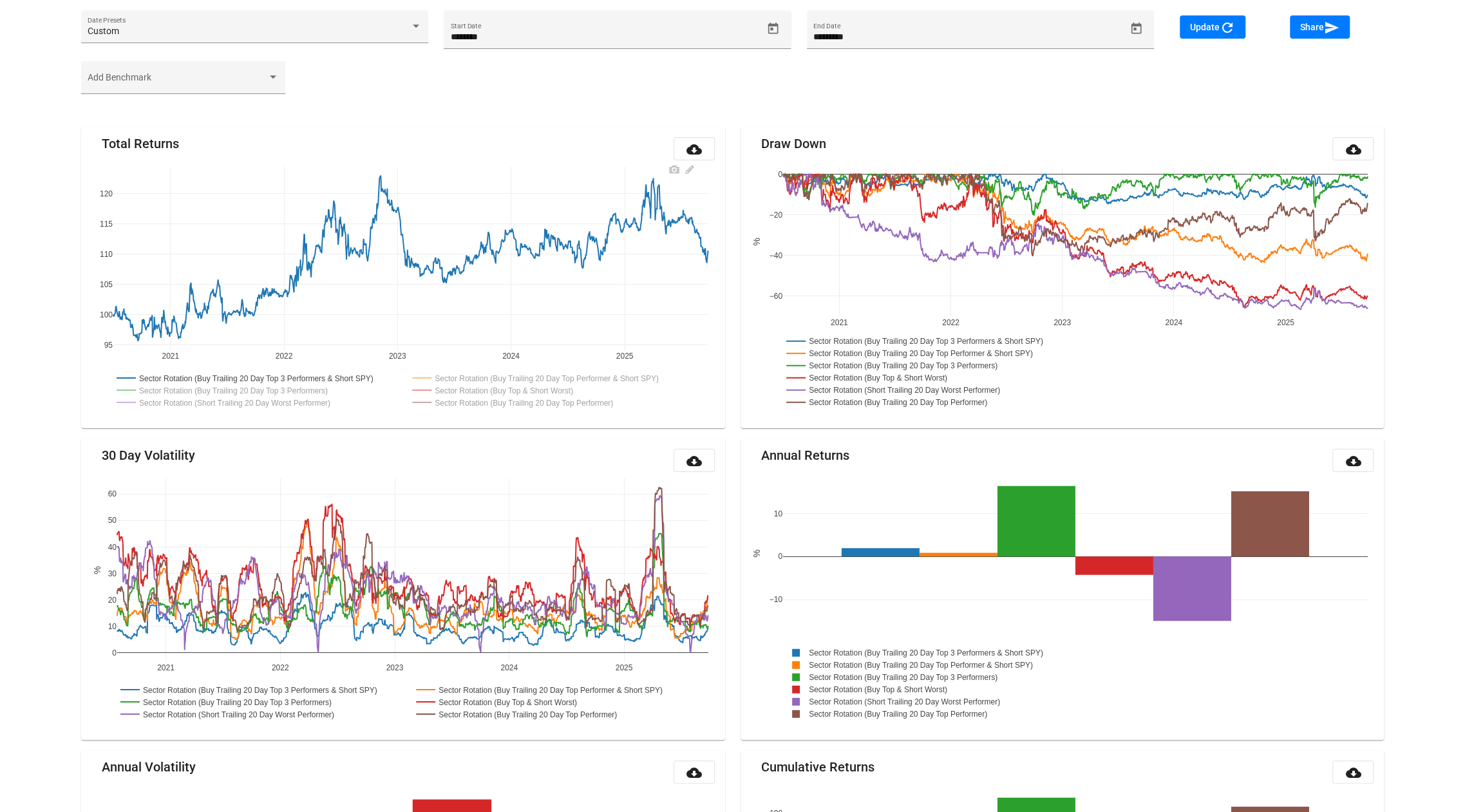
click at [505, 376] on rect at bounding box center [550, 377] width 283 height 12
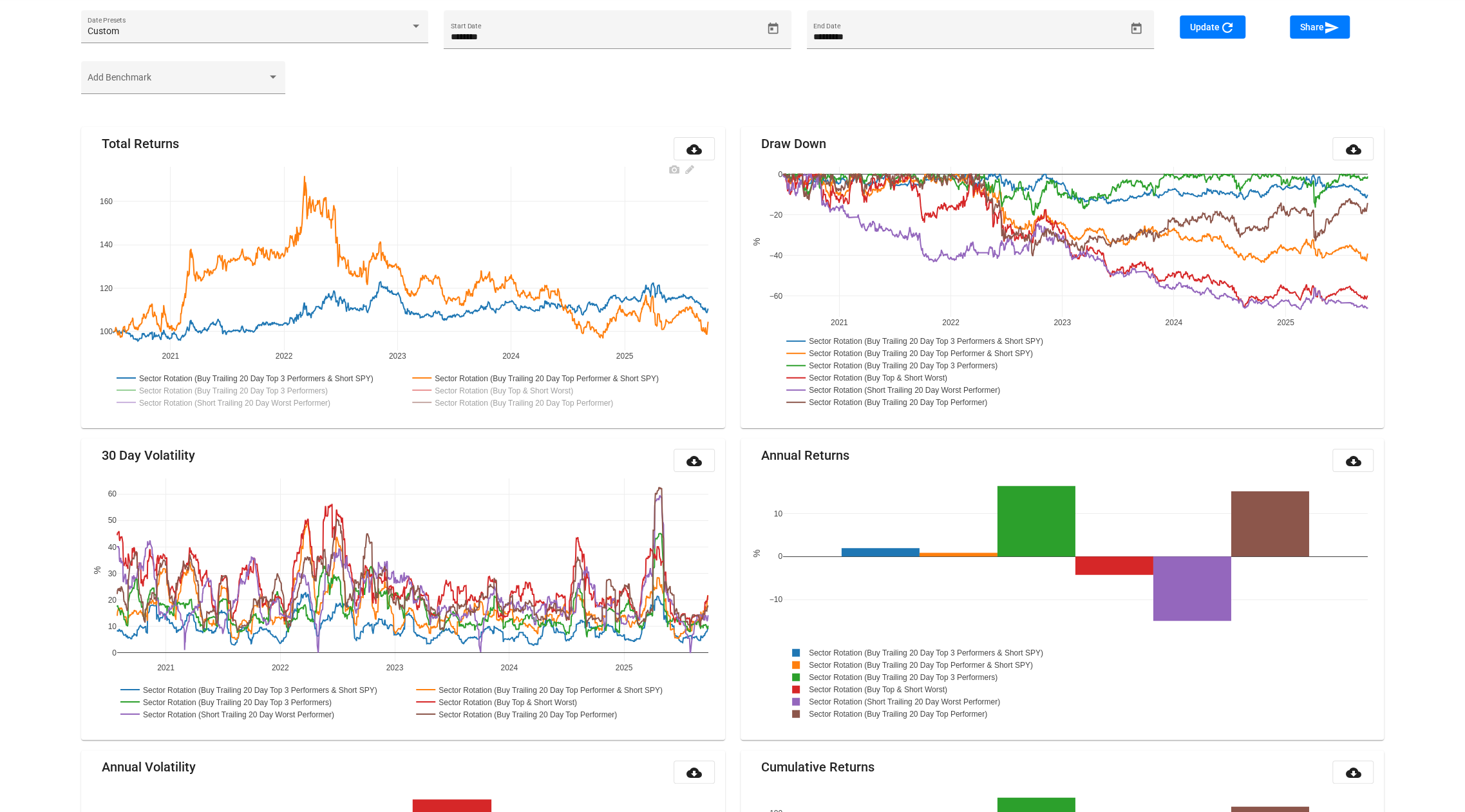
click at [360, 376] on rect at bounding box center [260, 377] width 294 height 12
click at [328, 388] on rect at bounding box center [235, 390] width 244 height 12
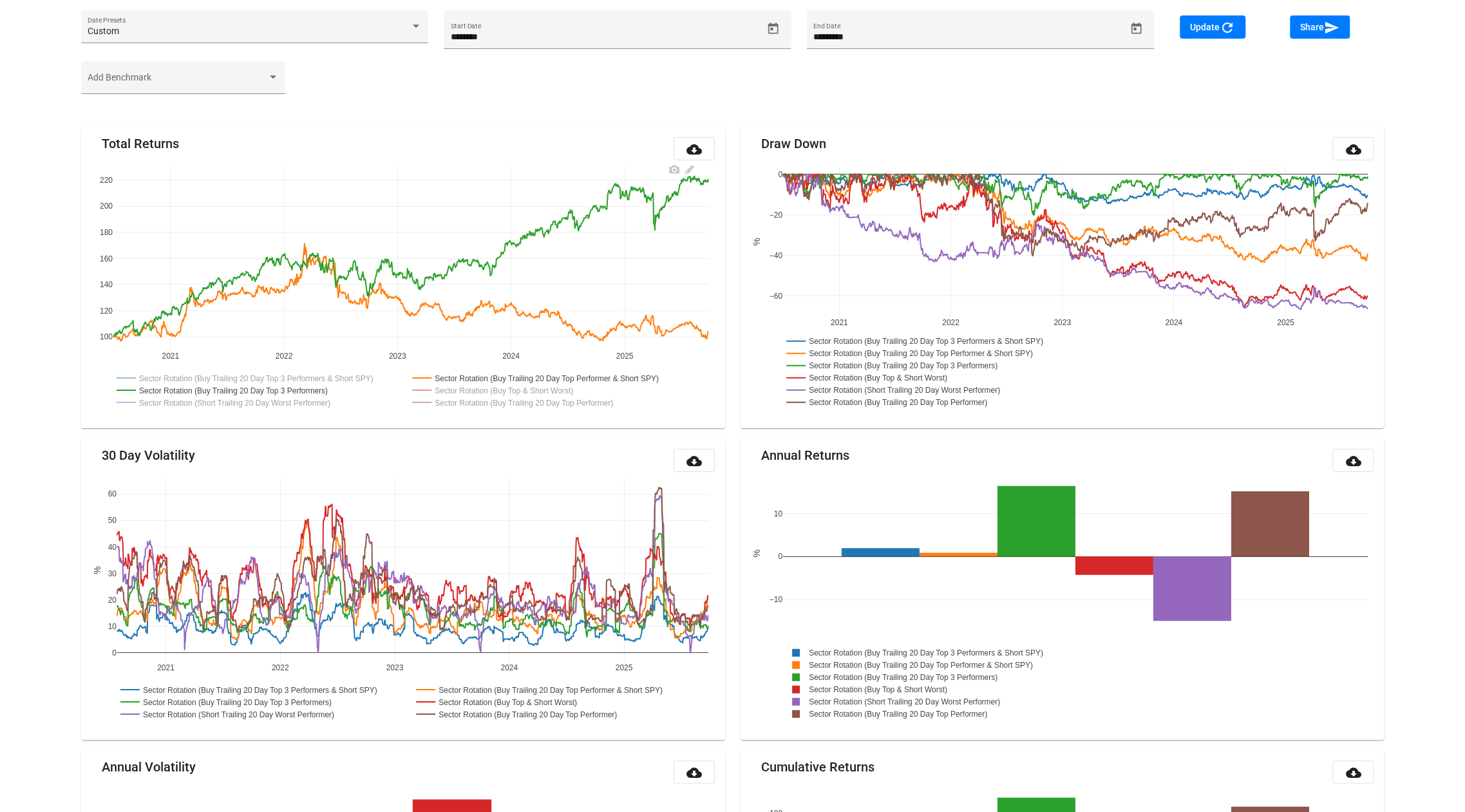
click at [473, 379] on rect at bounding box center [550, 377] width 283 height 12
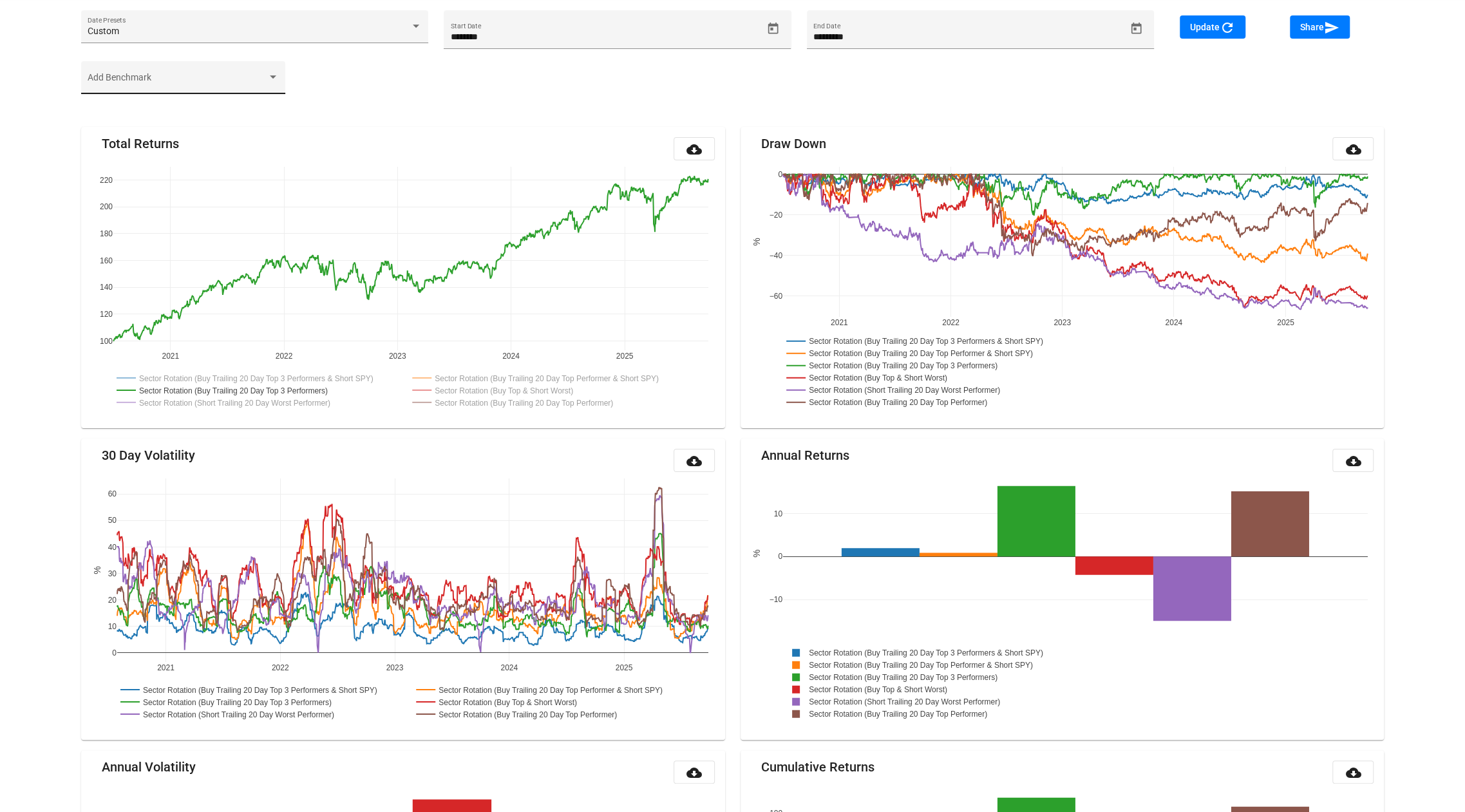
click at [189, 77] on span at bounding box center [177, 82] width 179 height 11
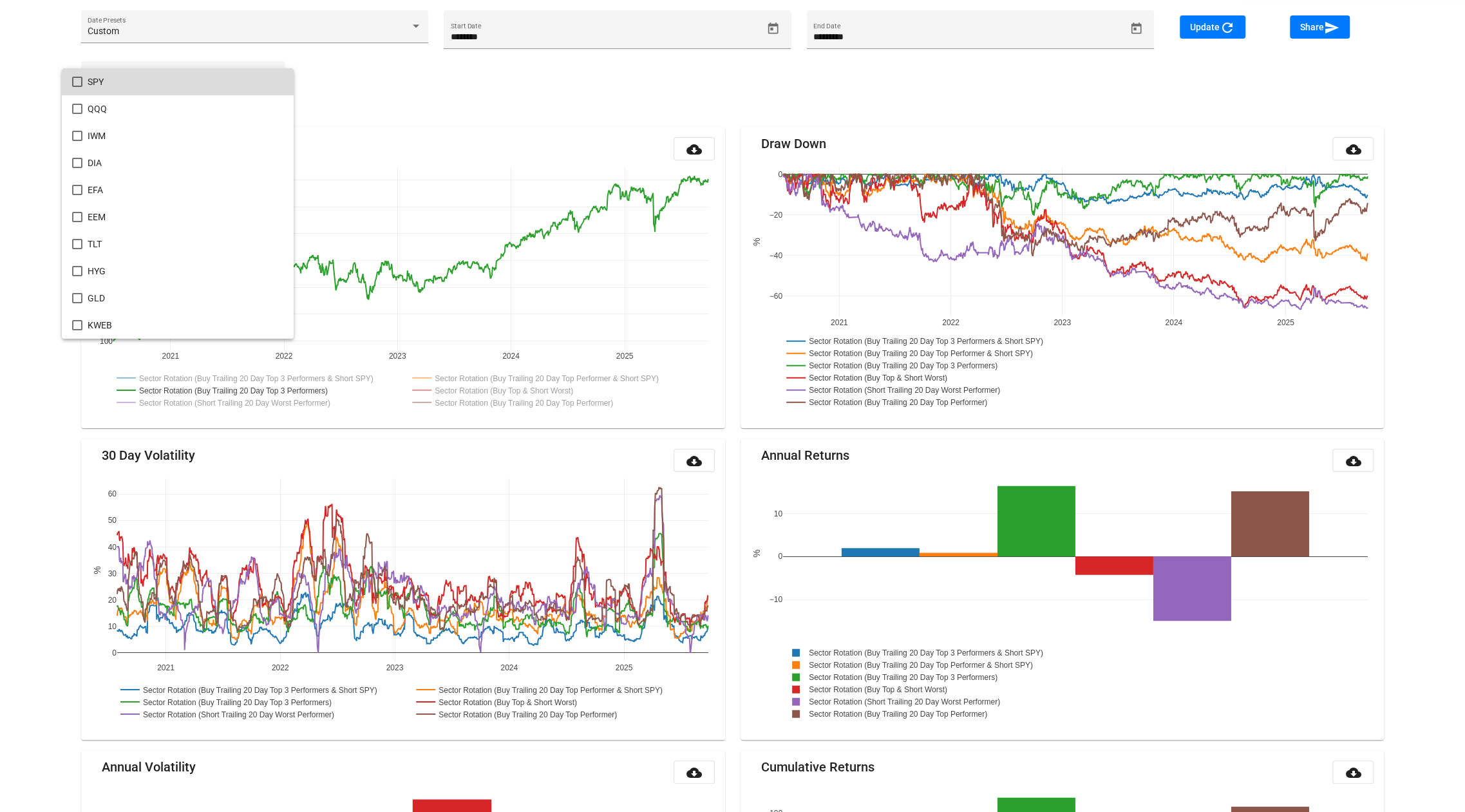
click at [185, 87] on span "SPY" at bounding box center [185, 81] width 196 height 27
click at [1203, 23] on div at bounding box center [732, 406] width 1465 height 812
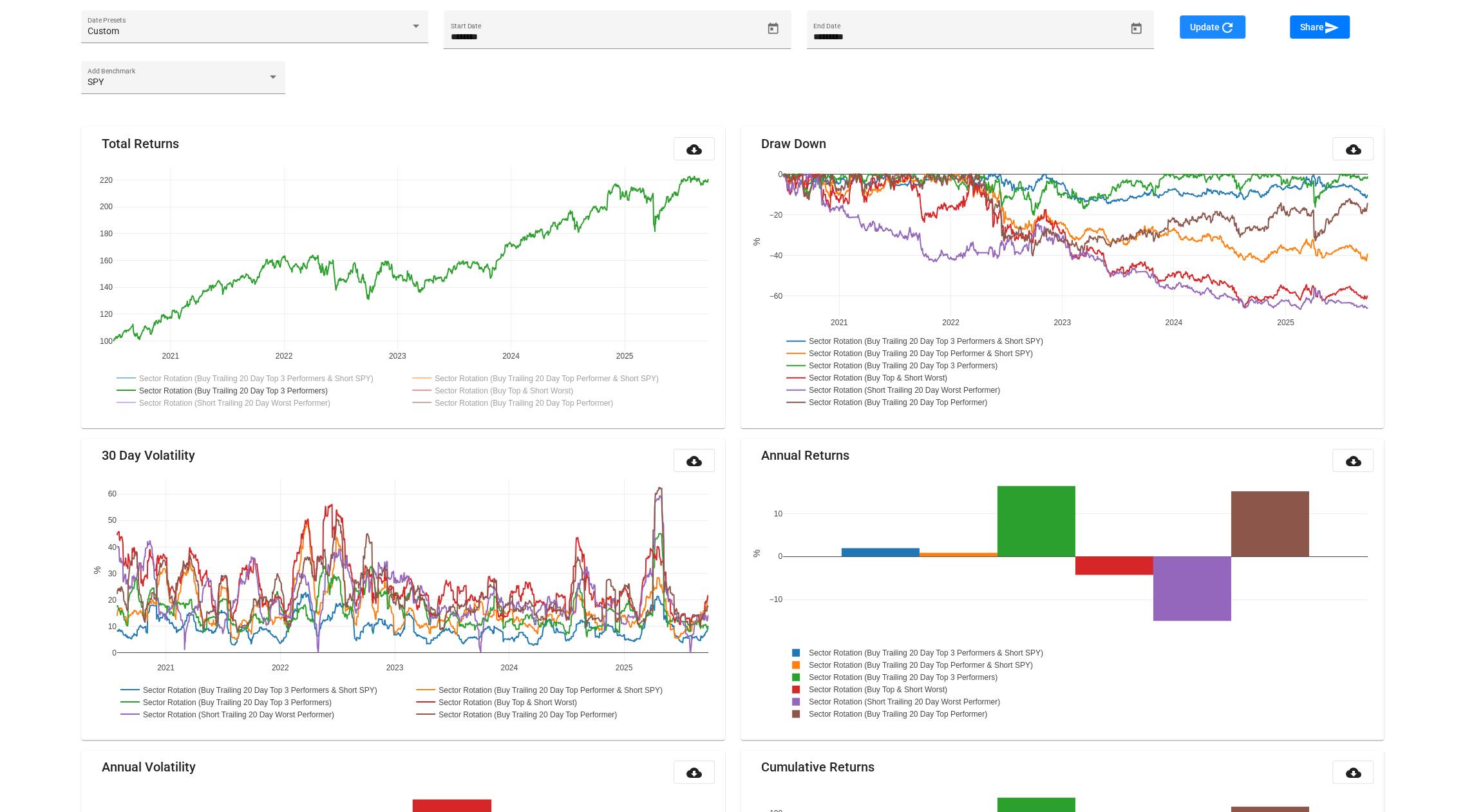
click at [1203, 26] on span "Update refresh" at bounding box center [1212, 27] width 45 height 11
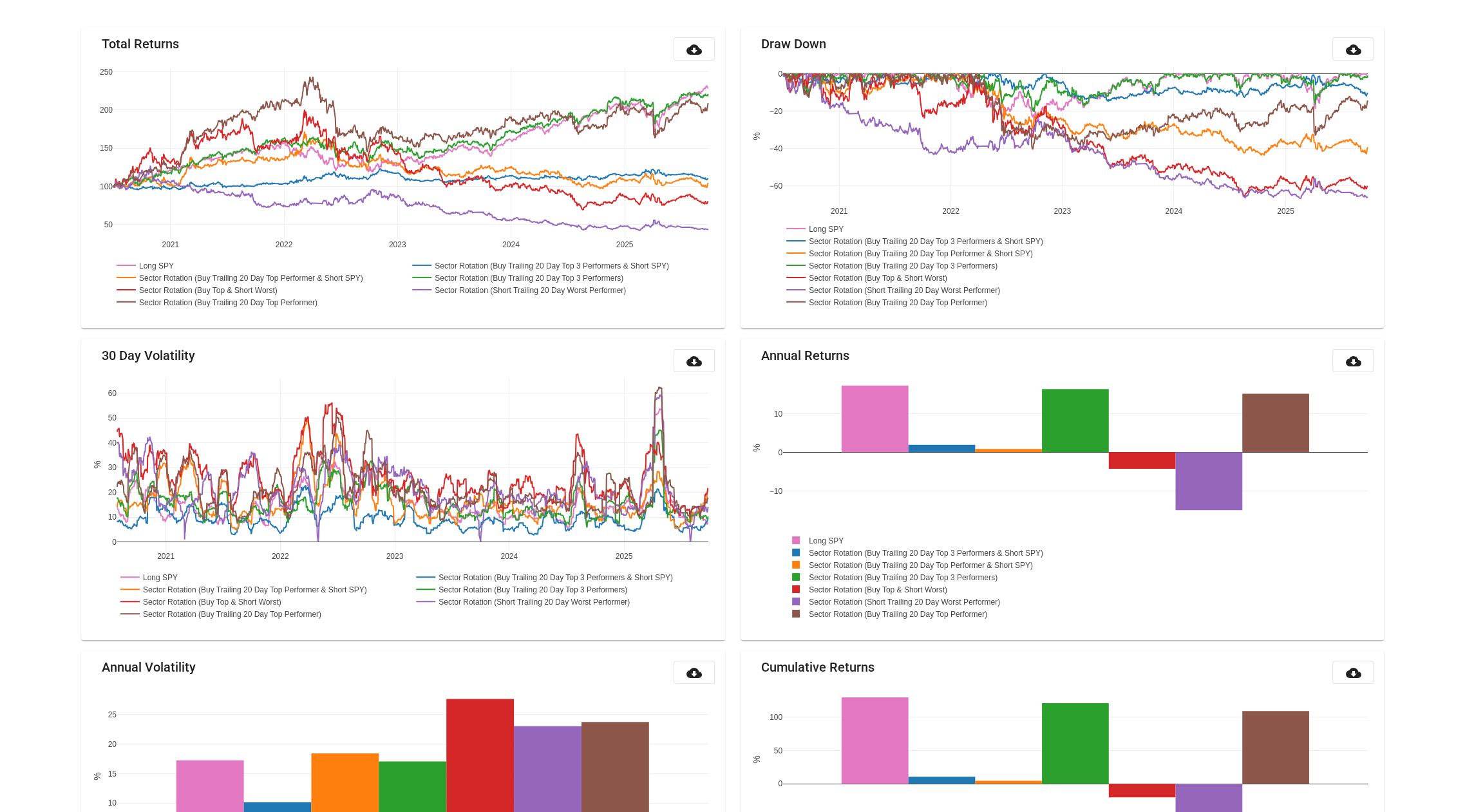
scroll to position [151, 0]
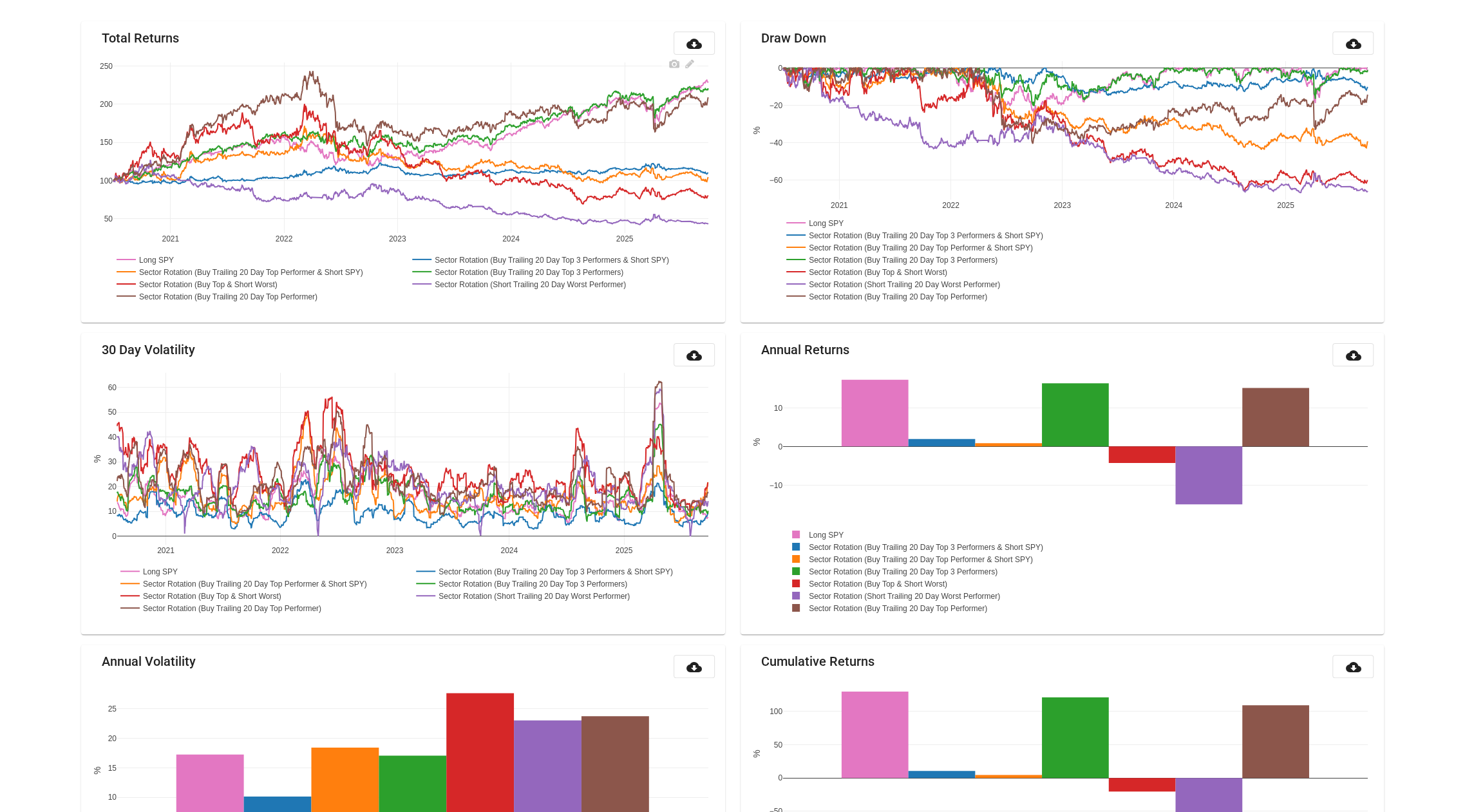
click at [244, 269] on rect at bounding box center [254, 271] width 283 height 12
click at [247, 281] on rect at bounding box center [207, 283] width 188 height 12
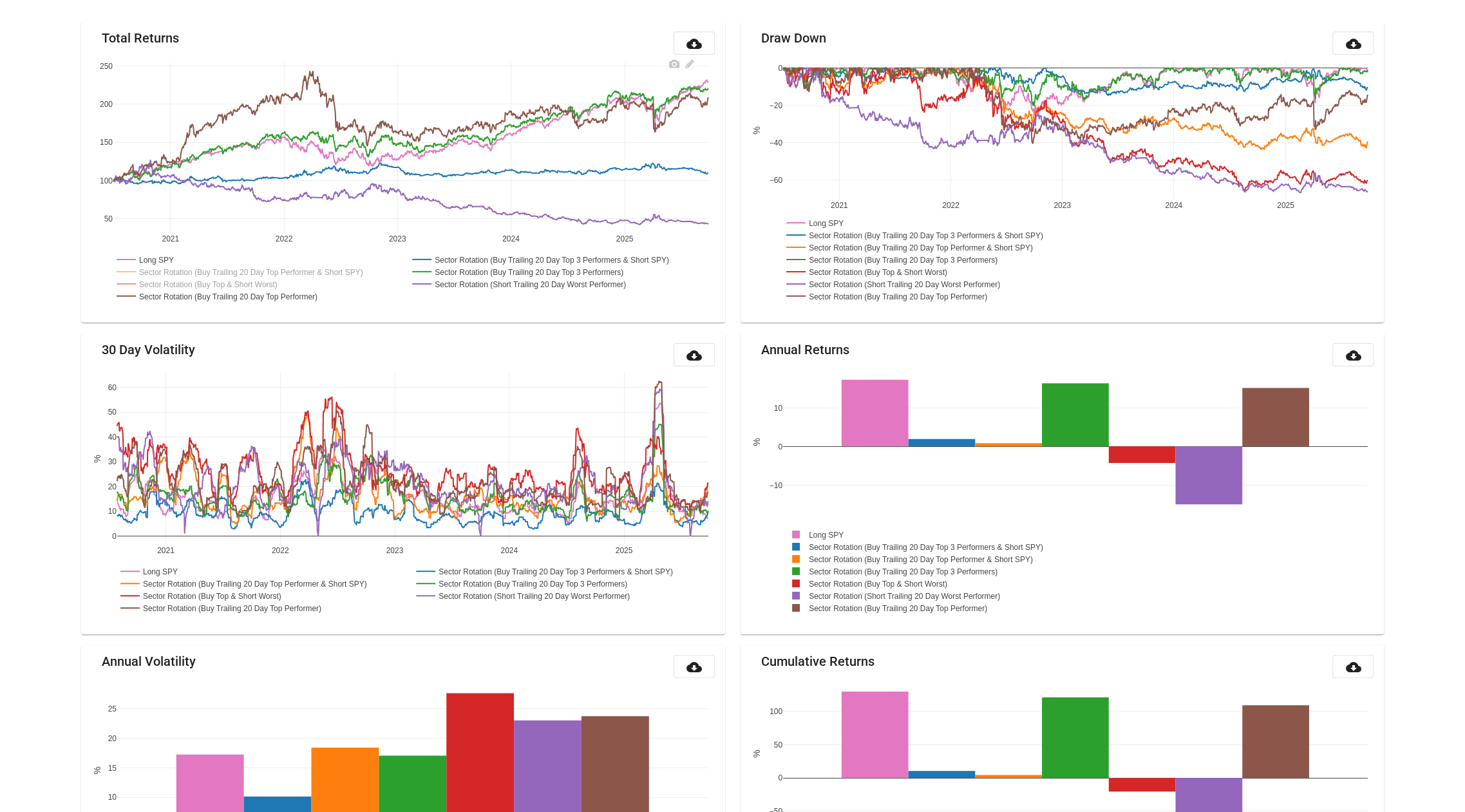
click at [517, 257] on rect at bounding box center [556, 259] width 294 height 12
click at [509, 276] on rect at bounding box center [532, 271] width 244 height 12
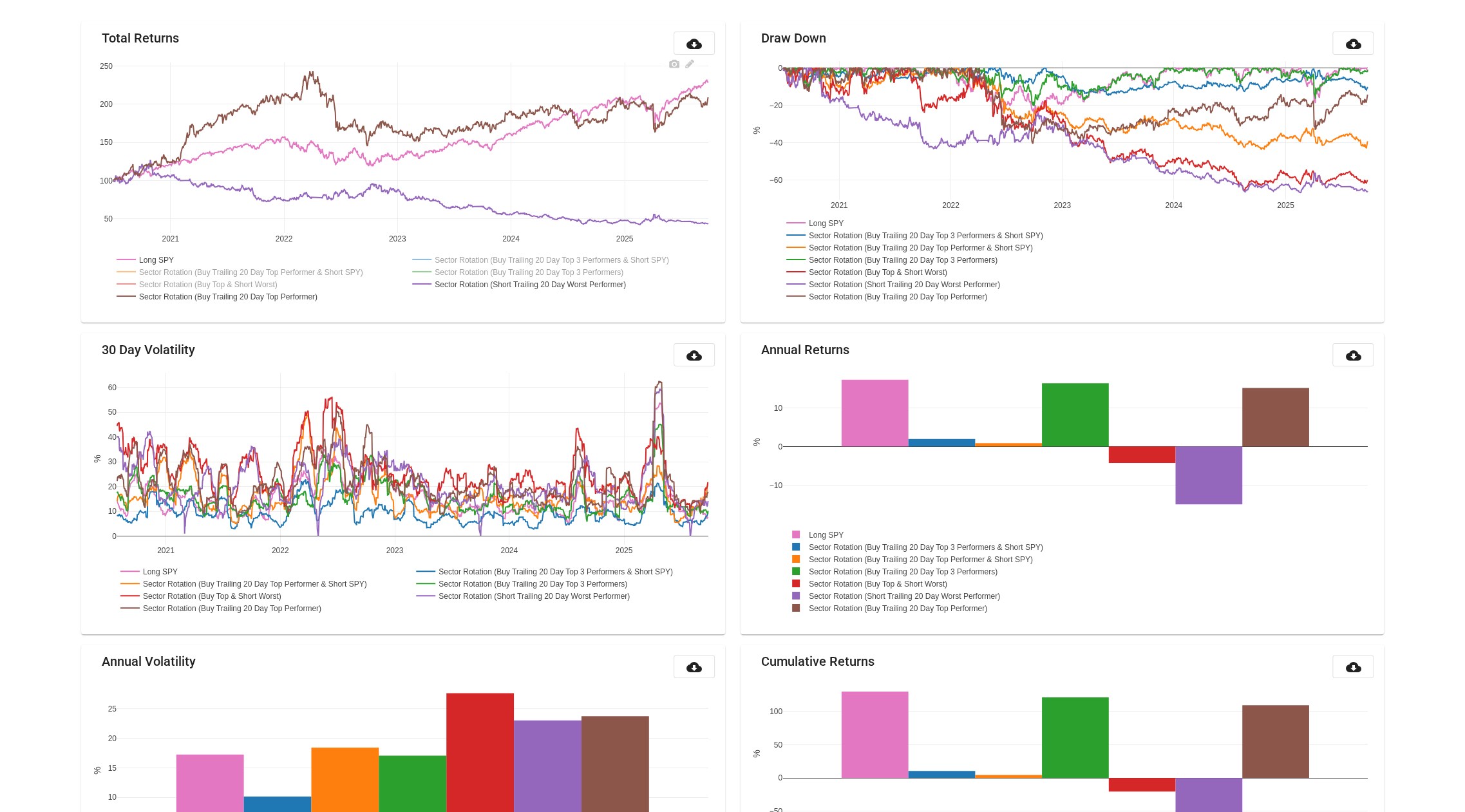
click at [509, 280] on rect at bounding box center [533, 283] width 248 height 12
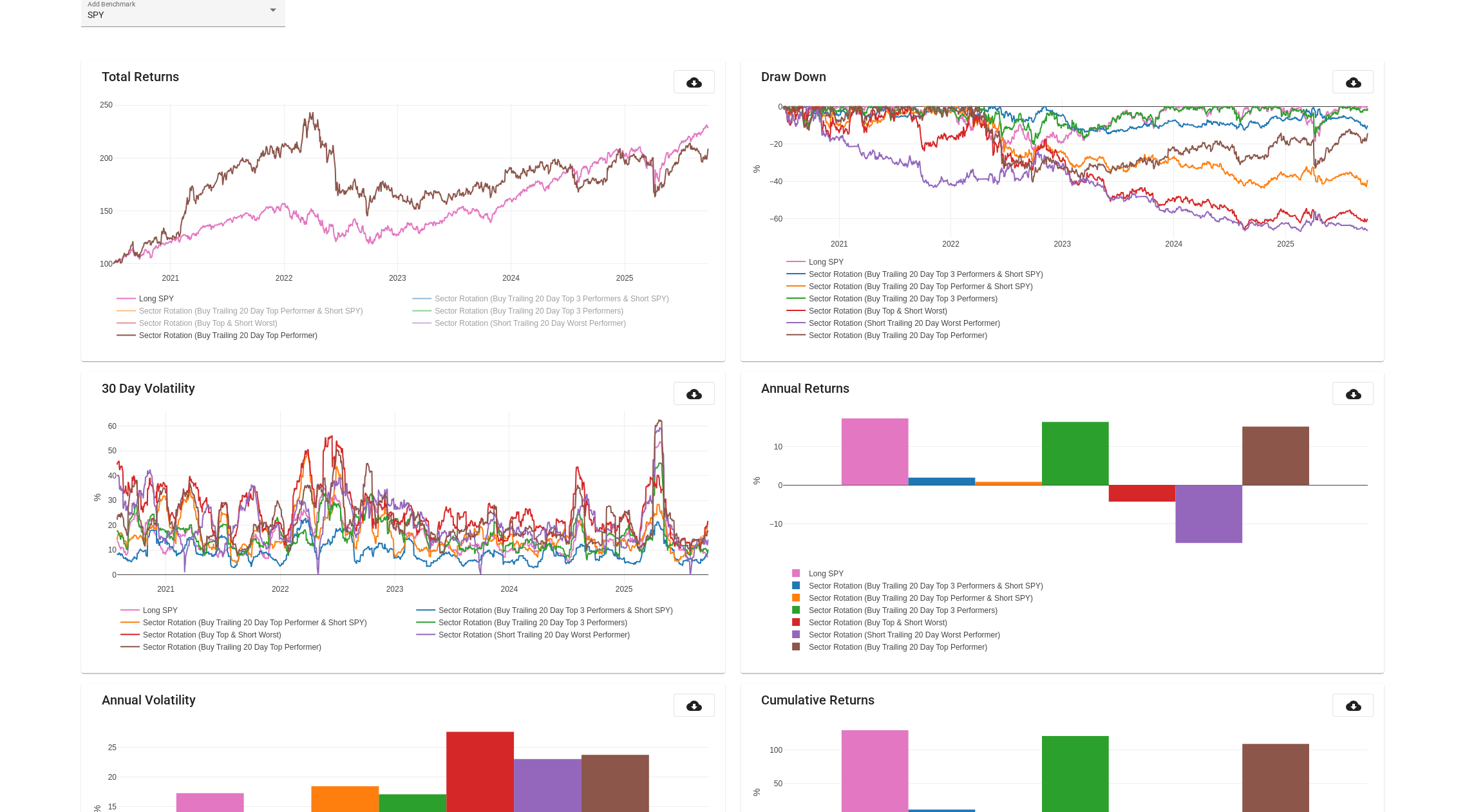
scroll to position [102, 0]
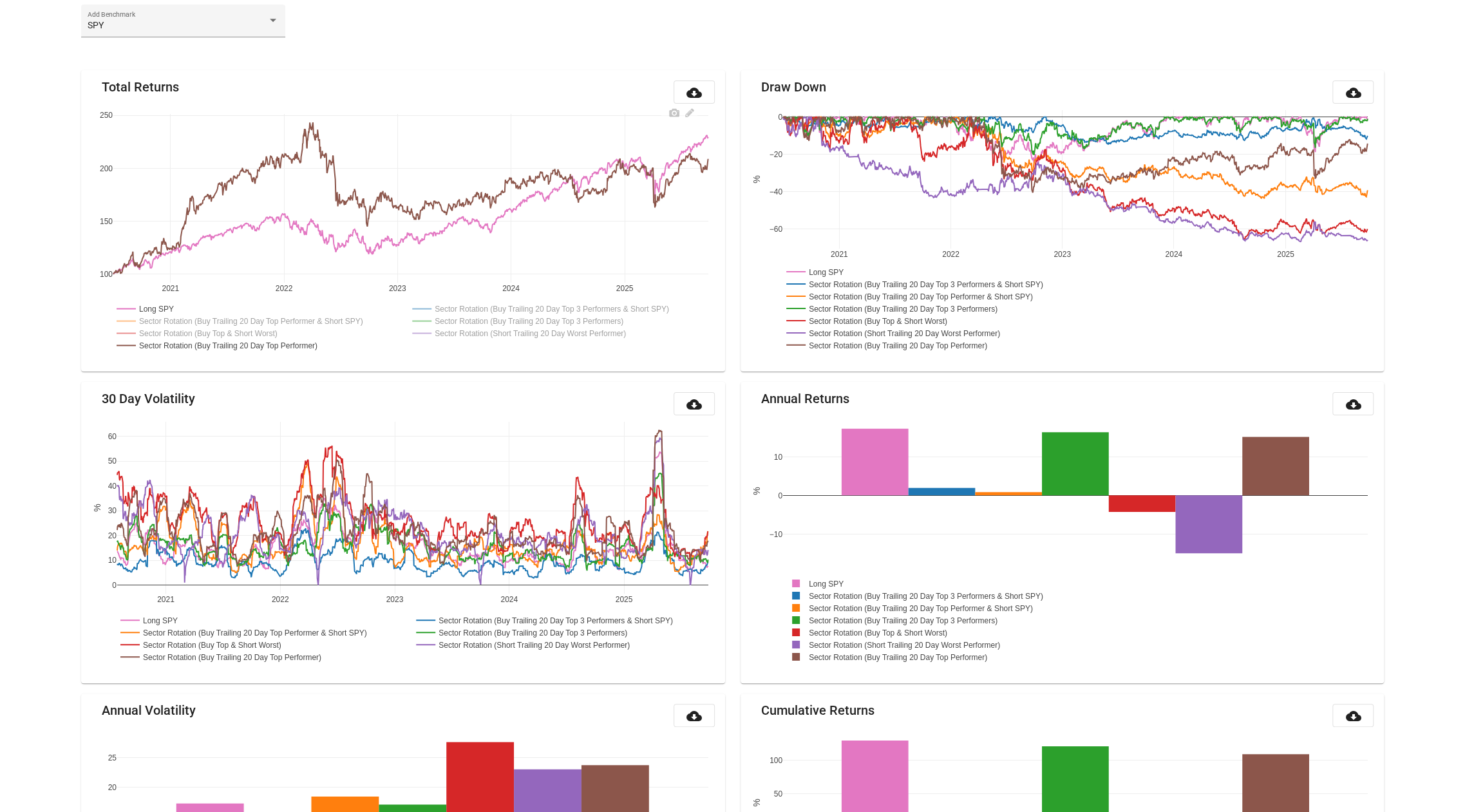
click at [492, 320] on rect at bounding box center [532, 321] width 244 height 12
click at [478, 303] on rect at bounding box center [556, 308] width 294 height 12
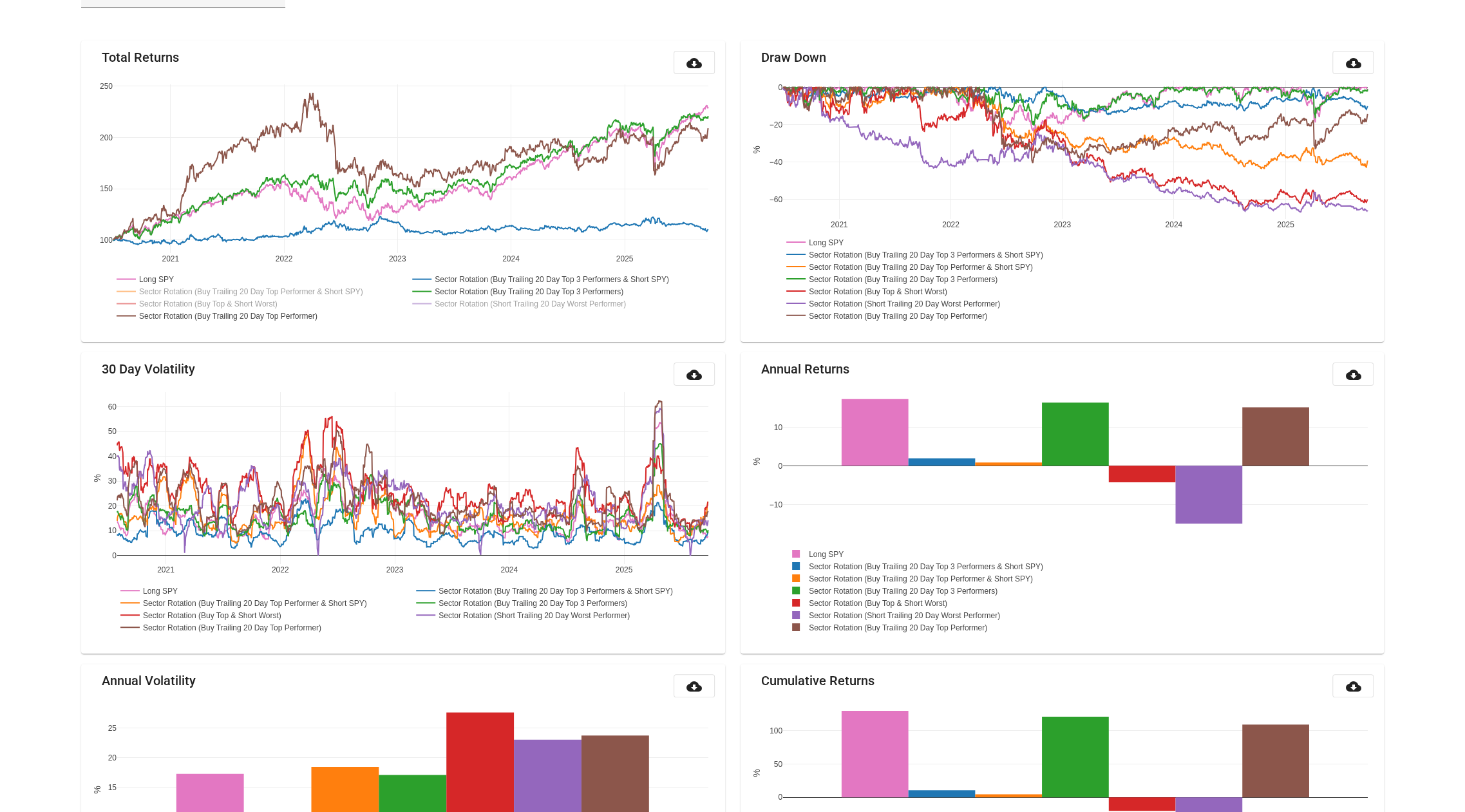
scroll to position [135, 0]
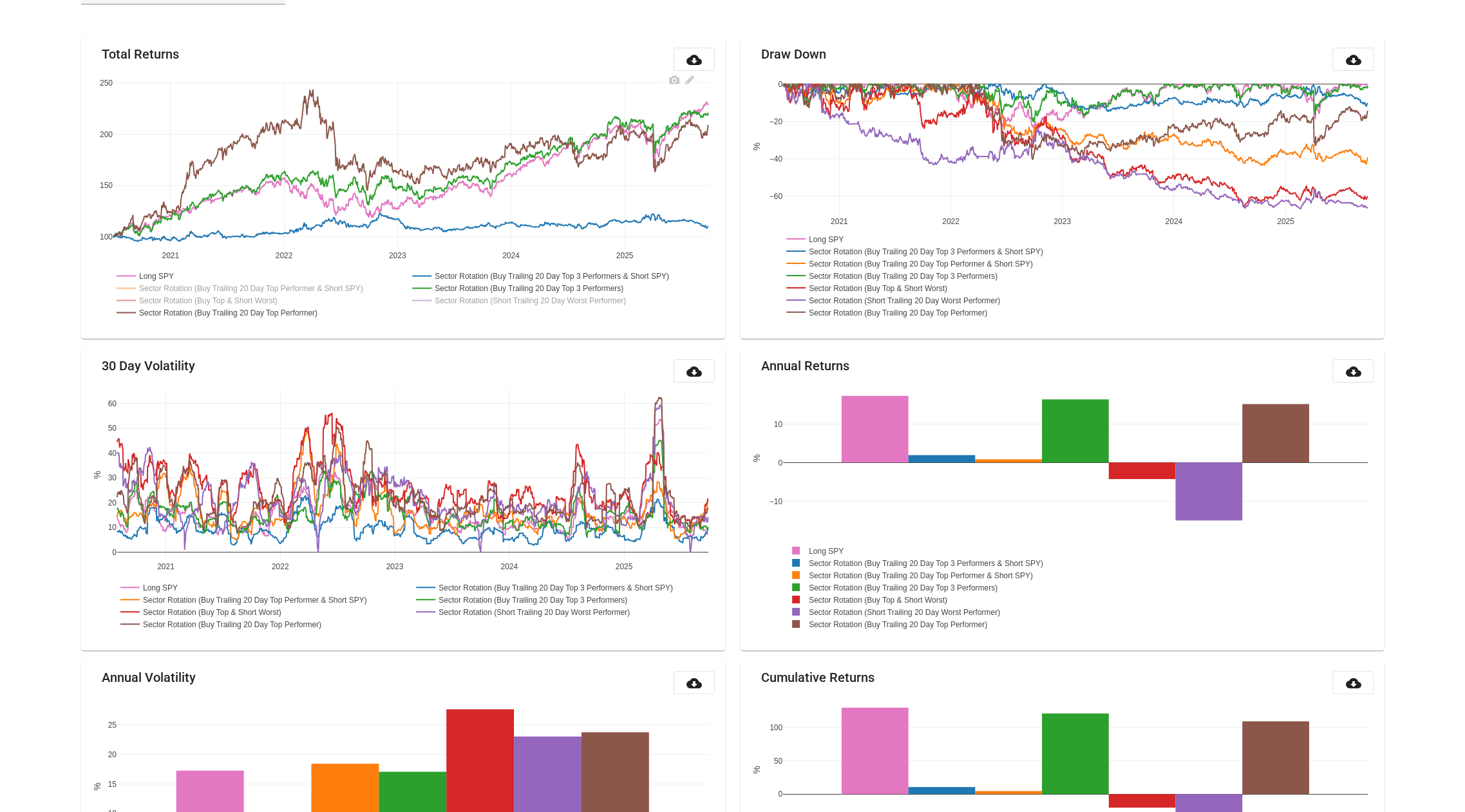
click at [570, 274] on rect at bounding box center [556, 276] width 294 height 12
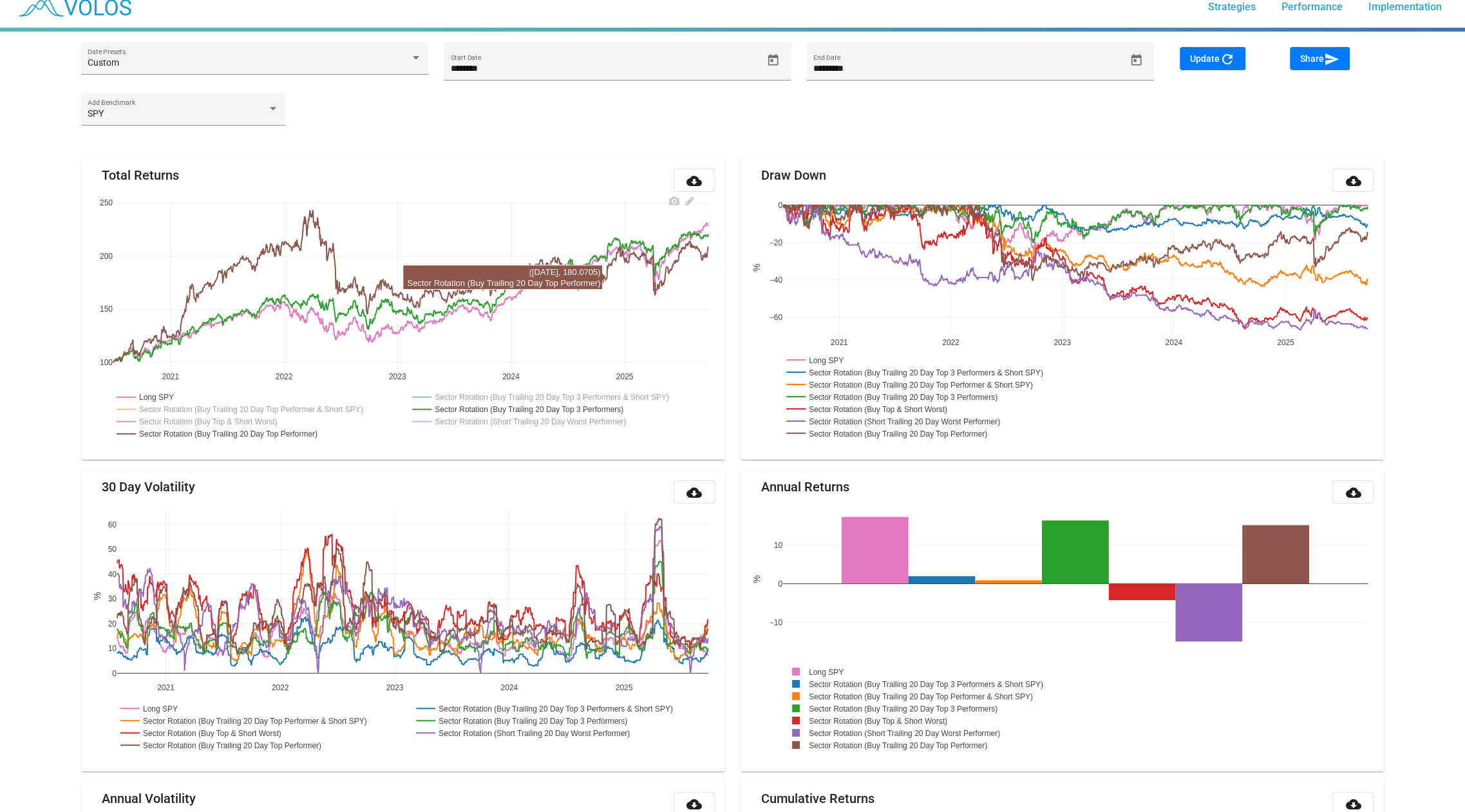
scroll to position [0, 0]
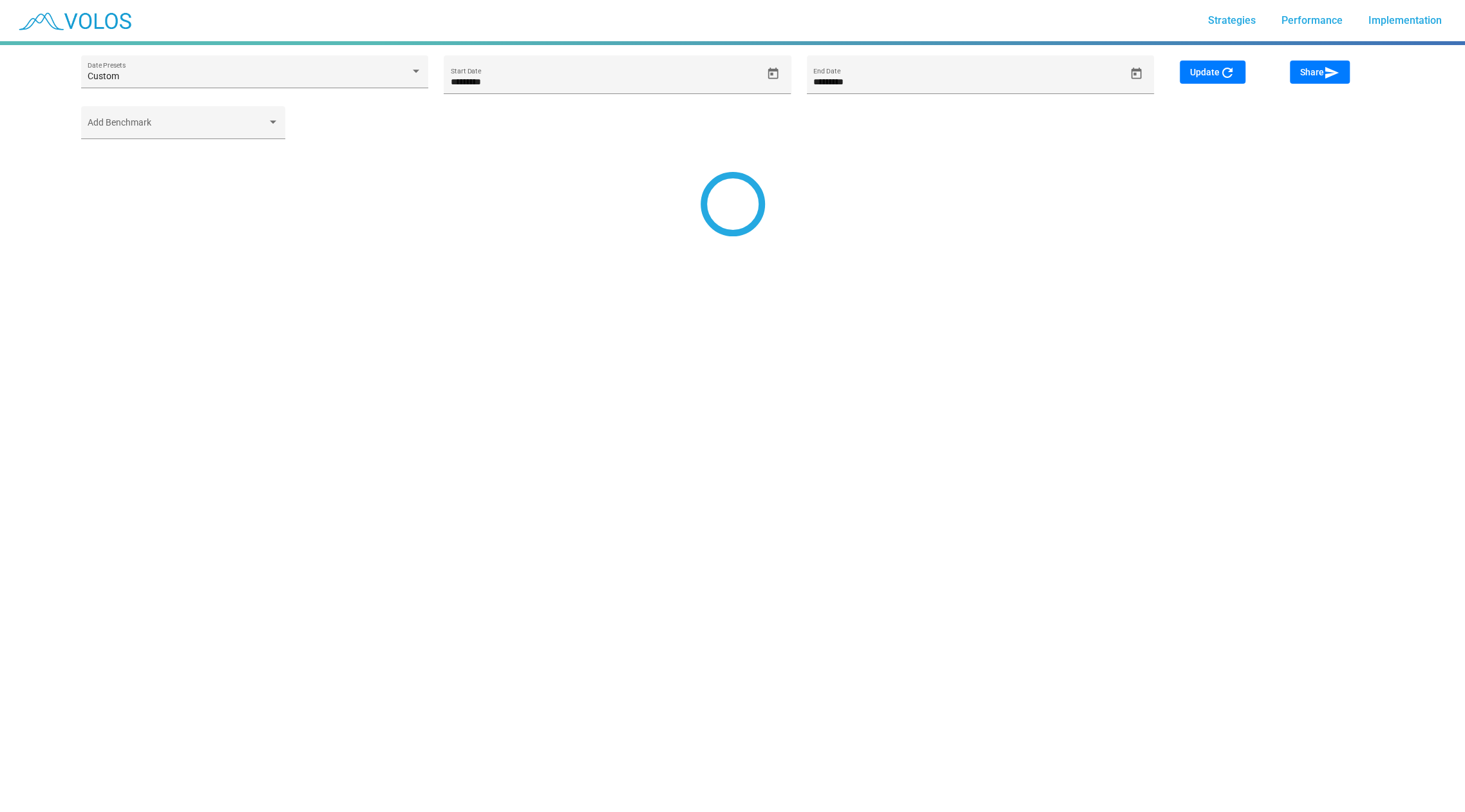
type input "*********"
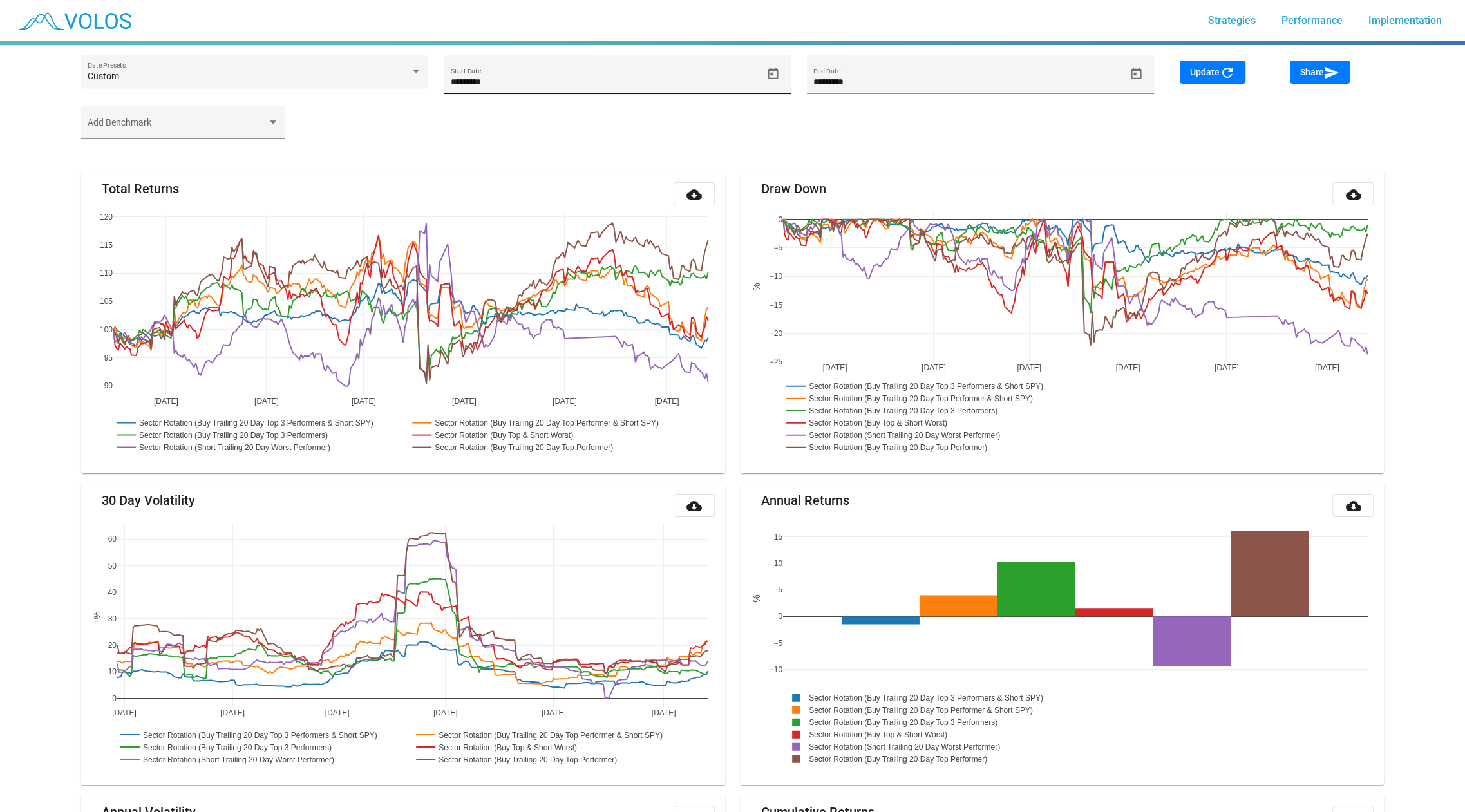
click at [778, 77] on icon "Open calendar" at bounding box center [773, 74] width 13 height 13
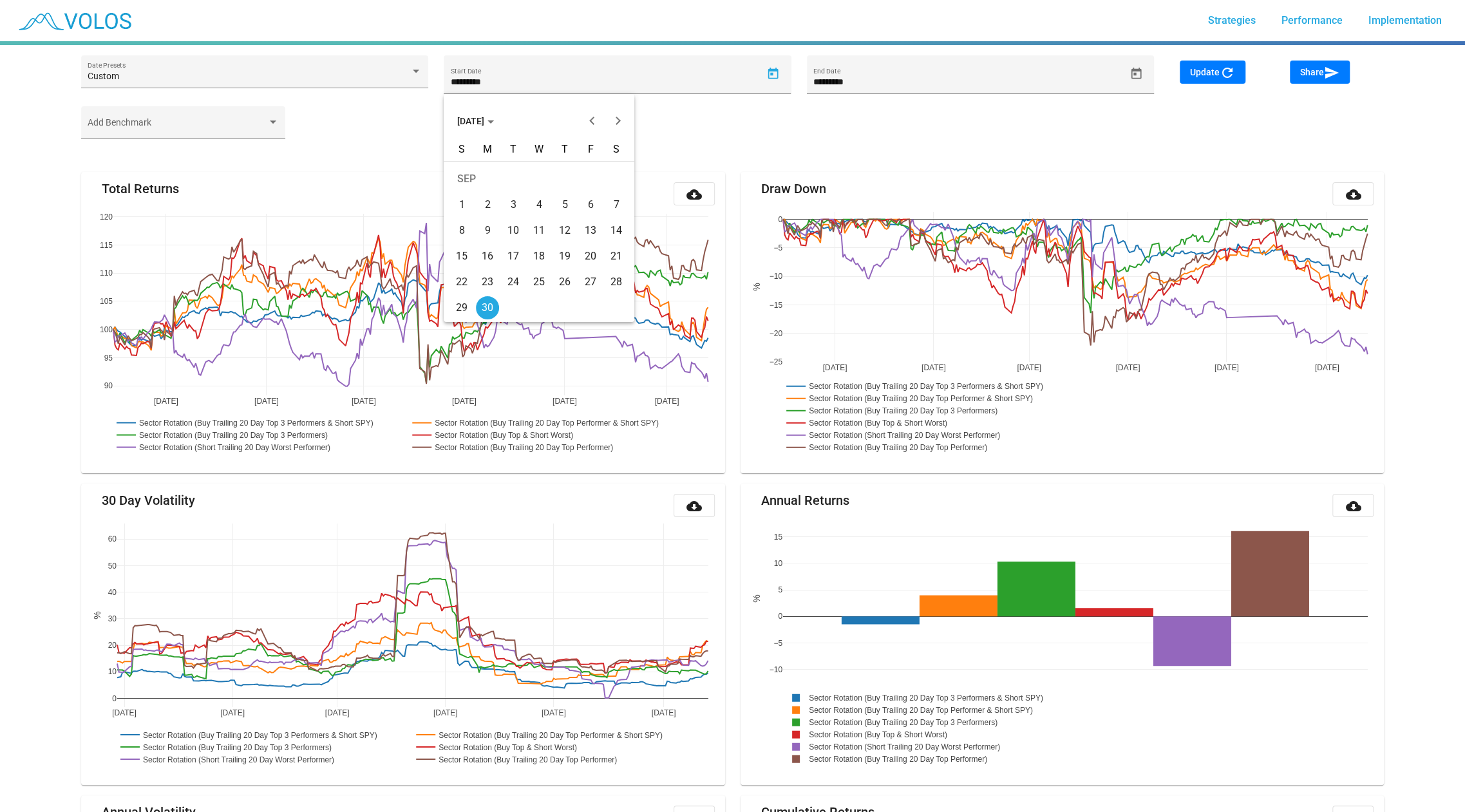
click at [461, 138] on mat-calendar "SEP 2024 S M T W T F S SEP 1 2 3 4 5 6 7 8 9 10 11 12 13 14 15 16 17 18 19 20 2…" at bounding box center [539, 208] width 190 height 228
click at [468, 121] on span "[DATE]" at bounding box center [475, 121] width 37 height 11
click at [562, 180] on div "2022" at bounding box center [561, 187] width 40 height 23
click at [472, 237] on div "SEP" at bounding box center [471, 238] width 40 height 23
click at [590, 281] on div "30" at bounding box center [591, 282] width 23 height 23
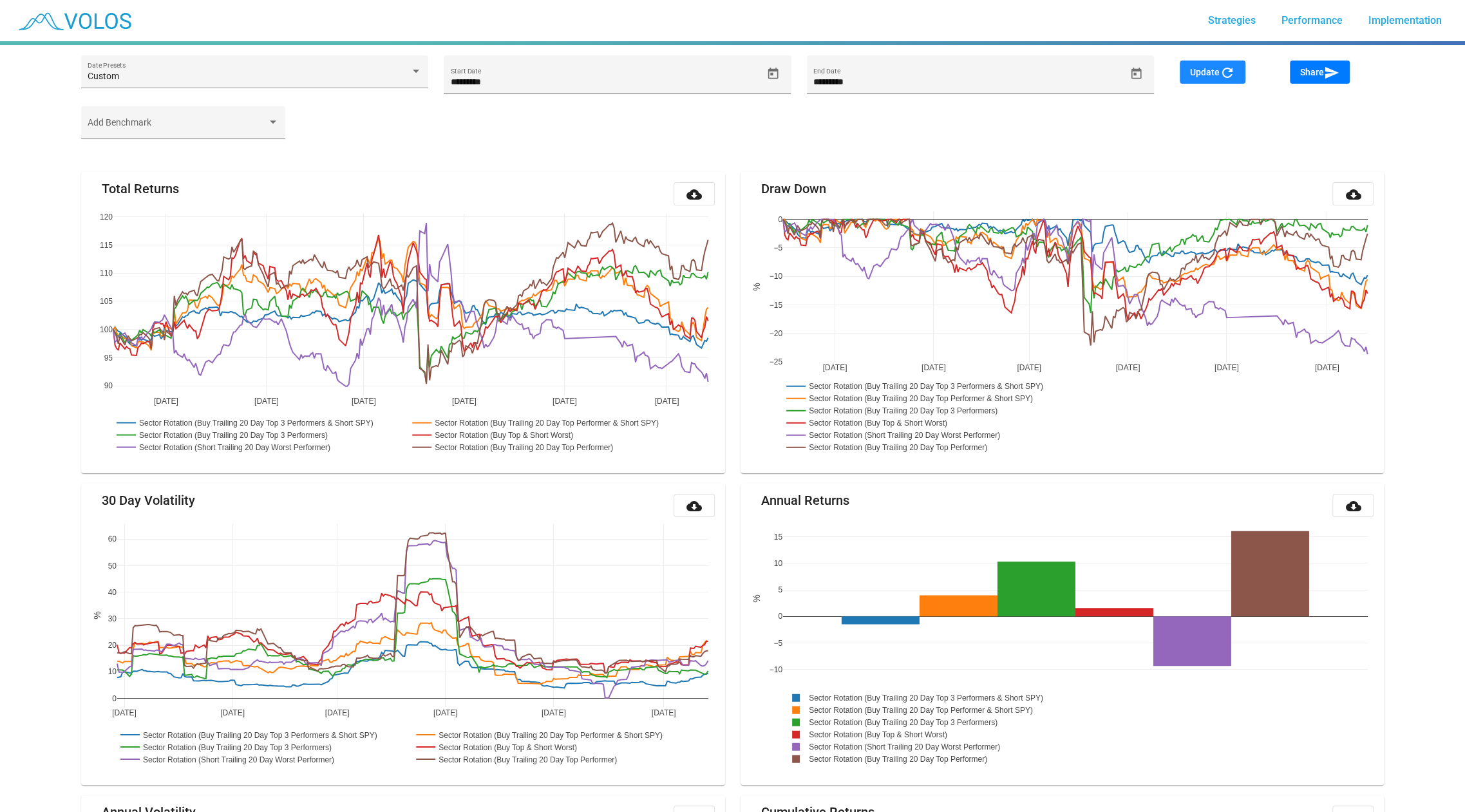
click at [1180, 67] on button "Update refresh" at bounding box center [1212, 72] width 66 height 23
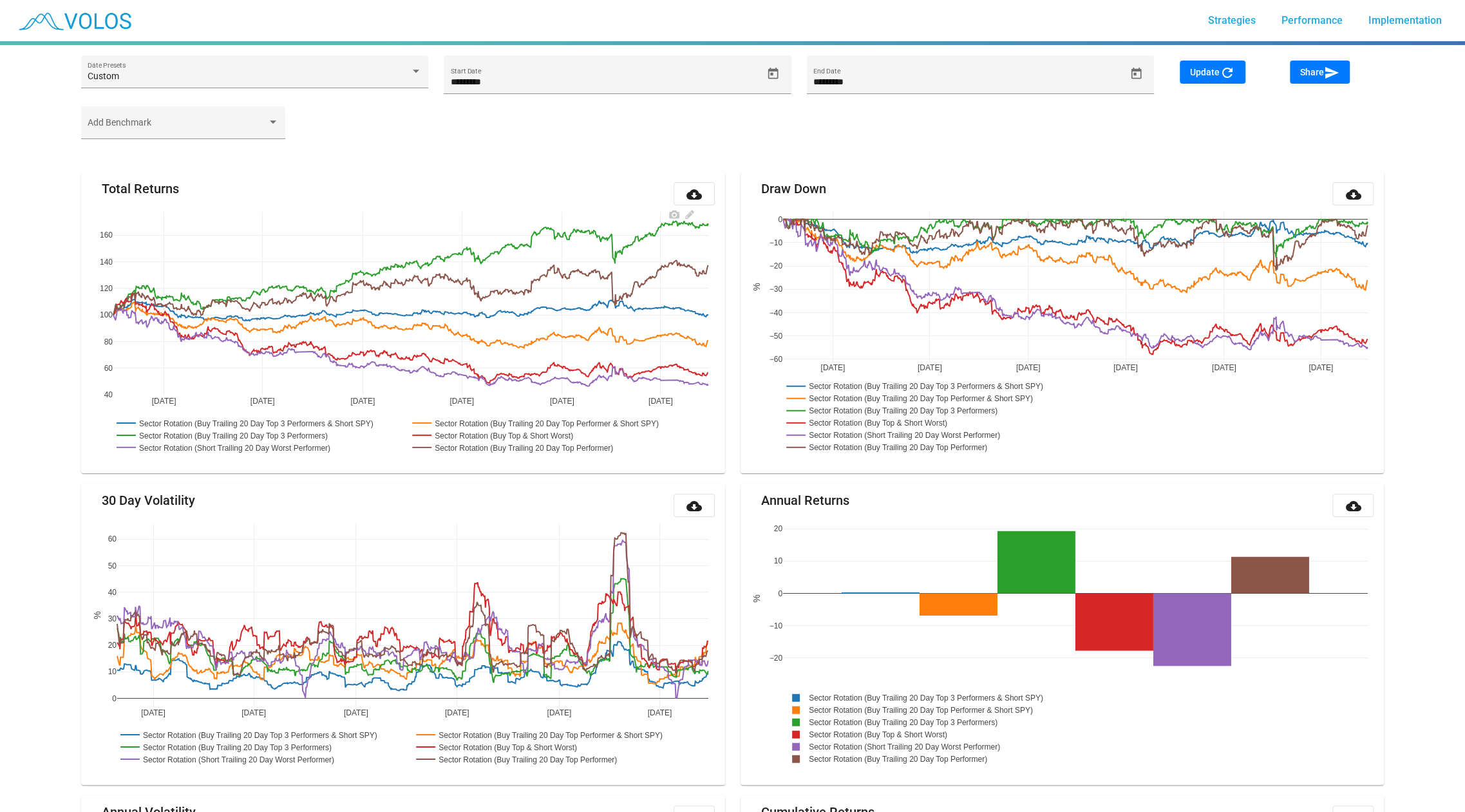
click at [317, 419] on rect at bounding box center [260, 422] width 294 height 12
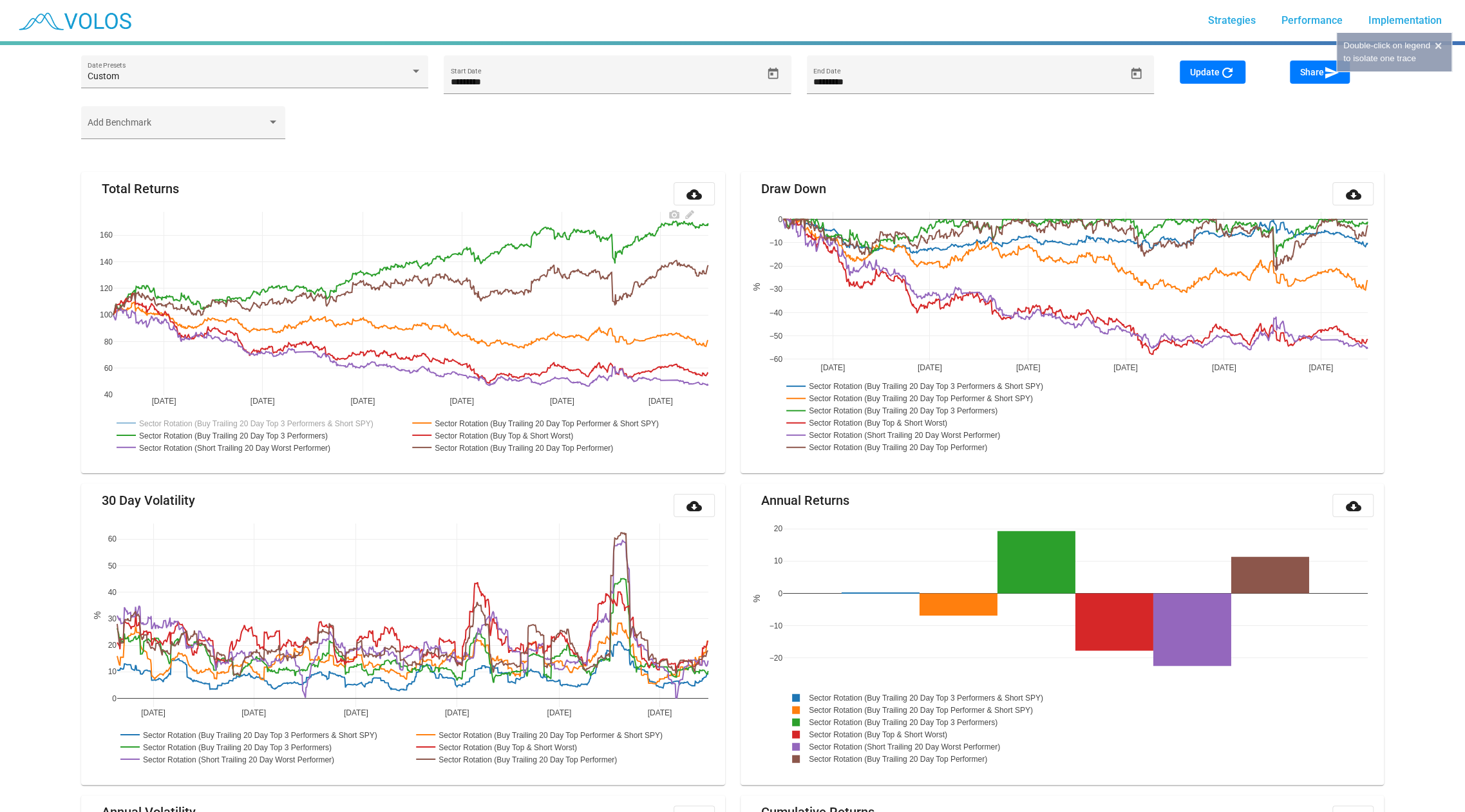
click at [355, 415] on rect at bounding box center [403, 435] width 580 height 43
click at [355, 418] on rect at bounding box center [260, 422] width 294 height 12
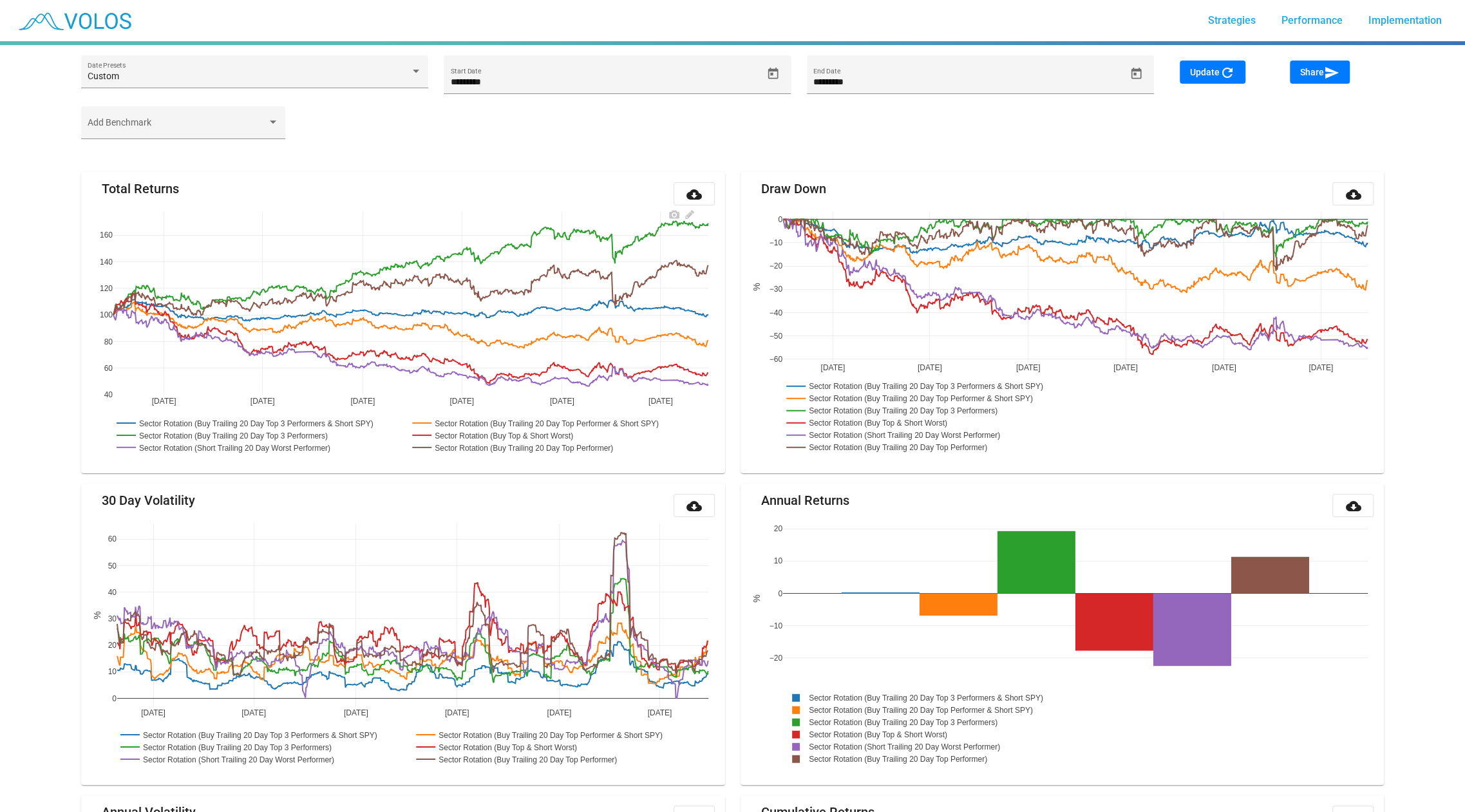
click at [319, 424] on rect at bounding box center [260, 422] width 294 height 12
click at [496, 426] on rect at bounding box center [550, 422] width 283 height 12
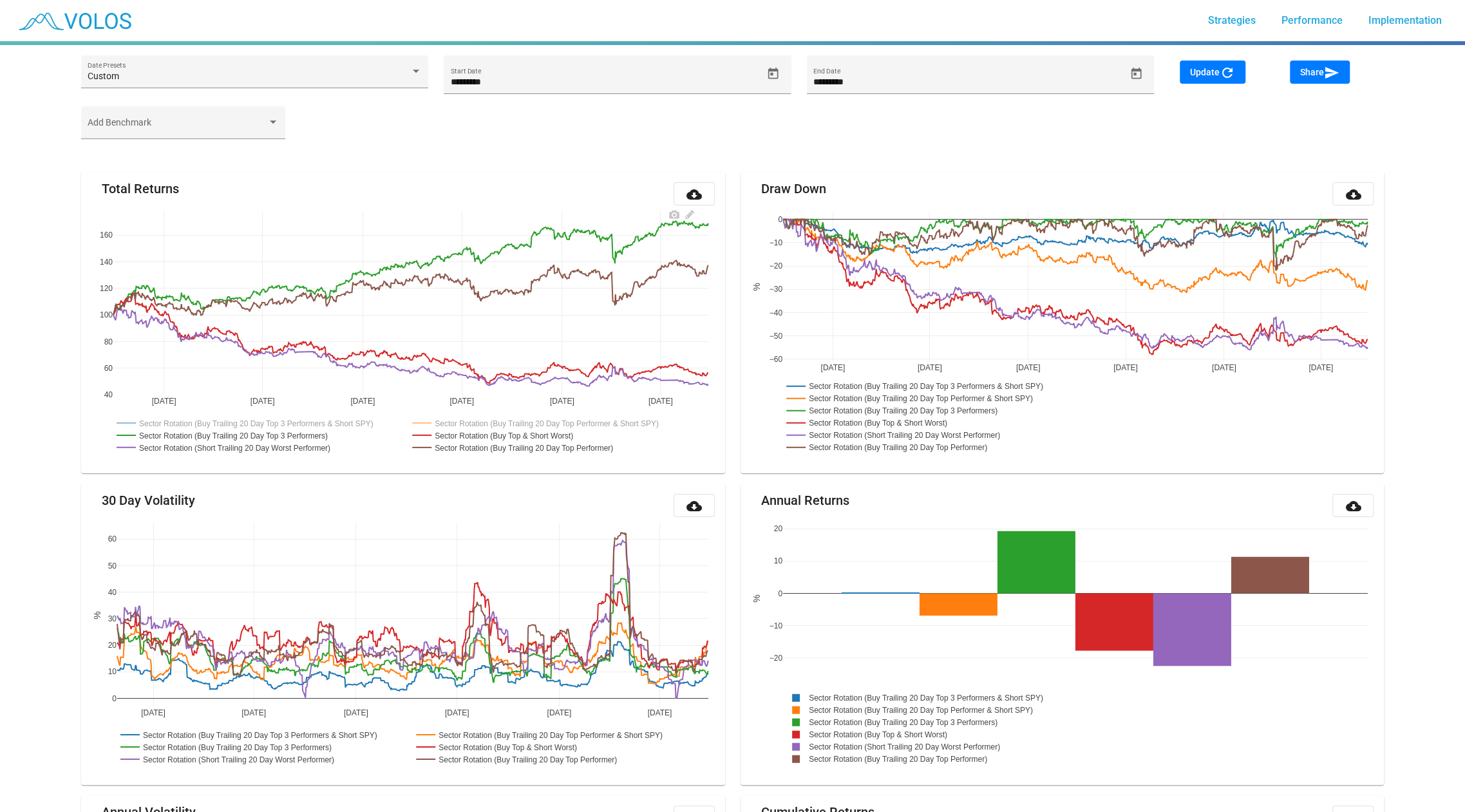
click at [496, 426] on rect at bounding box center [550, 422] width 283 height 12
click at [499, 422] on rect at bounding box center [550, 422] width 283 height 12
click at [501, 436] on rect at bounding box center [503, 435] width 188 height 12
click at [287, 451] on rect at bounding box center [237, 447] width 248 height 12
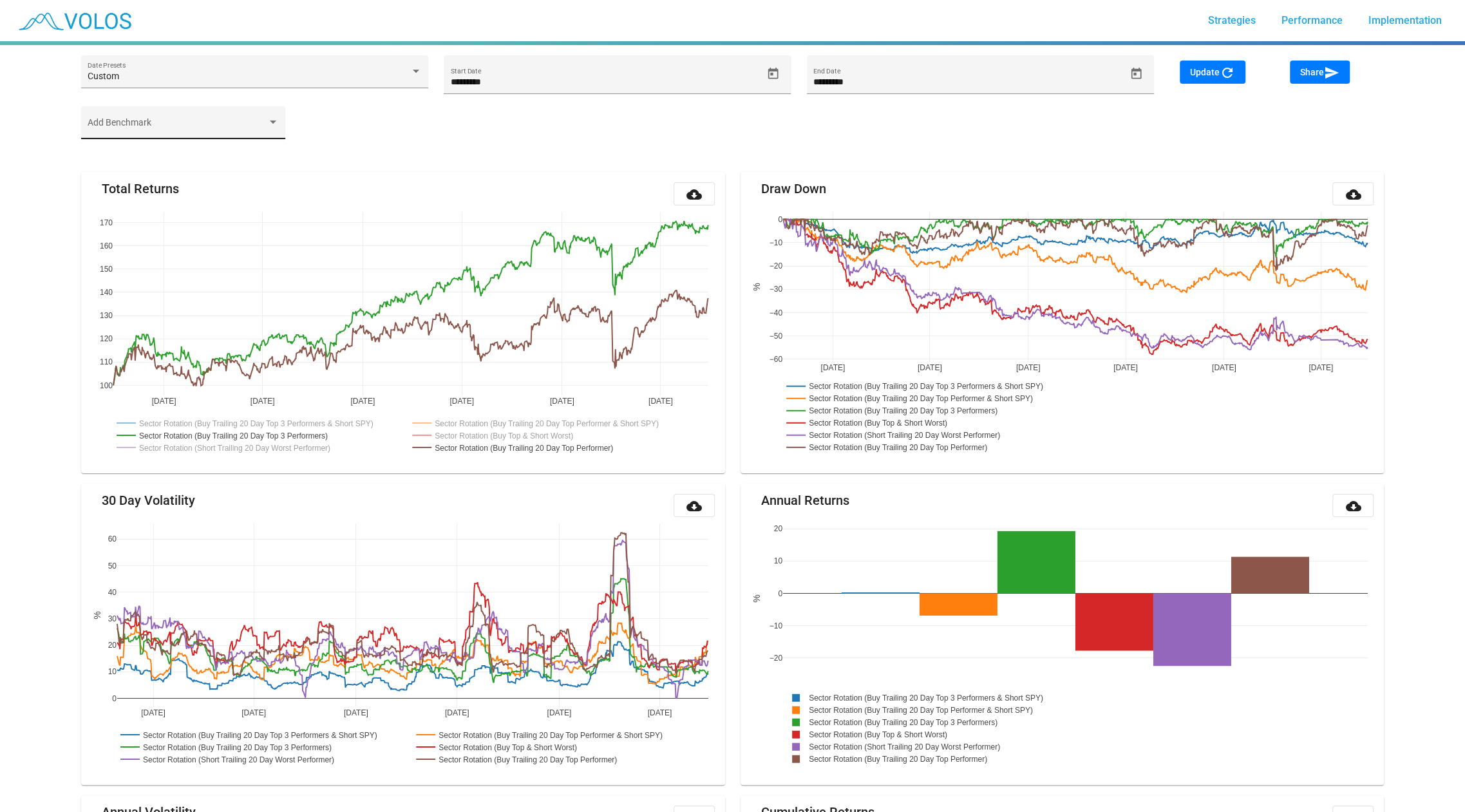
click at [244, 120] on div "Add Benchmark" at bounding box center [183, 125] width 190 height 26
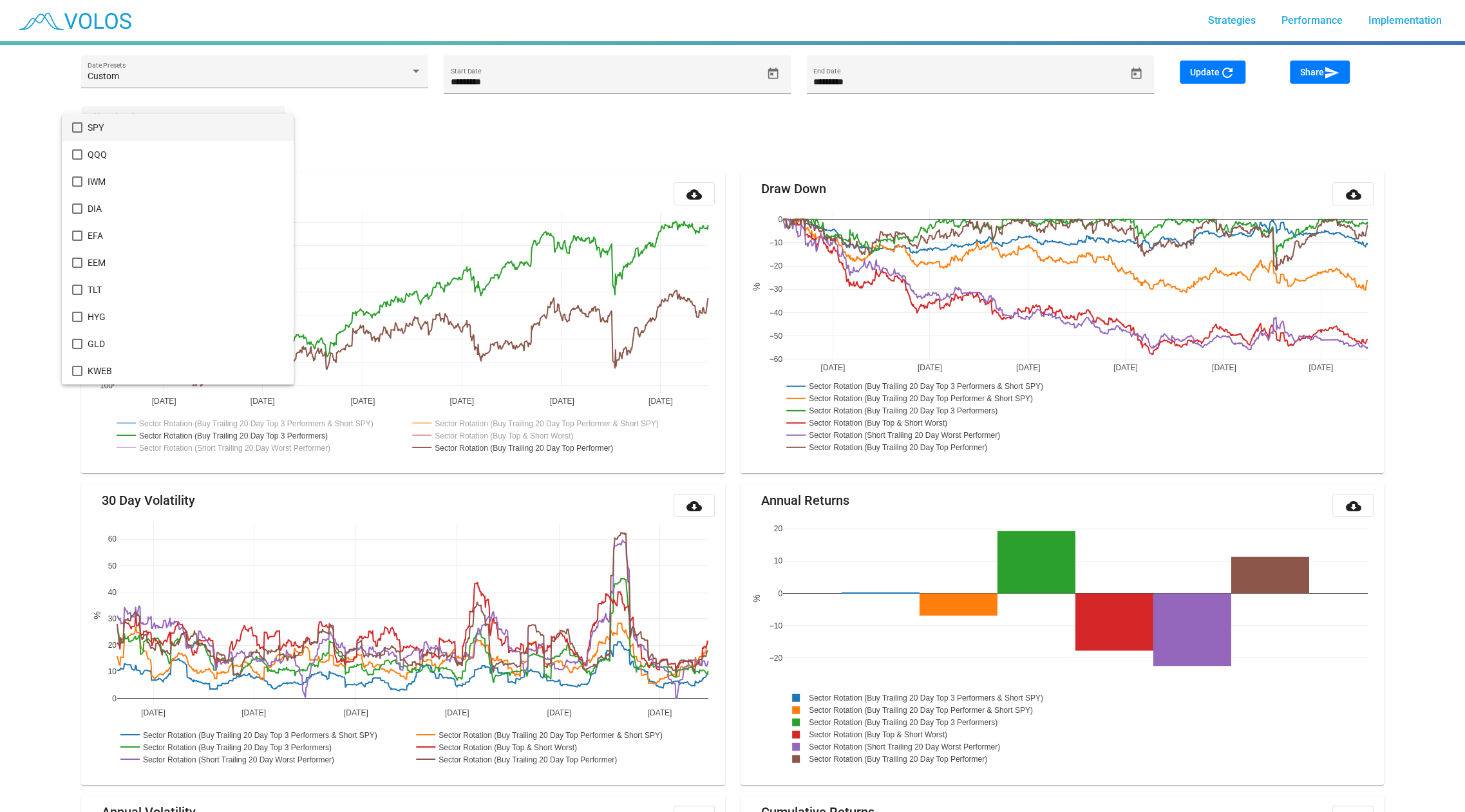
click at [219, 133] on span "SPY" at bounding box center [185, 127] width 196 height 27
click at [1211, 88] on div at bounding box center [732, 406] width 1465 height 812
click at [1211, 75] on span "Update refresh" at bounding box center [1212, 72] width 45 height 11
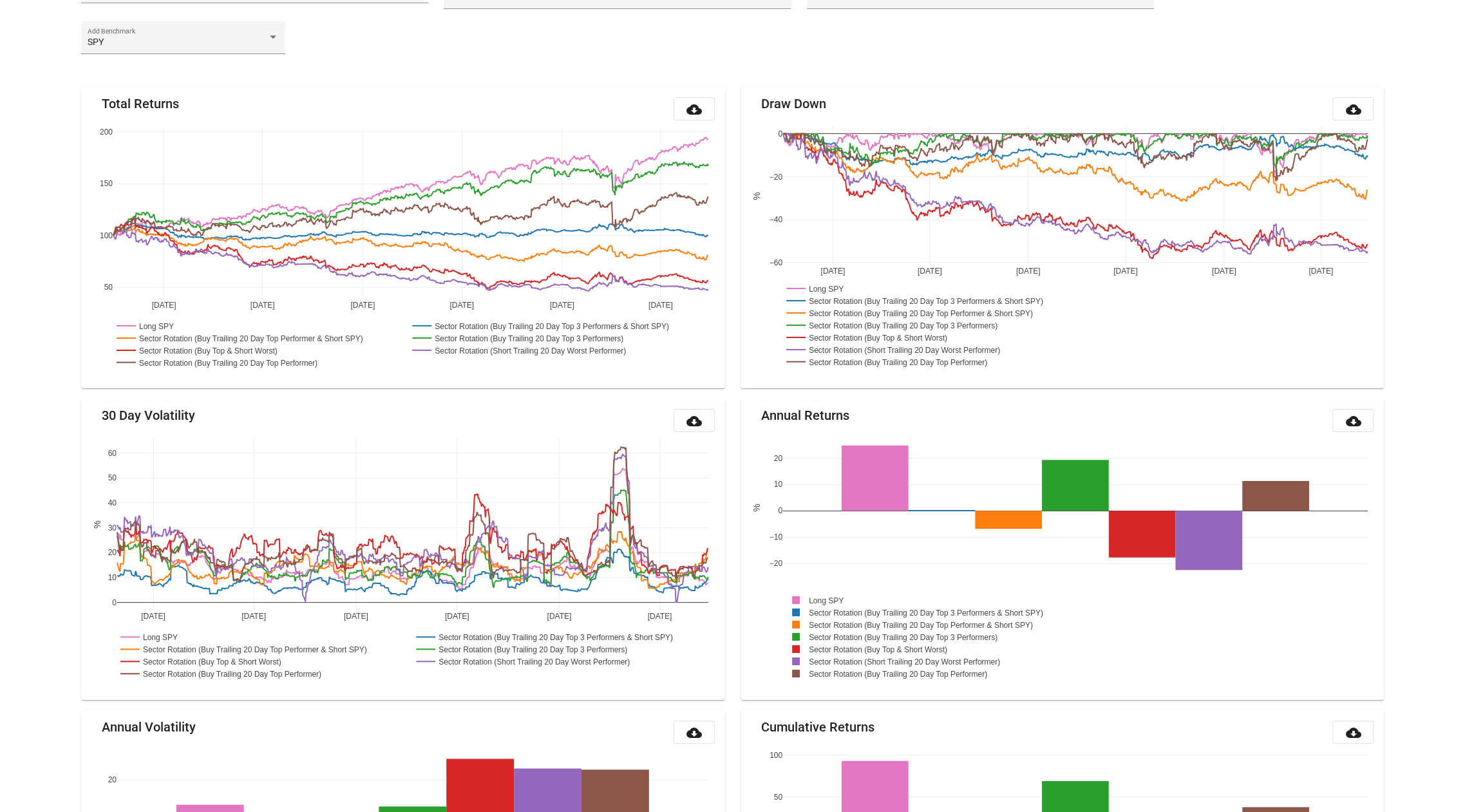
scroll to position [151, 0]
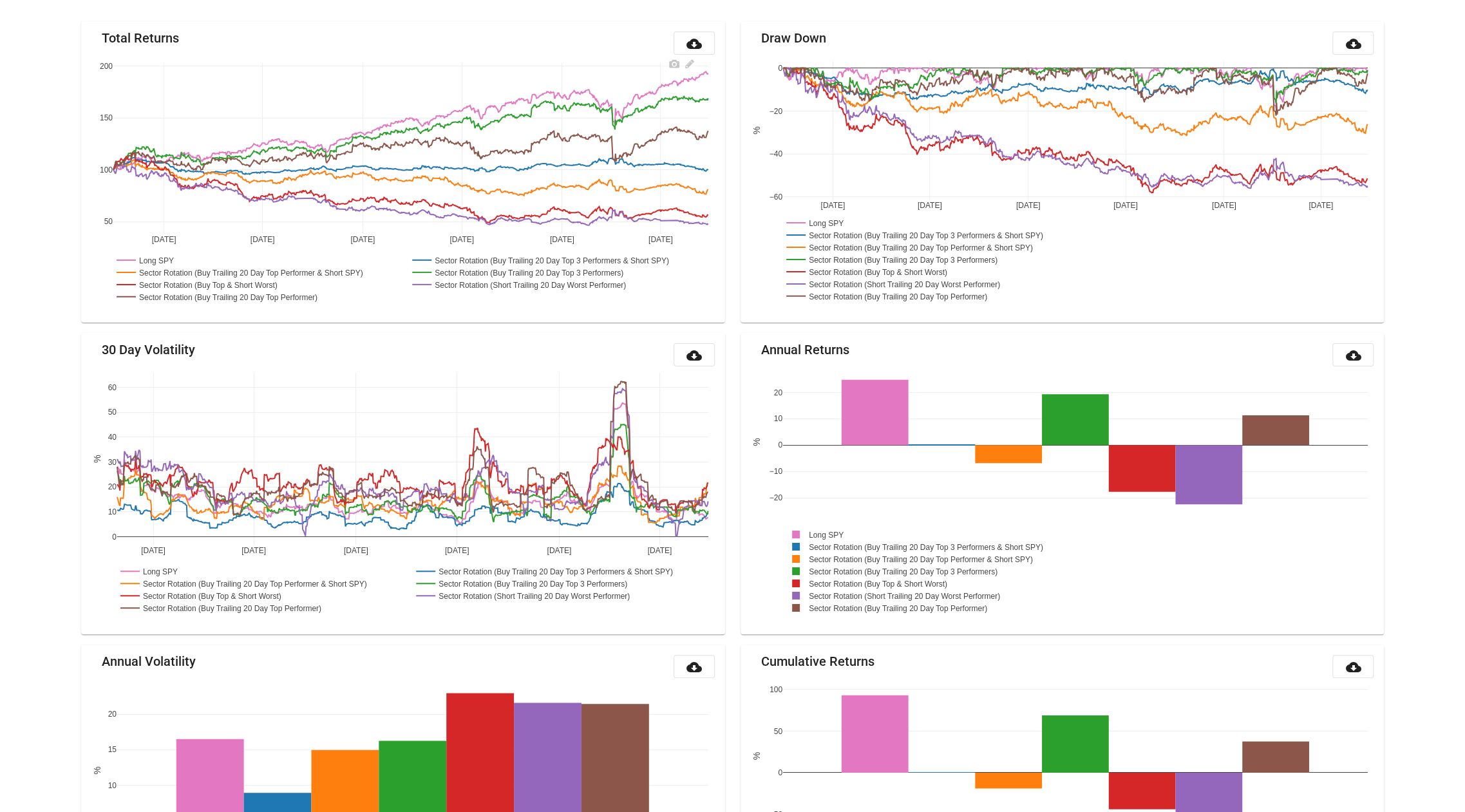
click at [276, 285] on rect at bounding box center [207, 284] width 188 height 12
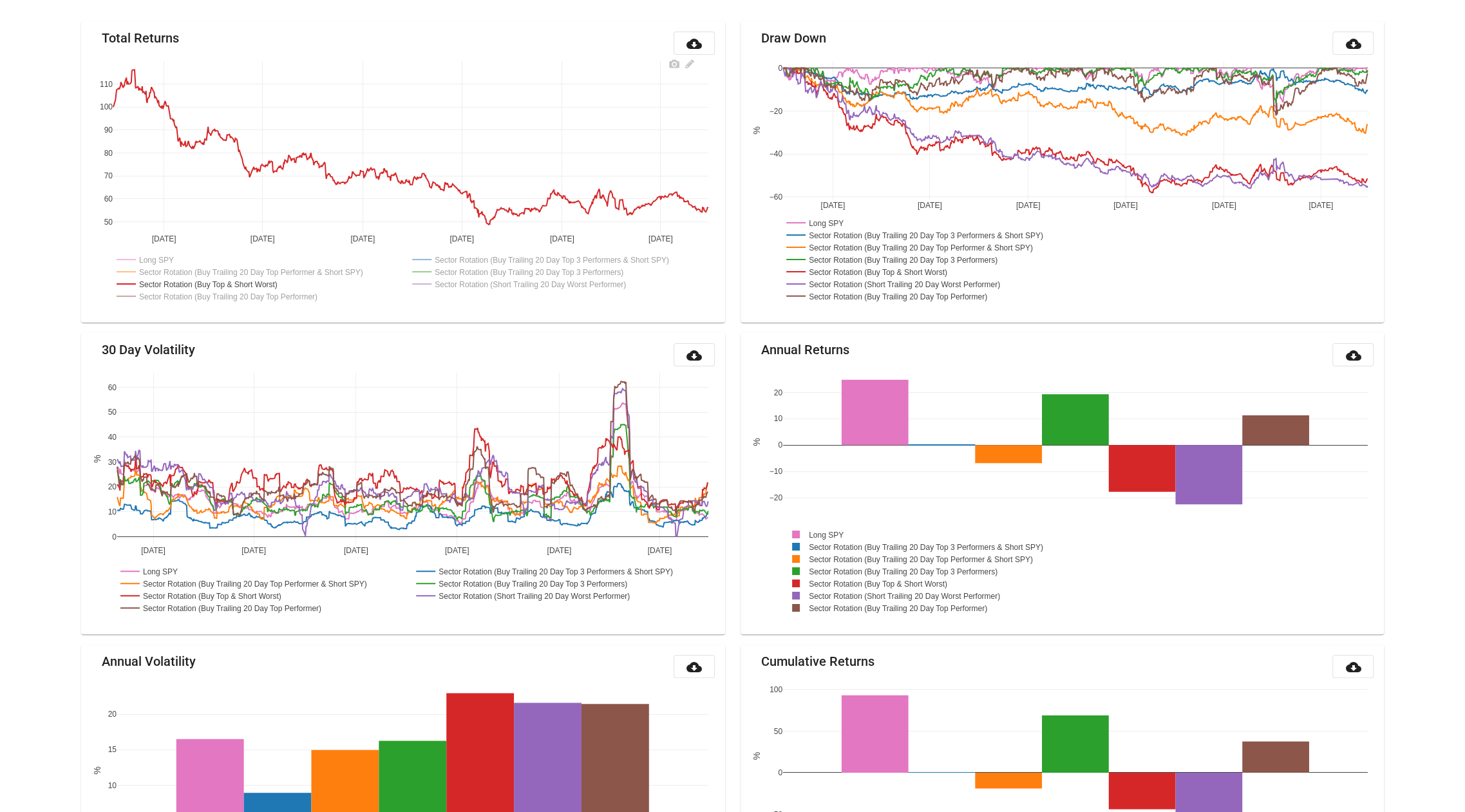
click at [272, 285] on rect at bounding box center [207, 283] width 188 height 12
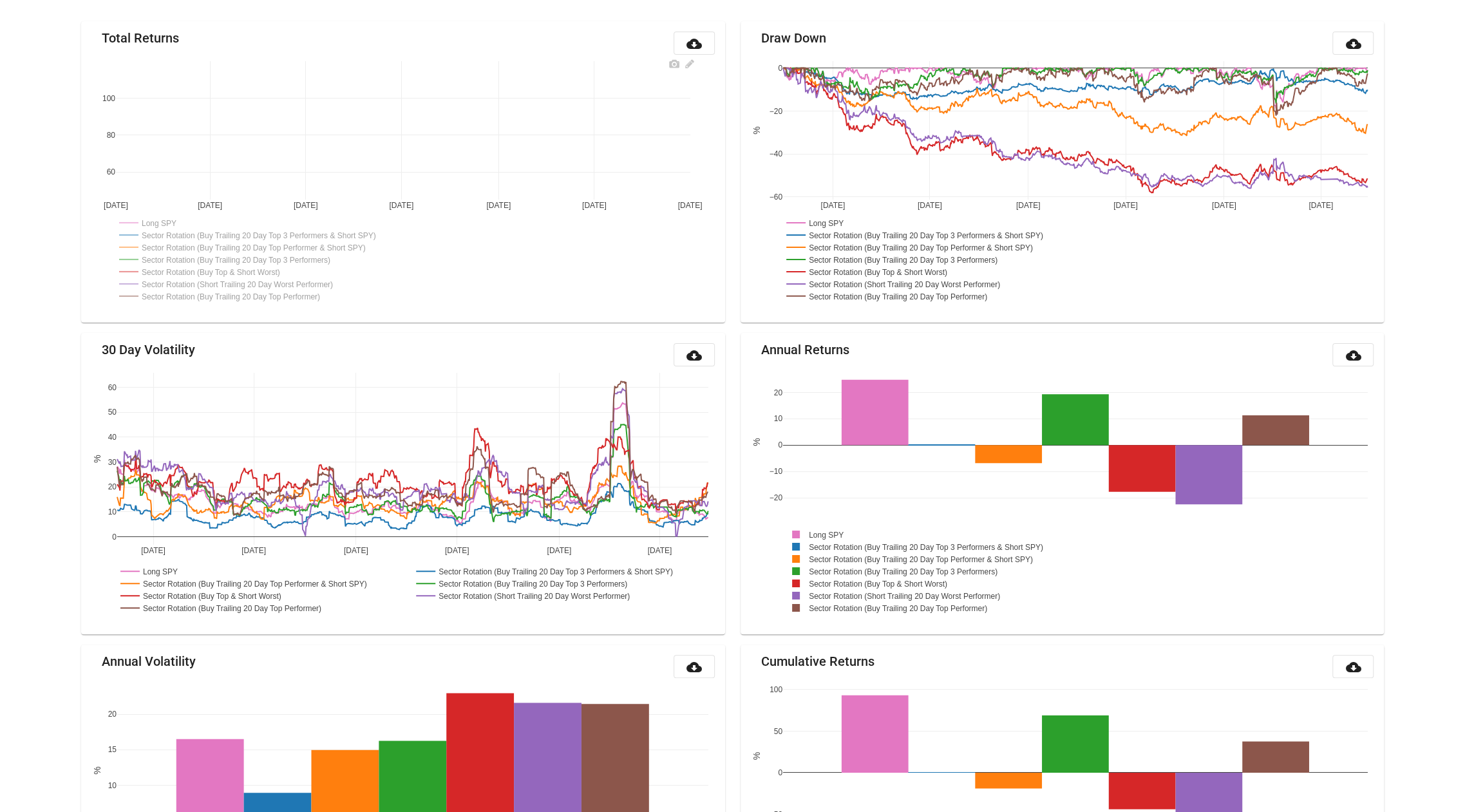
click at [272, 300] on rect at bounding box center [232, 295] width 233 height 12
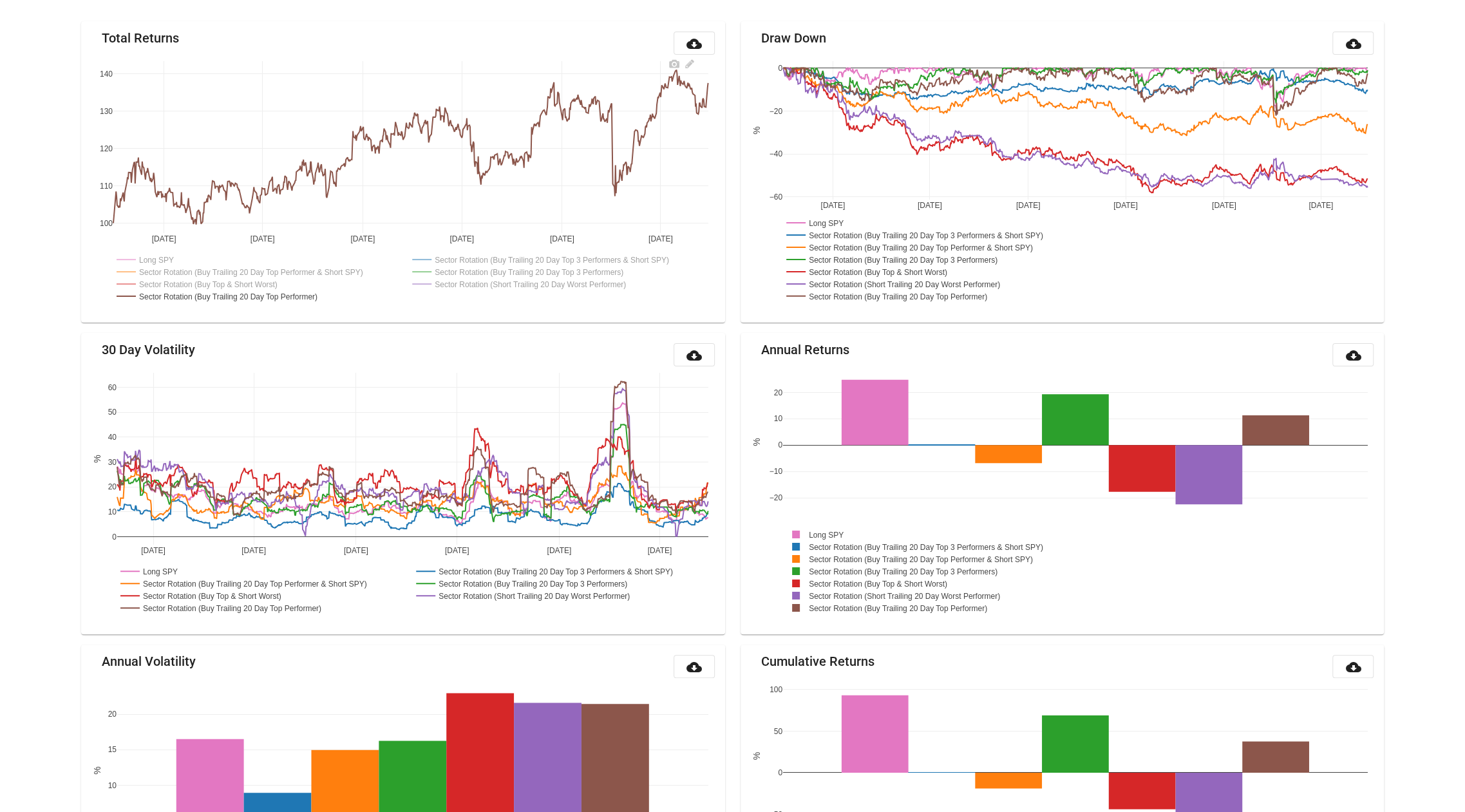
click at [162, 263] on rect at bounding box center [146, 259] width 66 height 12
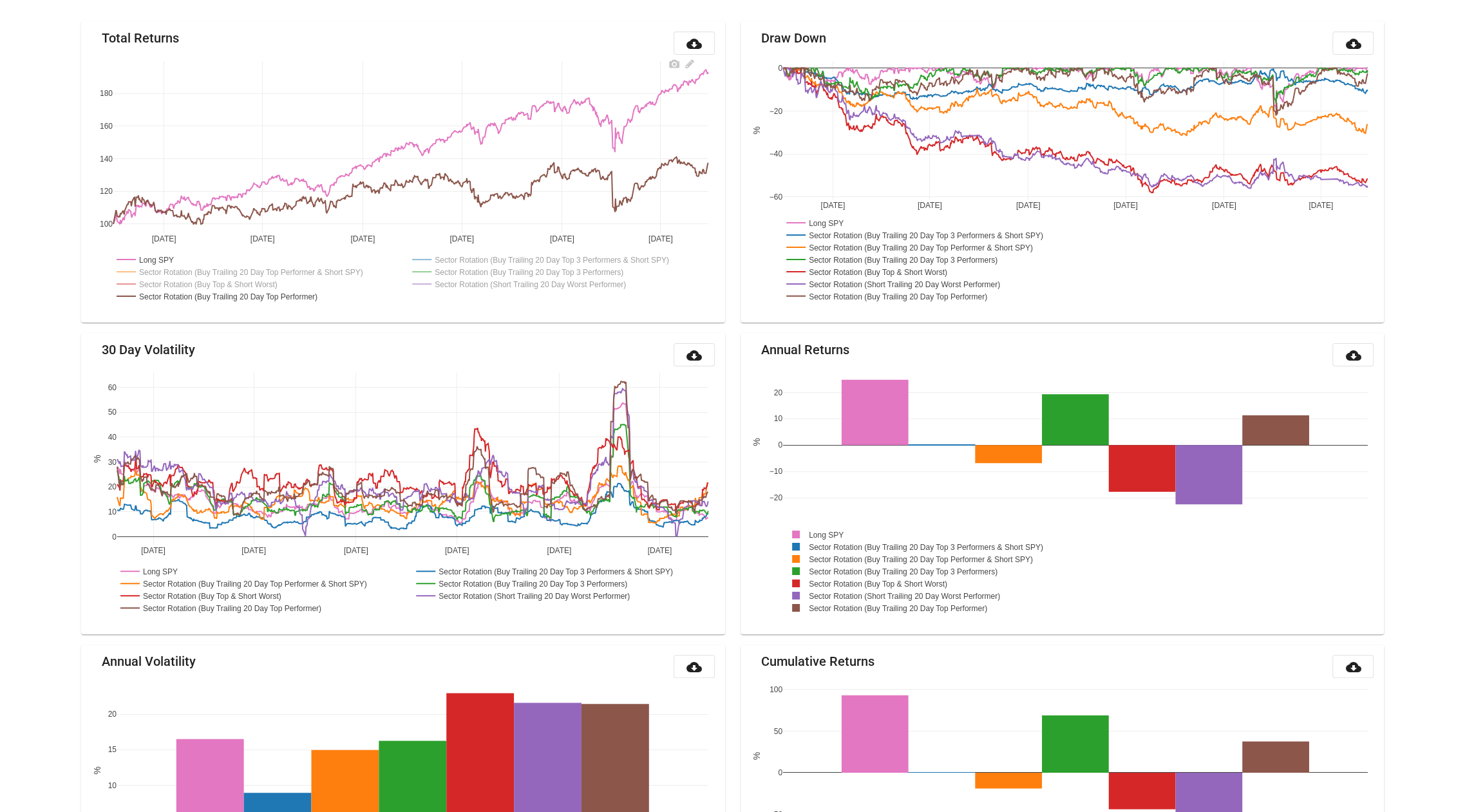
click at [471, 264] on rect at bounding box center [556, 259] width 294 height 12
click at [474, 253] on rect at bounding box center [556, 259] width 294 height 12
click at [473, 271] on rect at bounding box center [532, 271] width 244 height 12
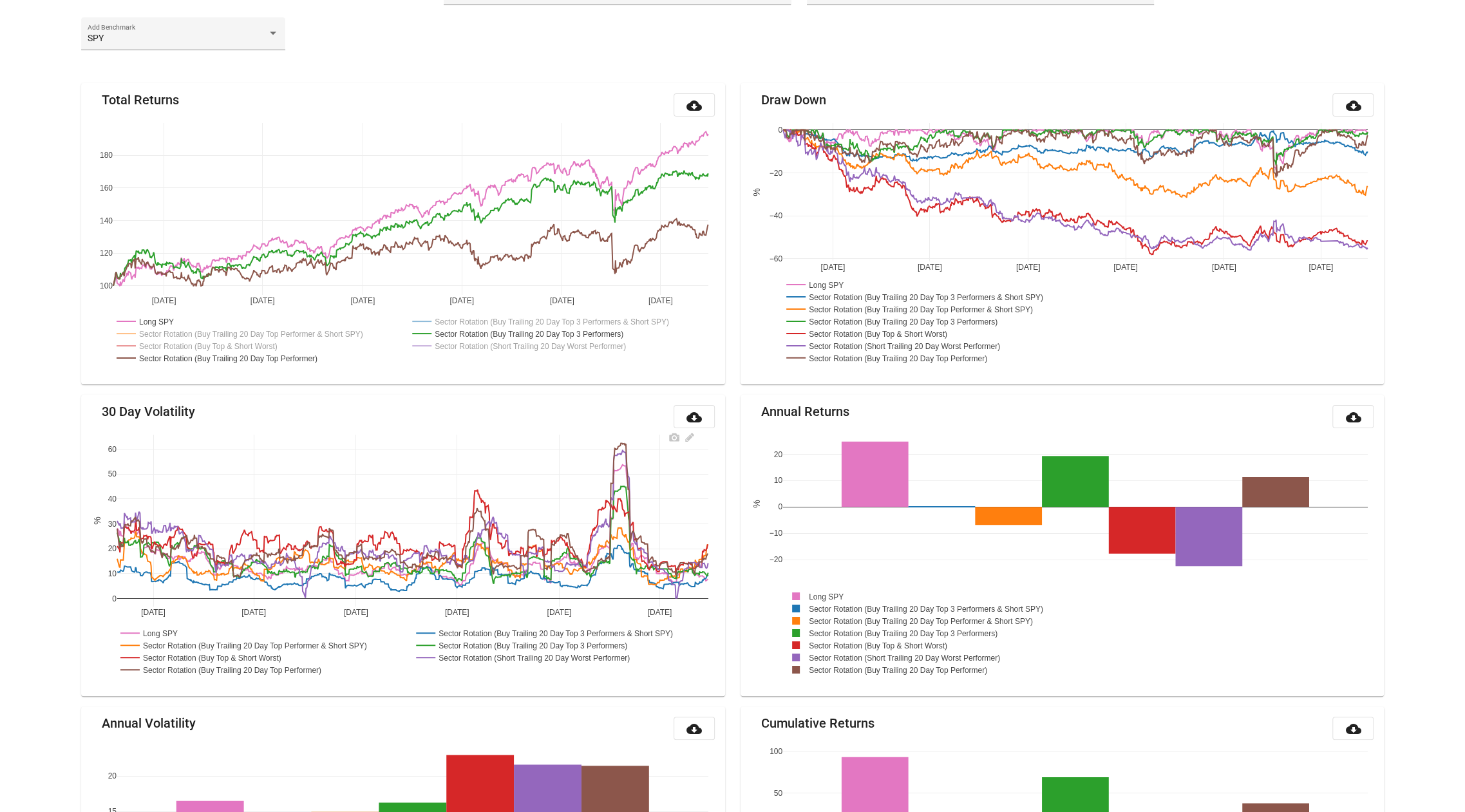
scroll to position [0, 0]
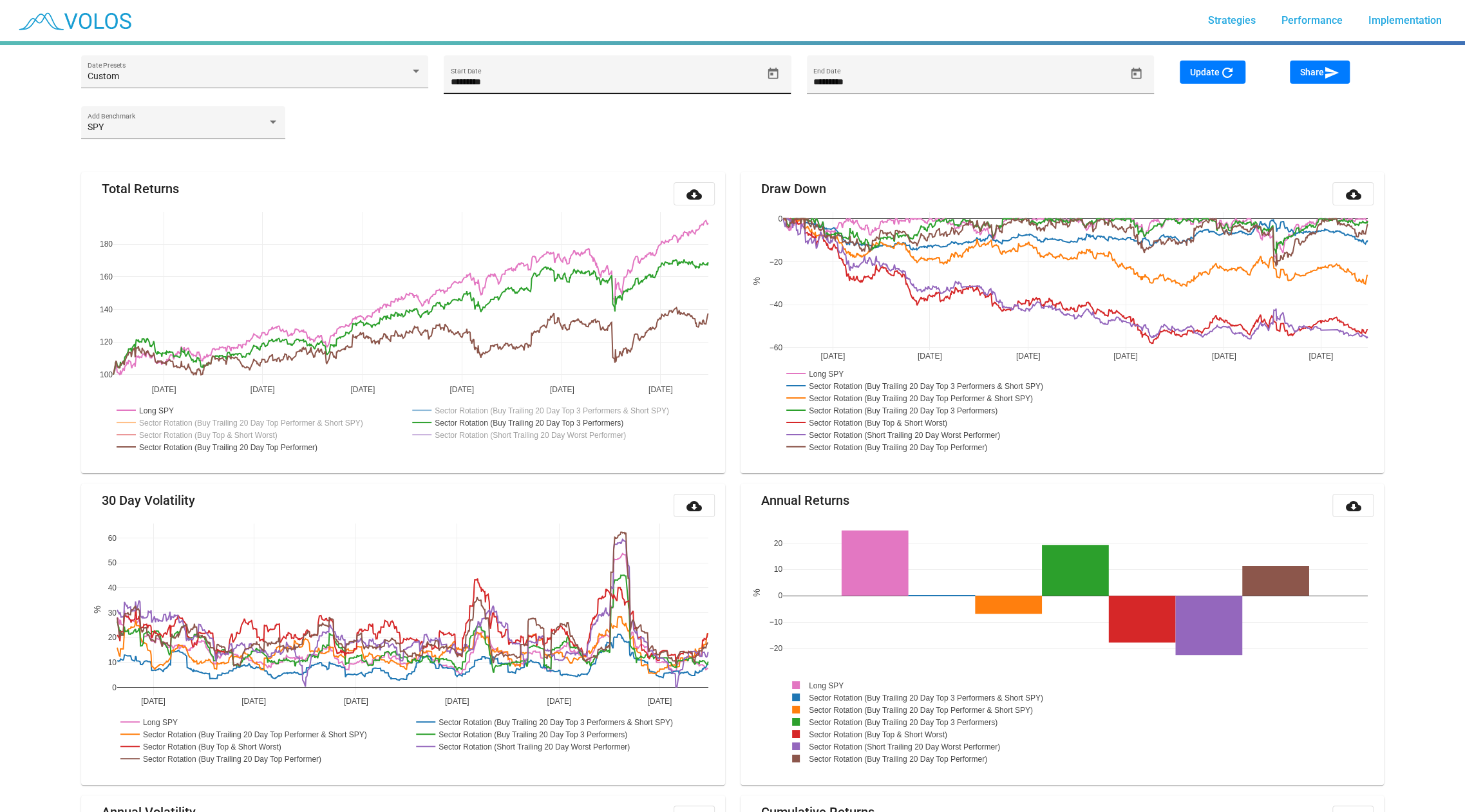
click at [778, 75] on icon "Open calendar" at bounding box center [773, 74] width 13 height 13
click at [478, 127] on button "SEP 2022" at bounding box center [476, 121] width 57 height 25
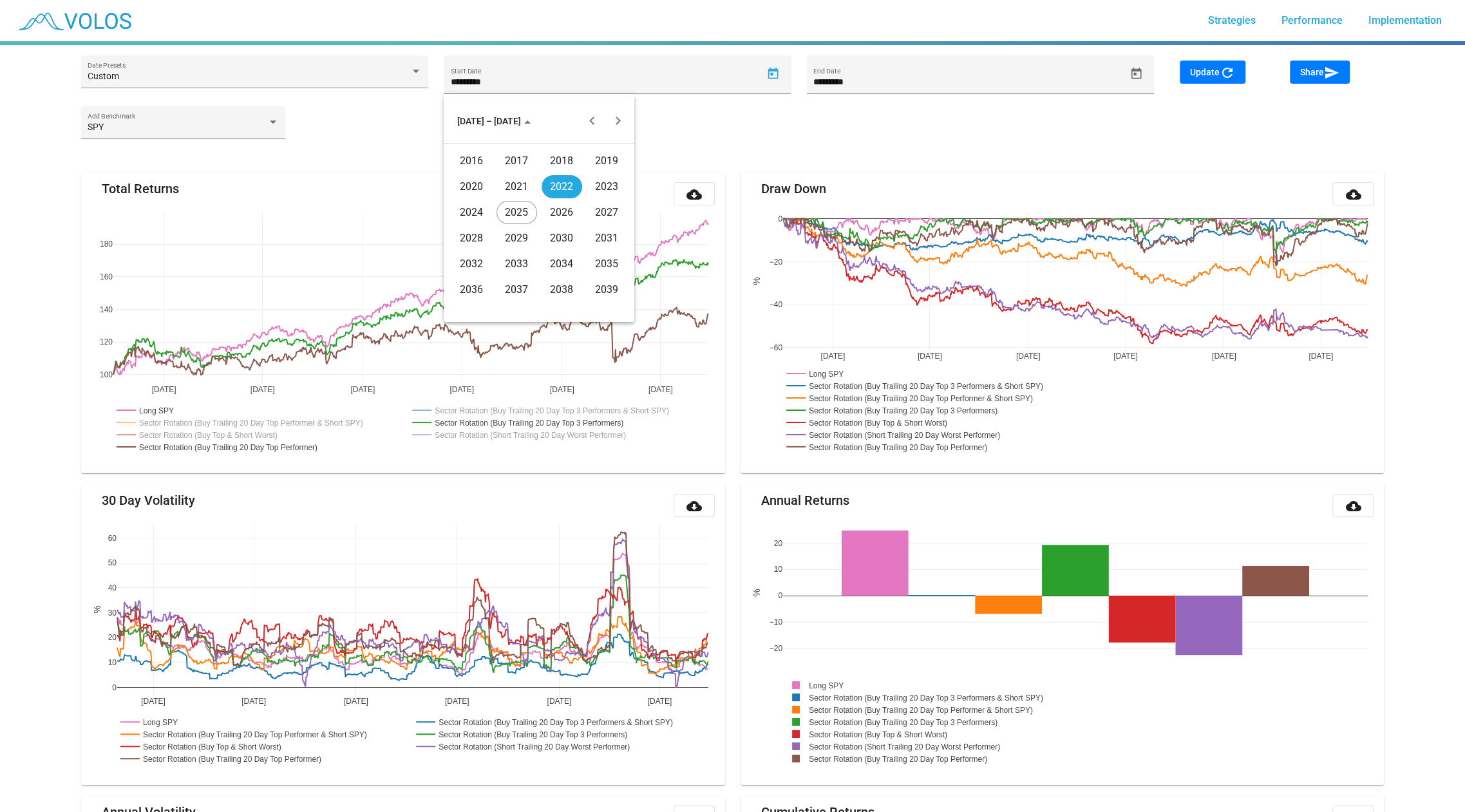
click at [482, 144] on th at bounding box center [539, 145] width 180 height 5
click at [478, 153] on div "2016" at bounding box center [471, 161] width 40 height 23
click at [474, 186] on div "JAN" at bounding box center [471, 187] width 40 height 23
click at [600, 173] on div "1" at bounding box center [591, 179] width 23 height 23
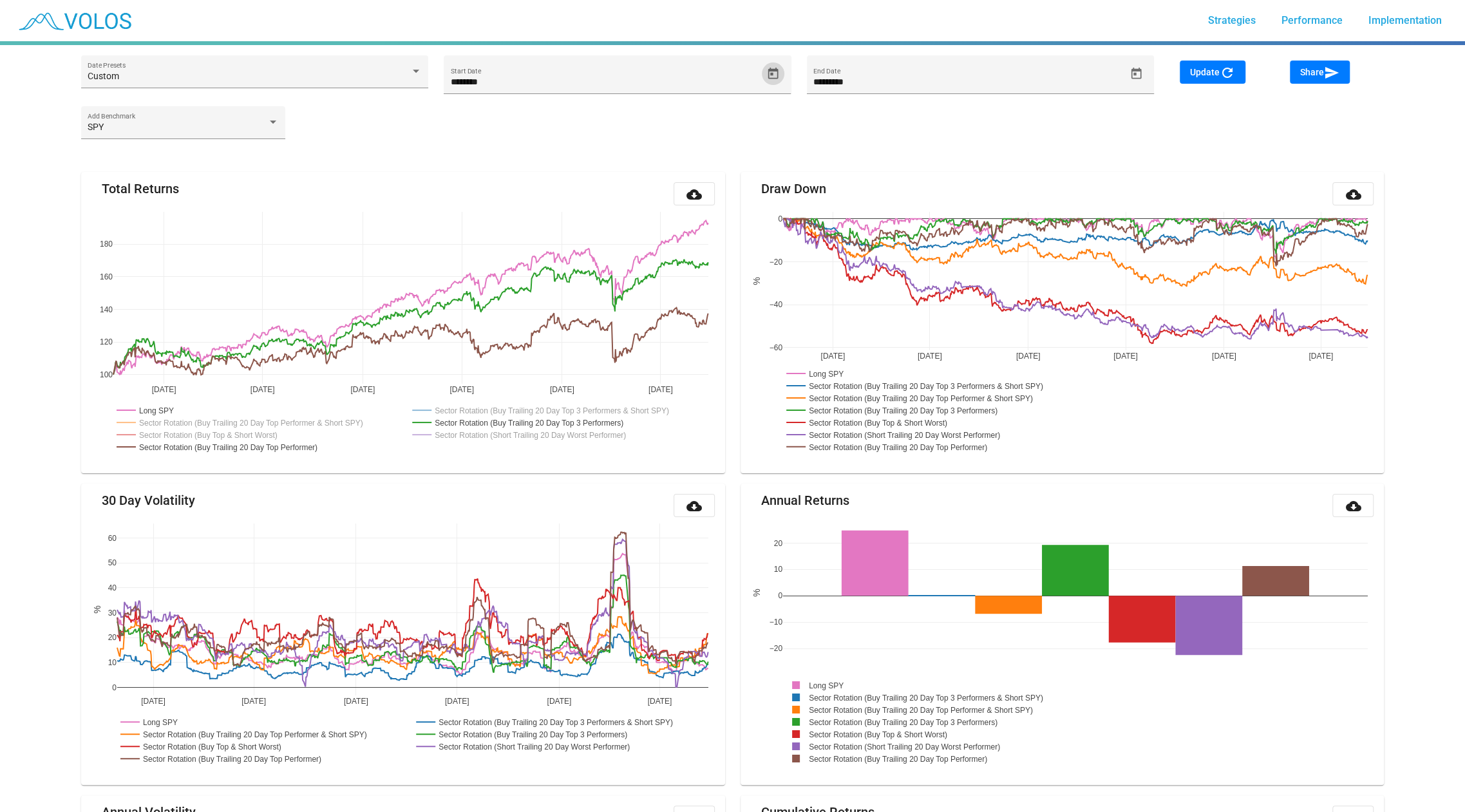
click at [1220, 80] on button "Update refresh" at bounding box center [1212, 72] width 66 height 23
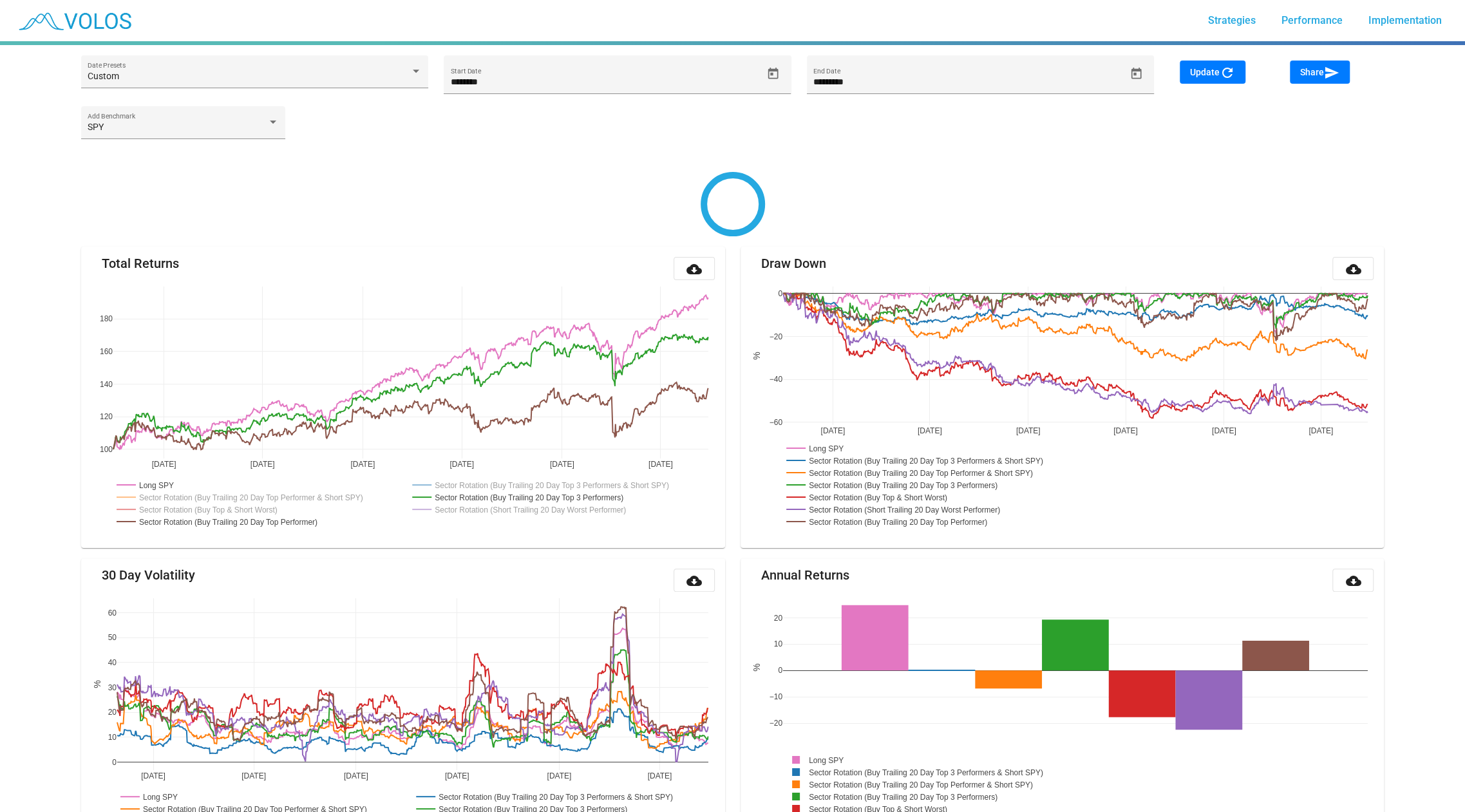
type input "********"
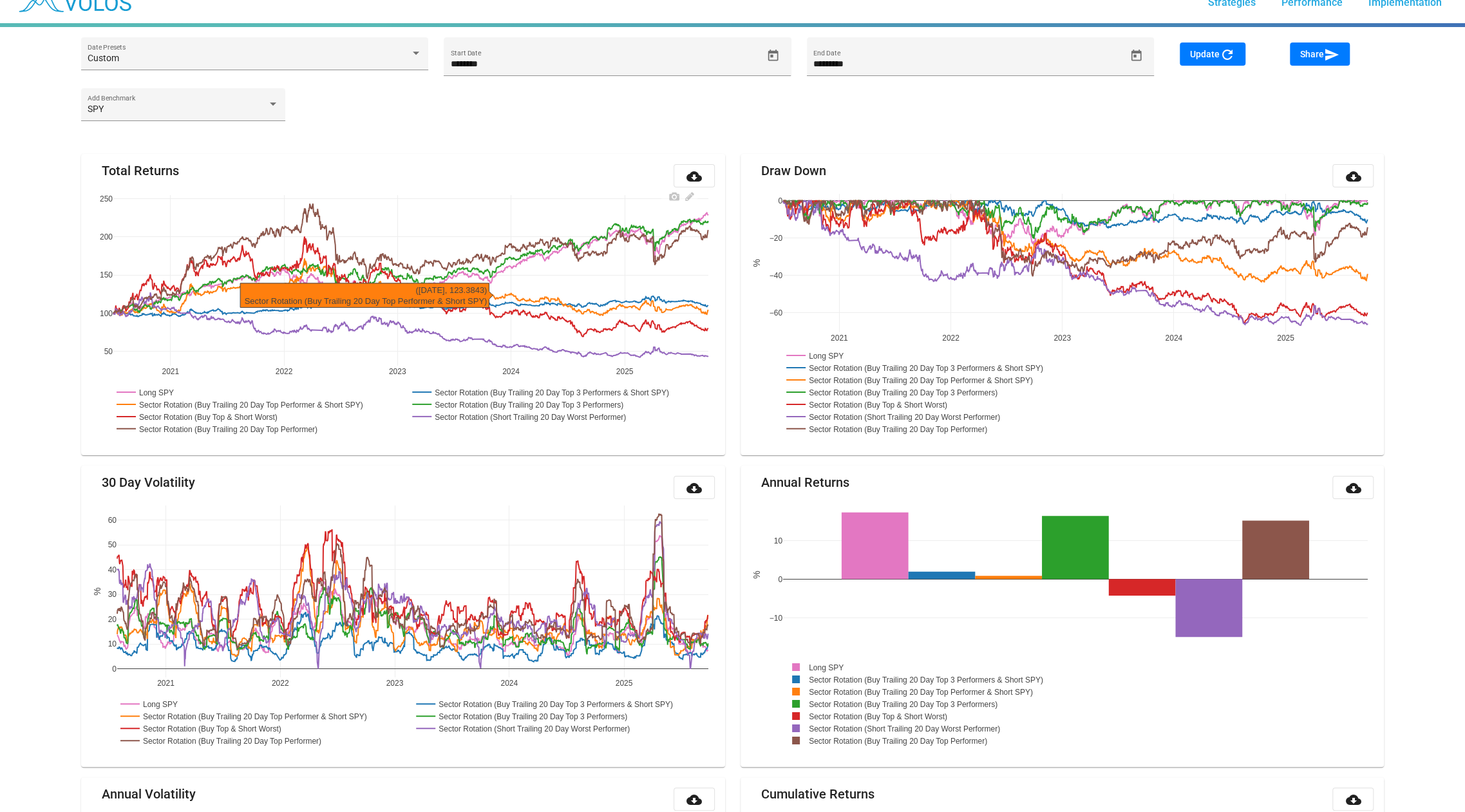
scroll to position [25, 0]
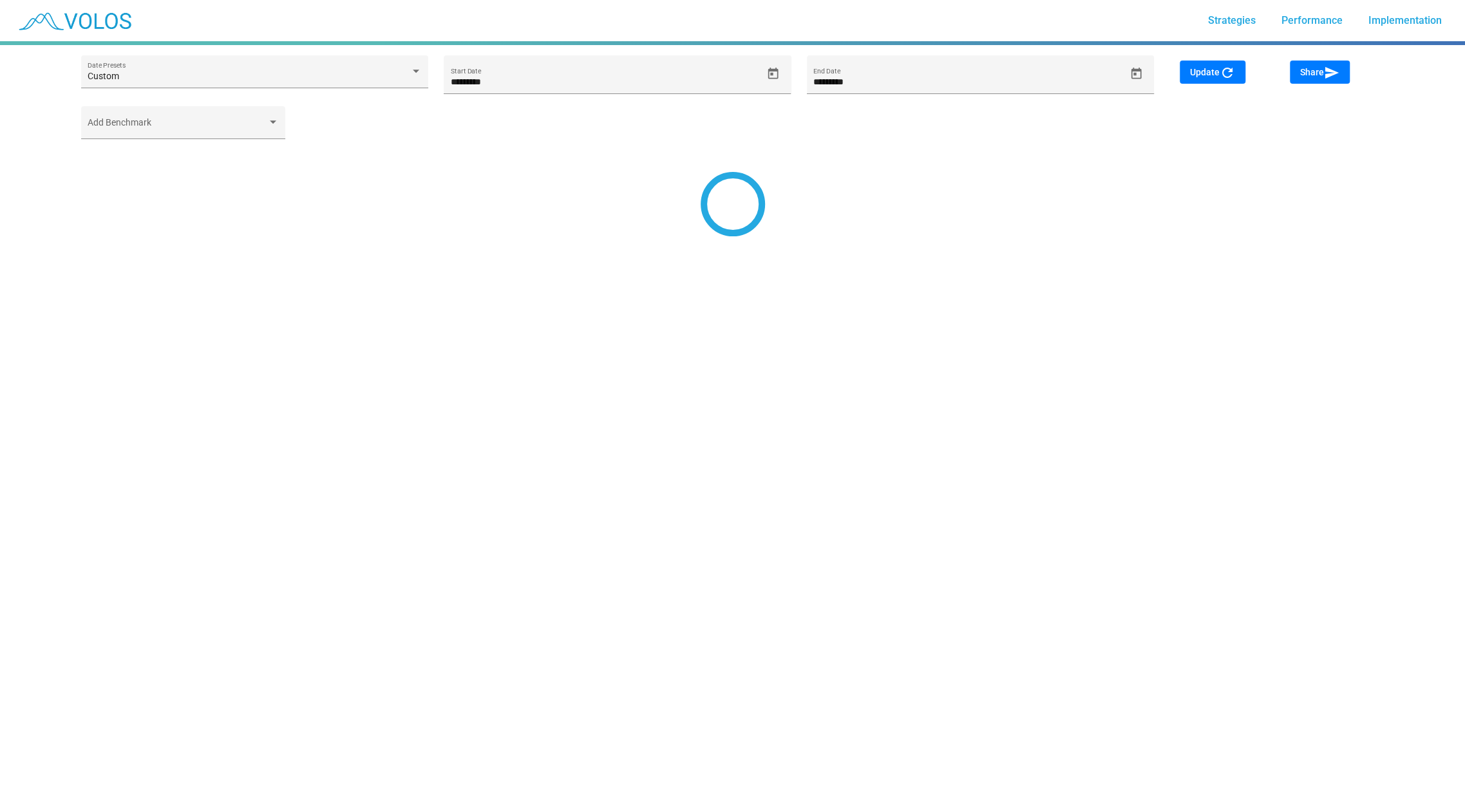
type input "*********"
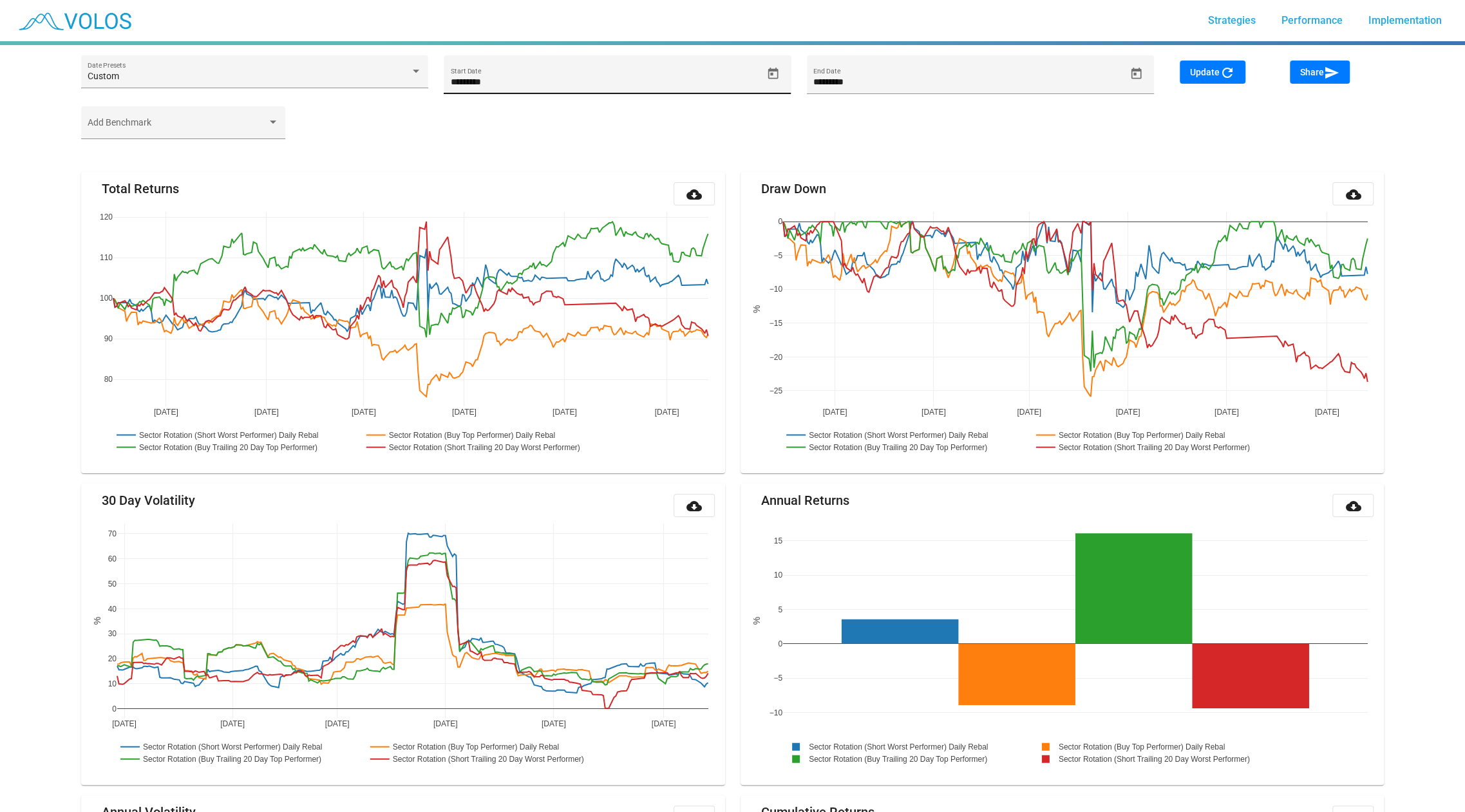
click at [774, 74] on icon "Open calendar" at bounding box center [773, 74] width 13 height 13
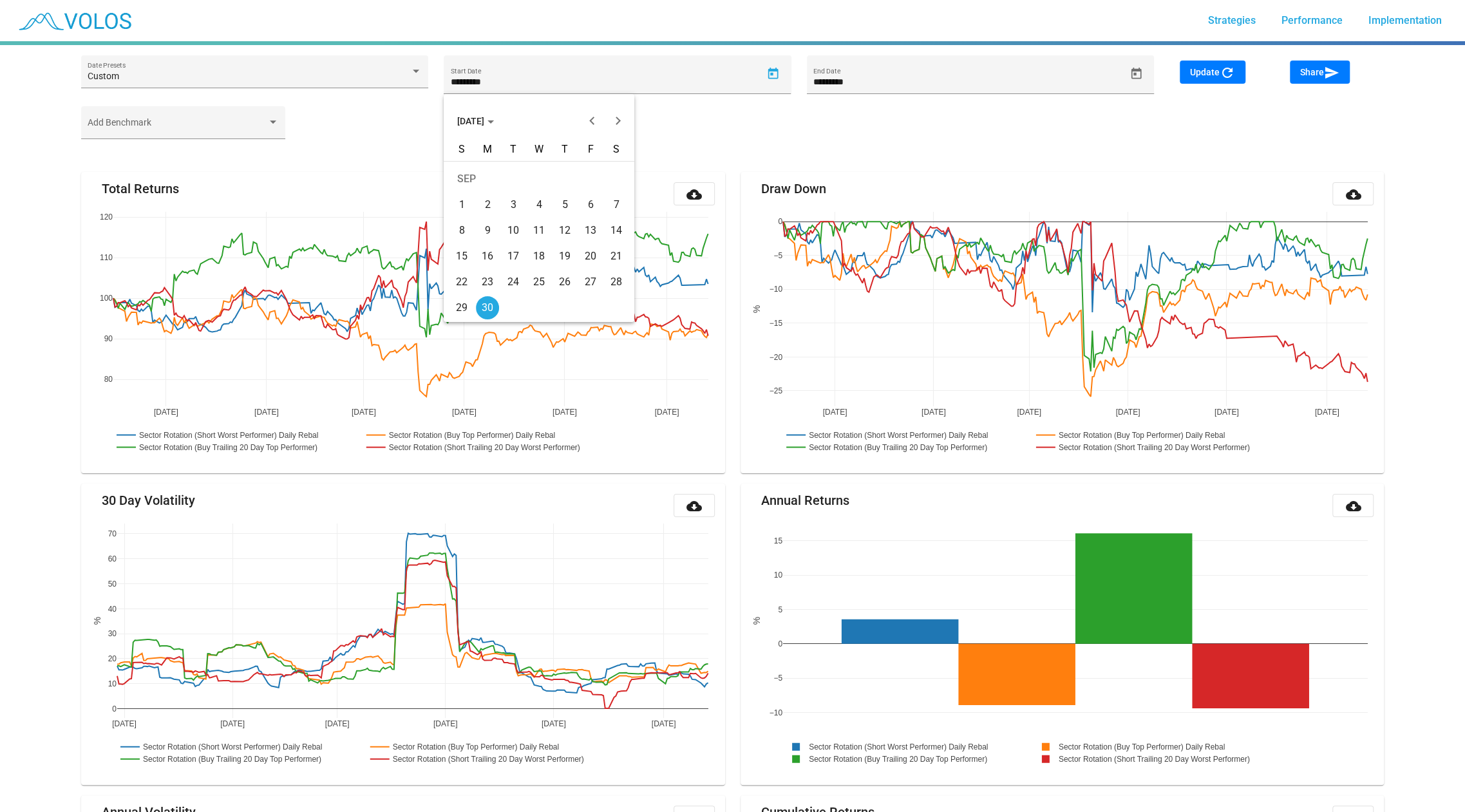
click at [491, 120] on span "[DATE]" at bounding box center [475, 121] width 37 height 11
click at [458, 166] on div "2016" at bounding box center [471, 161] width 40 height 23
click at [481, 190] on div "JAN" at bounding box center [471, 187] width 40 height 23
click at [482, 226] on div "11" at bounding box center [487, 230] width 23 height 23
click at [1207, 91] on div "Update refresh" at bounding box center [1227, 84] width 110 height 46
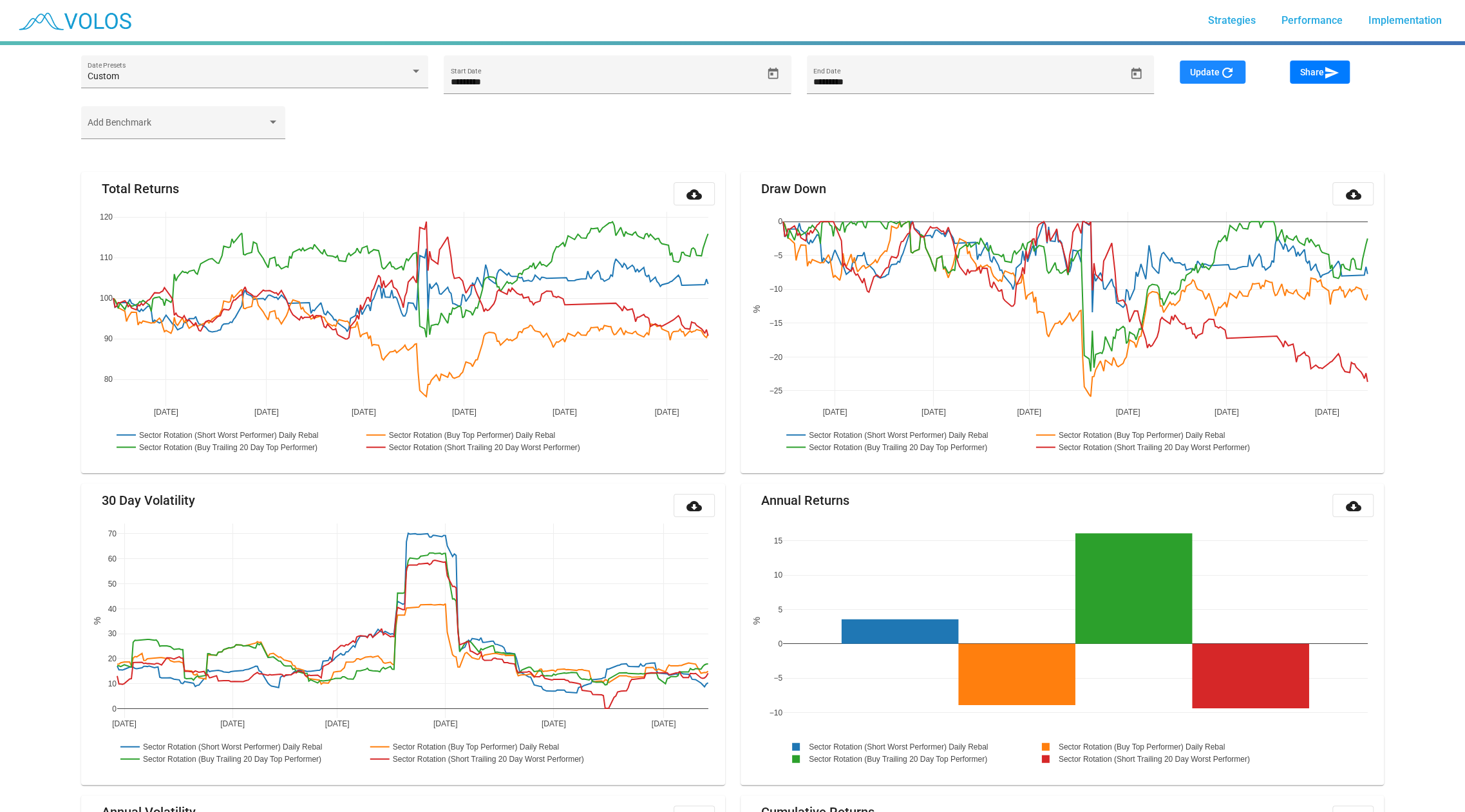
click at [1216, 77] on button "Update refresh" at bounding box center [1212, 72] width 66 height 23
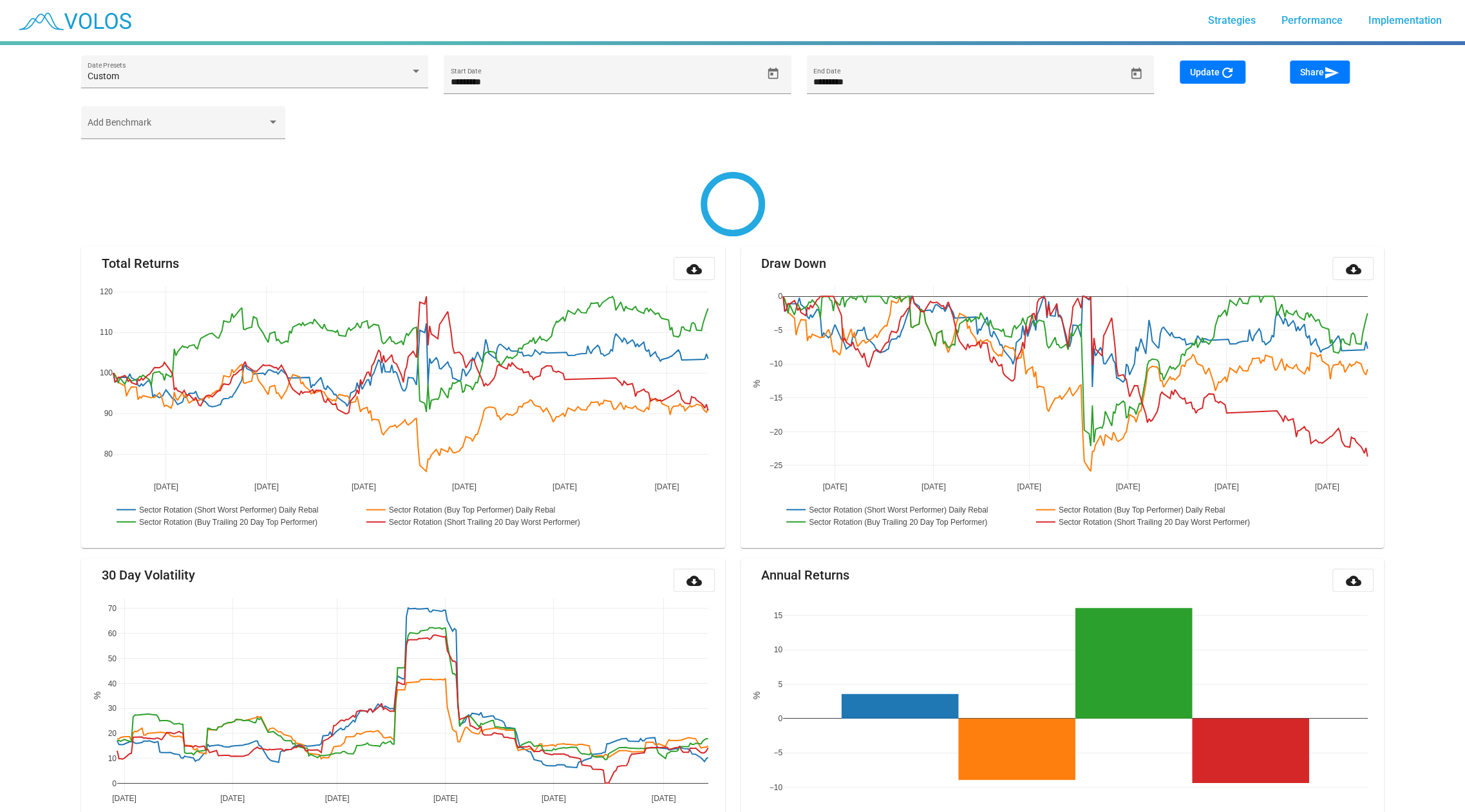
type input "********"
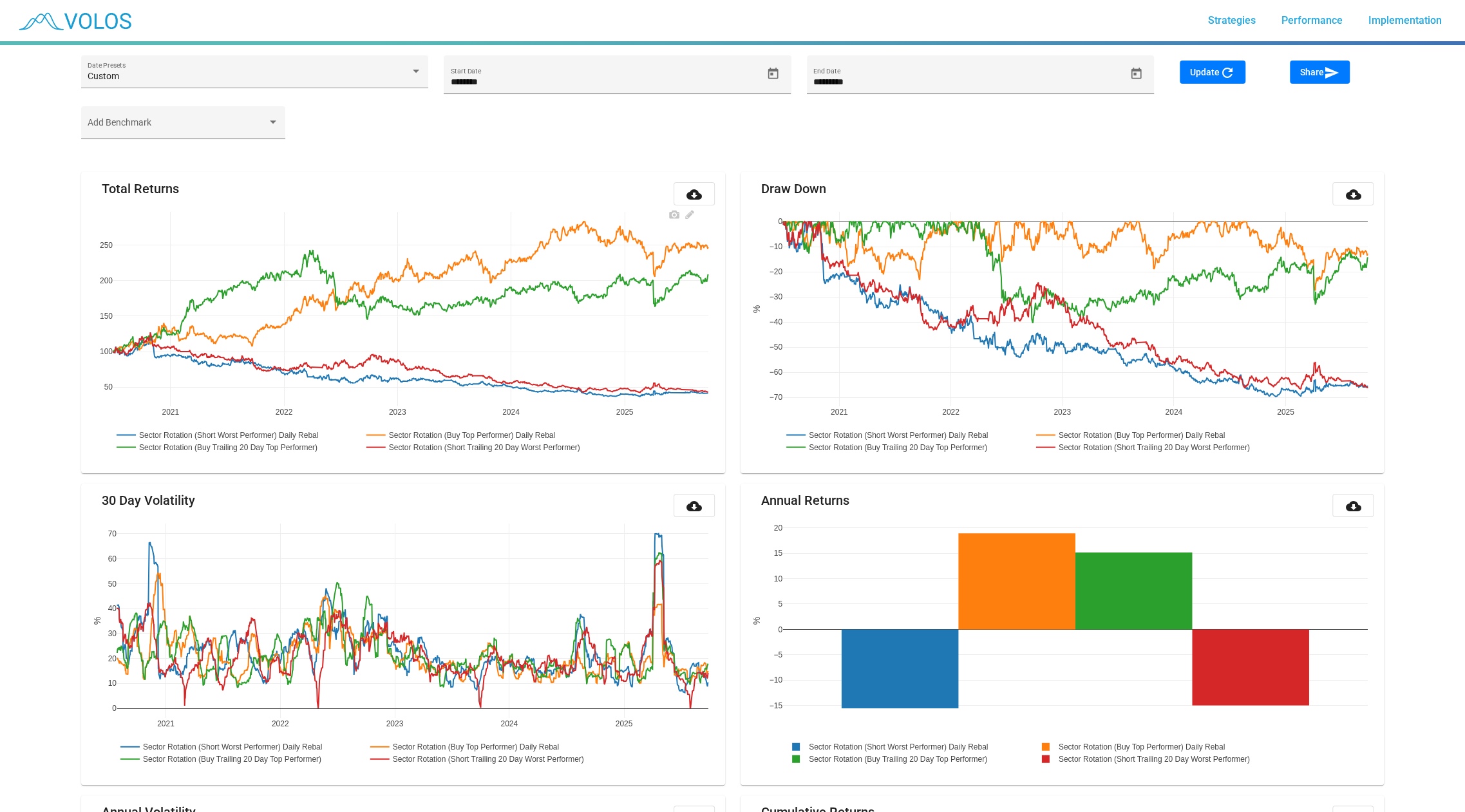
click at [212, 436] on rect at bounding box center [230, 435] width 234 height 12
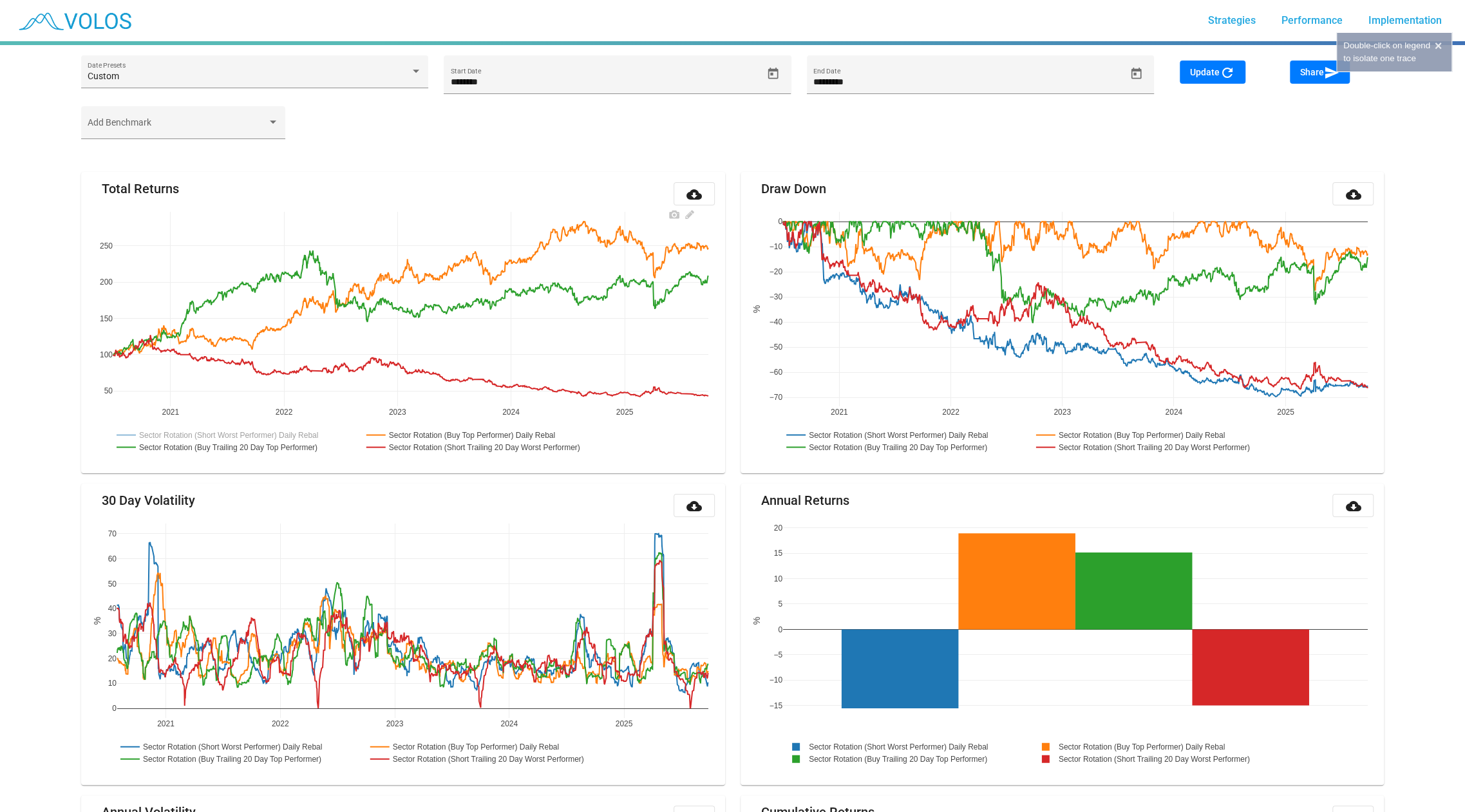
click at [399, 446] on rect at bounding box center [487, 447] width 248 height 12
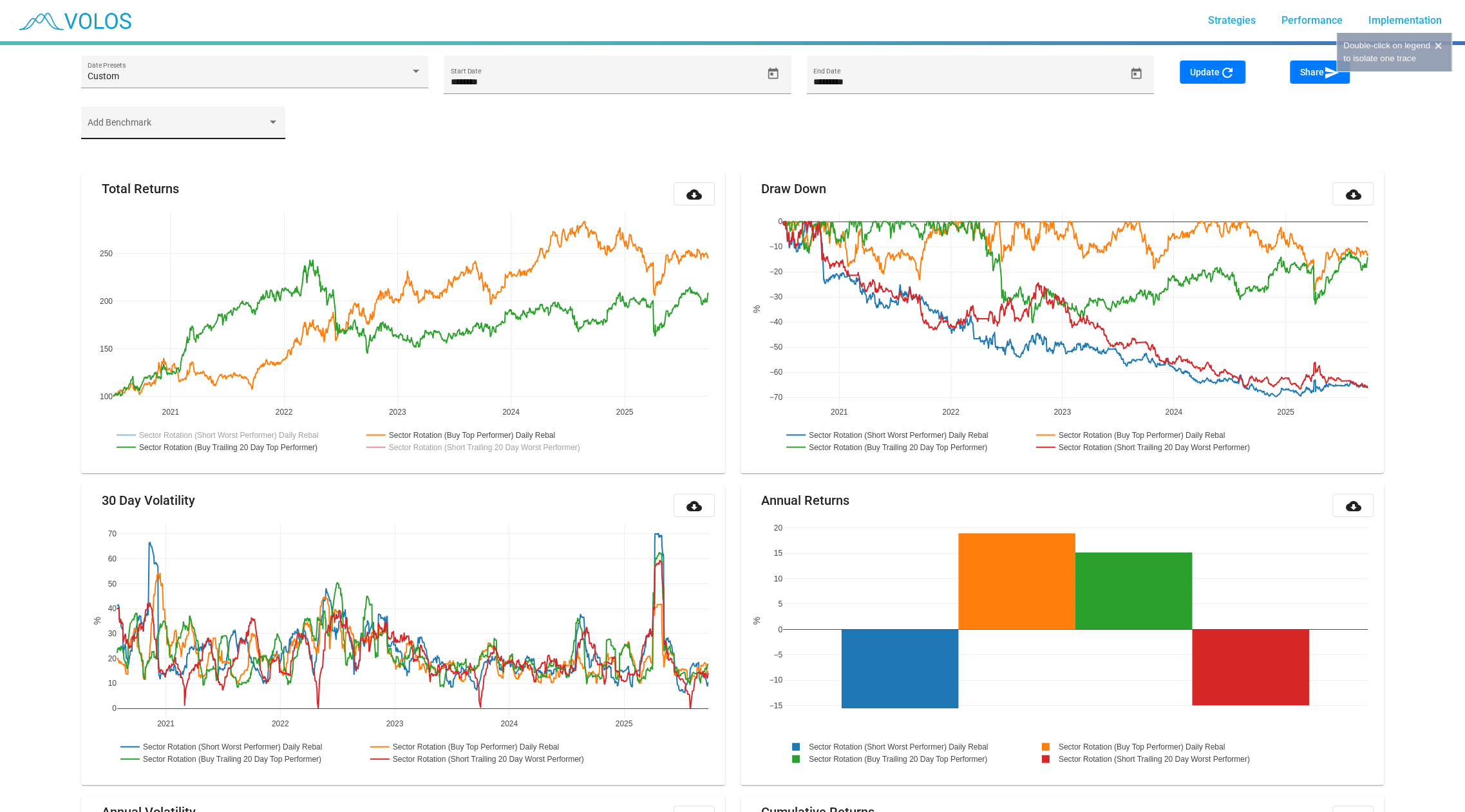
click at [178, 121] on div "Add Benchmark" at bounding box center [183, 125] width 190 height 26
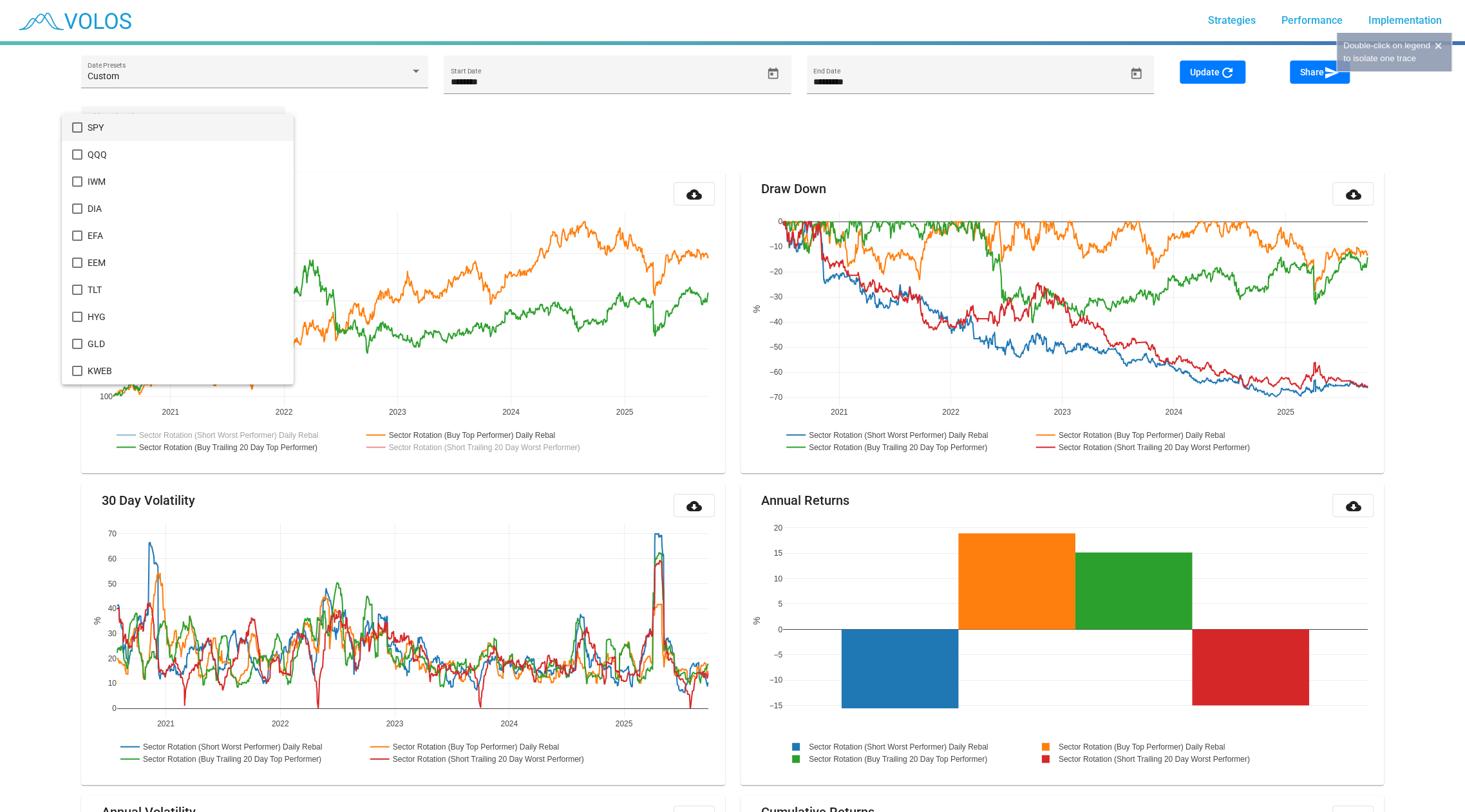
click at [170, 132] on span "SPY" at bounding box center [185, 127] width 196 height 27
click at [1221, 83] on div at bounding box center [732, 406] width 1465 height 812
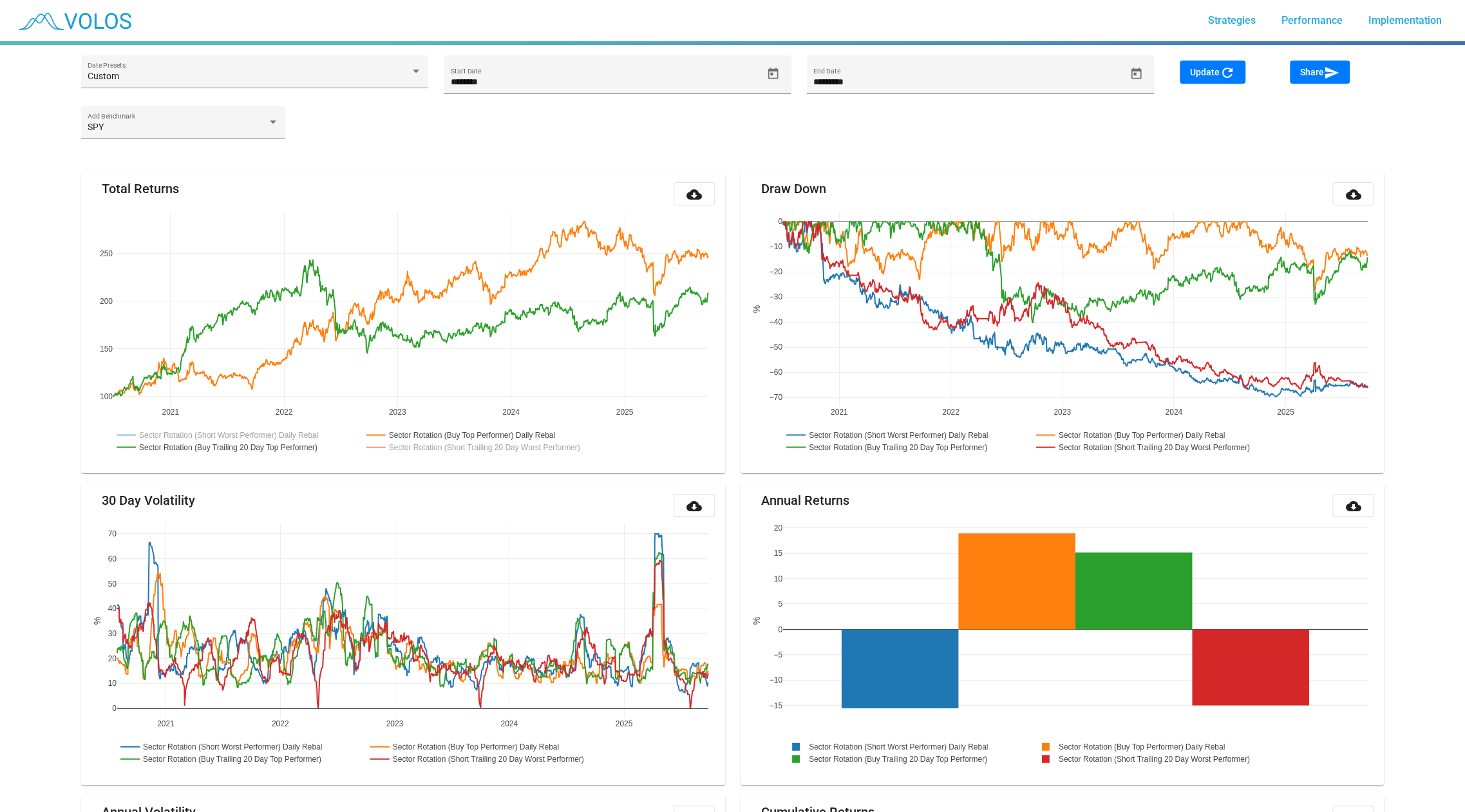
click at [1221, 83] on button "Update refresh" at bounding box center [1212, 72] width 66 height 23
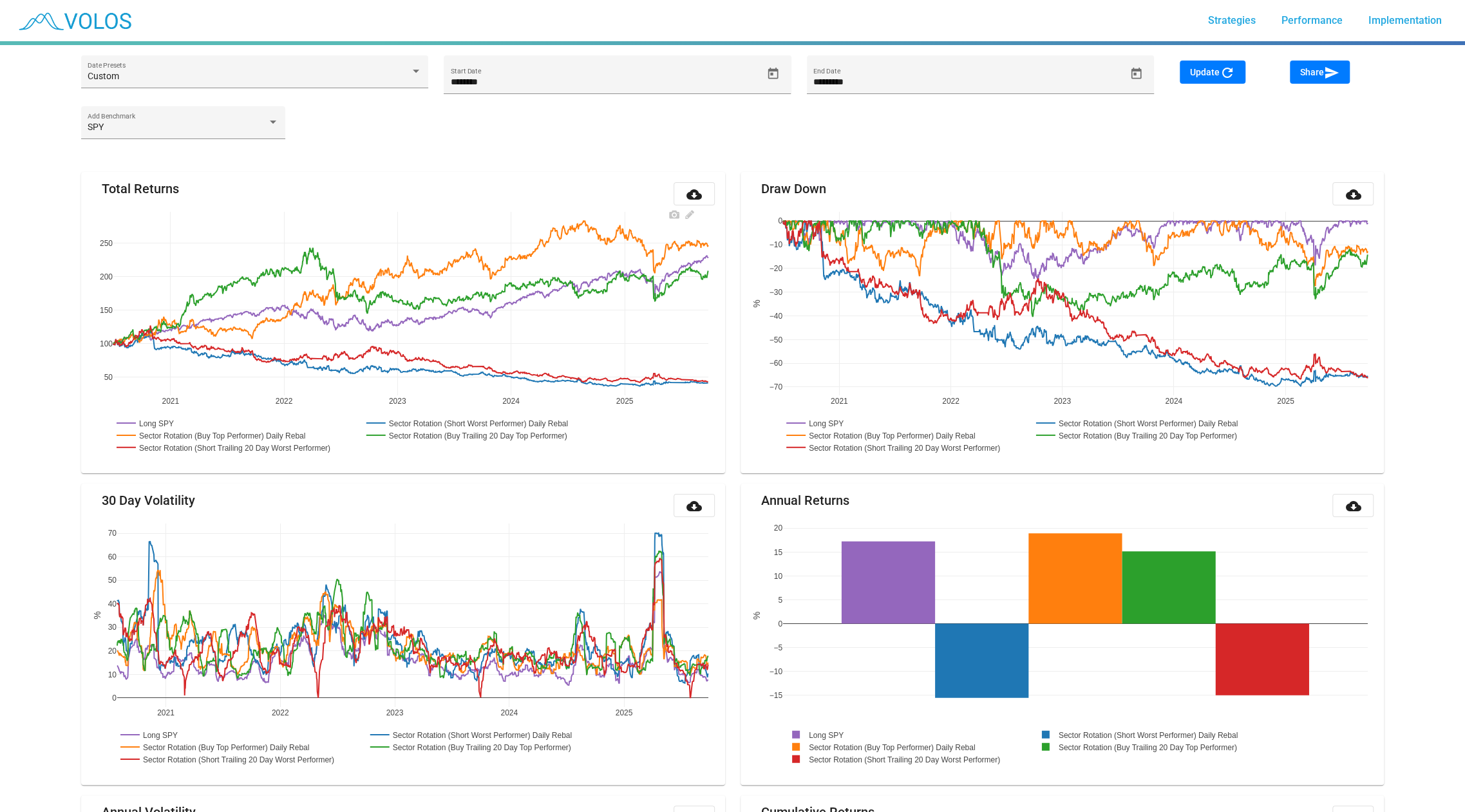
click at [187, 429] on rect at bounding box center [222, 435] width 218 height 12
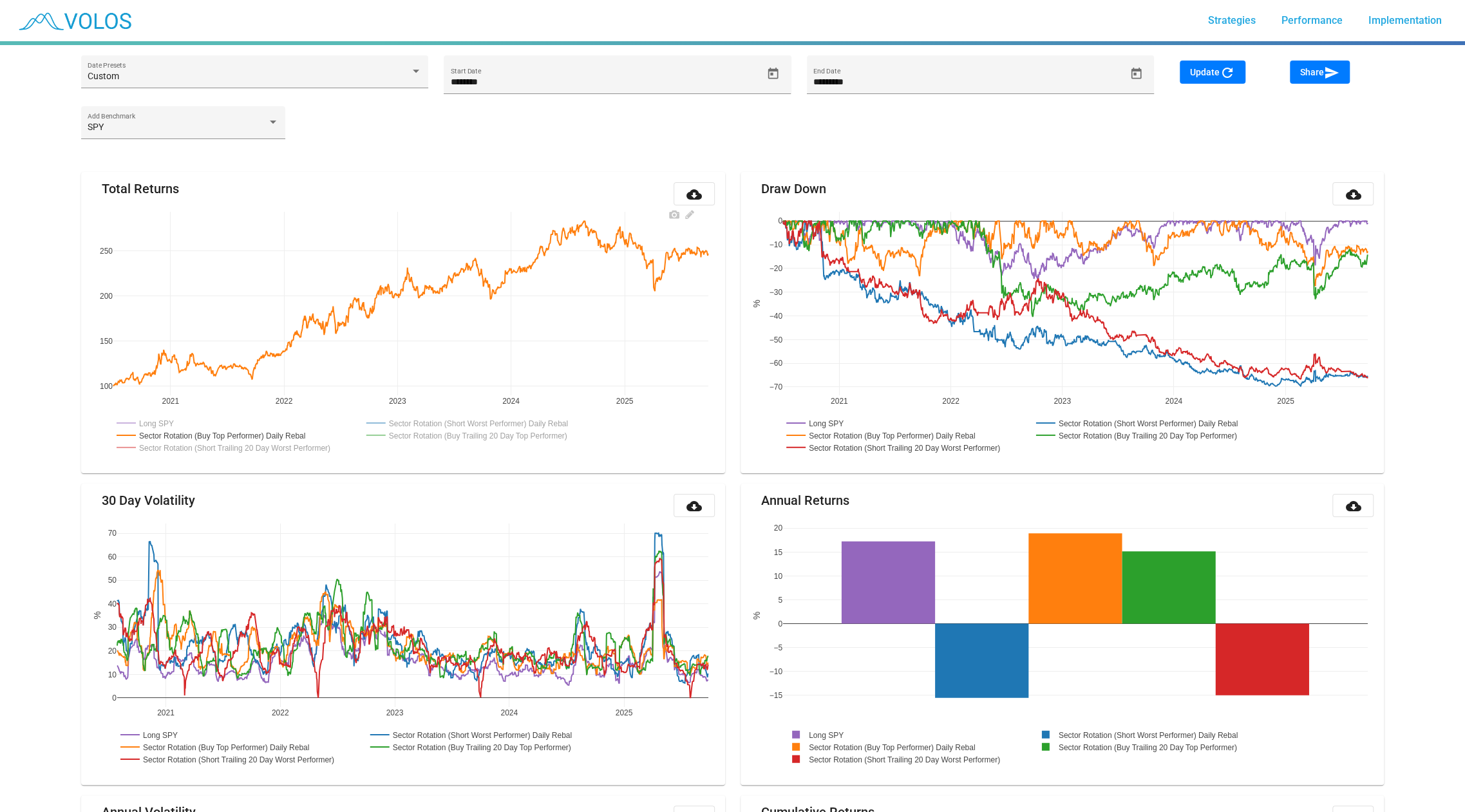
click at [152, 419] on rect at bounding box center [146, 422] width 66 height 12
click at [388, 433] on rect at bounding box center [480, 435] width 233 height 12
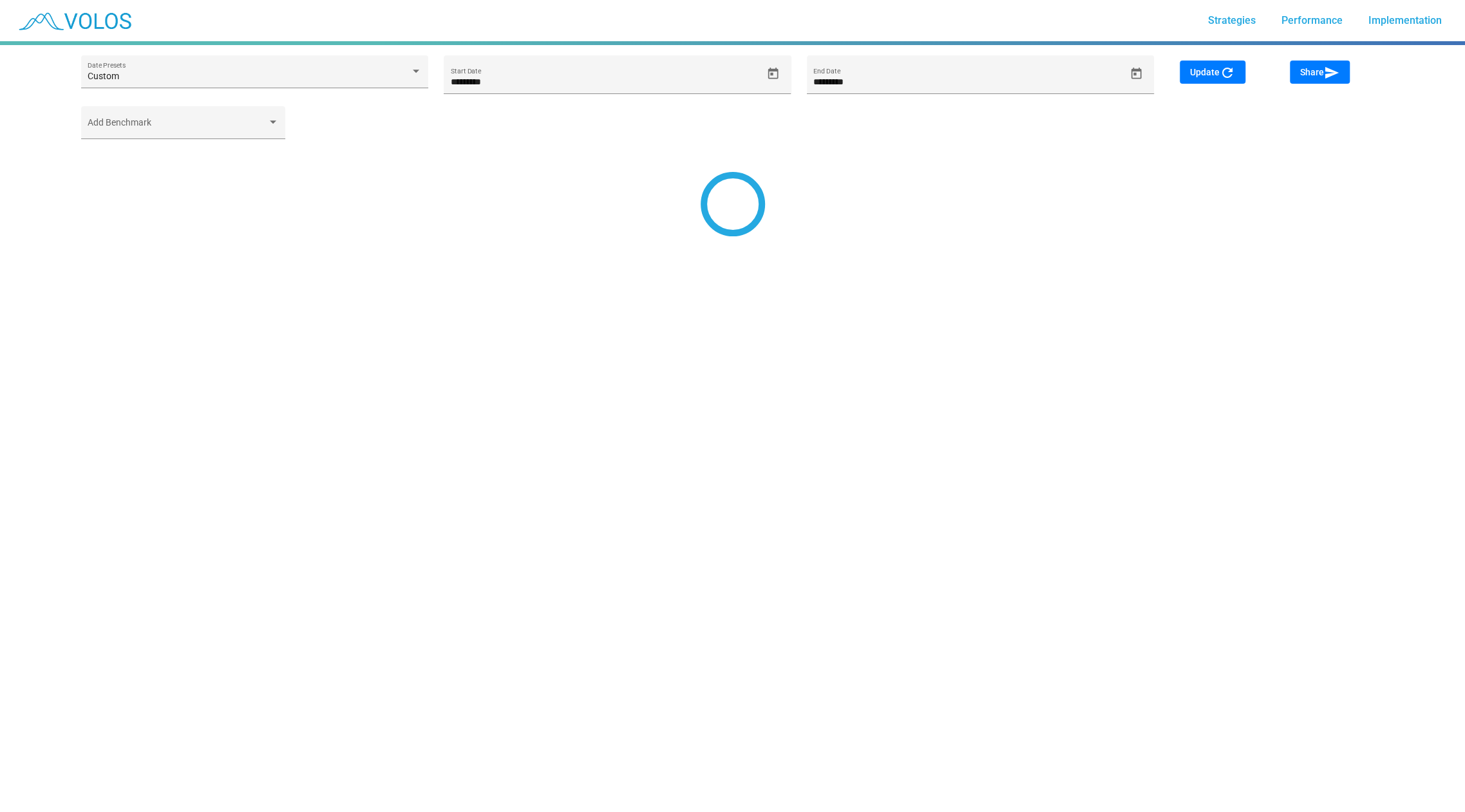
type input "*********"
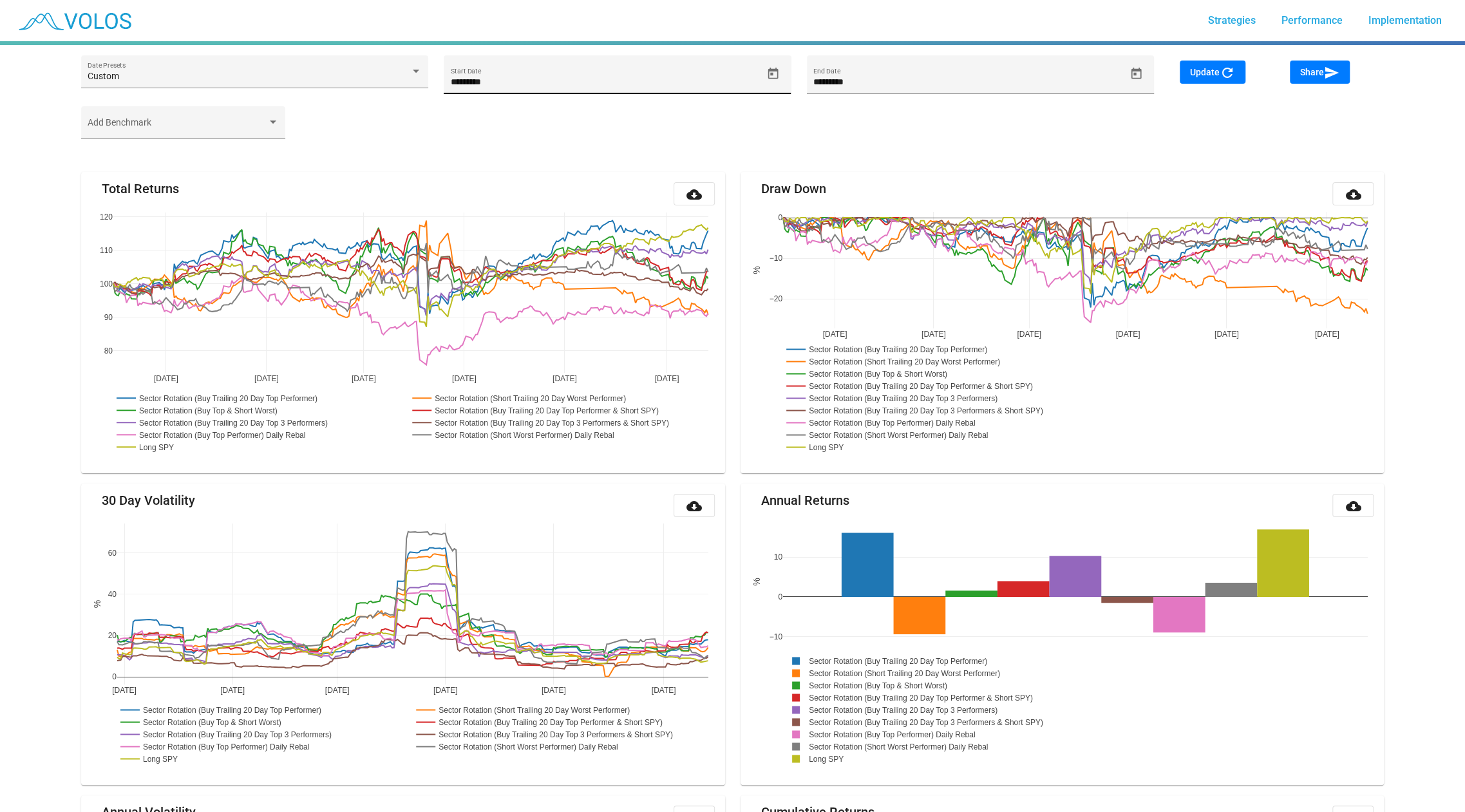
click at [774, 76] on icon "Open calendar" at bounding box center [773, 74] width 13 height 13
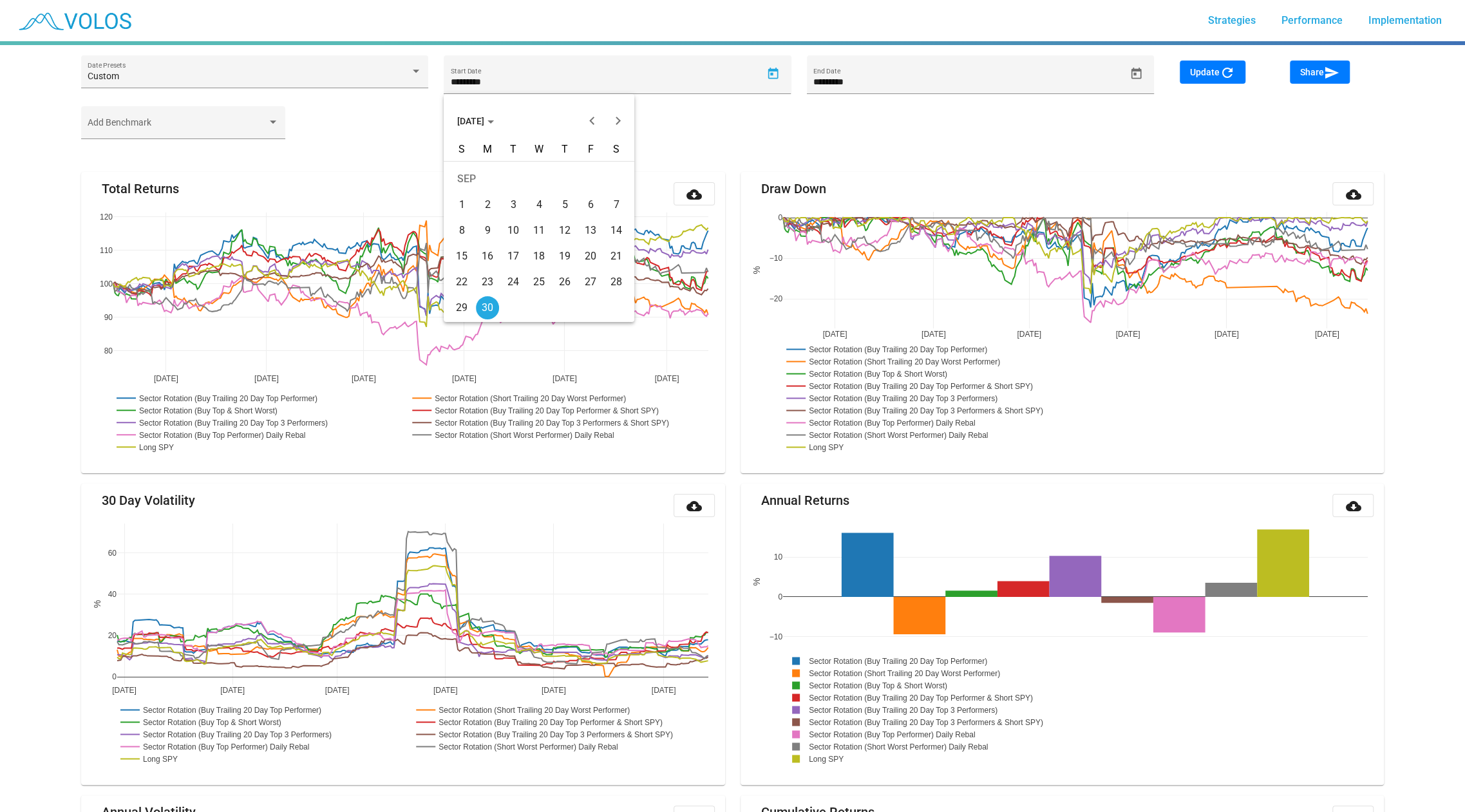
click at [493, 122] on span "[DATE]" at bounding box center [475, 121] width 37 height 11
click at [509, 166] on div "2017" at bounding box center [516, 161] width 40 height 23
click at [500, 195] on div "FEB" at bounding box center [516, 187] width 40 height 23
click at [545, 165] on th at bounding box center [539, 163] width 180 height 5
click at [581, 230] on div "17" at bounding box center [591, 230] width 23 height 23
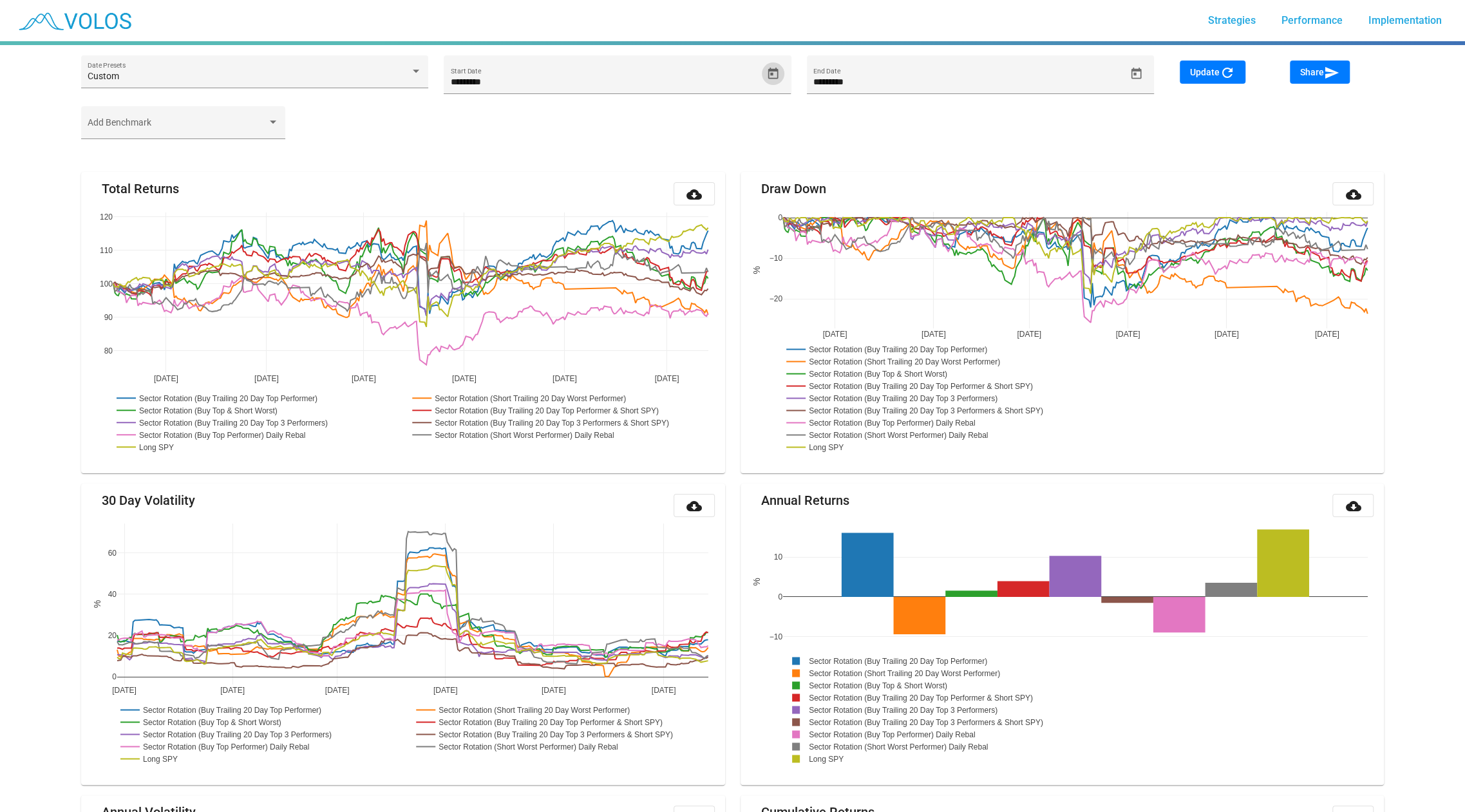
click at [1209, 67] on span "Update refresh" at bounding box center [1212, 72] width 45 height 11
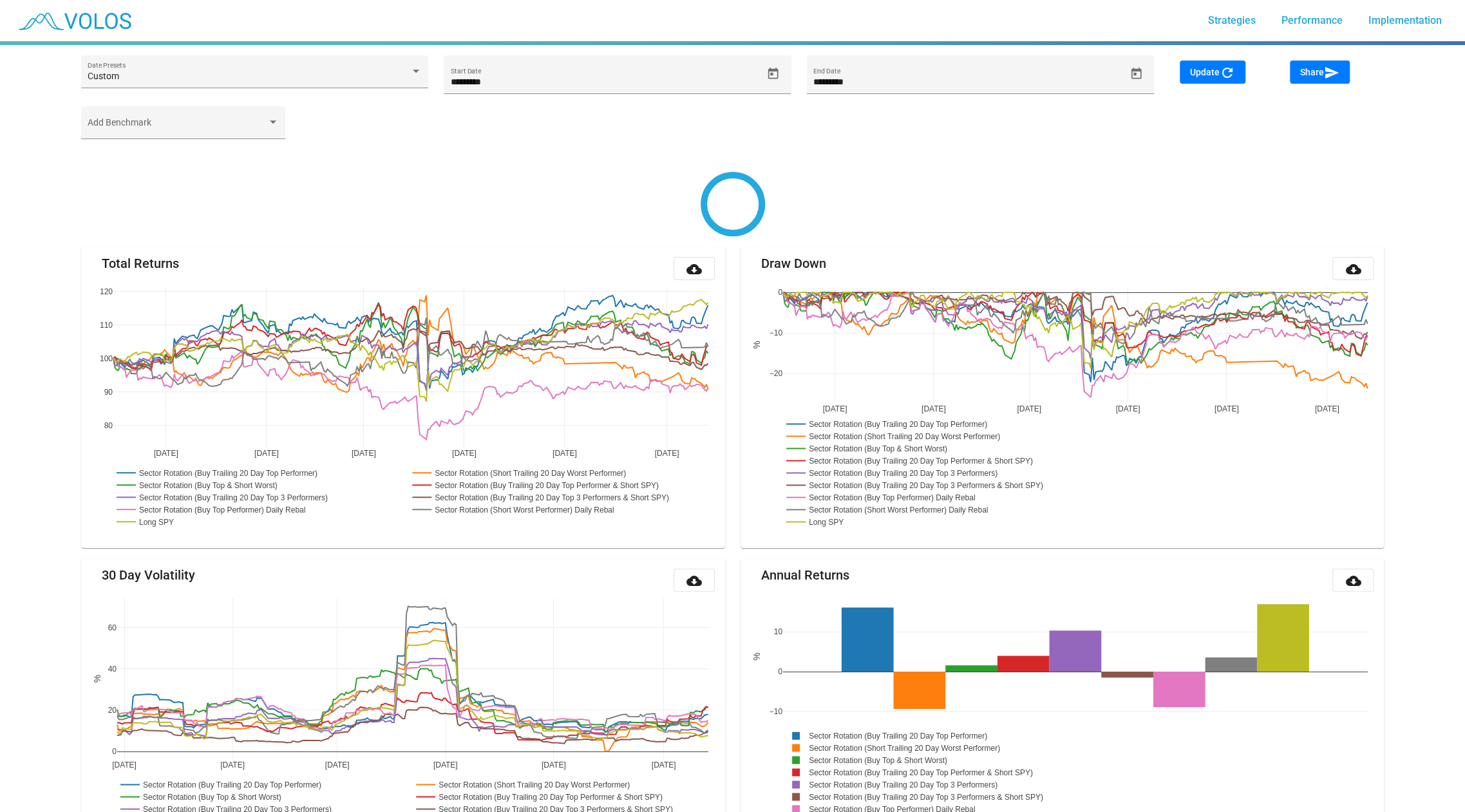
type input "********"
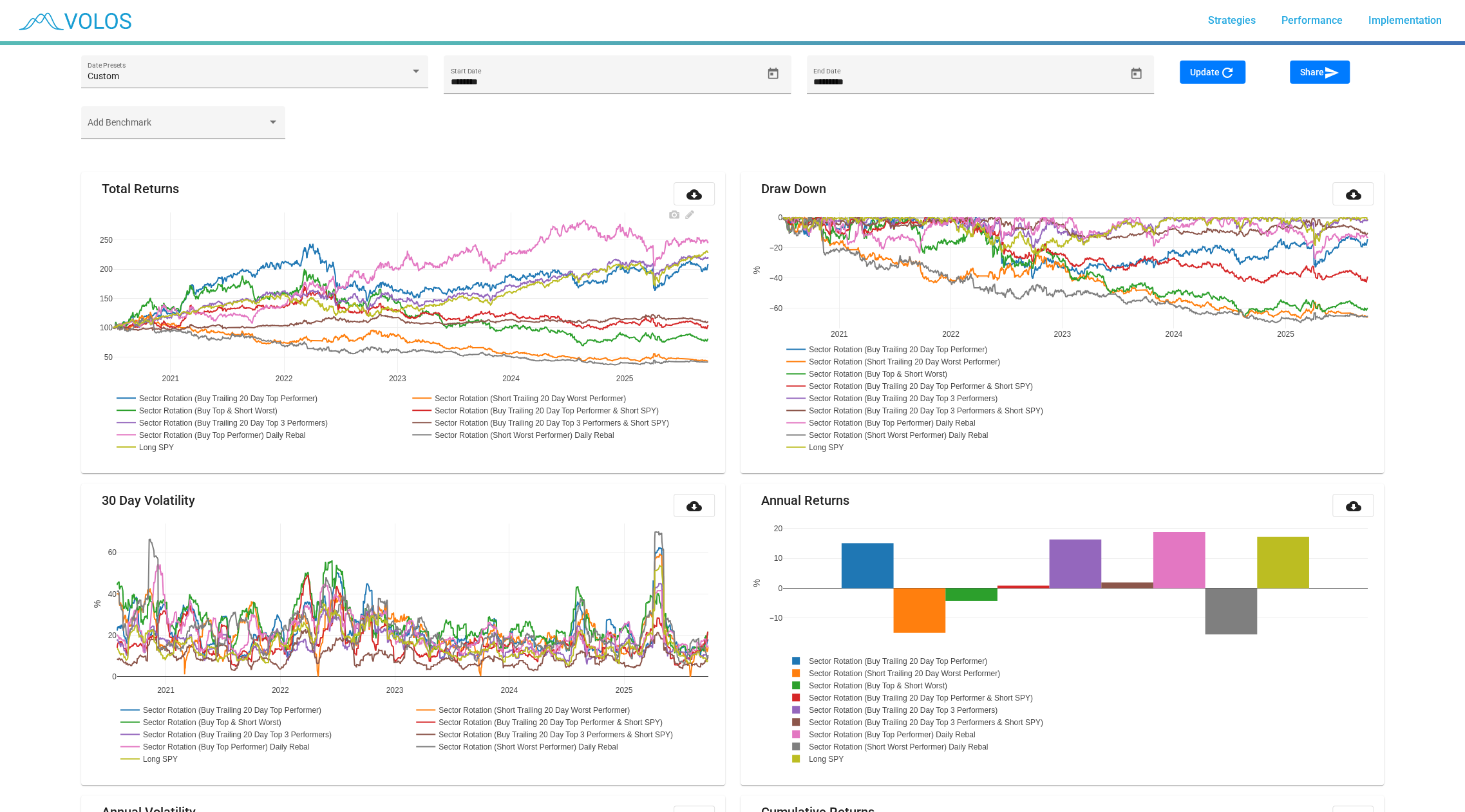
click at [190, 432] on rect at bounding box center [222, 435] width 218 height 12
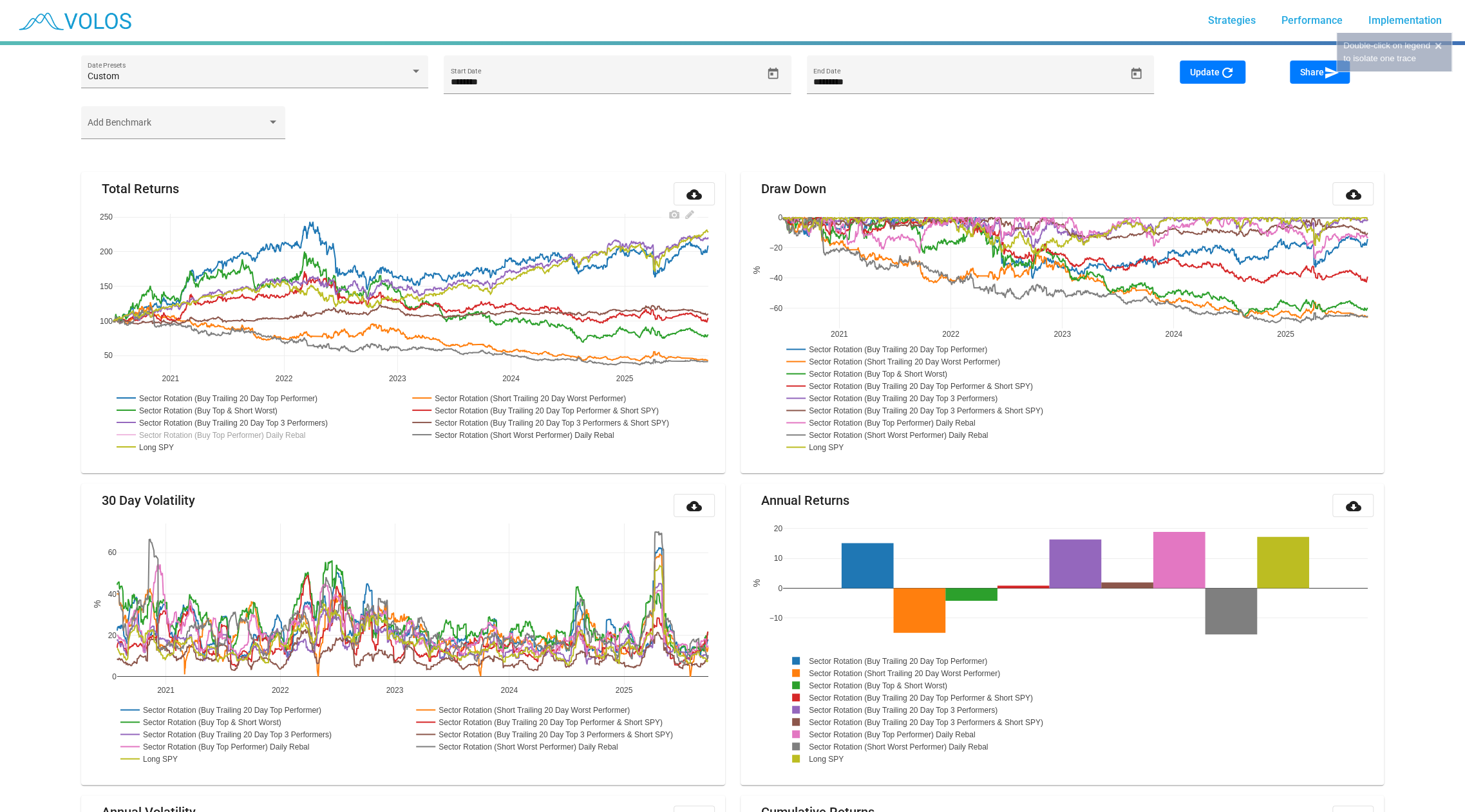
click at [194, 432] on rect at bounding box center [222, 434] width 218 height 12
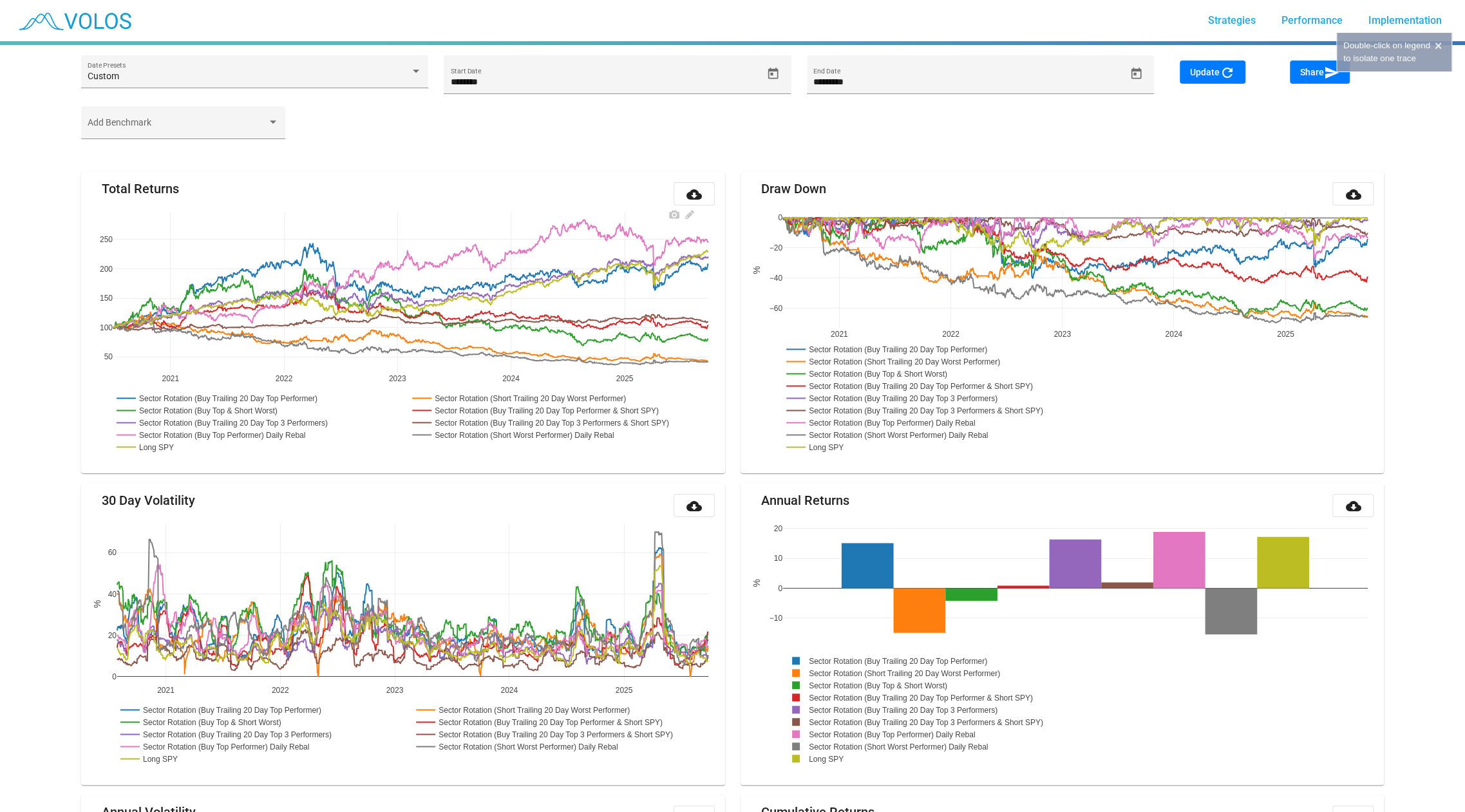
click at [217, 408] on rect at bounding box center [207, 410] width 188 height 12
click at [223, 395] on rect at bounding box center [230, 398] width 233 height 12
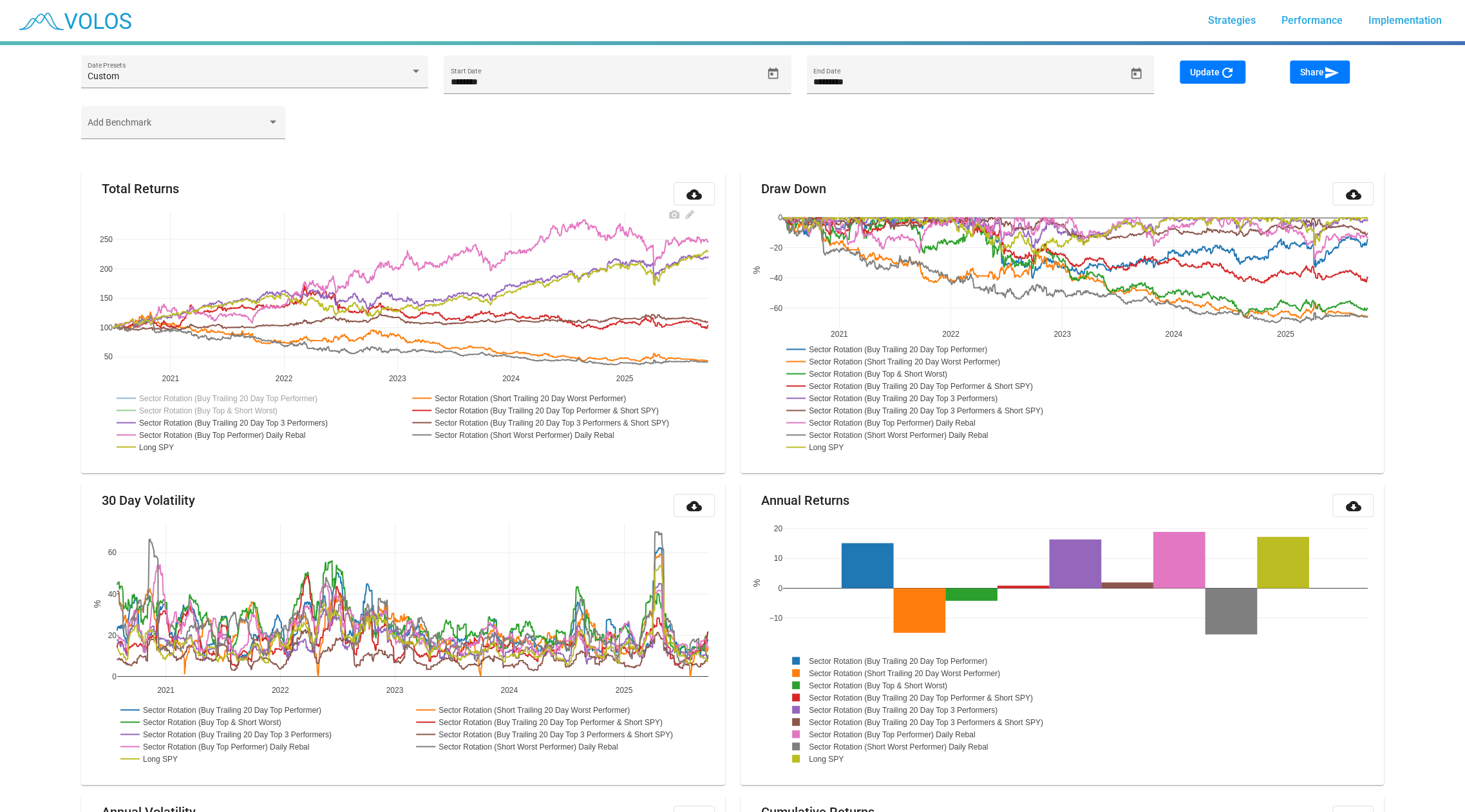
click at [223, 406] on rect at bounding box center [207, 410] width 188 height 12
click at [228, 395] on rect at bounding box center [230, 398] width 233 height 12
click at [464, 397] on rect at bounding box center [533, 398] width 248 height 12
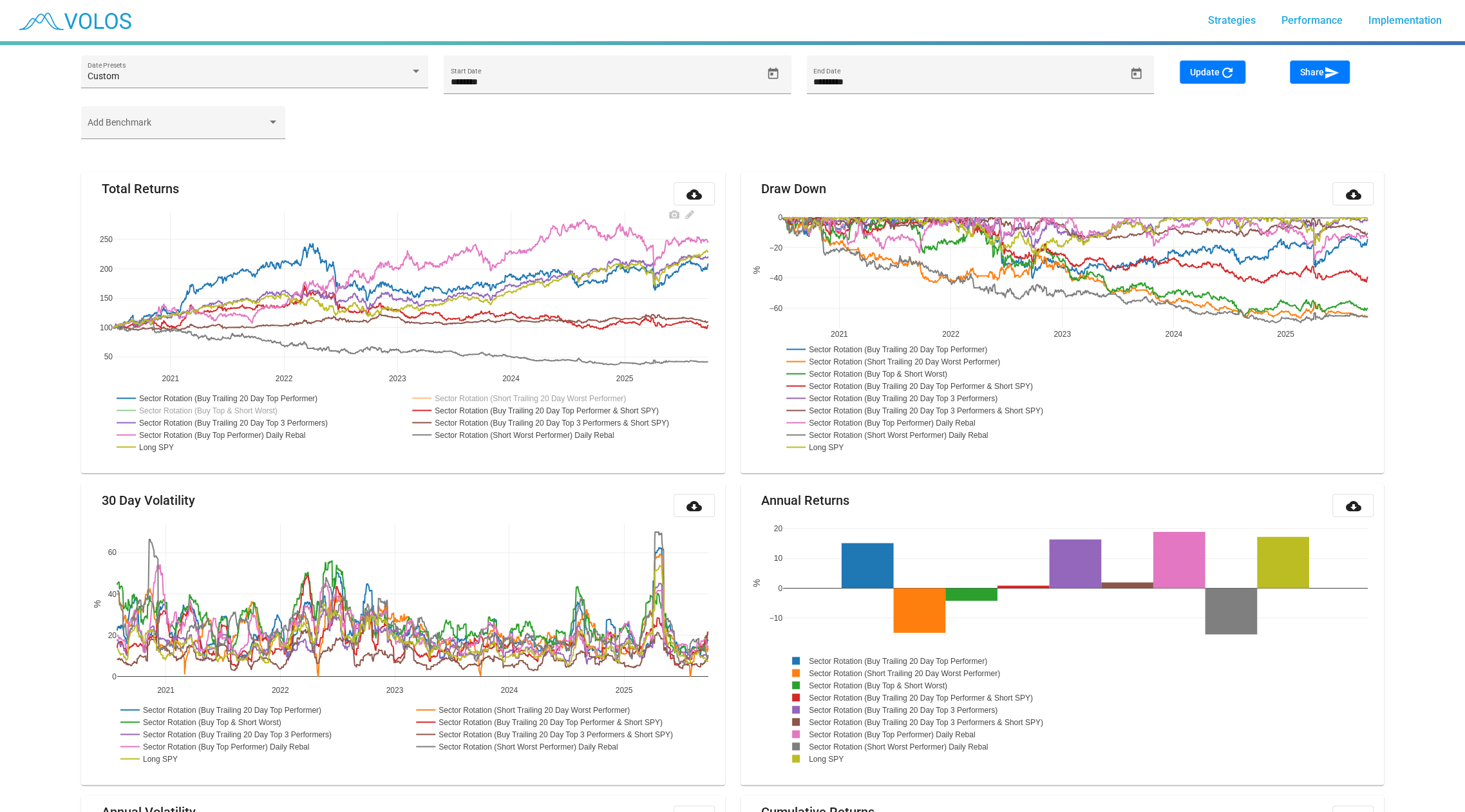
click at [466, 409] on rect at bounding box center [550, 410] width 283 height 12
click at [465, 422] on rect at bounding box center [556, 422] width 294 height 12
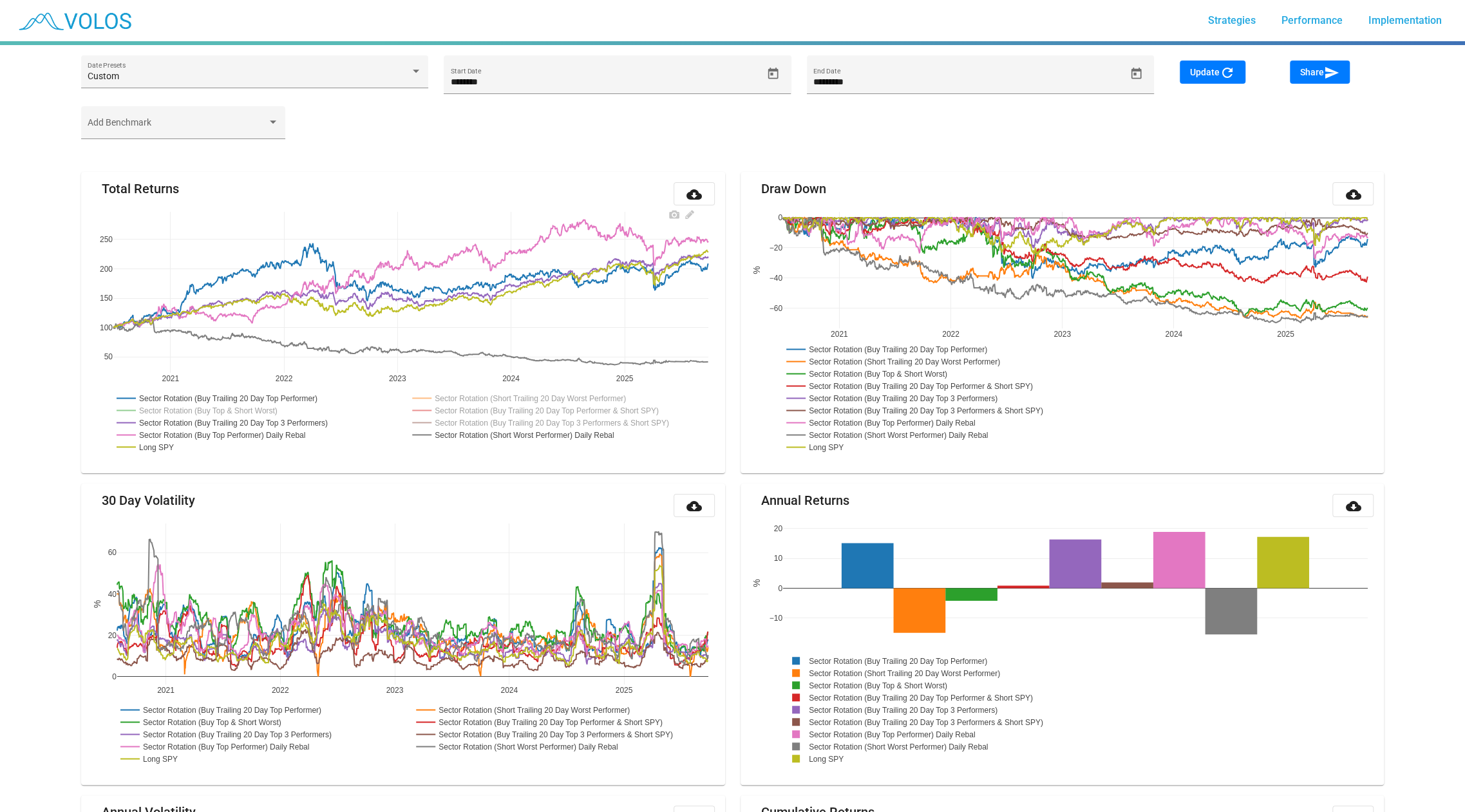
click at [467, 433] on rect at bounding box center [526, 435] width 234 height 12
